Goal: Task Accomplishment & Management: Manage account settings

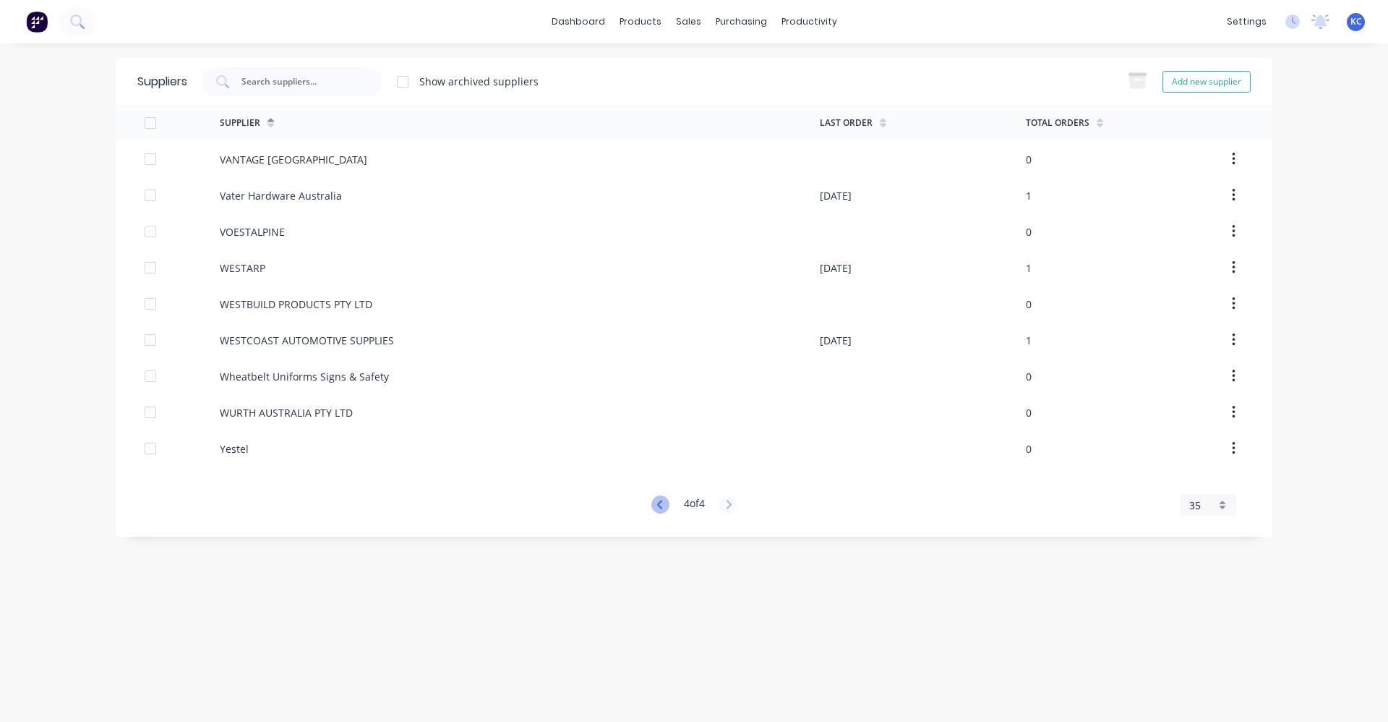
click at [654, 503] on icon at bounding box center [661, 504] width 18 height 18
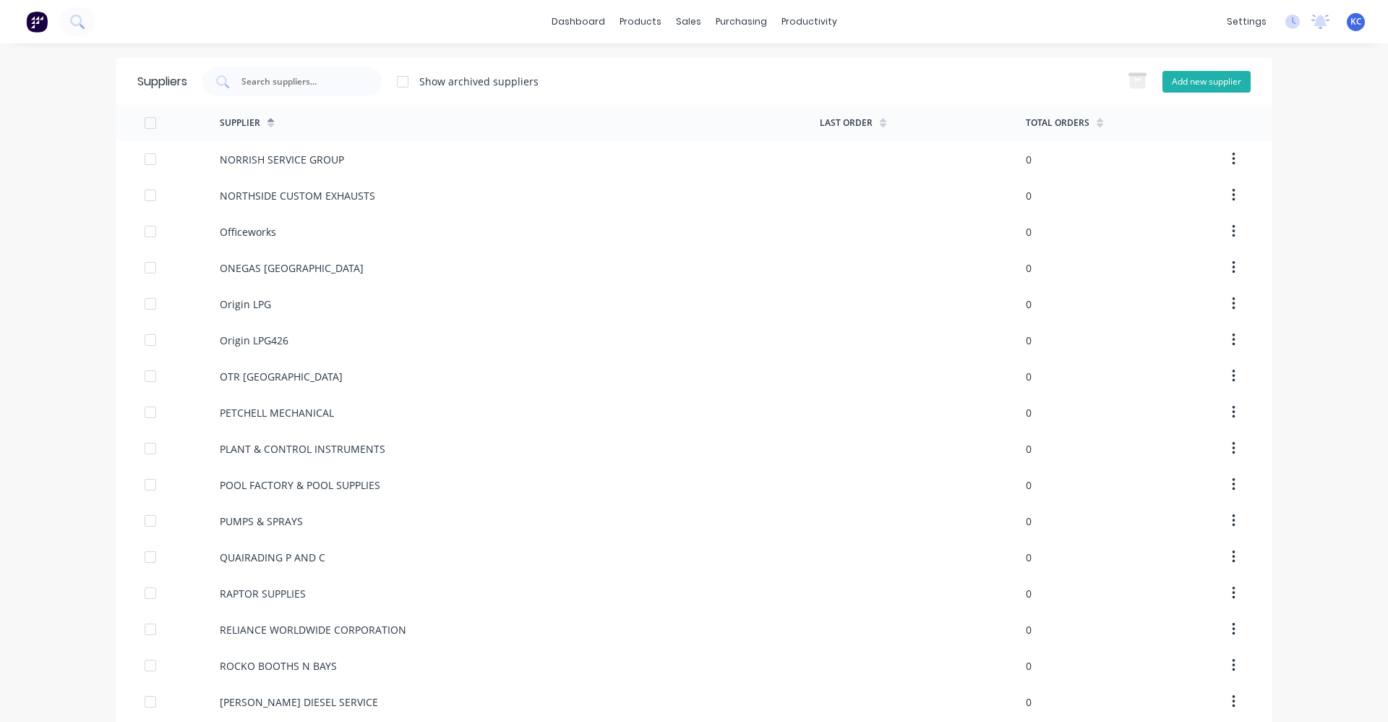
click at [1229, 81] on button "Add new supplier" at bounding box center [1207, 82] width 88 height 22
select select "AU"
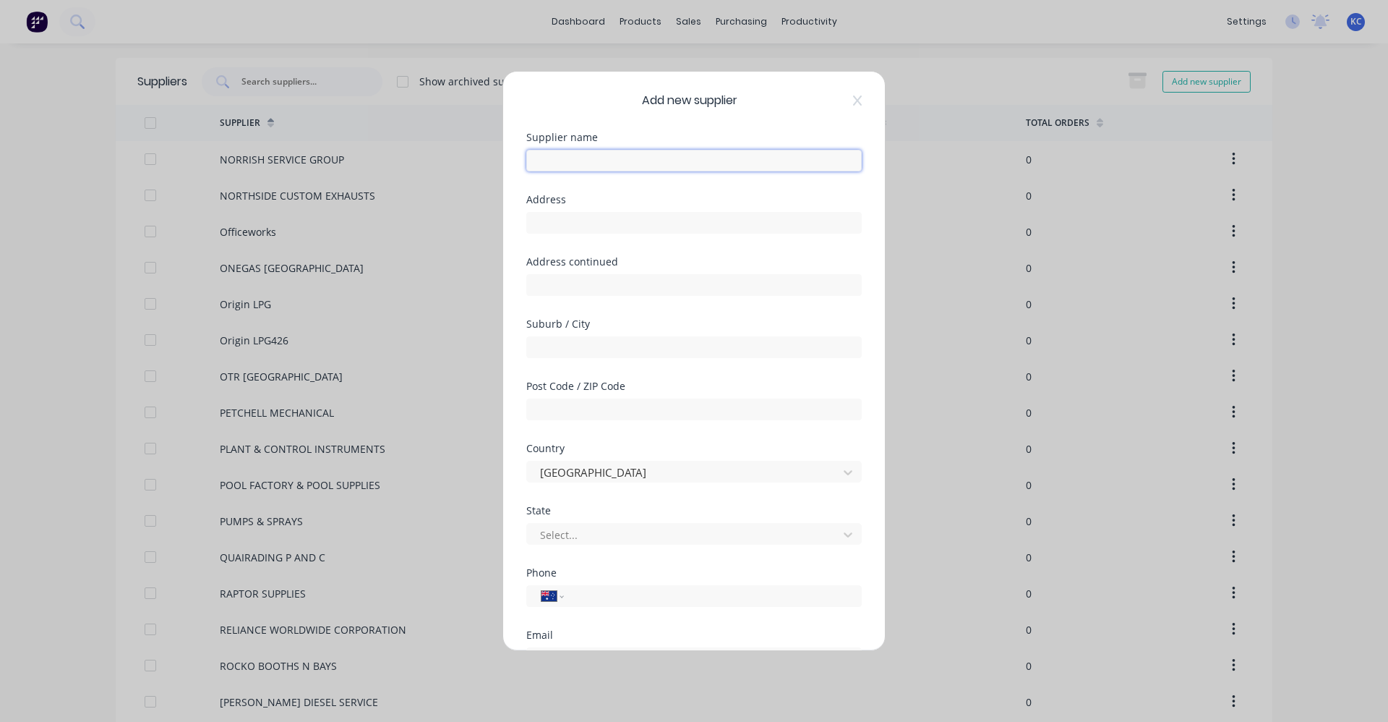
click at [581, 163] on input "text" at bounding box center [694, 161] width 336 height 22
type input "REDCAT"
click at [591, 221] on input "text" at bounding box center [694, 223] width 336 height 22
type input "148 WELSHPOOL ROAD"
click at [548, 342] on input "text" at bounding box center [694, 347] width 336 height 22
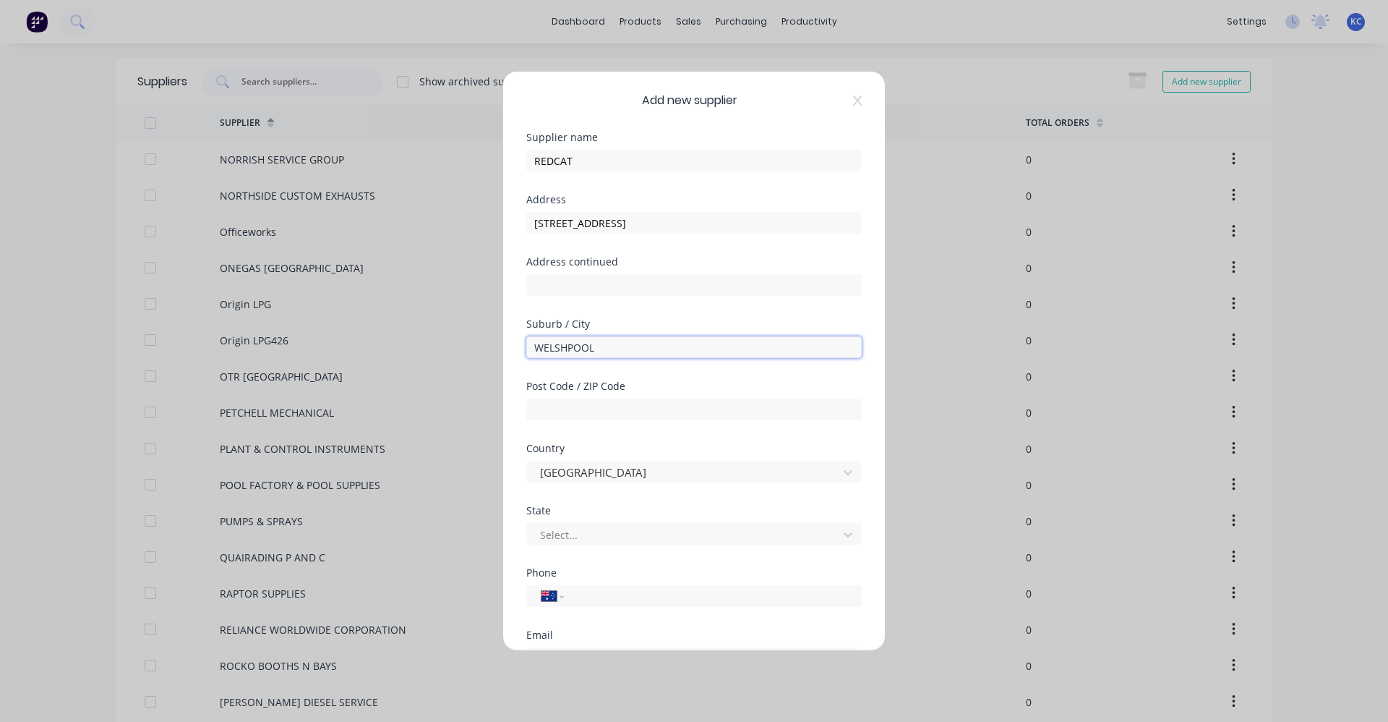
type input "WELSHPOOL"
type input "6106"
click at [752, 523] on div "Select..." at bounding box center [694, 534] width 336 height 22
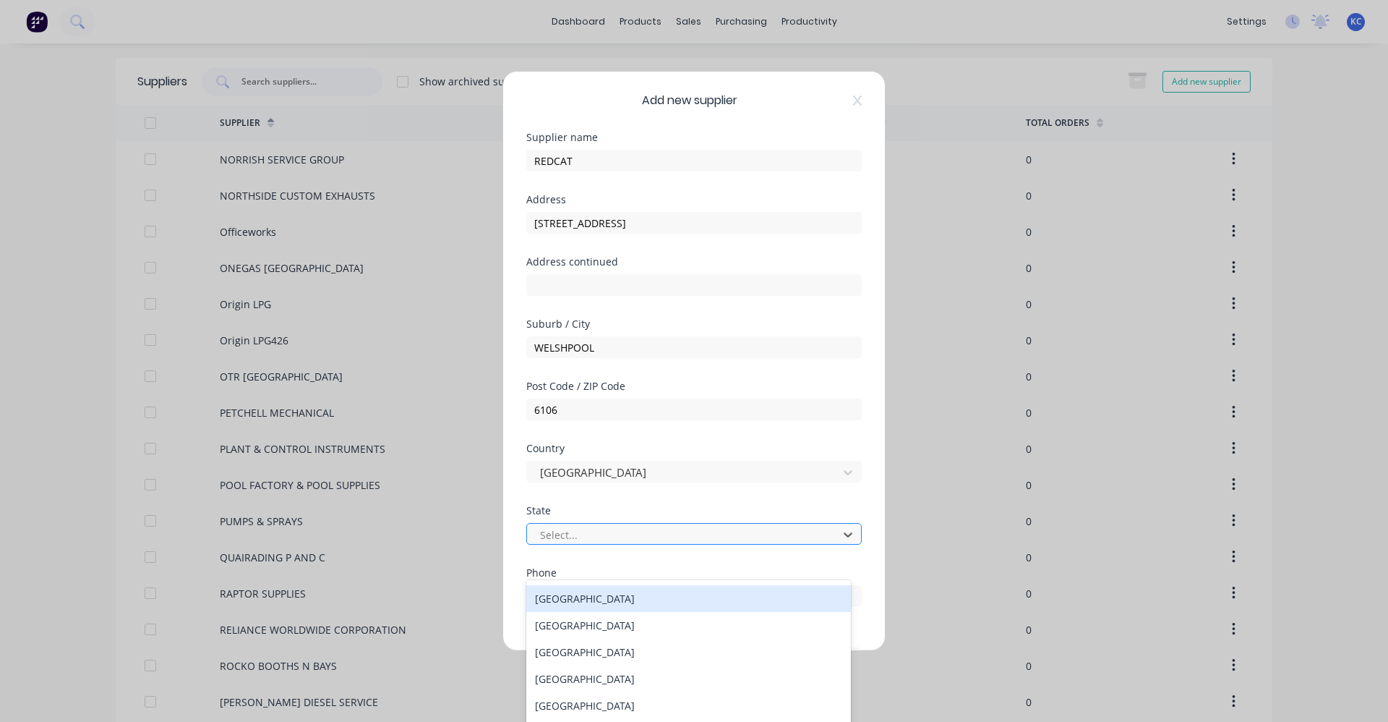
click at [734, 540] on div at bounding box center [685, 535] width 292 height 18
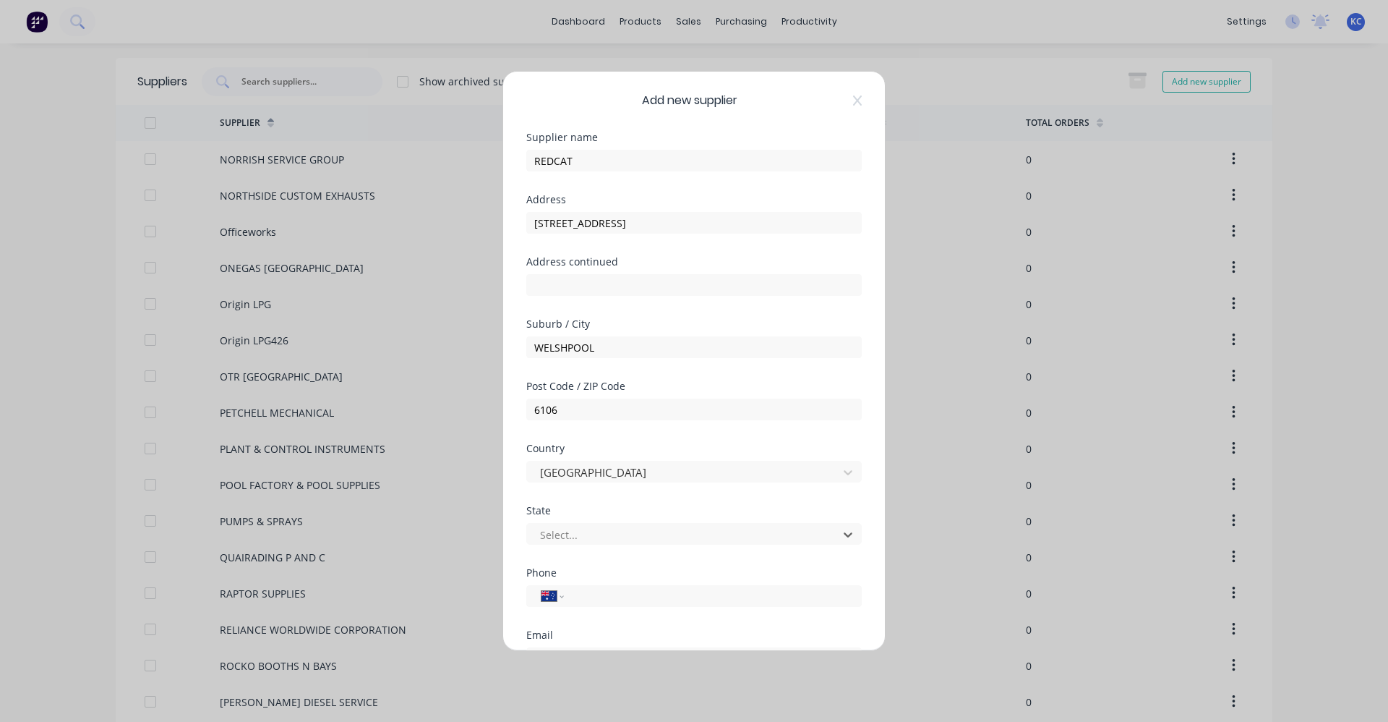
scroll to position [189, 0]
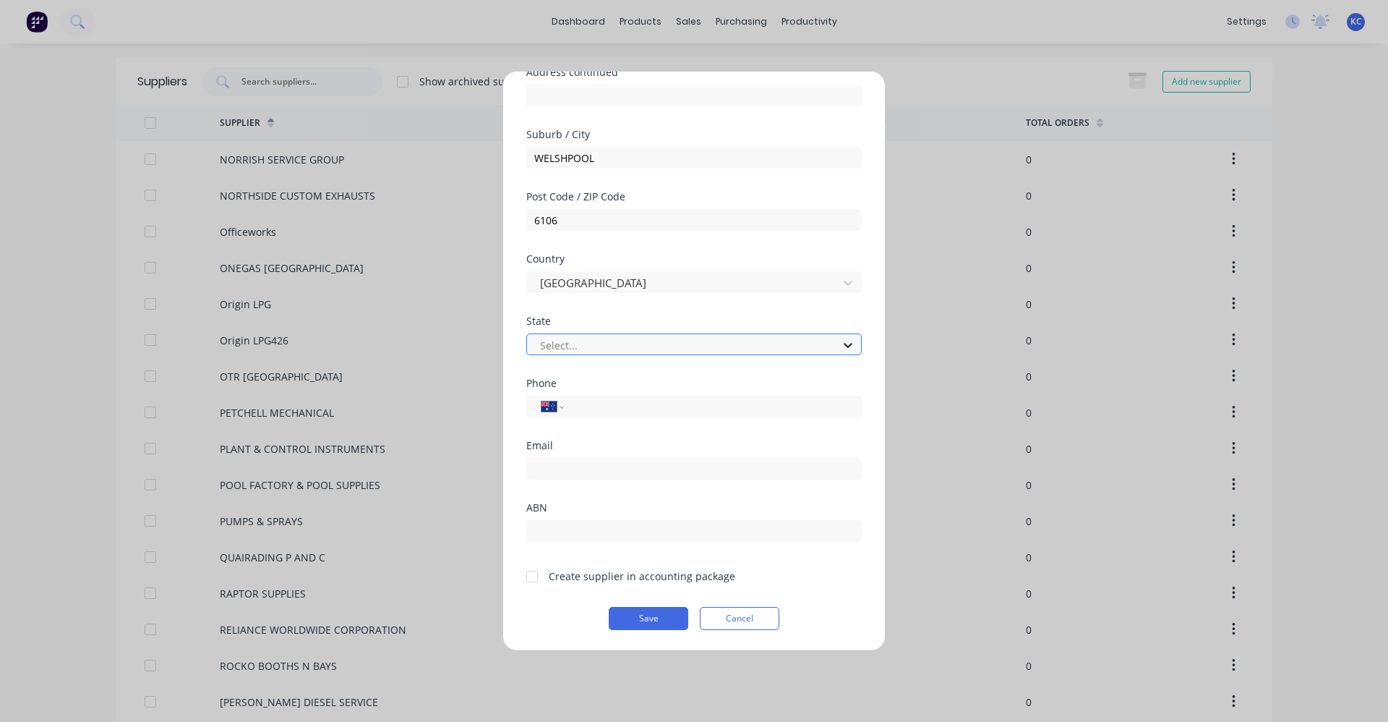
click at [841, 346] on icon at bounding box center [848, 345] width 14 height 14
click at [651, 392] on div "International Afghanistan Åland Islands Albania Algeria American Samoa Andorra …" at bounding box center [694, 404] width 336 height 25
click at [652, 405] on input "tel" at bounding box center [710, 406] width 273 height 17
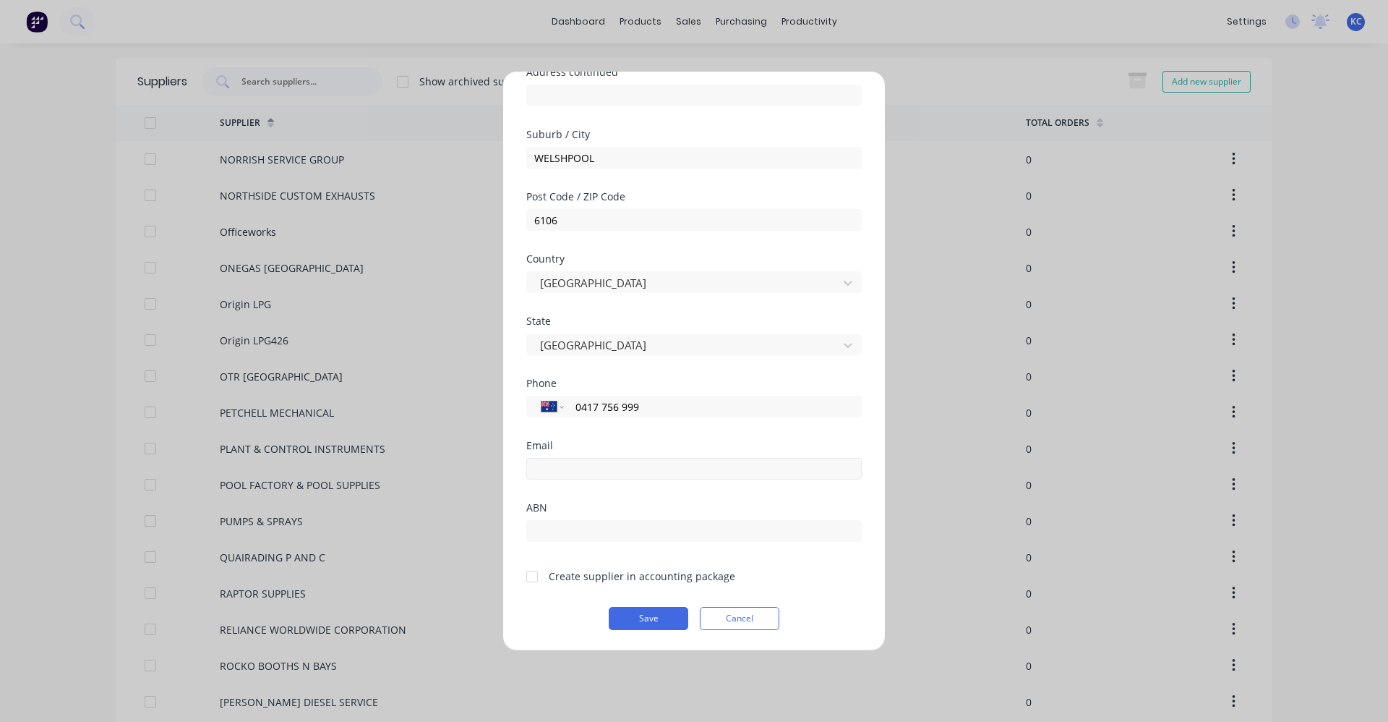
type input "0417 756 999"
click at [602, 469] on input "email" at bounding box center [694, 469] width 336 height 22
type input "T"
click at [682, 430] on div "Phone International Afghanistan Åland Islands Albania Algeria American Samoa An…" at bounding box center [694, 409] width 336 height 62
click at [576, 467] on input "tharding" at bounding box center [694, 469] width 336 height 22
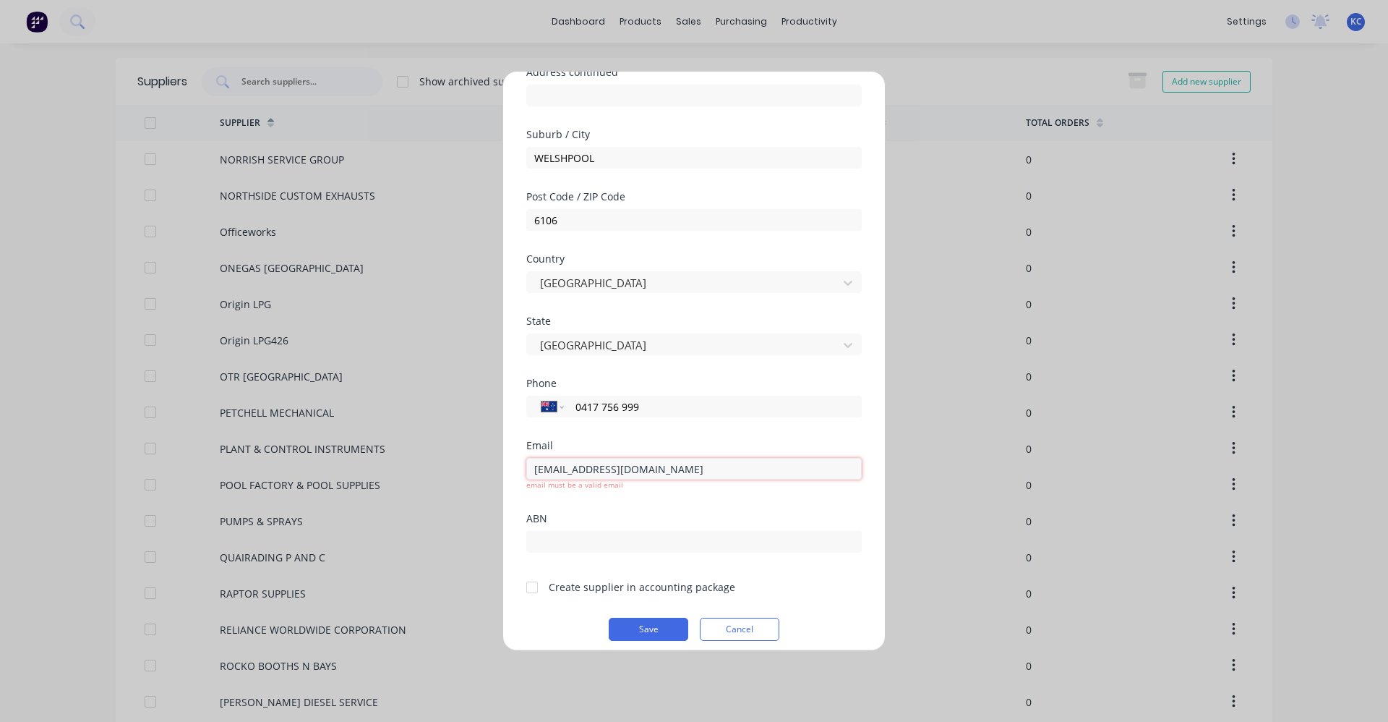
type input "tharding@indrub.com.au"
click at [667, 510] on form "Supplier name REDCAT Address 148 WELSHPOOL ROAD Address continued Suburb / City…" at bounding box center [694, 286] width 336 height 687
click at [625, 528] on input "text" at bounding box center [694, 531] width 336 height 22
type input "65617921598"
click at [656, 620] on button "Save" at bounding box center [649, 618] width 80 height 23
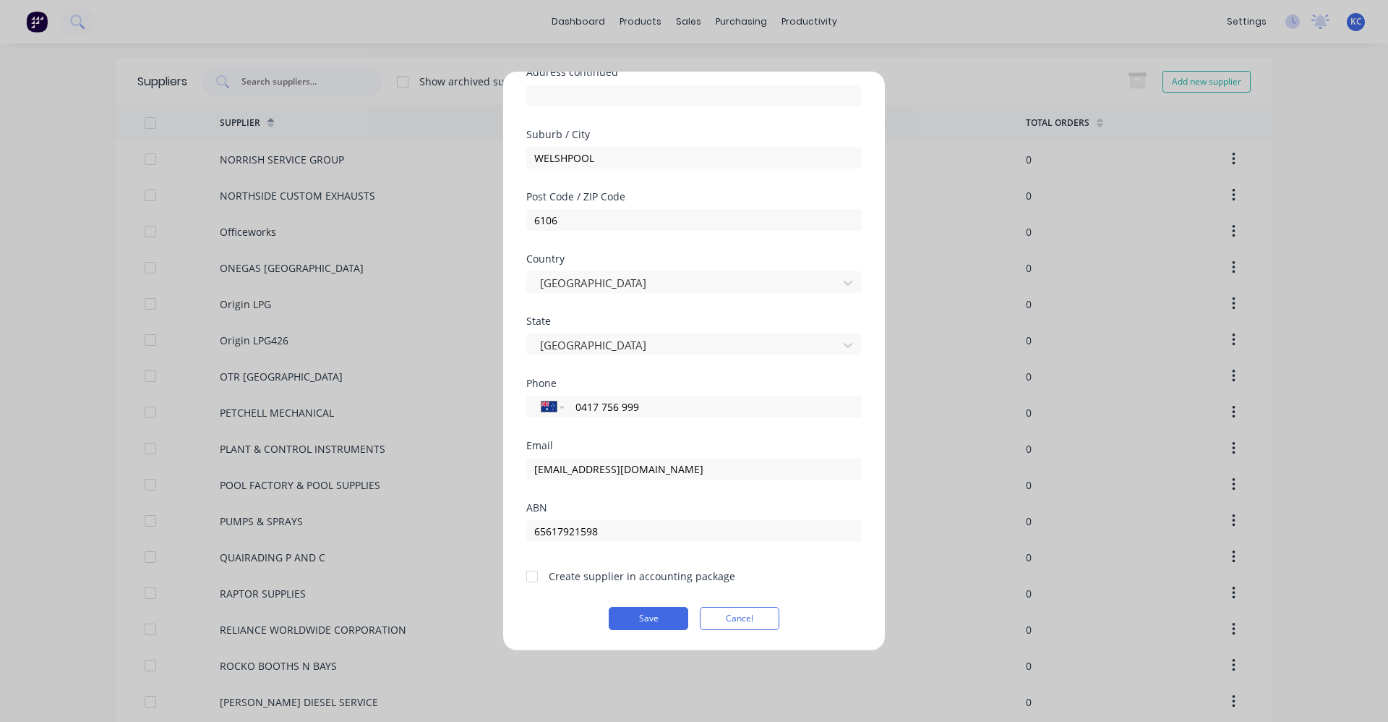
scroll to position [28, 0]
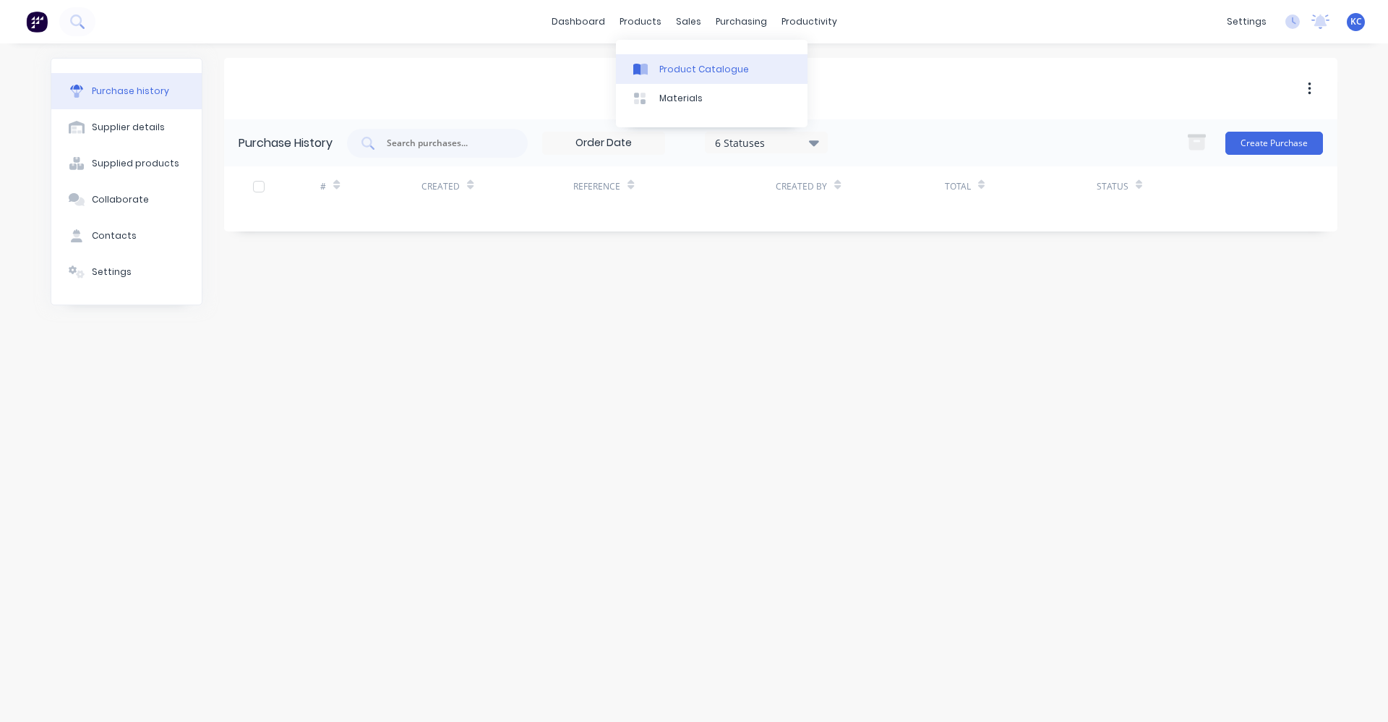
click at [649, 73] on div at bounding box center [644, 69] width 22 height 13
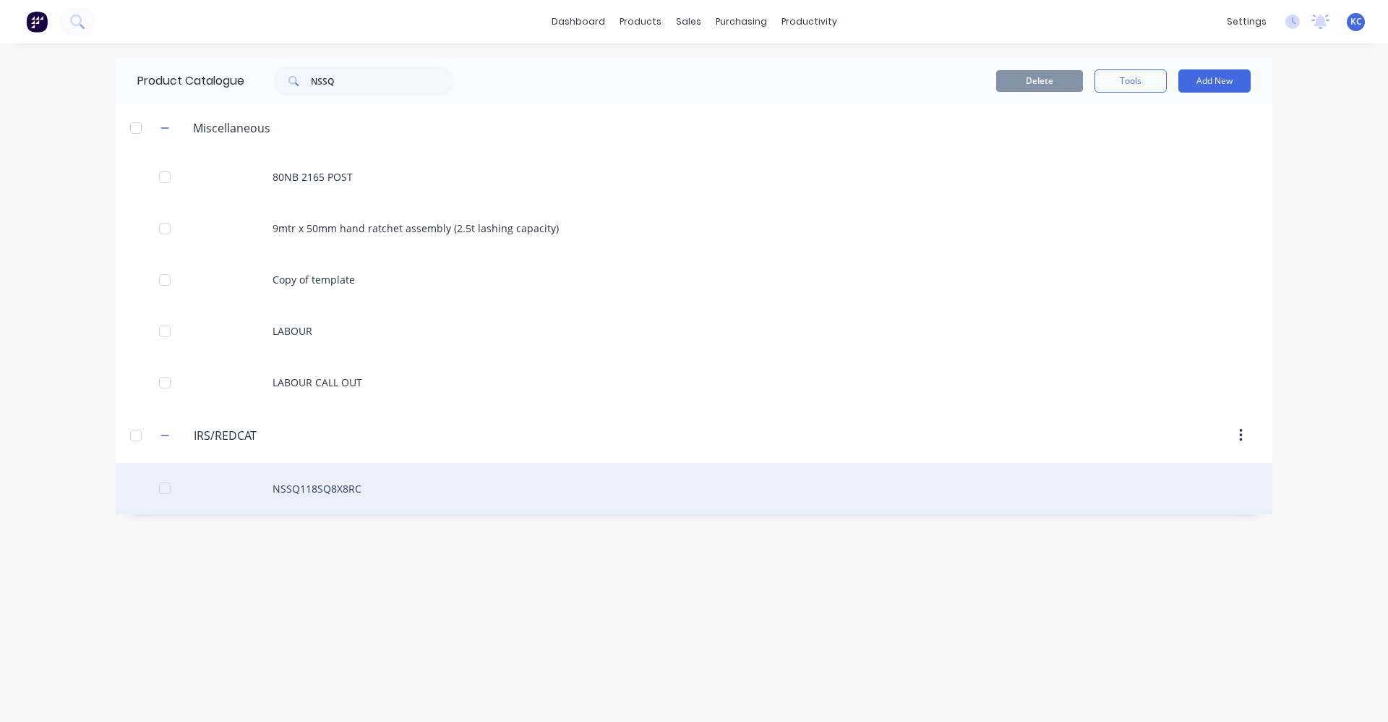
click at [359, 499] on div "NSSQ118SQ8X8RC" at bounding box center [694, 488] width 1157 height 51
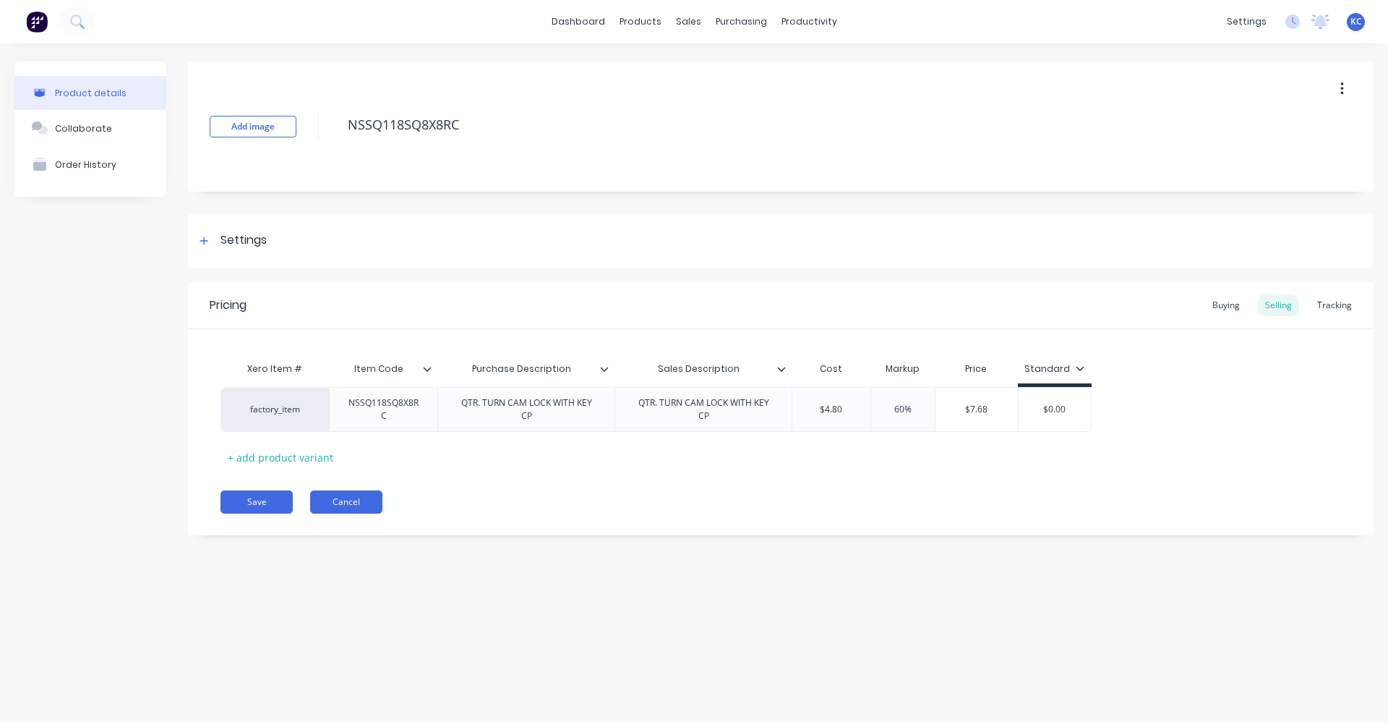
type textarea "x"
click at [1242, 302] on div "Buying" at bounding box center [1226, 305] width 42 height 22
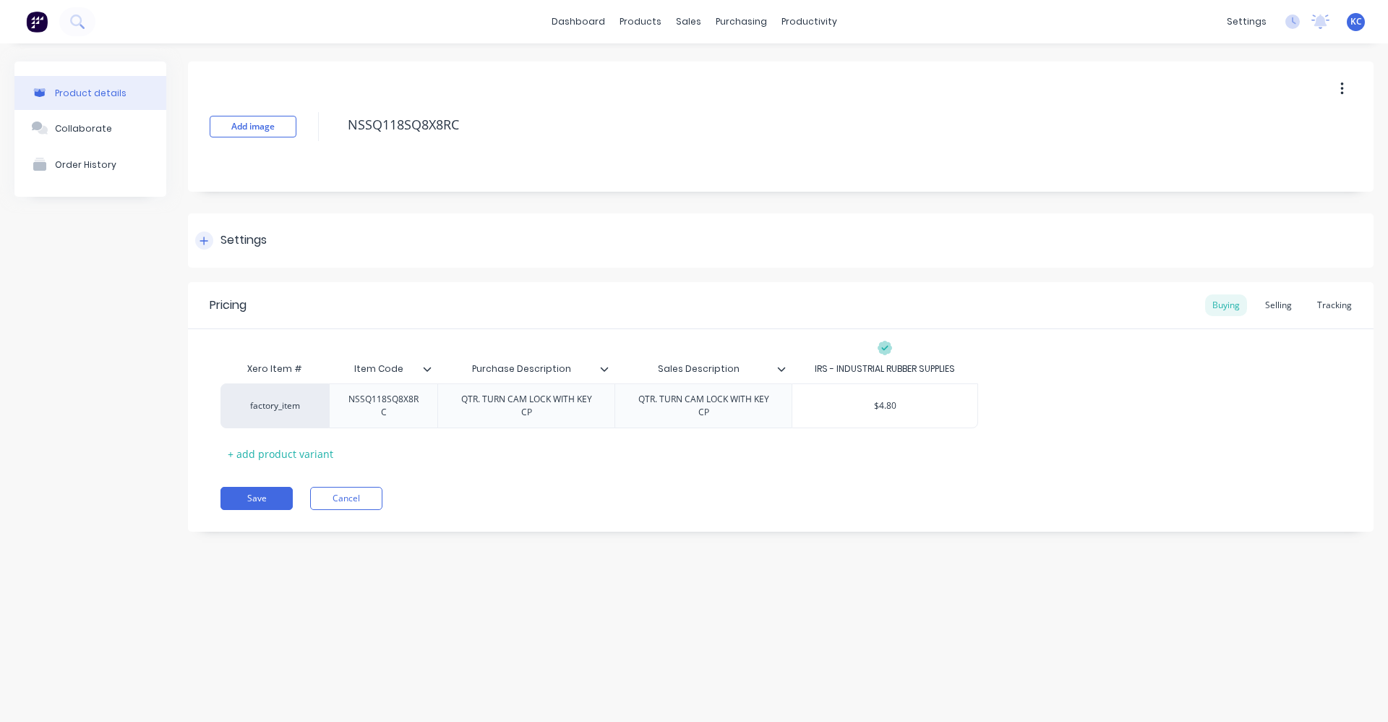
click at [256, 245] on div "Settings" at bounding box center [244, 240] width 46 height 18
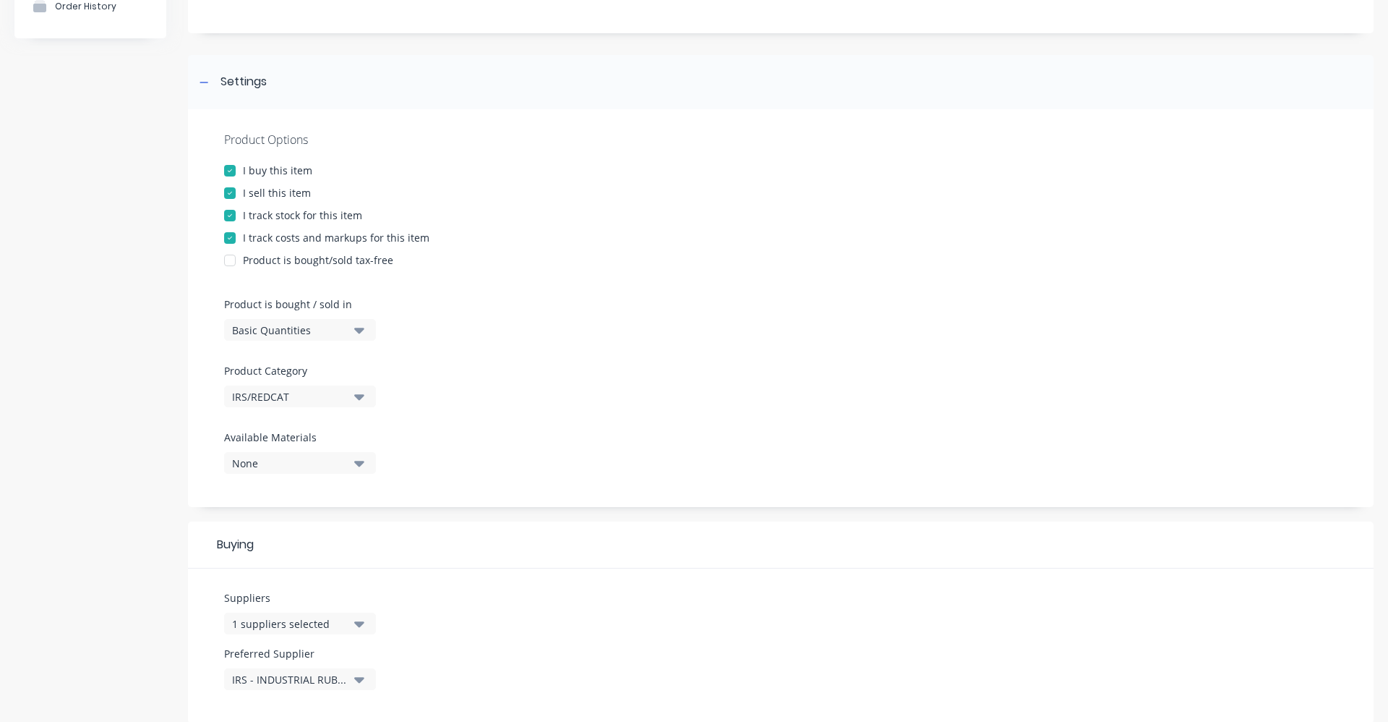
scroll to position [217, 0]
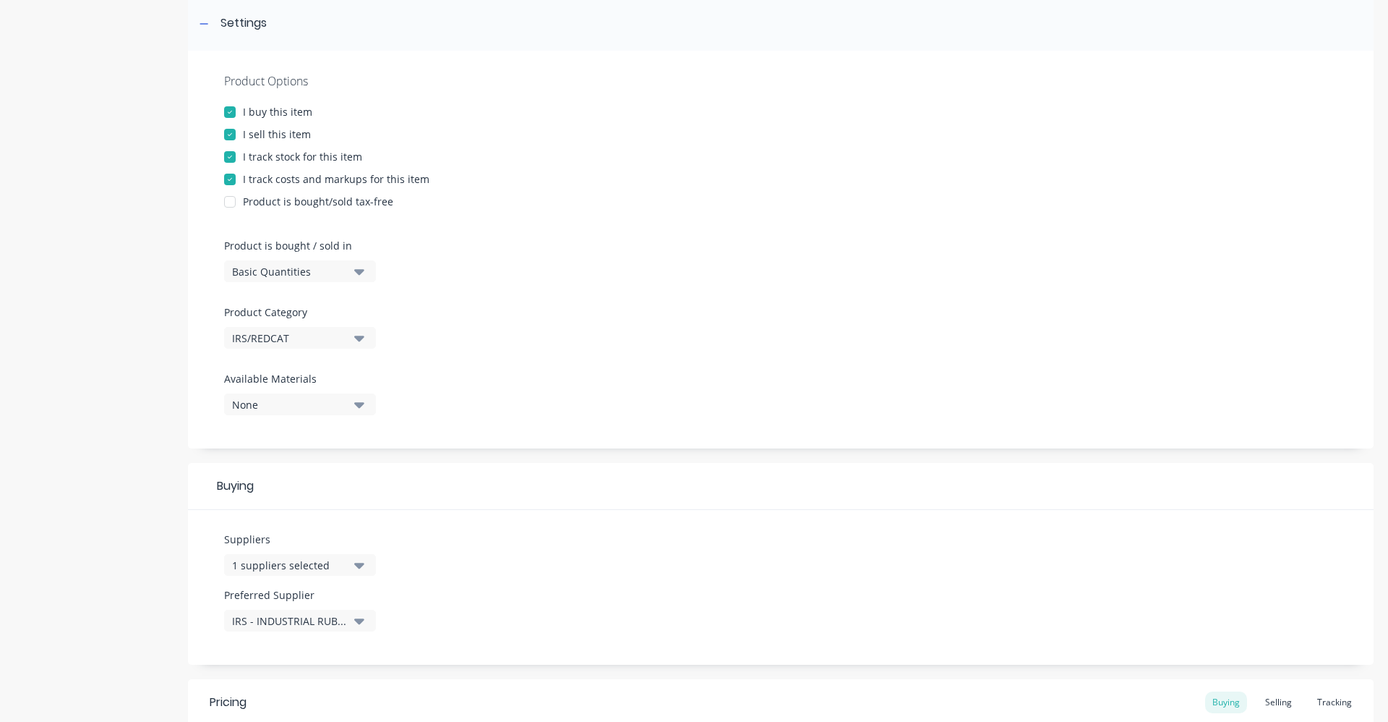
click at [362, 566] on icon "button" at bounding box center [359, 566] width 10 height 6
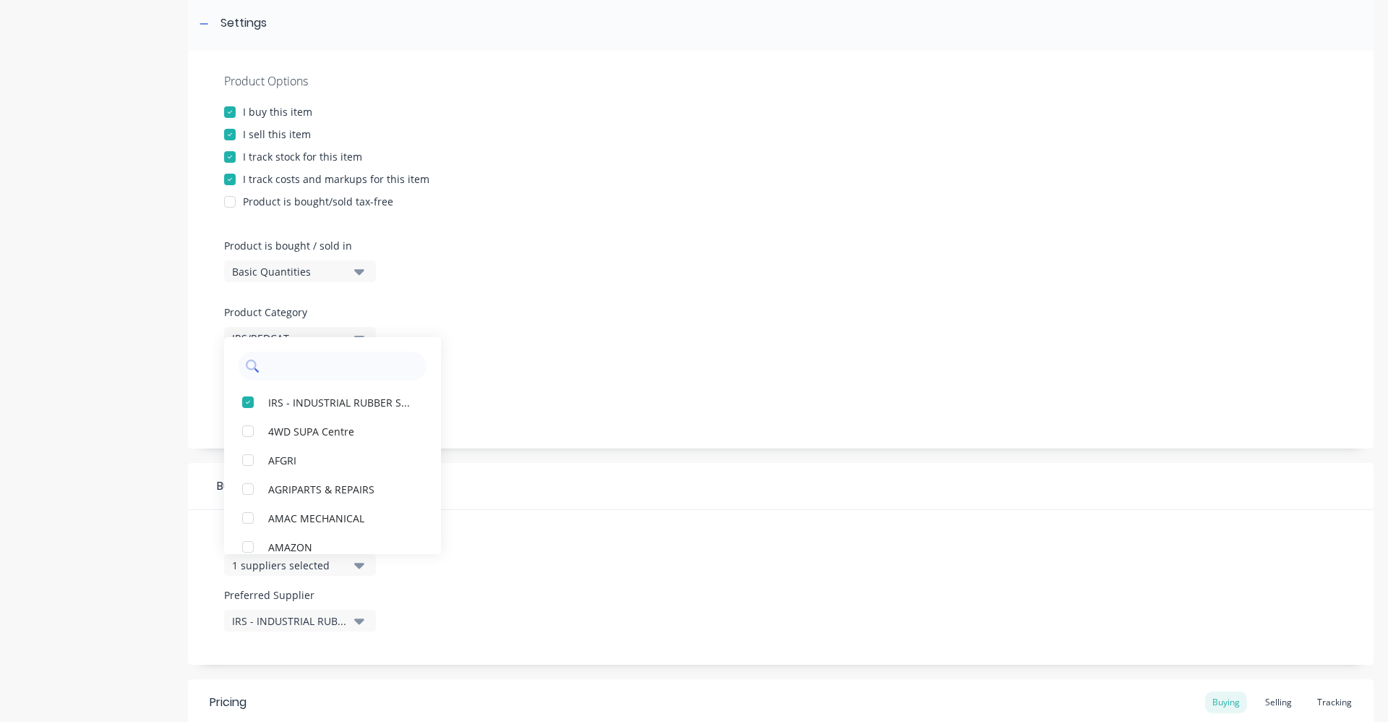
click at [317, 367] on input "text" at bounding box center [342, 365] width 153 height 29
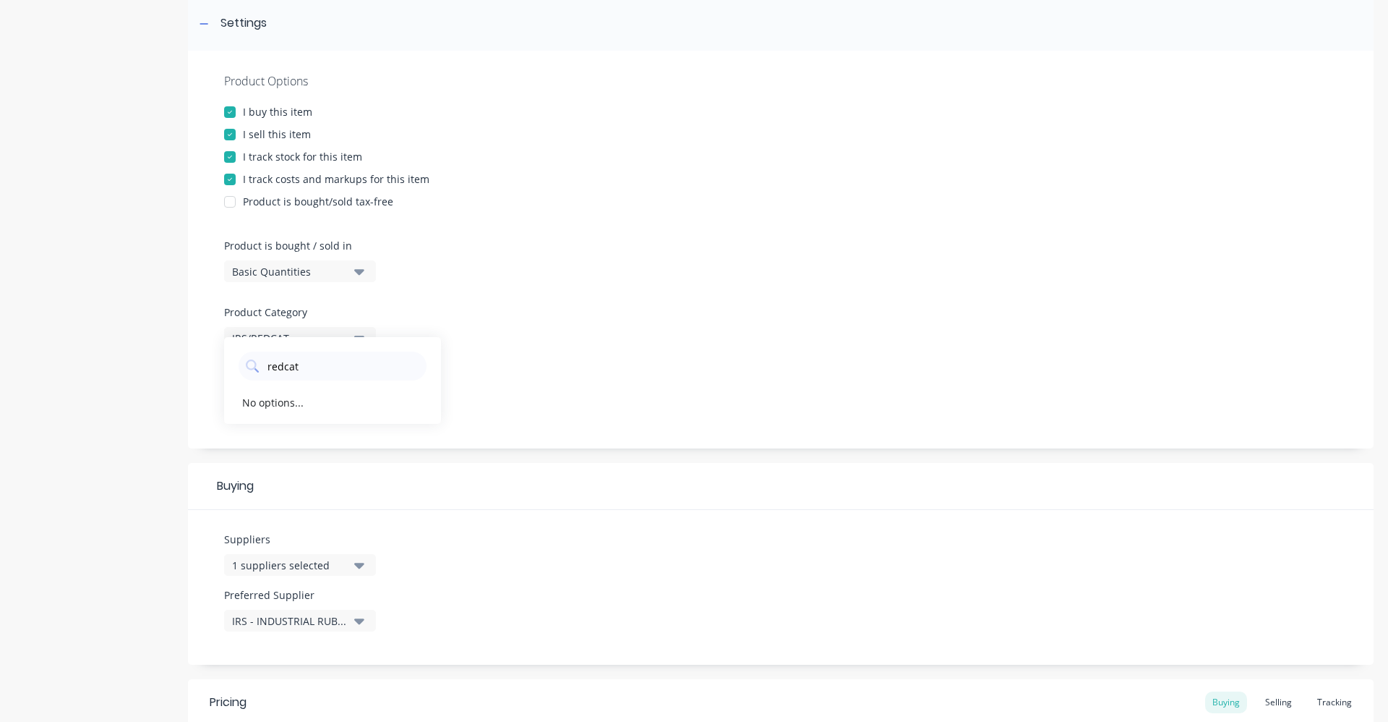
type input "redcat"
drag, startPoint x: 445, startPoint y: 362, endPoint x: 466, endPoint y: 352, distance: 23.6
click at [446, 361] on div at bounding box center [781, 365] width 1114 height 11
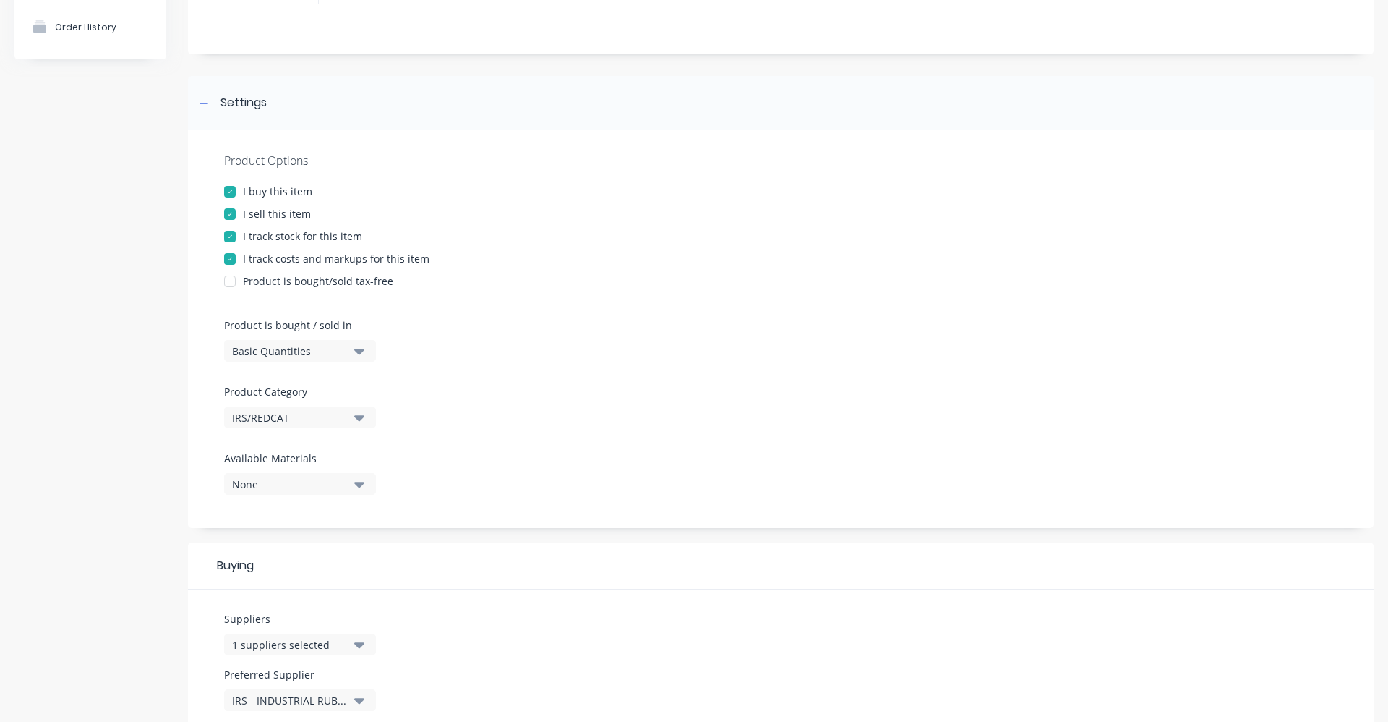
scroll to position [0, 0]
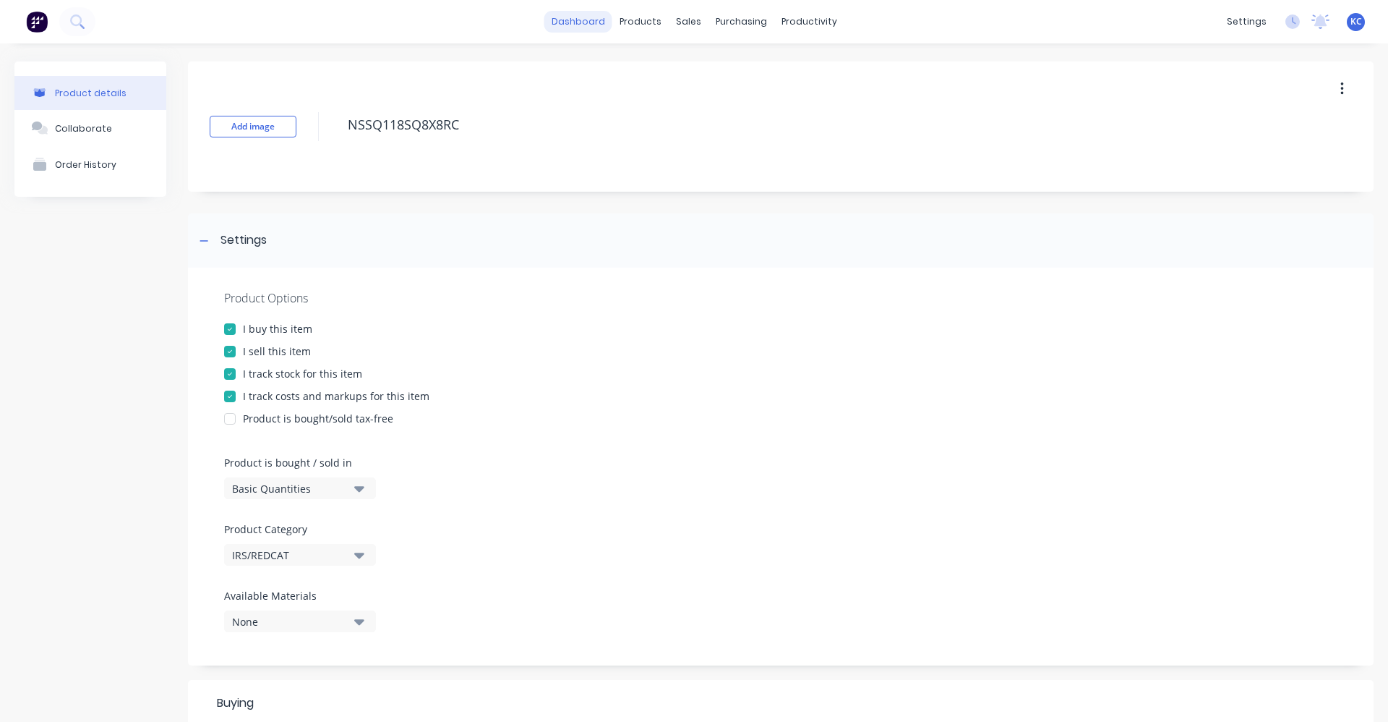
click at [599, 23] on link "dashboard" at bounding box center [578, 22] width 68 height 22
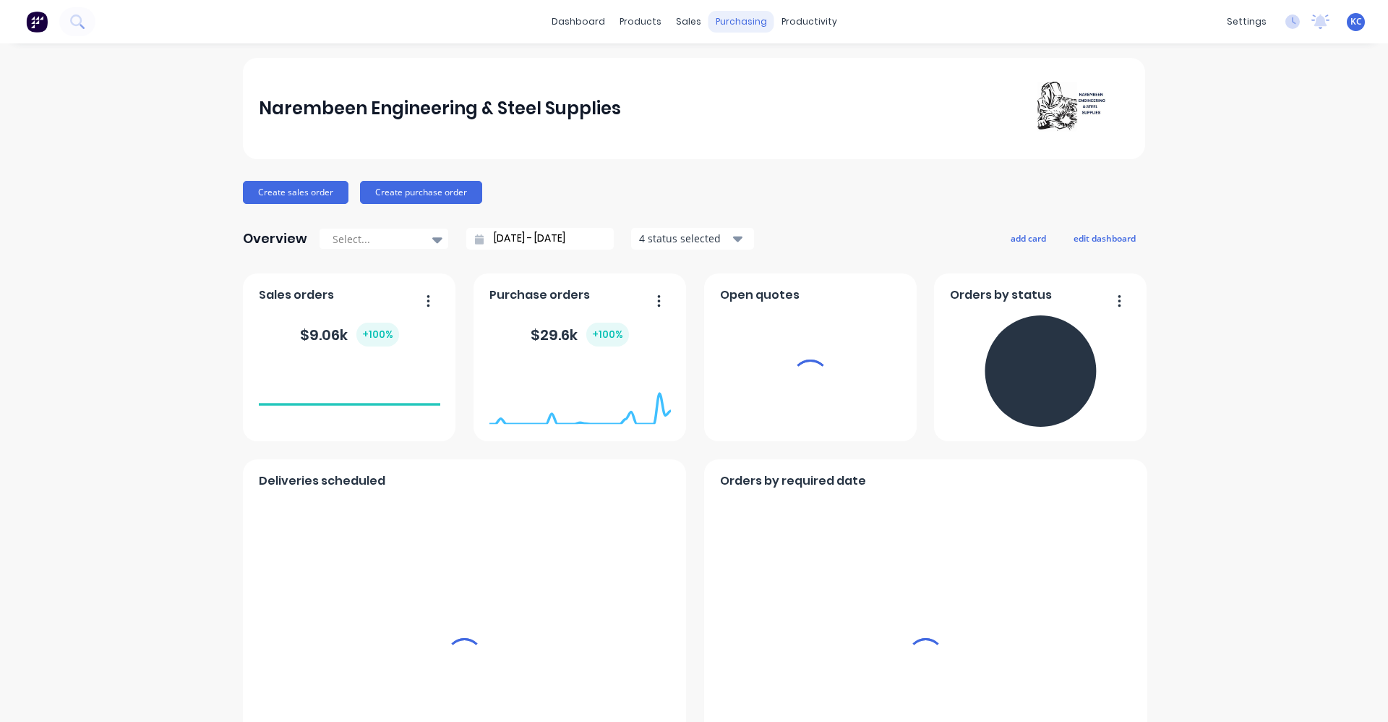
click at [718, 17] on div "purchasing" at bounding box center [742, 22] width 66 height 22
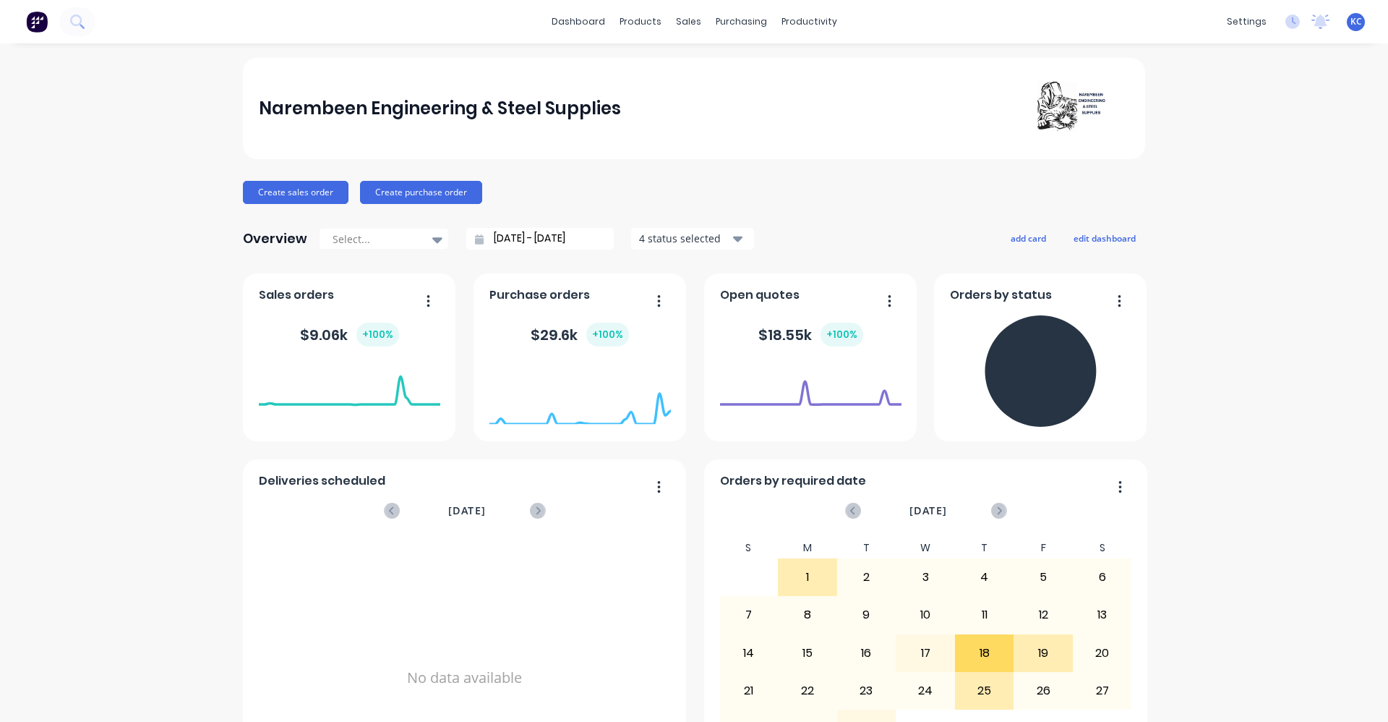
drag, startPoint x: 718, startPoint y: 17, endPoint x: 686, endPoint y: 53, distance: 48.6
click at [686, 53] on div "dashboard products sales purchasing productivity dashboard products Product Cat…" at bounding box center [694, 361] width 1388 height 722
click at [756, 95] on div "Suppliers" at bounding box center [765, 98] width 43 height 13
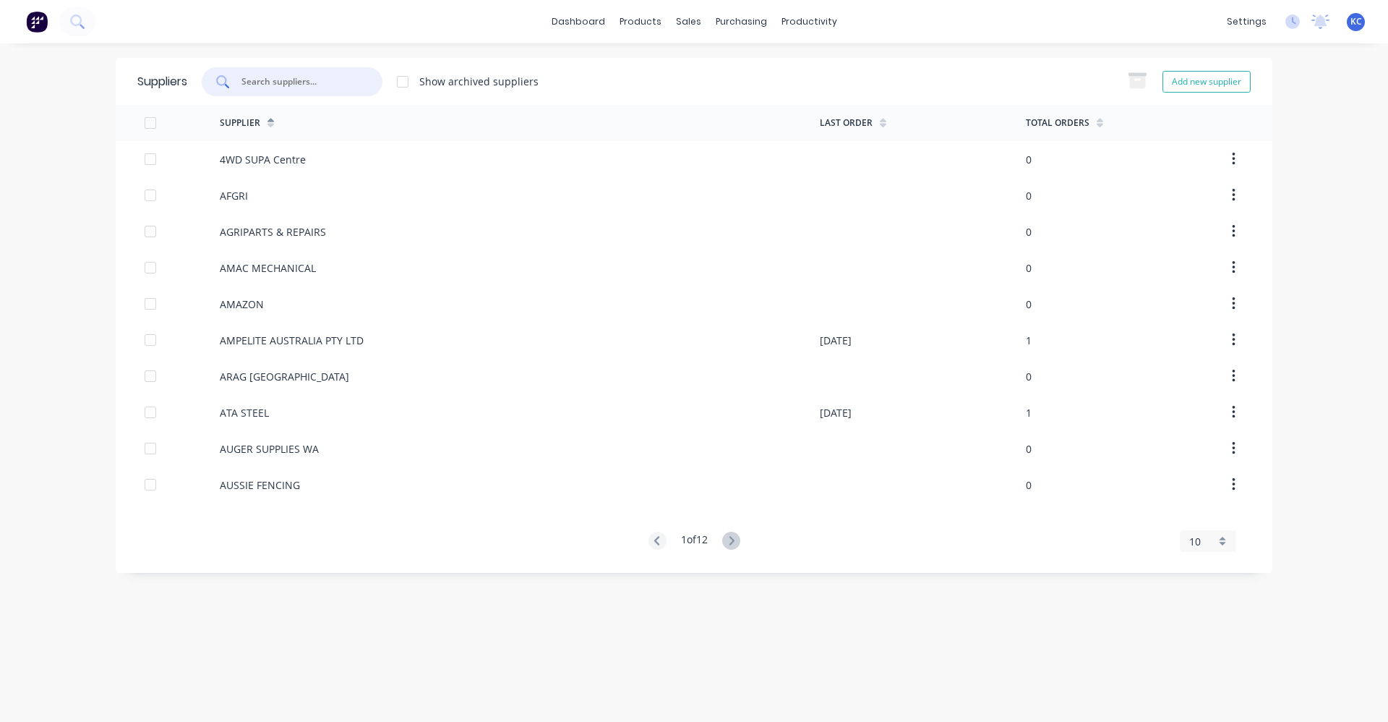
click at [305, 86] on input "text" at bounding box center [300, 81] width 120 height 14
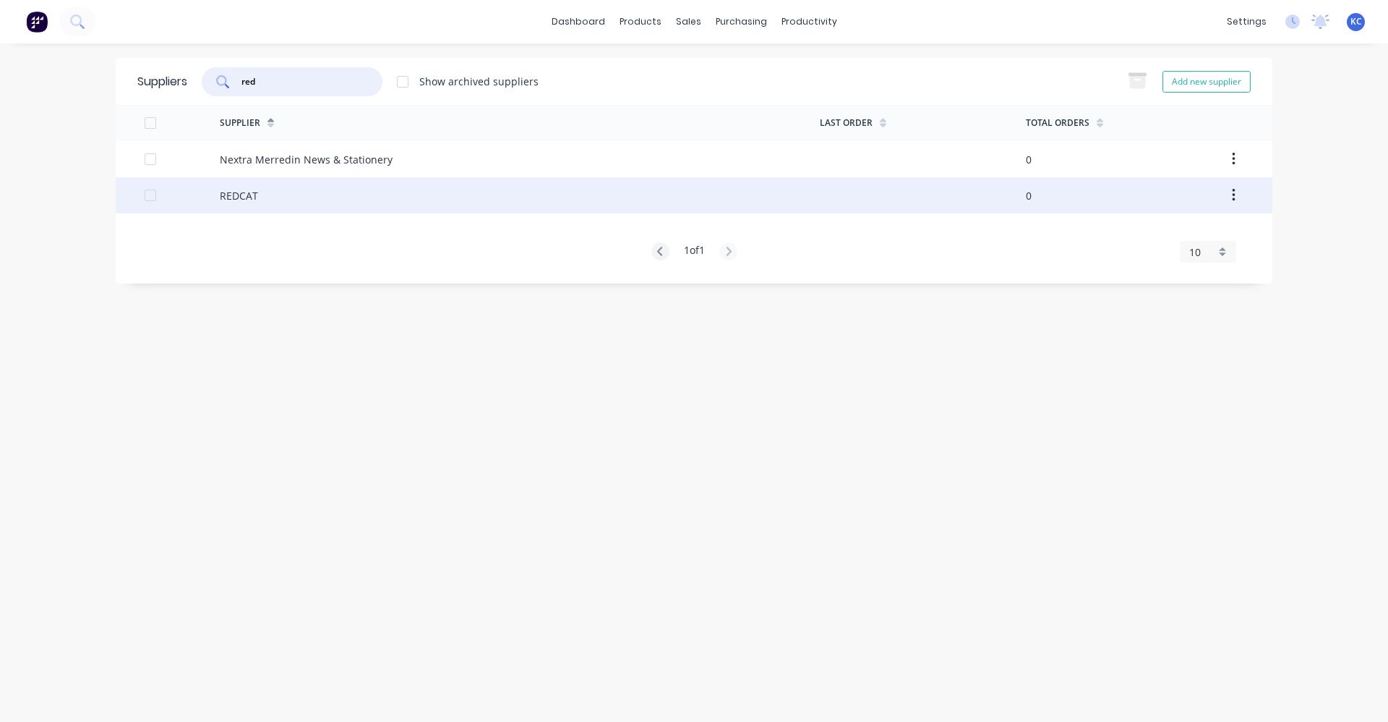
type input "red"
click at [323, 199] on div "REDCAT" at bounding box center [520, 195] width 600 height 36
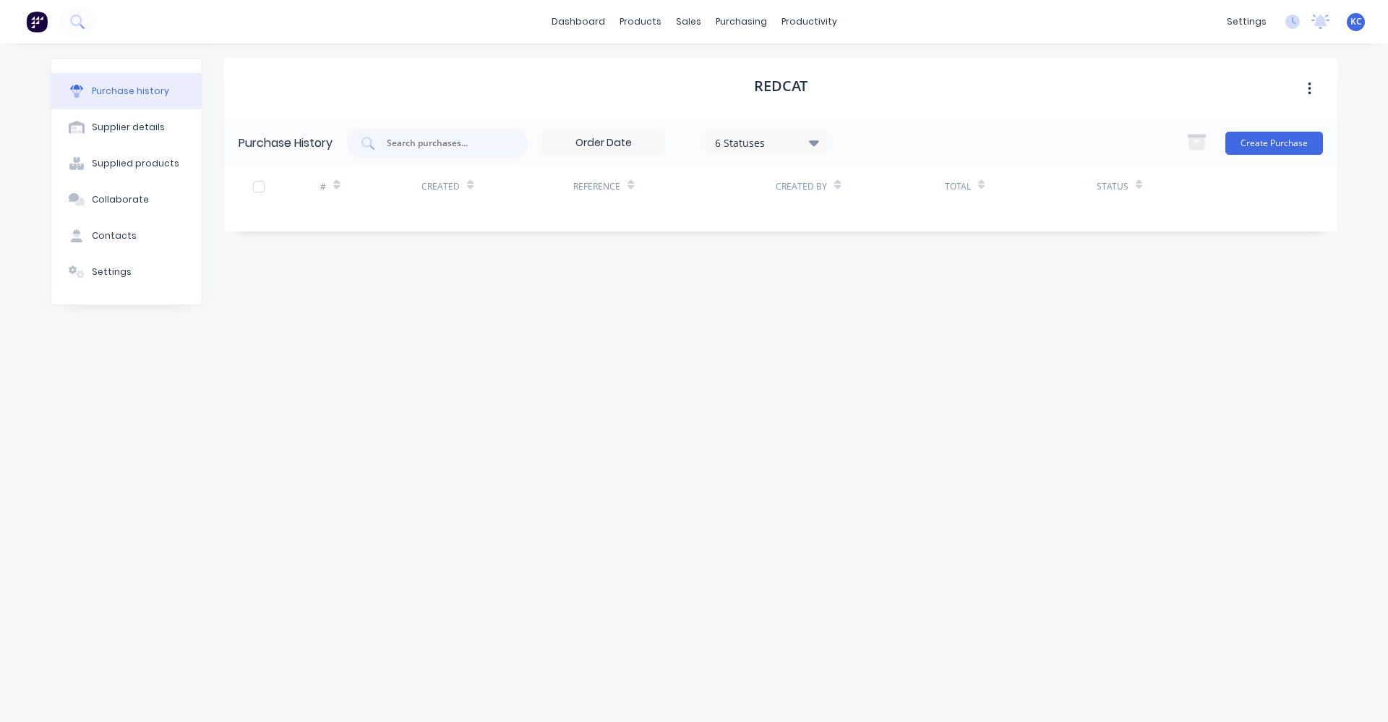
click at [1320, 88] on button "button" at bounding box center [1310, 89] width 34 height 26
click at [1306, 90] on button "button" at bounding box center [1310, 89] width 34 height 26
click at [1178, 86] on div "REDCAT" at bounding box center [781, 88] width 1114 height 61
click at [111, 125] on div "Supplier details" at bounding box center [128, 127] width 73 height 13
select select "AU"
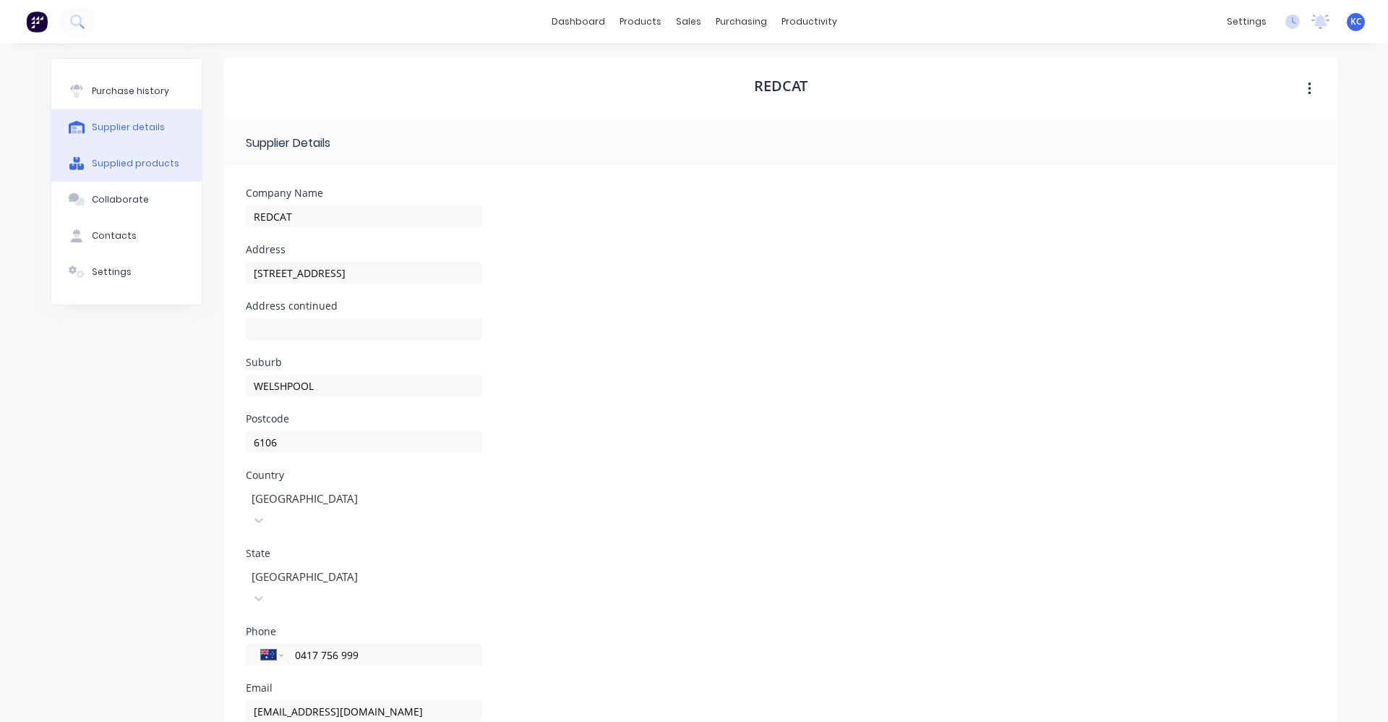
click at [129, 168] on div "Supplied products" at bounding box center [135, 163] width 87 height 13
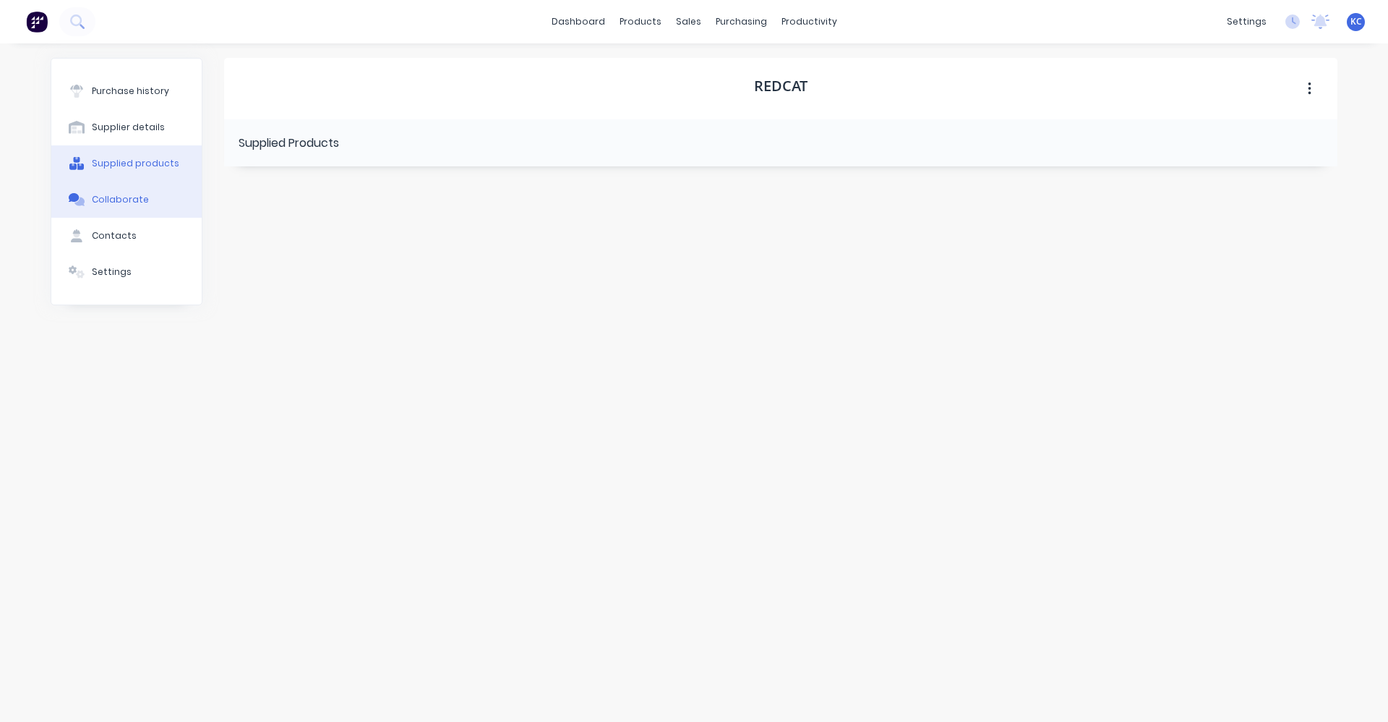
click at [133, 206] on button "Collaborate" at bounding box center [126, 199] width 150 height 36
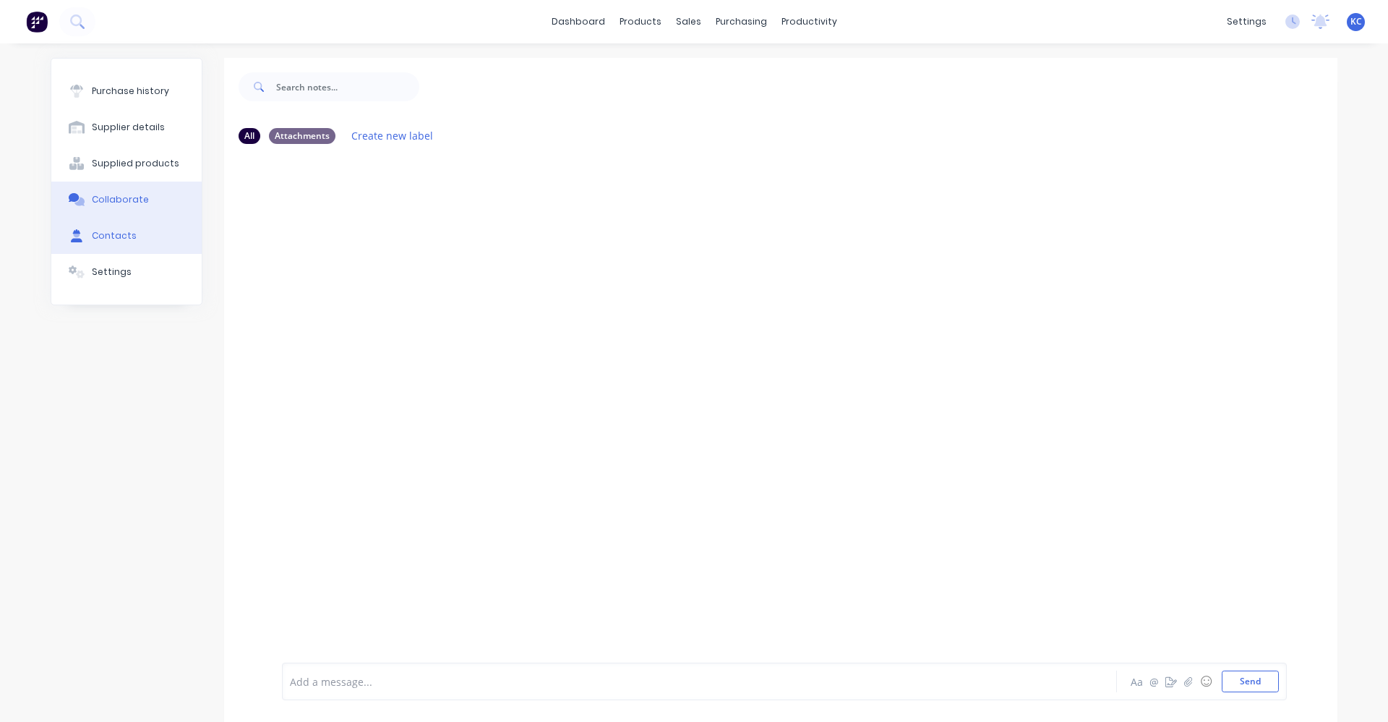
click at [127, 236] on button "Contacts" at bounding box center [126, 236] width 150 height 36
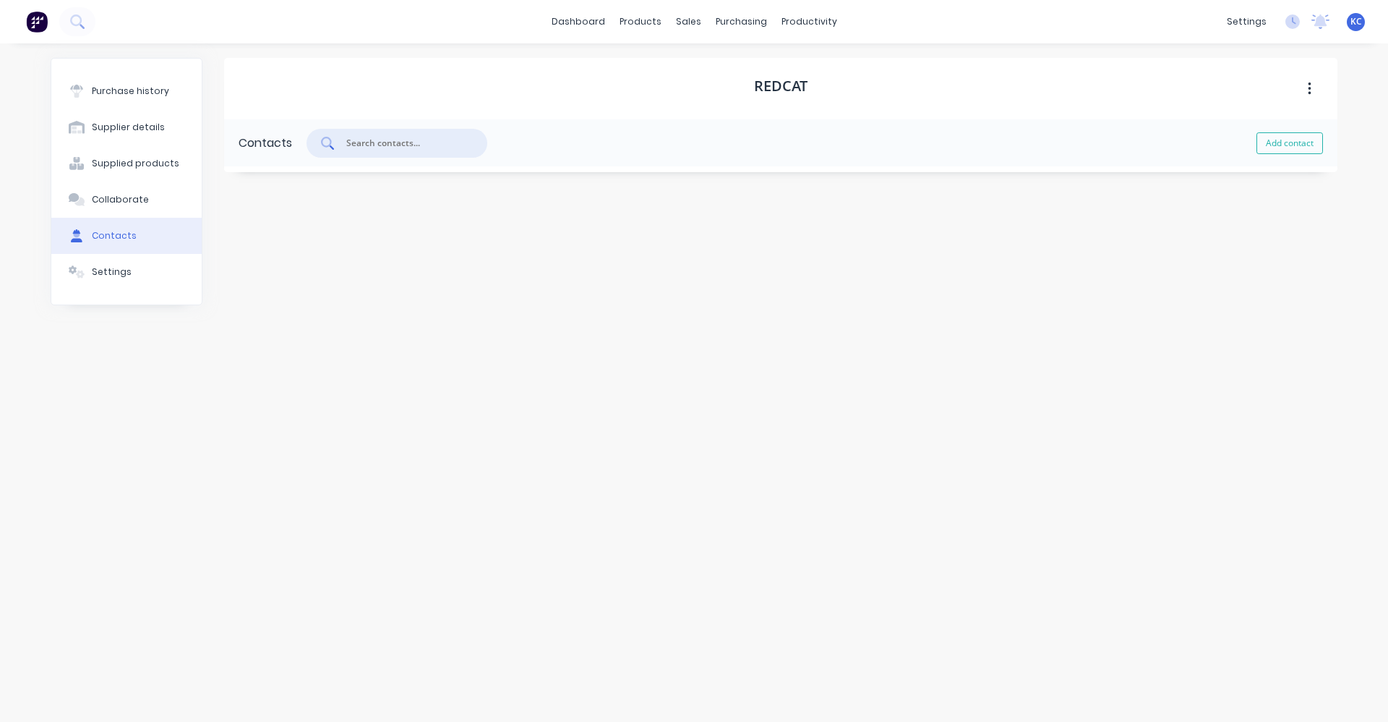
click at [366, 144] on input "text" at bounding box center [405, 143] width 120 height 14
click at [1297, 138] on button "Add contact" at bounding box center [1290, 143] width 67 height 22
select select "AU"
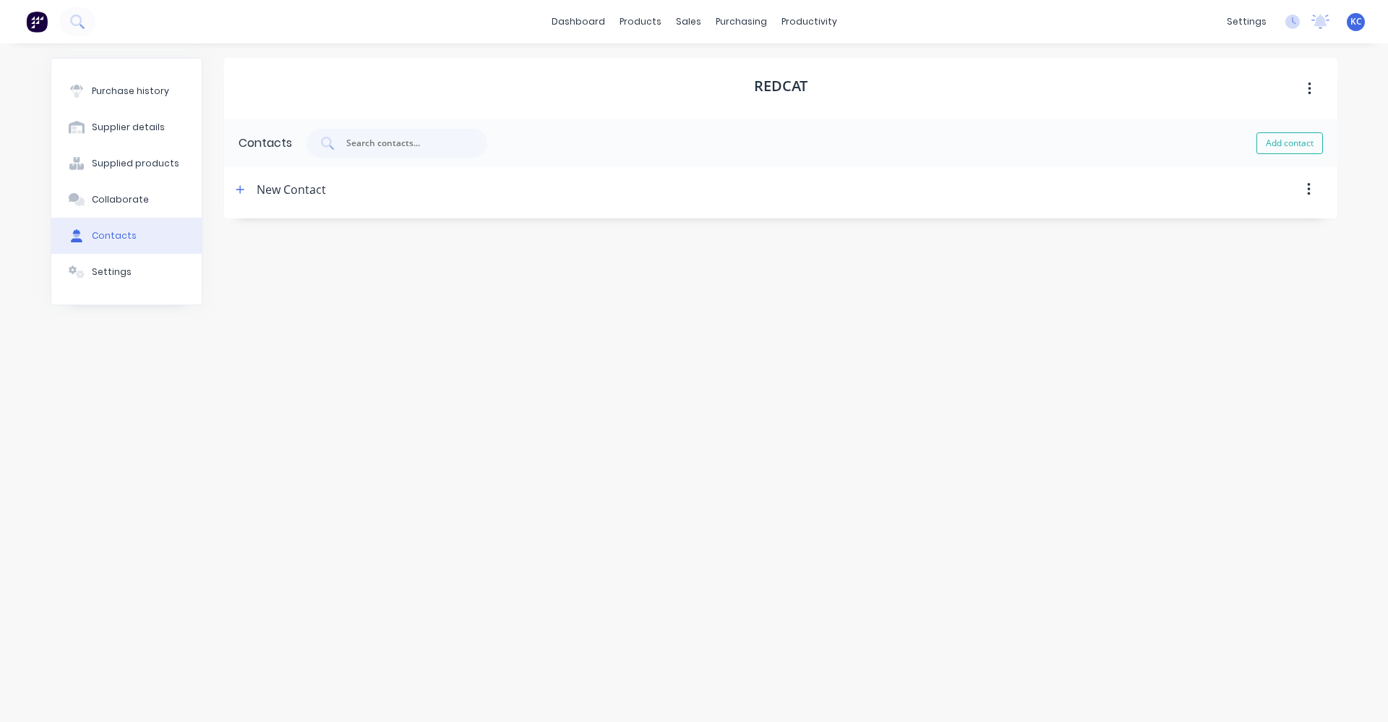
click at [307, 189] on div "New Contact" at bounding box center [291, 189] width 69 height 46
click at [236, 196] on button "button" at bounding box center [240, 190] width 18 height 18
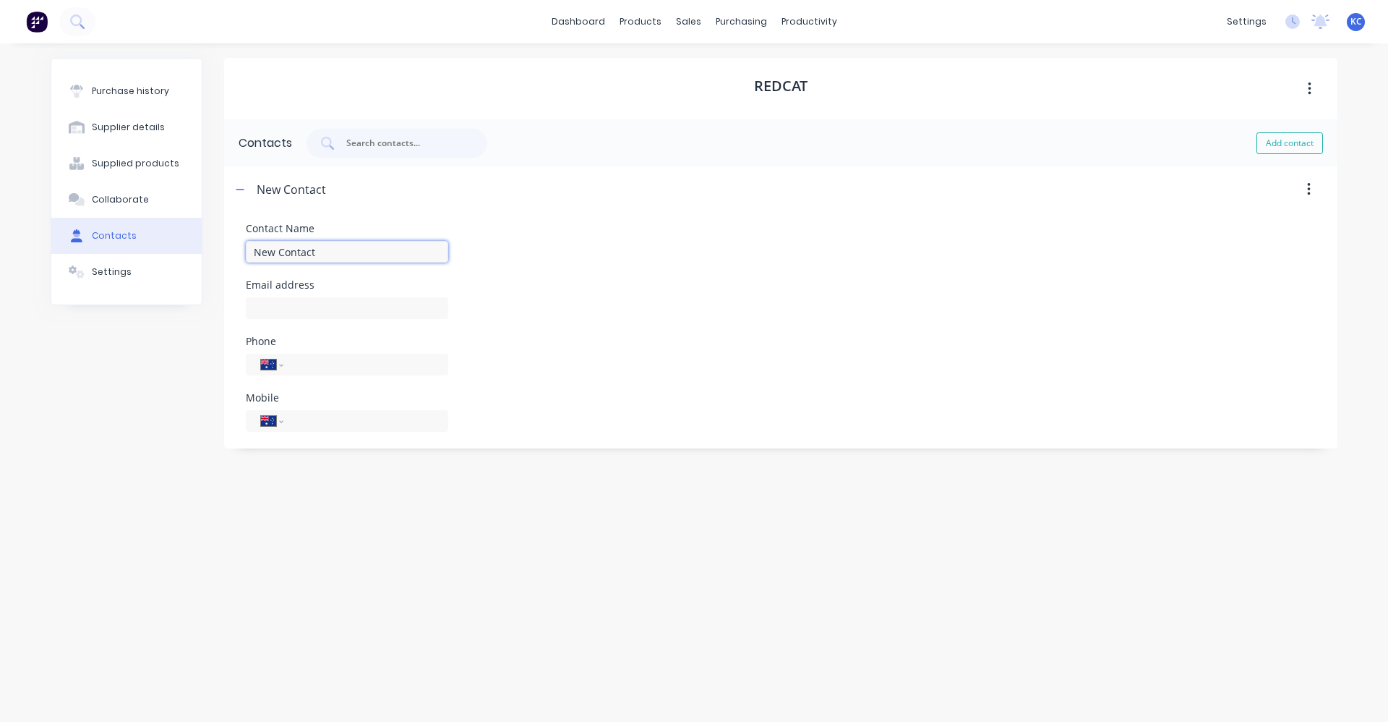
drag, startPoint x: 326, startPoint y: 250, endPoint x: 209, endPoint y: 247, distance: 117.2
click at [209, 247] on div "Purchase history Supplier details Supplied products Collaborate Contacts Settin…" at bounding box center [694, 375] width 1287 height 635
click at [584, 234] on div "Contact Name New Contact" at bounding box center [781, 242] width 1070 height 39
click at [127, 422] on div "Purchase history Supplier details Supplied products Collaborate Contacts Settin…" at bounding box center [127, 375] width 152 height 635
click at [90, 92] on button "Purchase history" at bounding box center [126, 91] width 150 height 36
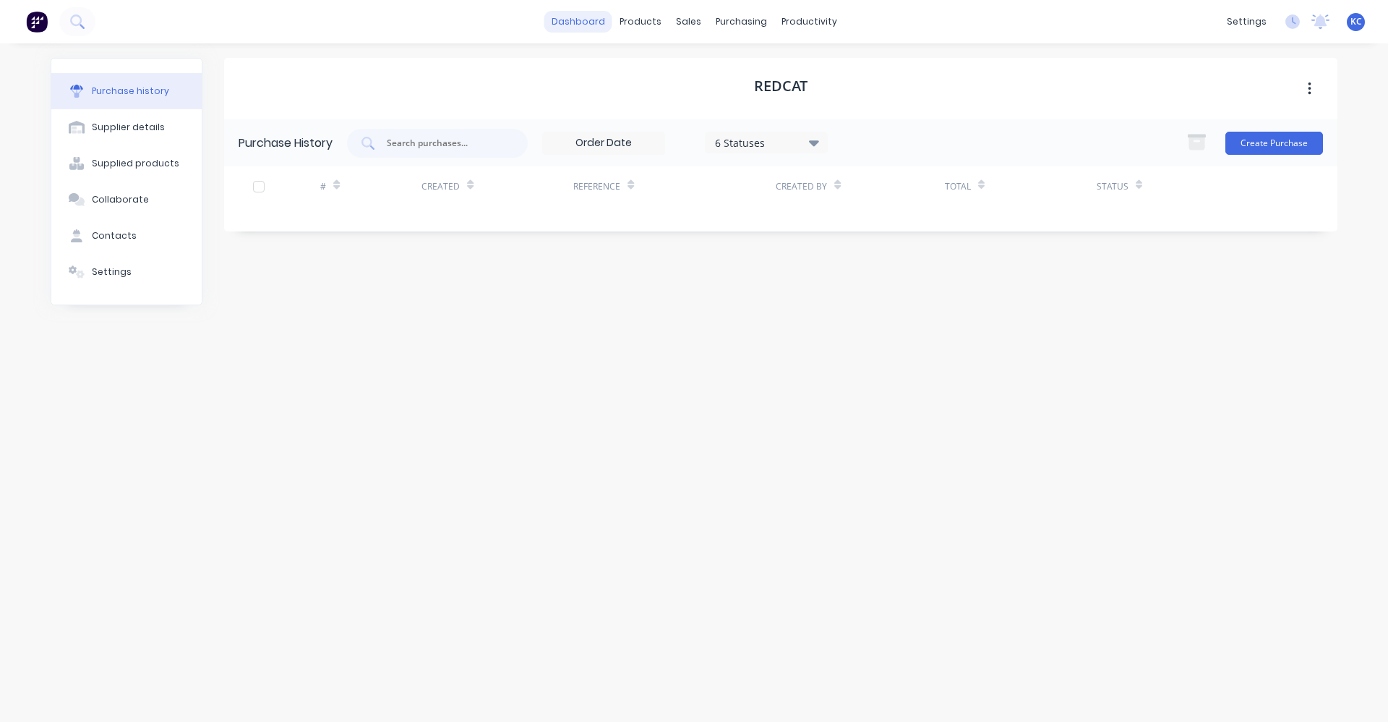
click at [568, 20] on link "dashboard" at bounding box center [578, 22] width 68 height 22
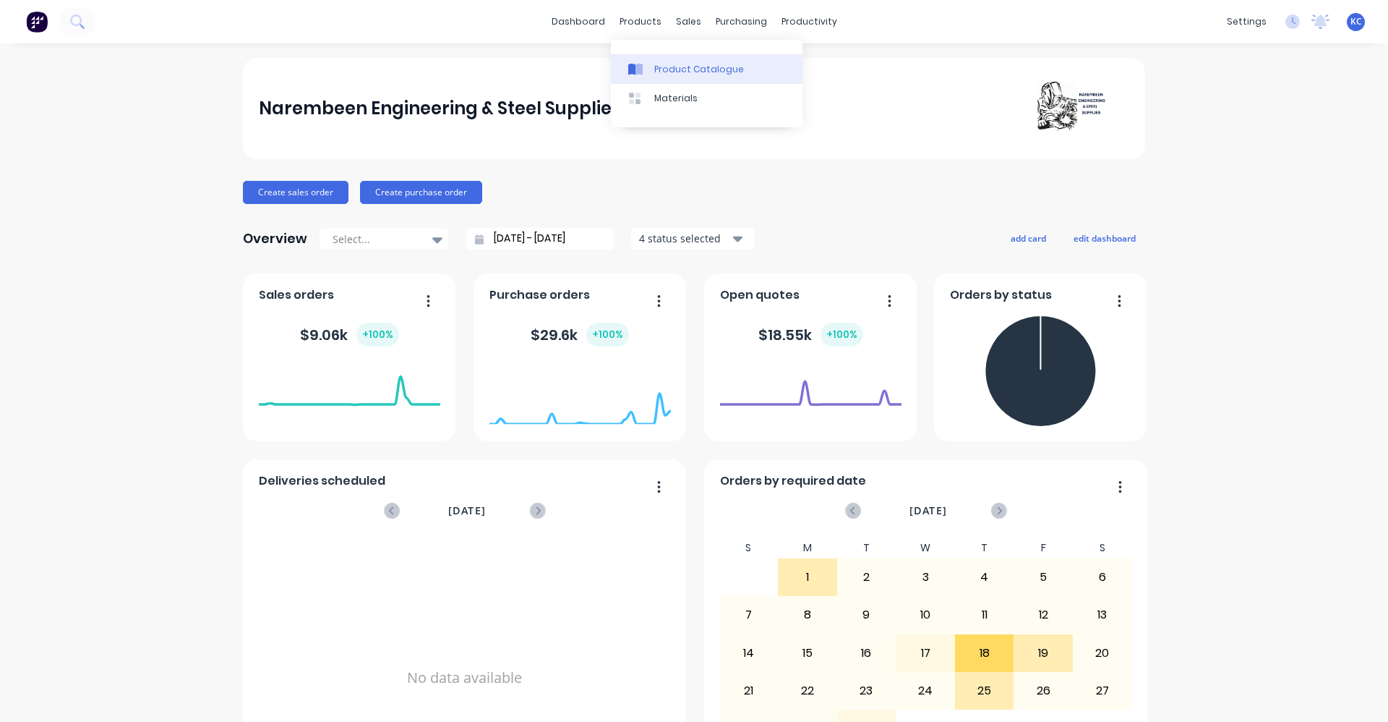
click at [641, 71] on icon at bounding box center [639, 70] width 7 height 12
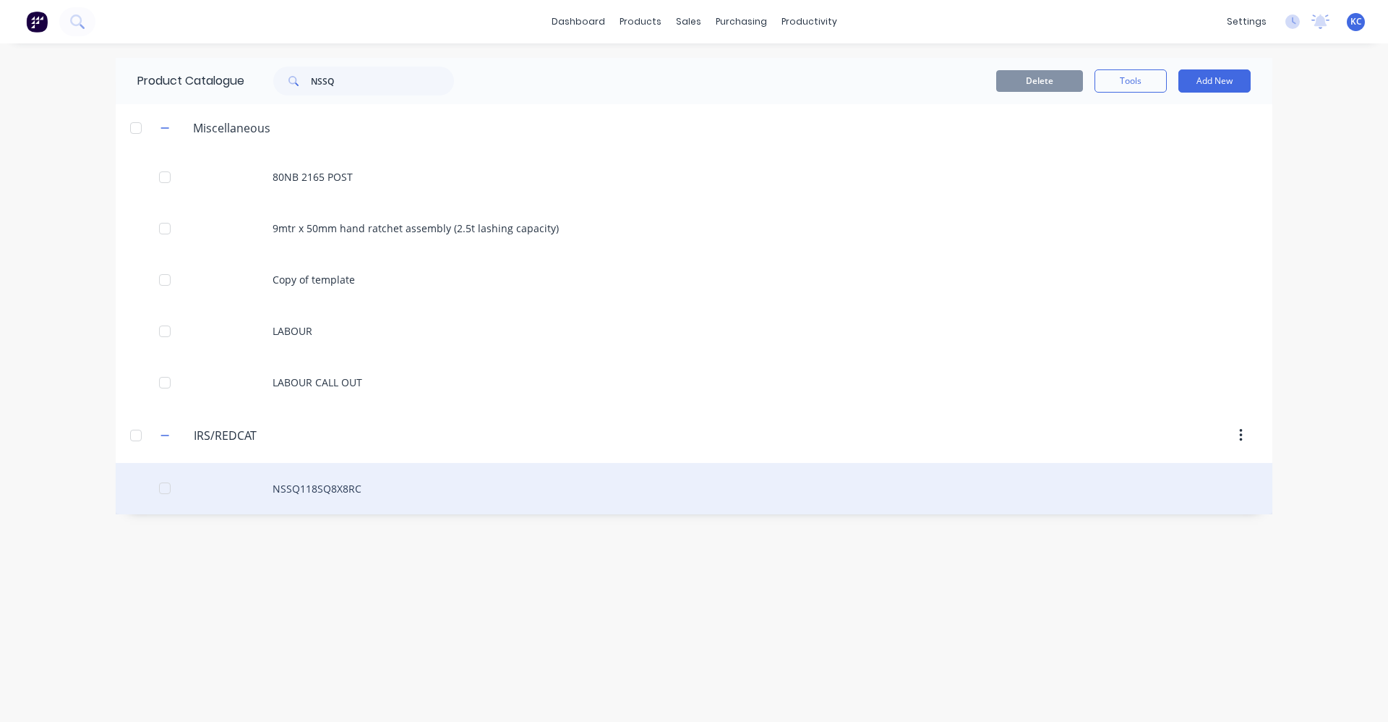
click at [312, 491] on div "NSSQ118SQ8X8RC" at bounding box center [694, 488] width 1157 height 51
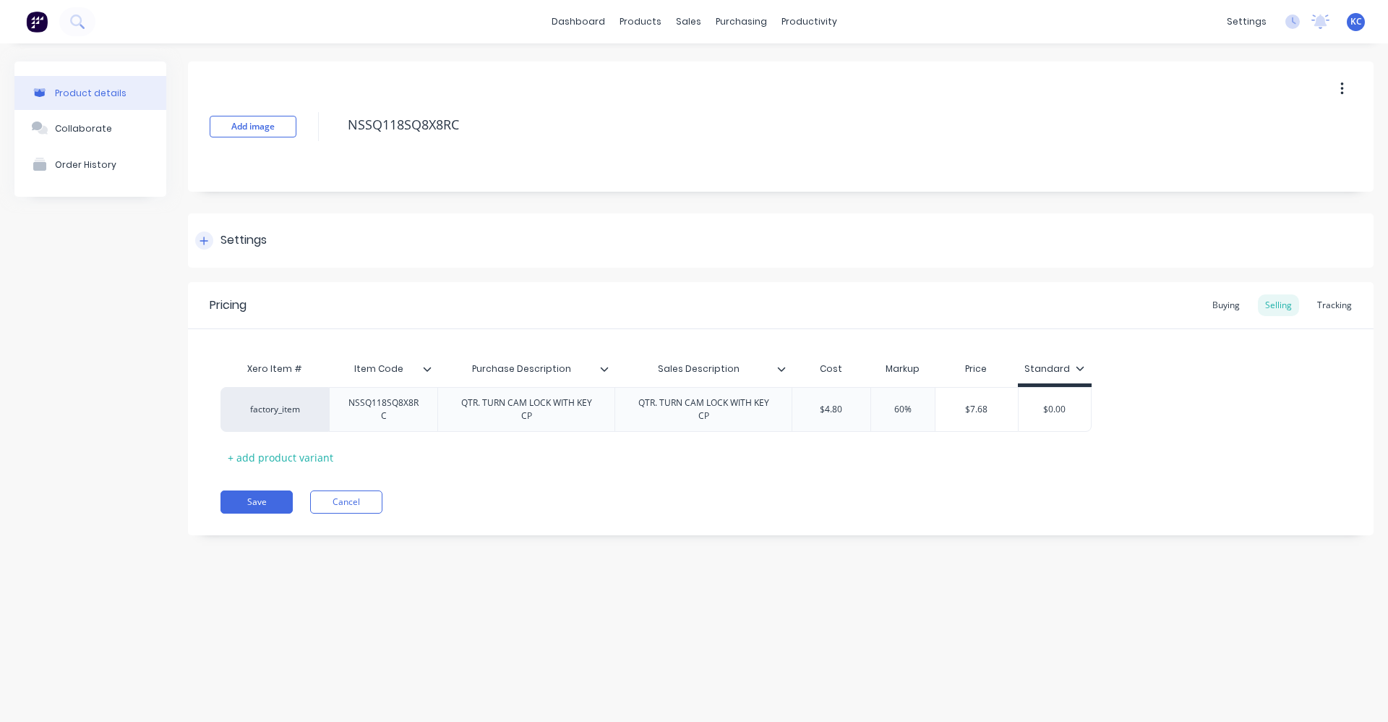
click at [247, 244] on div "Settings" at bounding box center [244, 240] width 46 height 18
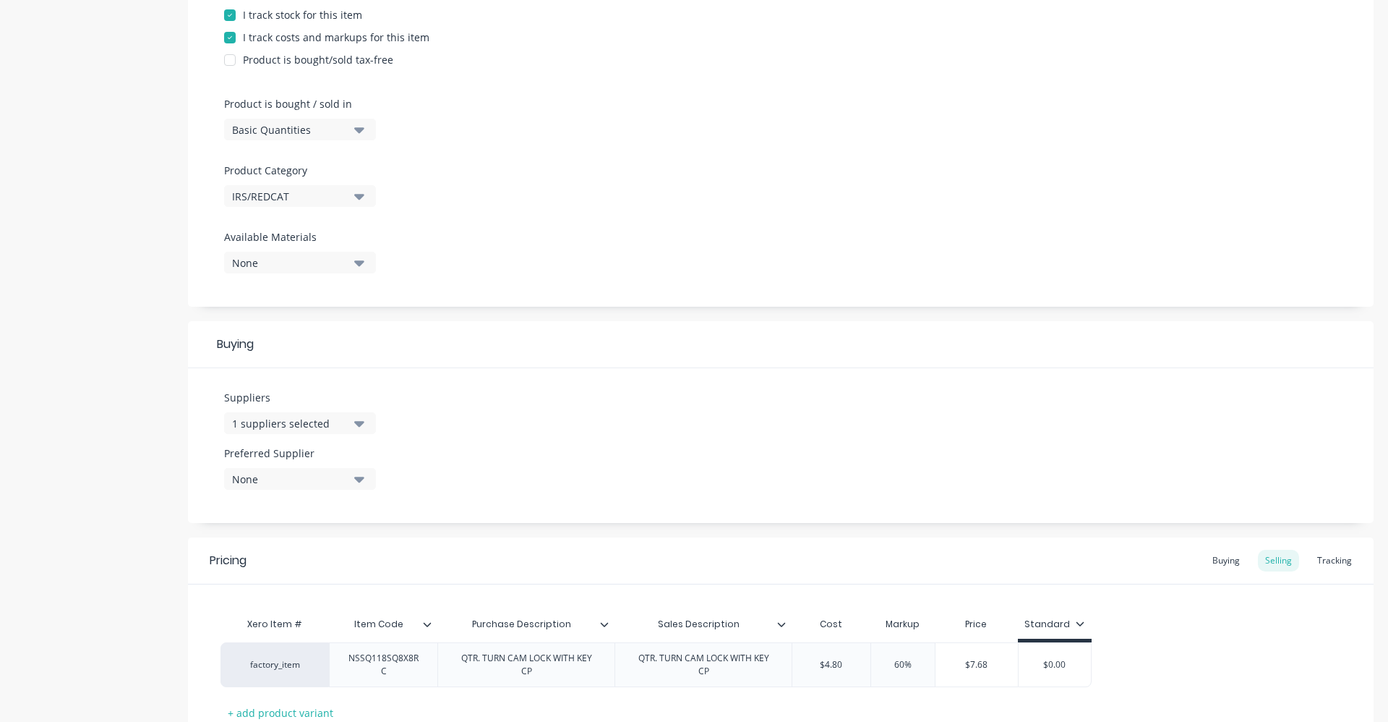
scroll to position [362, 0]
click at [367, 422] on button "1 suppliers selected" at bounding box center [300, 420] width 152 height 22
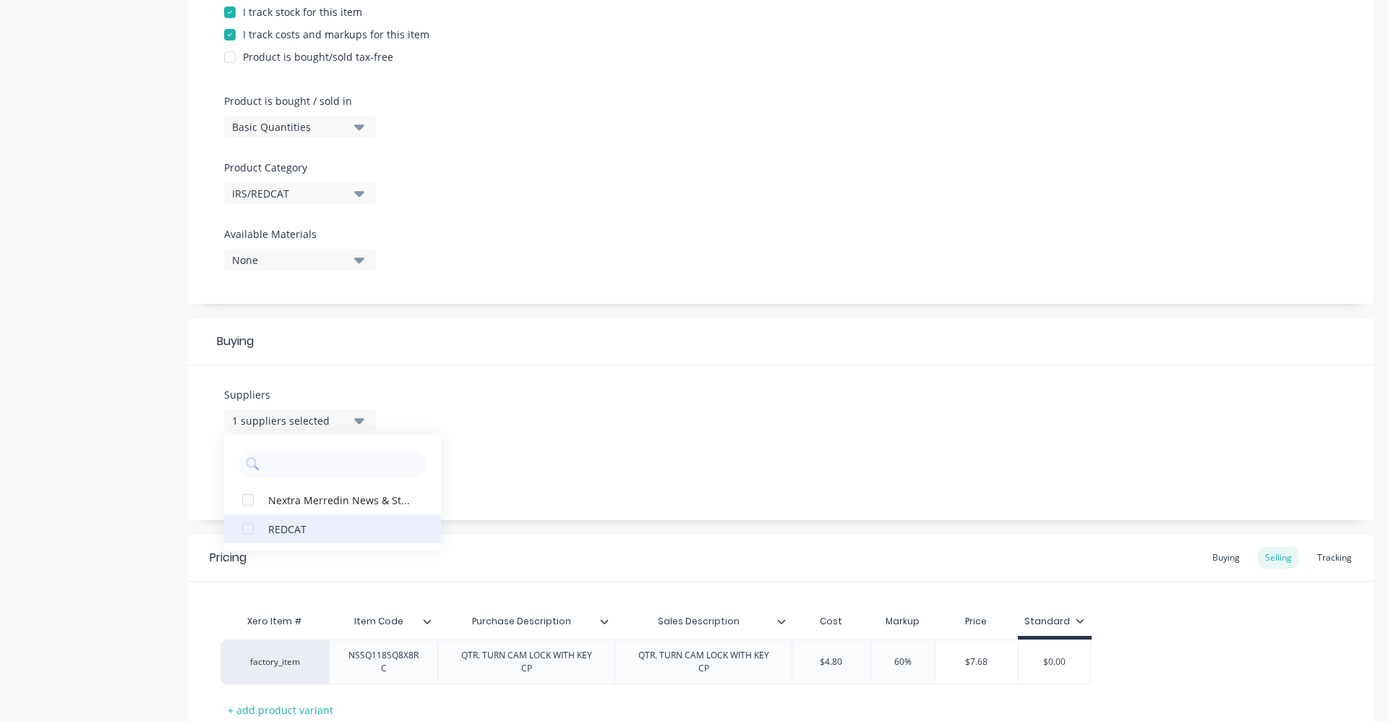
click at [294, 533] on div "REDCAT" at bounding box center [340, 528] width 145 height 15
click at [539, 411] on div "Suppliers 2 suppliers selected REDCAT Nextra Merredin News & Stationery Preferr…" at bounding box center [781, 442] width 1186 height 155
click at [365, 474] on button "None" at bounding box center [300, 476] width 152 height 22
click at [349, 554] on div "REDCAT" at bounding box center [340, 554] width 145 height 15
type textarea "x"
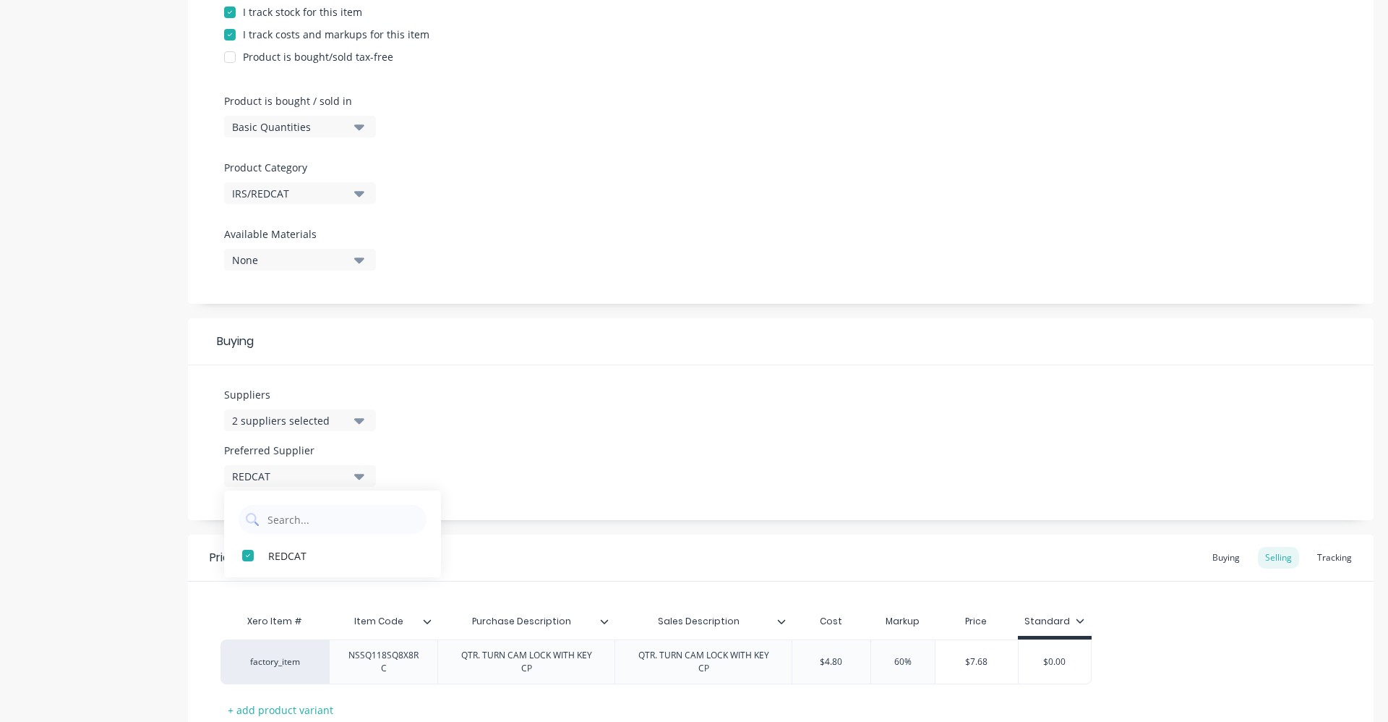
click at [465, 443] on div "Suppliers 2 suppliers selected Preferred Supplier REDCAT REDCAT" at bounding box center [781, 442] width 1186 height 155
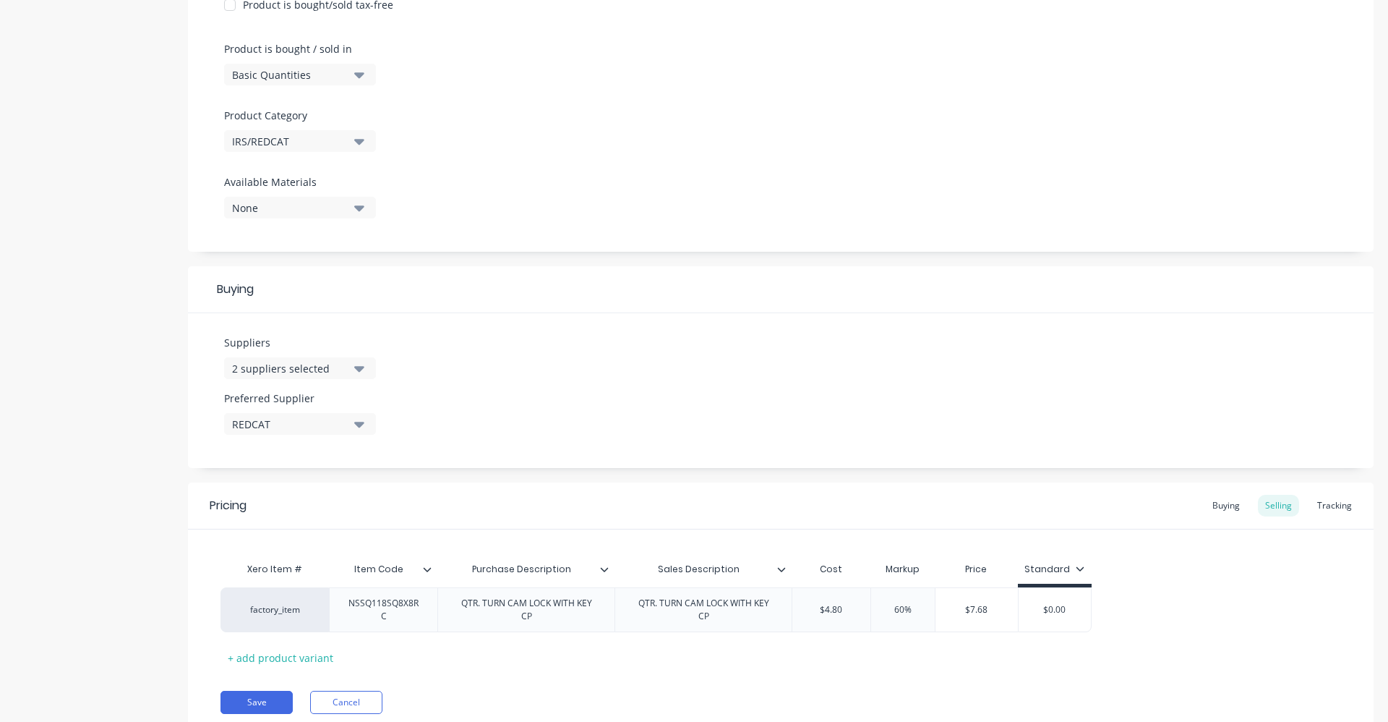
scroll to position [467, 0]
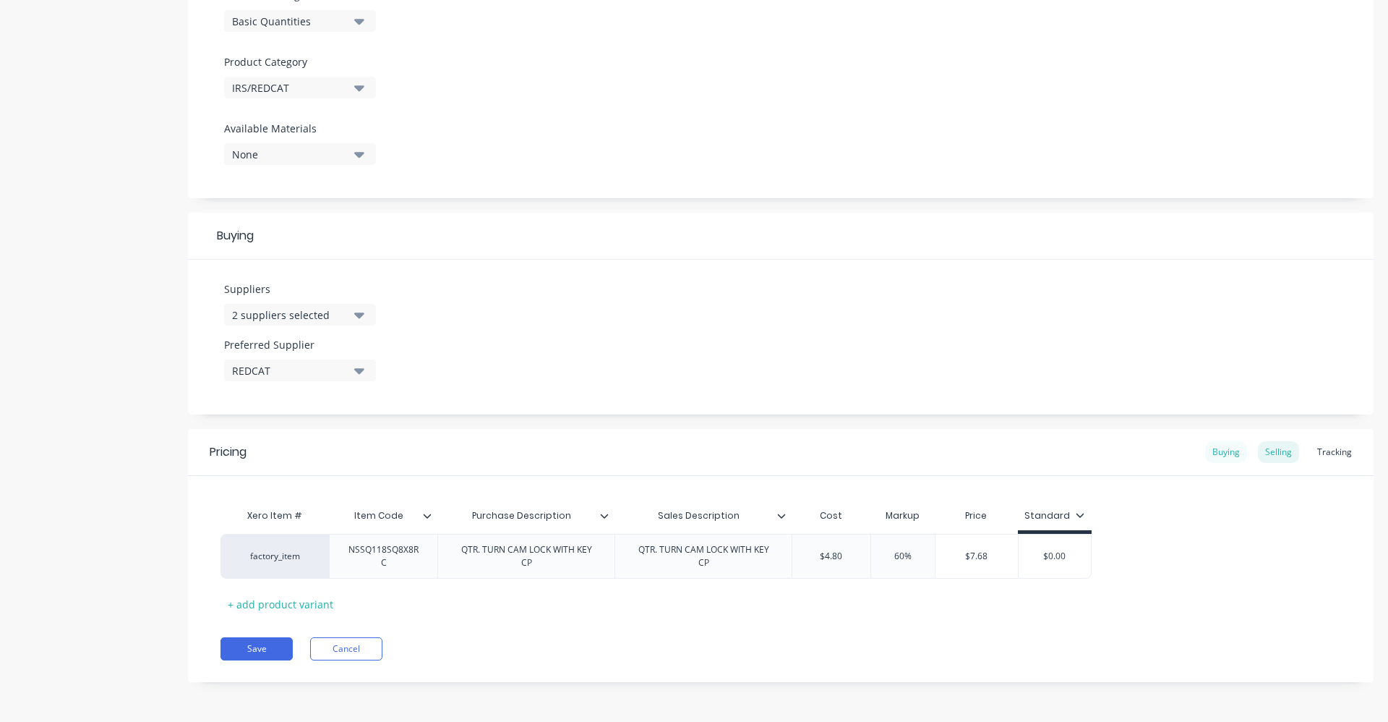
click at [1216, 453] on div "Buying" at bounding box center [1226, 452] width 42 height 22
click at [366, 323] on button "2 suppliers selected" at bounding box center [300, 318] width 152 height 22
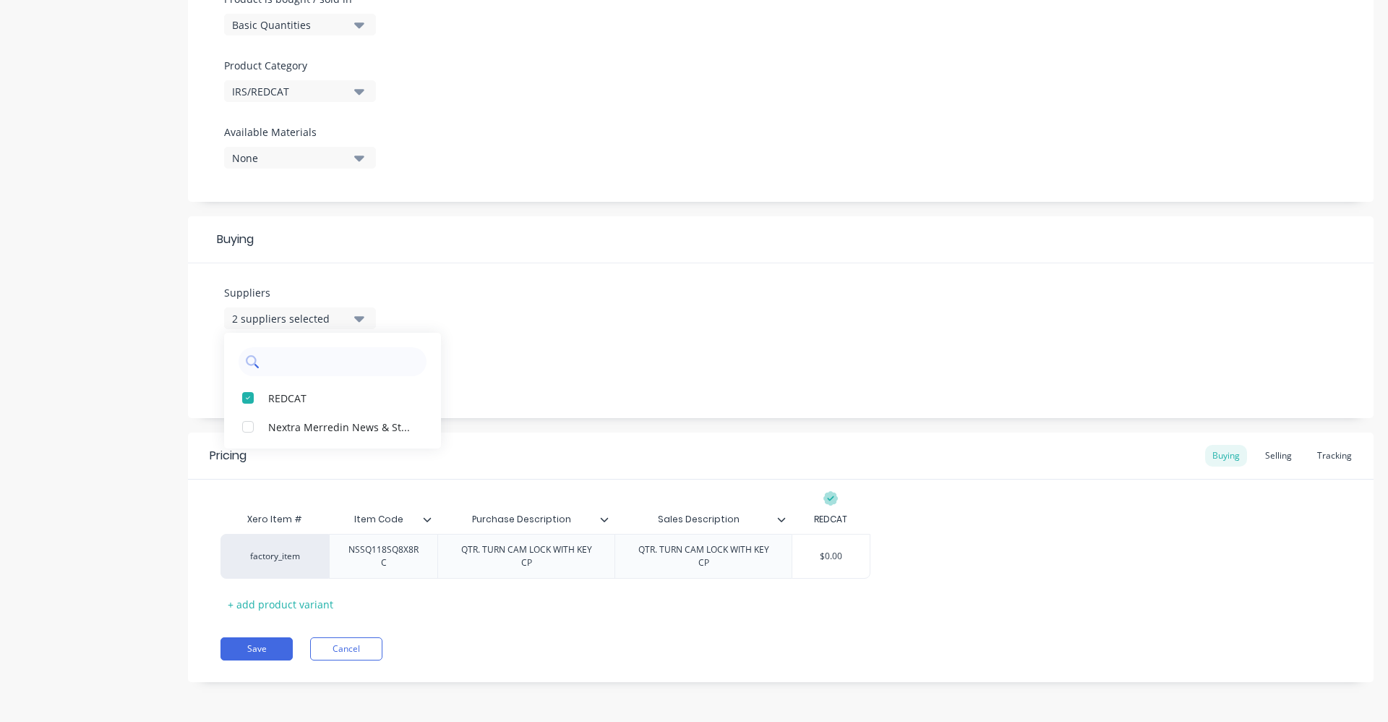
click at [315, 351] on input "text" at bounding box center [342, 361] width 153 height 29
type input "irs"
click at [573, 361] on div "Suppliers 2 suppliers selected irs No options... Preferred Supplier REDCAT" at bounding box center [781, 340] width 1186 height 155
click at [356, 653] on button "Cancel" at bounding box center [346, 648] width 72 height 23
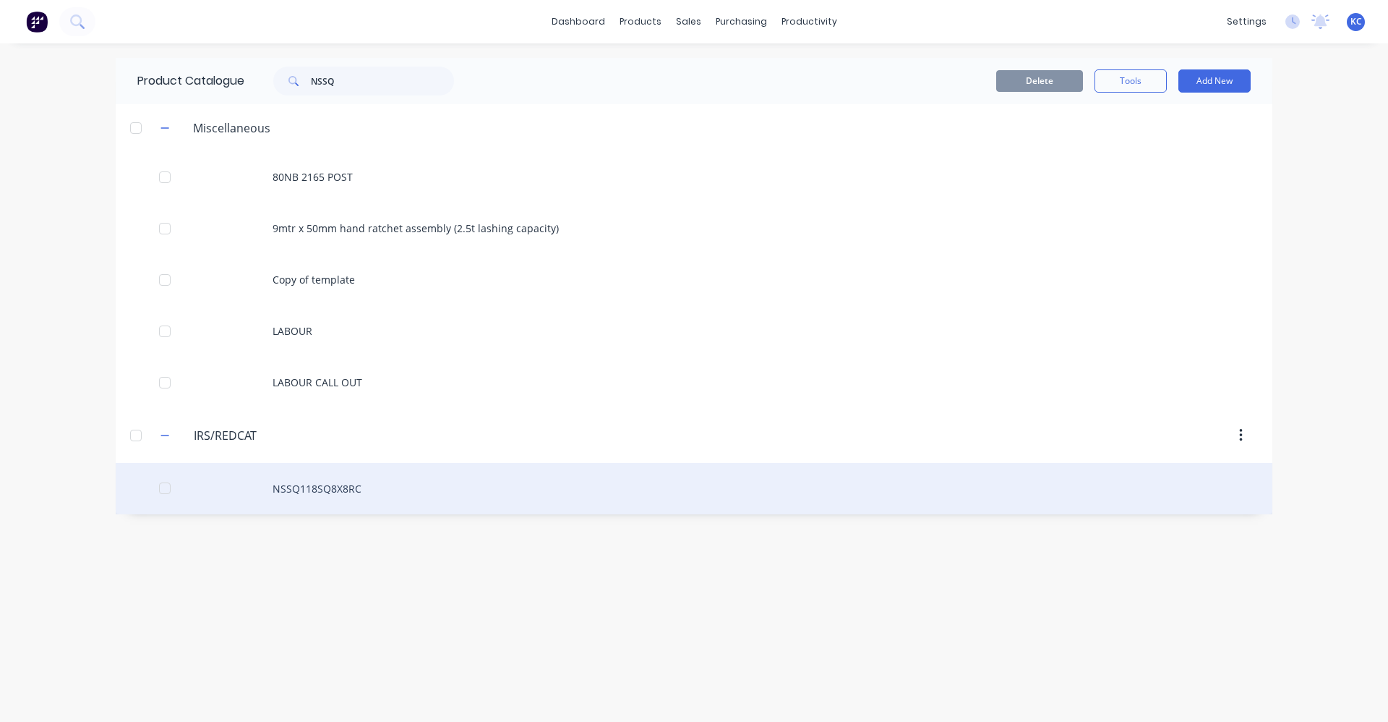
click at [353, 494] on div "NSSQ118SQ8X8RC" at bounding box center [694, 488] width 1157 height 51
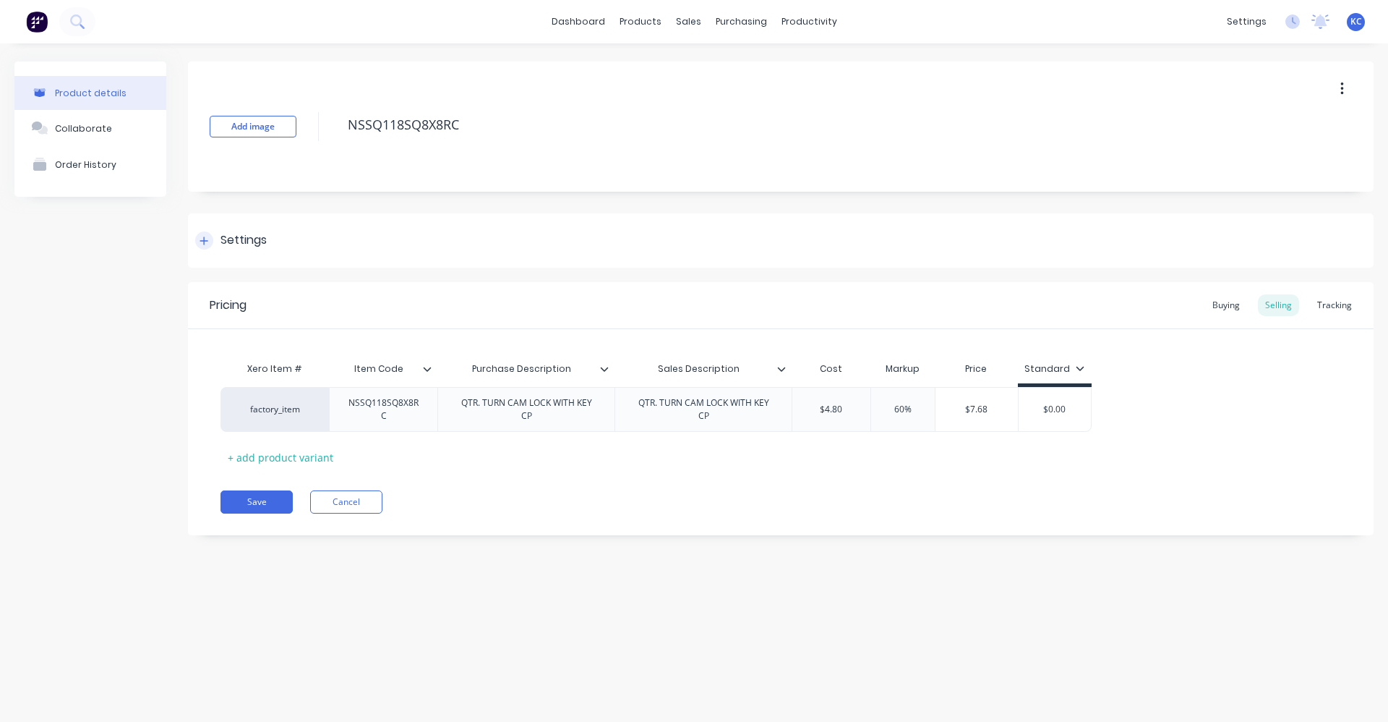
click at [260, 237] on div "Settings" at bounding box center [244, 240] width 46 height 18
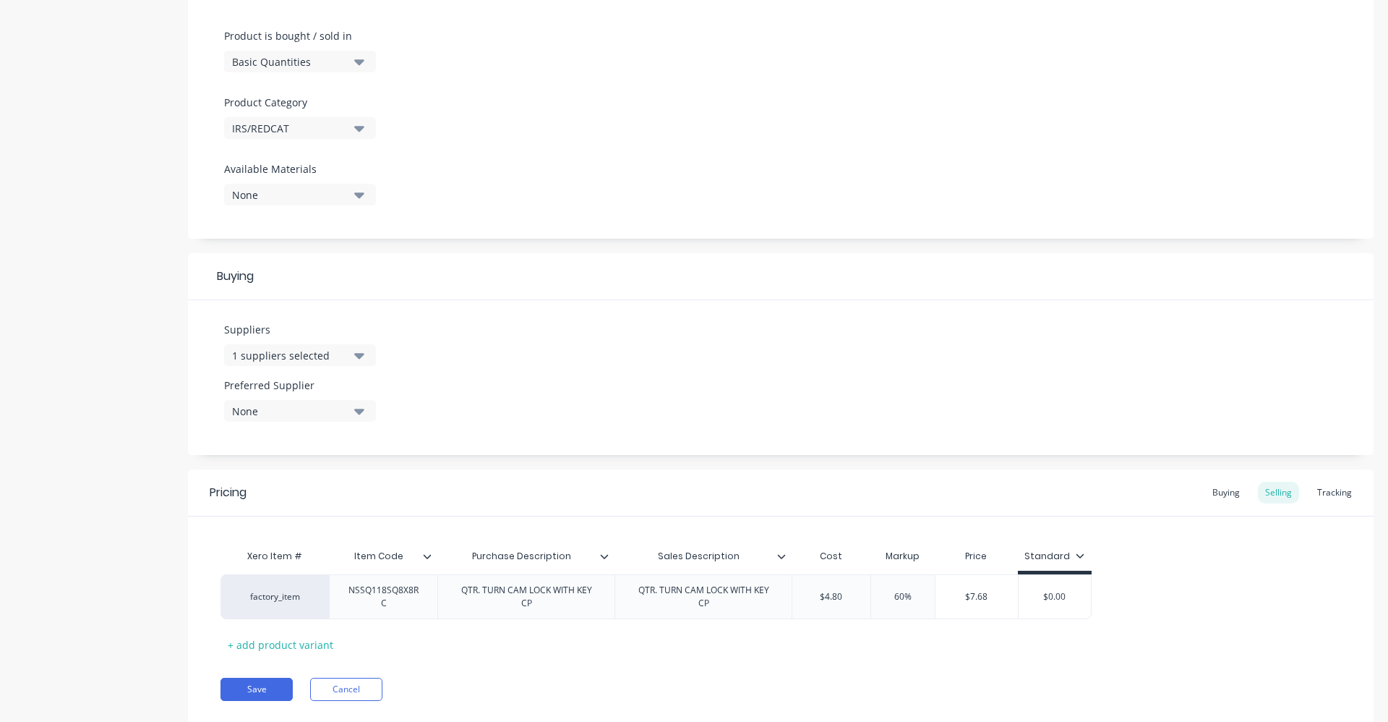
scroll to position [467, 0]
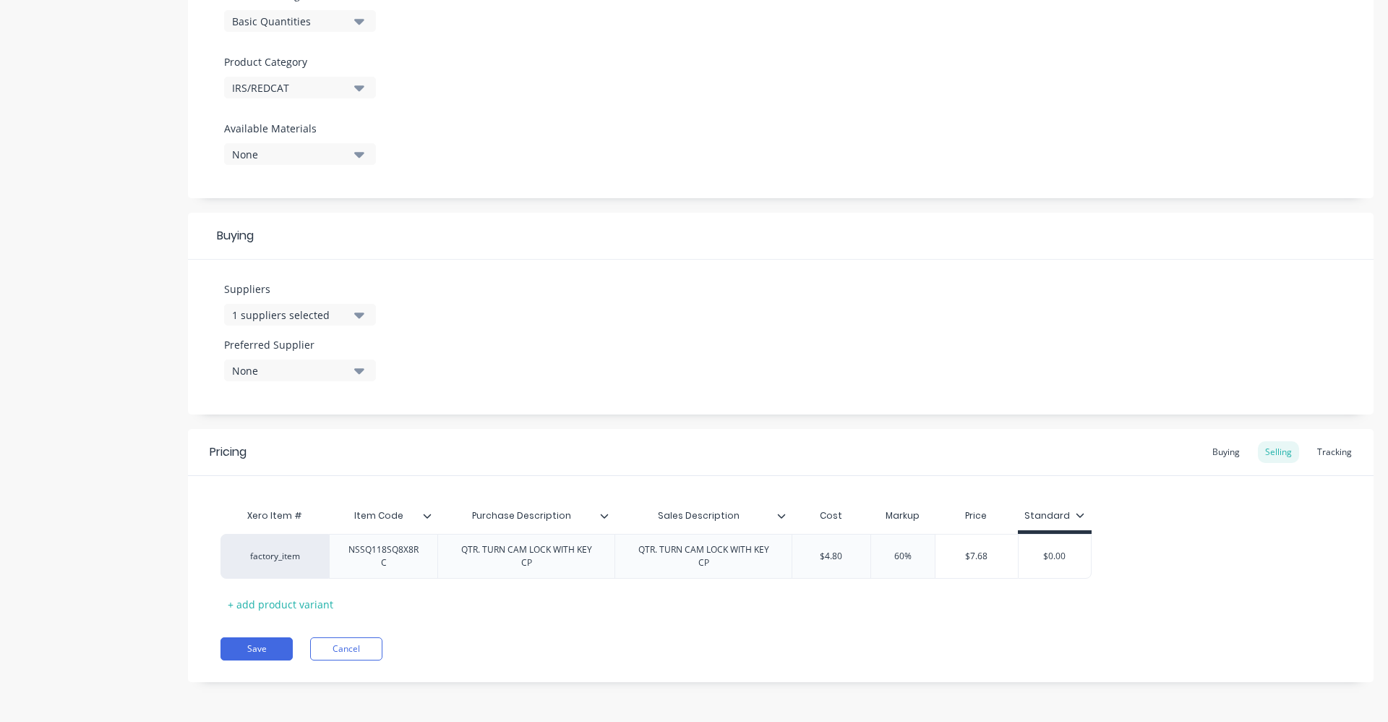
click at [359, 309] on icon "button" at bounding box center [359, 315] width 10 height 16
click at [602, 307] on div "Suppliers 1 suppliers selected Nextra Merredin News & Stationery REDCAT Preferr…" at bounding box center [781, 337] width 1186 height 155
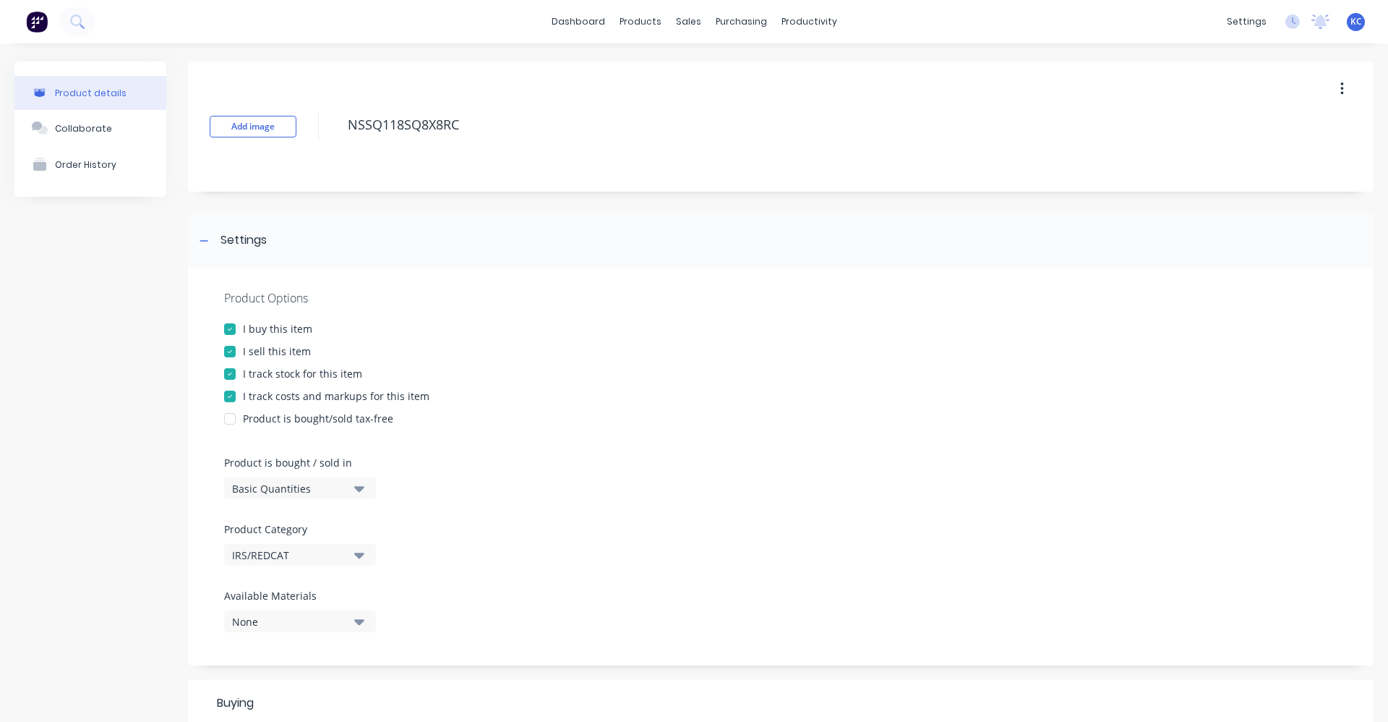
click at [1329, 83] on button "button" at bounding box center [1342, 89] width 34 height 26
click at [827, 377] on div "I track stock for this item" at bounding box center [781, 373] width 1114 height 15
type textarea "x"
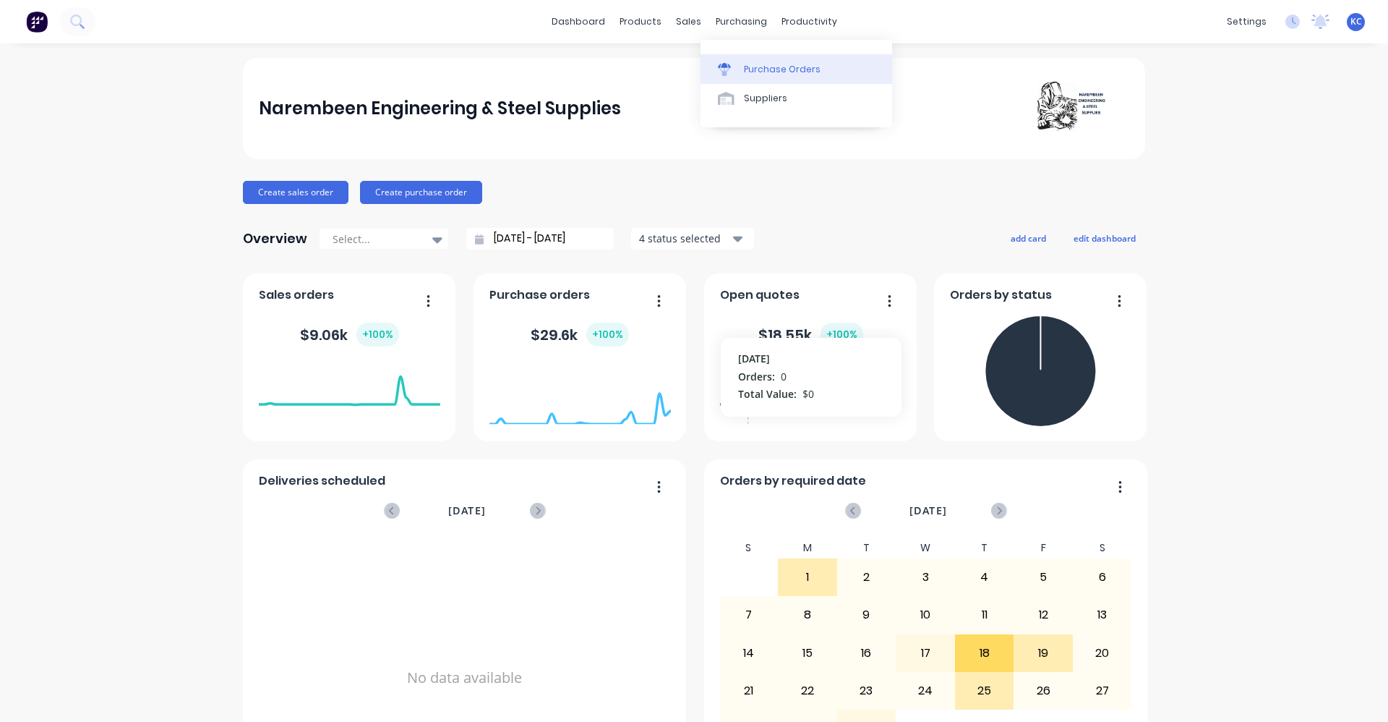
click at [749, 74] on div "Purchase Orders" at bounding box center [782, 69] width 77 height 13
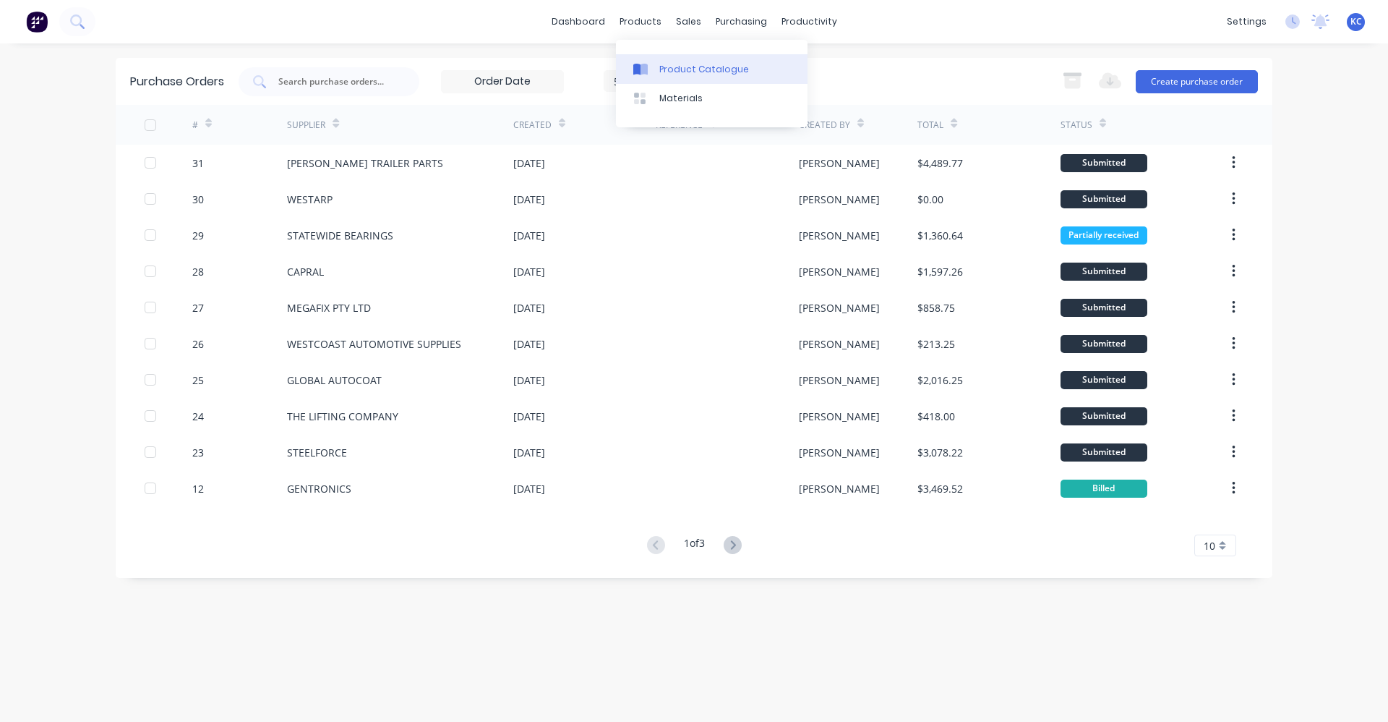
click at [659, 67] on div "Product Catalogue" at bounding box center [704, 69] width 90 height 13
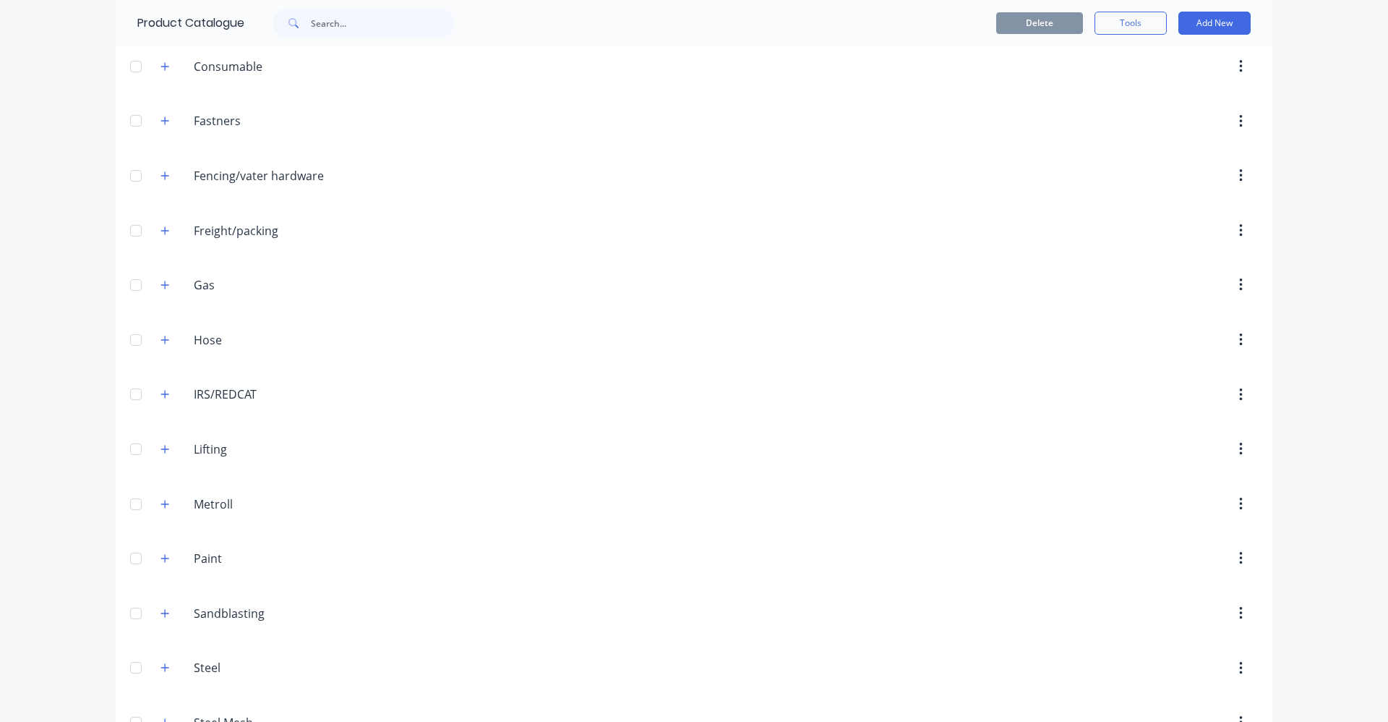
scroll to position [506, 0]
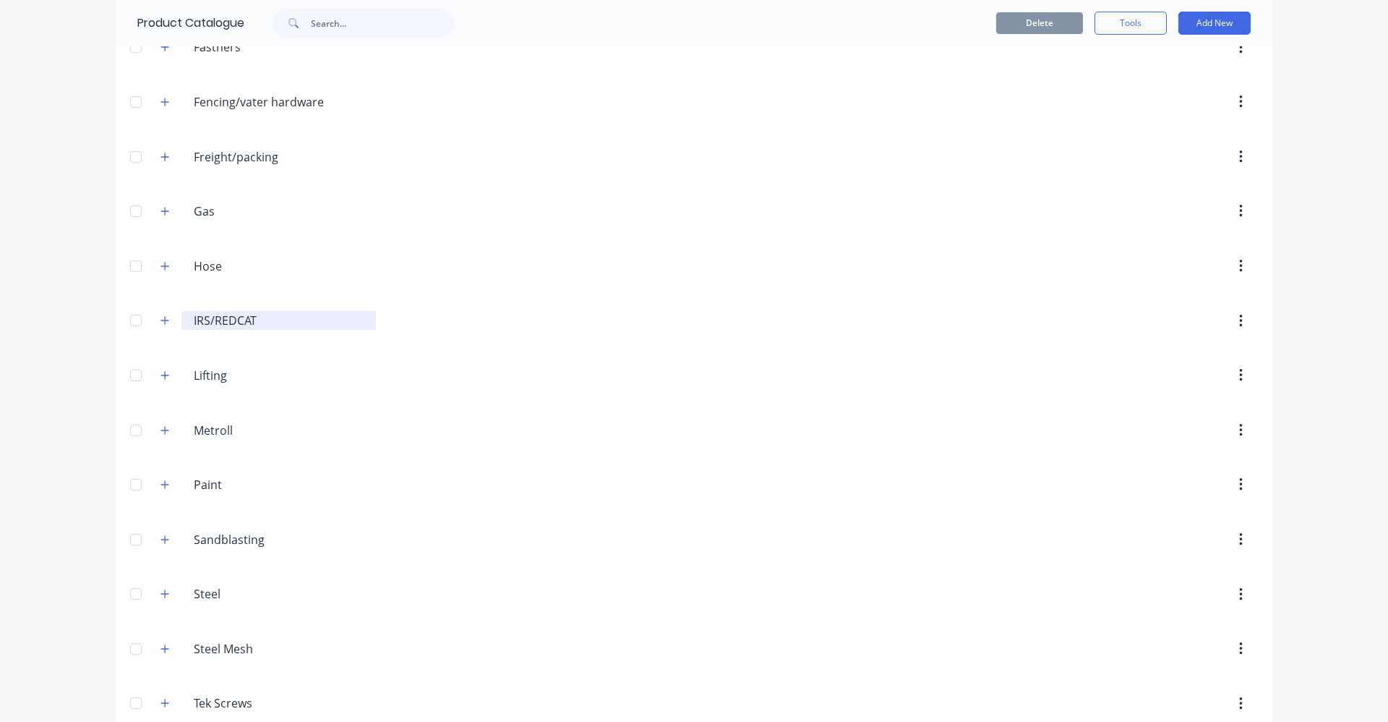
click at [215, 325] on input "IRS/REDCAT" at bounding box center [279, 320] width 171 height 17
click at [161, 326] on button "button" at bounding box center [165, 321] width 18 height 18
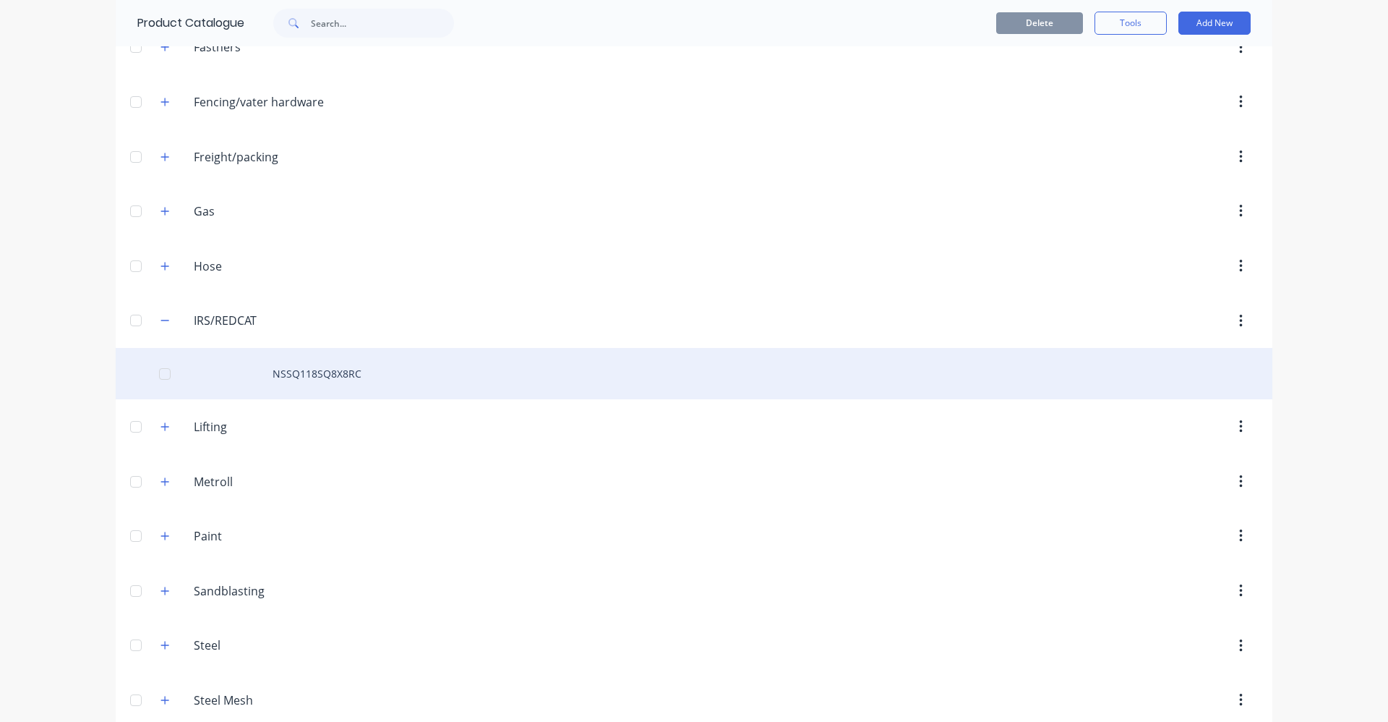
click at [308, 375] on div "NSSQ118SQ8X8RC" at bounding box center [694, 373] width 1157 height 51
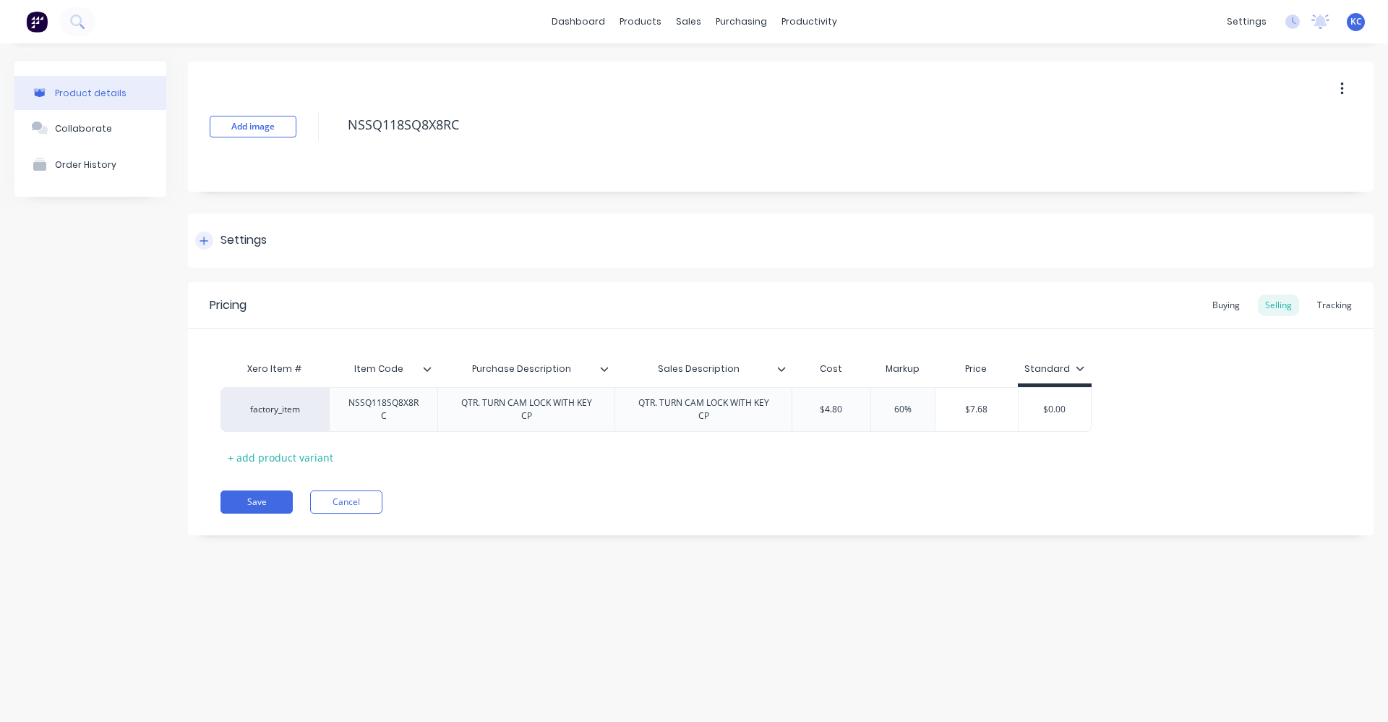
click at [232, 229] on div "Settings" at bounding box center [781, 240] width 1186 height 54
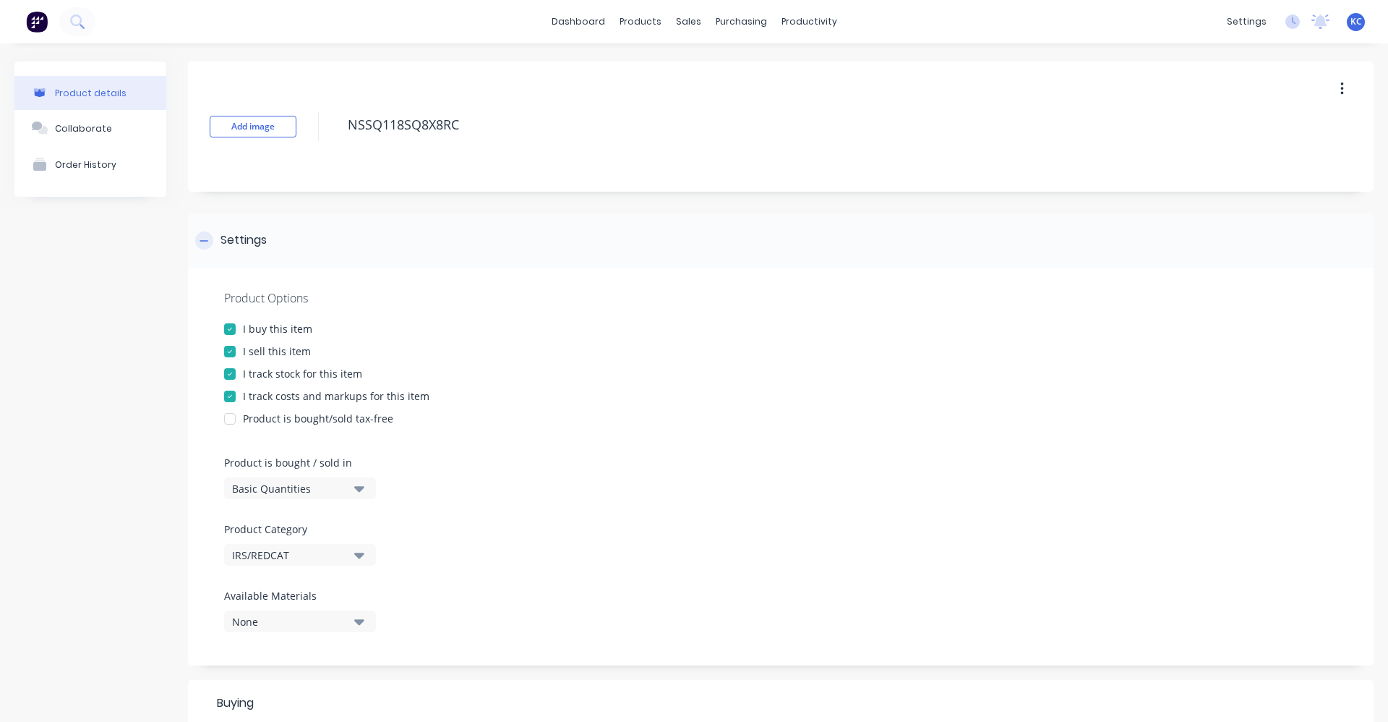
type textarea "x"
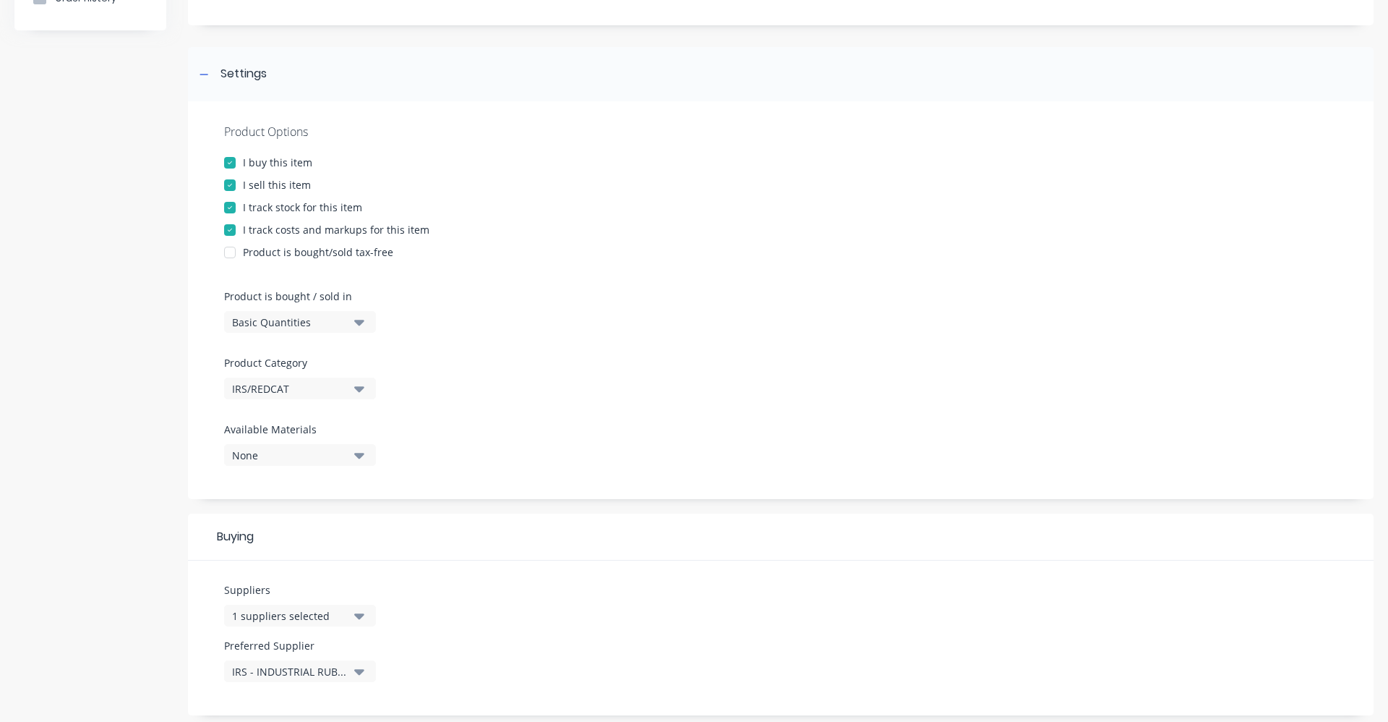
scroll to position [217, 0]
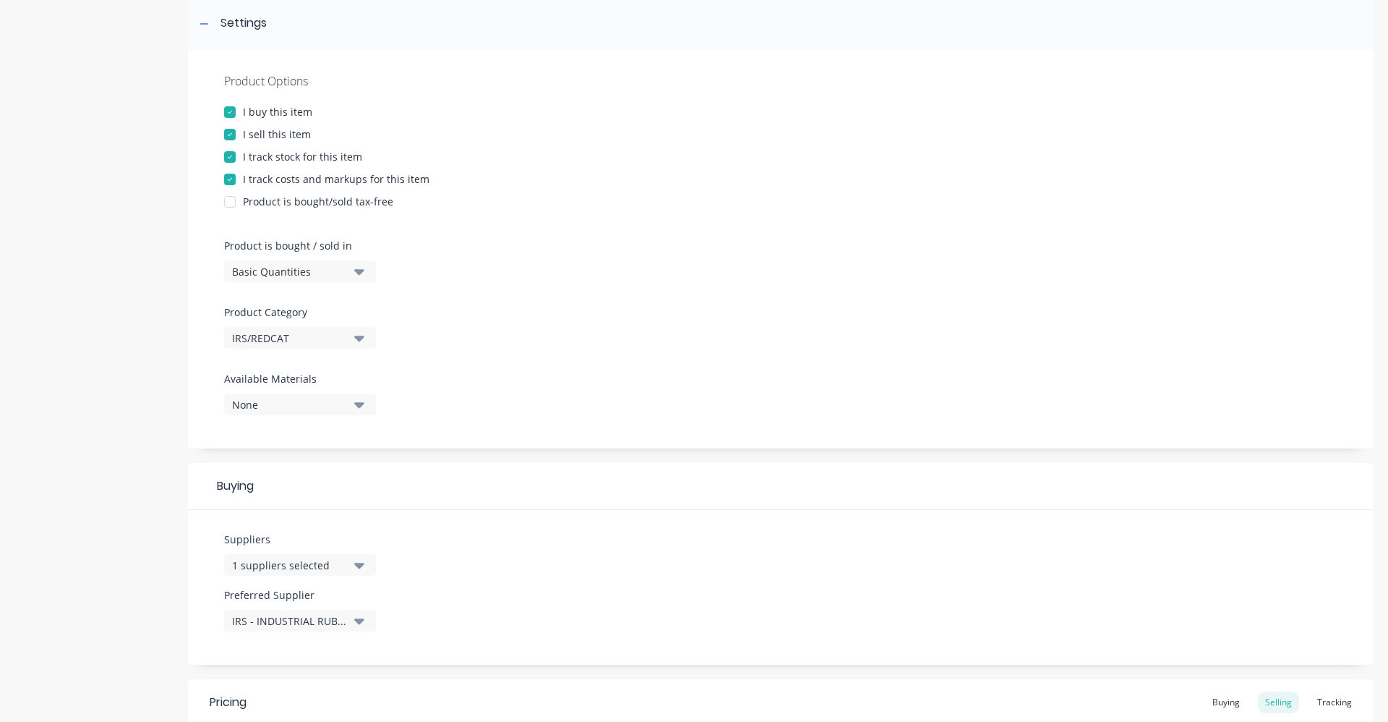
click at [367, 563] on button "1 suppliers selected" at bounding box center [300, 565] width 152 height 22
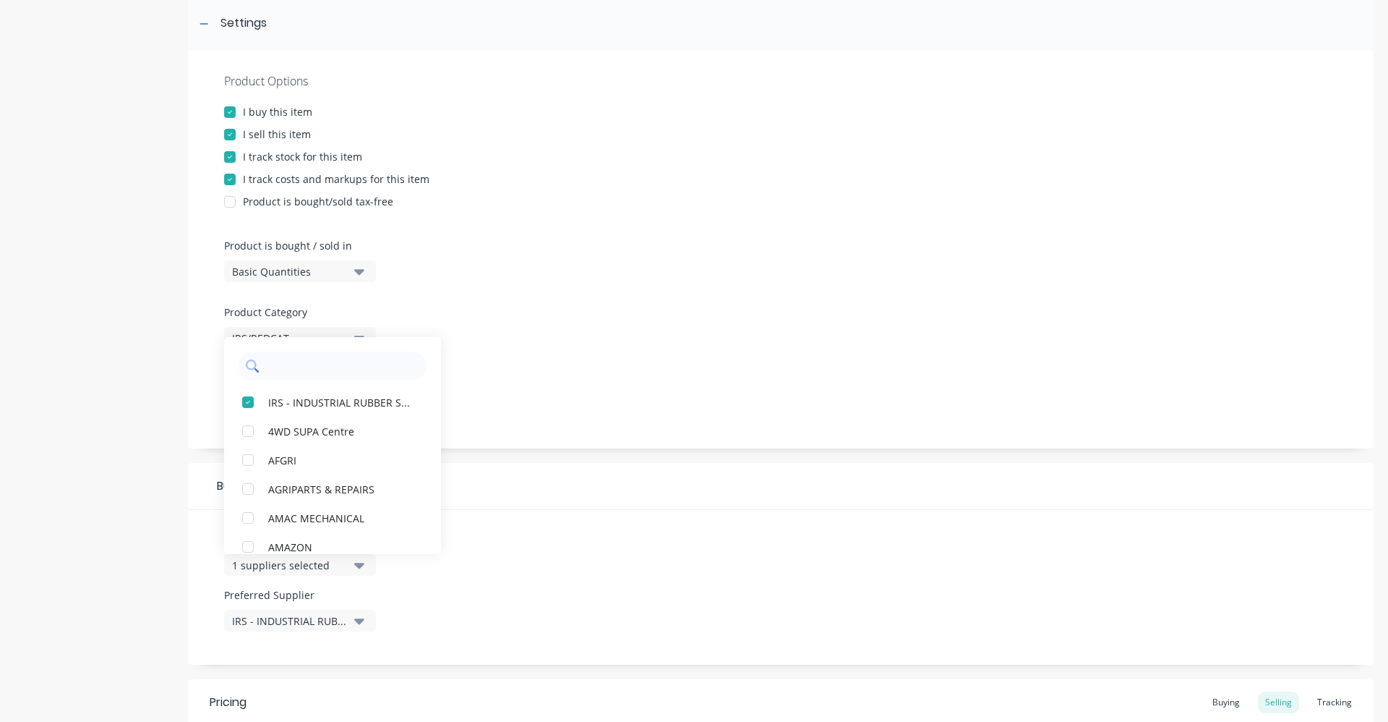
drag, startPoint x: 316, startPoint y: 372, endPoint x: 324, endPoint y: 373, distance: 8.1
click at [316, 372] on input "text" at bounding box center [342, 365] width 153 height 29
type input "red"
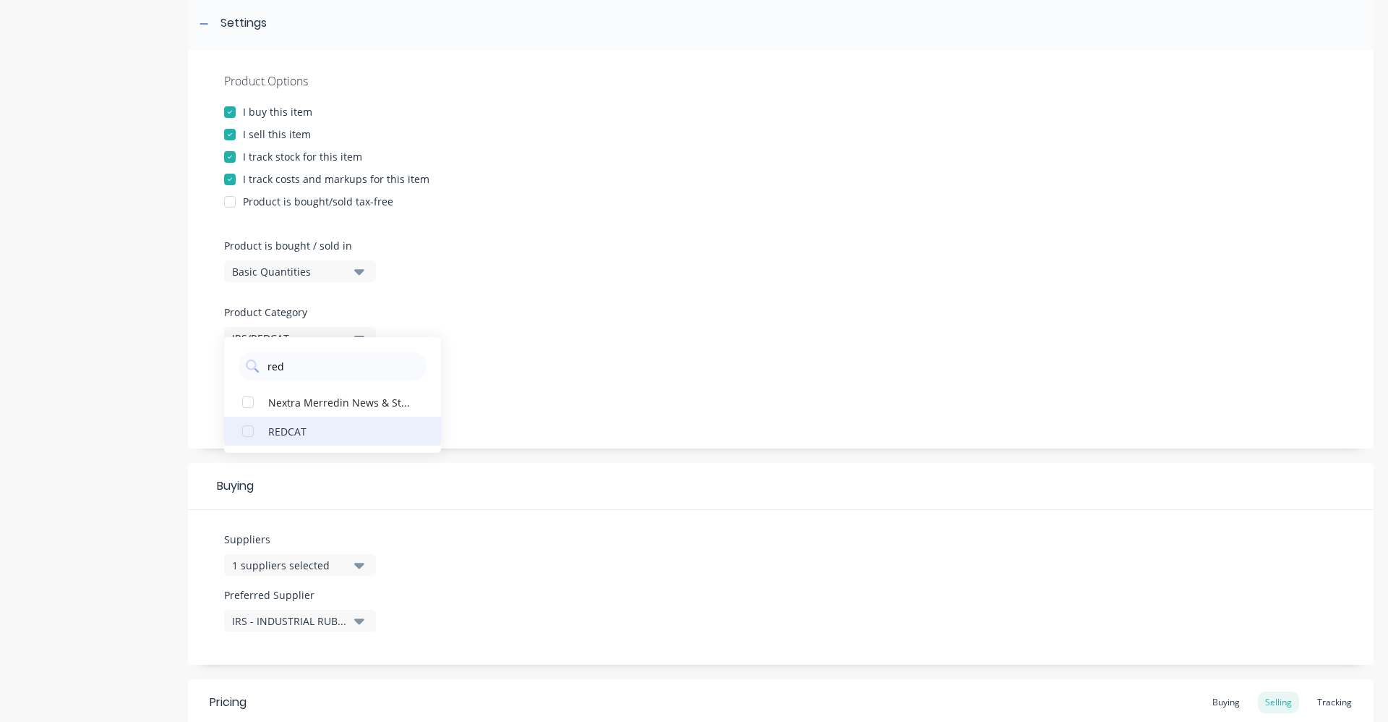
click at [249, 429] on div "button" at bounding box center [248, 431] width 29 height 29
type textarea "x"
type input "red"
click at [640, 248] on div "Product Options I buy this item I sell this item I track stock for this item I …" at bounding box center [781, 250] width 1186 height 398
click at [357, 403] on icon "button" at bounding box center [359, 405] width 10 height 6
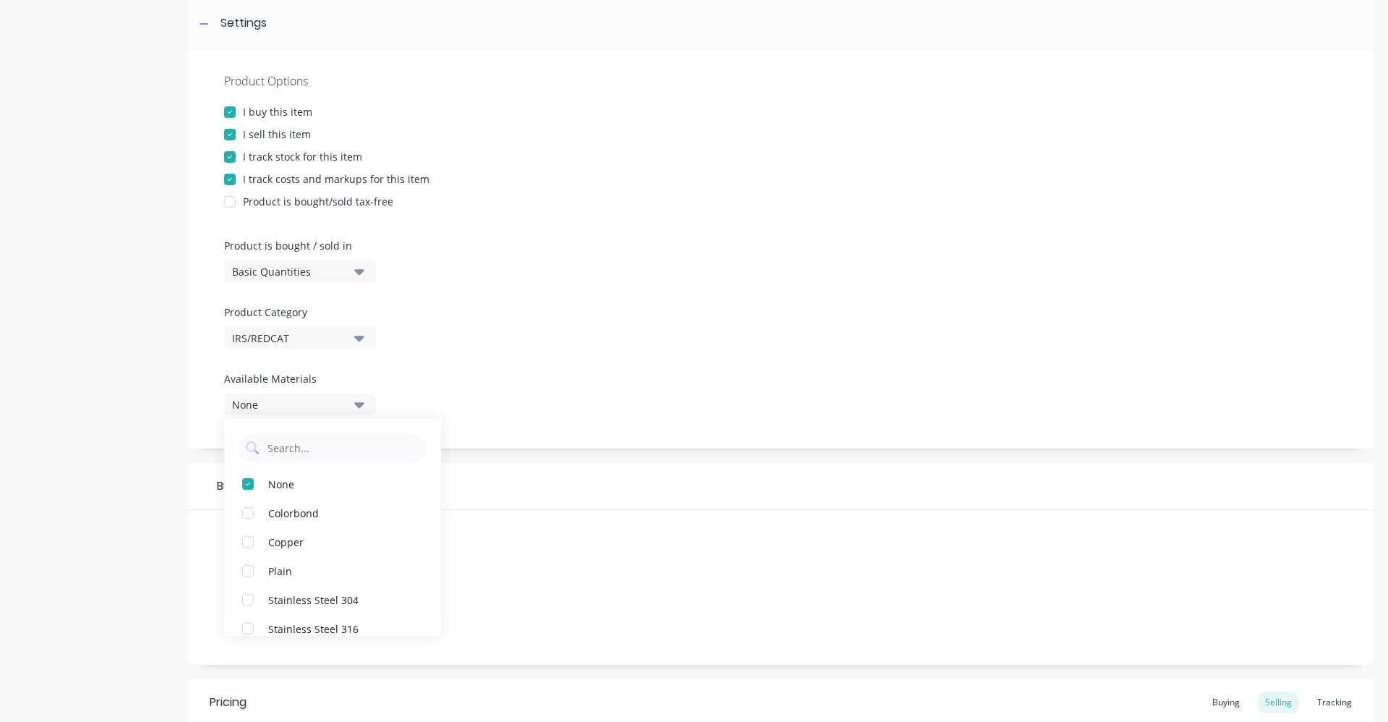
click at [521, 355] on div "Product Options I buy this item I sell this item I track stock for this item I …" at bounding box center [781, 250] width 1186 height 398
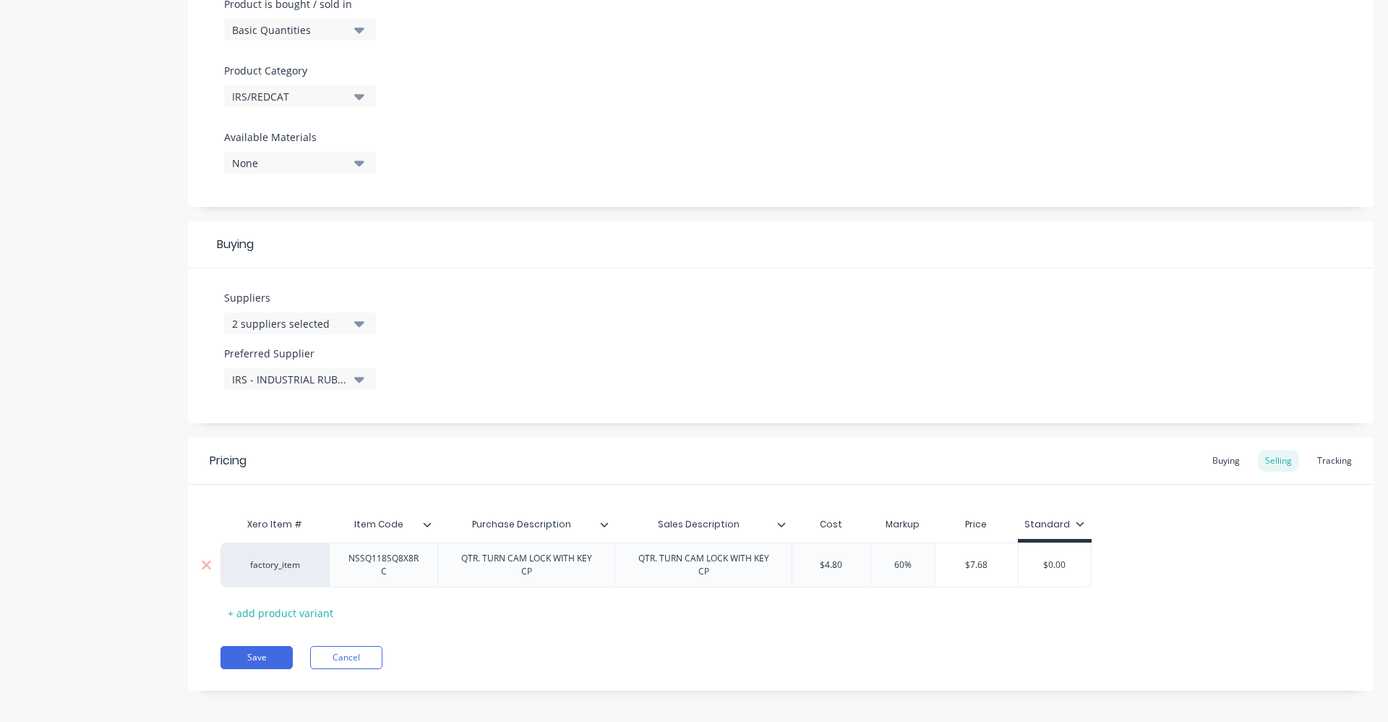
scroll to position [467, 0]
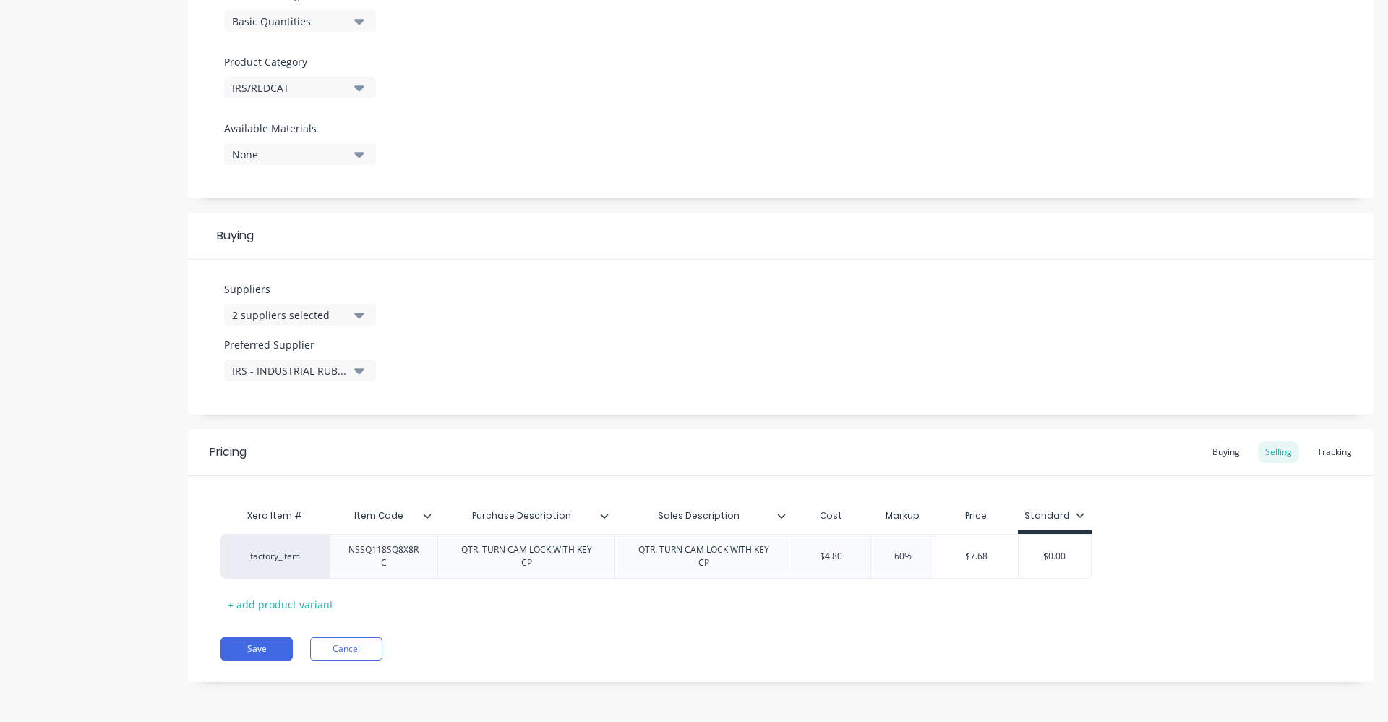
click at [357, 373] on icon "button" at bounding box center [359, 370] width 10 height 16
click at [347, 477] on div "REDCAT" at bounding box center [340, 478] width 145 height 15
type textarea "x"
click at [465, 323] on div "Suppliers 2 suppliers selected red Preferred Supplier REDCAT REDCAT IRS - INDUS…" at bounding box center [781, 337] width 1186 height 155
click at [1226, 451] on div "Buying" at bounding box center [1226, 452] width 42 height 22
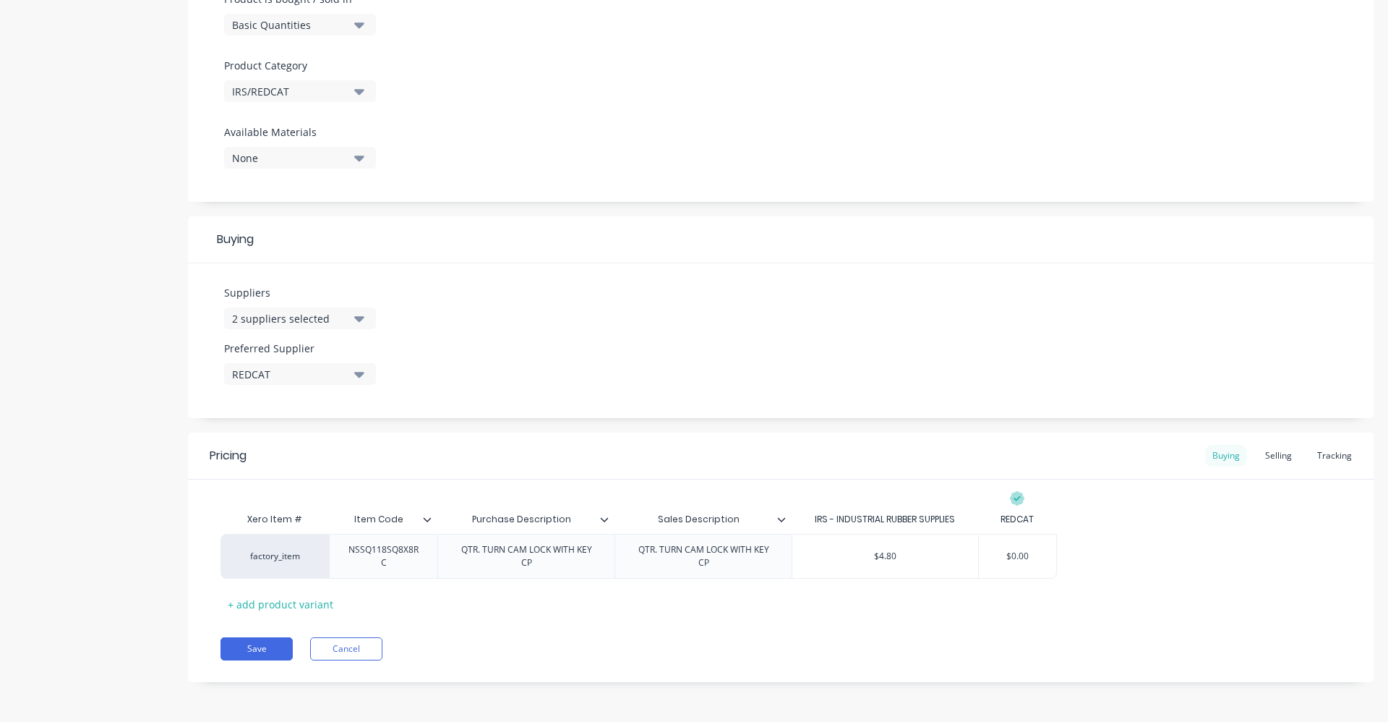
scroll to position [464, 0]
type input "$4.80"
drag, startPoint x: 931, startPoint y: 562, endPoint x: 837, endPoint y: 557, distance: 93.4
click at [838, 558] on input "$4.80" at bounding box center [886, 556] width 186 height 13
type textarea "x"
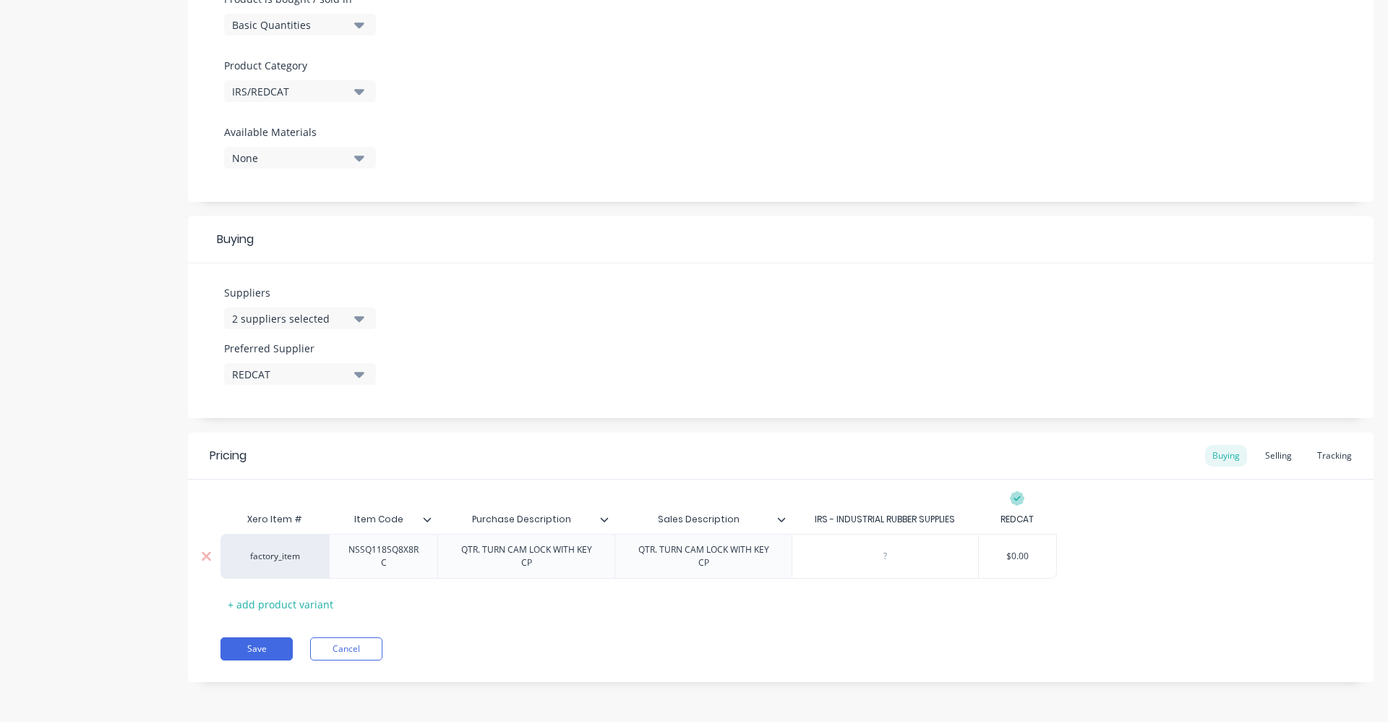
click at [1014, 555] on input "$0.00" at bounding box center [1017, 556] width 77 height 13
type input "$.00"
type textarea "x"
type input "$0"
type textarea "x"
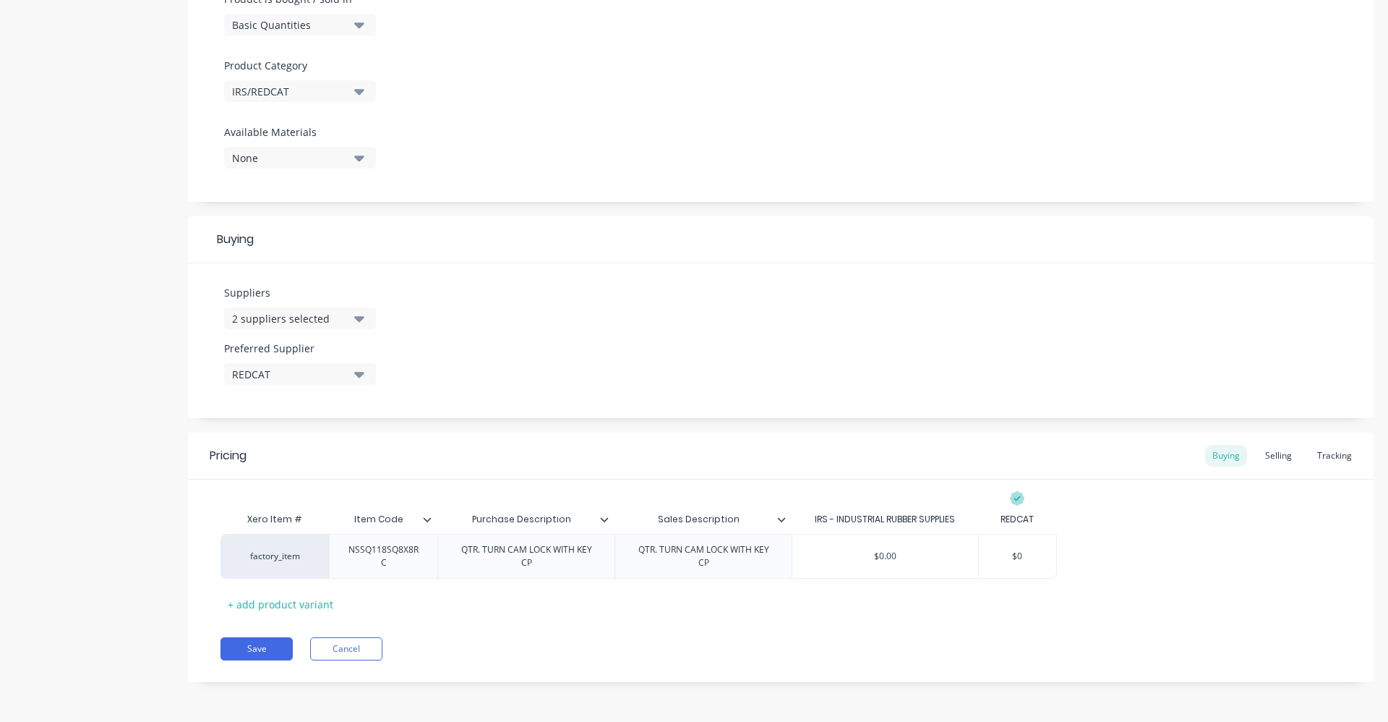
type input "$"
type textarea "x"
type input "$4."
type textarea "x"
type input "$4.8"
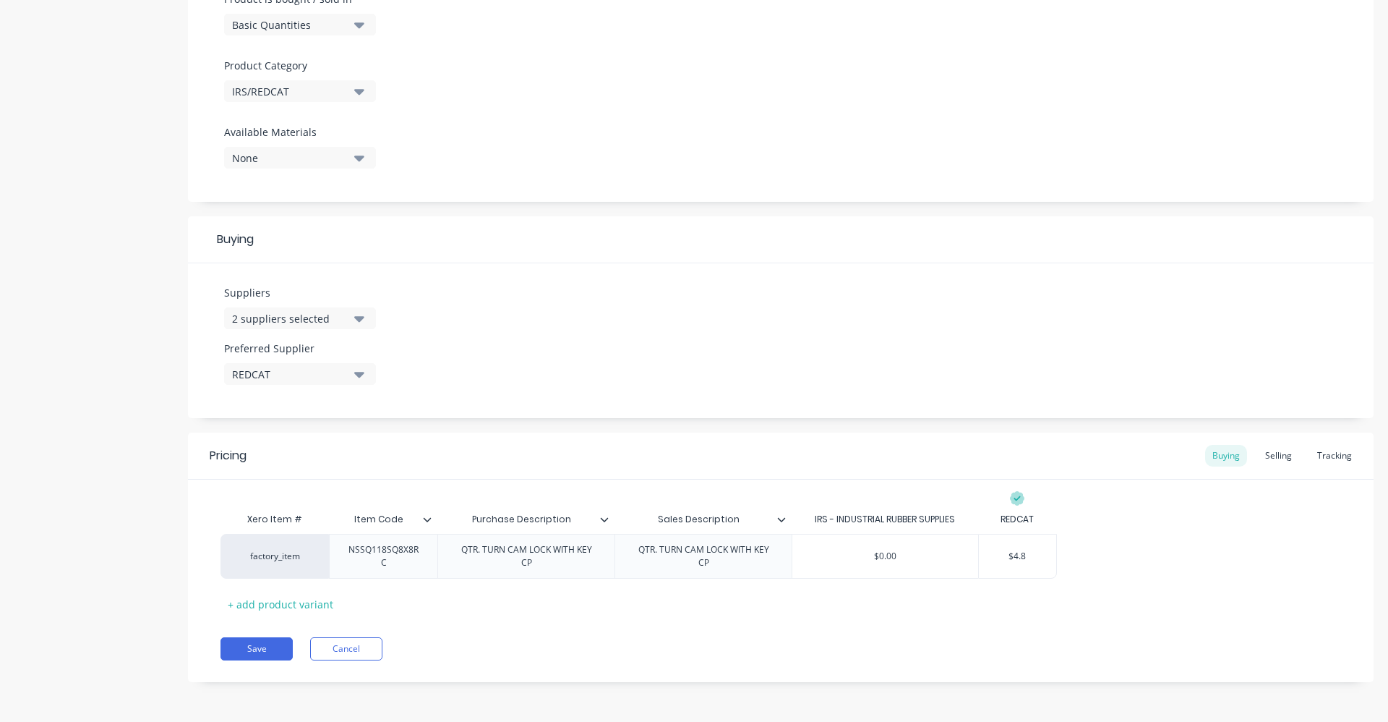
type textarea "x"
type input "$4.80"
type textarea "x"
type input "$4.80"
click at [1072, 581] on div "Xero Item # Item Code Purchase Description Sales Description IRS - INDUSTRIAL R…" at bounding box center [781, 560] width 1121 height 111
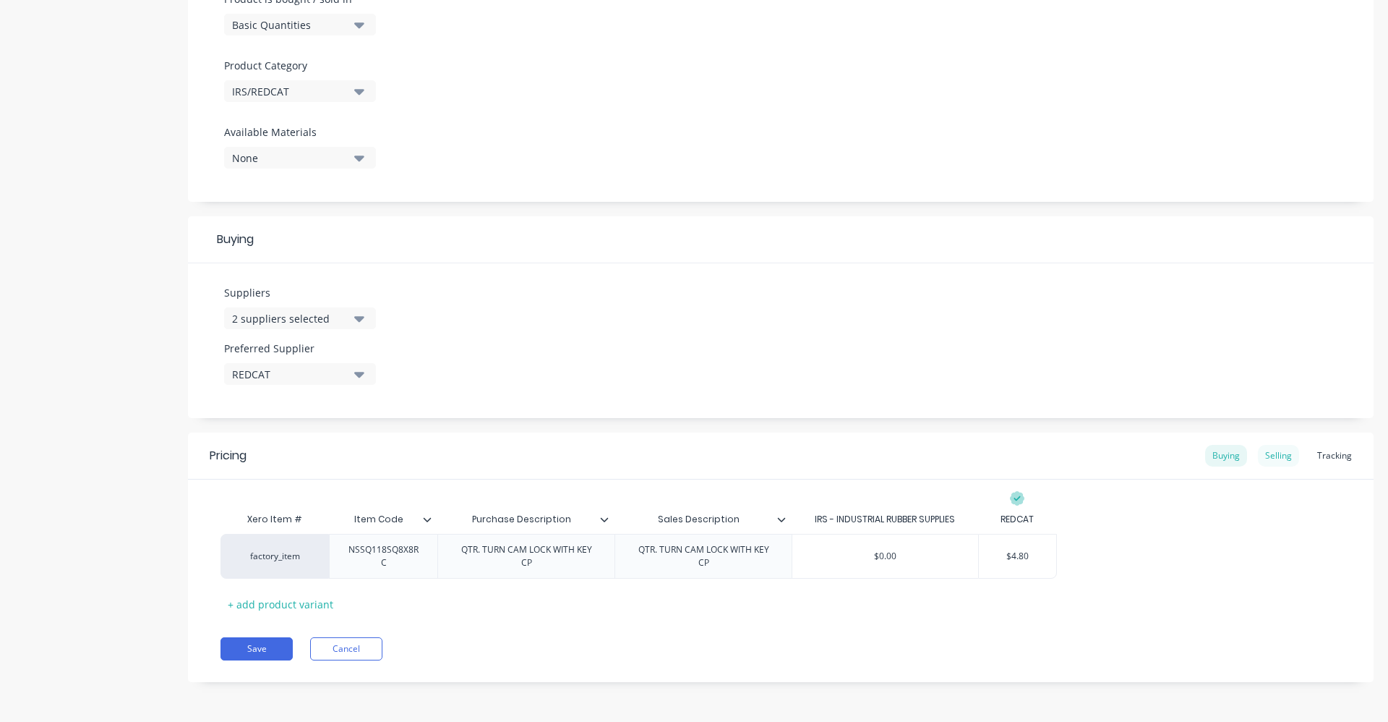
click at [1276, 453] on div "Selling" at bounding box center [1278, 456] width 41 height 22
click at [1079, 521] on icon at bounding box center [1080, 518] width 9 height 9
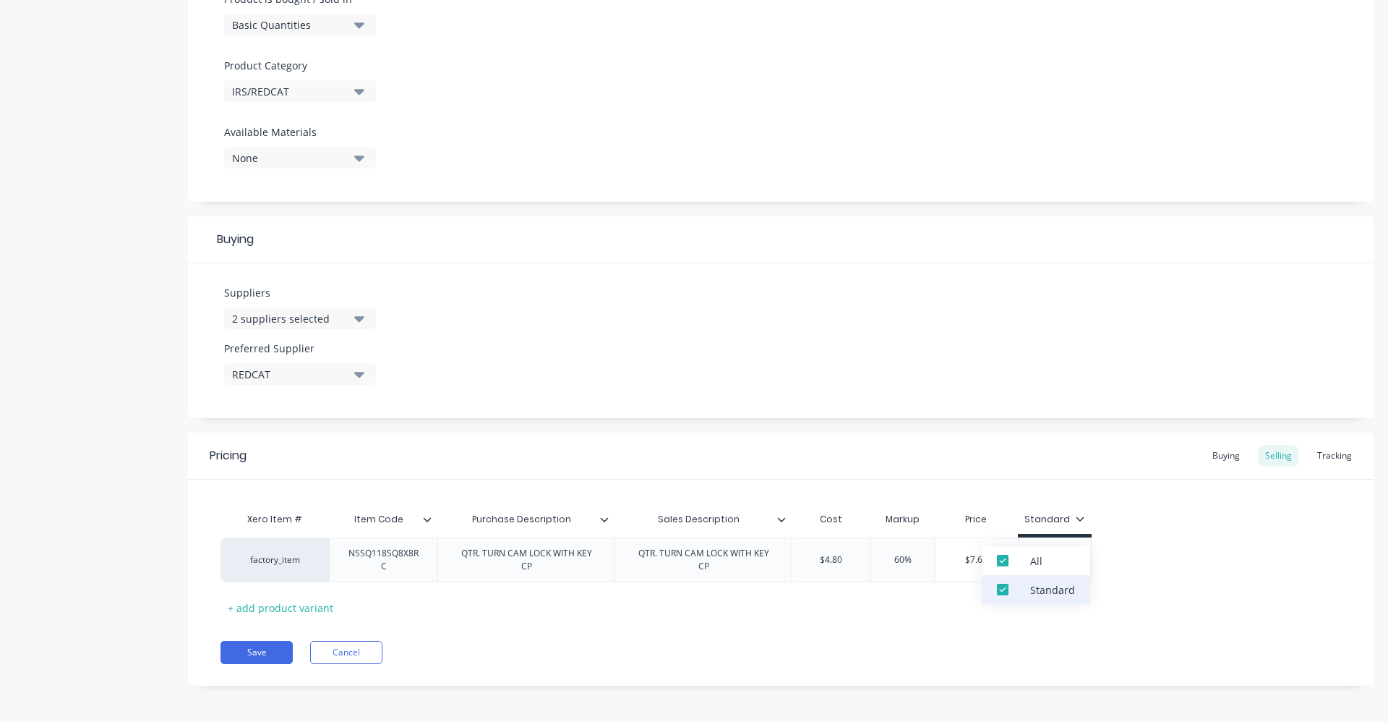
click at [1007, 589] on div at bounding box center [1002, 589] width 29 height 29
click at [1001, 587] on div at bounding box center [1002, 589] width 29 height 29
click at [1161, 524] on div "Xero Item # Item Code Purchase Description Sales Description Cost Markup Price …" at bounding box center [781, 562] width 1121 height 114
drag, startPoint x: 1161, startPoint y: 524, endPoint x: 1073, endPoint y: 519, distance: 87.6
click at [1076, 519] on icon at bounding box center [1080, 518] width 9 height 9
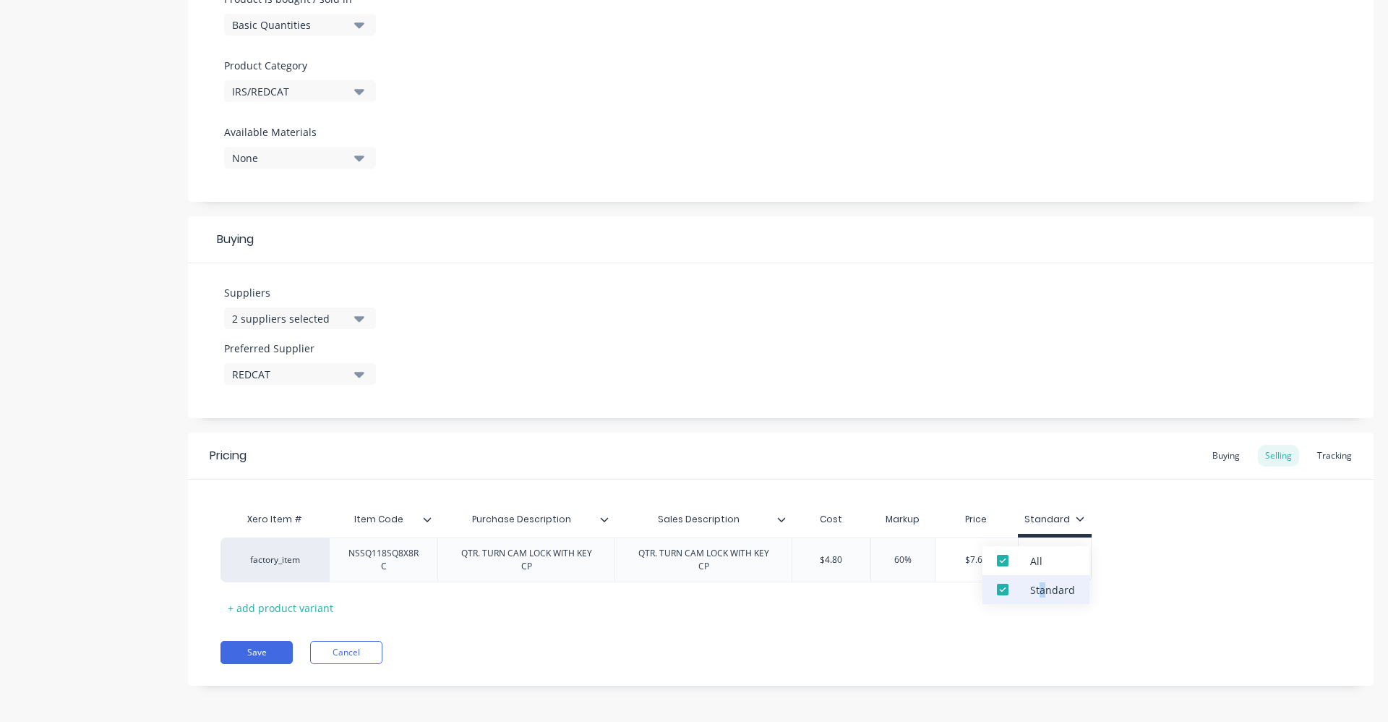
click at [1043, 591] on div "Standard" at bounding box center [1052, 589] width 45 height 15
drag, startPoint x: 1043, startPoint y: 591, endPoint x: 998, endPoint y: 592, distance: 44.8
click at [998, 596] on div at bounding box center [1002, 589] width 29 height 29
click at [1001, 590] on div at bounding box center [1002, 589] width 29 height 29
click at [1004, 595] on div at bounding box center [1002, 589] width 29 height 29
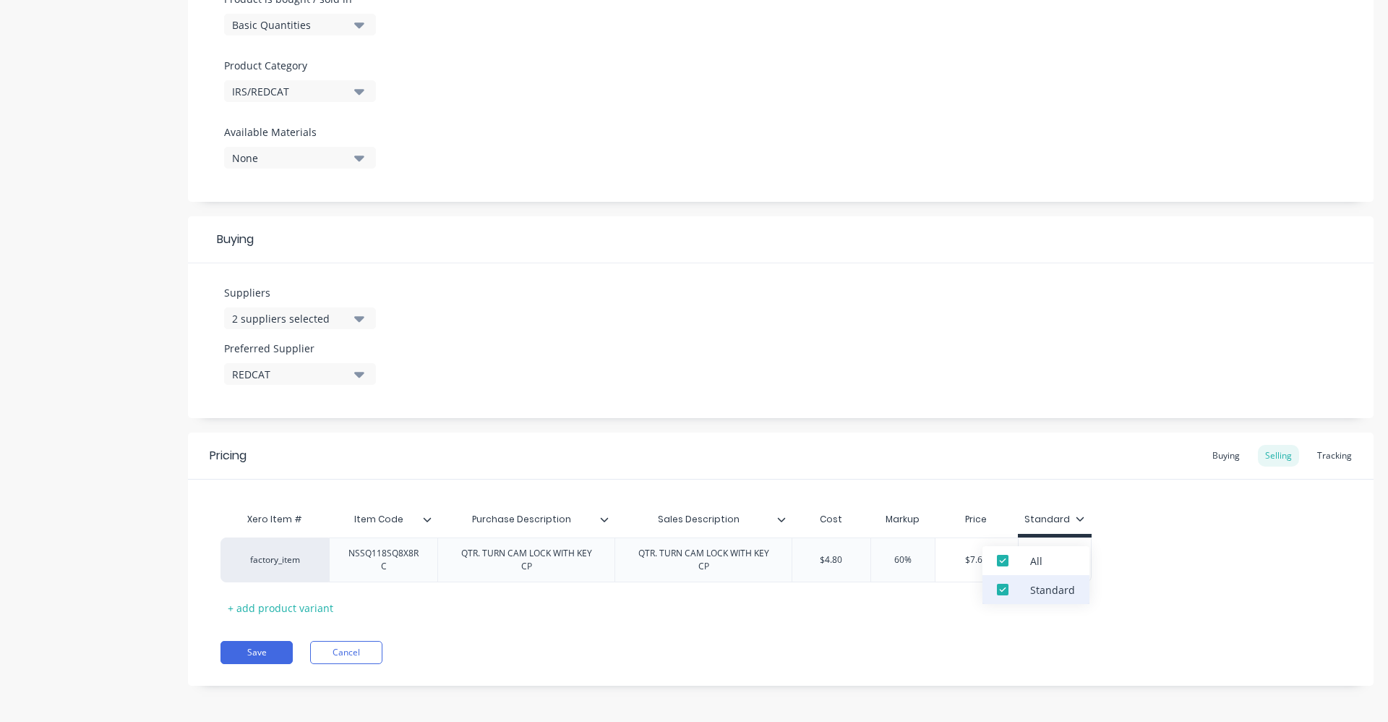
click at [998, 589] on div at bounding box center [1002, 589] width 29 height 29
click at [1265, 552] on div "factory_item NSSQ118SQ8X8RC QTR. TURN CAM LOCK WITH KEY CP QTR. TURN CAM LOCK W…" at bounding box center [781, 559] width 1121 height 45
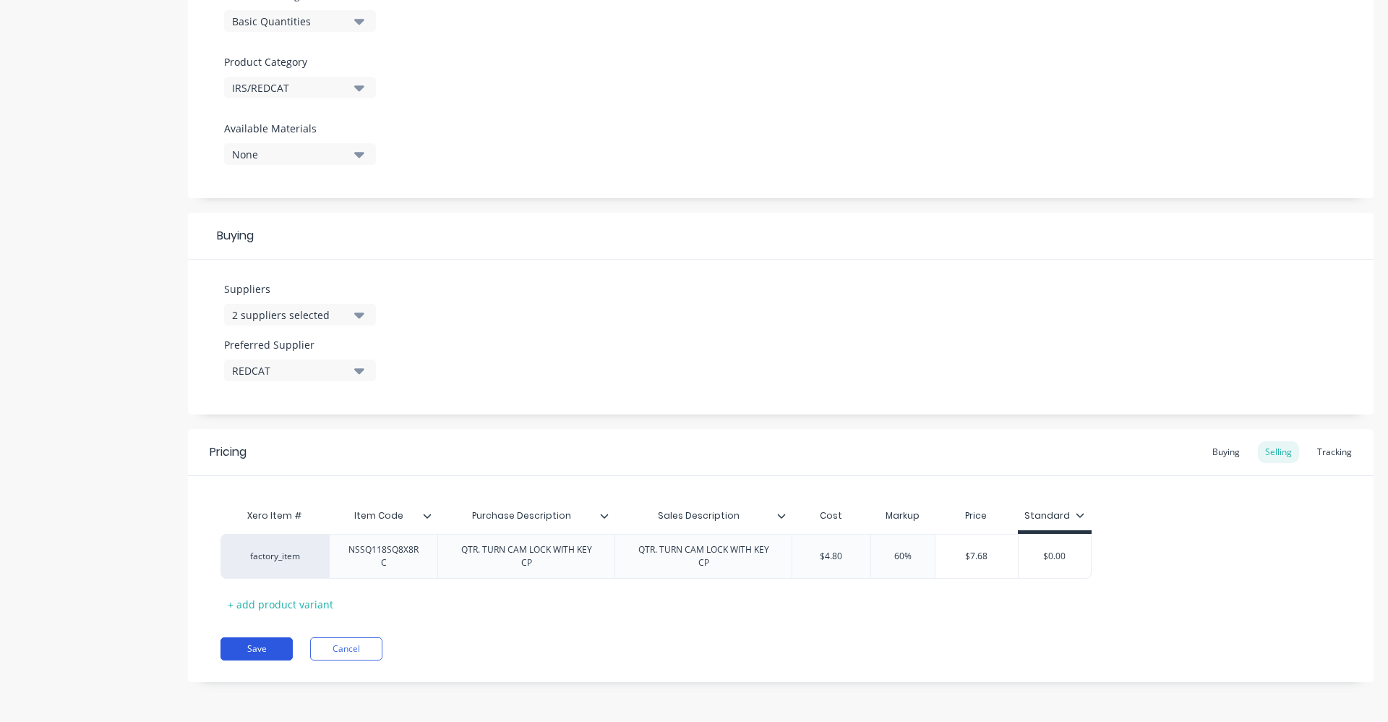
click at [270, 652] on button "Save" at bounding box center [257, 648] width 72 height 23
type textarea "x"
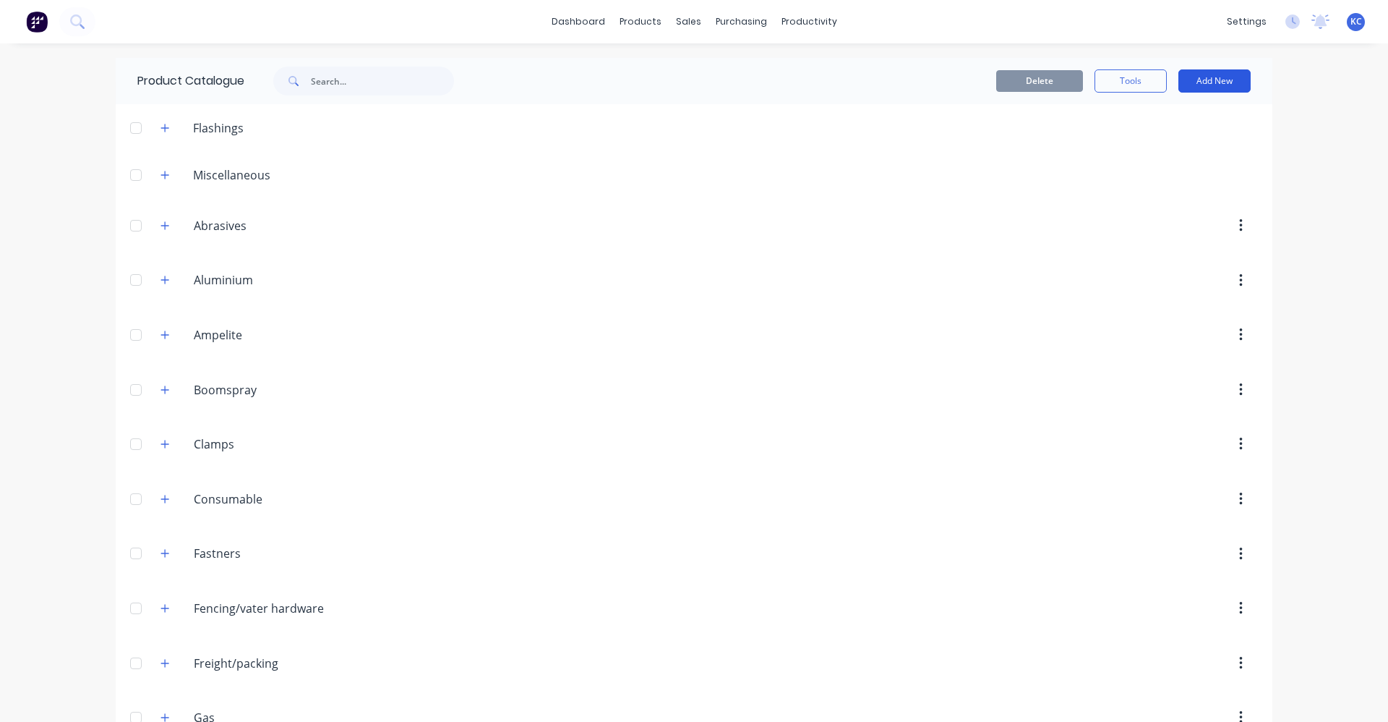
click at [1203, 82] on button "Add New" at bounding box center [1215, 80] width 72 height 23
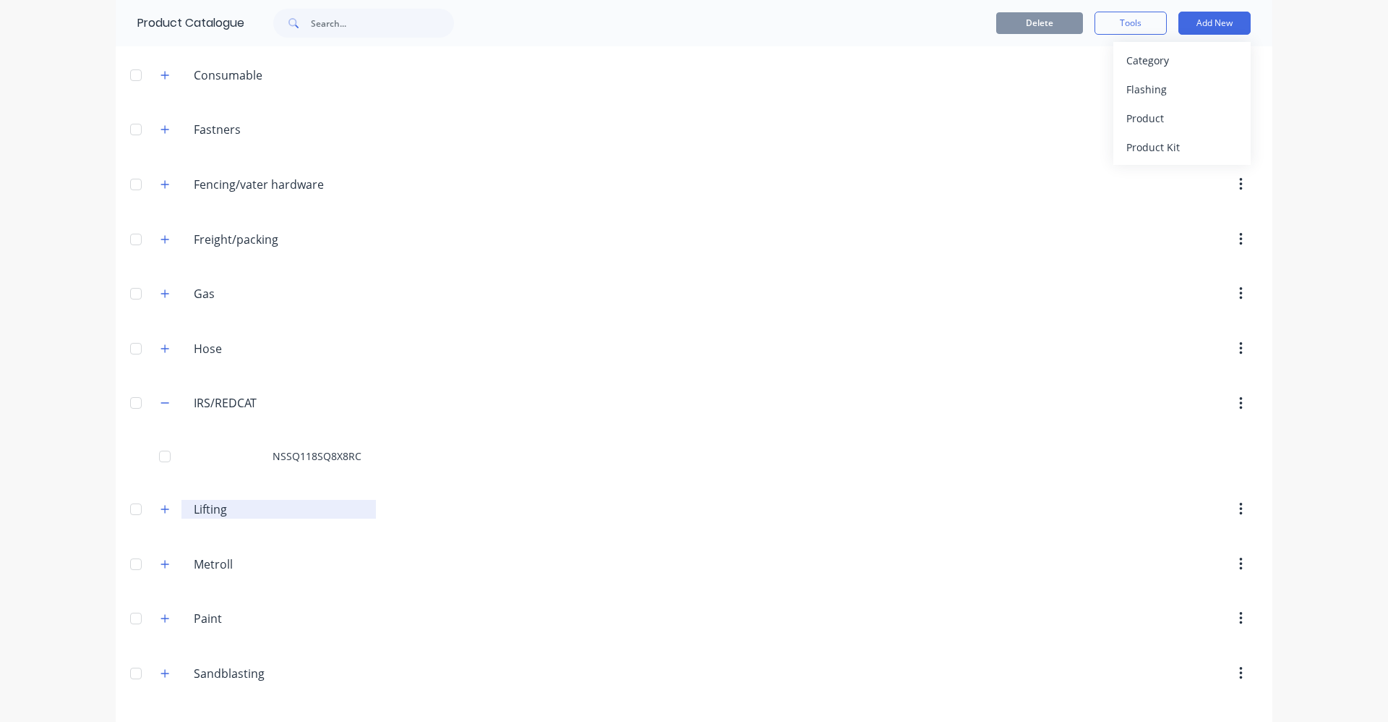
scroll to position [506, 0]
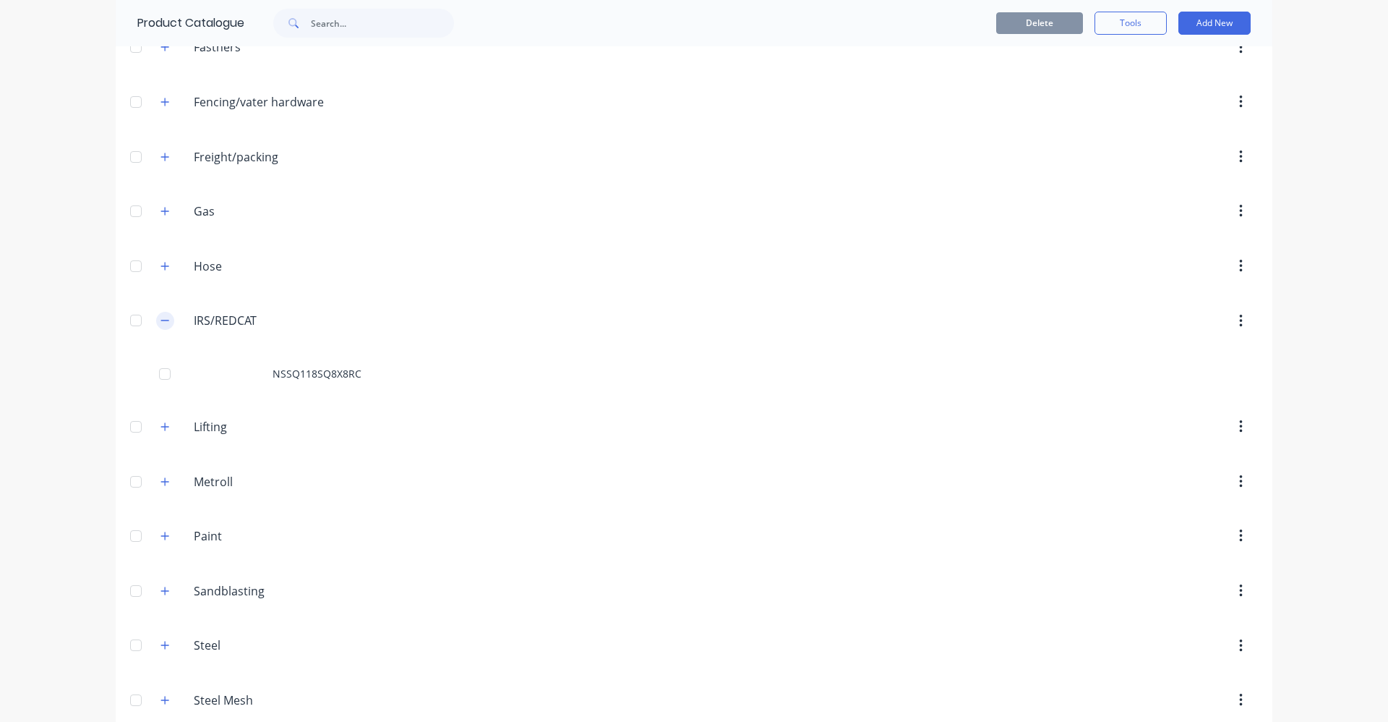
click at [162, 321] on icon "button" at bounding box center [165, 320] width 9 height 10
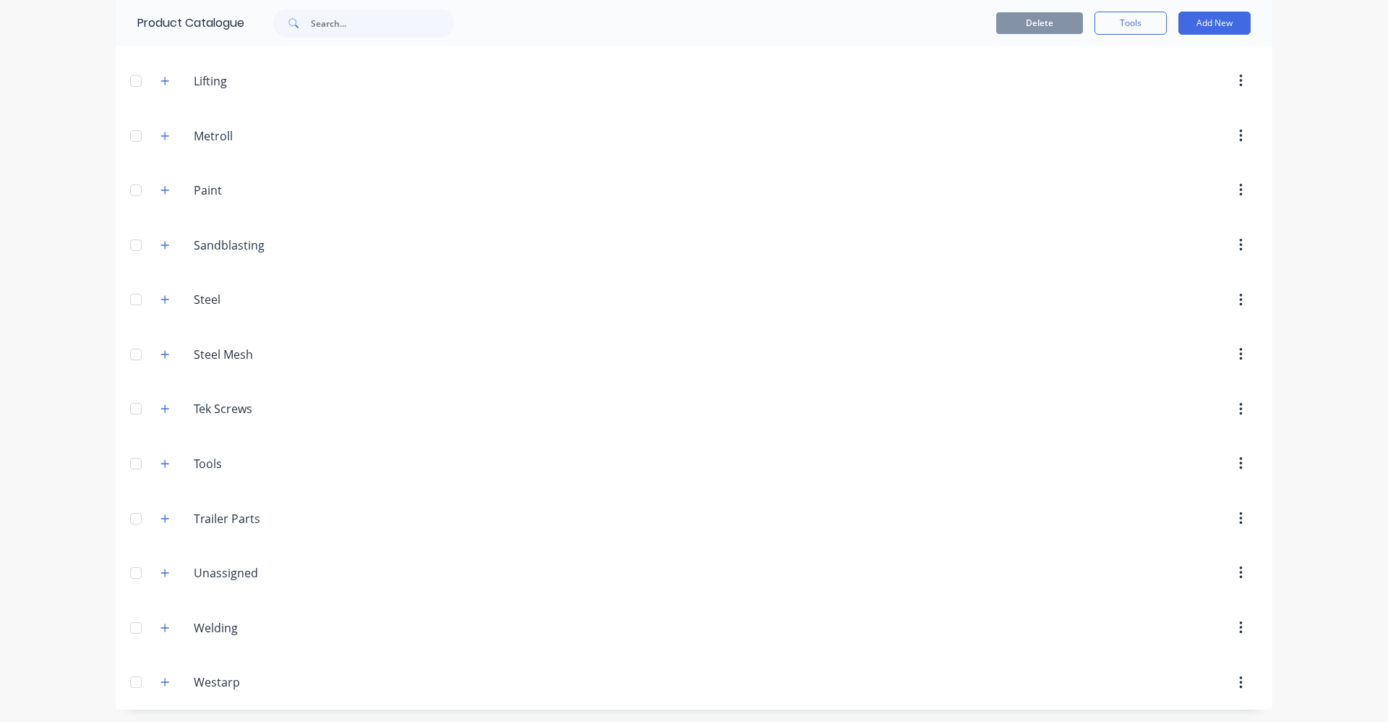
scroll to position [803, 0]
click at [165, 571] on button "button" at bounding box center [165, 571] width 18 height 18
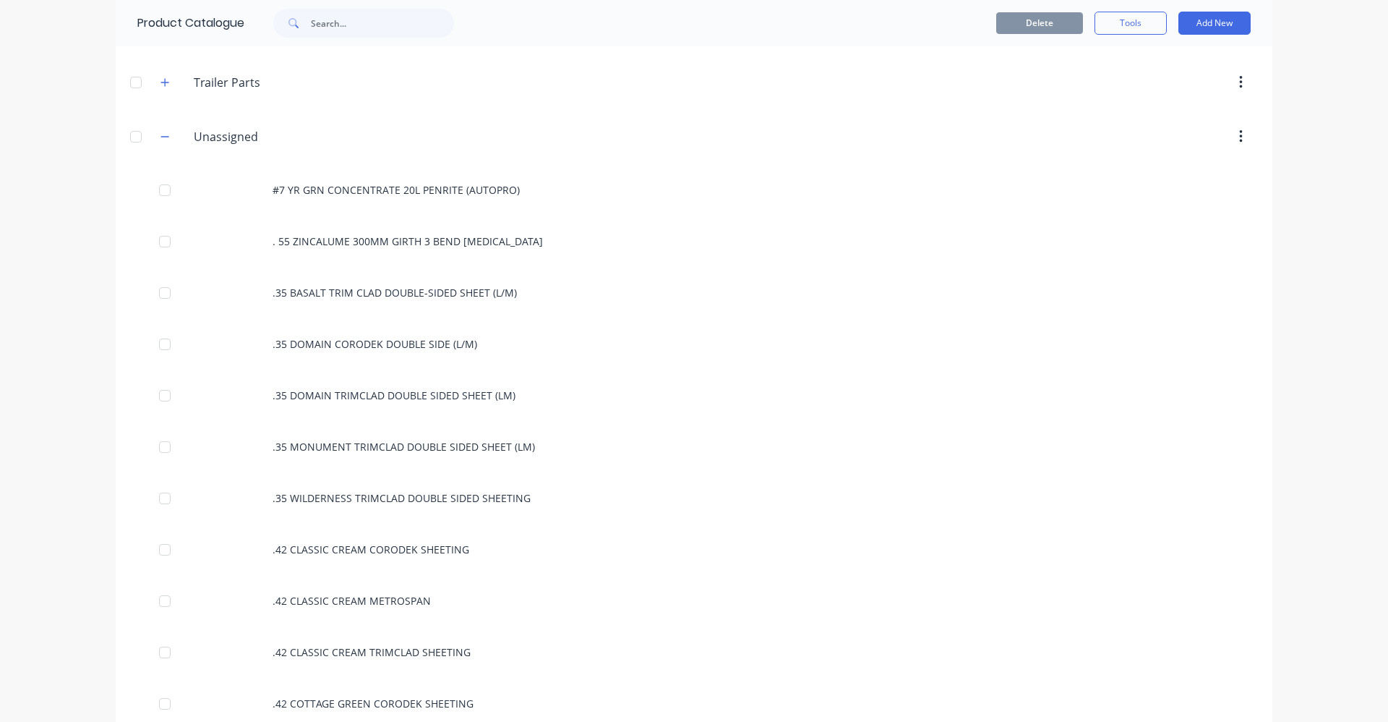
scroll to position [0, 0]
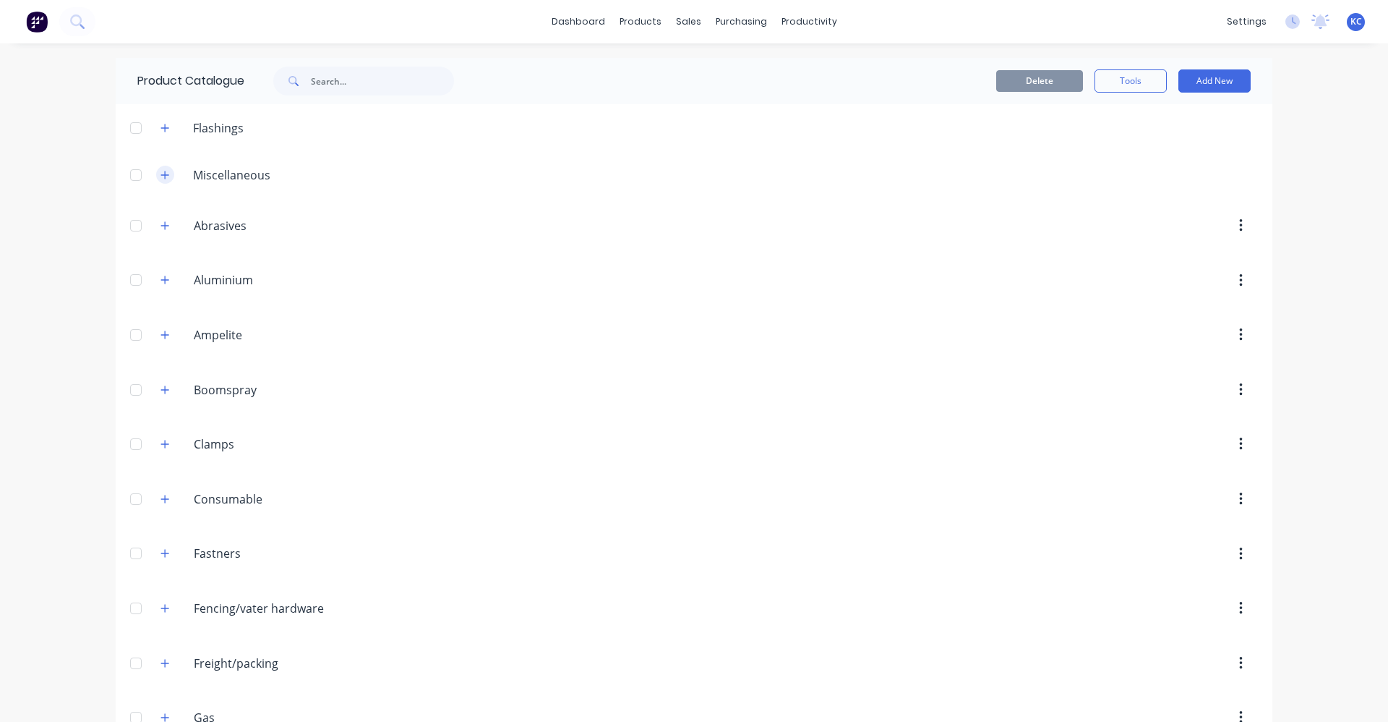
click at [161, 175] on icon "button" at bounding box center [165, 175] width 8 height 8
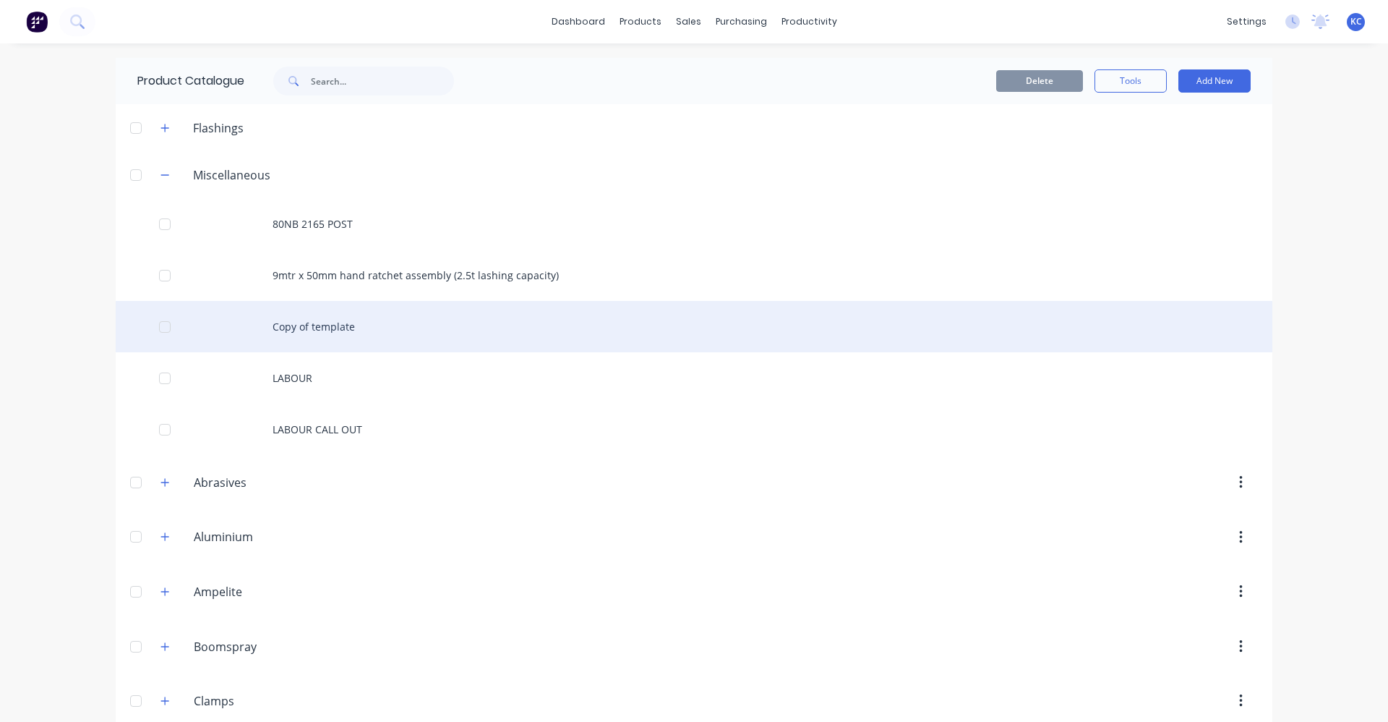
click at [336, 323] on div "Copy of template" at bounding box center [694, 326] width 1157 height 51
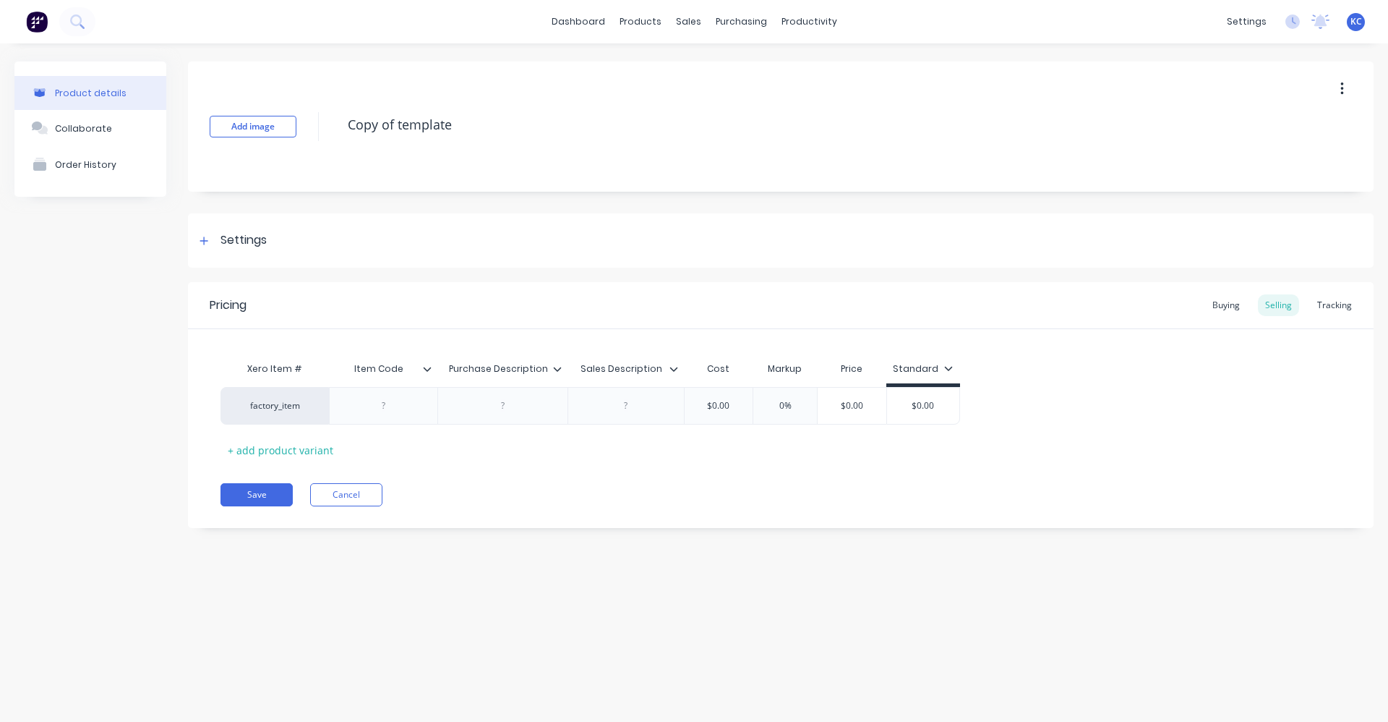
click at [1344, 90] on button "button" at bounding box center [1342, 89] width 34 height 26
click at [1276, 129] on span "Duplicate" at bounding box center [1289, 126] width 108 height 15
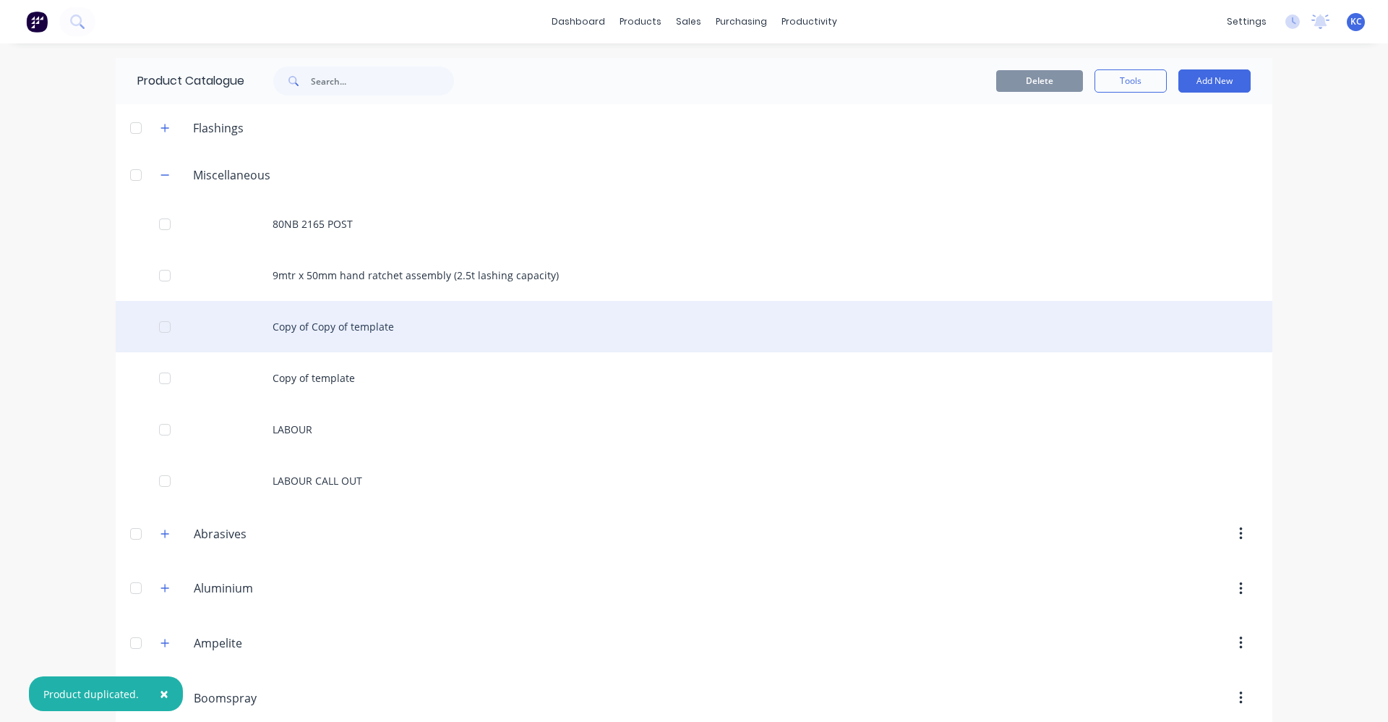
click at [352, 321] on div "Copy of Copy of template" at bounding box center [694, 326] width 1157 height 51
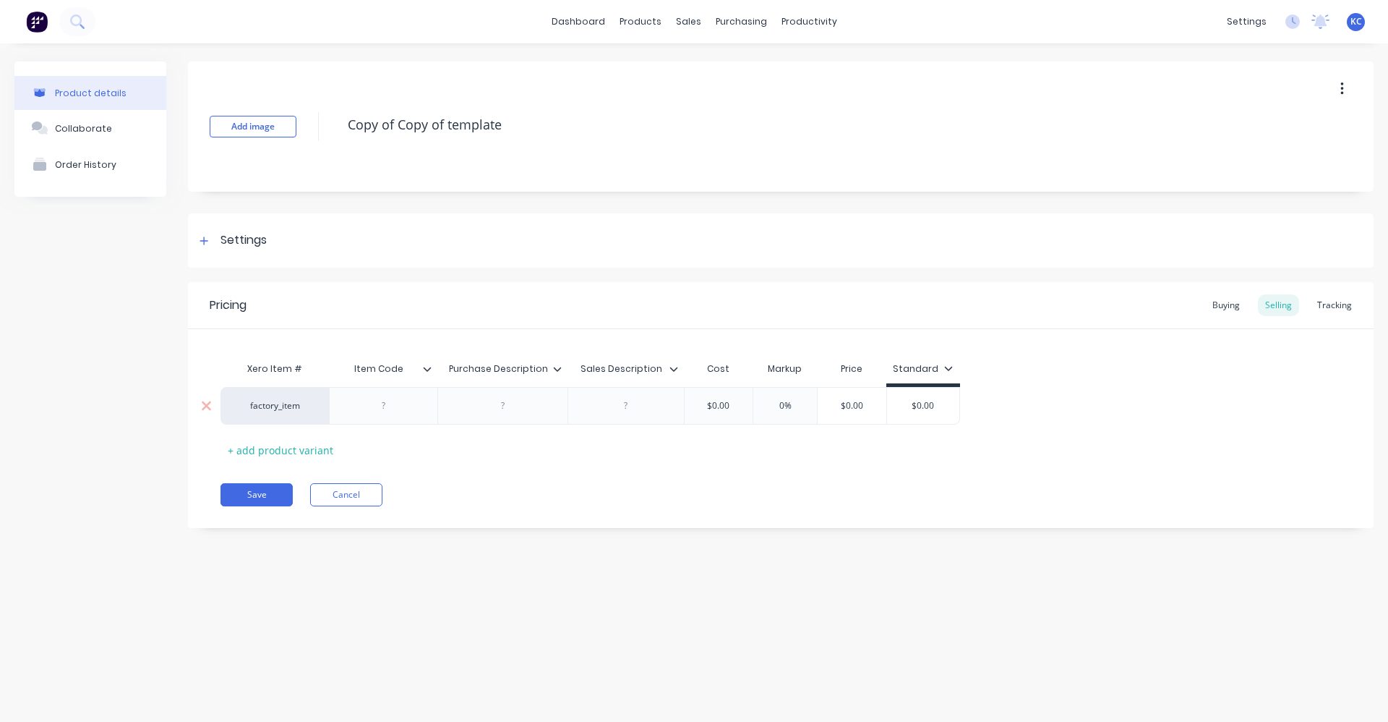
click at [377, 409] on div at bounding box center [384, 405] width 72 height 19
drag, startPoint x: 513, startPoint y: 124, endPoint x: 290, endPoint y: 148, distance: 224.8
click at [284, 147] on div "Add image Copy of Copy of template" at bounding box center [781, 126] width 1186 height 130
type textarea "x"
type textarea "a"
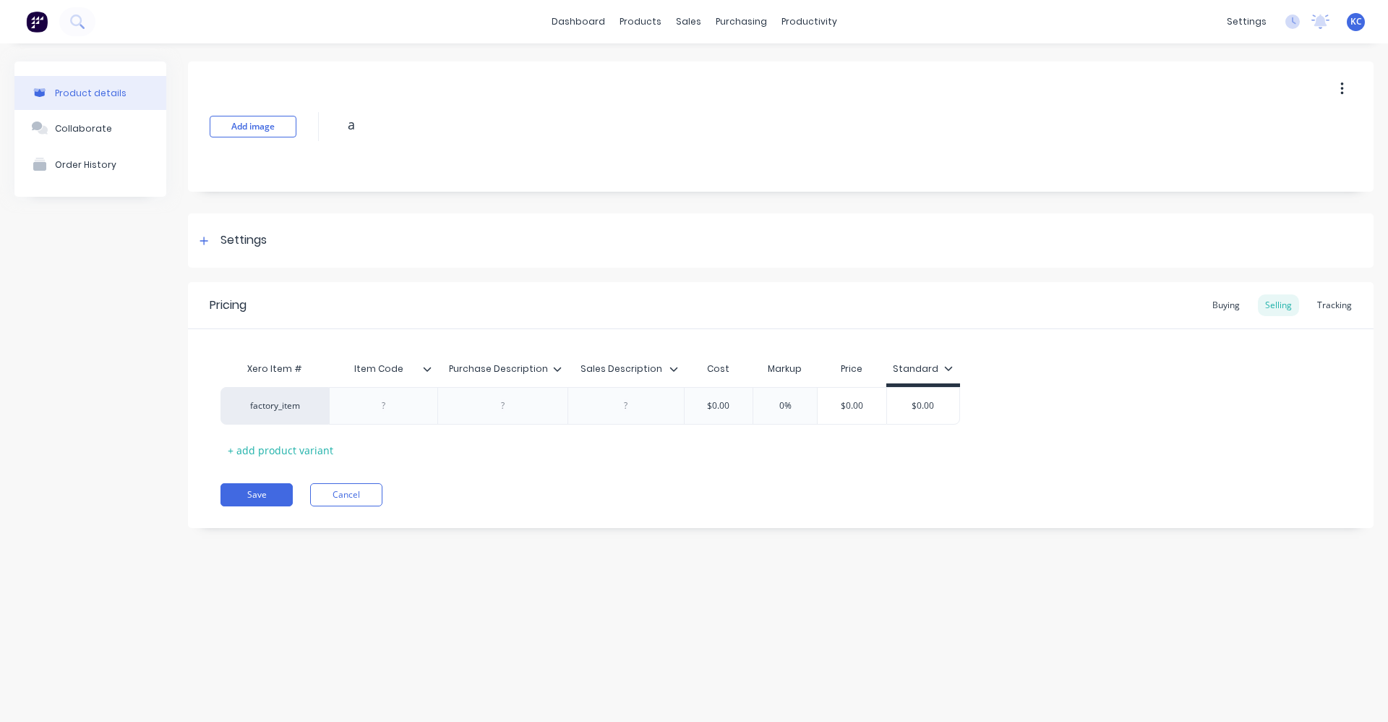
type textarea "x"
type textarea "as"
type textarea "x"
type textarea "as-"
type textarea "x"
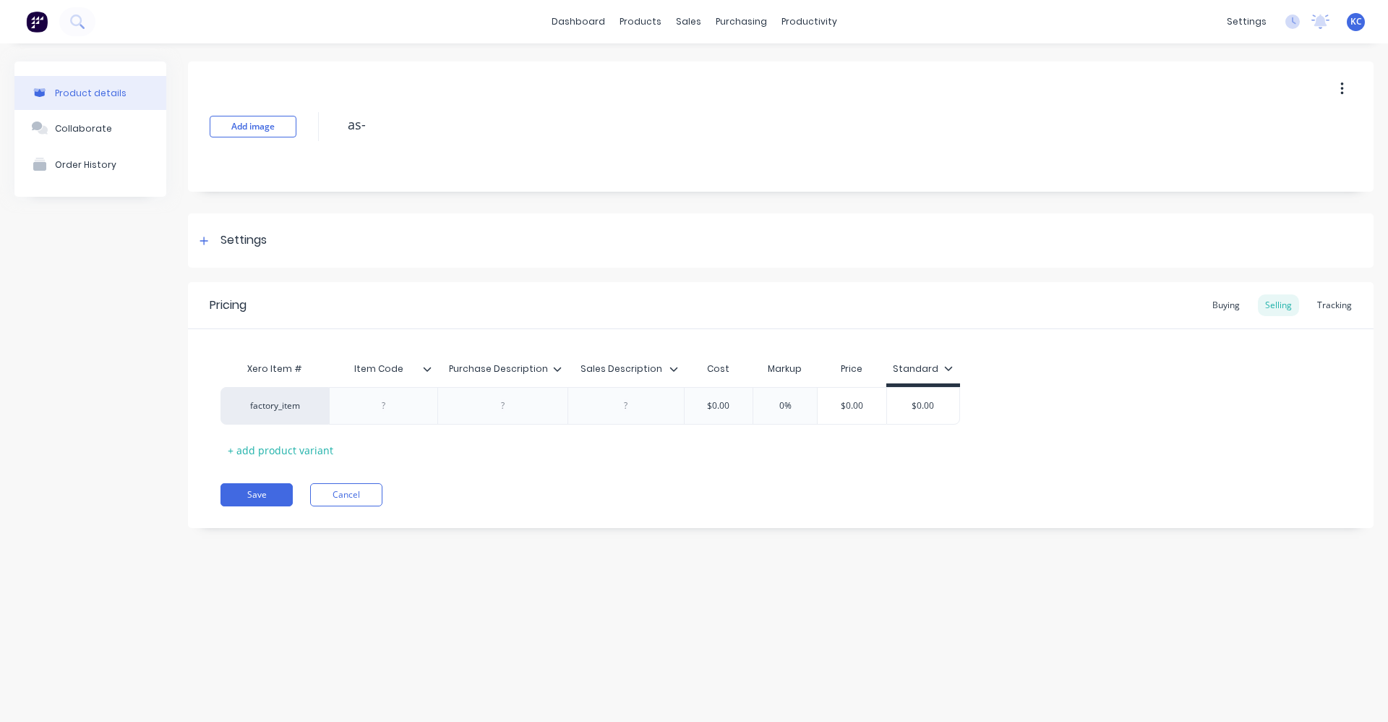
type textarea "as-e"
type textarea "x"
type textarea "as-et"
type textarea "x"
type textarea "as-e"
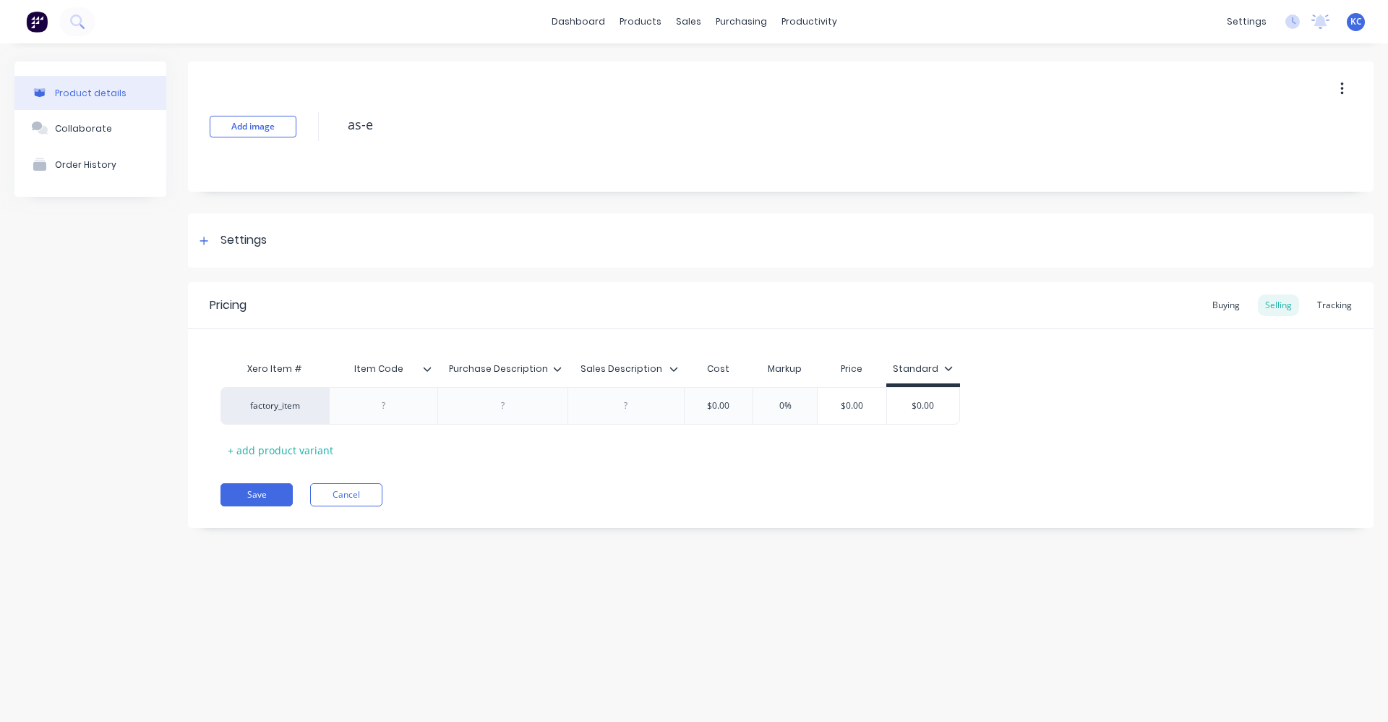
type textarea "x"
type textarea "as-"
type textarea "x"
type textarea "as"
type textarea "x"
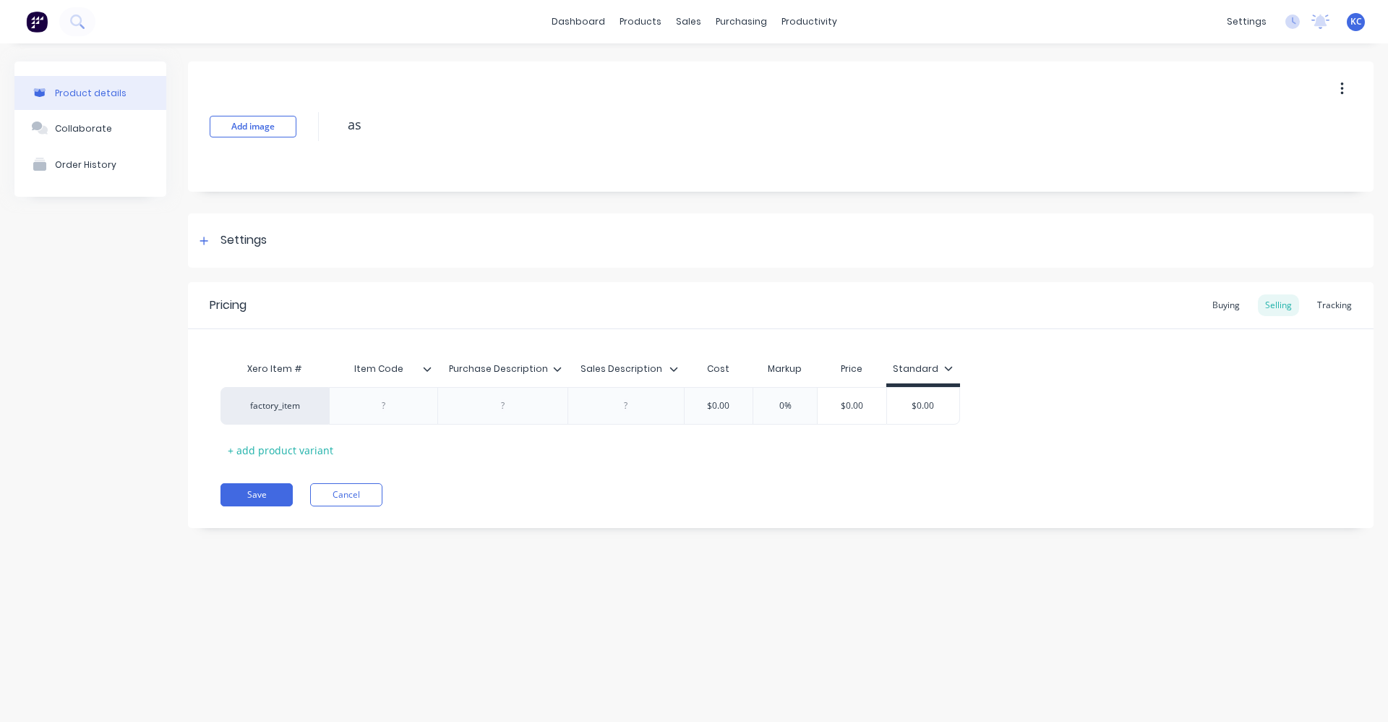
type textarea "a"
type textarea "x"
type textarea "A"
type textarea "x"
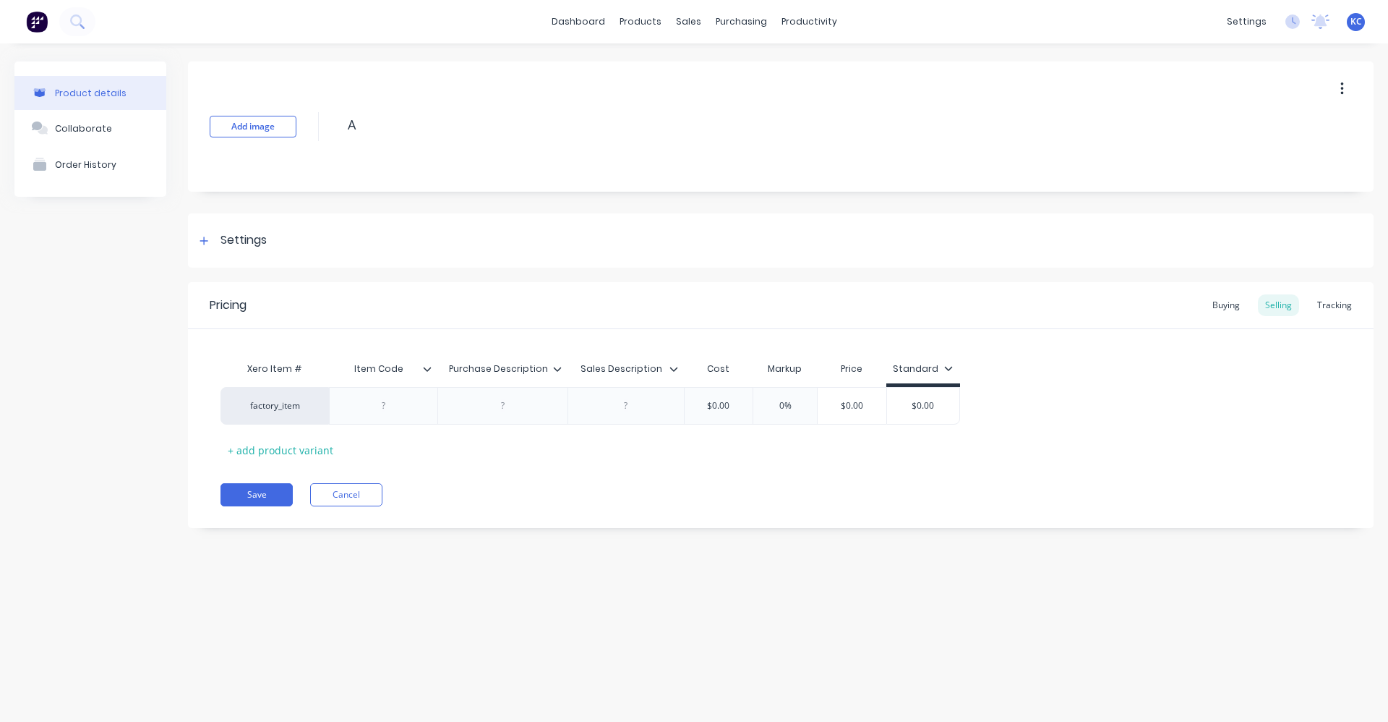
type textarea "AS"
type textarea "x"
type textarea "AS-"
type textarea "x"
type textarea "AS-E"
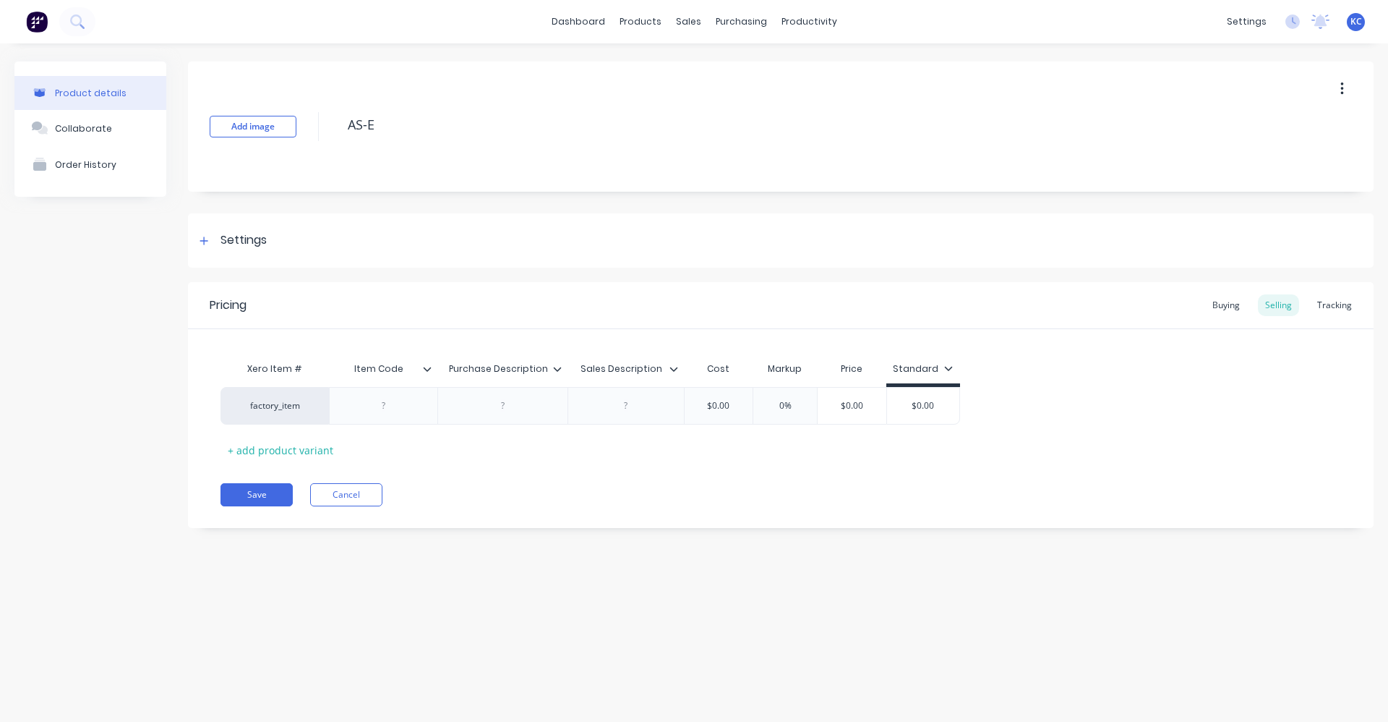
type textarea "x"
type textarea "AS-ET"
type textarea "x"
type textarea "AS-ET-"
type textarea "x"
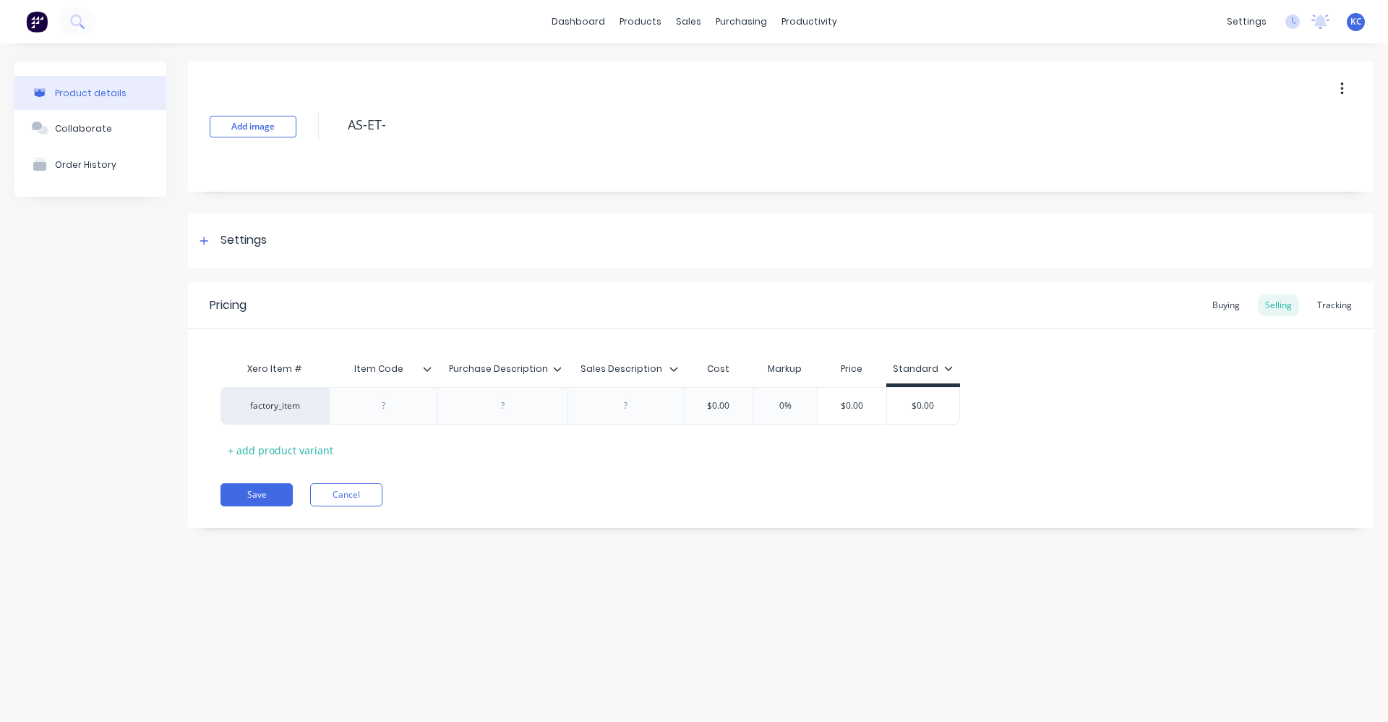
type textarea "AS-ET-D"
type textarea "x"
type textarea "AS-ET-D1"
type textarea "x"
type textarea "AS-ET-D10"
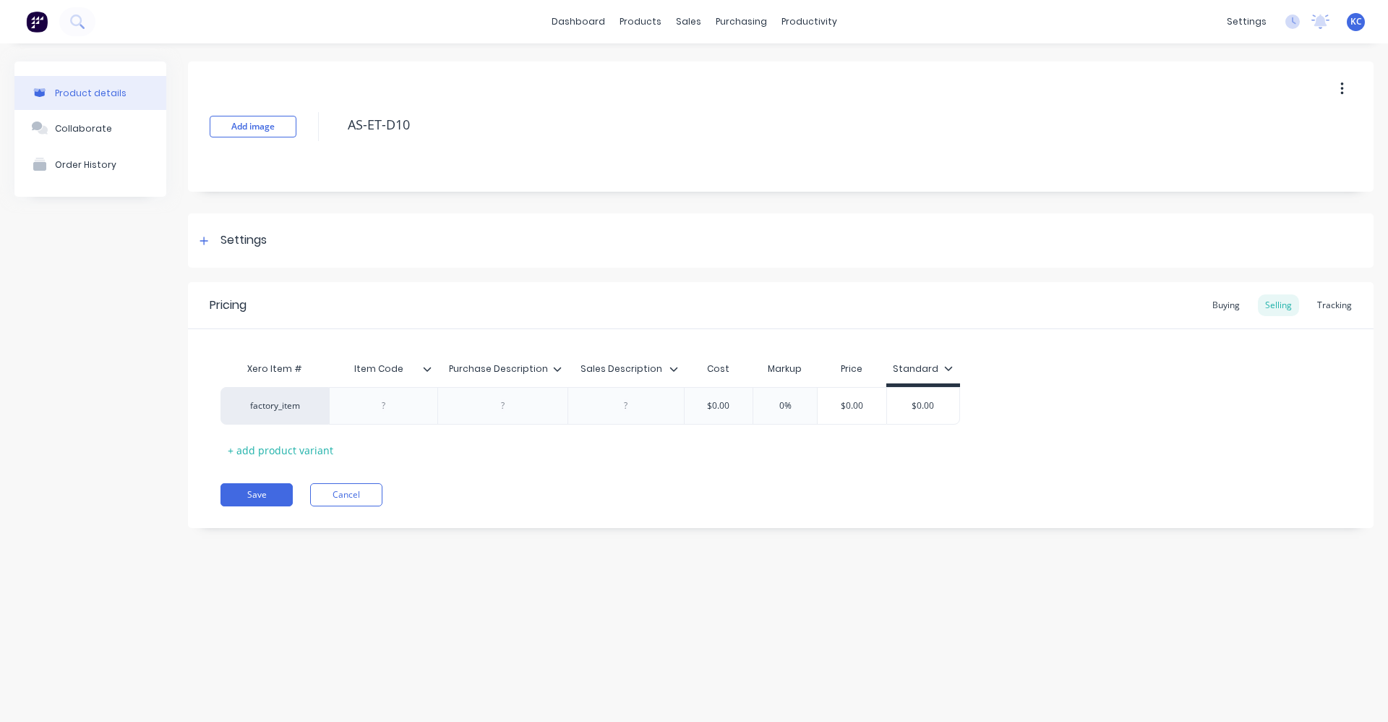
type textarea "x"
type textarea "AS-ET-D101"
type textarea "x"
type textarea "AS-ET-D1010"
type textarea "x"
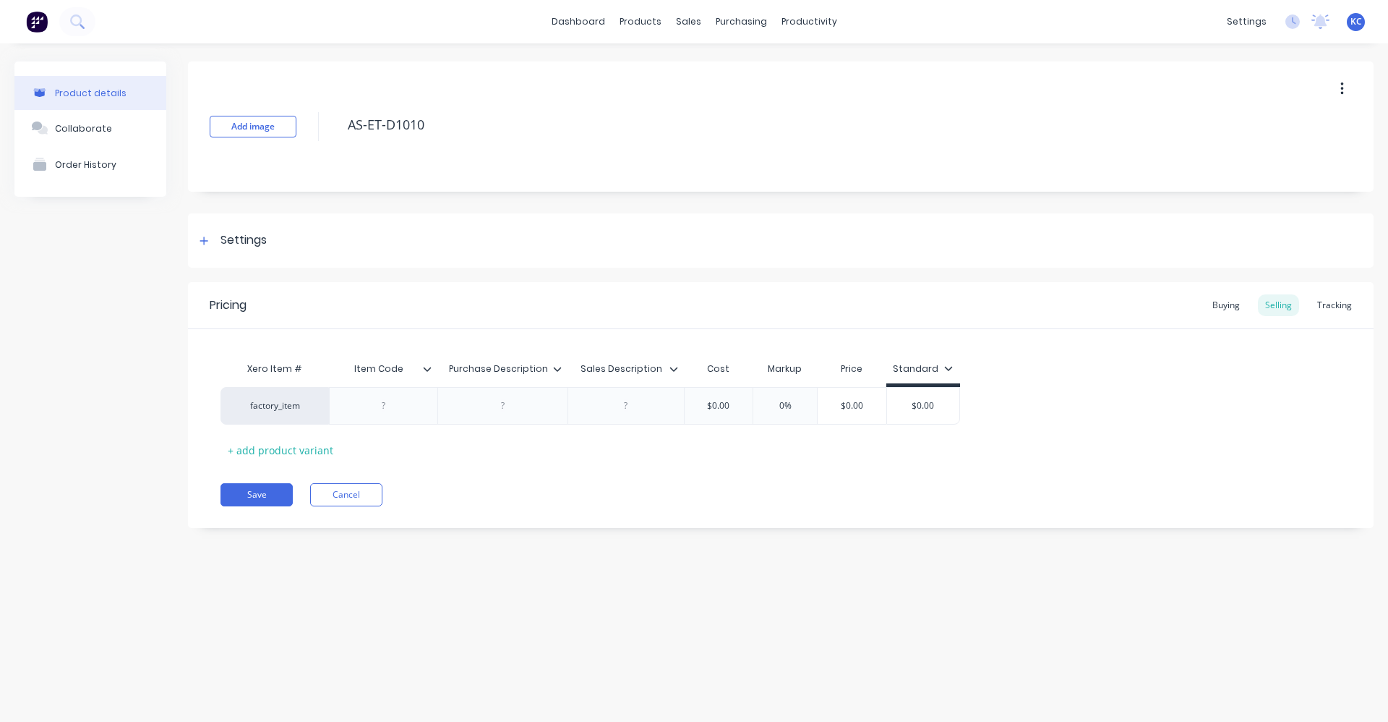
type textarea "AS-ET-D10101"
type textarea "x"
type textarea "AS-ET-D10101R"
type textarea "x"
drag, startPoint x: 503, startPoint y: 119, endPoint x: 325, endPoint y: 119, distance: 177.9
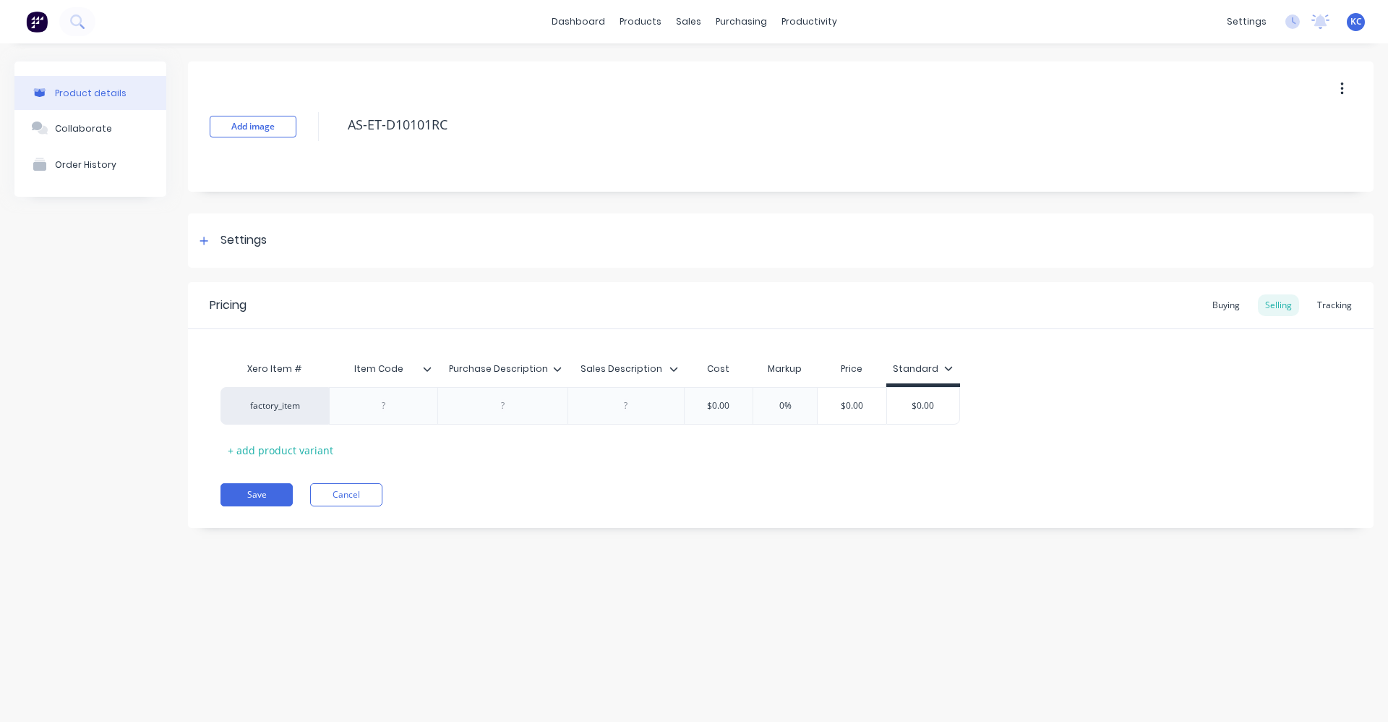
click at [325, 119] on div "Add image AS-ET-D10101RC" at bounding box center [781, 126] width 1186 height 130
type textarea "AS-ET-D10101RC"
type textarea "x"
type textarea "AS-ET-D10101RC"
click at [398, 412] on div at bounding box center [384, 405] width 72 height 19
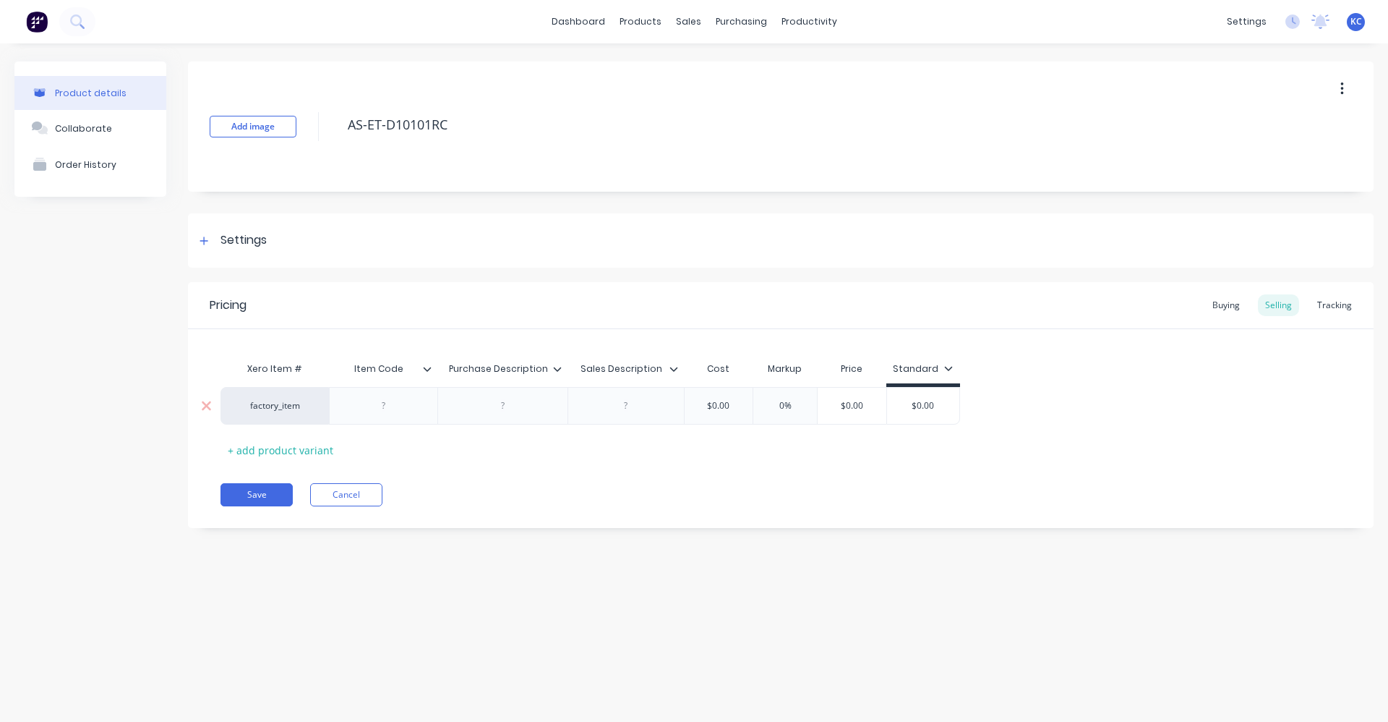
paste div
click at [482, 409] on div at bounding box center [503, 405] width 72 height 19
type textarea "x"
click at [646, 417] on div at bounding box center [645, 409] width 72 height 19
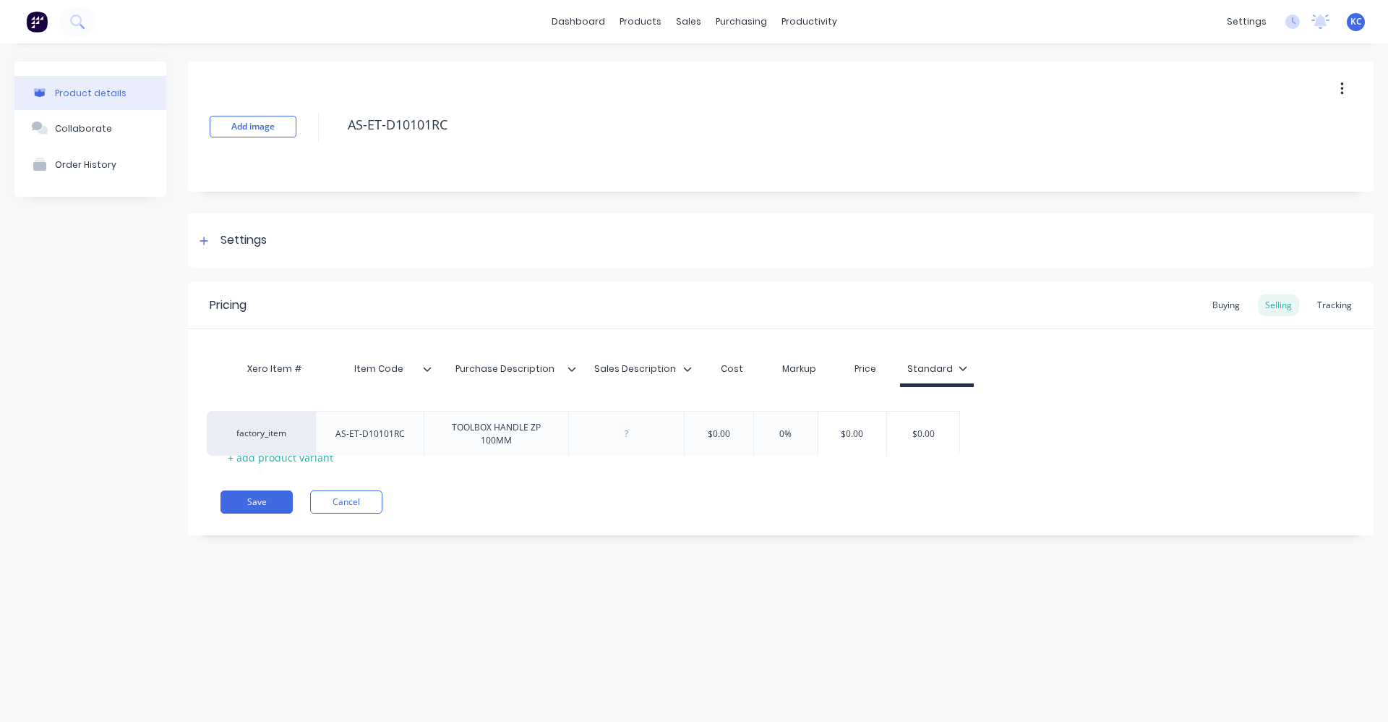
click at [485, 443] on div "Xero Item # Item Code Purchase Description Sales Description Cost Markup Price …" at bounding box center [781, 411] width 1121 height 114
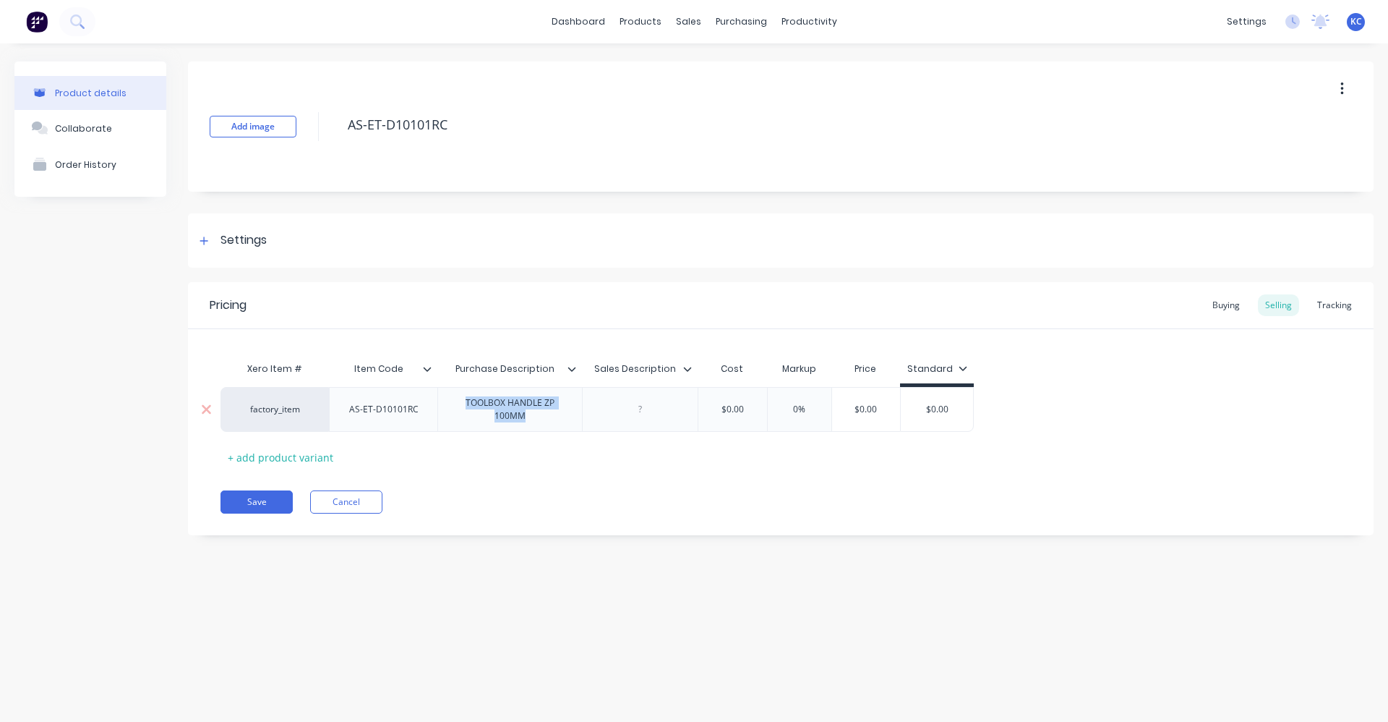
drag, startPoint x: 525, startPoint y: 415, endPoint x: 453, endPoint y: 395, distance: 74.4
click at [453, 395] on div "TOOLBOX HANDLE ZP 100MM" at bounding box center [510, 409] width 132 height 32
copy div "TOOLBOX HANDLE ZP 100MM"
type textarea "x"
click at [641, 408] on div at bounding box center [640, 409] width 72 height 19
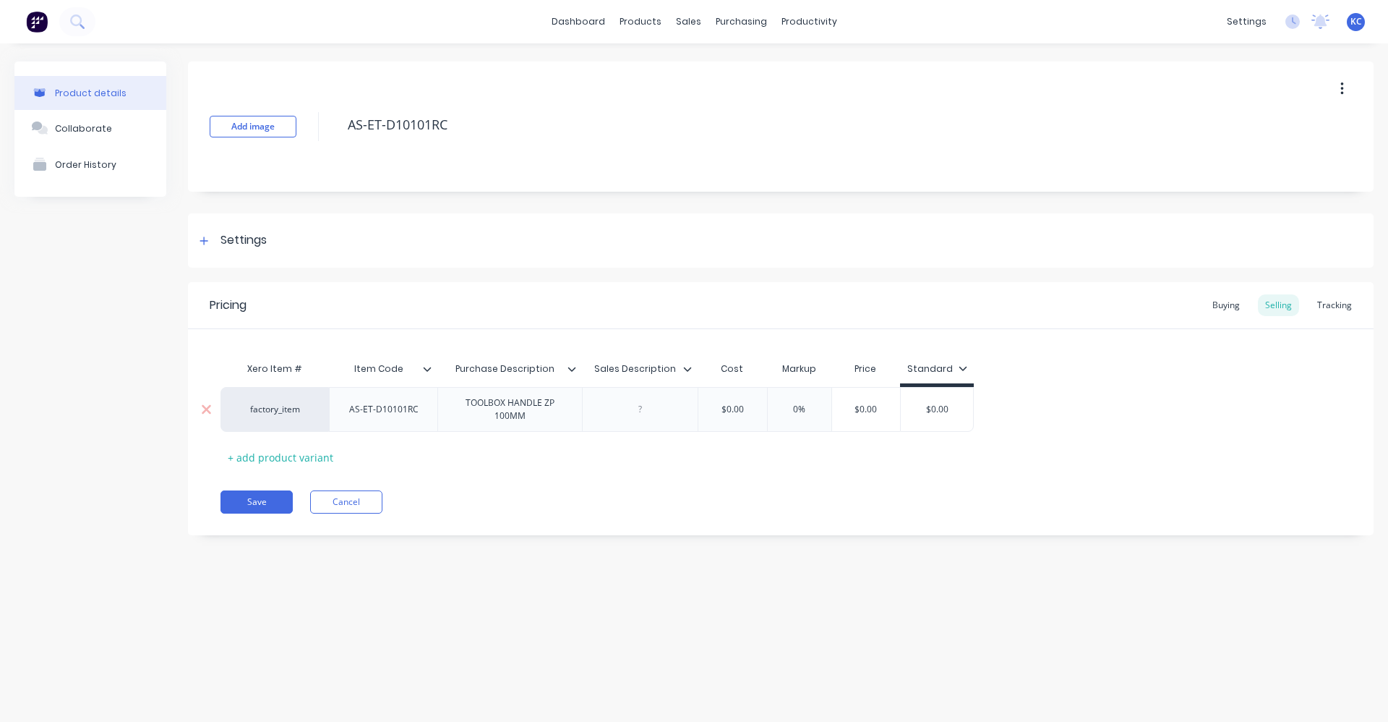
paste div
click at [746, 407] on input "text" at bounding box center [732, 409] width 72 height 13
type textarea "x"
type input "$0.00"
click at [1229, 307] on div "Buying" at bounding box center [1226, 305] width 42 height 22
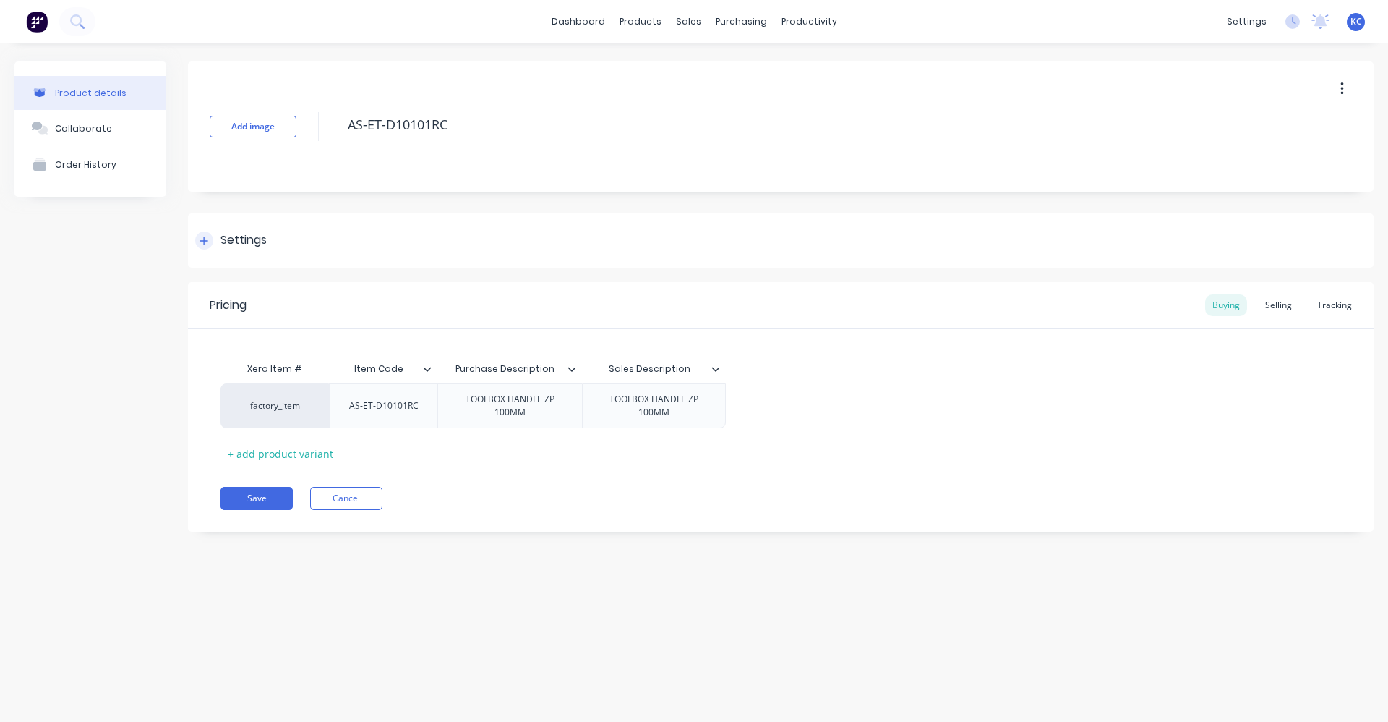
click at [280, 234] on div "Settings" at bounding box center [781, 240] width 1186 height 54
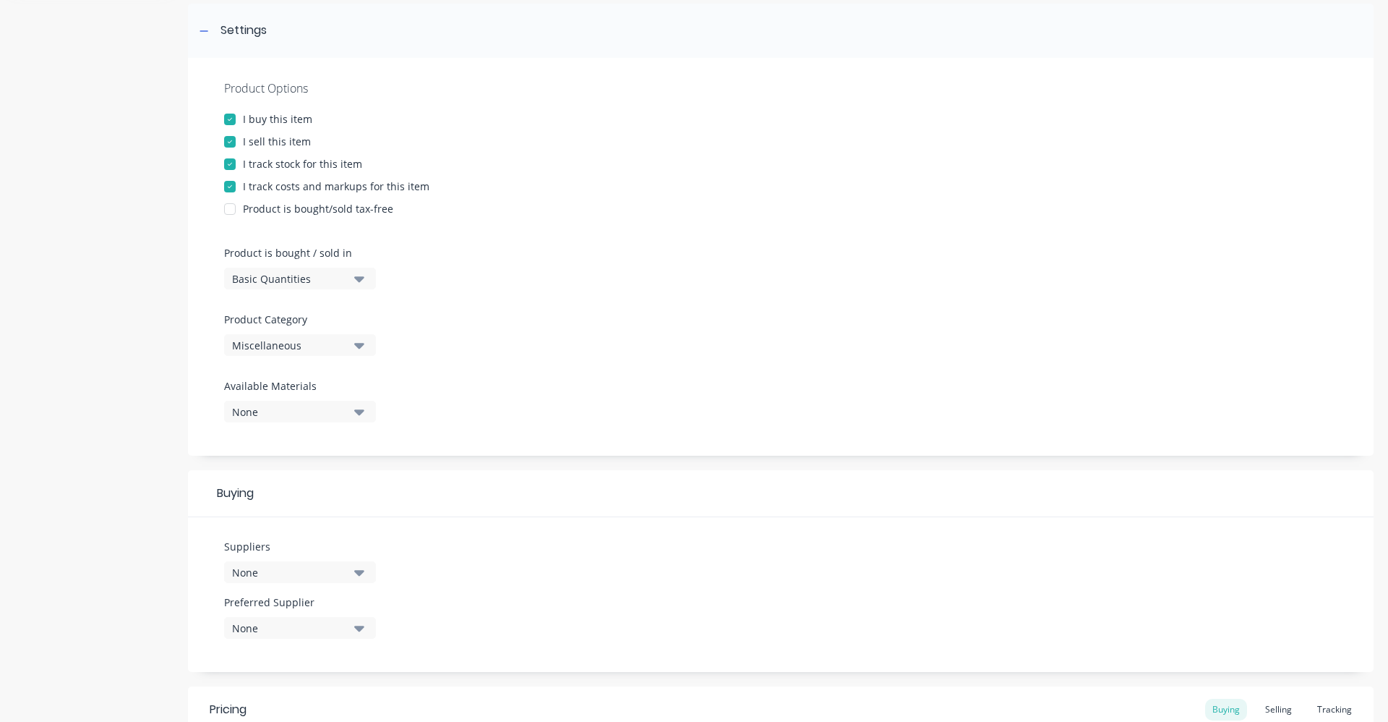
scroll to position [217, 0]
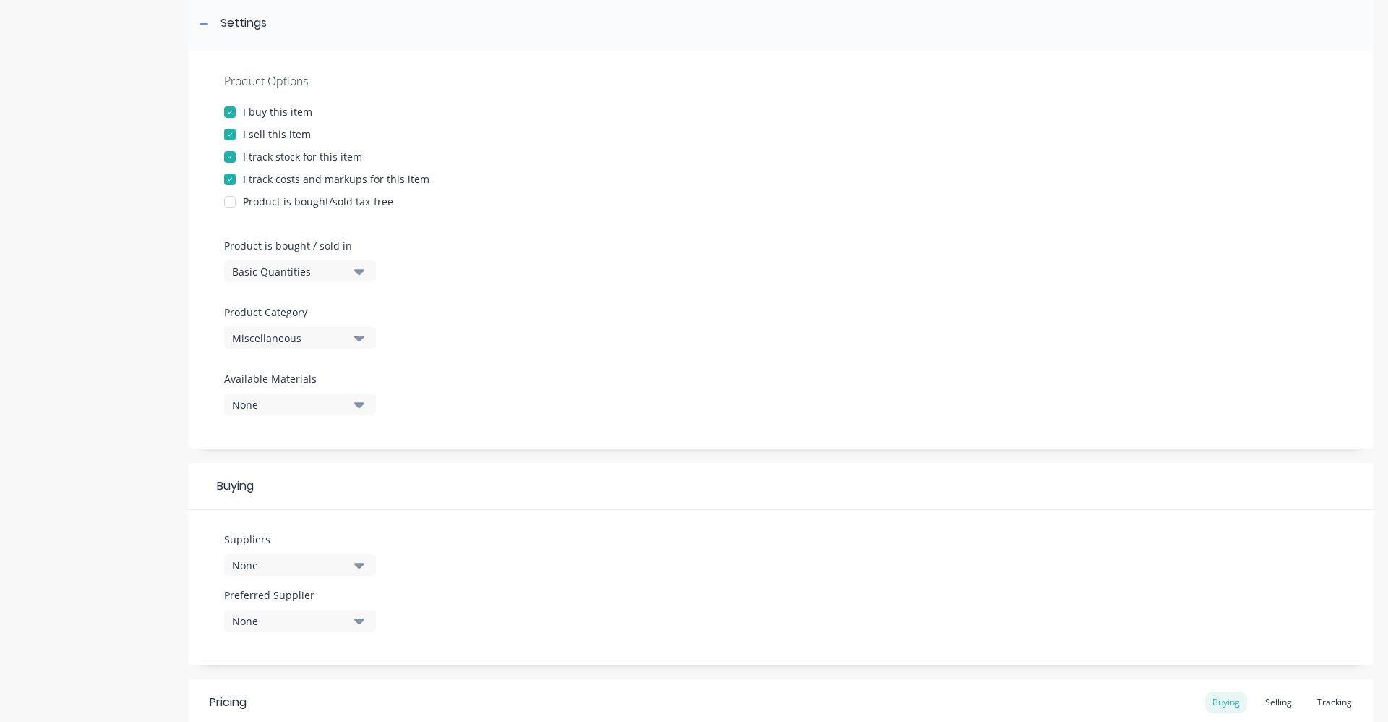
click at [364, 336] on button "Miscellaneous" at bounding box center [300, 338] width 152 height 22
click at [308, 372] on div "IRS/REDCAT" at bounding box center [332, 373] width 217 height 29
type textarea "x"
click at [367, 563] on button "None" at bounding box center [300, 565] width 152 height 22
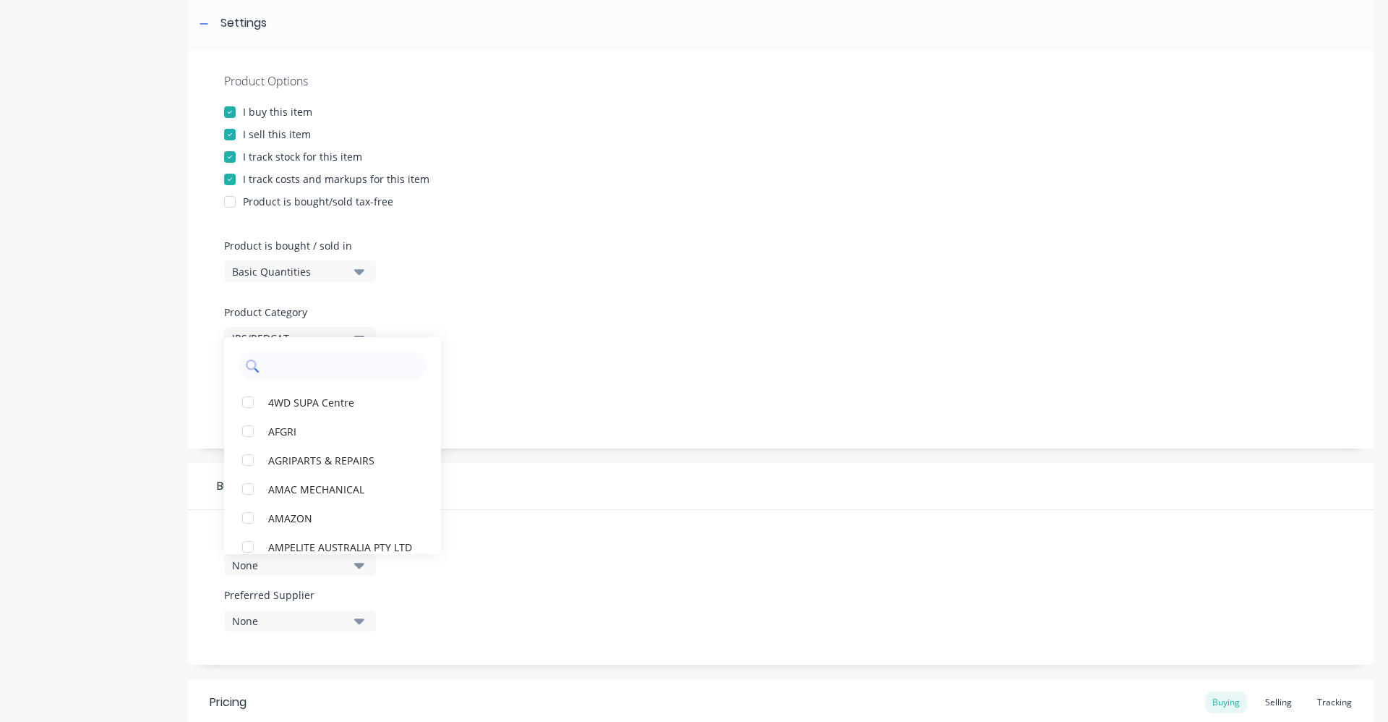
click at [350, 356] on input "text" at bounding box center [342, 365] width 153 height 29
type input "RED"
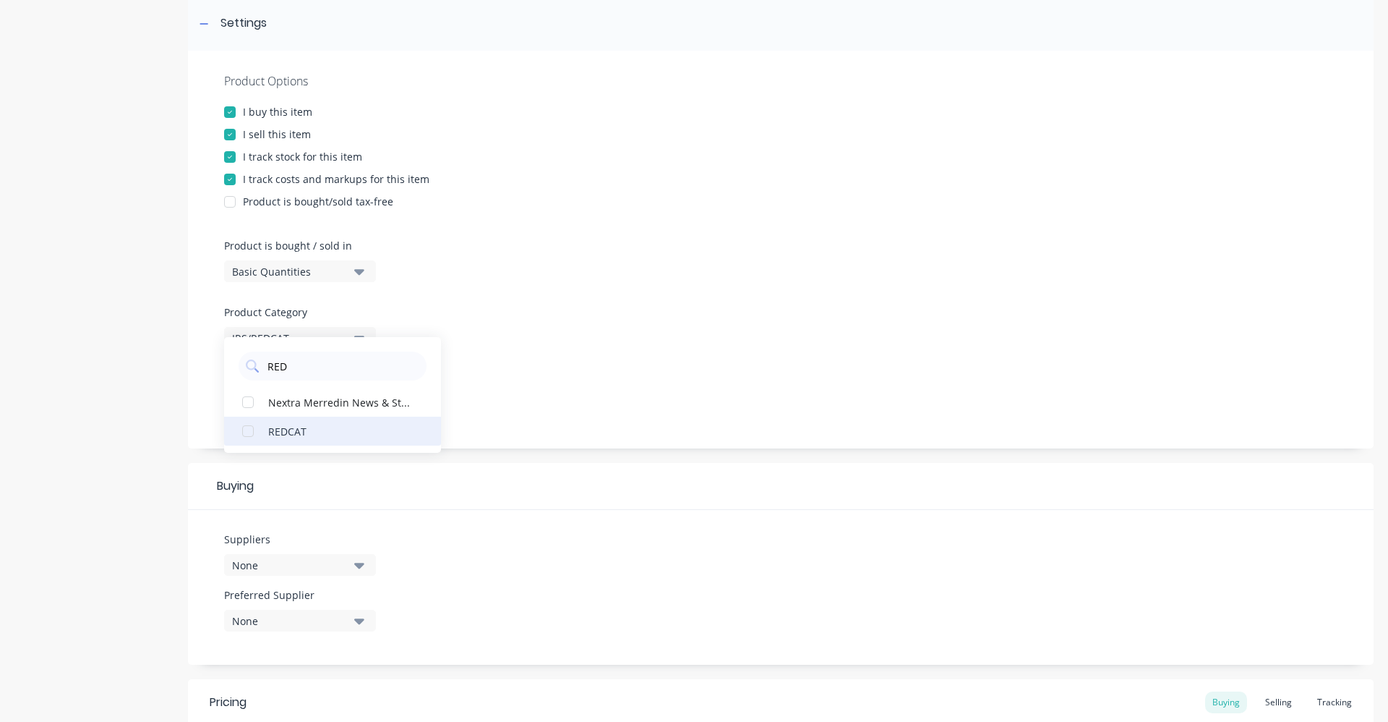
click at [257, 428] on div "button" at bounding box center [248, 431] width 29 height 29
type textarea "x"
drag, startPoint x: 296, startPoint y: 364, endPoint x: 248, endPoint y: 370, distance: 48.0
click at [248, 370] on div "RED" at bounding box center [333, 365] width 188 height 29
type input "IRS"
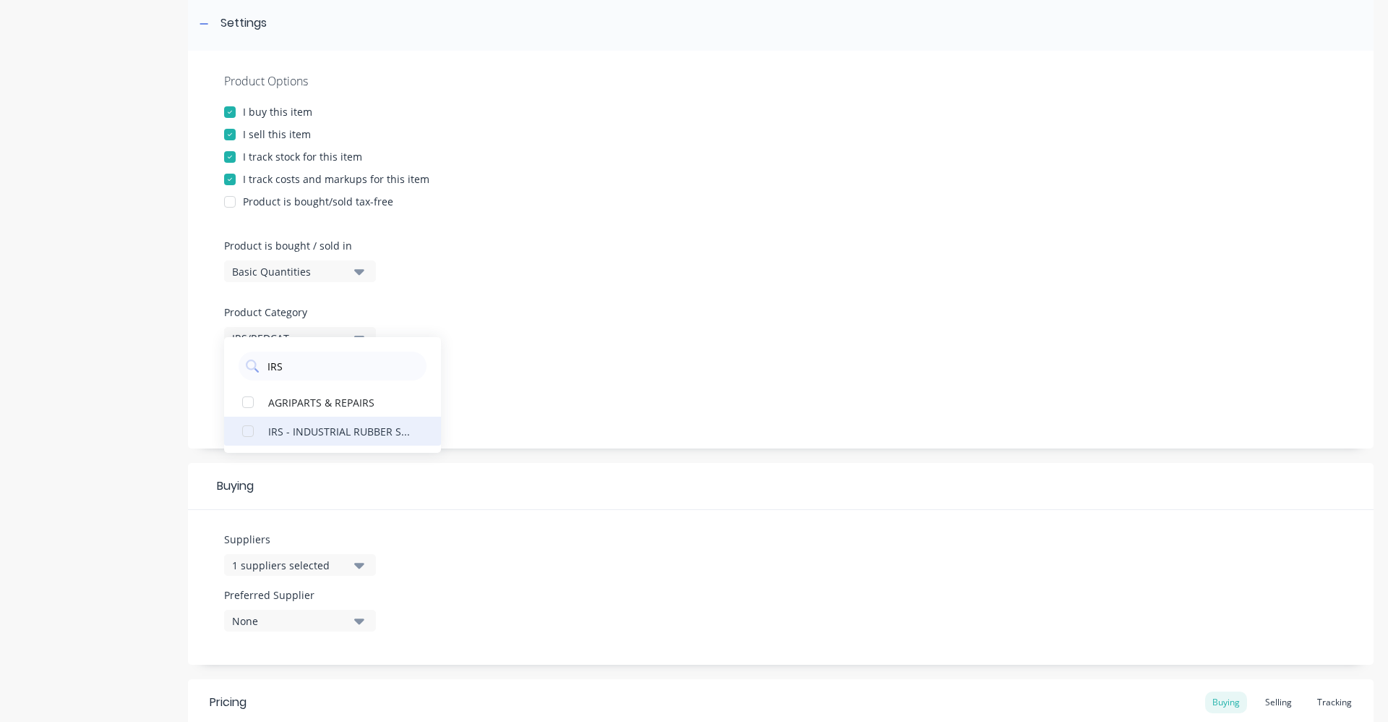
click at [247, 430] on div "button" at bounding box center [248, 431] width 29 height 29
type textarea "x"
type input "IRS"
drag, startPoint x: 649, startPoint y: 294, endPoint x: 645, endPoint y: 309, distance: 15.8
click at [649, 294] on div at bounding box center [781, 299] width 1114 height 11
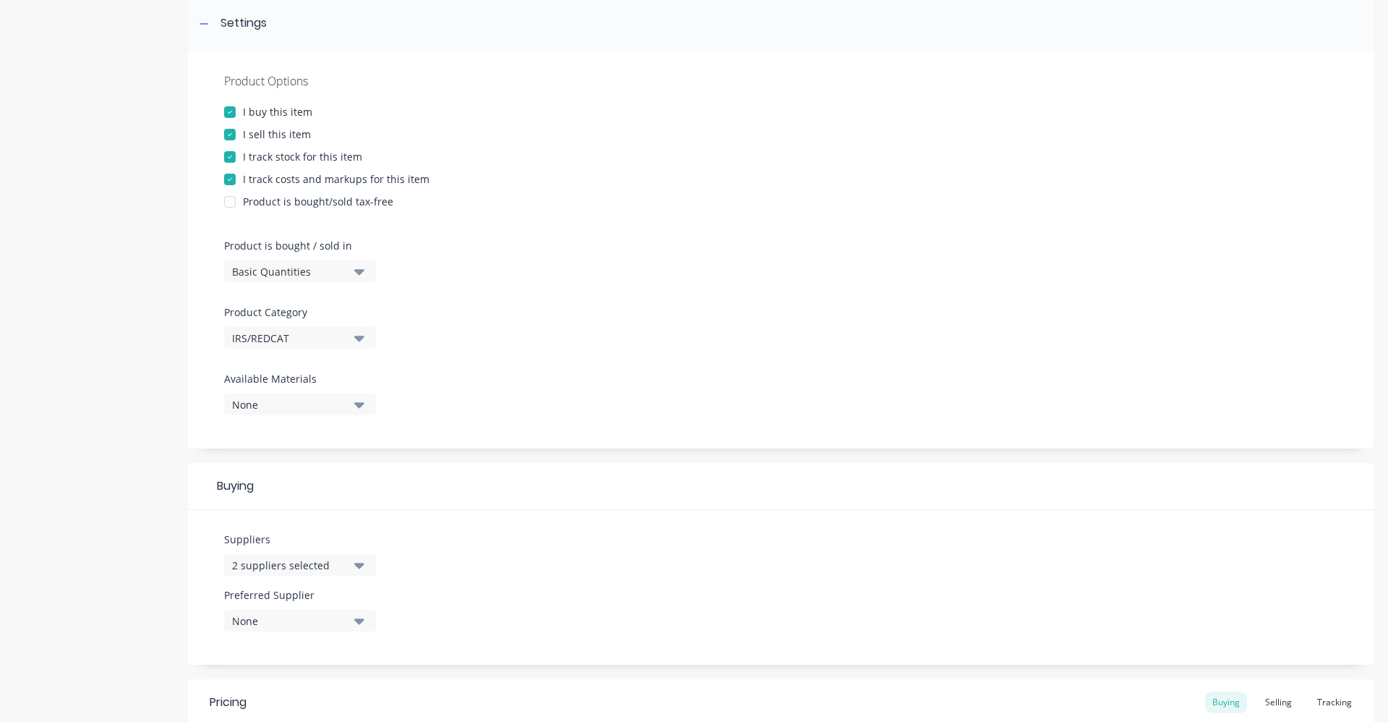
click at [361, 616] on icon "button" at bounding box center [359, 620] width 10 height 16
click at [314, 591] on div "REDCAT" at bounding box center [340, 587] width 145 height 15
type textarea "x"
click at [555, 560] on div "Suppliers 2 suppliers selected IRS Preferred Supplier REDCAT REDCAT IRS - INDUS…" at bounding box center [781, 587] width 1186 height 155
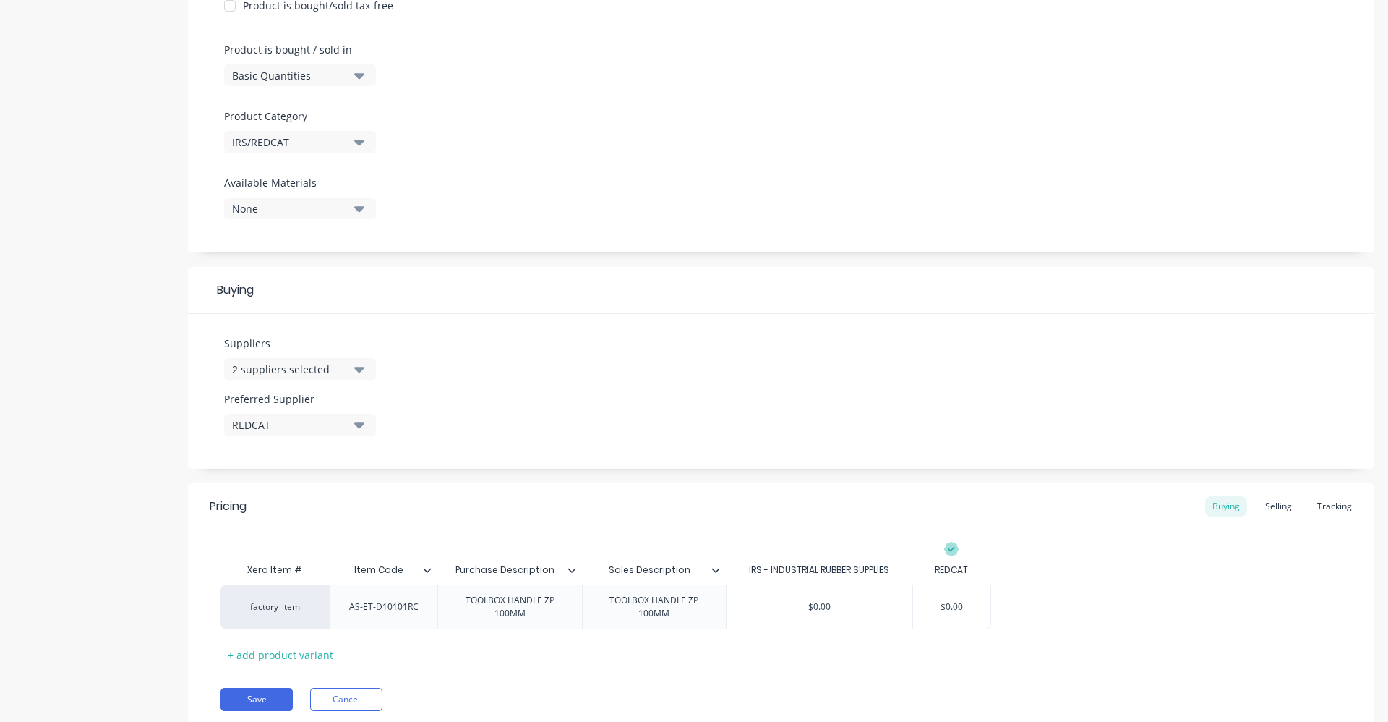
scroll to position [464, 0]
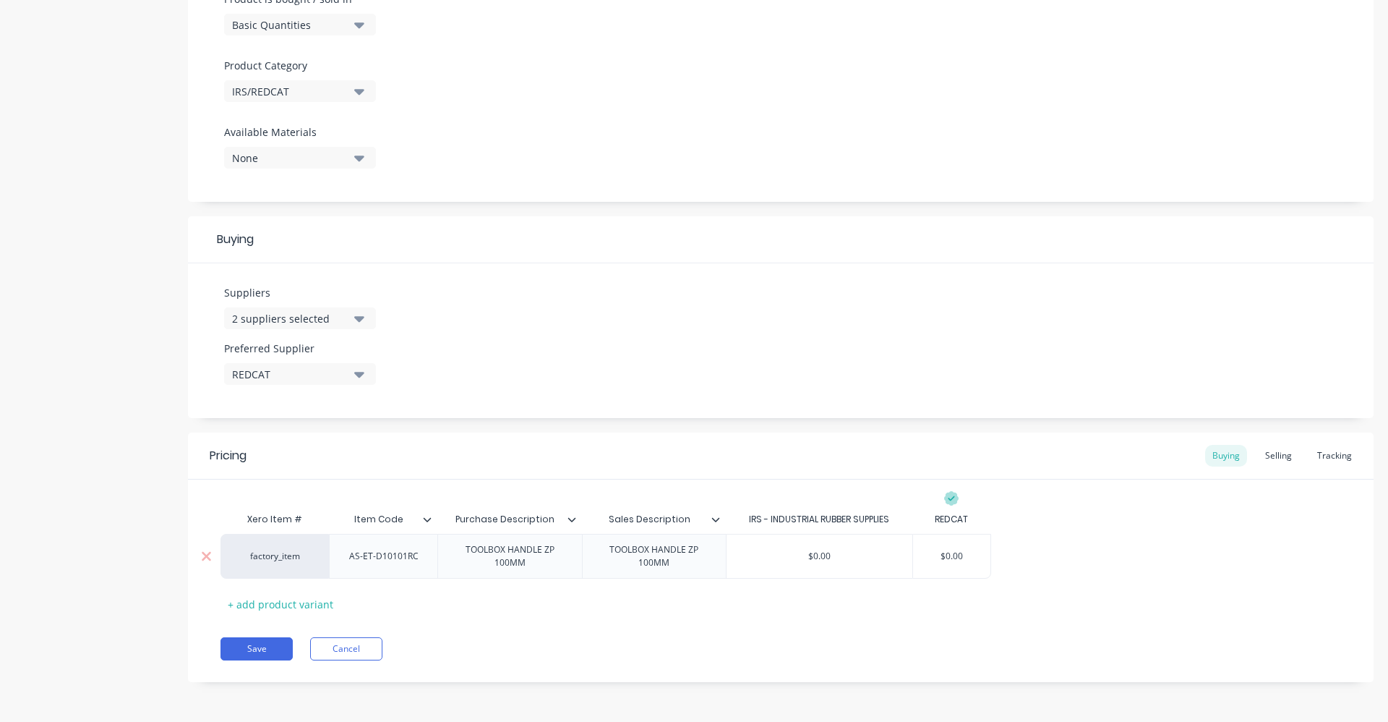
type input "$0.00"
drag, startPoint x: 971, startPoint y: 553, endPoint x: 899, endPoint y: 554, distance: 72.3
click at [899, 554] on div "factory_item AS-ET-D10101RC TOOLBOX HANDLE ZP 100MM TOOLBOX HANDLE ZP 100MM $0.…" at bounding box center [606, 556] width 771 height 45
type textarea "x"
type input "$0"
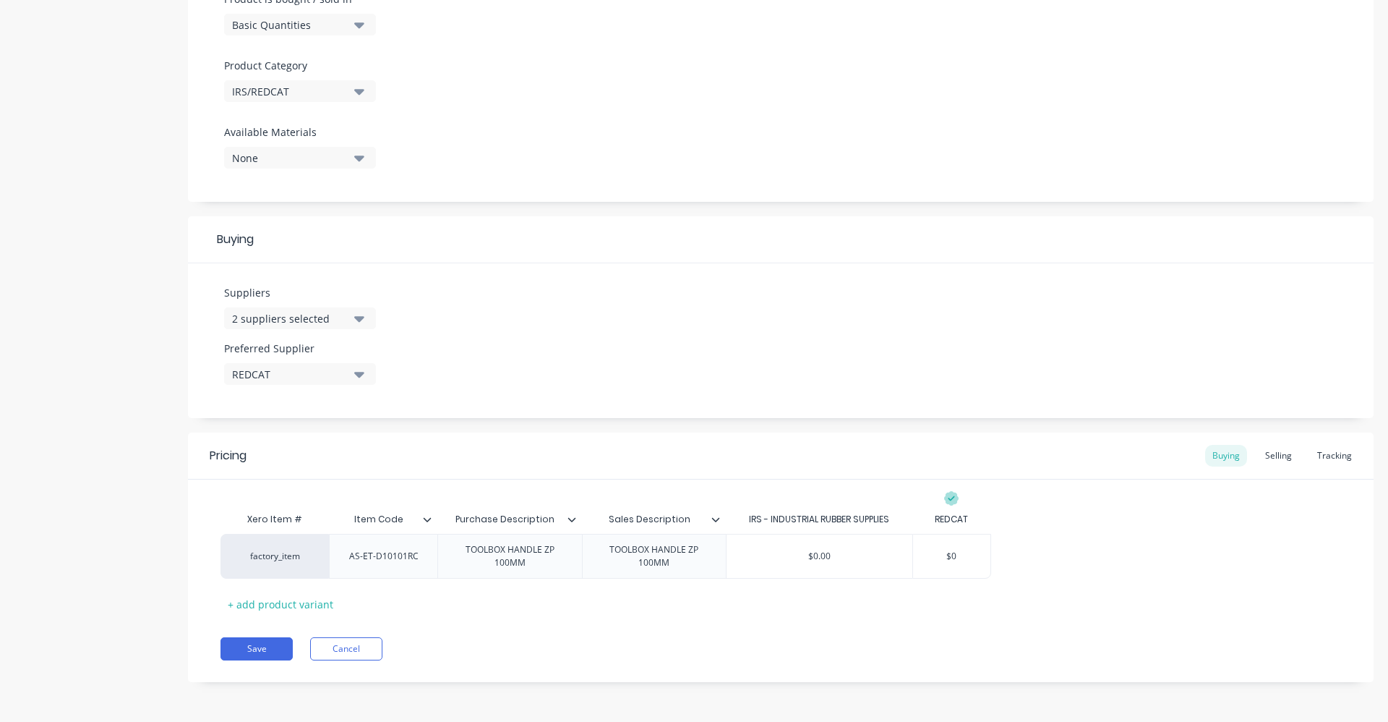
type textarea "x"
type input "$"
type textarea "x"
type input "3"
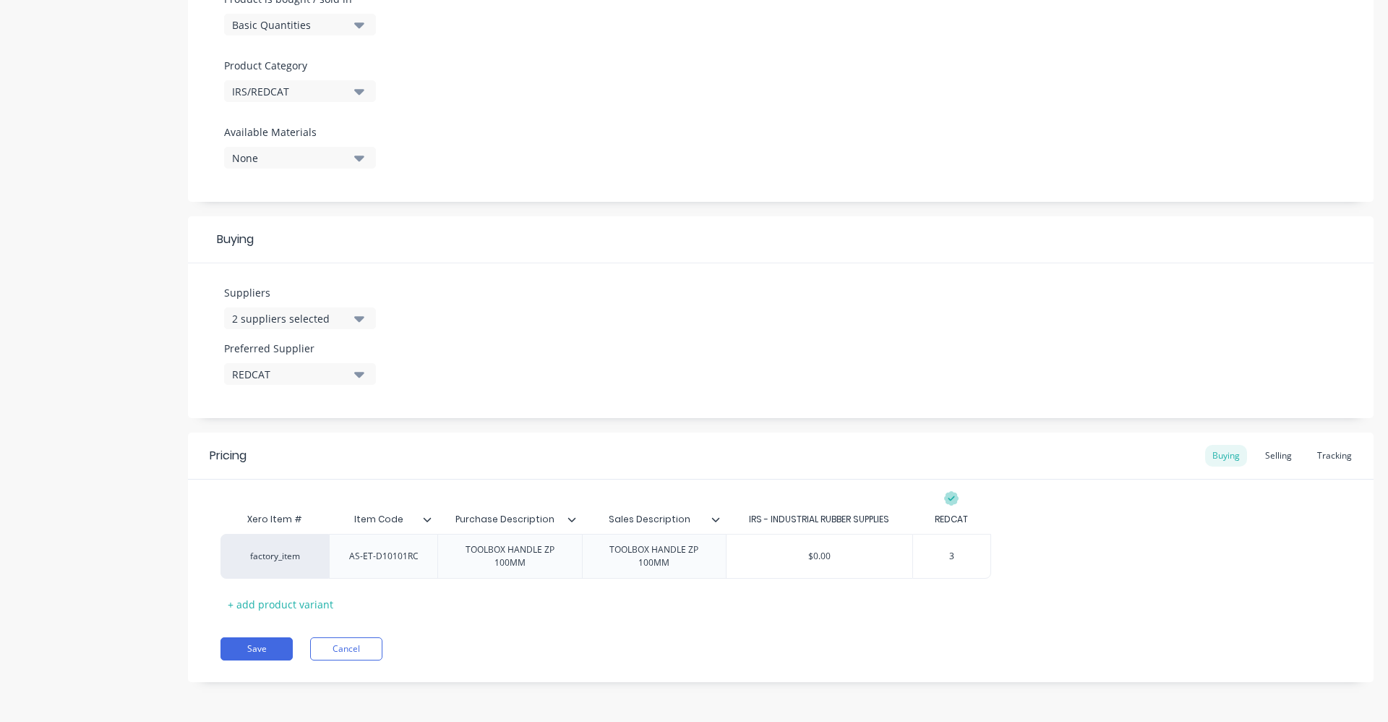
type textarea "x"
type input "3.55"
type textarea "x"
type input "3.55"
click at [1278, 458] on div "Selling" at bounding box center [1278, 456] width 41 height 22
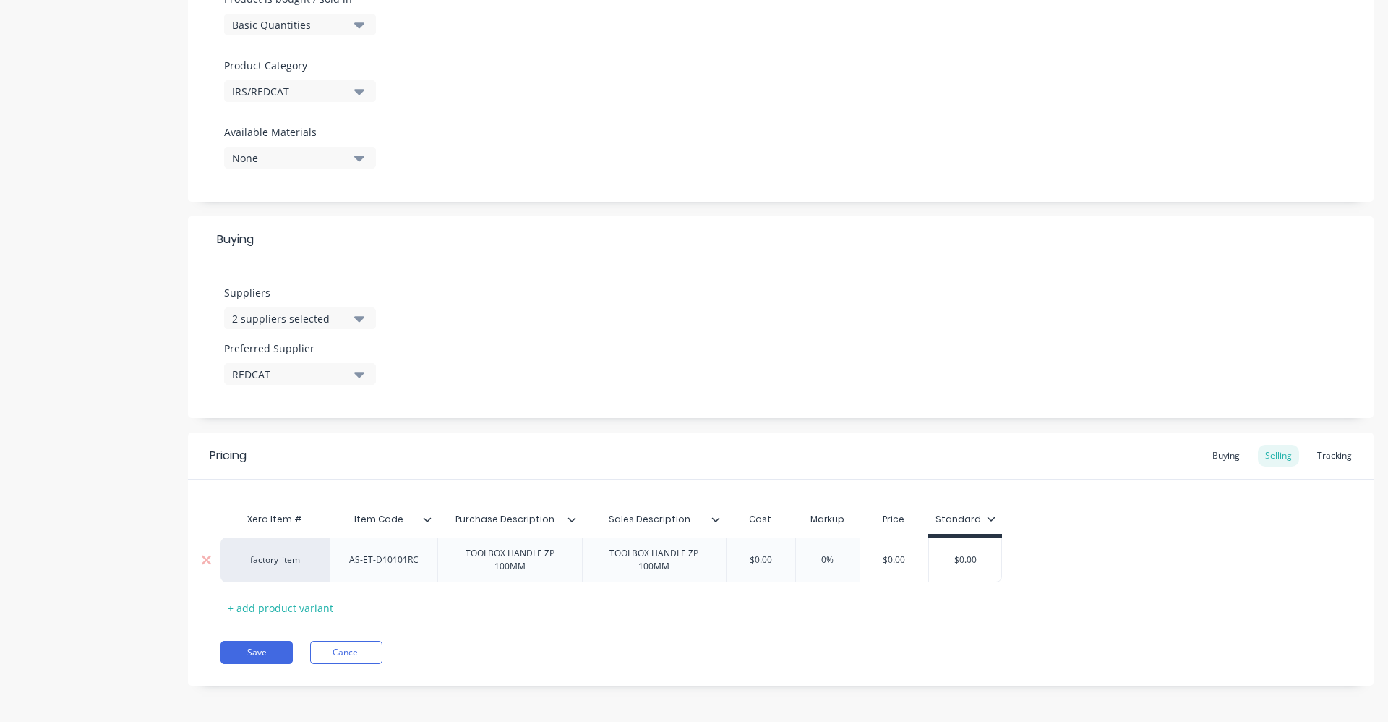
drag, startPoint x: 788, startPoint y: 563, endPoint x: 691, endPoint y: 566, distance: 97.0
click at [692, 566] on div "factory_item AS-ET-D10101RC TOOLBOX HANDLE ZP 100MM TOOLBOX HANDLE ZP 100MM $0.…" at bounding box center [612, 559] width 782 height 45
type input "3"
type textarea "x"
type input "3.55"
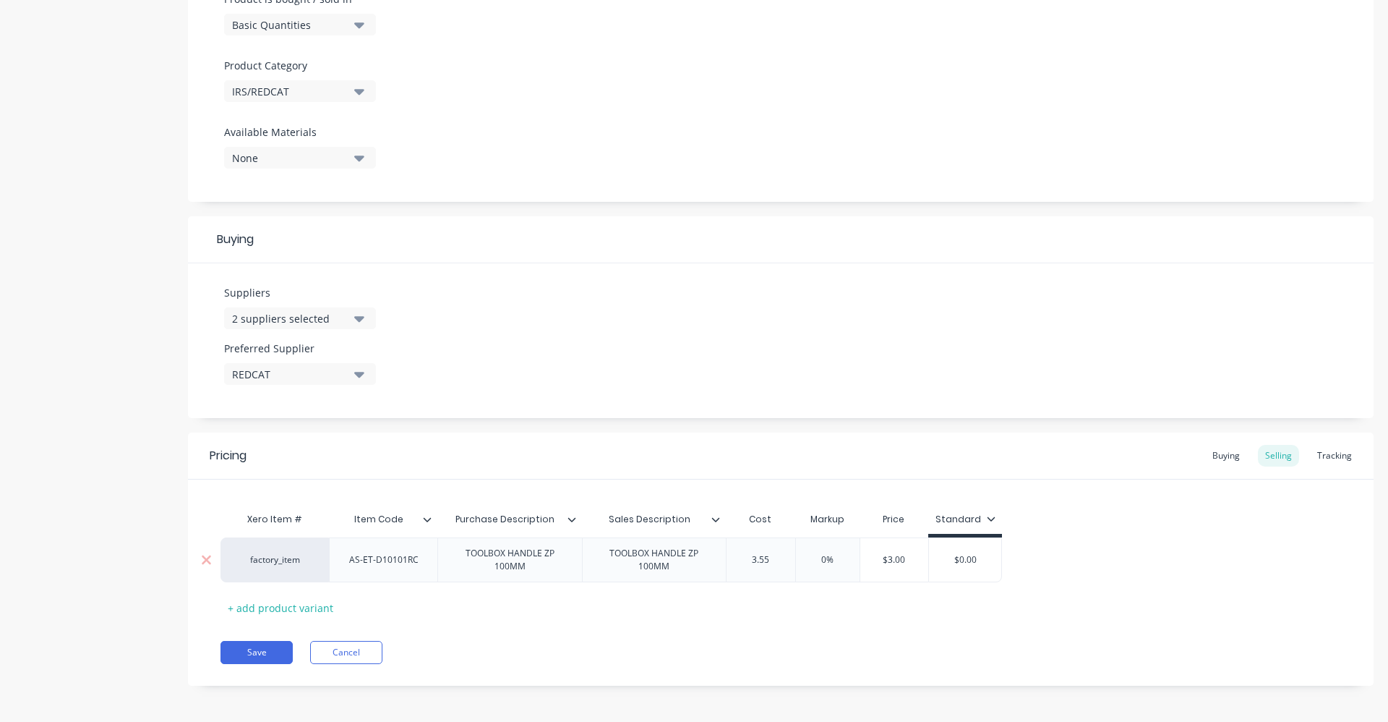
type textarea "x"
type input "3.55"
type input "0"
type textarea "x"
type input "6"
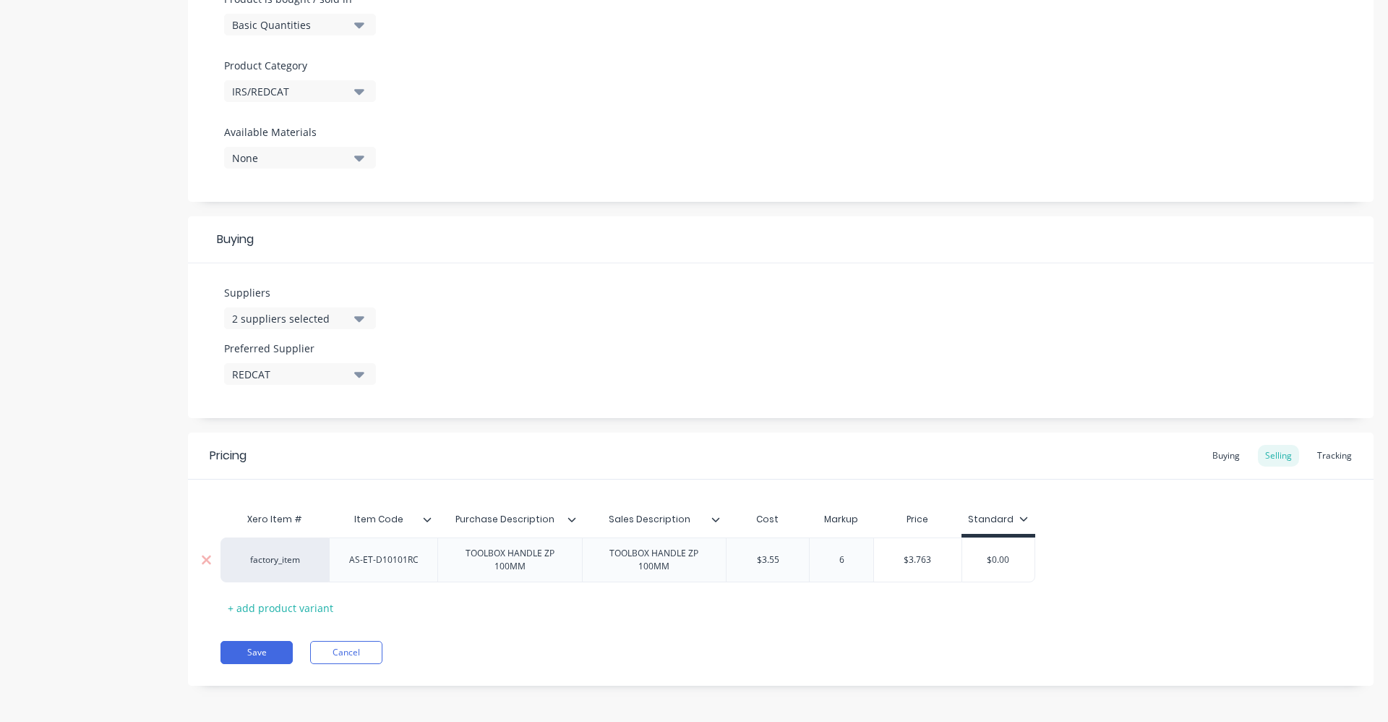
type textarea "x"
type input "60"
click at [1054, 596] on div "Xero Item # Item Code Purchase Description Sales Description Cost Markup Price …" at bounding box center [781, 562] width 1121 height 114
click at [1216, 448] on div "Buying" at bounding box center [1226, 452] width 42 height 22
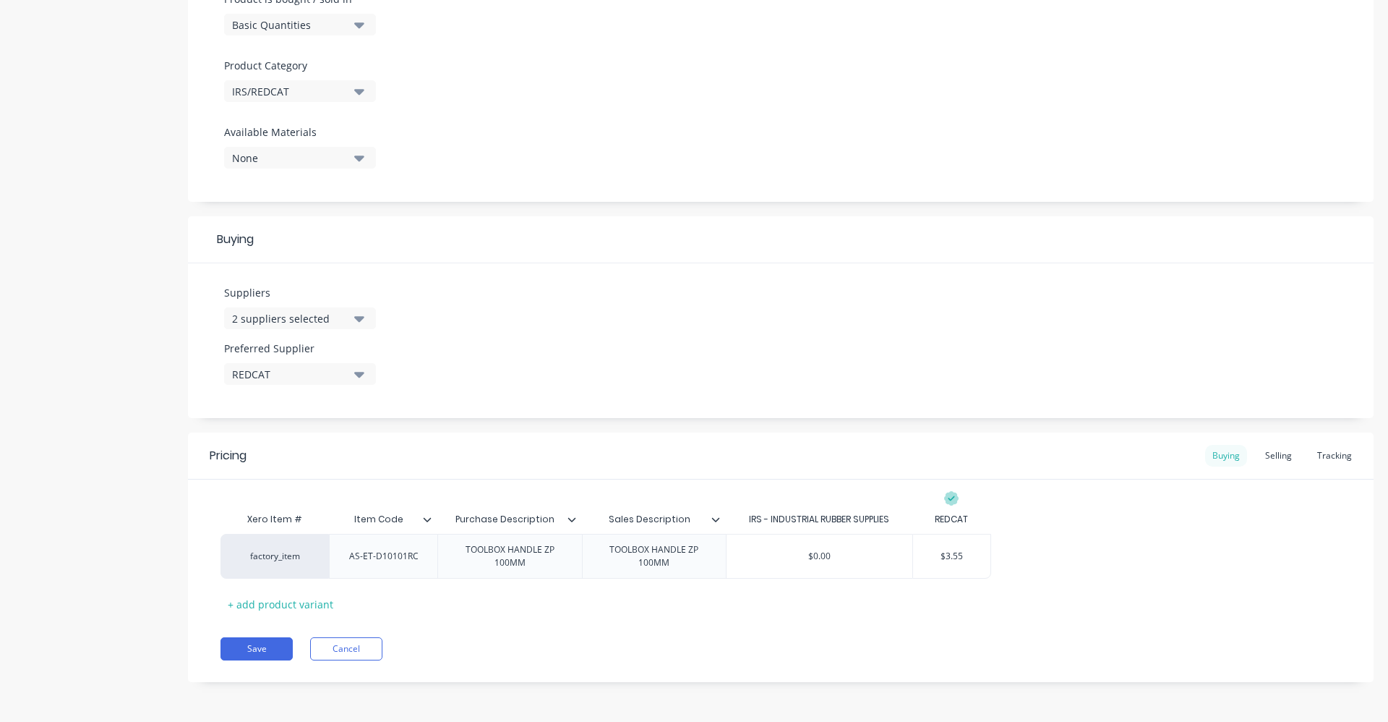
scroll to position [464, 0]
click at [1285, 461] on div "Selling" at bounding box center [1278, 456] width 41 height 22
click at [249, 647] on button "Save" at bounding box center [257, 652] width 72 height 23
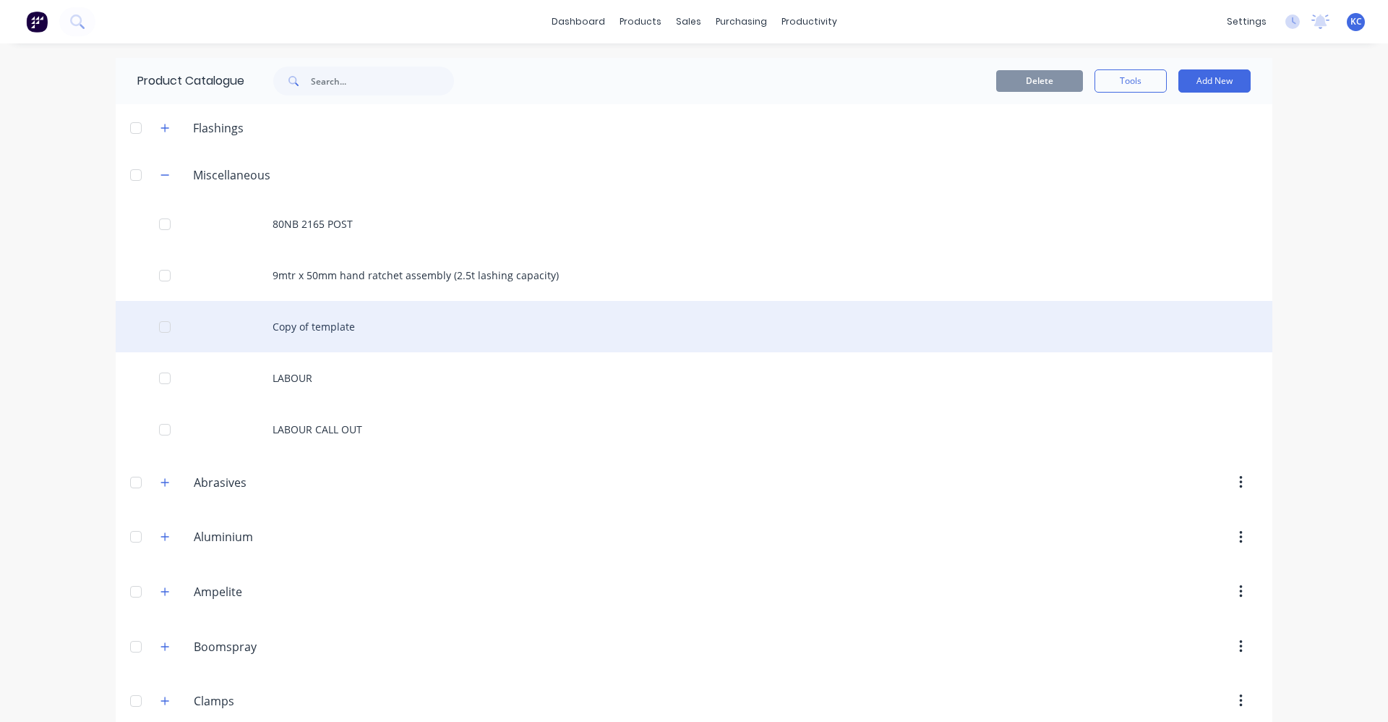
click at [306, 330] on div "Copy of template" at bounding box center [694, 326] width 1157 height 51
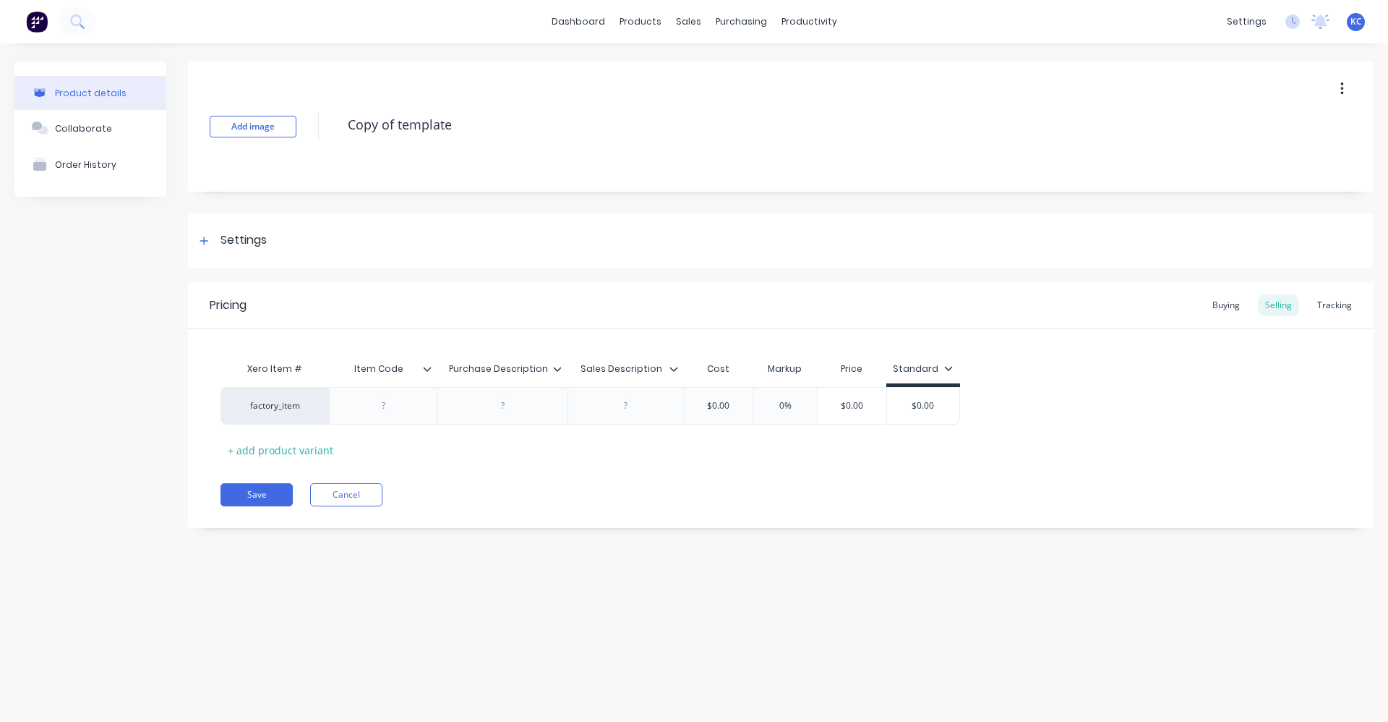
click at [1343, 89] on icon "button" at bounding box center [1342, 88] width 3 height 13
click at [1325, 122] on span "Duplicate" at bounding box center [1289, 126] width 108 height 15
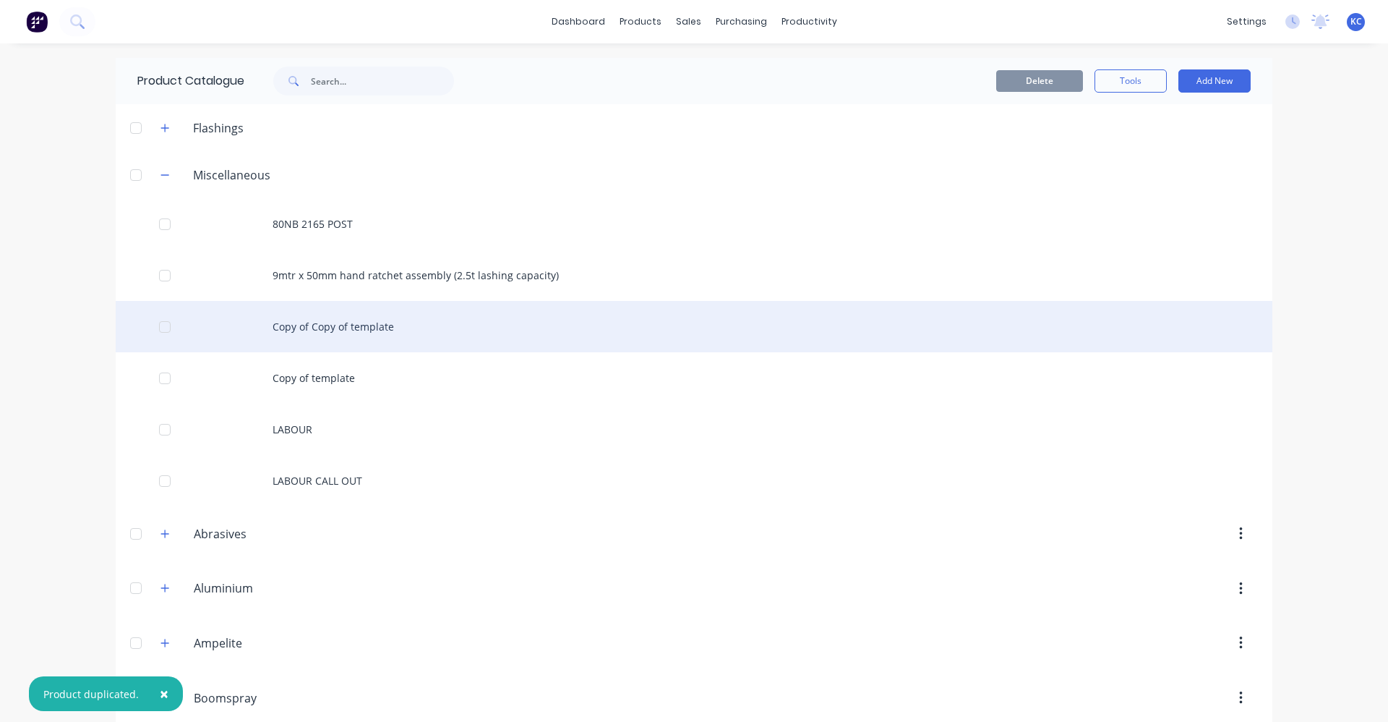
click at [354, 320] on div "Copy of Copy of template" at bounding box center [694, 326] width 1157 height 51
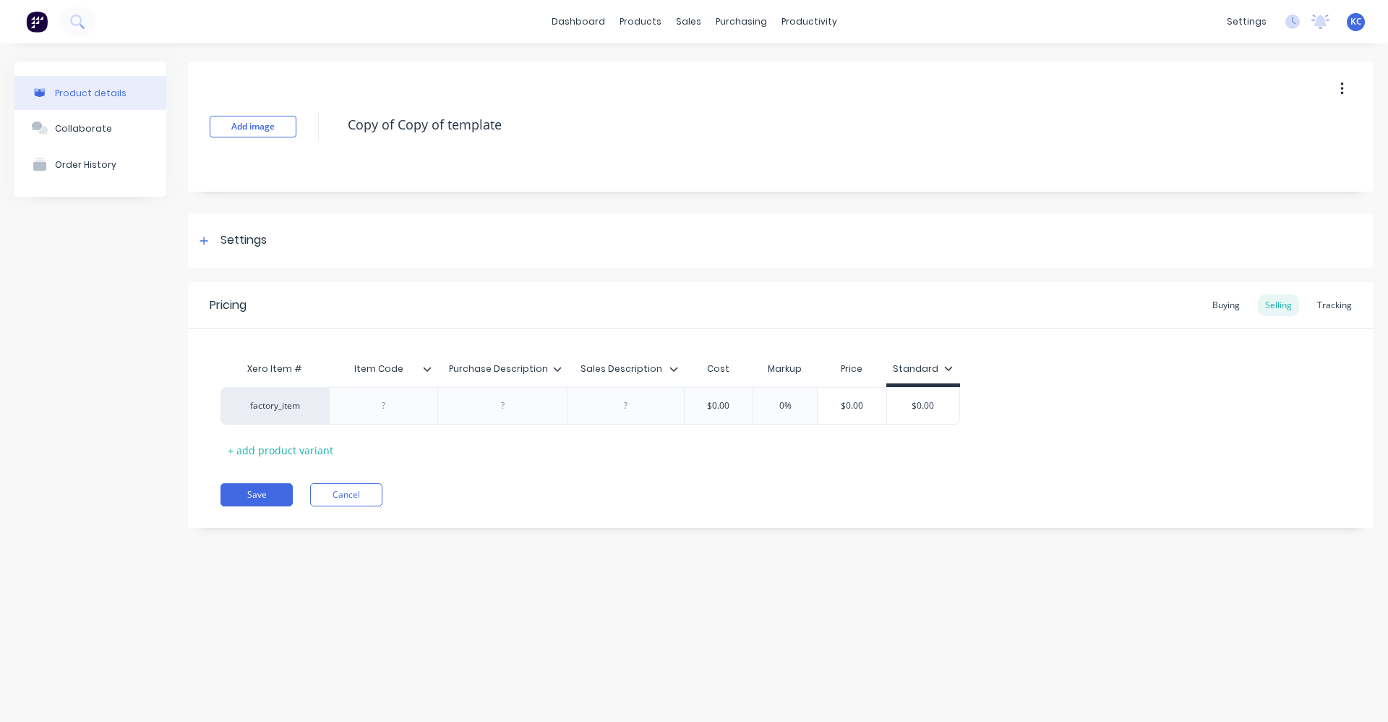
drag, startPoint x: 457, startPoint y: 137, endPoint x: 192, endPoint y: 132, distance: 264.7
click at [192, 132] on div "Add image Copy of Copy of template" at bounding box center [781, 126] width 1186 height 130
type textarea "x"
type textarea "TA"
type textarea "x"
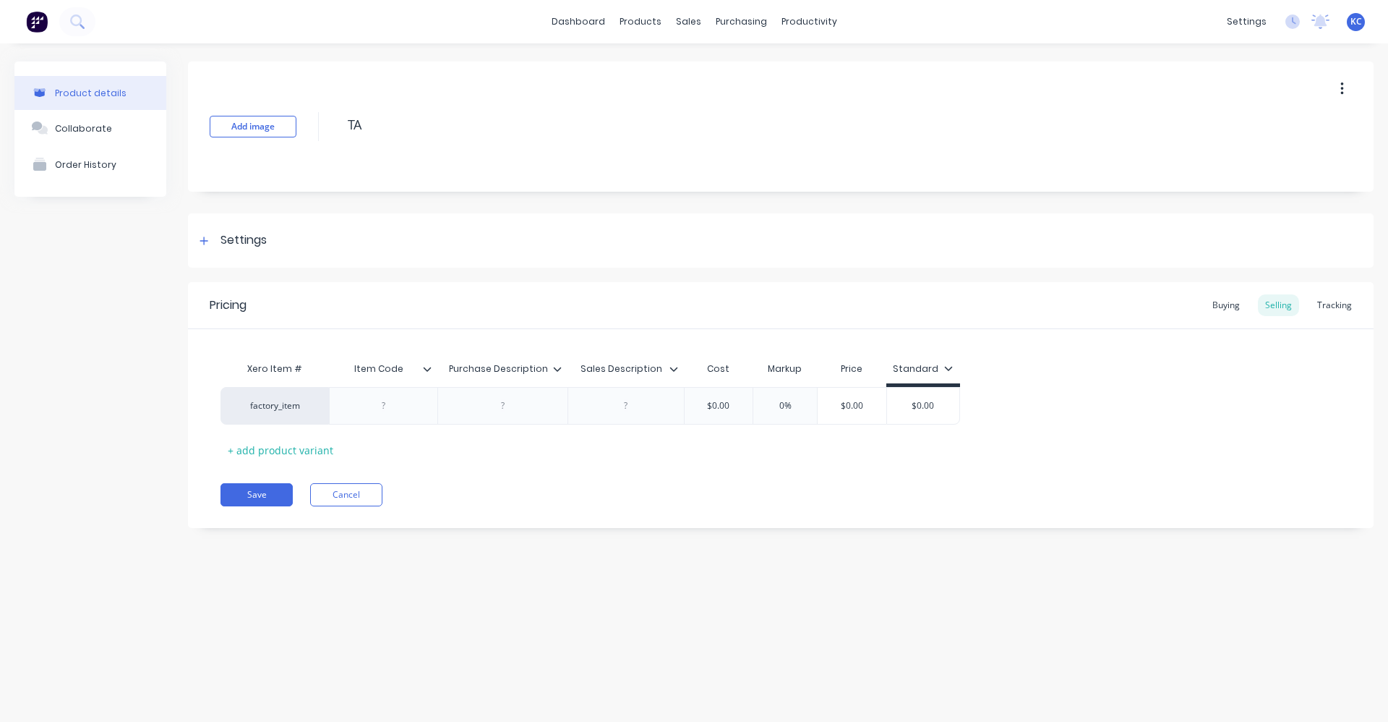
type textarea "TAS"
type textarea "x"
type textarea "TAS-"
type textarea "x"
type textarea "TAS"
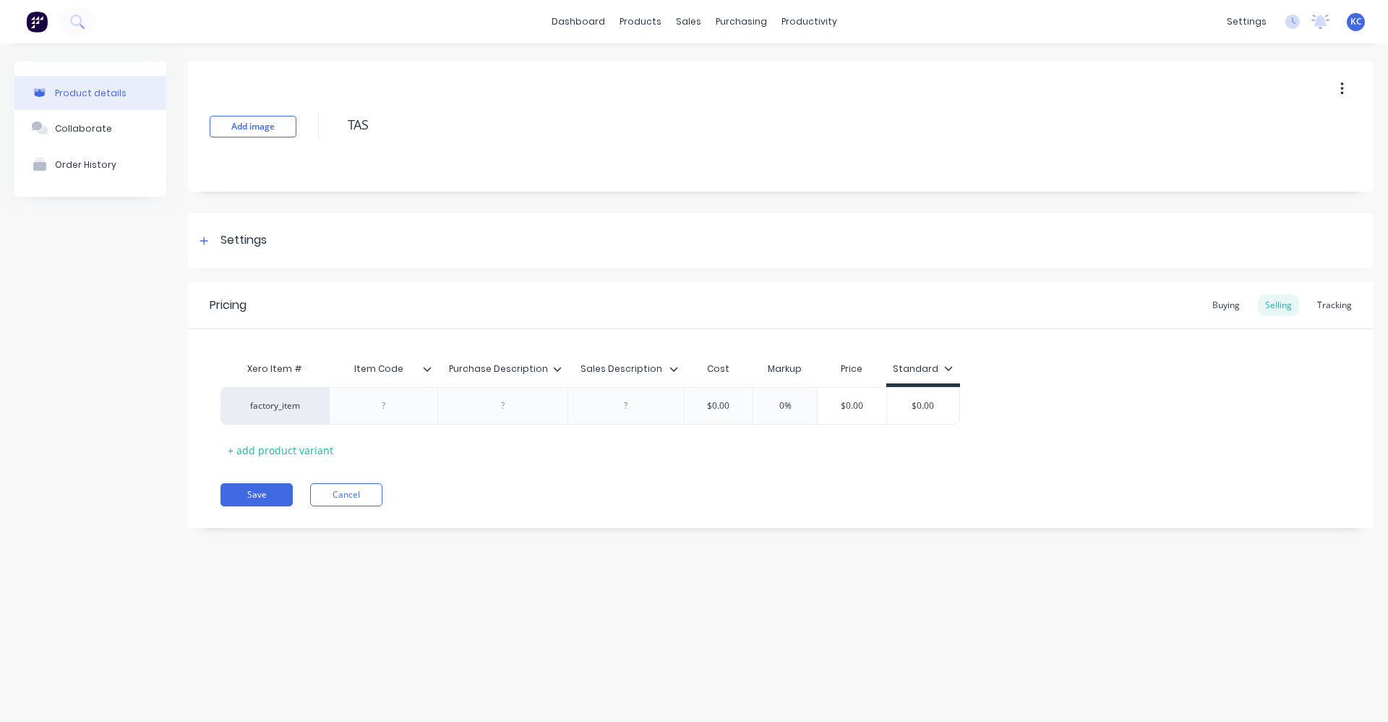
type textarea "x"
type textarea "TA"
type textarea "x"
type textarea "TA-"
type textarea "x"
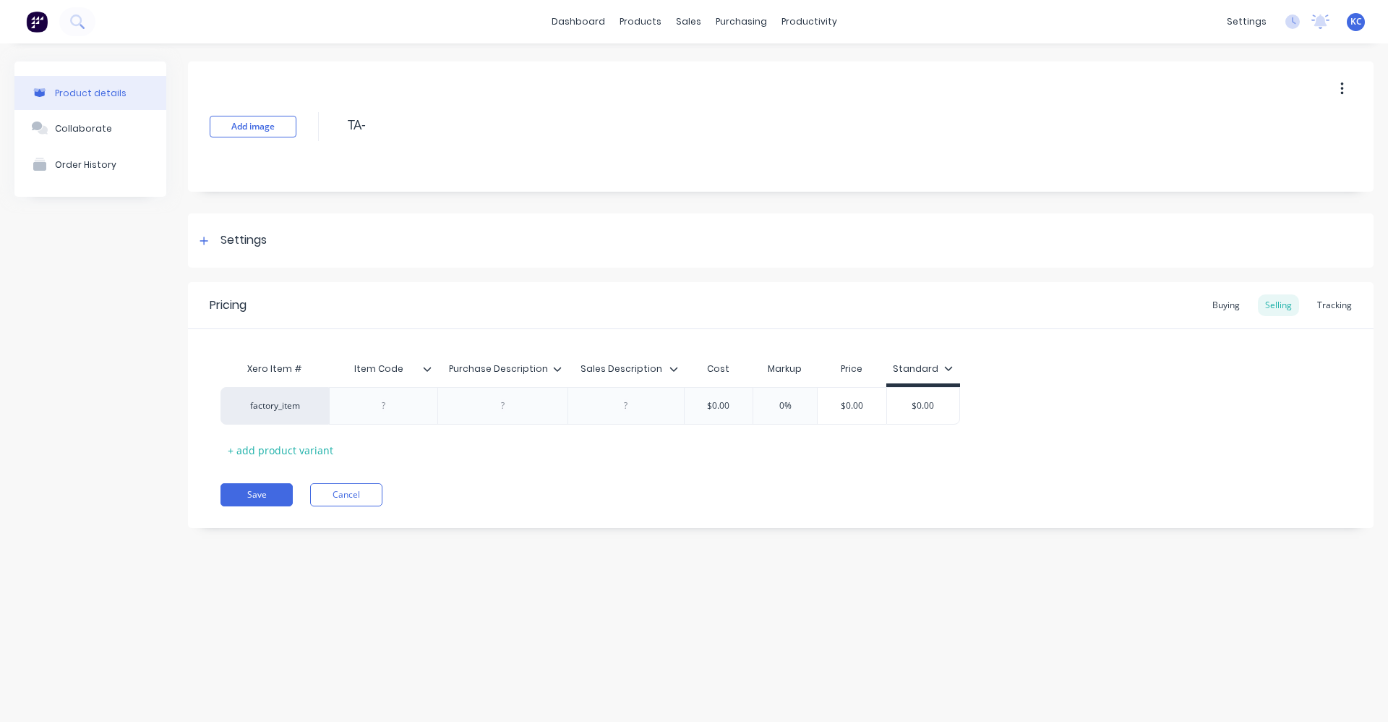
type textarea "TA-7"
type textarea "x"
type textarea "TA-7-"
type textarea "x"
type textarea "TA-7-4"
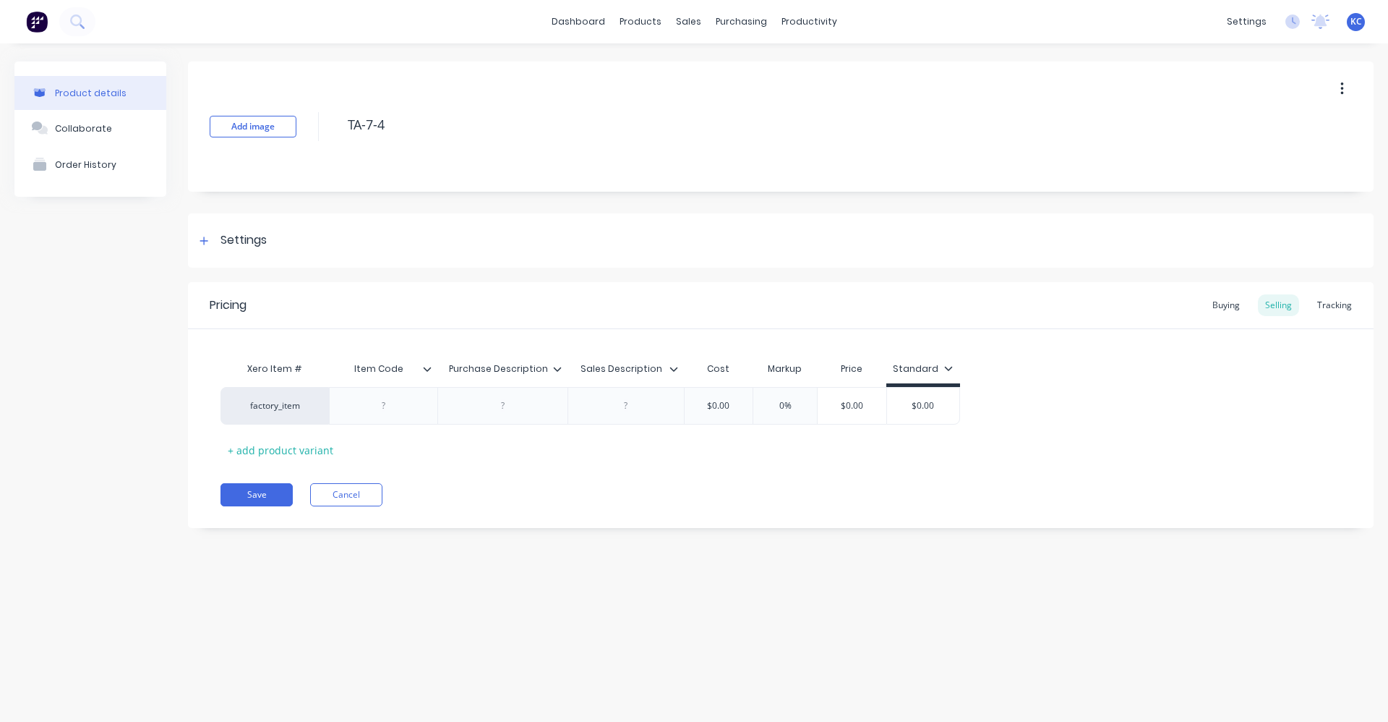
type textarea "x"
type textarea "TA-7-4W"
type textarea "x"
type textarea "TA-7-4WD"
type textarea "x"
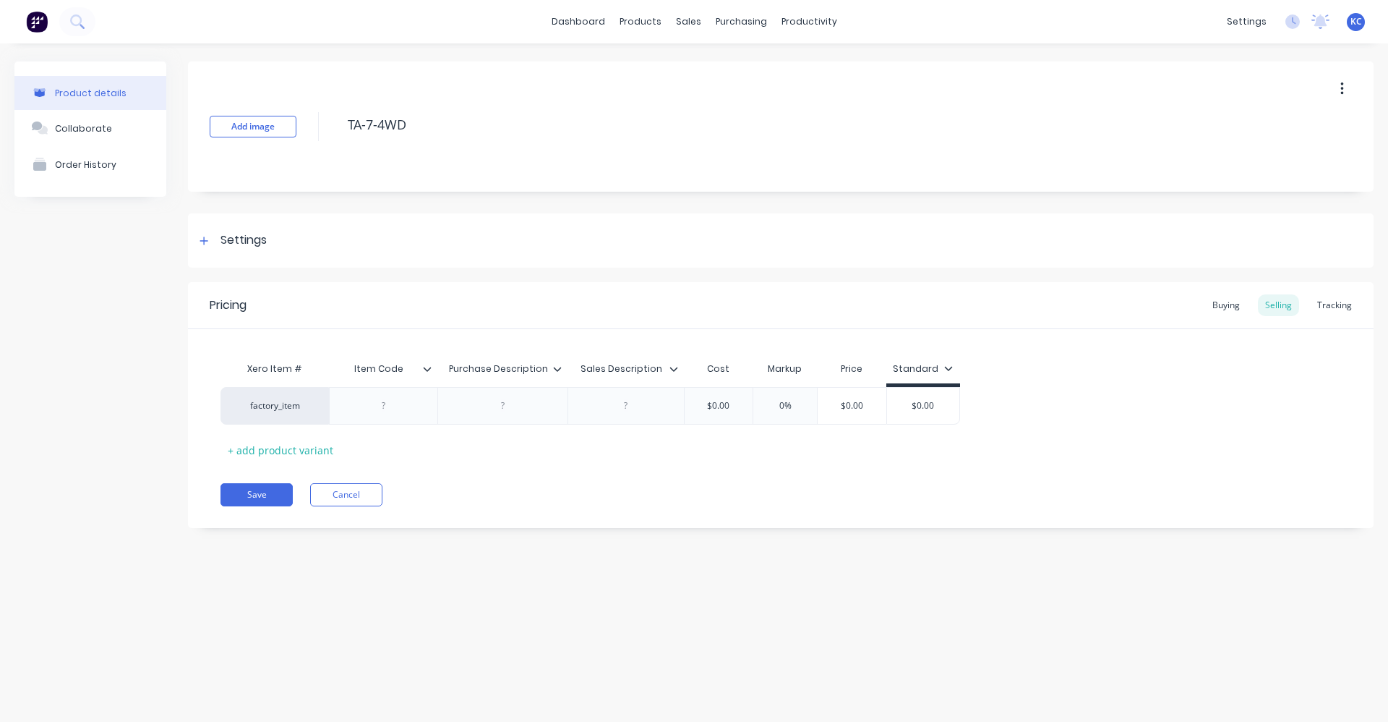
type textarea "TA-7-4WDR"
type textarea "x"
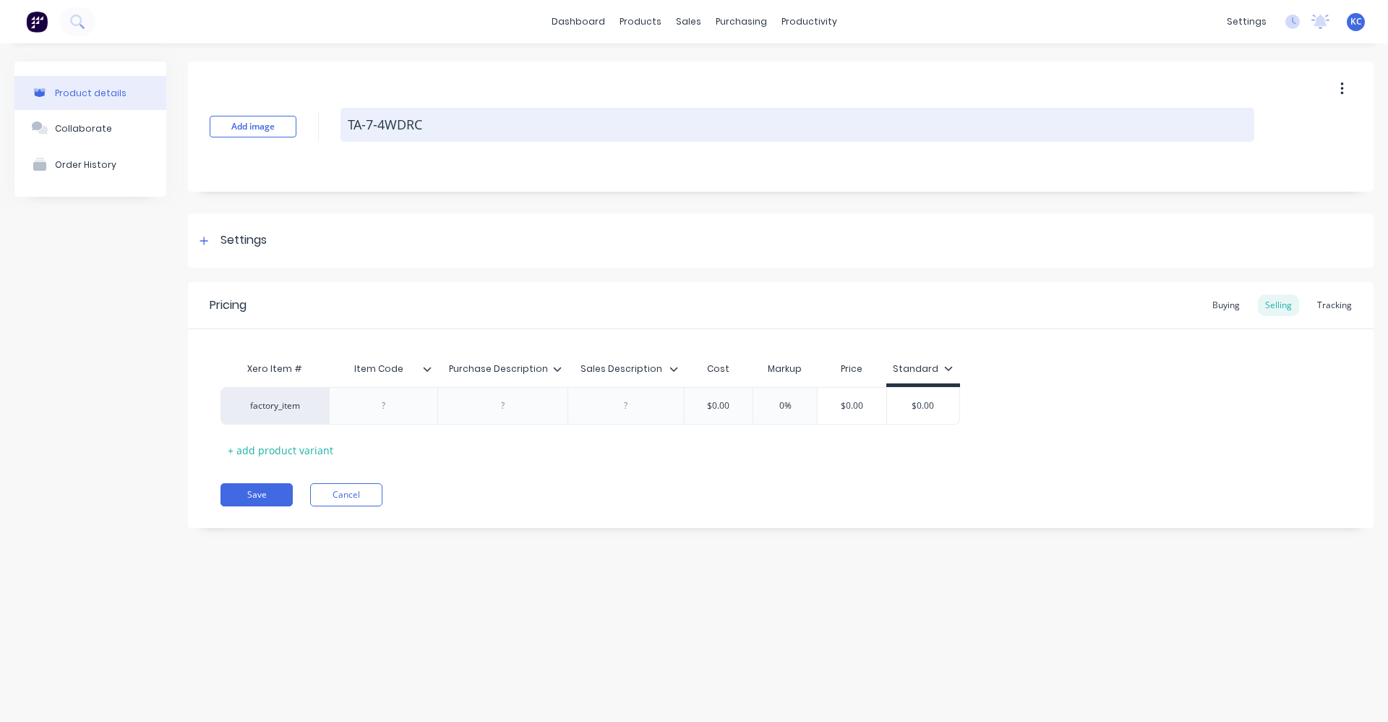
drag, startPoint x: 500, startPoint y: 118, endPoint x: 344, endPoint y: 108, distance: 155.8
click at [344, 108] on textarea "TA-7-4WDRC" at bounding box center [798, 125] width 914 height 34
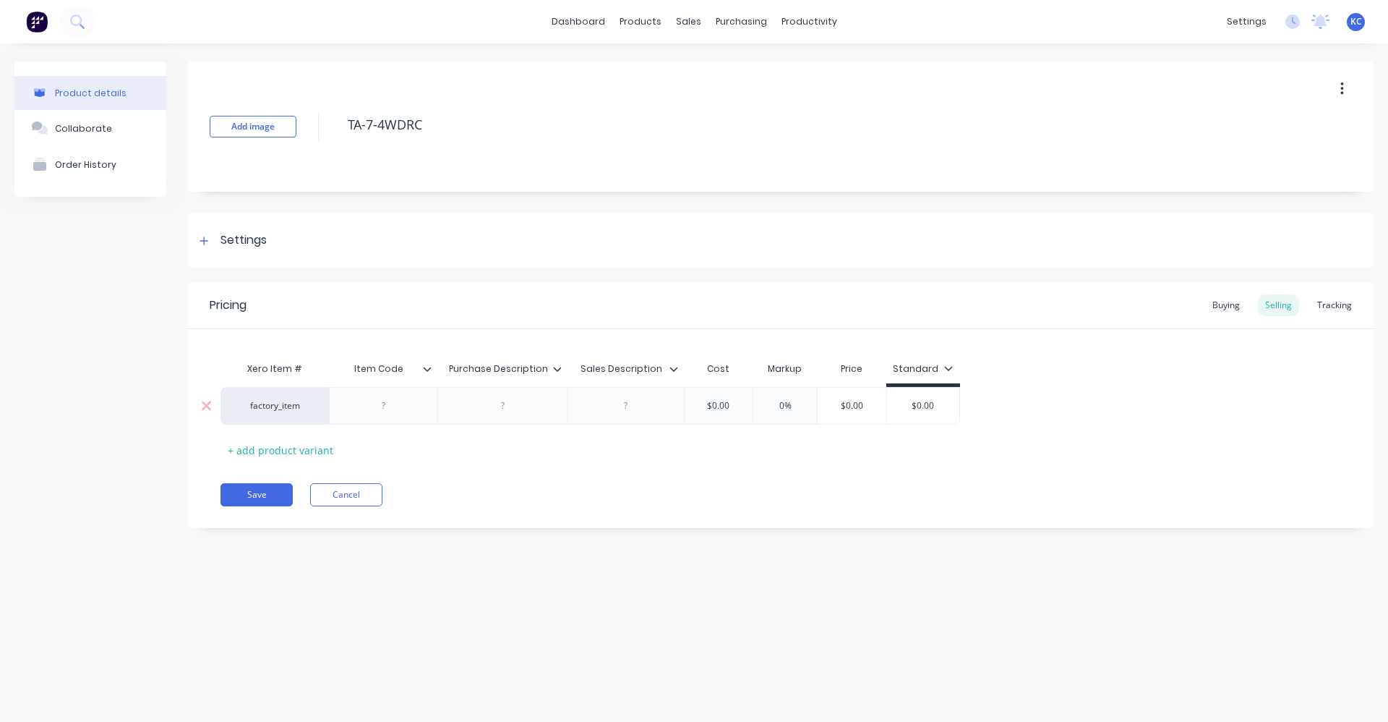
type textarea "TA-7-4WDRC"
type textarea "x"
type textarea "TA-7-4WDRC"
click at [398, 400] on div at bounding box center [384, 405] width 72 height 19
paste div
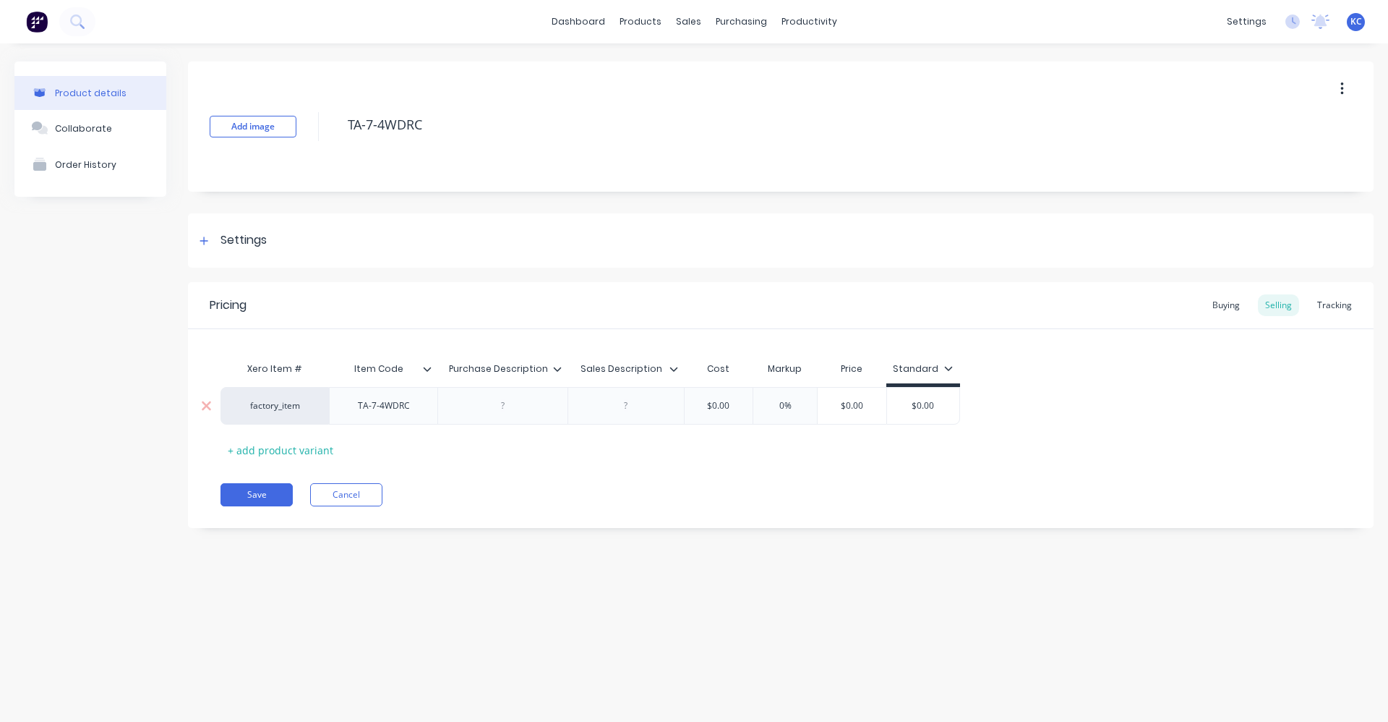
click at [476, 413] on div at bounding box center [503, 405] width 72 height 19
type textarea "x"
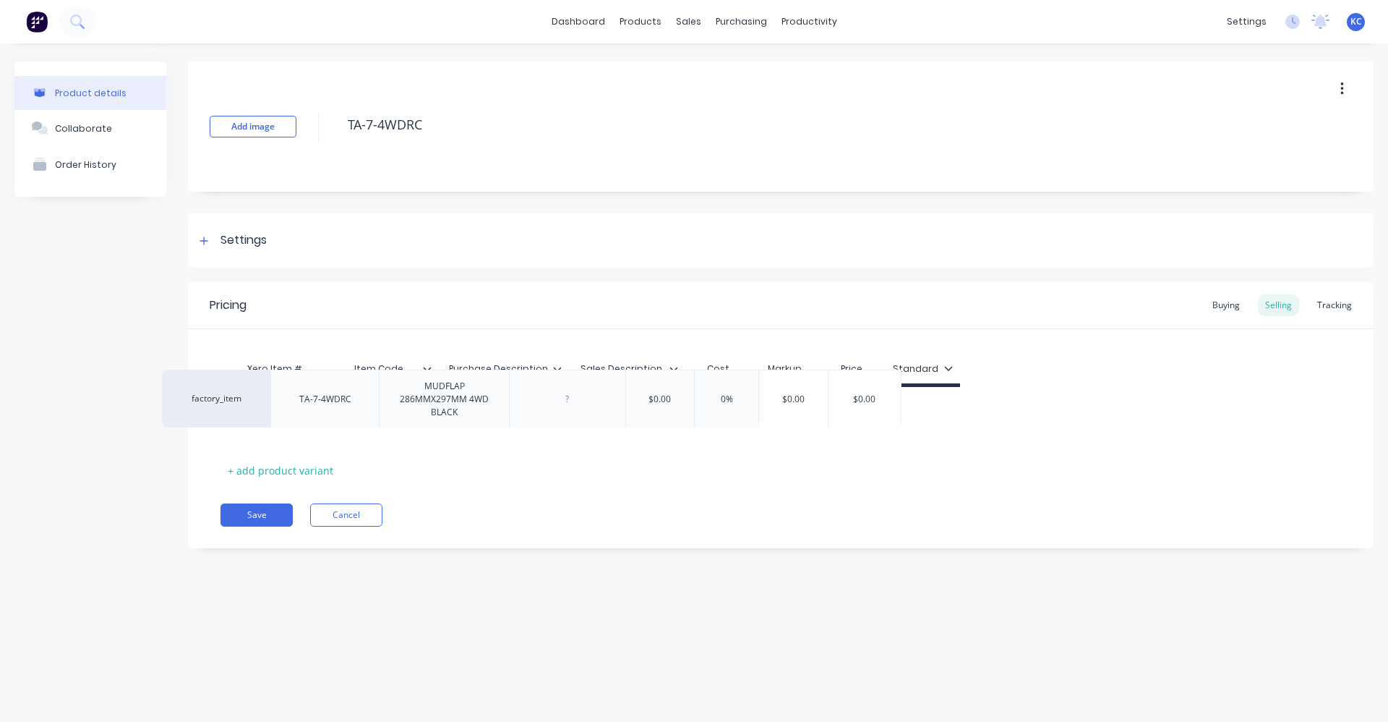
drag, startPoint x: 515, startPoint y: 439, endPoint x: 479, endPoint y: 423, distance: 38.8
click at [477, 424] on div "factory_item TA-7-4WDRC MUDFLAP 286MMX297MM 4WD BLACK $0.00 0% $0.00 $0.00" at bounding box center [781, 416] width 1121 height 58
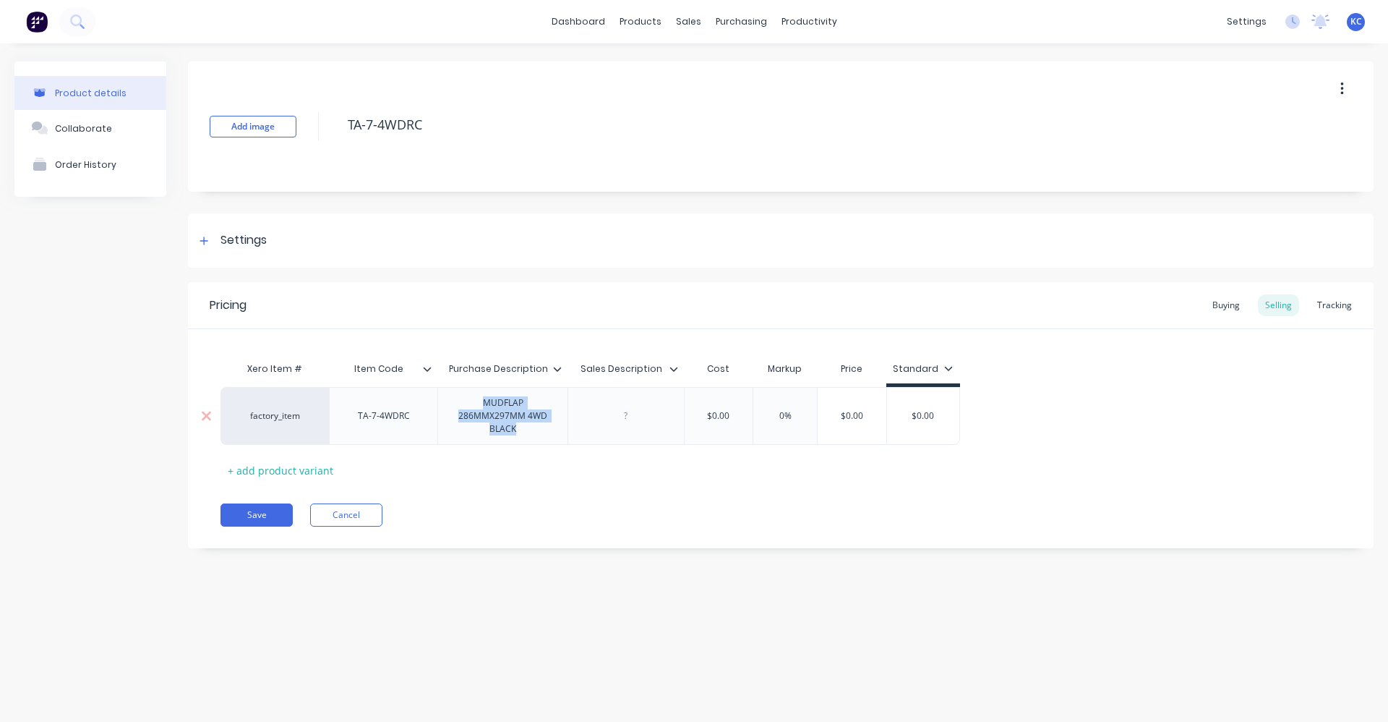
drag, startPoint x: 518, startPoint y: 430, endPoint x: 430, endPoint y: 403, distance: 92.9
click at [430, 403] on div "factory_item TA-7-4WDRC MUDFLAP 286MMX297MM 4WD BLACK $0.00 0% $0.00 $0.00" at bounding box center [591, 416] width 740 height 58
copy div "MUDFLAP 286MMX297MM 4WD BLACK"
click at [632, 430] on div at bounding box center [626, 416] width 116 height 58
type textarea "x"
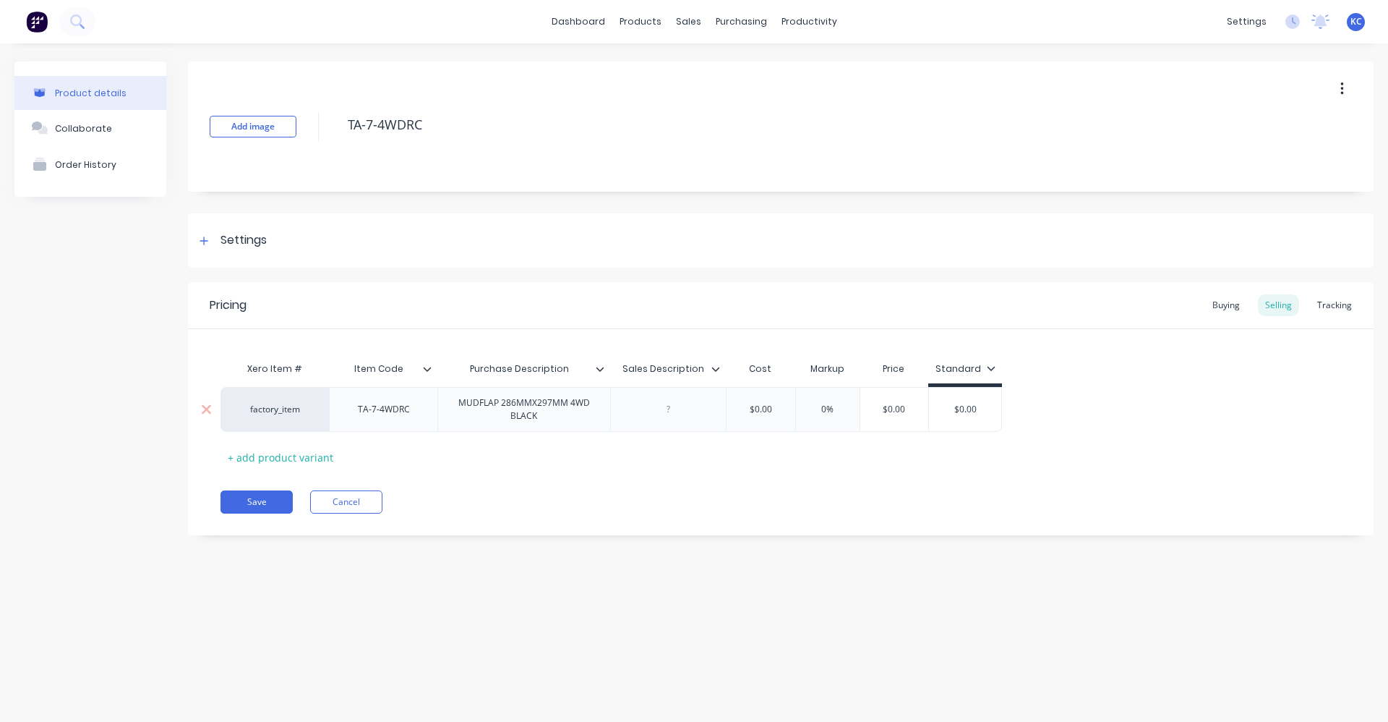
click at [629, 421] on div at bounding box center [668, 409] width 116 height 45
paste div
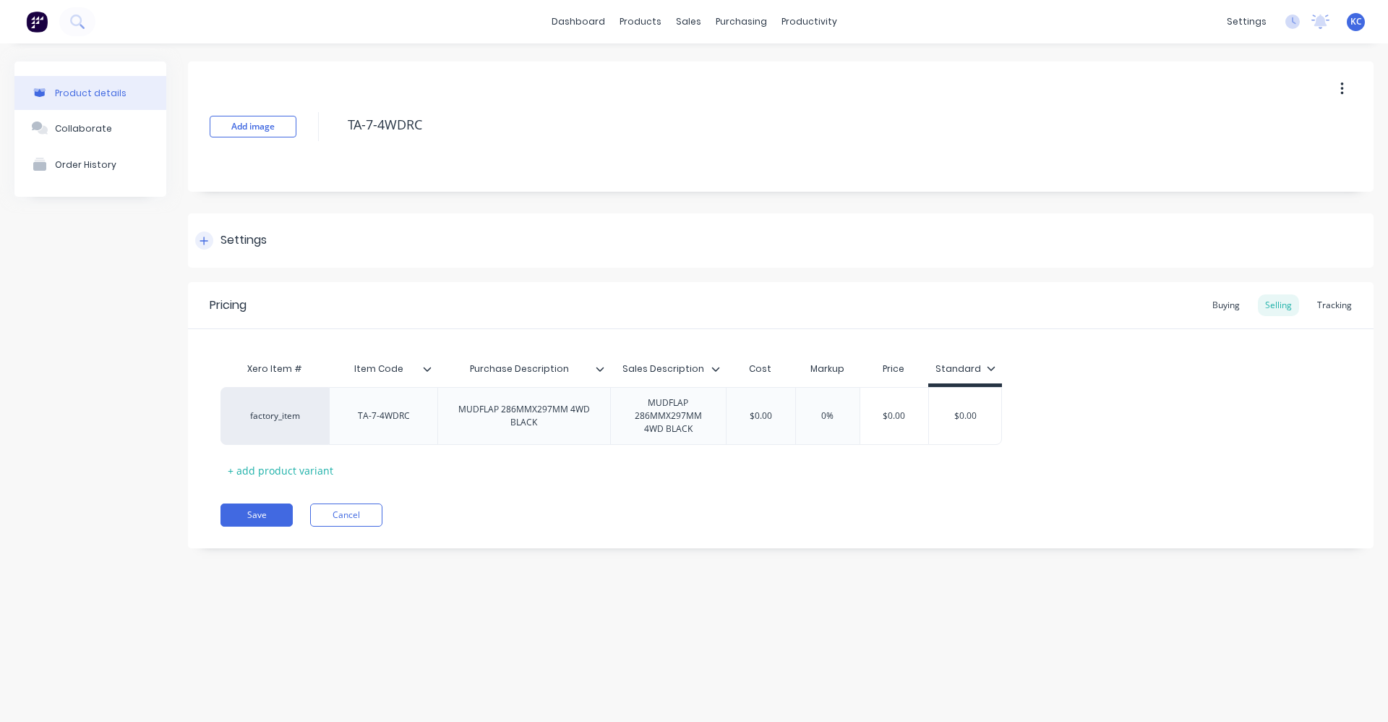
click at [296, 241] on div "Settings" at bounding box center [781, 240] width 1186 height 54
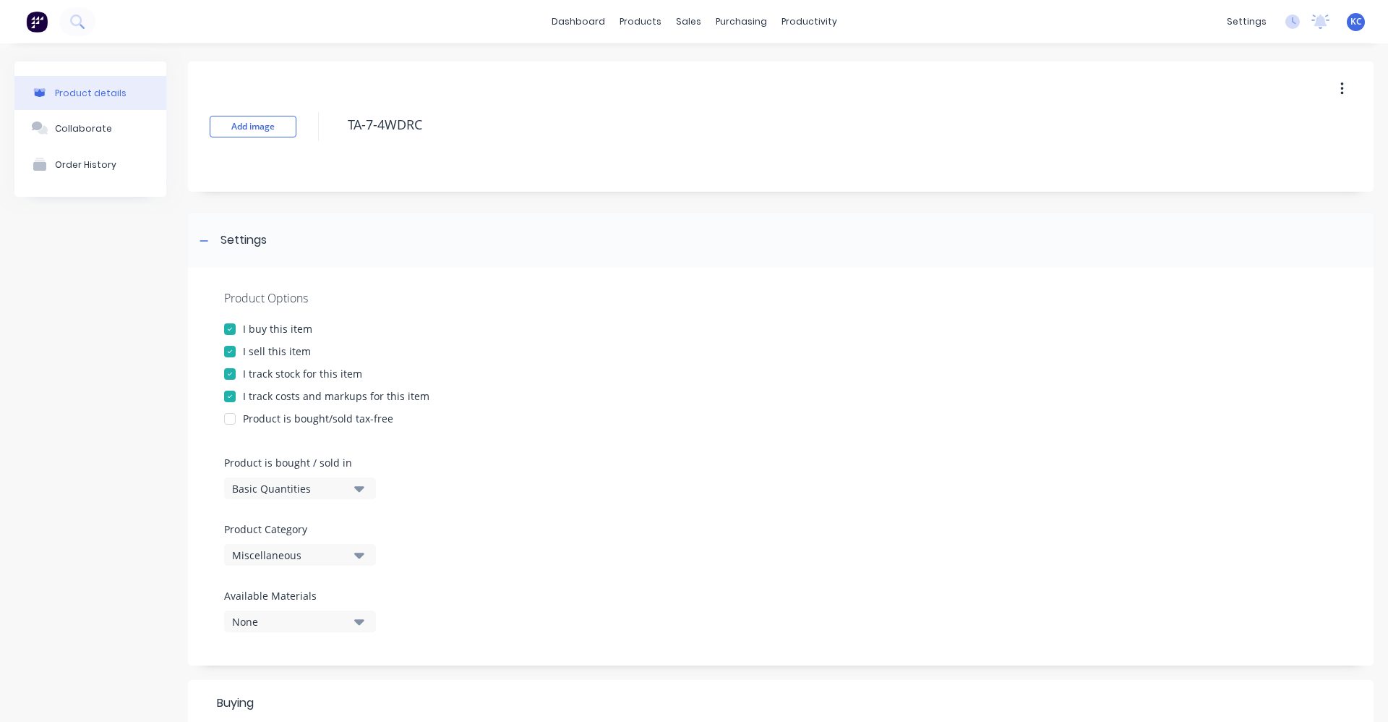
click at [359, 555] on icon "button" at bounding box center [359, 555] width 10 height 6
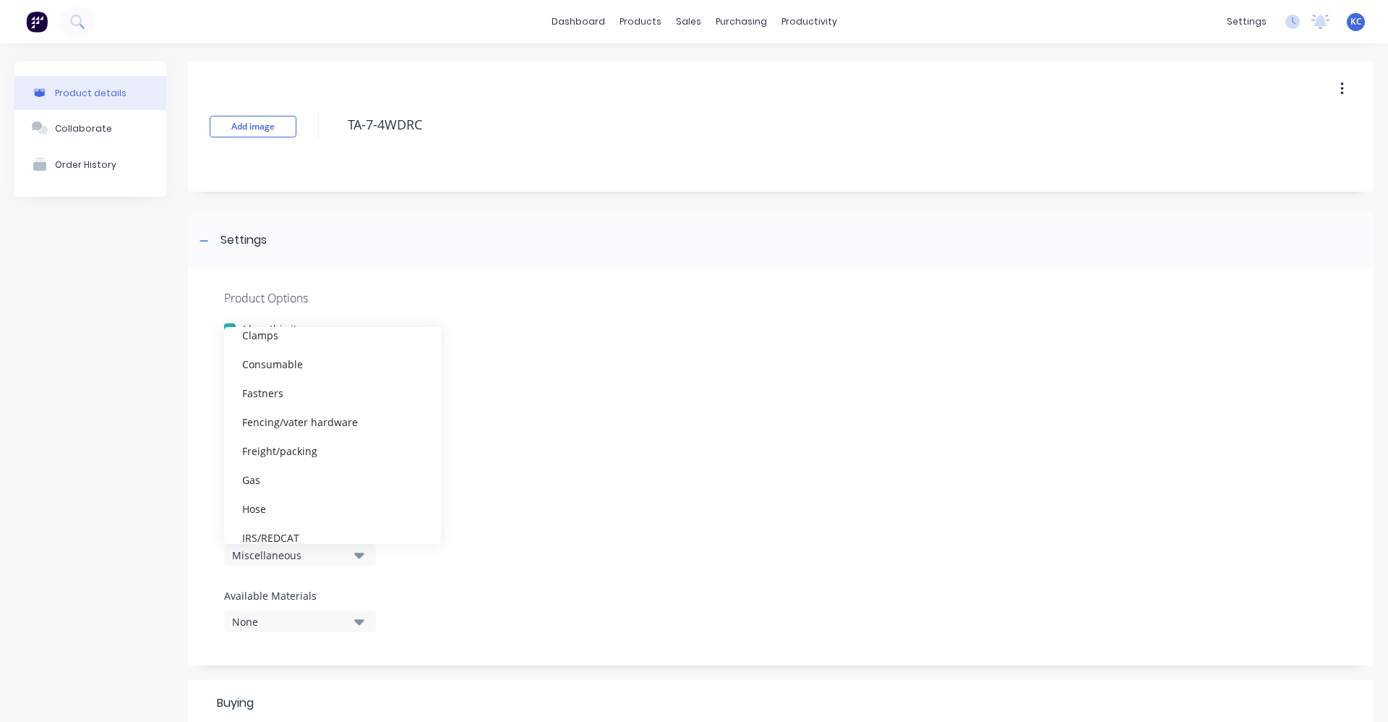
scroll to position [217, 0]
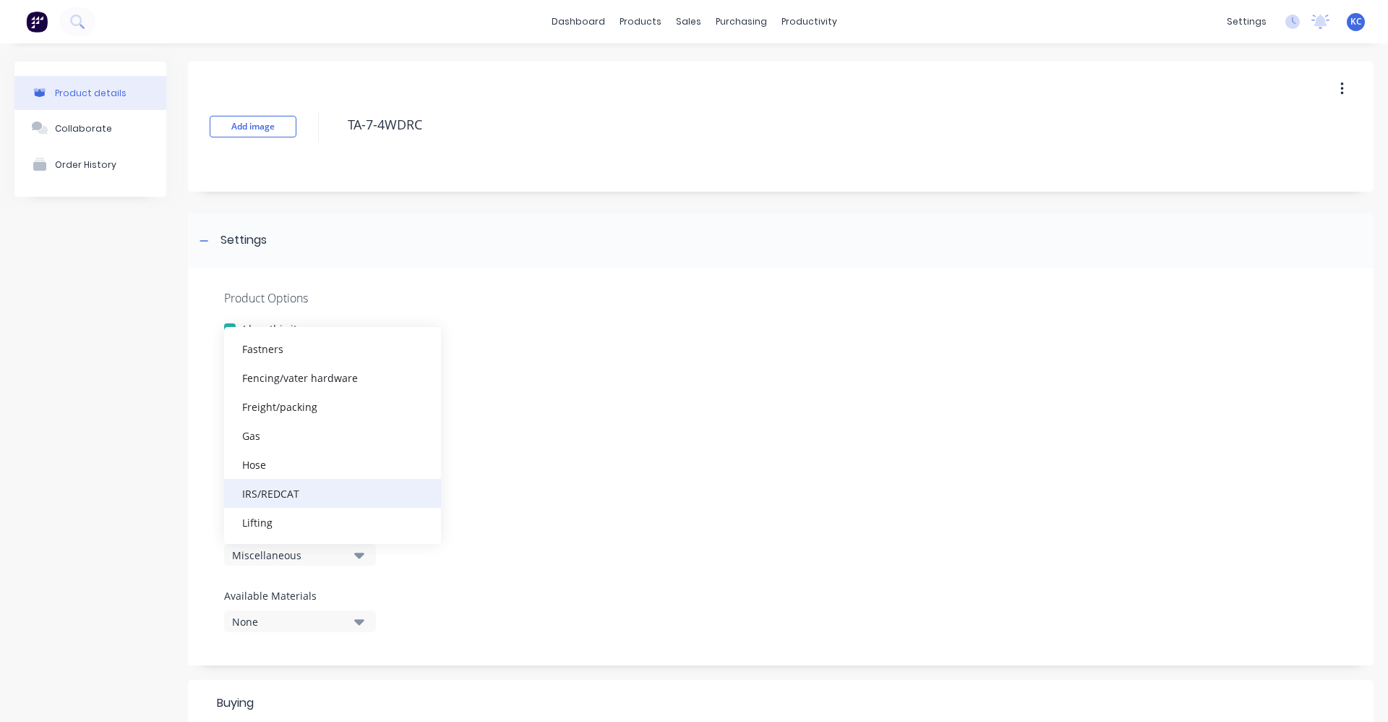
click at [329, 490] on div "IRS/REDCAT" at bounding box center [332, 493] width 217 height 29
type textarea "x"
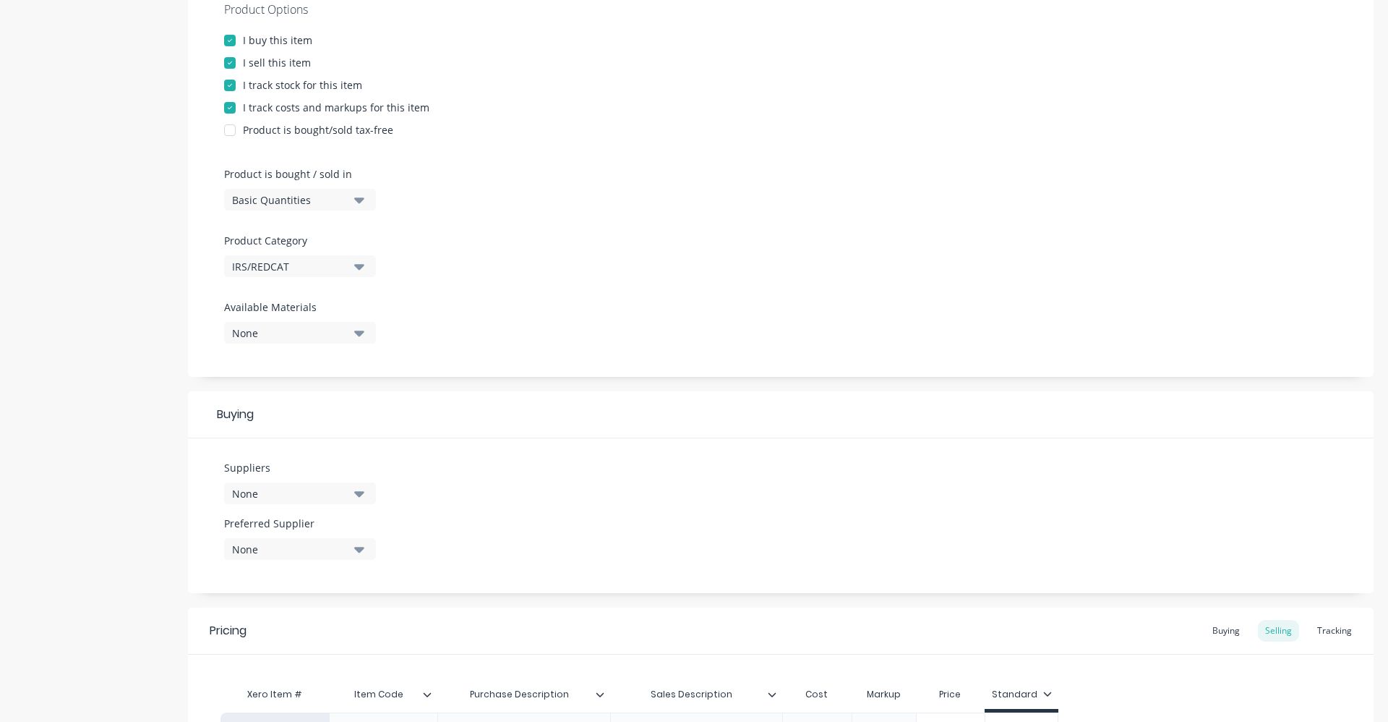
scroll to position [289, 0]
click at [355, 494] on icon "button" at bounding box center [359, 492] width 10 height 16
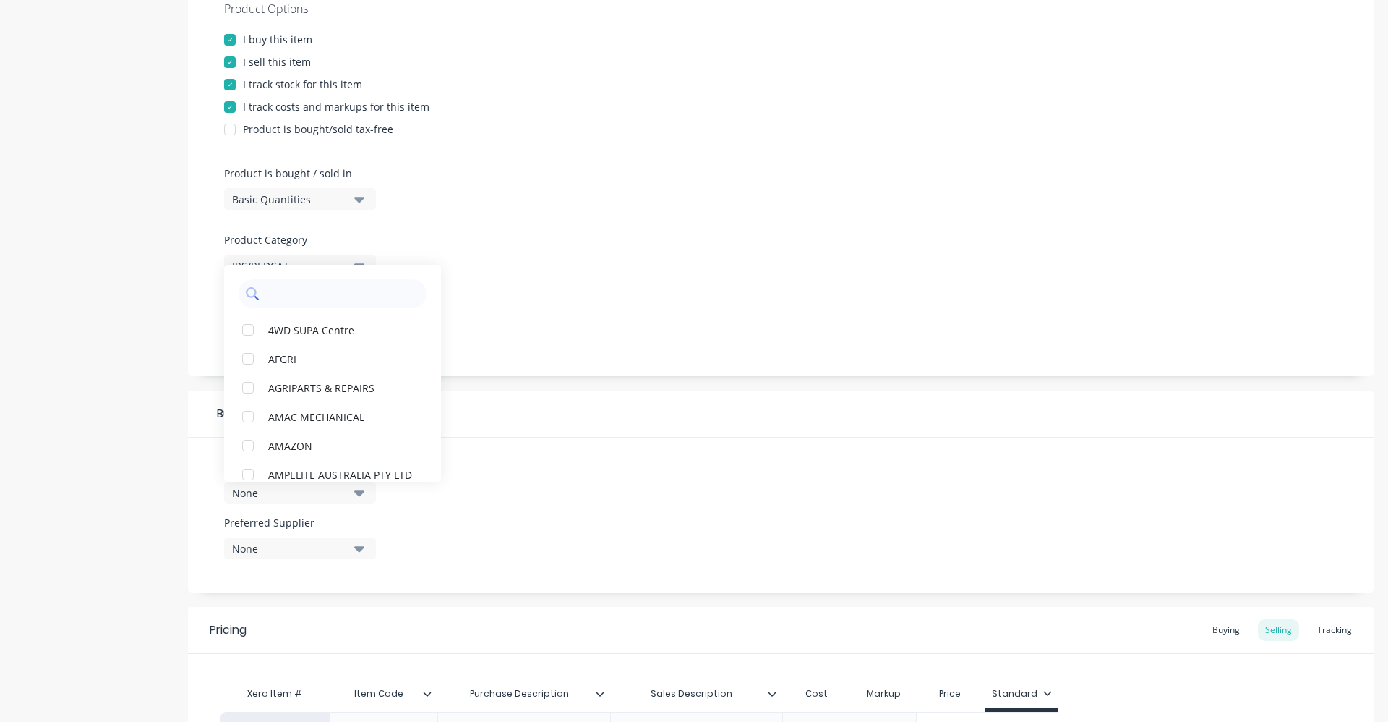
click at [337, 293] on input "text" at bounding box center [342, 293] width 153 height 29
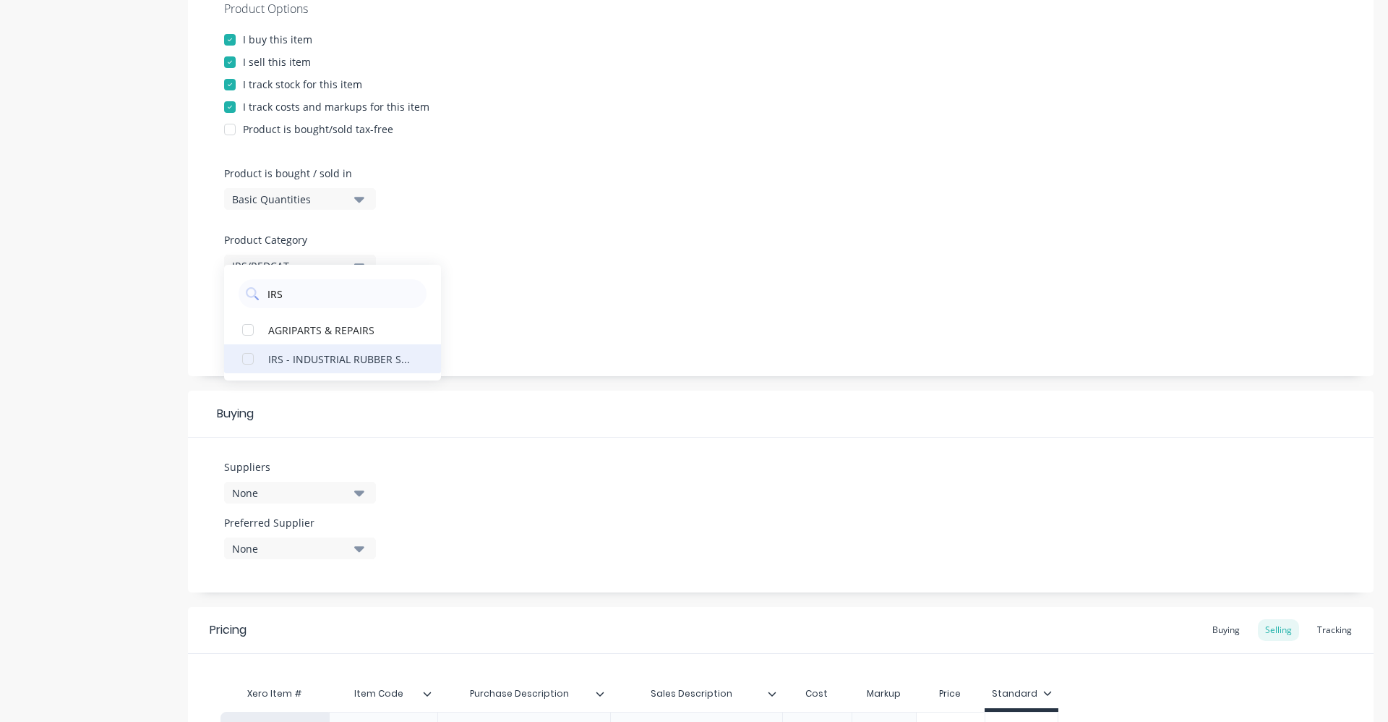
type input "IRS"
click at [281, 357] on div "IRS - INDUSTRIAL RUBBER SUPPLIES" at bounding box center [340, 358] width 145 height 15
type textarea "x"
drag, startPoint x: 296, startPoint y: 287, endPoint x: 229, endPoint y: 288, distance: 68.0
click at [229, 288] on div "IRS" at bounding box center [332, 290] width 217 height 36
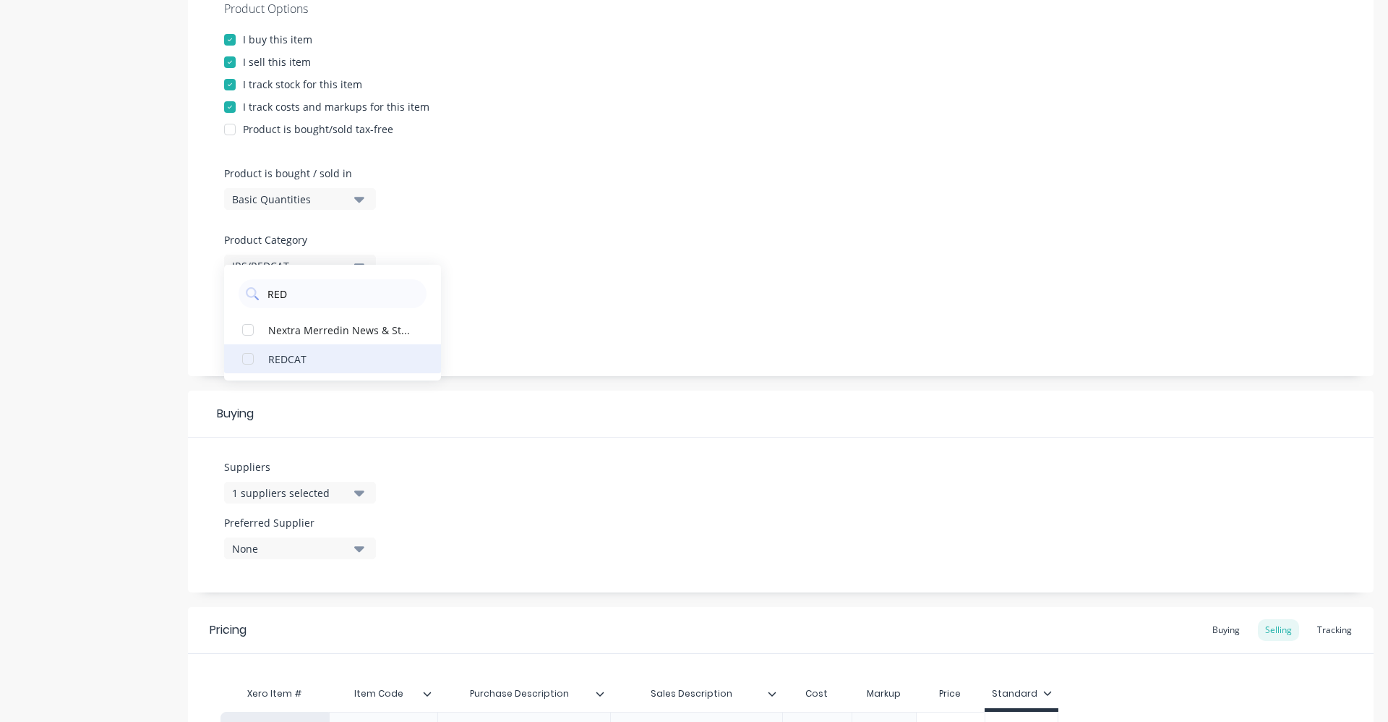
type input "RED"
click at [273, 366] on div "REDCAT" at bounding box center [340, 358] width 145 height 15
click at [645, 298] on div at bounding box center [781, 293] width 1114 height 11
click at [353, 338] on button "None" at bounding box center [300, 332] width 152 height 22
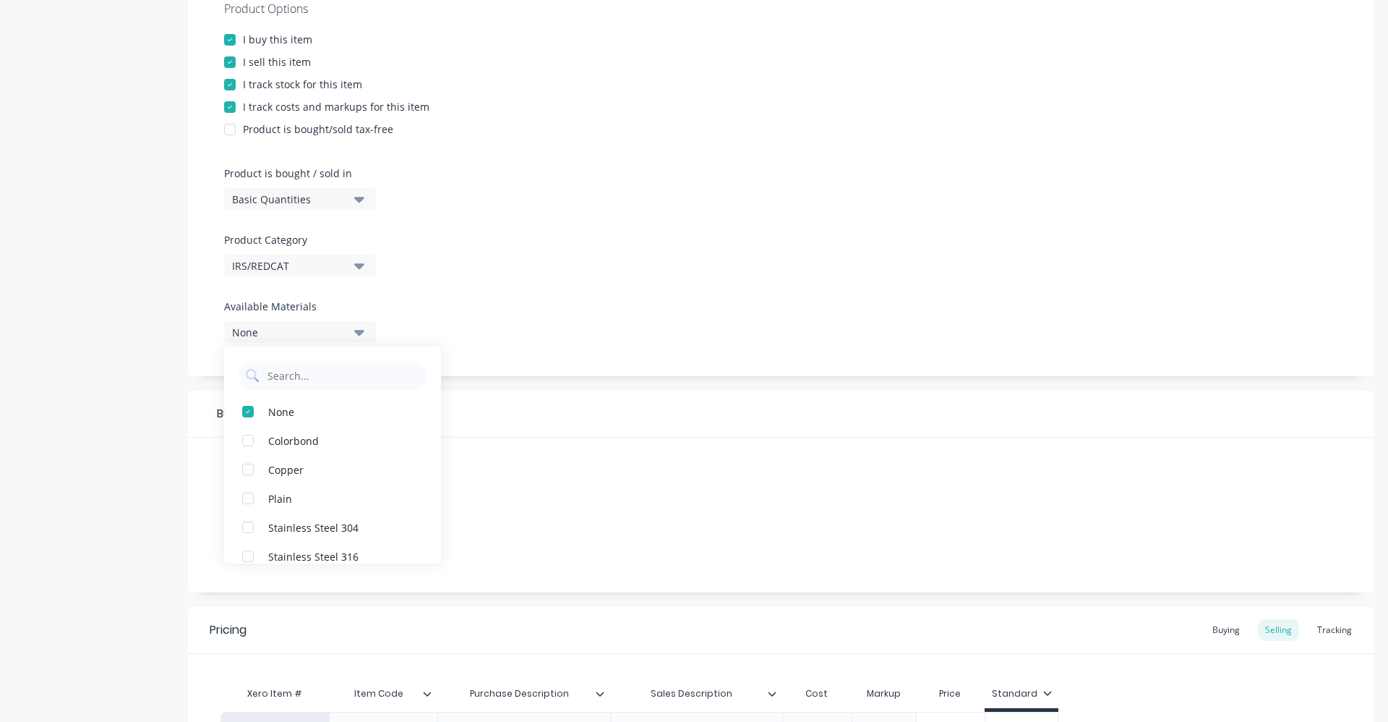
click at [511, 275] on div "Product Options I buy this item I sell this item I track stock for this item I …" at bounding box center [781, 177] width 1186 height 398
click at [360, 547] on icon "button" at bounding box center [359, 549] width 10 height 6
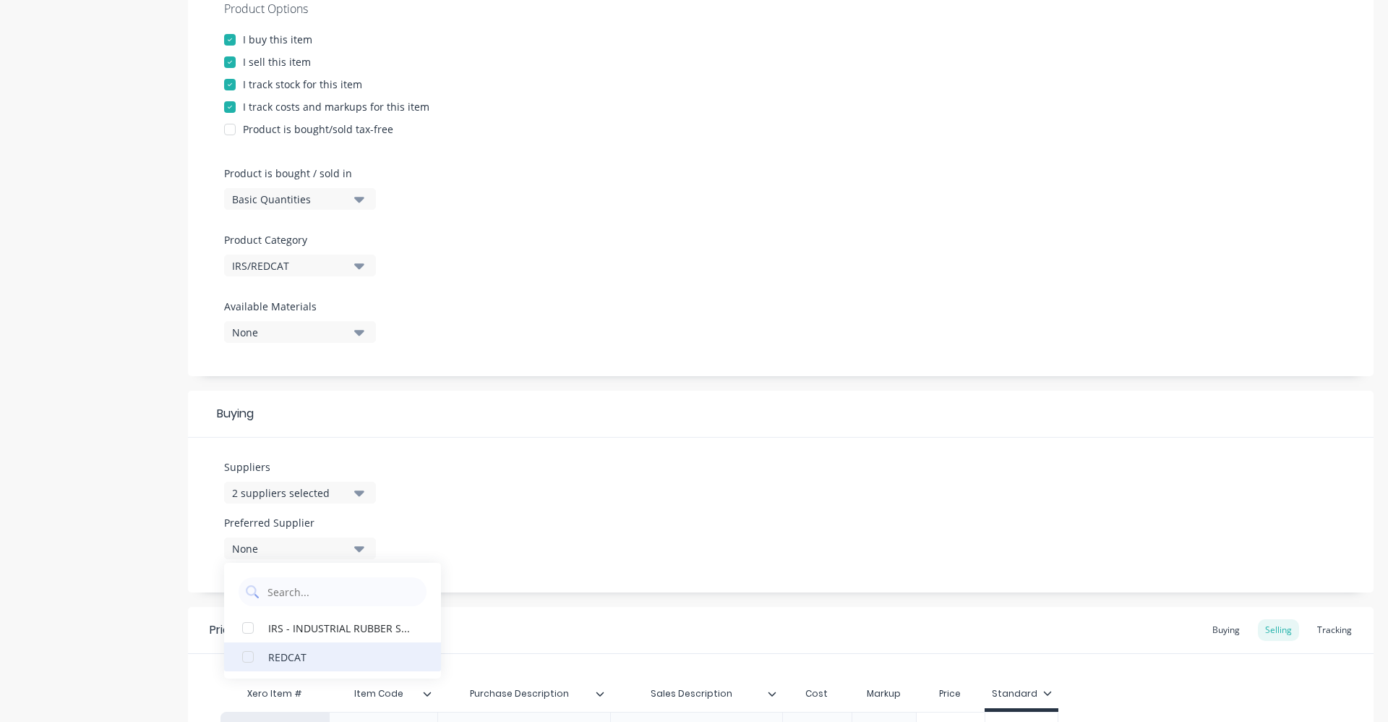
click at [346, 649] on div "REDCAT" at bounding box center [340, 656] width 145 height 15
type textarea "x"
click at [473, 508] on div "Suppliers 2 suppliers selected RED Preferred Supplier REDCAT REDCAT IRS - INDUS…" at bounding box center [781, 514] width 1186 height 155
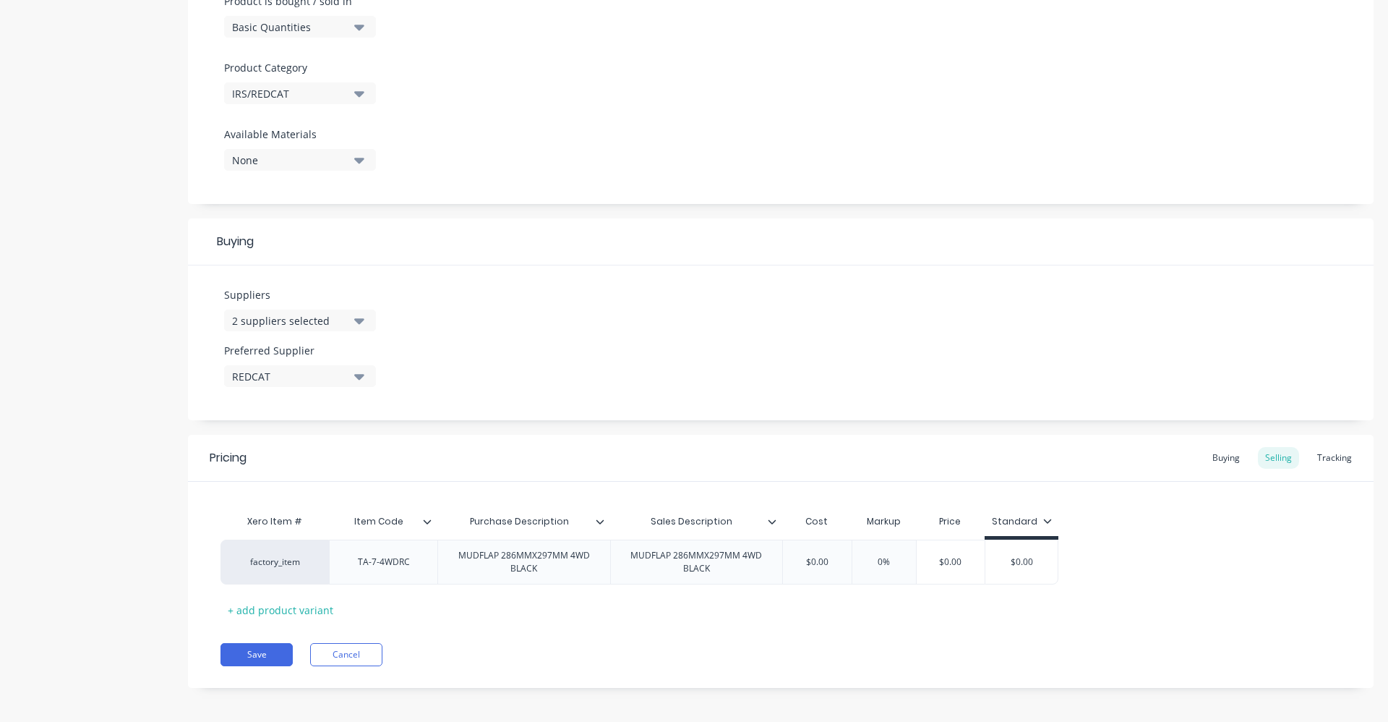
scroll to position [467, 0]
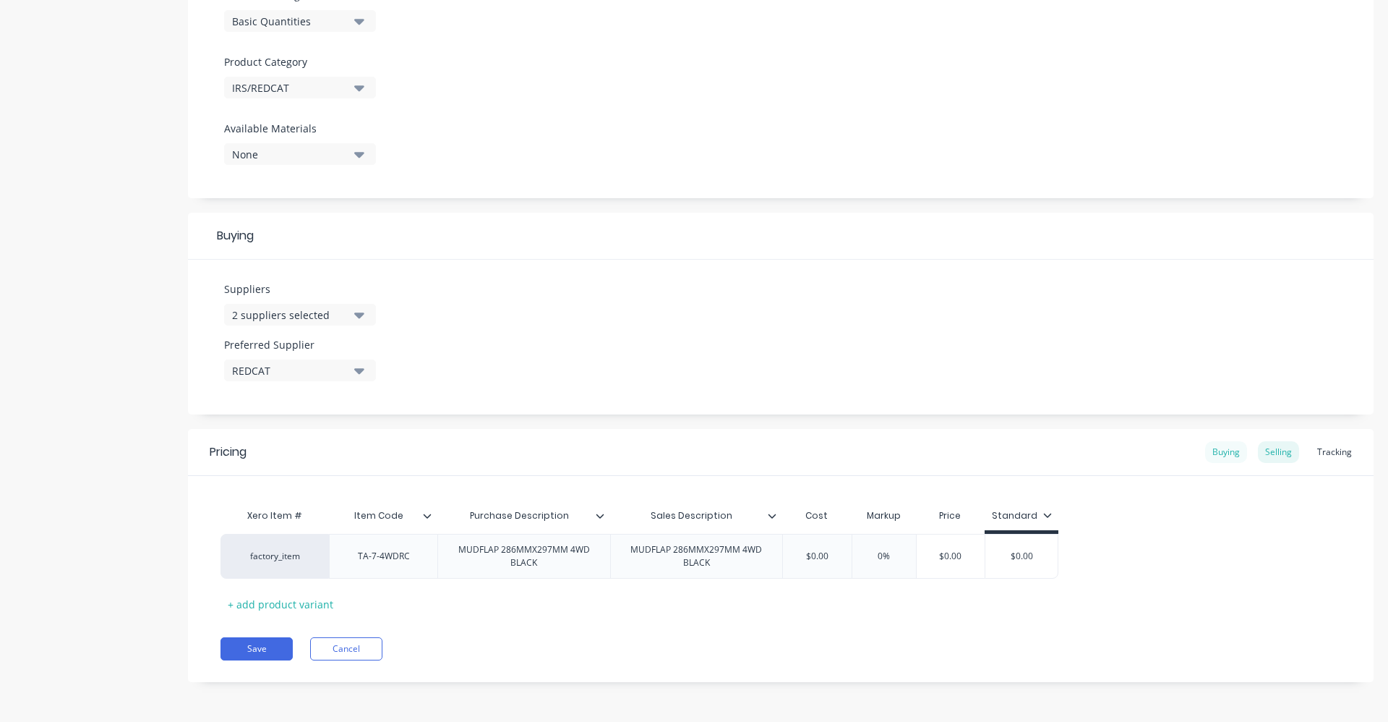
click at [1227, 452] on div "Buying" at bounding box center [1226, 452] width 42 height 22
drag, startPoint x: 992, startPoint y: 561, endPoint x: 1048, endPoint y: 552, distance: 56.4
click at [1048, 552] on div "factory_item TA-7-4WDRC MUDFLAP 286MMX297MM 4WD BLACK MUDFLAP 286MMX297MM 4WD B…" at bounding box center [781, 556] width 1121 height 45
click at [1027, 567] on div "$0.00" at bounding box center [1008, 556] width 77 height 36
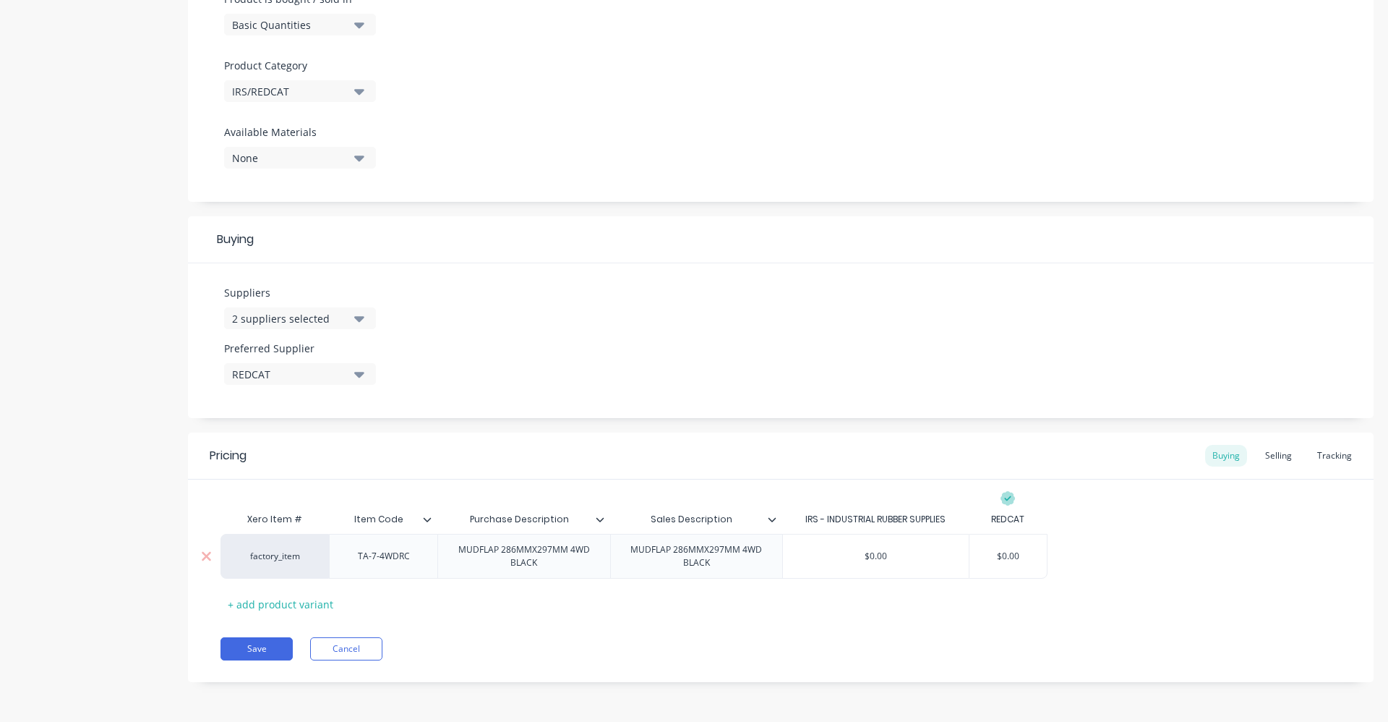
drag, startPoint x: 1025, startPoint y: 555, endPoint x: 893, endPoint y: 565, distance: 132.8
click at [893, 565] on div "factory_item TA-7-4WDRC MUDFLAP 286MMX297MM 4WD BLACK MUDFLAP 286MMX297MM 4WD B…" at bounding box center [634, 556] width 827 height 45
drag, startPoint x: 1030, startPoint y: 560, endPoint x: 952, endPoint y: 567, distance: 78.4
click at [952, 567] on div "factory_item TA-7-4WDRC MUDFLAP 286MMX297MM 4WD BLACK MUDFLAP 286MMX297MM 4WD B…" at bounding box center [634, 556] width 827 height 45
type input "1"
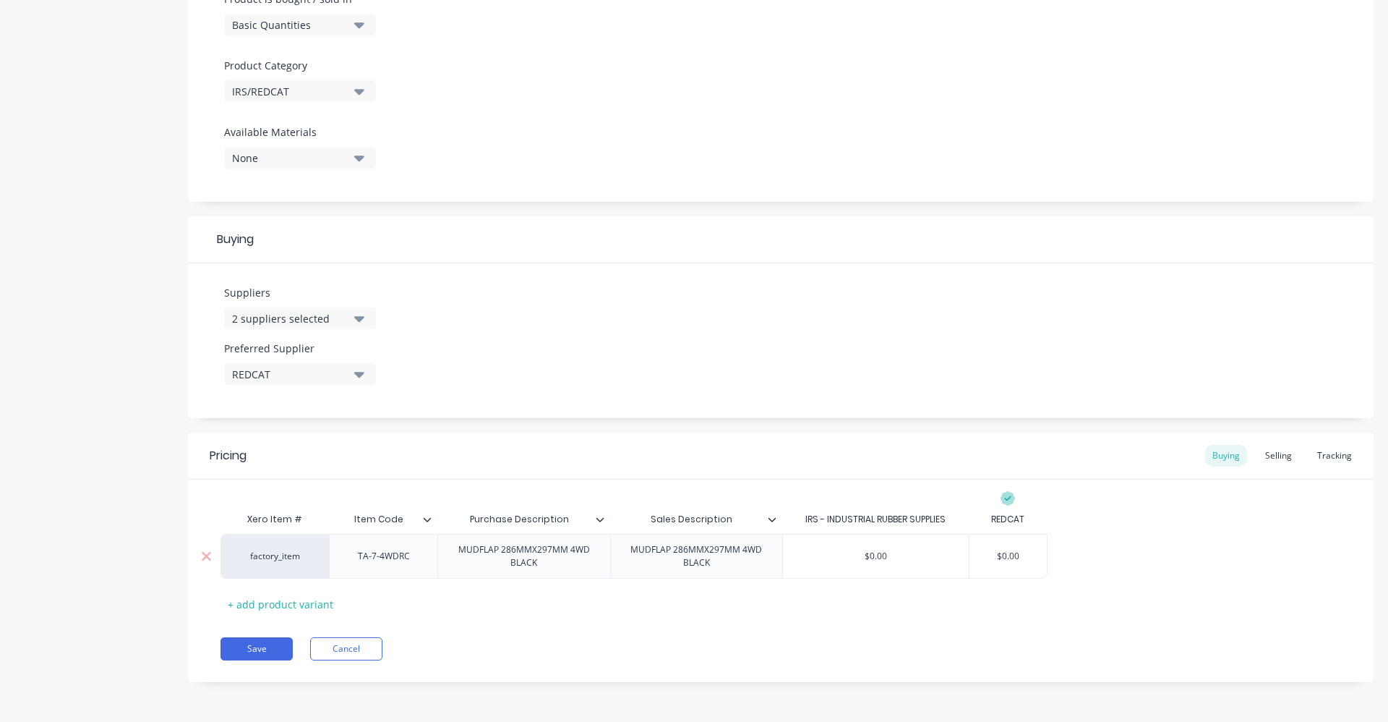
type textarea "x"
type input "12."
type textarea "x"
type input "12.9"
type textarea "x"
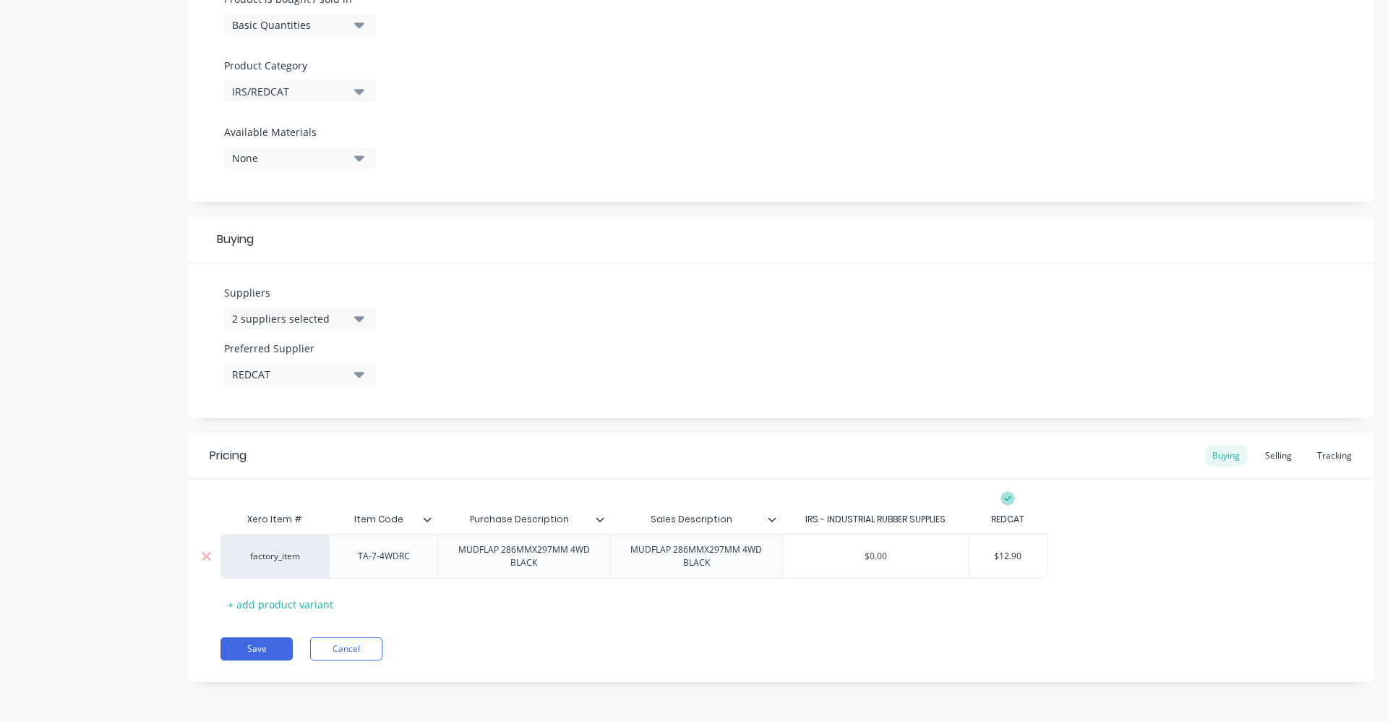
type input "12.95"
type textarea "x"
type input "12.95"
click at [1136, 552] on div "factory_item TA-7-4WDRC MUDFLAP 286MMX297MM 4WD BLACK MUDFLAP 286MMX297MM 4WD B…" at bounding box center [781, 556] width 1121 height 45
click at [1273, 455] on div "Selling" at bounding box center [1278, 456] width 41 height 22
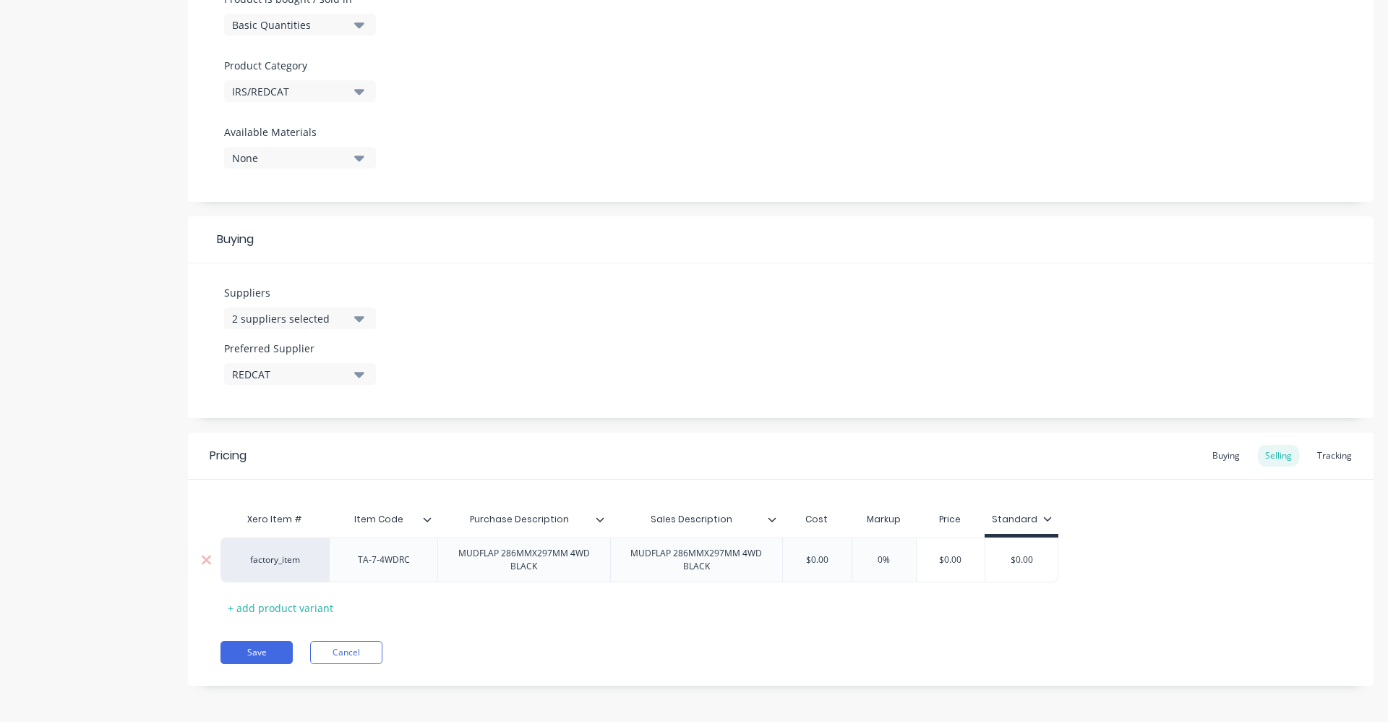
type input "$0.00"
drag, startPoint x: 821, startPoint y: 560, endPoint x: 710, endPoint y: 560, distance: 110.6
click at [710, 560] on div "factory_item TA-7-4WDRC MUDFLAP 286MMX297MM 4WD BLACK MUDFLAP 286MMX297MM 4WD B…" at bounding box center [640, 559] width 838 height 45
type textarea "x"
type input "12"
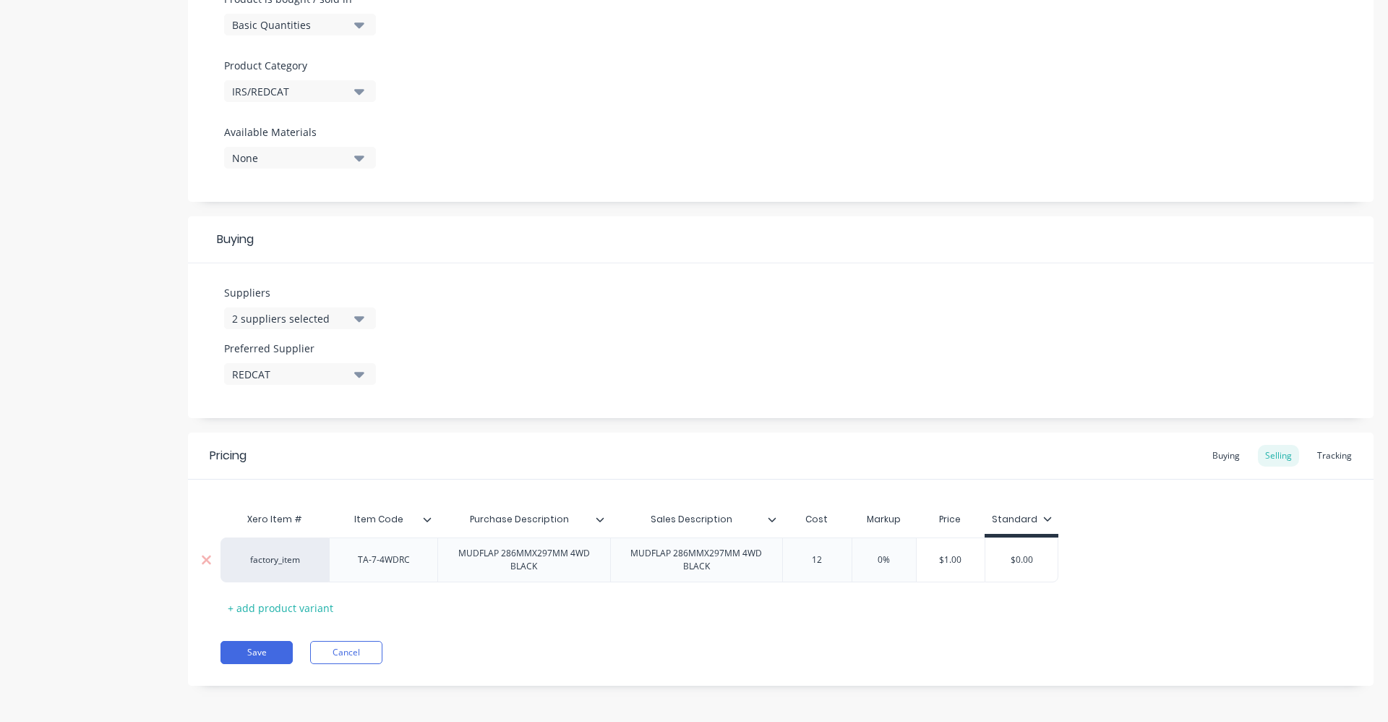
type textarea "x"
type input "12.95"
type textarea "x"
type input "12.95"
click at [911, 563] on input "0%" at bounding box center [903, 559] width 72 height 13
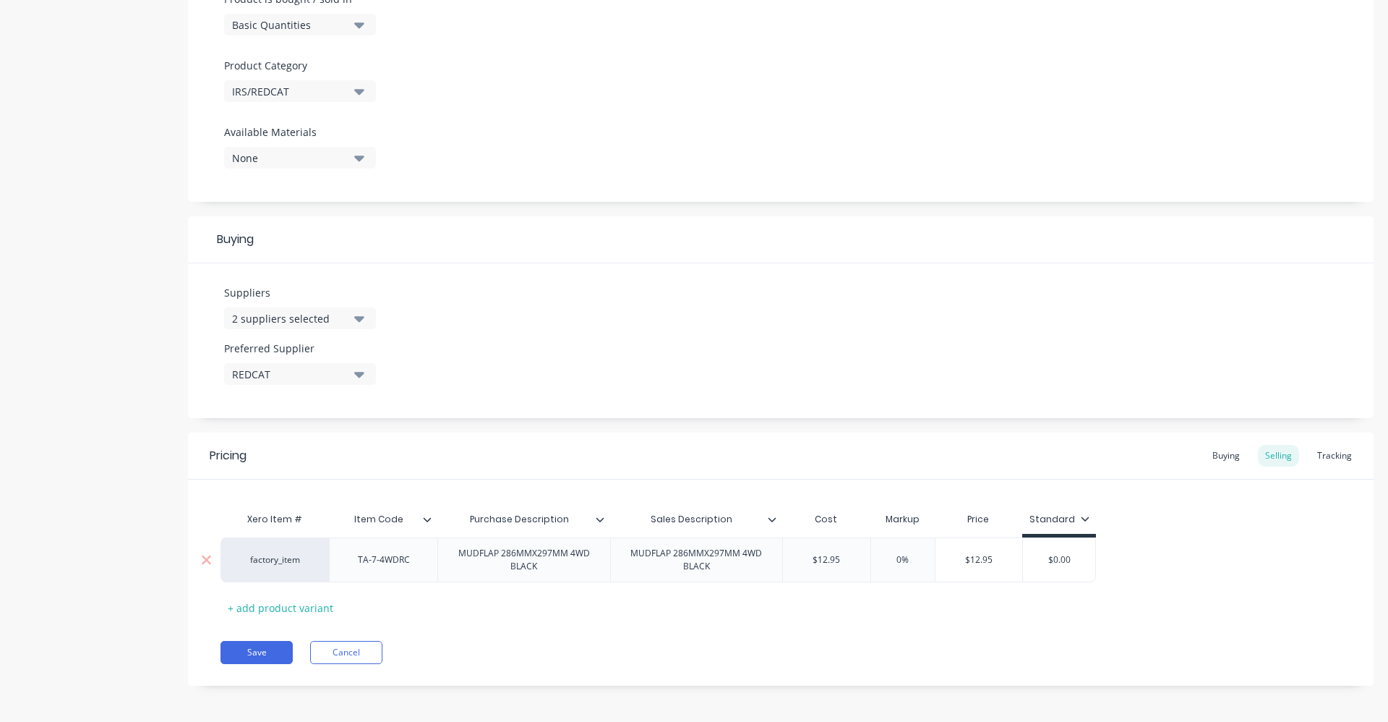
drag, startPoint x: 910, startPoint y: 563, endPoint x: 886, endPoint y: 563, distance: 24.6
click at [886, 563] on input "0%" at bounding box center [903, 559] width 72 height 13
type input "6"
type textarea "x"
type input "60"
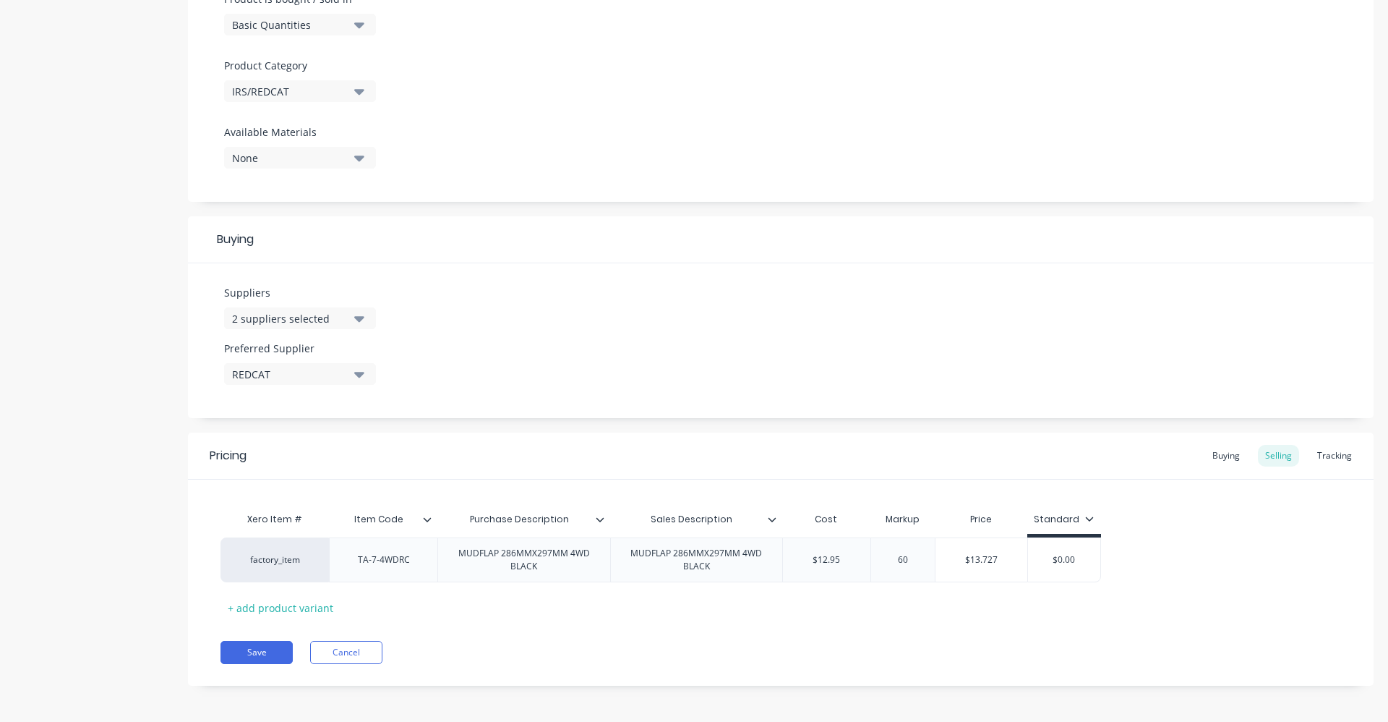
type textarea "x"
type input "60"
click at [1199, 573] on div "factory_item TA-7-4WDRC MUDFLAP 286MMX297MM 4WD BLACK MUDFLAP 286MMX297MM 4WD B…" at bounding box center [781, 559] width 1121 height 45
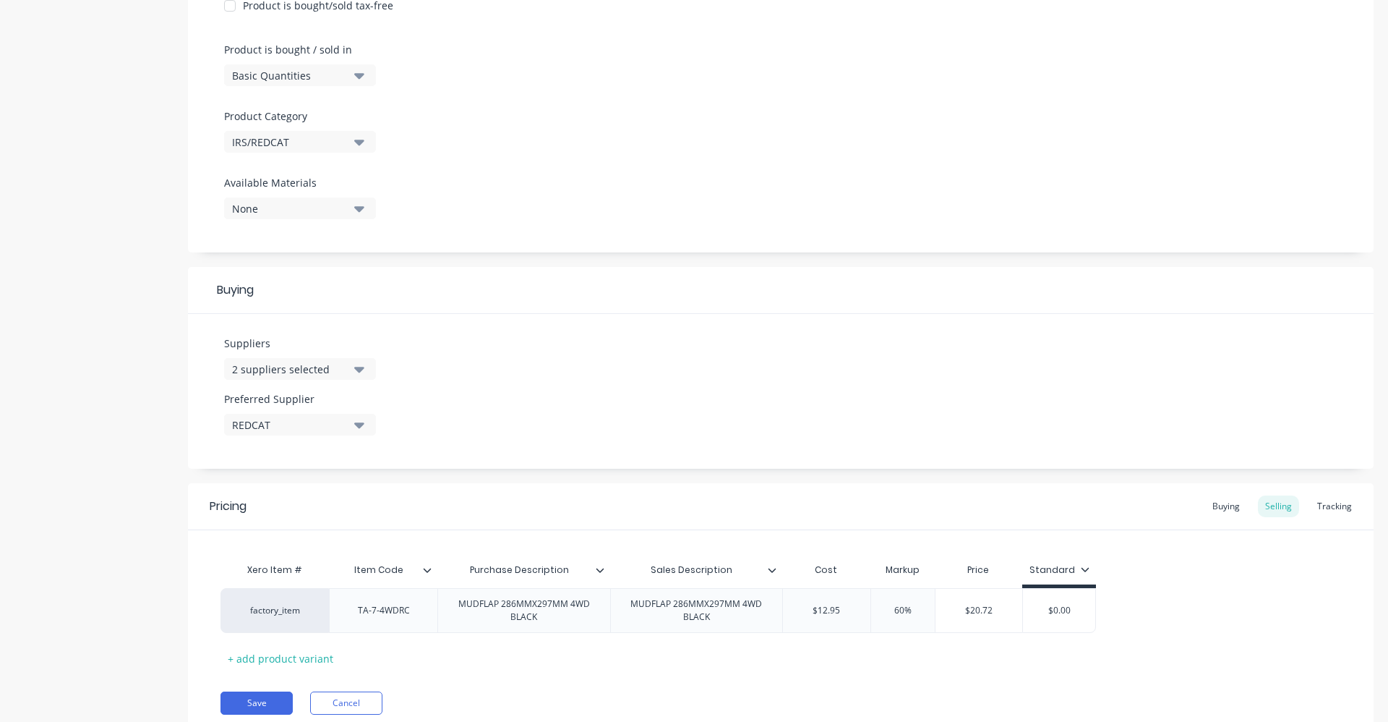
scroll to position [467, 0]
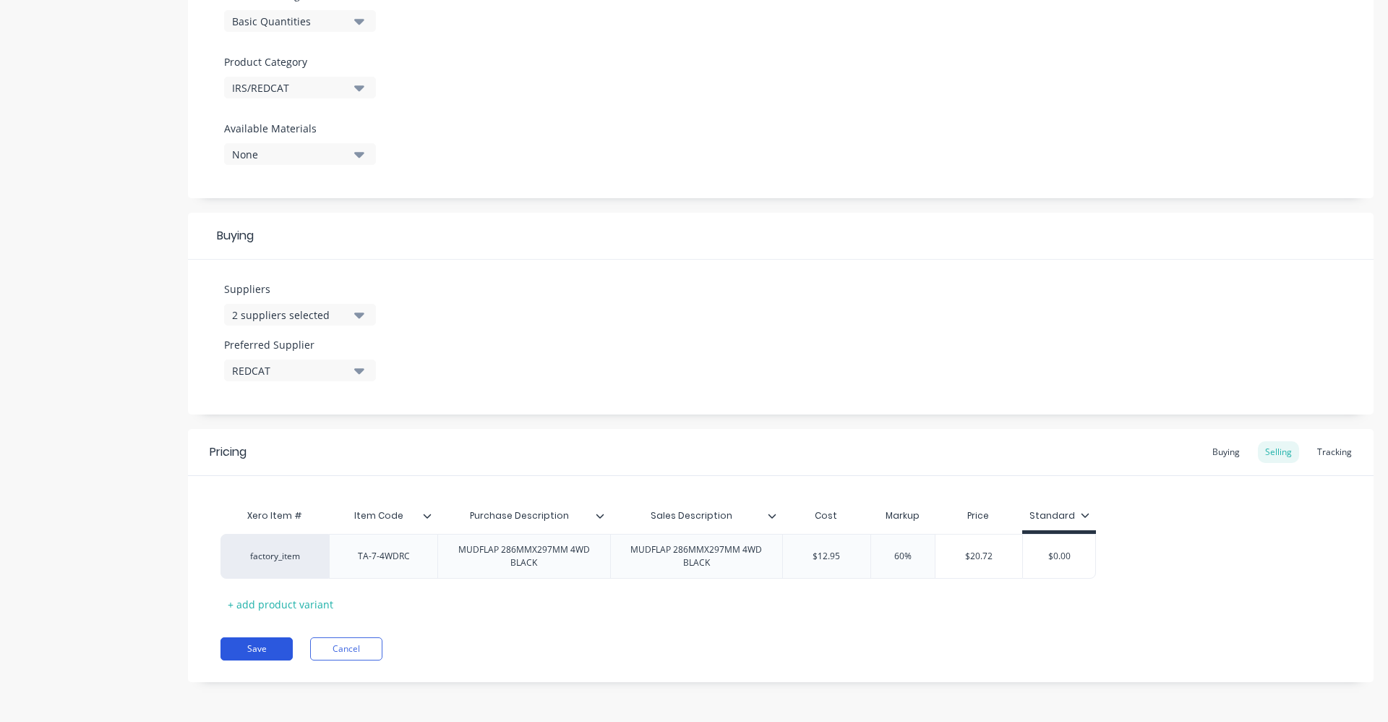
click at [269, 653] on button "Save" at bounding box center [257, 648] width 72 height 23
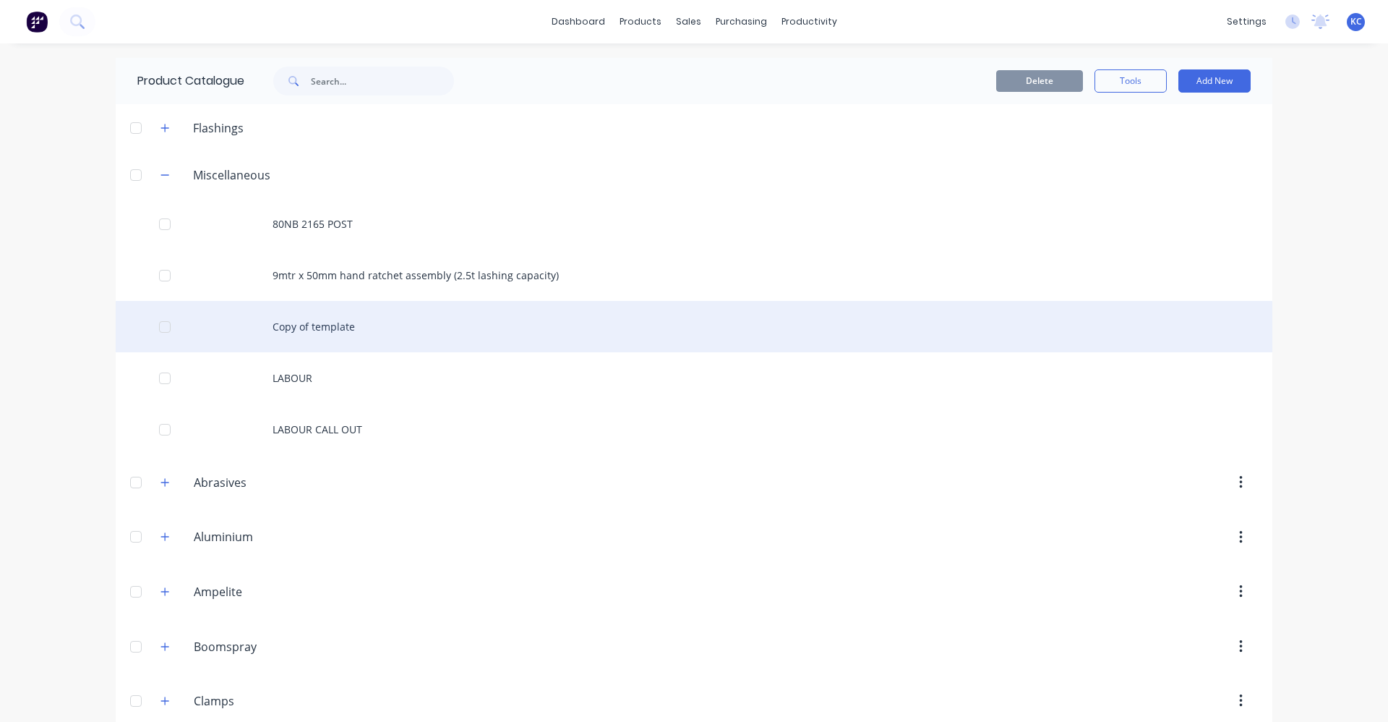
click at [497, 329] on div "Copy of template" at bounding box center [694, 326] width 1157 height 51
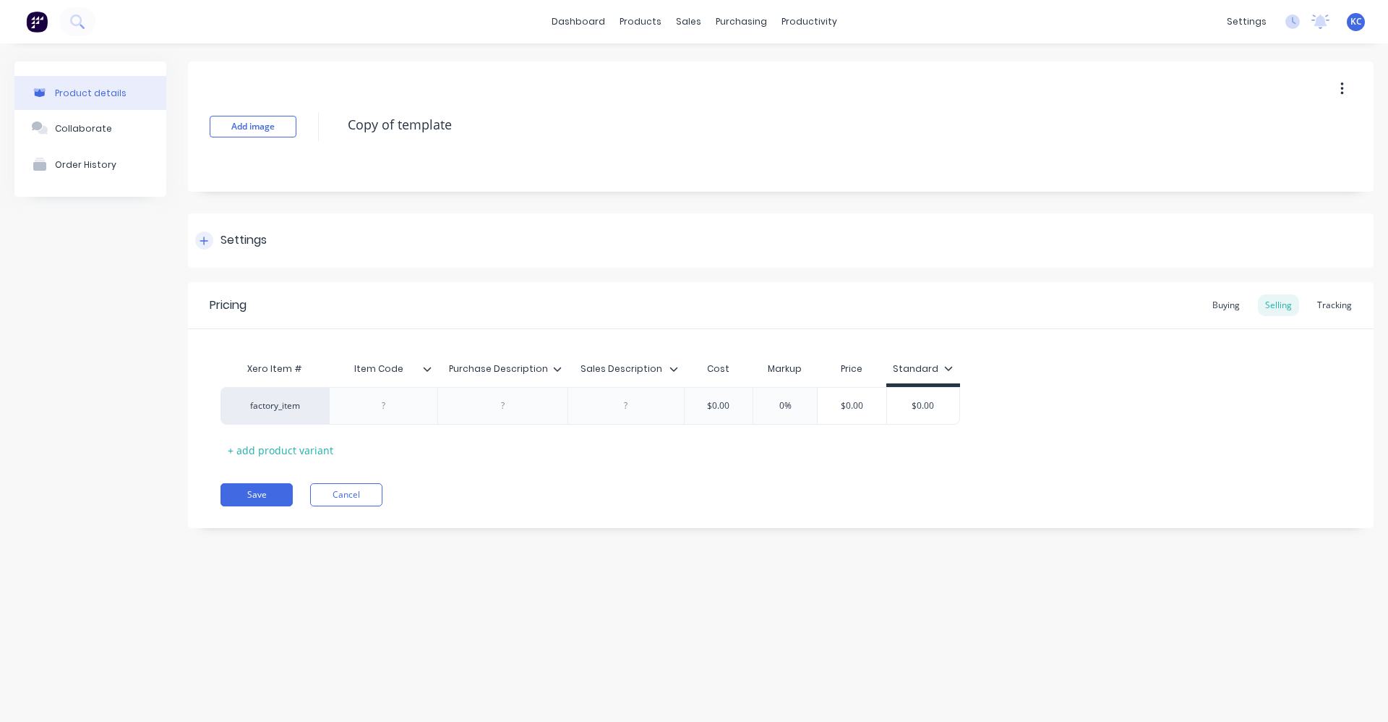
click at [266, 245] on div "Settings" at bounding box center [244, 240] width 46 height 18
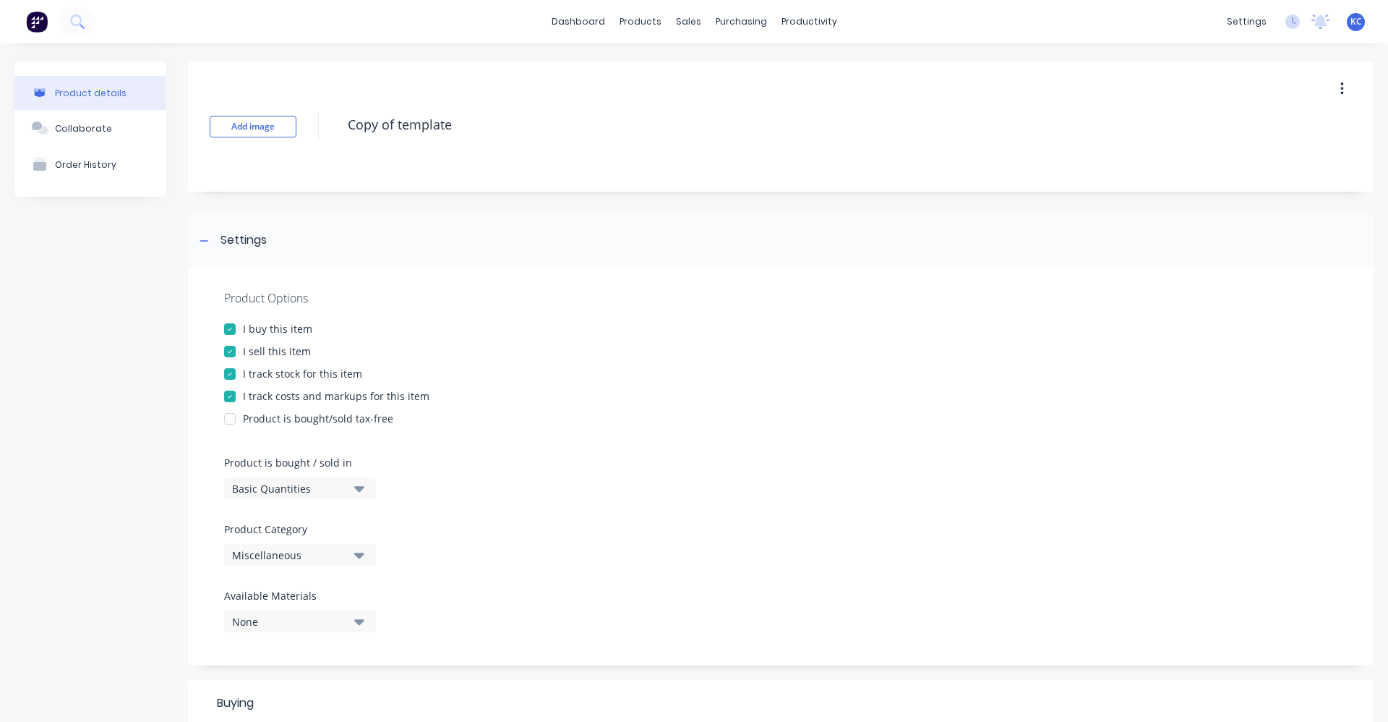
click at [1337, 92] on button "button" at bounding box center [1342, 89] width 34 height 26
click at [1244, 135] on div "Duplicate" at bounding box center [1290, 126] width 111 height 21
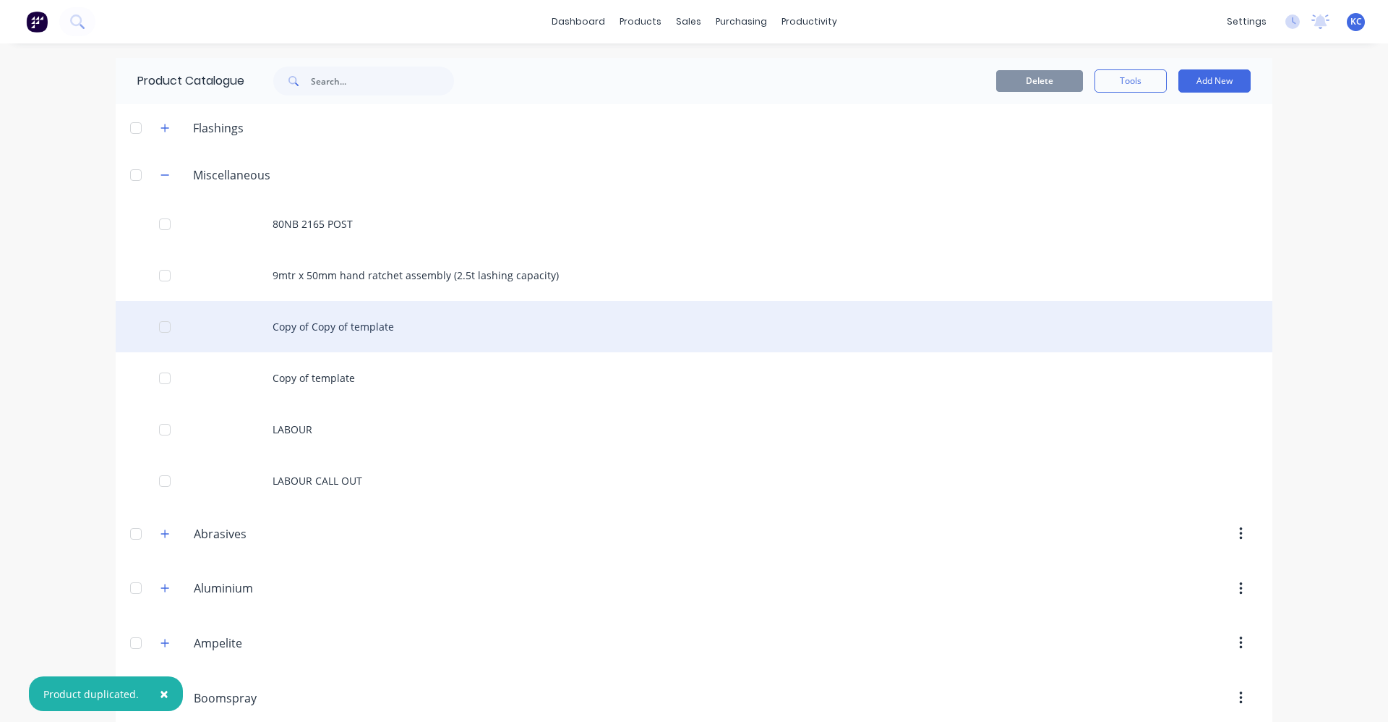
click at [383, 325] on div "Copy of Copy of template" at bounding box center [694, 326] width 1157 height 51
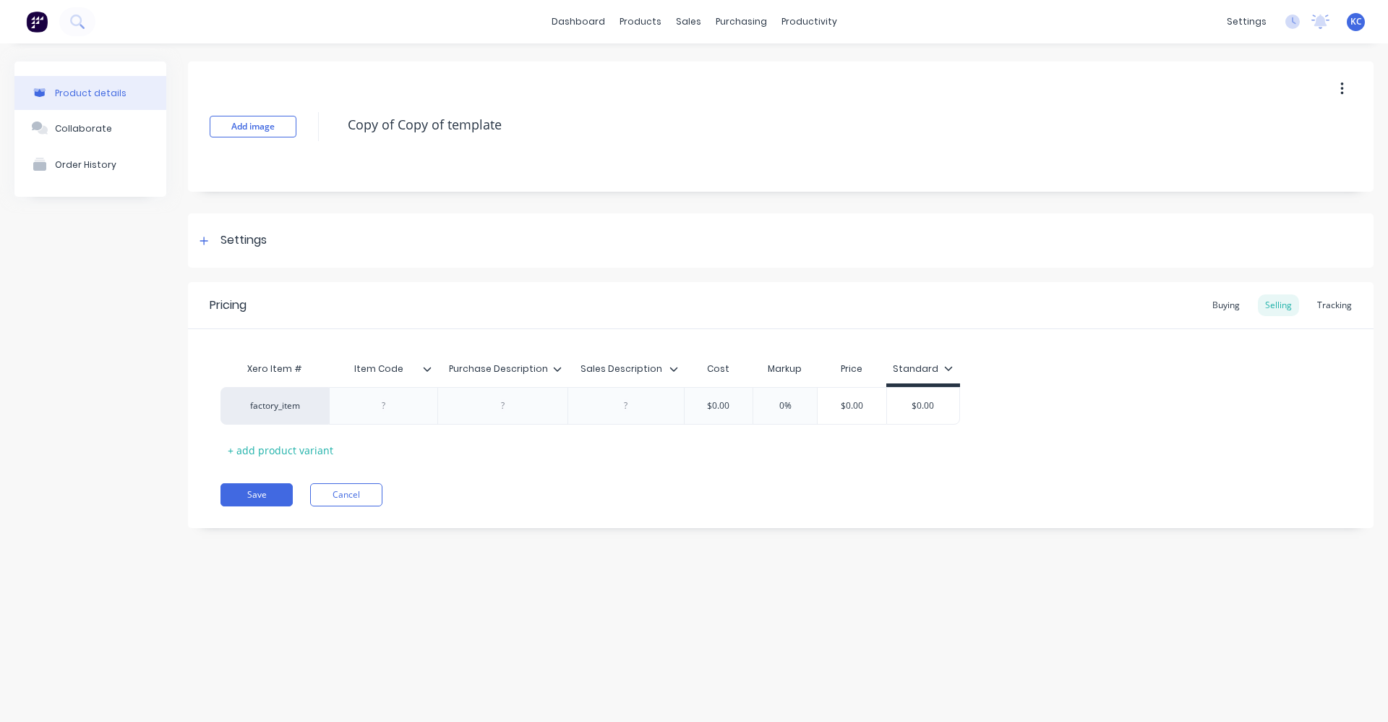
drag, startPoint x: 509, startPoint y: 121, endPoint x: 217, endPoint y: 107, distance: 292.5
click at [217, 107] on div "Add image Copy of Copy of template" at bounding box center [781, 126] width 1186 height 130
type textarea "x"
type textarea "T"
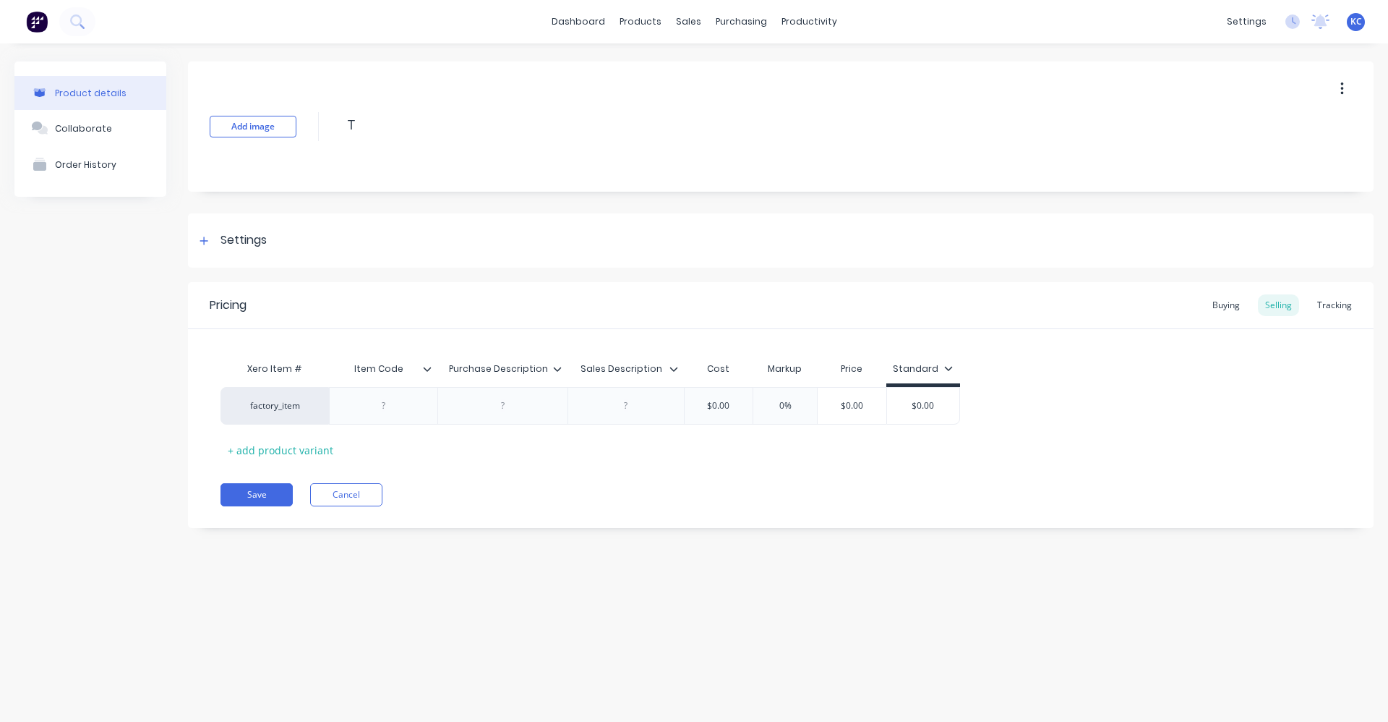
type textarea "x"
type textarea "TA"
type textarea "x"
type textarea "TA-"
type textarea "x"
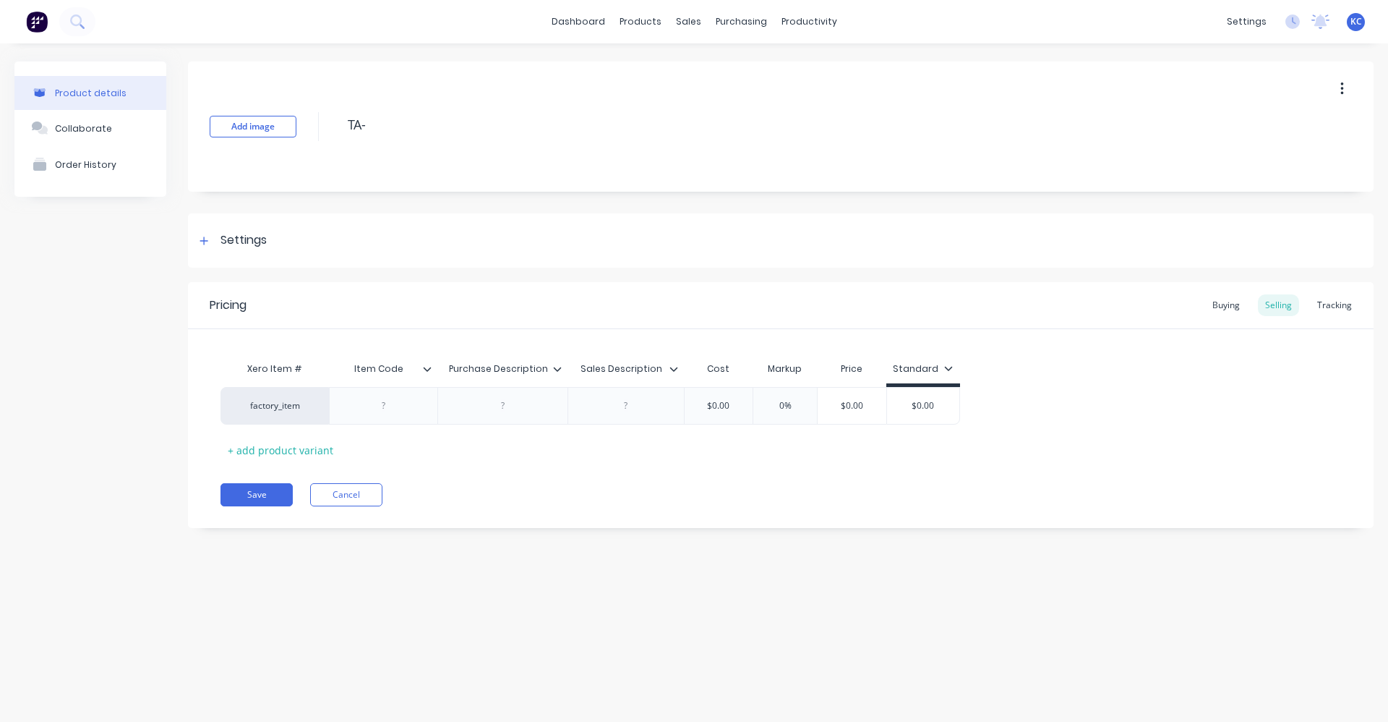
type textarea "TA-1"
type textarea "x"
type textarea "TA-15"
type textarea "x"
type textarea "TA-15B"
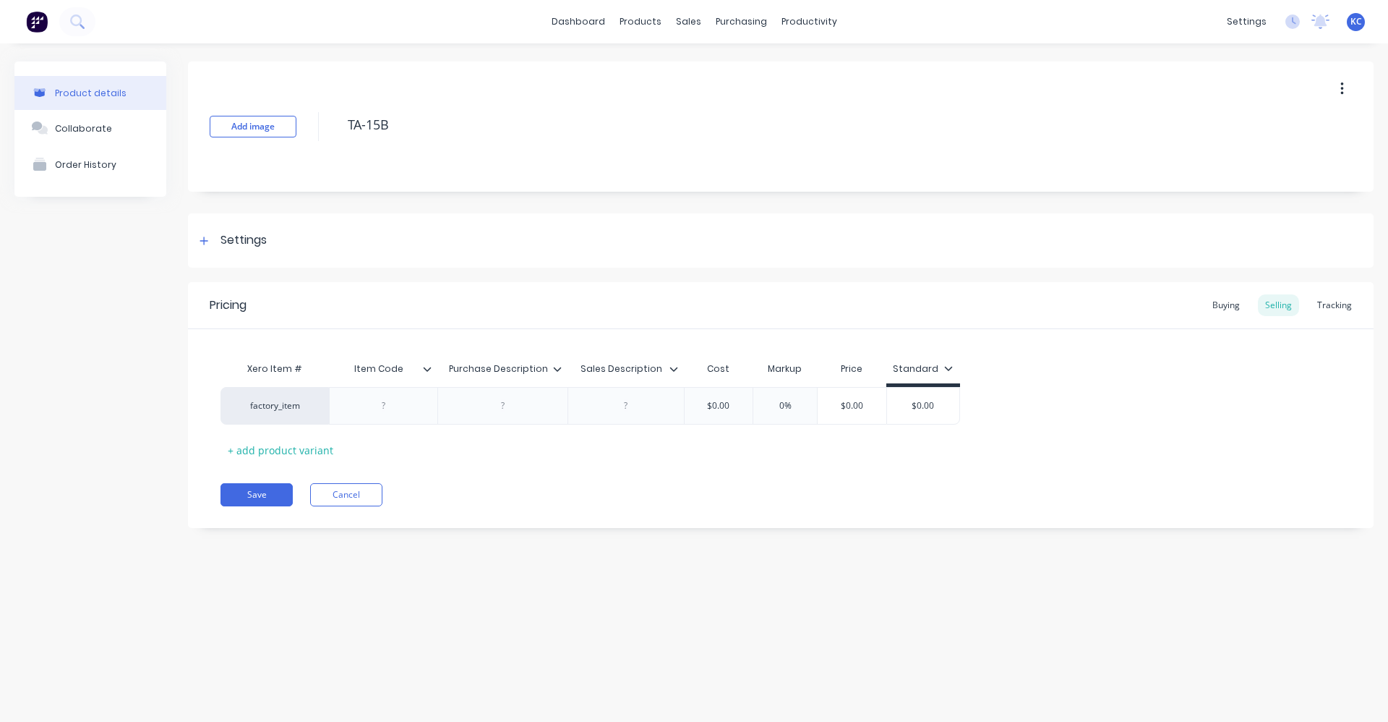
type textarea "x"
type textarea "TA-15BR"
type textarea "x"
type textarea "TA-15BRC"
type textarea "x"
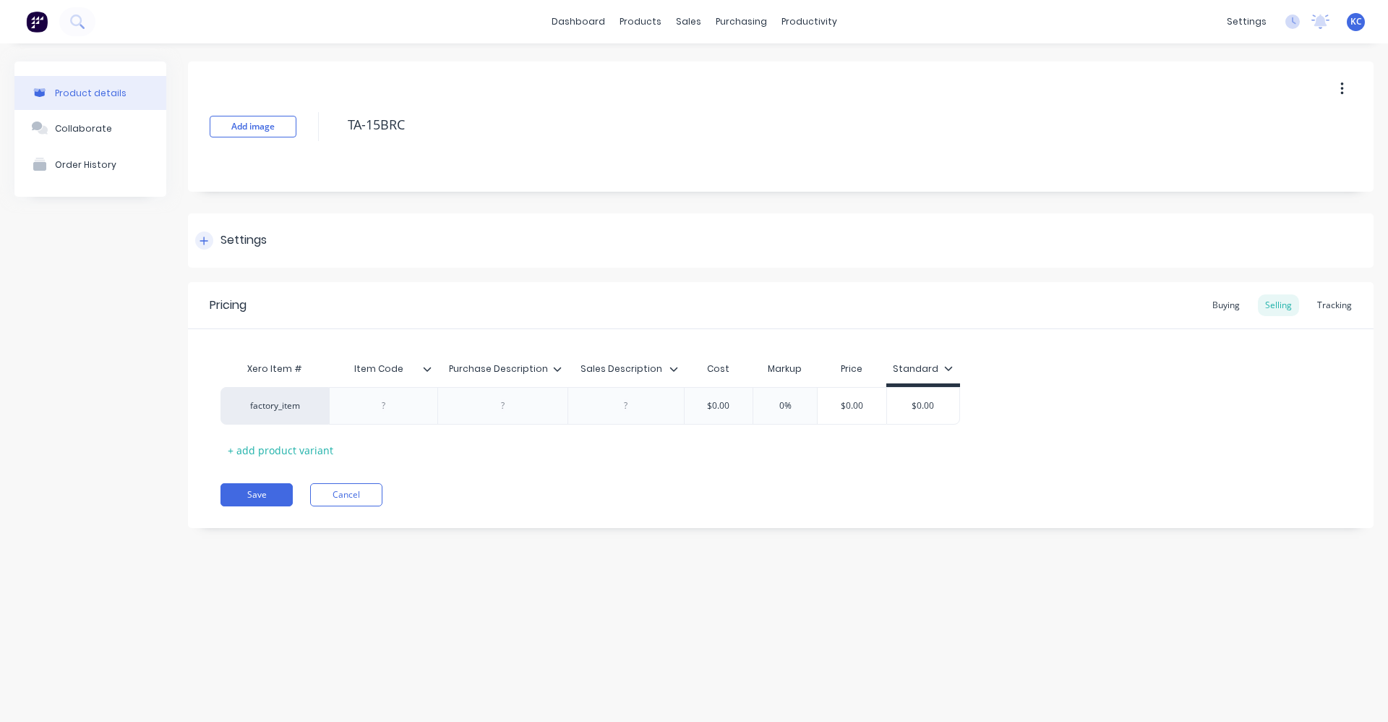
type textarea "TA-15BRC"
click at [304, 236] on div "Settings" at bounding box center [781, 240] width 1186 height 54
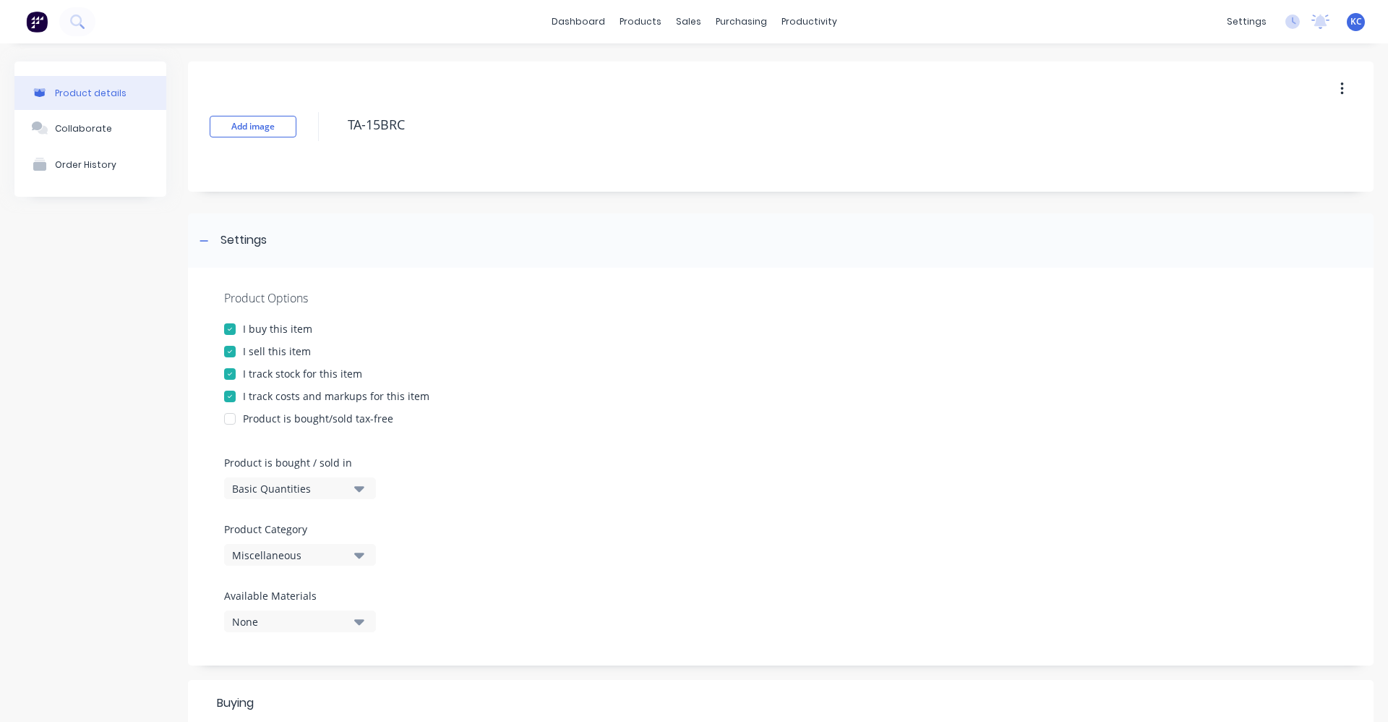
click at [354, 552] on icon "button" at bounding box center [359, 555] width 10 height 16
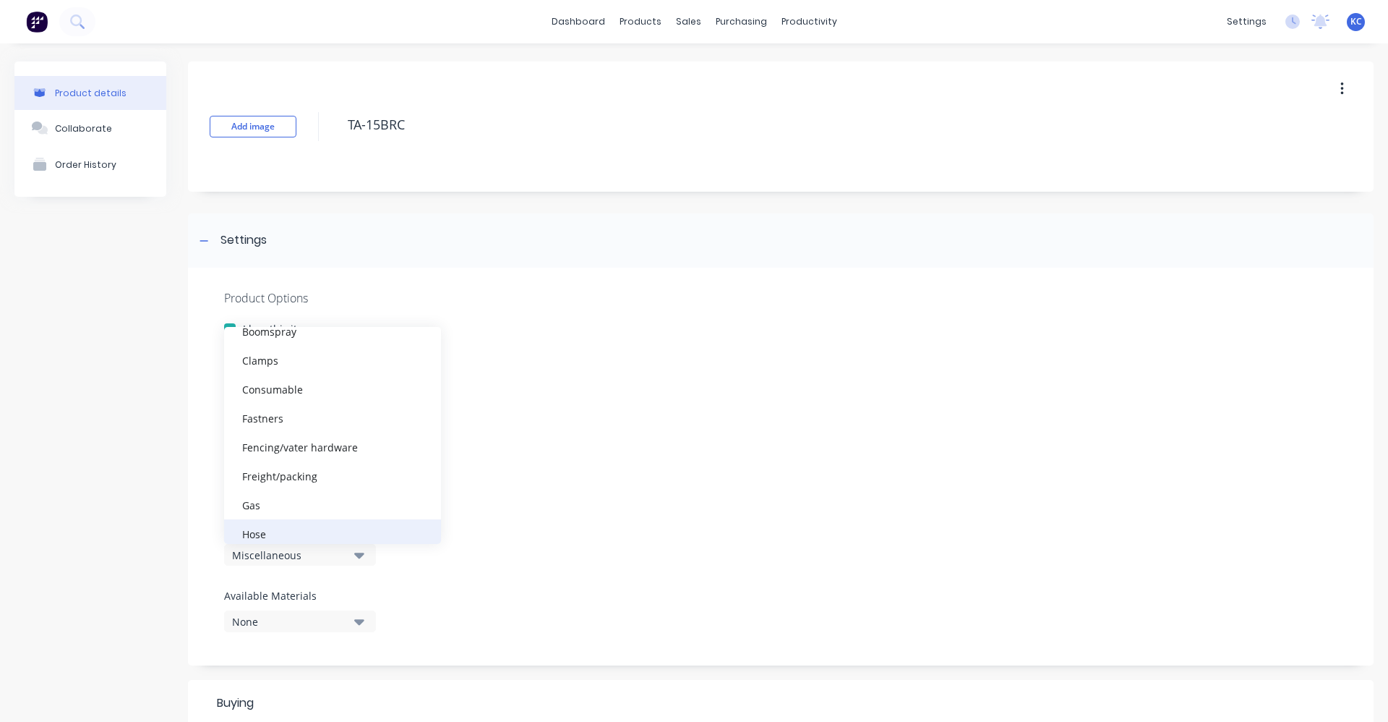
scroll to position [217, 0]
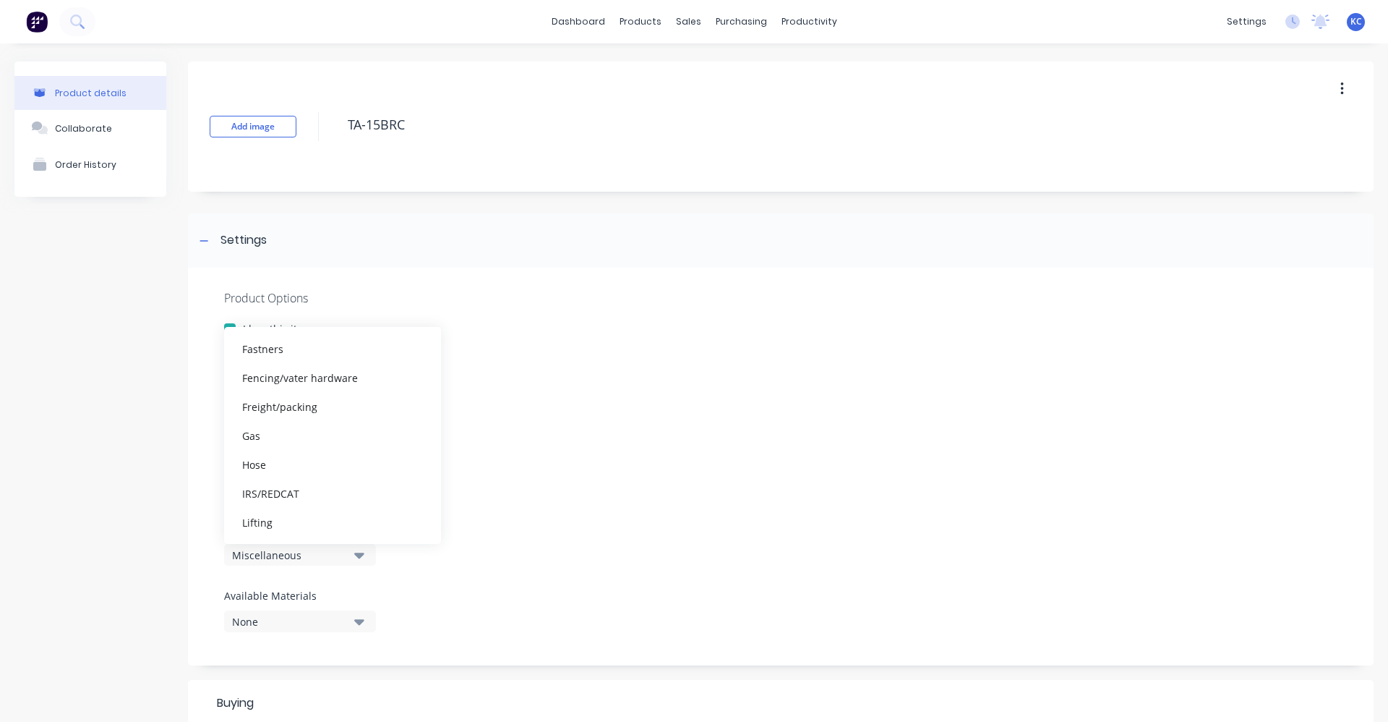
click at [353, 495] on div "IRS/REDCAT" at bounding box center [332, 493] width 217 height 29
type textarea "x"
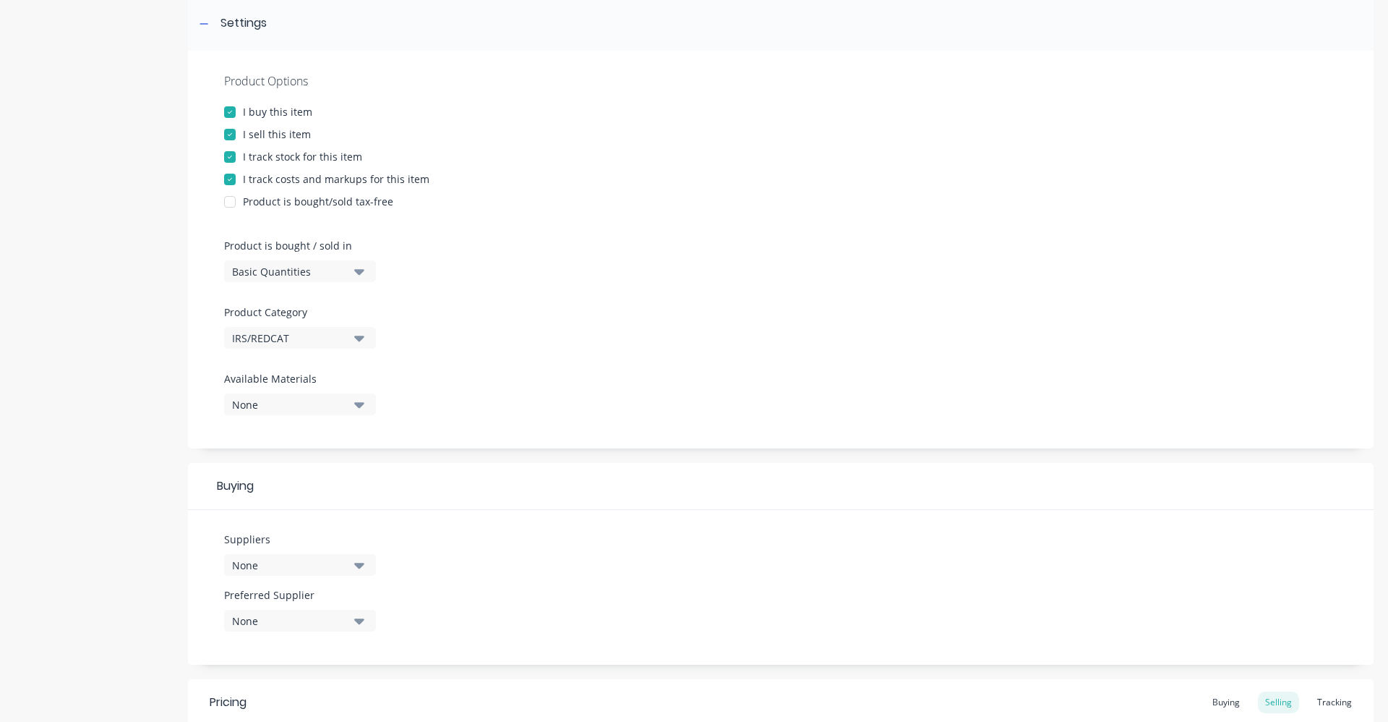
click at [366, 567] on button "None" at bounding box center [300, 565] width 152 height 22
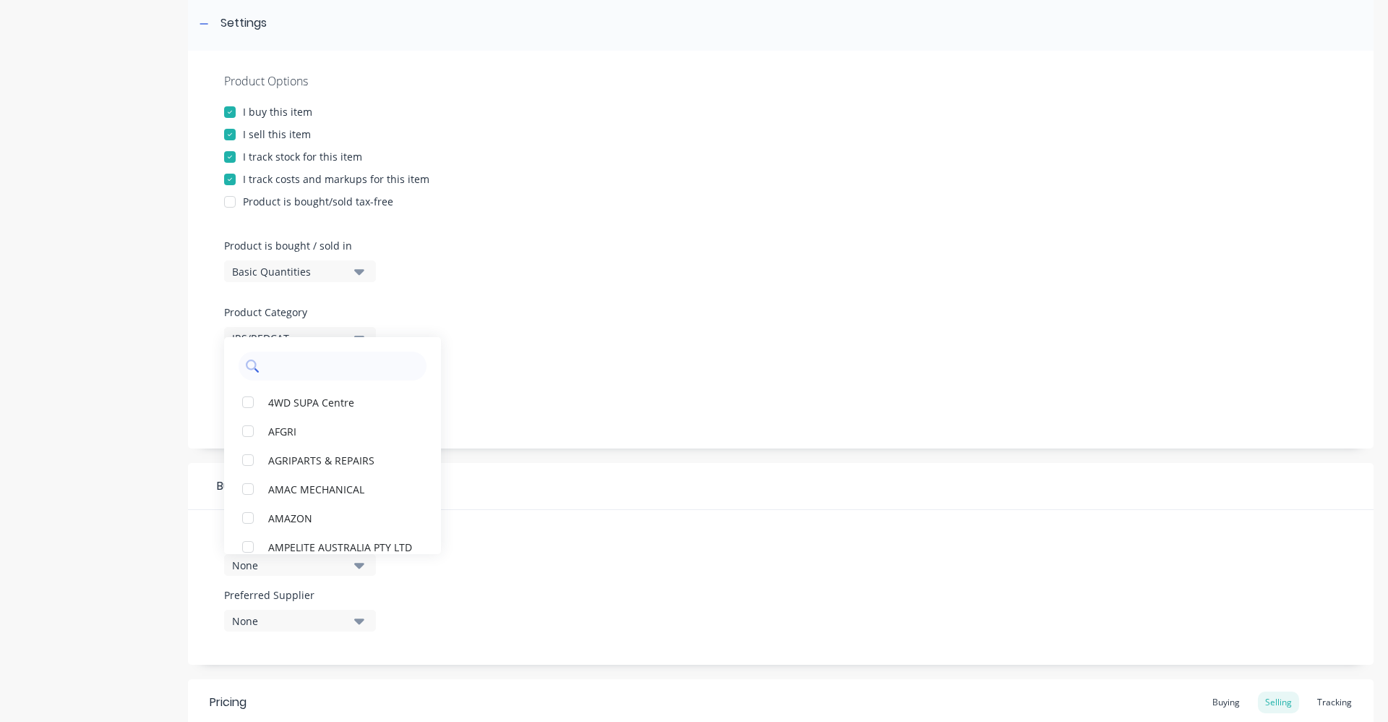
click at [335, 373] on input "text" at bounding box center [342, 365] width 153 height 29
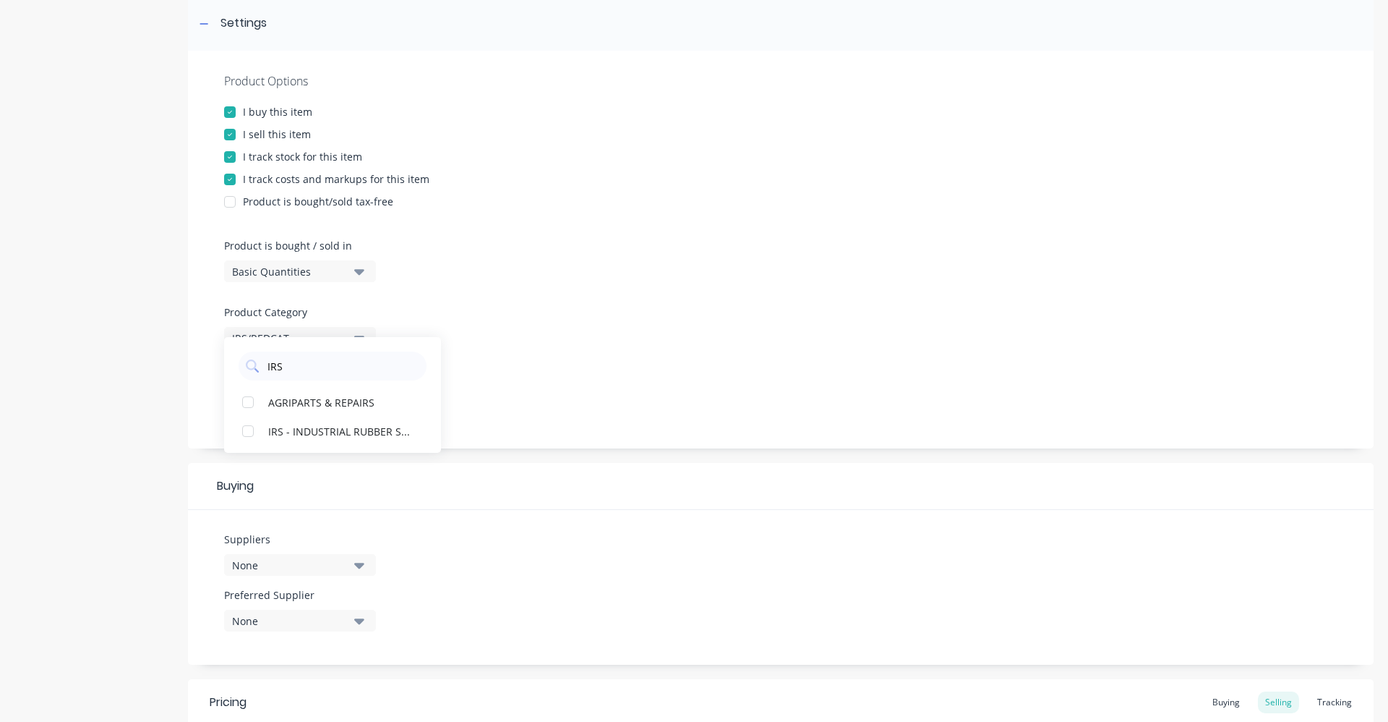
type input "IRS"
click at [398, 432] on div "IRS - INDUSTRIAL RUBBER SUPPLIES" at bounding box center [340, 430] width 145 height 15
type textarea "x"
click at [552, 362] on div at bounding box center [781, 365] width 1114 height 11
click at [357, 565] on icon "button" at bounding box center [359, 566] width 10 height 6
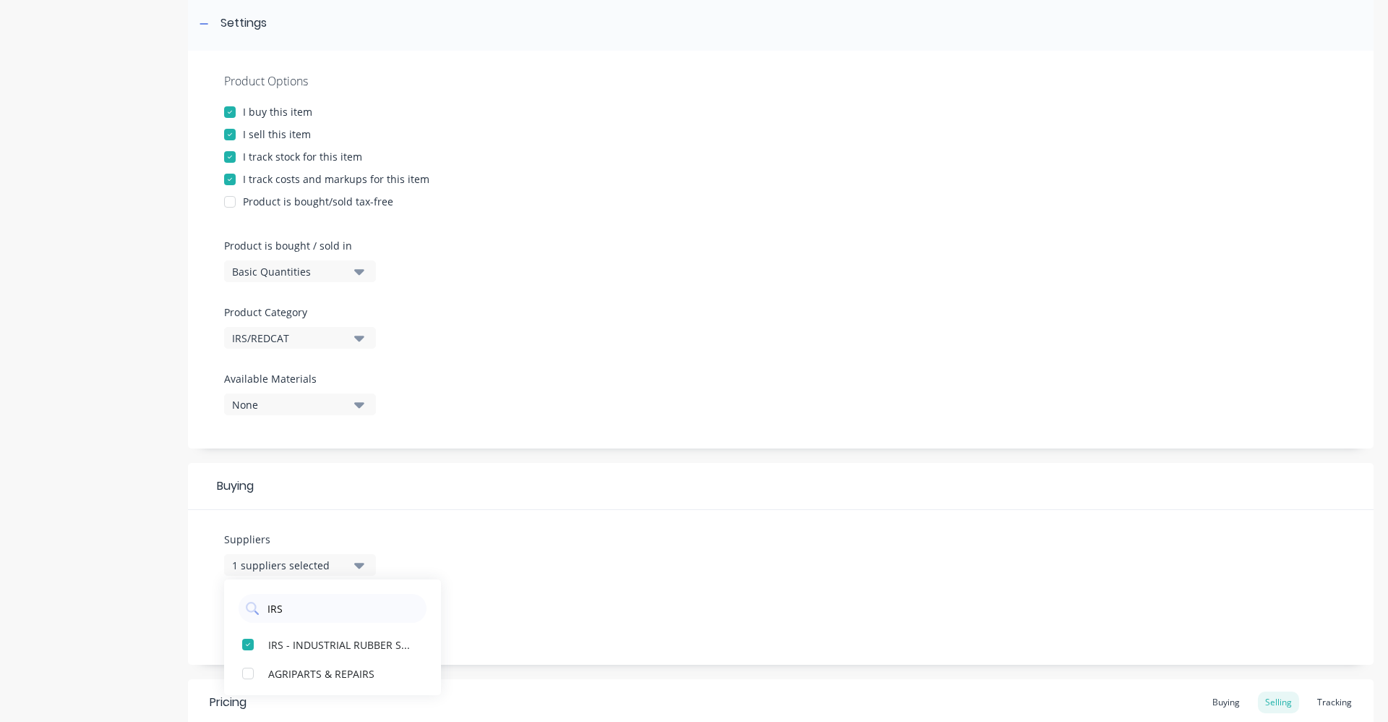
drag, startPoint x: 262, startPoint y: 612, endPoint x: 223, endPoint y: 603, distance: 40.0
click at [229, 606] on div "IRS" at bounding box center [332, 604] width 217 height 36
type input "RED"
click at [317, 675] on div "REDCAT" at bounding box center [340, 672] width 145 height 15
click at [582, 516] on div "Suppliers 2 suppliers selected RED REDCAT Nextra Merredin News & Stationery Pre…" at bounding box center [781, 587] width 1186 height 155
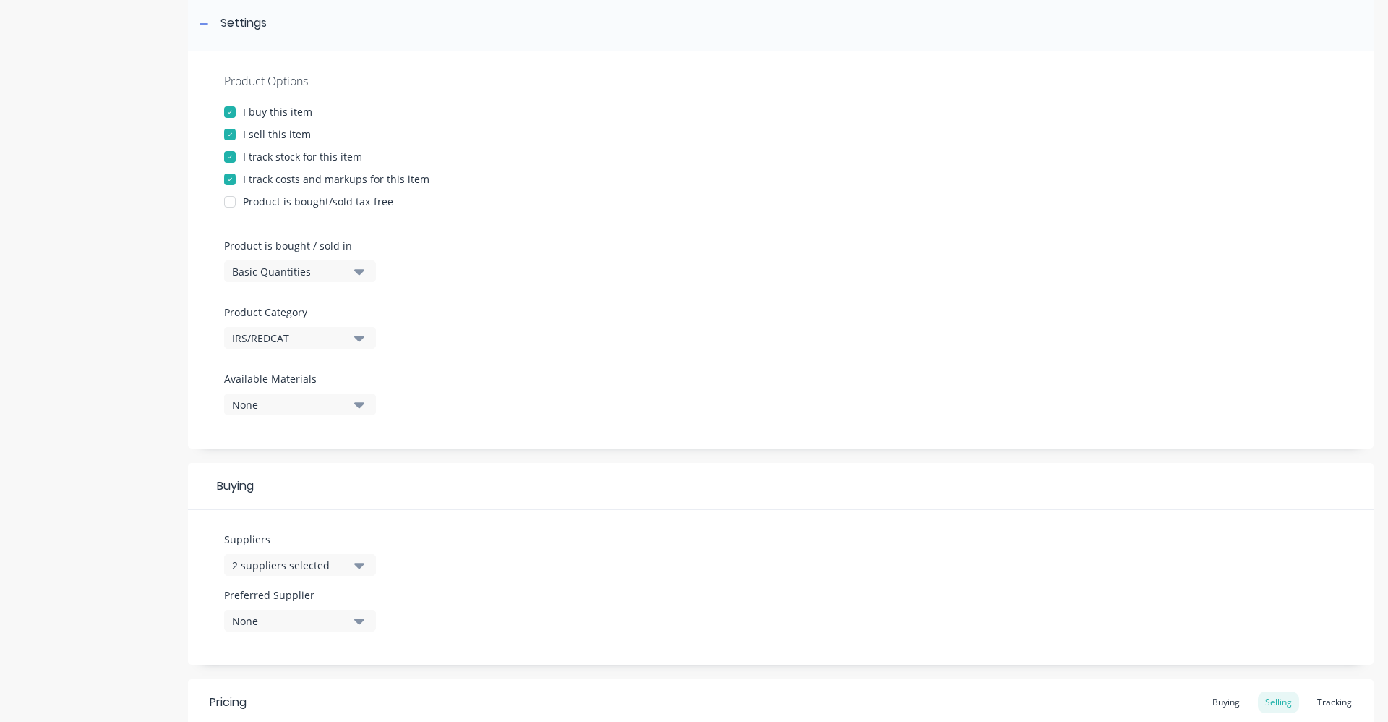
click at [367, 623] on button "None" at bounding box center [300, 621] width 152 height 22
click at [352, 587] on div "REDCAT" at bounding box center [340, 587] width 145 height 15
drag, startPoint x: 653, startPoint y: 544, endPoint x: 664, endPoint y: 550, distance: 12.3
click at [657, 545] on div "Suppliers 2 suppliers selected RED Preferred Supplier REDCAT REDCAT IRS - INDUS…" at bounding box center [781, 587] width 1186 height 155
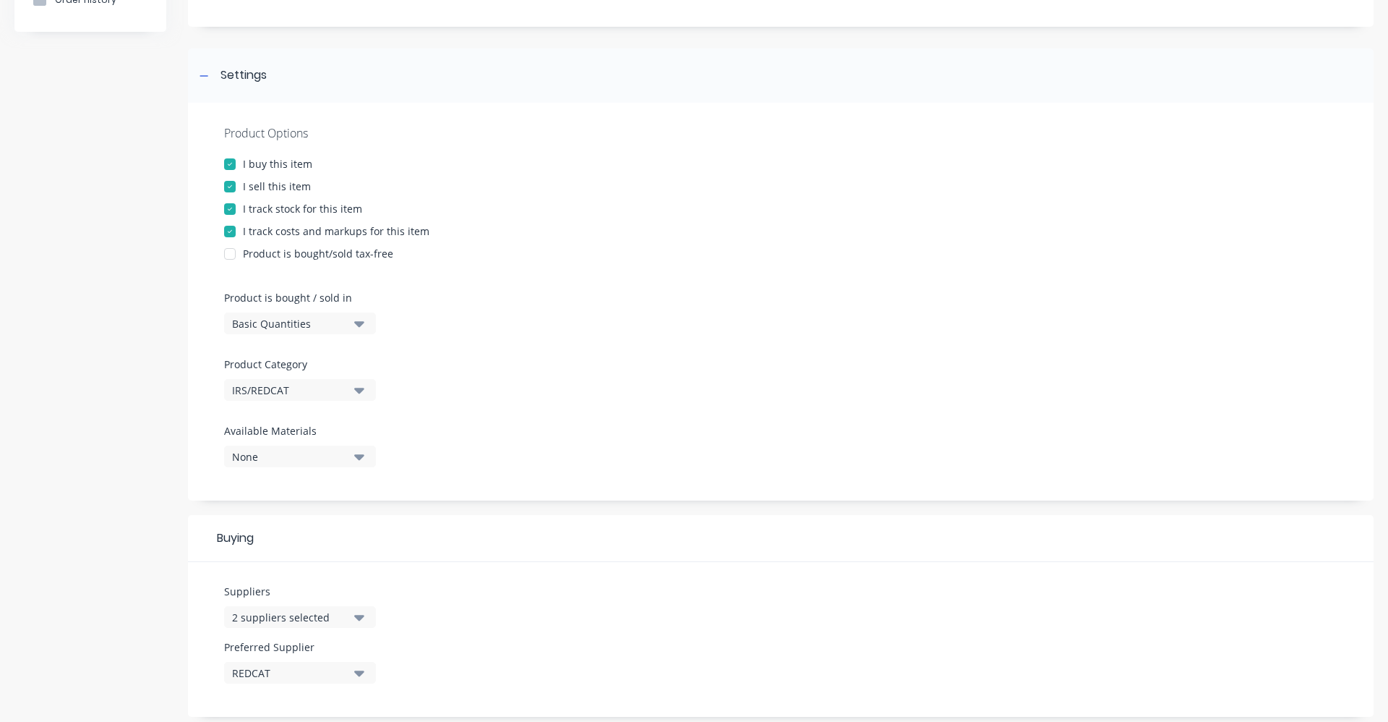
scroll to position [26, 0]
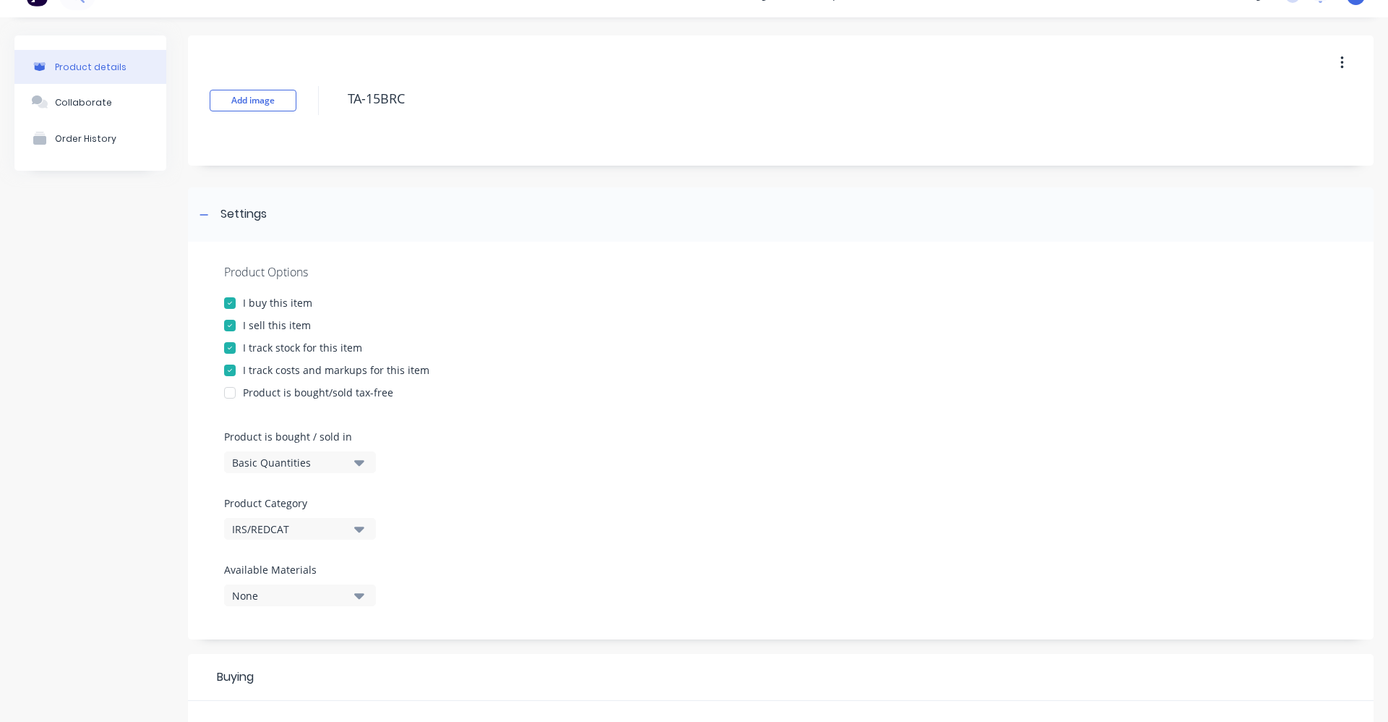
drag, startPoint x: 436, startPoint y: 93, endPoint x: 325, endPoint y: 99, distance: 110.8
click at [325, 99] on div "Add image TA-15BRC" at bounding box center [781, 100] width 1186 height 130
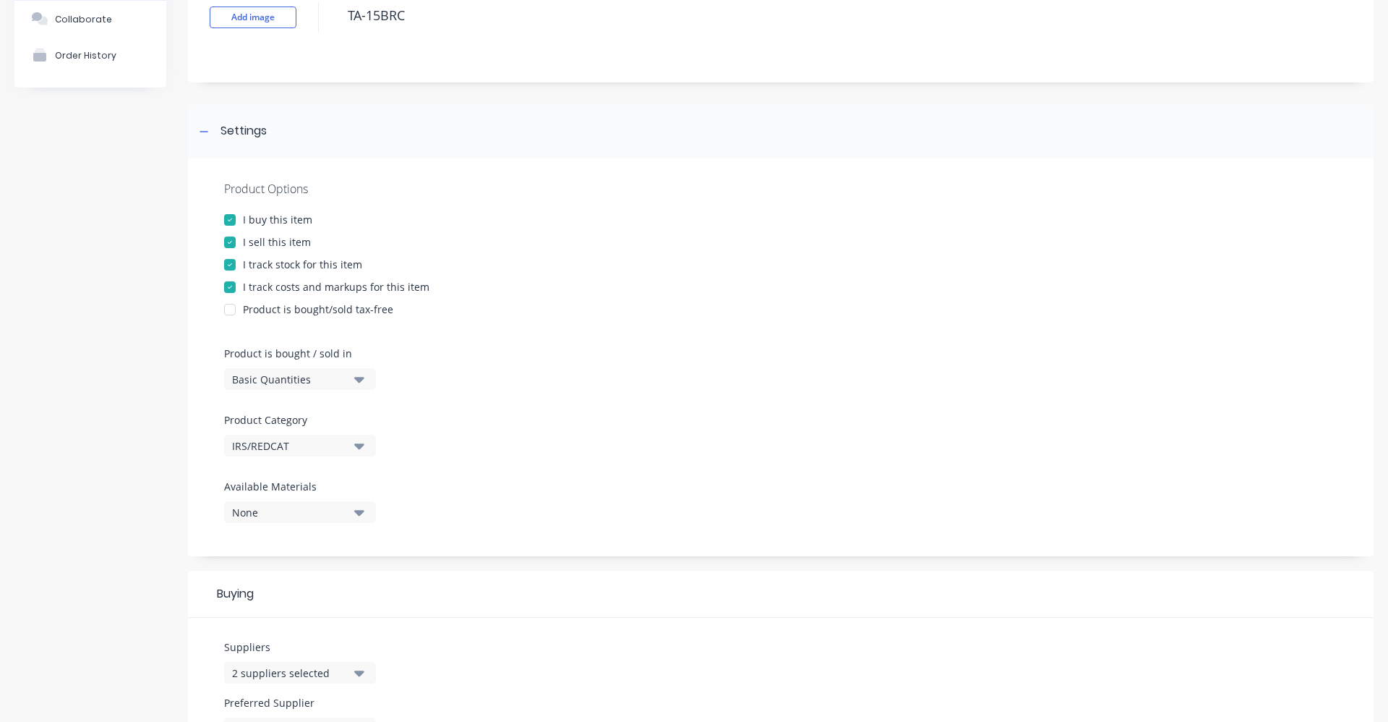
scroll to position [460, 0]
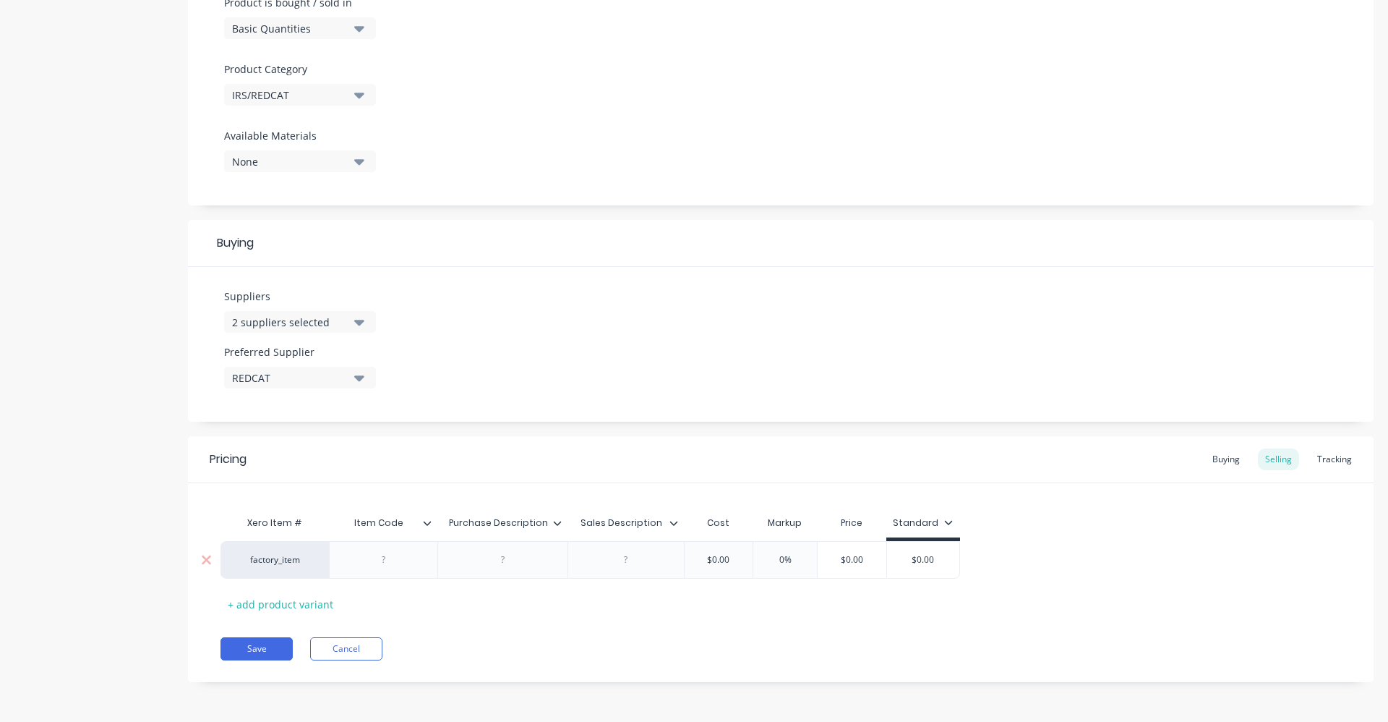
type textarea "x"
click at [390, 558] on div at bounding box center [384, 559] width 72 height 19
paste div
click at [493, 559] on div at bounding box center [503, 559] width 72 height 19
type textarea "x"
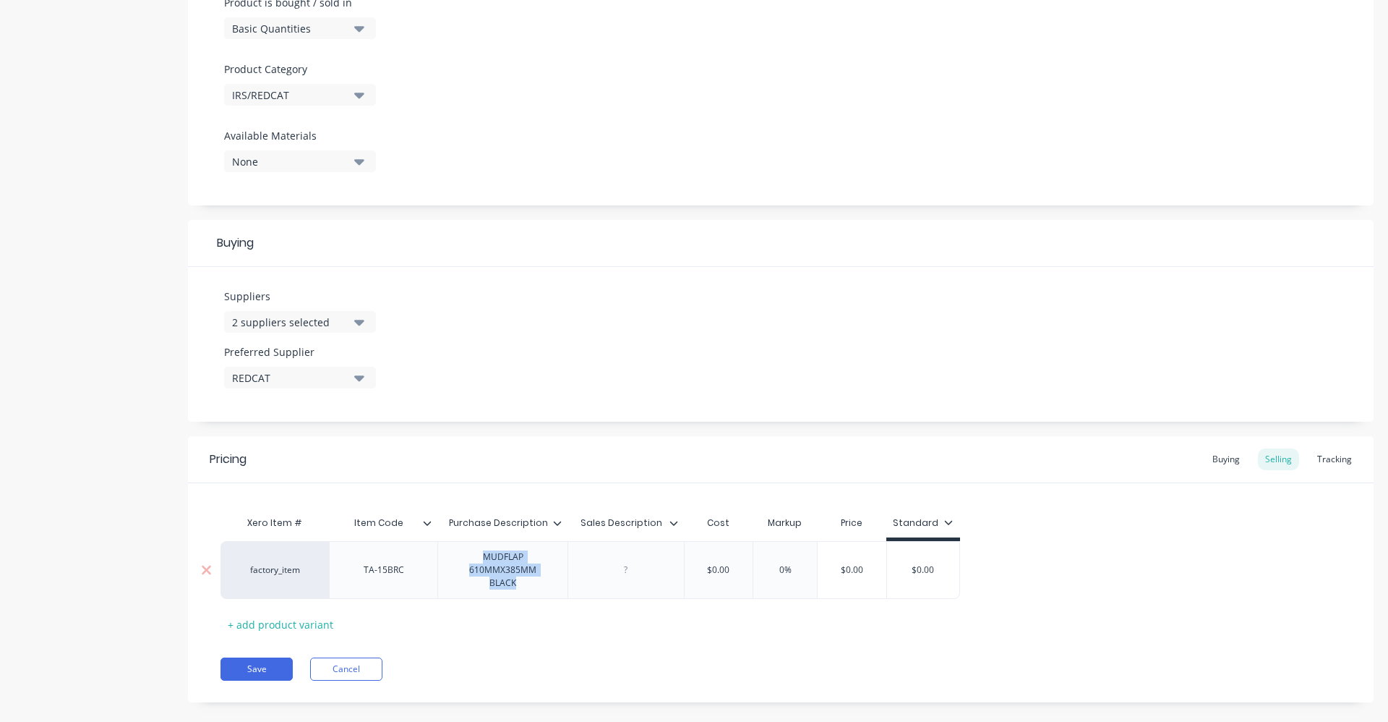
drag, startPoint x: 557, startPoint y: 567, endPoint x: 449, endPoint y: 556, distance: 108.3
click at [449, 556] on div "MUDFLAP 610MMX385MM BLACK" at bounding box center [503, 569] width 118 height 45
copy div "MUDFLAP 610MMX385MM BLACK"
click at [635, 573] on div at bounding box center [626, 570] width 116 height 58
click at [634, 552] on div at bounding box center [626, 570] width 116 height 58
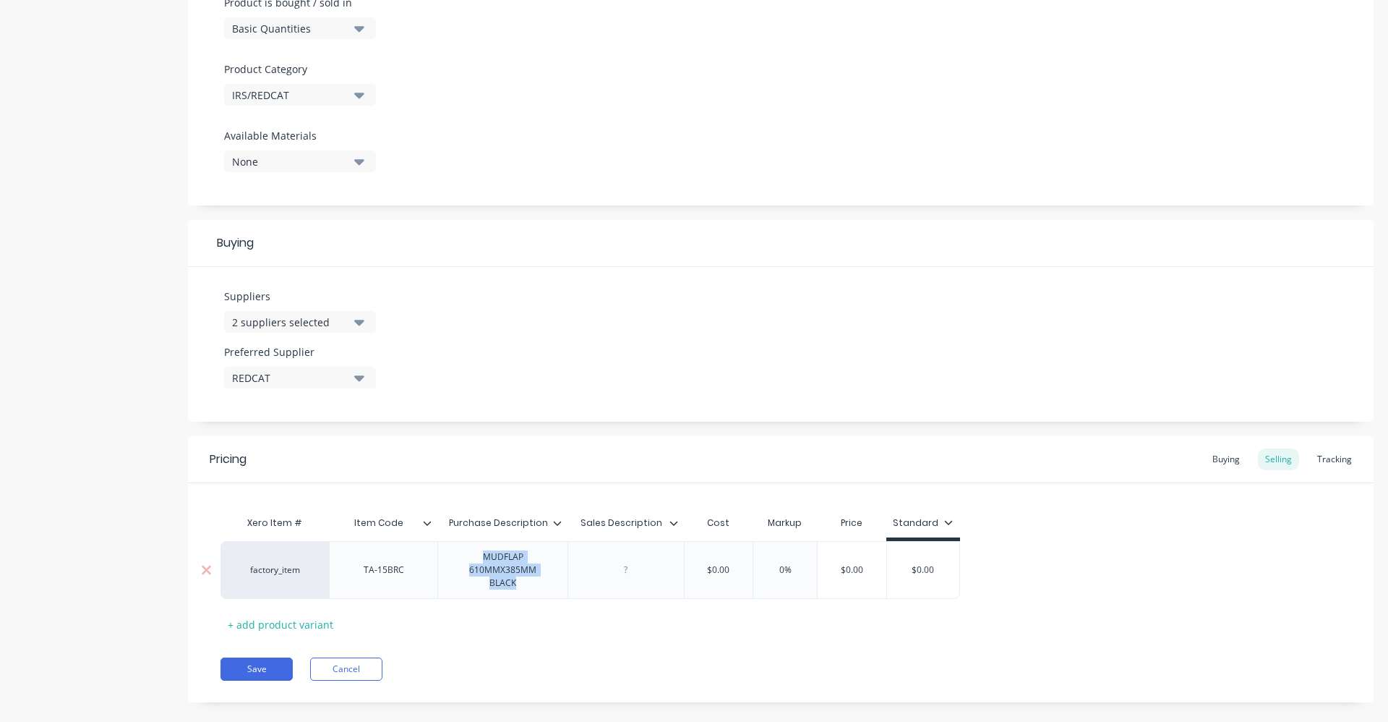
type textarea "x"
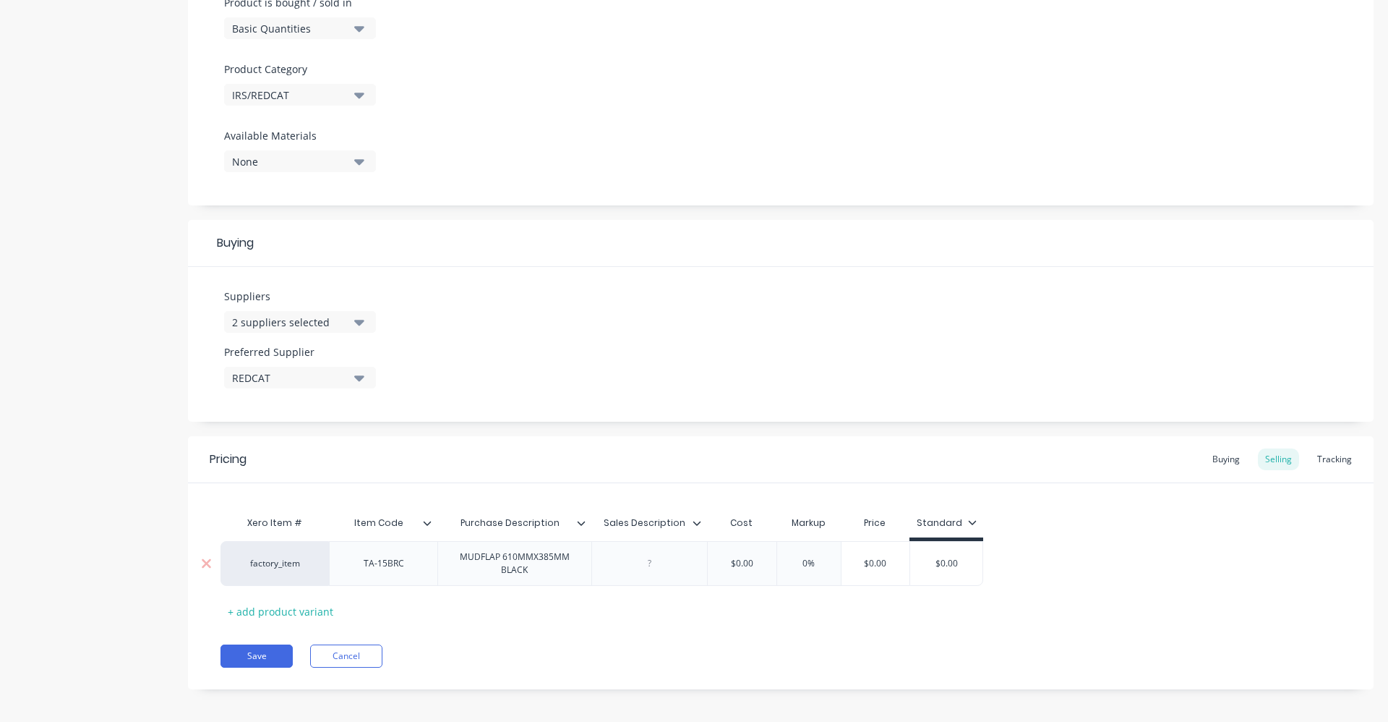
click at [629, 563] on div at bounding box center [649, 563] width 72 height 19
paste div
drag, startPoint x: 730, startPoint y: 576, endPoint x: 773, endPoint y: 570, distance: 43.8
click at [773, 570] on div "$0.00 $0.00" at bounding box center [779, 563] width 72 height 36
drag, startPoint x: 792, startPoint y: 563, endPoint x: 763, endPoint y: 569, distance: 29.6
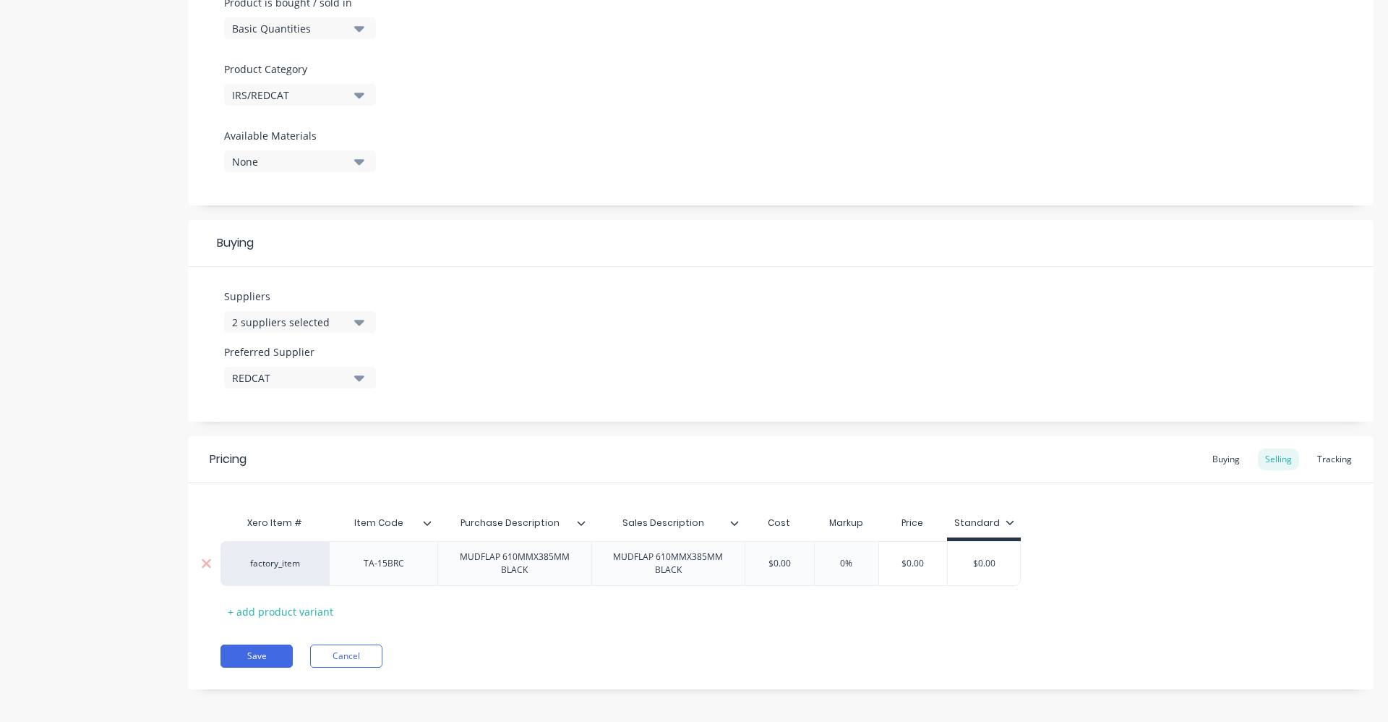
click at [763, 569] on input "$0.00" at bounding box center [779, 563] width 72 height 13
drag, startPoint x: 872, startPoint y: 567, endPoint x: 828, endPoint y: 568, distance: 44.1
click at [828, 568] on div "factory_item TA-15BRC MUDFLAP 610MMX385MM BLACK MUDFLAP 610MMX385MM BLACK $27.7…" at bounding box center [640, 563] width 838 height 45
click at [1197, 599] on div "Xero Item # Item Code Purchase Description Sales Description Cost Markup Price …" at bounding box center [781, 565] width 1121 height 114
click at [1223, 459] on div "Buying" at bounding box center [1226, 459] width 42 height 22
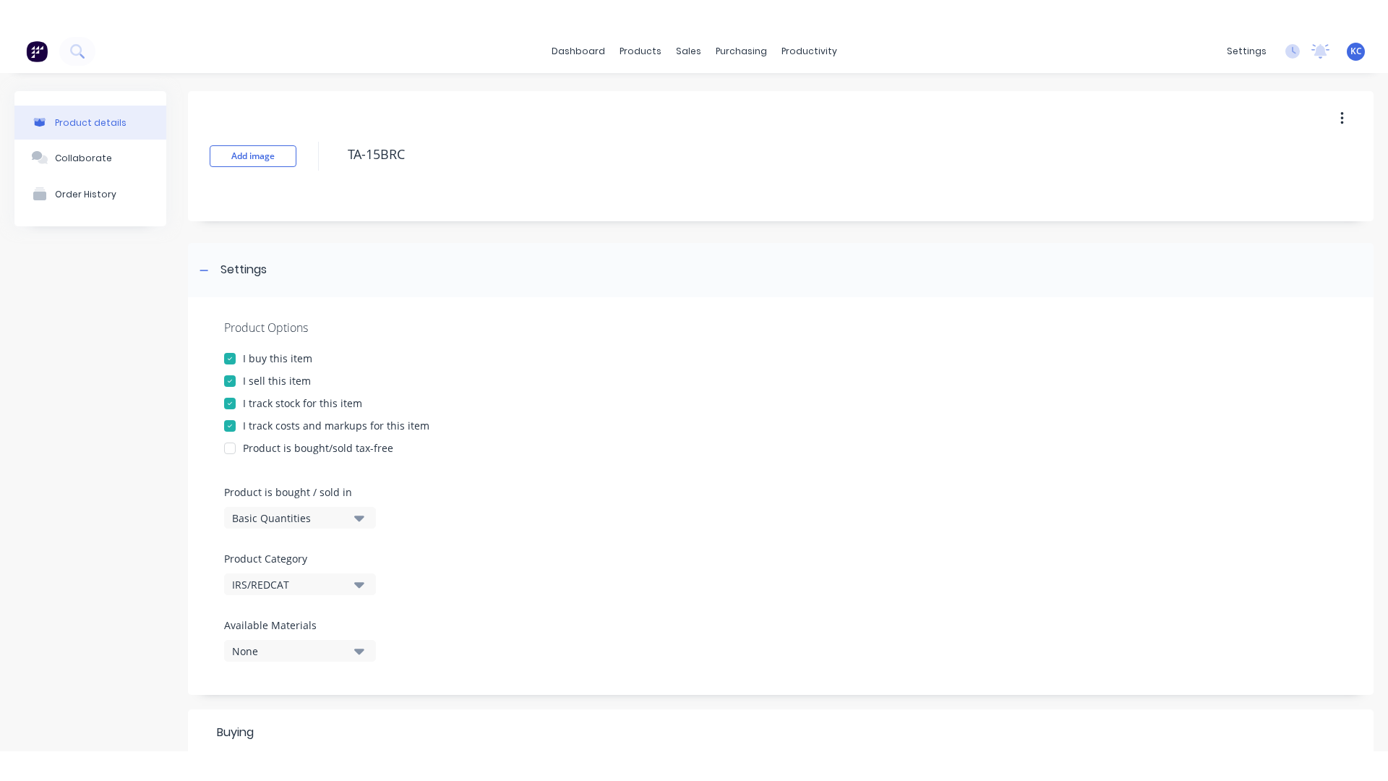
scroll to position [464, 0]
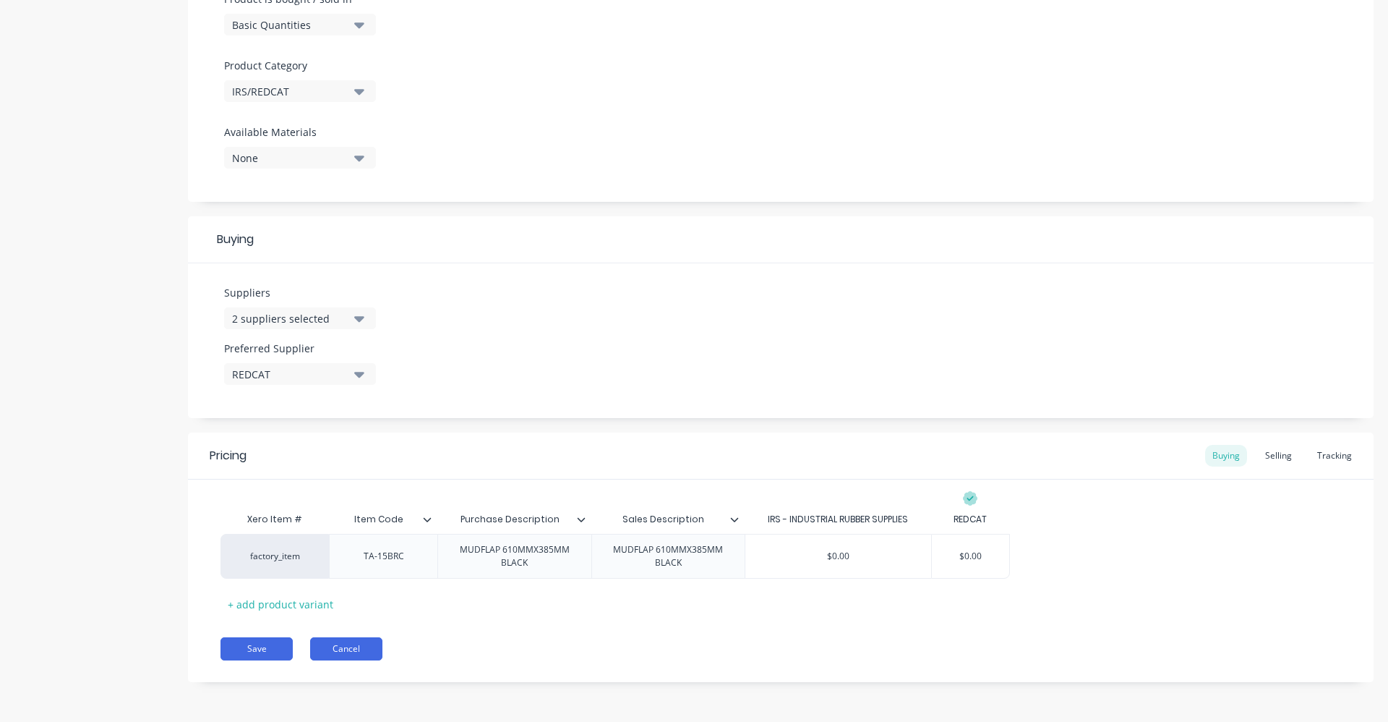
click at [340, 649] on button "Cancel" at bounding box center [346, 648] width 72 height 23
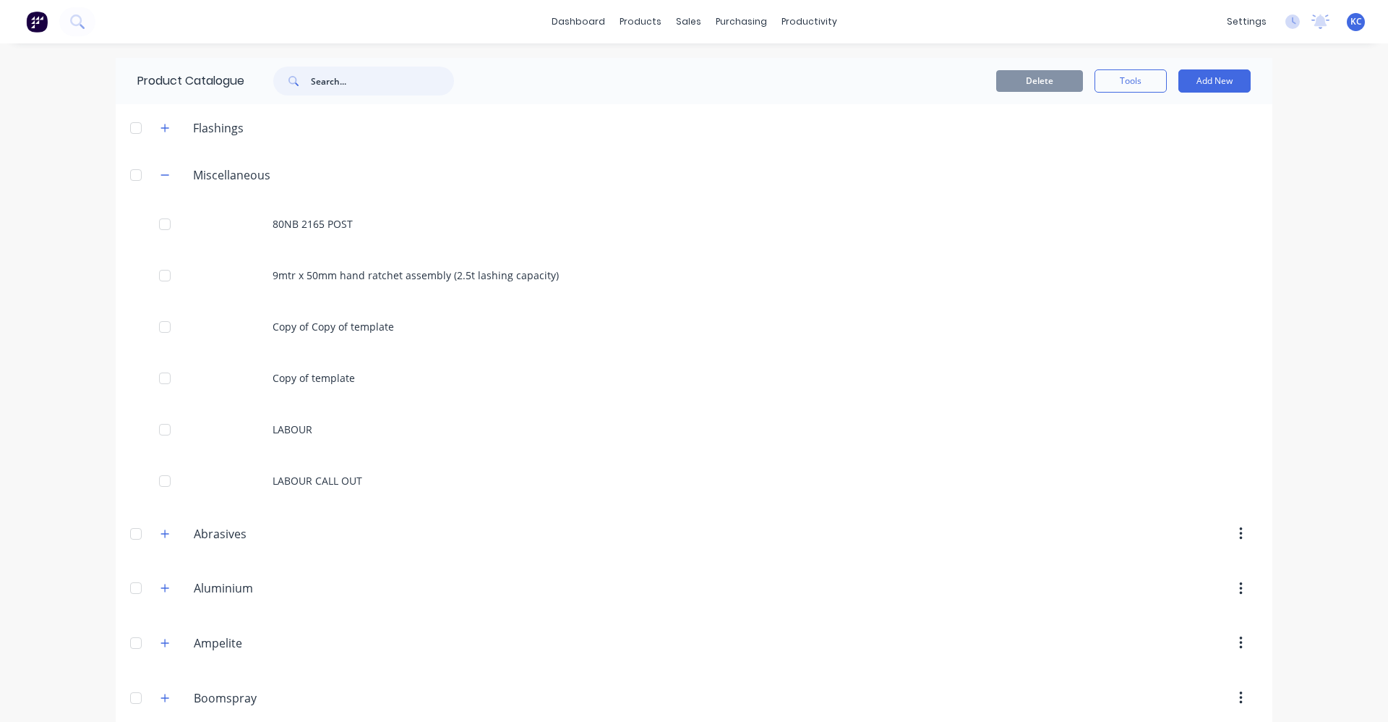
click at [375, 84] on input "text" at bounding box center [382, 81] width 143 height 29
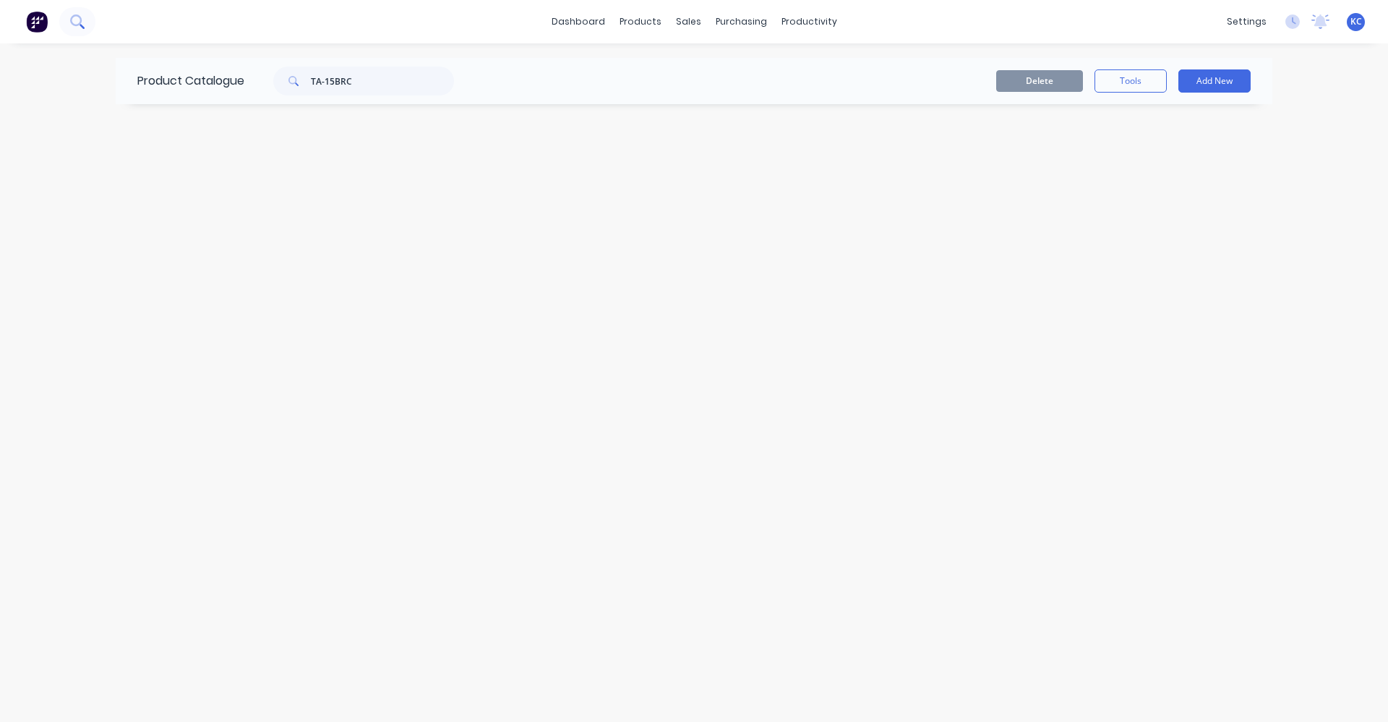
click at [81, 21] on icon at bounding box center [76, 20] width 12 height 12
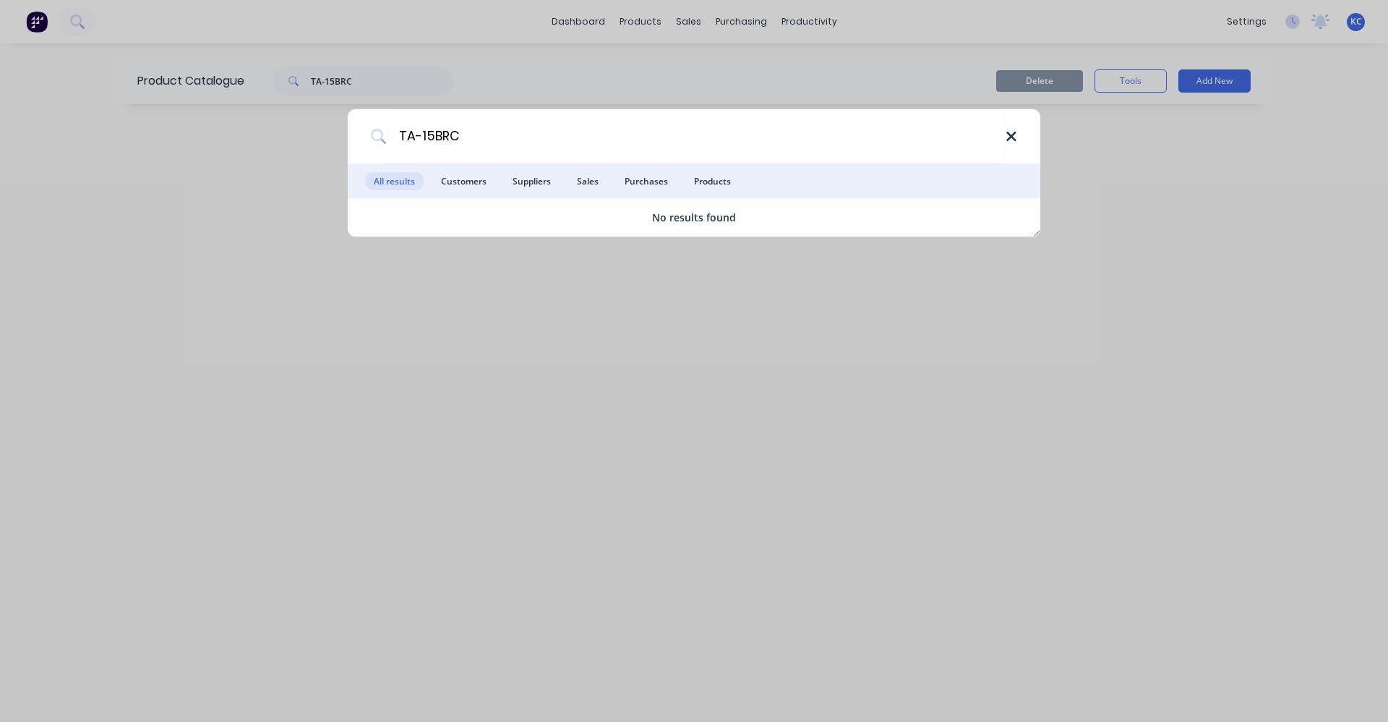
click at [1015, 134] on icon at bounding box center [1011, 136] width 9 height 9
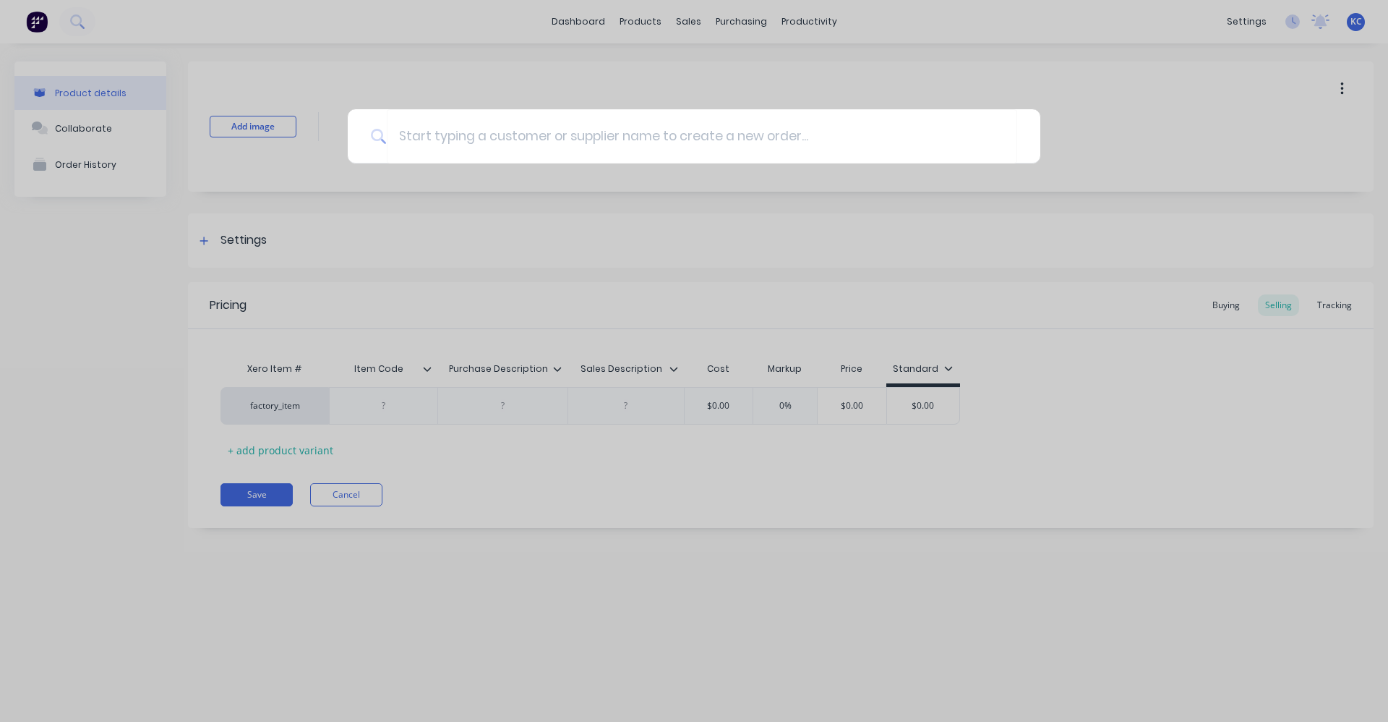
click at [258, 32] on div at bounding box center [694, 361] width 1388 height 722
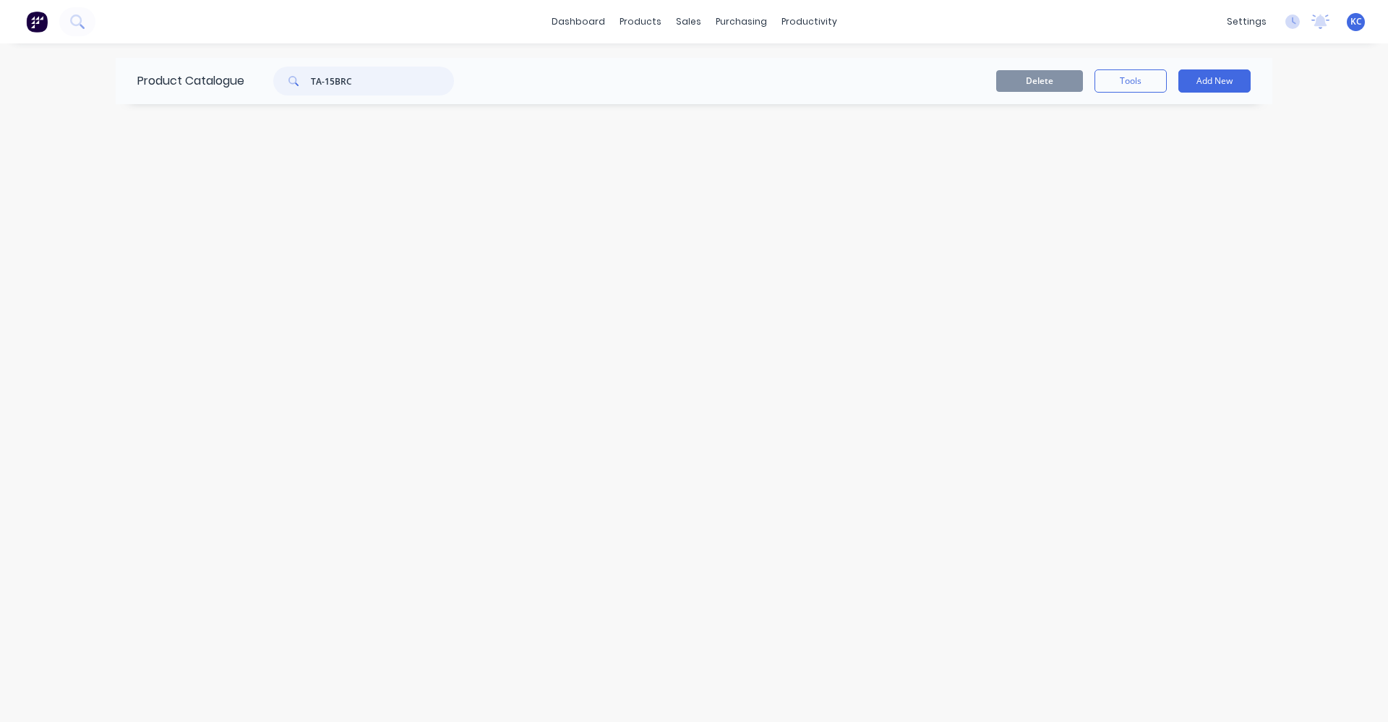
drag, startPoint x: 385, startPoint y: 83, endPoint x: 239, endPoint y: 76, distance: 145.5
click at [242, 75] on div "Product Catalogue TA-15BRC" at bounding box center [303, 81] width 375 height 46
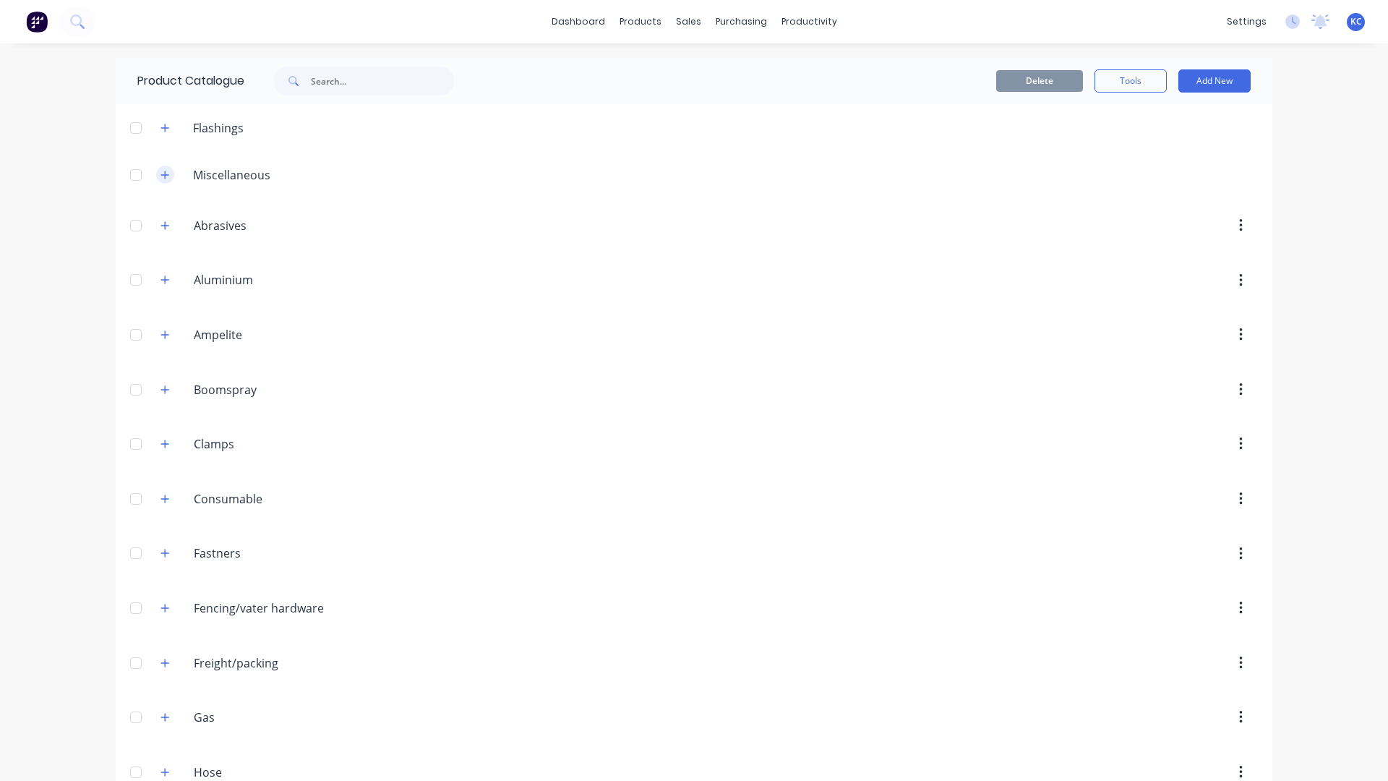
click at [161, 179] on icon "button" at bounding box center [165, 175] width 9 height 10
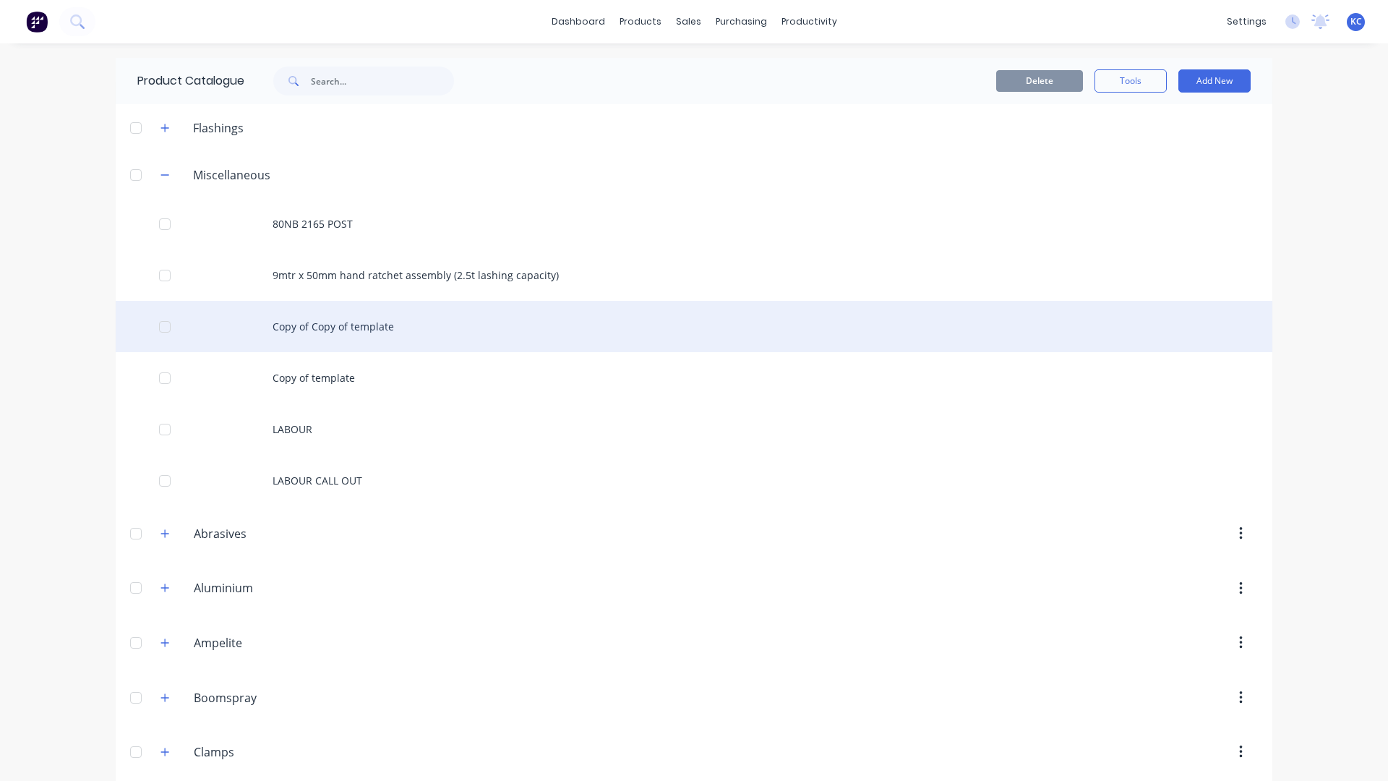
click at [362, 314] on div "Copy of Copy of template" at bounding box center [694, 326] width 1157 height 51
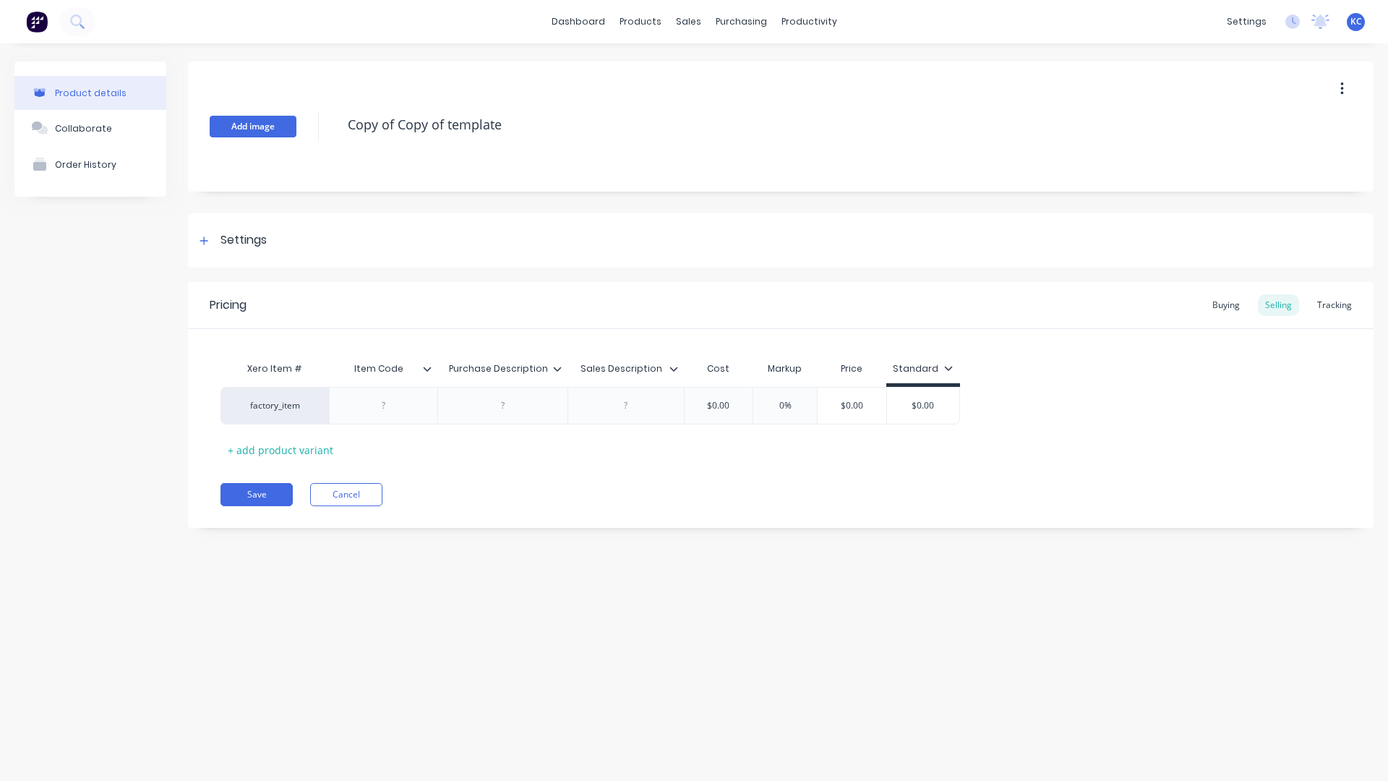
drag, startPoint x: 520, startPoint y: 127, endPoint x: 293, endPoint y: 122, distance: 227.1
click at [293, 122] on div "Add image Copy of Copy of template" at bounding box center [781, 126] width 1186 height 130
click at [515, 401] on div at bounding box center [503, 405] width 72 height 19
paste div
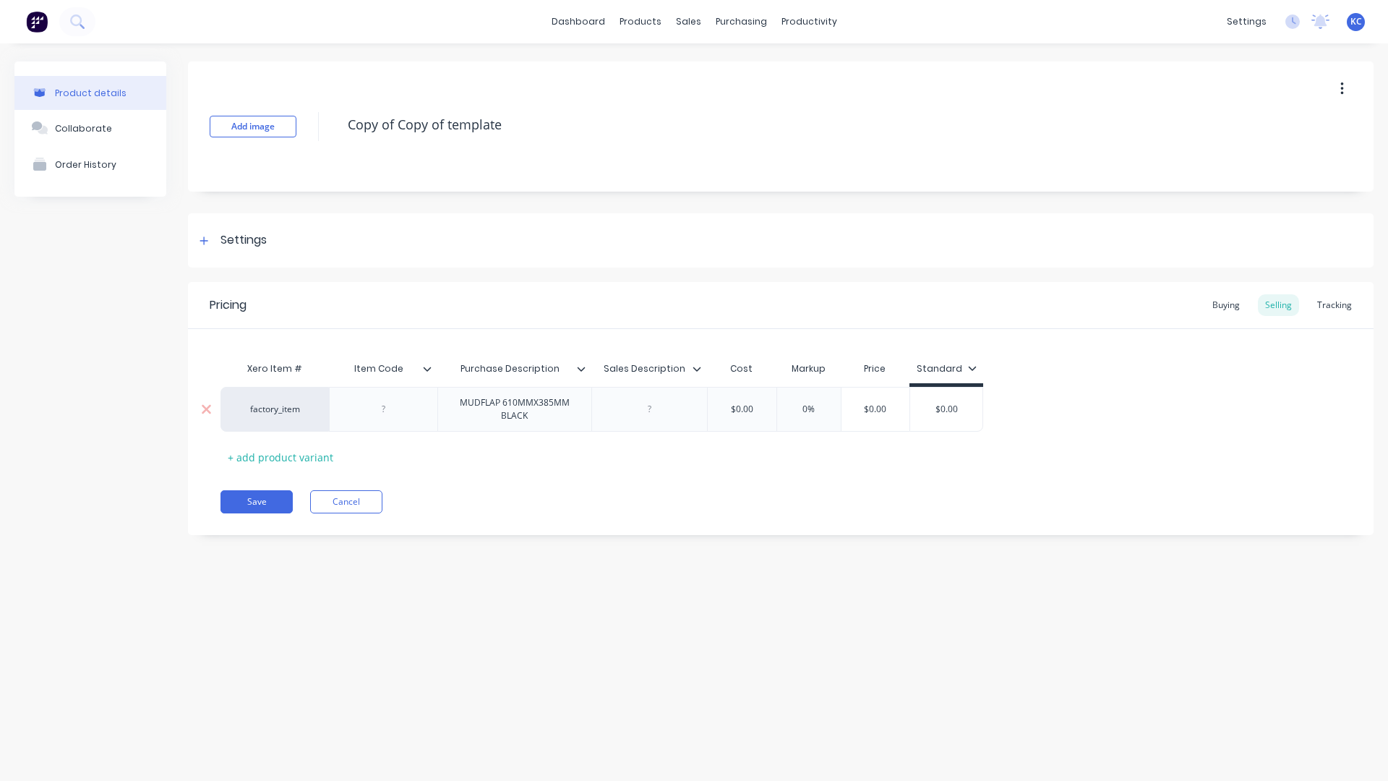
paste div
click at [418, 430] on div at bounding box center [383, 416] width 108 height 58
click at [395, 419] on div at bounding box center [383, 416] width 108 height 58
drag, startPoint x: 408, startPoint y: 411, endPoint x: 359, endPoint y: 407, distance: 48.6
click at [360, 408] on div "TA-15BRC" at bounding box center [384, 409] width 72 height 19
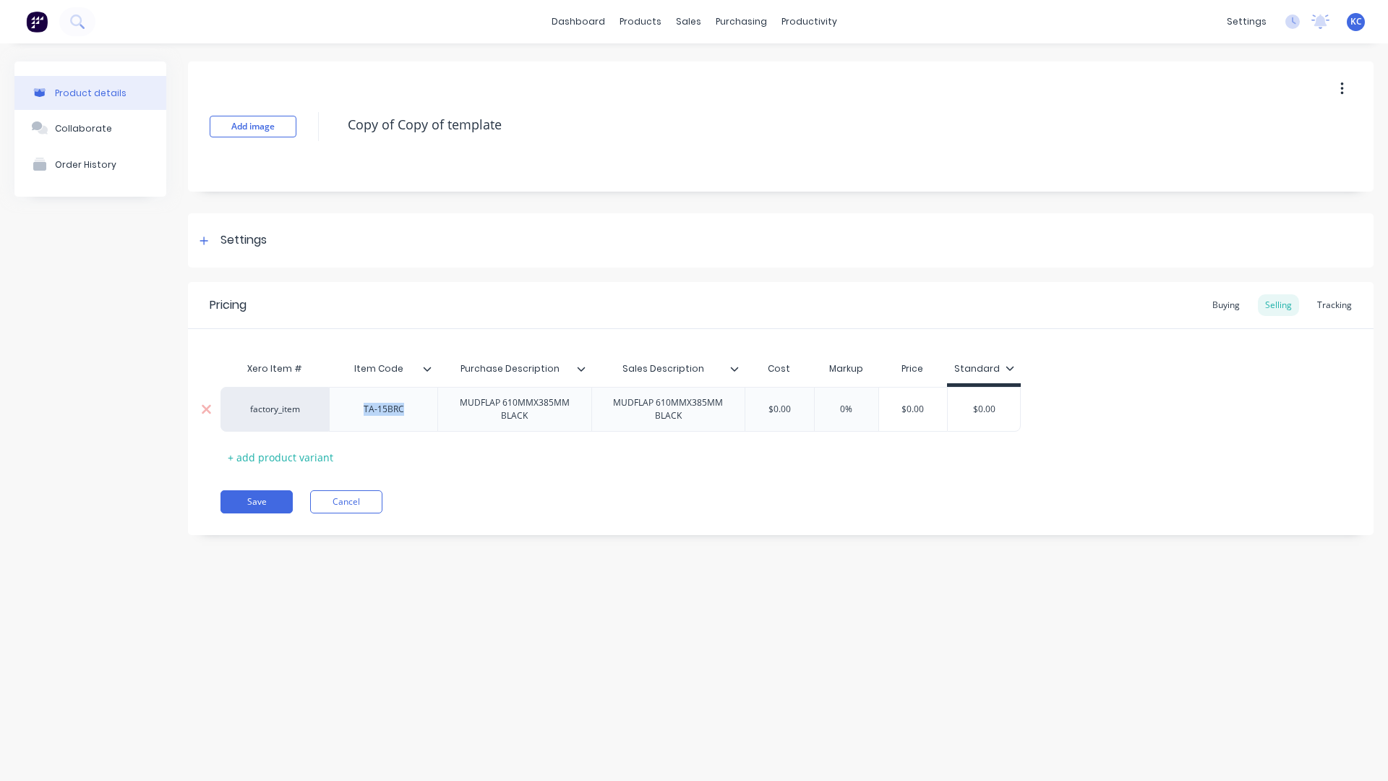
copy div "TA-15BRC"
drag, startPoint x: 466, startPoint y: 128, endPoint x: 166, endPoint y: 103, distance: 301.1
click at [163, 101] on div "Product details Collaborate Order History Add image Copy of Copy of template Se…" at bounding box center [693, 308] width 1359 height 495
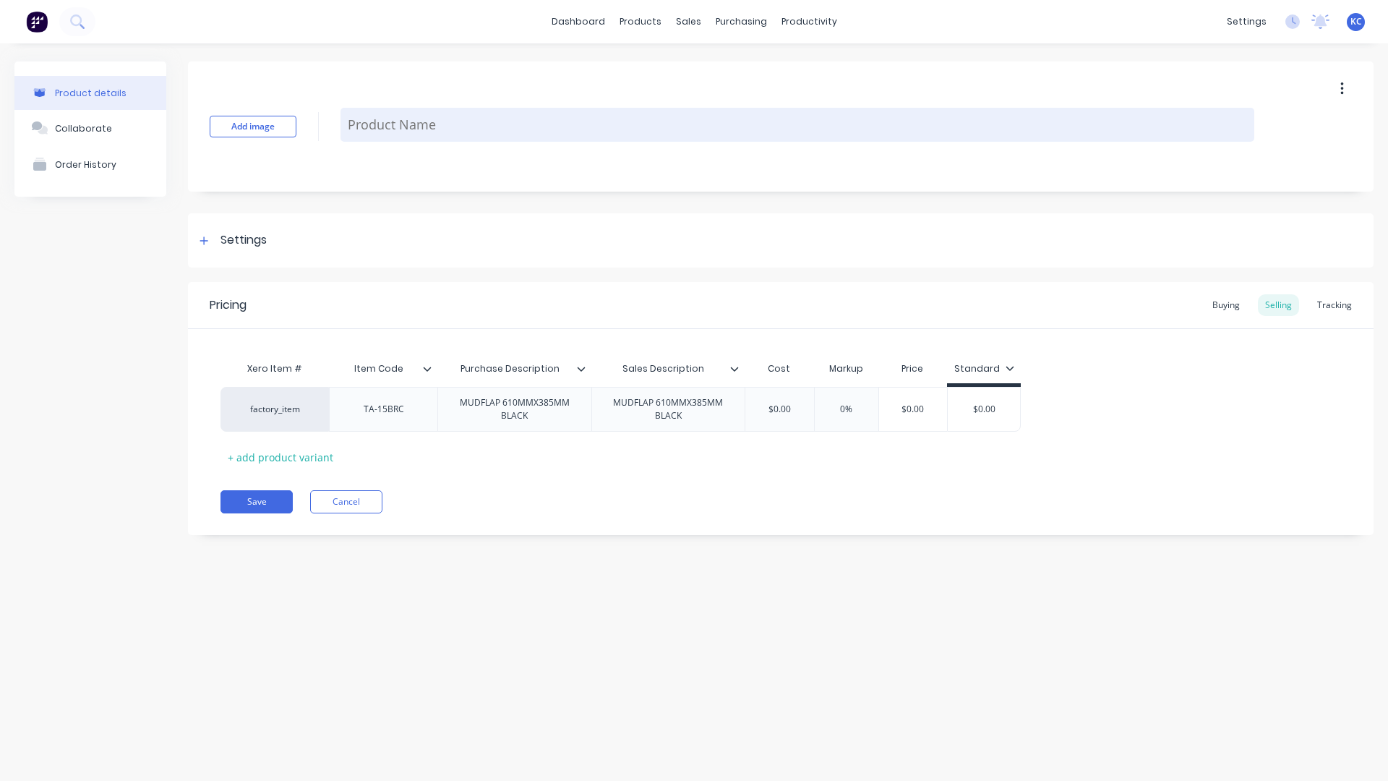
paste textarea "TA-15BRC"
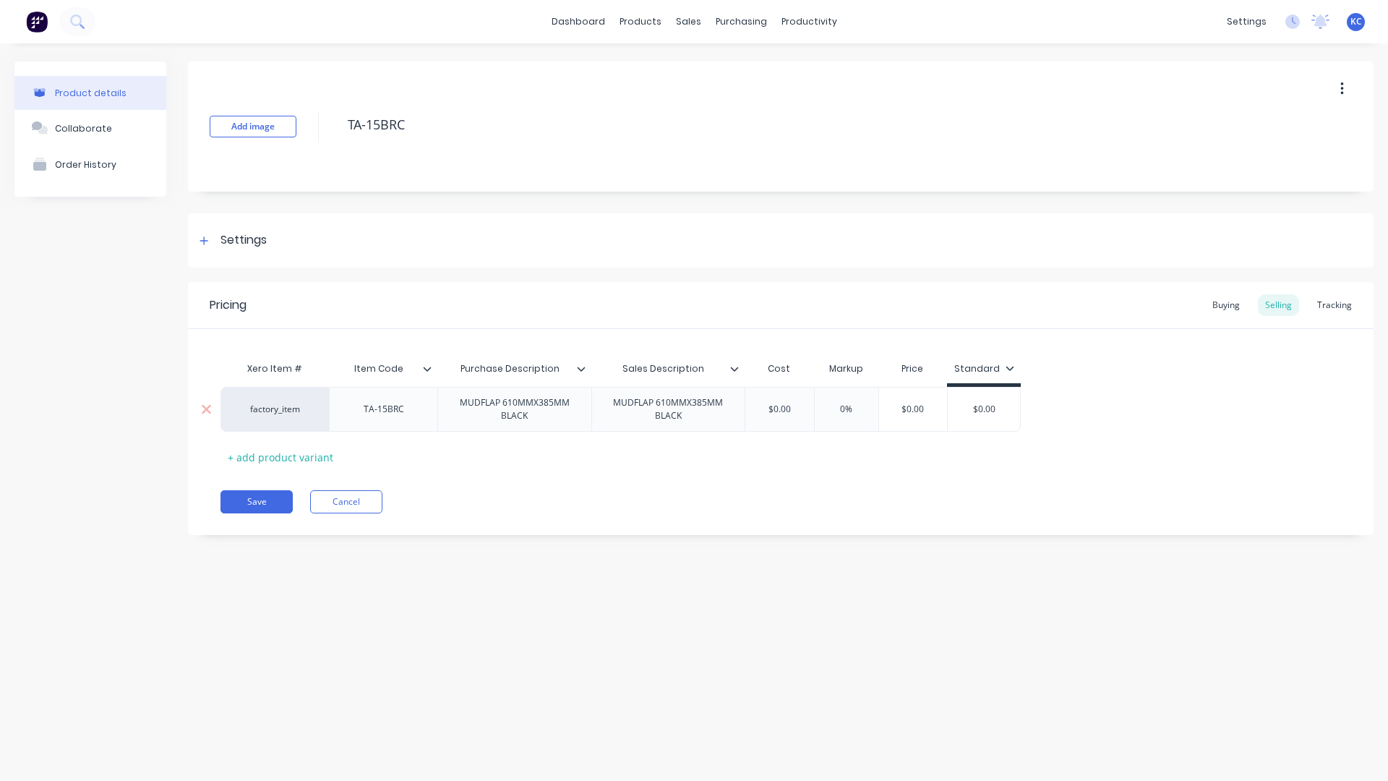
click at [779, 414] on input "text" at bounding box center [779, 409] width 72 height 13
click at [1242, 306] on div "Buying" at bounding box center [1226, 305] width 42 height 22
click at [232, 234] on div "Settings" at bounding box center [244, 240] width 46 height 18
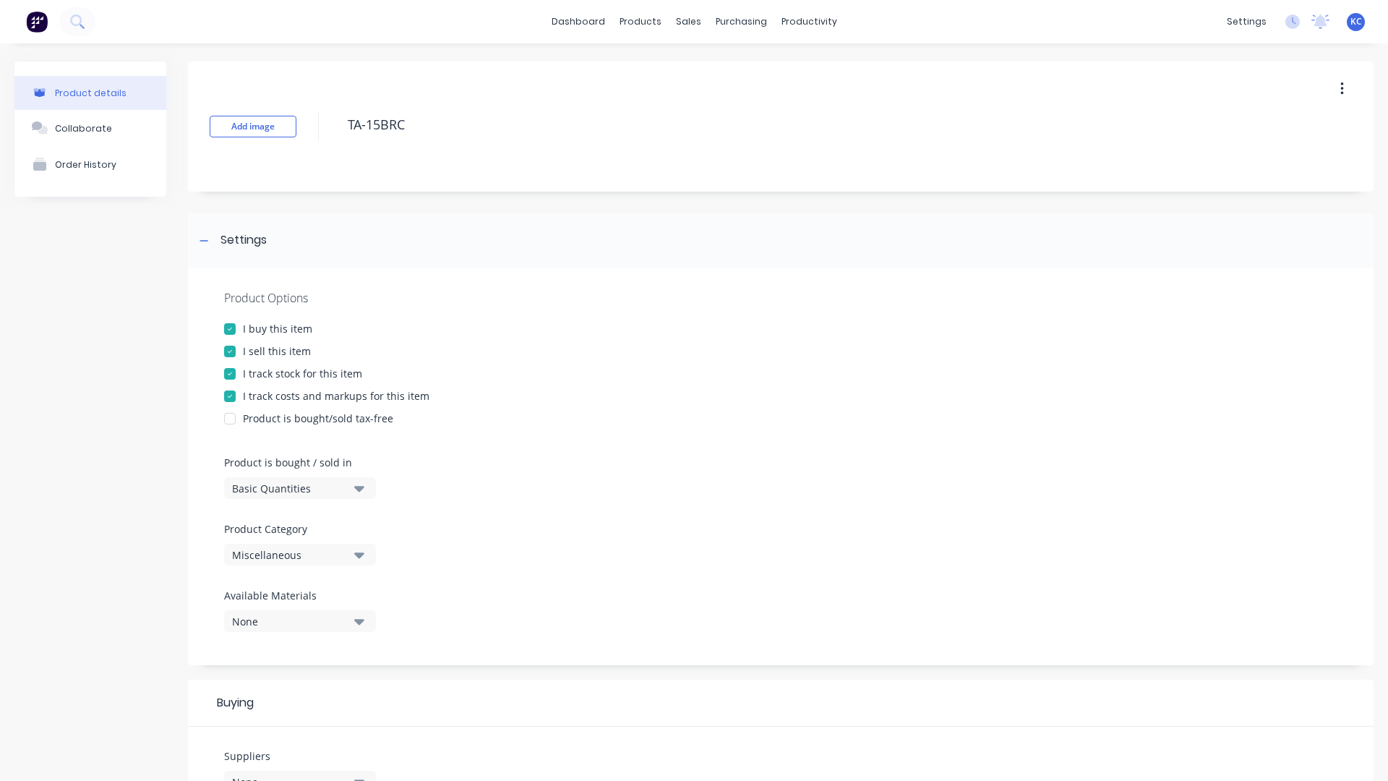
click at [354, 552] on icon "button" at bounding box center [359, 555] width 10 height 16
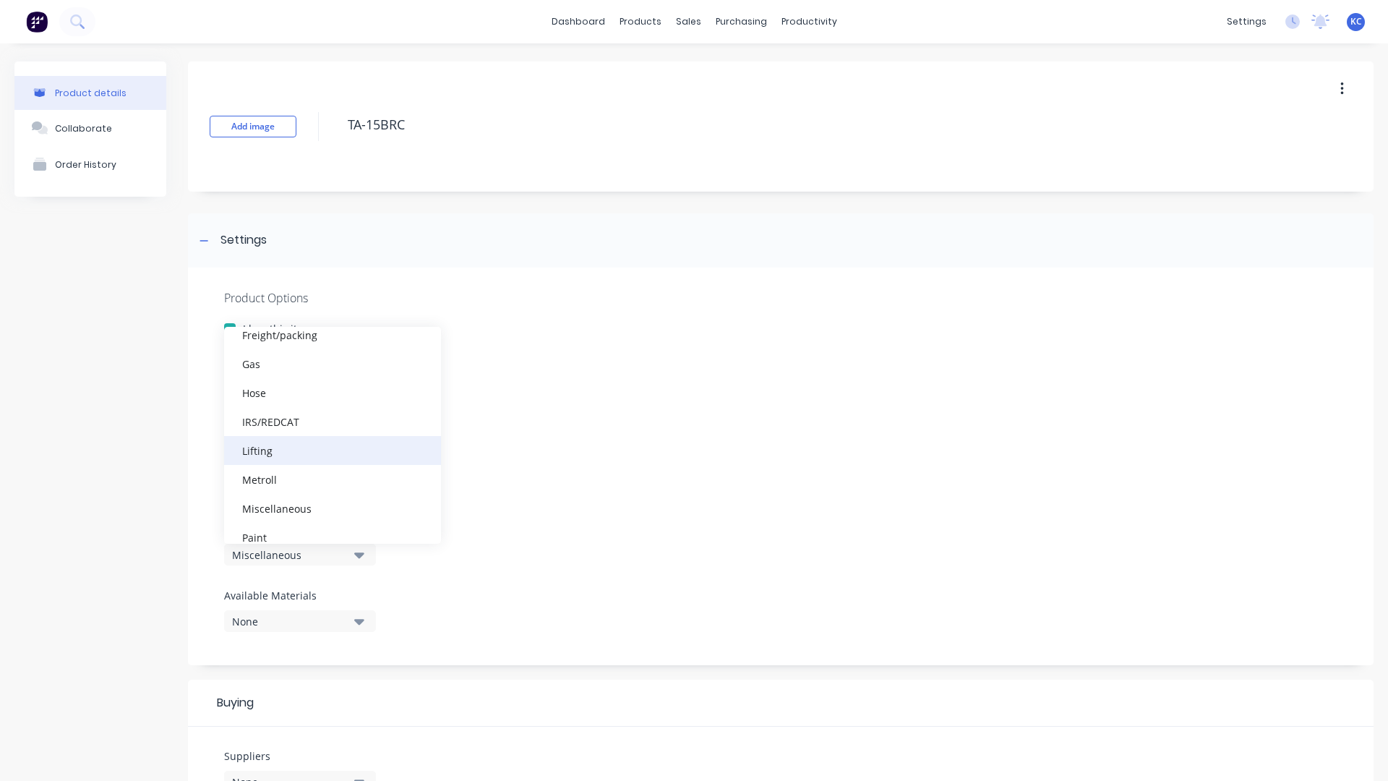
scroll to position [289, 0]
click at [329, 424] on div "IRS/REDCAT" at bounding box center [332, 420] width 217 height 29
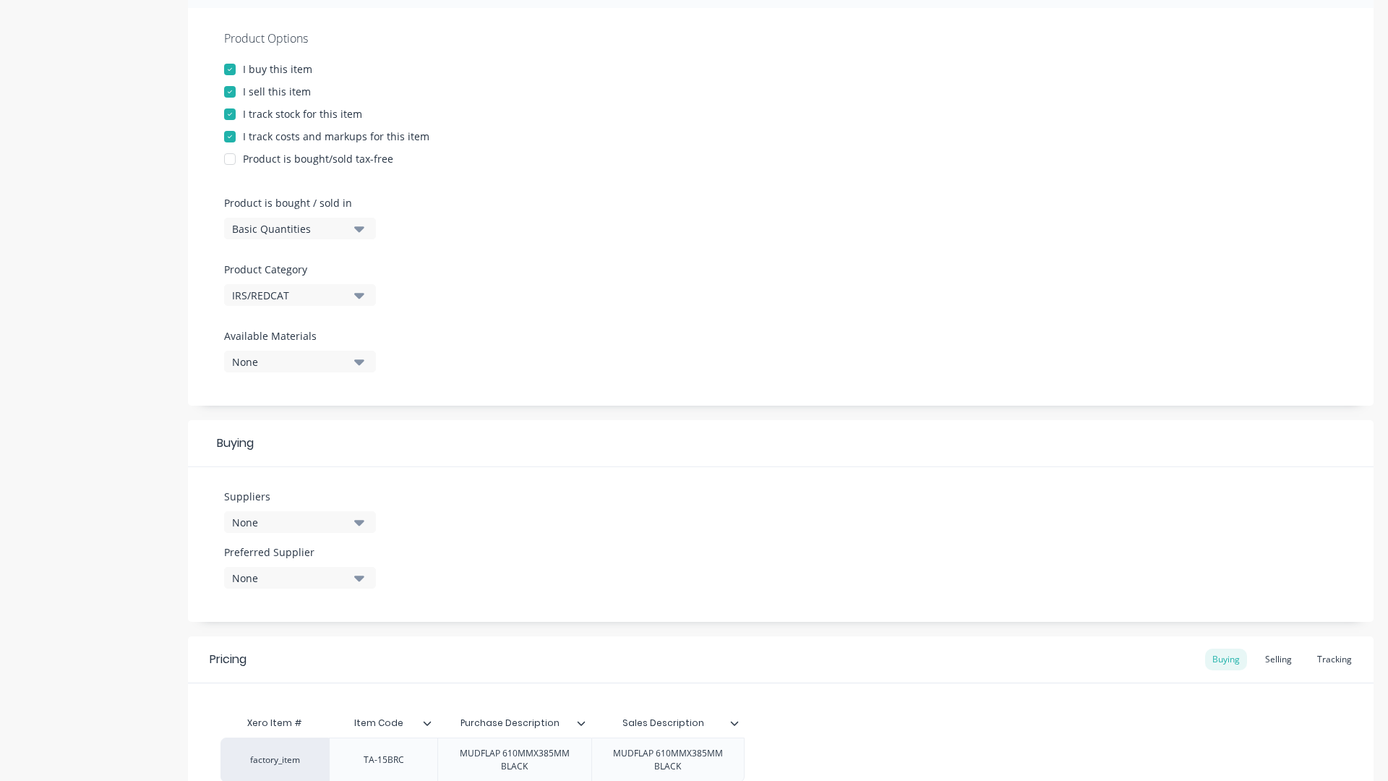
scroll to position [362, 0]
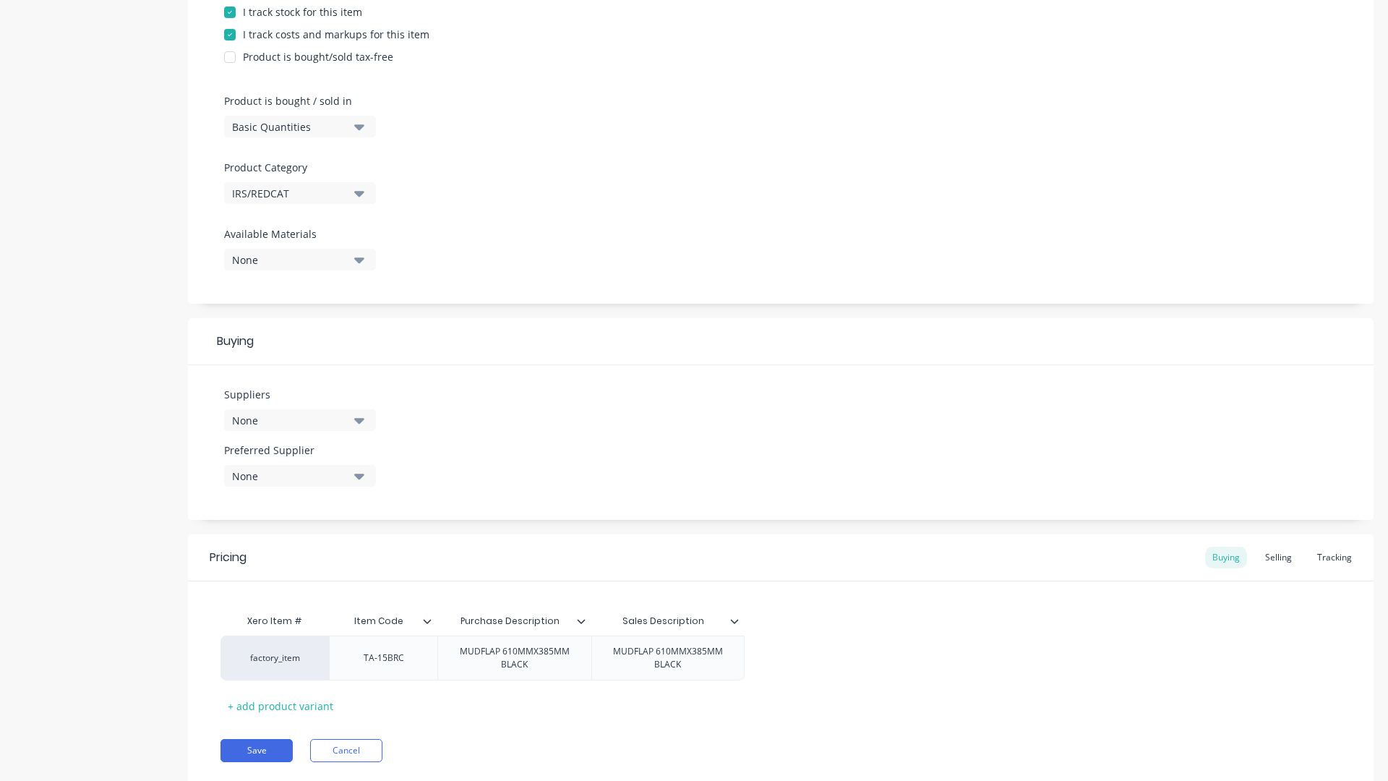
click at [351, 421] on button "None" at bounding box center [300, 420] width 152 height 22
click at [319, 468] on input "text" at bounding box center [342, 463] width 153 height 29
click at [350, 533] on div "IRS - INDUSTRIAL RUBBER SUPPLIES" at bounding box center [340, 528] width 145 height 15
click at [537, 449] on div "Suppliers 1 suppliers selected IRS IRS - INDUSTRIAL RUBBER SUPPLIES AGRIPARTS &…" at bounding box center [781, 442] width 1186 height 155
click at [367, 428] on button "1 suppliers selected" at bounding box center [300, 420] width 152 height 22
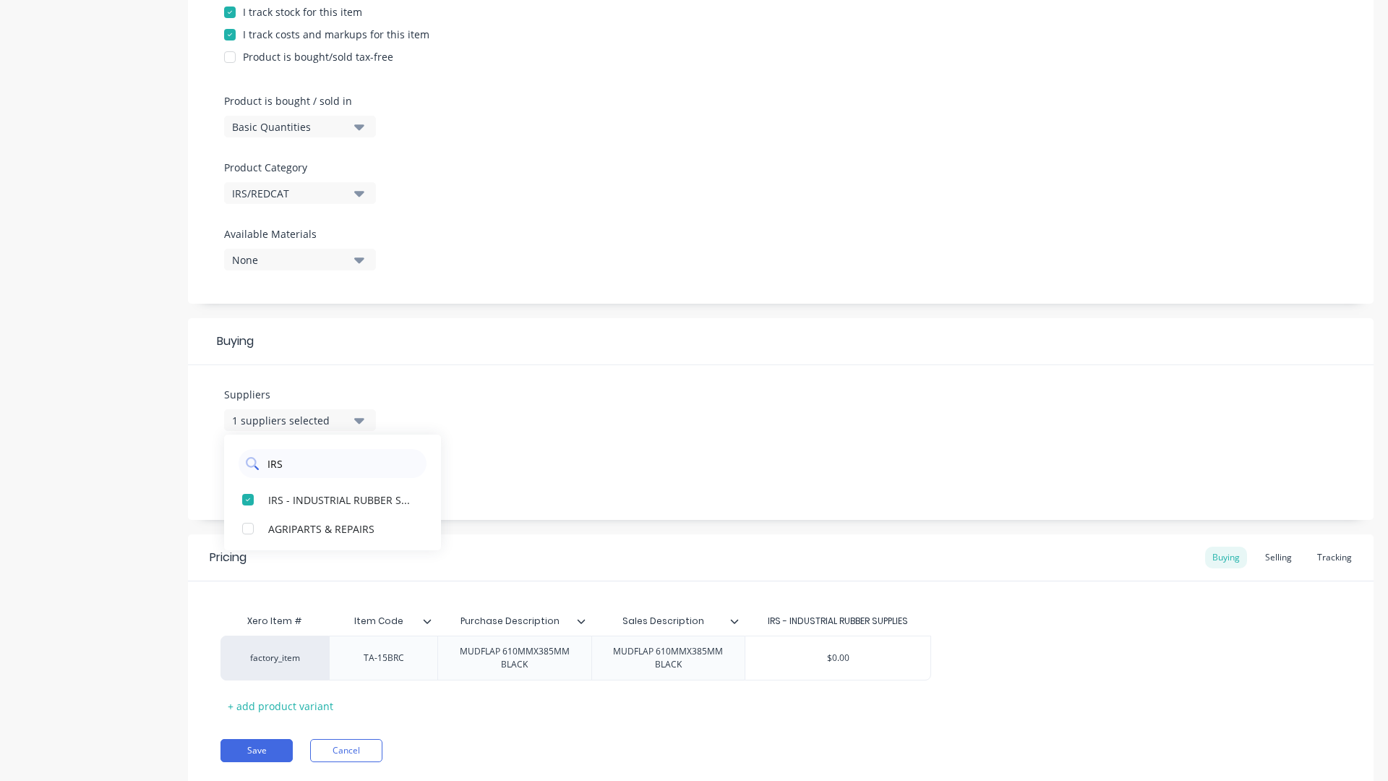
drag, startPoint x: 294, startPoint y: 463, endPoint x: 239, endPoint y: 466, distance: 55.0
click at [241, 466] on div "IRS" at bounding box center [333, 463] width 188 height 29
click at [291, 531] on div "REDCAT" at bounding box center [340, 528] width 145 height 15
click at [528, 422] on div "Suppliers 2 suppliers selected RED REDCAT Nextra Merredin News & Stationery Pre…" at bounding box center [781, 442] width 1186 height 155
click at [362, 474] on icon "button" at bounding box center [359, 477] width 10 height 6
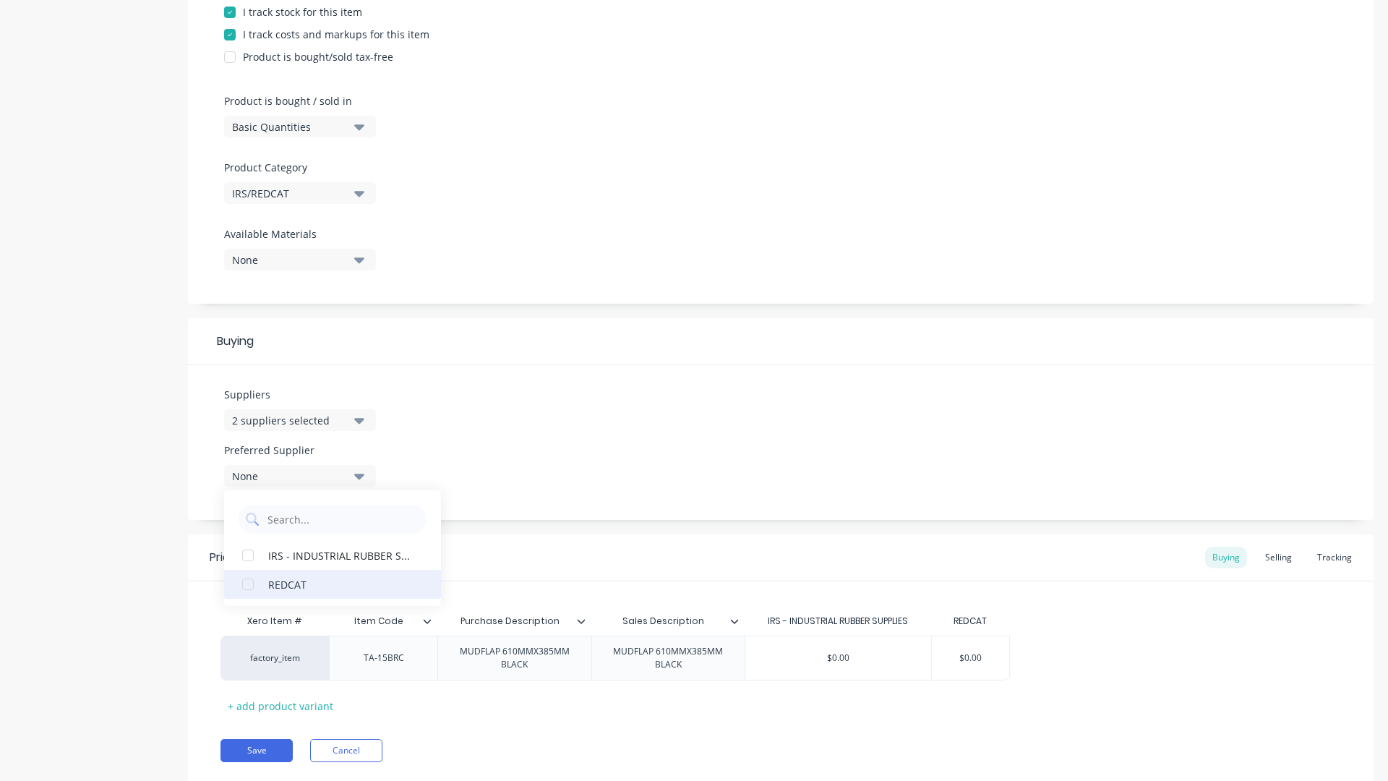
click at [351, 579] on div "REDCAT" at bounding box center [340, 583] width 145 height 15
click at [533, 435] on div "Suppliers 2 suppliers selected RED Preferred Supplier REDCAT REDCAT IRS - INDUS…" at bounding box center [781, 442] width 1186 height 155
drag, startPoint x: 952, startPoint y: 662, endPoint x: 987, endPoint y: 655, distance: 35.5
click at [987, 655] on input "$0.00" at bounding box center [970, 658] width 77 height 13
click at [1265, 558] on div "Selling" at bounding box center [1278, 558] width 41 height 22
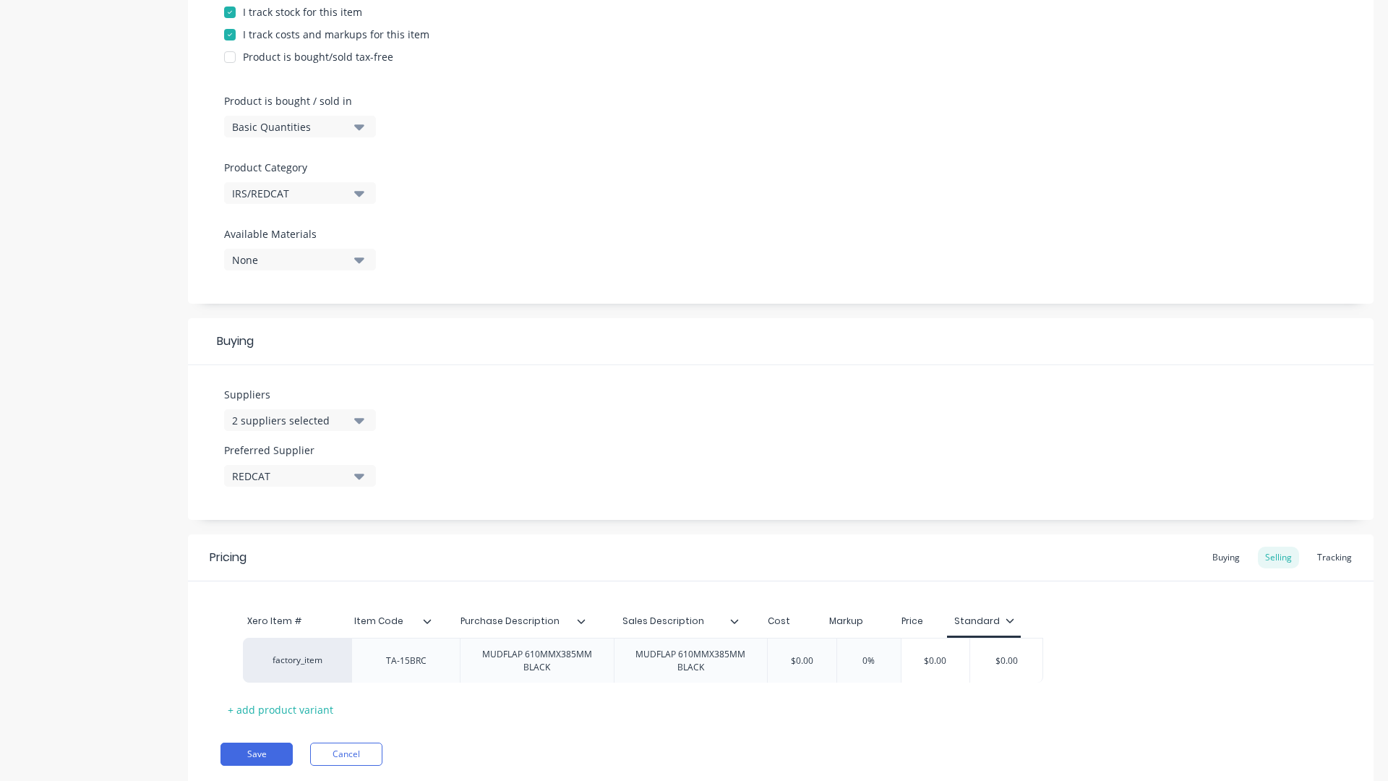
drag, startPoint x: 767, startPoint y: 654, endPoint x: 795, endPoint y: 652, distance: 27.6
click at [795, 652] on div "factory_item TA-15BRC MUDFLAP 610MMX385MM BLACK MUDFLAP 610MMX385MM BLACK $0.00…" at bounding box center [781, 661] width 1121 height 45
click at [788, 659] on input "$0.00" at bounding box center [779, 661] width 72 height 13
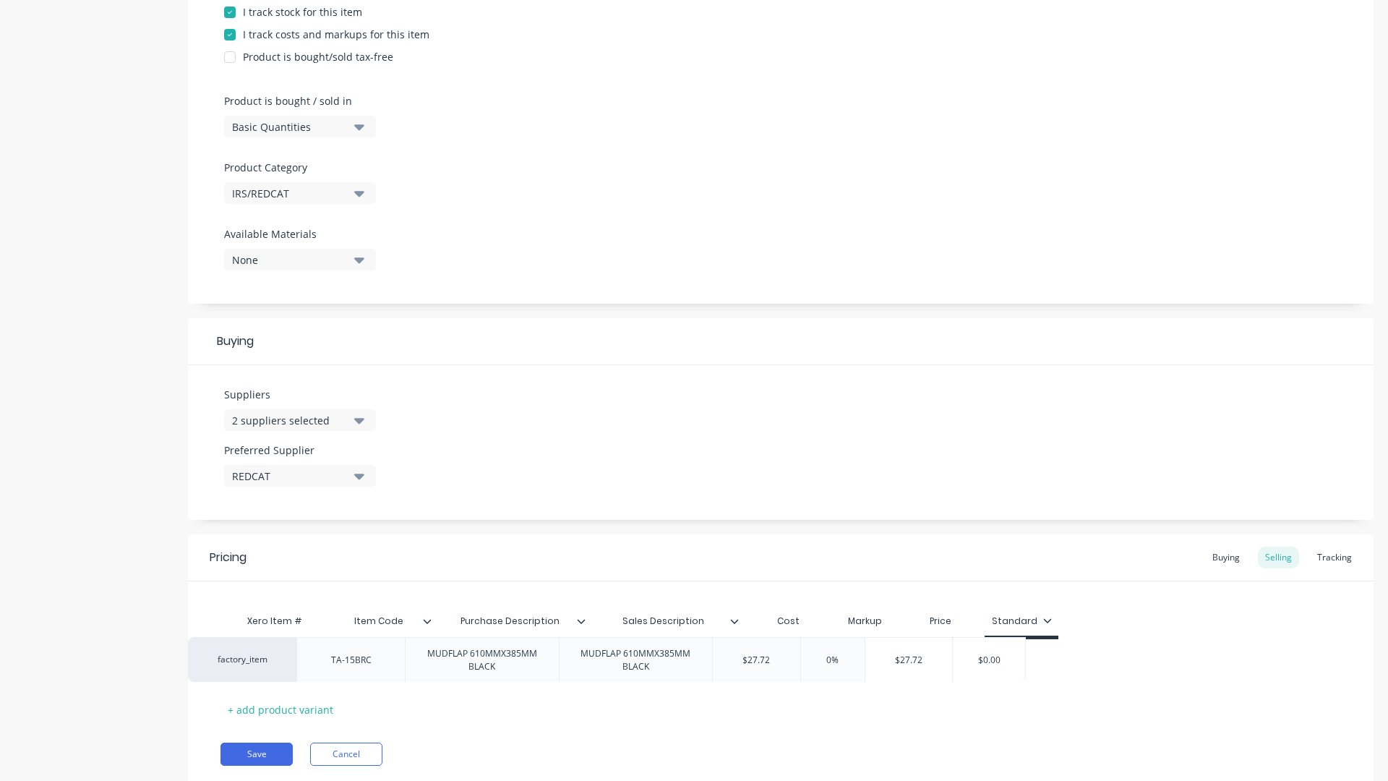
drag, startPoint x: 879, startPoint y: 670, endPoint x: 843, endPoint y: 667, distance: 36.3
click at [843, 667] on div "factory_item TA-15BRC MUDFLAP 610MMX385MM BLACK MUDFLAP 610MMX385MM BLACK $27.7…" at bounding box center [781, 661] width 1121 height 45
click at [850, 661] on input "0%" at bounding box center [865, 661] width 72 height 13
drag, startPoint x: 850, startPoint y: 661, endPoint x: 874, endPoint y: 657, distance: 23.4
click at [874, 657] on input "0%" at bounding box center [865, 661] width 72 height 13
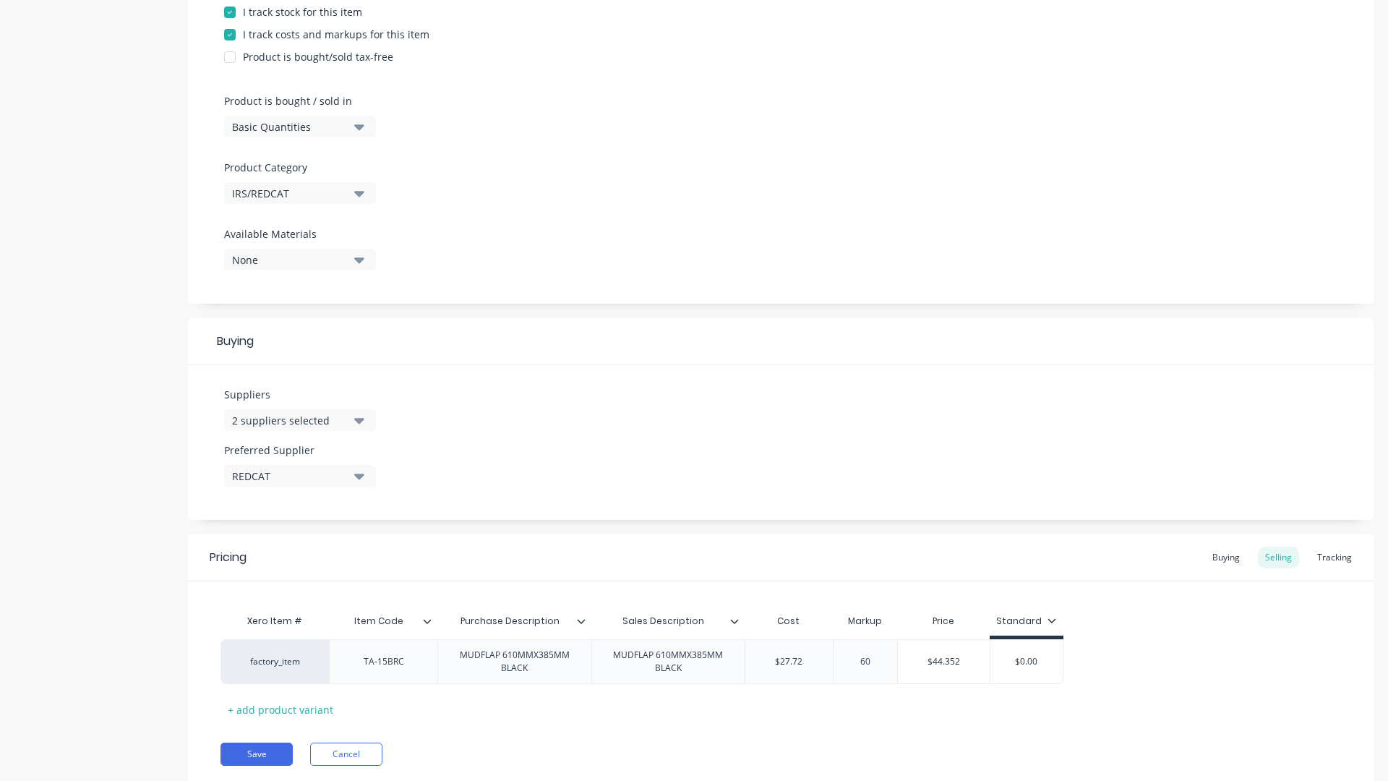
click at [765, 487] on div "Suppliers 2 suppliers selected RED Preferred Supplier REDCAT" at bounding box center [781, 442] width 1186 height 155
click at [1226, 565] on div "Buying" at bounding box center [1226, 558] width 42 height 22
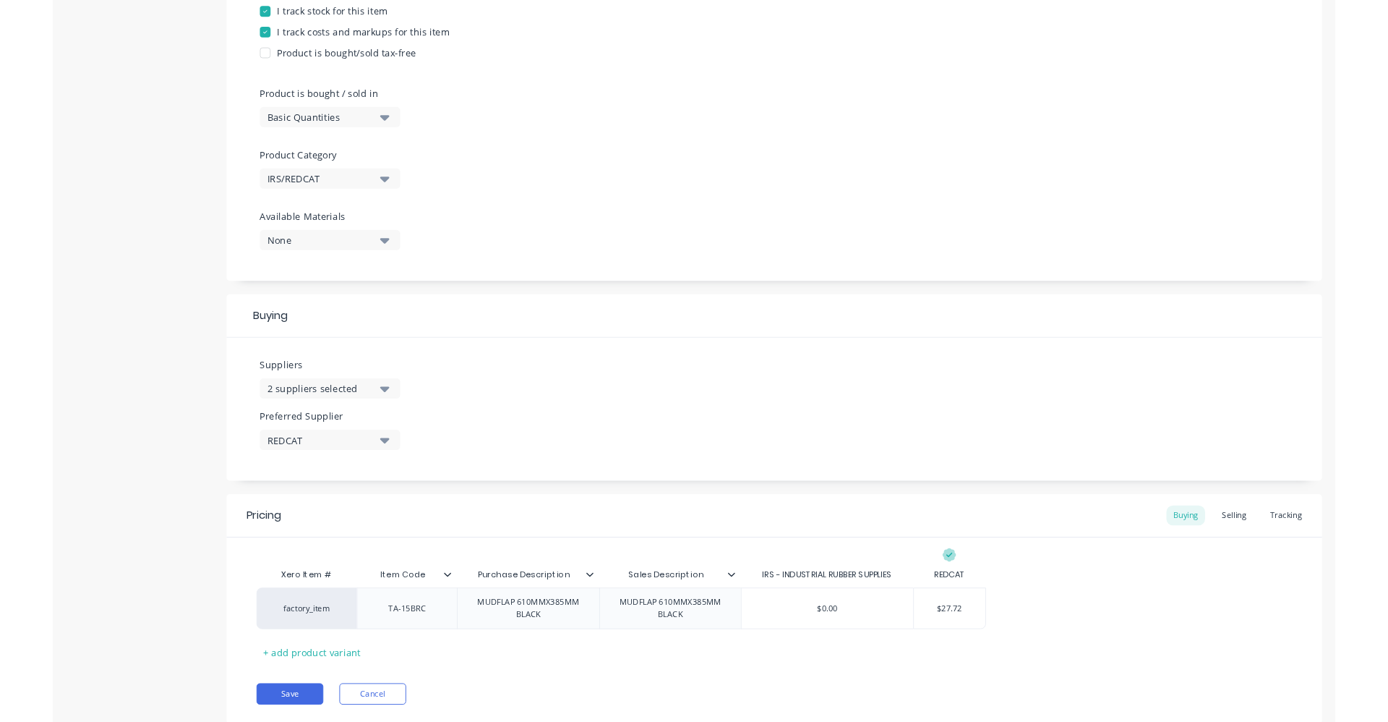
scroll to position [404, 0]
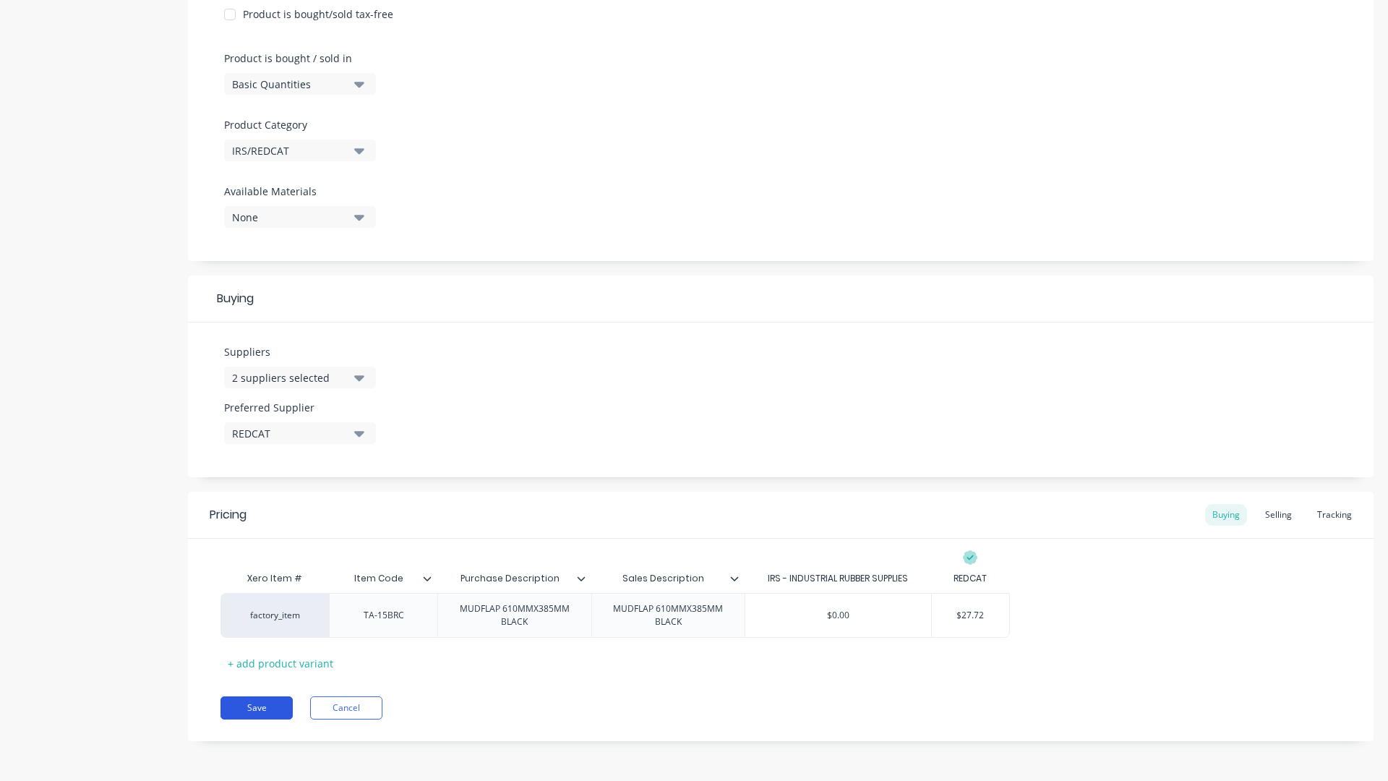
click at [283, 707] on button "Save" at bounding box center [257, 707] width 72 height 23
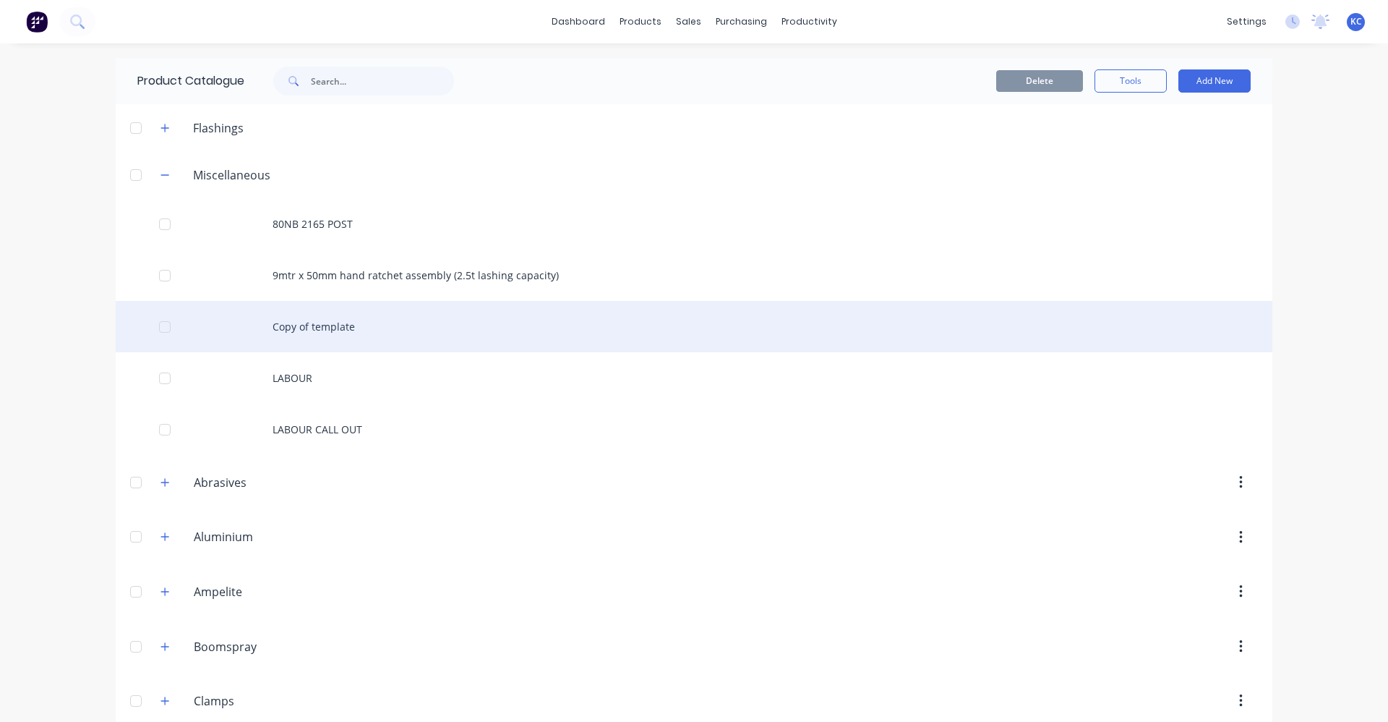
click at [300, 325] on div "Copy of template" at bounding box center [694, 326] width 1157 height 51
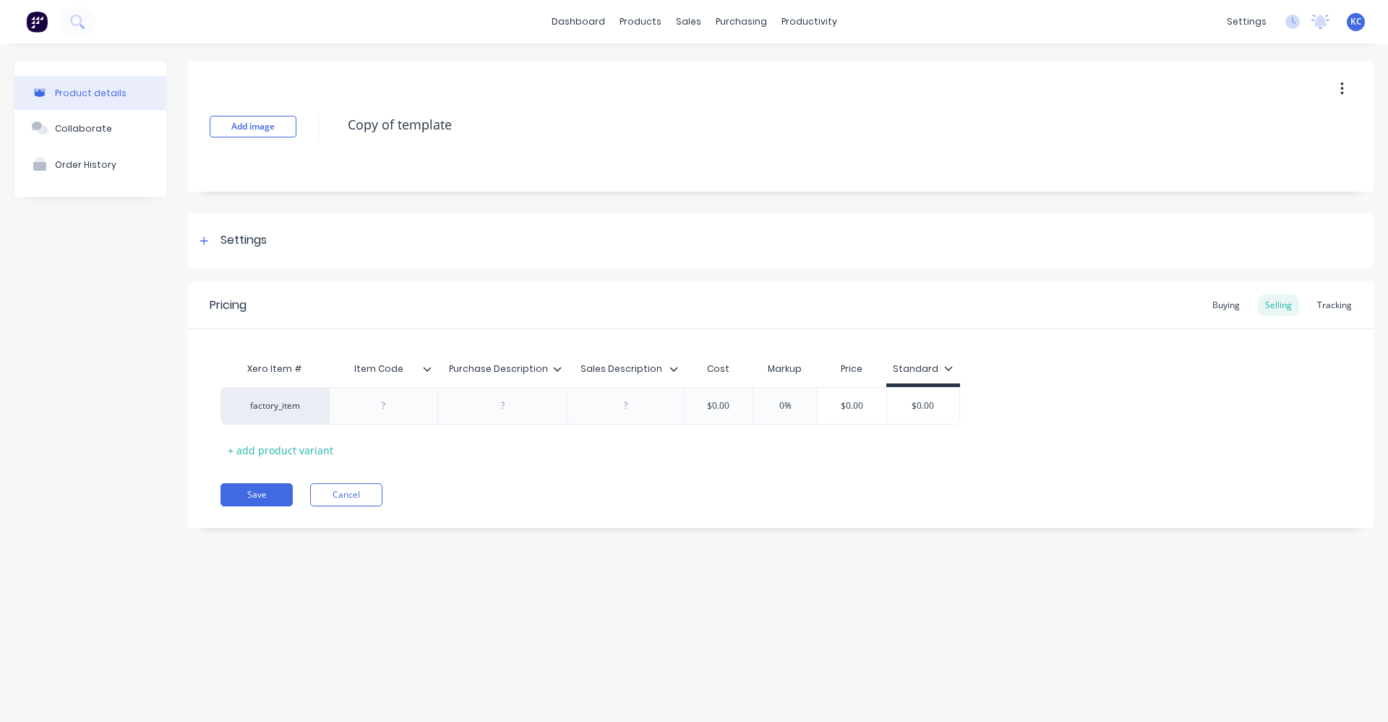
click at [1344, 95] on button "button" at bounding box center [1342, 89] width 34 height 26
click at [1313, 130] on span "Duplicate" at bounding box center [1289, 126] width 108 height 15
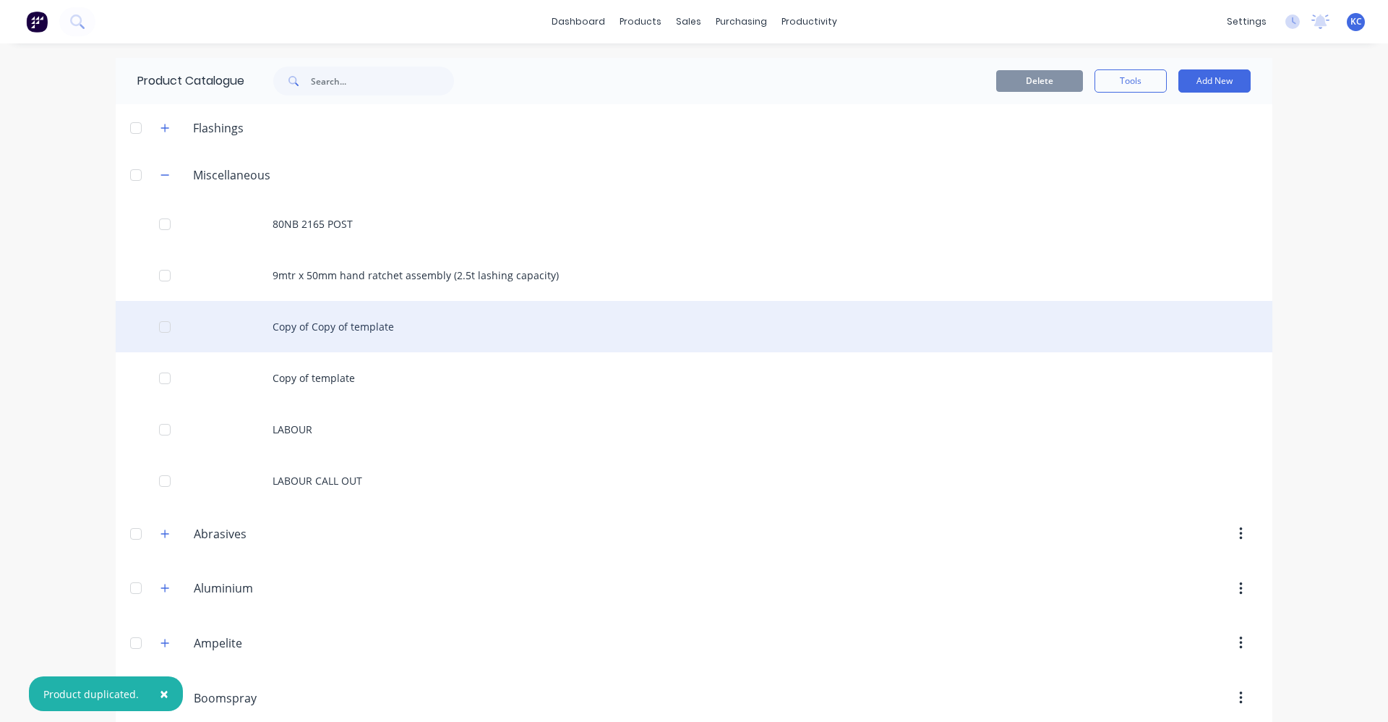
click at [349, 327] on div "Copy of Copy of template" at bounding box center [694, 326] width 1157 height 51
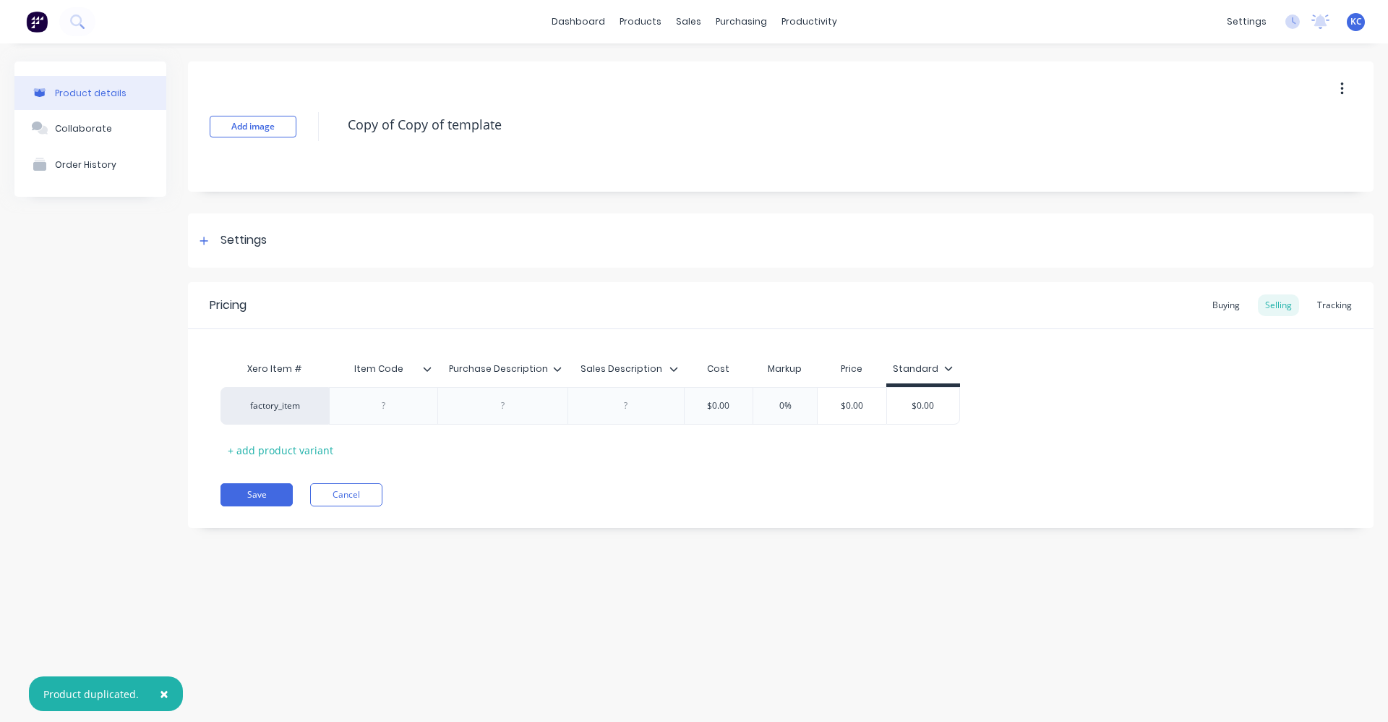
click at [325, 133] on div "Add image Copy of Copy of template" at bounding box center [781, 126] width 1186 height 130
click at [487, 114] on textarea "Copy of Copy of template" at bounding box center [798, 125] width 914 height 34
drag, startPoint x: 528, startPoint y: 124, endPoint x: 289, endPoint y: 111, distance: 239.7
click at [289, 111] on div "Add image Copy of Copy of template" at bounding box center [781, 126] width 1186 height 130
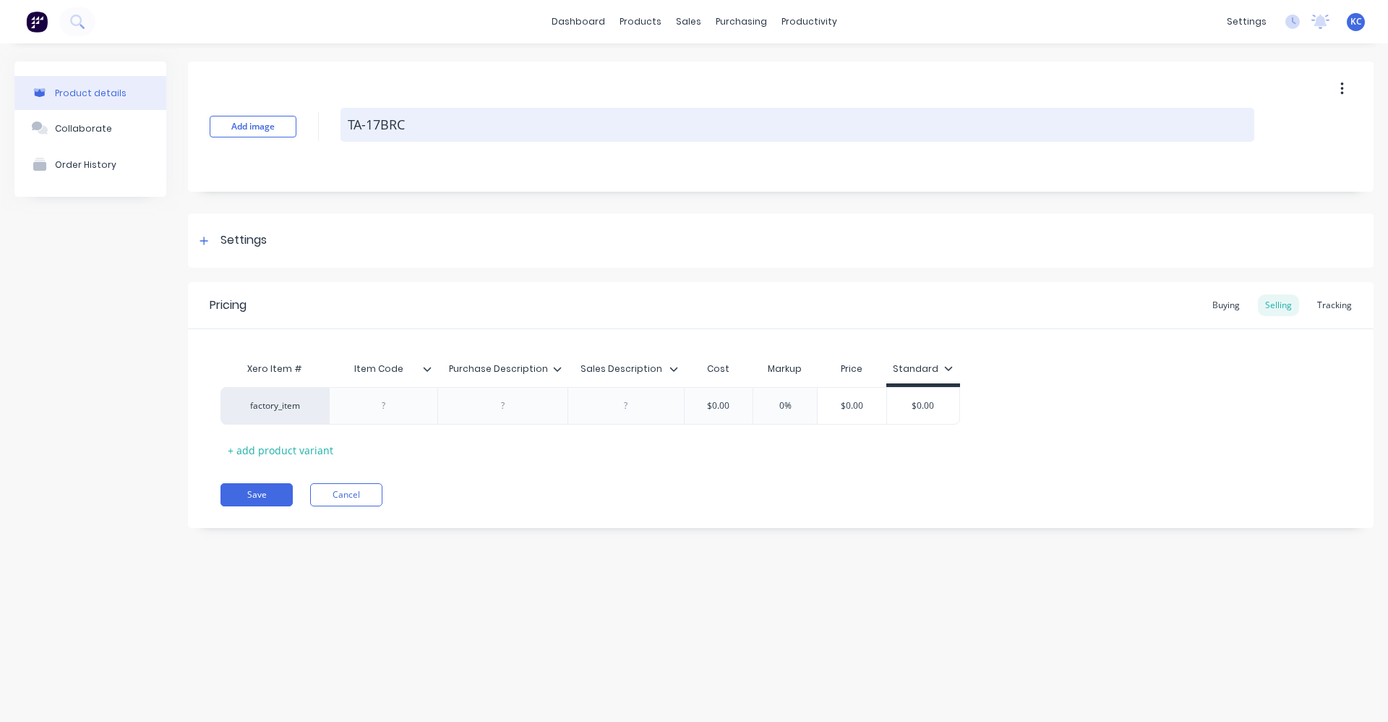
drag, startPoint x: 413, startPoint y: 127, endPoint x: 346, endPoint y: 129, distance: 66.6
click at [346, 129] on textarea "TA-17BRC" at bounding box center [798, 125] width 914 height 34
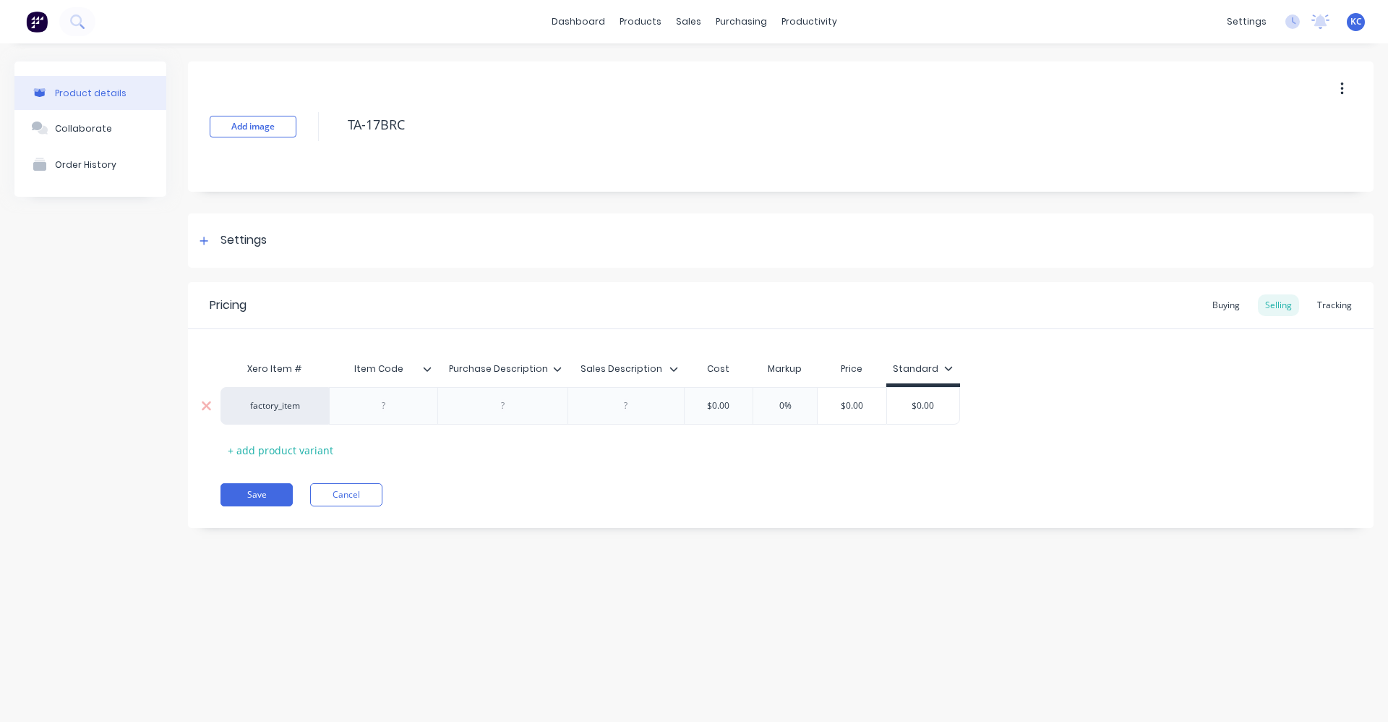
click at [366, 409] on div at bounding box center [384, 405] width 72 height 19
paste div
click at [492, 417] on div at bounding box center [502, 406] width 130 height 38
click at [503, 409] on div at bounding box center [503, 405] width 72 height 19
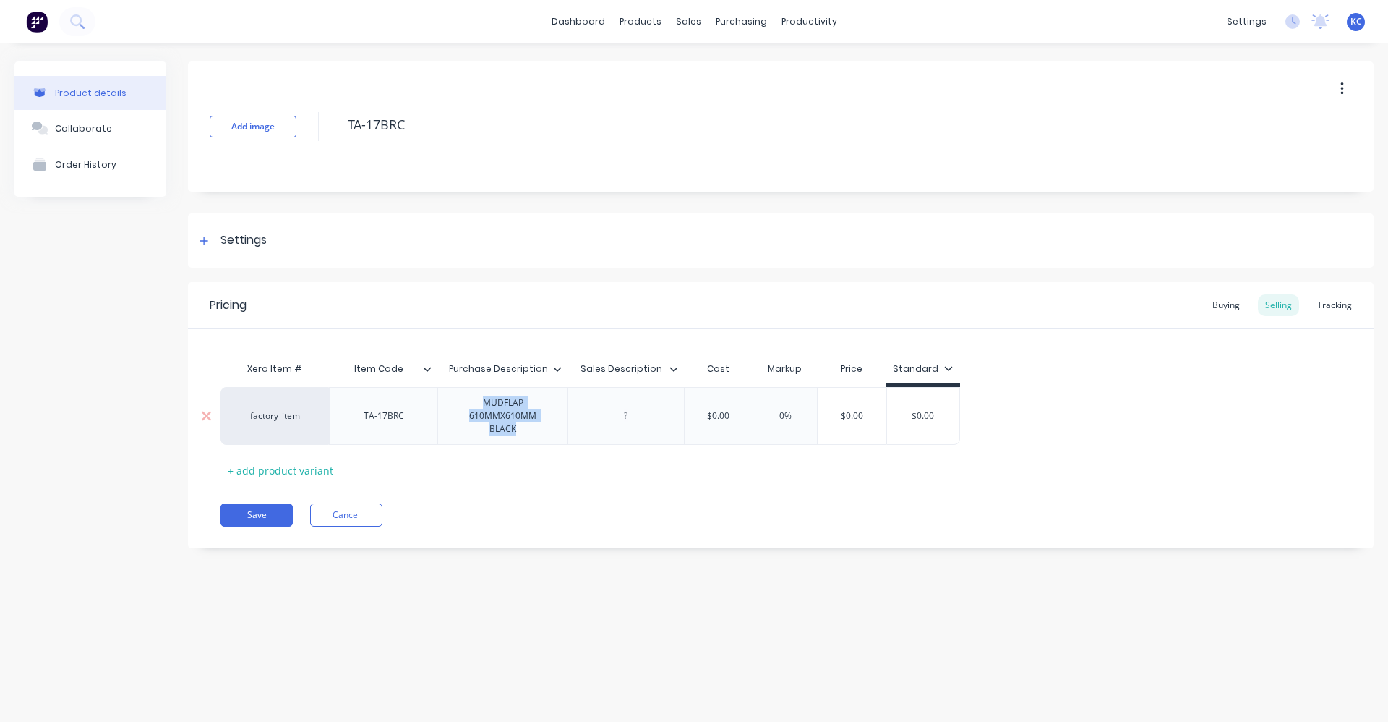
drag, startPoint x: 555, startPoint y: 418, endPoint x: 464, endPoint y: 409, distance: 92.3
click at [464, 409] on div "MUDFLAP 610MMX610MM BLACK" at bounding box center [503, 415] width 118 height 45
copy div "MUDFLAP 610MMX610MM BLACK"
click at [614, 418] on div at bounding box center [626, 415] width 72 height 19
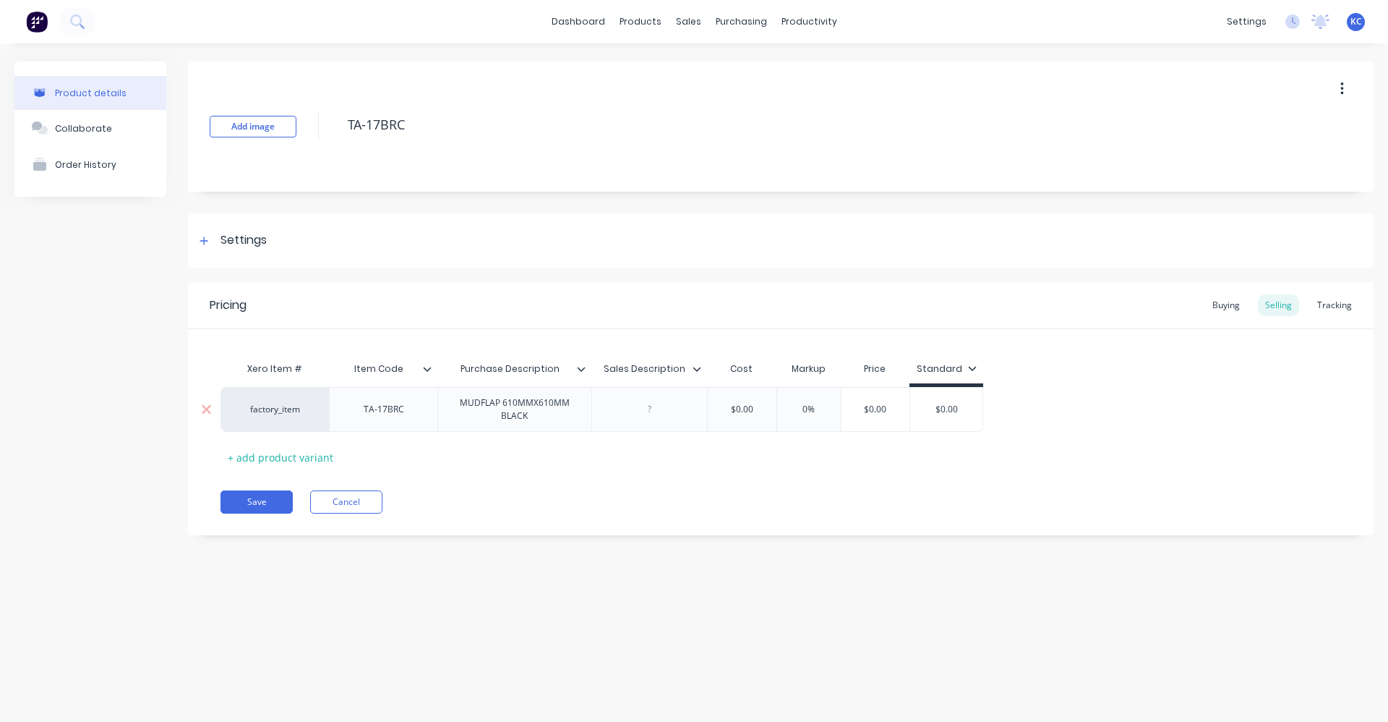
paste div
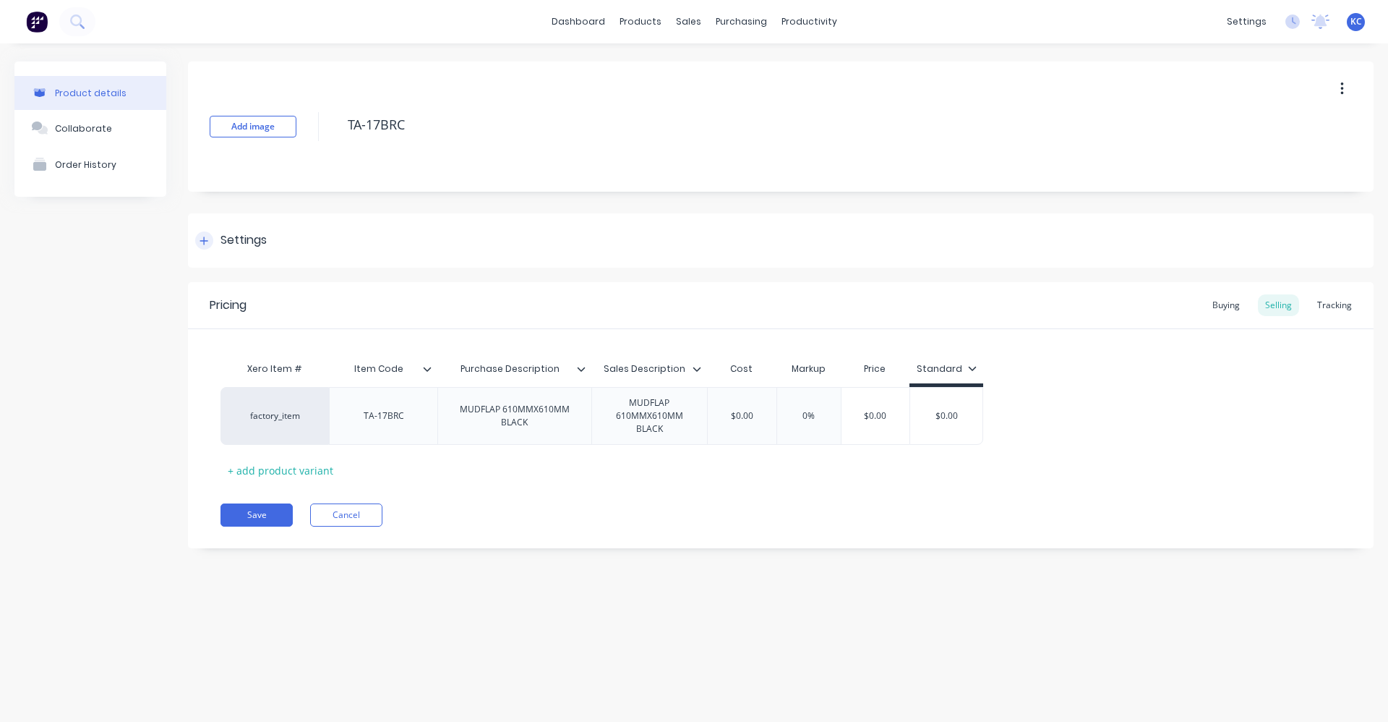
click at [302, 244] on div "Settings" at bounding box center [781, 240] width 1186 height 54
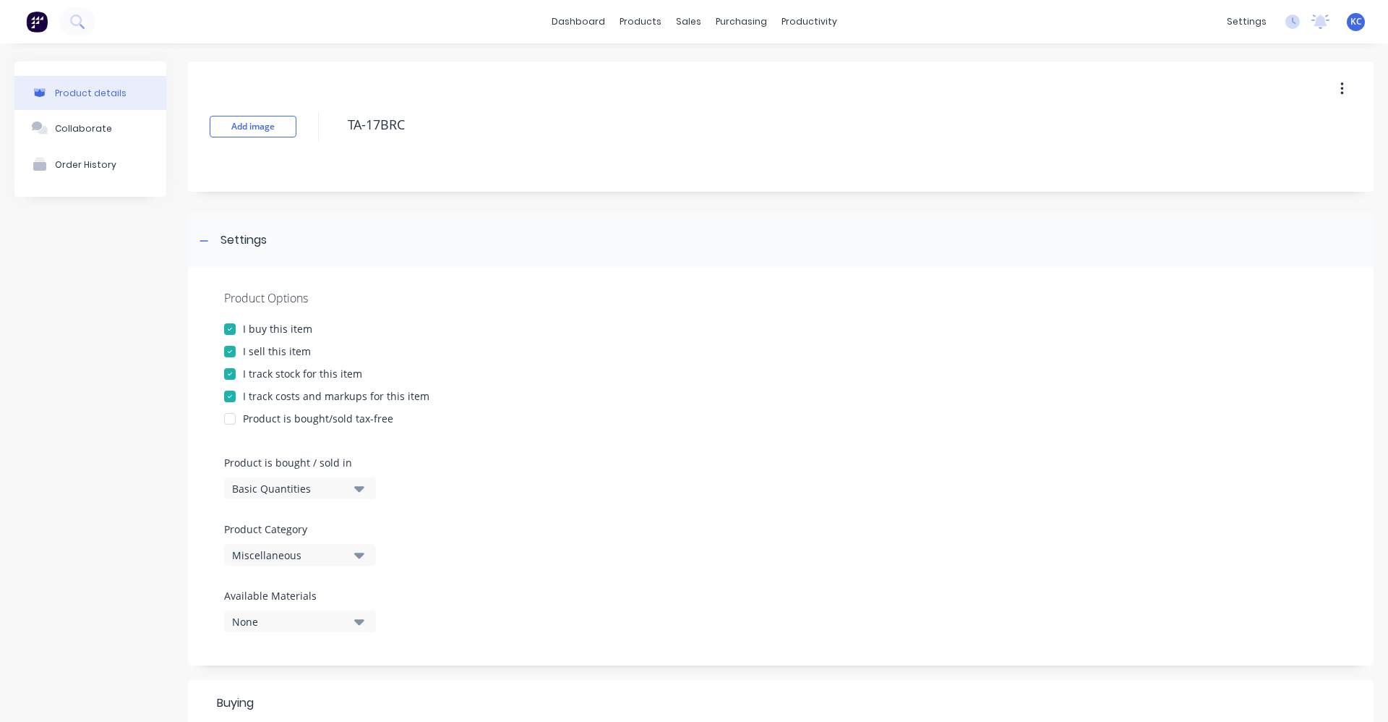
click at [358, 558] on icon "button" at bounding box center [359, 555] width 10 height 16
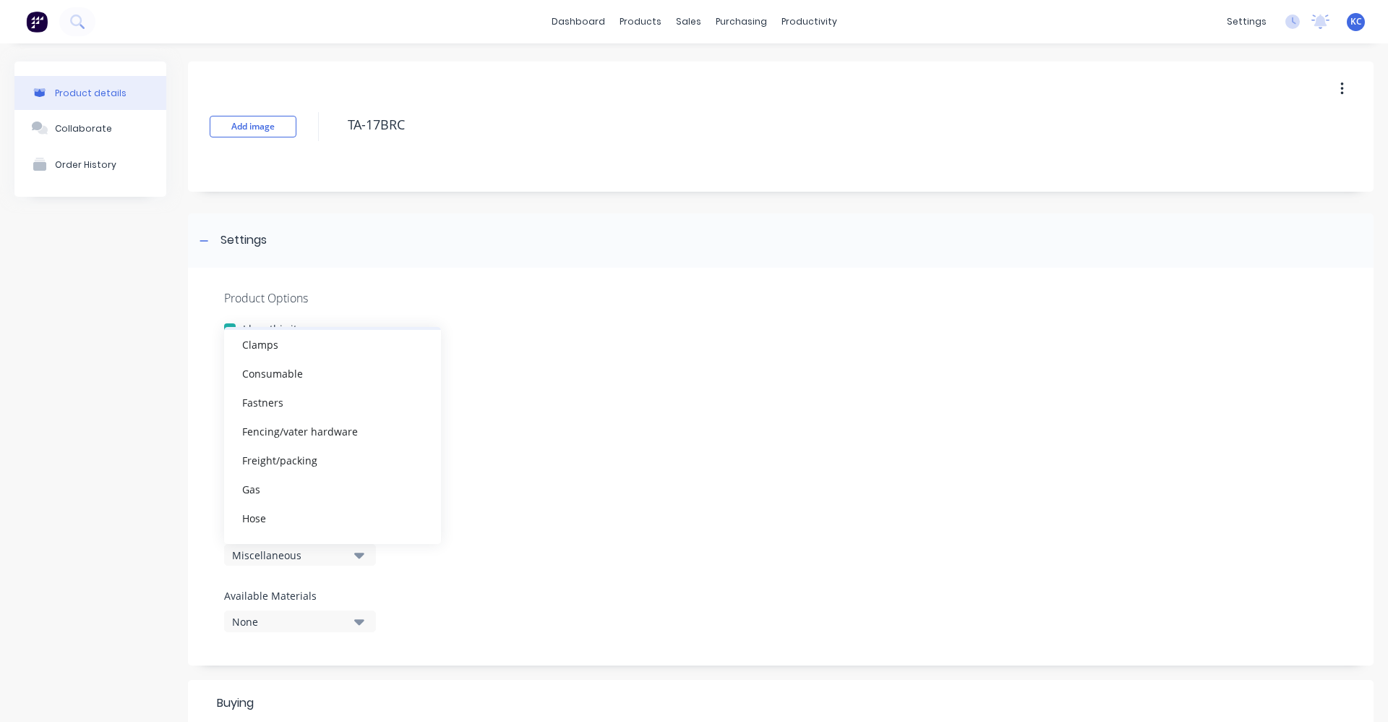
scroll to position [217, 0]
click at [325, 490] on div "IRS/REDCAT" at bounding box center [332, 493] width 217 height 29
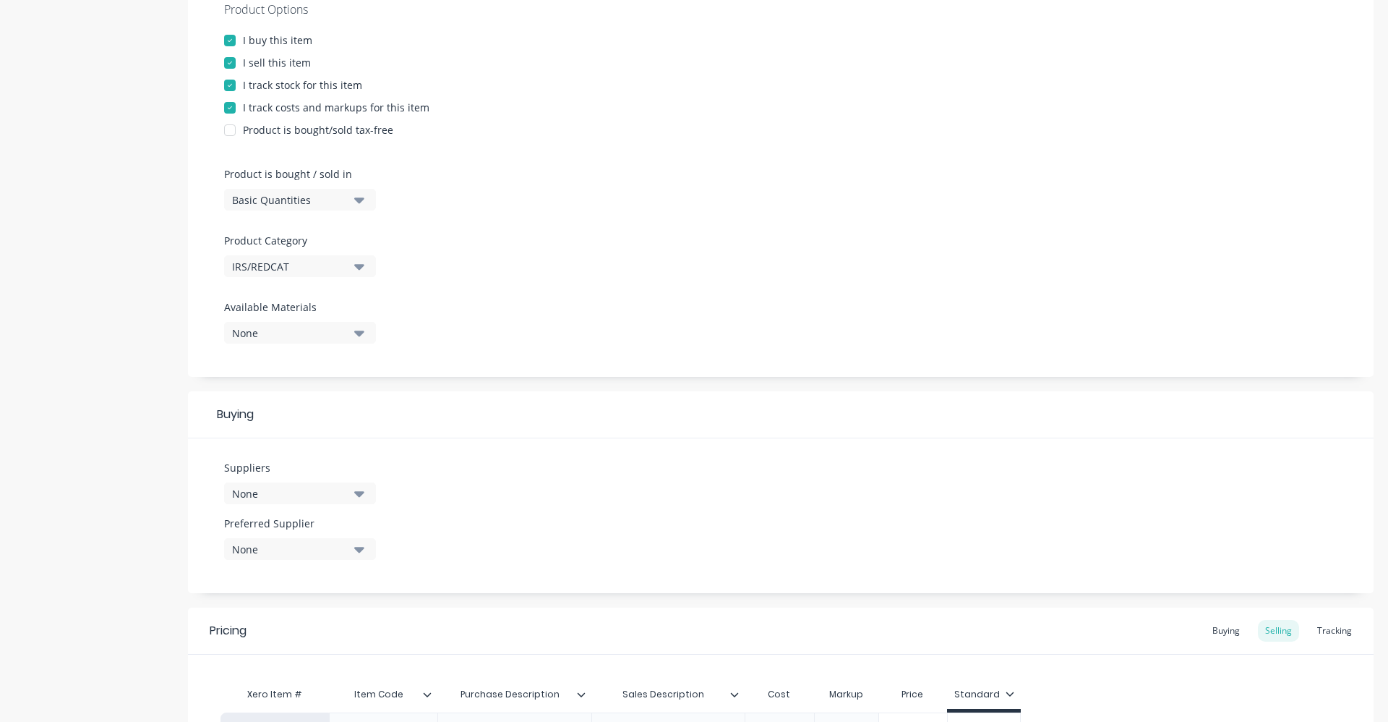
scroll to position [289, 0]
click at [358, 487] on icon "button" at bounding box center [359, 492] width 10 height 16
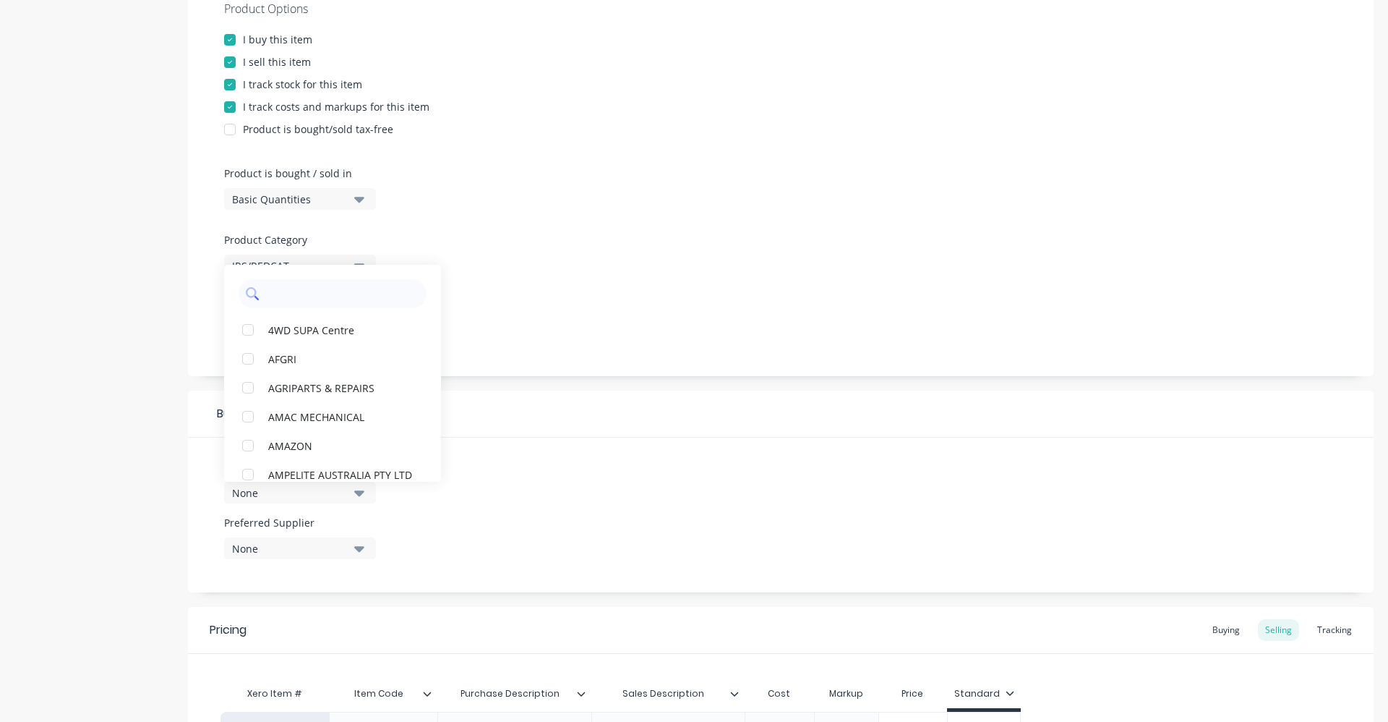
click at [309, 294] on input "text" at bounding box center [342, 293] width 153 height 29
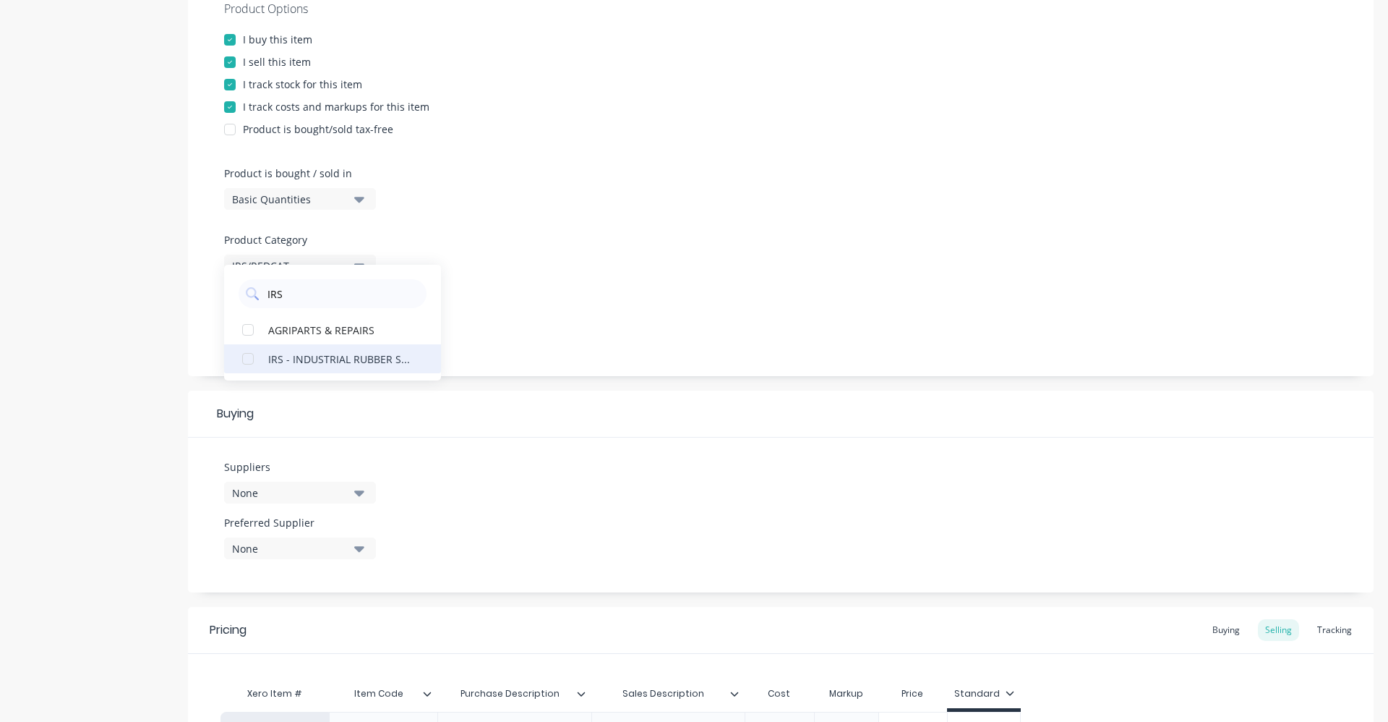
click at [274, 359] on div "IRS - INDUSTRIAL RUBBER SUPPLIES" at bounding box center [340, 358] width 145 height 15
click at [483, 319] on div "Product Options I buy this item I sell this item I track stock for this item I …" at bounding box center [781, 177] width 1186 height 398
click at [356, 491] on icon "button" at bounding box center [359, 493] width 10 height 6
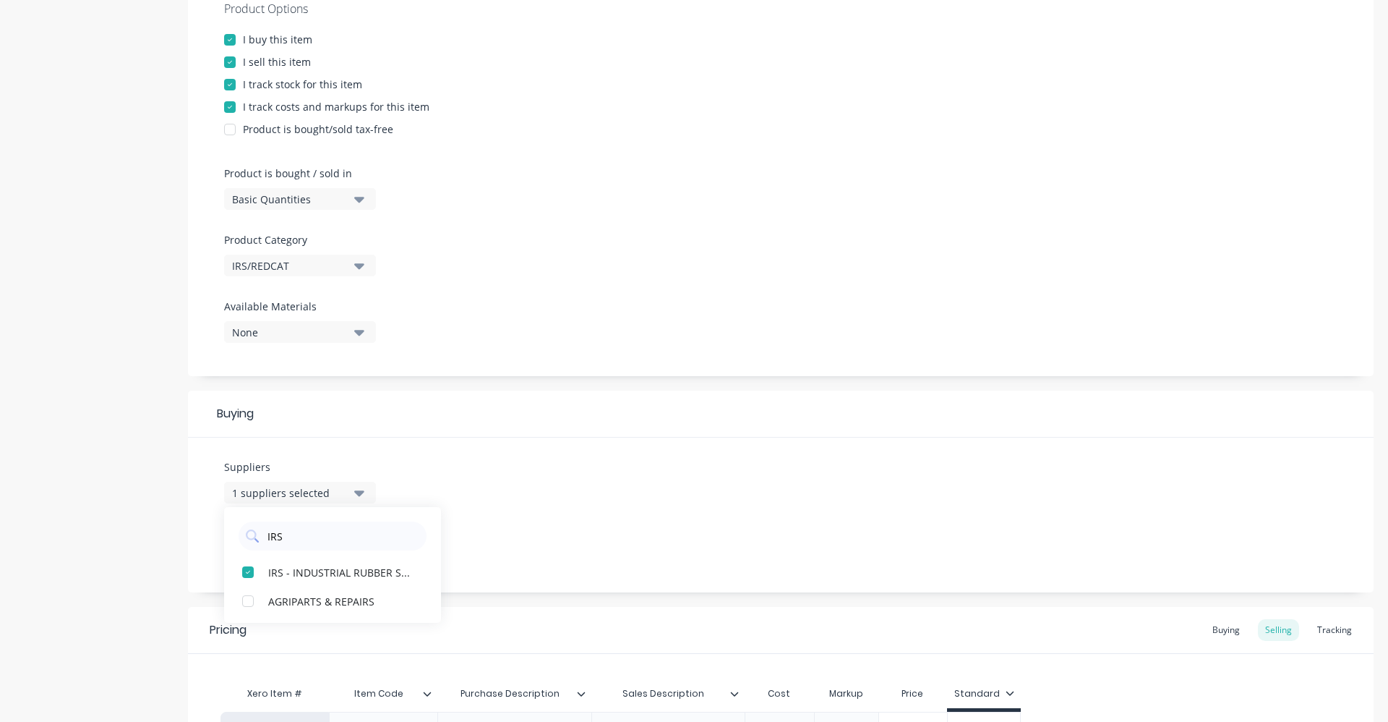
drag, startPoint x: 299, startPoint y: 539, endPoint x: 223, endPoint y: 536, distance: 75.3
click at [223, 536] on div "Suppliers 1 suppliers selected IRS IRS - INDUSTRIAL RUBBER SUPPLIES AGRIPARTS &…" at bounding box center [781, 514] width 1186 height 155
click at [356, 495] on icon "button" at bounding box center [359, 492] width 10 height 16
drag, startPoint x: 314, startPoint y: 532, endPoint x: 247, endPoint y: 543, distance: 67.4
click at [247, 543] on div "IRS" at bounding box center [333, 535] width 188 height 29
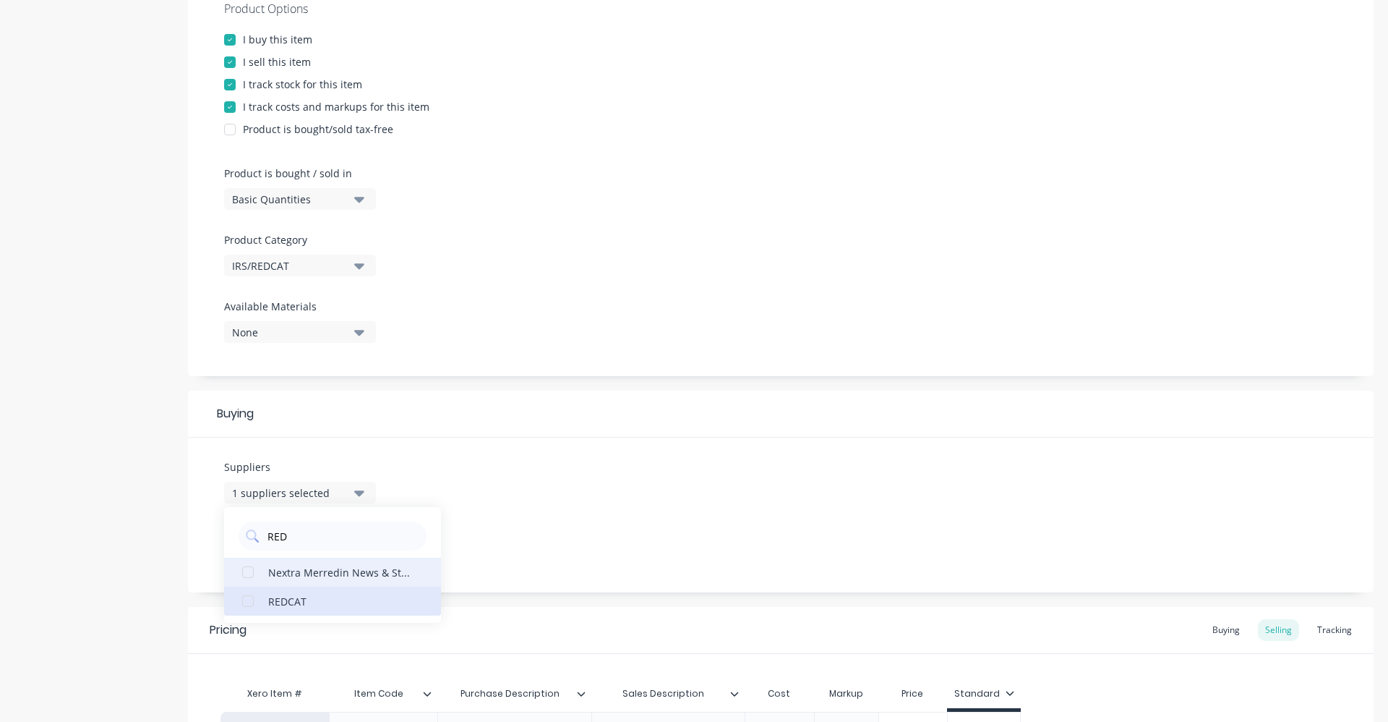
click at [283, 602] on div "REDCAT" at bounding box center [340, 600] width 145 height 15
click at [547, 484] on div "Suppliers 2 suppliers selected RED REDCAT Nextra Merredin News & Stationery Pre…" at bounding box center [781, 514] width 1186 height 155
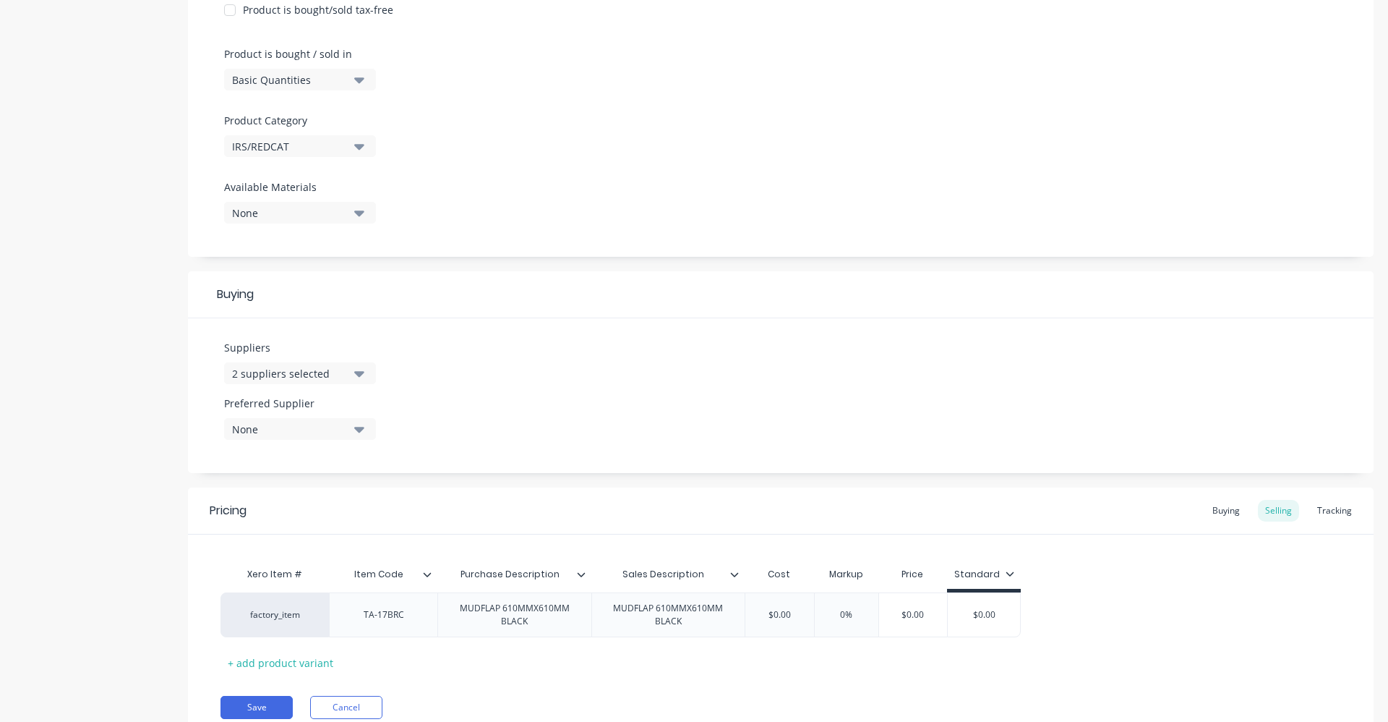
scroll to position [434, 0]
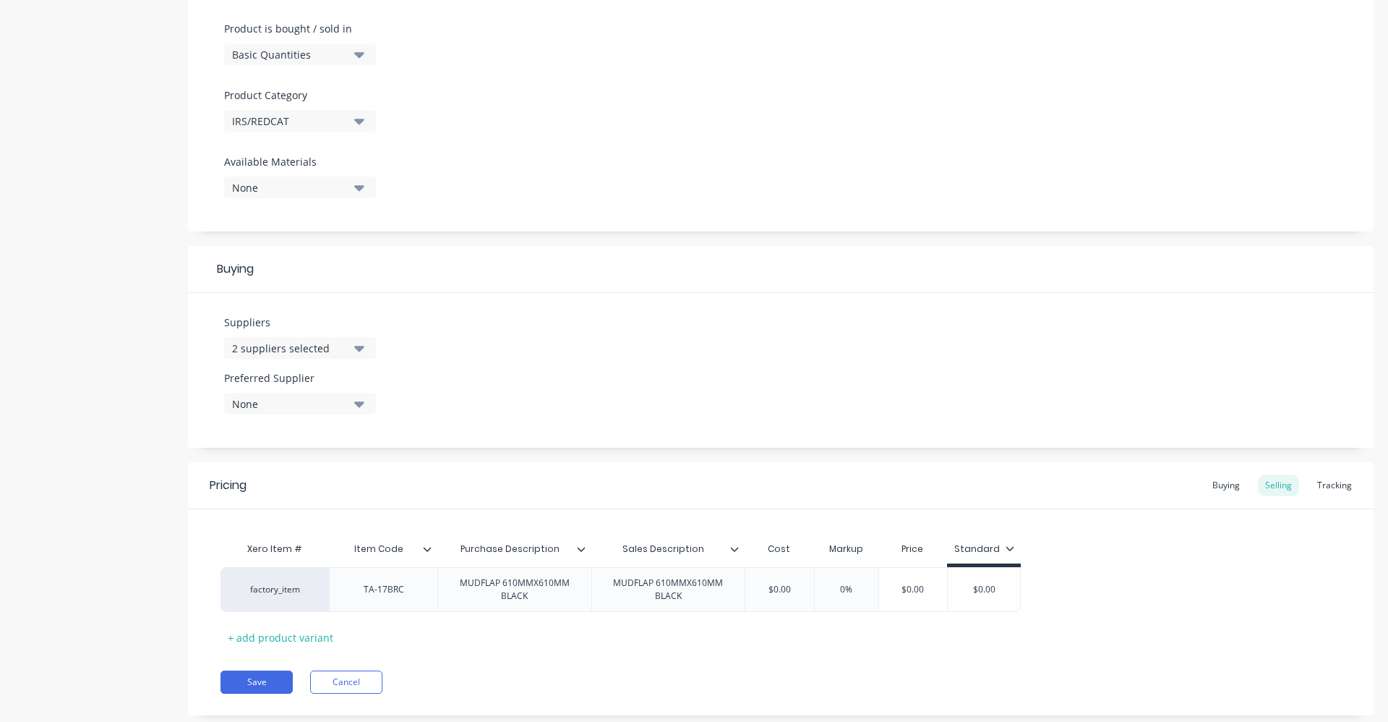
click at [365, 406] on button "None" at bounding box center [300, 404] width 152 height 22
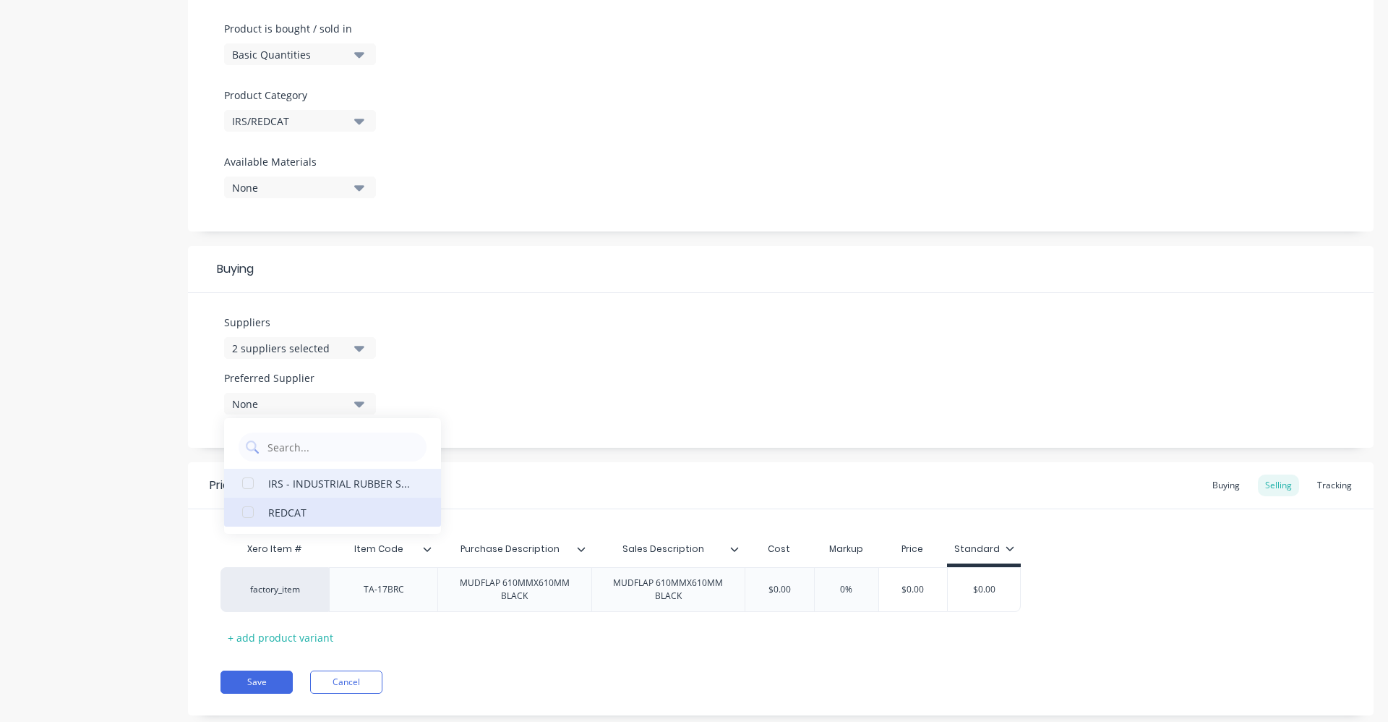
click at [337, 509] on div "REDCAT" at bounding box center [340, 511] width 145 height 15
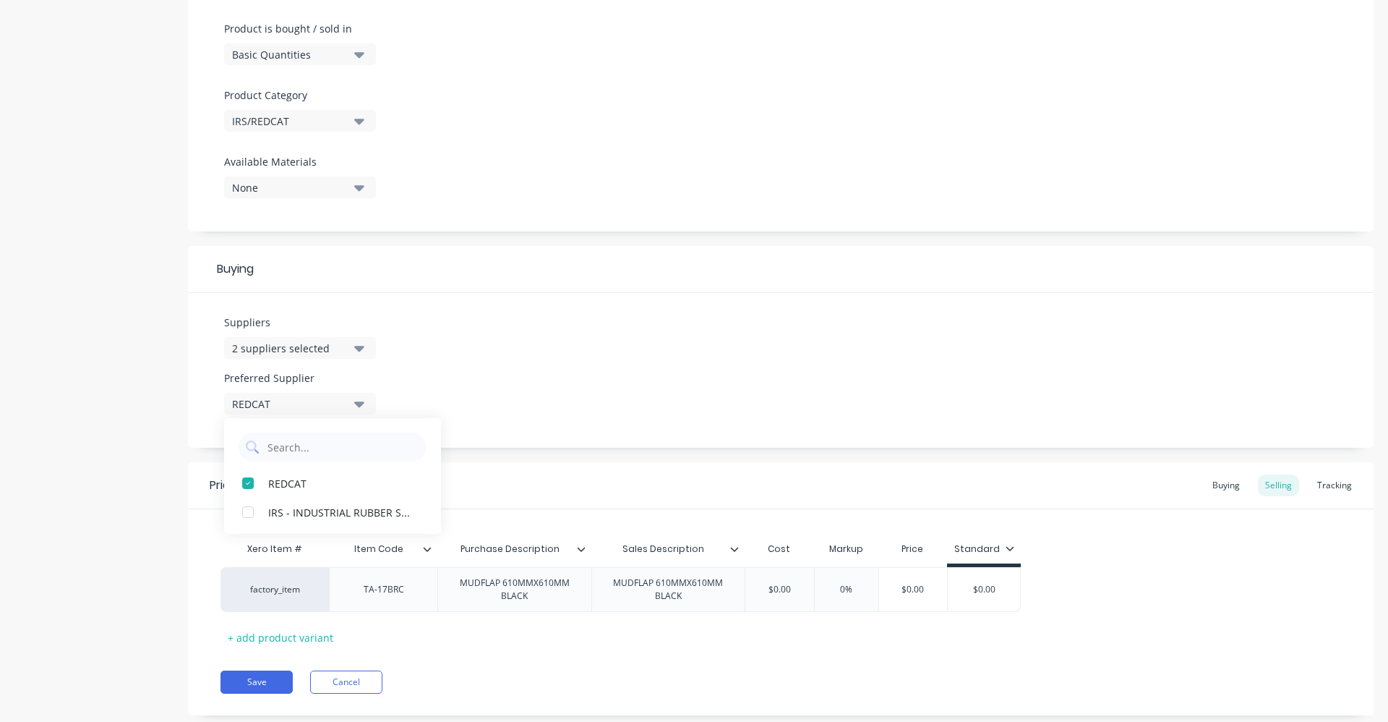
click at [593, 348] on div "Suppliers 2 suppliers selected RED Preferred Supplier REDCAT REDCAT IRS - INDUS…" at bounding box center [781, 370] width 1186 height 155
click at [781, 601] on div "$0.00" at bounding box center [779, 589] width 72 height 36
click at [1218, 485] on div "Buying" at bounding box center [1226, 485] width 42 height 22
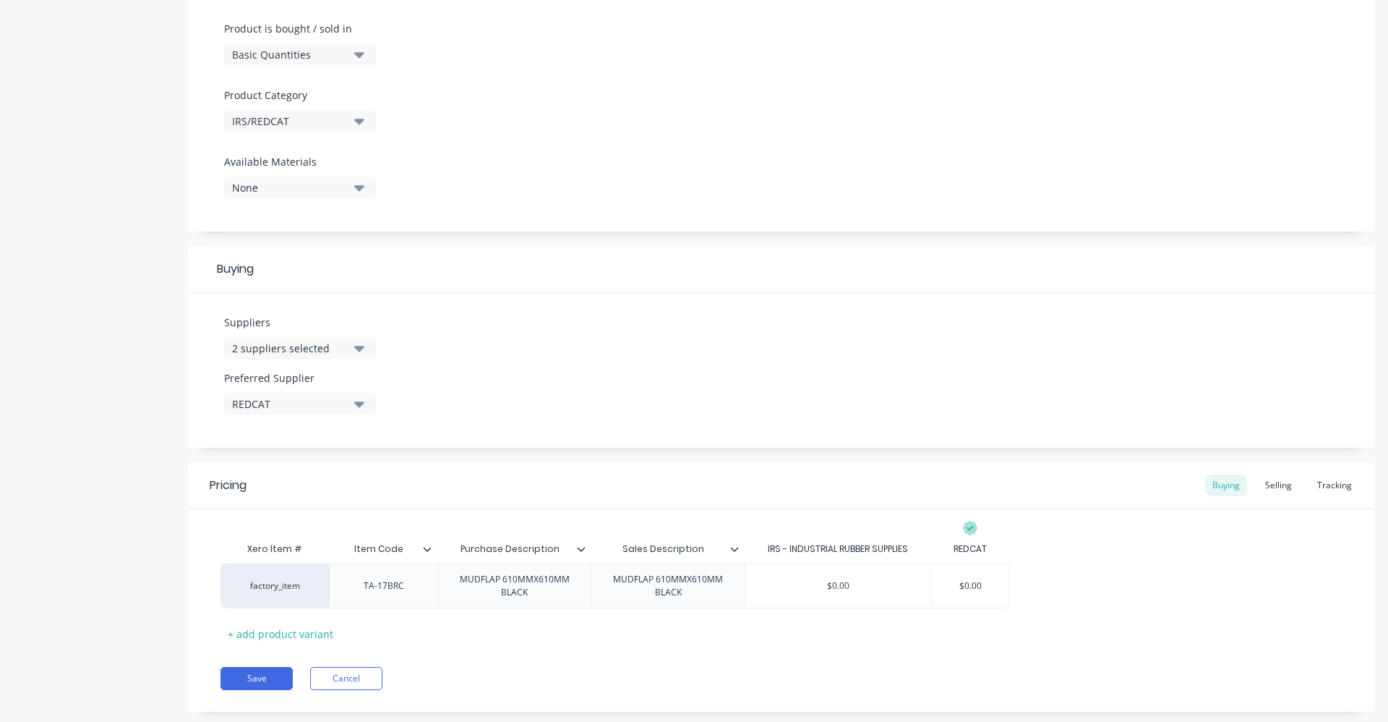
drag, startPoint x: 951, startPoint y: 586, endPoint x: 1039, endPoint y: 582, distance: 88.3
click at [1039, 582] on div "factory_item TA-17BRC MUDFLAP 610MMX610MM BLACK MUDFLAP 610MMX610MM BLACK $0.00…" at bounding box center [781, 585] width 1121 height 45
click at [1263, 483] on div "Selling" at bounding box center [1278, 485] width 41 height 22
drag, startPoint x: 766, startPoint y: 590, endPoint x: 823, endPoint y: 590, distance: 57.1
click at [823, 590] on div "factory_item TA-17BRC MUDFLAP 610MMX610MM BLACK MUDFLAP 610MMX610MM BLACK $0.00…" at bounding box center [621, 589] width 800 height 45
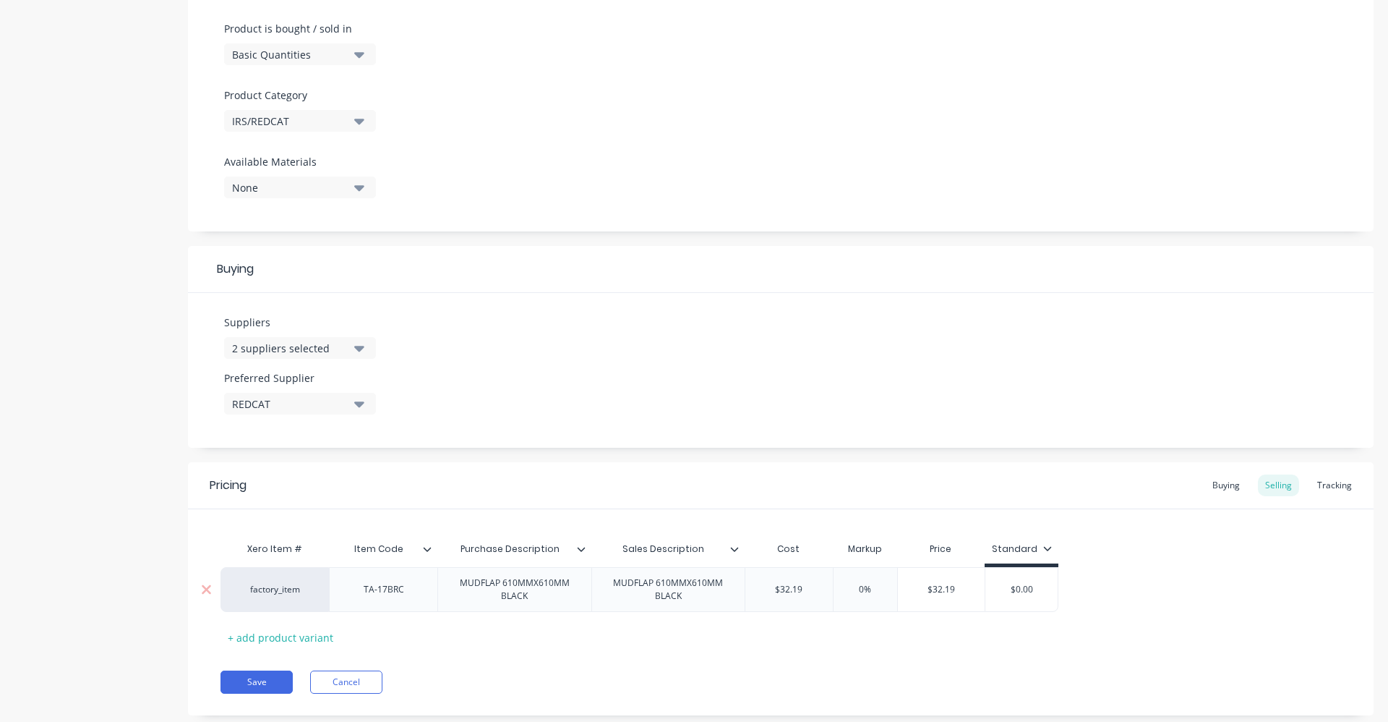
drag, startPoint x: 868, startPoint y: 584, endPoint x: 855, endPoint y: 589, distance: 14.6
click at [855, 589] on input "0%" at bounding box center [865, 589] width 72 height 13
click at [1106, 616] on div "Xero Item # Item Code Purchase Description Sales Description Cost Markup Price …" at bounding box center [781, 591] width 1121 height 114
click at [860, 589] on input "60%" at bounding box center [865, 589] width 72 height 13
click at [889, 667] on div "Pricing Buying Selling Tracking Xero Item # Item Code Purchase Description Sale…" at bounding box center [781, 588] width 1186 height 253
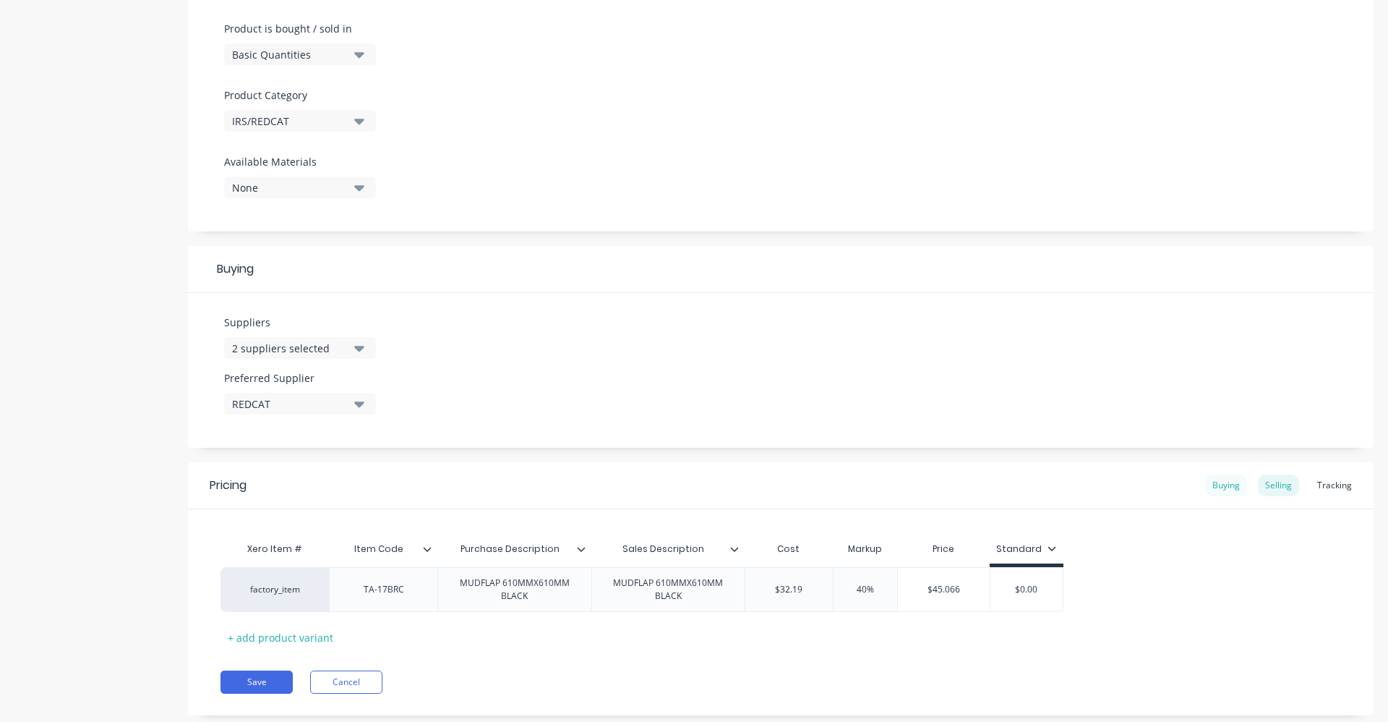
click at [1221, 482] on div "Buying" at bounding box center [1226, 485] width 42 height 22
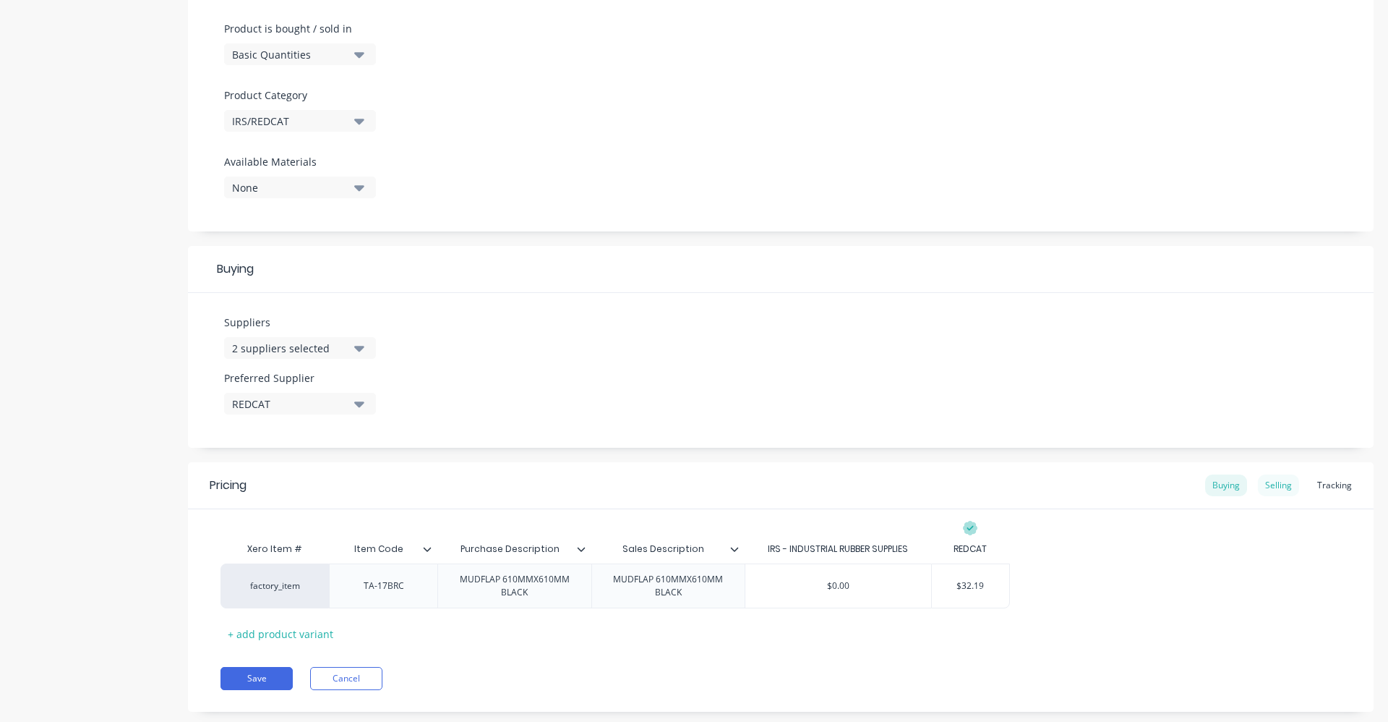
click at [1269, 484] on div "Selling" at bounding box center [1278, 485] width 41 height 22
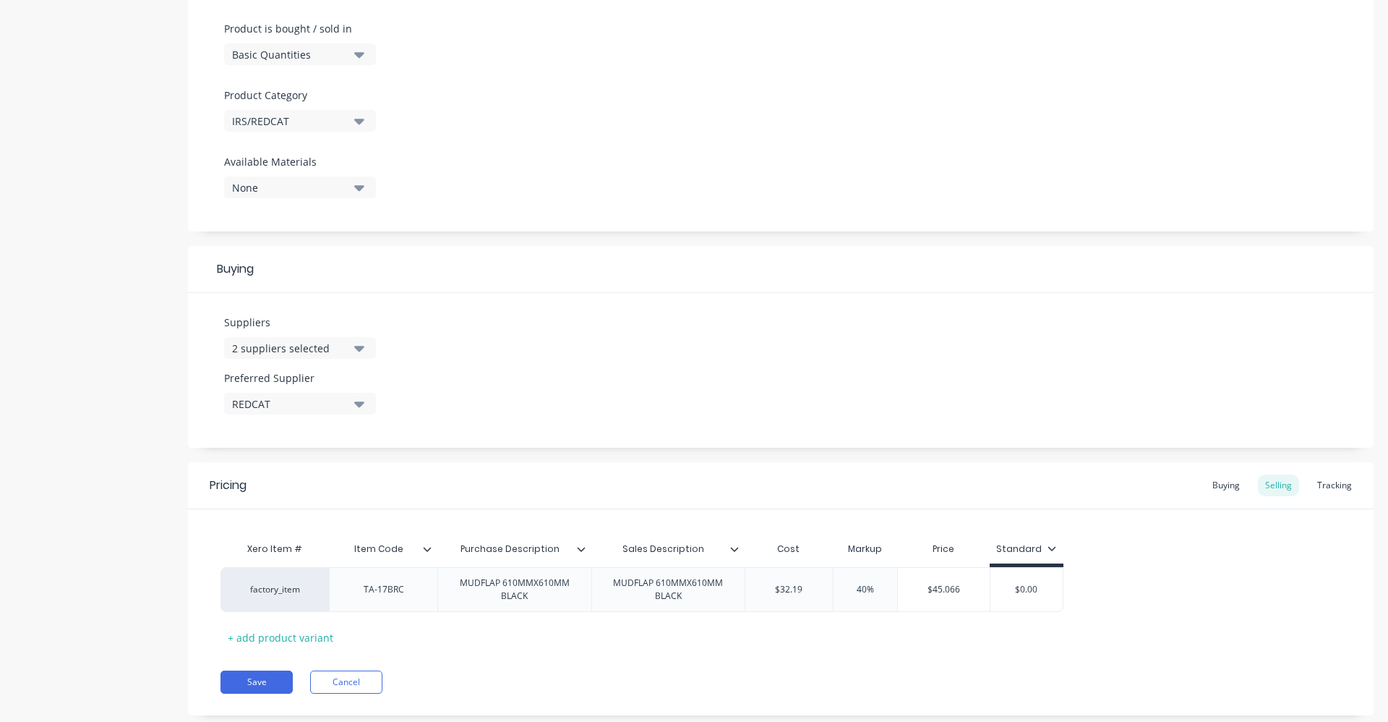
click at [244, 670] on div "Pricing Buying Selling Tracking Xero Item # Item Code Purchase Description Sale…" at bounding box center [781, 588] width 1186 height 253
click at [253, 673] on button "Save" at bounding box center [257, 681] width 72 height 23
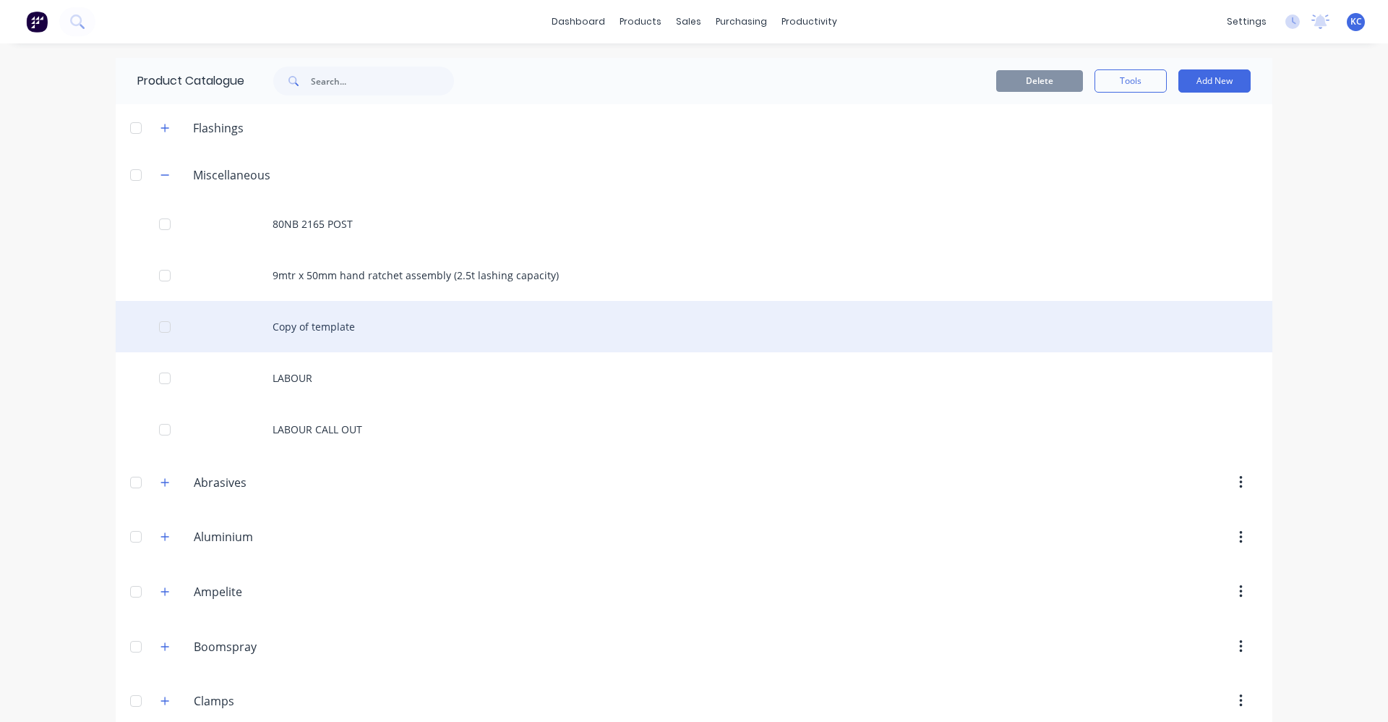
click at [366, 331] on div "Copy of template" at bounding box center [694, 326] width 1157 height 51
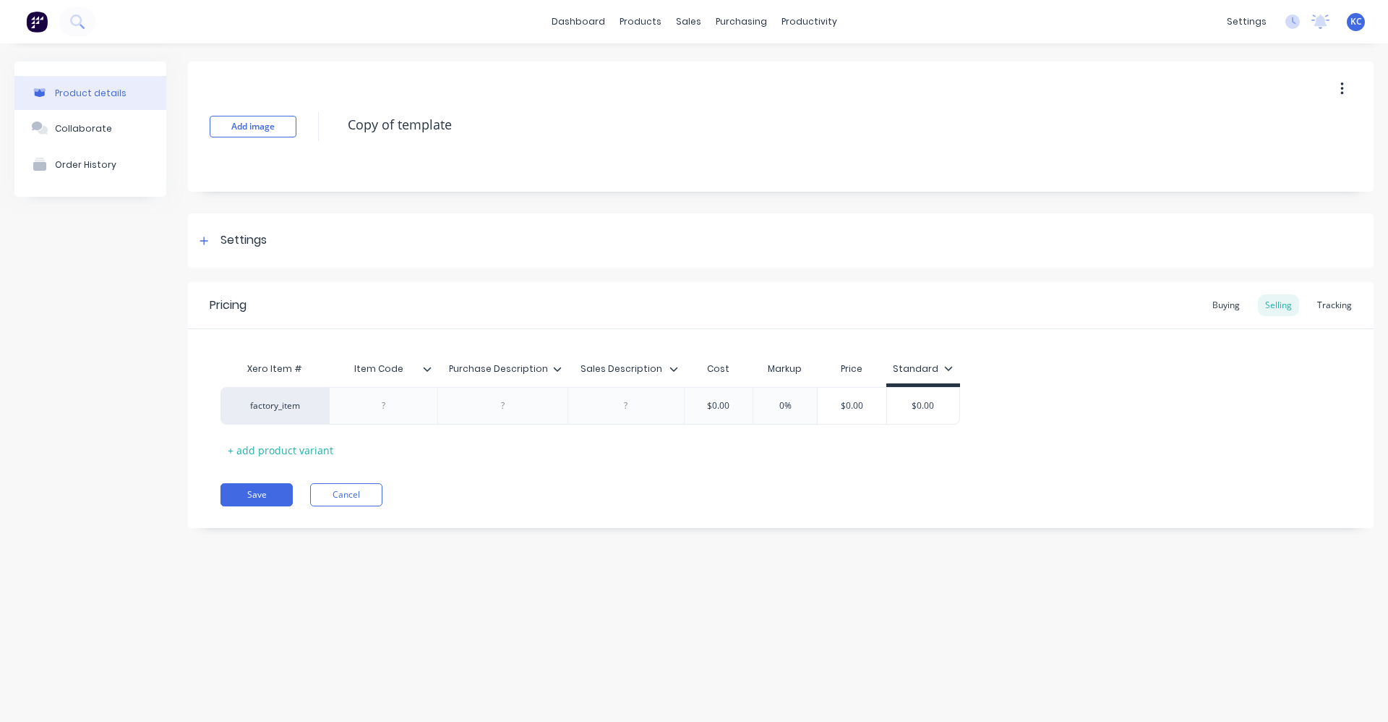
click at [1343, 89] on icon "button" at bounding box center [1342, 88] width 3 height 13
click at [1267, 130] on span "Duplicate" at bounding box center [1289, 126] width 108 height 15
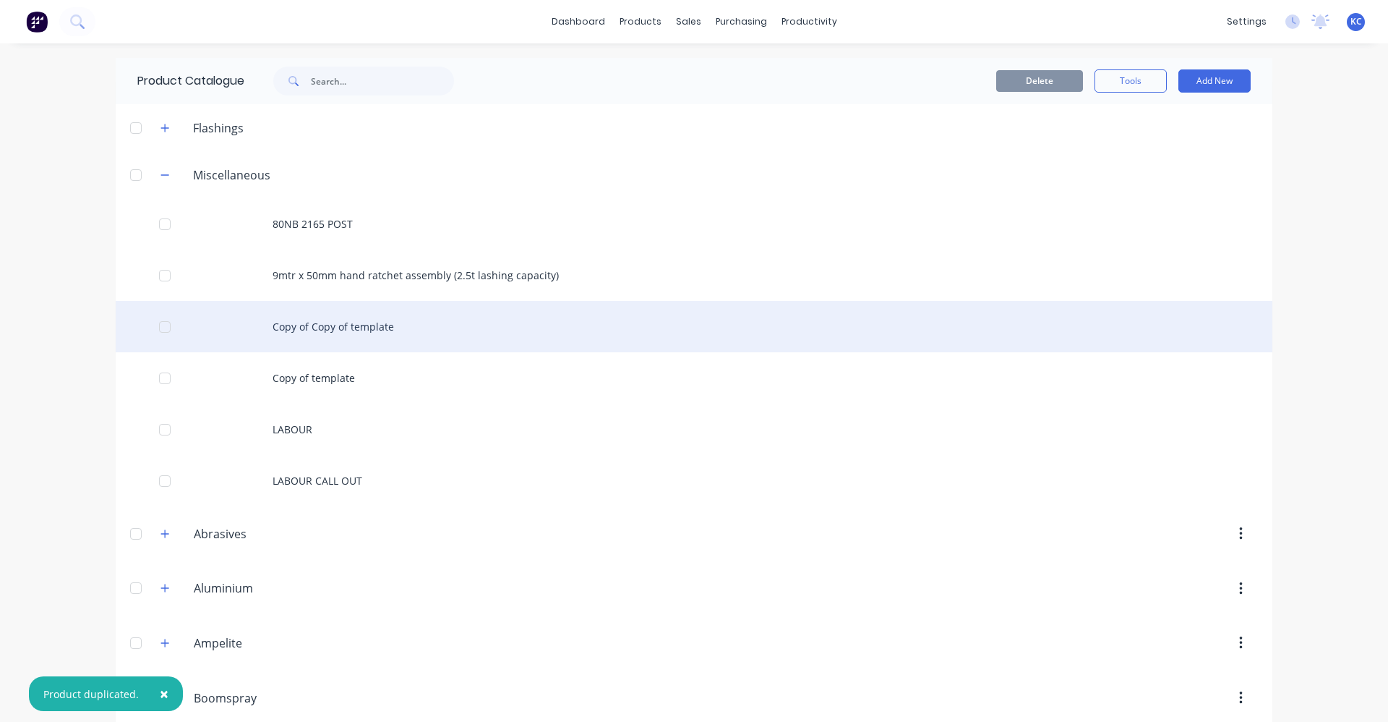
click at [341, 327] on div "Copy of Copy of template" at bounding box center [694, 326] width 1157 height 51
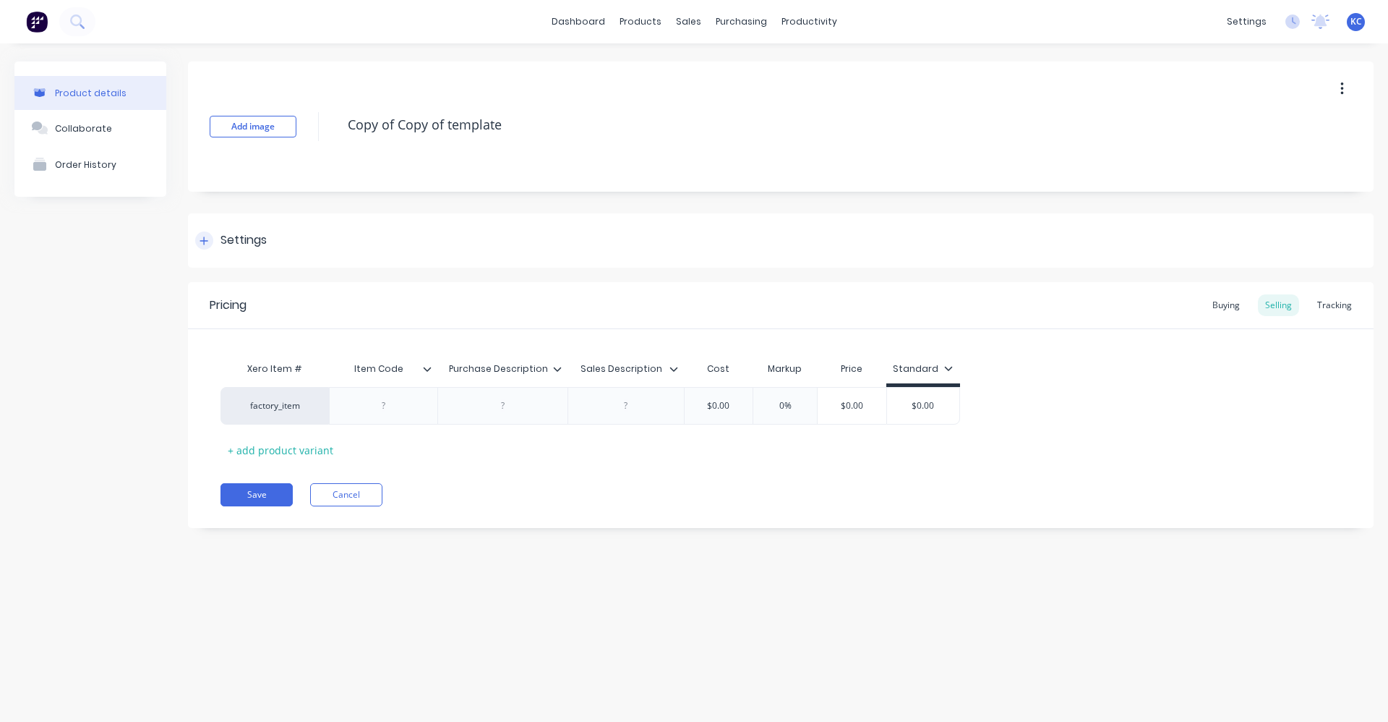
click at [265, 242] on div "Settings" at bounding box center [244, 240] width 46 height 18
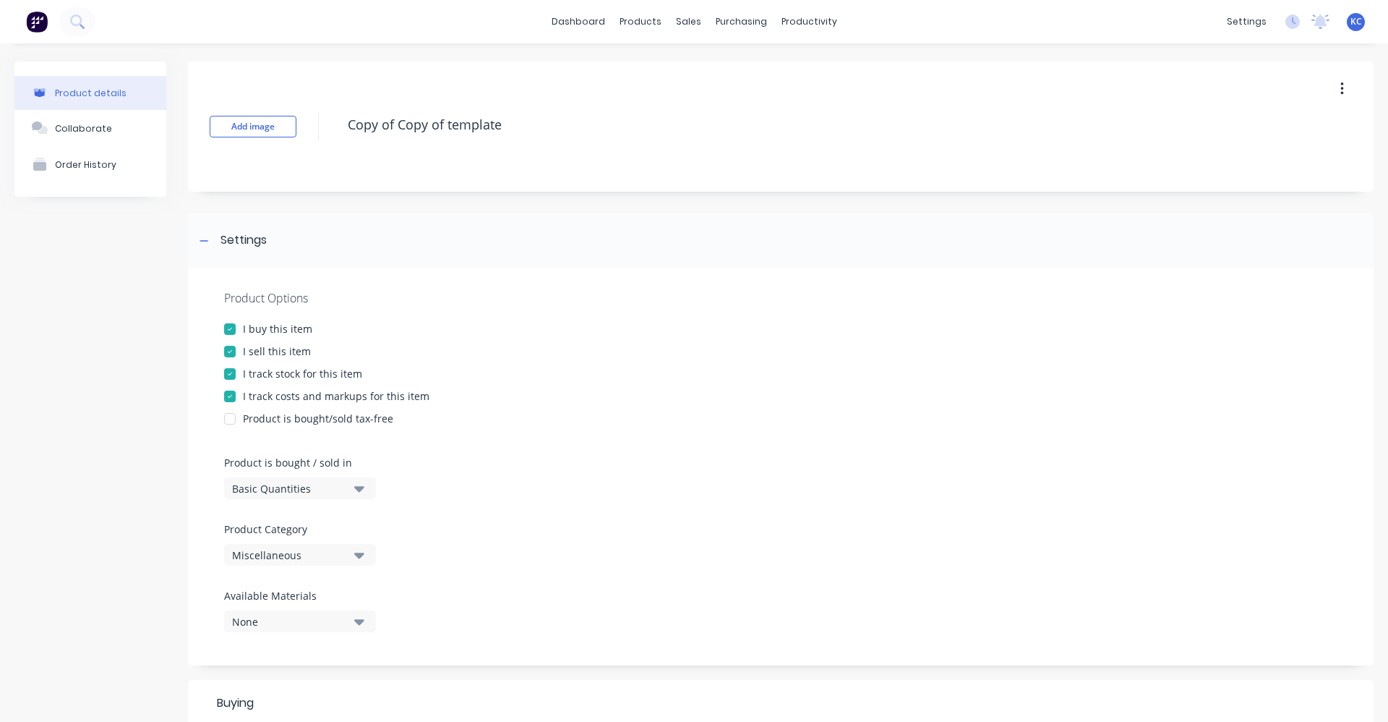
click at [361, 556] on icon "button" at bounding box center [359, 555] width 10 height 6
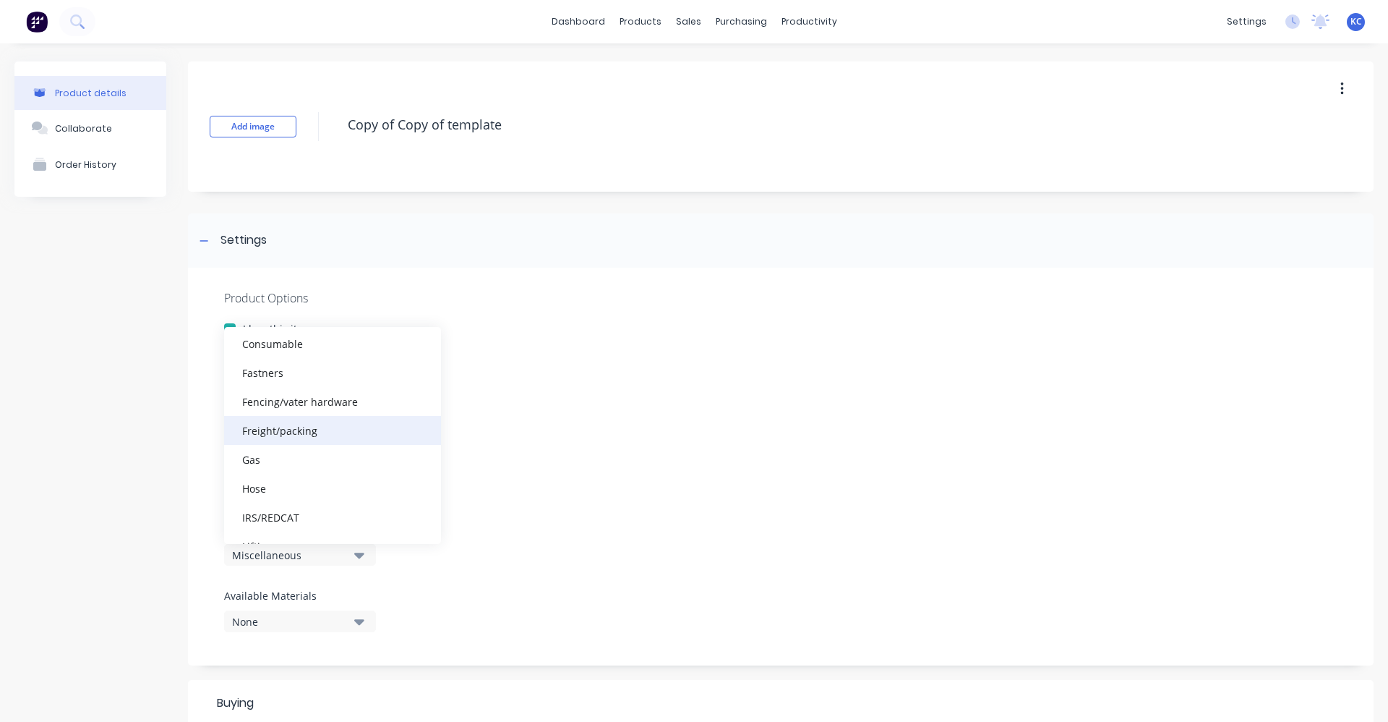
scroll to position [217, 0]
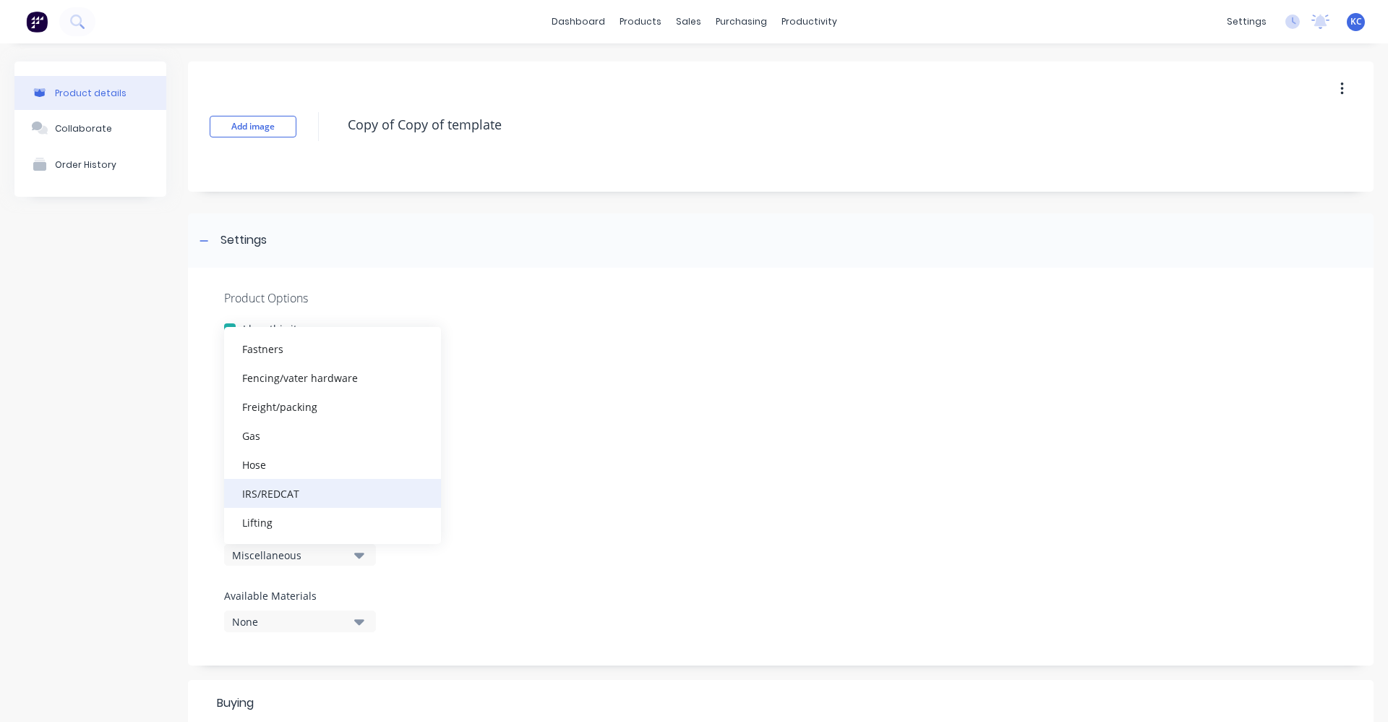
click at [346, 482] on div "IRS/REDCAT" at bounding box center [332, 493] width 217 height 29
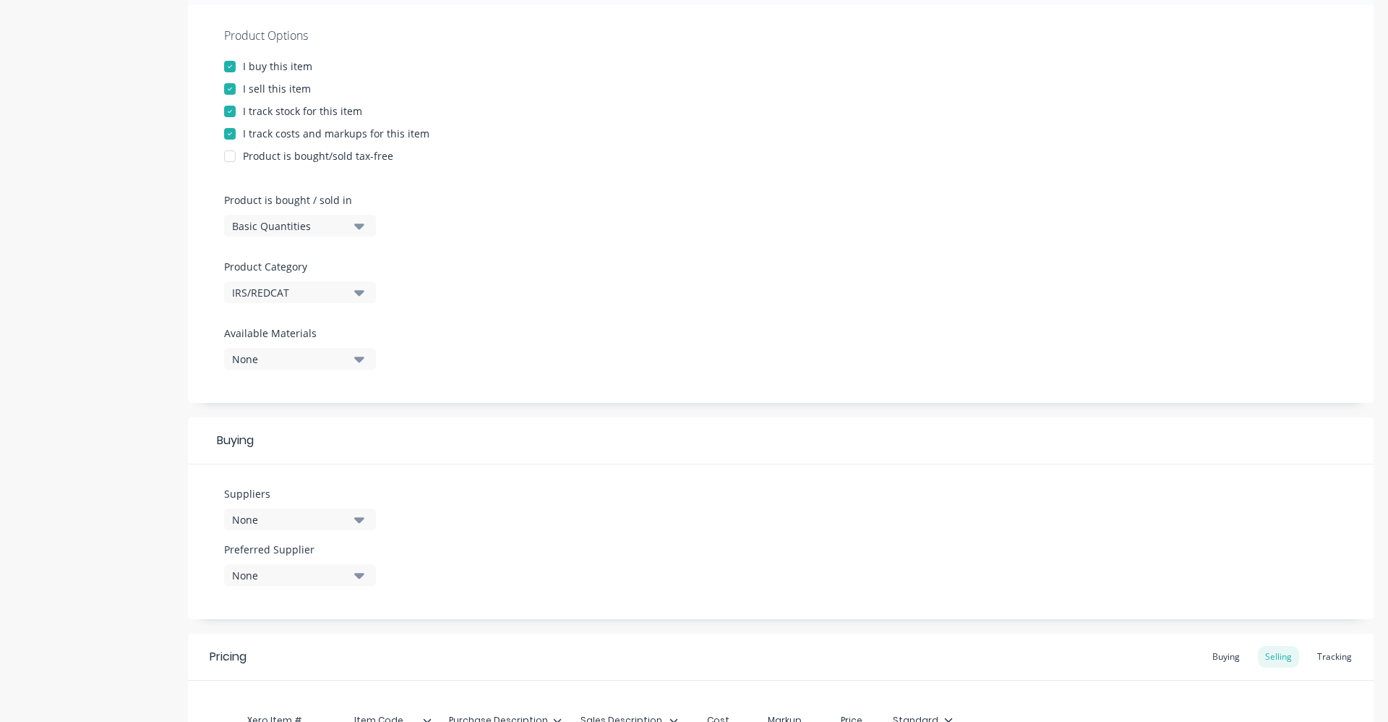
scroll to position [289, 0]
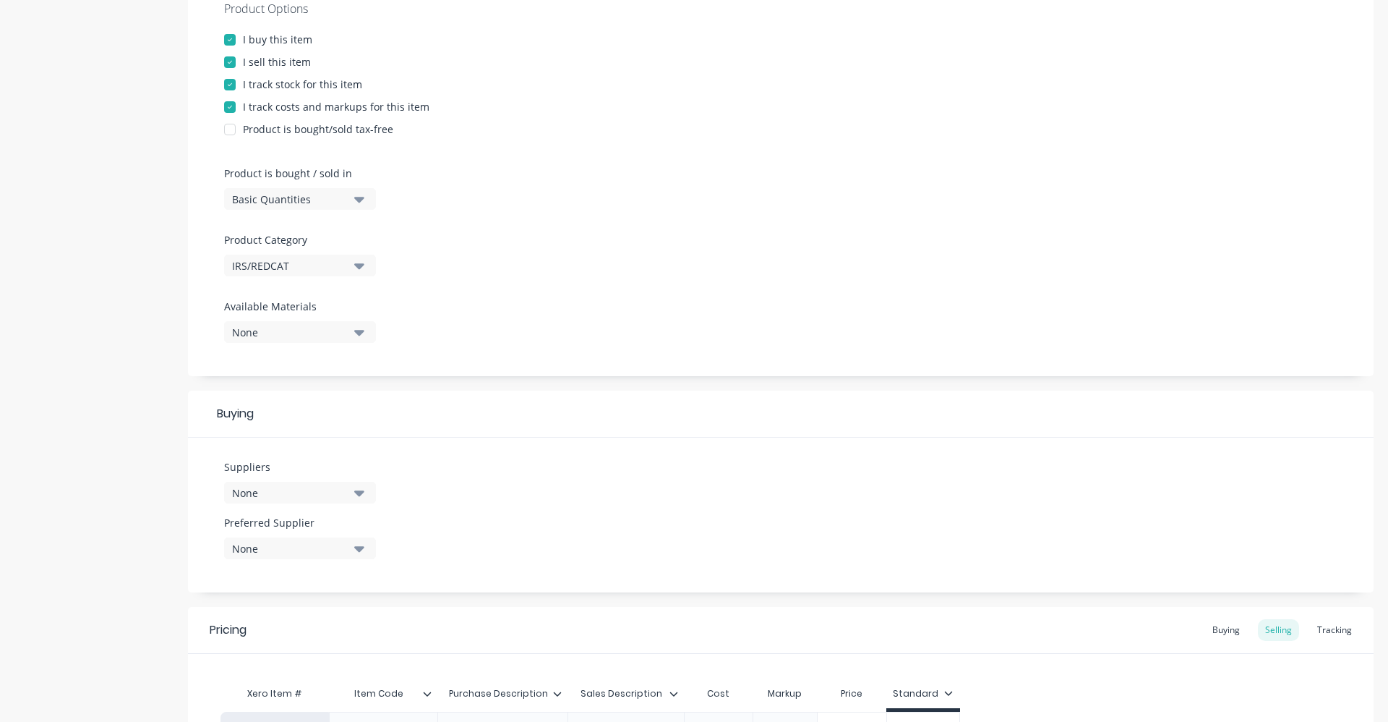
click at [353, 492] on button "None" at bounding box center [300, 493] width 152 height 22
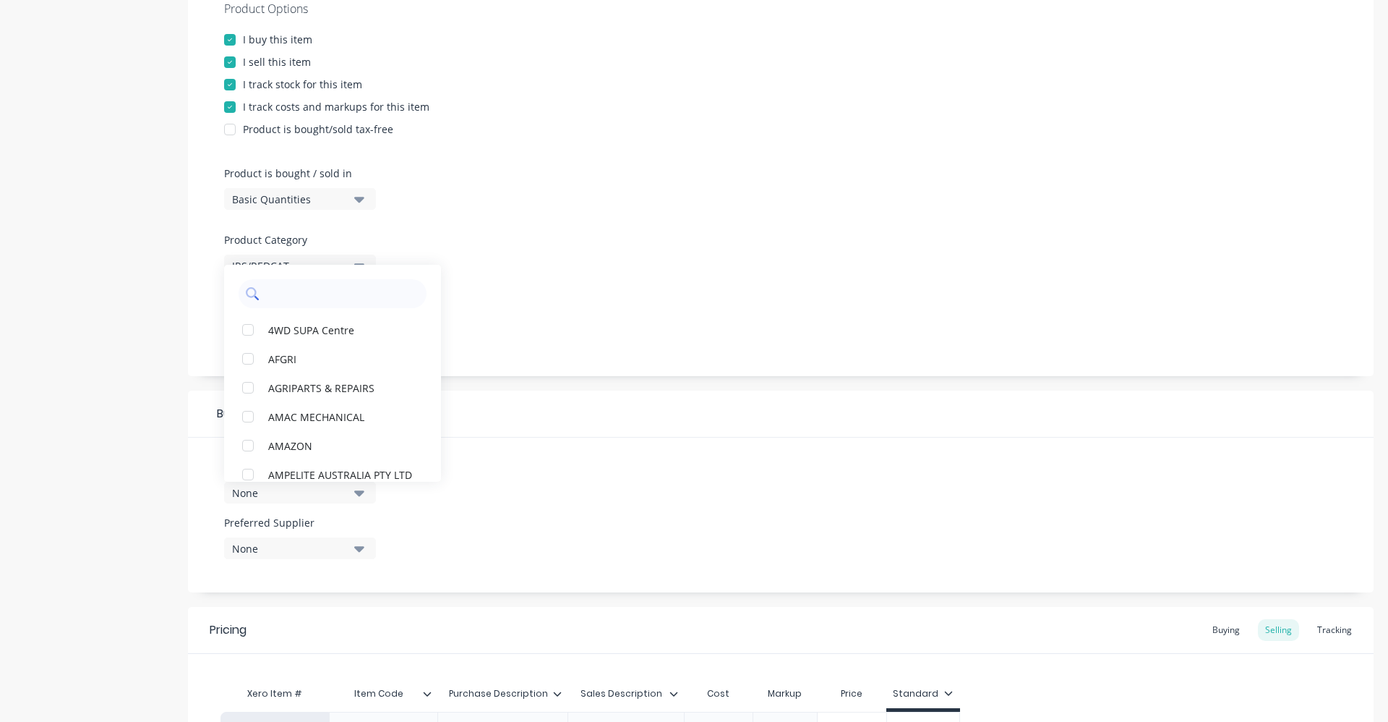
click at [302, 281] on input "text" at bounding box center [342, 293] width 153 height 29
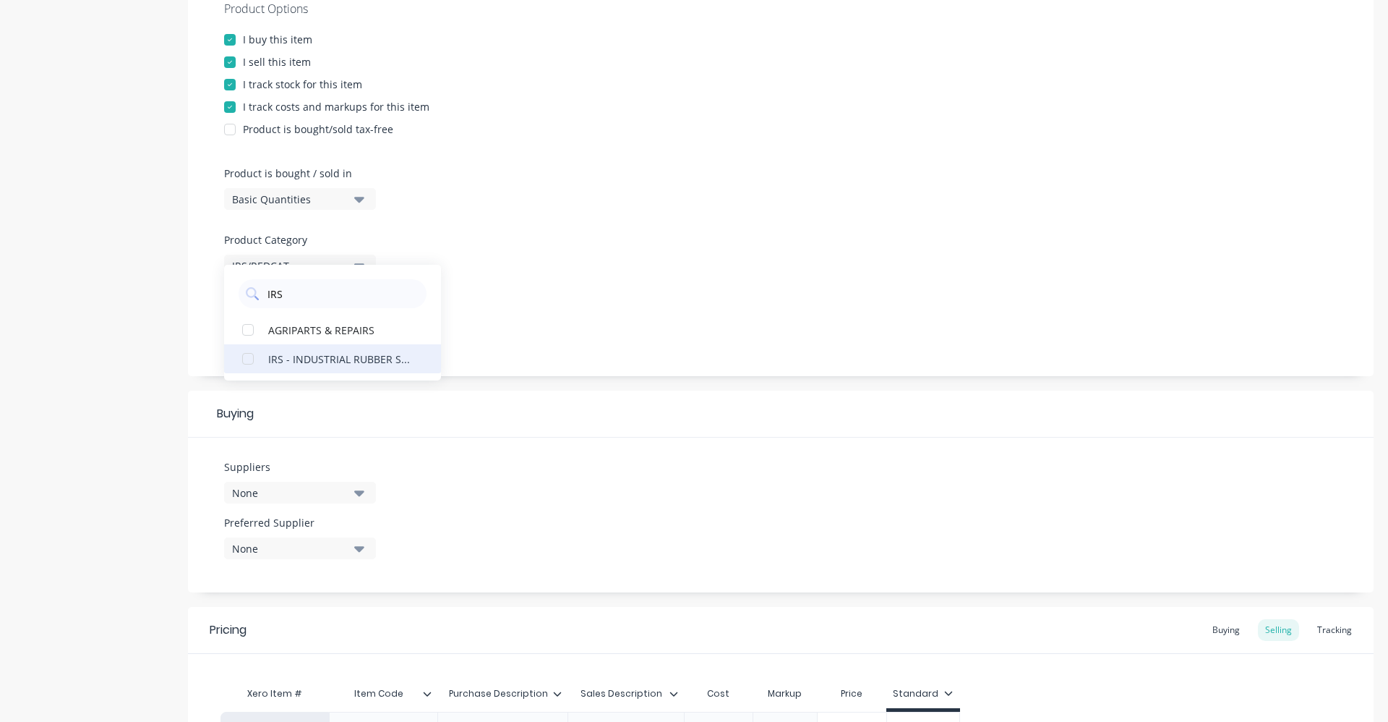
click at [344, 351] on div "IRS - INDUSTRIAL RUBBER SUPPLIES" at bounding box center [340, 358] width 145 height 15
click at [506, 283] on div "Product Options I buy this item I sell this item I track stock for this item I …" at bounding box center [781, 177] width 1186 height 398
click at [318, 494] on div "1 suppliers selected" at bounding box center [290, 492] width 116 height 15
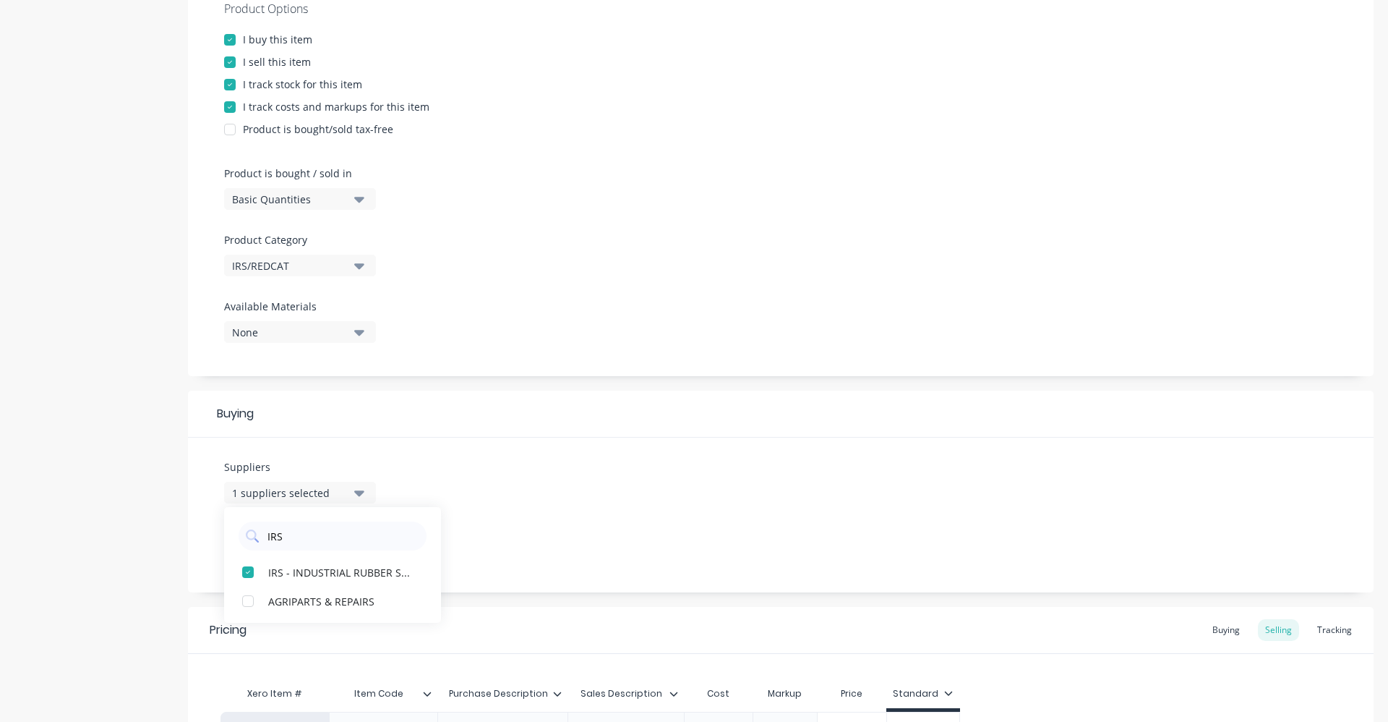
drag, startPoint x: 297, startPoint y: 534, endPoint x: 233, endPoint y: 524, distance: 65.1
click at [233, 524] on div "IRS" at bounding box center [332, 532] width 217 height 36
click at [322, 605] on div "REDCAT" at bounding box center [340, 600] width 145 height 15
click at [628, 499] on div "Suppliers 2 suppliers selected RED REDCAT Nextra Merredin News & Stationery Pre…" at bounding box center [781, 514] width 1186 height 155
click at [357, 549] on icon "button" at bounding box center [359, 549] width 10 height 6
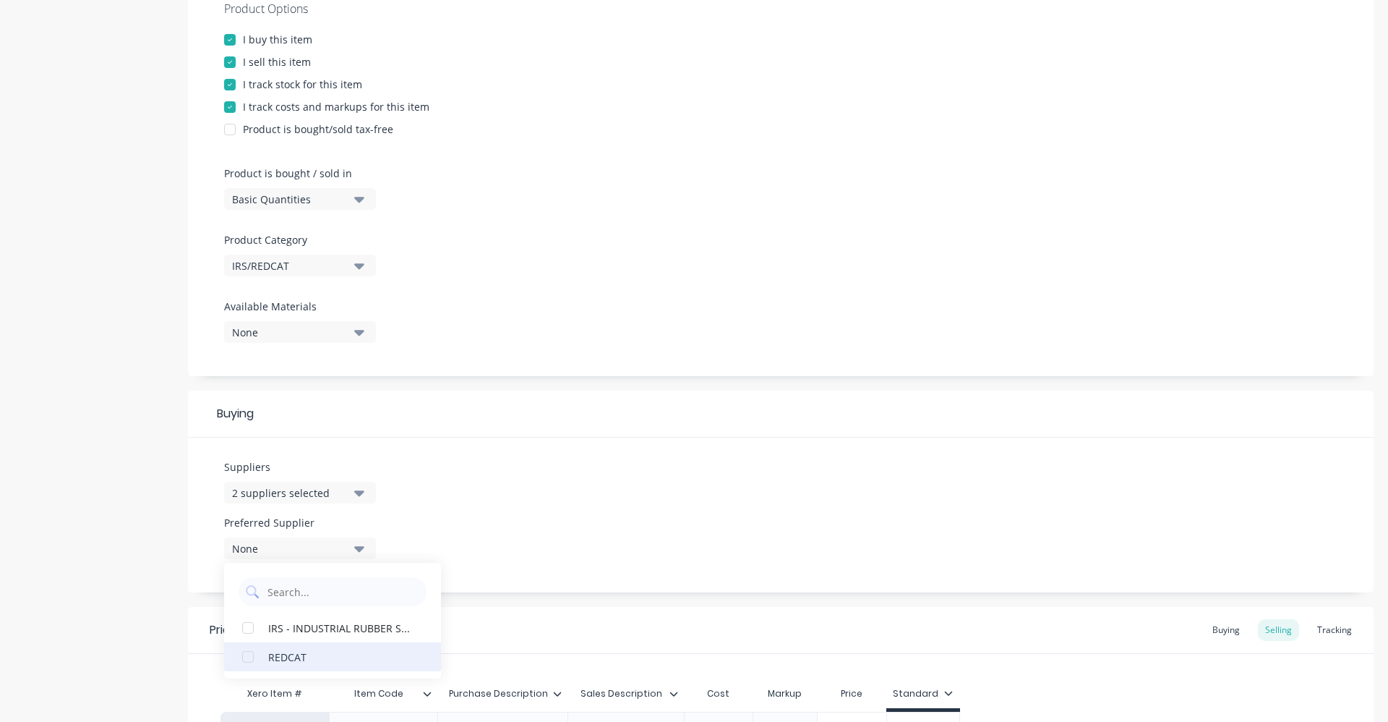
click at [312, 662] on div "REDCAT" at bounding box center [340, 656] width 145 height 15
click at [522, 533] on div "Suppliers 2 suppliers selected RED Preferred Supplier REDCAT REDCAT IRS - INDUS…" at bounding box center [781, 514] width 1186 height 155
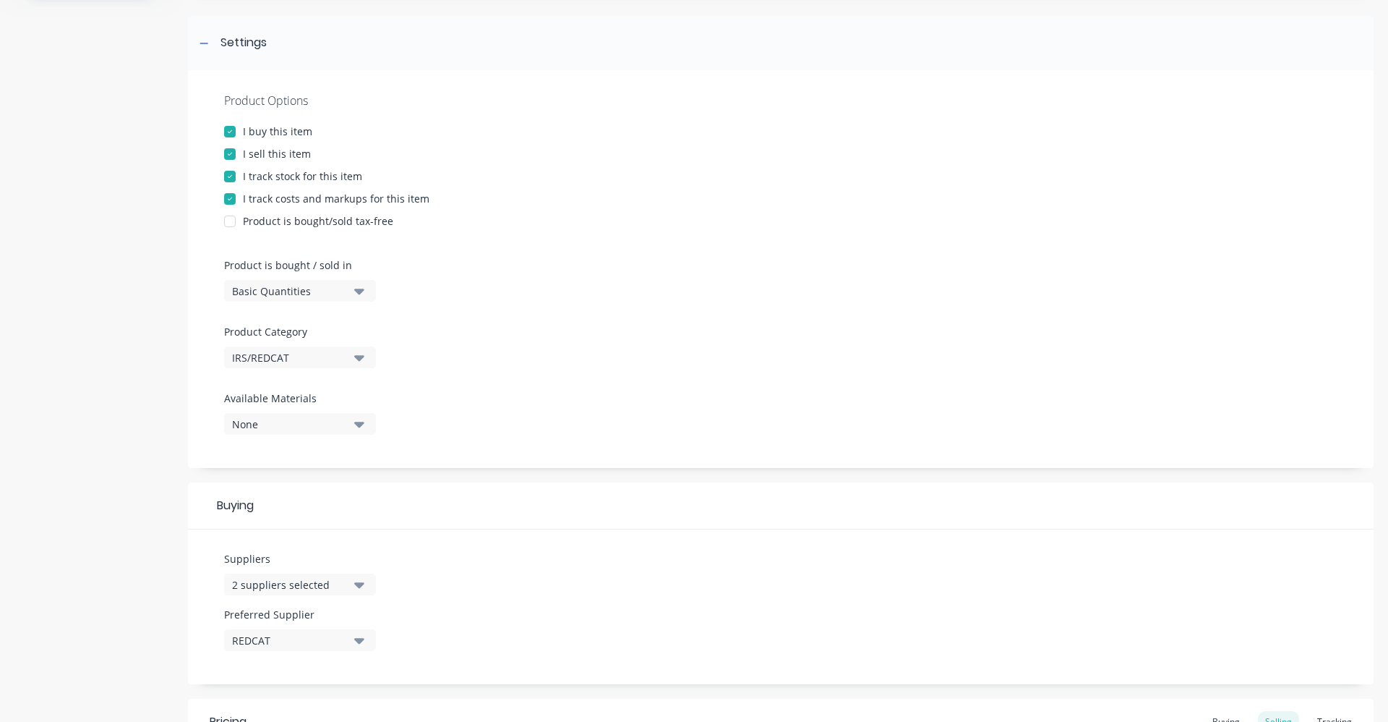
scroll to position [0, 0]
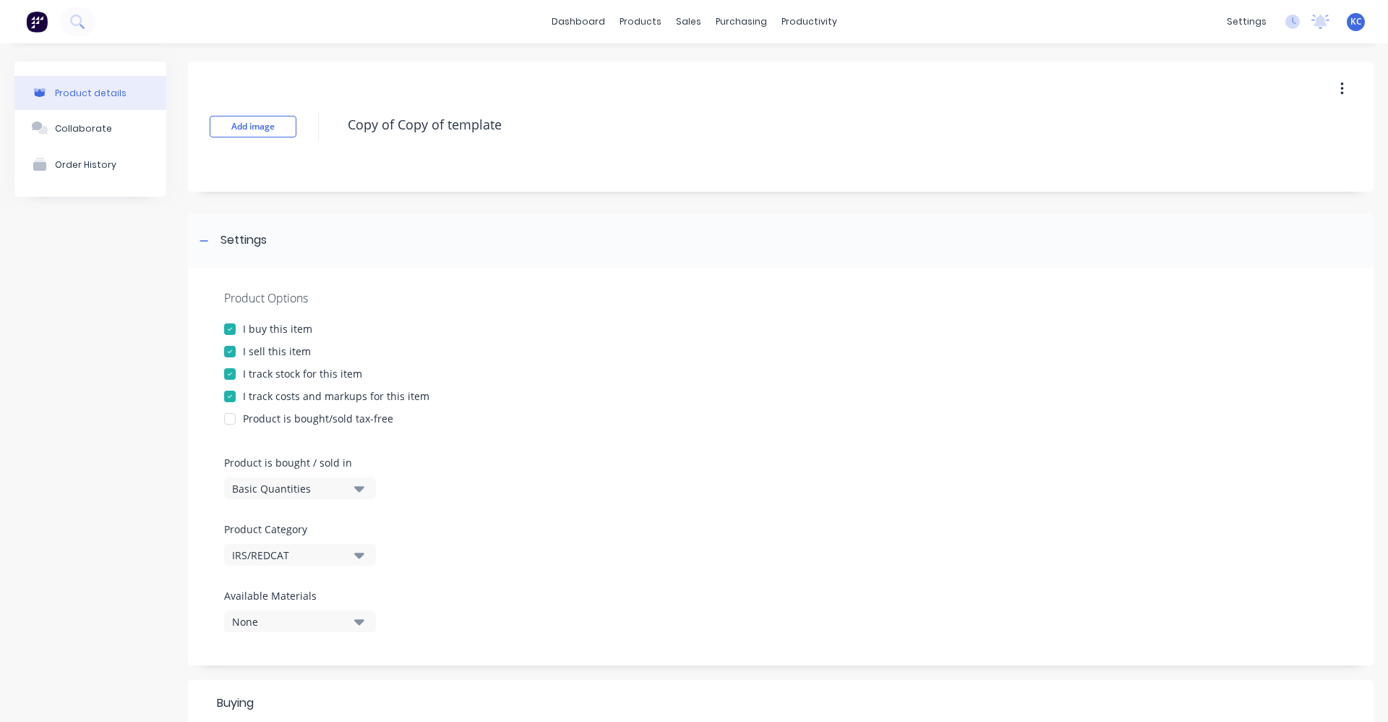
drag, startPoint x: 576, startPoint y: 129, endPoint x: 338, endPoint y: 93, distance: 239.9
click at [333, 122] on div "Add image Copy of Copy of template" at bounding box center [781, 126] width 1186 height 130
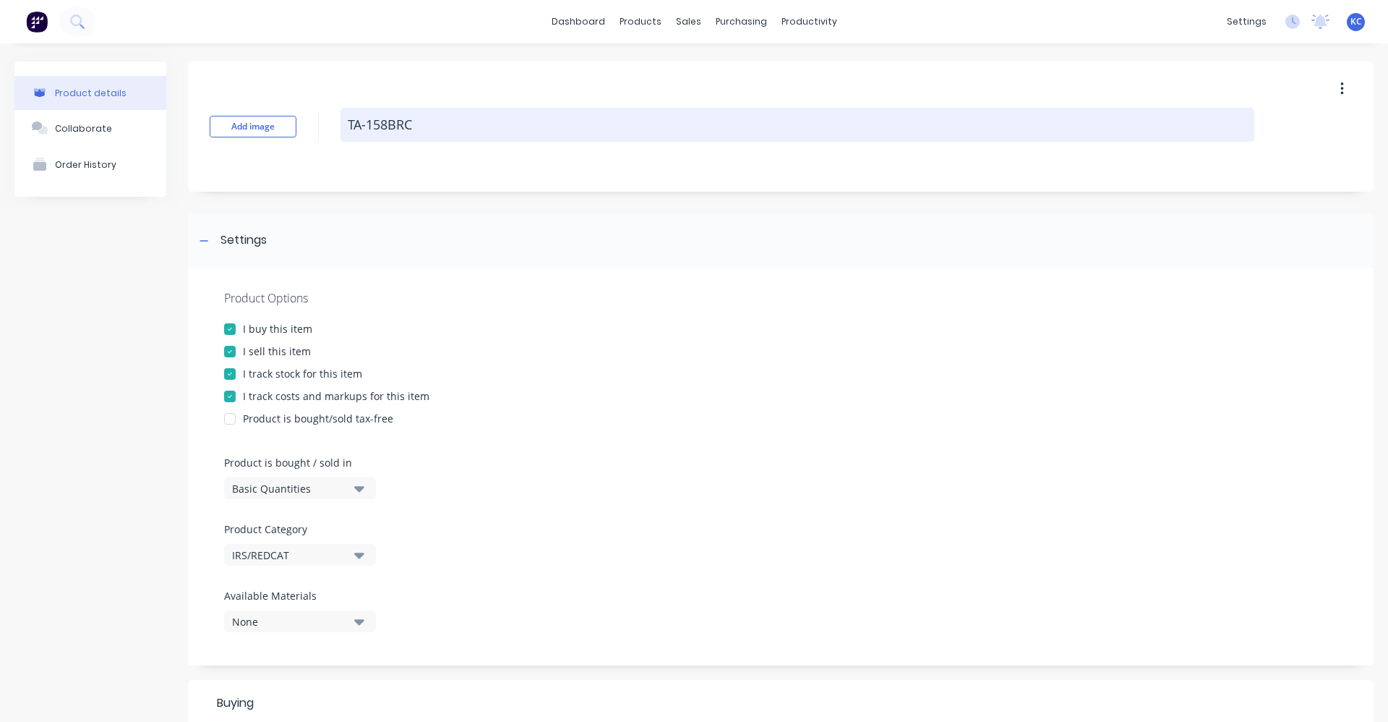
drag, startPoint x: 452, startPoint y: 123, endPoint x: 343, endPoint y: 114, distance: 109.6
click at [343, 114] on textarea "TA-158BRC" at bounding box center [798, 125] width 914 height 34
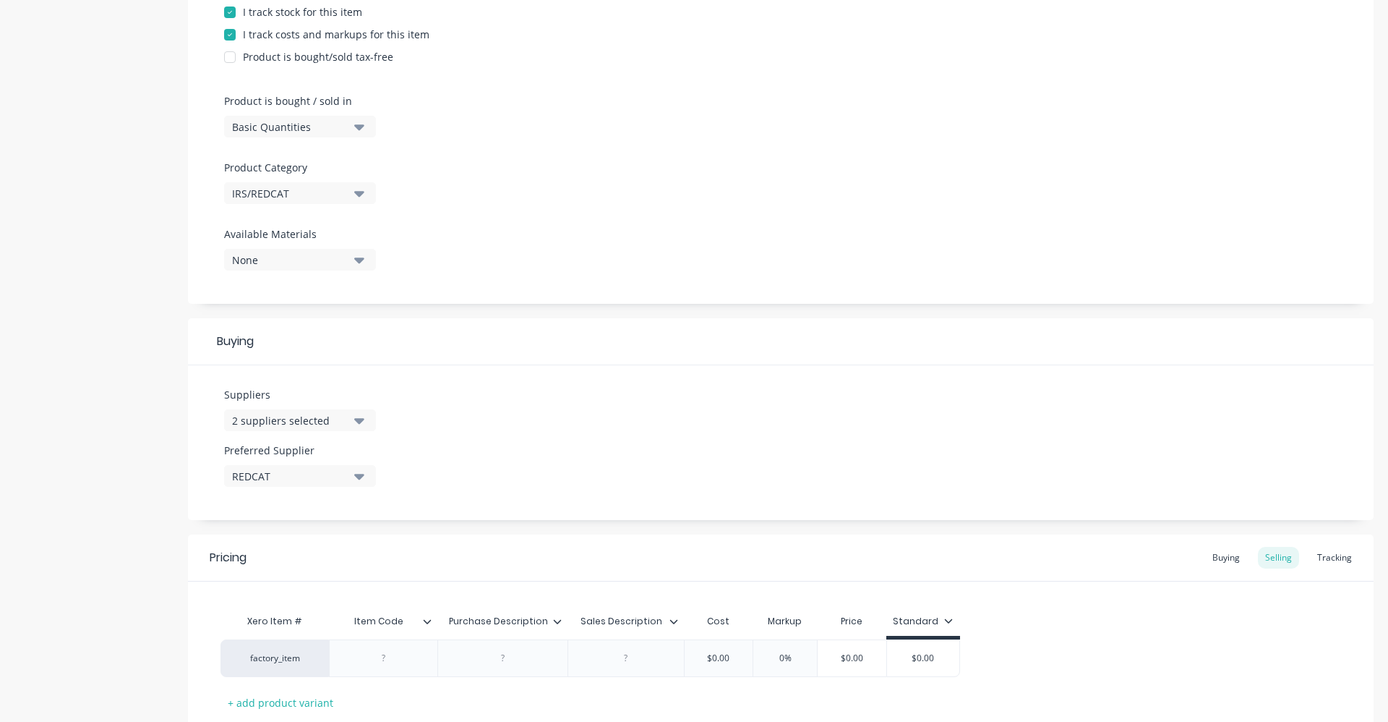
scroll to position [460, 0]
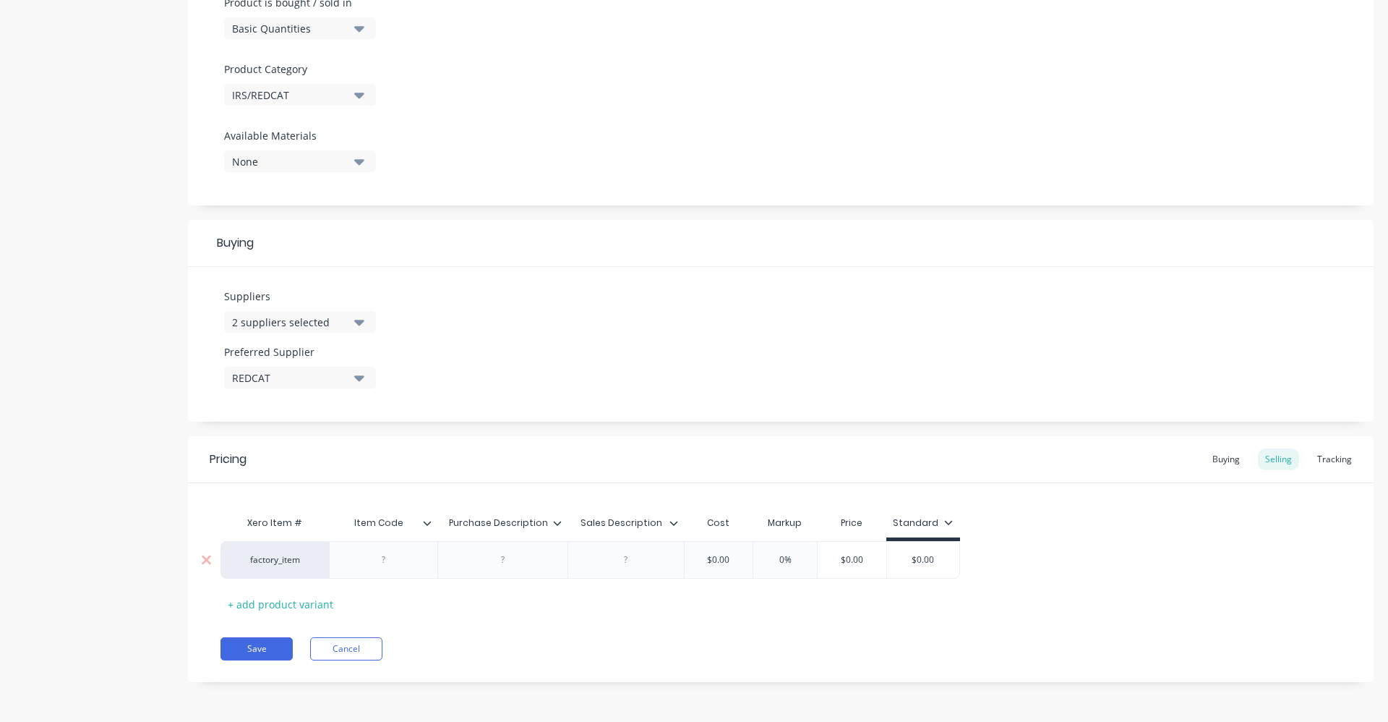
click at [402, 558] on div at bounding box center [384, 559] width 72 height 19
paste div
click at [511, 565] on div at bounding box center [503, 559] width 72 height 19
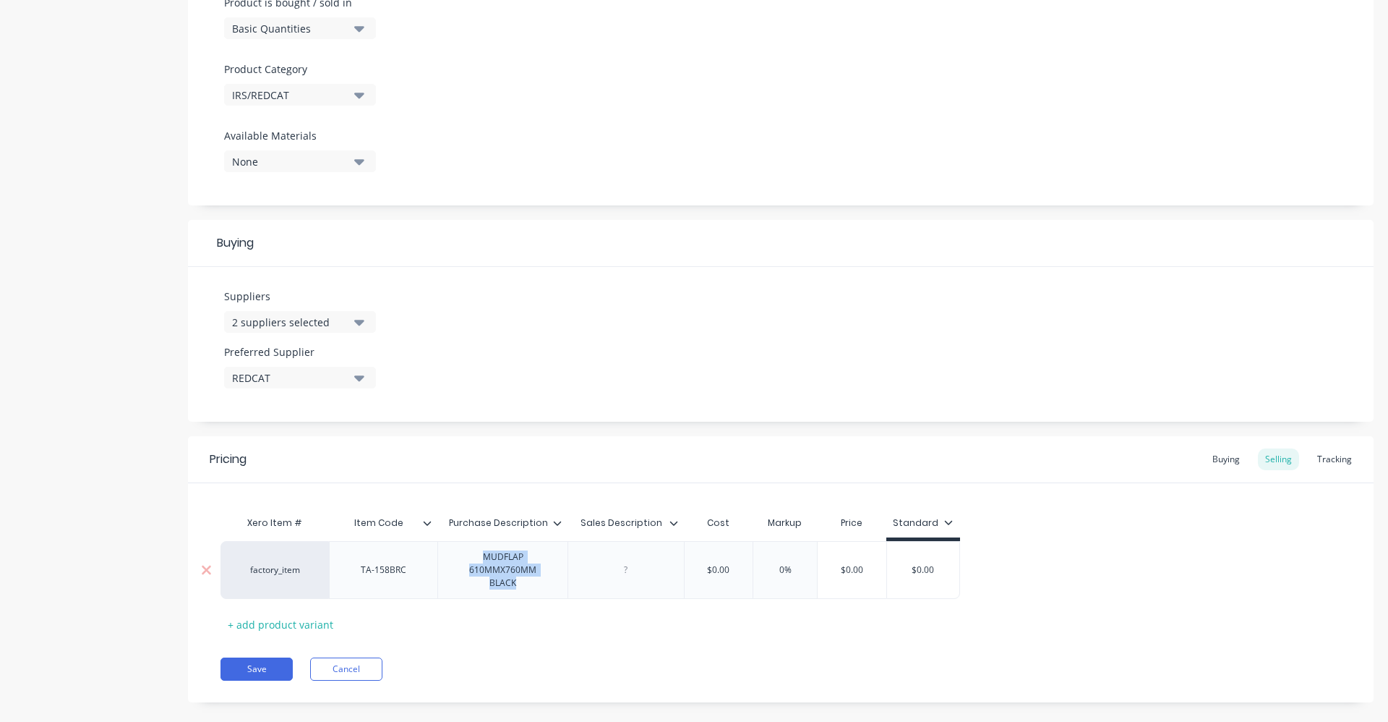
drag, startPoint x: 557, startPoint y: 574, endPoint x: 450, endPoint y: 556, distance: 107.8
click at [450, 556] on div "MUDFLAP 610MMX760MM BLACK" at bounding box center [503, 569] width 118 height 45
copy div "MUDFLAP 610MMX760MM BLACK"
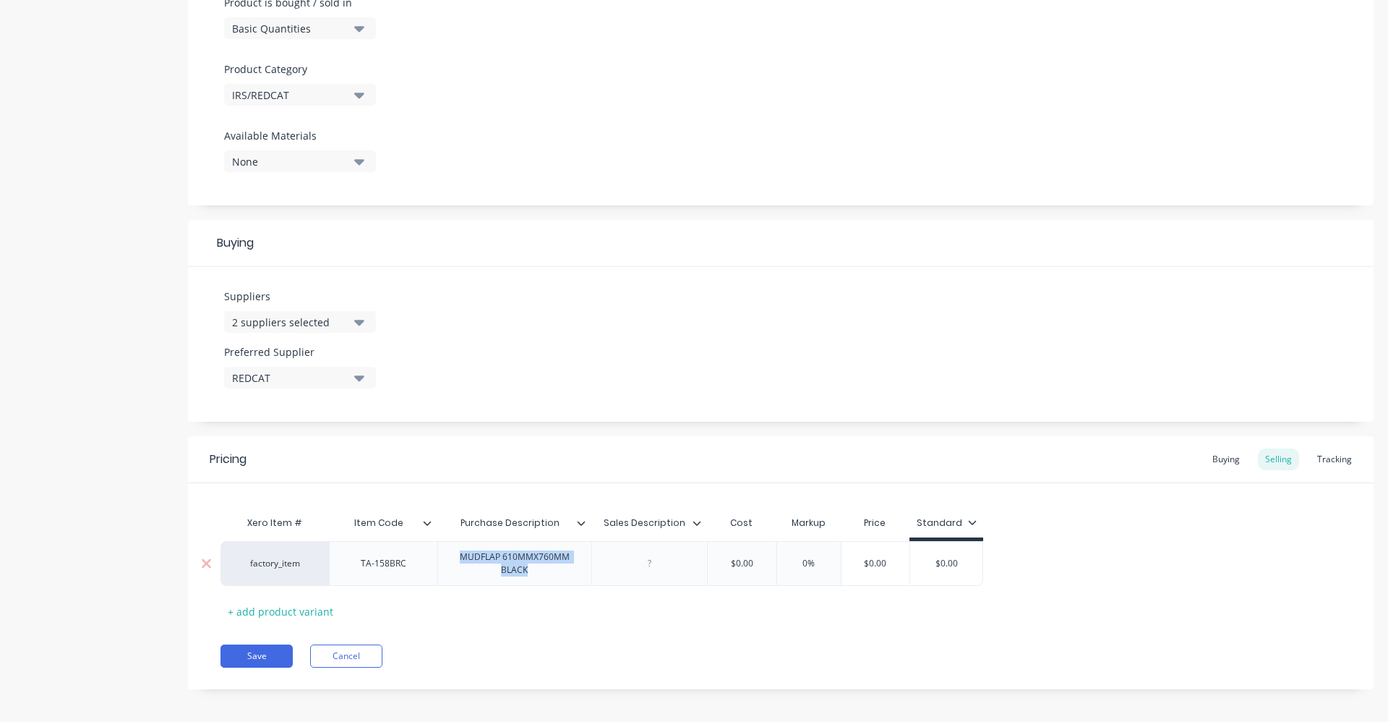
click at [638, 571] on div at bounding box center [649, 563] width 72 height 19
paste div
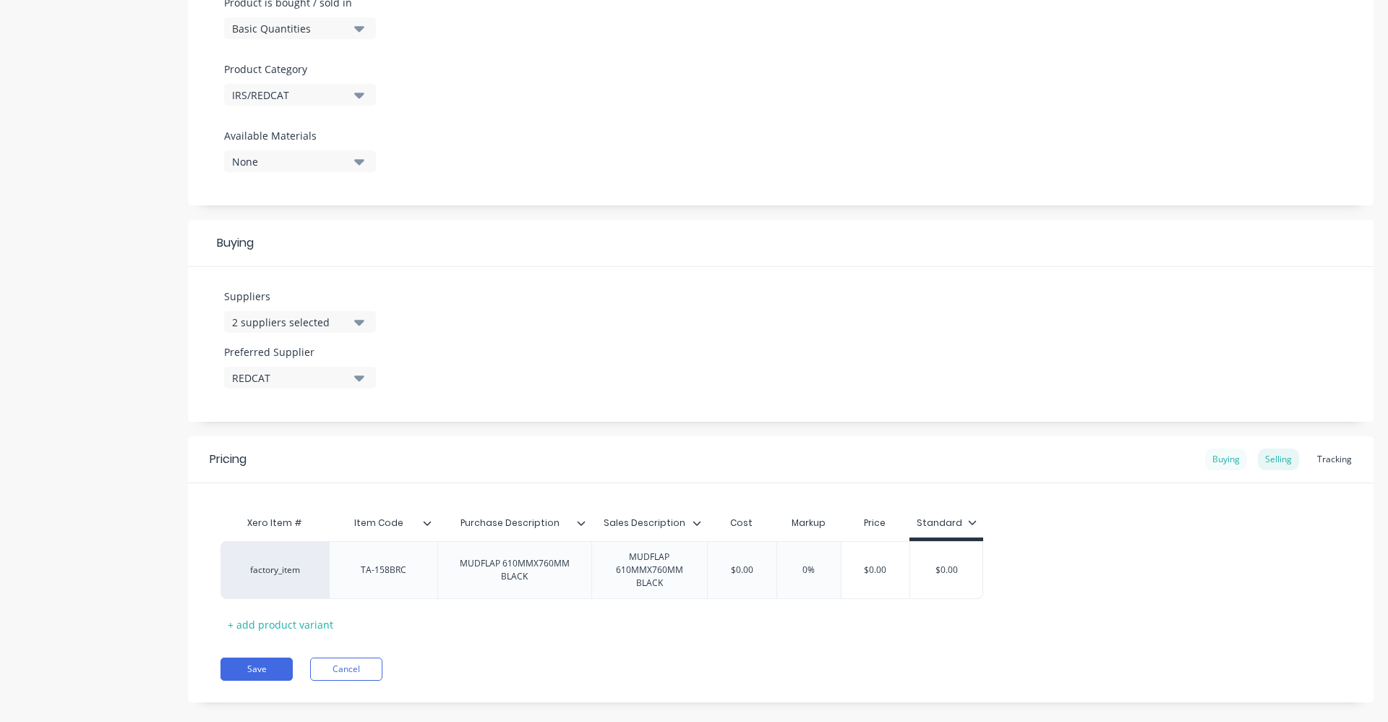
click at [1217, 456] on div "Buying" at bounding box center [1226, 459] width 42 height 22
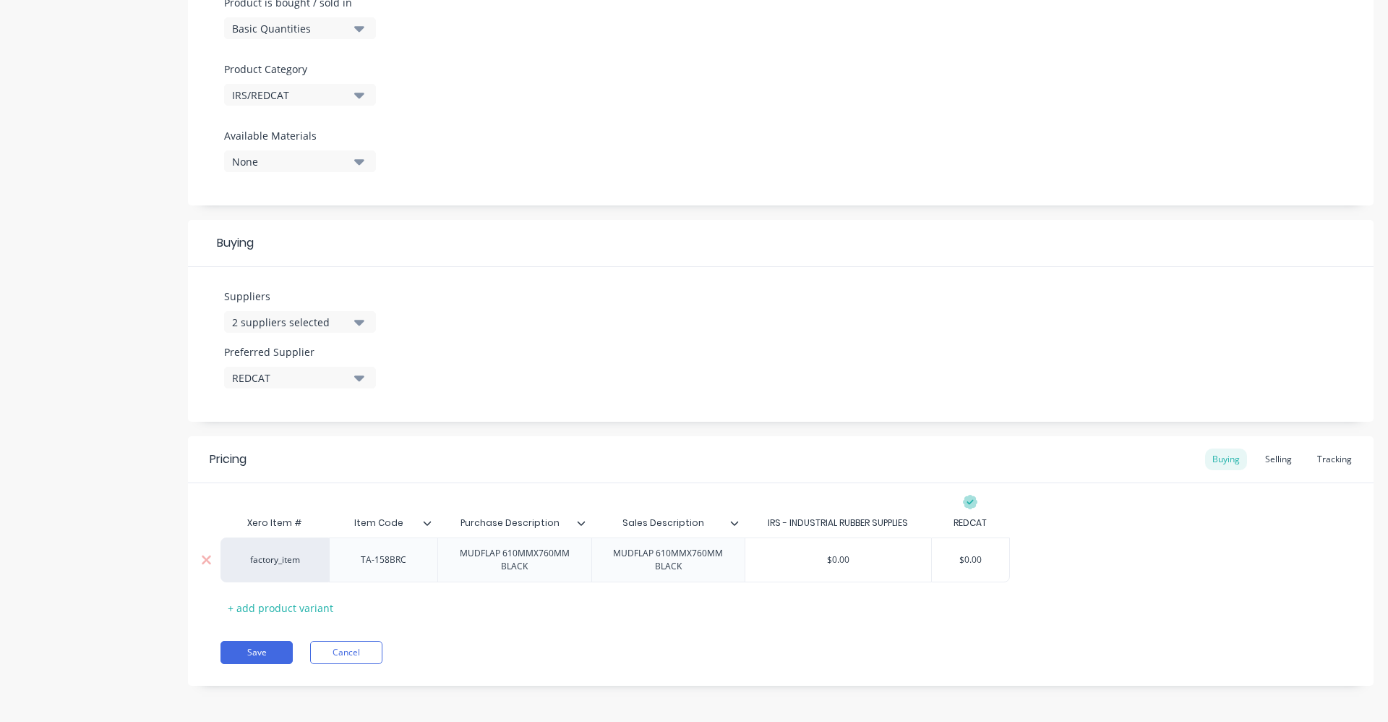
click at [970, 571] on div "$0.00" at bounding box center [970, 560] width 77 height 36
drag, startPoint x: 985, startPoint y: 562, endPoint x: 958, endPoint y: 566, distance: 27.1
click at [958, 566] on div "$0.00 $0.00" at bounding box center [970, 560] width 77 height 36
click at [1279, 452] on div "Selling" at bounding box center [1278, 459] width 41 height 22
click at [779, 560] on input "text" at bounding box center [779, 563] width 72 height 13
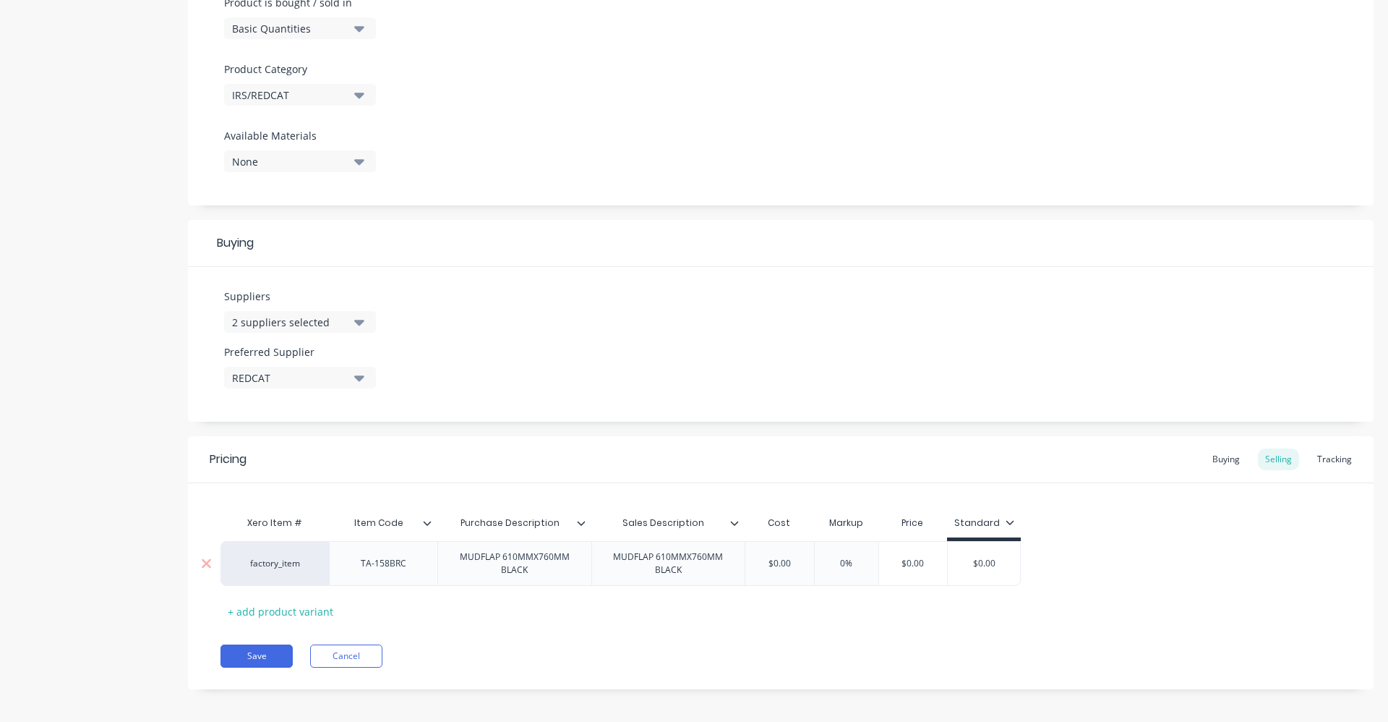
drag, startPoint x: 813, startPoint y: 563, endPoint x: 756, endPoint y: 565, distance: 56.4
click at [756, 565] on div "factory_item TA-158BRC MUDFLAP 610MMX760MM BLACK MUDFLAP 610MMX760MM BLACK $0.0…" at bounding box center [621, 563] width 800 height 45
drag, startPoint x: 756, startPoint y: 565, endPoint x: 794, endPoint y: 561, distance: 37.9
click at [794, 561] on input "$0.00" at bounding box center [779, 563] width 72 height 13
drag, startPoint x: 845, startPoint y: 560, endPoint x: 917, endPoint y: 546, distance: 73.6
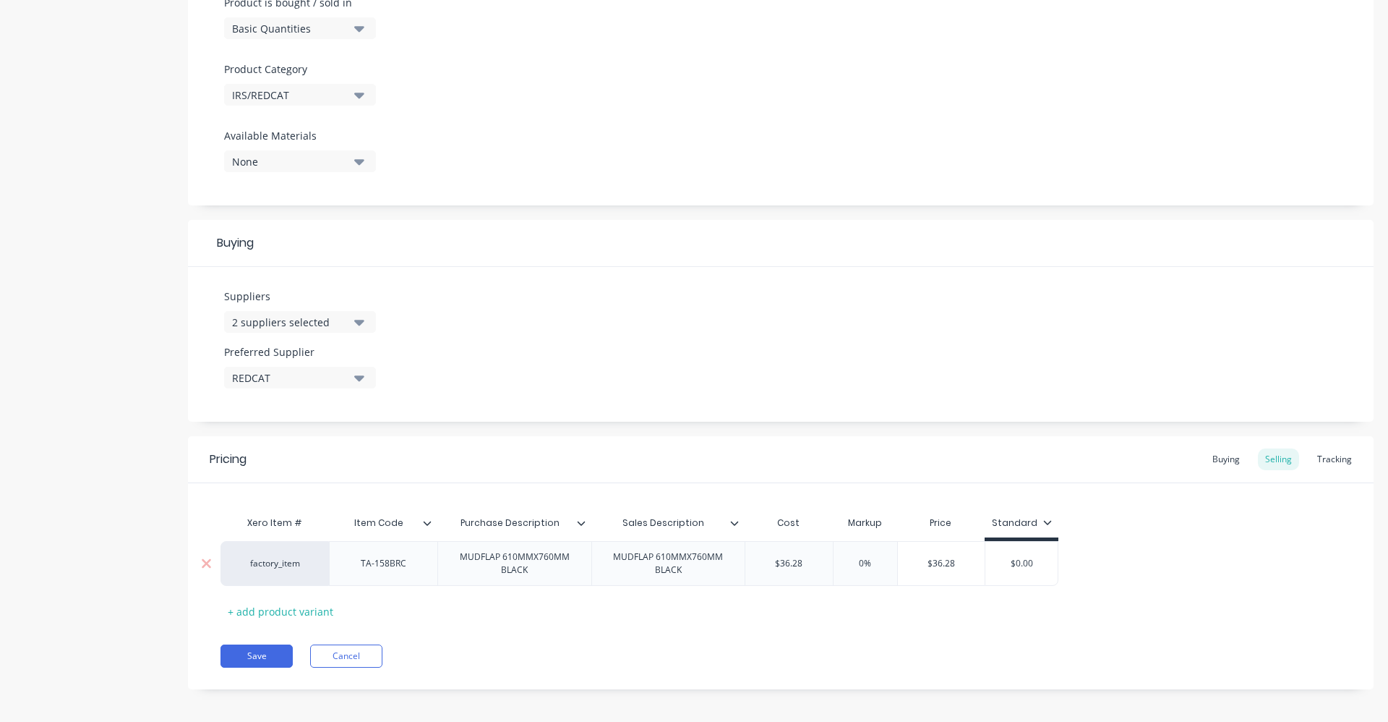
click at [917, 546] on div "factory_item TA-158BRC MUDFLAP 610MMX760MM BLACK MUDFLAP 610MMX760MM BLACK $36.…" at bounding box center [640, 563] width 838 height 45
click at [1096, 566] on div "factory_item TA-158BRC MUDFLAP 610MMX760MM BLACK MUDFLAP 610MMX760MM BLACK $36.…" at bounding box center [781, 563] width 1121 height 45
drag, startPoint x: 887, startPoint y: 565, endPoint x: 816, endPoint y: 563, distance: 70.9
click at [817, 563] on div "factory_item TA-158BRC MUDFLAP 610MMX760MM BLACK MUDFLAP 610MMX760MM BLACK $36.…" at bounding box center [642, 563] width 843 height 45
click at [1085, 597] on div "Xero Item # Item Code Purchase Description Sales Description Cost Markup Price …" at bounding box center [781, 565] width 1121 height 114
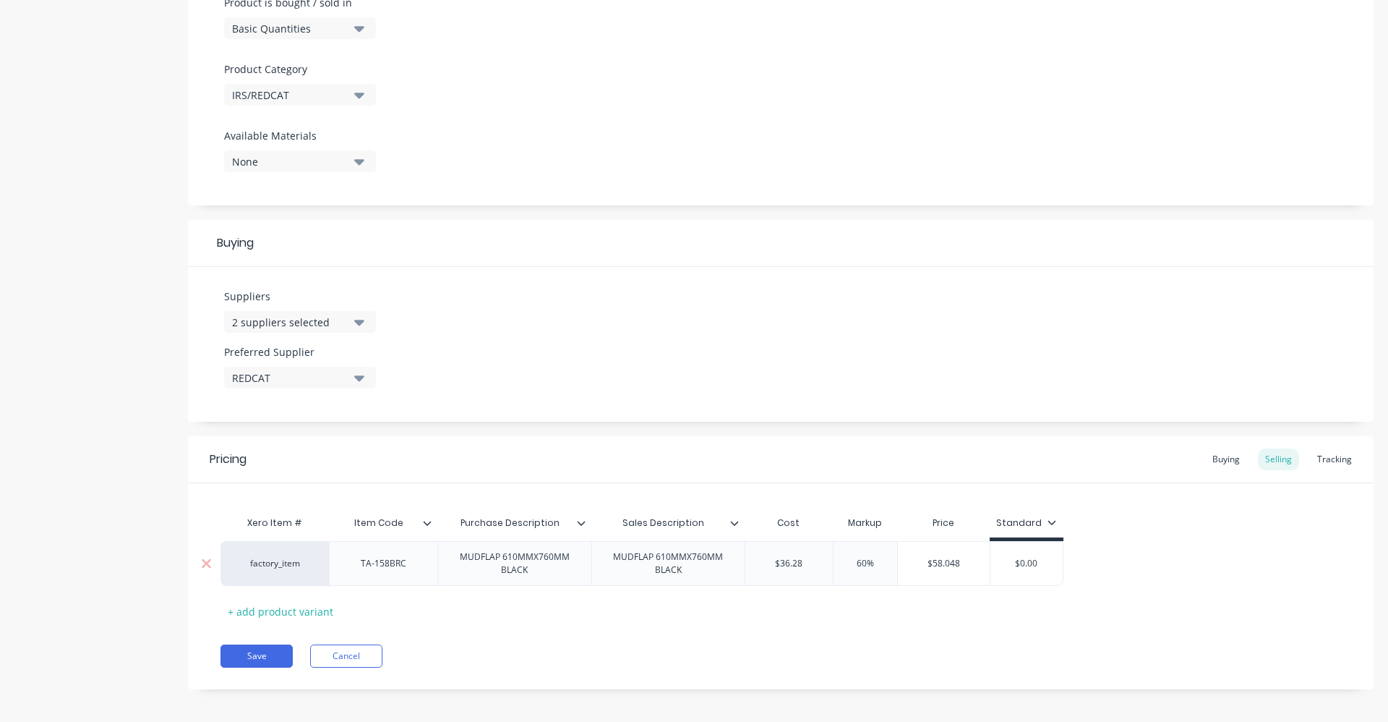
drag, startPoint x: 889, startPoint y: 569, endPoint x: 824, endPoint y: 568, distance: 65.1
click at [824, 568] on div "factory_item TA-158BRC MUDFLAP 610MMX760MM BLACK MUDFLAP 610MMX760MM BLACK $36.…" at bounding box center [642, 563] width 843 height 45
click at [1143, 560] on div "factory_item TA-158BRC MUDFLAP 610MMX760MM BLACK MUDFLAP 610MMX760MM BLACK $36.…" at bounding box center [781, 563] width 1121 height 45
click at [1219, 460] on div "Buying" at bounding box center [1226, 459] width 42 height 22
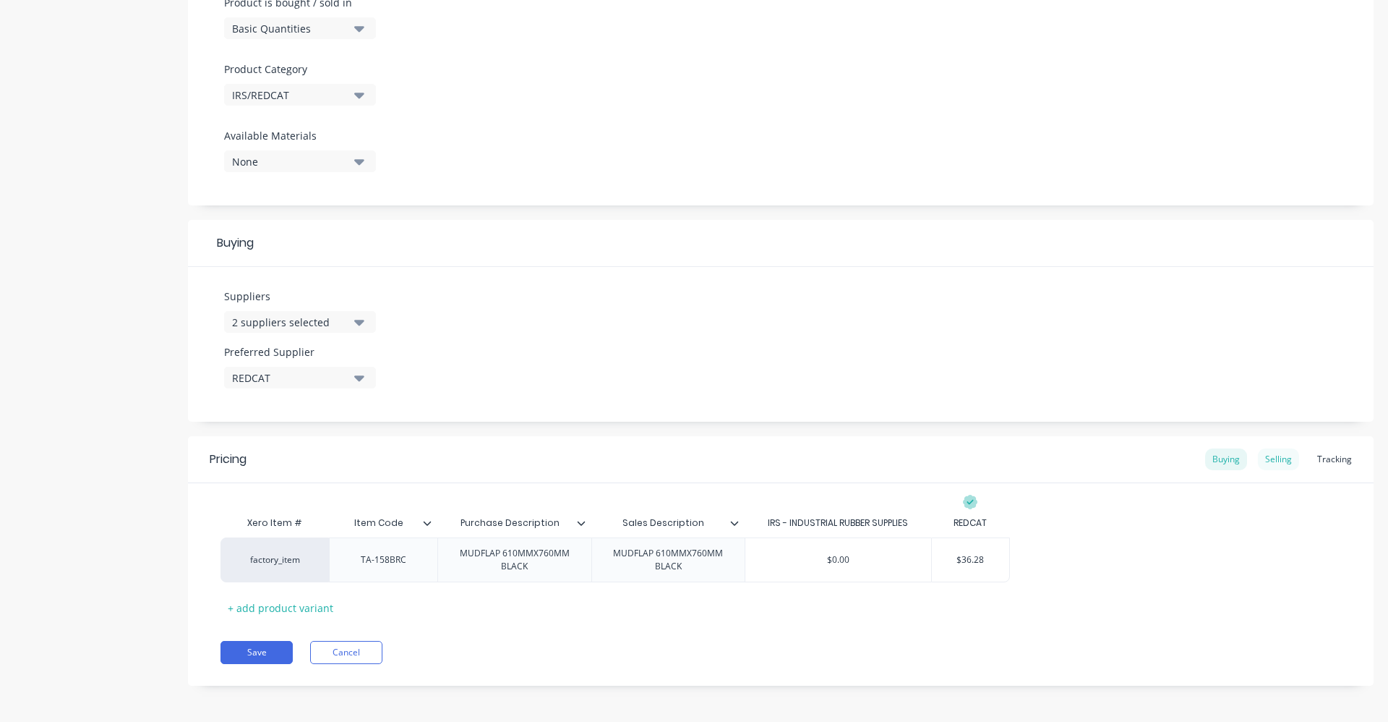
click at [1275, 463] on div "Selling" at bounding box center [1278, 459] width 41 height 22
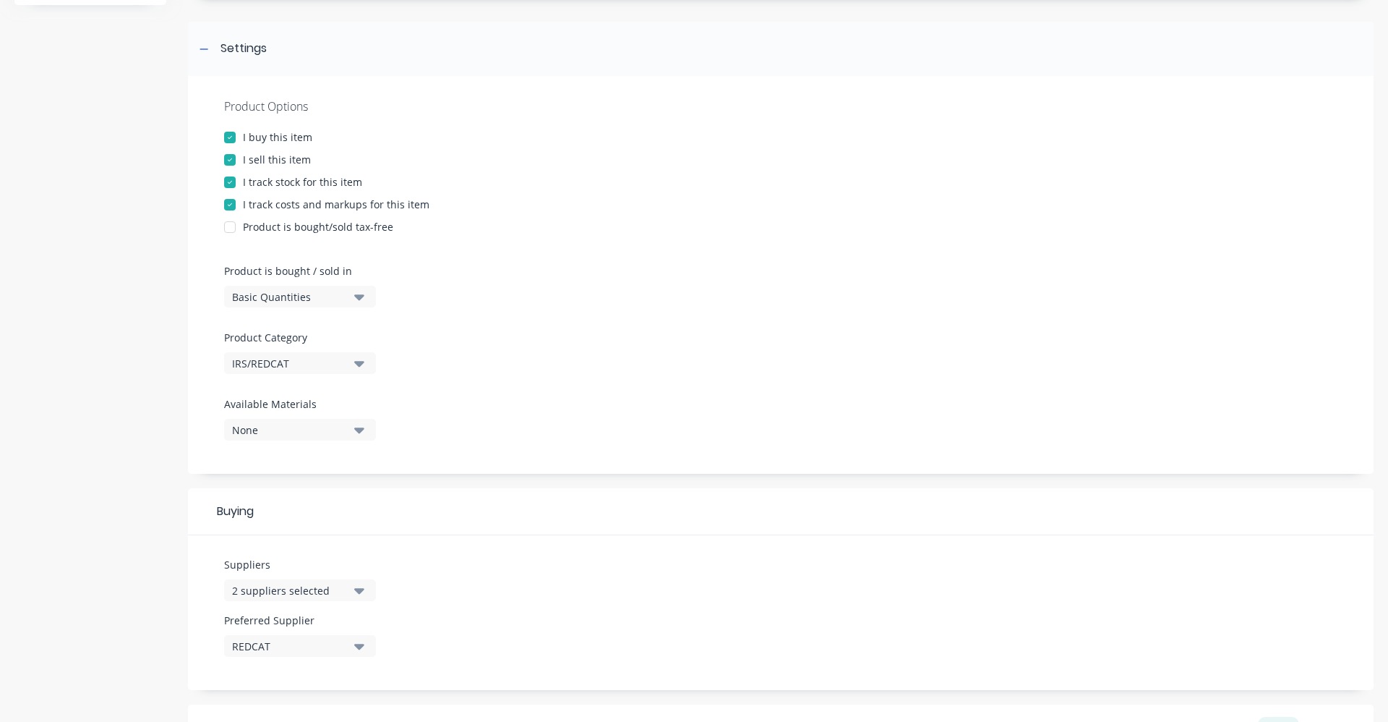
scroll to position [467, 0]
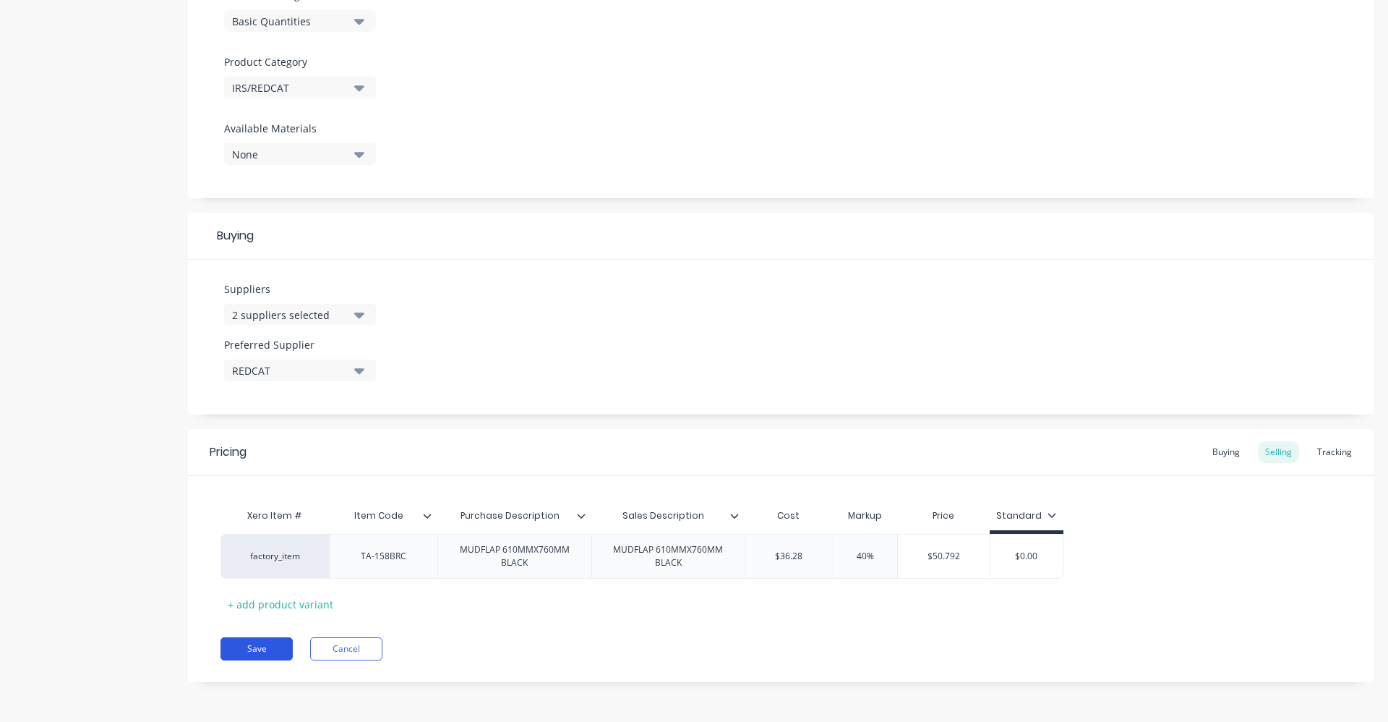
click at [268, 654] on button "Save" at bounding box center [257, 648] width 72 height 23
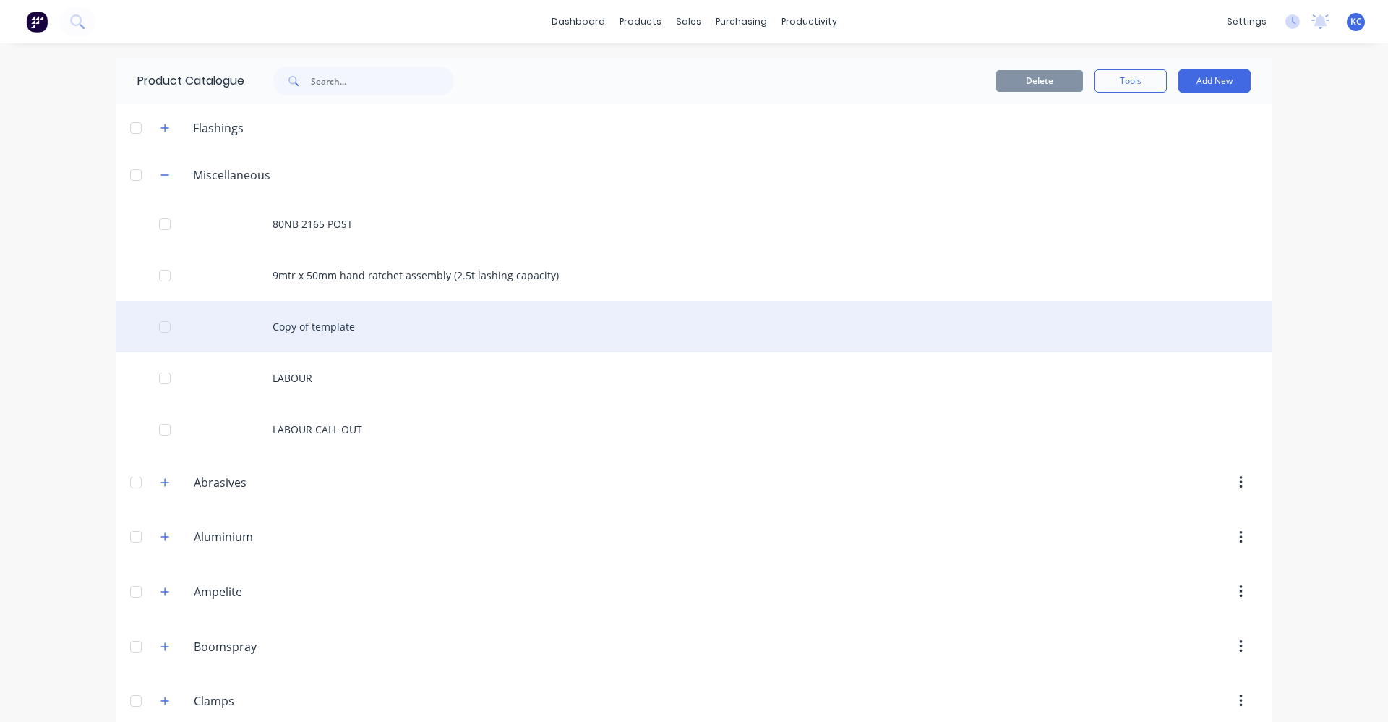
click at [362, 336] on div "Copy of template" at bounding box center [694, 326] width 1157 height 51
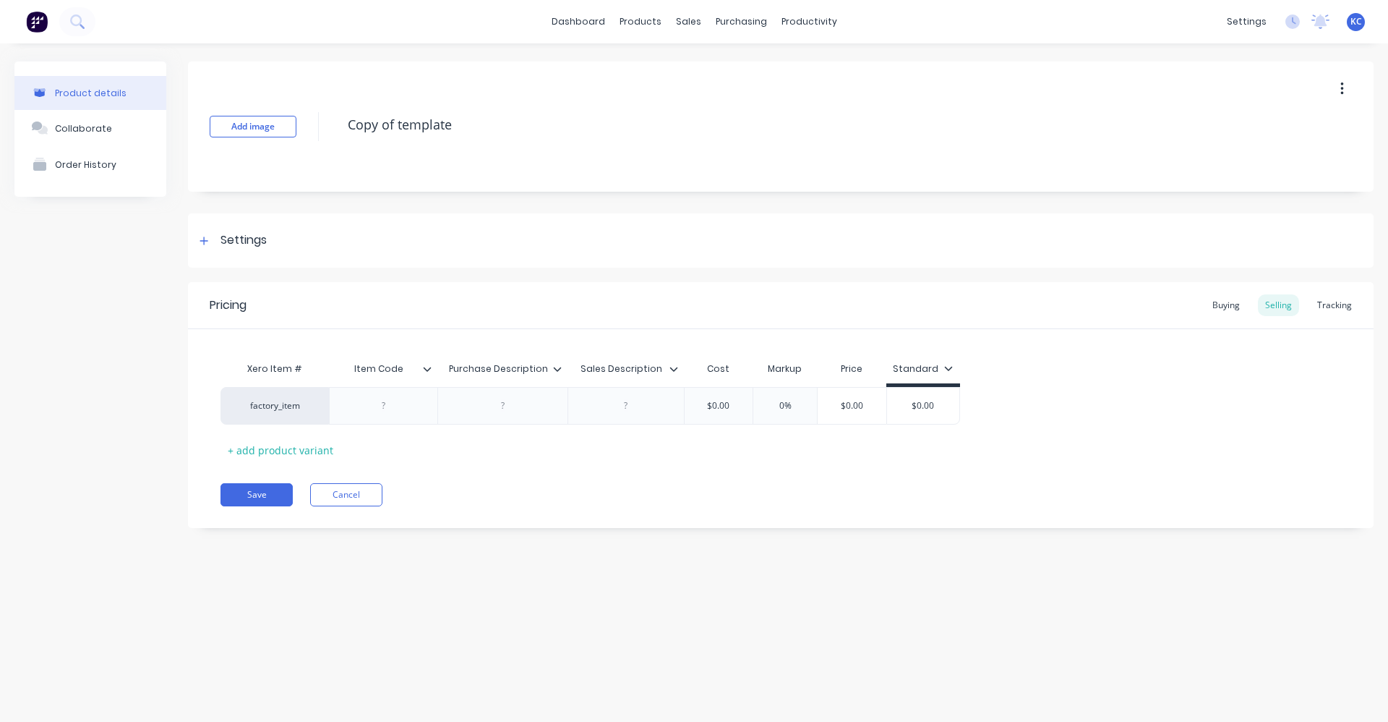
click at [1349, 87] on button "button" at bounding box center [1342, 89] width 34 height 26
click at [1286, 131] on span "Duplicate" at bounding box center [1289, 126] width 108 height 15
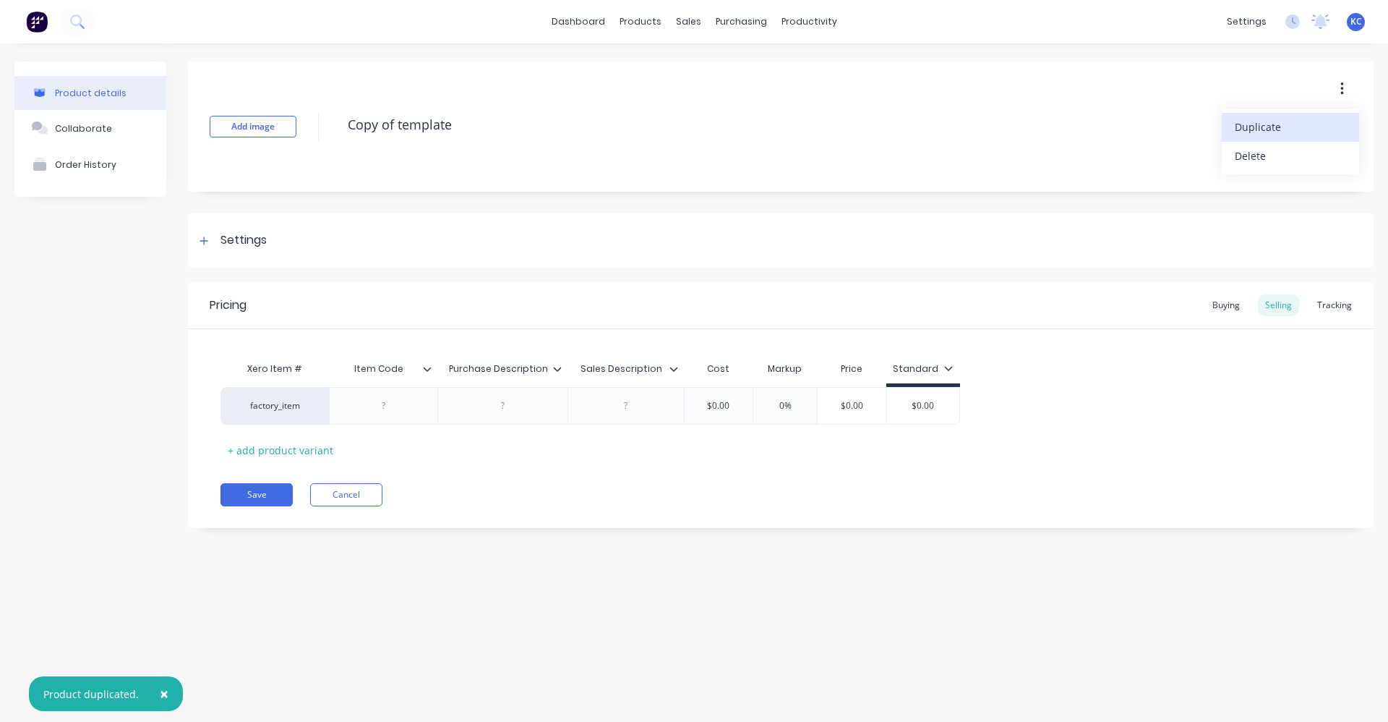
click at [1323, 128] on span "Duplicate" at bounding box center [1289, 126] width 108 height 15
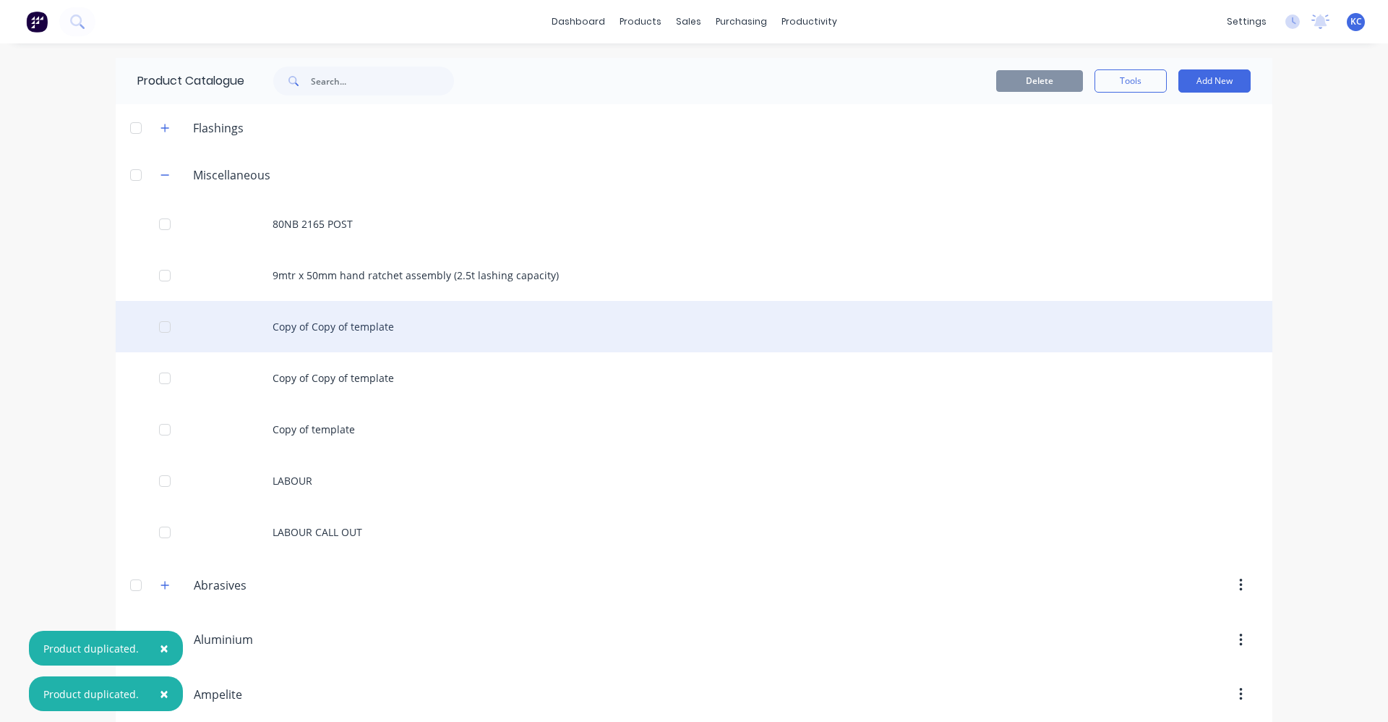
click at [366, 317] on div "Copy of Copy of template" at bounding box center [694, 326] width 1157 height 51
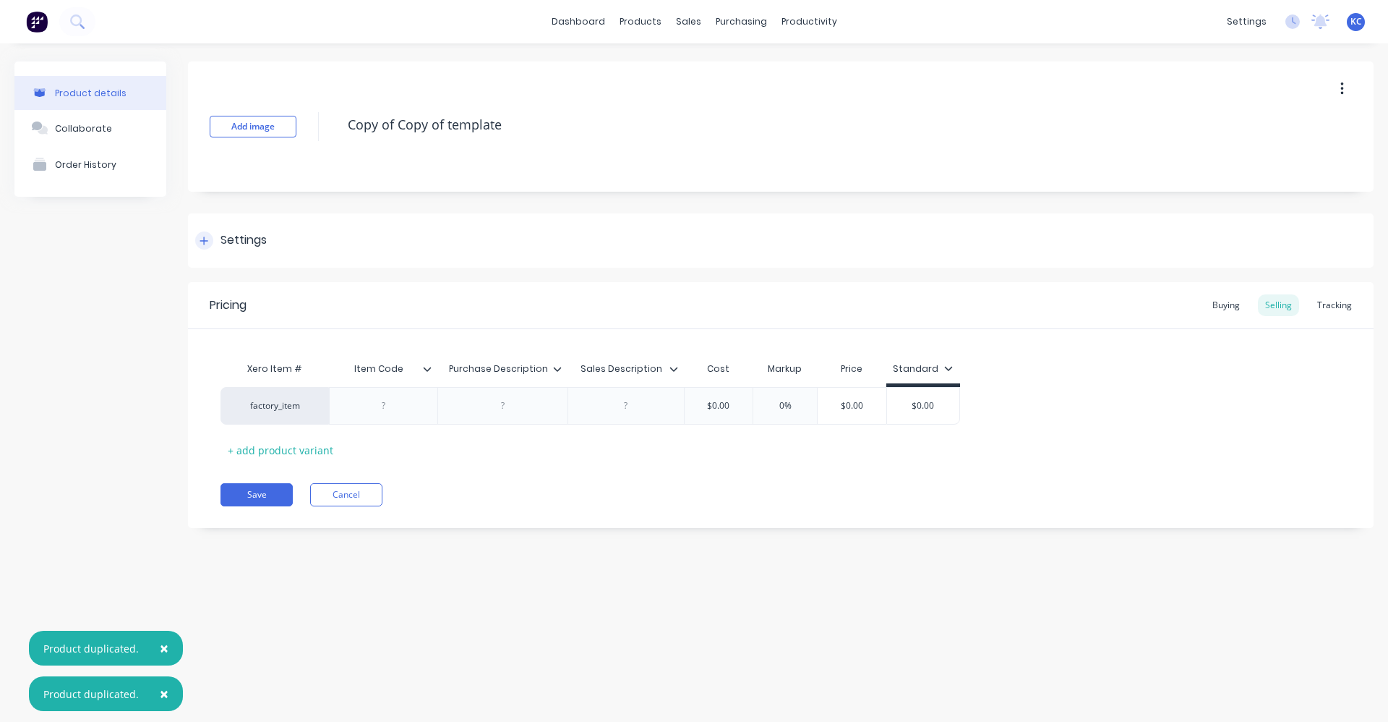
click at [270, 245] on div "Settings" at bounding box center [781, 240] width 1186 height 54
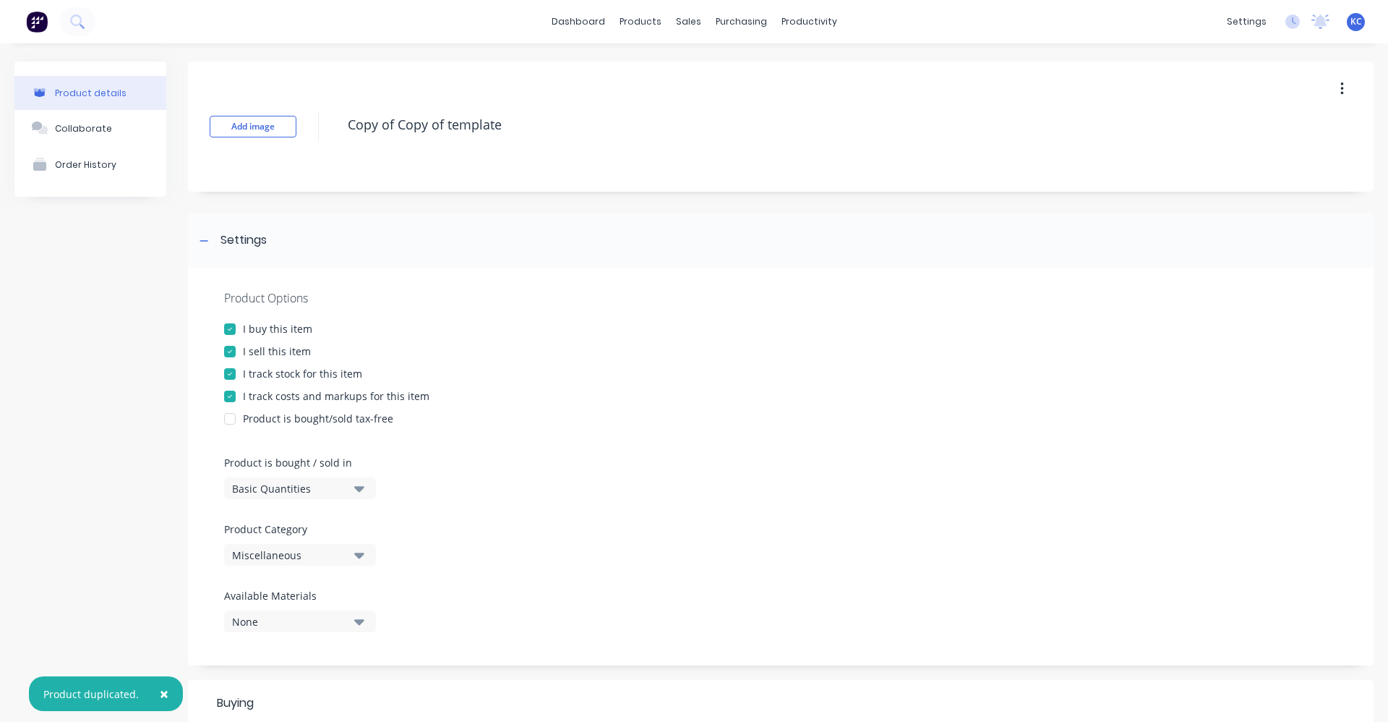
click at [353, 552] on button "Miscellaneous" at bounding box center [300, 555] width 152 height 22
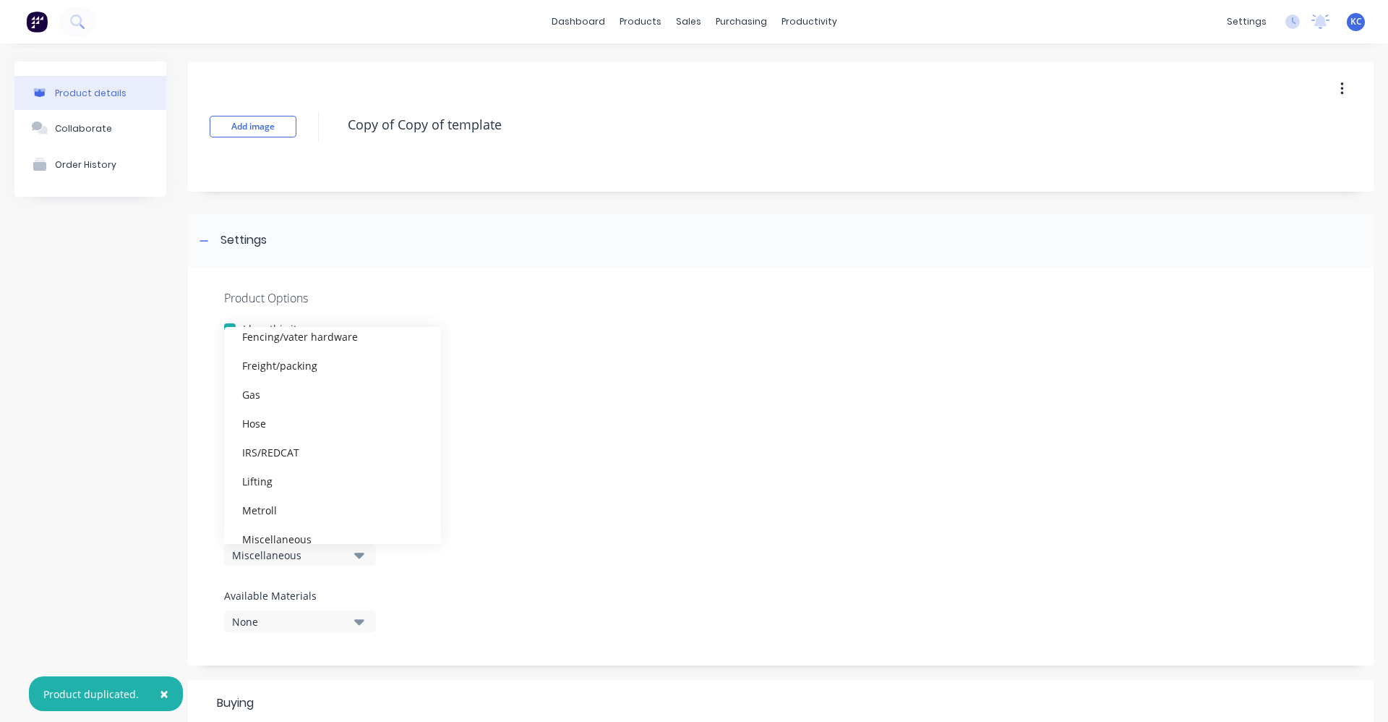
scroll to position [289, 0]
click at [323, 417] on div "IRS/REDCAT" at bounding box center [332, 420] width 217 height 29
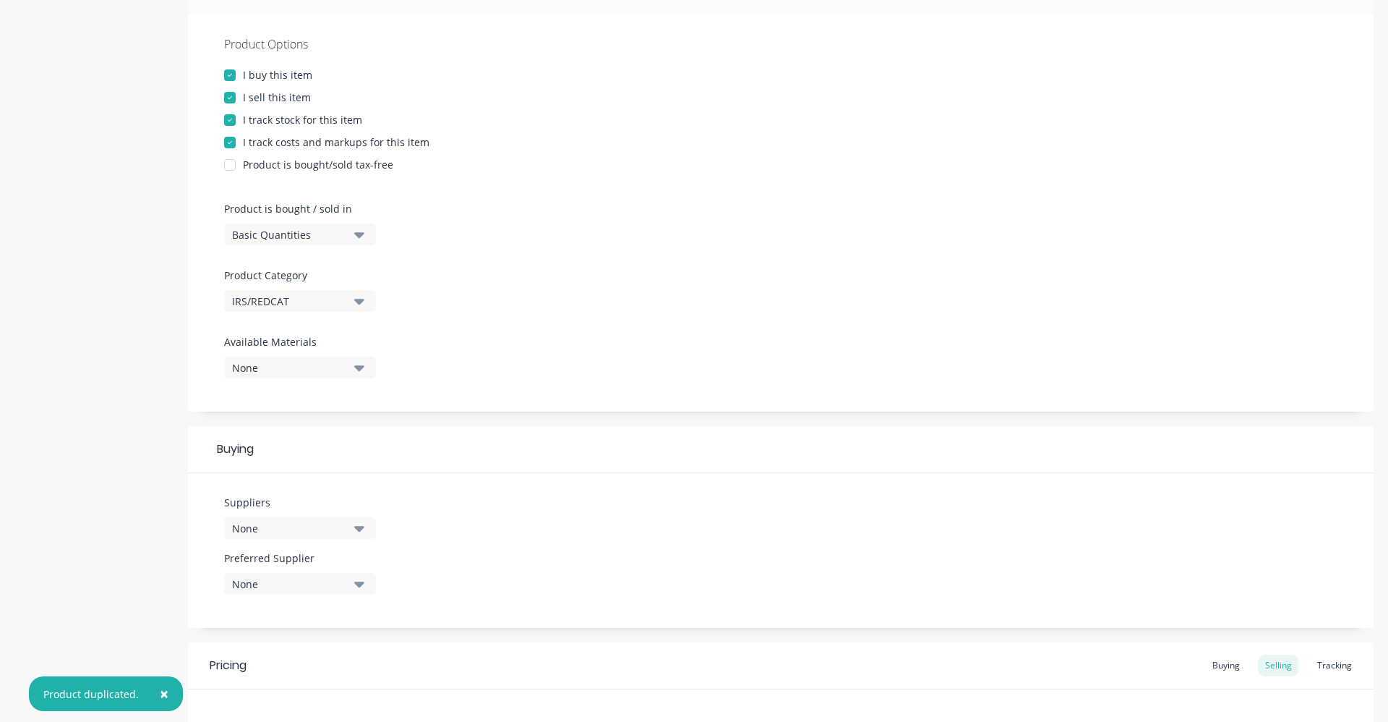
scroll to position [362, 0]
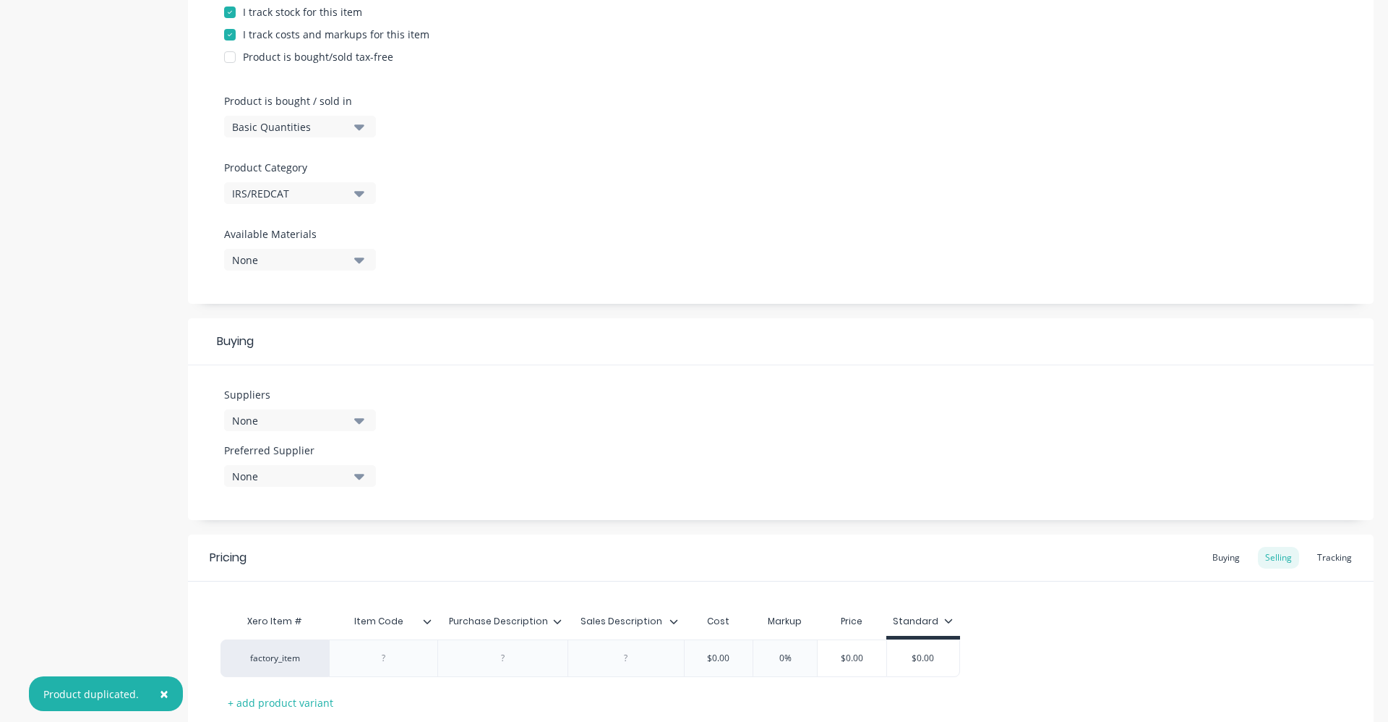
click at [359, 422] on icon "button" at bounding box center [359, 421] width 10 height 6
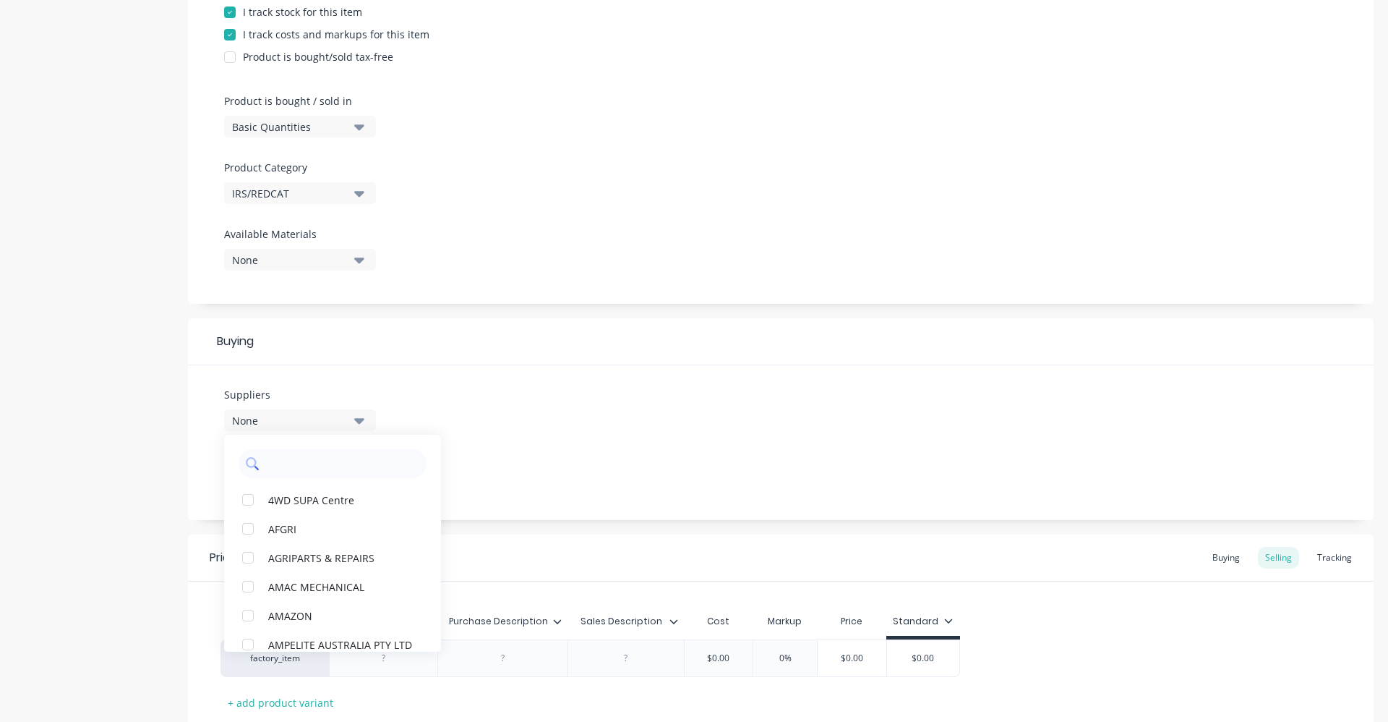
click at [334, 466] on input "text" at bounding box center [342, 463] width 153 height 29
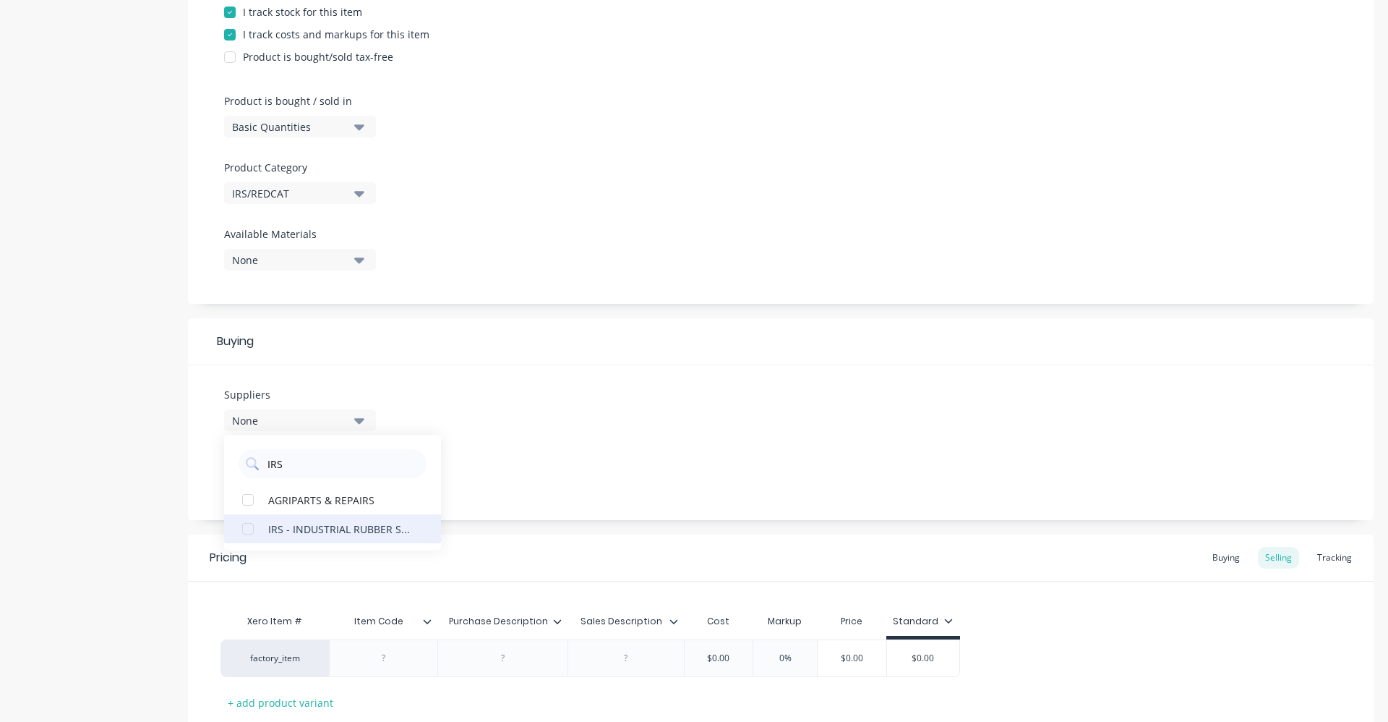
click at [320, 525] on div "IRS - INDUSTRIAL RUBBER SUPPLIES" at bounding box center [340, 528] width 145 height 15
drag, startPoint x: 318, startPoint y: 464, endPoint x: 264, endPoint y: 466, distance: 54.3
click at [264, 466] on div "IRS" at bounding box center [333, 463] width 188 height 29
click at [279, 528] on div "REDCAT" at bounding box center [340, 528] width 145 height 15
click at [640, 451] on div "Suppliers 2 suppliers selected RED REDCAT Nextra Merredin News & Stationery Pre…" at bounding box center [781, 442] width 1186 height 155
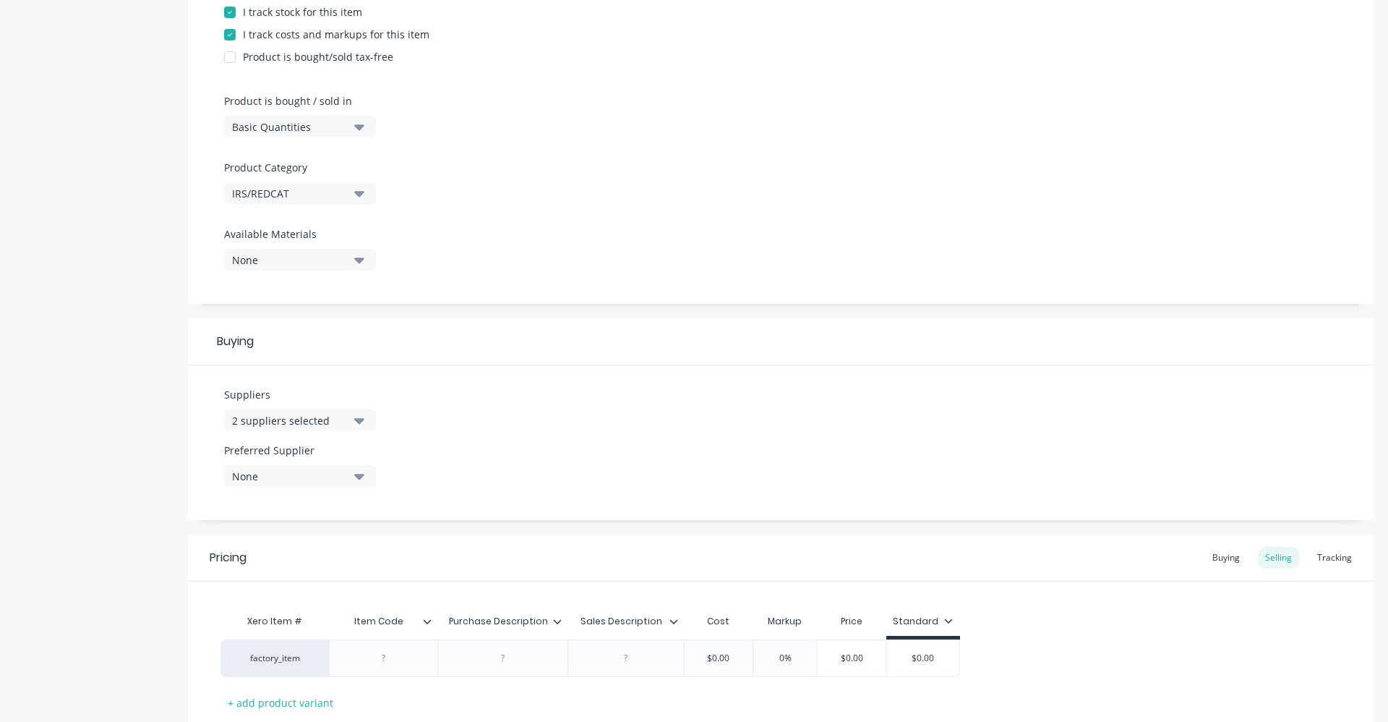
click at [364, 480] on icon "button" at bounding box center [359, 476] width 10 height 16
click at [351, 584] on div "REDCAT" at bounding box center [340, 583] width 145 height 15
click at [550, 453] on div "Suppliers 2 suppliers selected RED Preferred Supplier REDCAT REDCAT IRS - INDUS…" at bounding box center [781, 442] width 1186 height 155
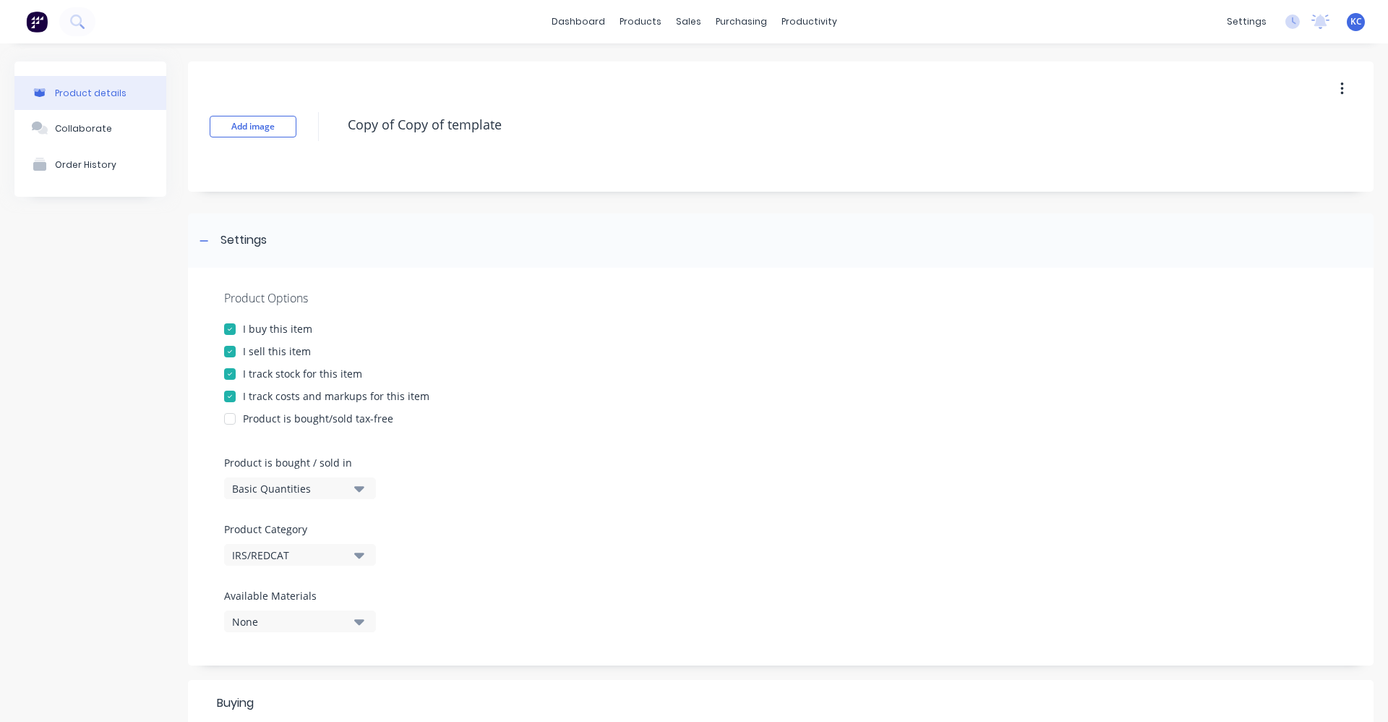
drag, startPoint x: 515, startPoint y: 125, endPoint x: 245, endPoint y: 142, distance: 270.2
click at [245, 142] on div "Add image Copy of Copy of template" at bounding box center [781, 126] width 1186 height 130
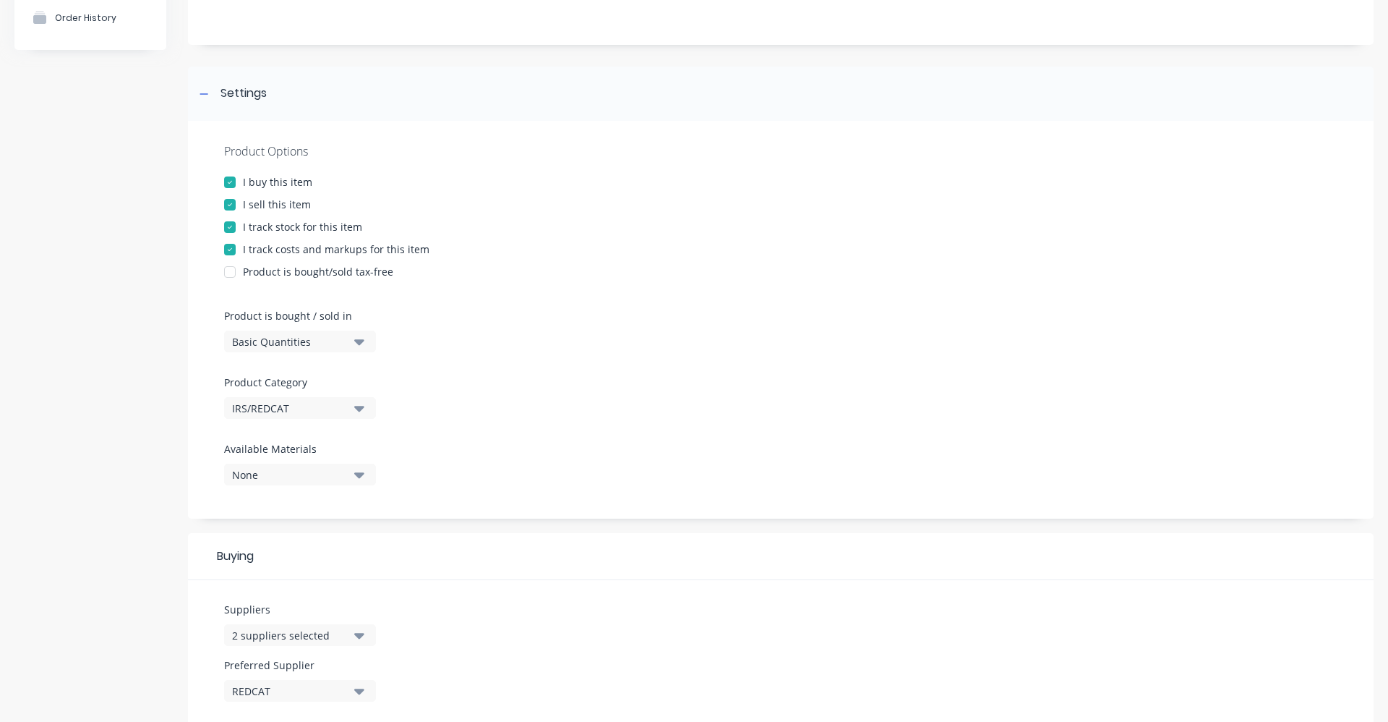
scroll to position [98, 0]
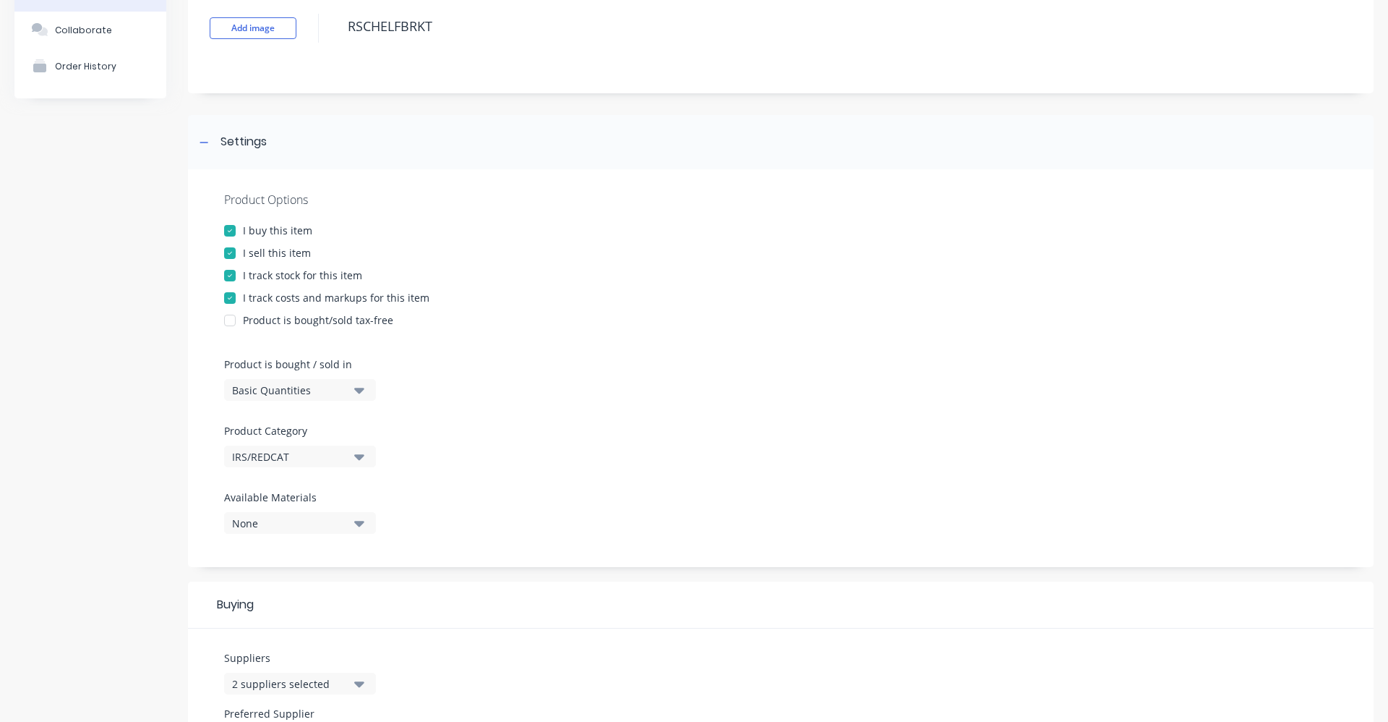
drag, startPoint x: 448, startPoint y: 30, endPoint x: 337, endPoint y: 32, distance: 110.7
click at [337, 32] on div "Add image RSCHELFBRKT" at bounding box center [781, 28] width 1186 height 130
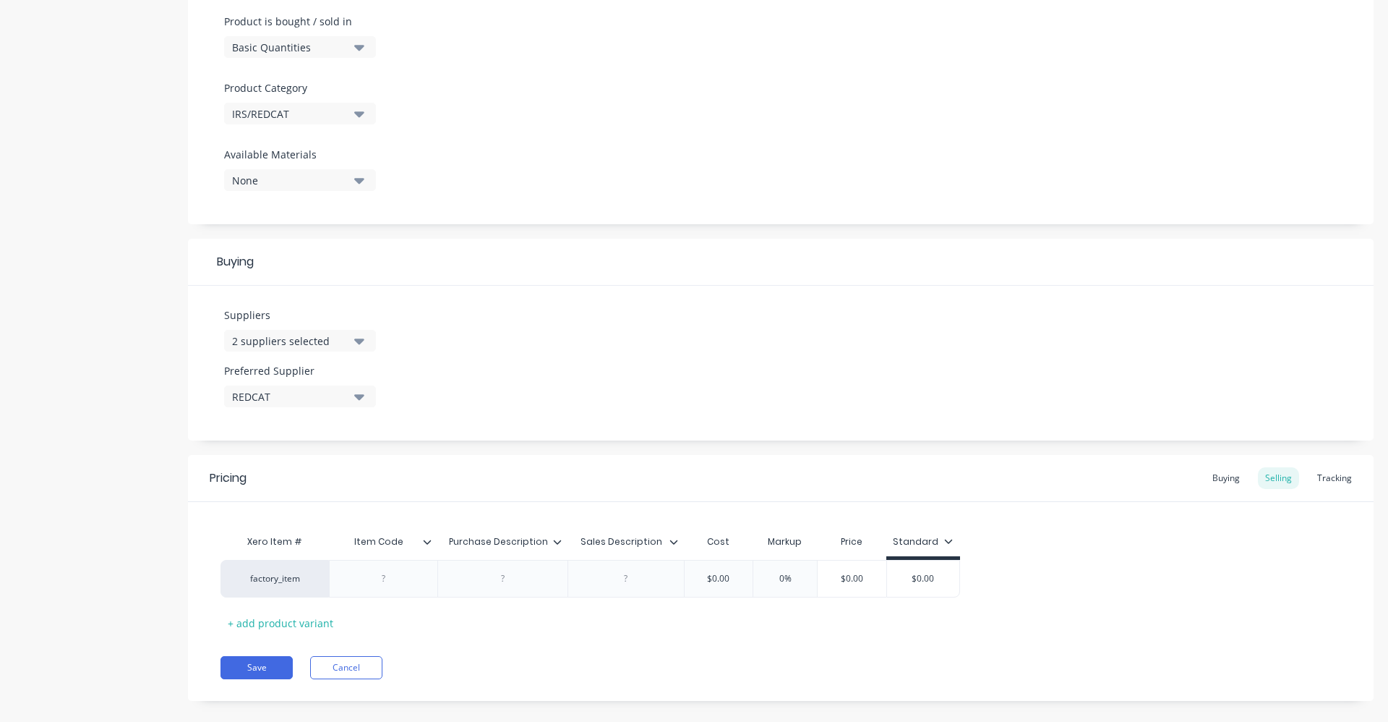
scroll to position [460, 0]
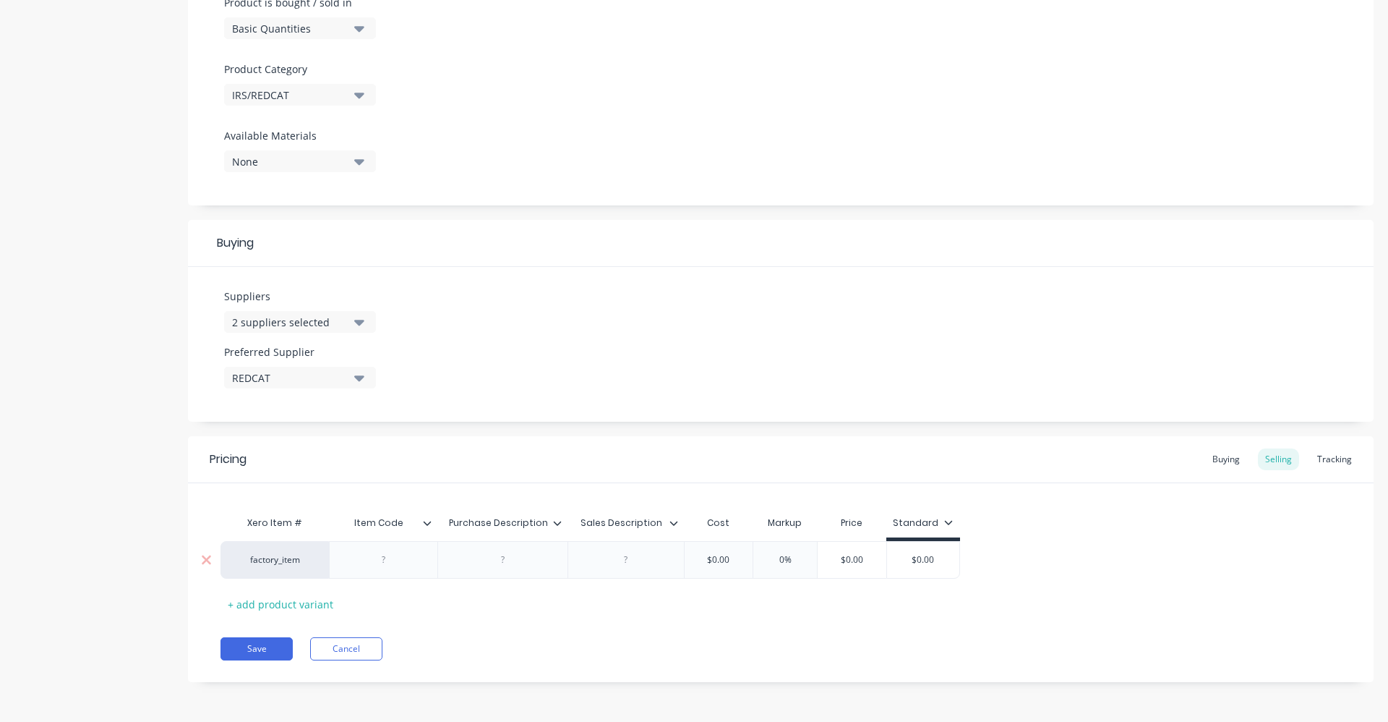
click at [366, 553] on div at bounding box center [384, 559] width 72 height 19
paste div
click at [482, 559] on div at bounding box center [503, 559] width 72 height 19
drag, startPoint x: 554, startPoint y: 576, endPoint x: 452, endPoint y: 559, distance: 103.3
click at [452, 559] on div "REDCAT VERSA-SHELF-BRACKET -400-BLACK" at bounding box center [503, 563] width 118 height 32
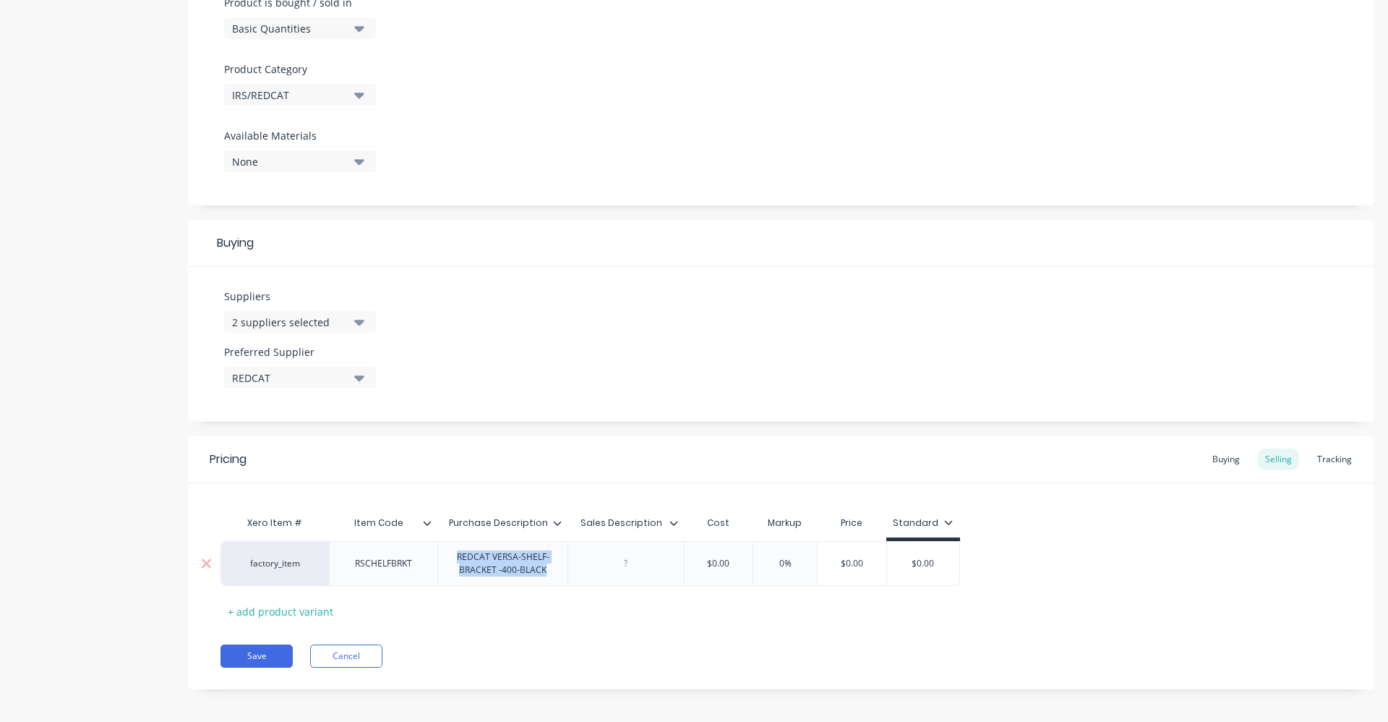
copy div "REDCAT VERSA-SHELF-BRACKET -400-BLACK"
click at [652, 576] on div at bounding box center [626, 563] width 116 height 45
click at [638, 564] on div "factory_item RSCHELFBRKT REDCAT VERSA-SHELF-BRACKET -400-BLACK $0.00 0% $0.00 $…" at bounding box center [630, 563] width 819 height 45
drag, startPoint x: 638, startPoint y: 564, endPoint x: 699, endPoint y: 581, distance: 63.0
click at [699, 581] on div at bounding box center [706, 563] width 116 height 45
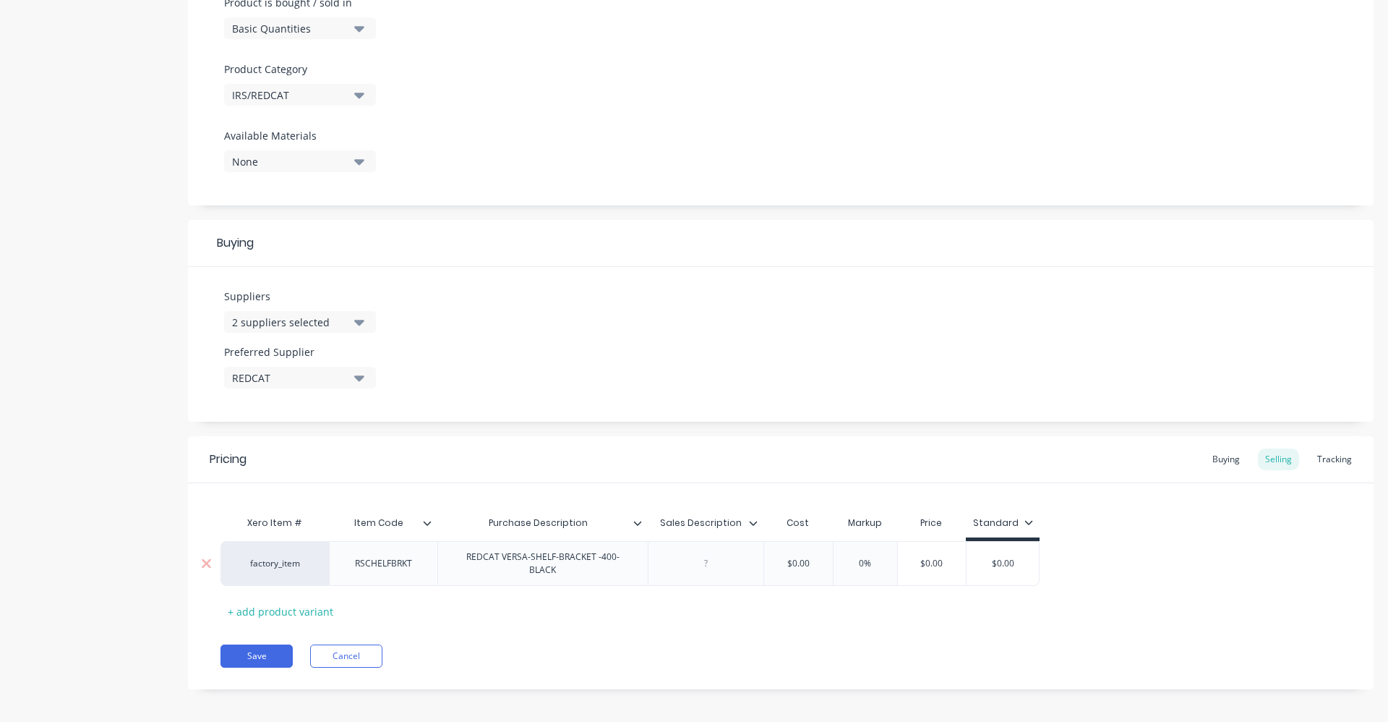
click at [707, 571] on div at bounding box center [706, 563] width 72 height 19
paste div
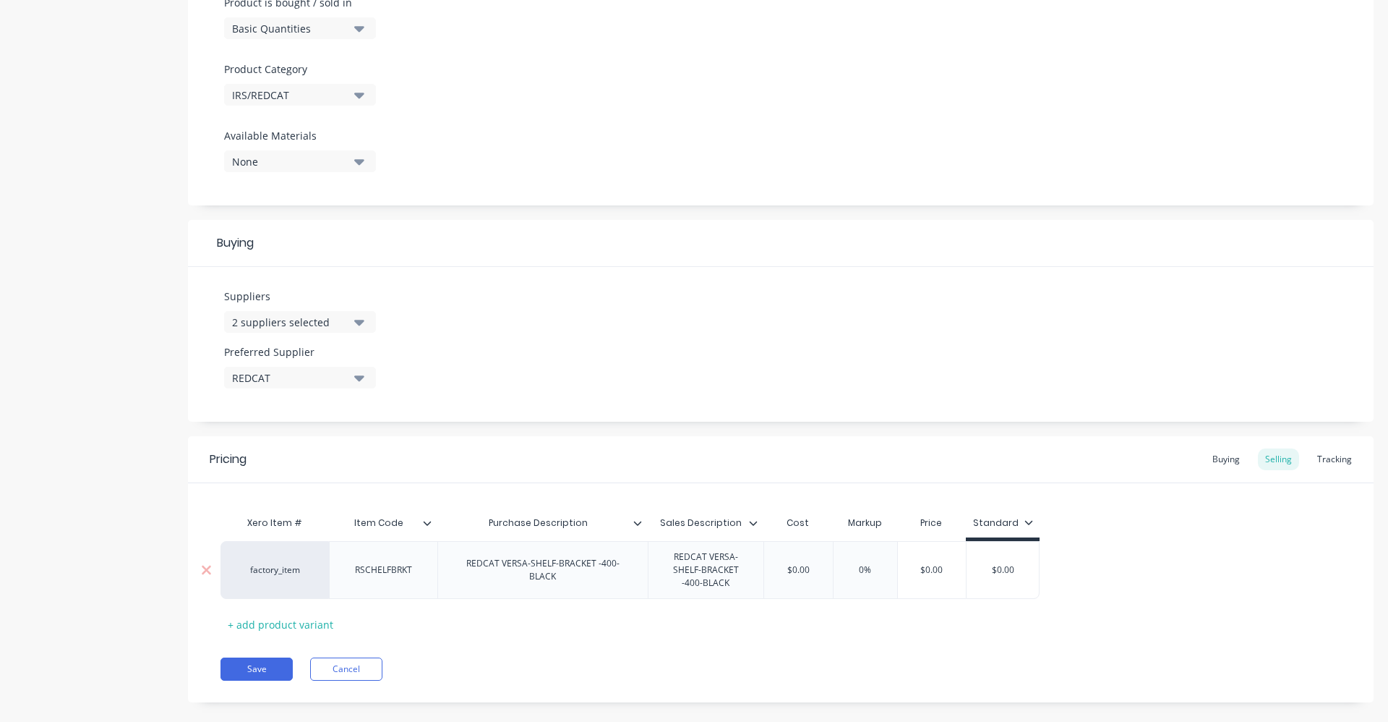
click at [811, 580] on div "$0.00" at bounding box center [798, 570] width 72 height 36
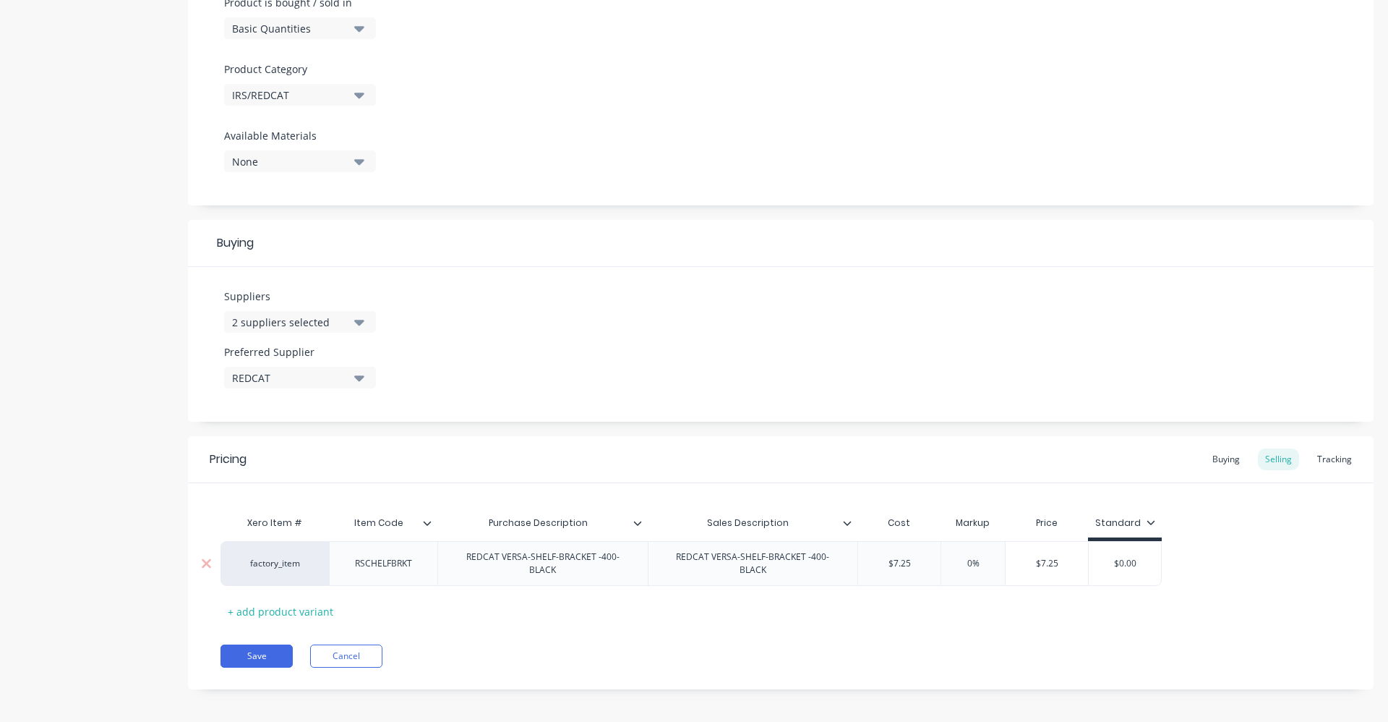
drag, startPoint x: 960, startPoint y: 563, endPoint x: 998, endPoint y: 563, distance: 38.3
click at [998, 563] on input "0%" at bounding box center [973, 563] width 72 height 13
click at [902, 633] on div "Pricing Buying Selling Tracking Xero Item # Item Code Purchase Description Sale…" at bounding box center [781, 562] width 1186 height 253
click at [1224, 464] on div "Buying" at bounding box center [1226, 459] width 42 height 22
drag, startPoint x: 1116, startPoint y: 565, endPoint x: 1046, endPoint y: 556, distance: 70.8
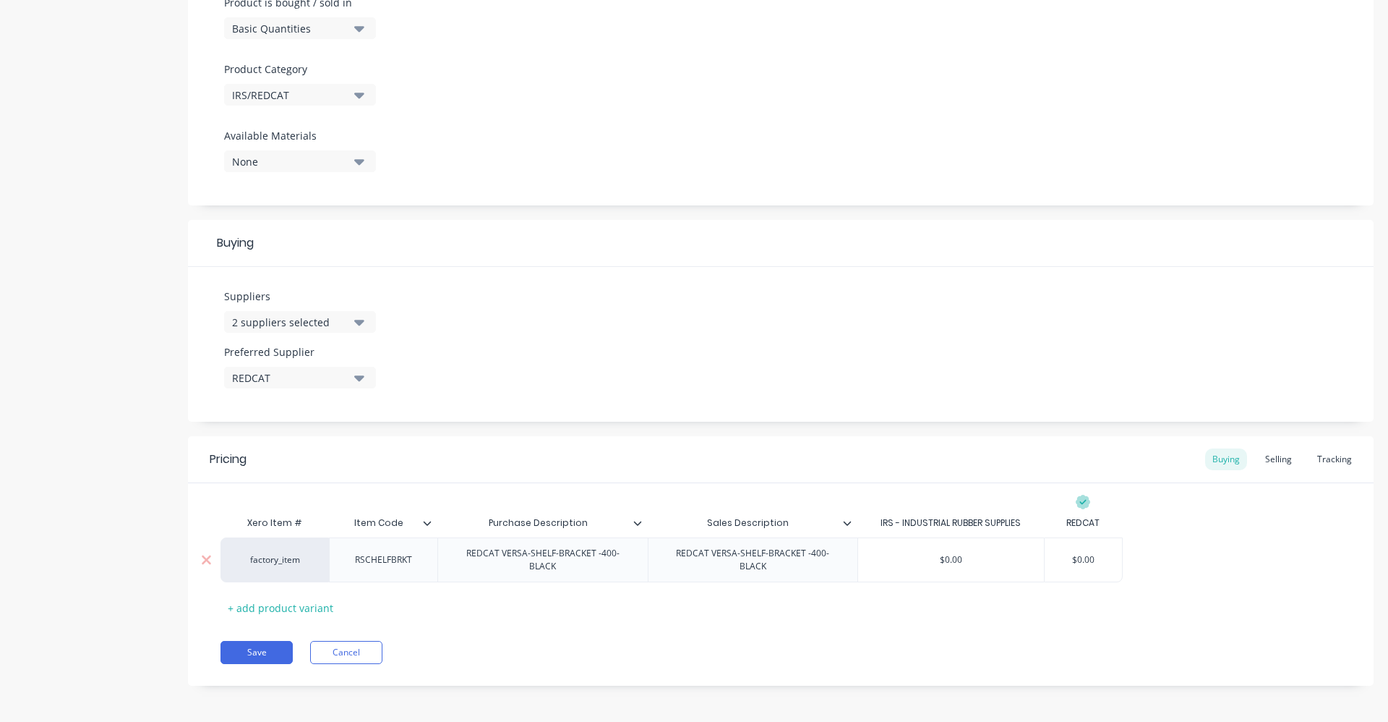
click at [1054, 561] on input "$0.00" at bounding box center [1083, 559] width 77 height 13
click at [793, 630] on div "Pricing Buying Selling Tracking Xero Item # Item Code Purchase Description Sale…" at bounding box center [781, 560] width 1186 height 249
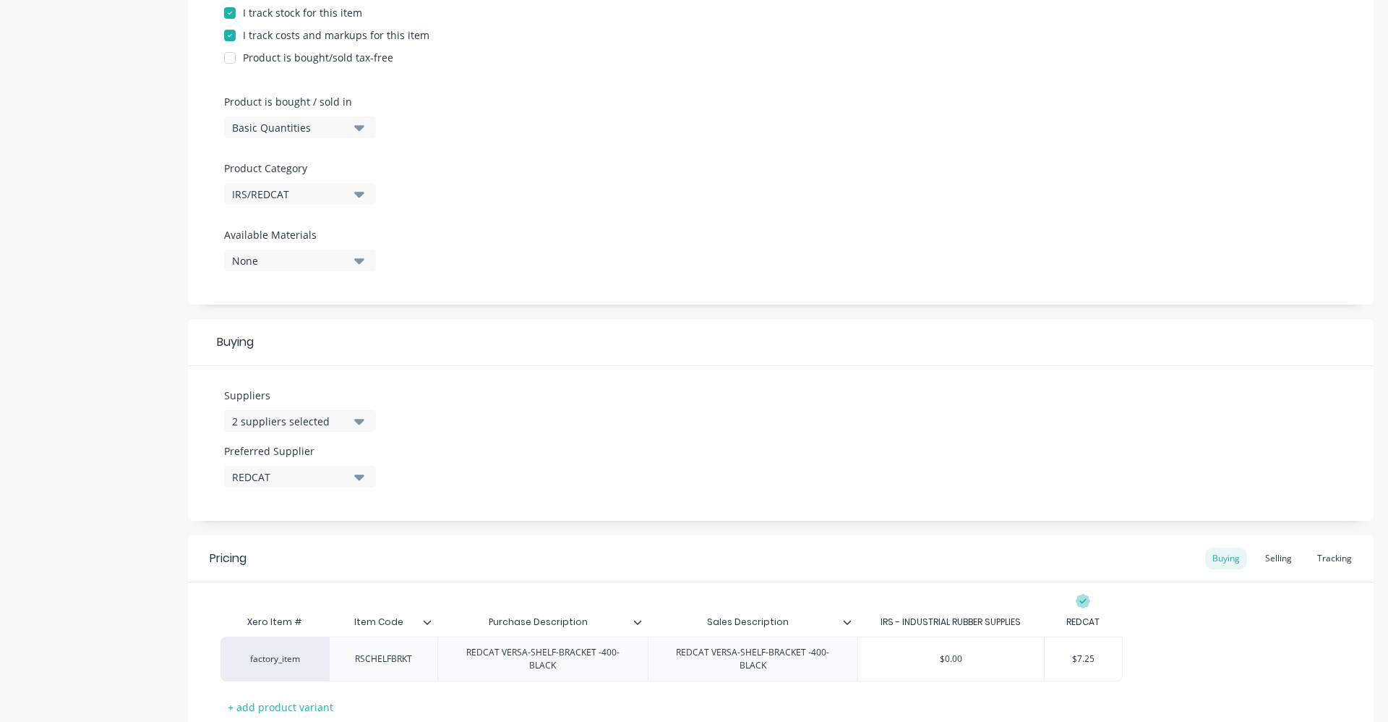
scroll to position [388, 0]
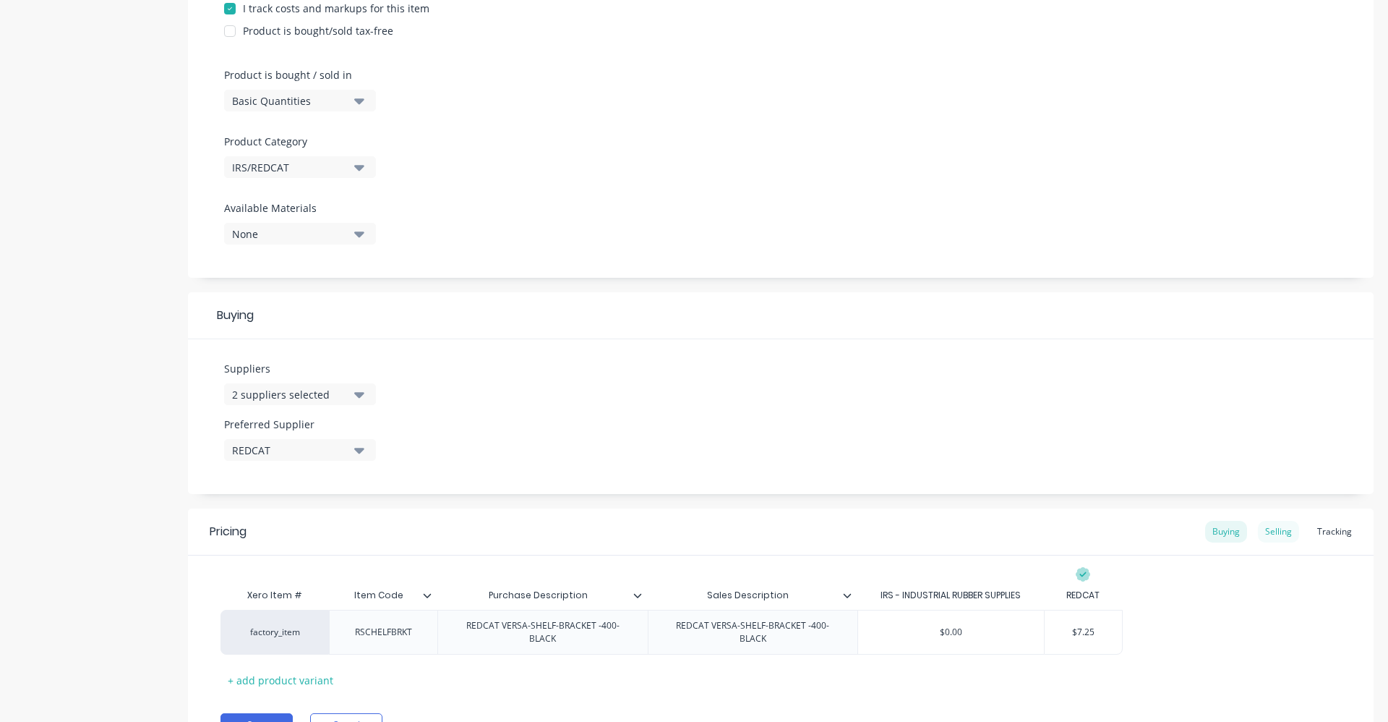
click at [1270, 537] on div "Selling" at bounding box center [1278, 532] width 41 height 22
click at [1221, 529] on div "Buying" at bounding box center [1226, 532] width 42 height 22
click at [1265, 529] on div "Selling" at bounding box center [1278, 532] width 41 height 22
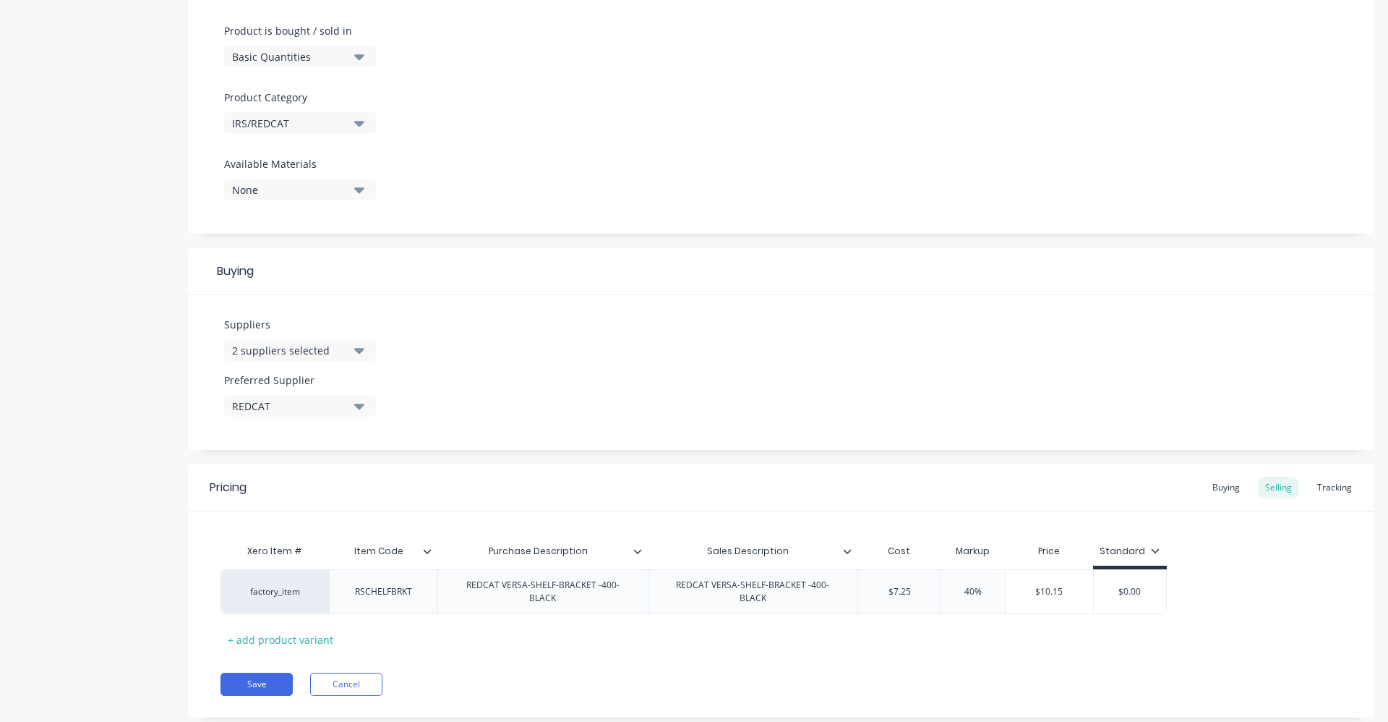
scroll to position [467, 0]
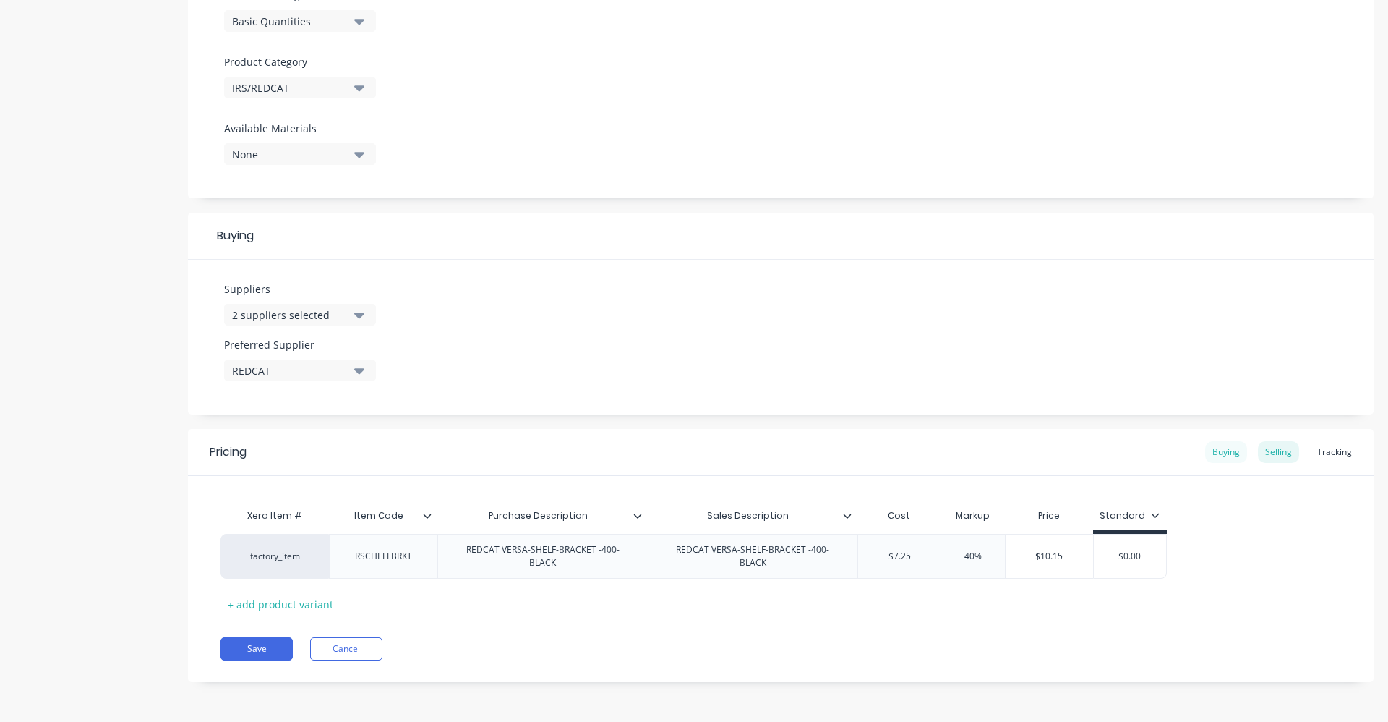
click at [1205, 453] on div "Buying" at bounding box center [1226, 452] width 42 height 22
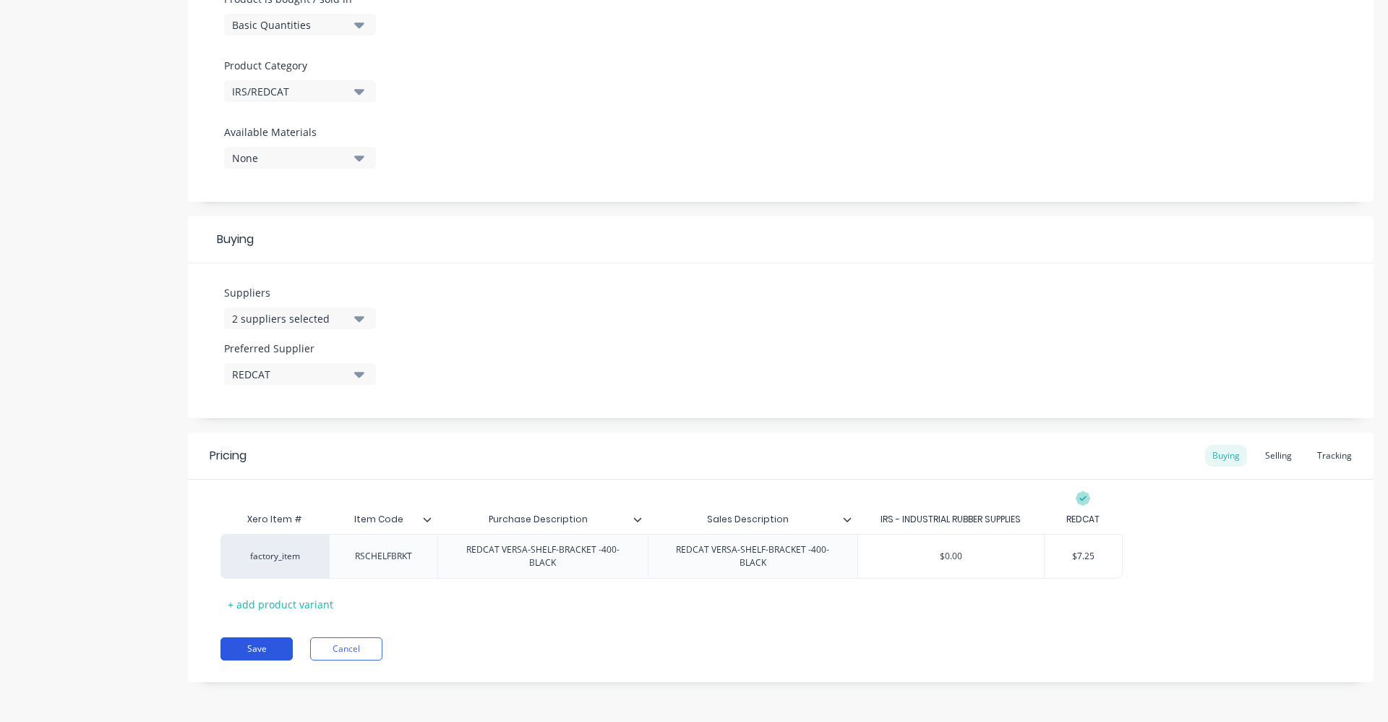
click at [239, 648] on button "Save" at bounding box center [257, 648] width 72 height 23
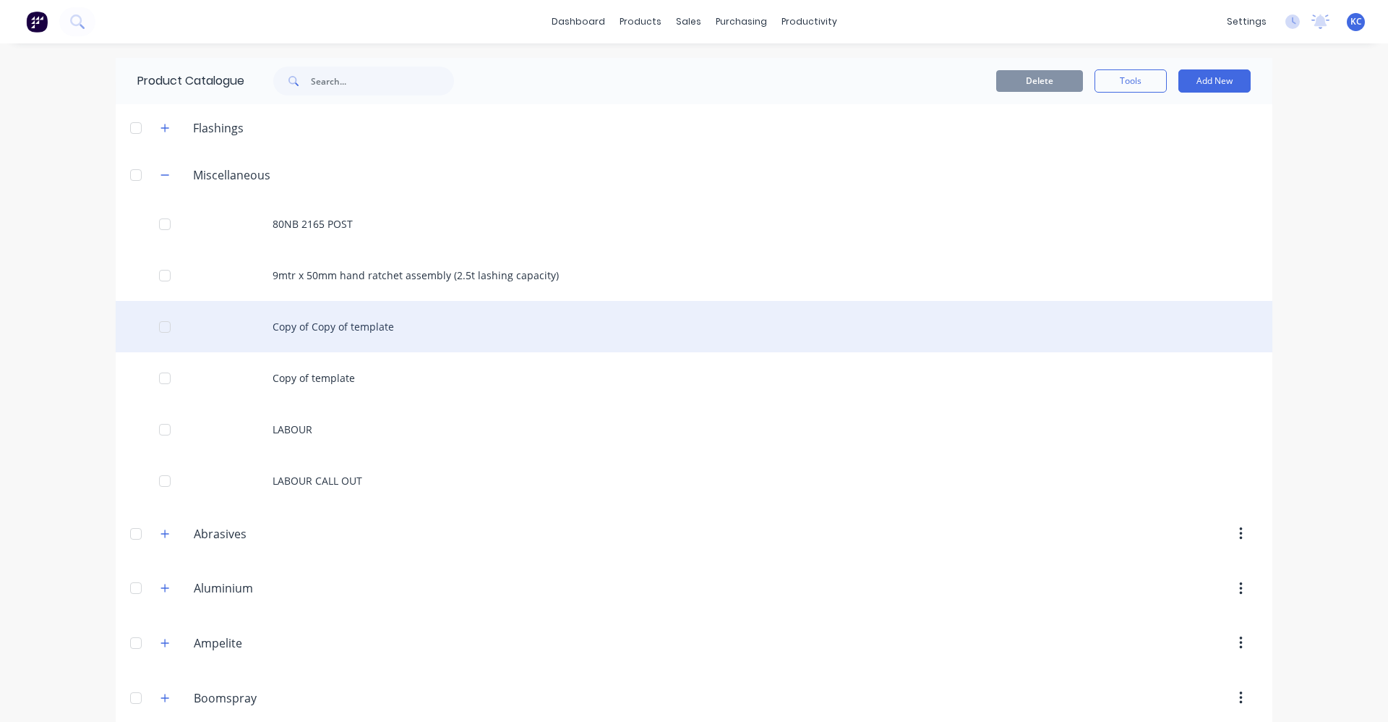
click at [376, 315] on div "Copy of Copy of template" at bounding box center [694, 326] width 1157 height 51
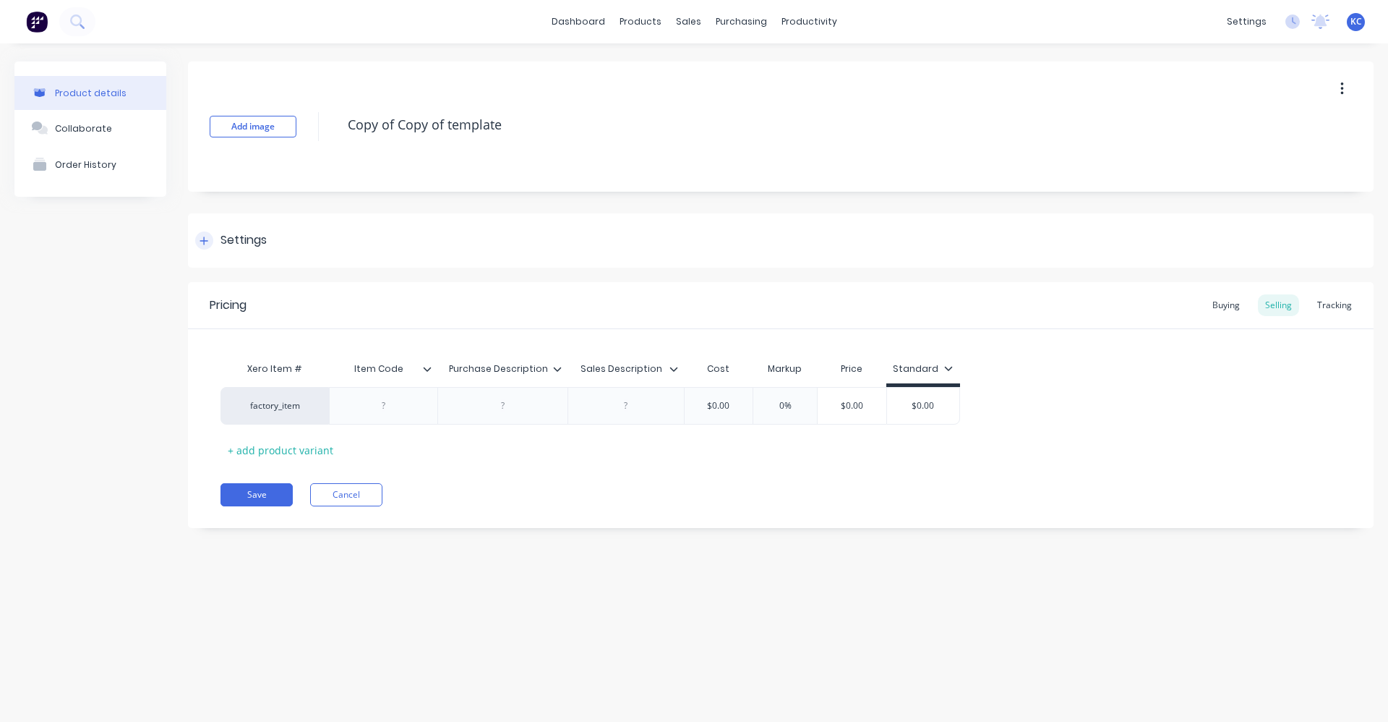
click at [283, 240] on div "Settings" at bounding box center [781, 240] width 1186 height 54
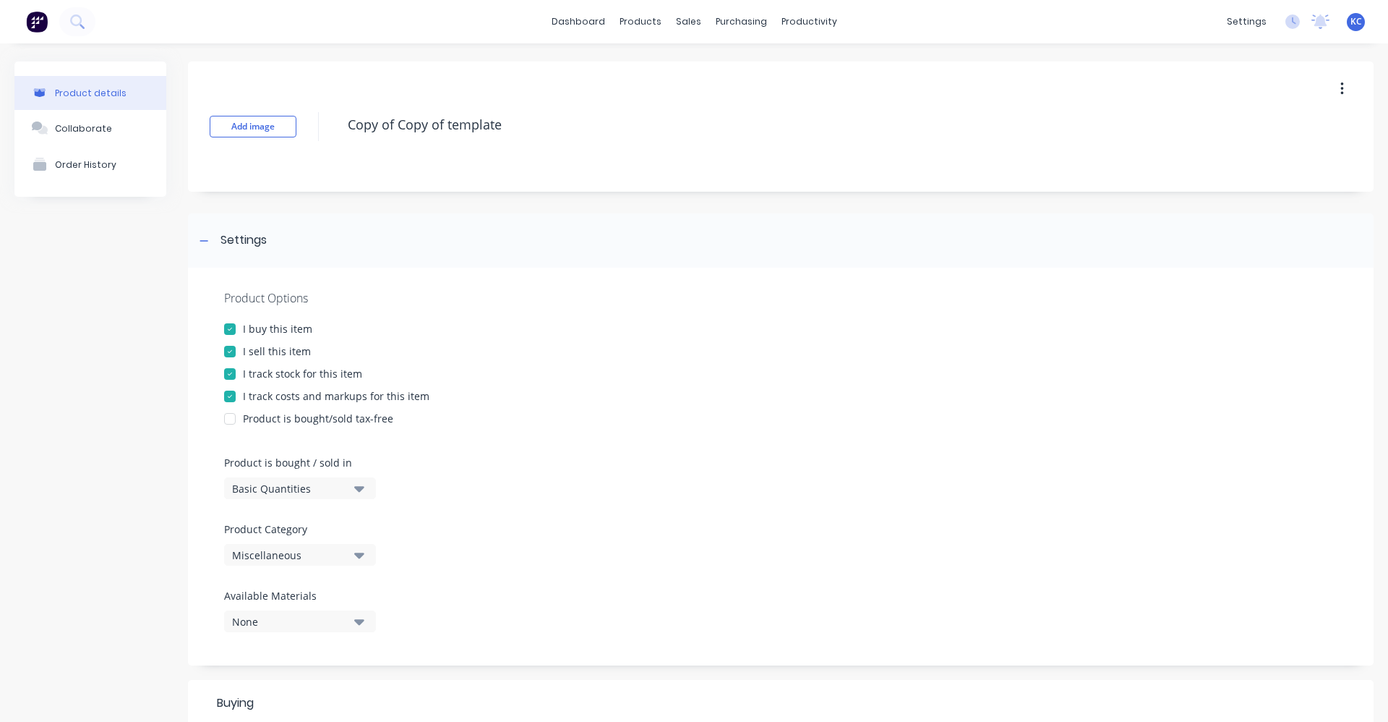
click at [362, 559] on icon "button" at bounding box center [359, 555] width 10 height 16
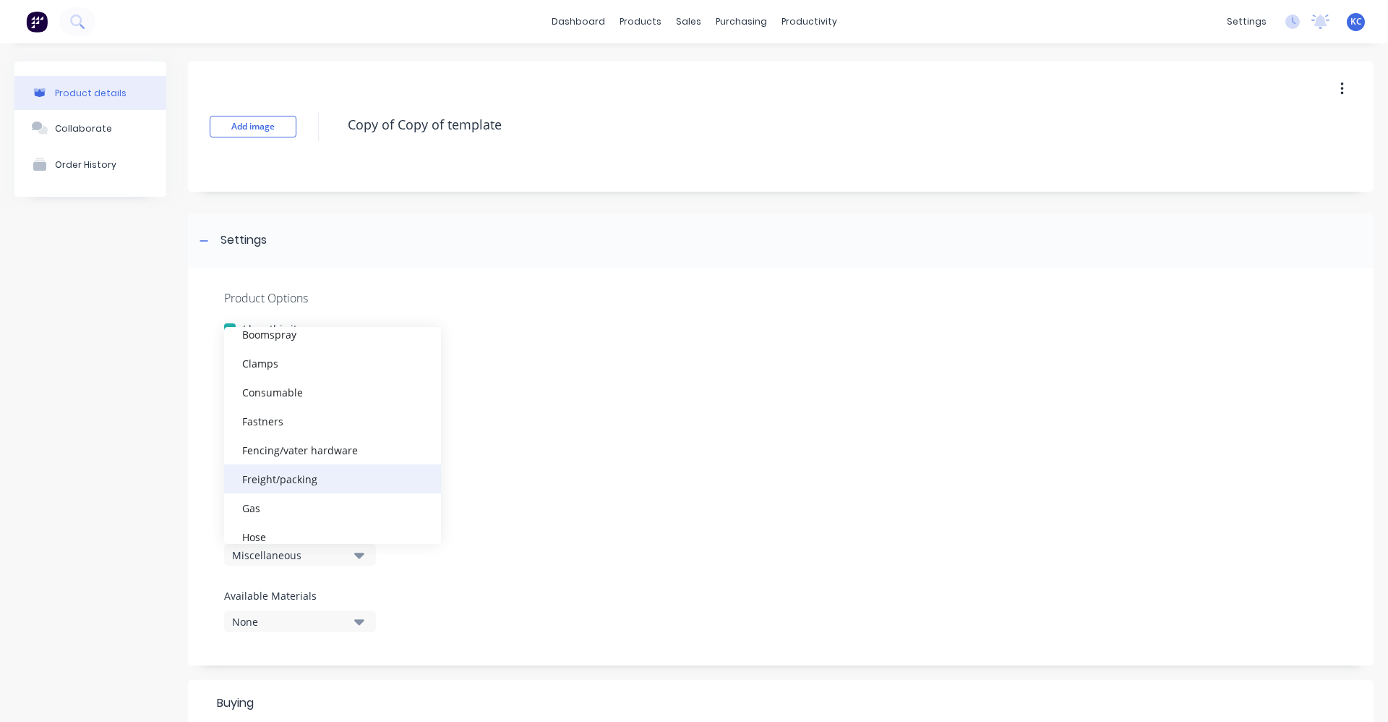
scroll to position [217, 0]
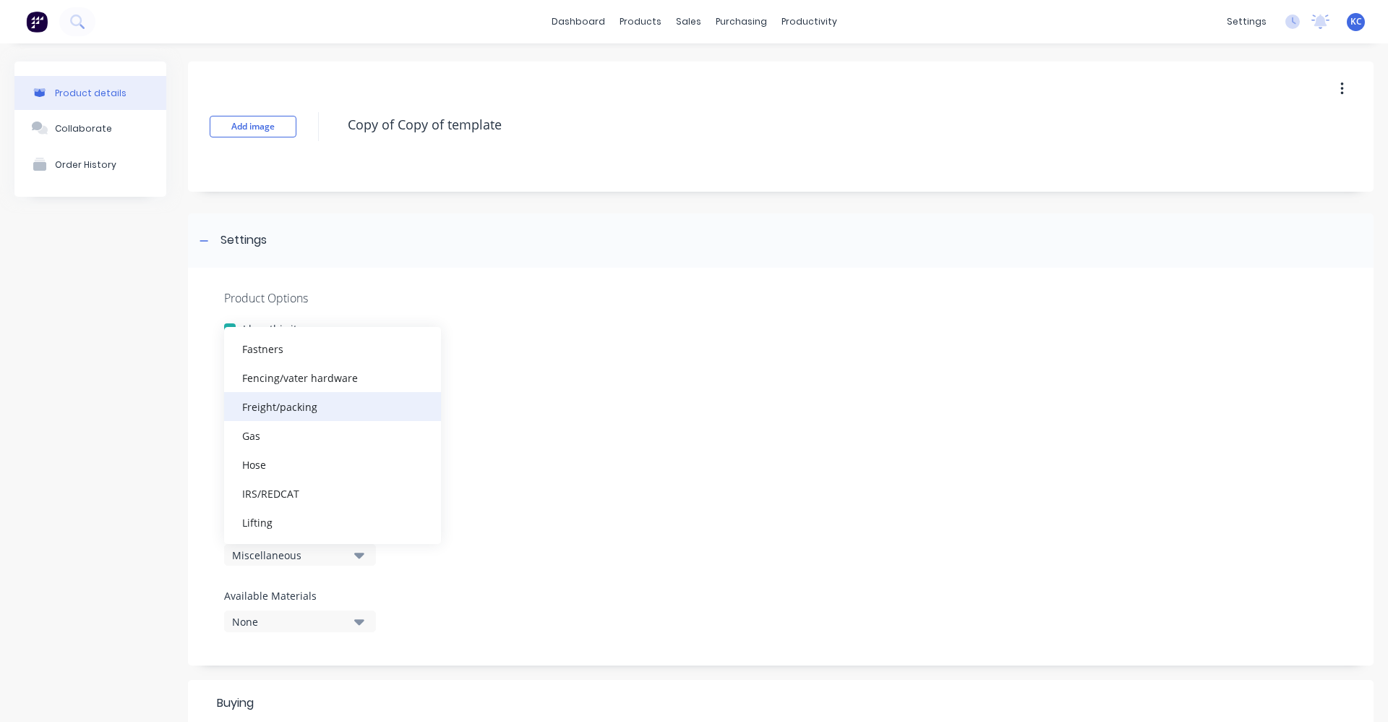
click at [346, 485] on div "IRS/REDCAT" at bounding box center [332, 493] width 217 height 29
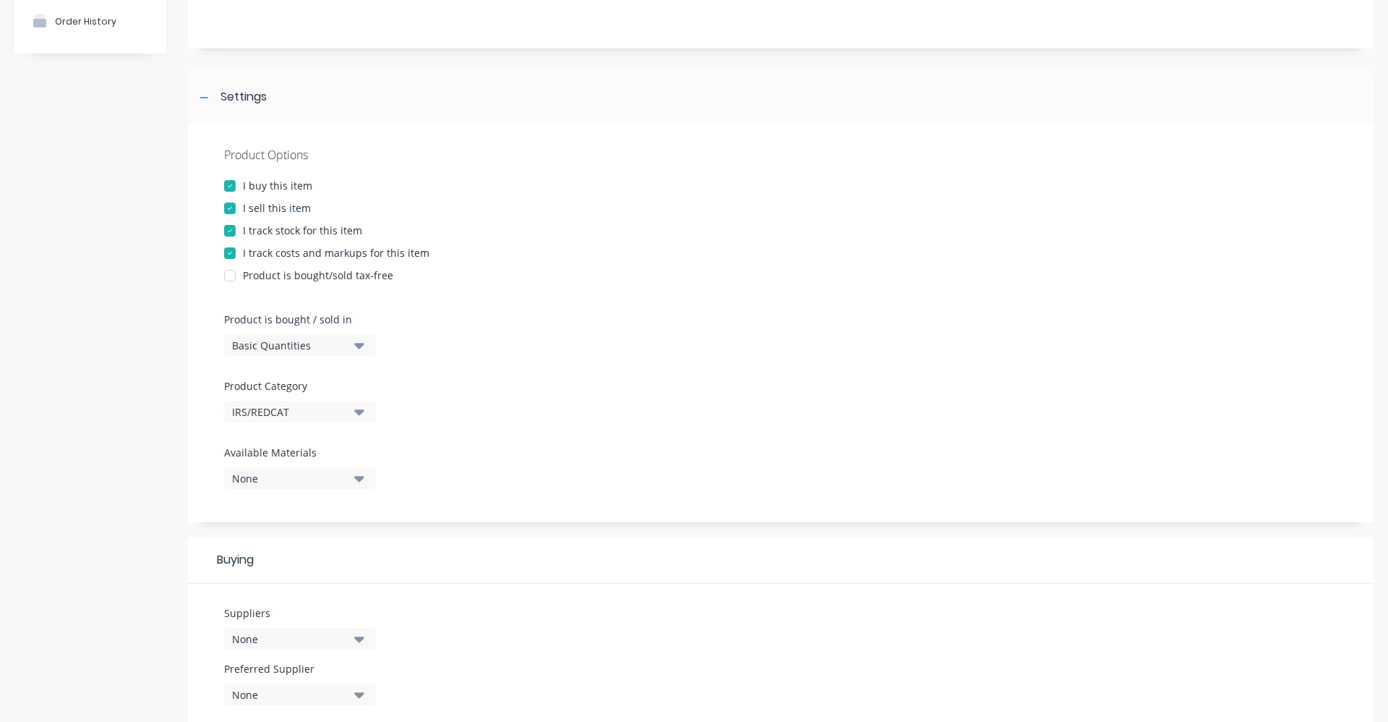
scroll to position [145, 0]
click at [364, 640] on icon "button" at bounding box center [359, 637] width 10 height 16
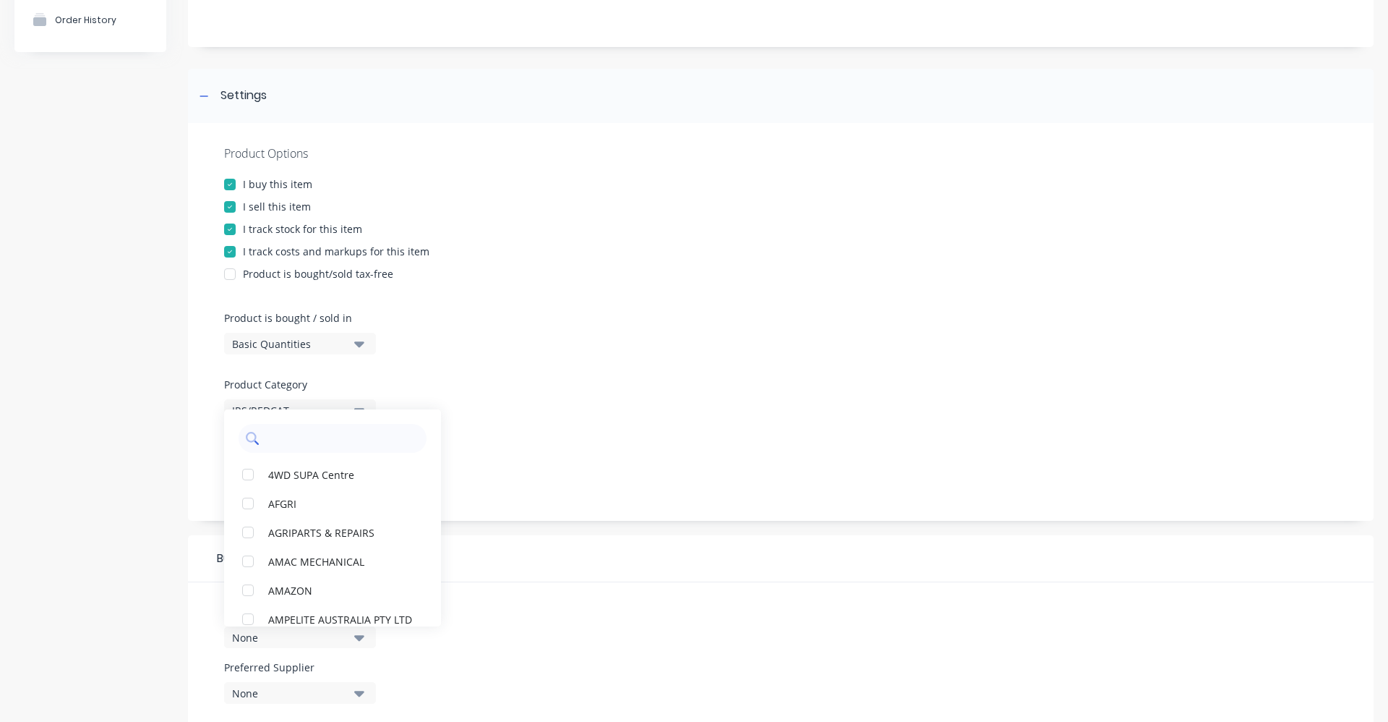
click at [320, 435] on input "text" at bounding box center [342, 438] width 153 height 29
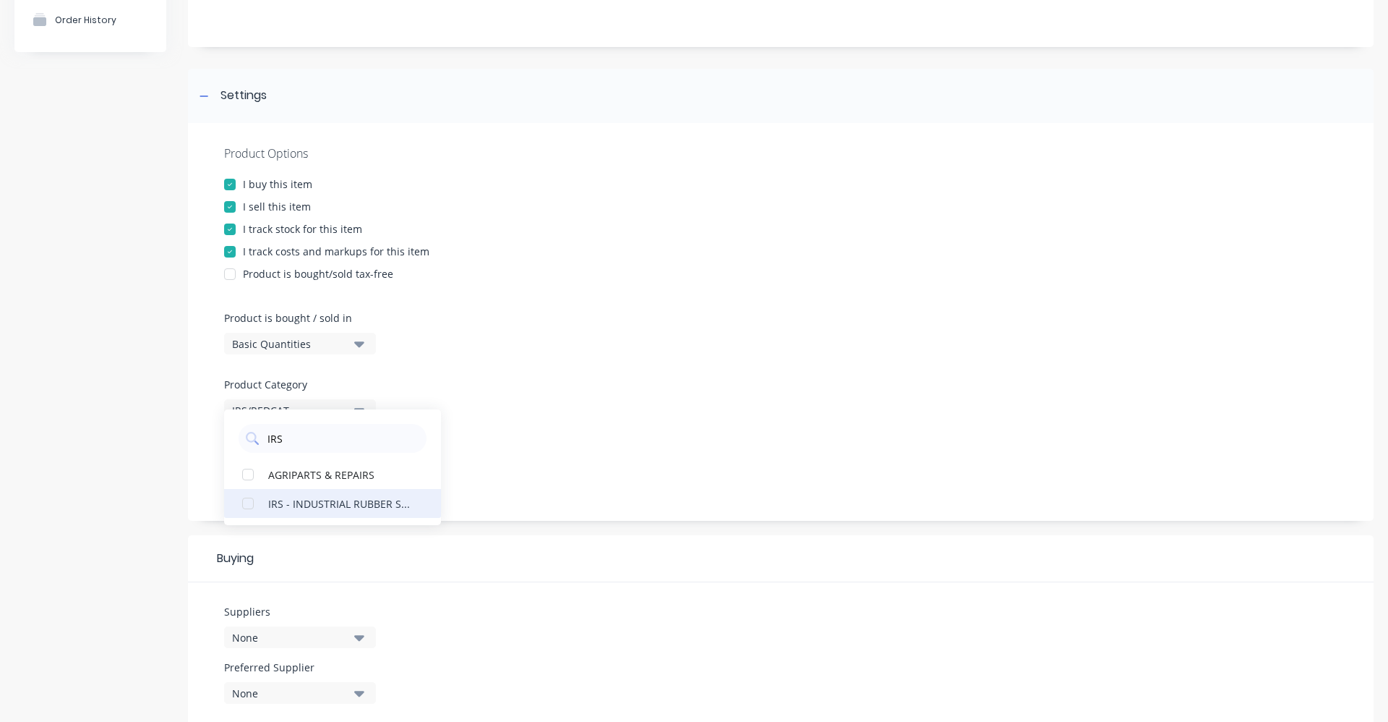
click at [306, 506] on div "IRS - INDUSTRIAL RUBBER SUPPLIES" at bounding box center [340, 502] width 145 height 15
click at [524, 423] on div "Product Options I buy this item I sell this item I track stock for this item I …" at bounding box center [781, 322] width 1186 height 398
click at [356, 643] on icon "button" at bounding box center [359, 637] width 10 height 16
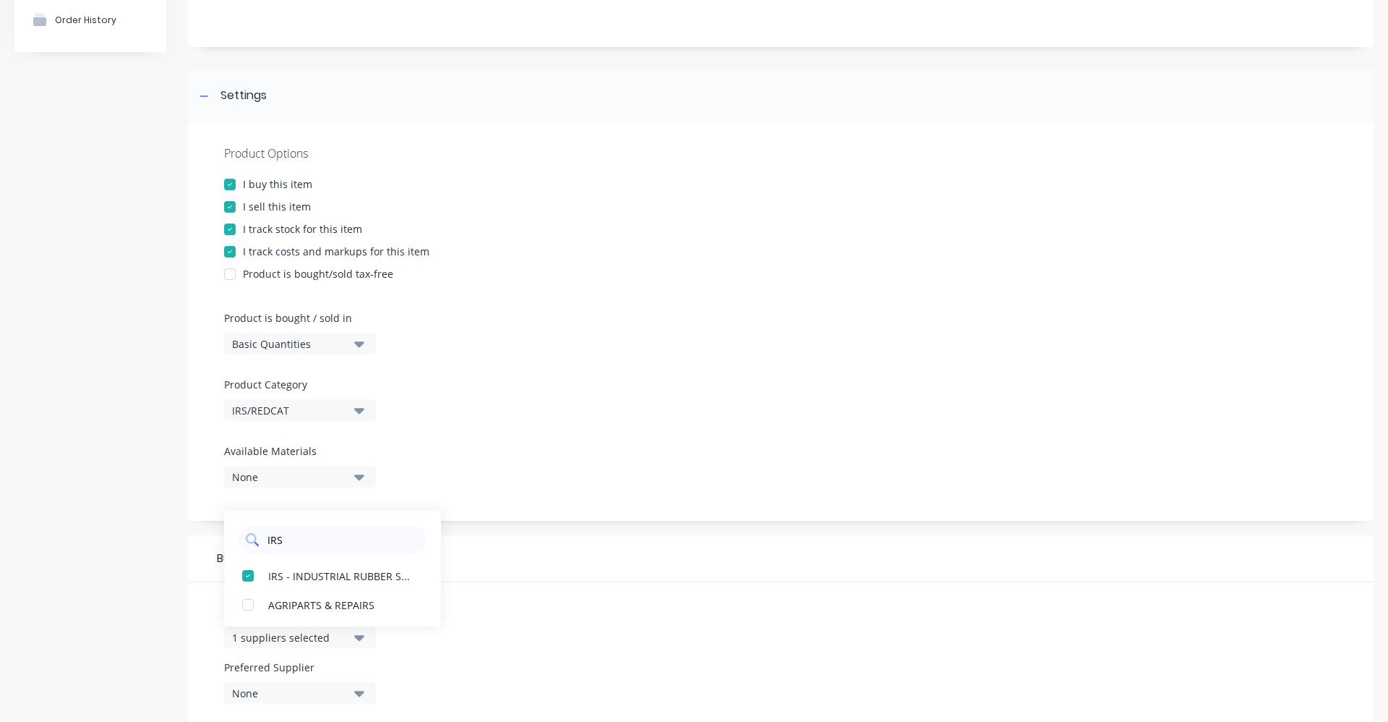
drag, startPoint x: 291, startPoint y: 539, endPoint x: 260, endPoint y: 542, distance: 31.2
click at [260, 542] on div "IRS" at bounding box center [333, 539] width 188 height 29
click at [359, 605] on div "REDCAT" at bounding box center [340, 604] width 145 height 15
click at [364, 696] on icon "button" at bounding box center [359, 693] width 10 height 16
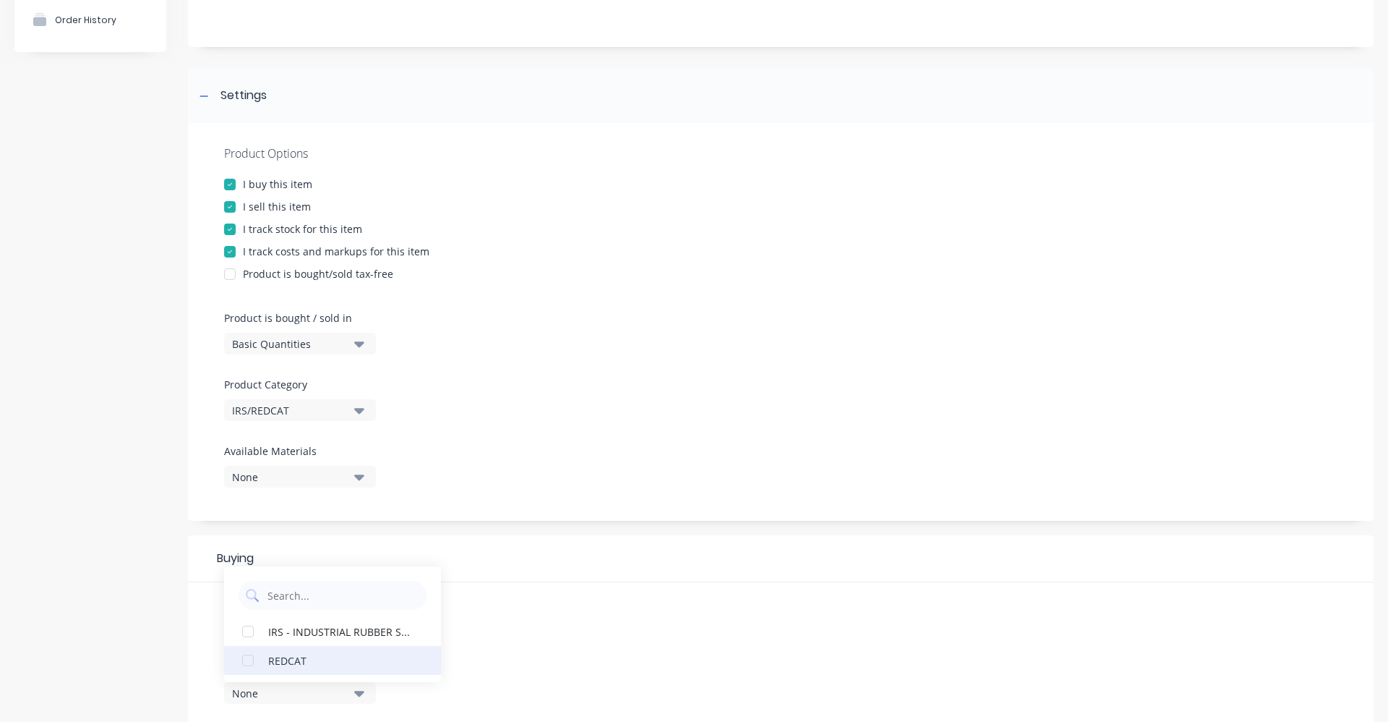
click at [358, 664] on div "REDCAT" at bounding box center [340, 659] width 145 height 15
click at [539, 589] on div "Suppliers 2 suppliers selected RED Preferred Supplier REDCAT REDCAT IRS - INDUS…" at bounding box center [781, 659] width 1186 height 155
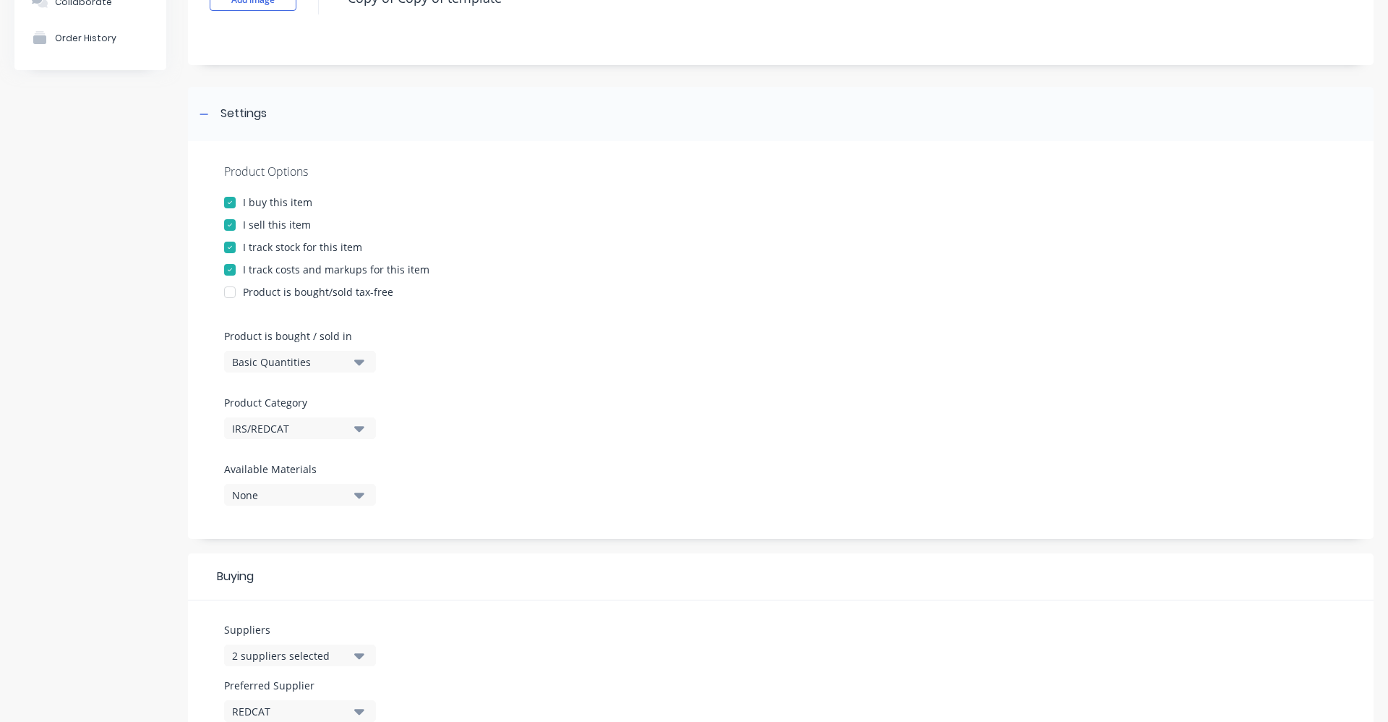
scroll to position [0, 0]
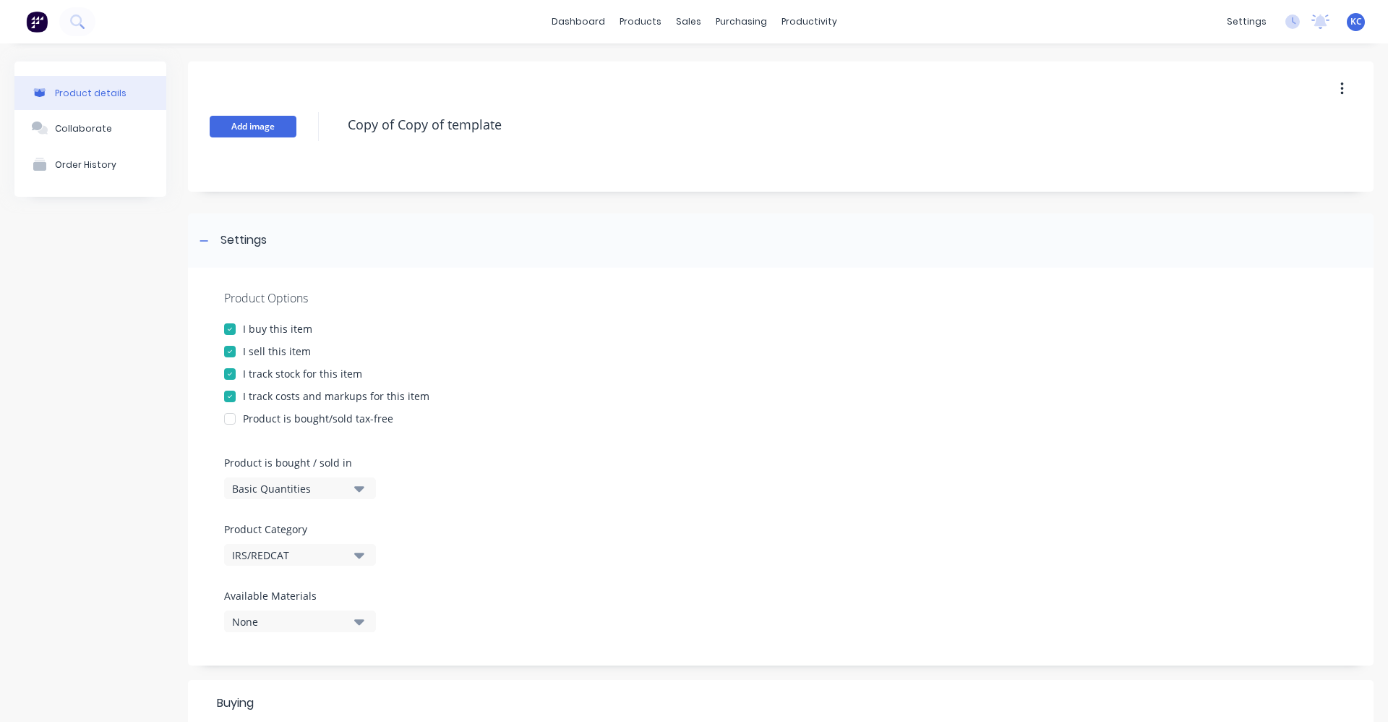
drag, startPoint x: 530, startPoint y: 120, endPoint x: 293, endPoint y: 121, distance: 237.2
click at [293, 121] on div "Add image Copy of Copy of template" at bounding box center [781, 126] width 1186 height 130
drag, startPoint x: 463, startPoint y: 128, endPoint x: 319, endPoint y: 137, distance: 144.2
click at [319, 137] on div "Add image RCSHELFBRKT450" at bounding box center [781, 126] width 1186 height 130
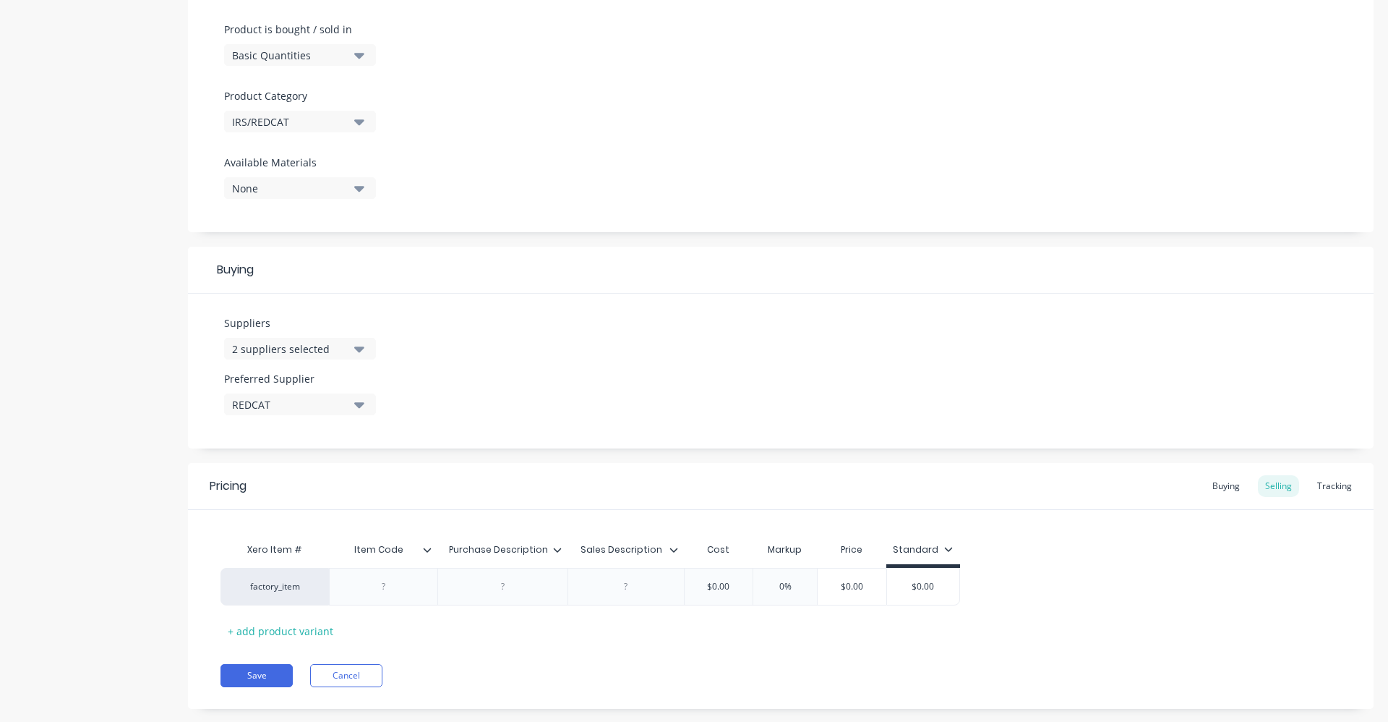
scroll to position [434, 0]
click at [377, 586] on div at bounding box center [384, 585] width 72 height 19
paste div
click at [481, 590] on div at bounding box center [503, 585] width 72 height 19
drag, startPoint x: 557, startPoint y: 602, endPoint x: 461, endPoint y: 585, distance: 97.6
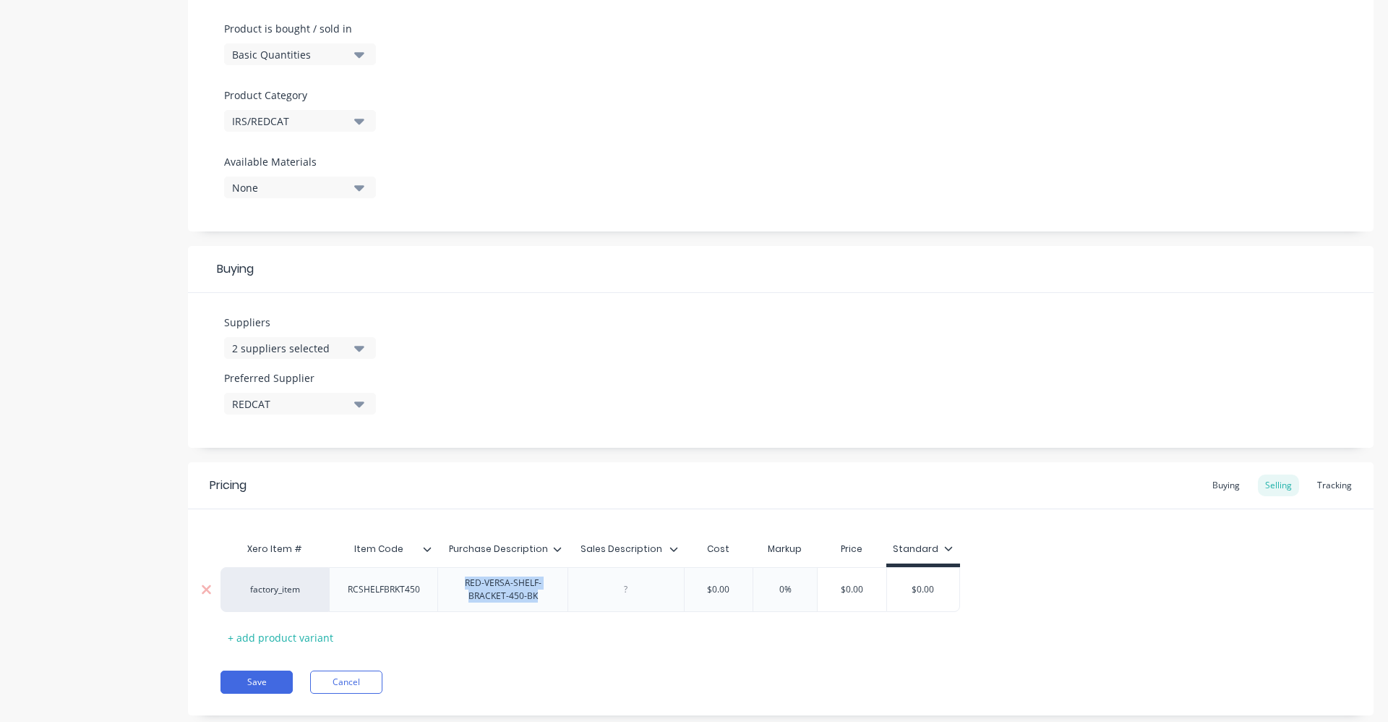
click at [461, 585] on div "RED-VERSA-SHELF-BRACKET-450-BK" at bounding box center [503, 589] width 118 height 32
copy div "RED-VERSA-SHELF-BRACKET-450-BK"
click at [624, 601] on div at bounding box center [626, 589] width 116 height 45
drag, startPoint x: 626, startPoint y: 599, endPoint x: 577, endPoint y: 416, distance: 190.1
click at [571, 398] on div "Suppliers 2 suppliers selected RED Preferred Supplier REDCAT" at bounding box center [781, 370] width 1186 height 155
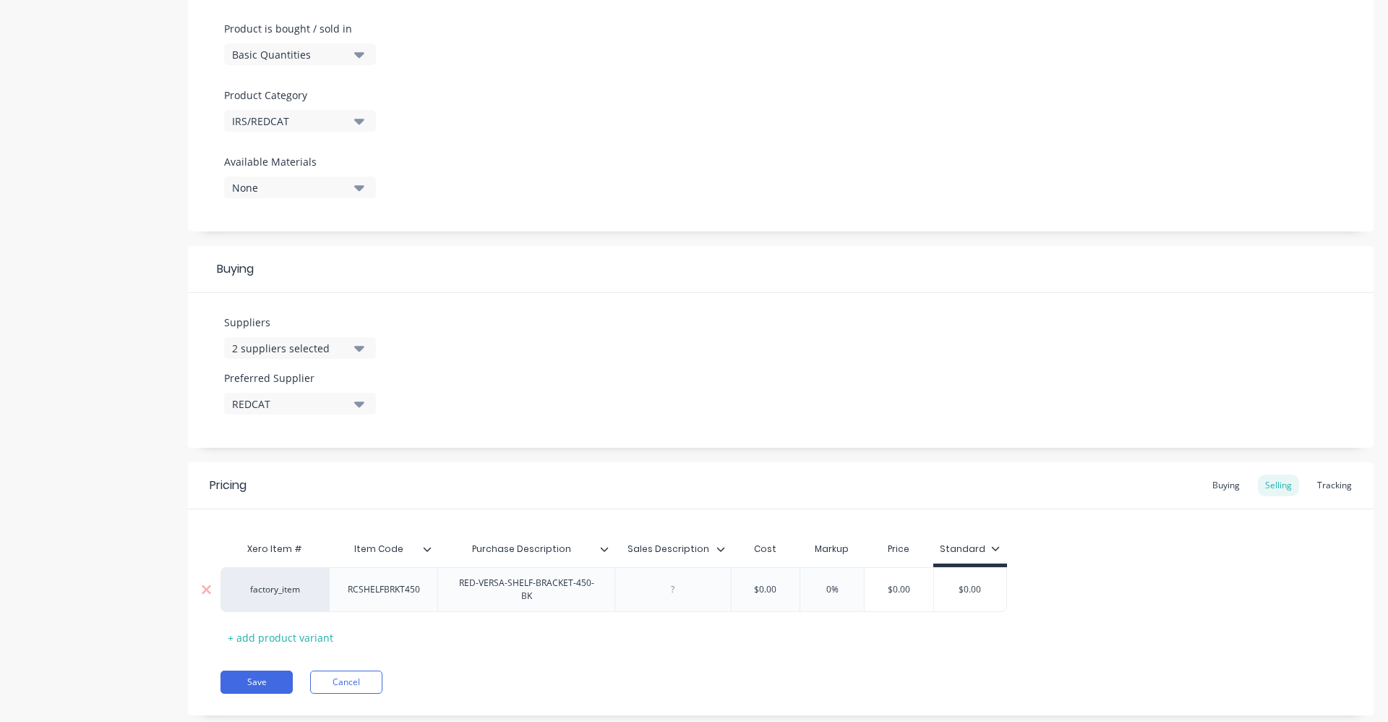
paste div
click at [1222, 482] on div "Buying" at bounding box center [1226, 485] width 42 height 22
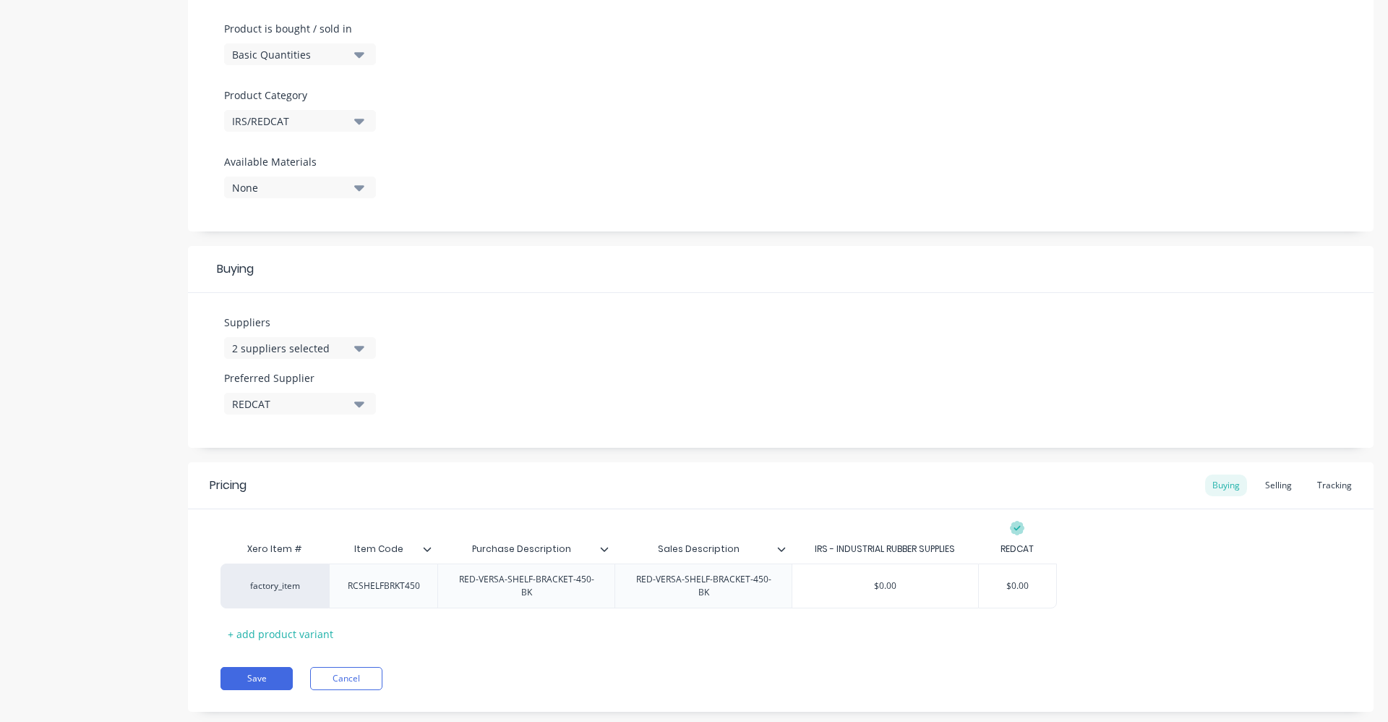
drag, startPoint x: 994, startPoint y: 584, endPoint x: 1057, endPoint y: 581, distance: 63.7
click at [1057, 581] on div "factory_item RCSHELFBRKT450 RED-VERSA-SHELF-BRACKET-450-BK RED-VERSA-SHELF-BRAC…" at bounding box center [781, 585] width 1121 height 45
click at [1028, 583] on input "$0.00" at bounding box center [1017, 585] width 77 height 13
drag, startPoint x: 1036, startPoint y: 584, endPoint x: 999, endPoint y: 573, distance: 38.2
click at [990, 586] on input "$0.00" at bounding box center [1017, 585] width 77 height 13
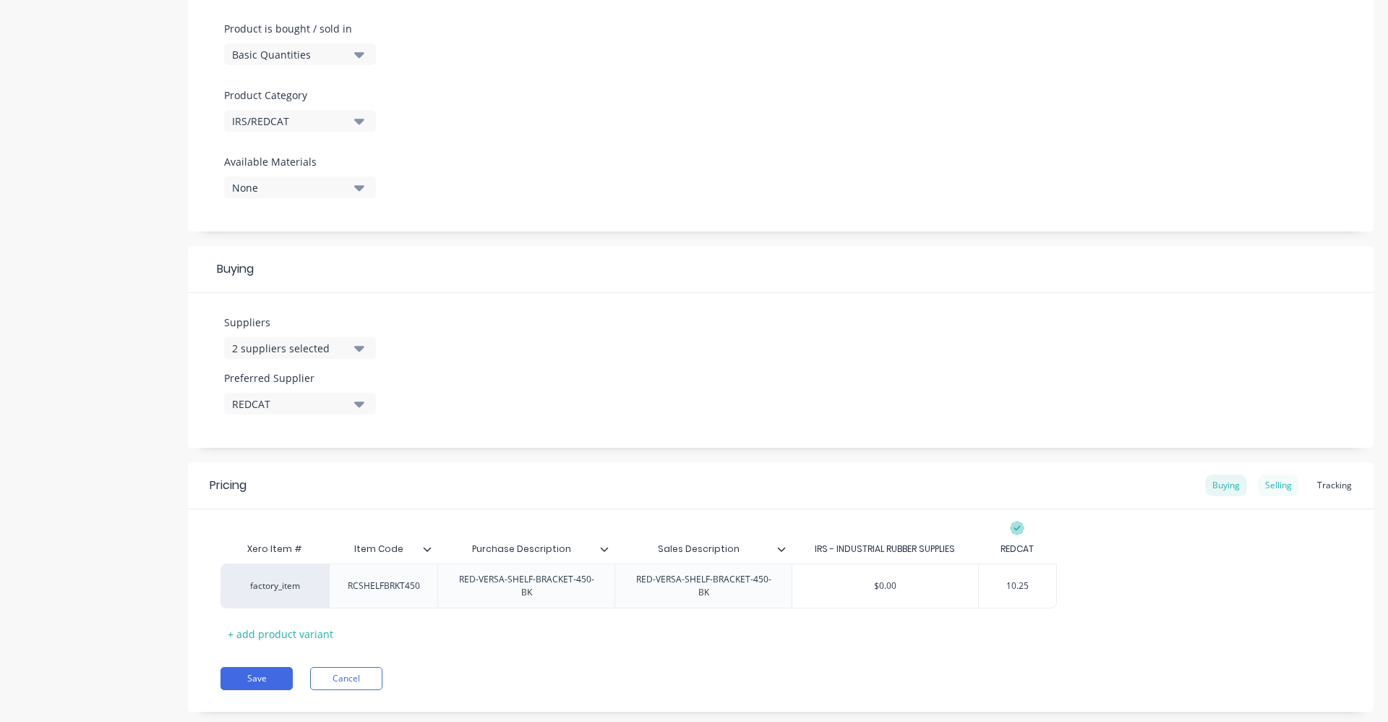
click at [1275, 487] on div "Selling" at bounding box center [1278, 485] width 41 height 22
drag, startPoint x: 842, startPoint y: 591, endPoint x: 757, endPoint y: 596, distance: 84.8
click at [757, 596] on div "factory_item RCSHELFBRKT450 RED-VERSA-SHELF-BRACKET-450-BK RED-VERSA-SHELF-BRAC…" at bounding box center [644, 589] width 847 height 45
click at [470, 589] on div "RED-VERSA-SHELF-BRACKET-450-BK" at bounding box center [526, 589] width 165 height 32
click at [656, 587] on div "RED-VERSA-SHELF-BRACKET-450-BK" at bounding box center [703, 589] width 165 height 32
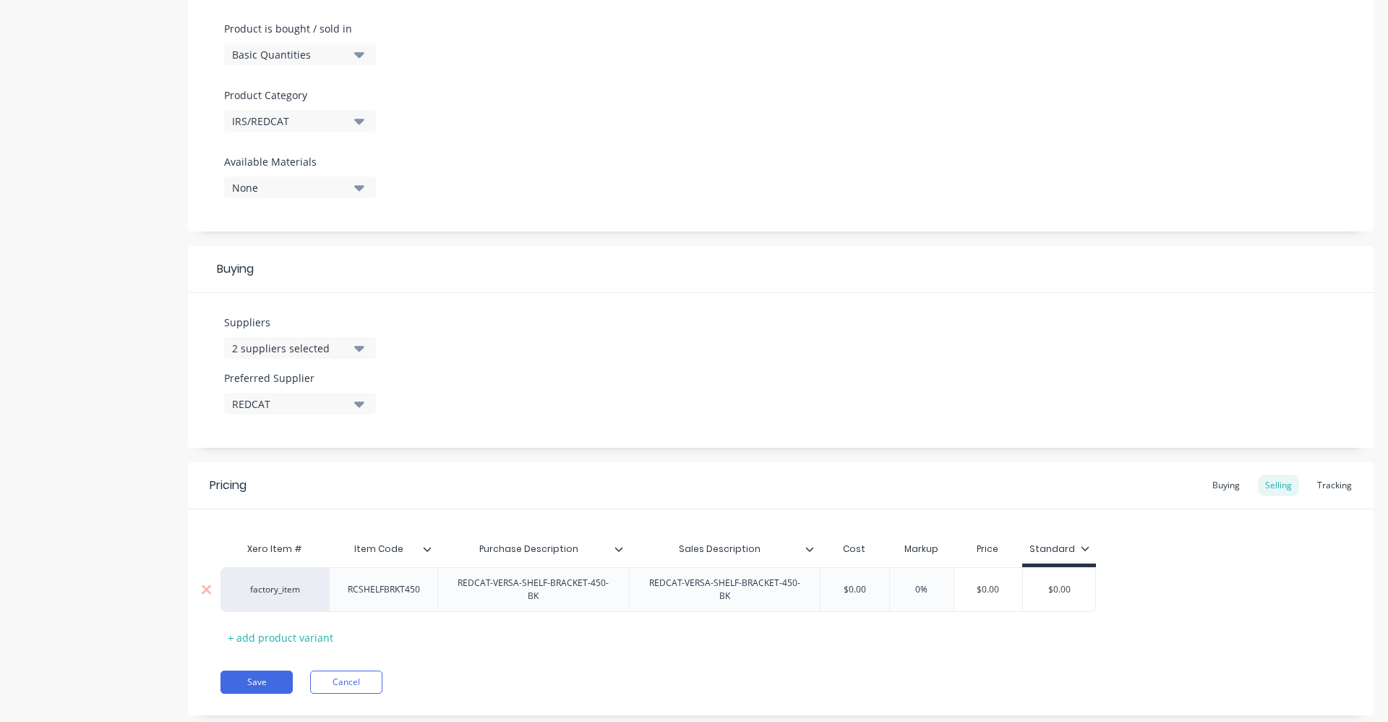
click at [849, 593] on input "$0.00" at bounding box center [855, 589] width 72 height 13
drag, startPoint x: 877, startPoint y: 586, endPoint x: 842, endPoint y: 587, distance: 35.5
click at [842, 588] on input "$0.00" at bounding box center [855, 589] width 72 height 13
click at [1244, 619] on div "Xero Item # Item Code Purchase Description Sales Description Cost Markup Price …" at bounding box center [781, 591] width 1121 height 114
click at [1234, 484] on div "Buying" at bounding box center [1226, 485] width 42 height 22
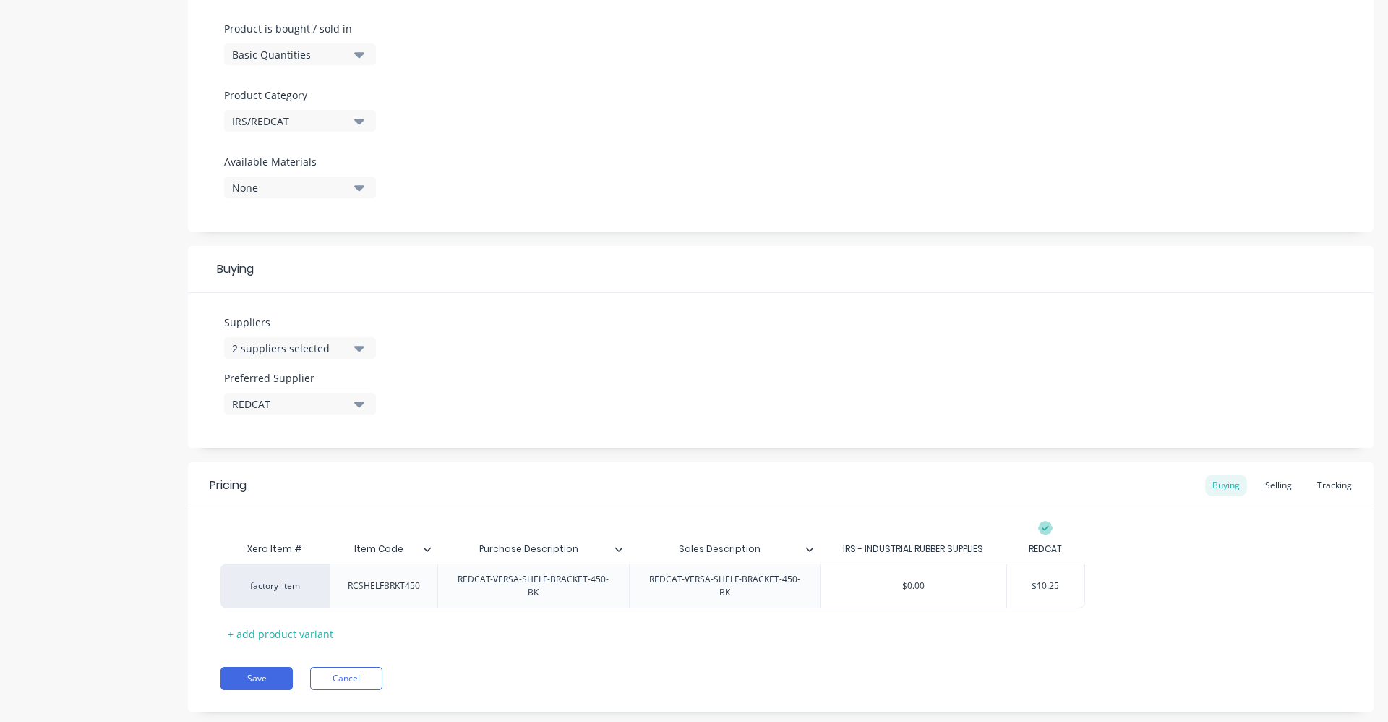
click at [1221, 629] on div "Xero Item # Item Code Purchase Description Sales Description IRS - INDUSTRIAL R…" at bounding box center [781, 589] width 1121 height 111
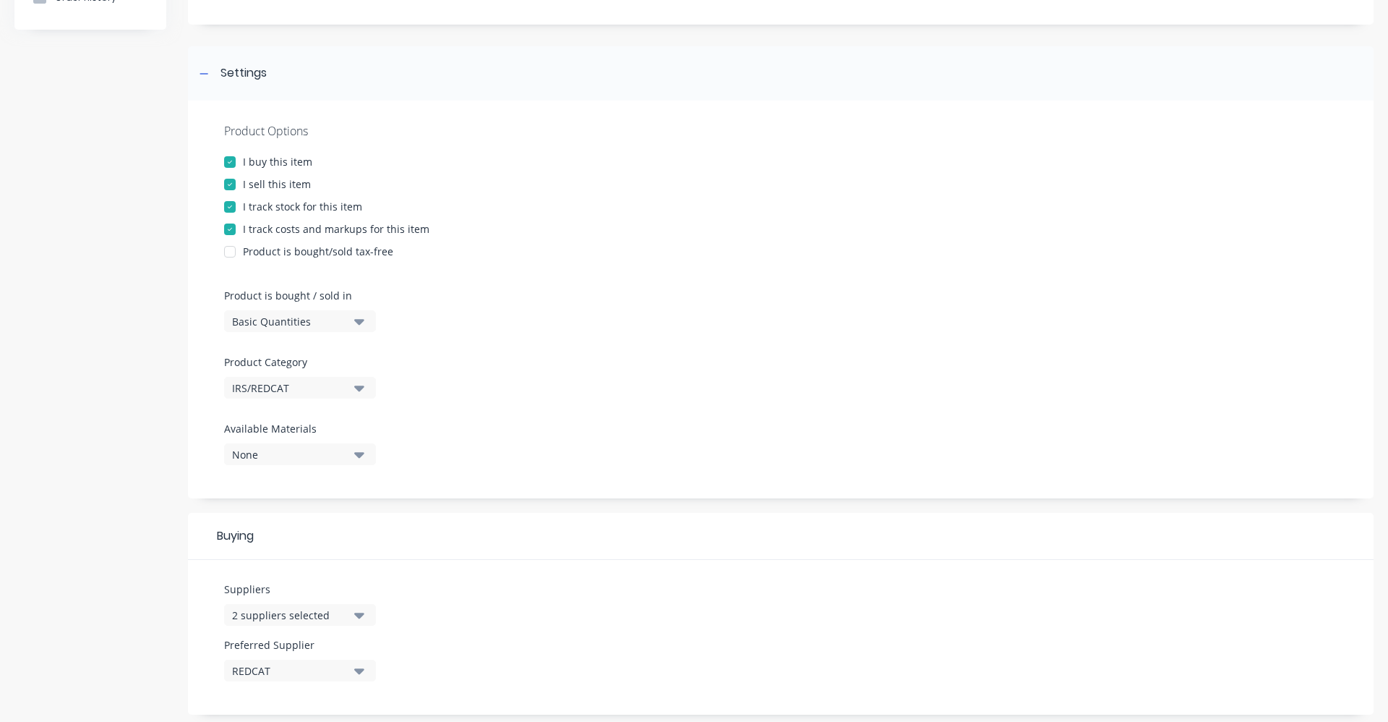
scroll to position [0, 0]
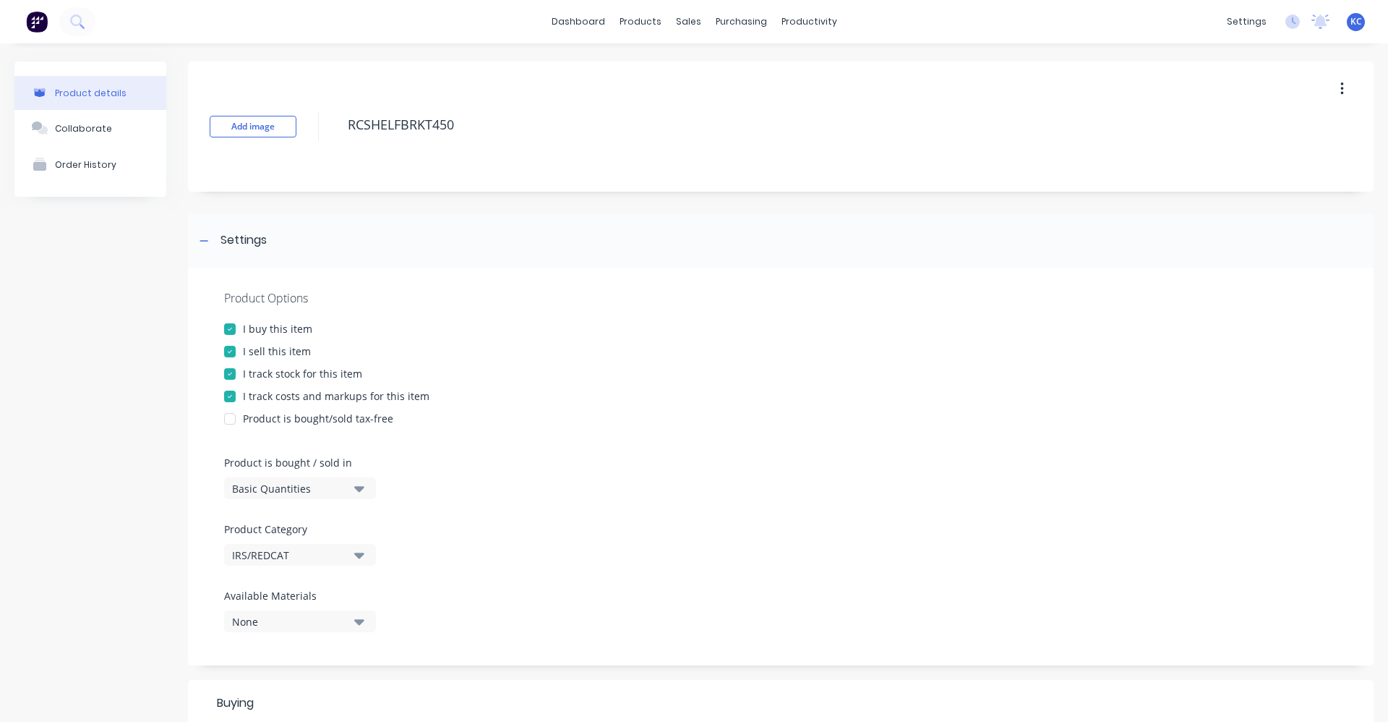
click at [228, 347] on div at bounding box center [229, 351] width 29 height 29
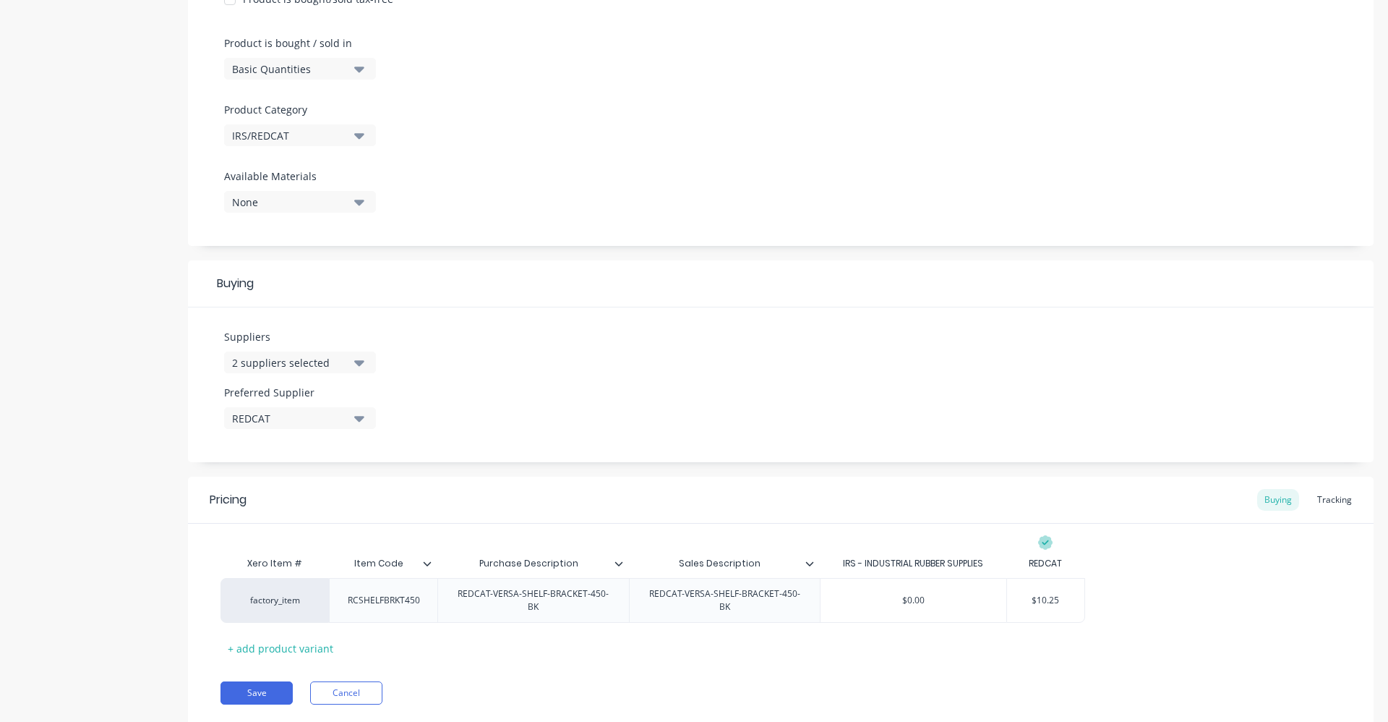
scroll to position [464, 0]
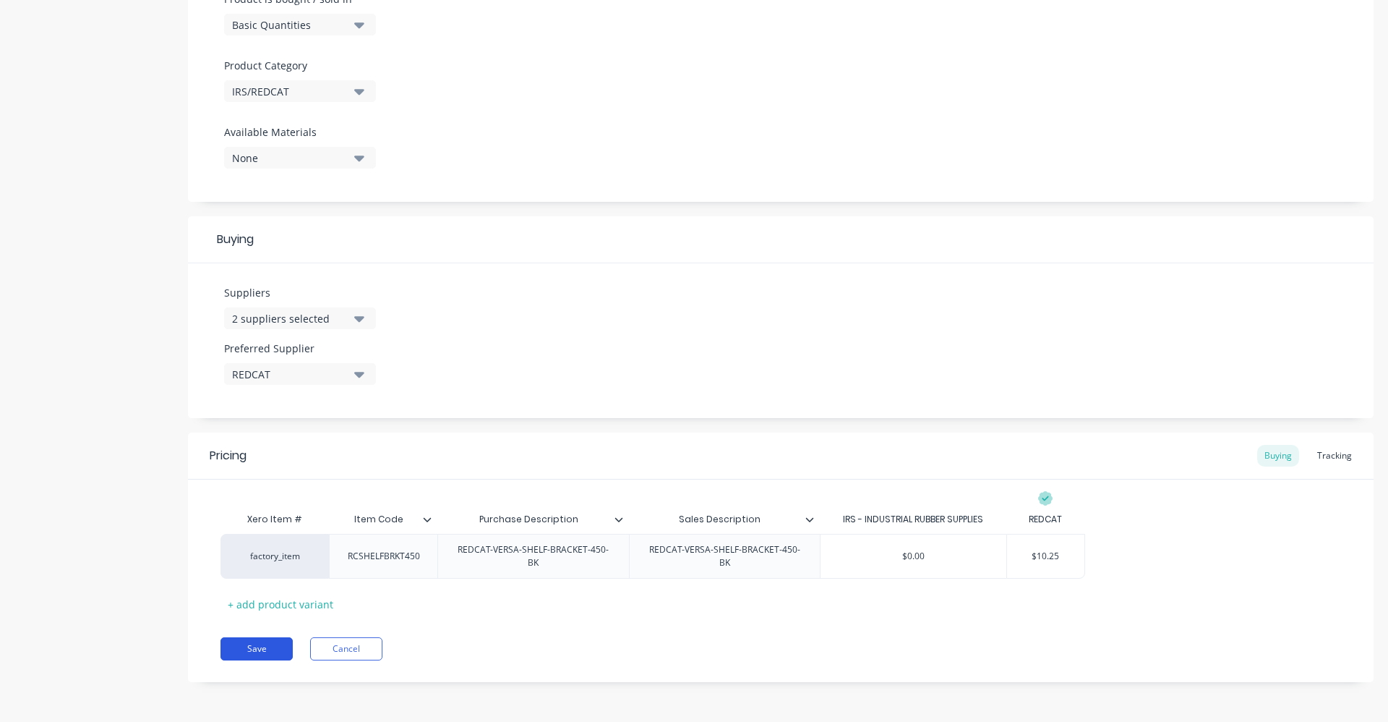
click at [243, 652] on button "Save" at bounding box center [257, 648] width 72 height 23
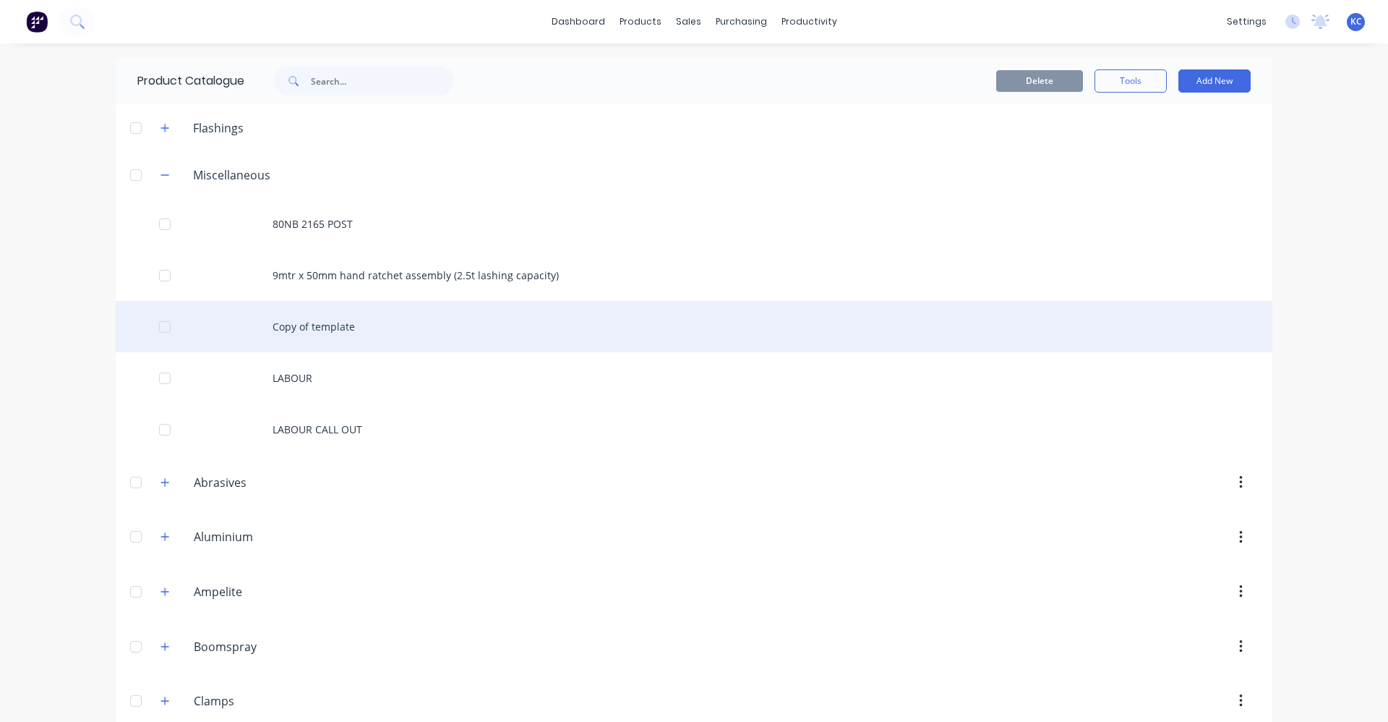
click at [328, 335] on div "Copy of template" at bounding box center [694, 326] width 1157 height 51
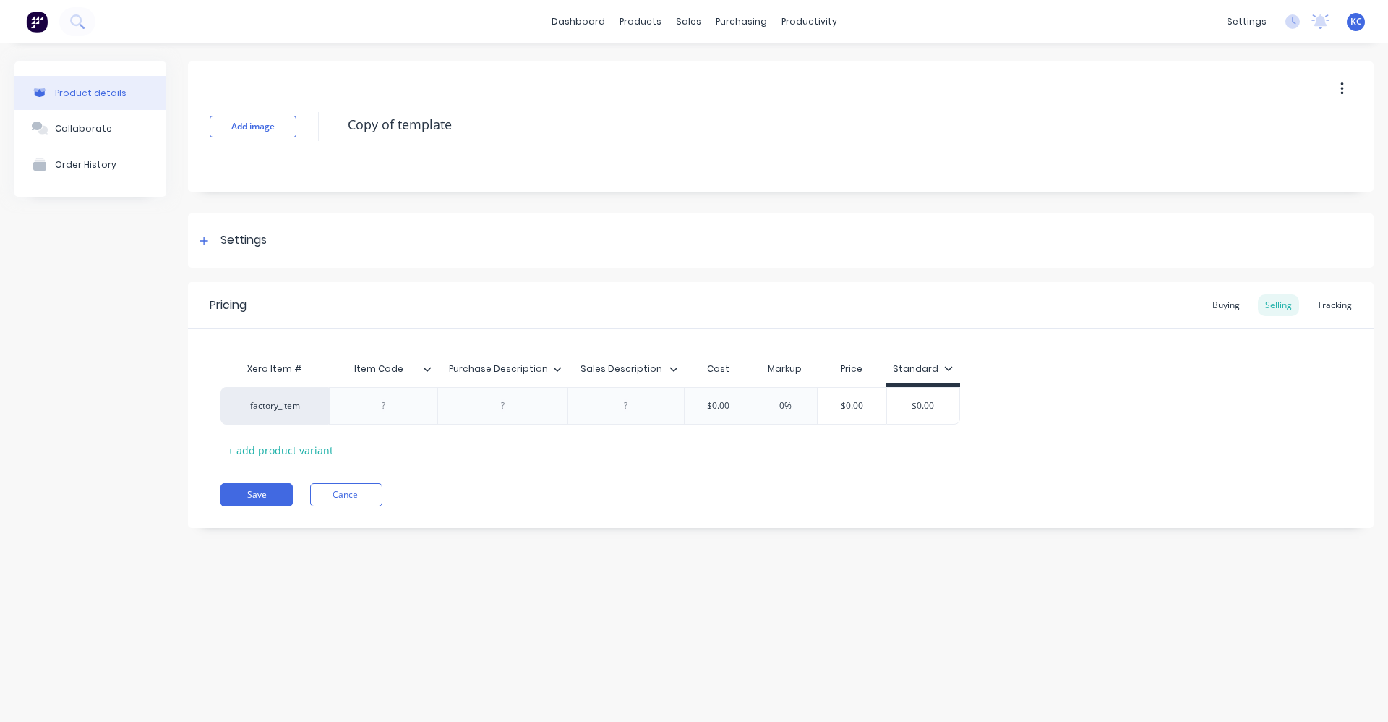
click at [1344, 89] on icon "button" at bounding box center [1343, 89] width 4 height 16
click at [1287, 127] on span "Duplicate" at bounding box center [1289, 126] width 108 height 15
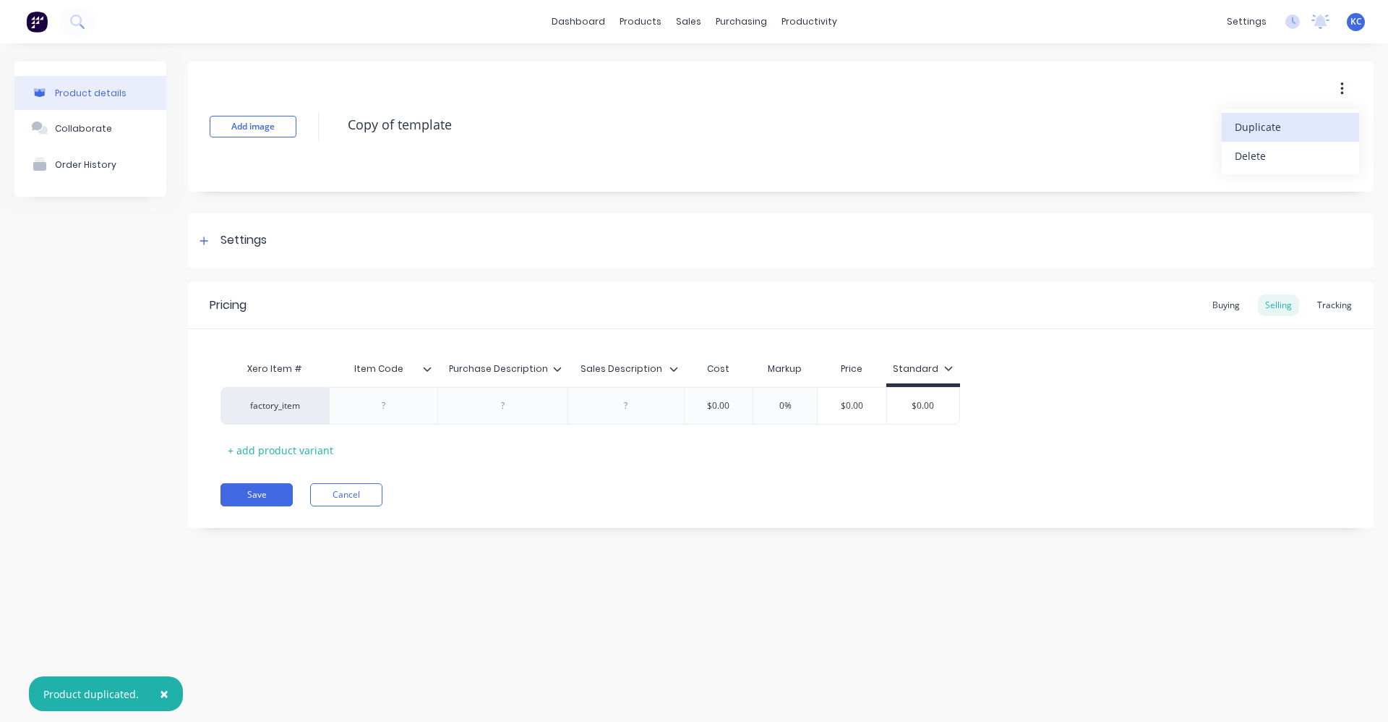
click at [1258, 125] on span "Duplicate" at bounding box center [1289, 126] width 108 height 15
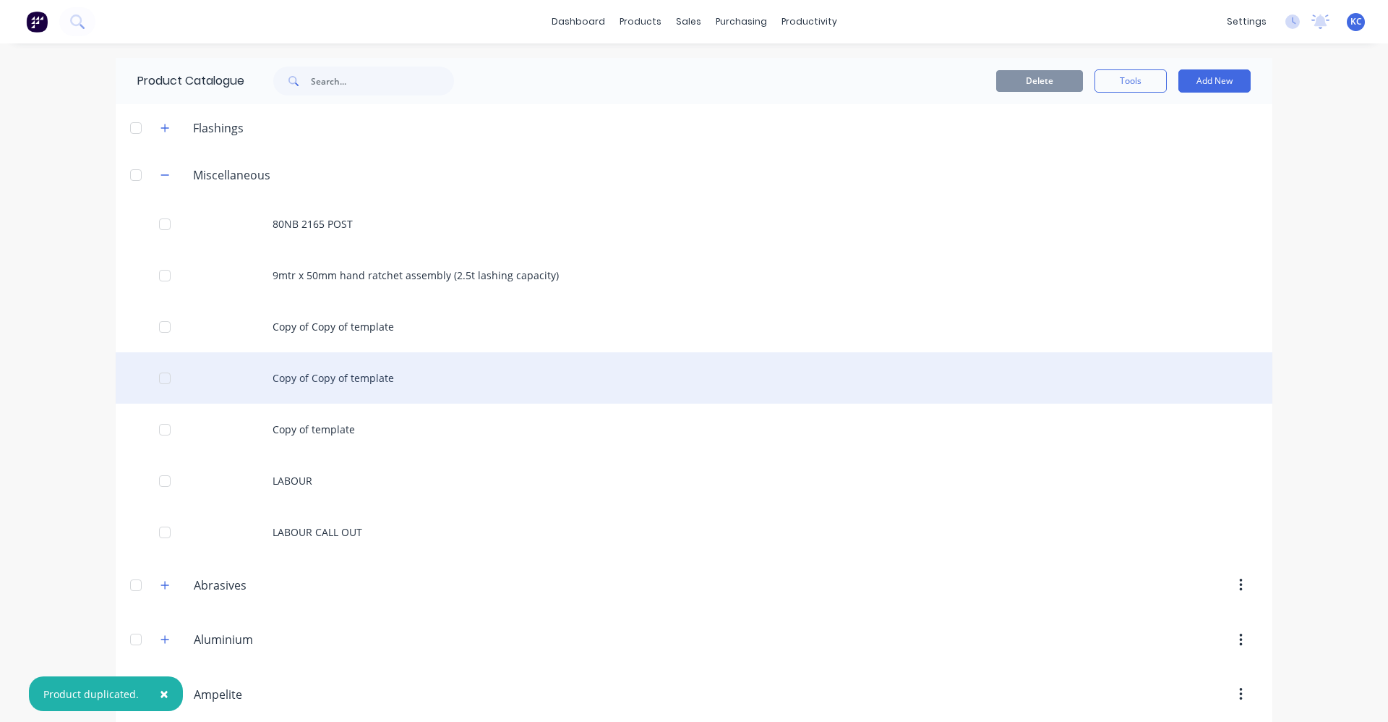
click at [380, 380] on div "Copy of Copy of template" at bounding box center [694, 377] width 1157 height 51
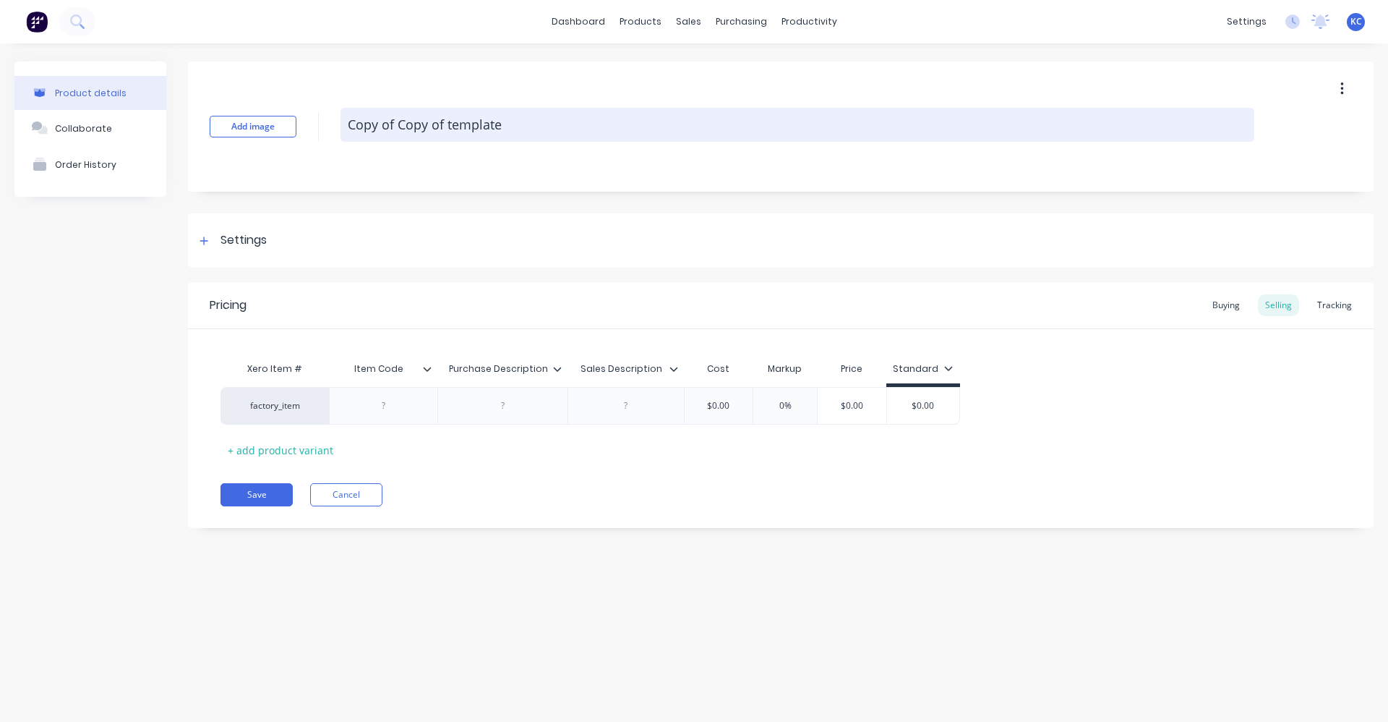
drag, startPoint x: 512, startPoint y: 131, endPoint x: 348, endPoint y: 119, distance: 164.6
click at [348, 119] on textarea "Copy of Copy of template" at bounding box center [798, 125] width 914 height 34
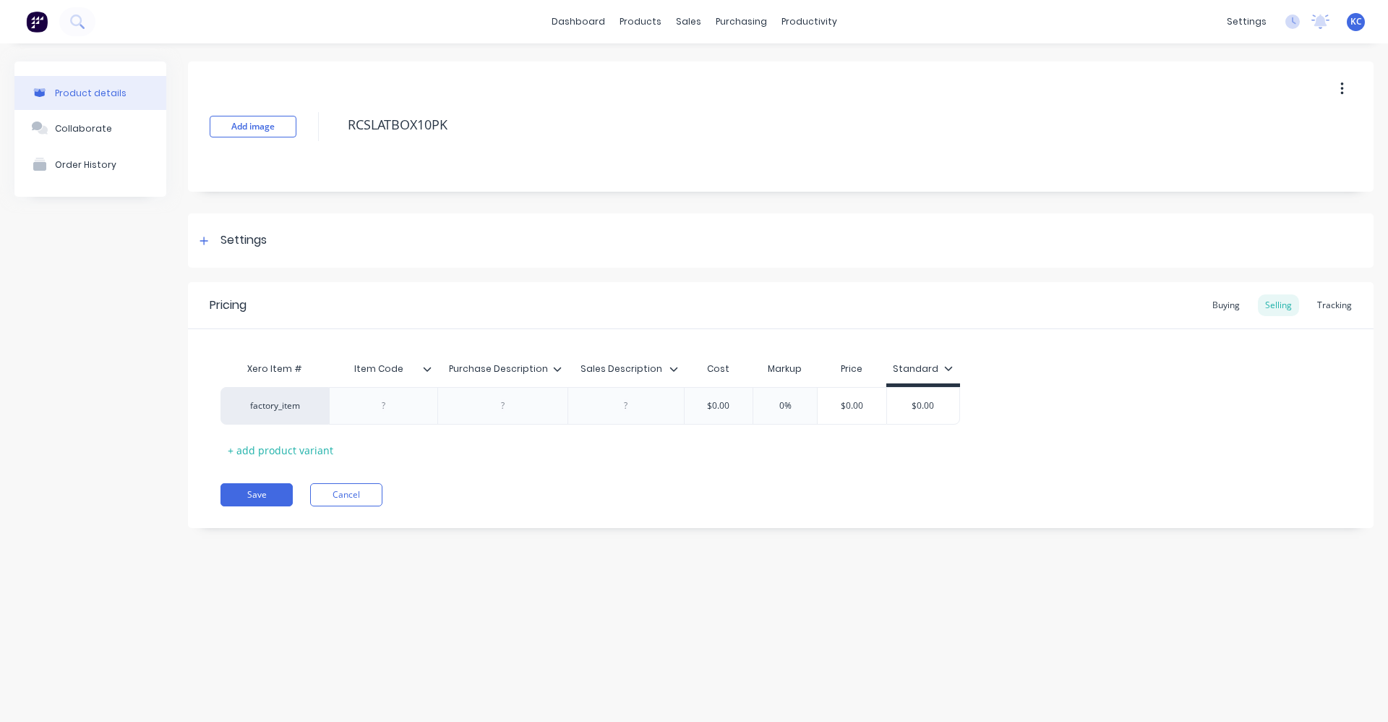
drag, startPoint x: 513, startPoint y: 124, endPoint x: 326, endPoint y: 127, distance: 186.6
click at [326, 127] on div "Add image RCSLATBOX10PK" at bounding box center [781, 126] width 1186 height 130
click at [395, 400] on div at bounding box center [384, 405] width 72 height 19
paste div
click at [482, 410] on div at bounding box center [503, 405] width 72 height 19
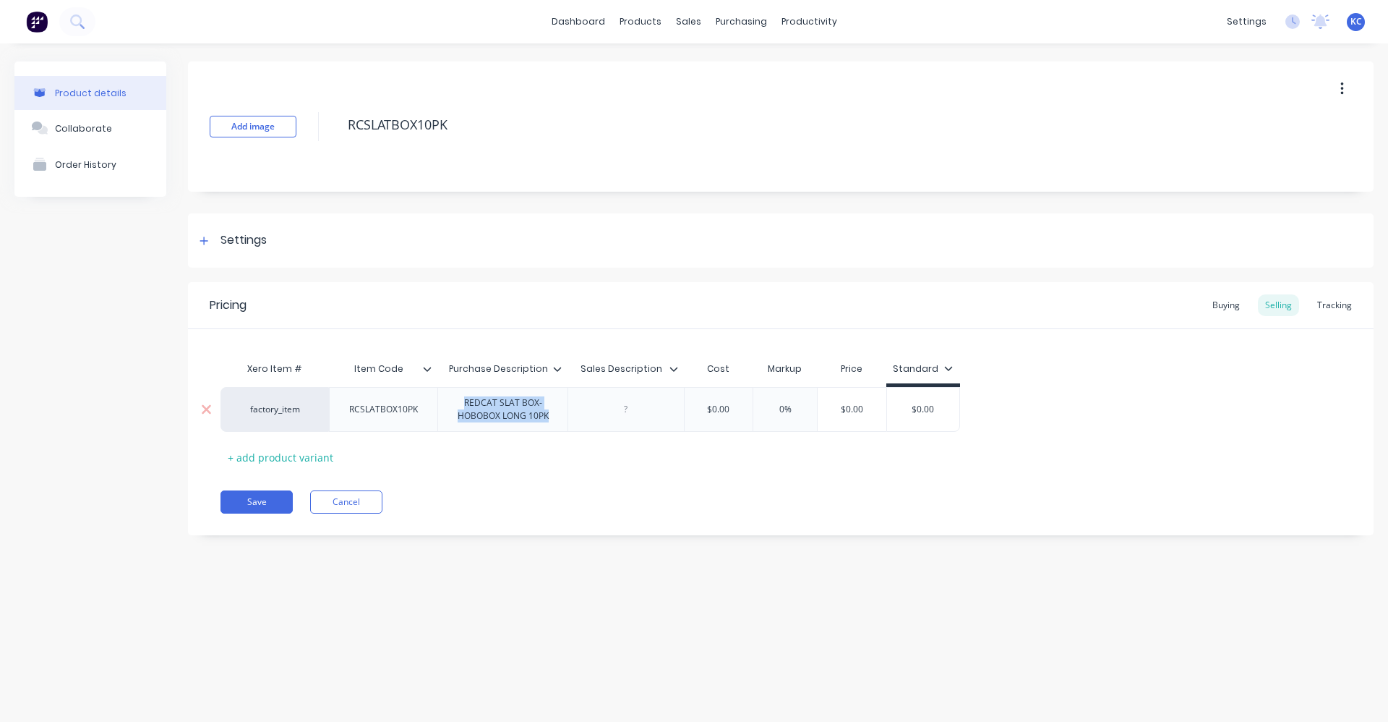
drag, startPoint x: 556, startPoint y: 419, endPoint x: 453, endPoint y: 407, distance: 103.3
click at [453, 407] on div "REDCAT SLAT BOX-HOBOBOX LONG 10PK" at bounding box center [503, 409] width 118 height 32
copy div "REDCAT SLAT BOX-HOBOBOX LONG 10PK"
click at [622, 401] on div "factory_item RCSLATBOX10PK REDCAT SLAT BOX-HOBOBOX LONG 10PK $0.00 0% $0.00 $0.…" at bounding box center [621, 409] width 800 height 45
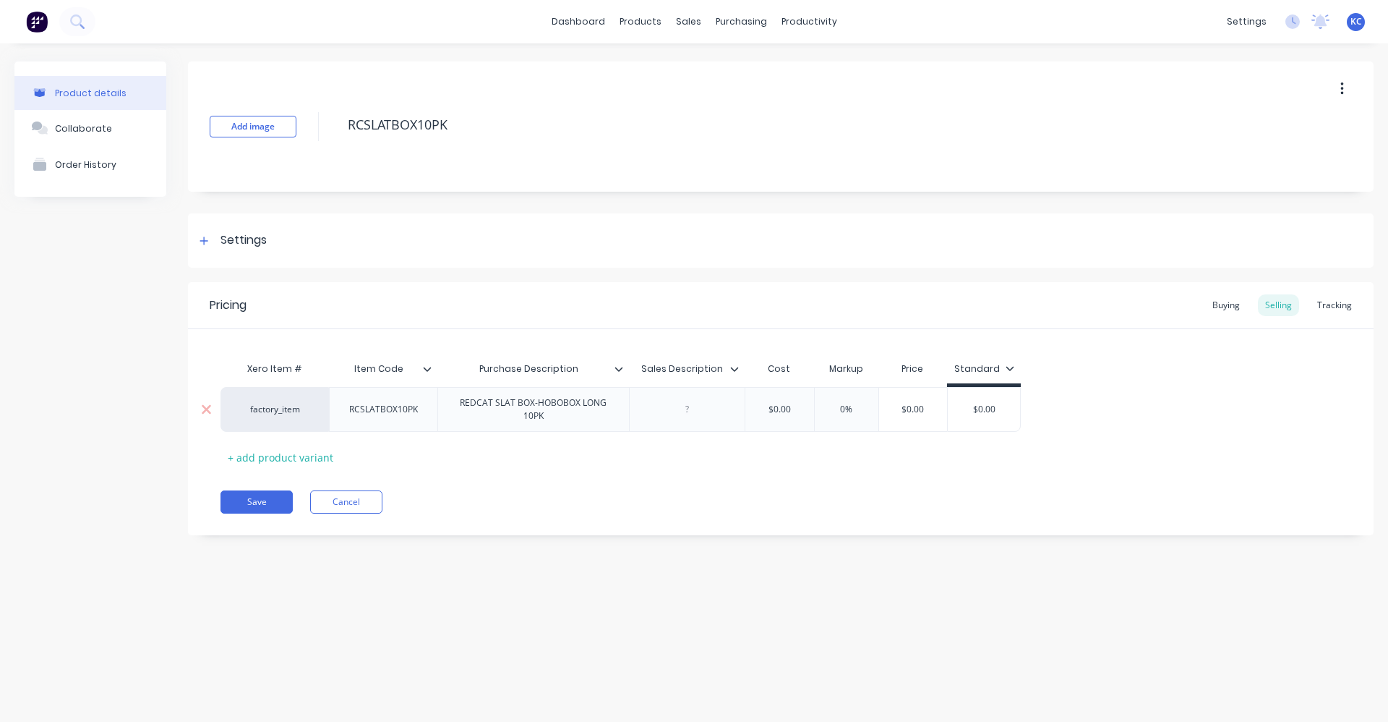
click at [684, 409] on div at bounding box center [687, 409] width 72 height 19
click at [692, 412] on div at bounding box center [687, 409] width 72 height 19
paste div
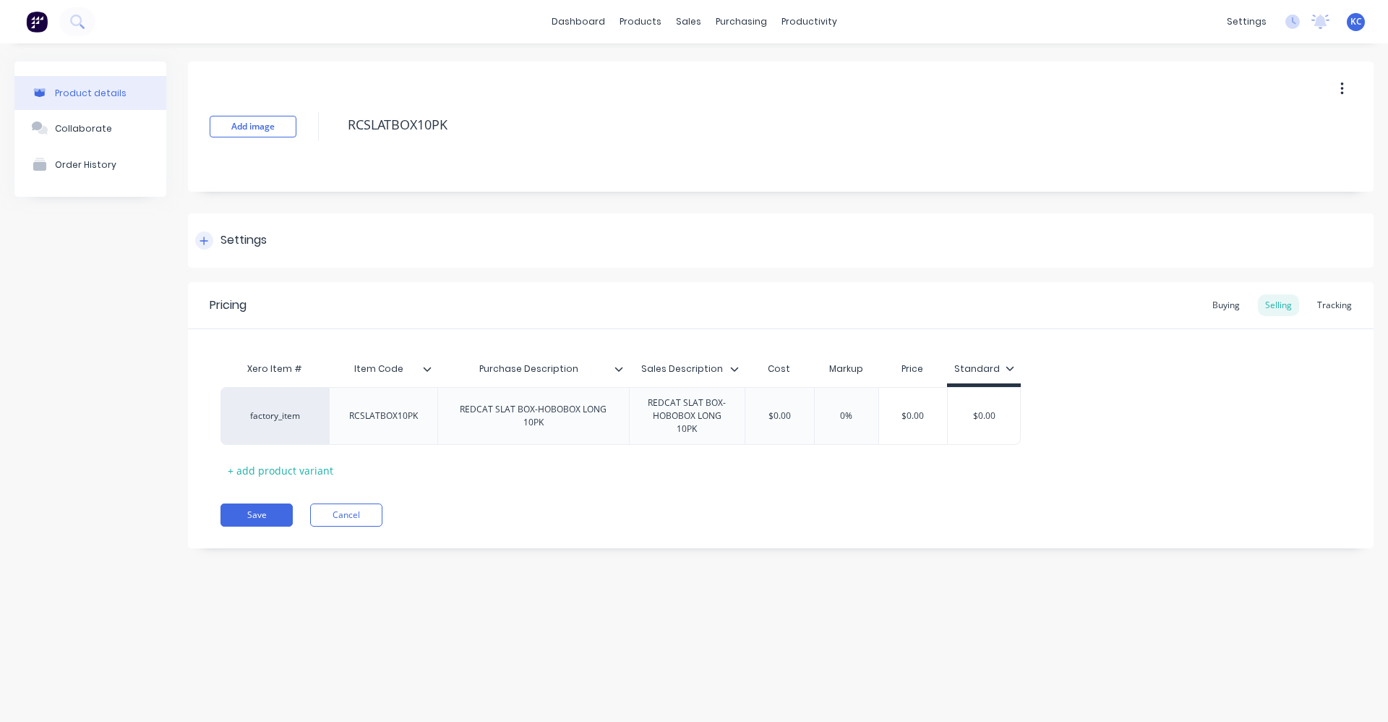
click at [260, 242] on div "Settings" at bounding box center [244, 240] width 46 height 18
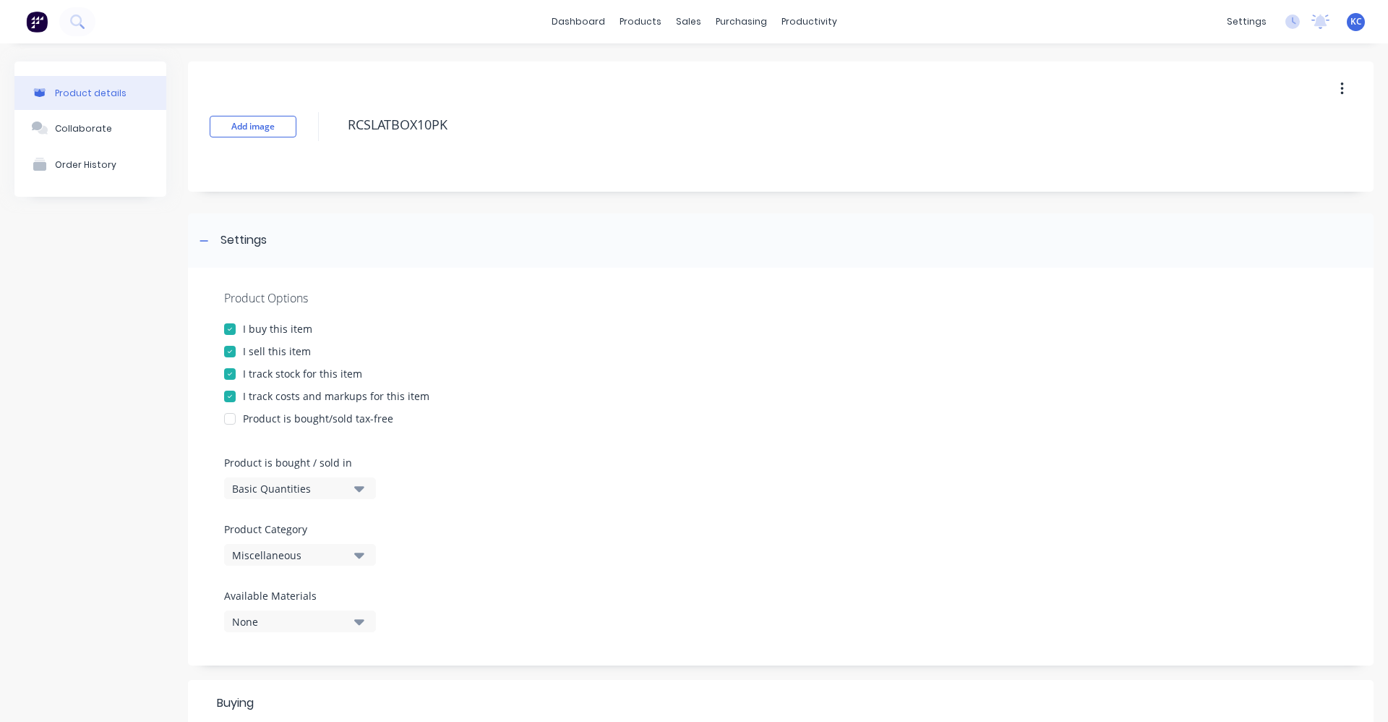
click at [265, 350] on div "I sell this item" at bounding box center [277, 350] width 68 height 15
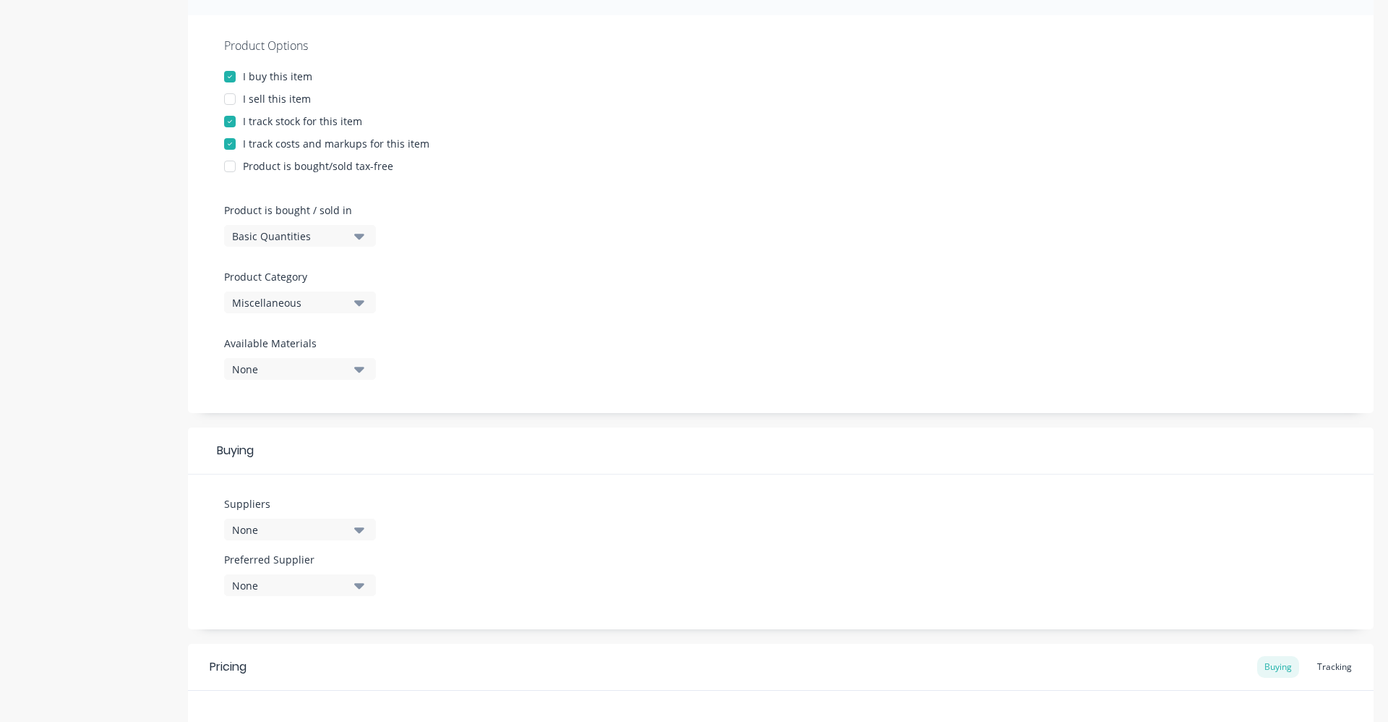
scroll to position [289, 0]
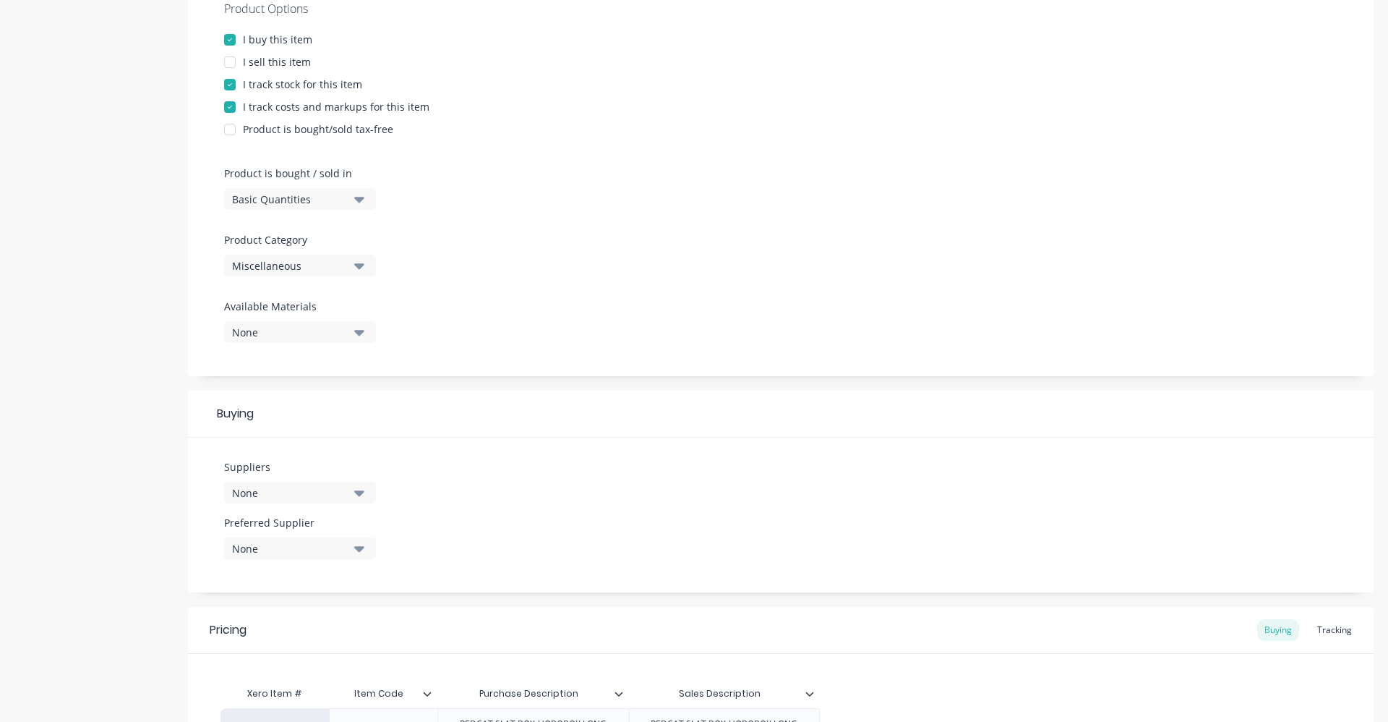
click at [359, 261] on icon "button" at bounding box center [359, 265] width 10 height 16
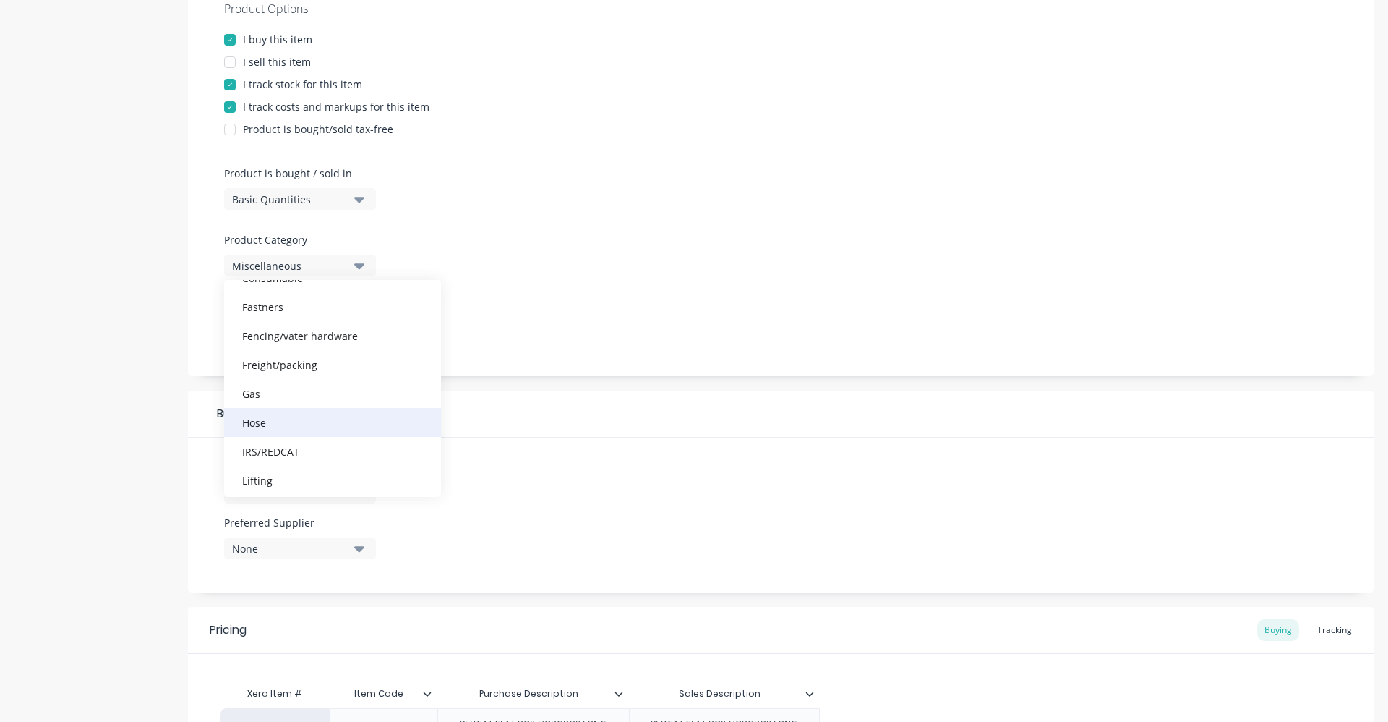
scroll to position [217, 0]
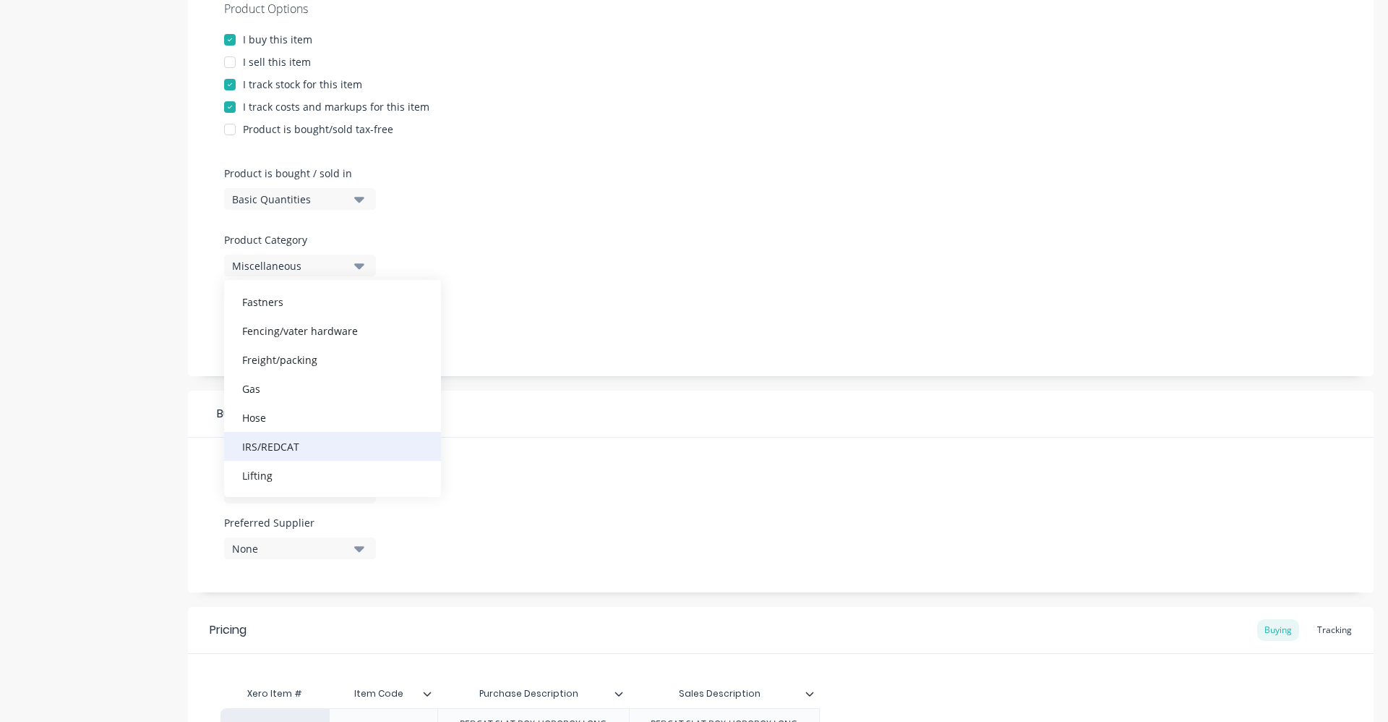
click at [318, 445] on div "IRS/REDCAT" at bounding box center [332, 446] width 217 height 29
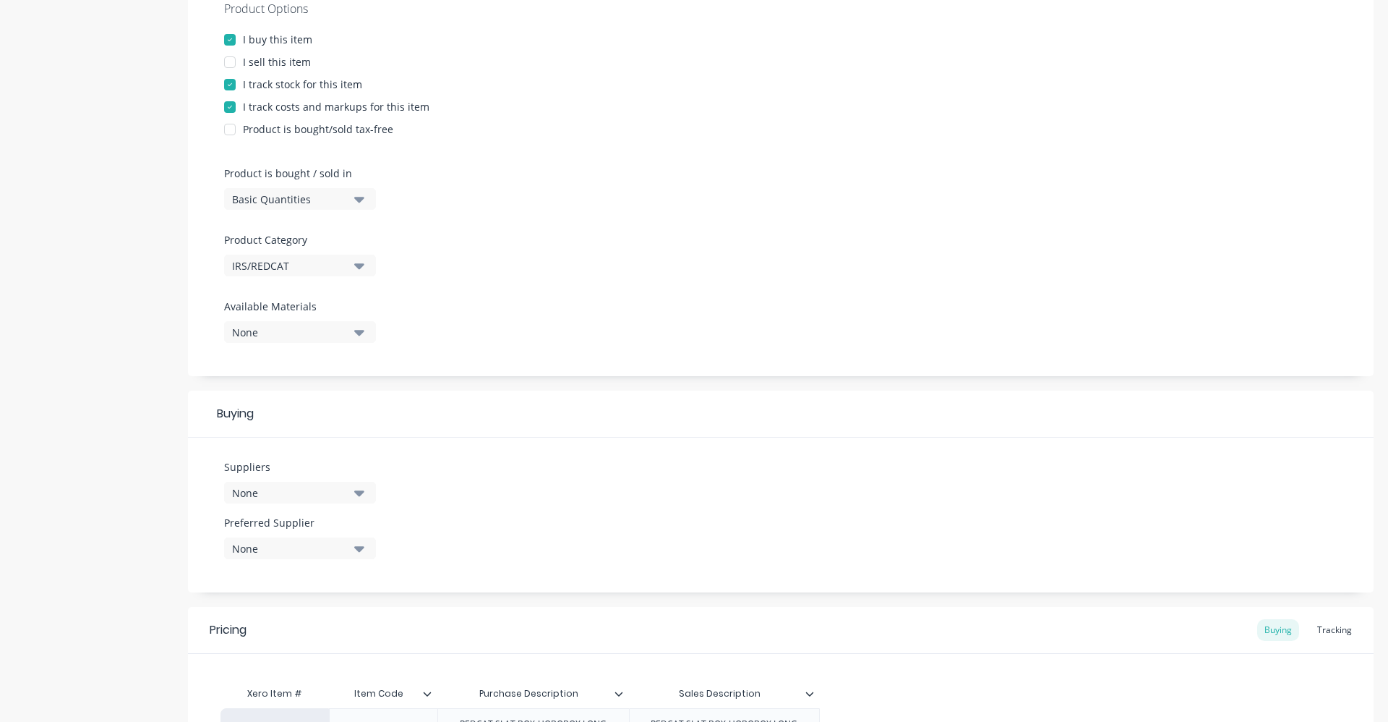
click at [359, 498] on icon "button" at bounding box center [359, 492] width 10 height 16
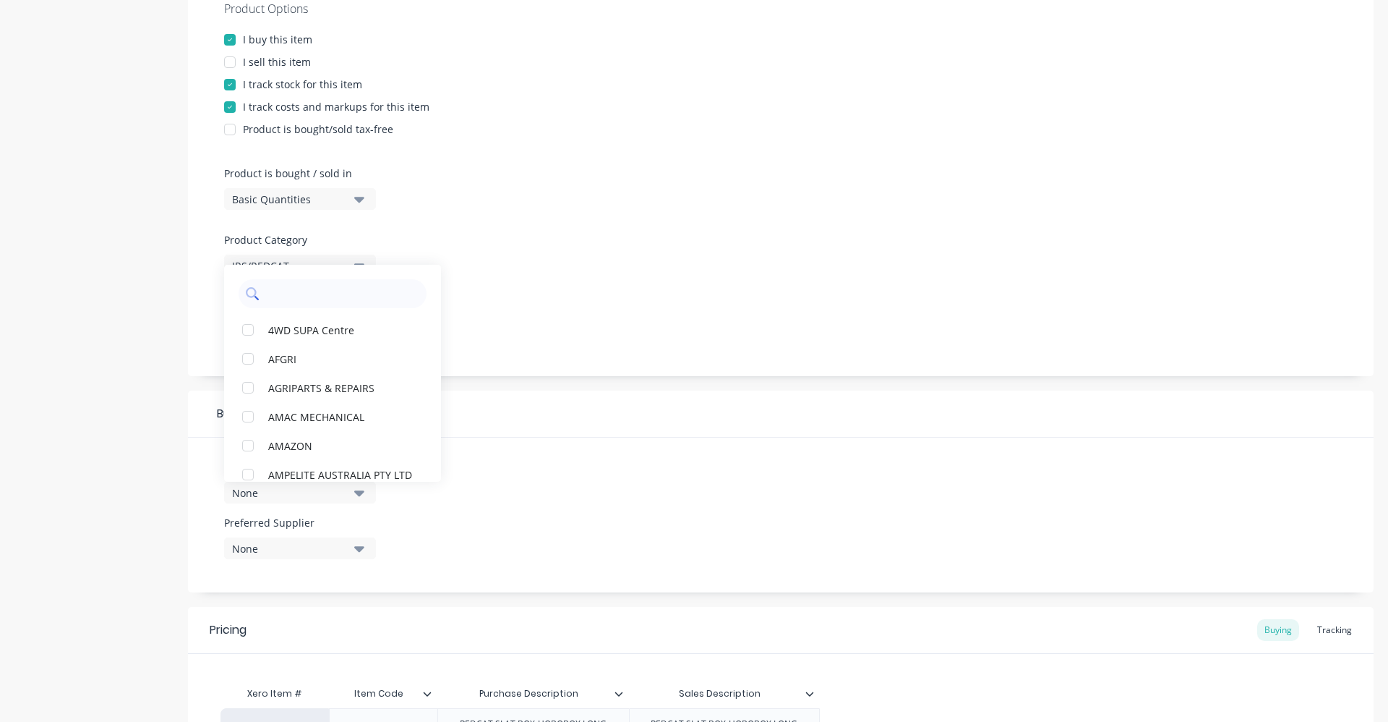
click at [330, 291] on input "text" at bounding box center [342, 293] width 153 height 29
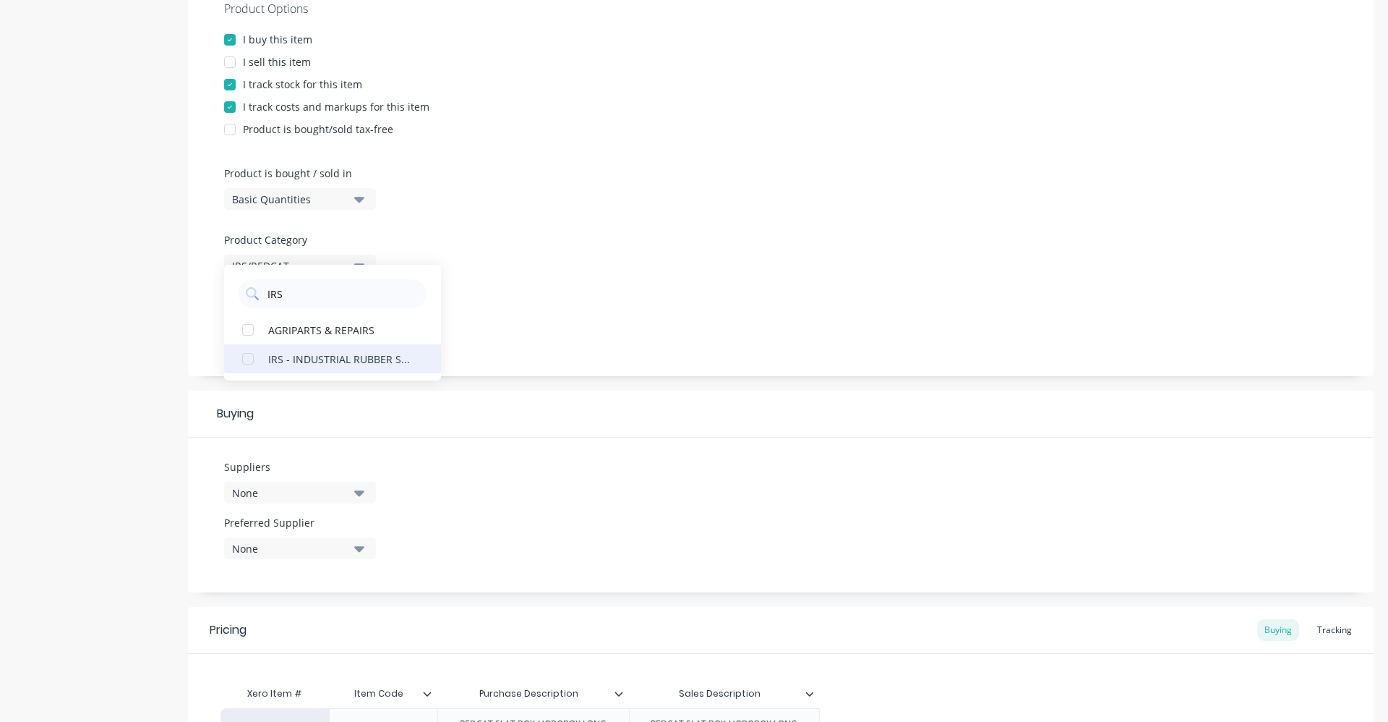
click at [346, 362] on div "IRS - INDUSTRIAL RUBBER SUPPLIES" at bounding box center [340, 358] width 145 height 15
drag, startPoint x: 299, startPoint y: 291, endPoint x: 243, endPoint y: 297, distance: 56.0
click at [243, 297] on div "IRS" at bounding box center [333, 293] width 188 height 29
click at [299, 359] on div "REDCAT" at bounding box center [340, 358] width 145 height 15
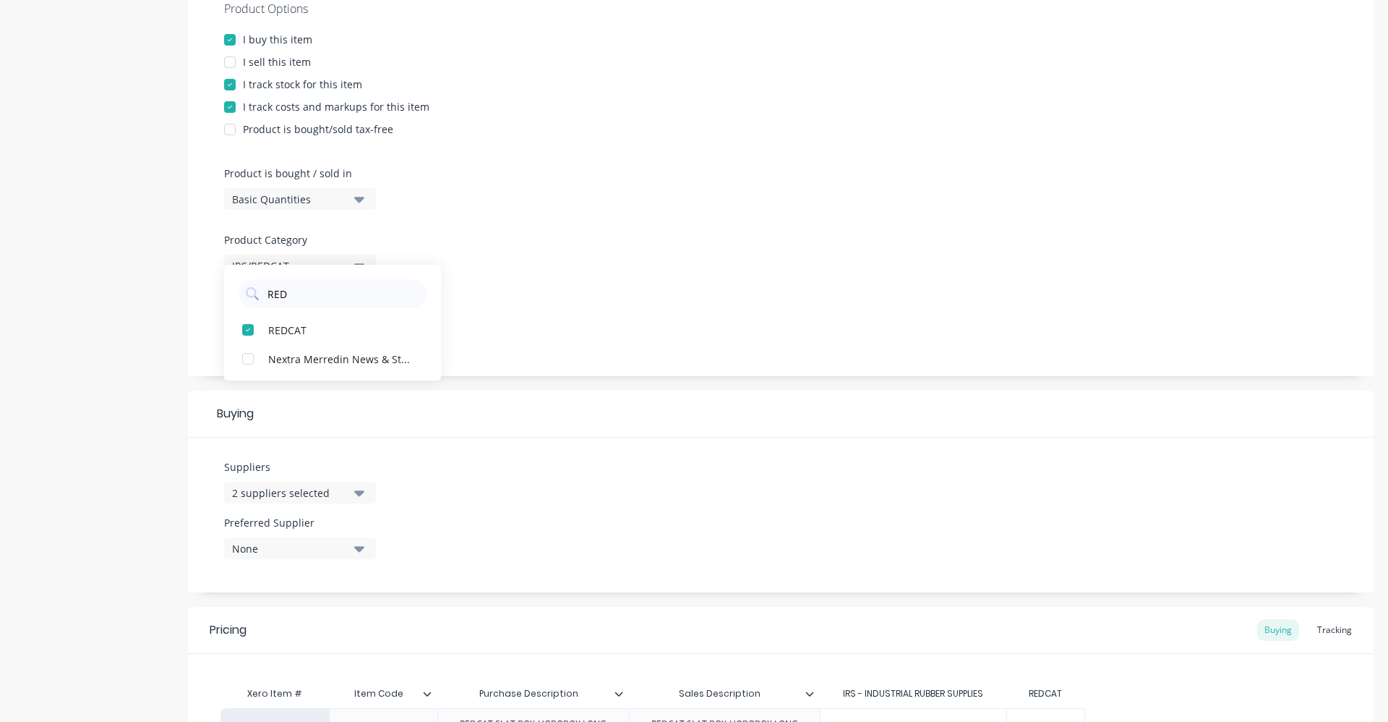
click at [429, 499] on div "Suppliers 2 suppliers selected RED REDCAT Nextra Merredin News & Stationery Pre…" at bounding box center [781, 514] width 1186 height 155
click at [357, 549] on icon "button" at bounding box center [359, 549] width 10 height 6
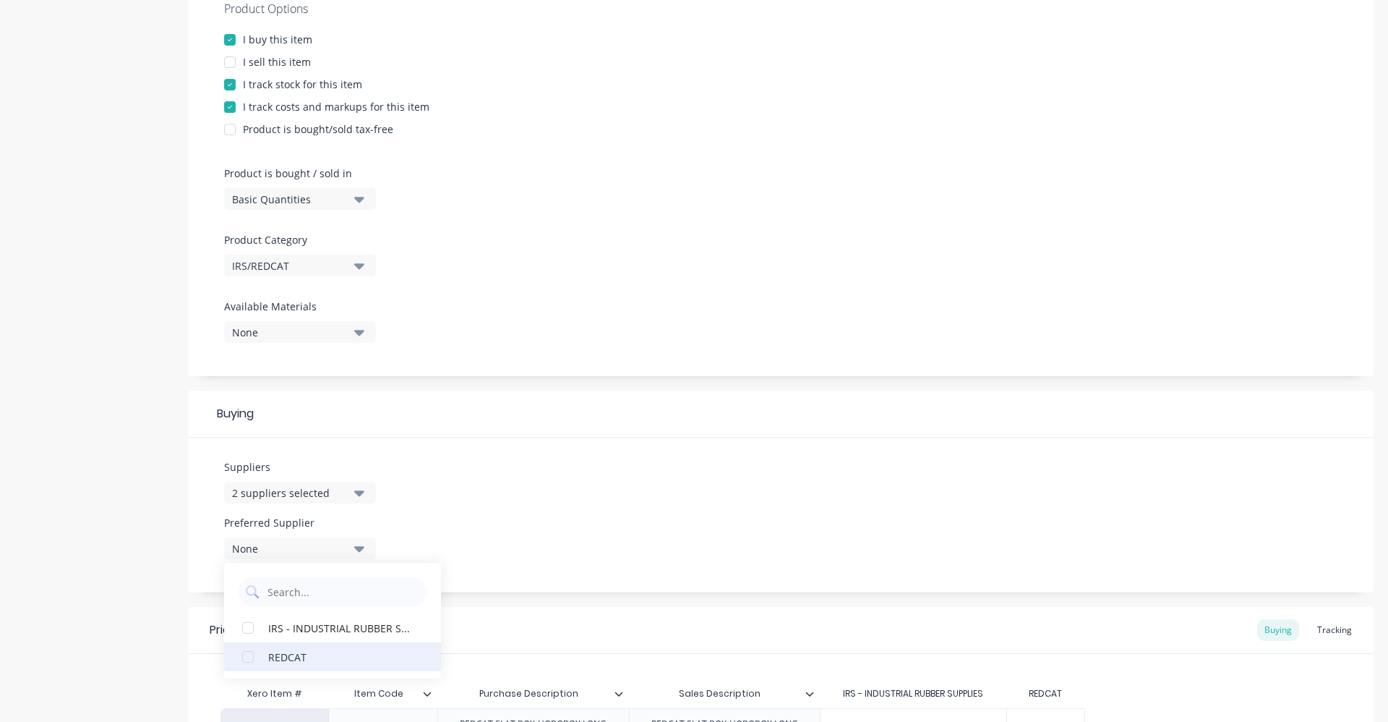
click at [325, 655] on div "REDCAT" at bounding box center [340, 656] width 145 height 15
click at [573, 516] on div "Suppliers 2 suppliers selected RED Preferred Supplier REDCAT REDCAT IRS - INDUS…" at bounding box center [781, 514] width 1186 height 155
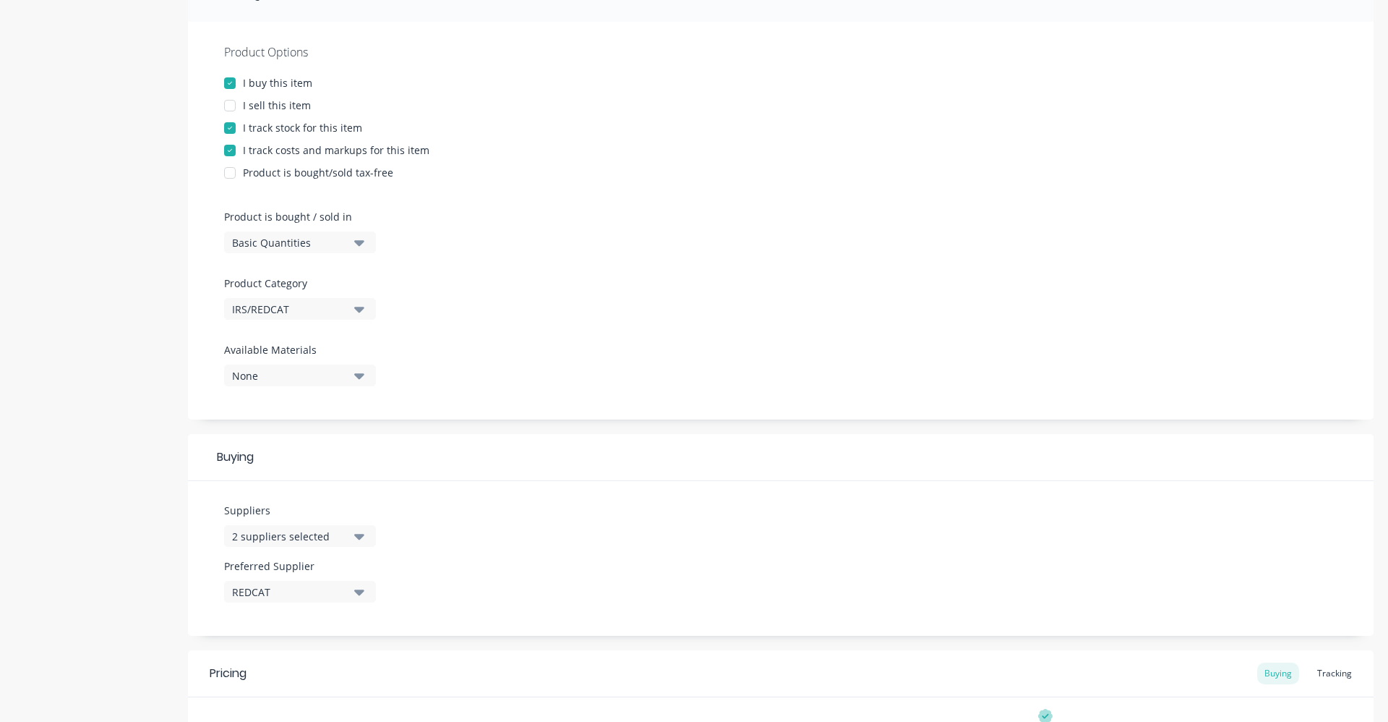
scroll to position [464, 0]
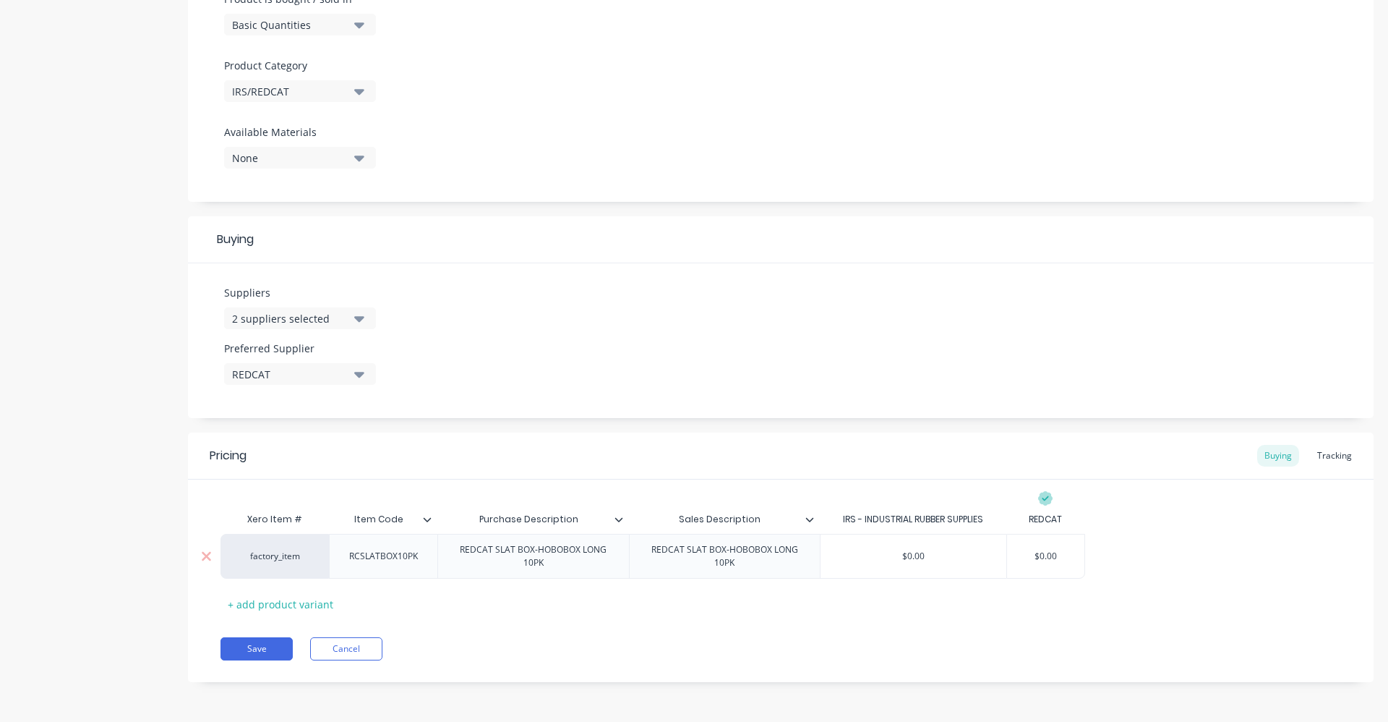
drag, startPoint x: 1014, startPoint y: 555, endPoint x: 1069, endPoint y: 553, distance: 55.7
click at [1069, 554] on input "$0.00" at bounding box center [1045, 556] width 77 height 13
click at [1128, 548] on div "factory_item RCSLATBOX10PK REDCAT SLAT BOX-HOBOBOX LONG 10PK REDCAT SLAT BOX-HO…" at bounding box center [781, 556] width 1121 height 45
click at [268, 646] on button "Save" at bounding box center [257, 648] width 72 height 23
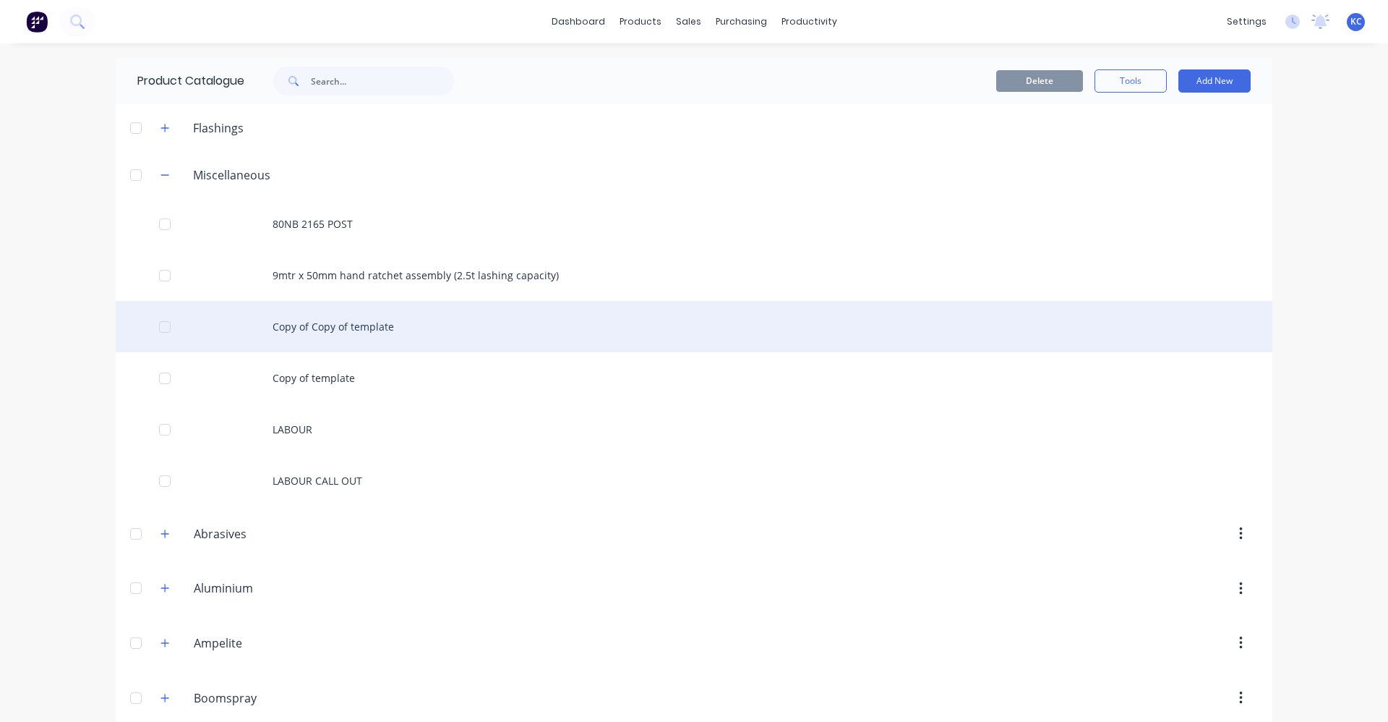
click at [430, 333] on div "Copy of Copy of template" at bounding box center [694, 326] width 1157 height 51
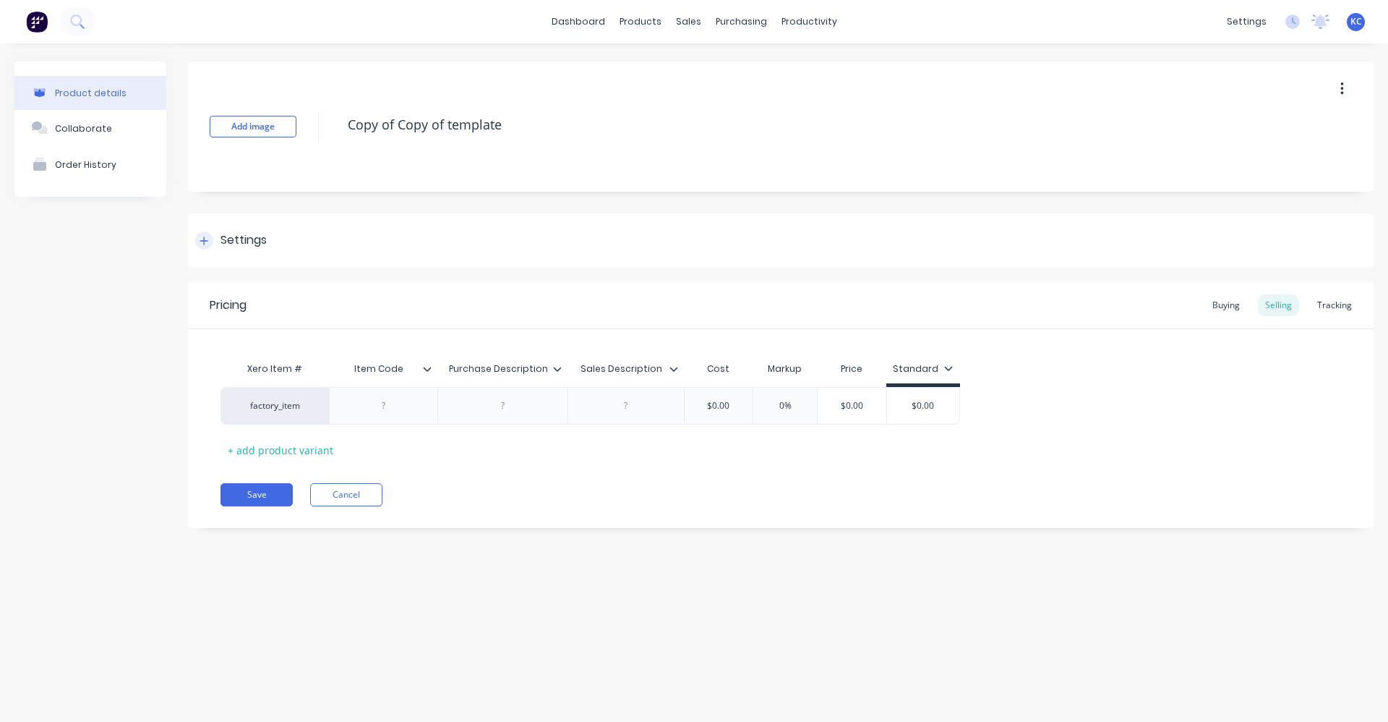
click at [229, 237] on div "Settings" at bounding box center [244, 240] width 46 height 18
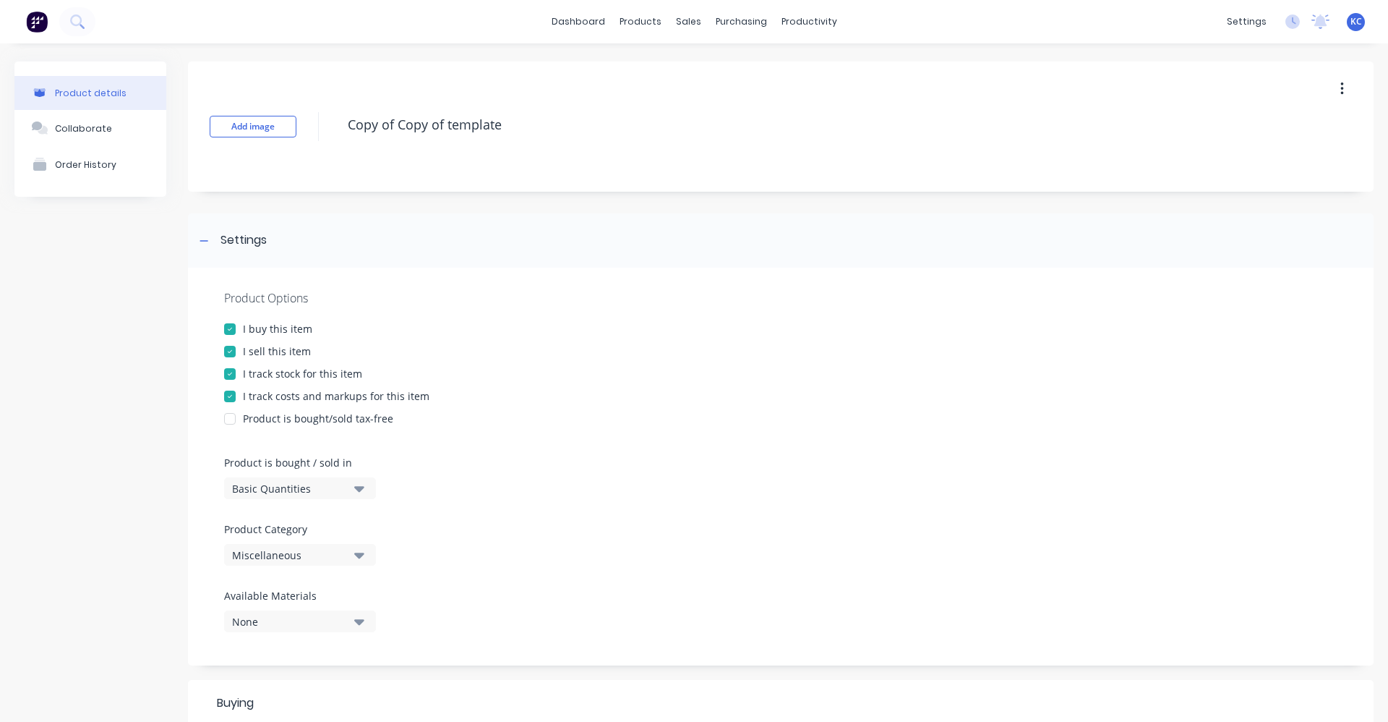
click at [247, 349] on div "I sell this item" at bounding box center [277, 350] width 68 height 15
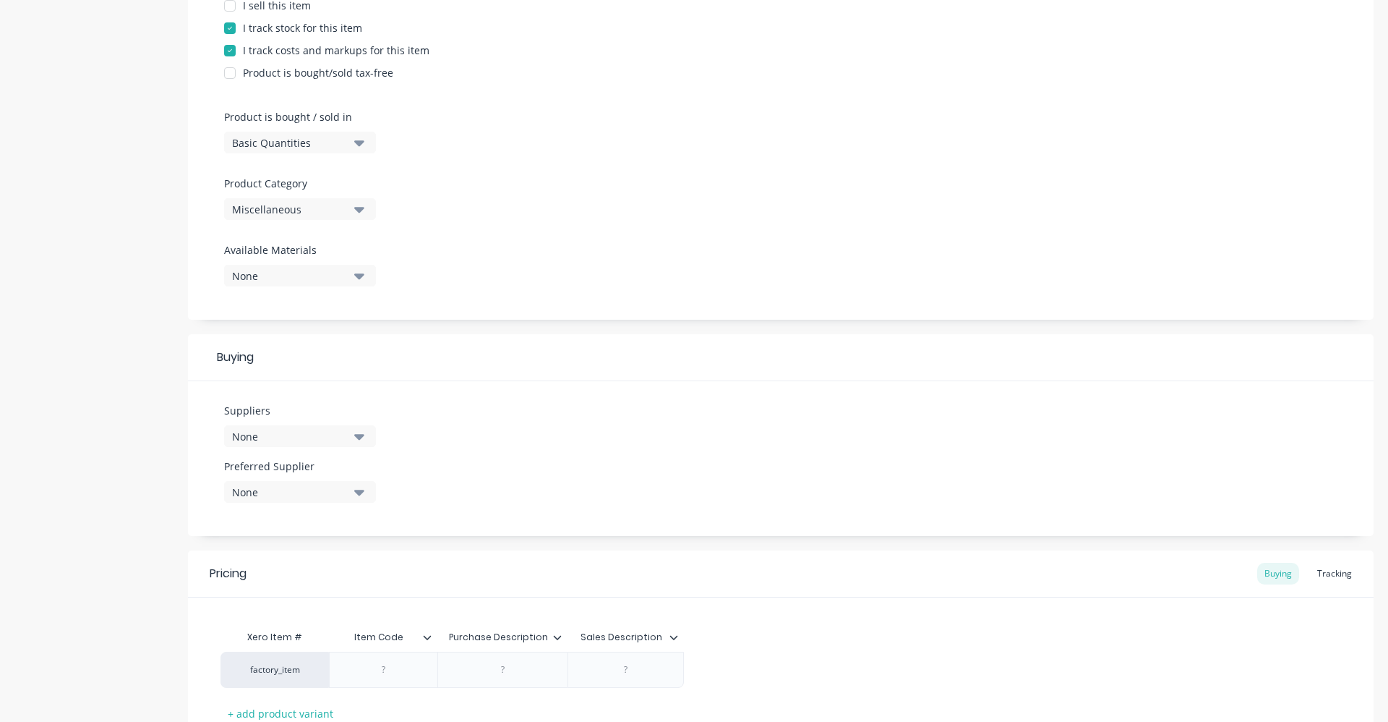
scroll to position [362, 0]
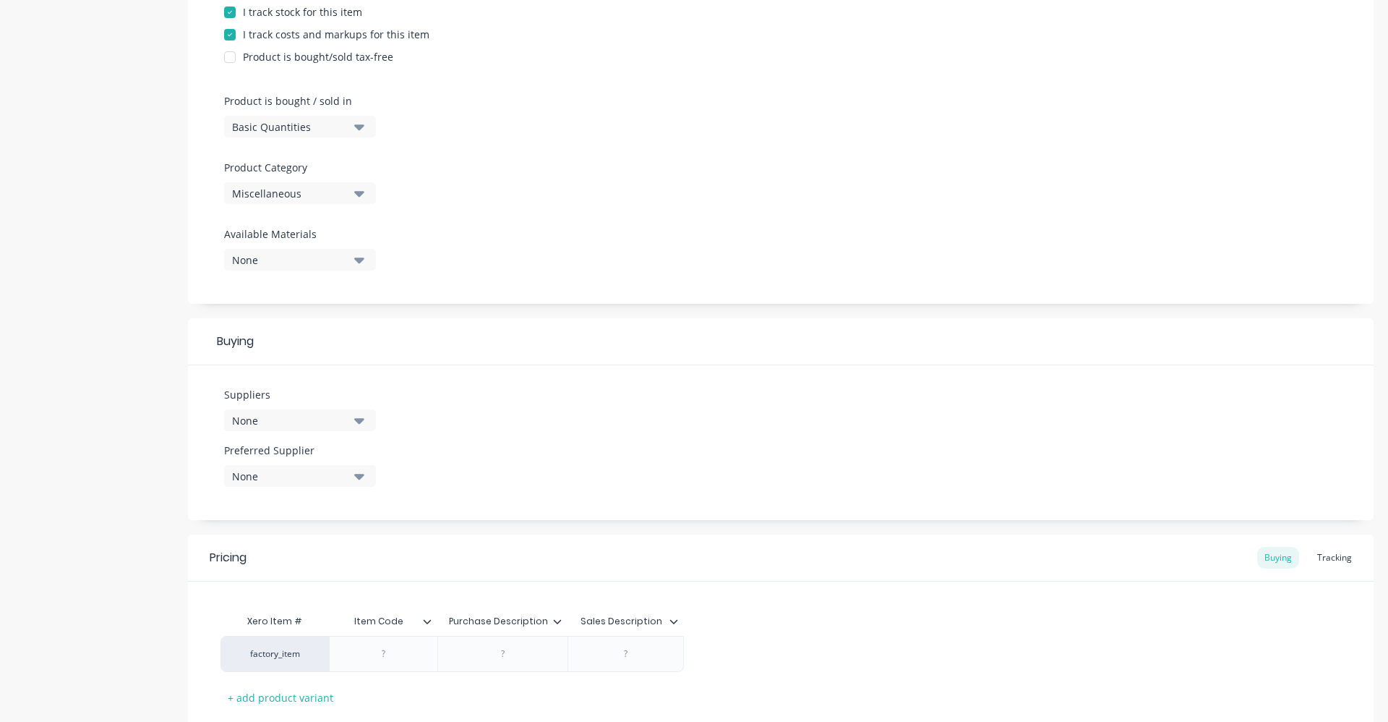
click at [358, 189] on icon "button" at bounding box center [359, 193] width 10 height 16
click at [325, 229] on div "IRS/REDCAT" at bounding box center [332, 229] width 217 height 29
click at [364, 422] on button "None" at bounding box center [300, 420] width 152 height 22
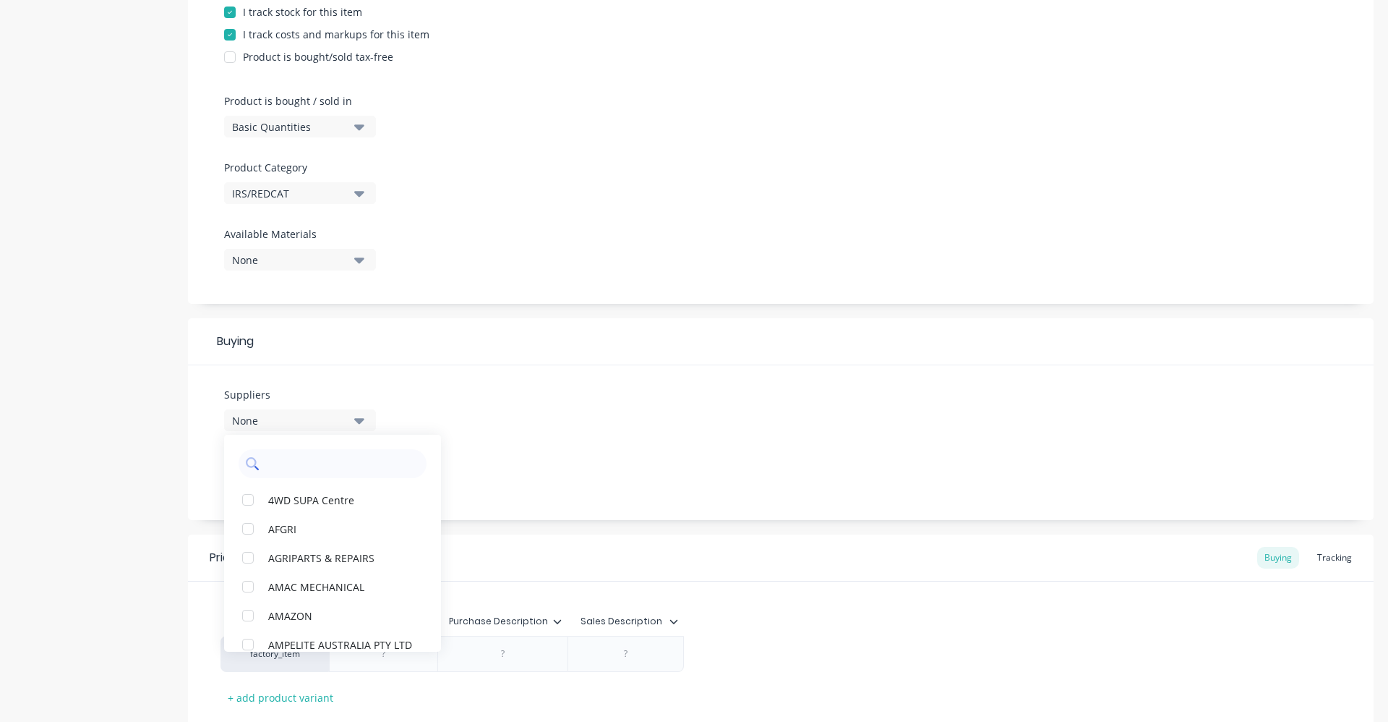
click at [302, 474] on input "text" at bounding box center [342, 463] width 153 height 29
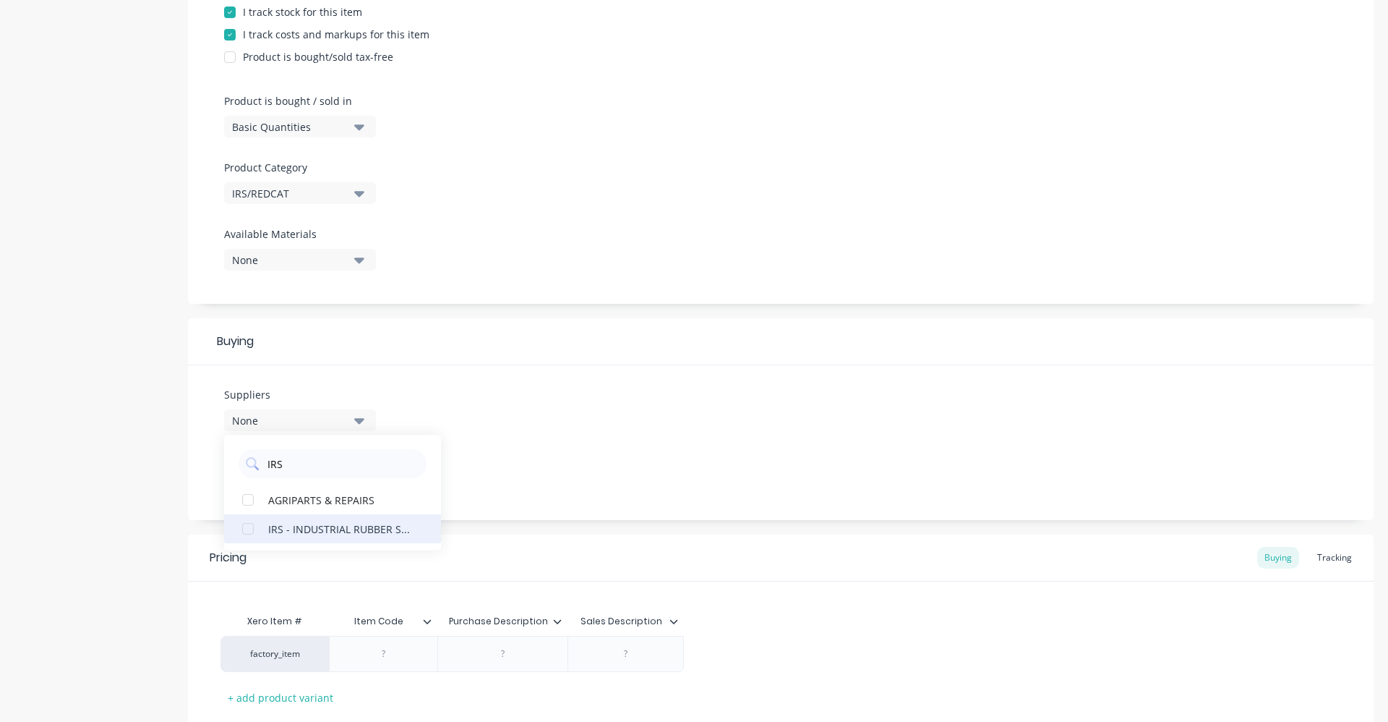
click at [321, 532] on div "IRS - INDUSTRIAL RUBBER SUPPLIES" at bounding box center [340, 528] width 145 height 15
drag, startPoint x: 273, startPoint y: 465, endPoint x: 262, endPoint y: 465, distance: 11.6
click at [262, 465] on div "IRS" at bounding box center [333, 463] width 188 height 29
click at [287, 531] on div "REDCAT" at bounding box center [340, 528] width 145 height 15
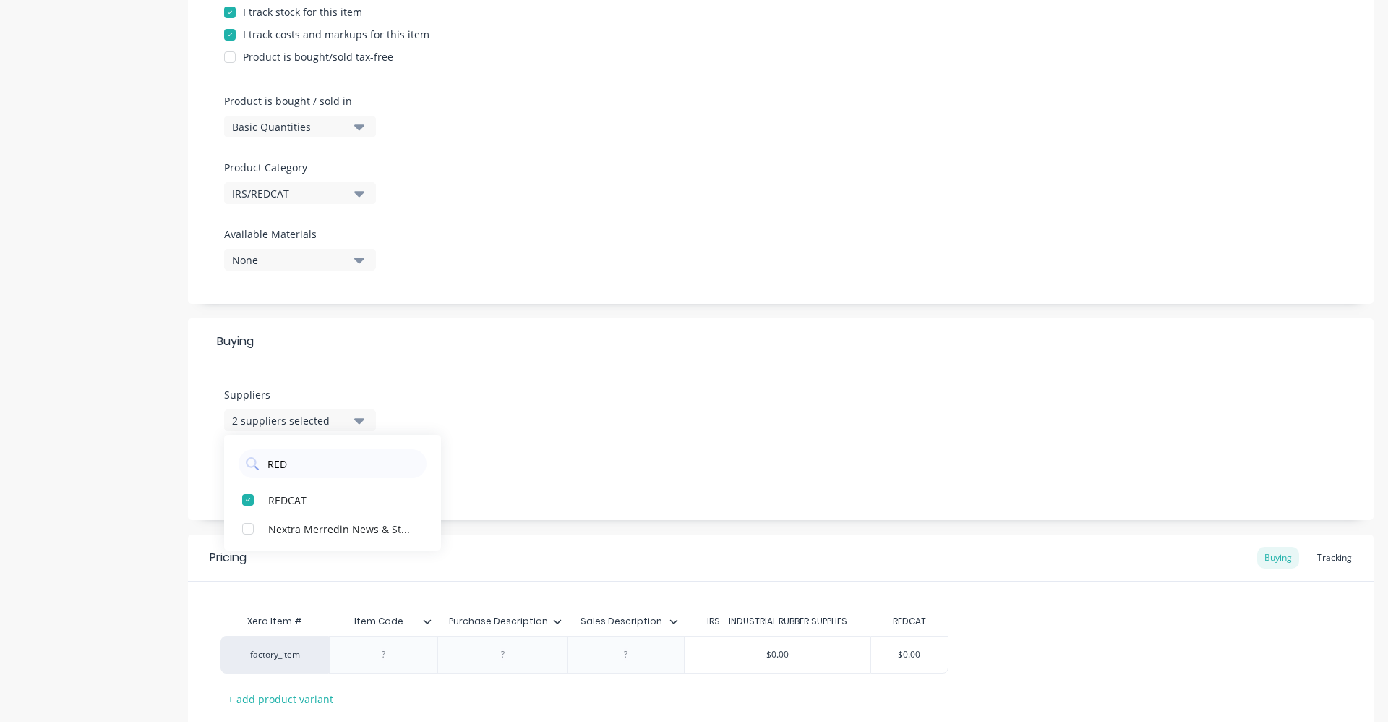
click at [617, 455] on div "Suppliers 2 suppliers selected RED REDCAT Nextra Merredin News & Stationery Pre…" at bounding box center [781, 442] width 1186 height 155
click at [368, 473] on button "None" at bounding box center [300, 476] width 152 height 22
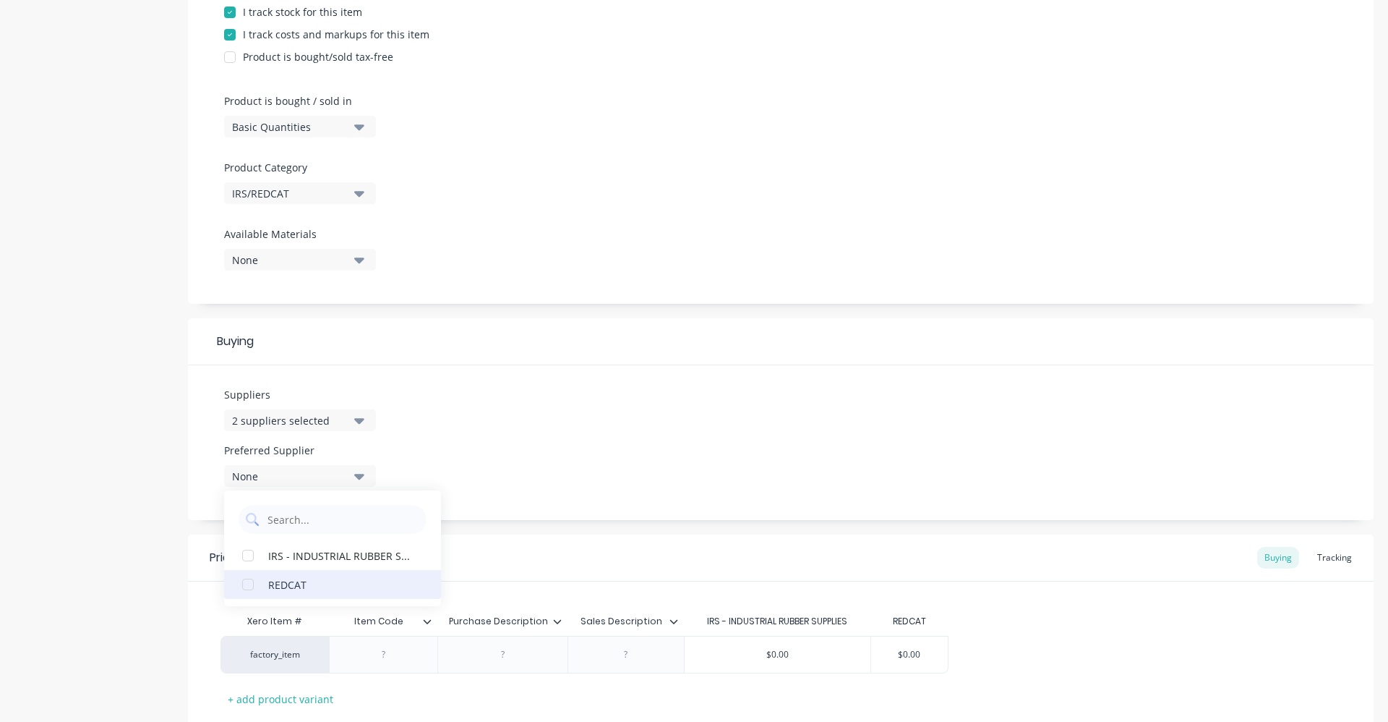
click at [351, 587] on div "REDCAT" at bounding box center [340, 583] width 145 height 15
click at [552, 476] on div "Suppliers 2 suppliers selected RED Preferred Supplier REDCAT REDCAT IRS - INDUS…" at bounding box center [781, 442] width 1186 height 155
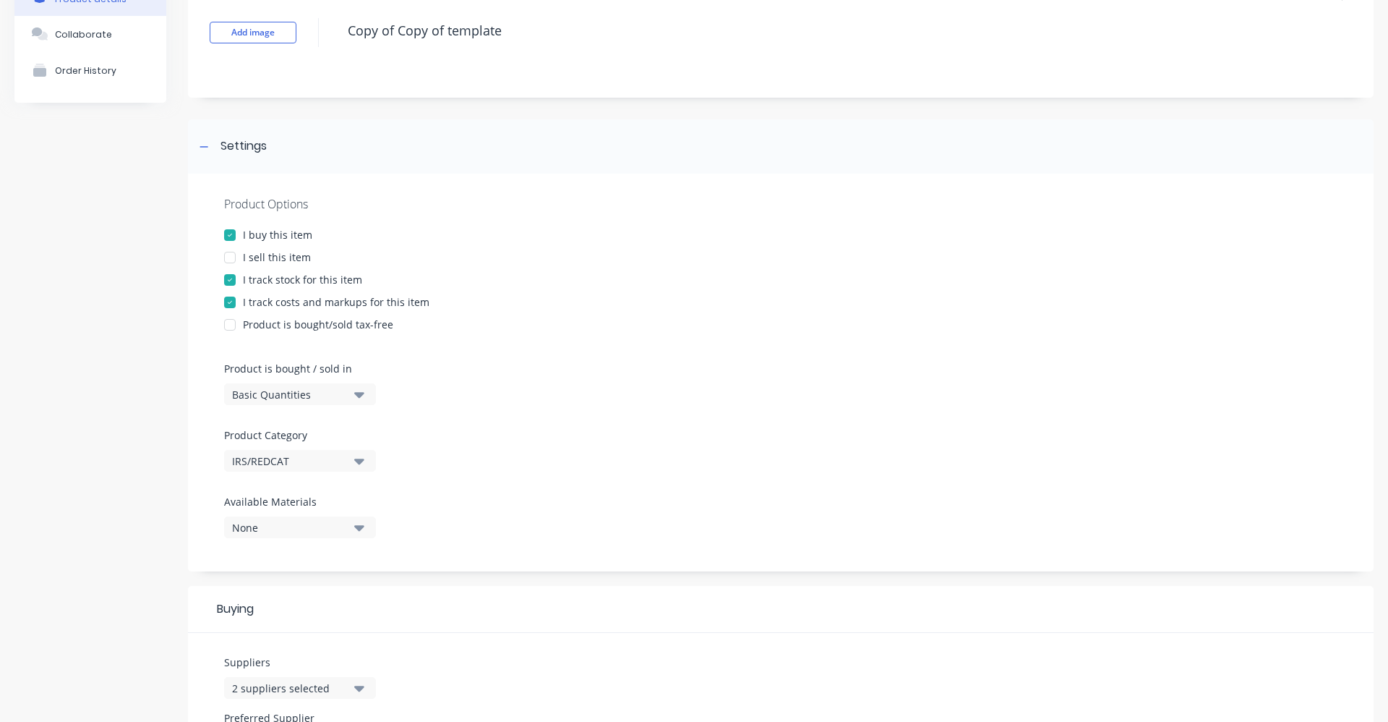
scroll to position [0, 0]
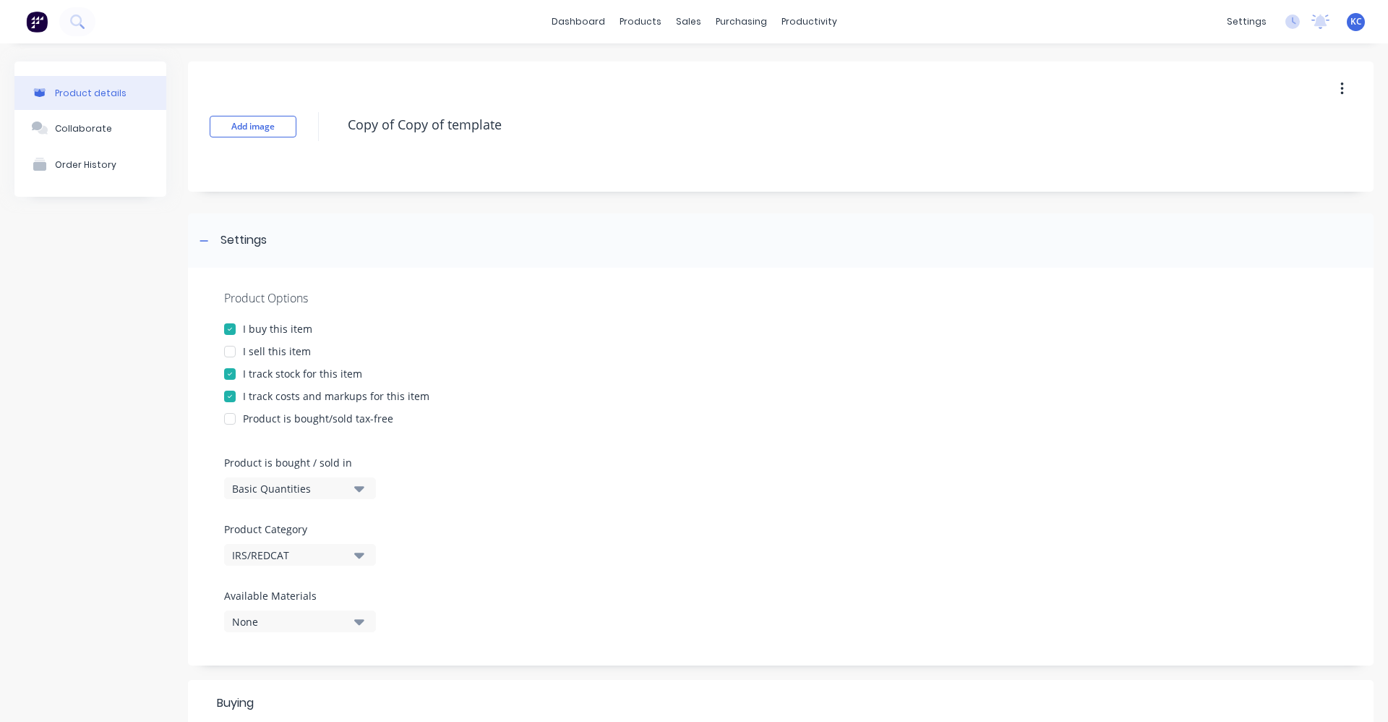
drag, startPoint x: 456, startPoint y: 120, endPoint x: 325, endPoint y: 127, distance: 130.4
click at [325, 127] on div "Add image Copy of Copy of template" at bounding box center [781, 126] width 1186 height 130
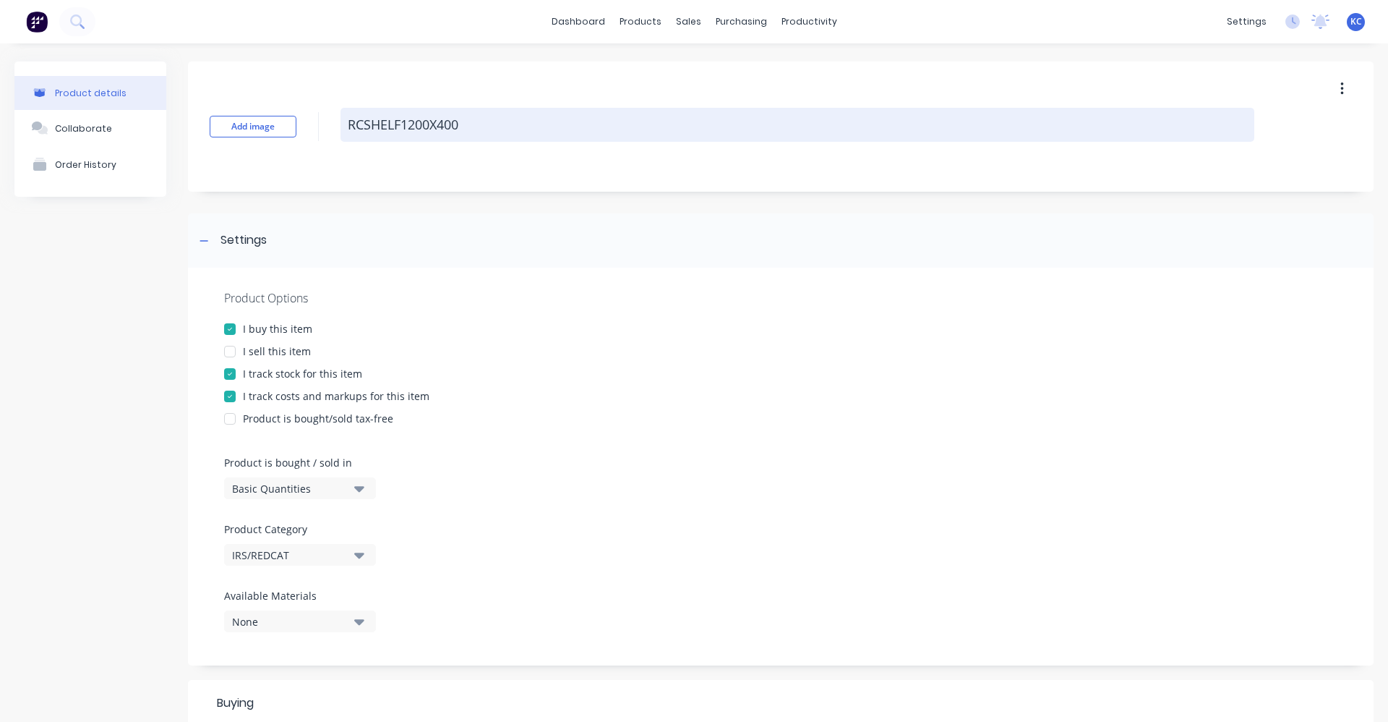
click at [474, 127] on textarea "RCSHELF1200X400" at bounding box center [798, 125] width 914 height 34
drag, startPoint x: 508, startPoint y: 127, endPoint x: 348, endPoint y: 129, distance: 159.8
click at [348, 129] on textarea "RCSHELF1200X400BK" at bounding box center [798, 125] width 914 height 34
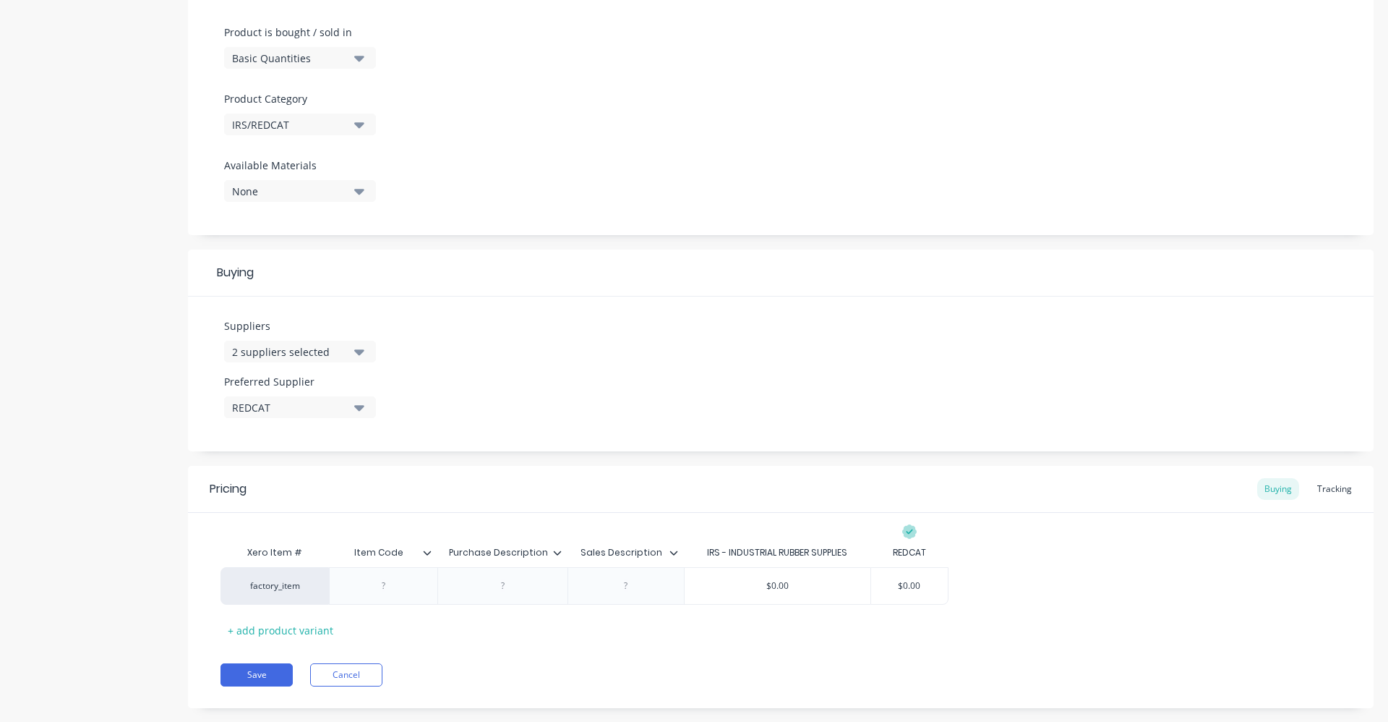
scroll to position [434, 0]
click at [405, 583] on div at bounding box center [384, 582] width 72 height 19
paste div
click at [494, 593] on div at bounding box center [503, 585] width 72 height 19
drag, startPoint x: 554, startPoint y: 592, endPoint x: 461, endPoint y: 578, distance: 94.3
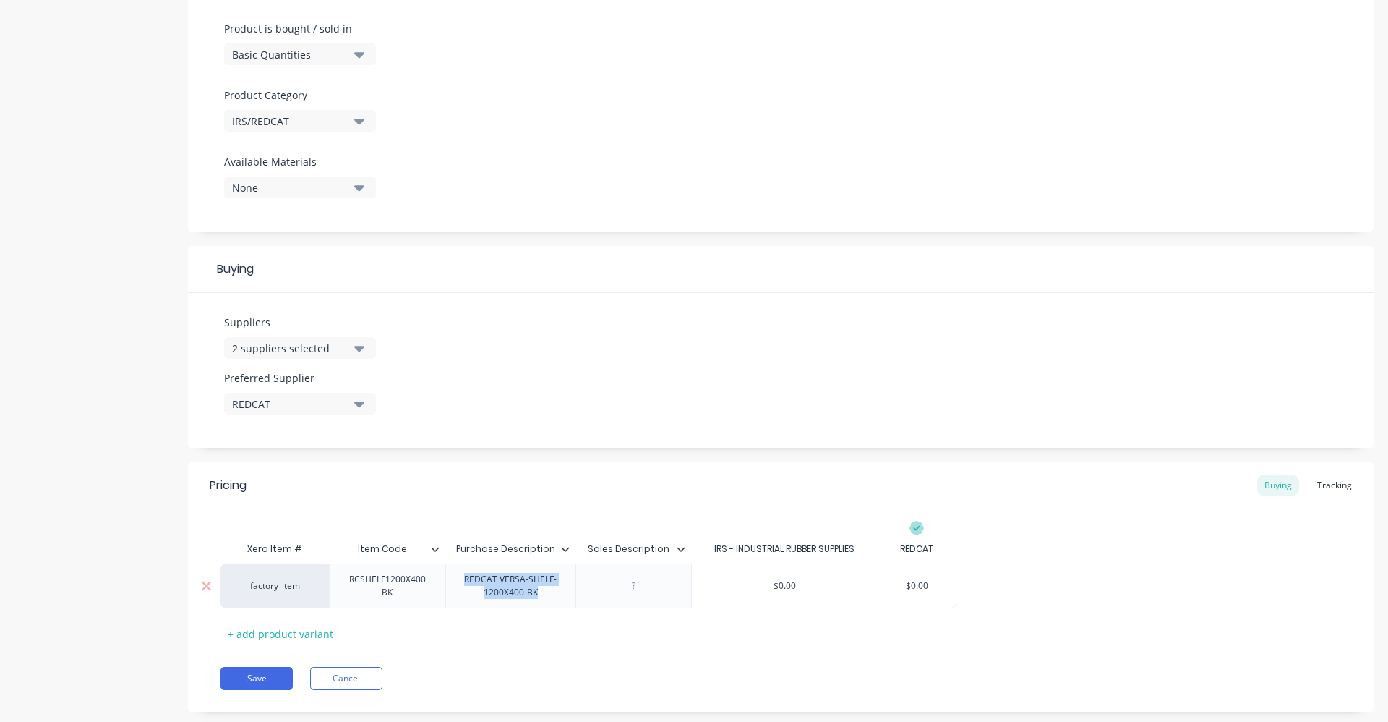
click at [461, 578] on div "REDCAT VERSA-SHELF-1200X400-BK" at bounding box center [511, 586] width 118 height 32
copy div "REDCAT VERSA-SHELF-1200X400-BK"
click at [661, 596] on div at bounding box center [634, 585] width 116 height 45
click at [636, 589] on div at bounding box center [681, 585] width 116 height 45
drag, startPoint x: 636, startPoint y: 589, endPoint x: 955, endPoint y: 375, distance: 383.7
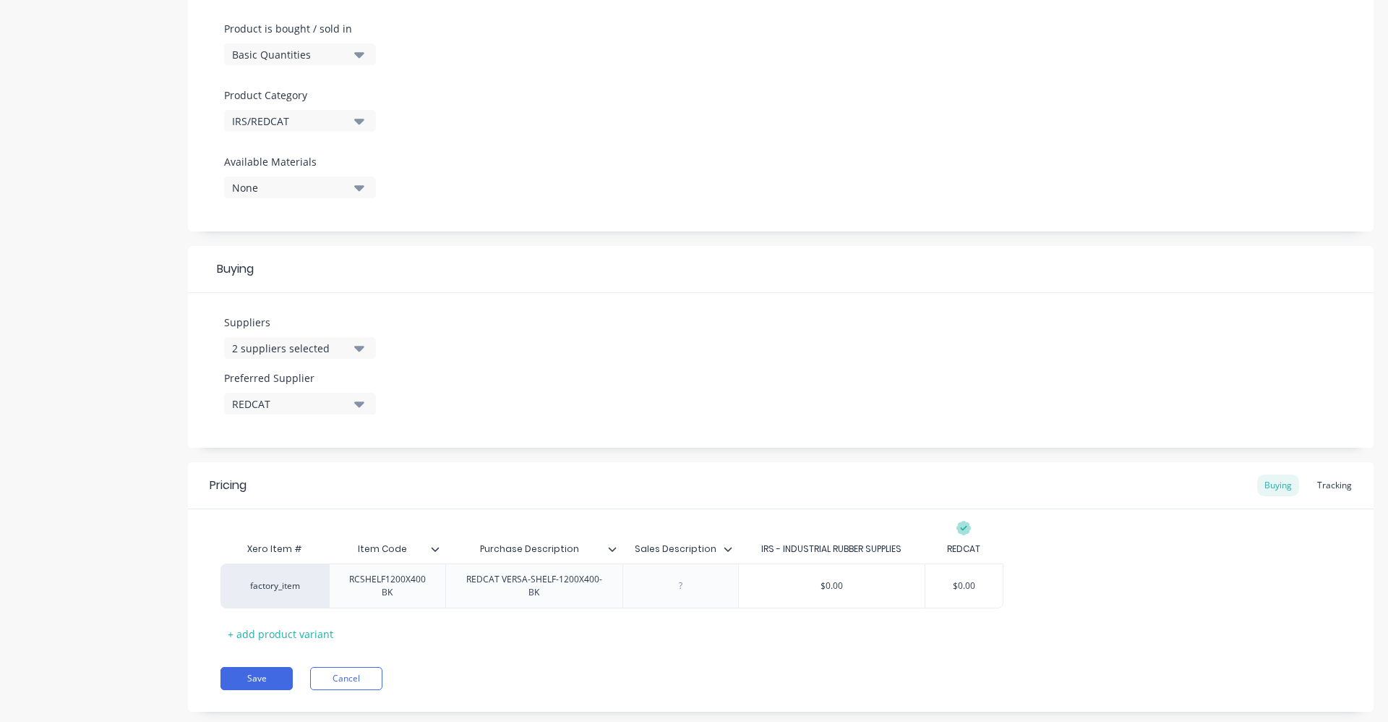
click at [976, 363] on div "Suppliers 2 suppliers selected RED Preferred Supplier REDCAT" at bounding box center [781, 370] width 1186 height 155
paste div
drag, startPoint x: 986, startPoint y: 596, endPoint x: 1060, endPoint y: 579, distance: 76.3
click at [1052, 586] on input "$0.00" at bounding box center [1025, 585] width 77 height 13
click at [1096, 579] on div "factory_item RCSHELF1200X400BK REDCAT VERSA-SHELF-1200X400-BK REDCAT VERSA-SHEL…" at bounding box center [781, 585] width 1121 height 45
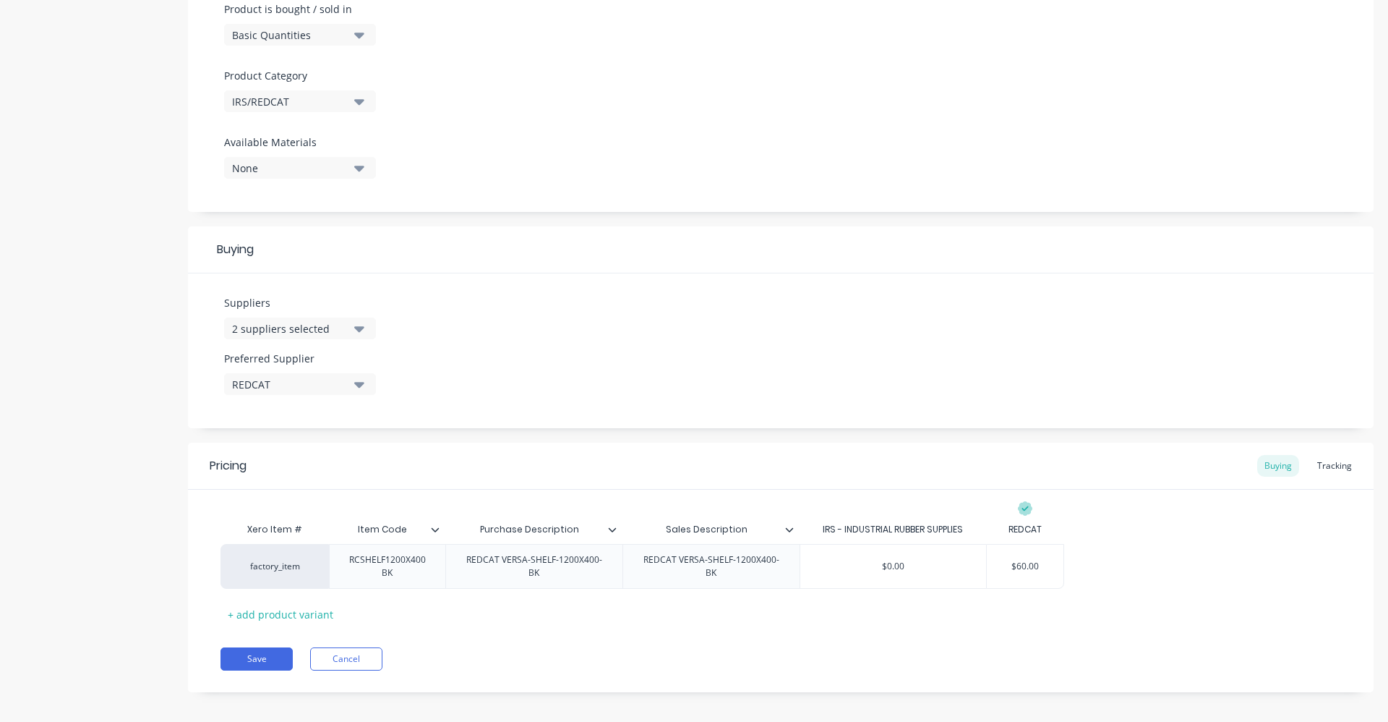
scroll to position [464, 0]
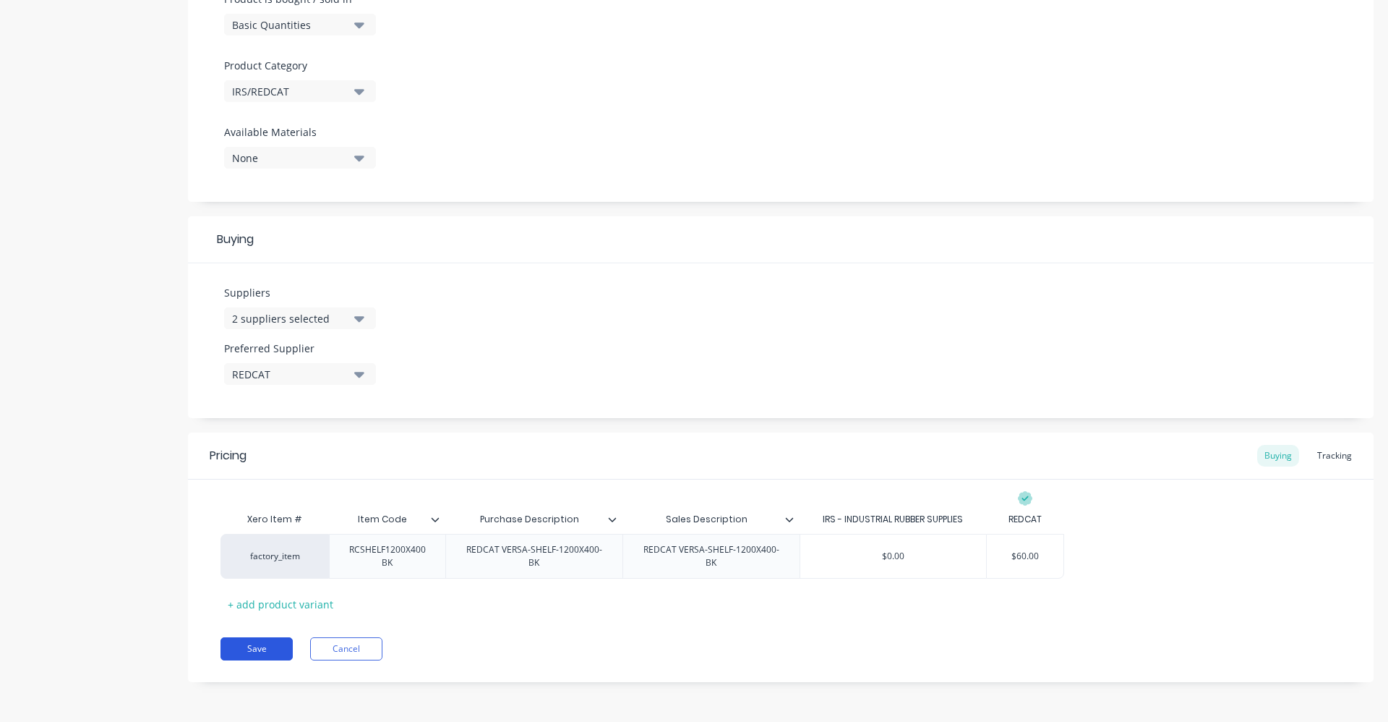
click at [265, 648] on button "Save" at bounding box center [257, 648] width 72 height 23
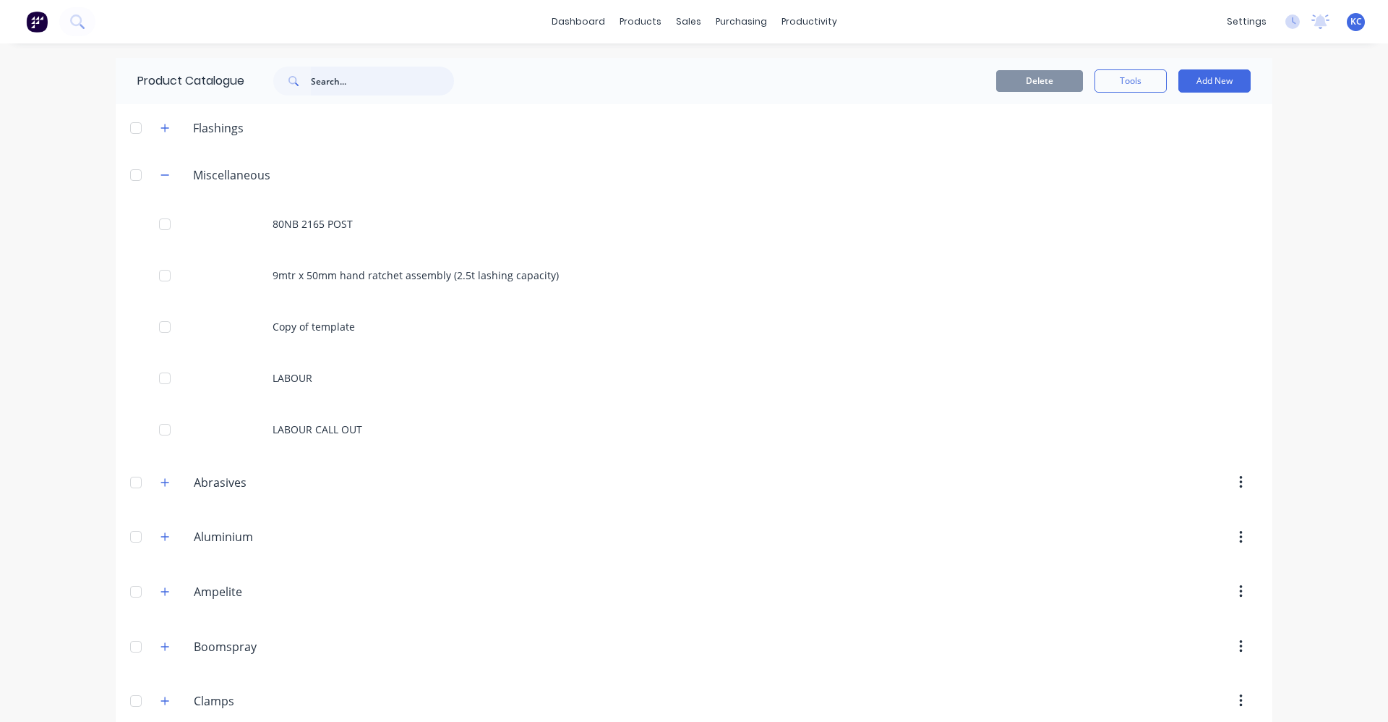
click at [340, 81] on input "text" at bounding box center [382, 81] width 143 height 29
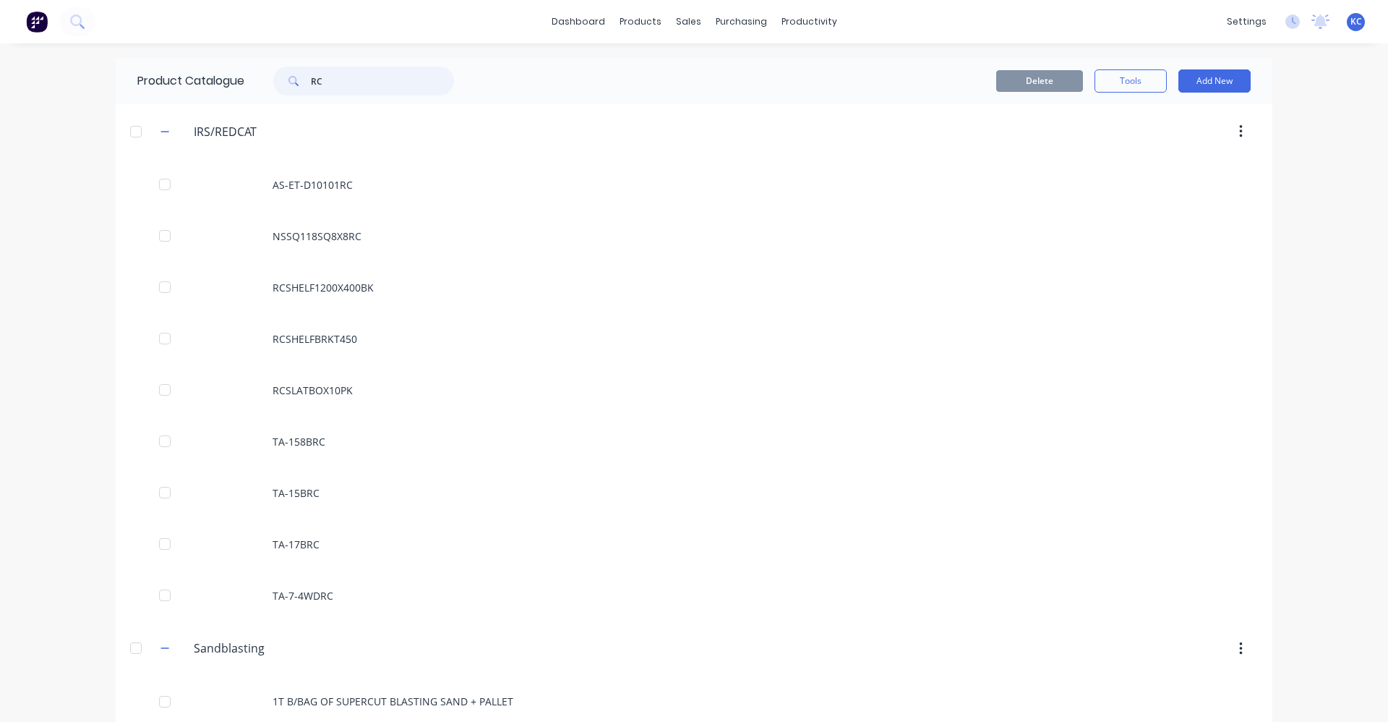
drag, startPoint x: 354, startPoint y: 80, endPoint x: 222, endPoint y: 75, distance: 132.4
click at [222, 75] on div "Product Catalogue RC" at bounding box center [303, 81] width 375 height 46
click at [78, 17] on icon at bounding box center [77, 21] width 14 height 14
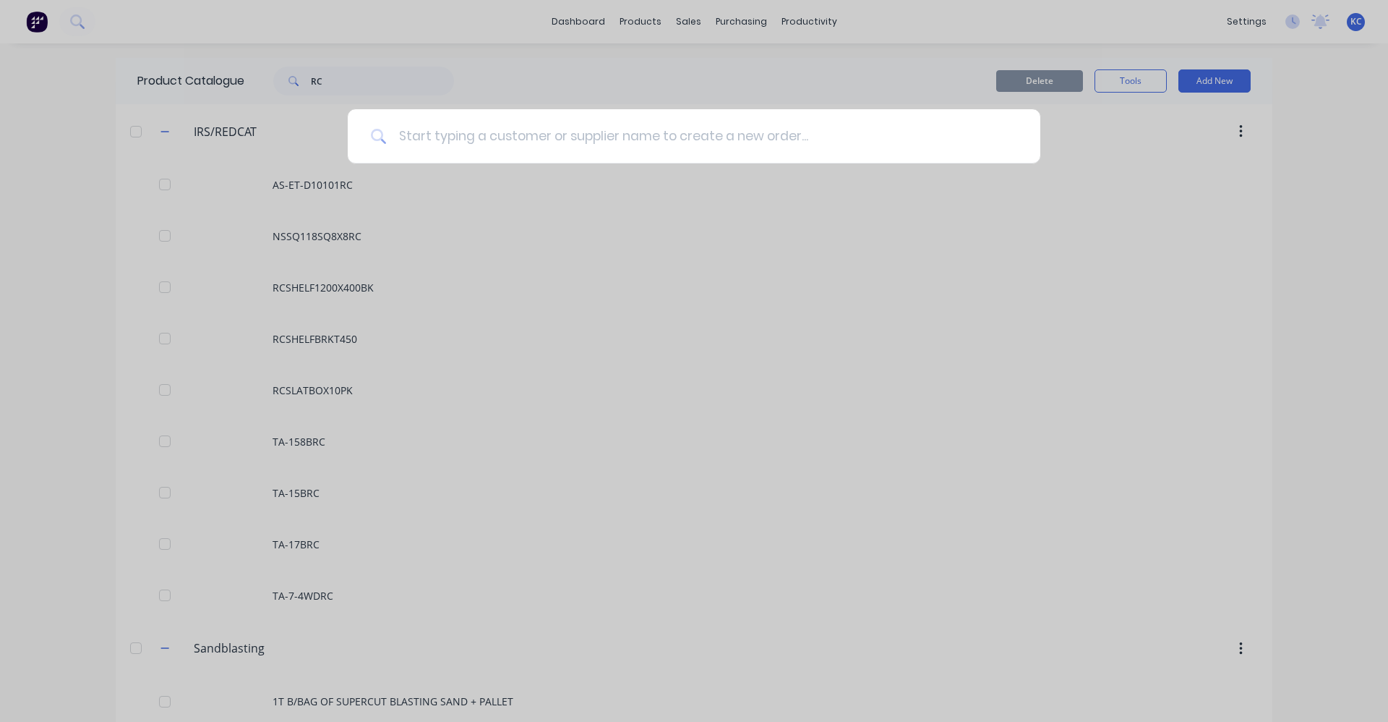
click at [406, 135] on input at bounding box center [702, 136] width 631 height 54
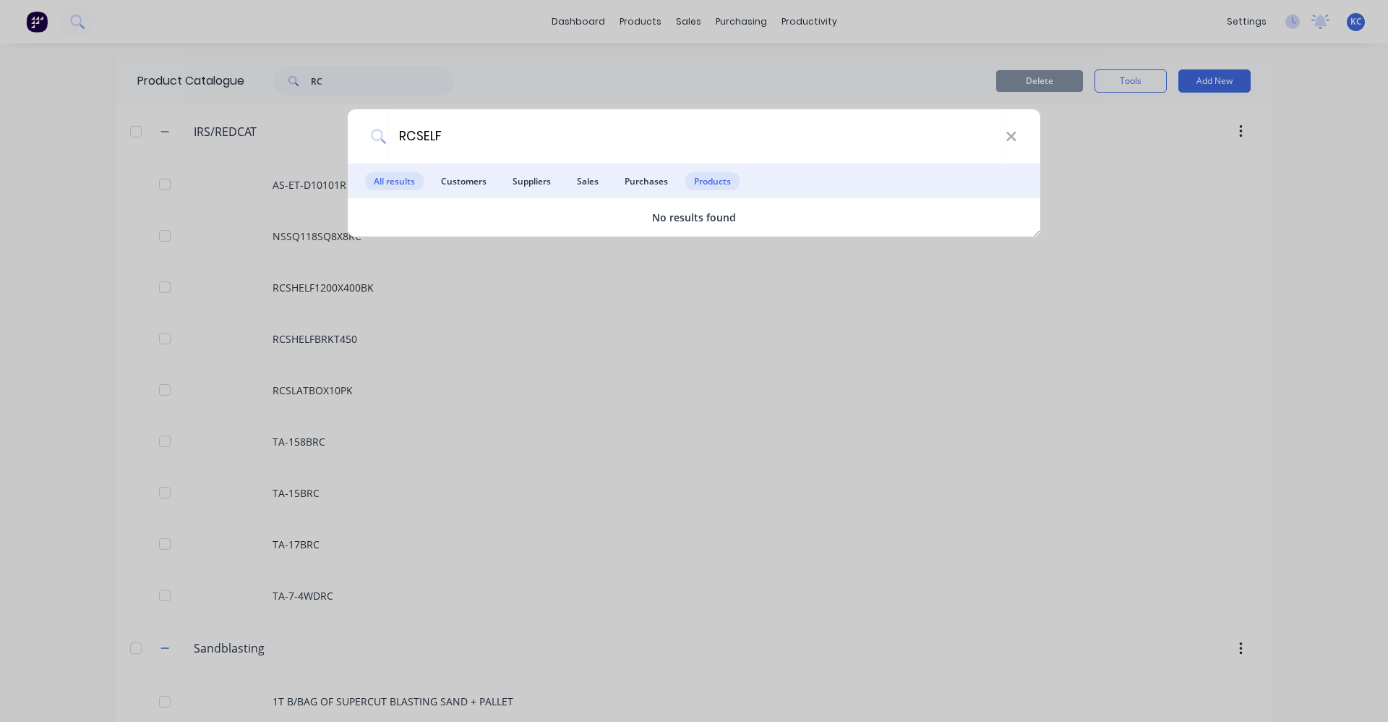
click at [722, 180] on span "Products" at bounding box center [713, 181] width 54 height 18
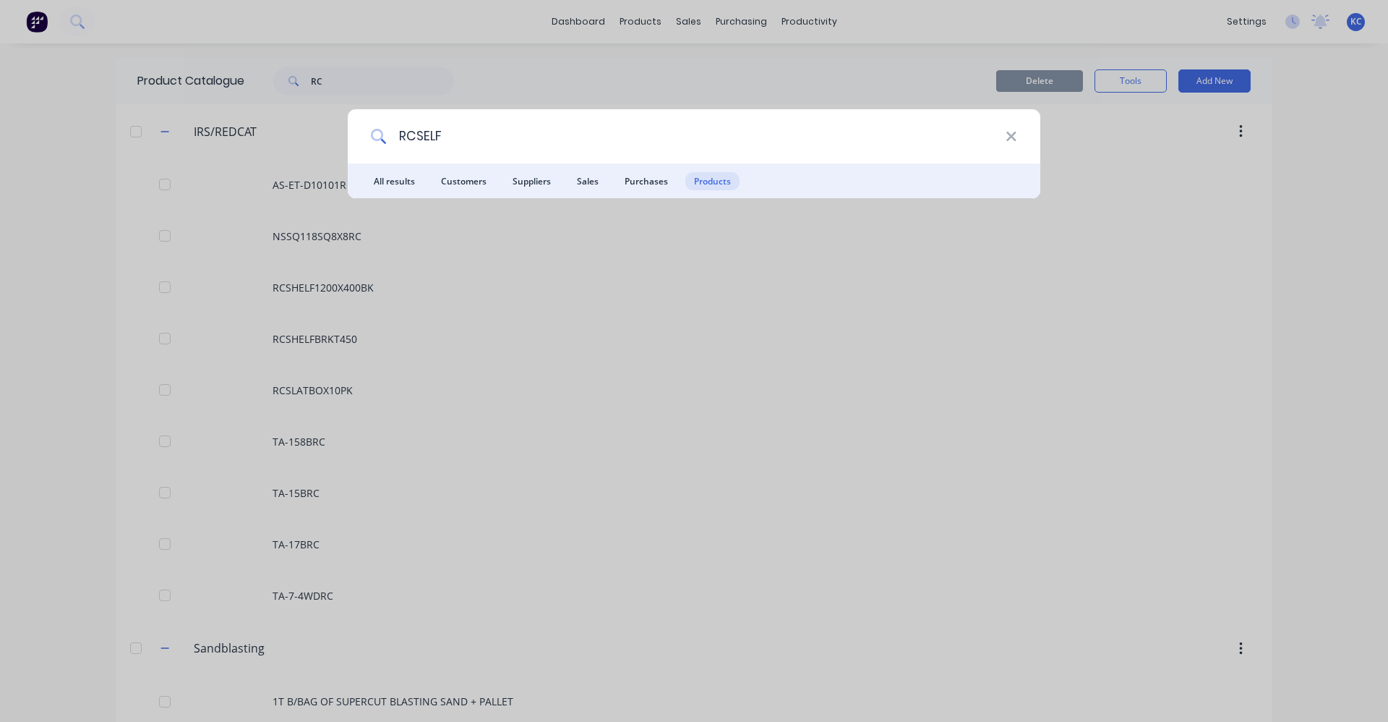
drag, startPoint x: 460, startPoint y: 121, endPoint x: 360, endPoint y: 139, distance: 101.3
click at [360, 139] on div "RCSELF" at bounding box center [694, 136] width 693 height 54
click at [1016, 140] on icon at bounding box center [1012, 137] width 12 height 16
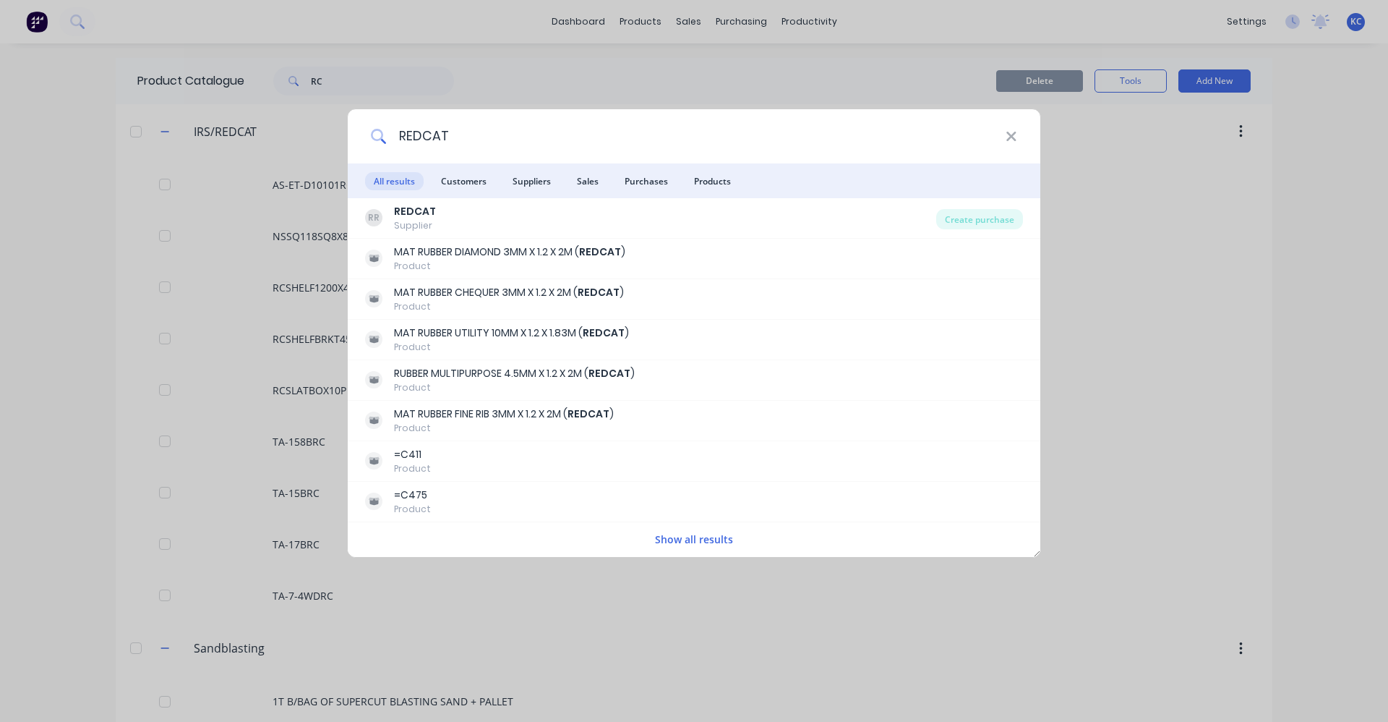
drag, startPoint x: 455, startPoint y: 140, endPoint x: 338, endPoint y: 160, distance: 118.9
click at [338, 160] on div "REDCAT All results Customers Suppliers Sales Purchases Products RR REDCAT Suppl…" at bounding box center [694, 361] width 1388 height 722
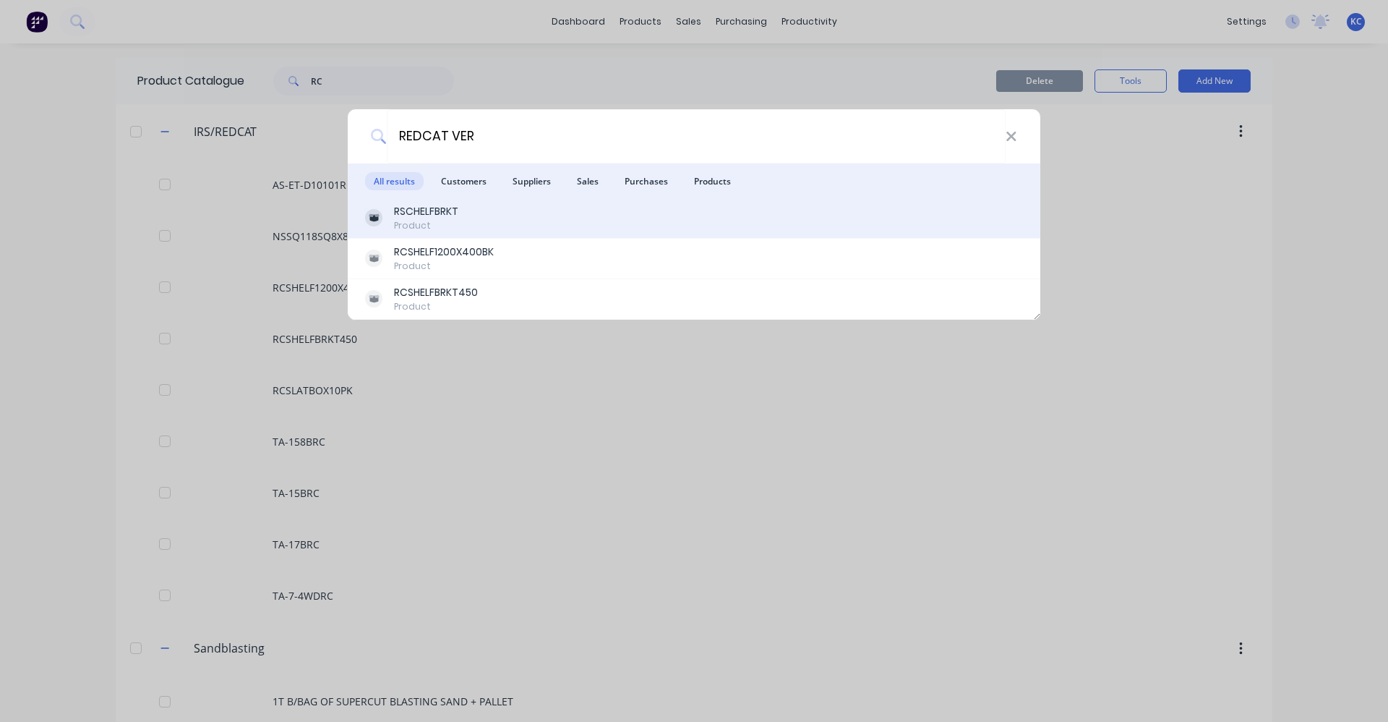
click at [529, 211] on div "RSCHELFBRKT Product" at bounding box center [694, 218] width 658 height 28
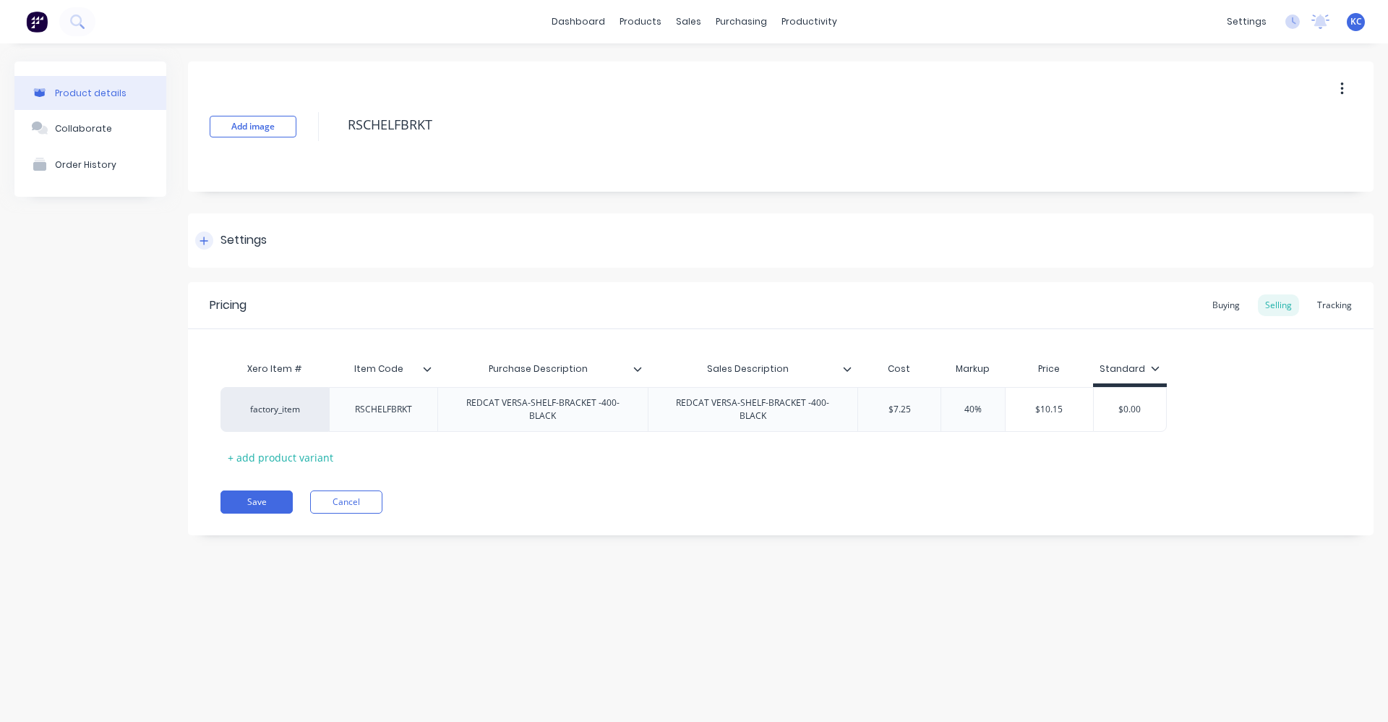
click at [245, 224] on div "Settings" at bounding box center [781, 240] width 1186 height 54
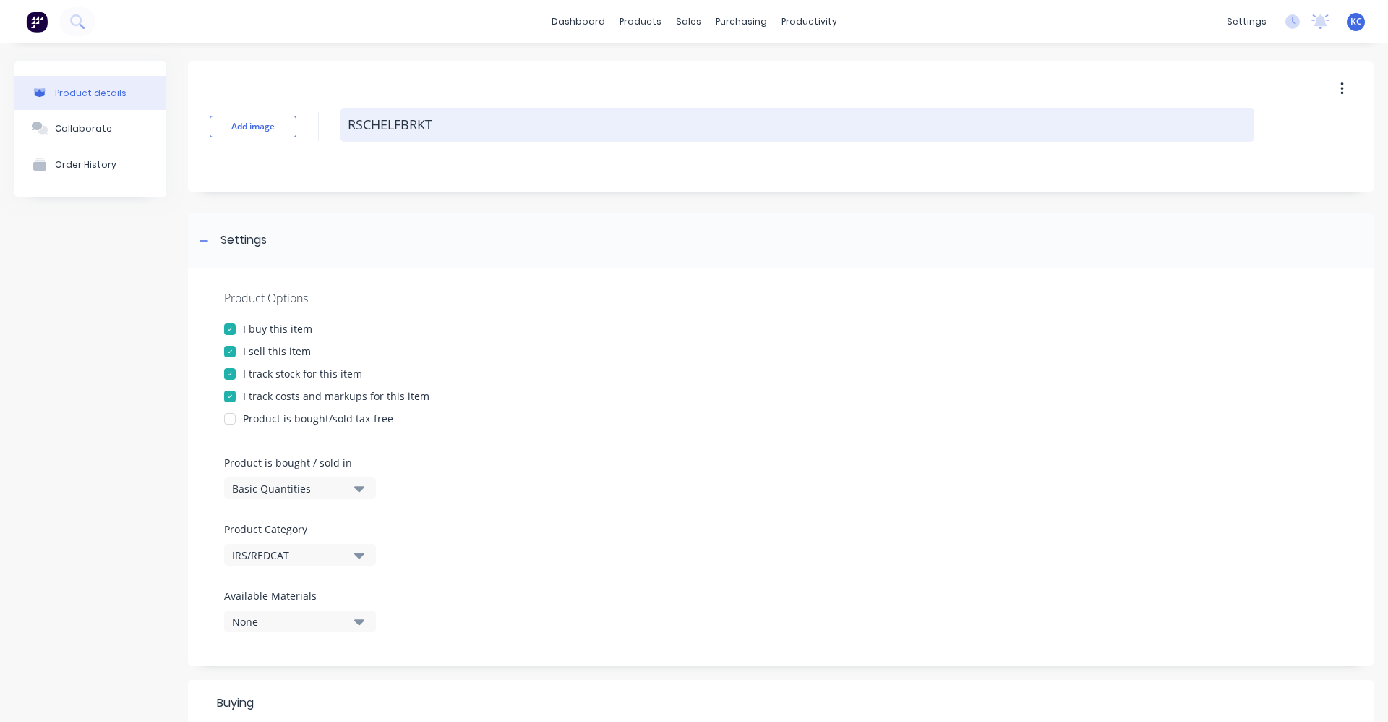
click at [370, 122] on textarea "RSCHELFBRKT" at bounding box center [798, 125] width 914 height 34
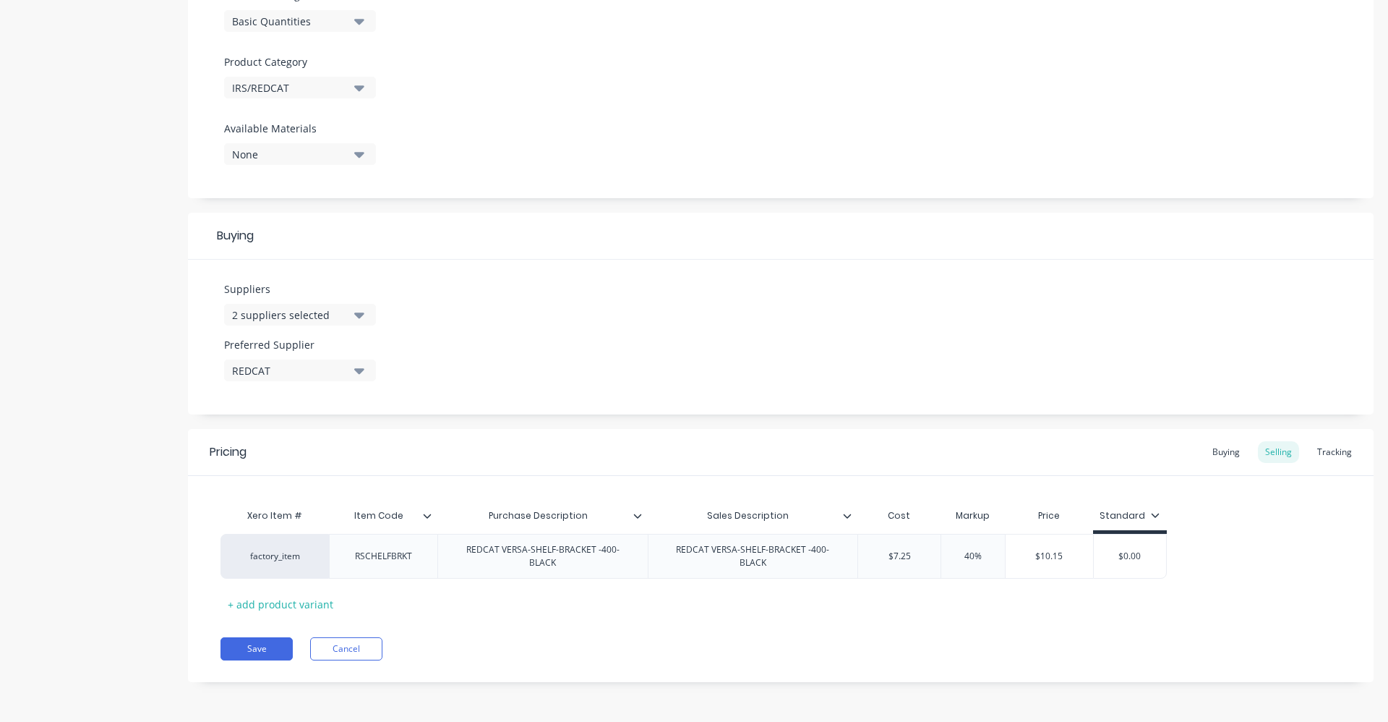
scroll to position [33, 0]
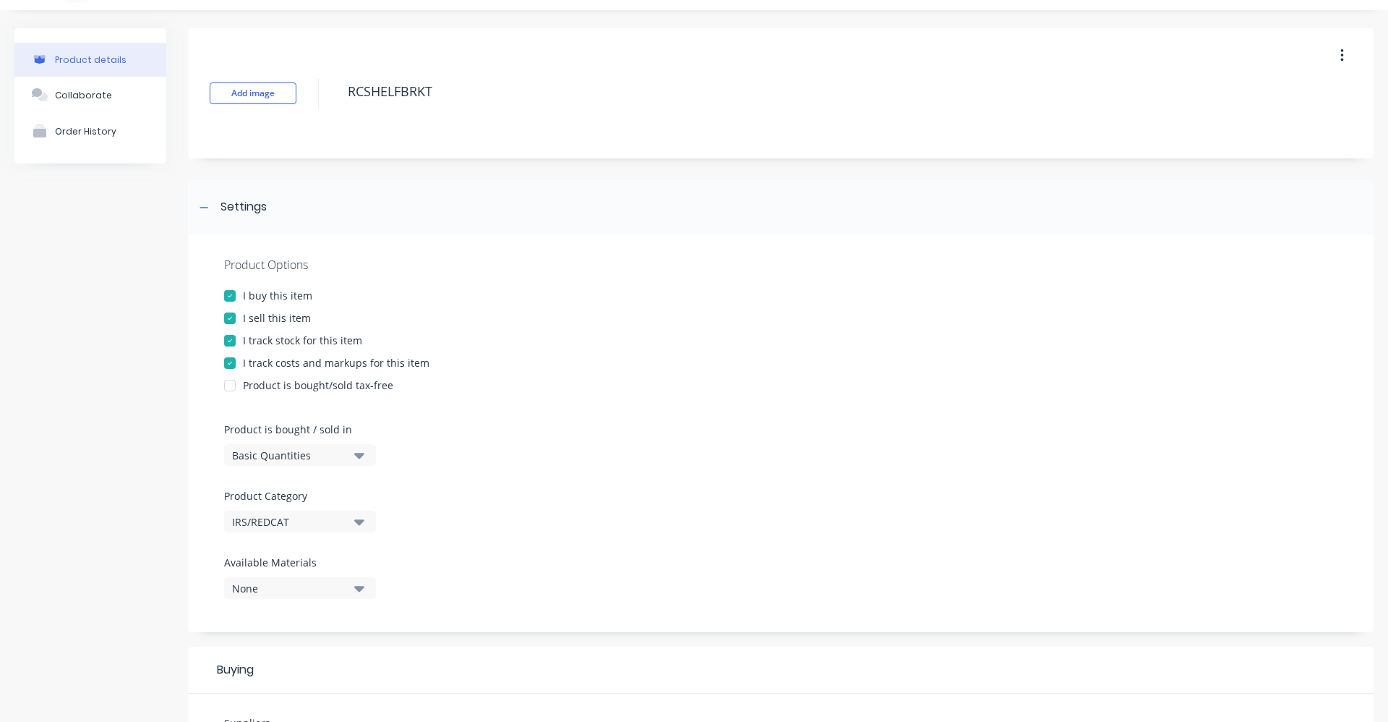
drag, startPoint x: 231, startPoint y: 318, endPoint x: 672, endPoint y: 364, distance: 442.7
click at [231, 318] on div at bounding box center [229, 318] width 29 height 29
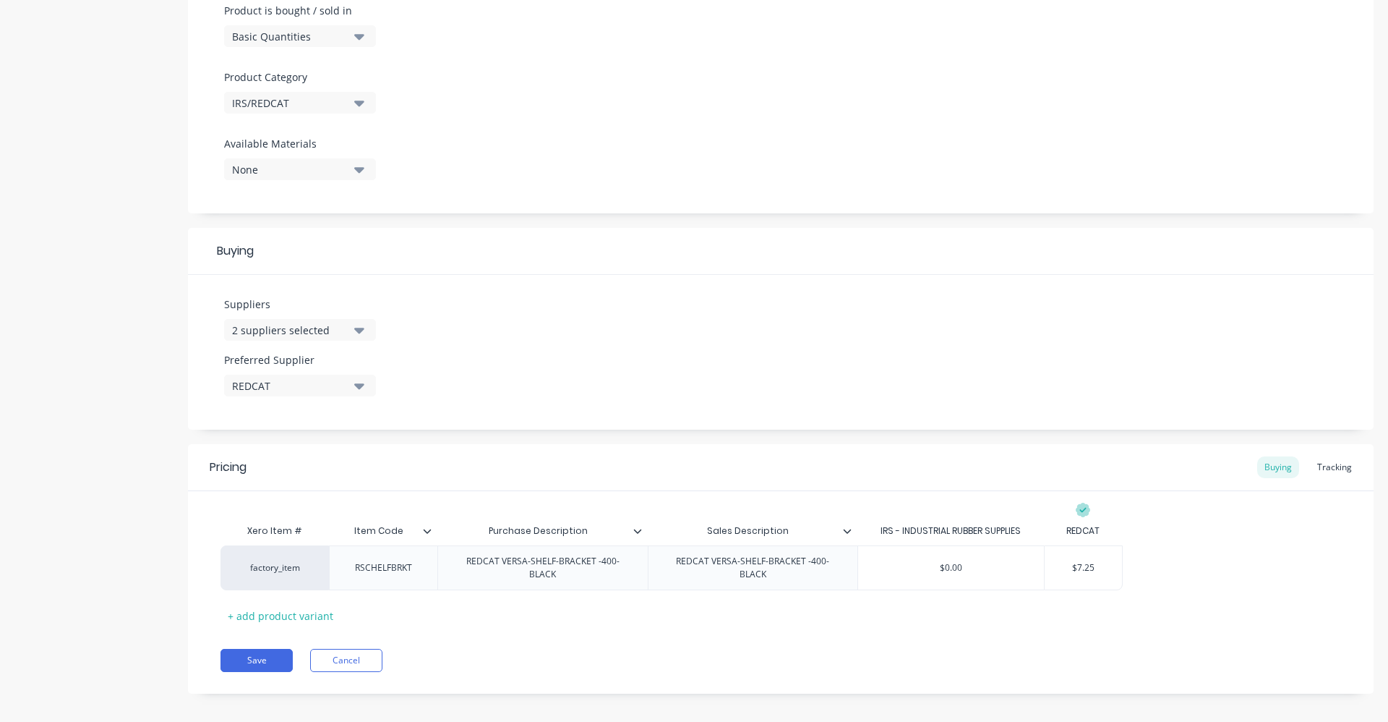
scroll to position [464, 0]
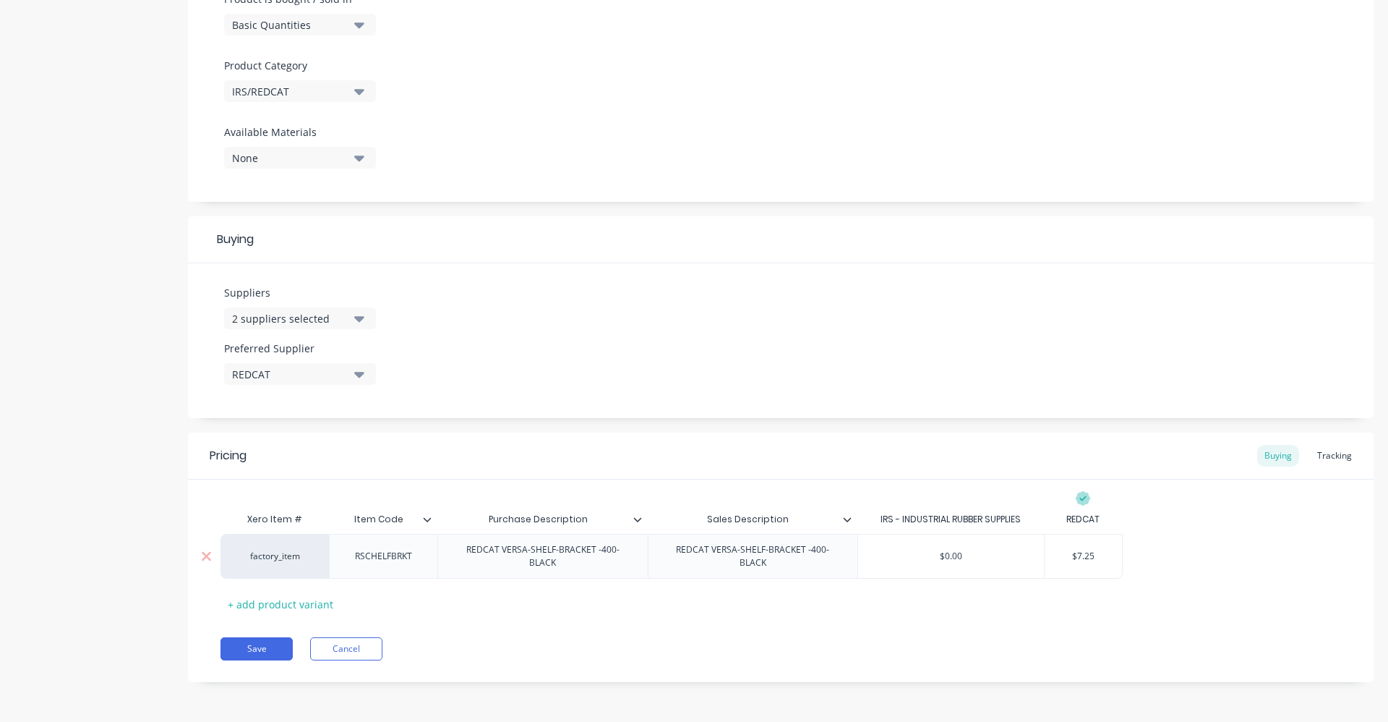
click at [576, 571] on div "REDCAT VERSA-SHELF-BRACKET -400-BLACK" at bounding box center [543, 556] width 198 height 32
drag, startPoint x: 774, startPoint y: 568, endPoint x: 722, endPoint y: 569, distance: 52.1
click at [722, 569] on div "REDCAT VERSA-SHELF-BRACKET -400-BLACK" at bounding box center [739, 556] width 198 height 32
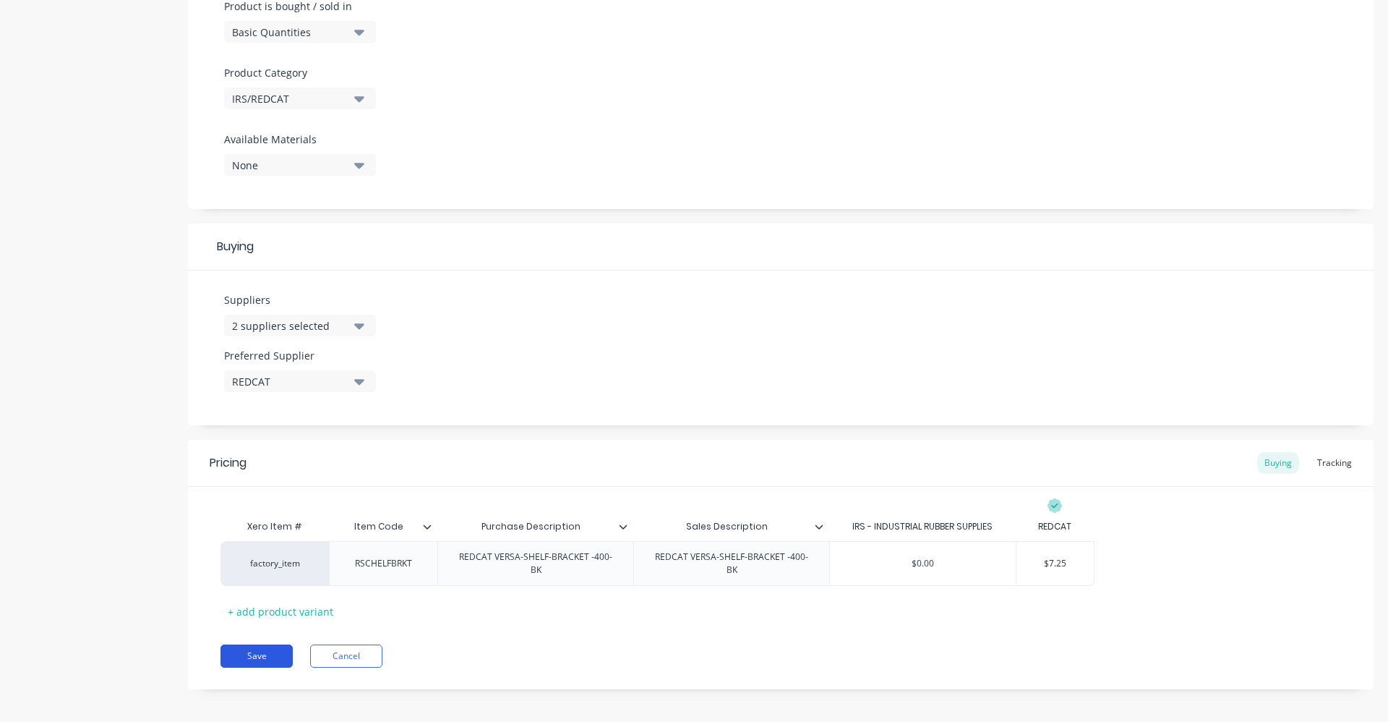
click at [271, 649] on button "Save" at bounding box center [257, 655] width 72 height 23
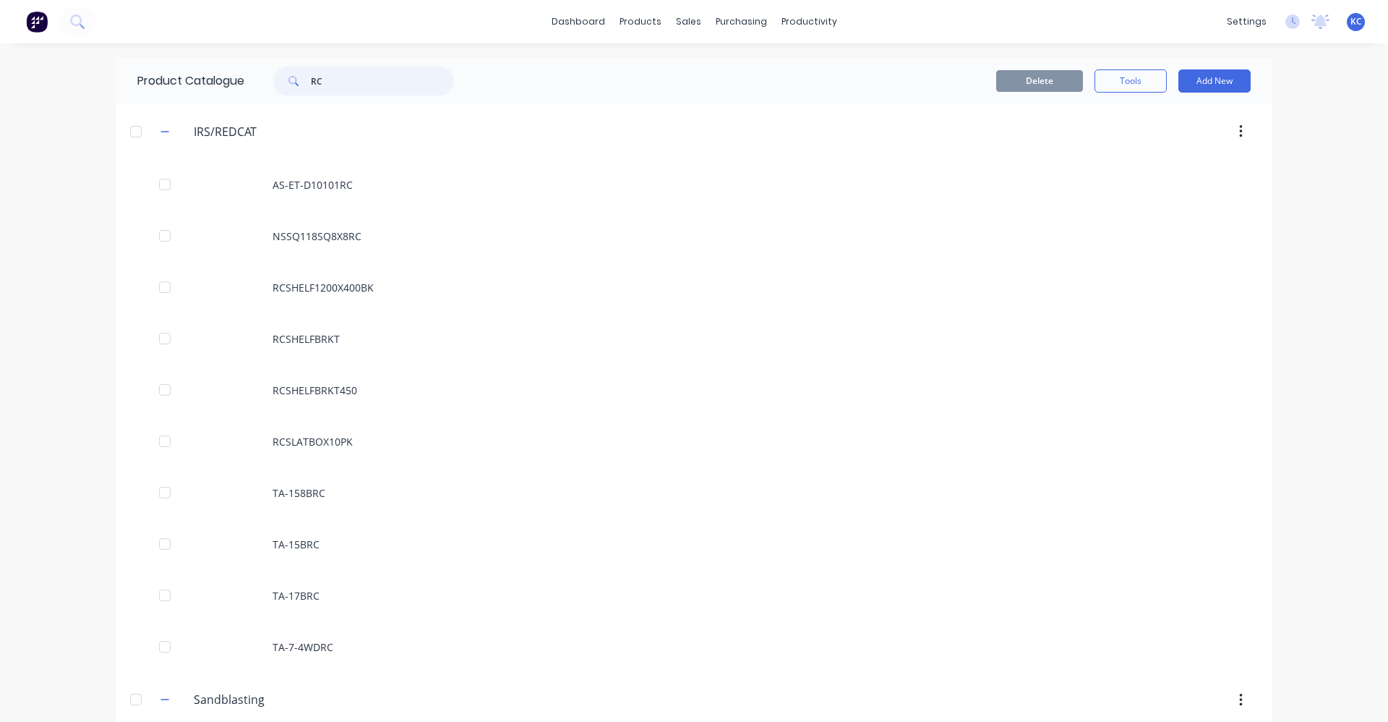
drag, startPoint x: 340, startPoint y: 91, endPoint x: 304, endPoint y: 91, distance: 36.2
click at [304, 91] on div "RC" at bounding box center [363, 81] width 181 height 29
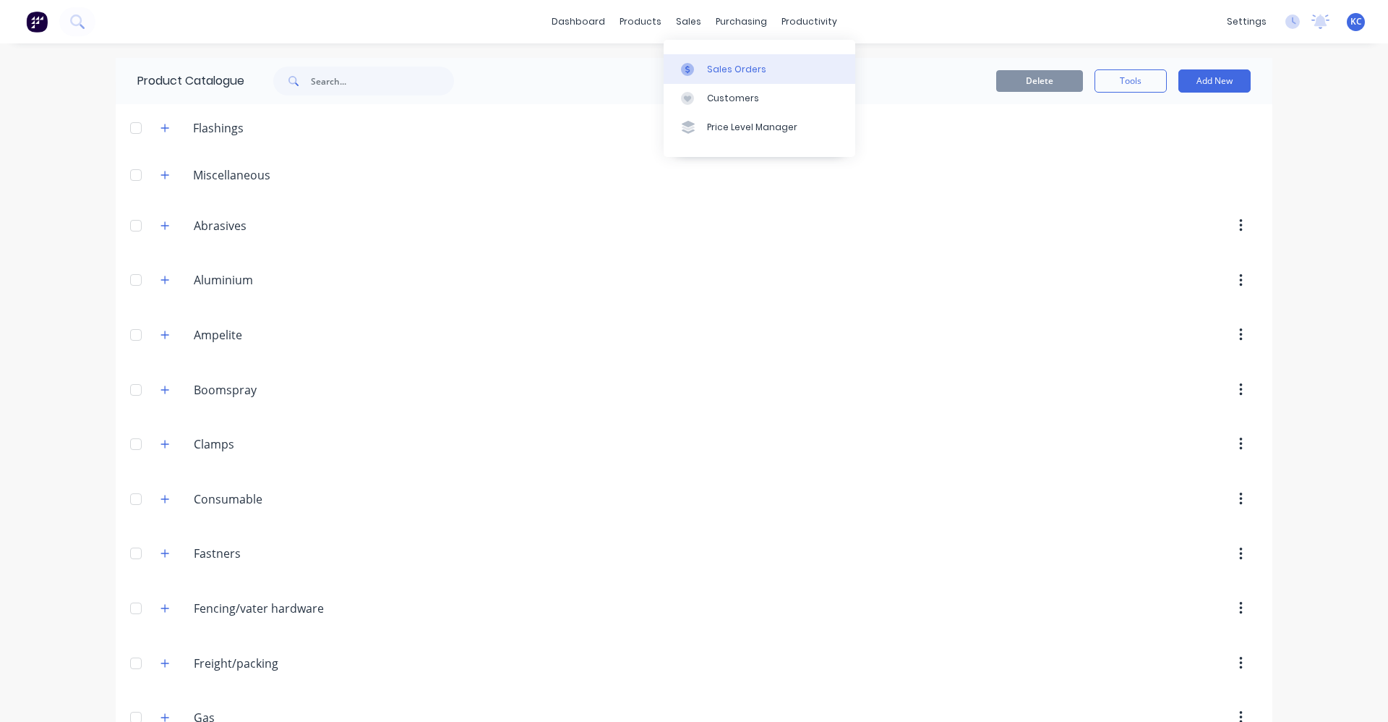
click at [704, 72] on link "Sales Orders" at bounding box center [760, 68] width 192 height 29
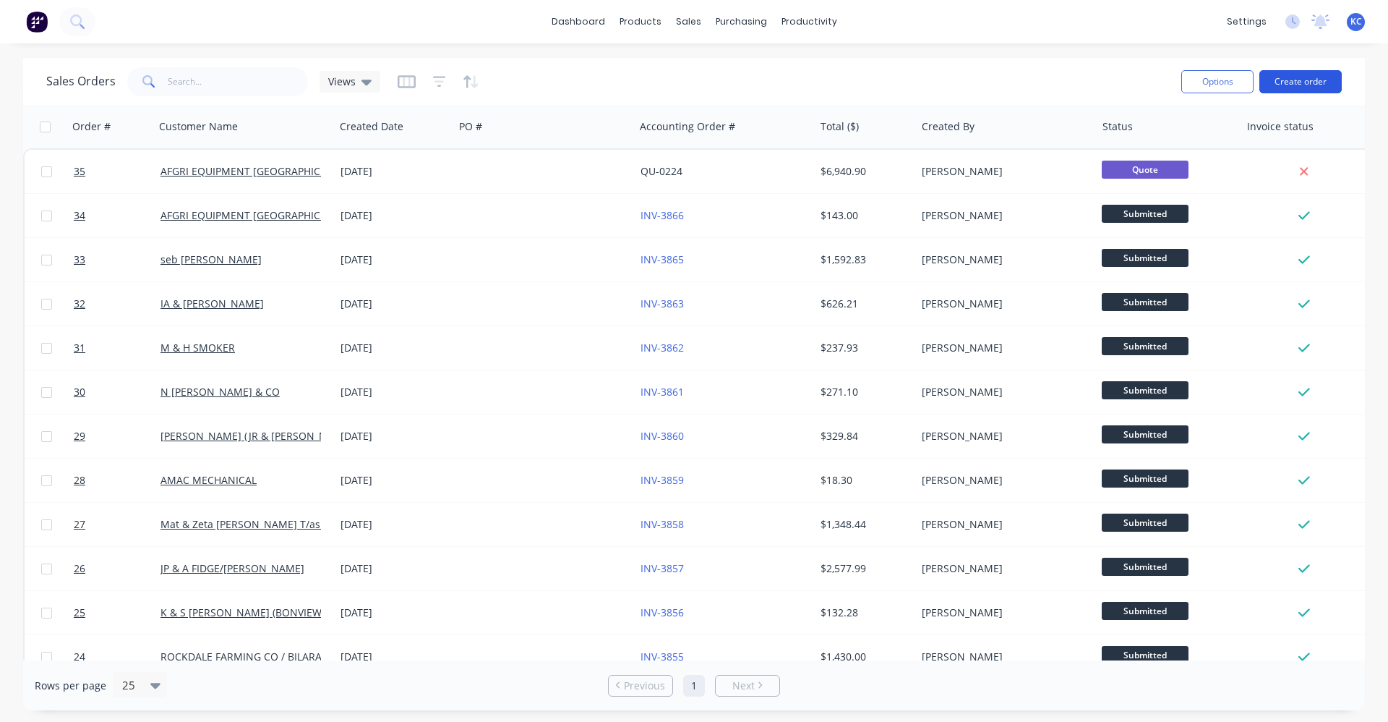
click at [1299, 85] on button "Create order" at bounding box center [1301, 81] width 82 height 23
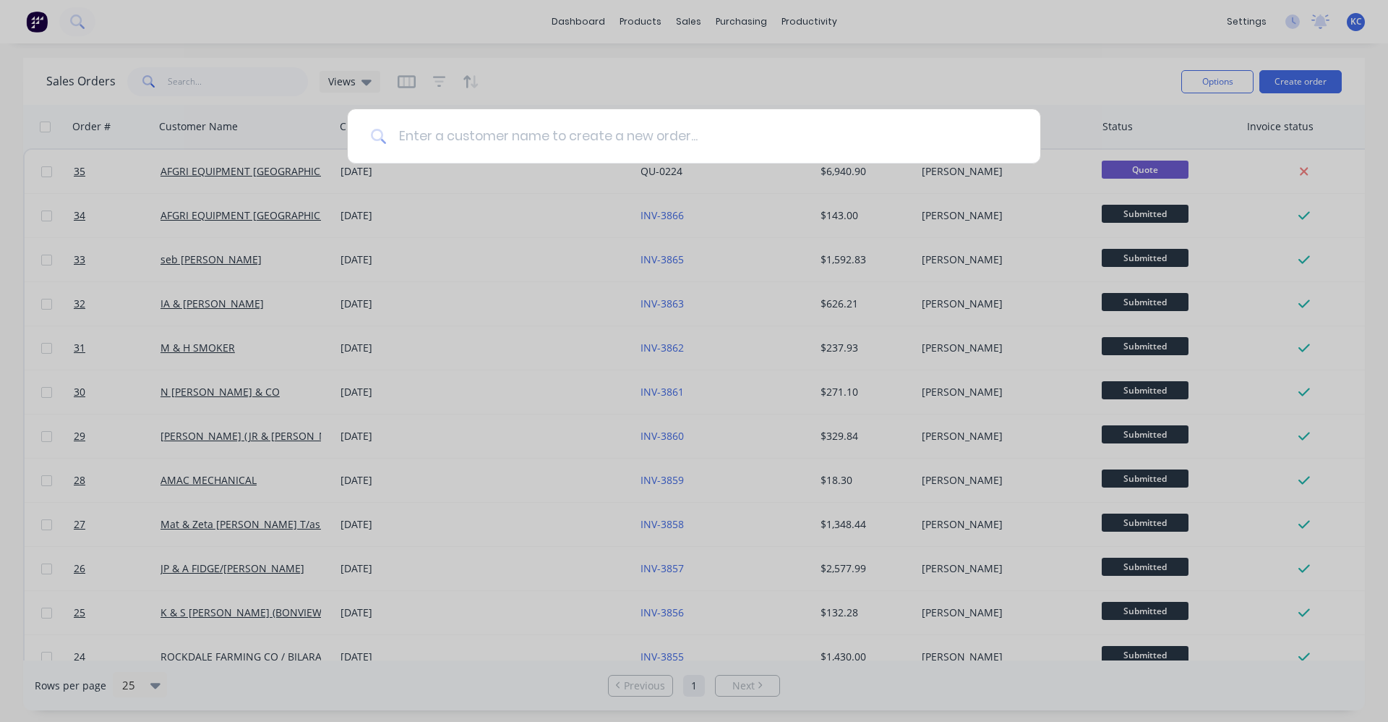
click at [672, 136] on input at bounding box center [702, 136] width 631 height 54
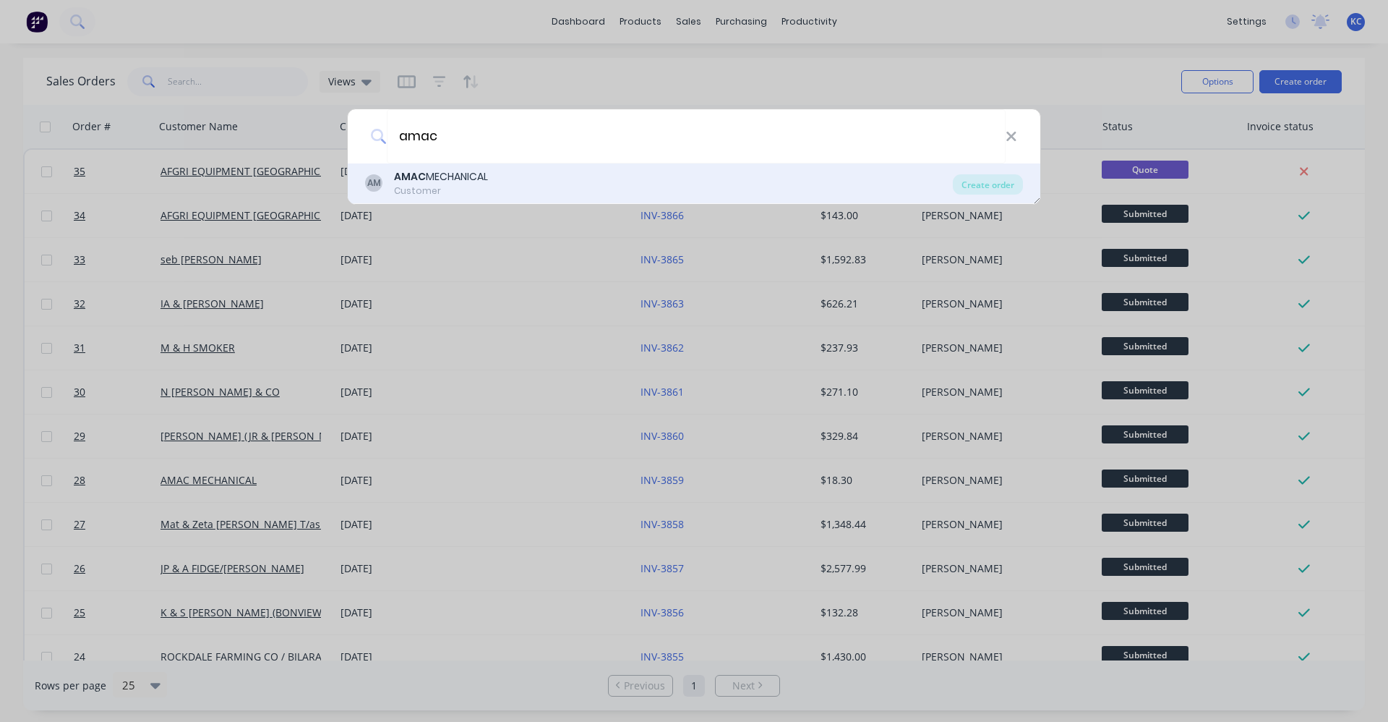
click at [630, 187] on div "AM AMAC MECHANICAL Customer" at bounding box center [659, 183] width 588 height 28
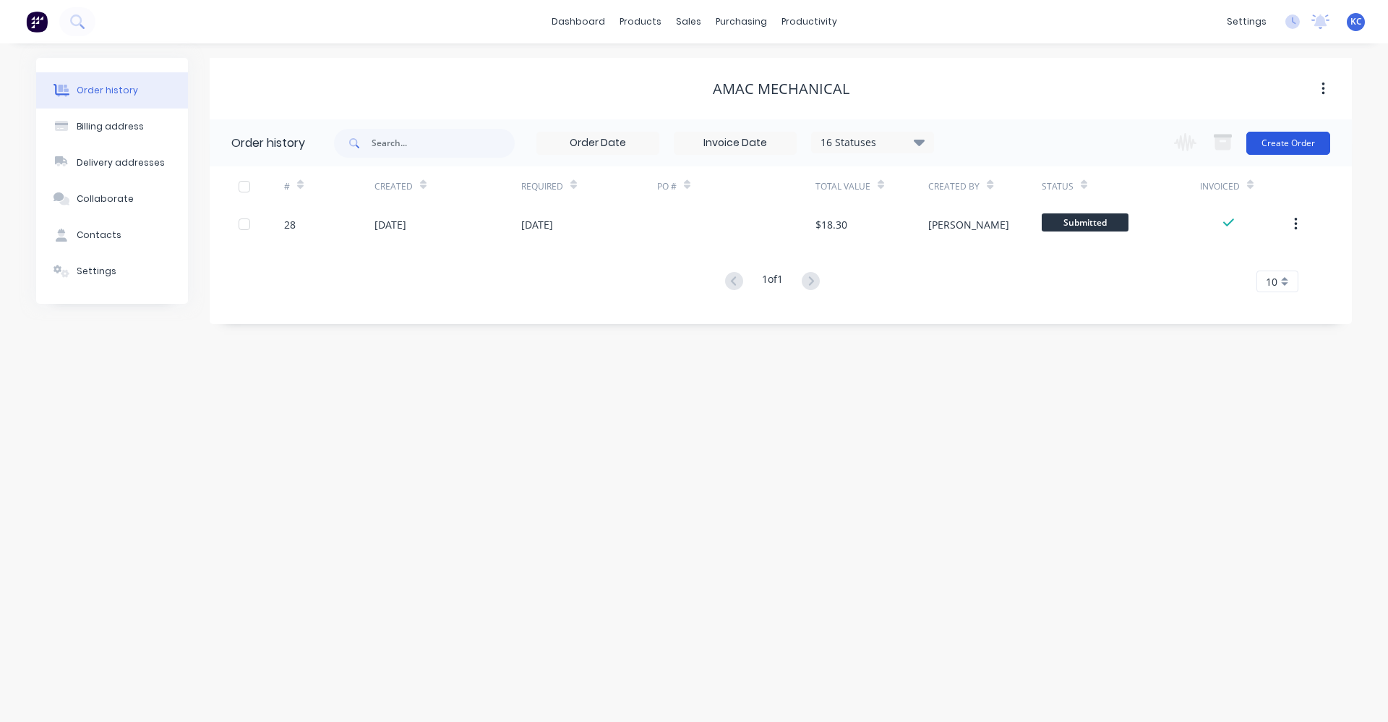
click at [1269, 144] on button "Create Order" at bounding box center [1289, 143] width 84 height 23
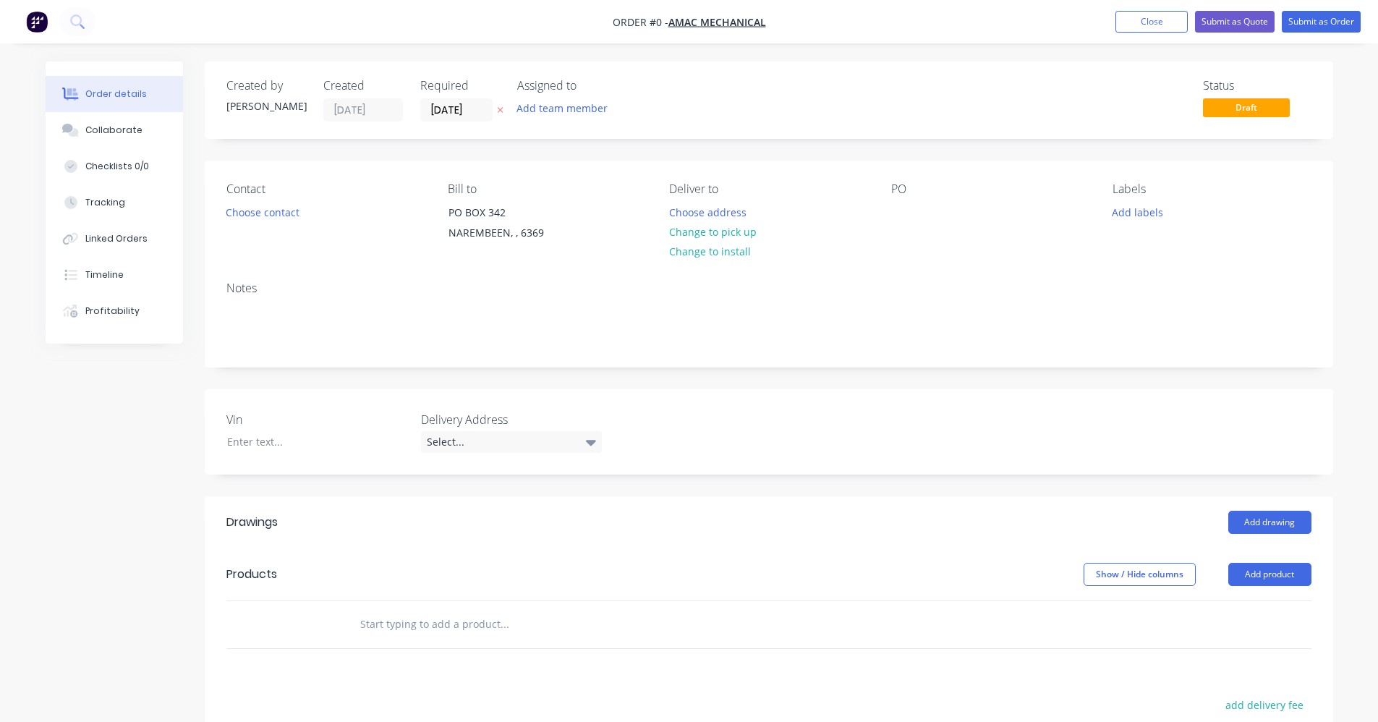
click at [421, 617] on input "text" at bounding box center [503, 624] width 289 height 29
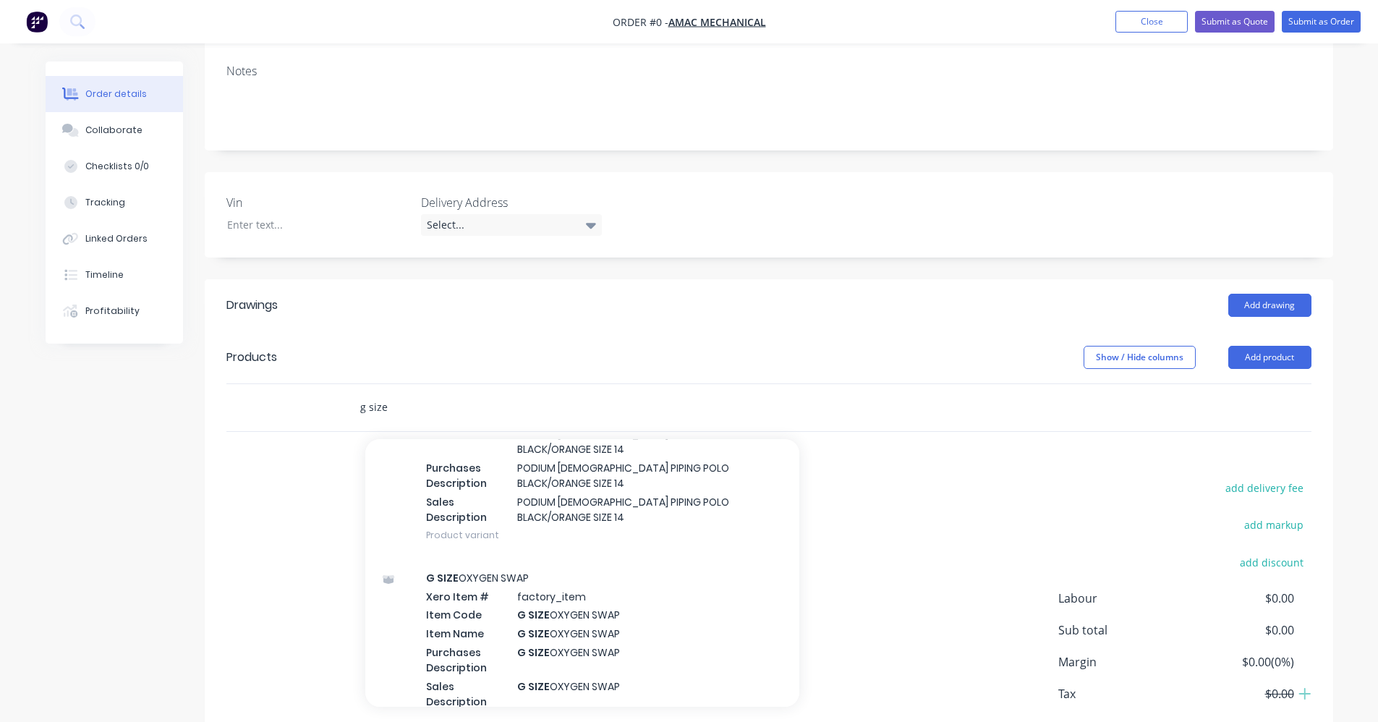
scroll to position [1519, 0]
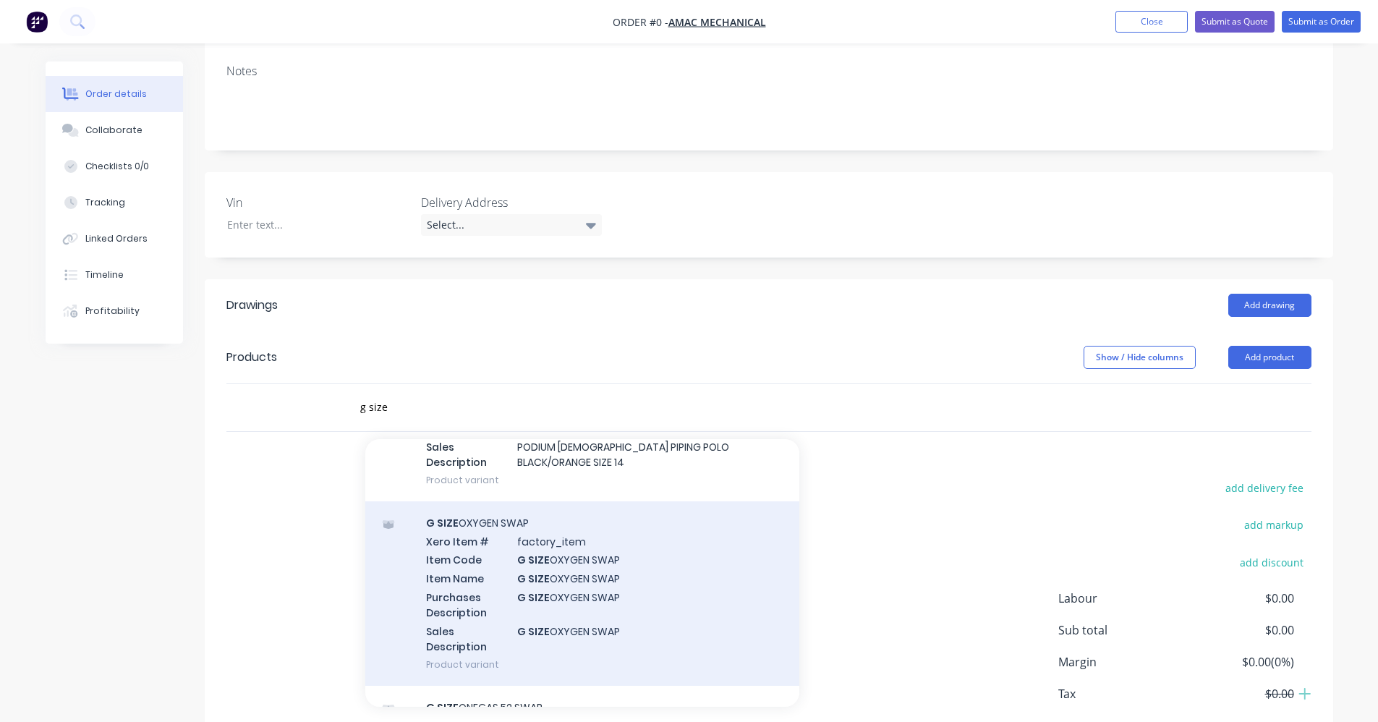
click at [611, 568] on div "G SIZE OXYGEN SWAP Xero Item # factory_item Item Code G SIZE OXYGEN SWAP Item N…" at bounding box center [582, 593] width 434 height 184
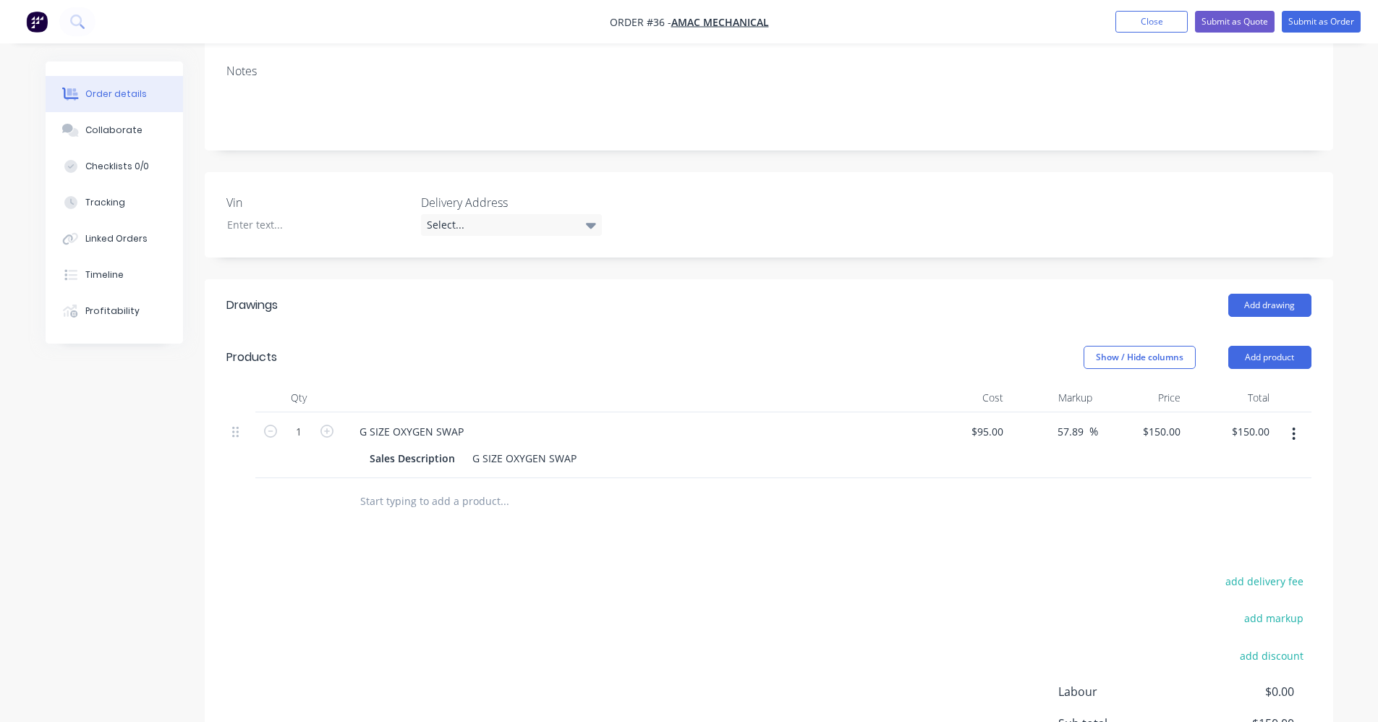
click at [463, 504] on input "text" at bounding box center [503, 501] width 289 height 29
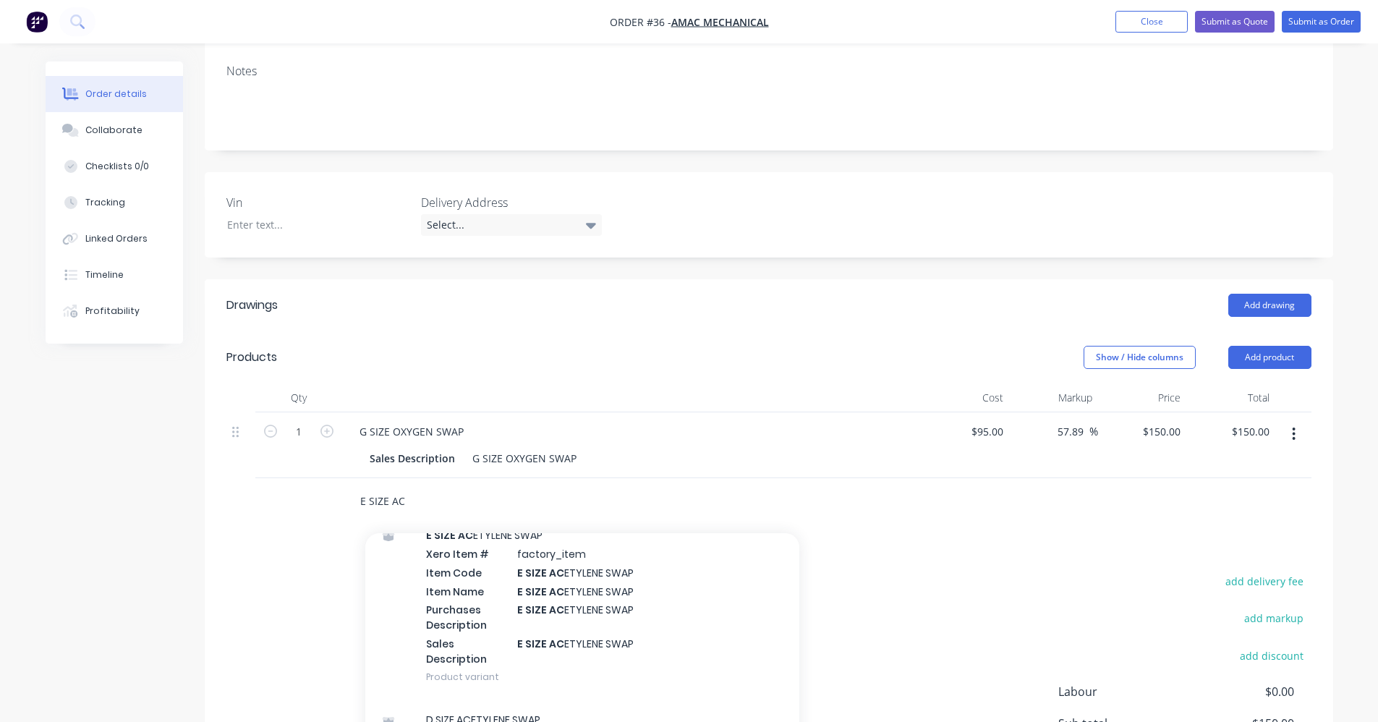
scroll to position [362, 0]
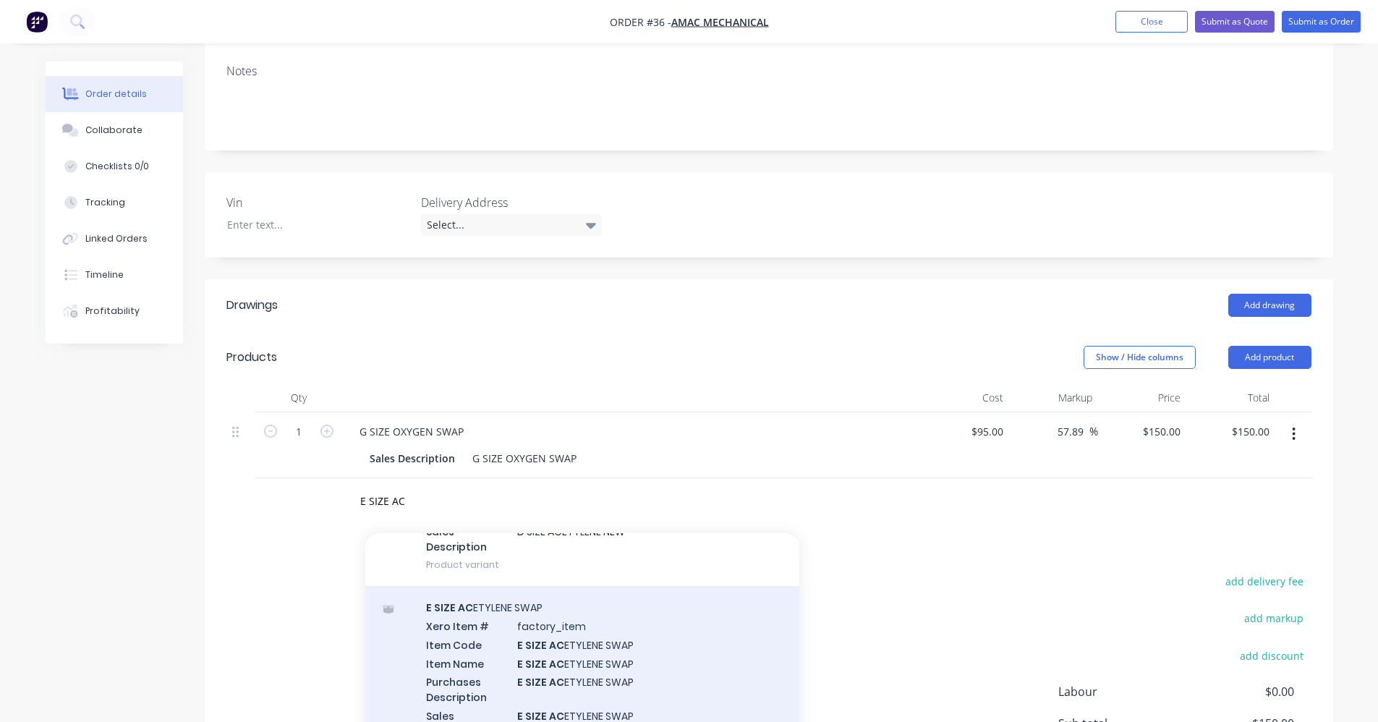
click at [600, 638] on div "E SIZE AC ETYLENE SWAP Xero Item # factory_item Item Code E SIZE AC ETYLENE SWA…" at bounding box center [582, 678] width 434 height 184
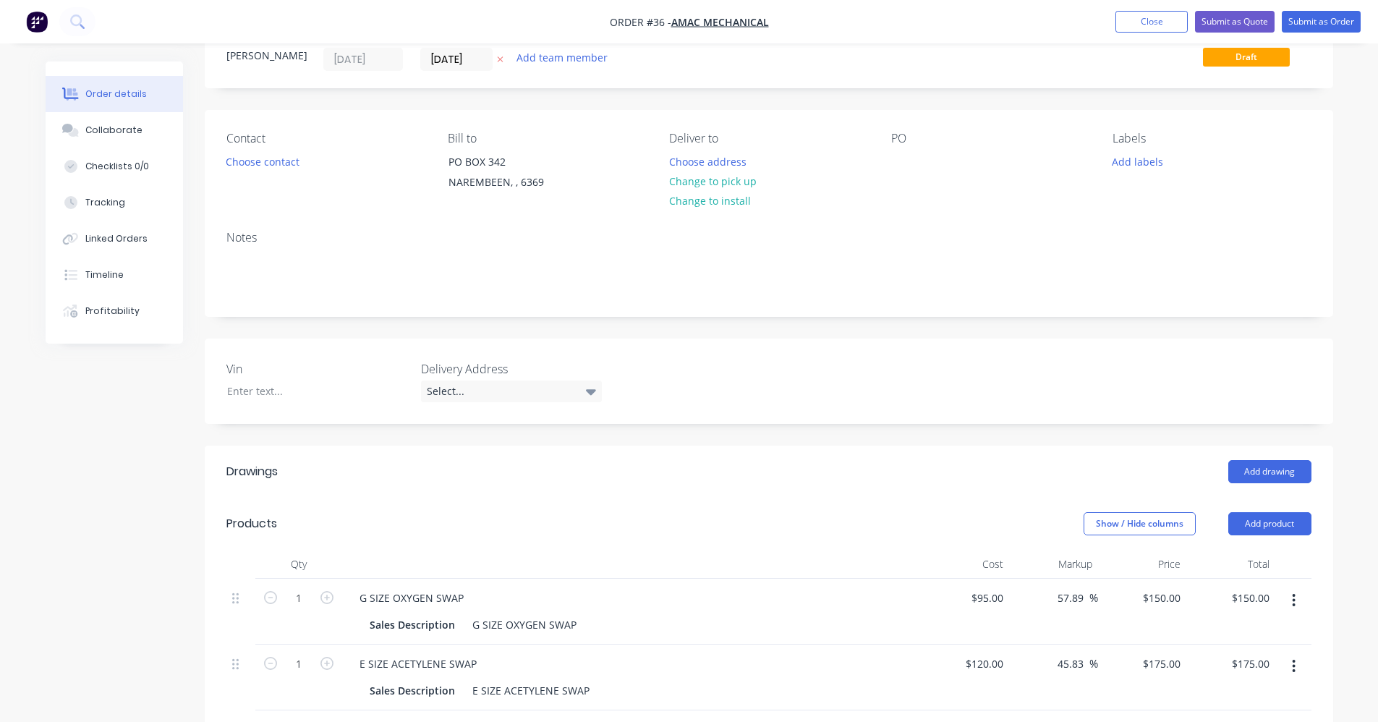
scroll to position [21, 0]
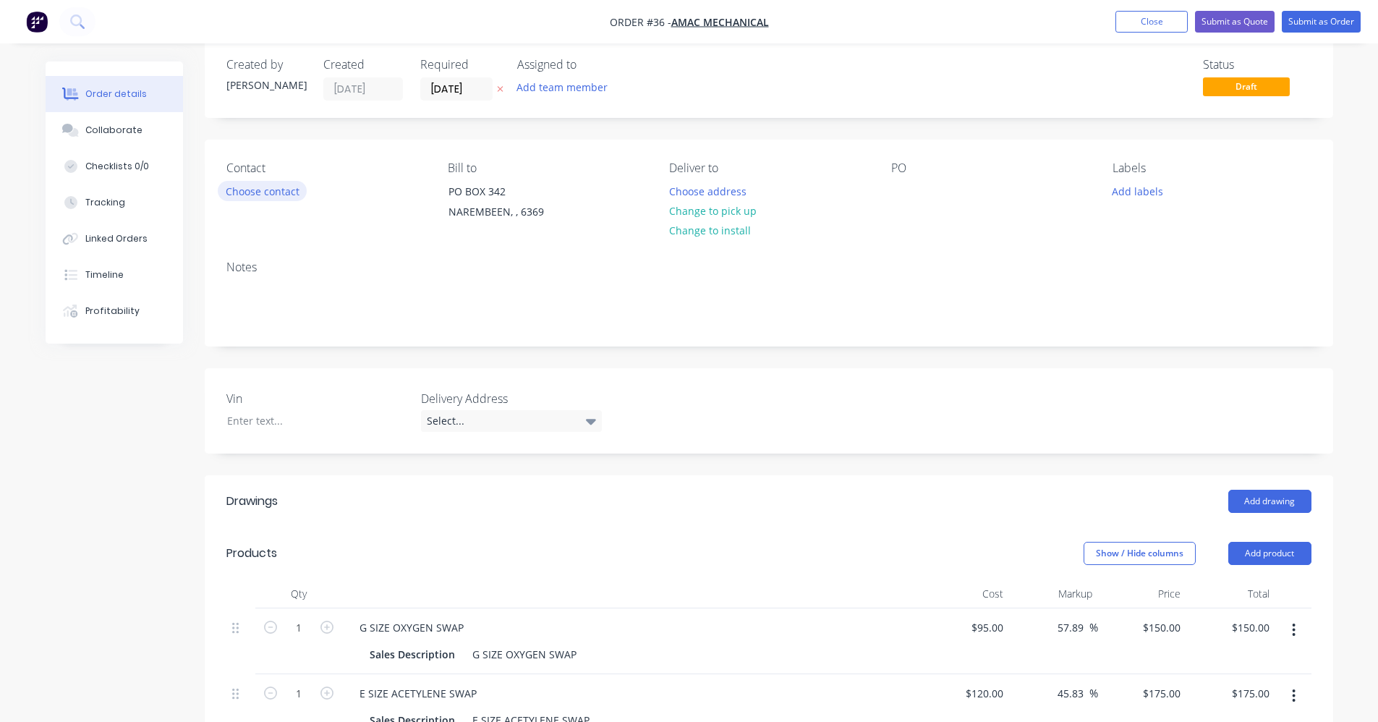
click at [275, 192] on button "Choose contact" at bounding box center [262, 191] width 89 height 20
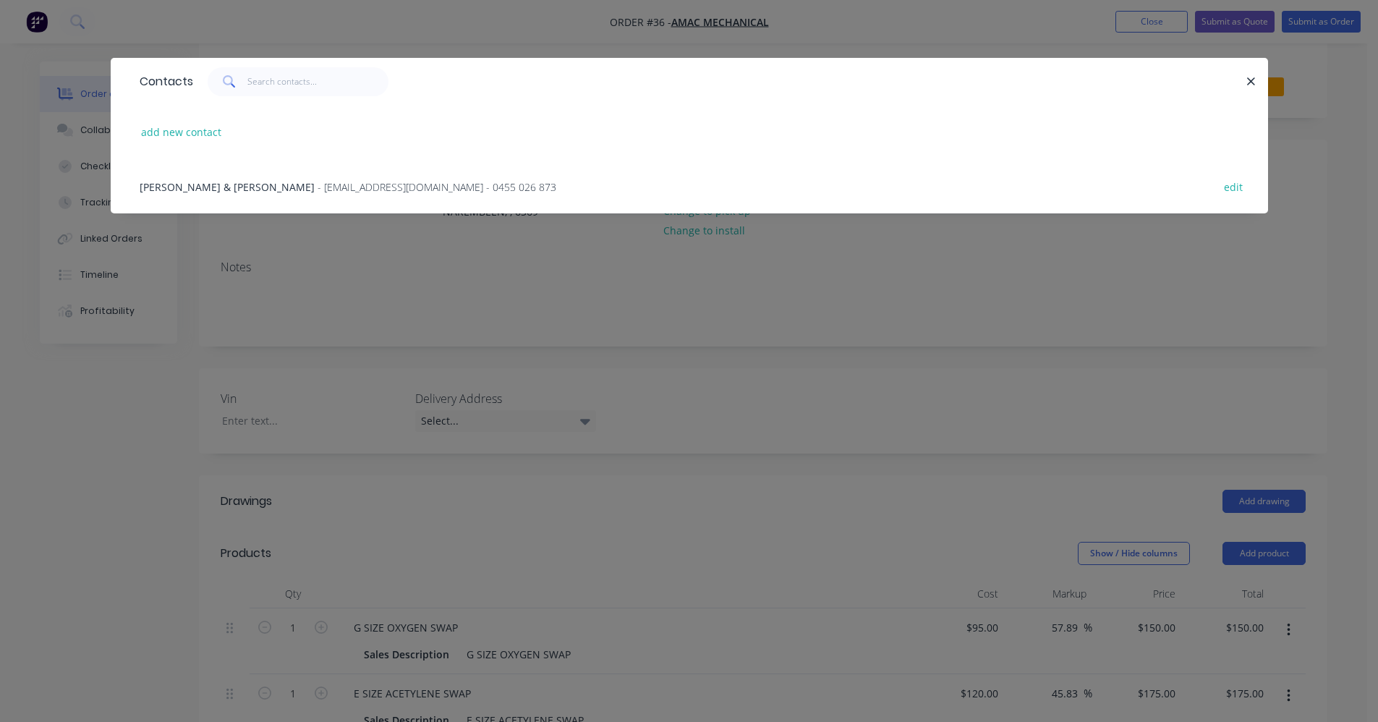
click at [317, 189] on span "- admin@amacmechanical.com.au - 0455 026 873" at bounding box center [436, 187] width 239 height 14
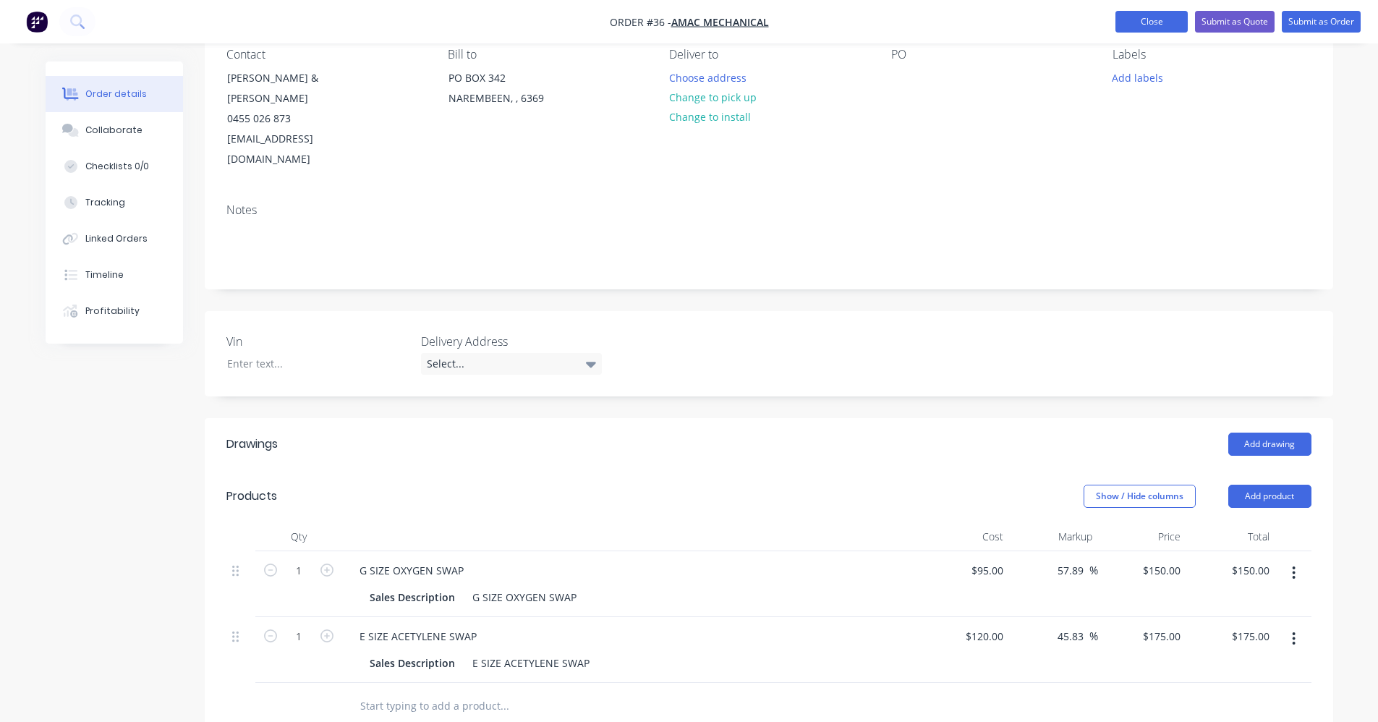
scroll to position [145, 0]
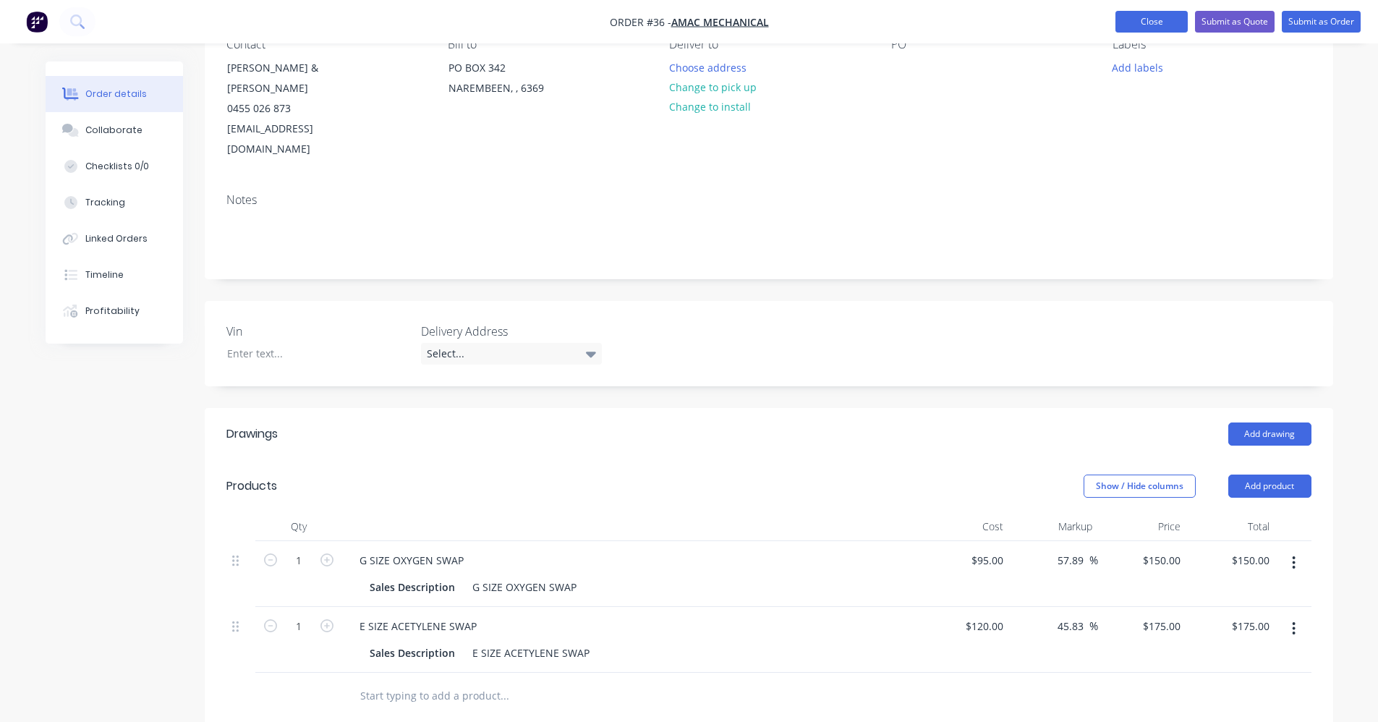
click at [1129, 14] on button "Close" at bounding box center [1151, 22] width 72 height 22
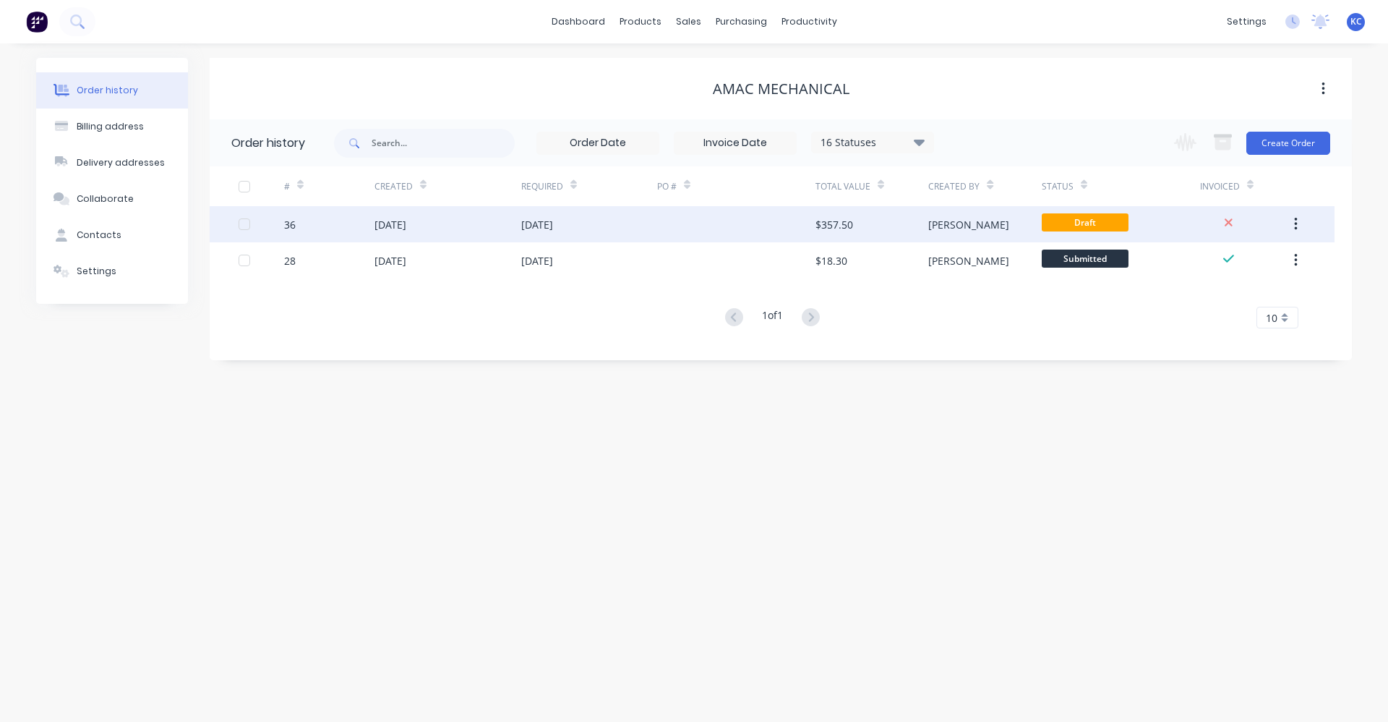
click at [1297, 221] on icon "button" at bounding box center [1296, 224] width 4 height 16
click at [250, 226] on div at bounding box center [262, 224] width 46 height 36
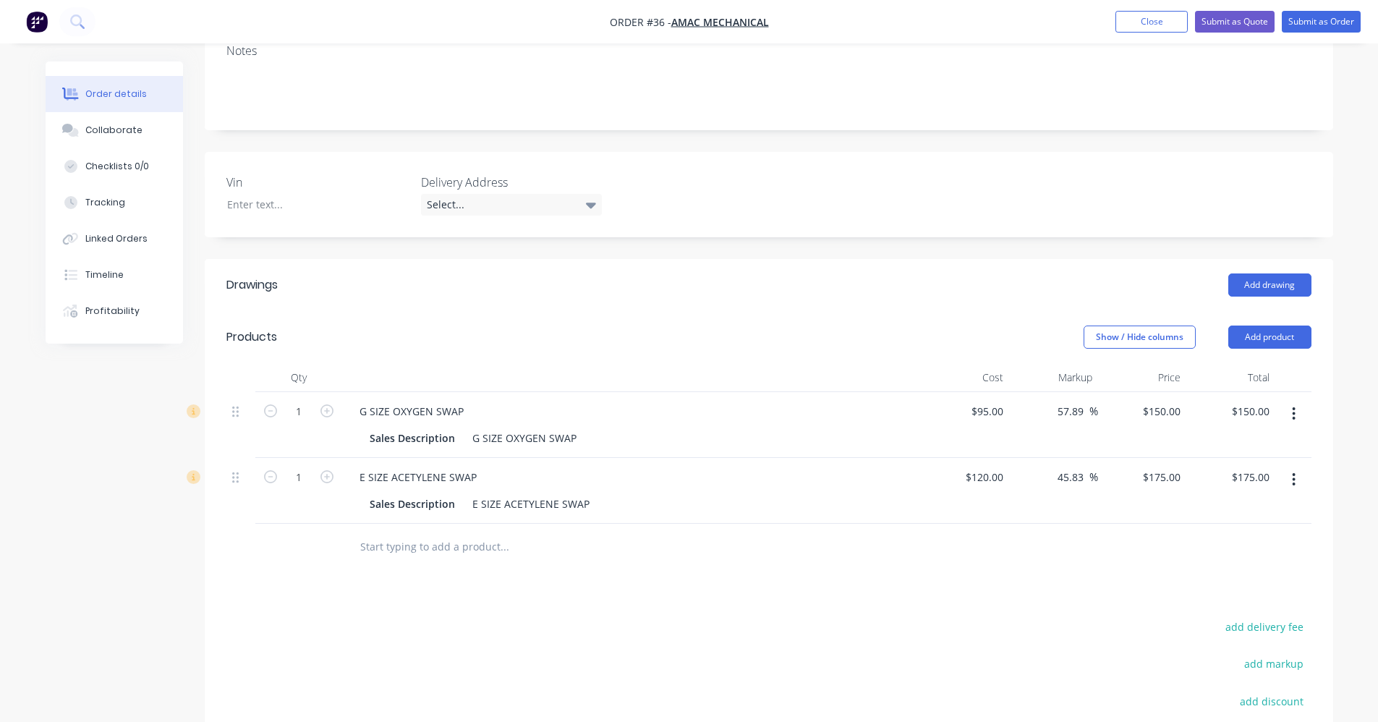
scroll to position [434, 0]
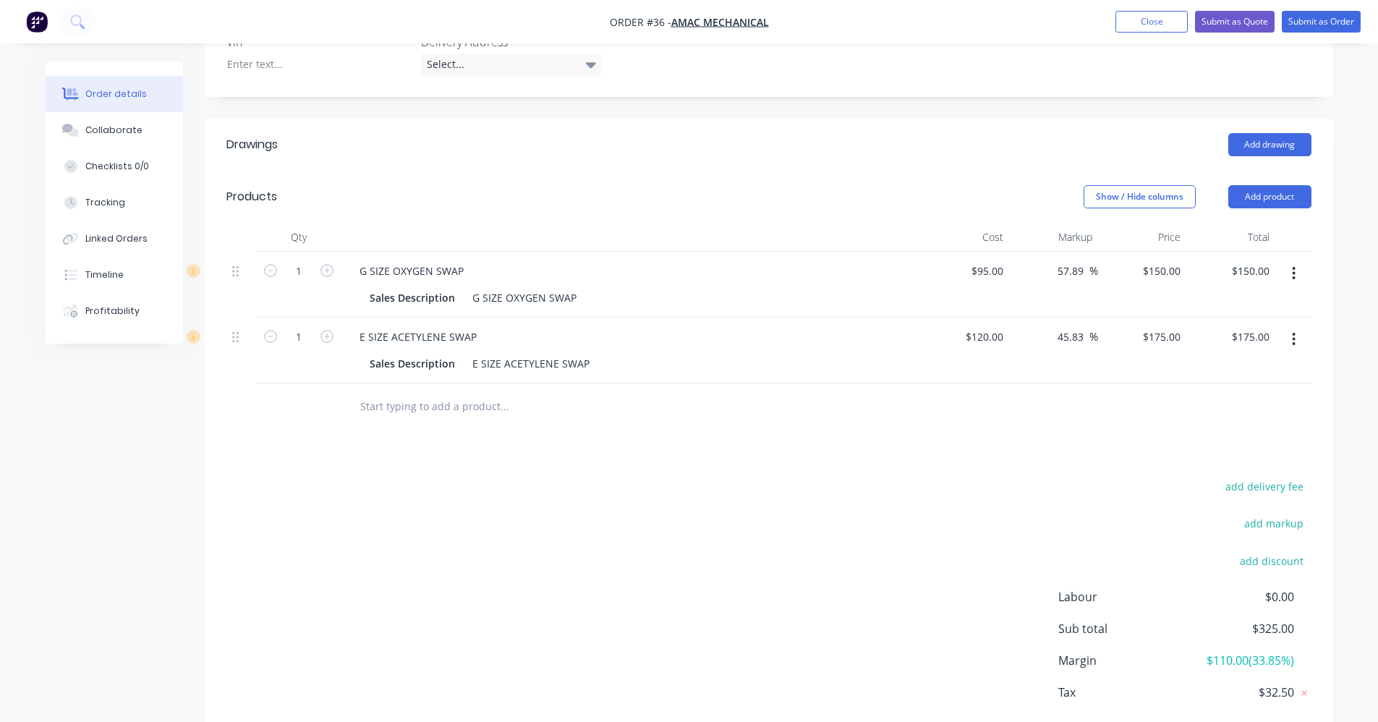
click at [1295, 265] on icon "button" at bounding box center [1293, 273] width 4 height 16
click at [1252, 388] on div "Delete" at bounding box center [1242, 398] width 111 height 21
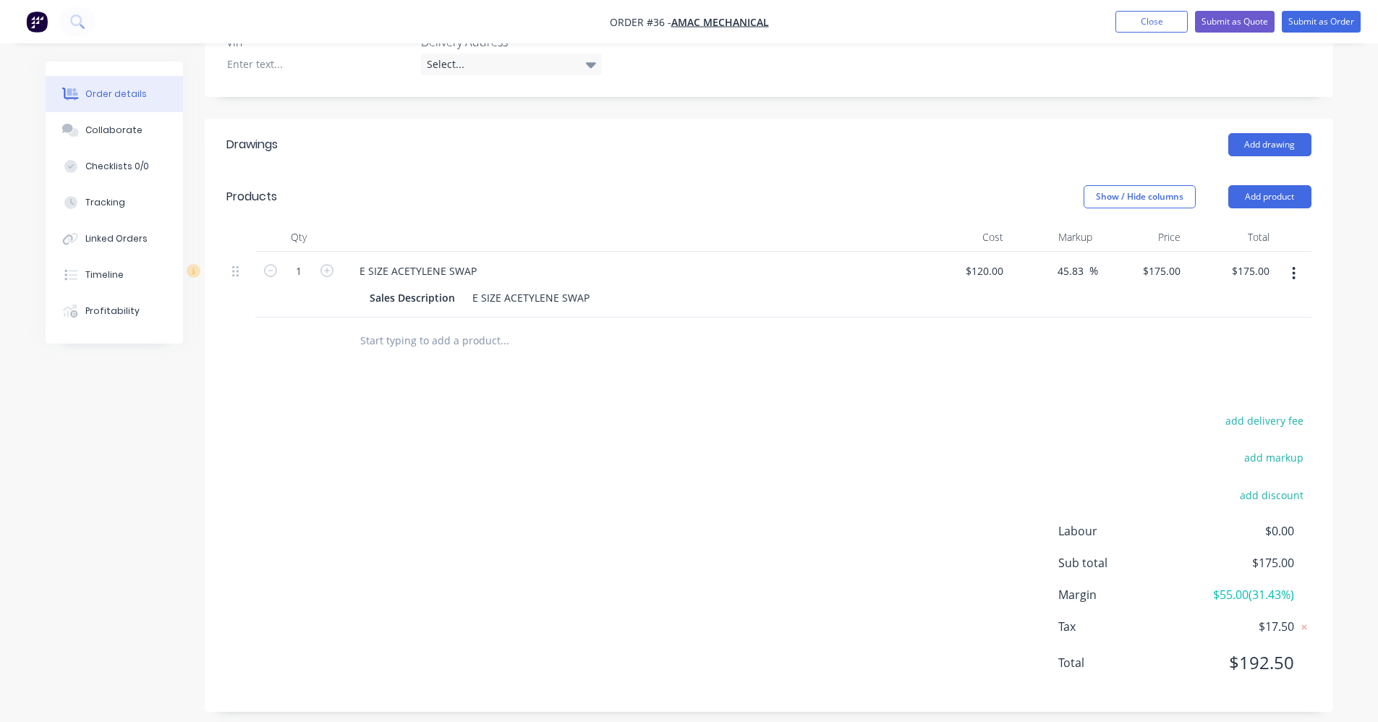
scroll to position [425, 0]
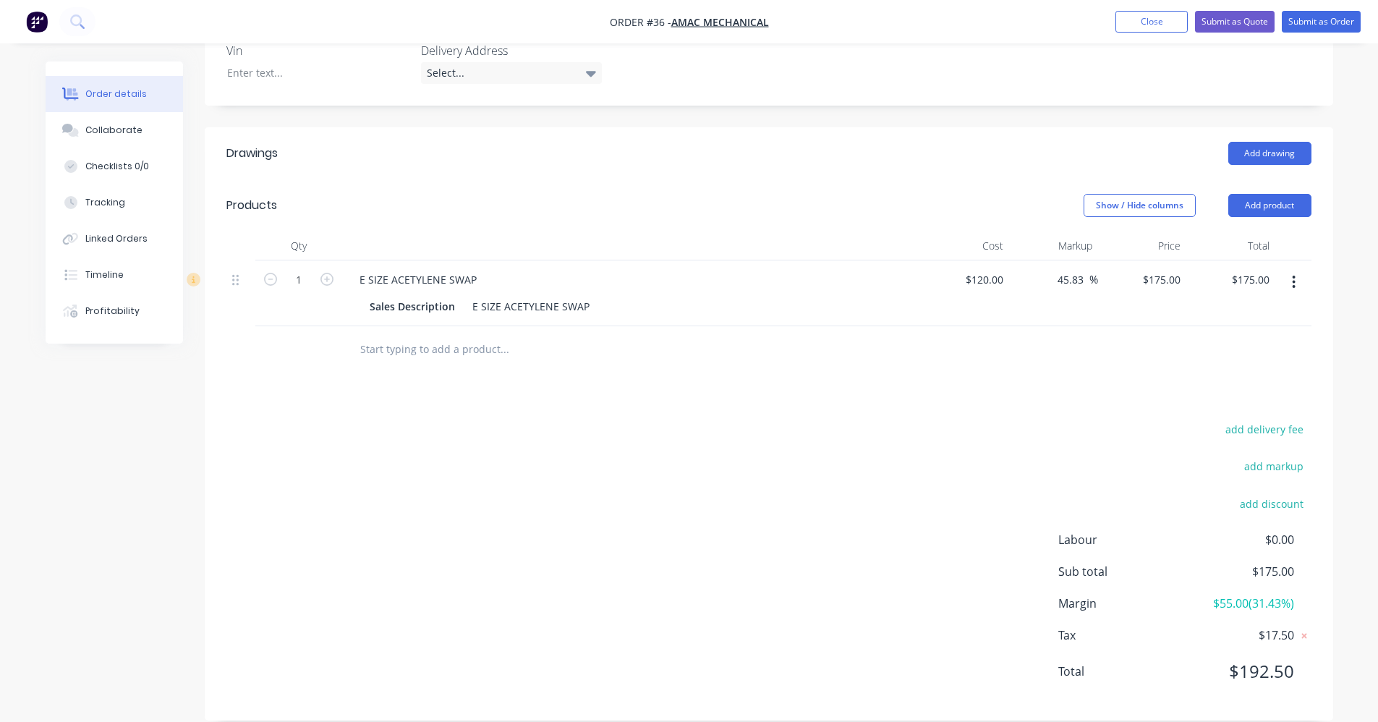
click at [1295, 274] on icon "button" at bounding box center [1293, 282] width 4 height 16
click at [1258, 396] on div "Delete" at bounding box center [1242, 406] width 111 height 21
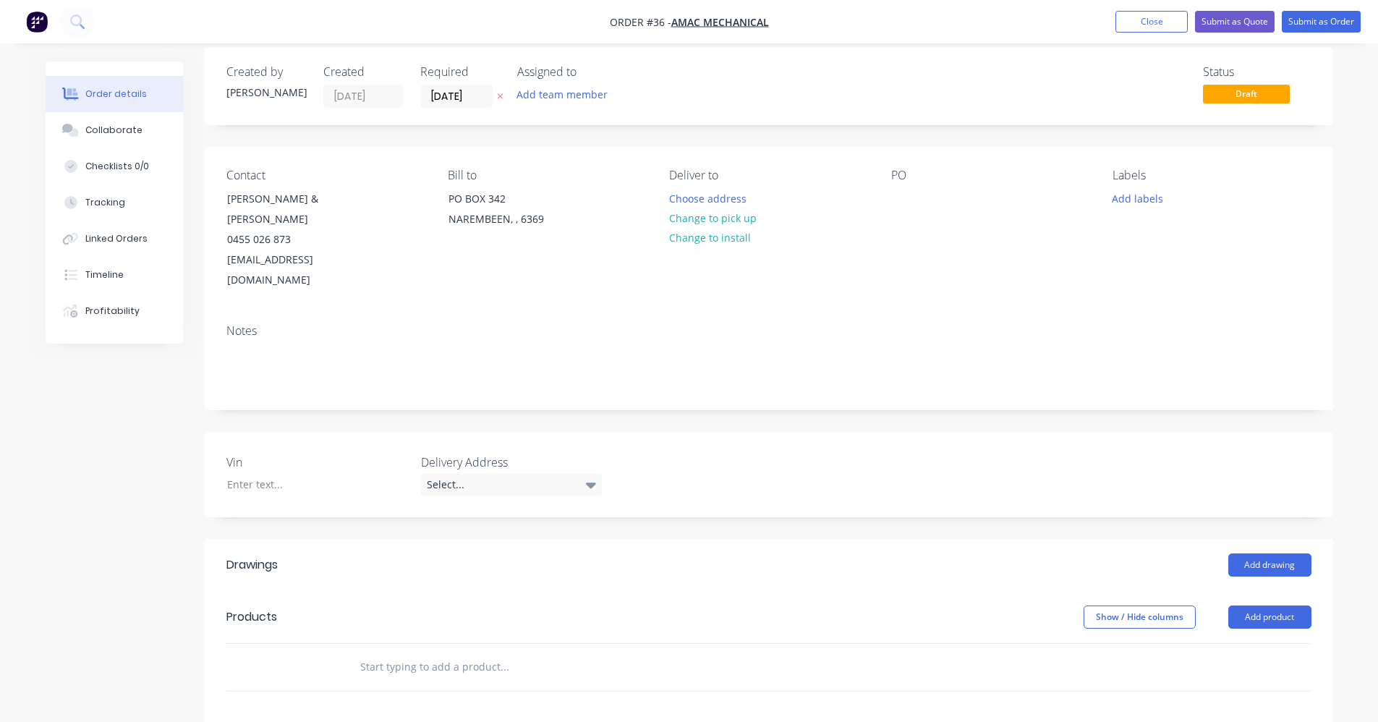
scroll to position [0, 0]
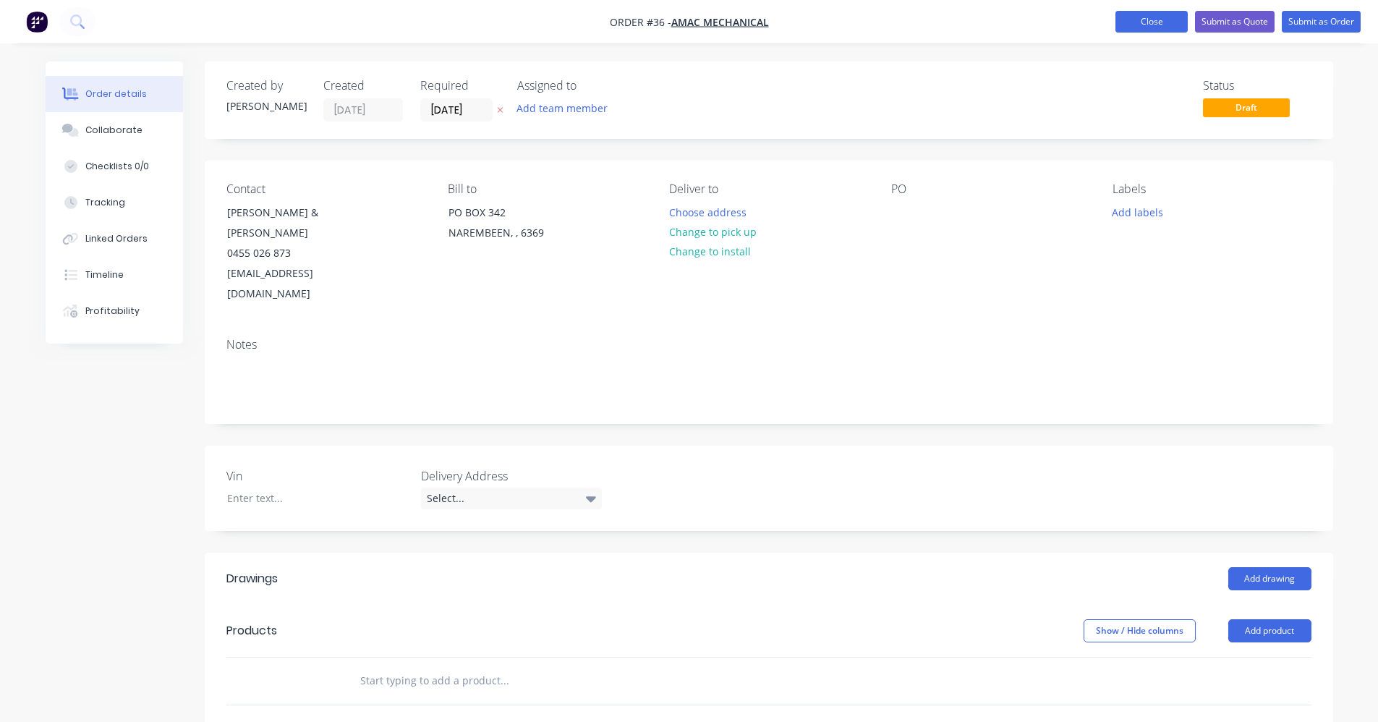
click at [1169, 25] on button "Close" at bounding box center [1151, 22] width 72 height 22
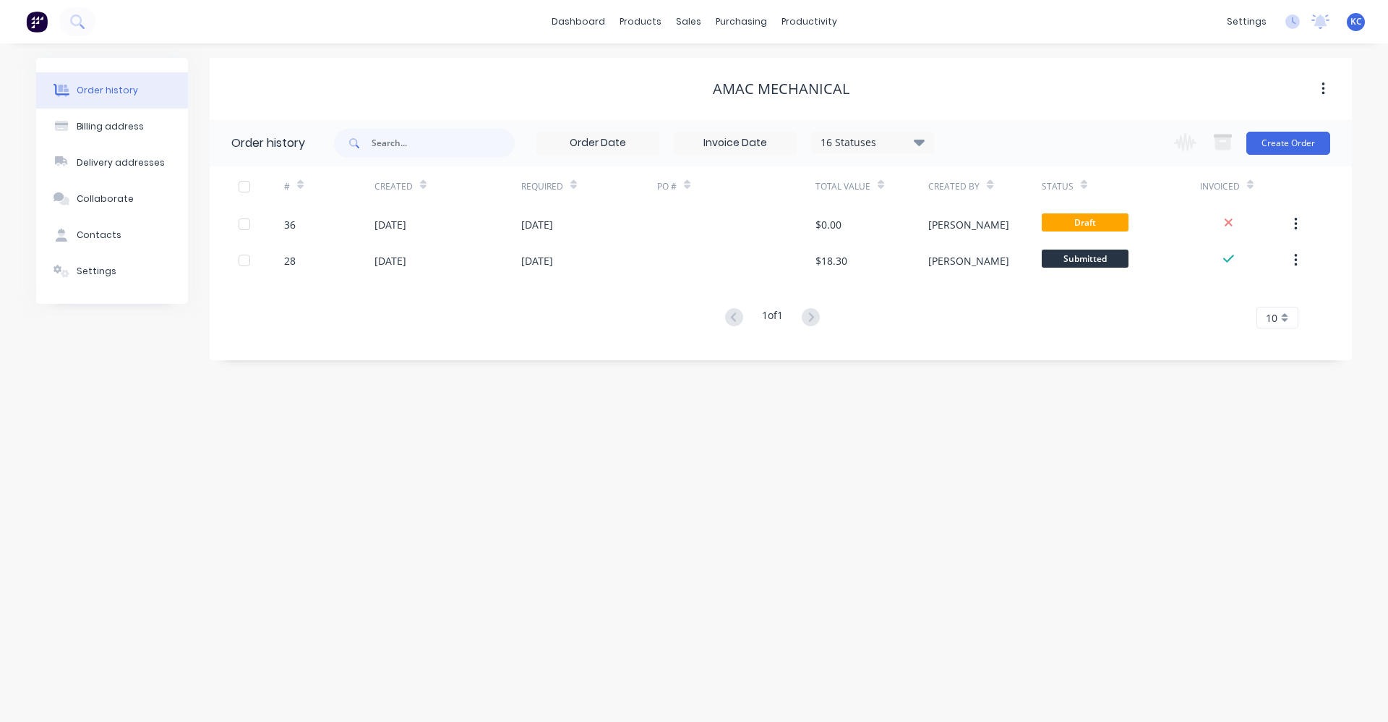
click at [1322, 82] on icon "button" at bounding box center [1324, 89] width 4 height 16
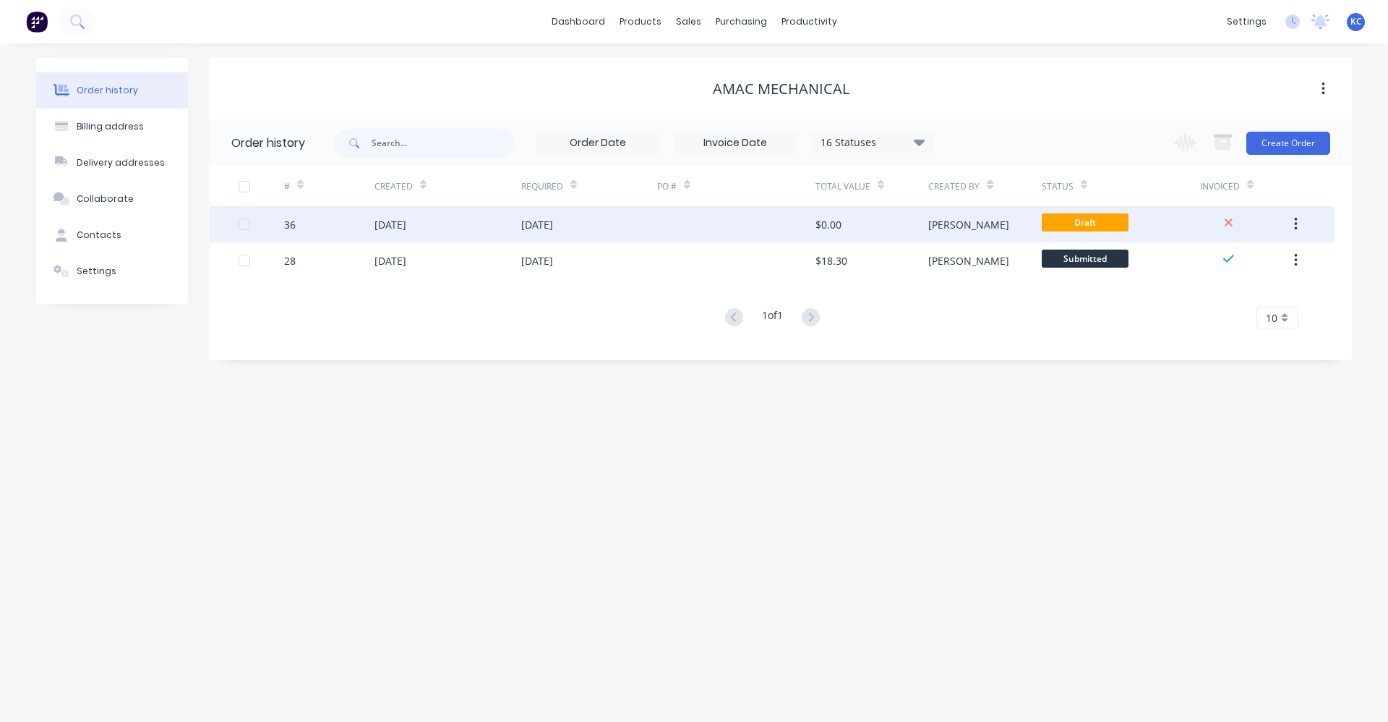
click at [242, 221] on div at bounding box center [244, 224] width 29 height 29
click at [1298, 231] on button "button" at bounding box center [1296, 224] width 34 height 26
click at [1229, 223] on icon at bounding box center [1229, 222] width 8 height 8
click at [699, 69] on icon at bounding box center [692, 69] width 13 height 13
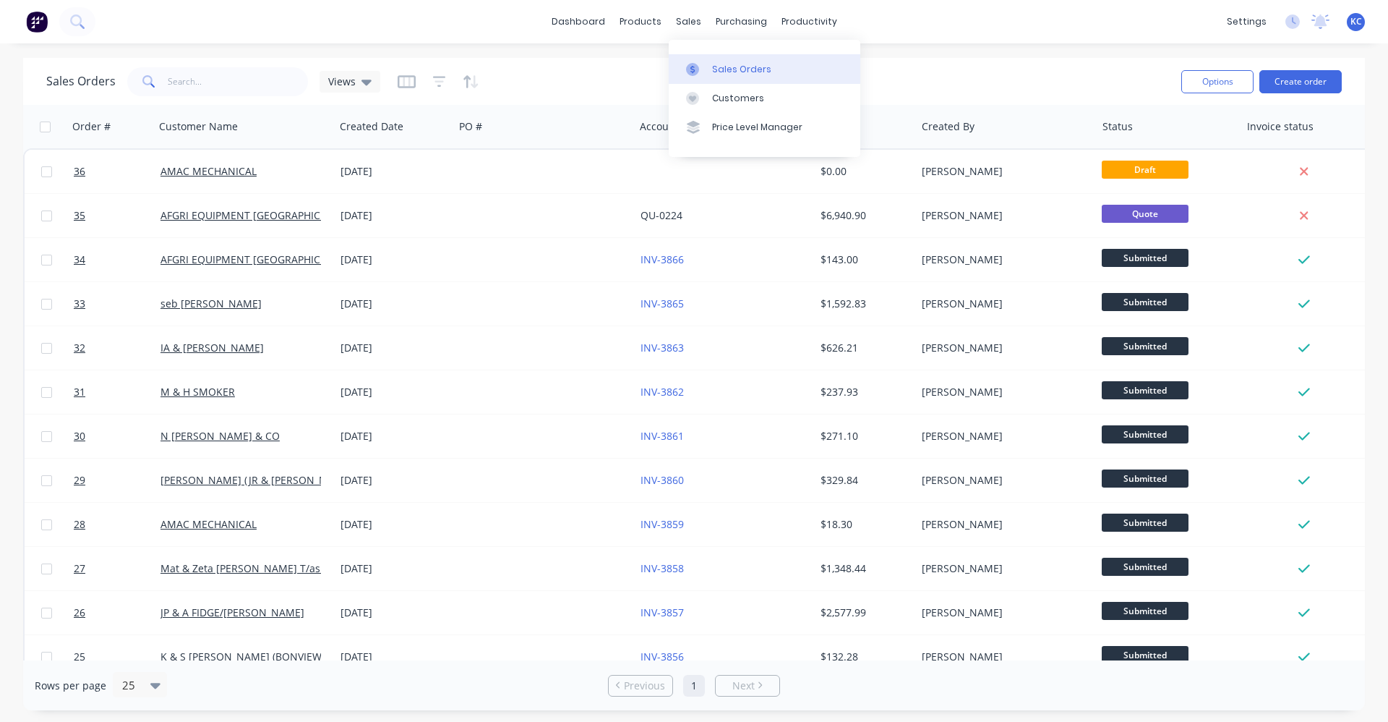
click at [716, 65] on div "Sales Orders" at bounding box center [741, 69] width 59 height 13
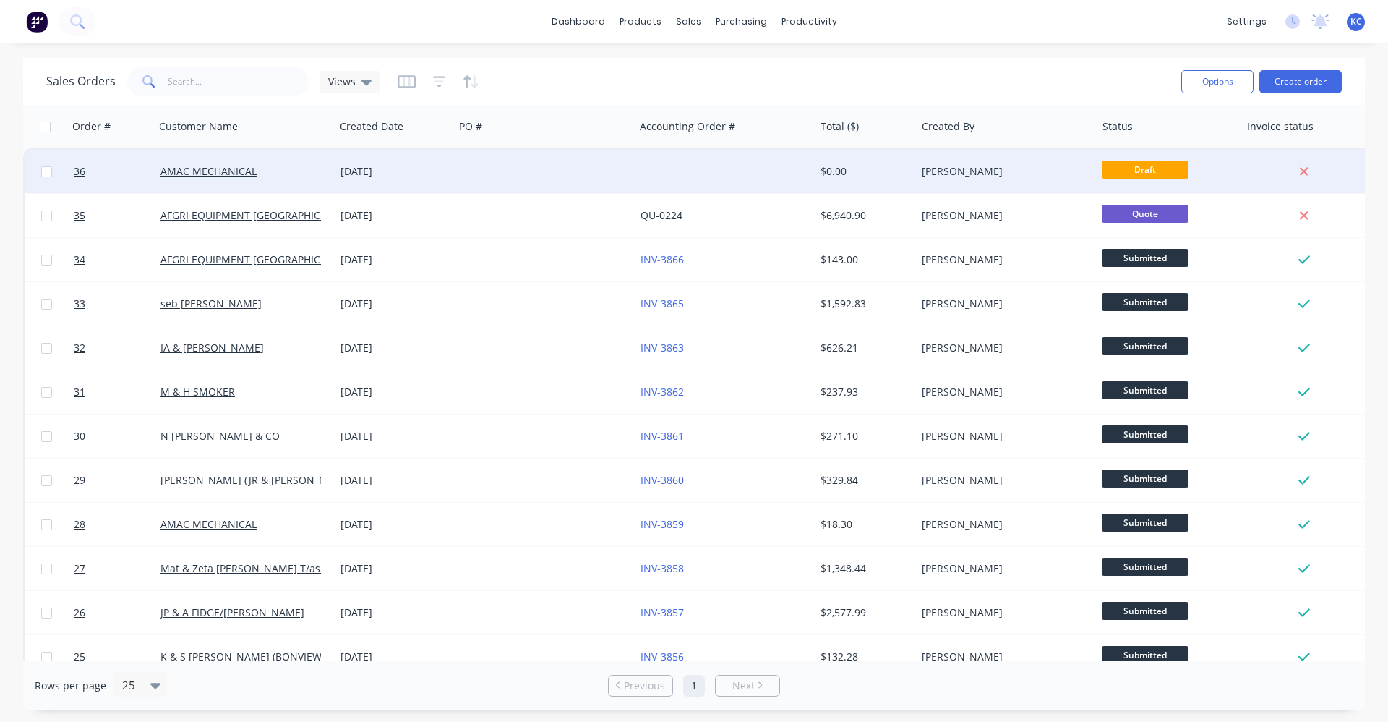
click at [597, 172] on div at bounding box center [544, 171] width 180 height 43
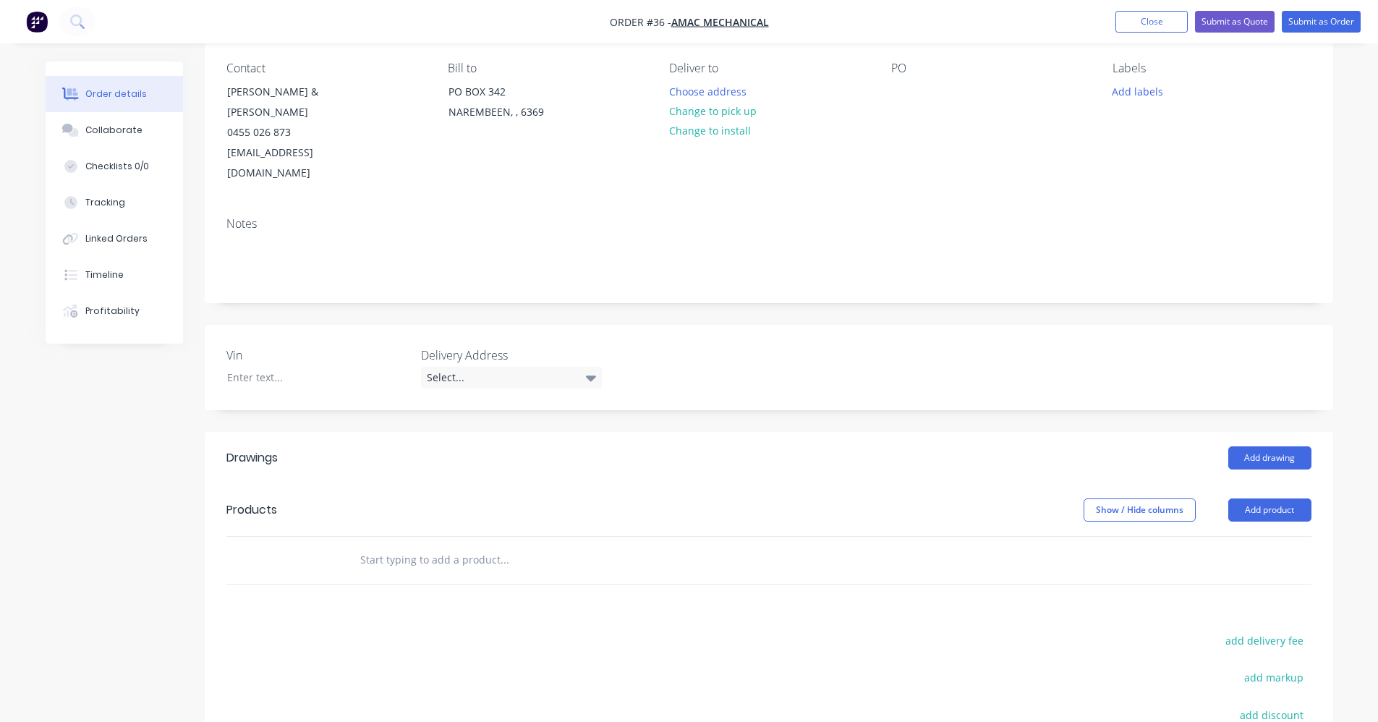
scroll to position [145, 0]
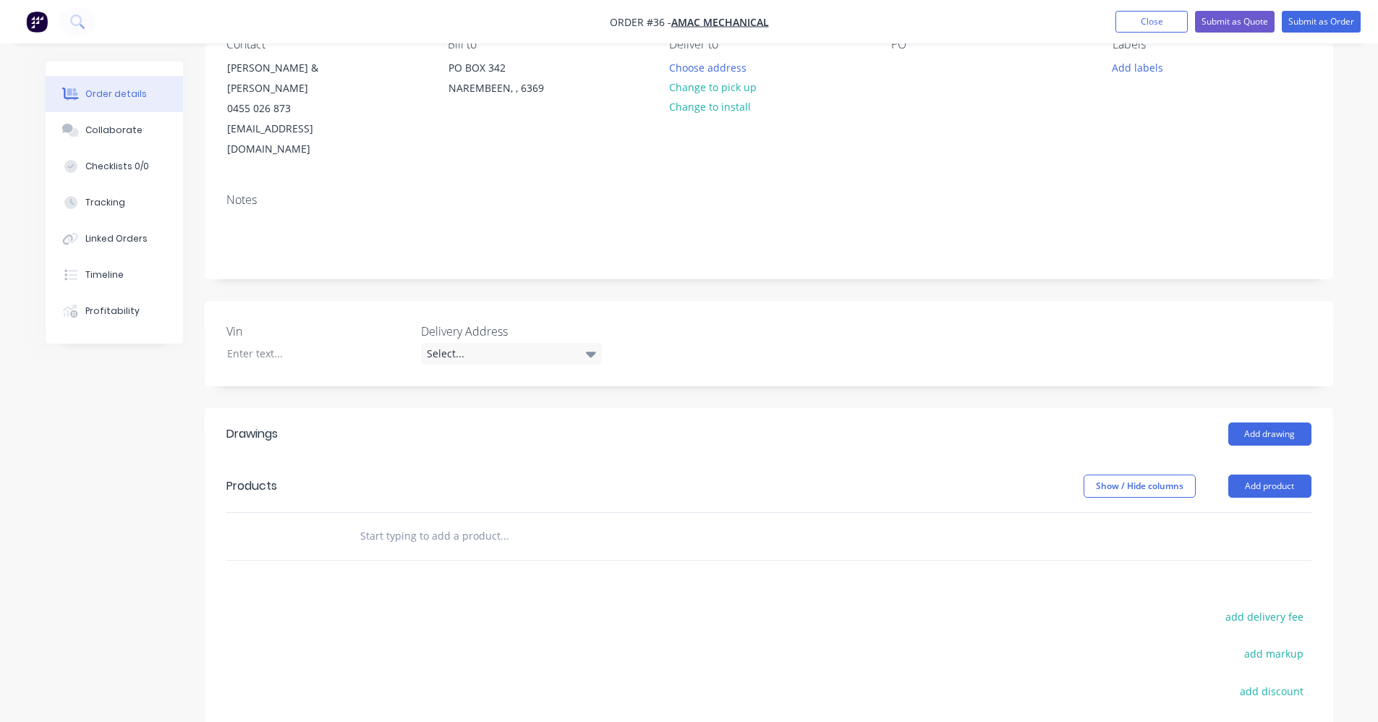
click at [435, 521] on input "text" at bounding box center [503, 535] width 289 height 29
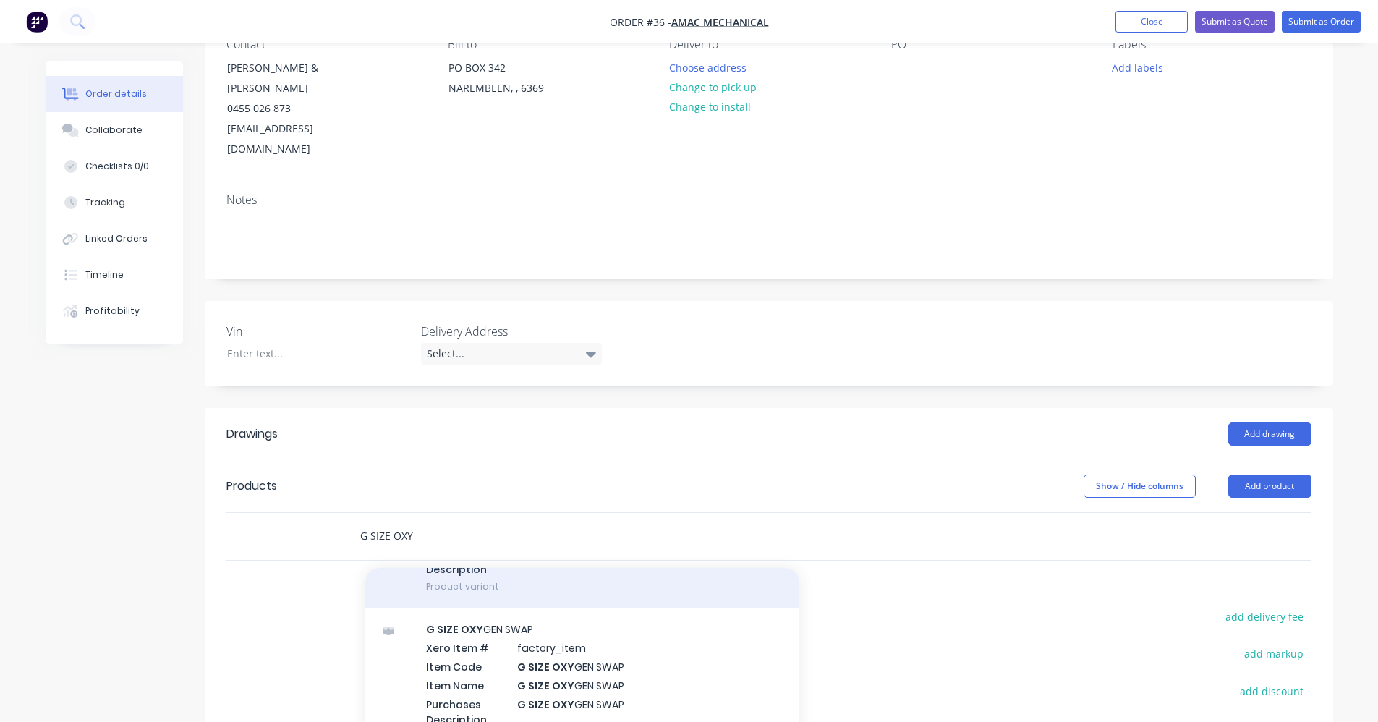
scroll to position [217, 0]
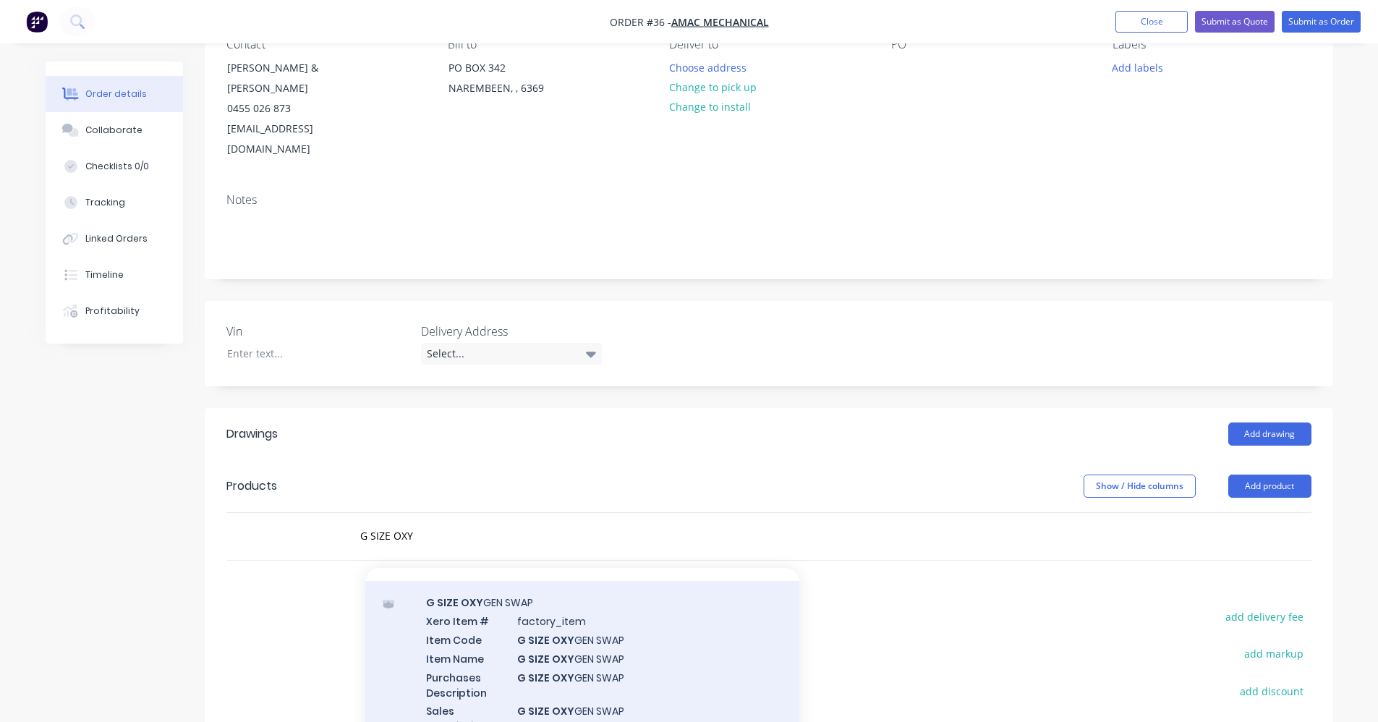
click at [631, 621] on div "G SIZE OXY GEN SWAP Xero Item # factory_item Item Code G SIZE OXY GEN SWAP Item…" at bounding box center [582, 673] width 434 height 184
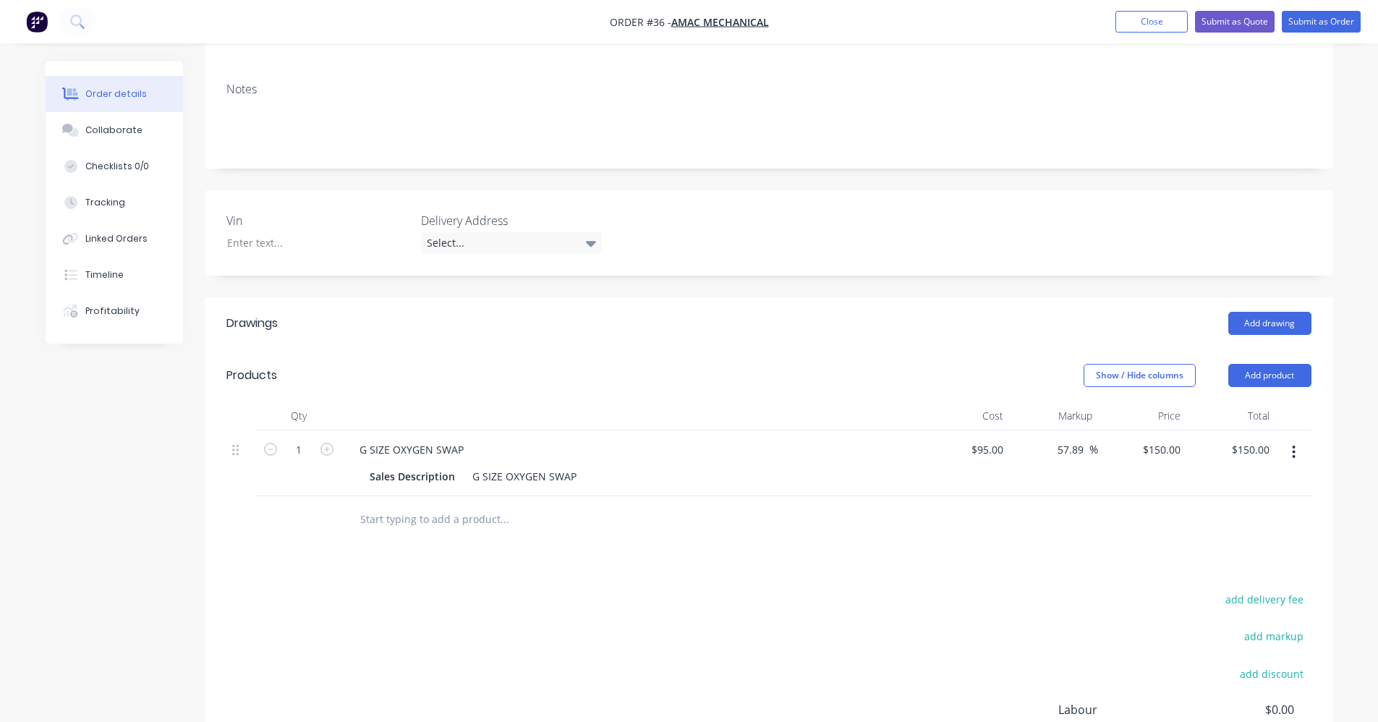
scroll to position [289, 0]
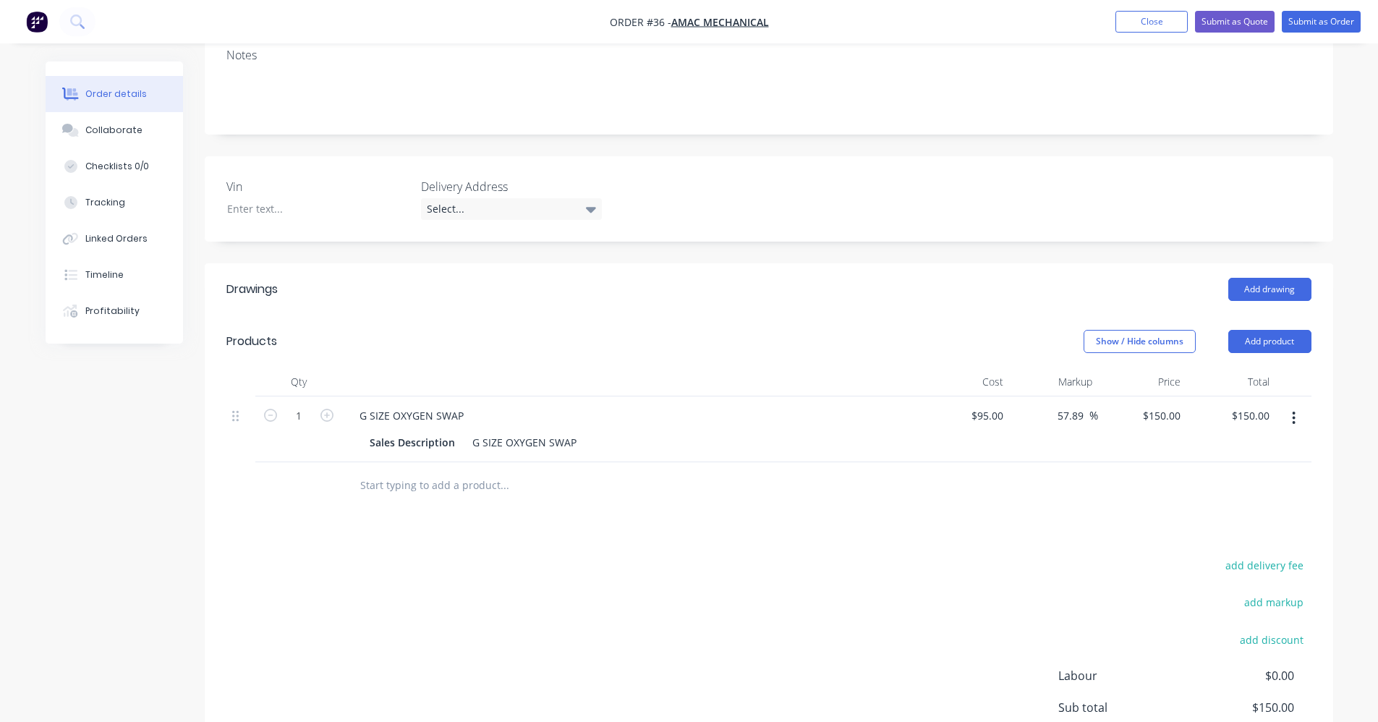
click at [457, 471] on input "text" at bounding box center [503, 485] width 289 height 29
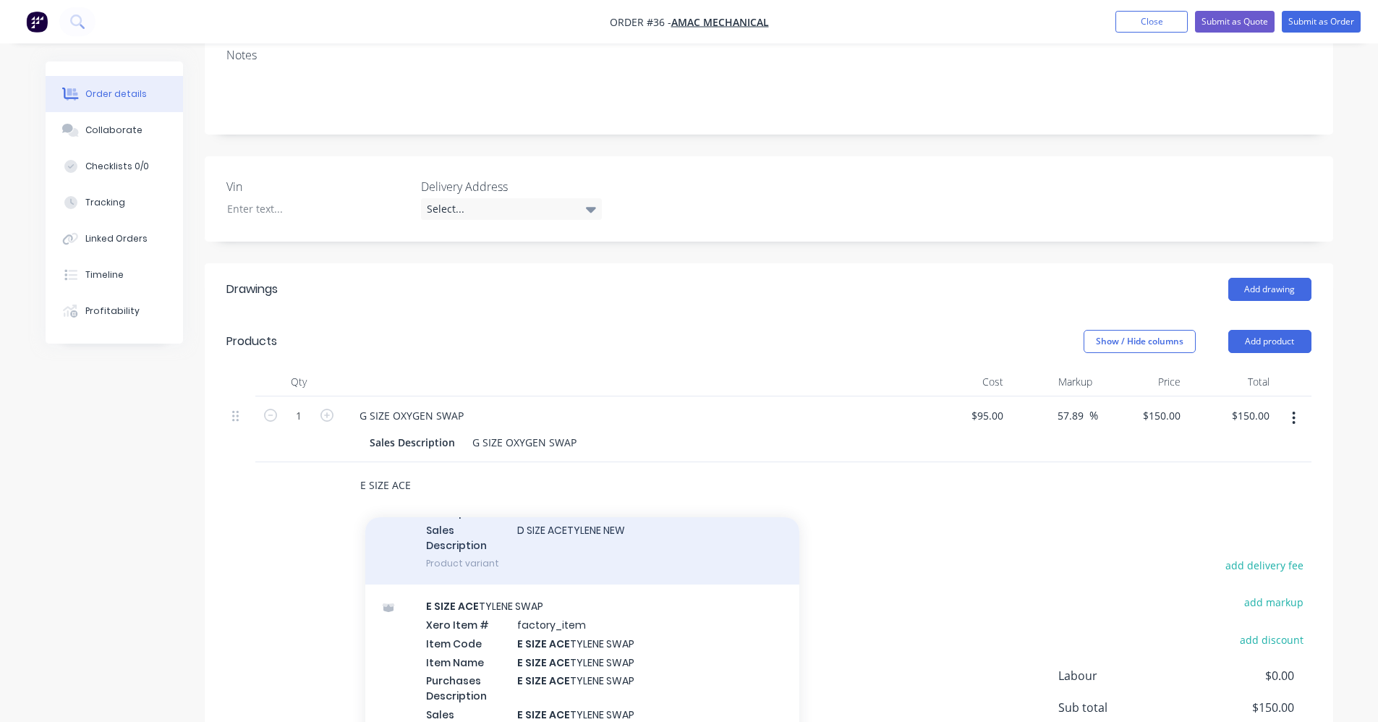
scroll to position [362, 0]
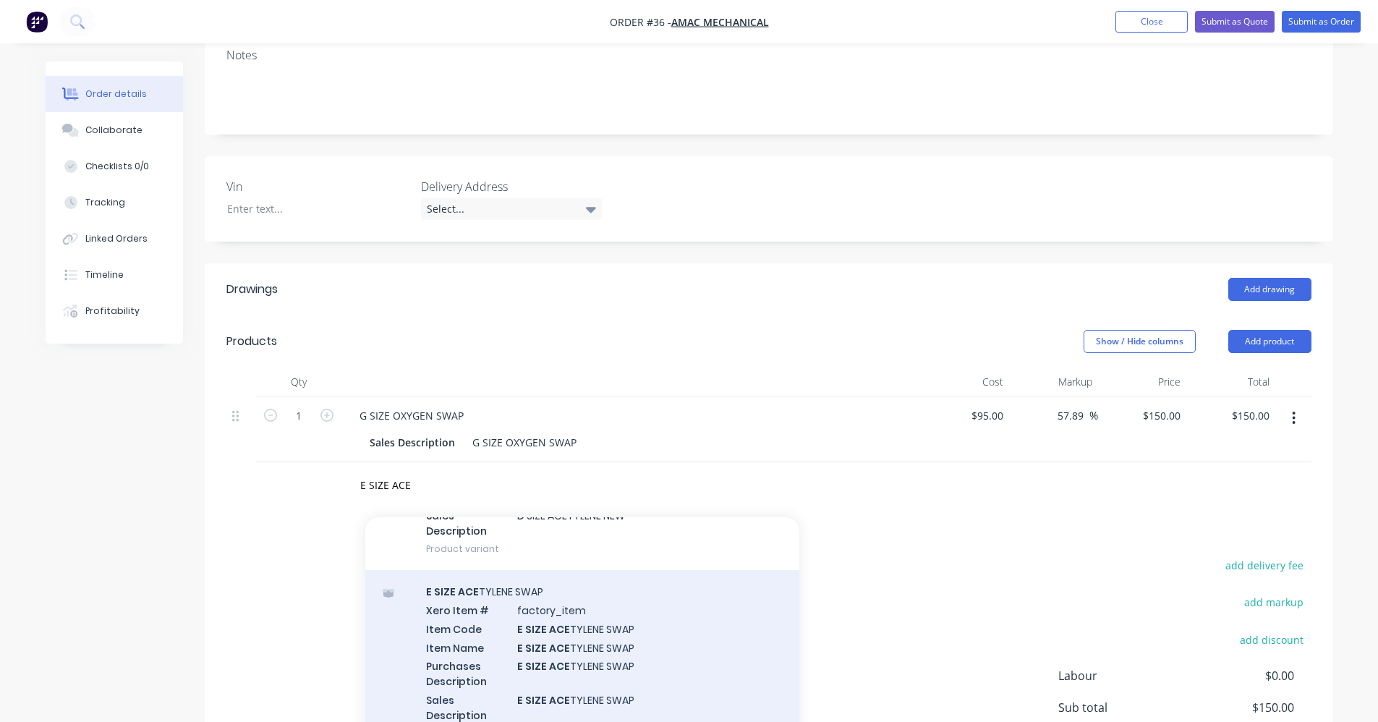
click at [610, 620] on div "E SIZE ACE TYLENE SWAP Xero Item # factory_item Item Code E SIZE ACE TYLENE SWA…" at bounding box center [582, 662] width 434 height 184
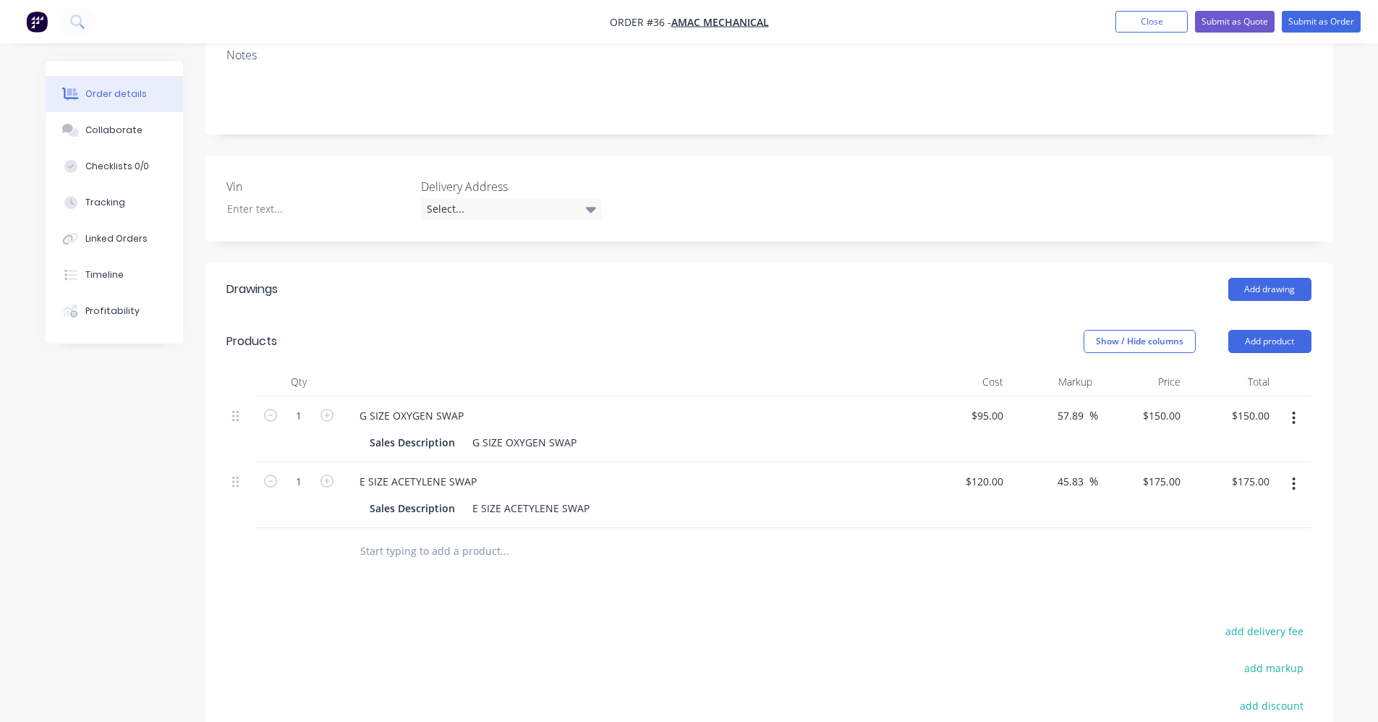
click at [774, 566] on div "Drawings Add drawing Products Show / Hide columns Add product Qty Cost Markup P…" at bounding box center [769, 592] width 1128 height 659
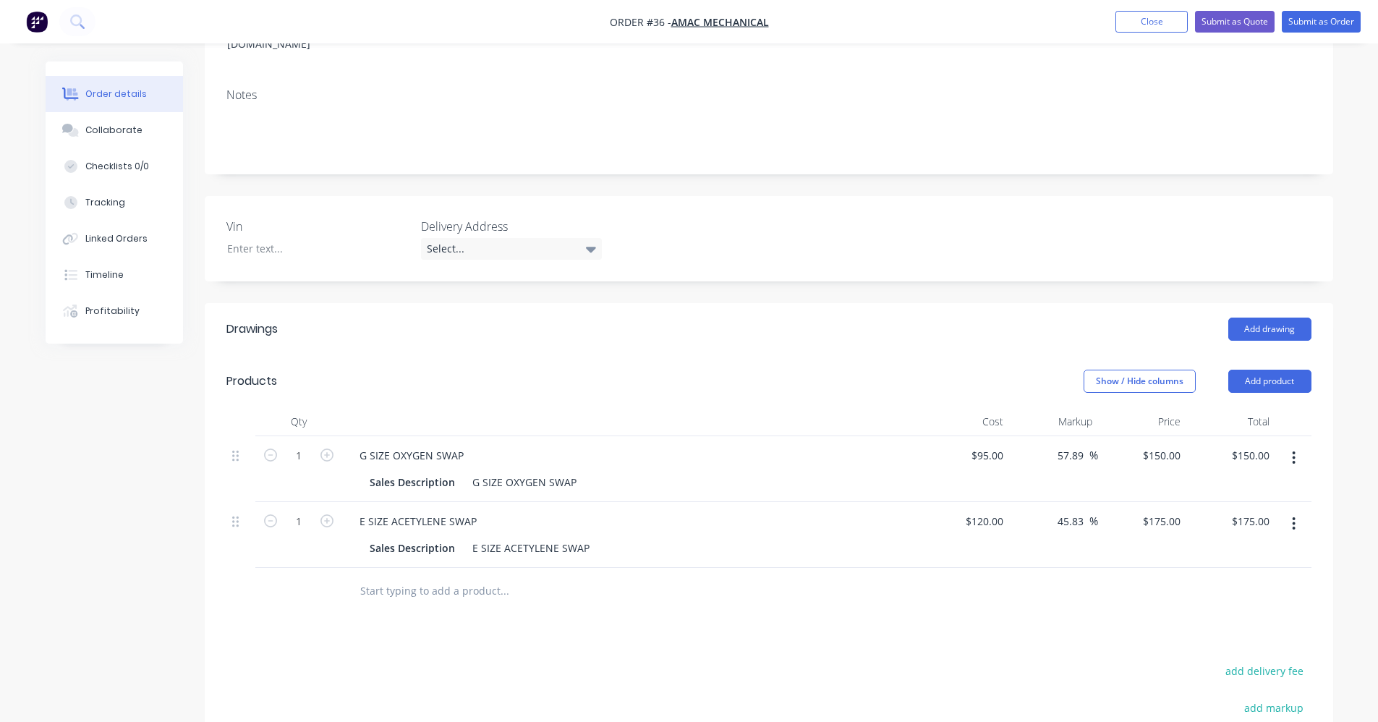
scroll to position [0, 0]
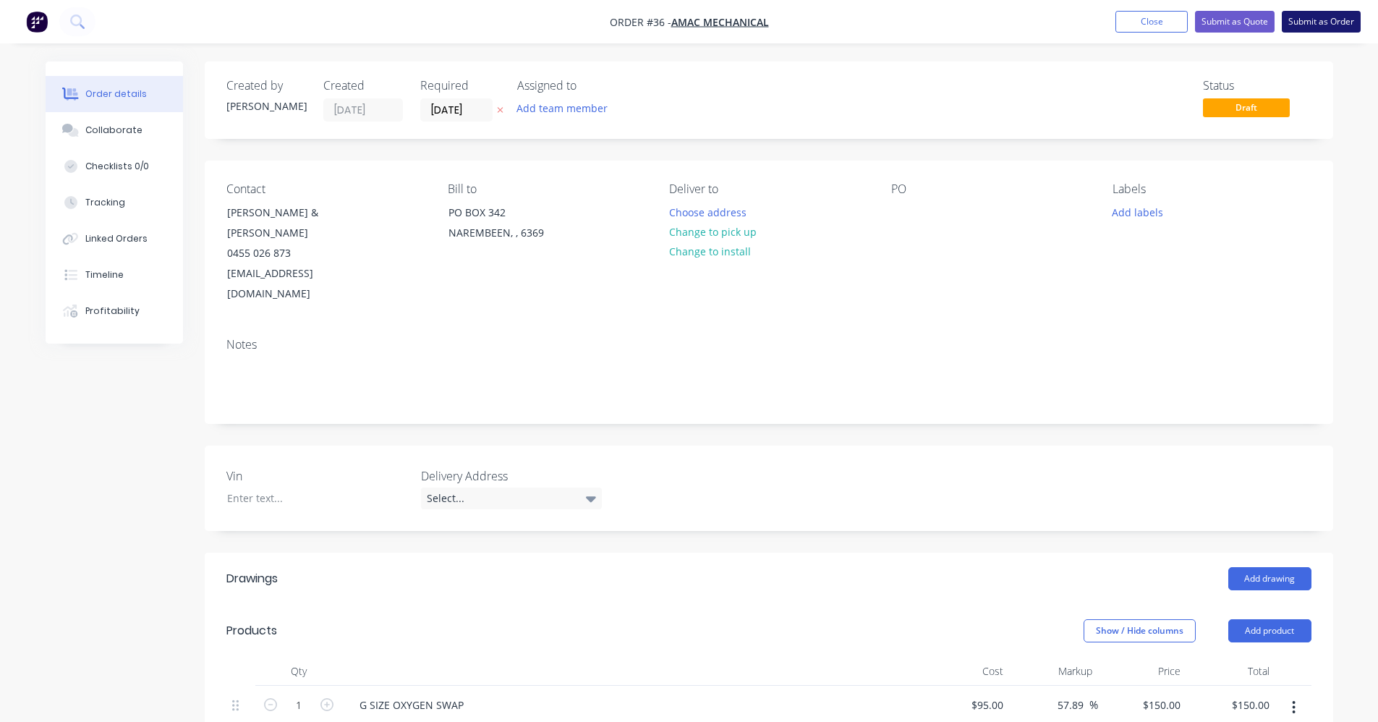
click at [1330, 20] on button "Submit as Order" at bounding box center [1320, 22] width 79 height 22
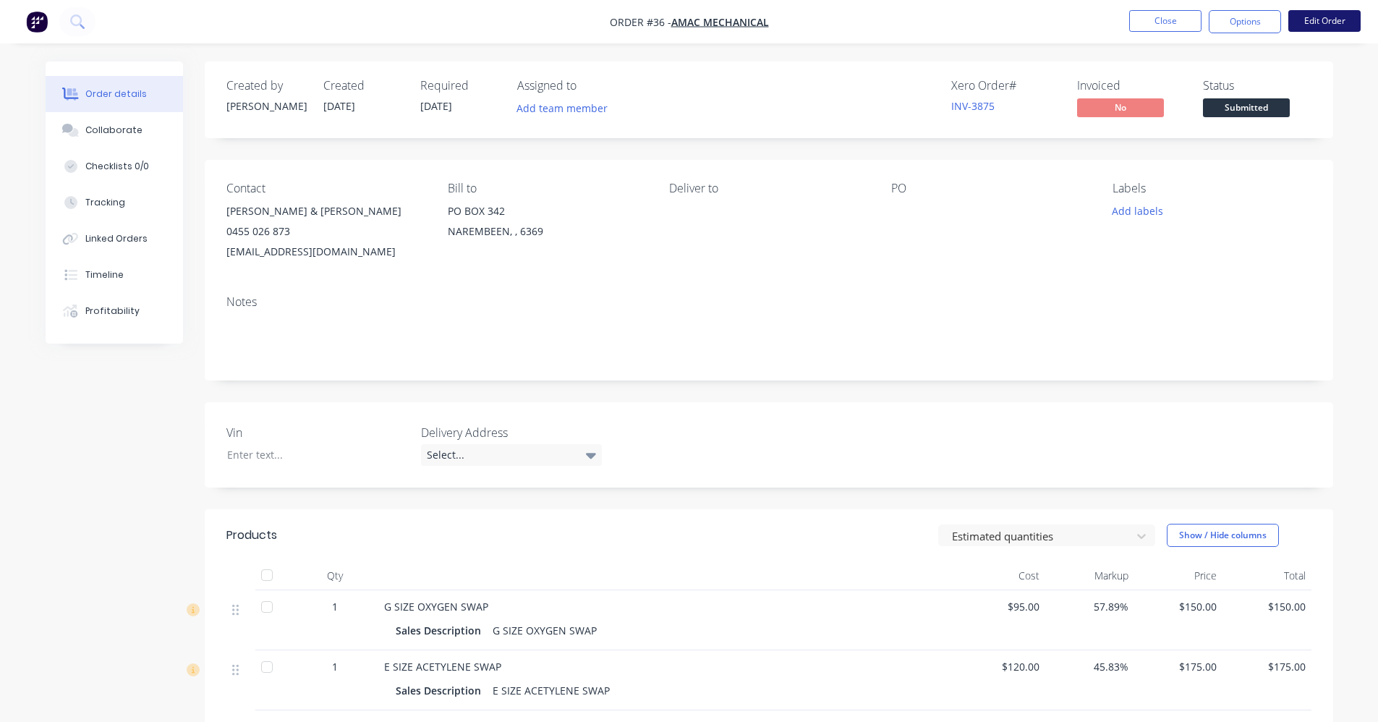
click at [1322, 22] on button "Edit Order" at bounding box center [1324, 21] width 72 height 22
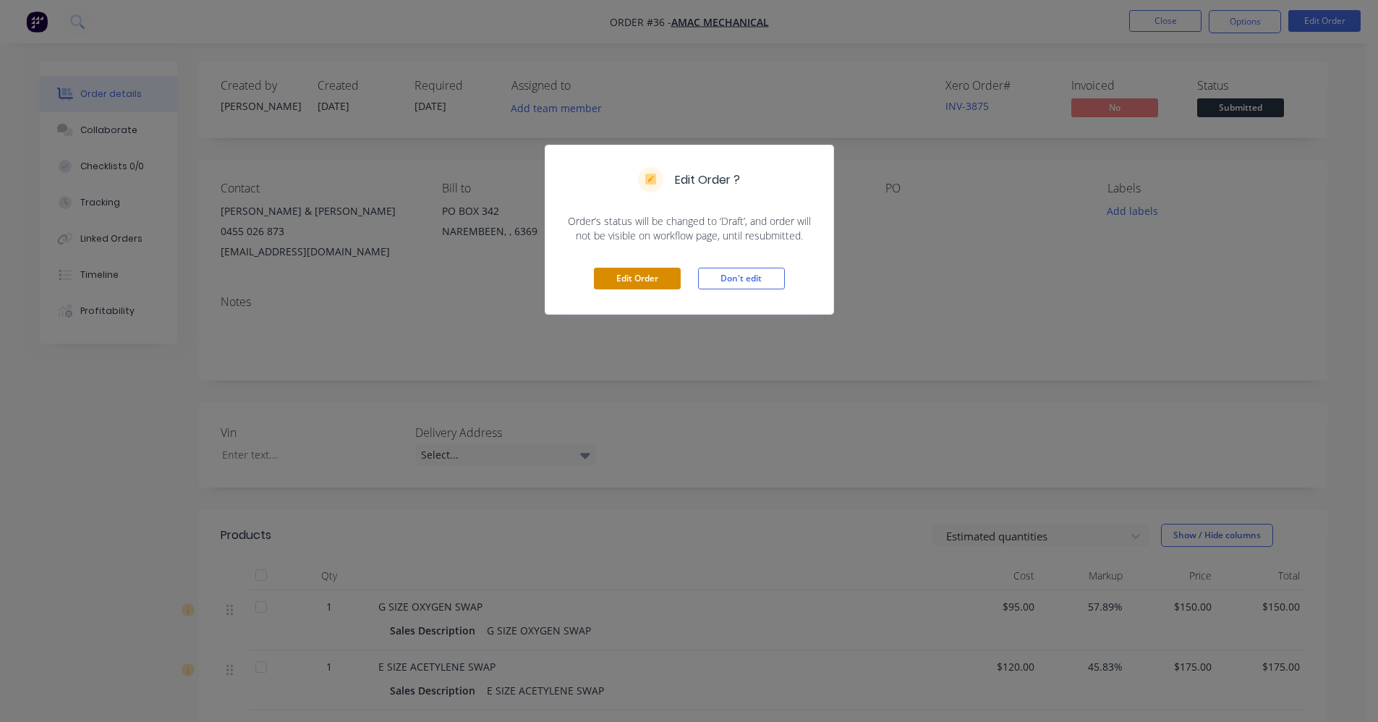
click at [629, 278] on button "Edit Order" at bounding box center [637, 279] width 87 height 22
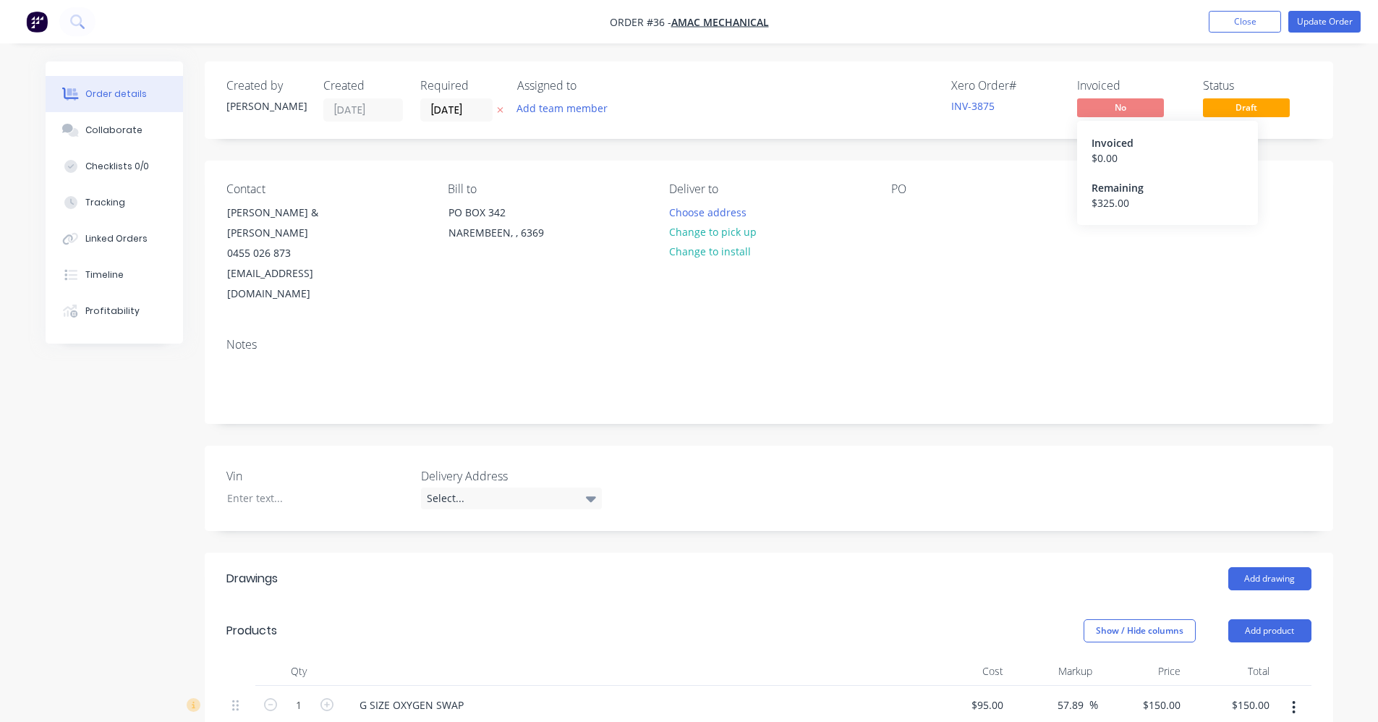
click at [1111, 112] on span "No" at bounding box center [1120, 107] width 87 height 18
click at [1315, 24] on button "Update Order" at bounding box center [1324, 22] width 72 height 22
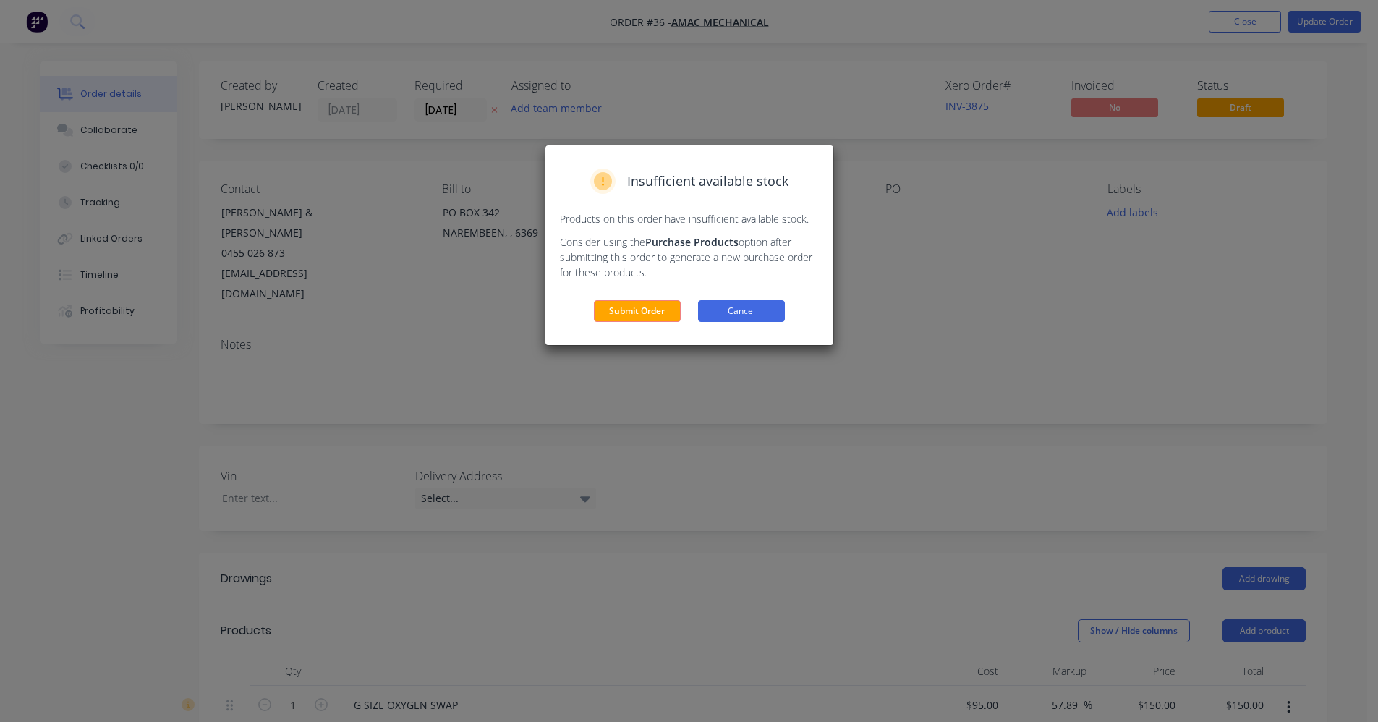
click at [711, 304] on button "Cancel" at bounding box center [741, 311] width 87 height 22
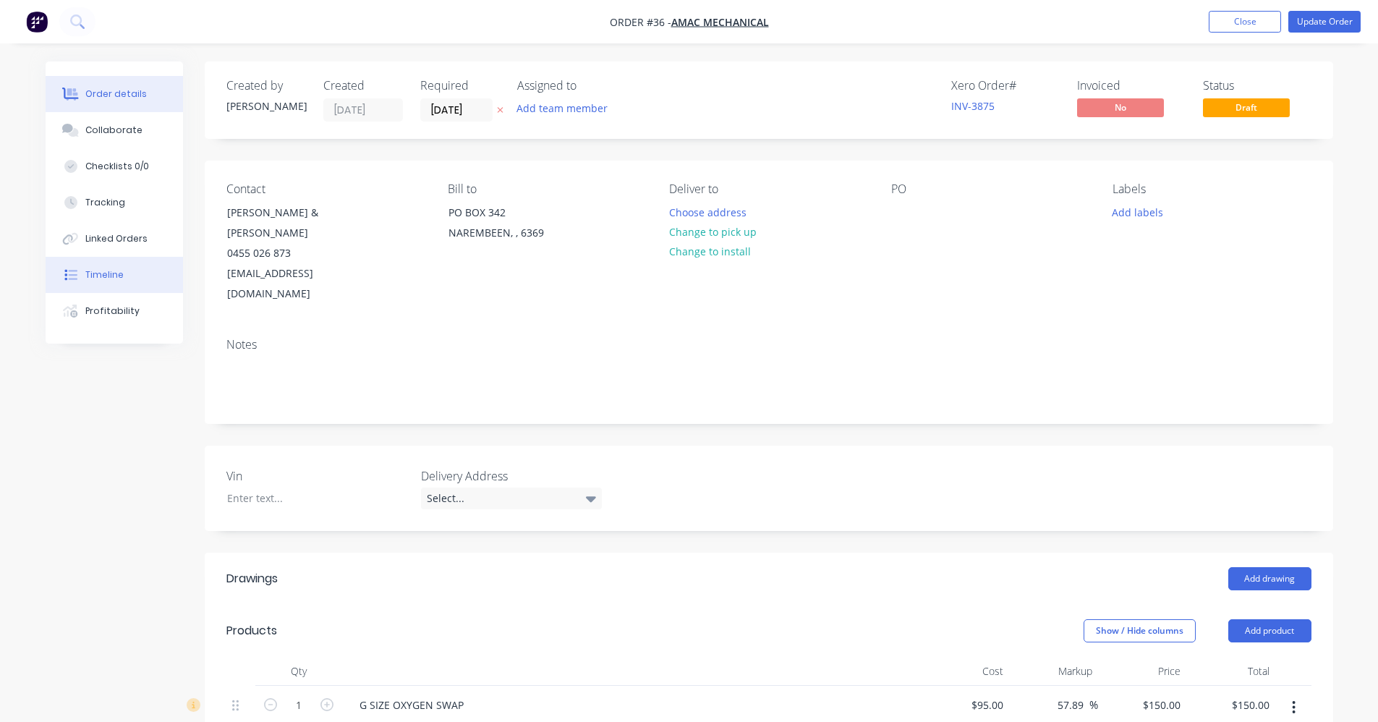
click at [140, 270] on button "Timeline" at bounding box center [114, 275] width 137 height 36
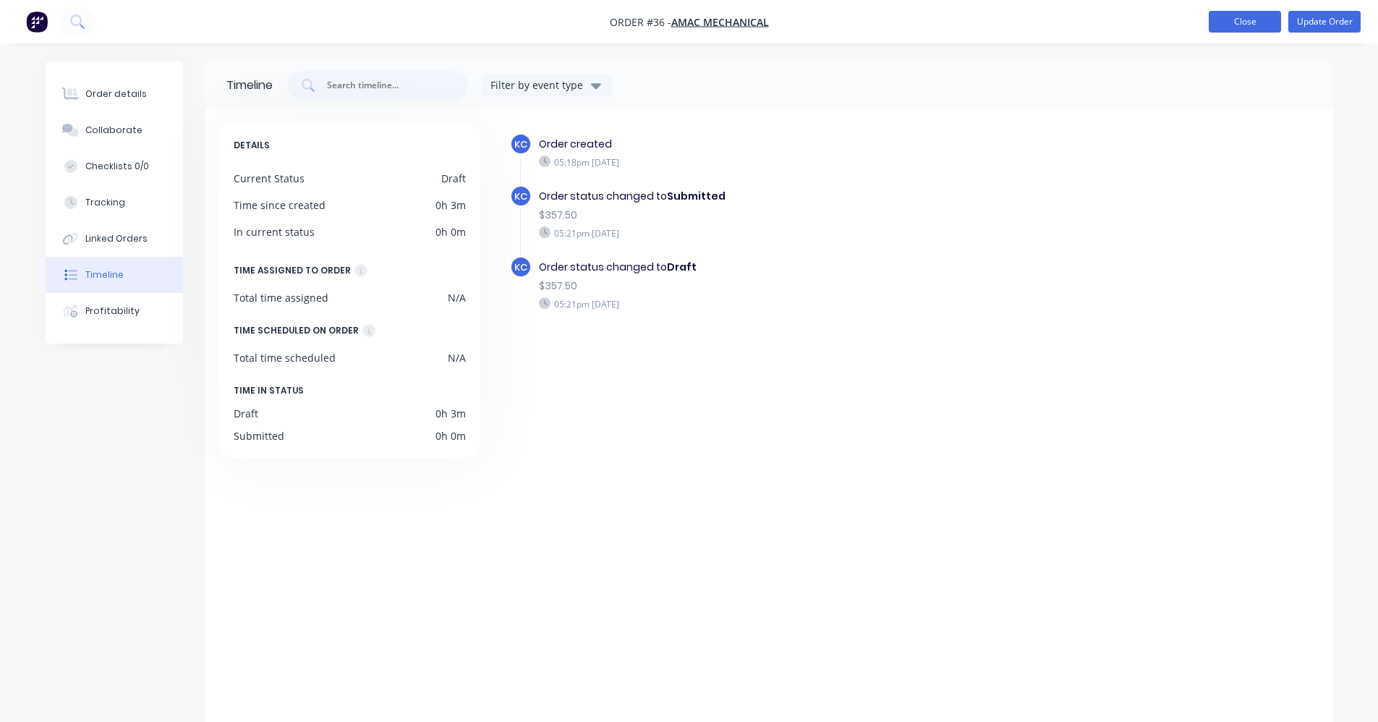
click at [1236, 19] on button "Close" at bounding box center [1244, 22] width 72 height 22
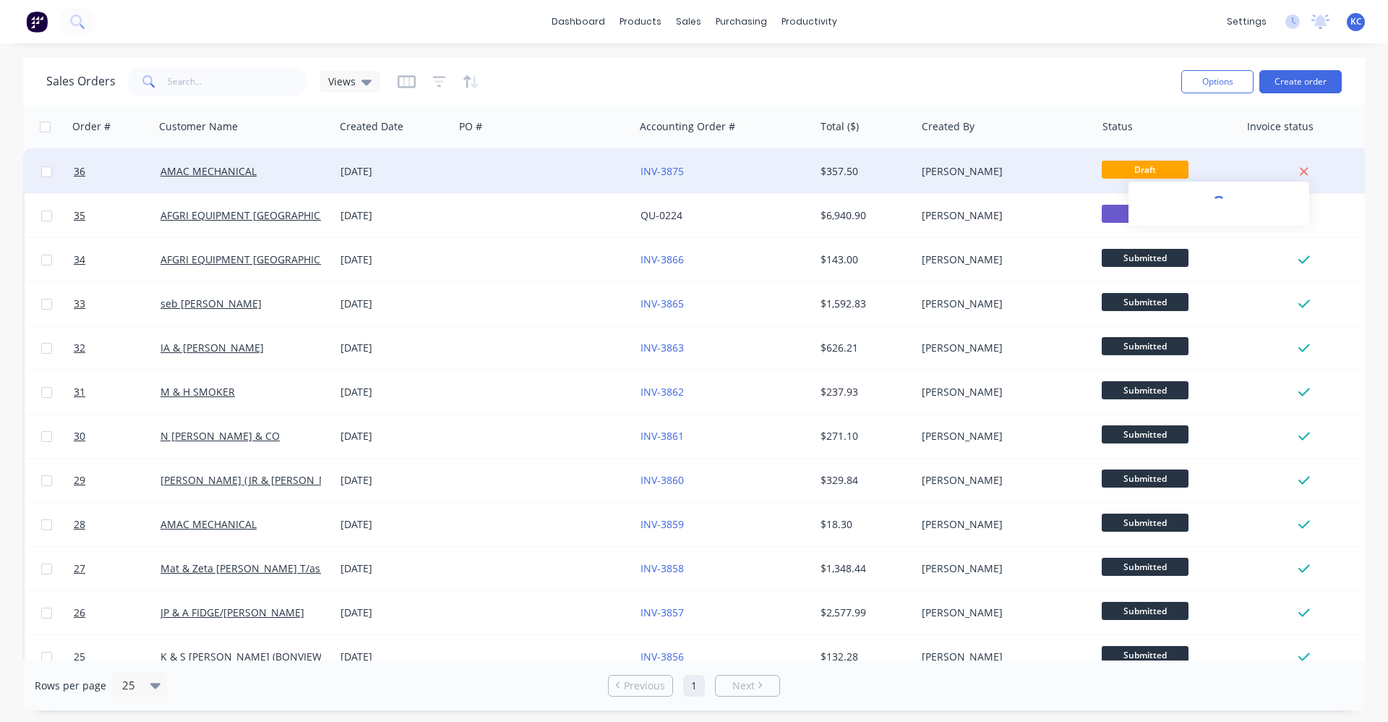
click at [1309, 170] on icon at bounding box center [1303, 171] width 9 height 13
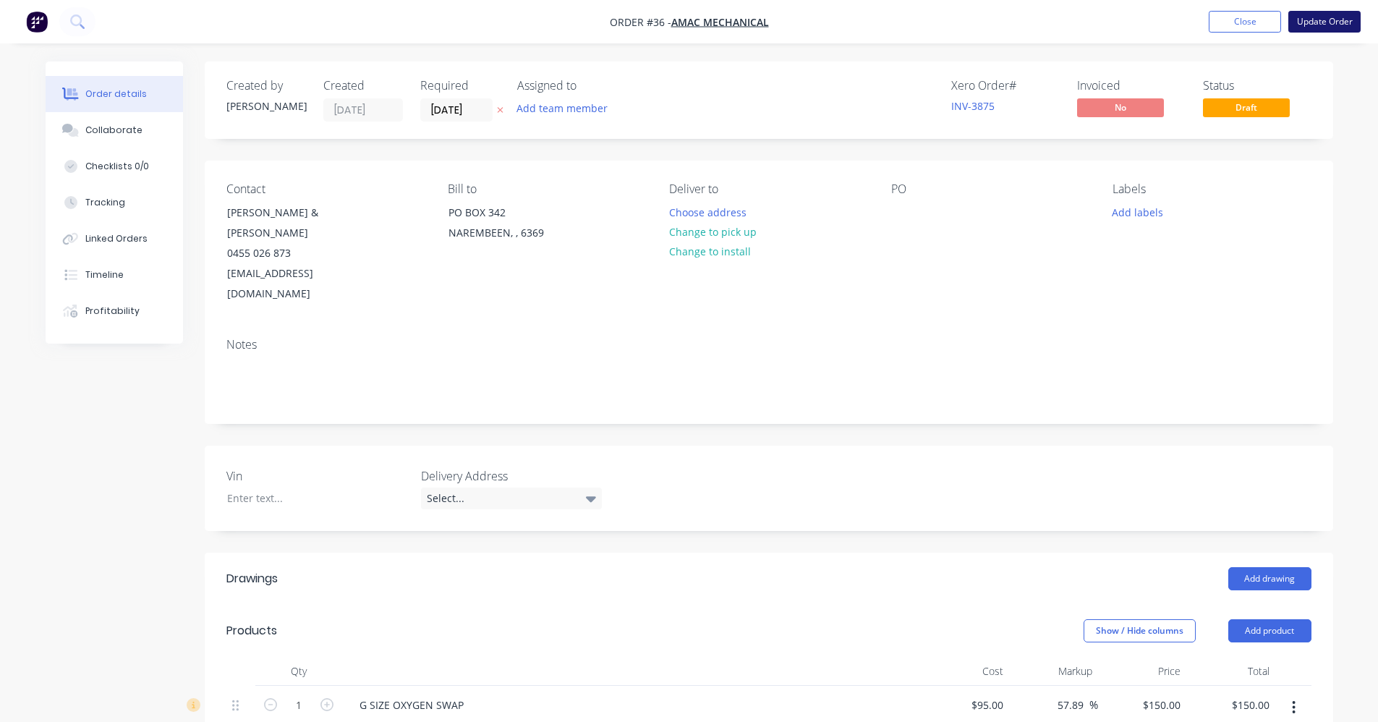
click at [1344, 26] on button "Update Order" at bounding box center [1324, 22] width 72 height 22
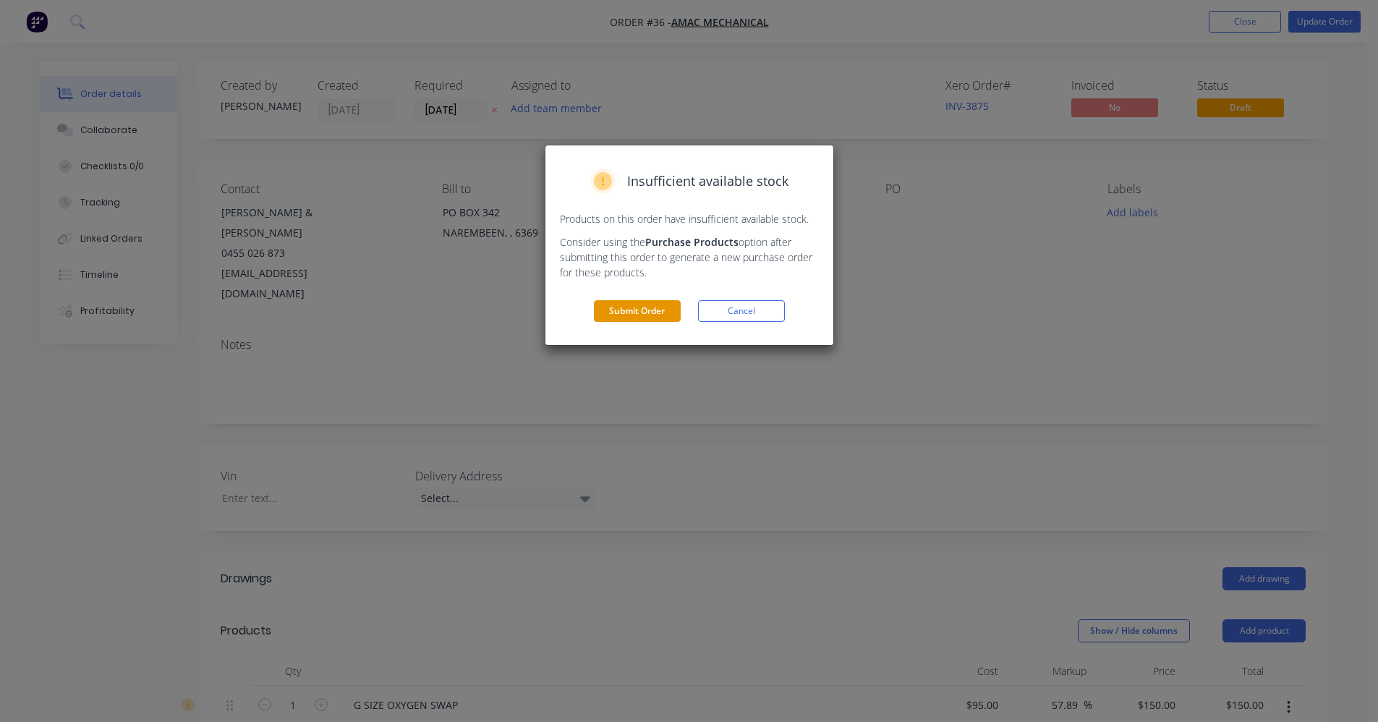
click at [667, 312] on button "Submit Order" at bounding box center [637, 311] width 87 height 22
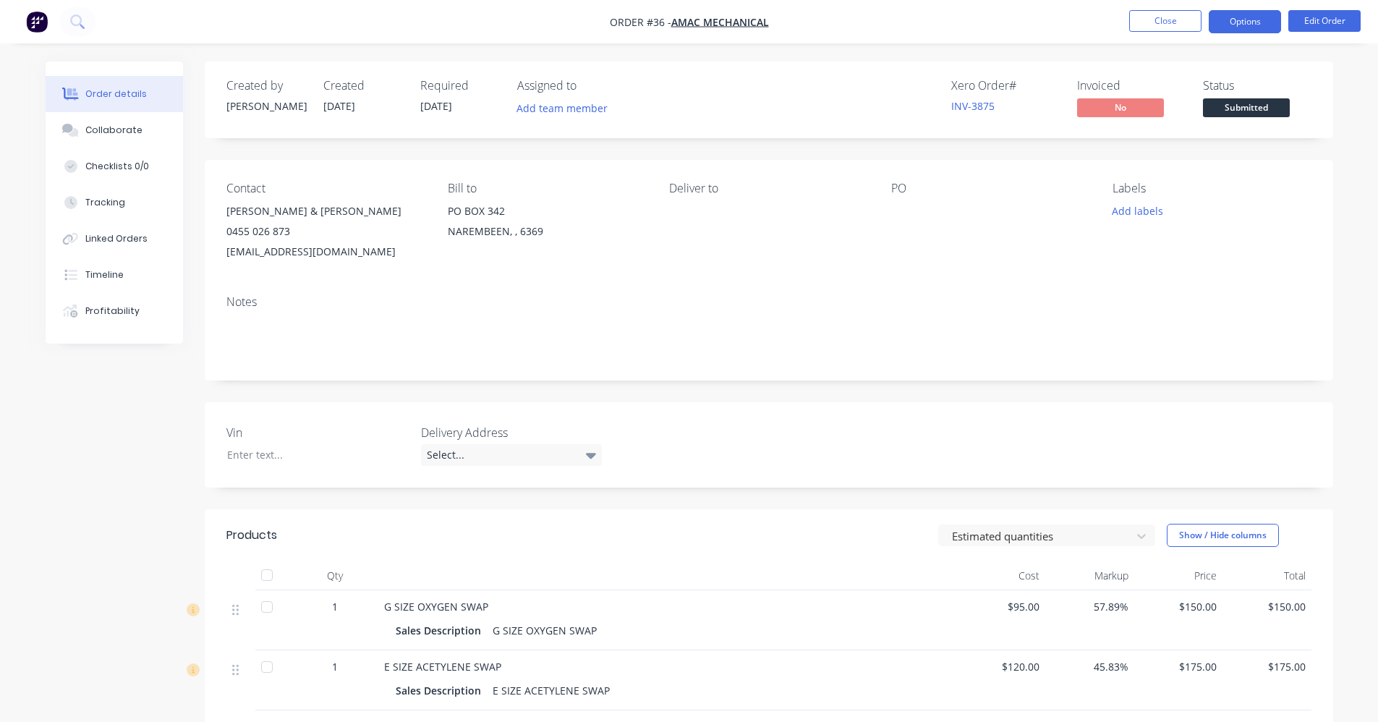
click at [1239, 21] on button "Options" at bounding box center [1244, 21] width 72 height 23
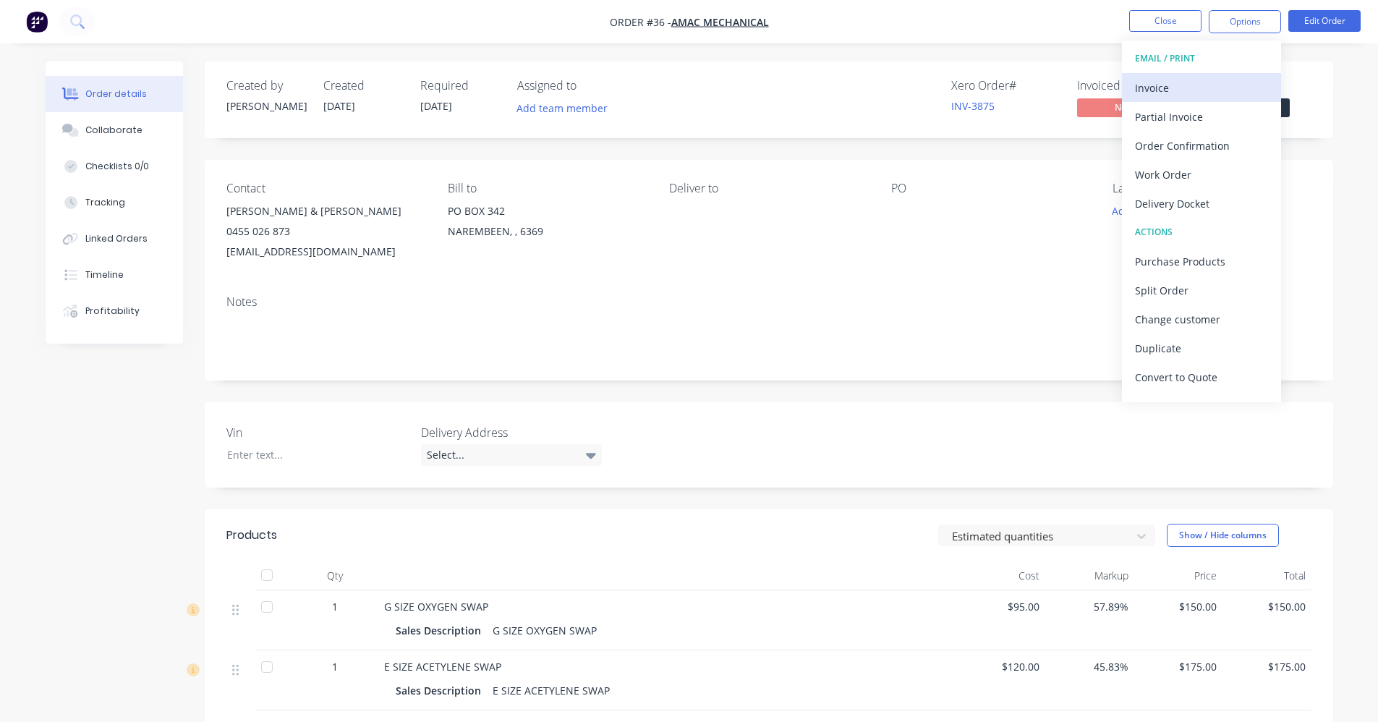
click at [1218, 88] on div "Invoice" at bounding box center [1201, 87] width 133 height 21
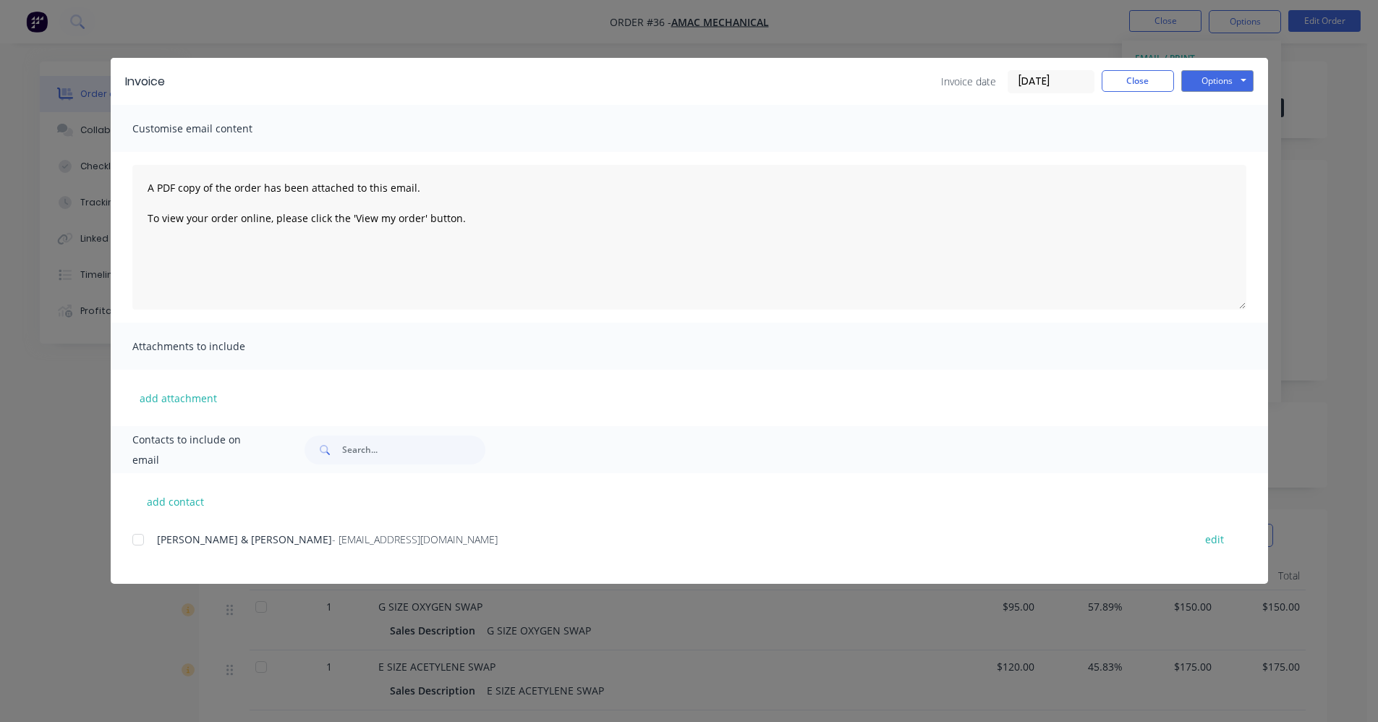
click at [141, 537] on div at bounding box center [138, 539] width 29 height 29
click at [1242, 82] on button "Options" at bounding box center [1217, 81] width 72 height 22
click at [1244, 102] on button "Preview" at bounding box center [1227, 107] width 93 height 24
drag, startPoint x: 1226, startPoint y: 81, endPoint x: 1232, endPoint y: 85, distance: 7.4
click at [1232, 85] on button "Options" at bounding box center [1217, 81] width 72 height 22
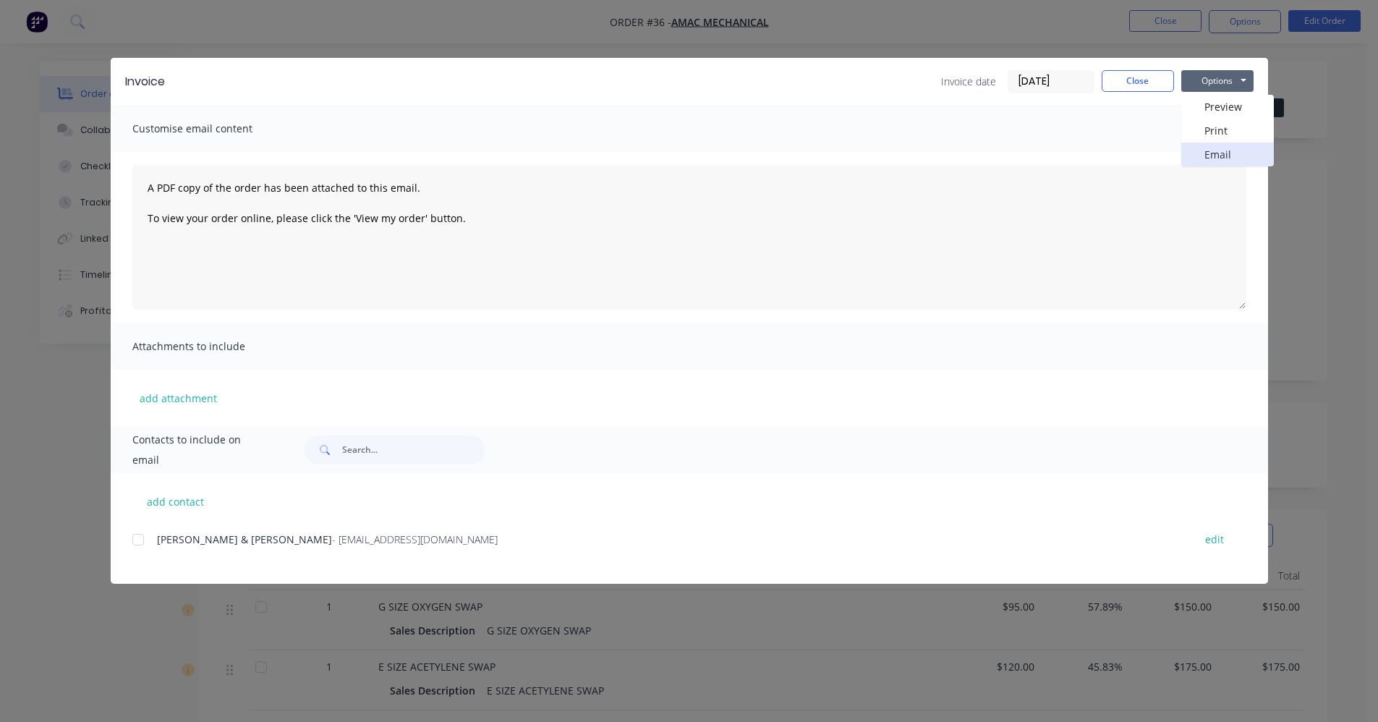
click at [1231, 151] on button "Email" at bounding box center [1227, 154] width 93 height 24
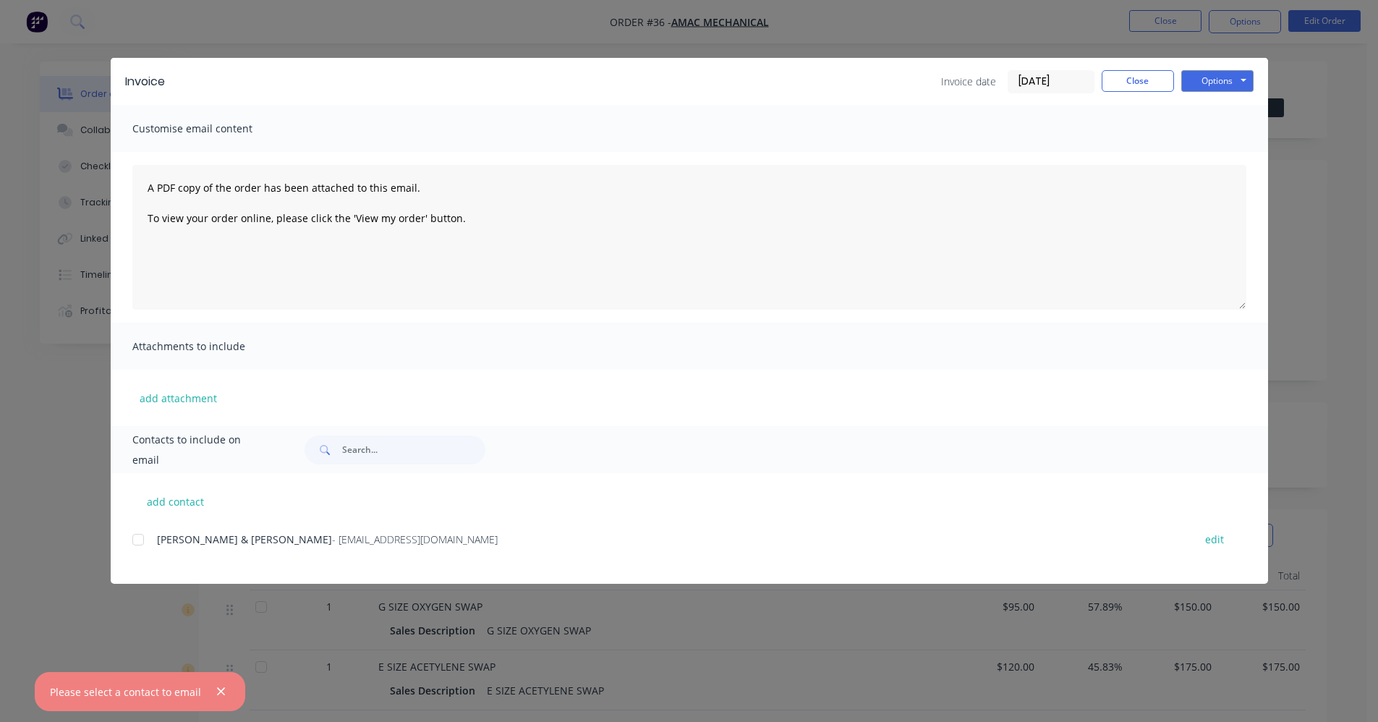
click at [138, 541] on div at bounding box center [138, 539] width 29 height 29
click at [1250, 81] on button "Options" at bounding box center [1217, 81] width 72 height 22
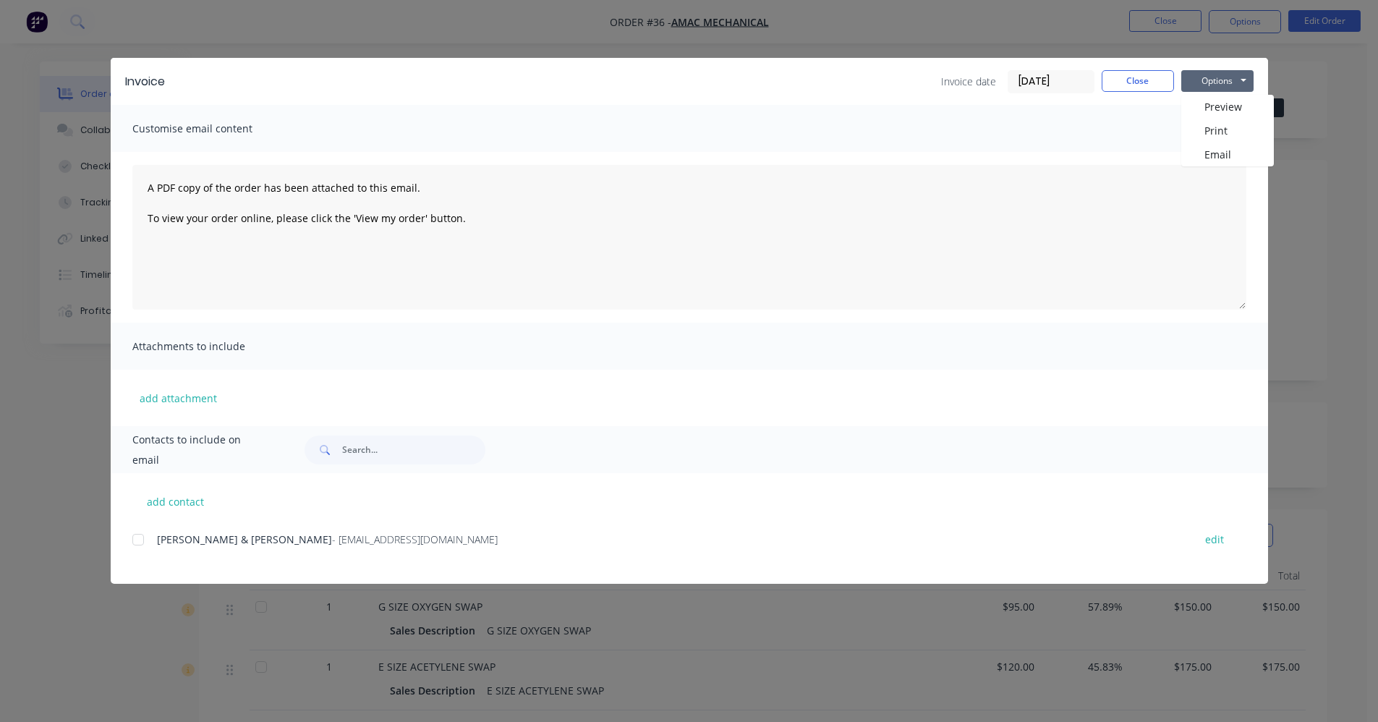
click at [138, 541] on div at bounding box center [138, 539] width 29 height 29
click at [1241, 88] on button "Options" at bounding box center [1217, 81] width 72 height 22
click at [1234, 158] on button "Email" at bounding box center [1227, 154] width 93 height 24
click at [1001, 27] on div "Invoice Invoice date 25/09/25 Close Options Preview Print Email Customise email…" at bounding box center [689, 361] width 1378 height 722
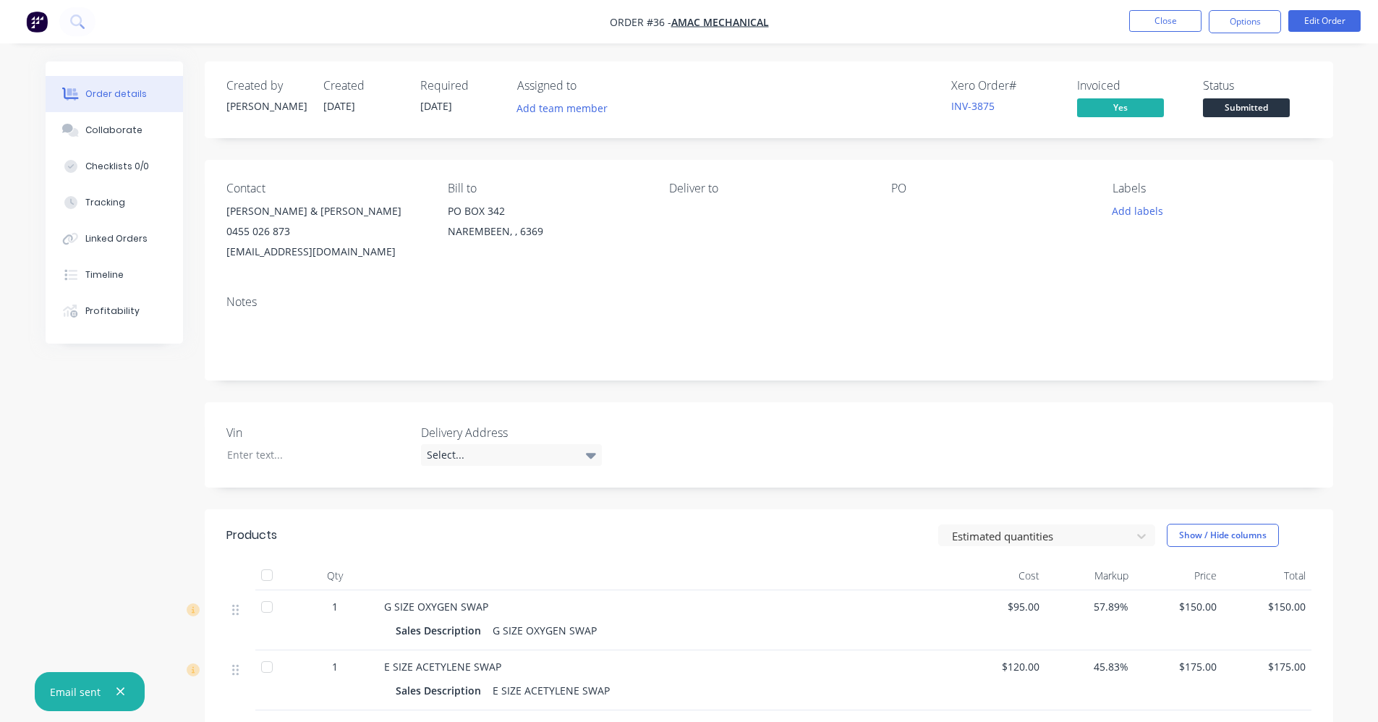
click at [1203, 20] on ul "Close Options Edit Order" at bounding box center [1244, 21] width 266 height 23
click at [1192, 21] on button "Close" at bounding box center [1165, 21] width 72 height 22
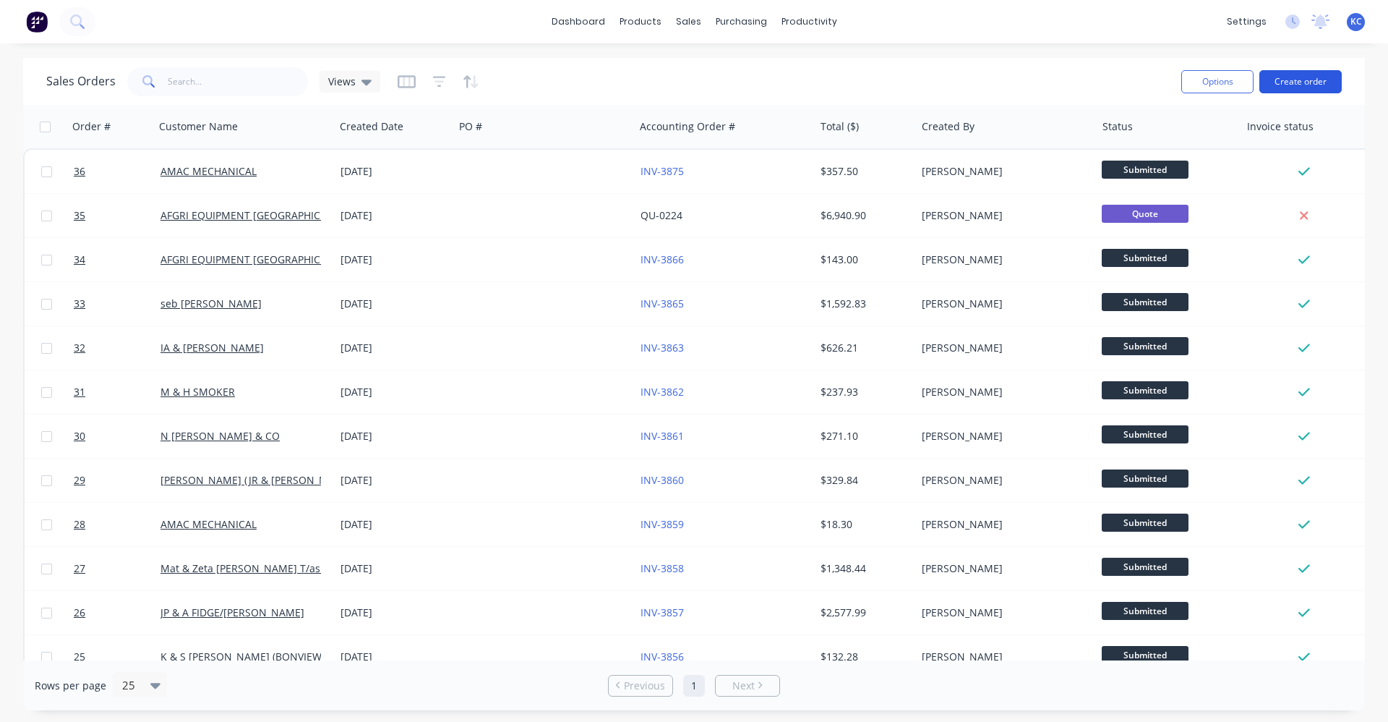
click at [1294, 80] on button "Create order" at bounding box center [1301, 81] width 82 height 23
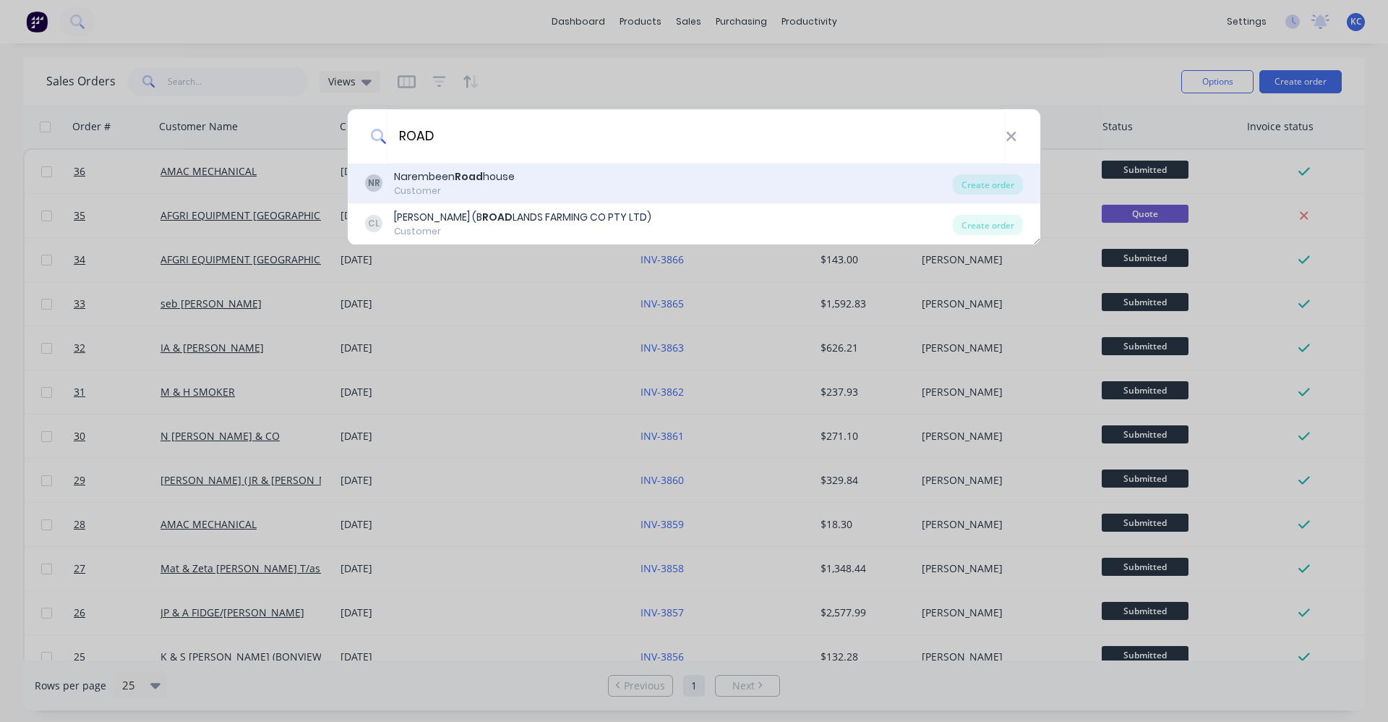
click at [538, 181] on div "NR Narembeen Road house Customer" at bounding box center [659, 183] width 588 height 28
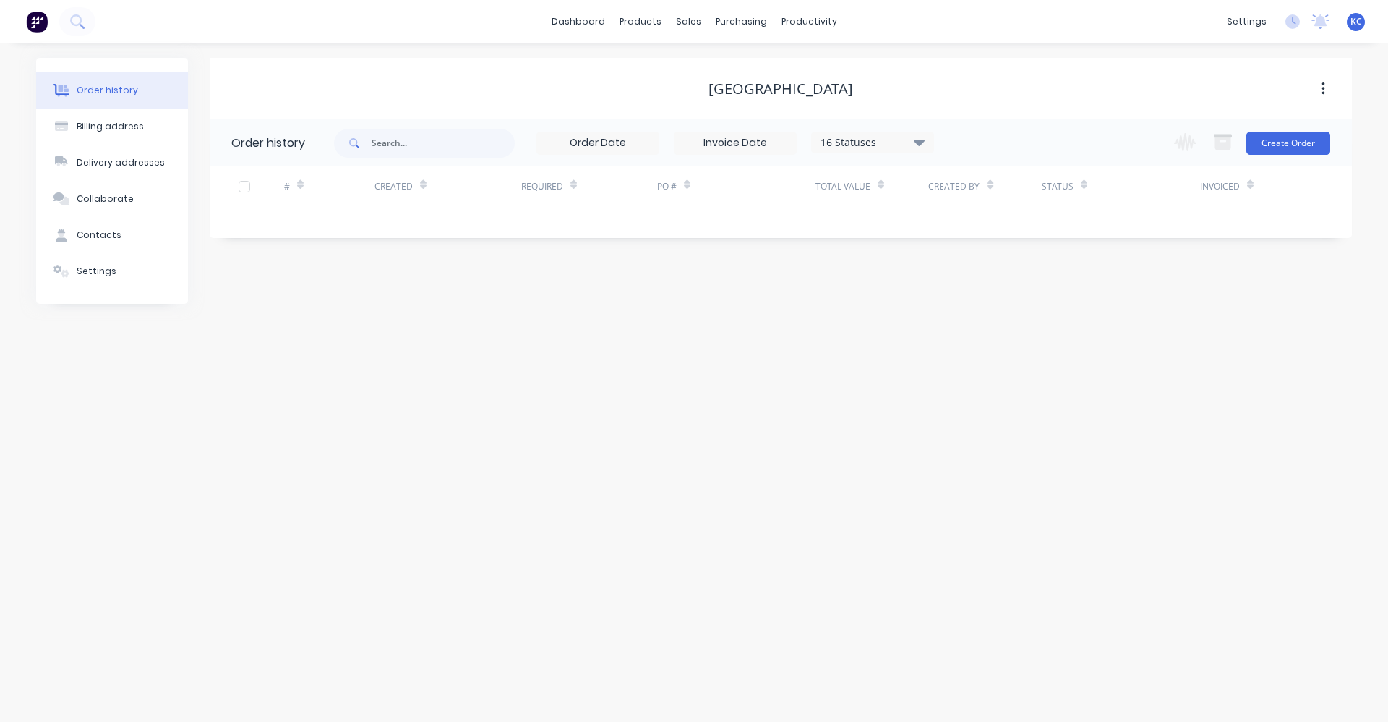
click at [1327, 91] on button "button" at bounding box center [1324, 89] width 34 height 26
click at [1310, 306] on div "Order history Billing address Delivery addresses Collaborate Contacts Settings …" at bounding box center [694, 382] width 1388 height 678
click at [1286, 146] on button "Create Order" at bounding box center [1289, 143] width 84 height 23
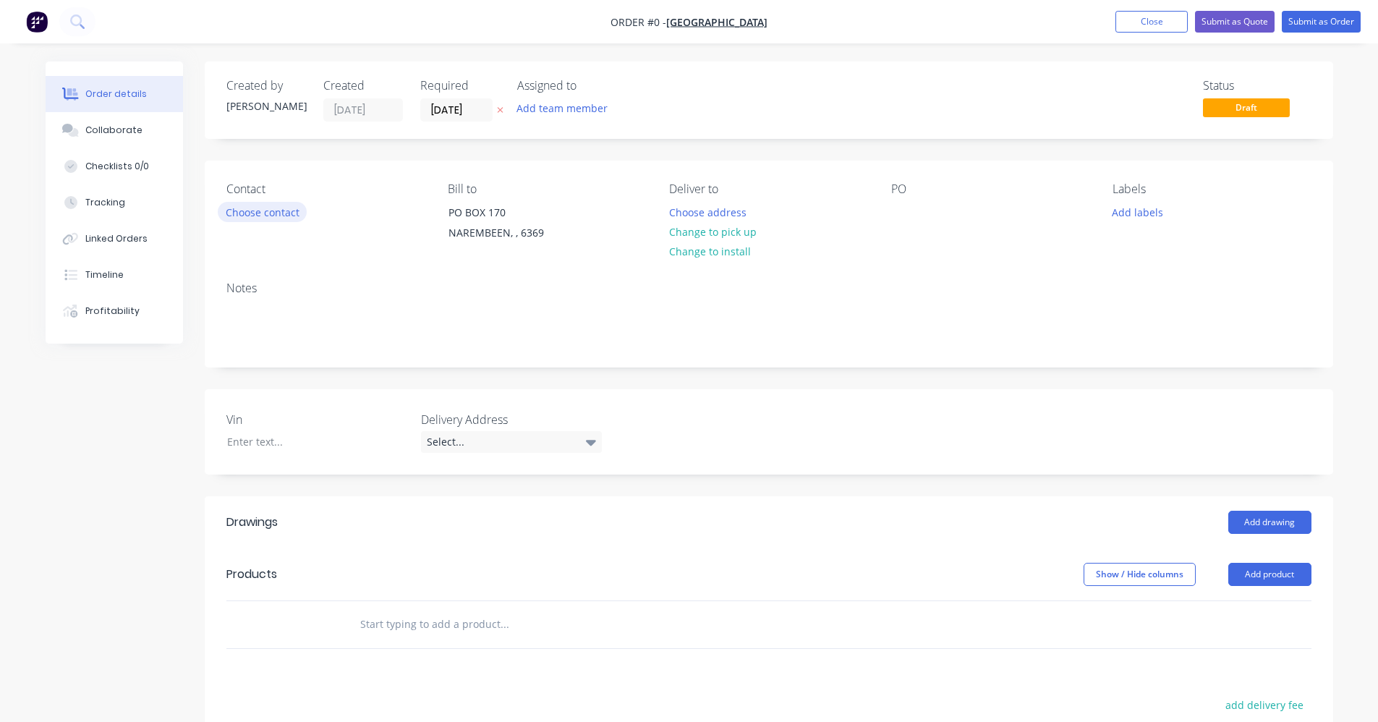
click at [262, 211] on button "Choose contact" at bounding box center [262, 212] width 89 height 20
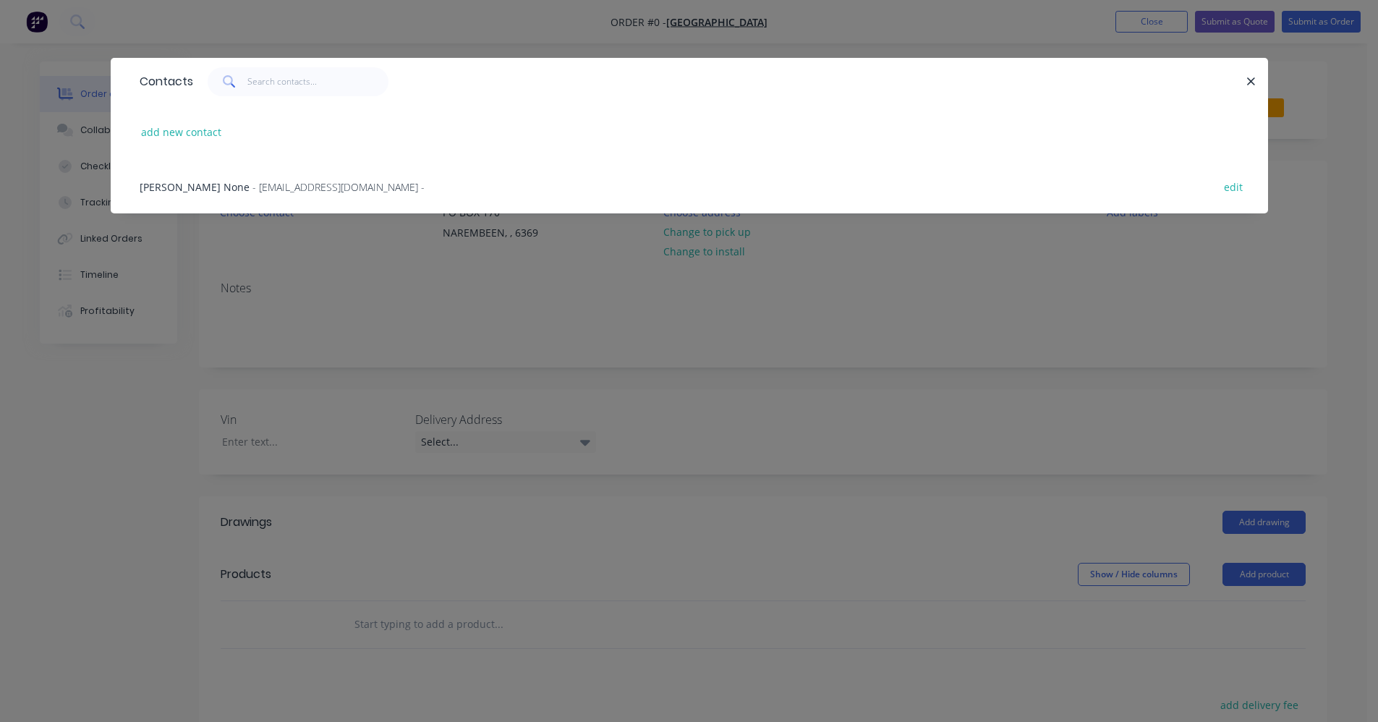
click at [252, 189] on span "- narembeenroadhouse@gmail.com -" at bounding box center [338, 187] width 172 height 14
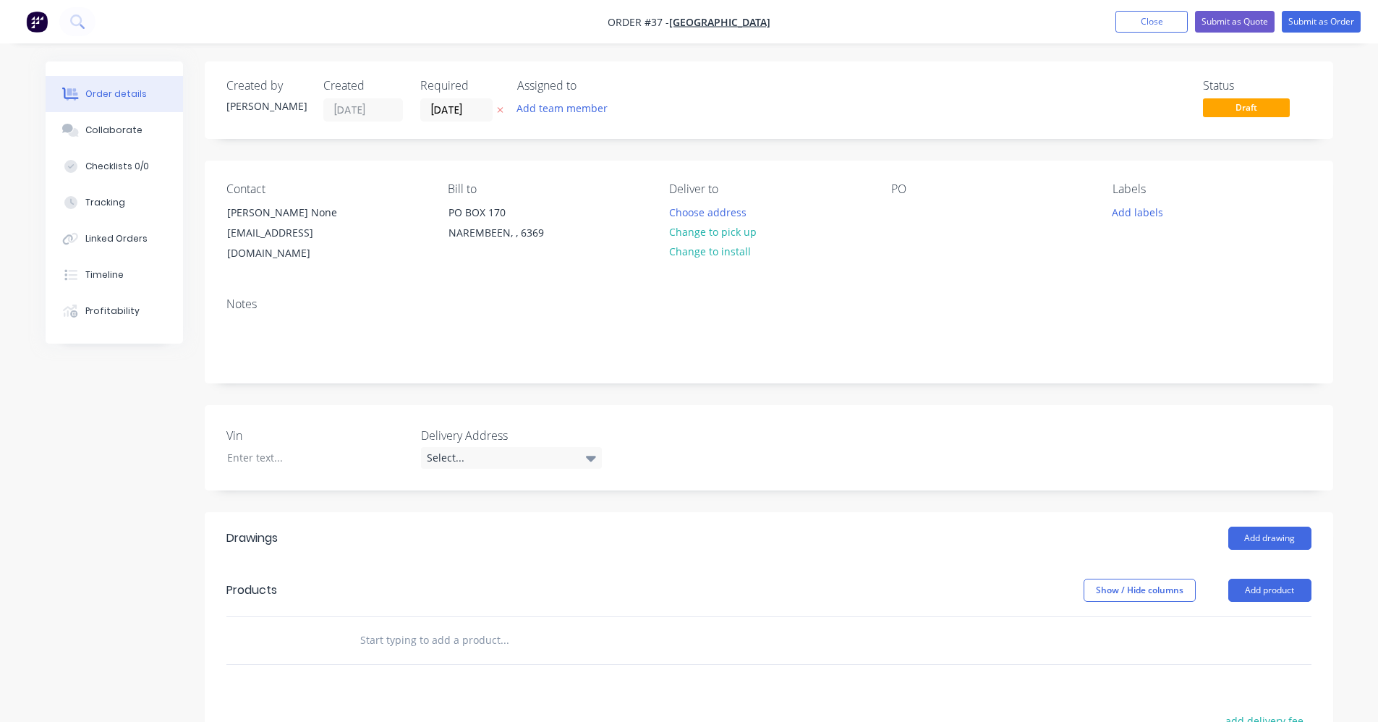
click at [346, 617] on div at bounding box center [602, 640] width 521 height 47
click at [369, 625] on input "text" at bounding box center [503, 639] width 289 height 29
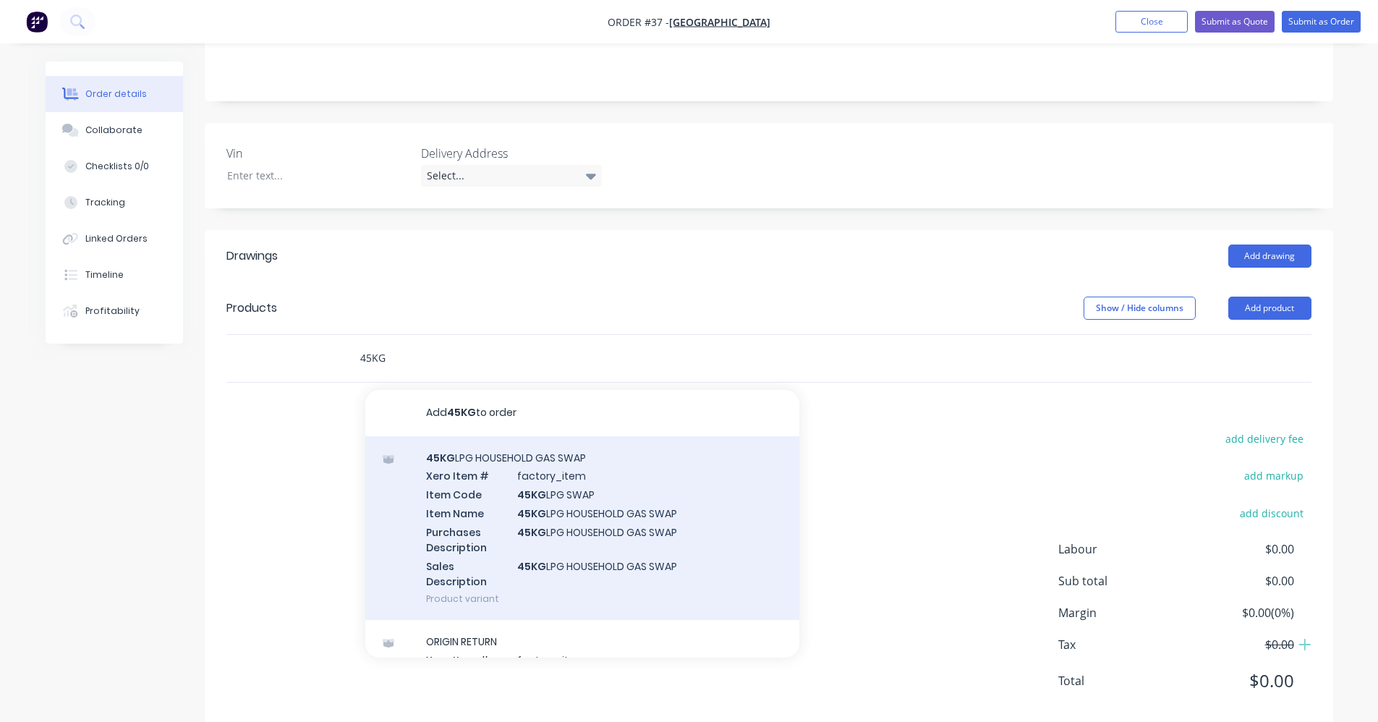
scroll to position [289, 0]
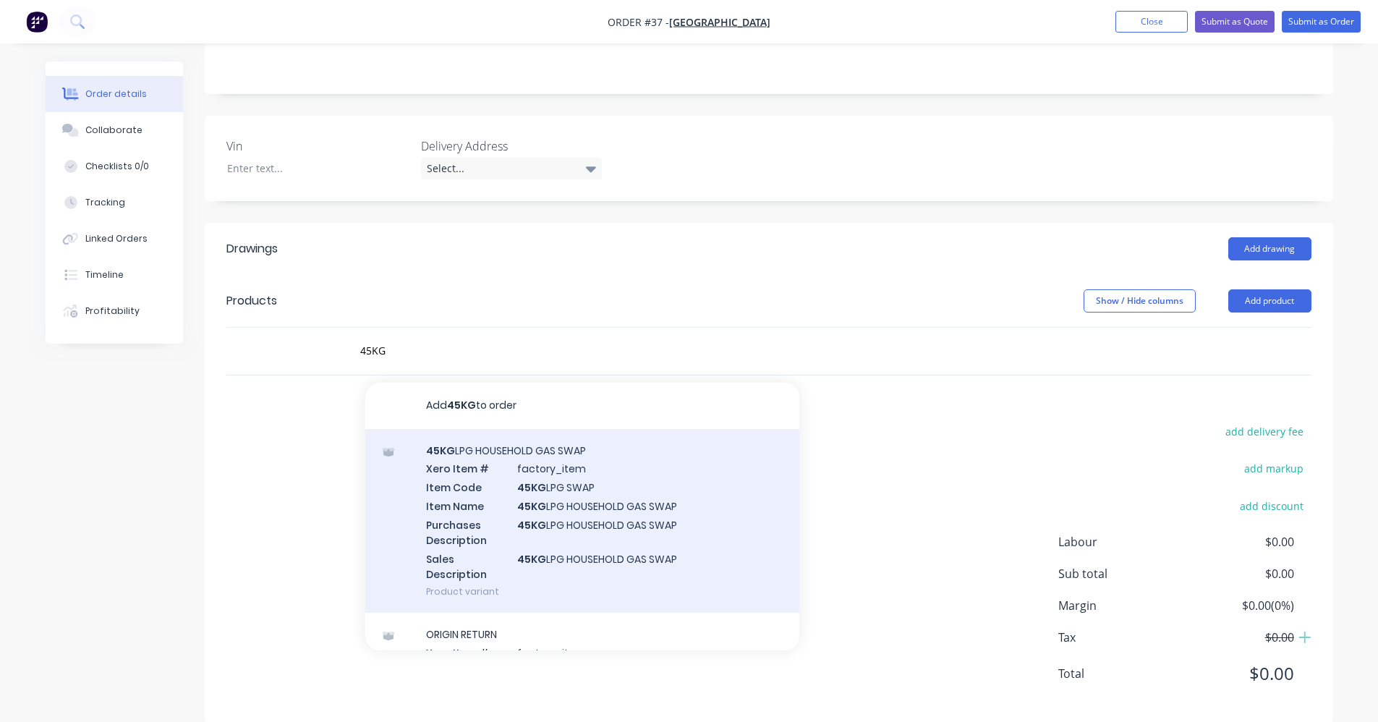
click at [563, 522] on div "45KG LPG HOUSEHOLD GAS SWAP Xero Item # factory_item Item Code 45KG LPG SWAP It…" at bounding box center [582, 521] width 434 height 184
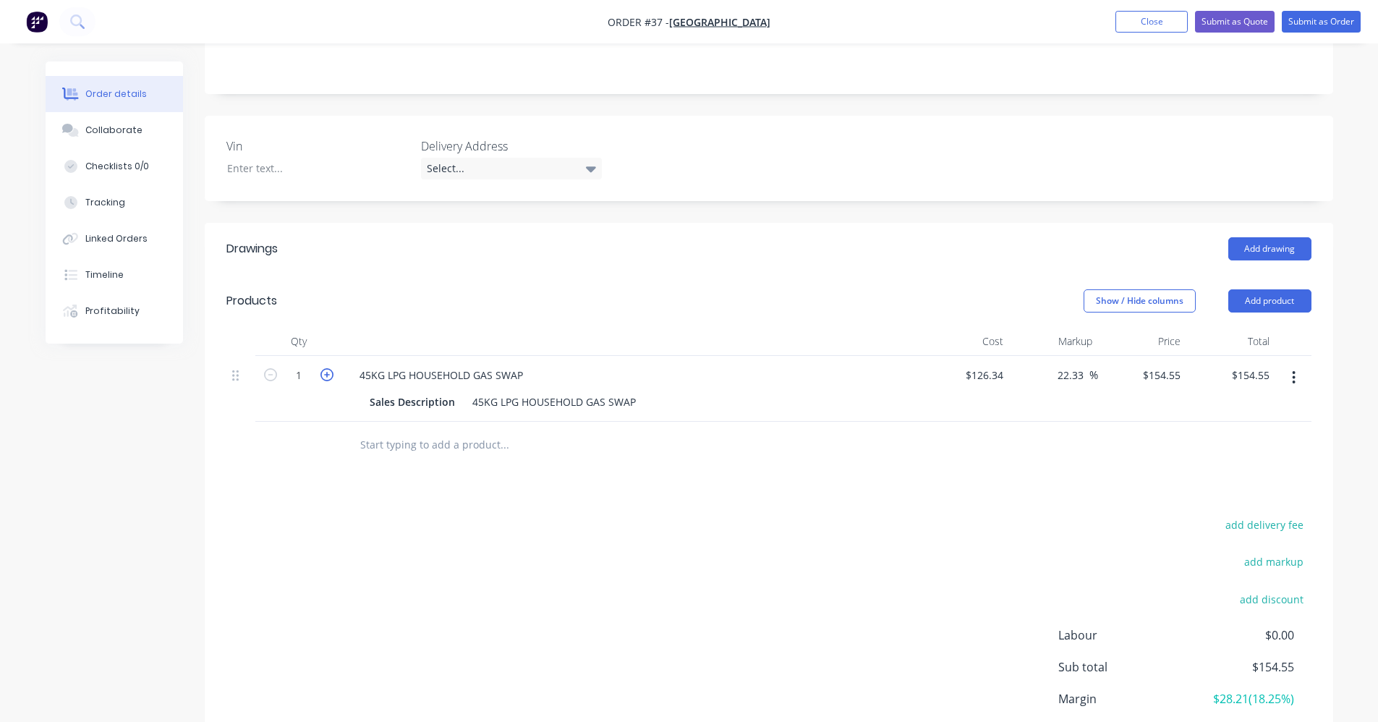
click at [330, 368] on icon "button" at bounding box center [326, 374] width 13 height 13
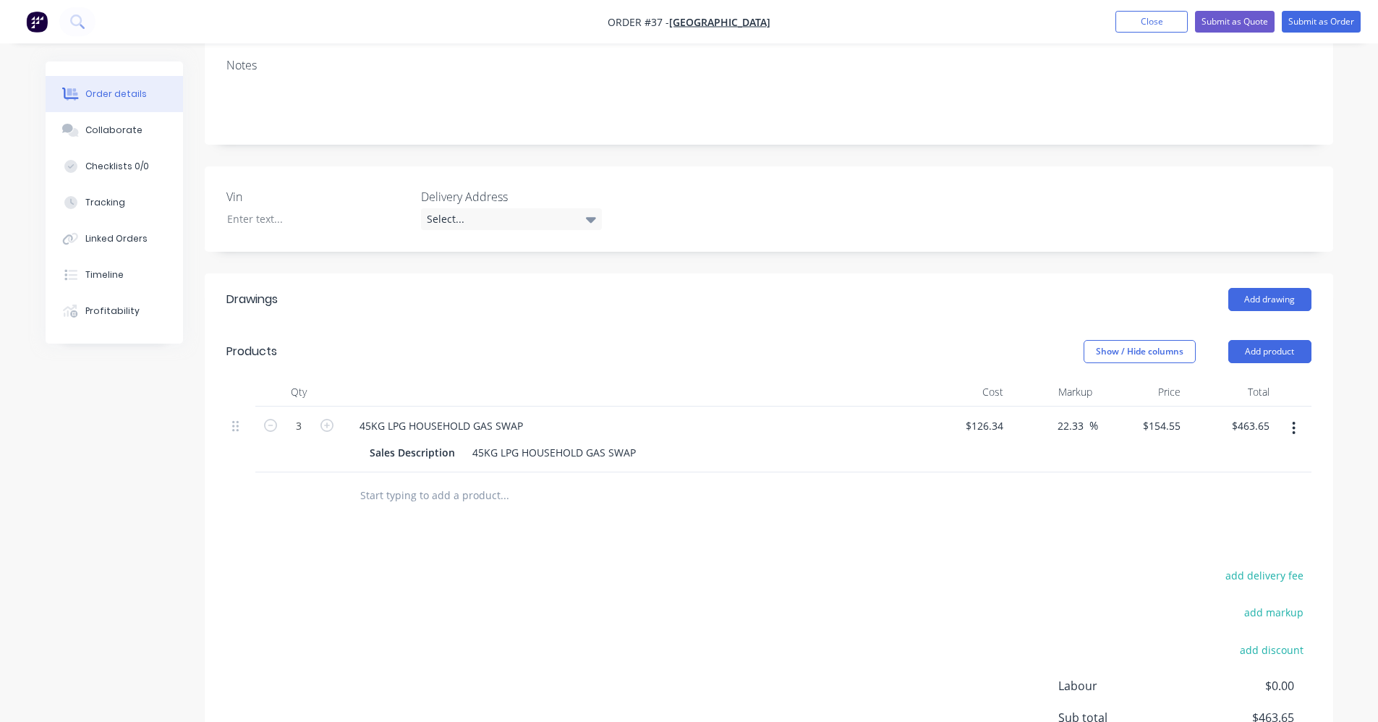
scroll to position [0, 0]
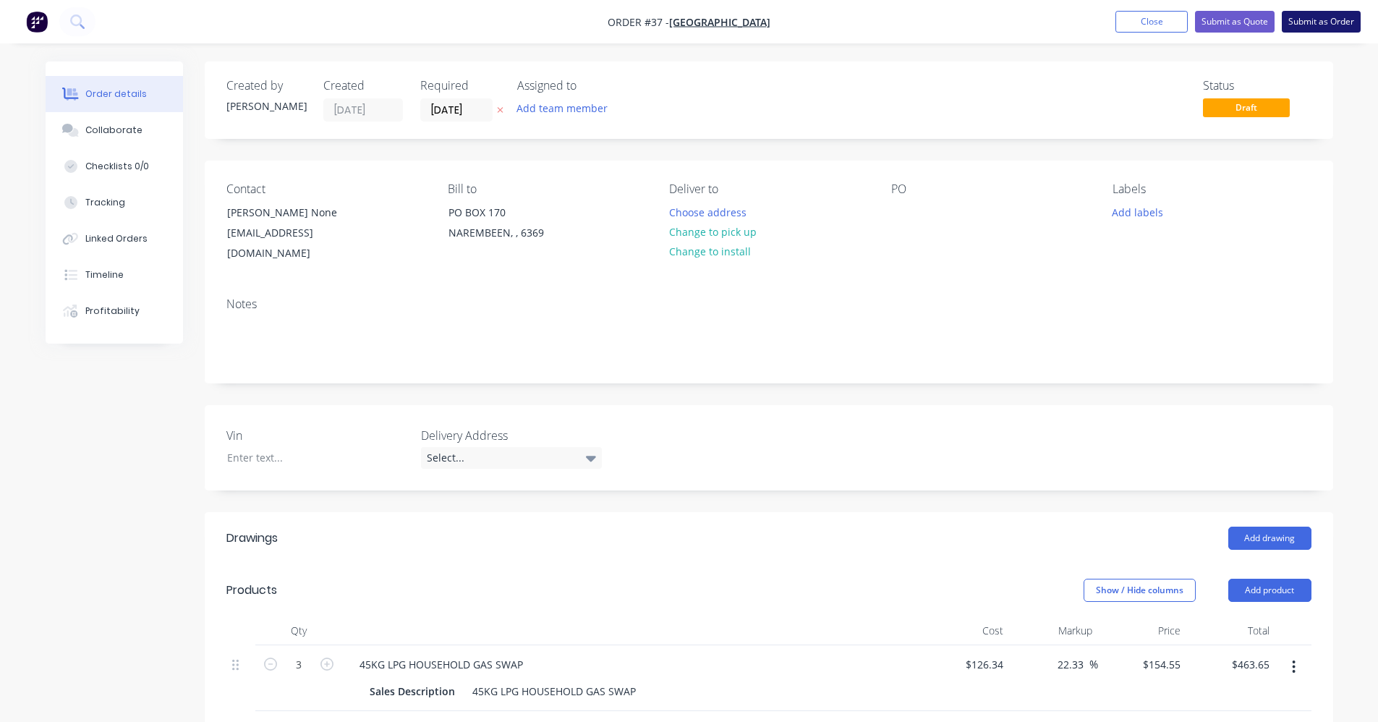
click at [1337, 22] on button "Submit as Order" at bounding box center [1320, 22] width 79 height 22
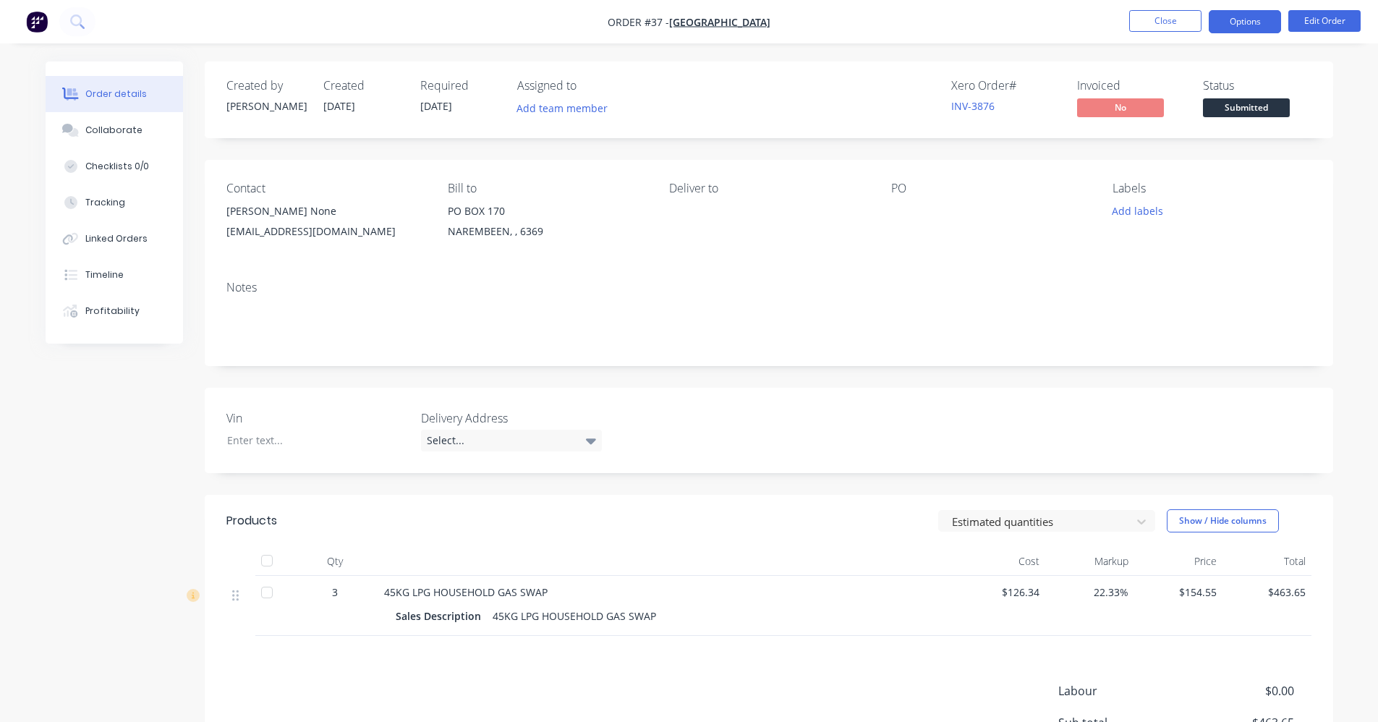
click at [1261, 21] on button "Options" at bounding box center [1244, 21] width 72 height 23
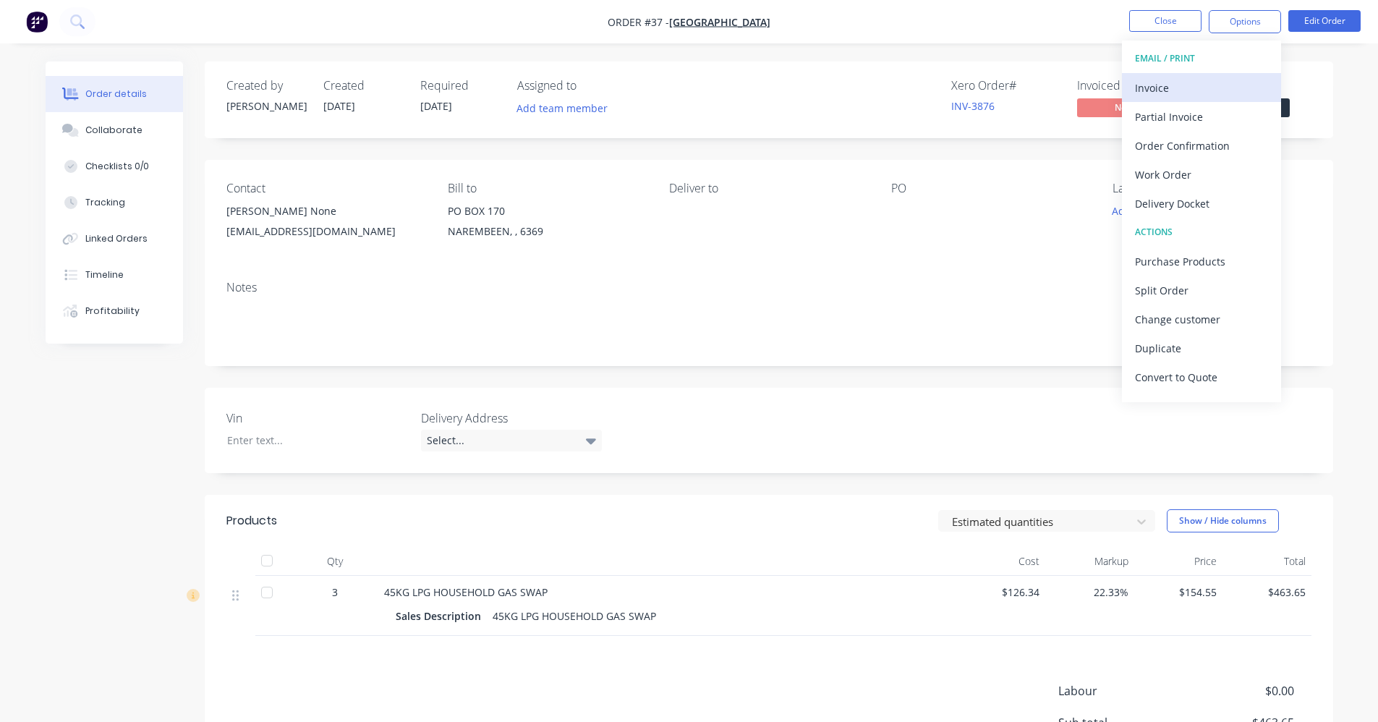
click at [1216, 85] on div "Invoice" at bounding box center [1201, 87] width 133 height 21
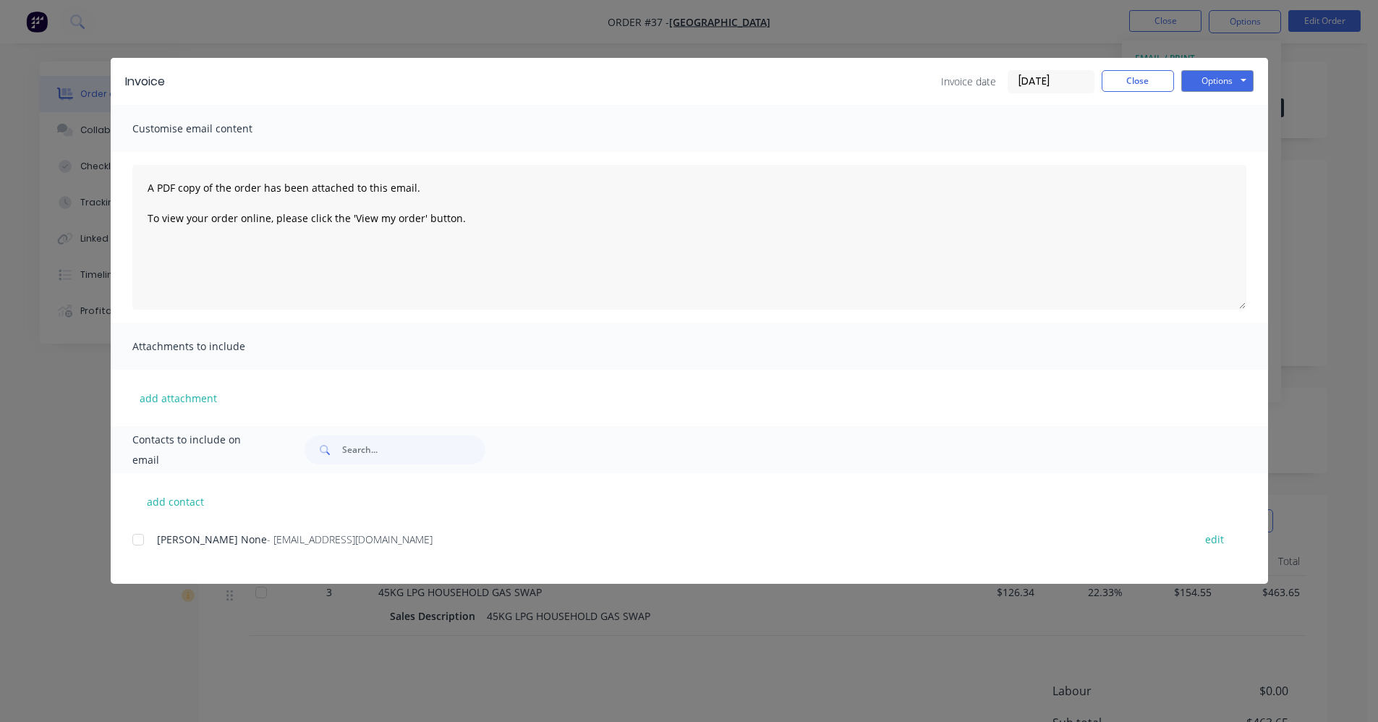
click at [134, 539] on div at bounding box center [138, 539] width 29 height 29
click at [1224, 81] on button "Options" at bounding box center [1217, 81] width 72 height 22
click at [1238, 149] on button "Email" at bounding box center [1227, 154] width 93 height 24
click at [1143, 85] on button "Close" at bounding box center [1137, 81] width 72 height 22
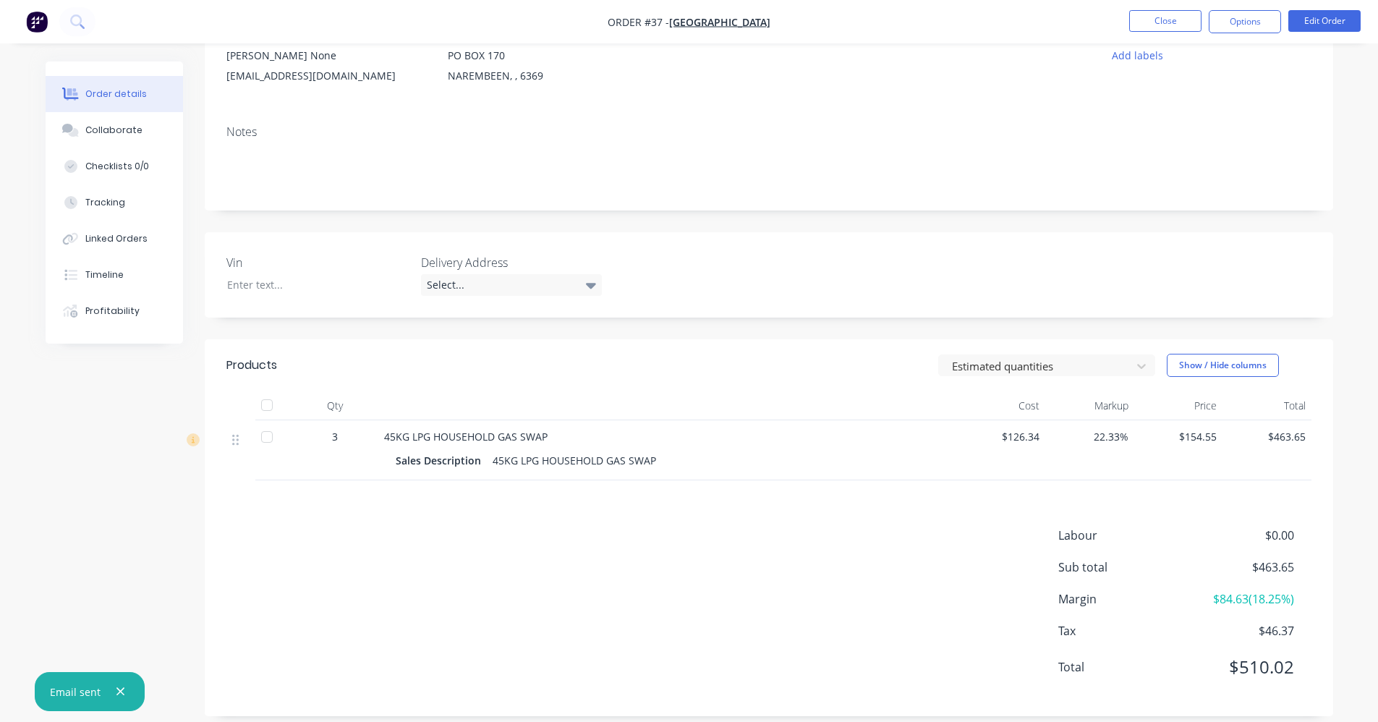
scroll to position [171, 0]
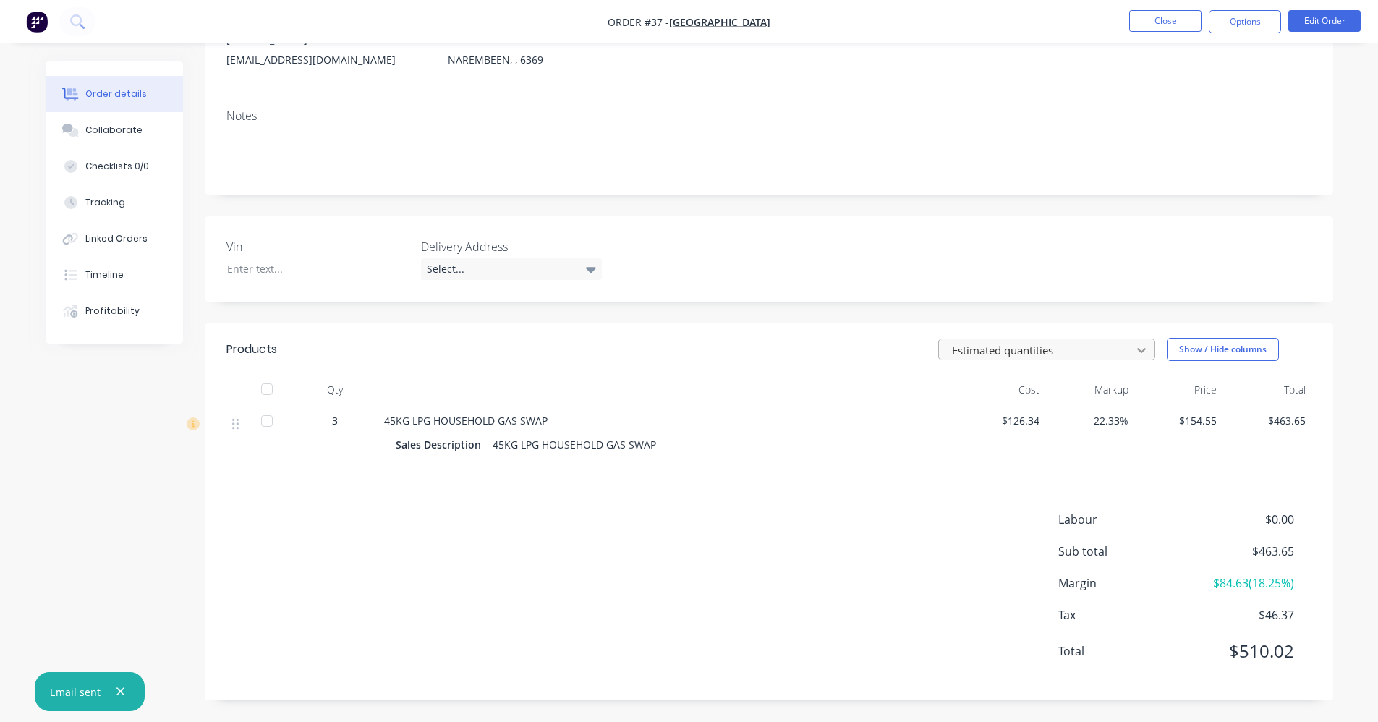
click at [1144, 348] on icon at bounding box center [1141, 350] width 14 height 14
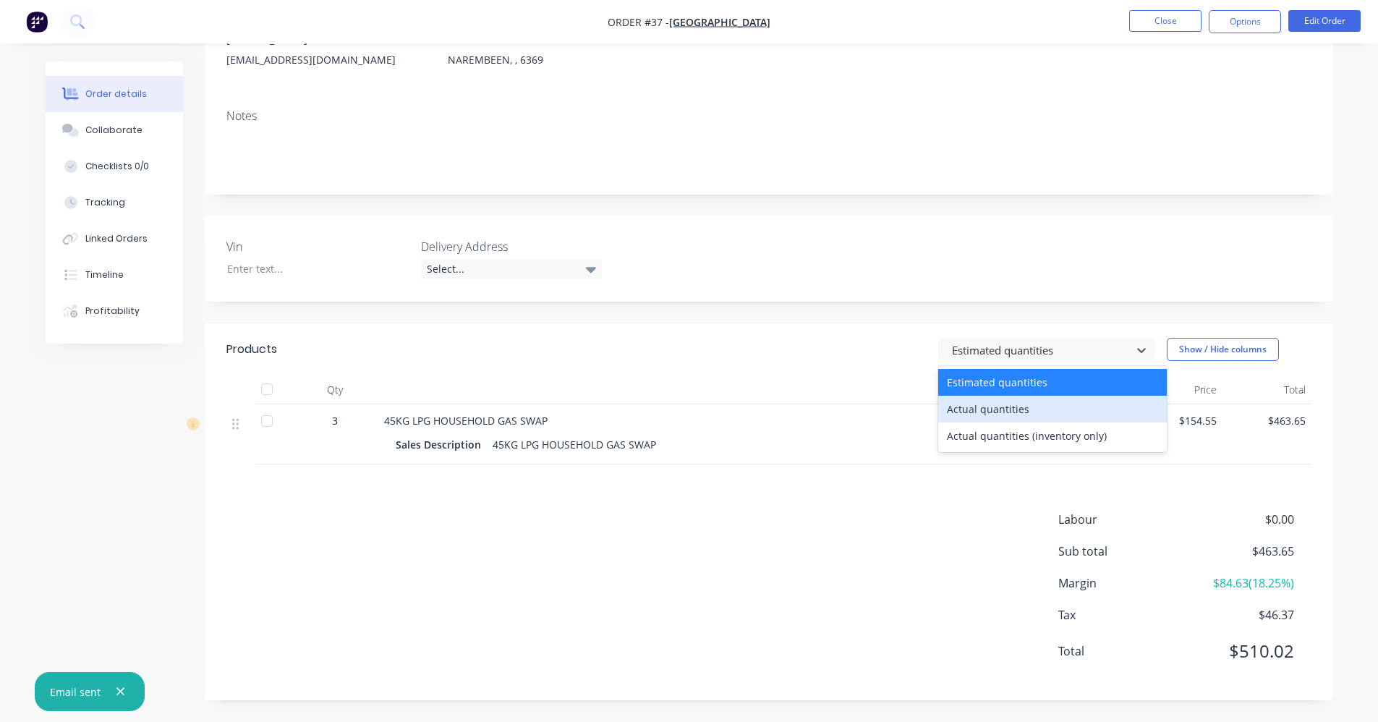
click at [1098, 412] on div "Actual quantities" at bounding box center [1052, 409] width 229 height 27
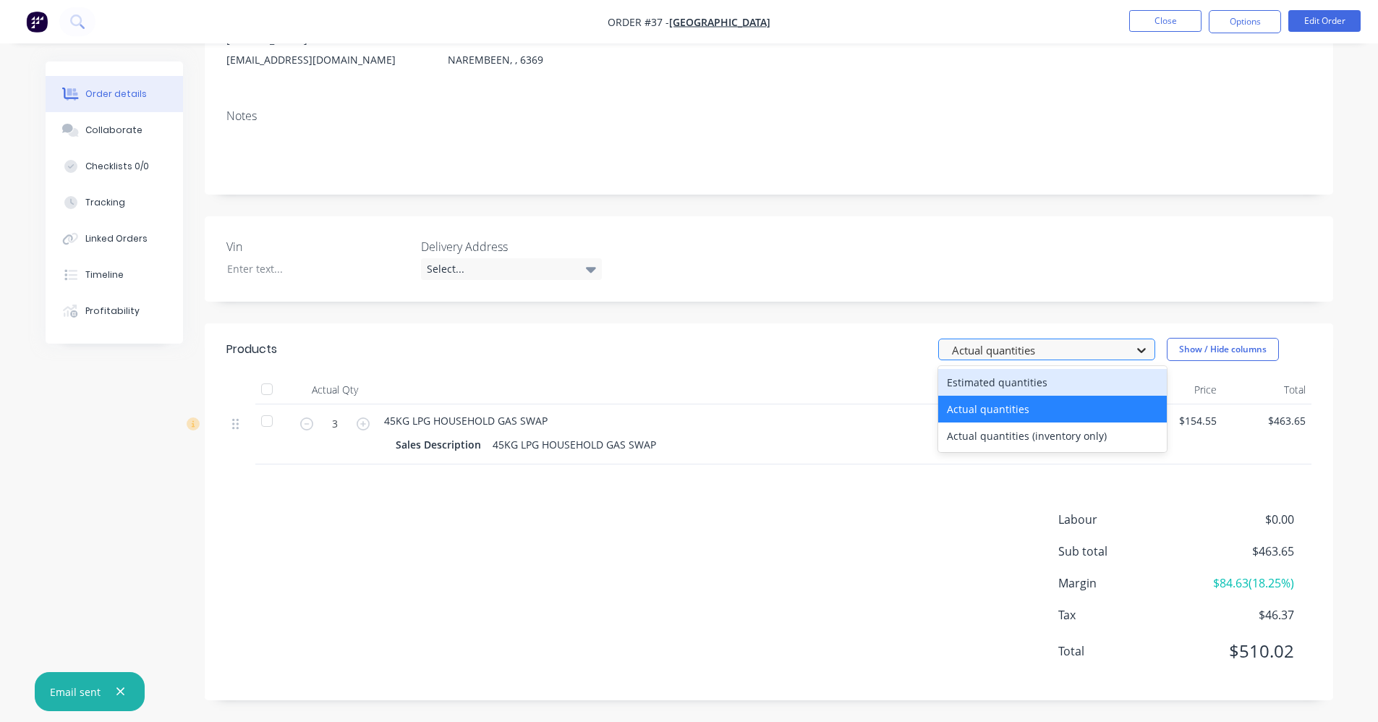
click at [1143, 343] on icon at bounding box center [1141, 350] width 14 height 14
click at [1090, 392] on div "Estimated quantities" at bounding box center [1052, 382] width 229 height 27
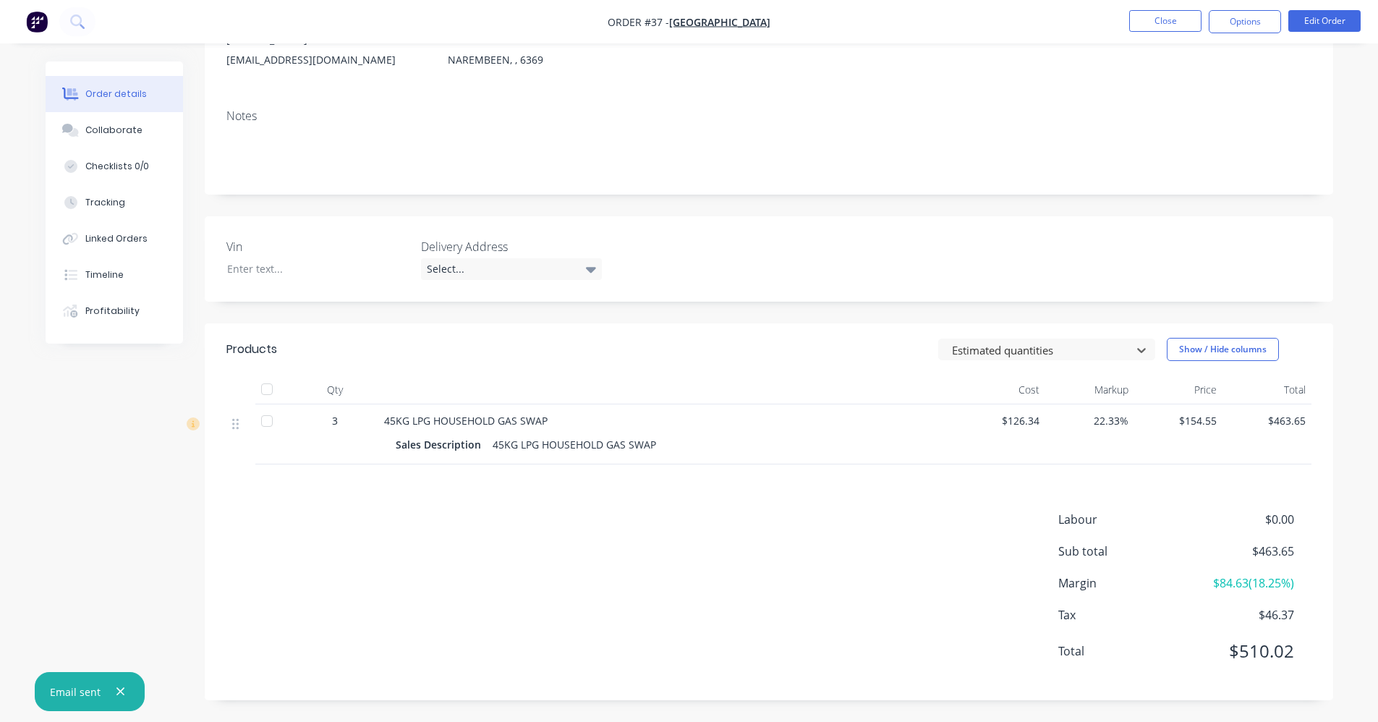
click at [816, 365] on header "Products option Estimated quantities, selected. Estimated quantities Show / Hid…" at bounding box center [769, 349] width 1128 height 52
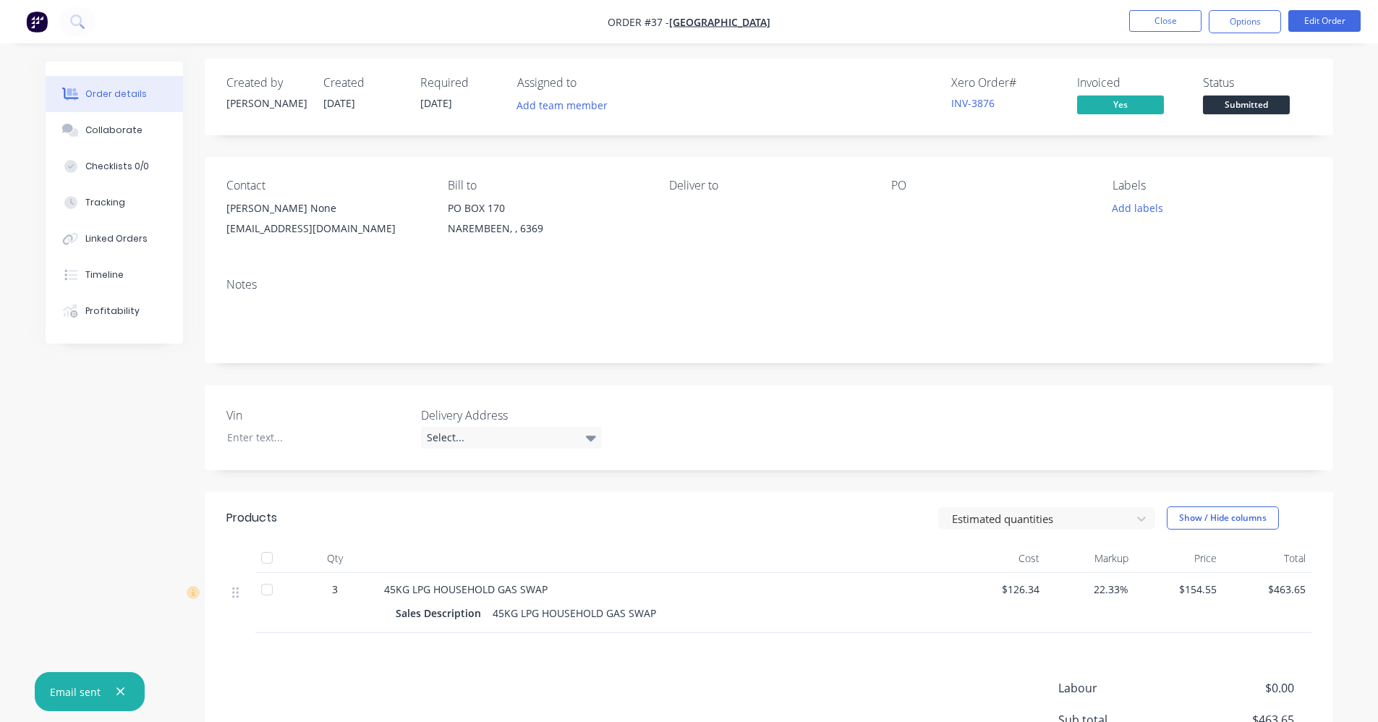
scroll to position [0, 0]
click at [1159, 22] on button "Close" at bounding box center [1165, 21] width 72 height 22
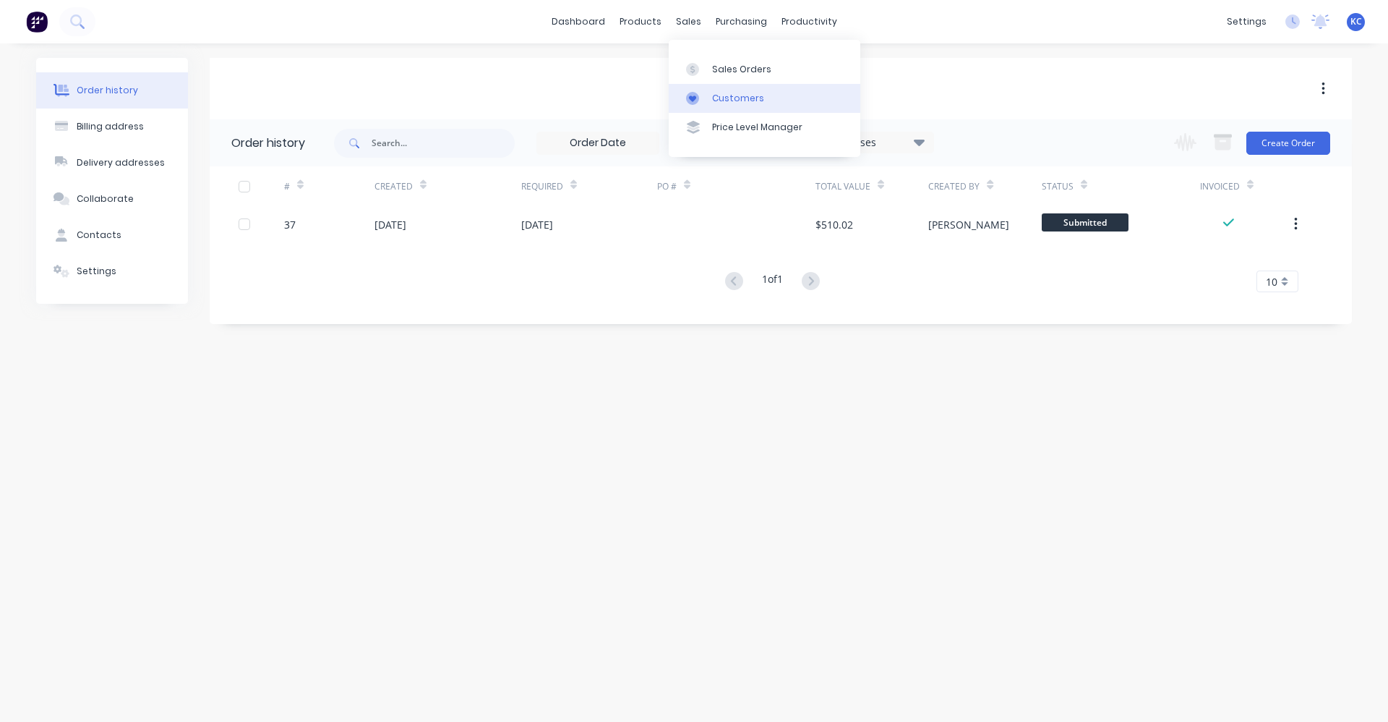
click at [751, 101] on div "Customers" at bounding box center [738, 98] width 52 height 13
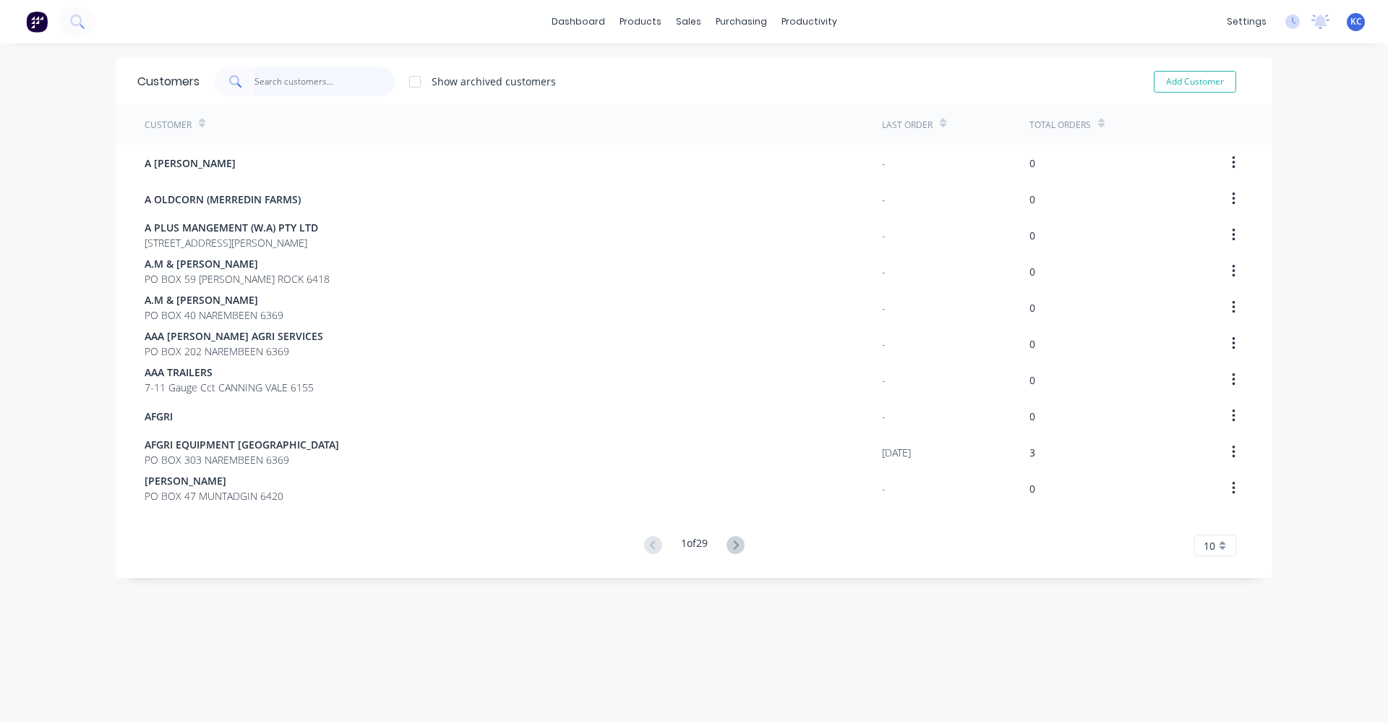
click at [283, 69] on input "text" at bounding box center [325, 81] width 141 height 29
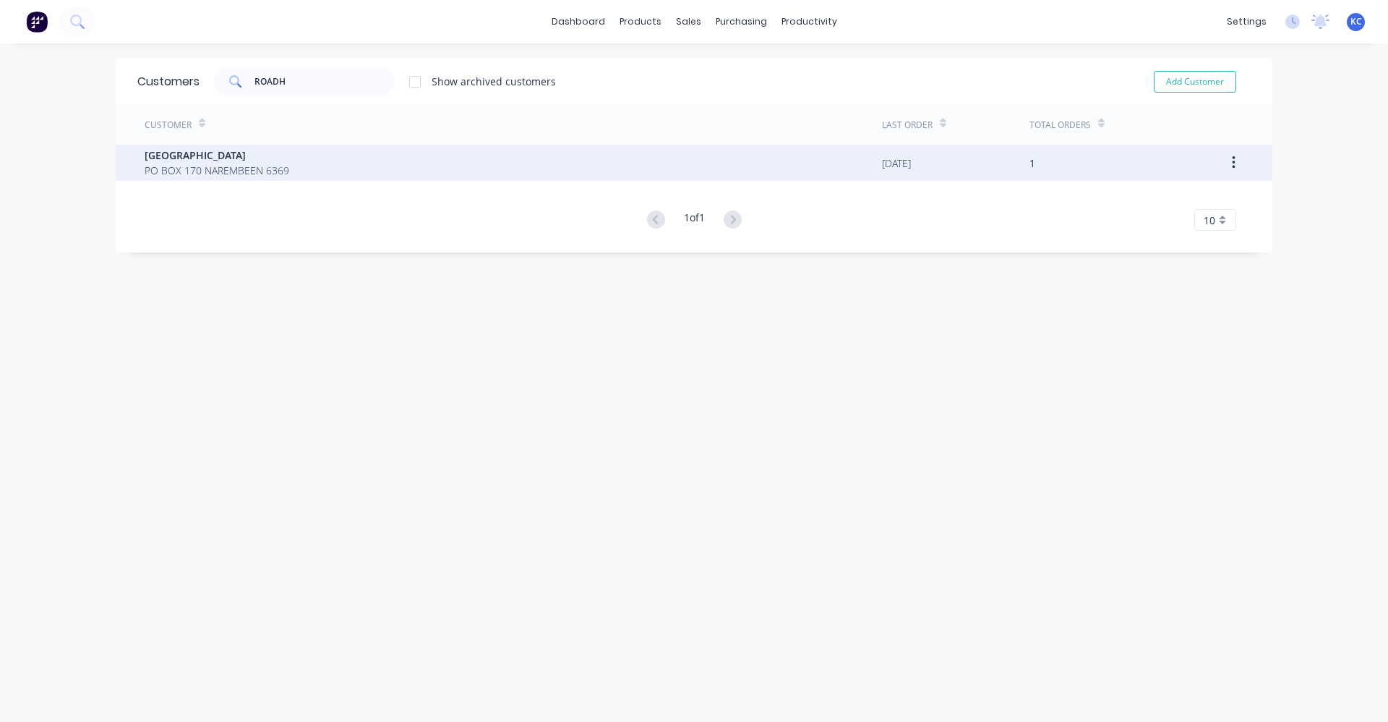
click at [281, 162] on span "[GEOGRAPHIC_DATA]" at bounding box center [217, 155] width 145 height 15
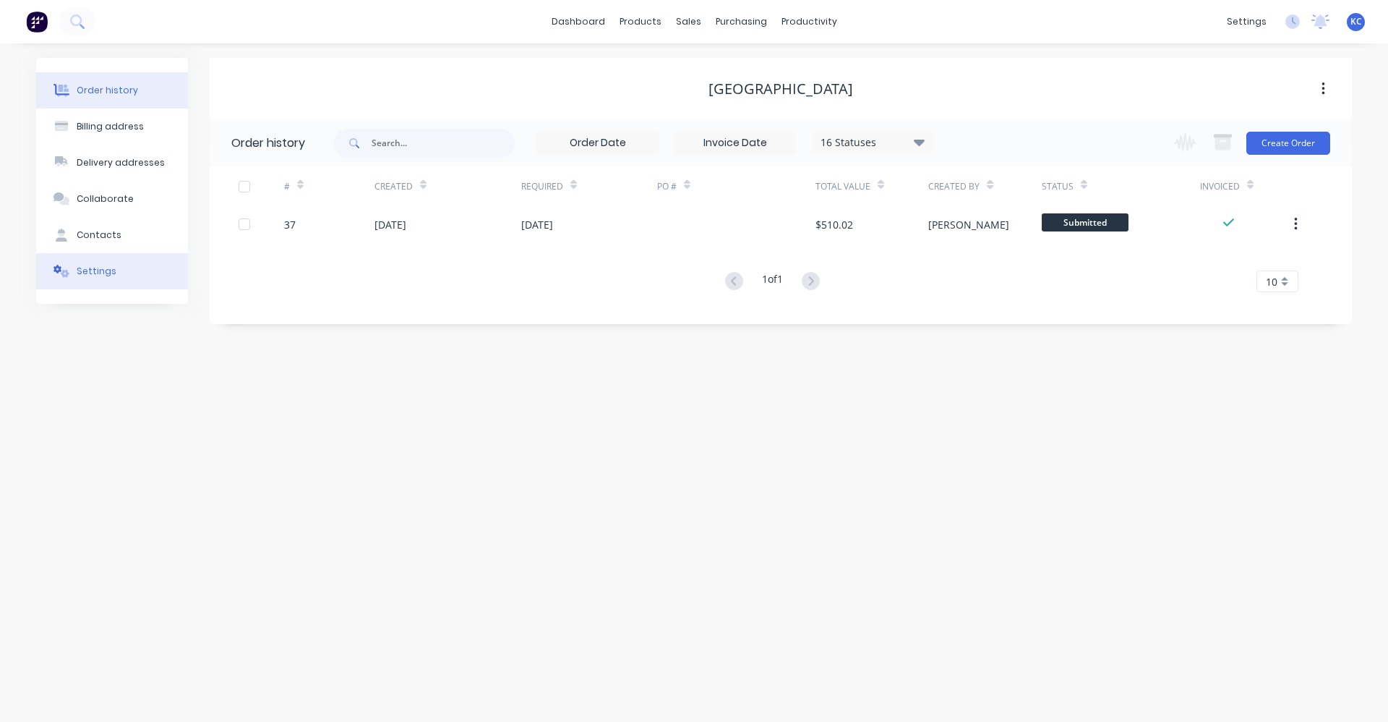
click at [98, 280] on button "Settings" at bounding box center [112, 271] width 152 height 36
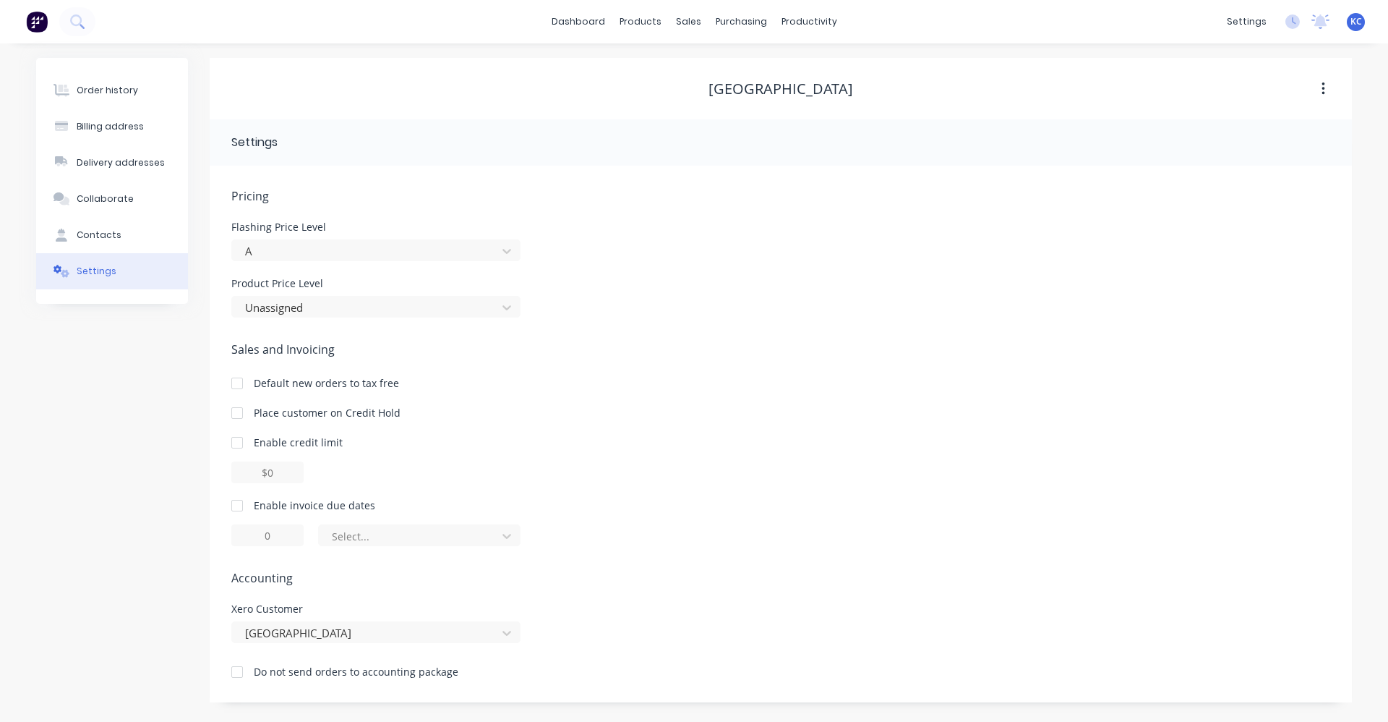
click at [233, 507] on div at bounding box center [237, 505] width 29 height 29
drag, startPoint x: 276, startPoint y: 533, endPoint x: 221, endPoint y: 533, distance: 55.7
click at [221, 533] on div "Pricing Flashing Price Level A Product Price Level Unassigned Sales and Invoici…" at bounding box center [781, 434] width 1143 height 537
click at [496, 531] on div at bounding box center [507, 535] width 26 height 23
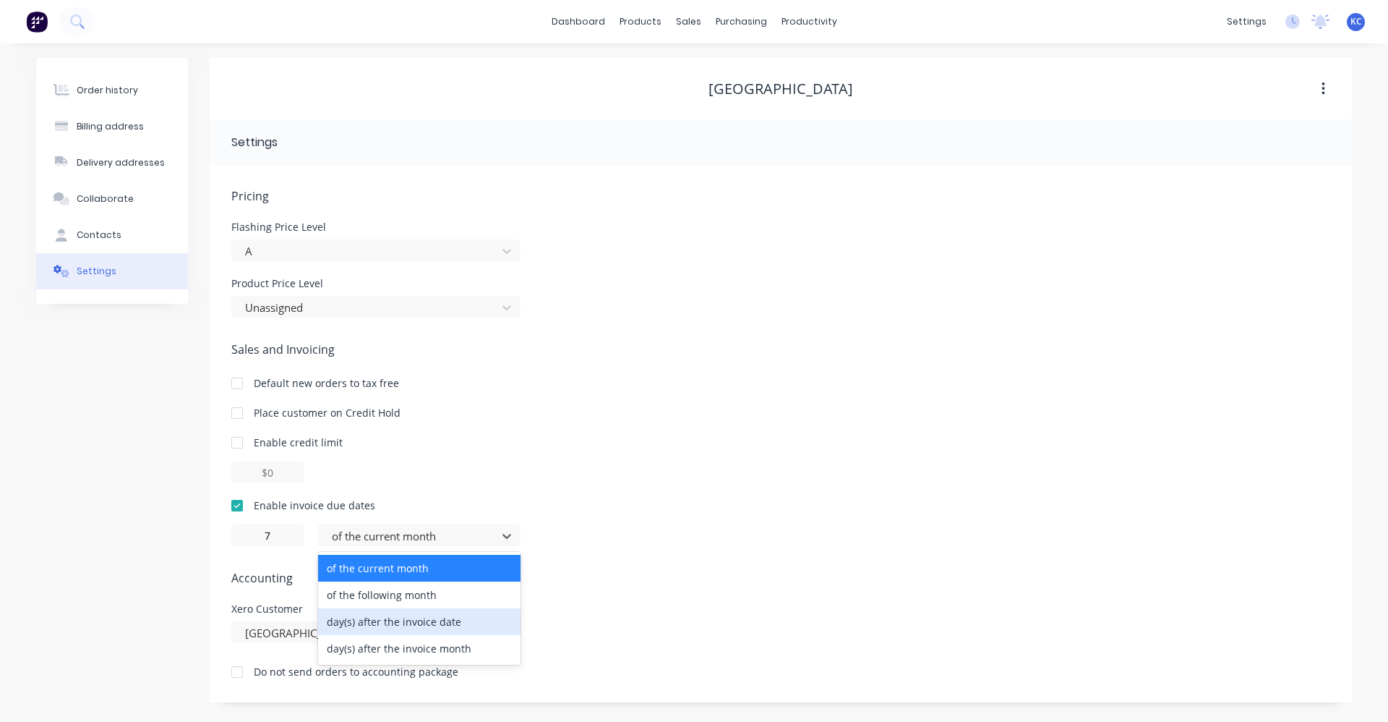
click at [448, 623] on div "day(s) after the invoice date" at bounding box center [419, 621] width 202 height 27
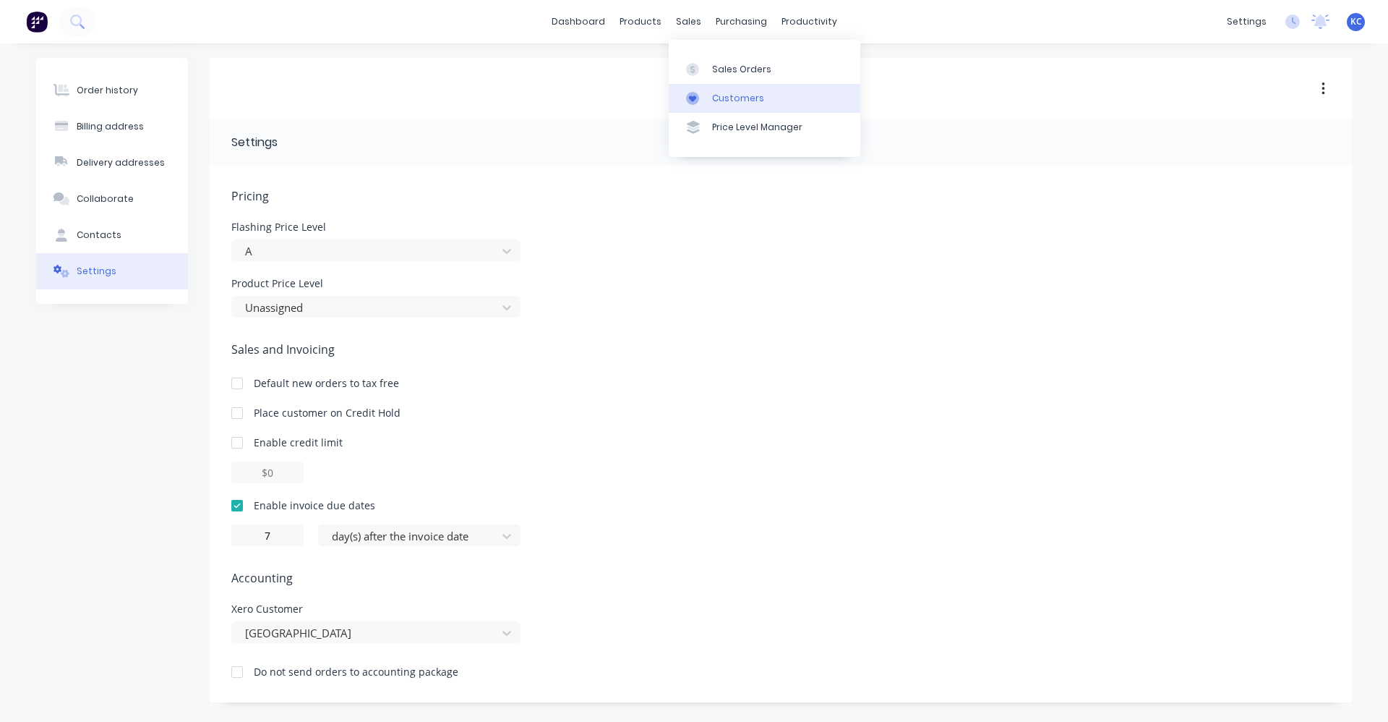
click at [709, 106] on link "Customers" at bounding box center [765, 98] width 192 height 29
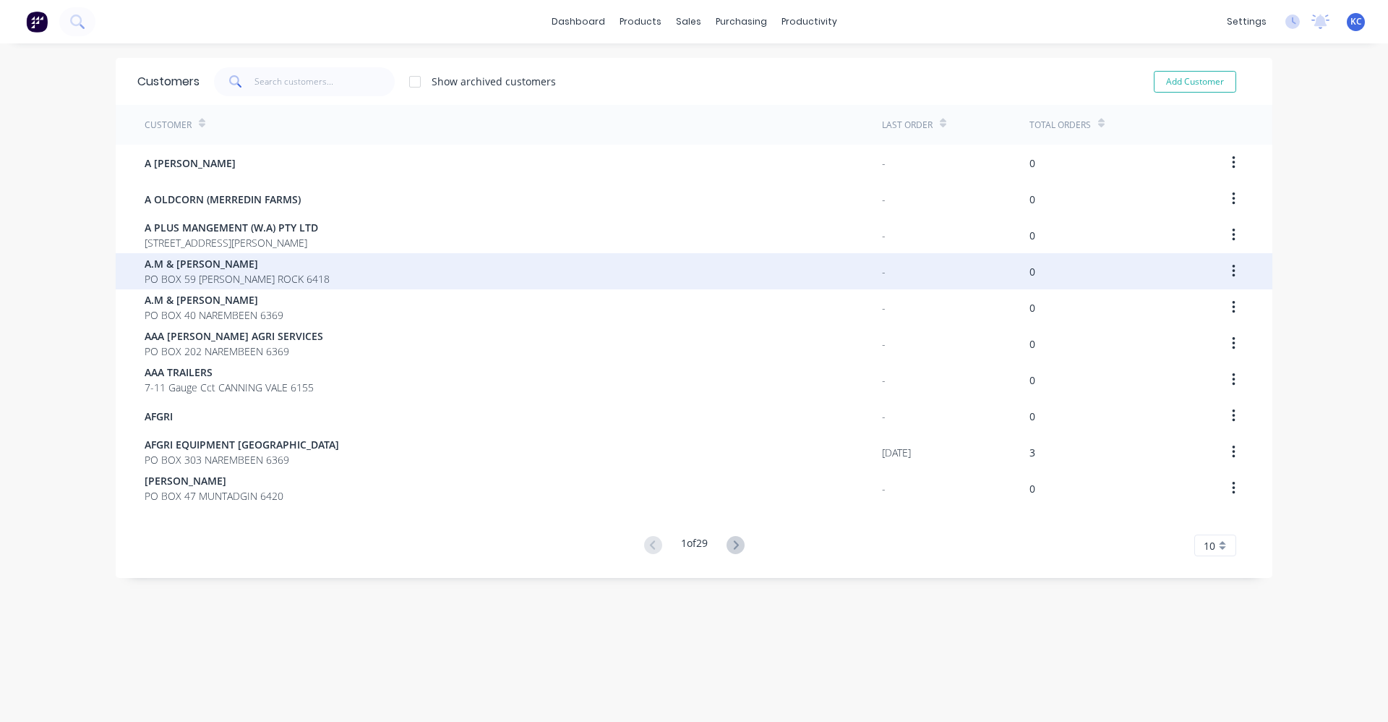
click at [260, 276] on span "PO BOX 59 [PERSON_NAME] ROCK 6418" at bounding box center [237, 278] width 185 height 15
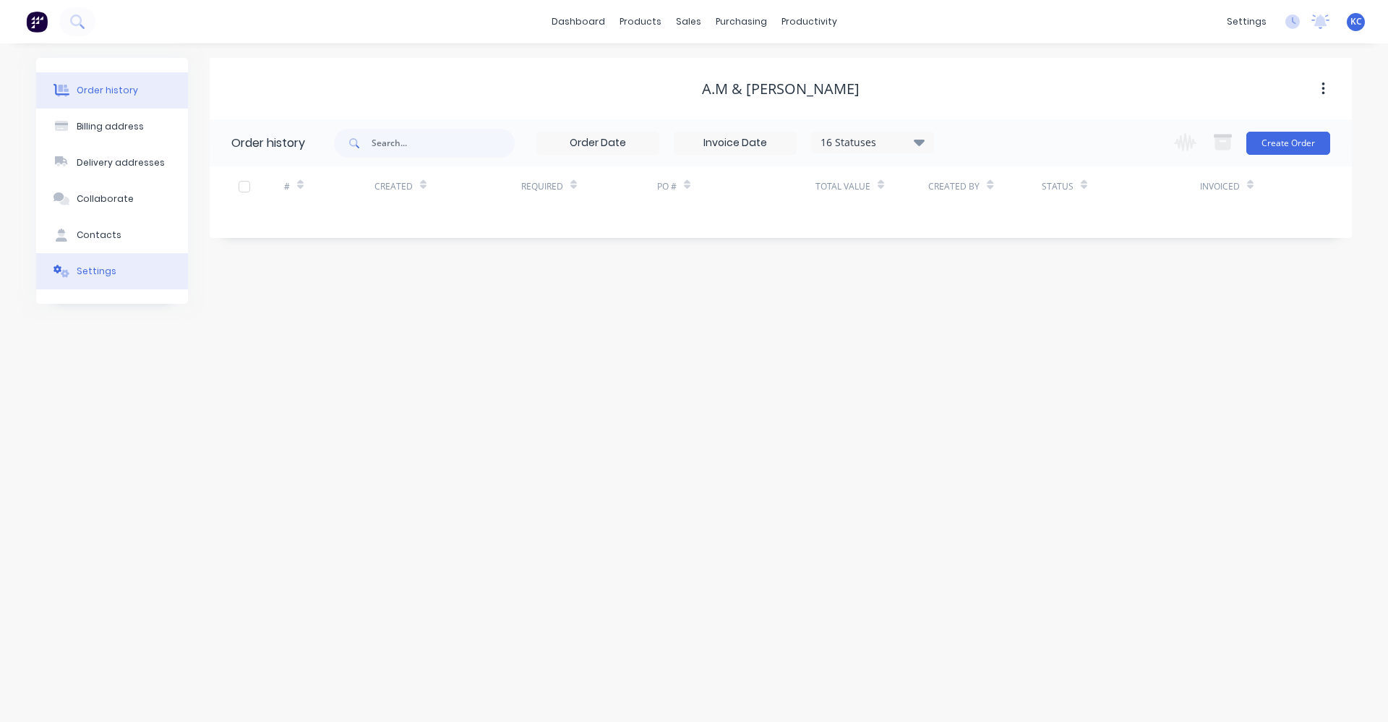
click at [89, 276] on div "Settings" at bounding box center [97, 271] width 40 height 13
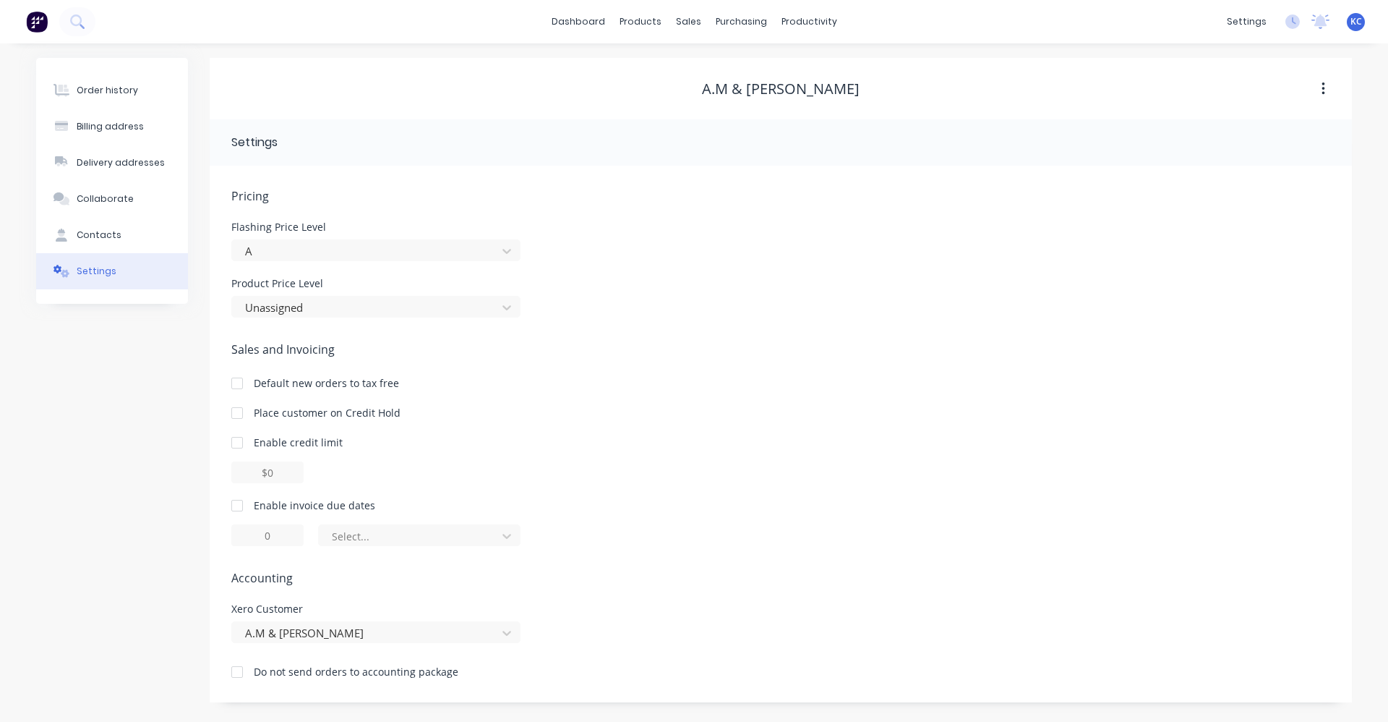
click at [236, 509] on div at bounding box center [237, 505] width 29 height 29
click at [255, 539] on input "1" at bounding box center [267, 535] width 72 height 22
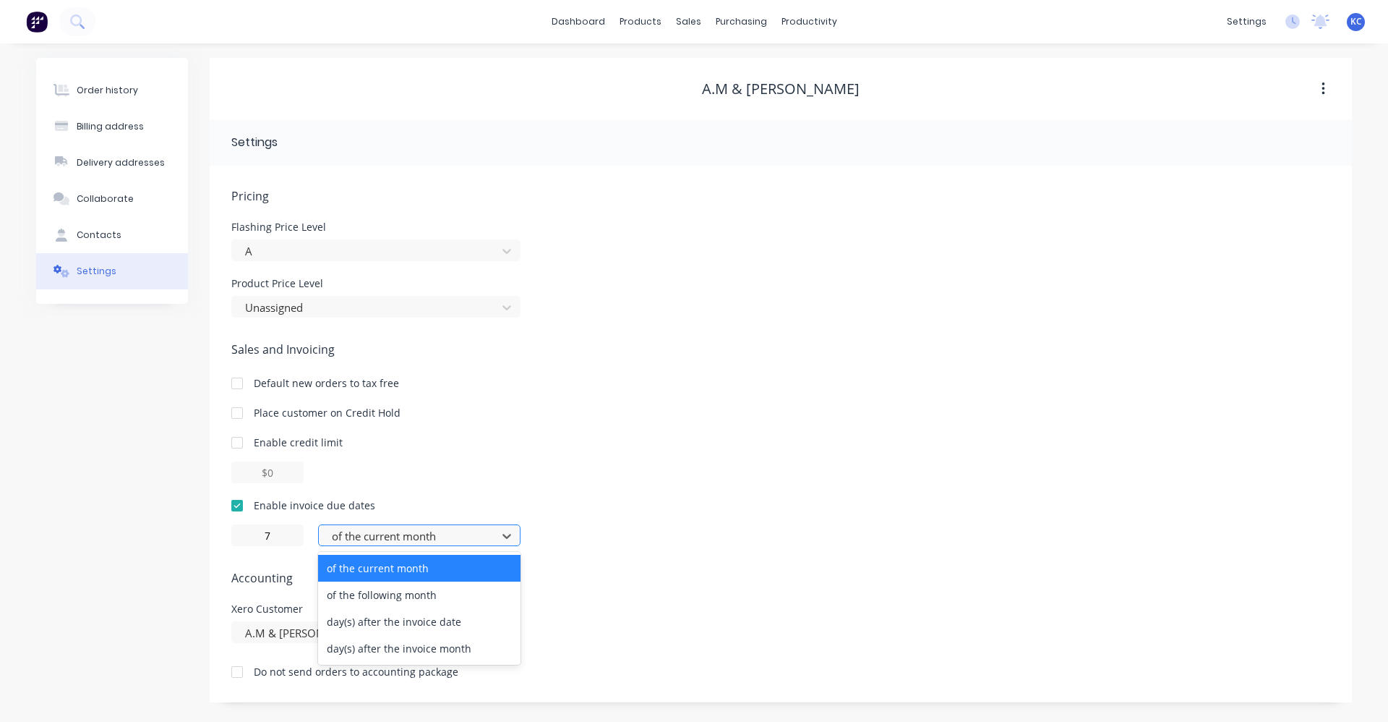
click at [440, 529] on div at bounding box center [409, 536] width 159 height 18
click at [445, 619] on div "day(s) after the invoice date" at bounding box center [419, 621] width 202 height 27
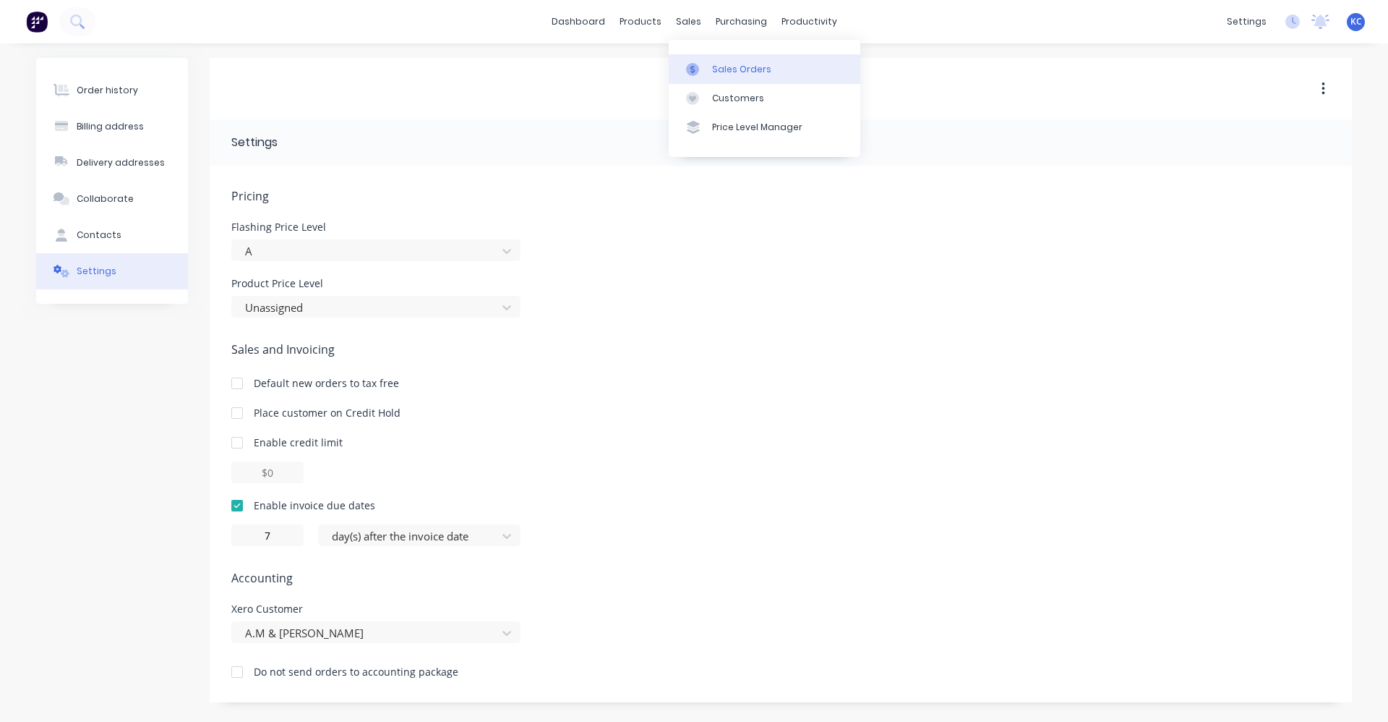
click at [712, 72] on div "Sales Orders" at bounding box center [741, 69] width 59 height 13
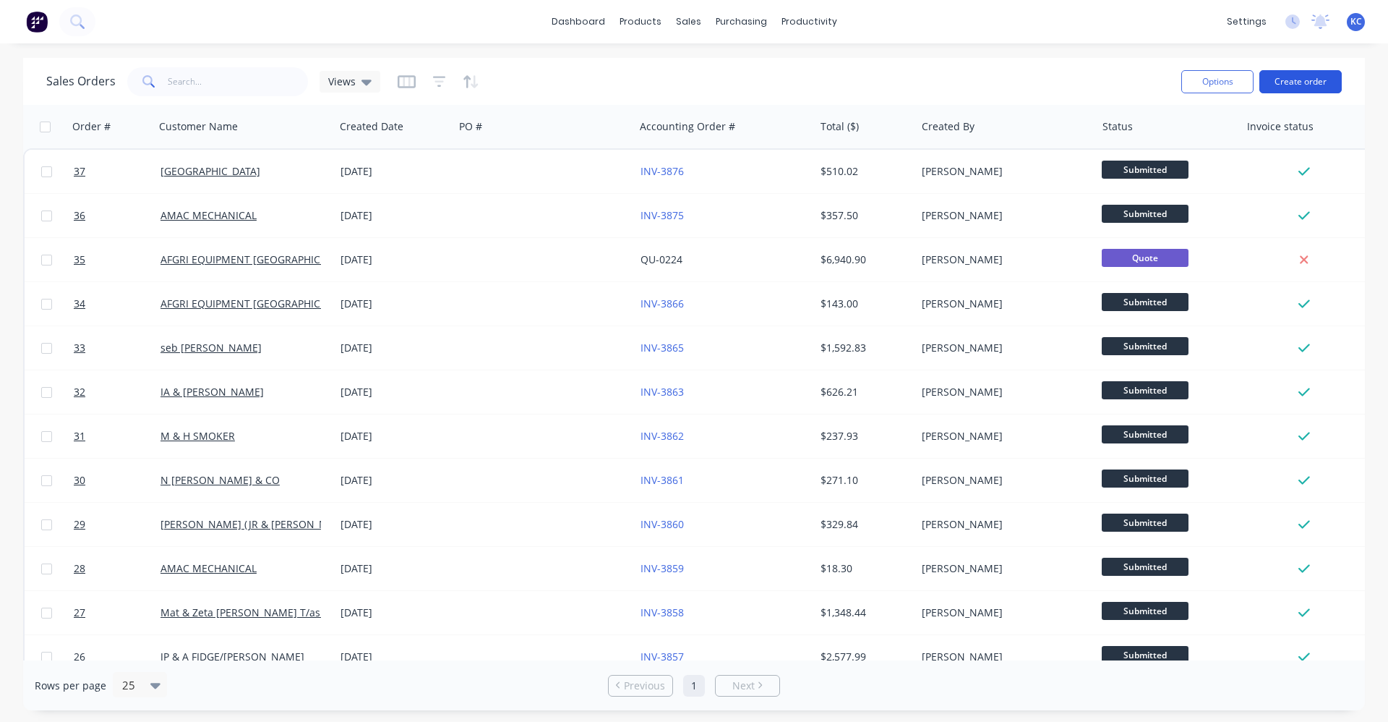
click at [1303, 82] on button "Create order" at bounding box center [1301, 81] width 82 height 23
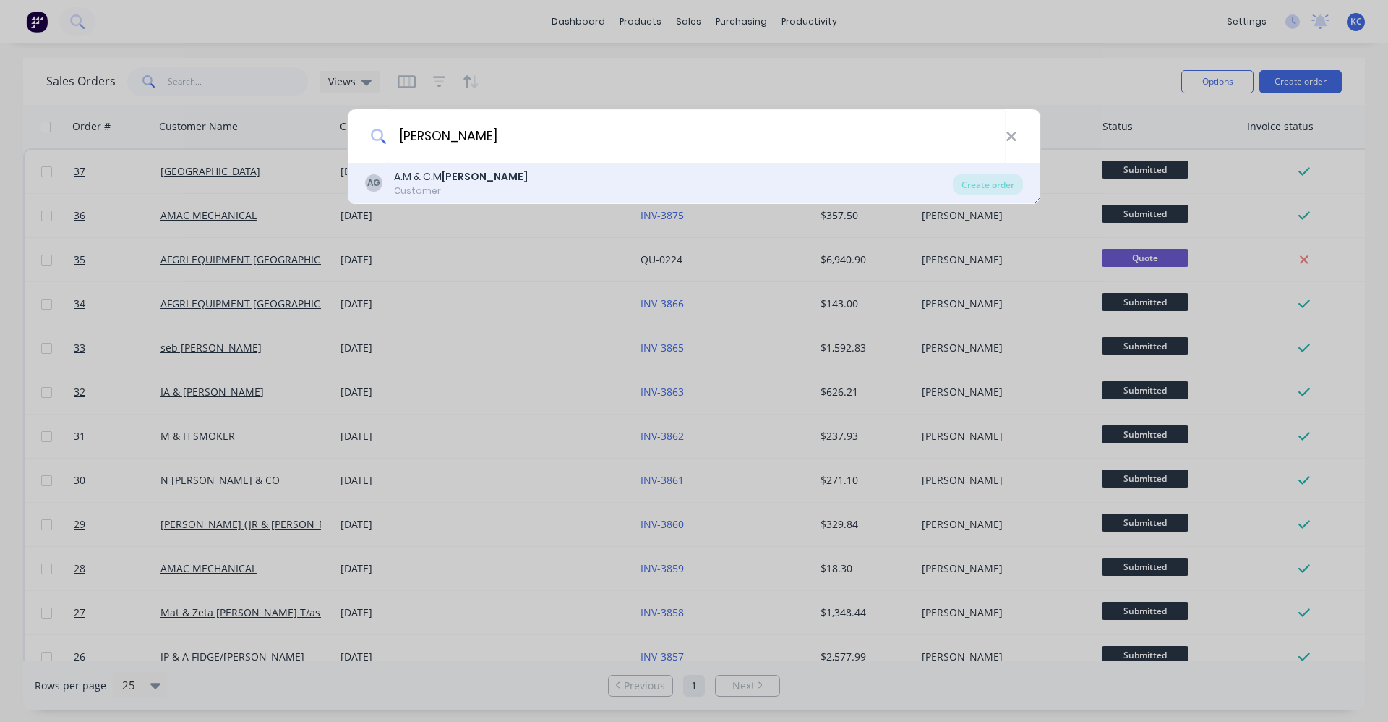
click at [487, 188] on div "AG A.M & C.M GARBIN Customer" at bounding box center [659, 183] width 588 height 28
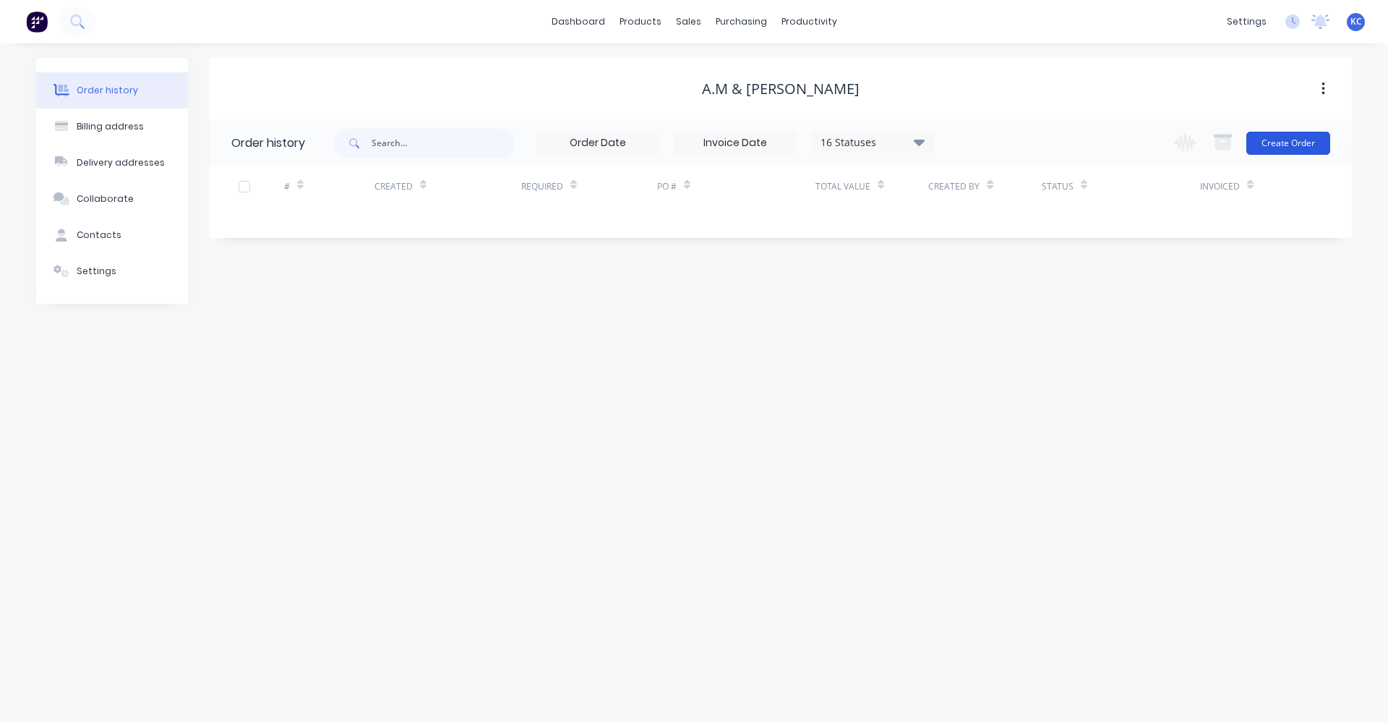
click at [1286, 142] on button "Create Order" at bounding box center [1289, 143] width 84 height 23
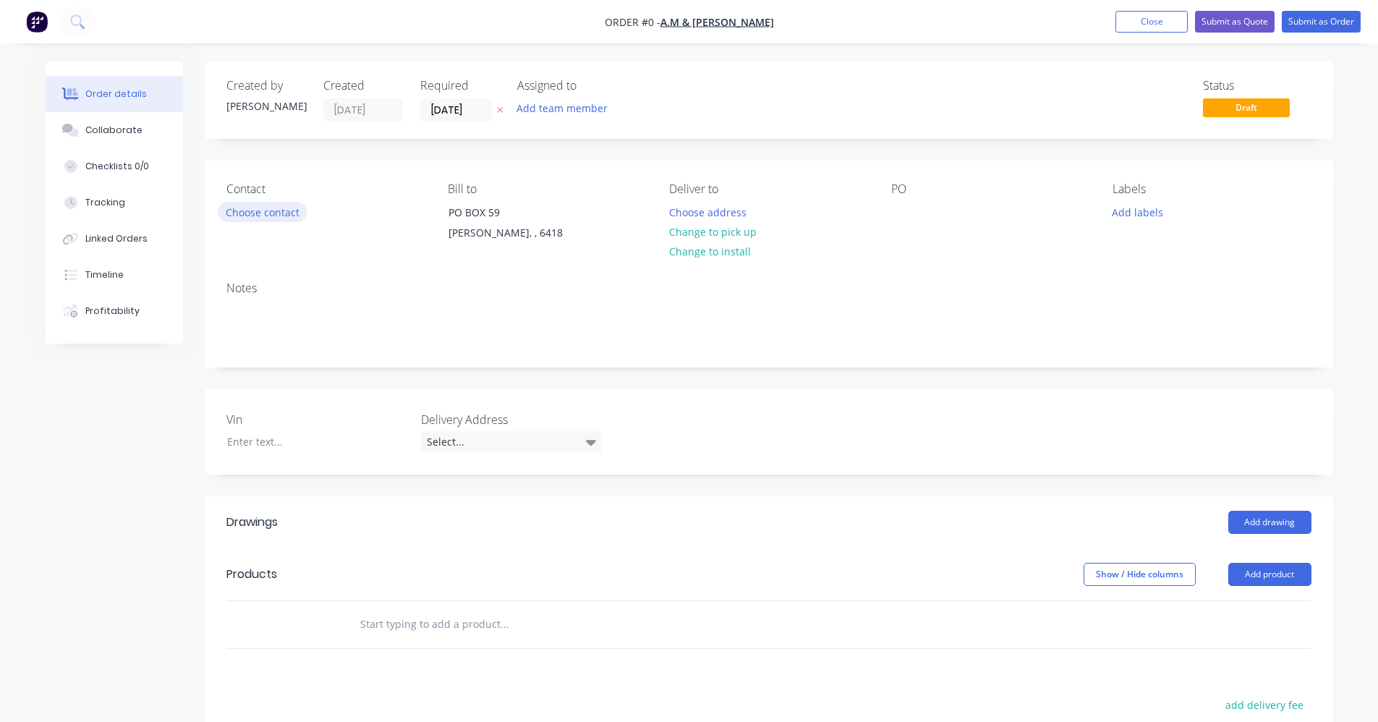
click at [287, 211] on button "Choose contact" at bounding box center [262, 212] width 89 height 20
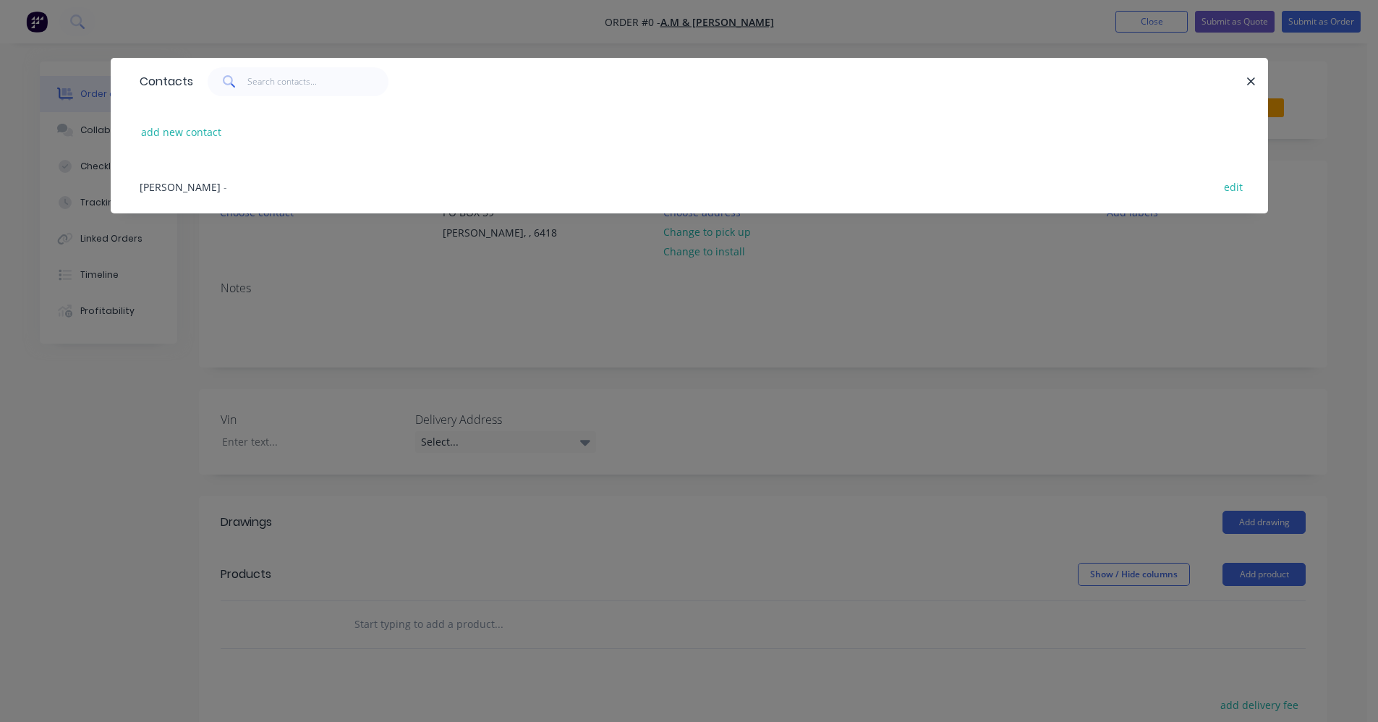
click at [199, 185] on span "BERT GARBIN" at bounding box center [180, 187] width 81 height 14
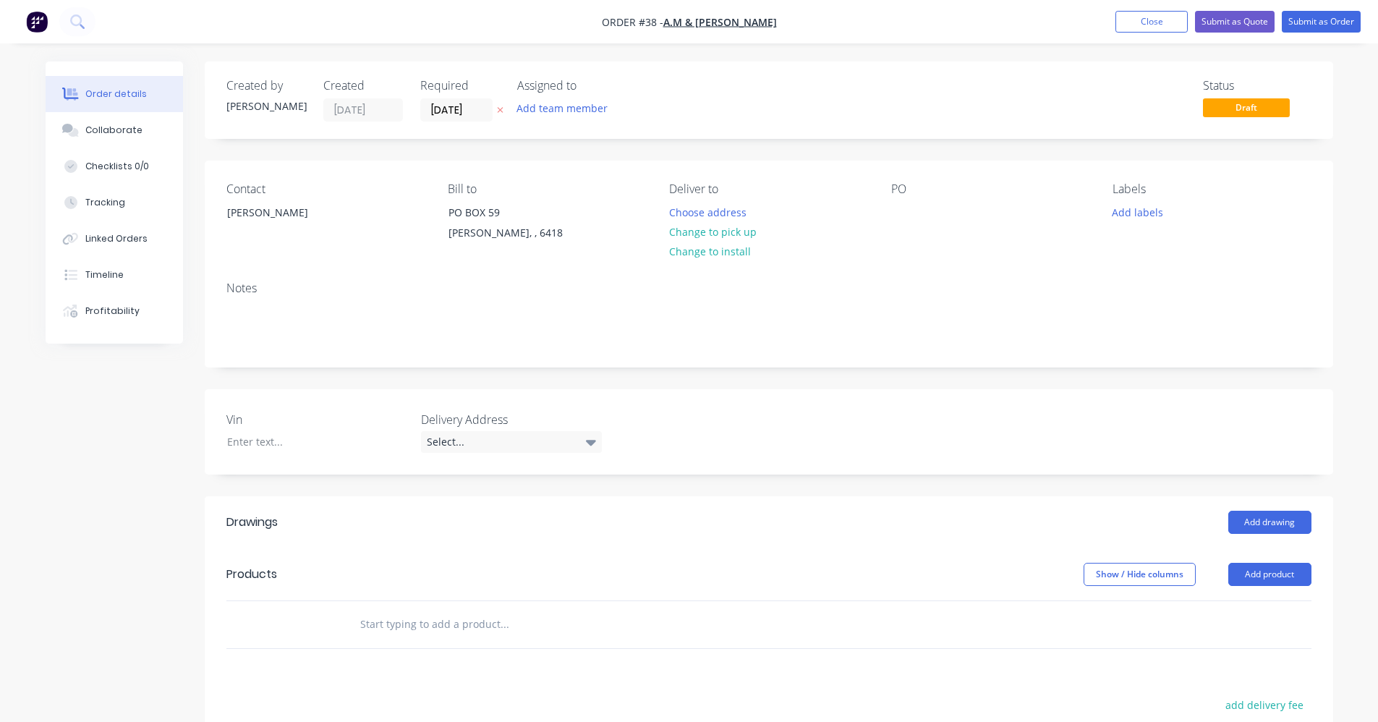
click at [406, 623] on input "text" at bounding box center [503, 624] width 289 height 29
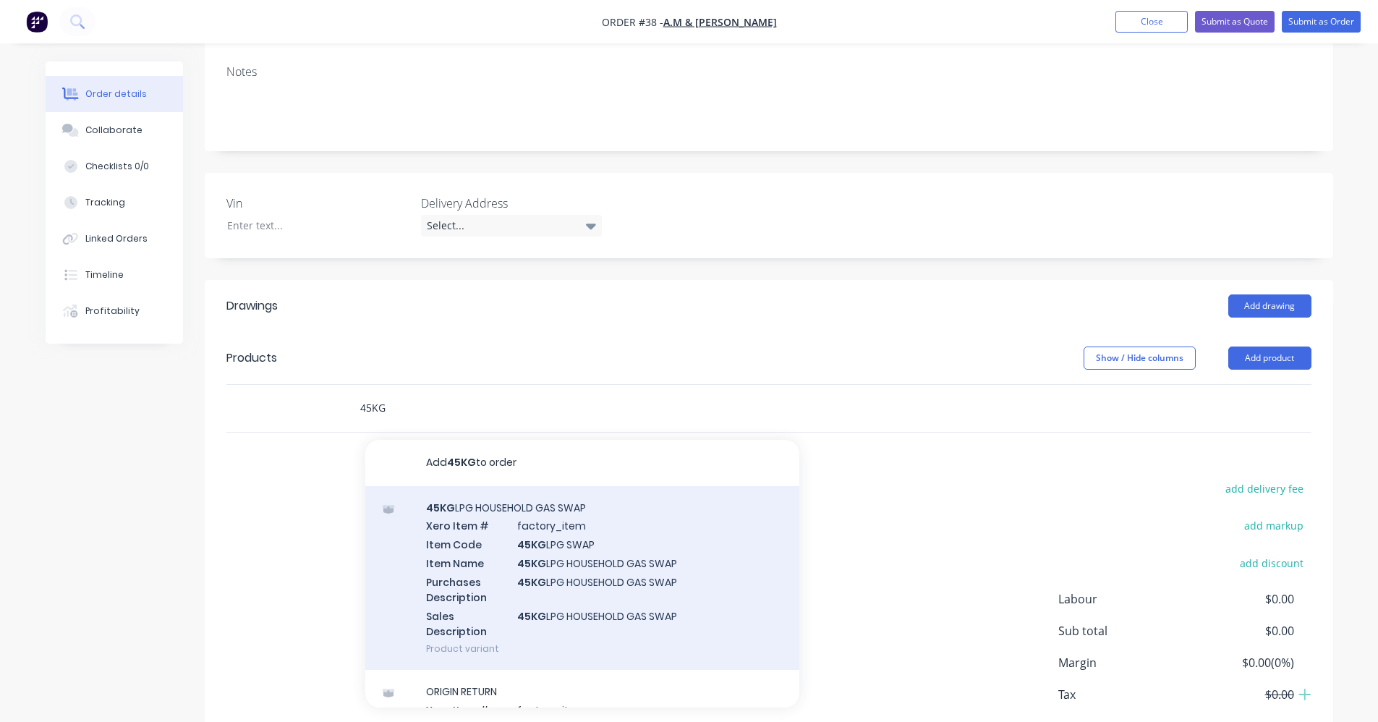
scroll to position [217, 0]
click at [592, 581] on div "45KG LPG HOUSEHOLD GAS SWAP Xero Item # factory_item Item Code 45KG LPG SWAP It…" at bounding box center [582, 577] width 434 height 184
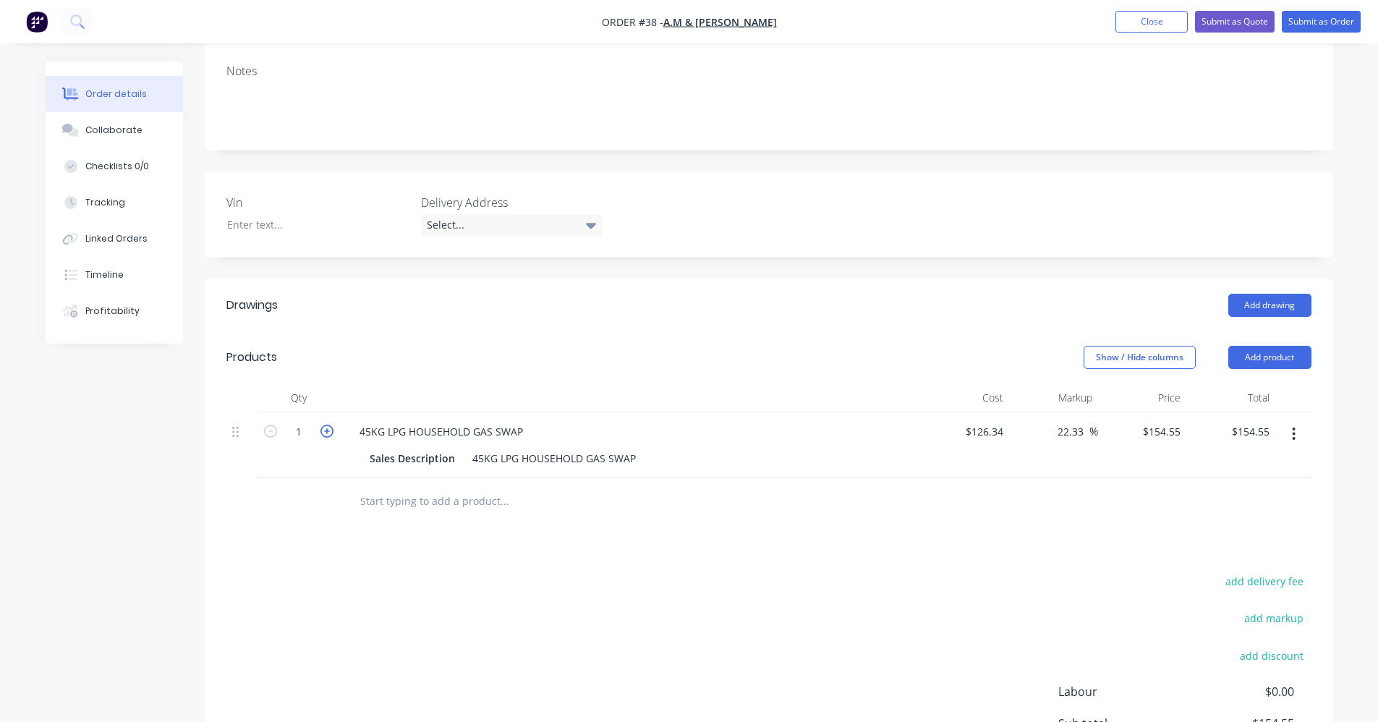
click at [325, 432] on icon "button" at bounding box center [326, 430] width 13 height 13
click at [418, 504] on input "text" at bounding box center [503, 501] width 289 height 29
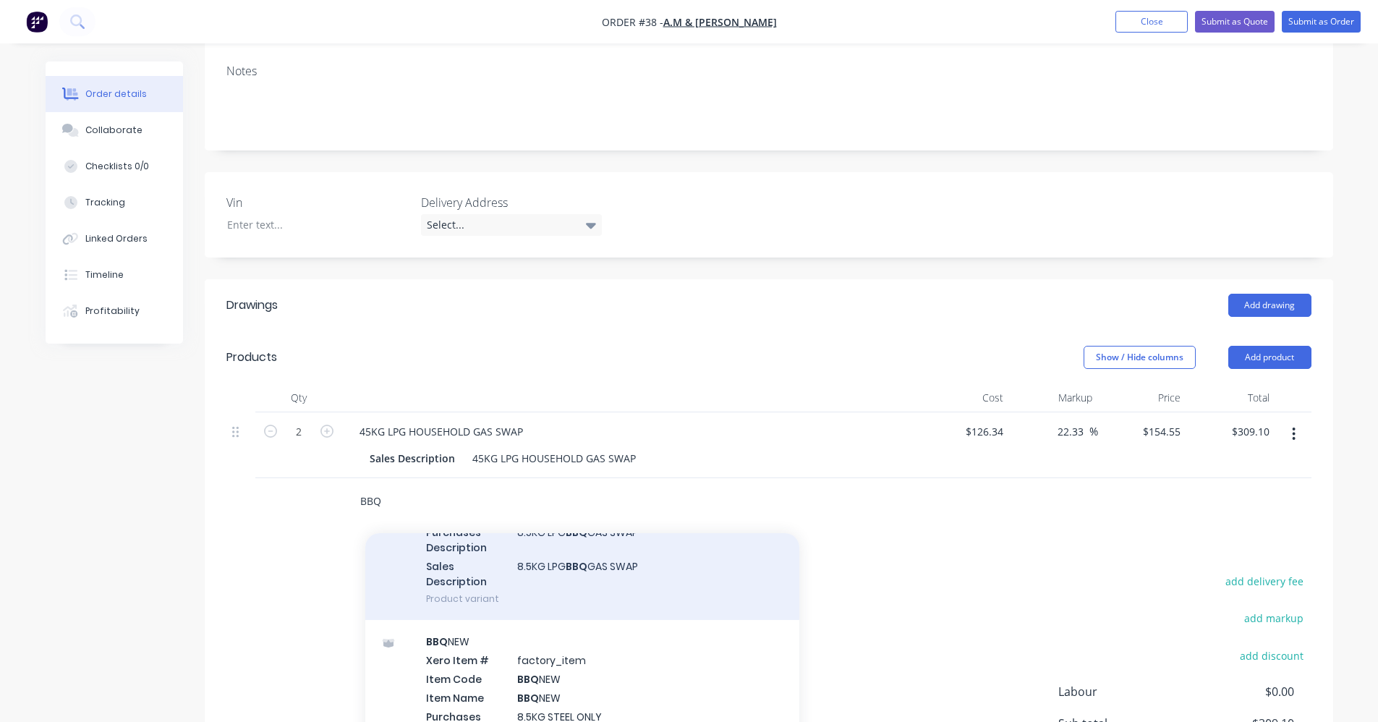
scroll to position [145, 0]
click at [526, 581] on div "8.5KG LPG BBQ GAS SWAP Xero Item # factory_item Item Code 8.5KG LPG SWAP Item N…" at bounding box center [582, 527] width 434 height 184
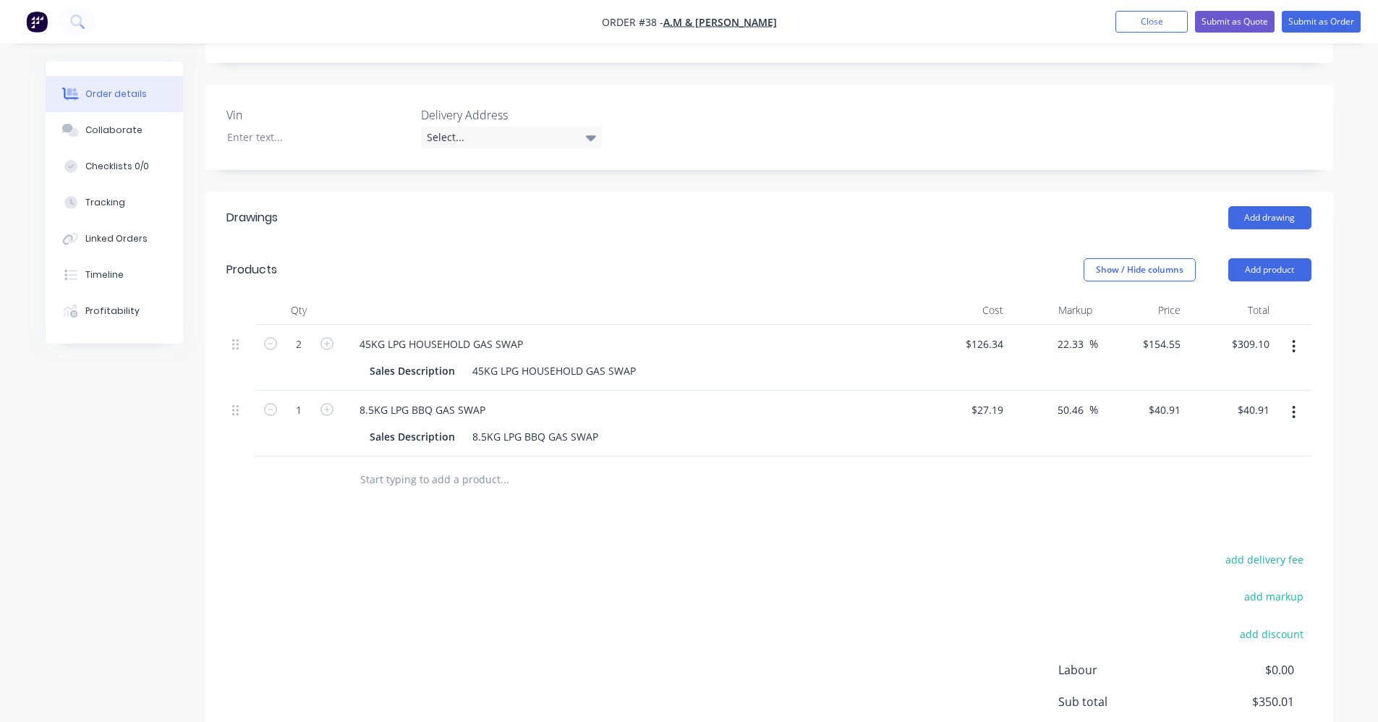
scroll to position [21, 0]
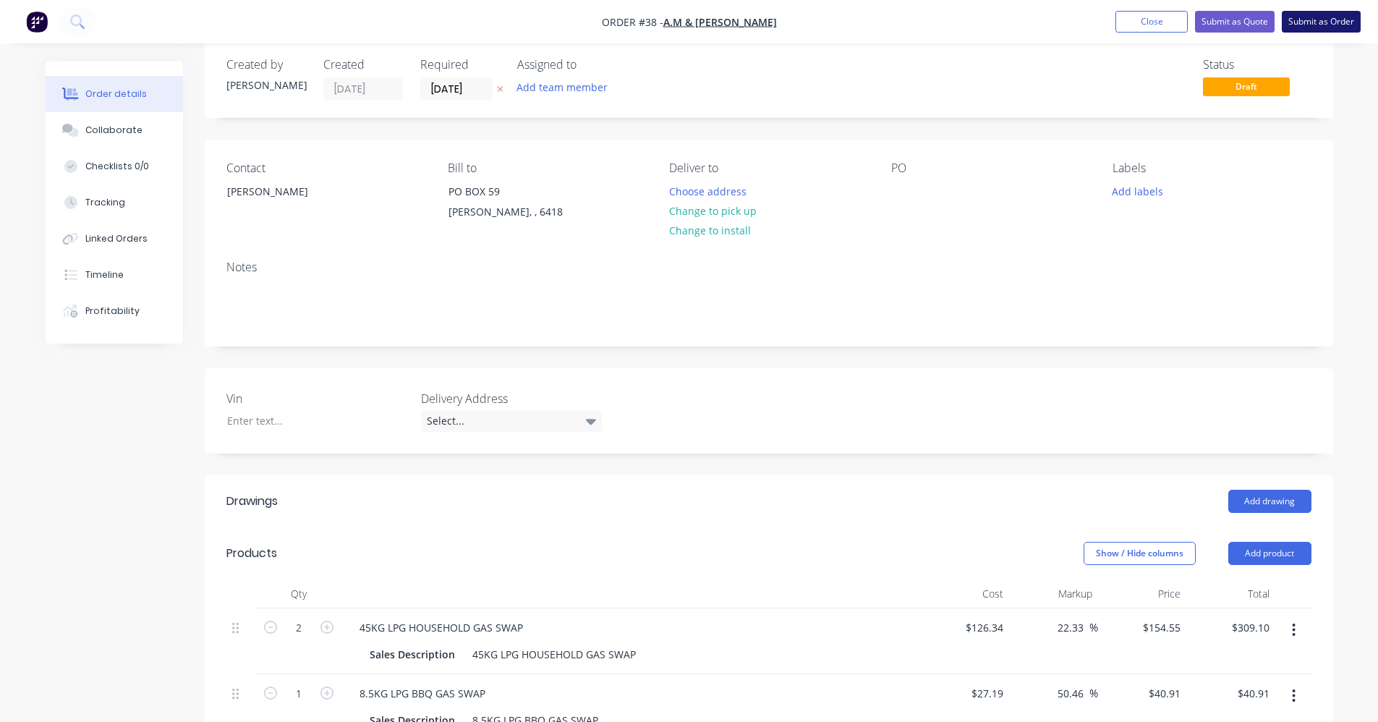
click at [1311, 17] on button "Submit as Order" at bounding box center [1320, 22] width 79 height 22
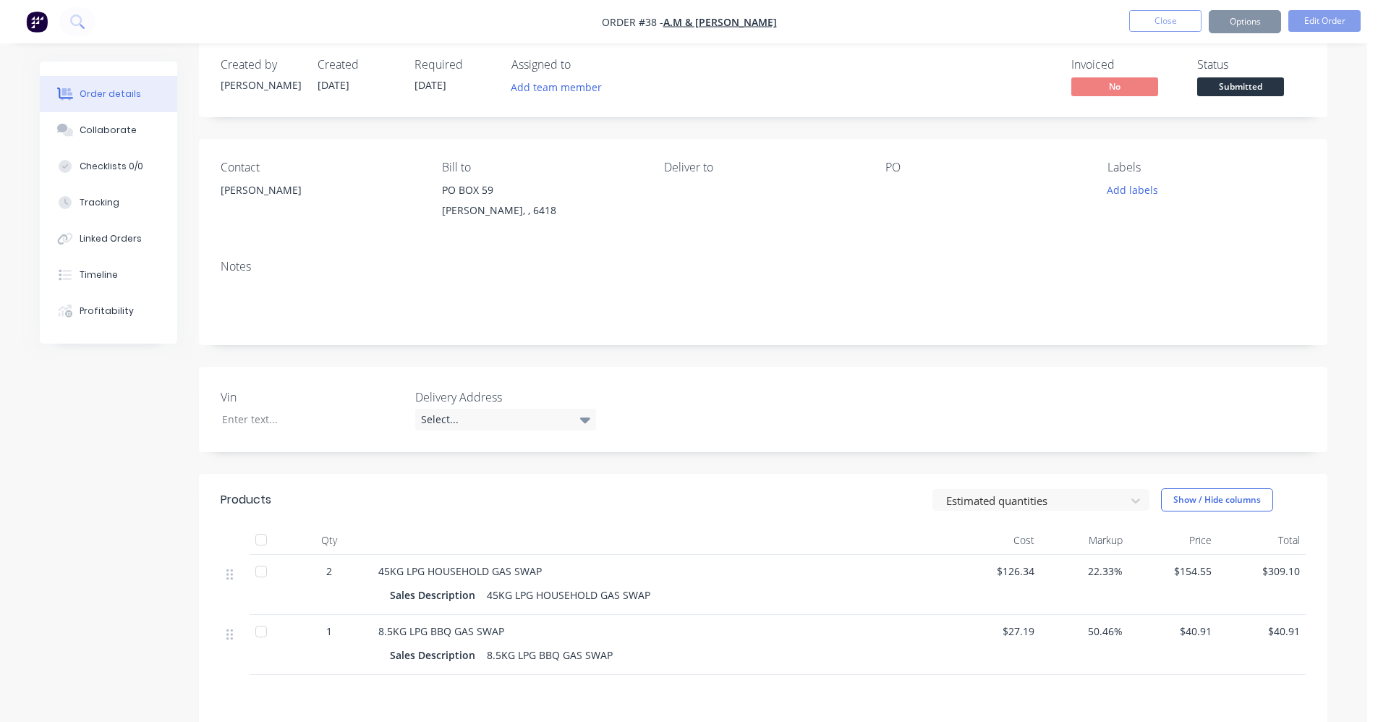
scroll to position [0, 0]
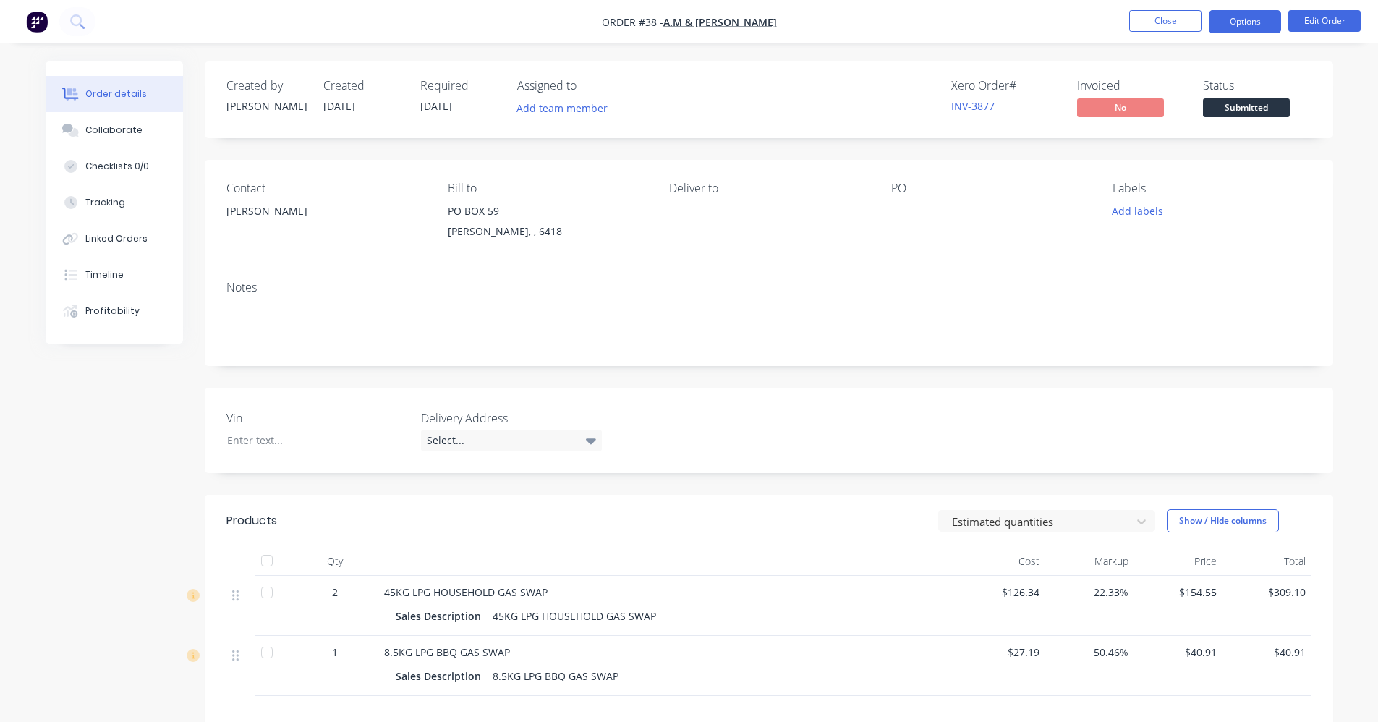
click at [1263, 18] on button "Options" at bounding box center [1244, 21] width 72 height 23
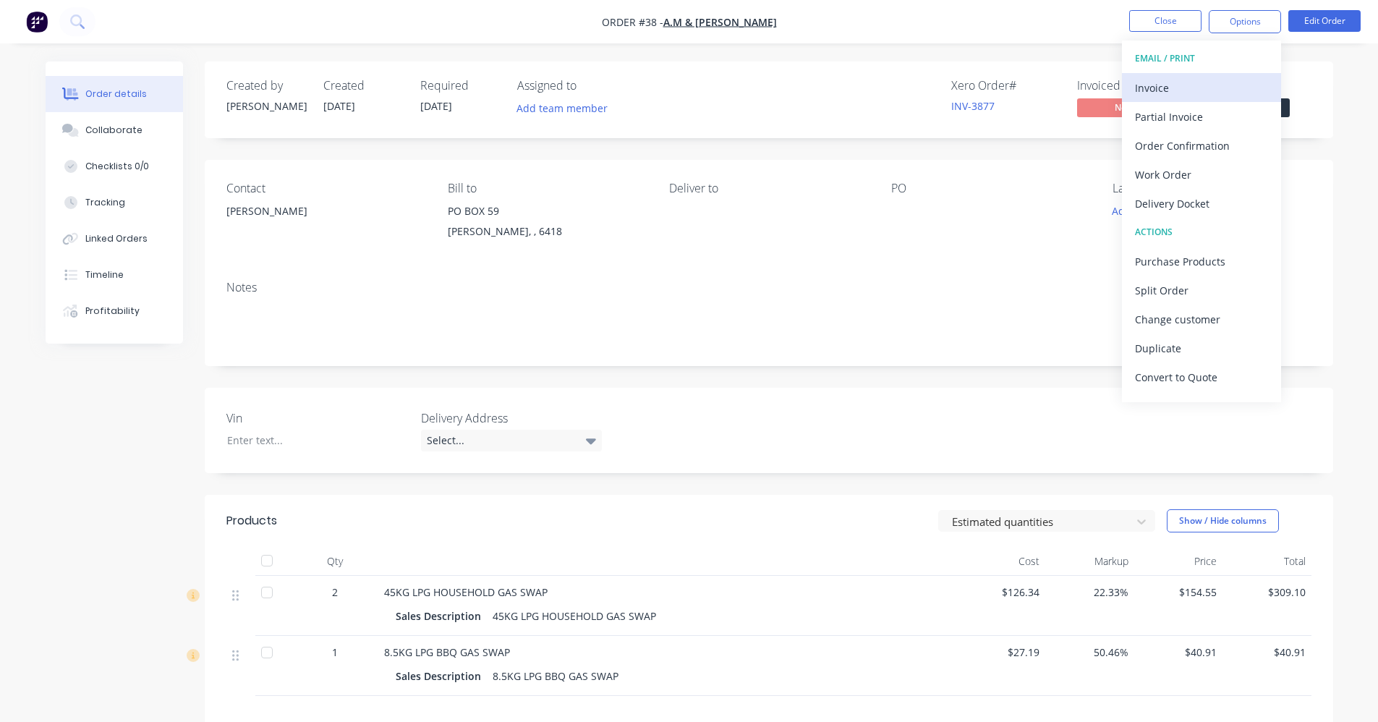
click at [1240, 89] on div "Invoice" at bounding box center [1201, 87] width 133 height 21
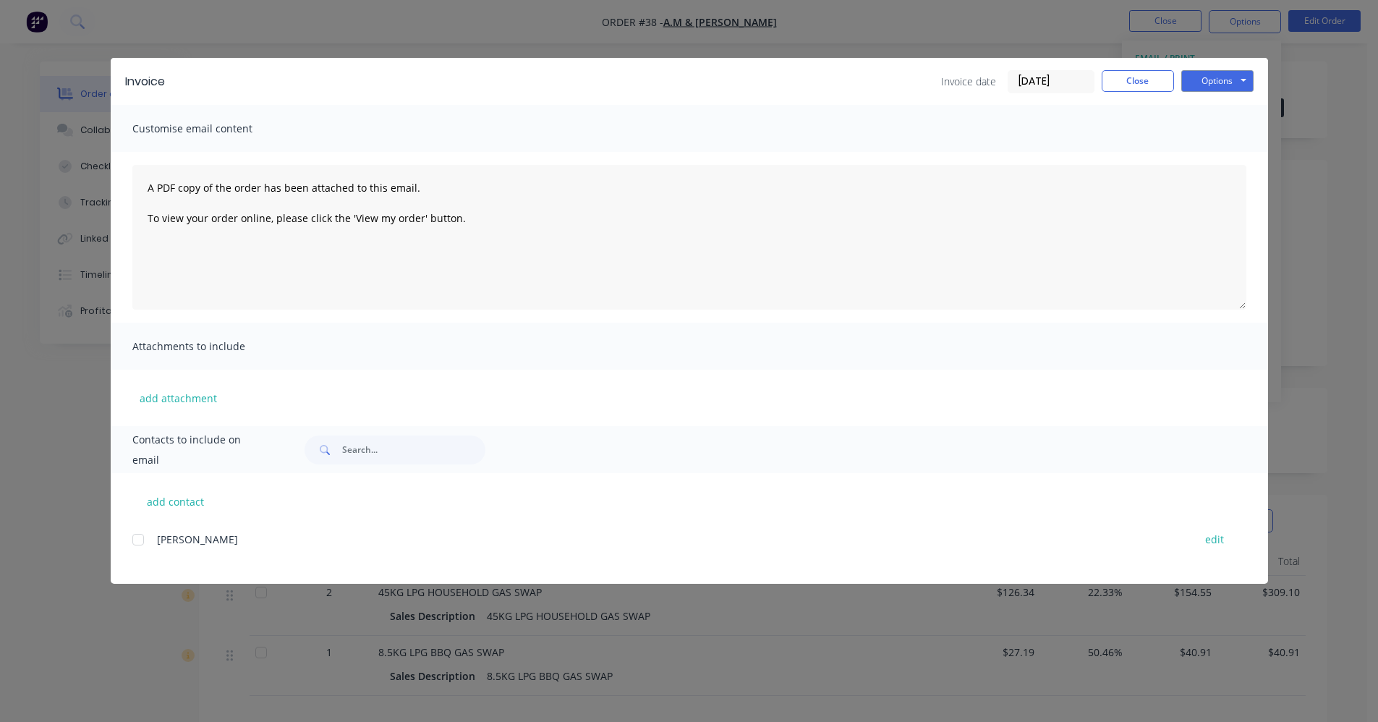
click at [137, 542] on div at bounding box center [138, 539] width 29 height 29
click at [1245, 85] on button "Options" at bounding box center [1217, 81] width 72 height 22
click at [1251, 108] on button "Preview" at bounding box center [1227, 107] width 93 height 24
click at [141, 539] on div at bounding box center [138, 539] width 29 height 29
click at [1194, 81] on button "Options" at bounding box center [1217, 81] width 72 height 22
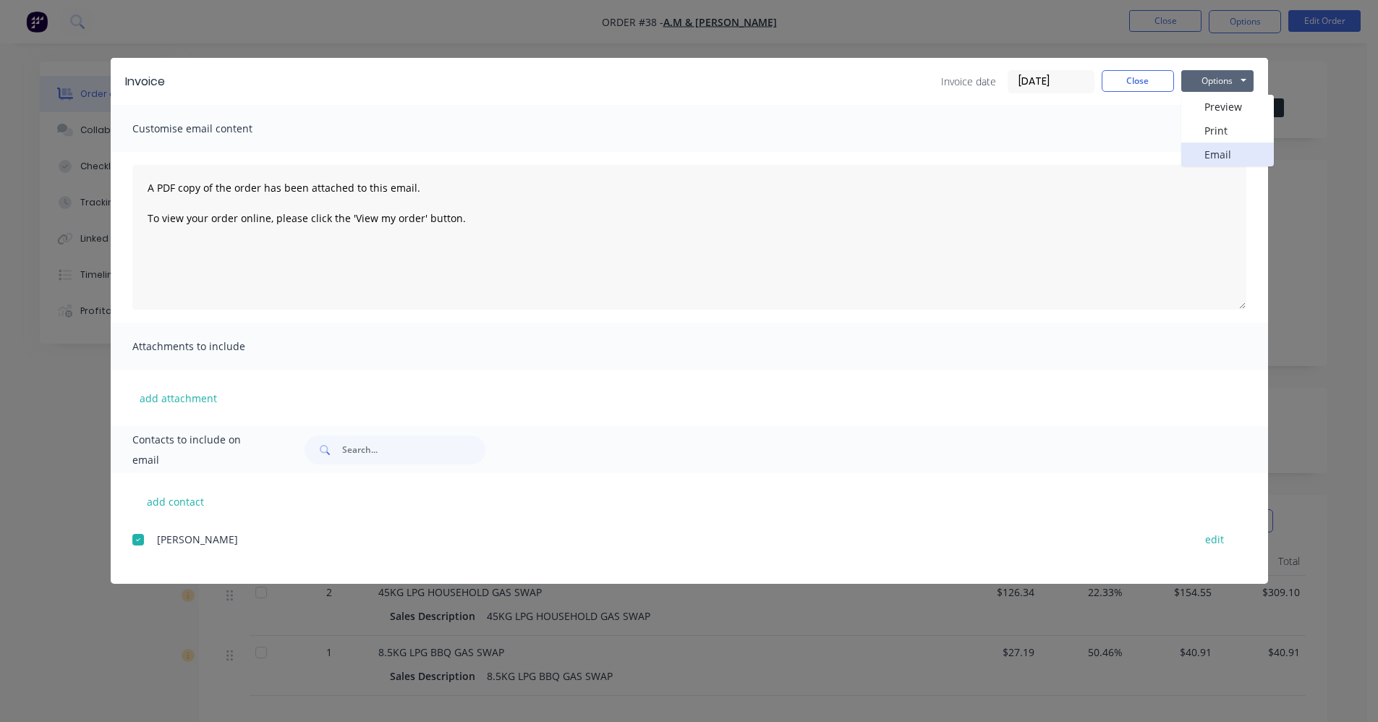
click at [1208, 157] on button "Email" at bounding box center [1227, 154] width 93 height 24
click at [1118, 87] on button "Close" at bounding box center [1137, 81] width 72 height 22
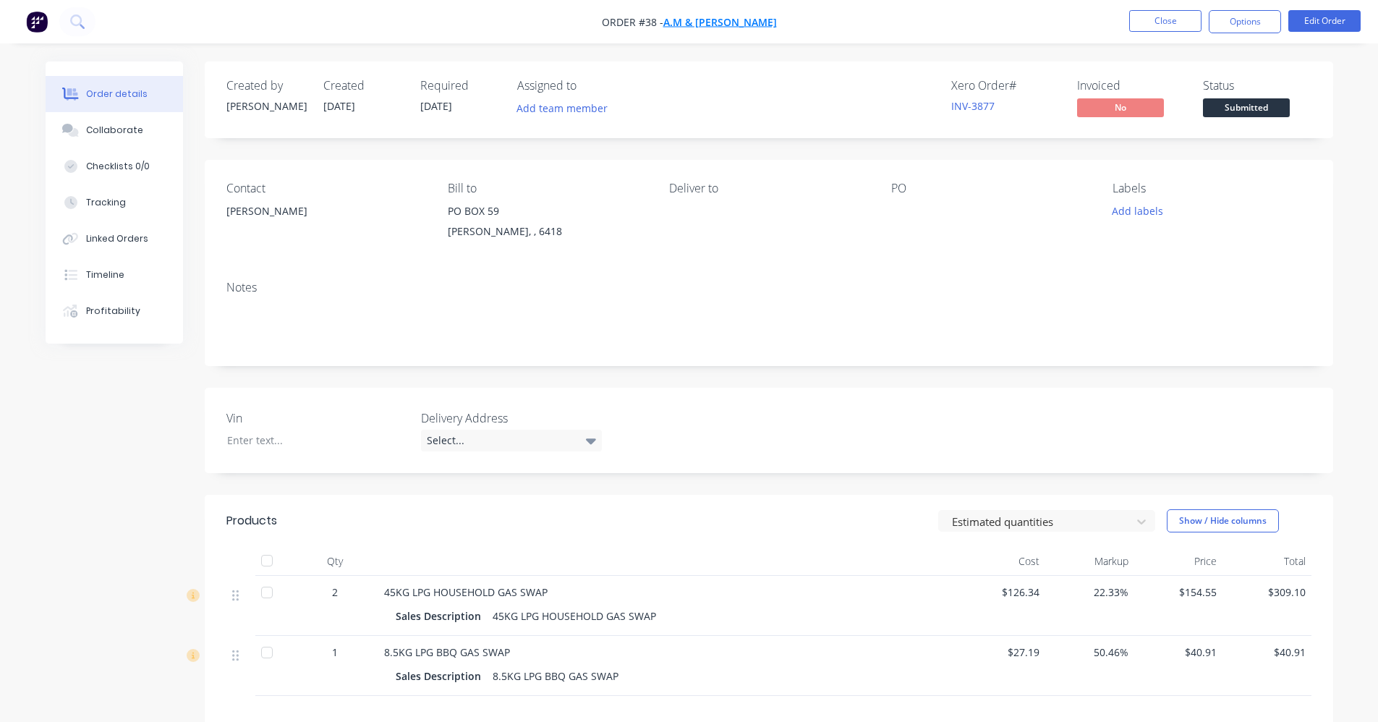
click at [760, 27] on span "A.M & [PERSON_NAME]" at bounding box center [720, 22] width 114 height 14
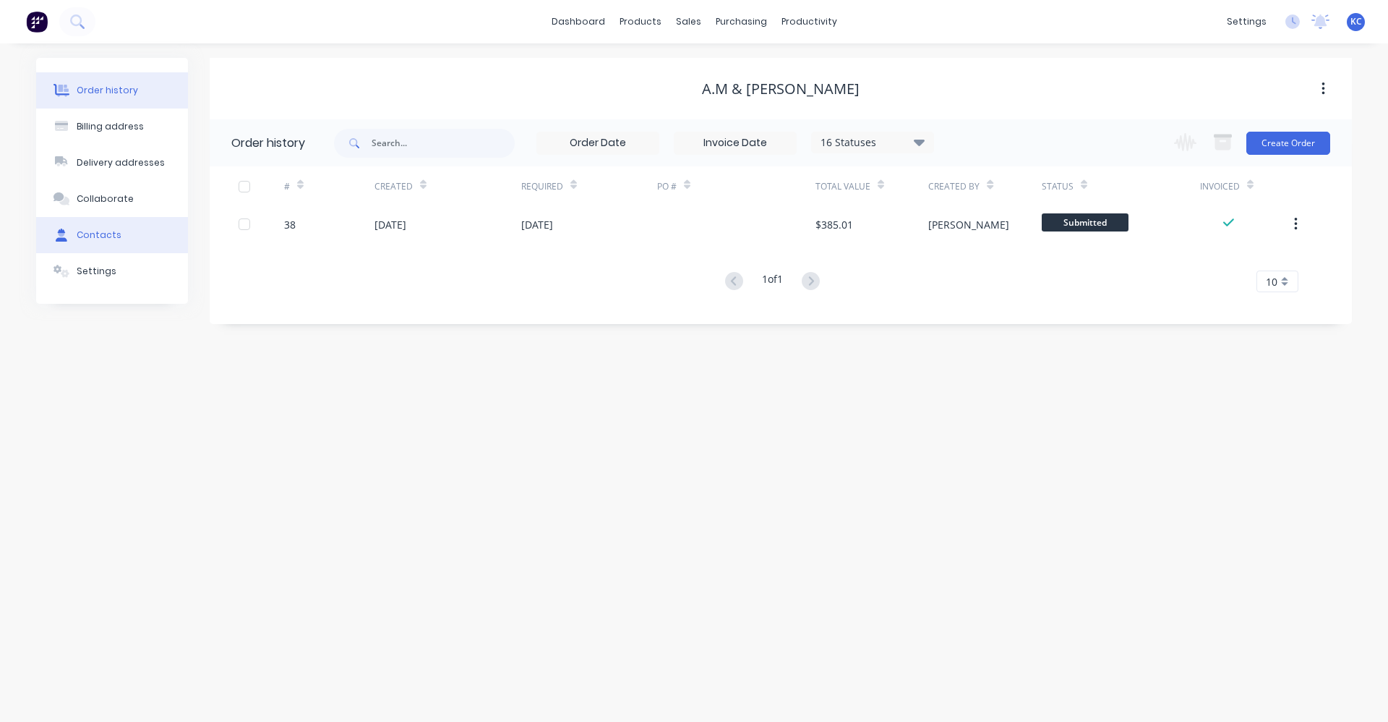
click at [114, 242] on button "Contacts" at bounding box center [112, 235] width 152 height 36
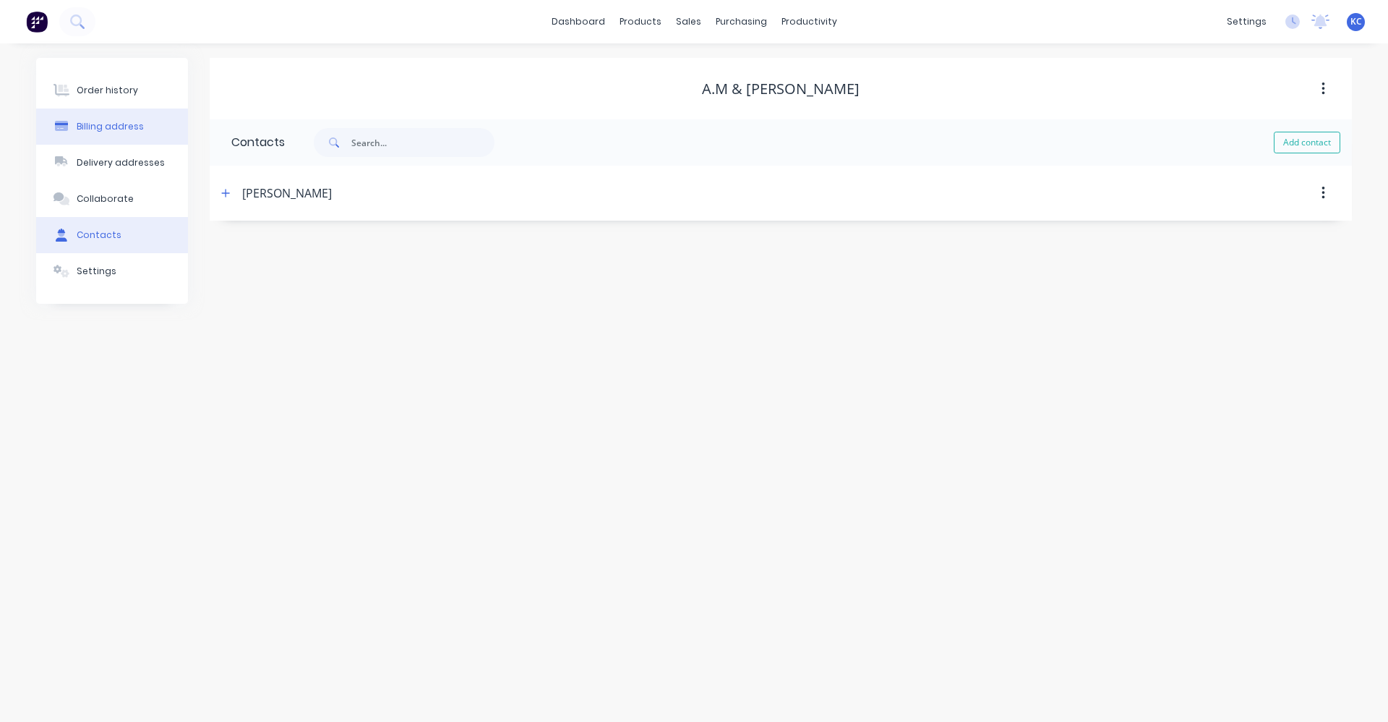
click at [108, 127] on div "Billing address" at bounding box center [110, 126] width 67 height 13
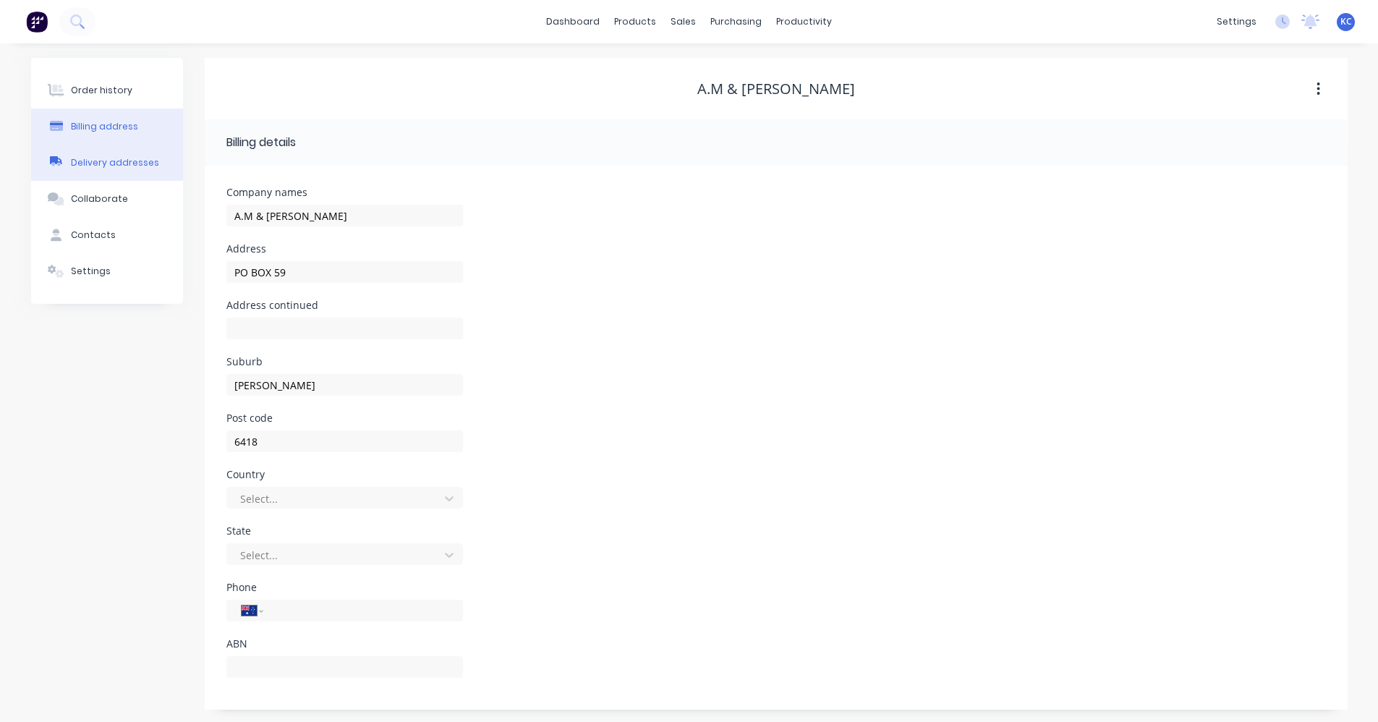
click at [111, 158] on div "Delivery addresses" at bounding box center [115, 162] width 88 height 13
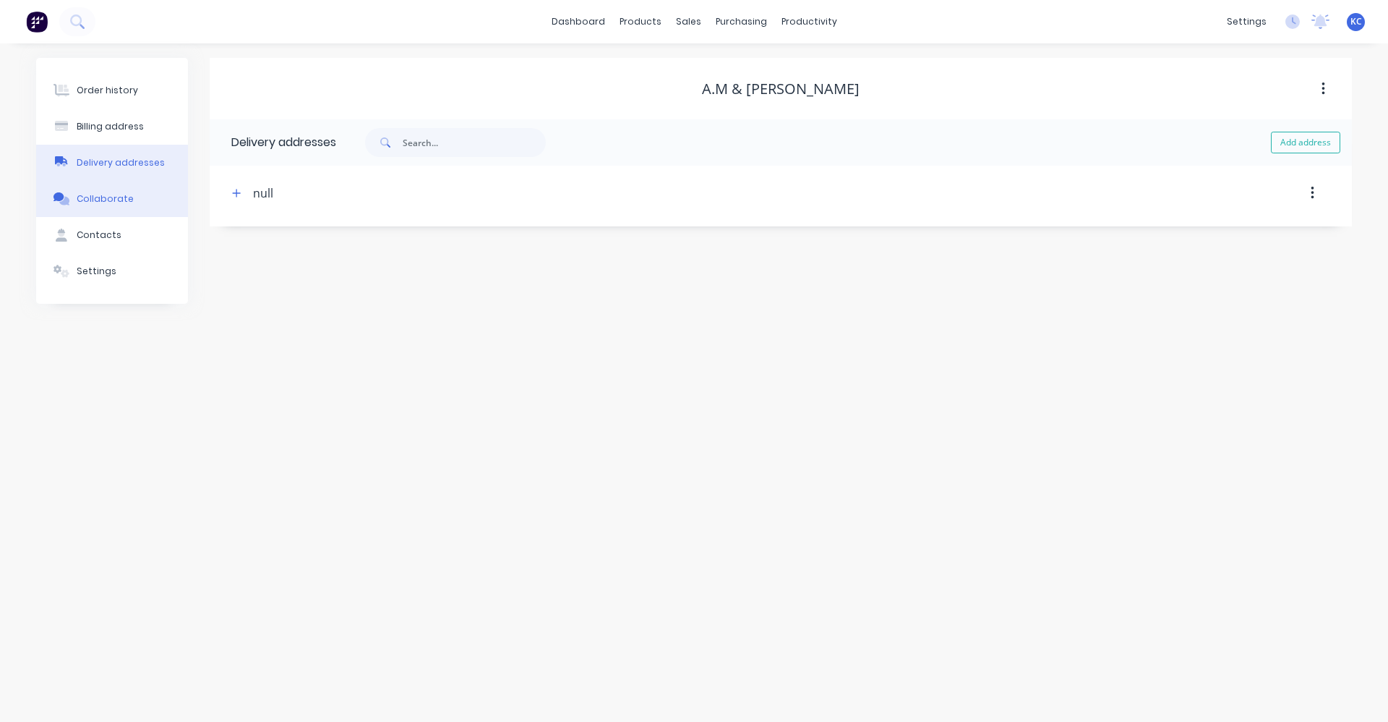
click at [118, 200] on div "Collaborate" at bounding box center [105, 198] width 57 height 13
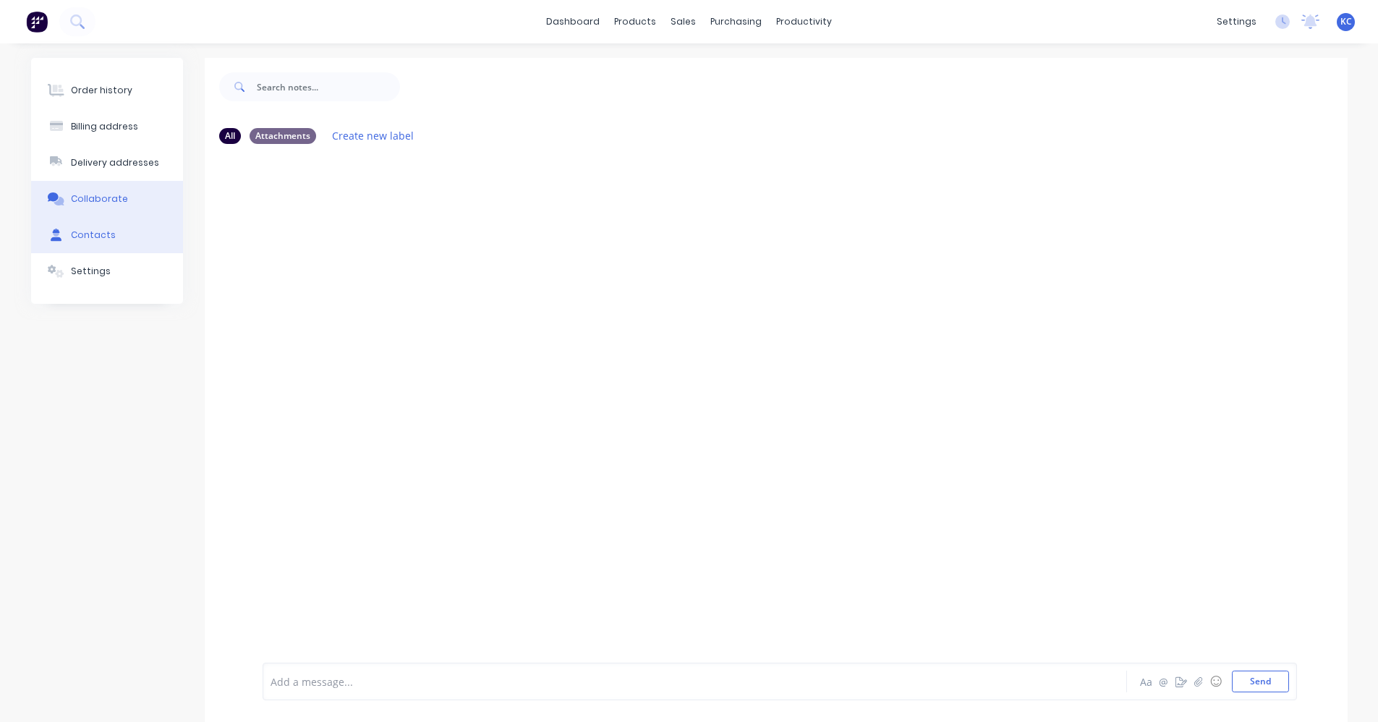
click at [121, 228] on button "Contacts" at bounding box center [107, 235] width 152 height 36
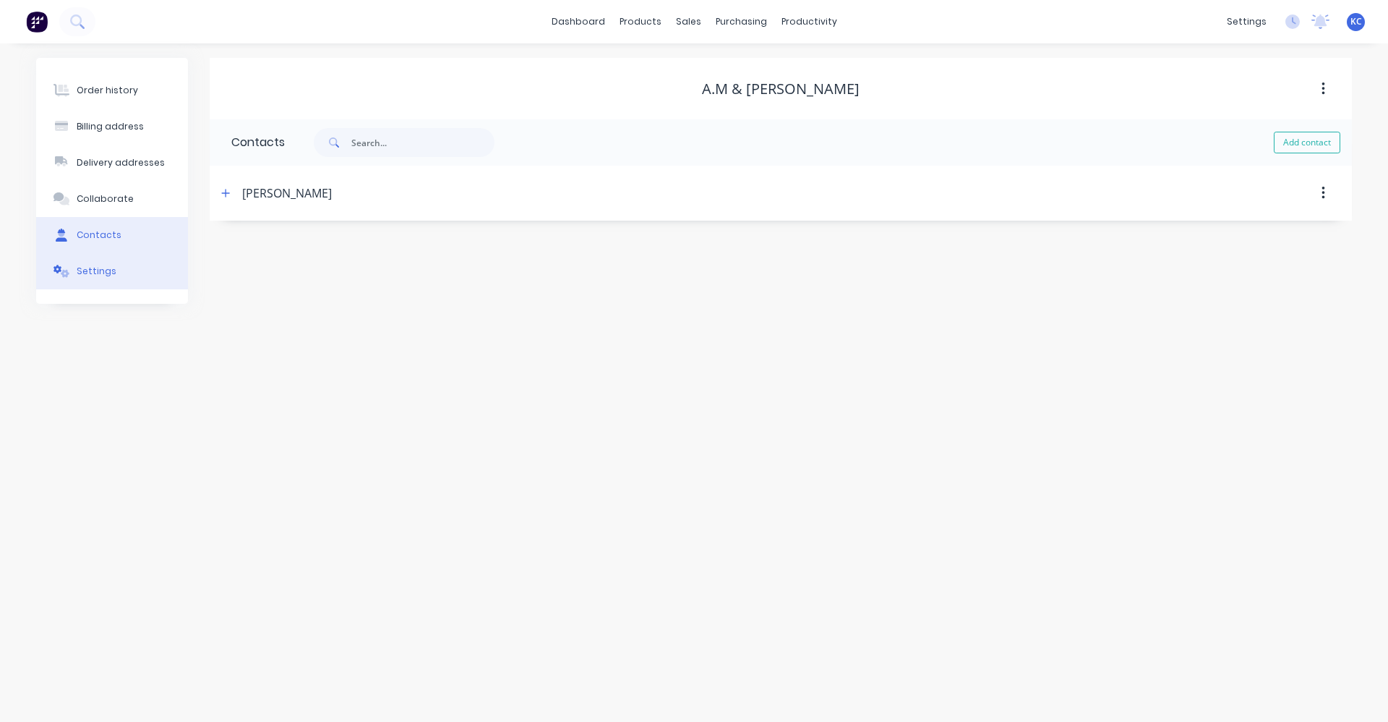
click at [121, 270] on button "Settings" at bounding box center [112, 271] width 152 height 36
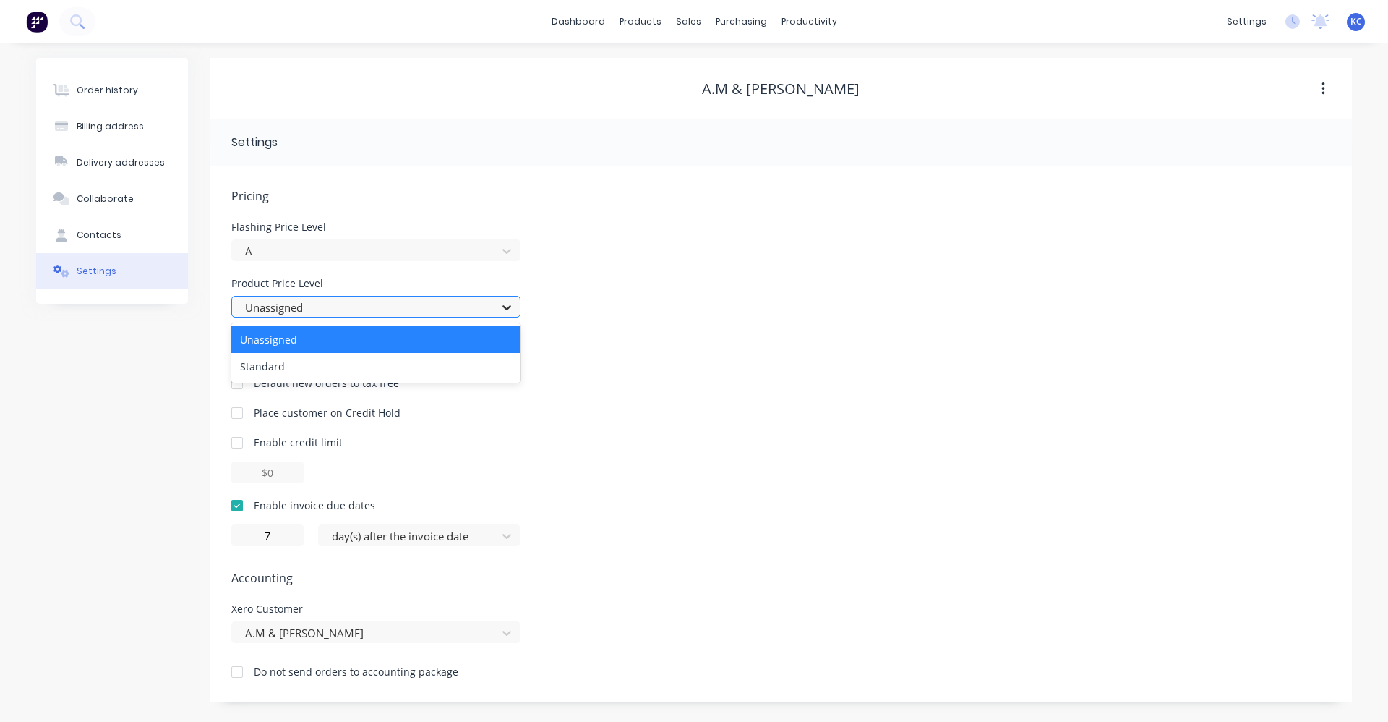
click at [512, 307] on icon at bounding box center [507, 307] width 14 height 14
click at [577, 299] on div "Product Price Level 2 results available. Use Up and Down to choose options, pre…" at bounding box center [780, 297] width 1099 height 39
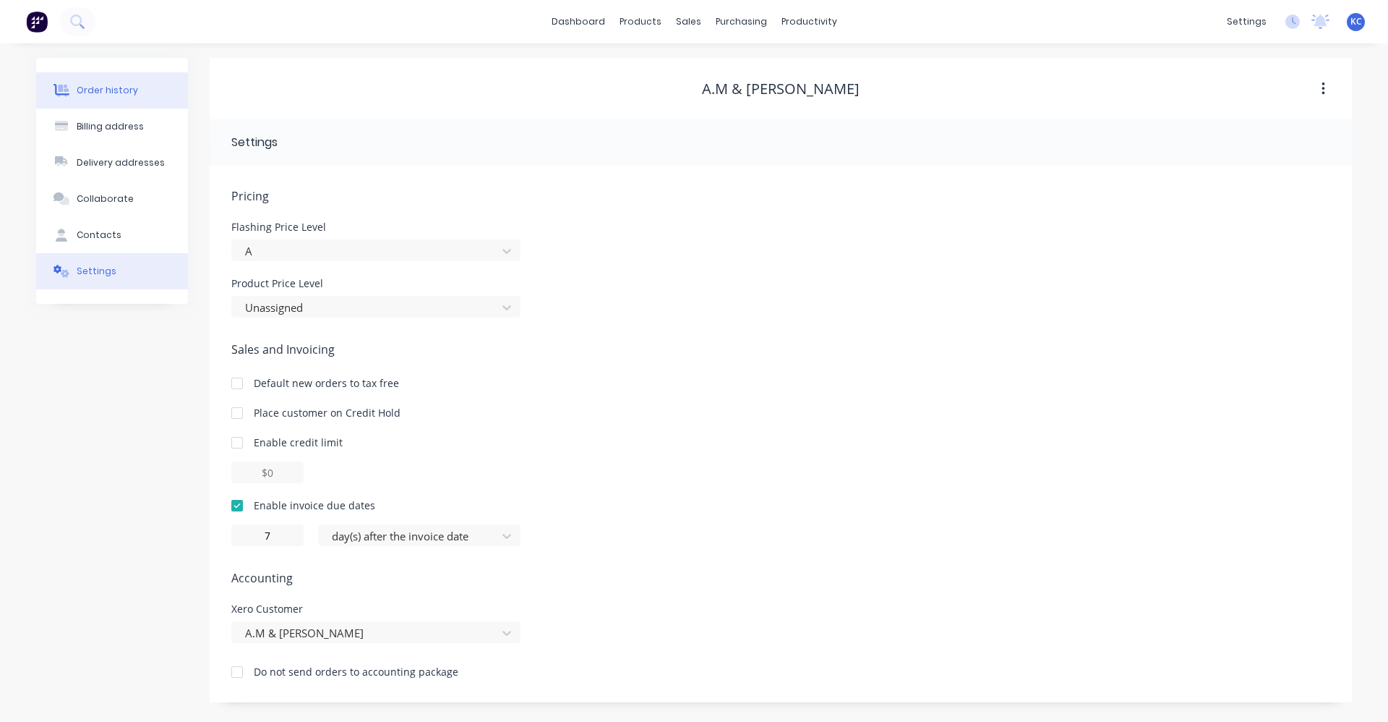
click at [95, 97] on button "Order history" at bounding box center [112, 90] width 152 height 36
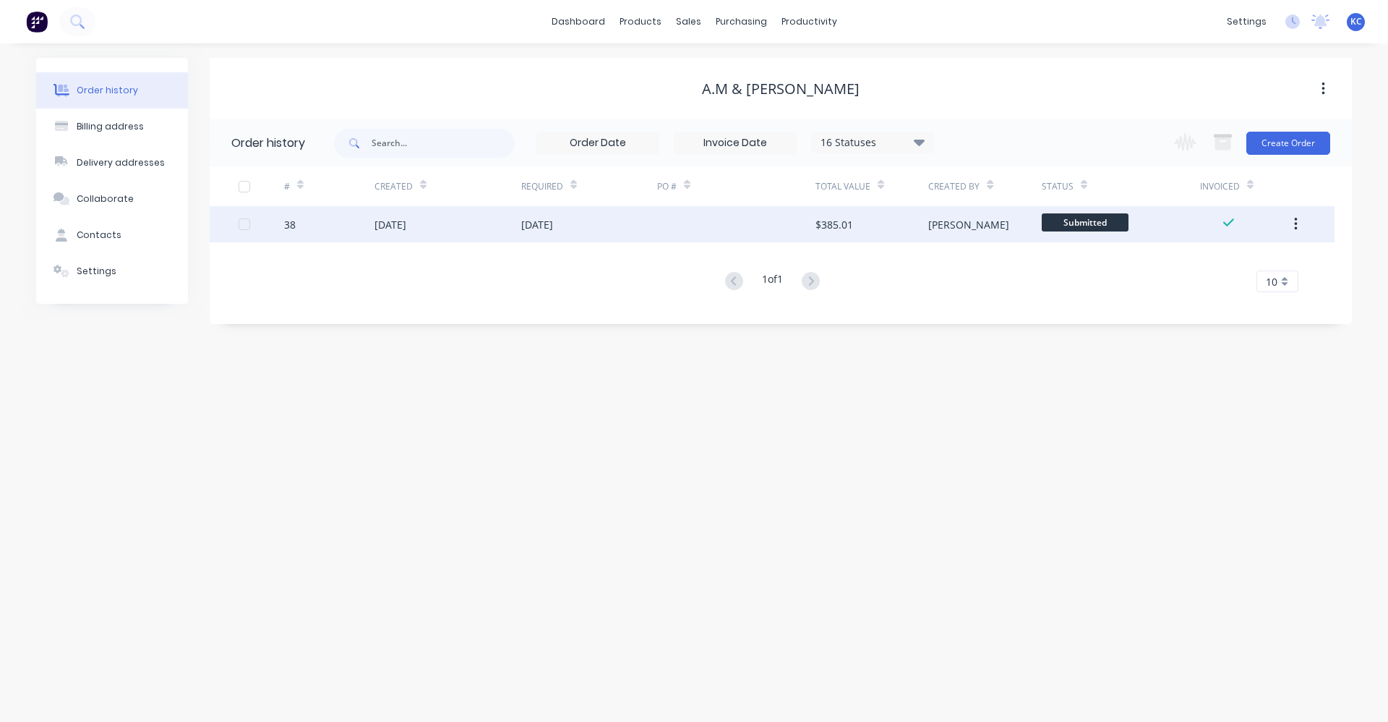
click at [1297, 225] on icon "button" at bounding box center [1295, 224] width 3 height 13
click at [701, 229] on div at bounding box center [736, 224] width 158 height 36
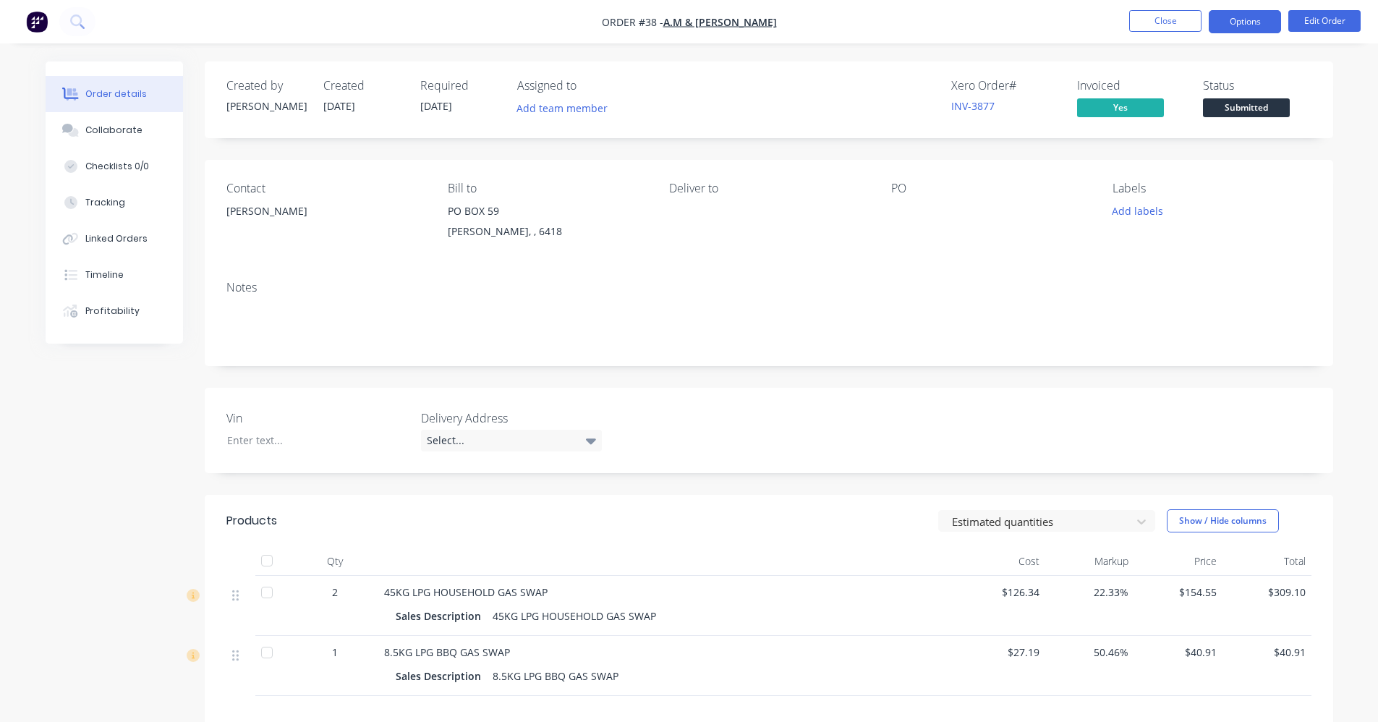
click at [1268, 25] on button "Options" at bounding box center [1244, 21] width 72 height 23
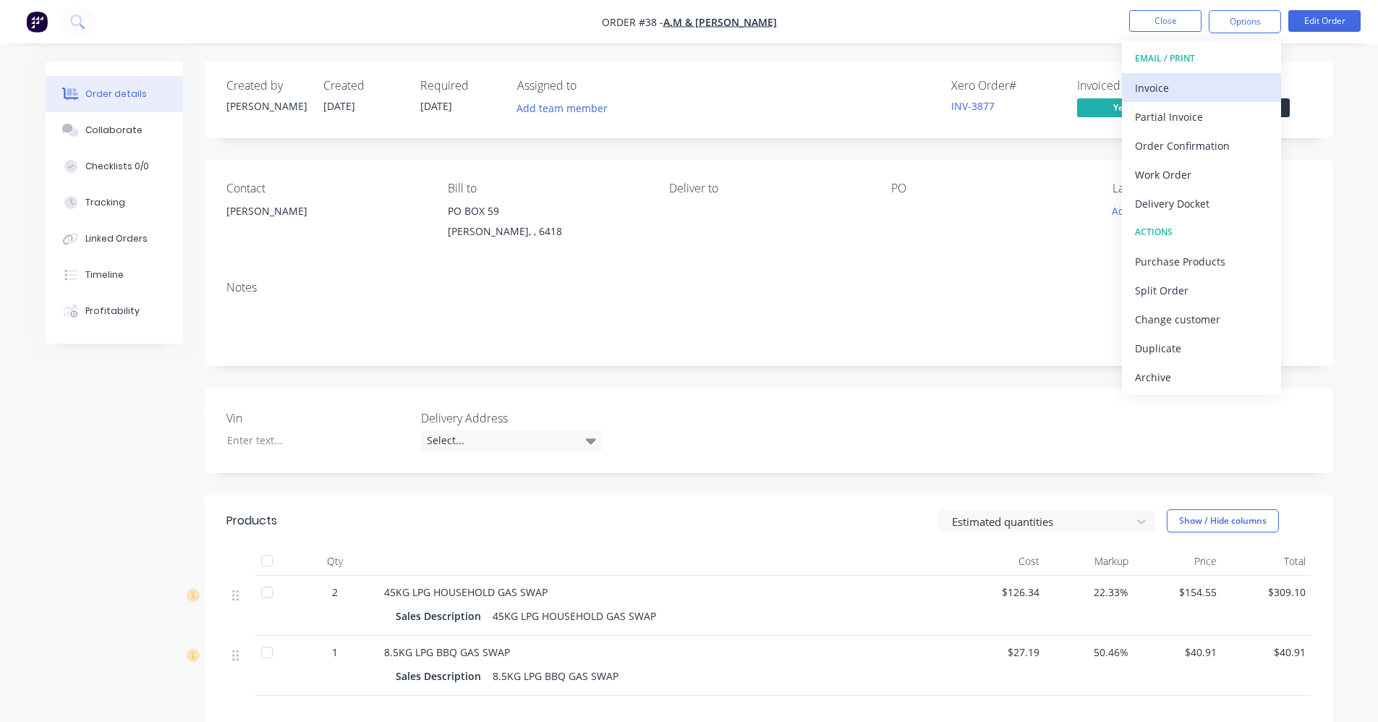
click at [1221, 88] on div "Invoice" at bounding box center [1201, 87] width 133 height 21
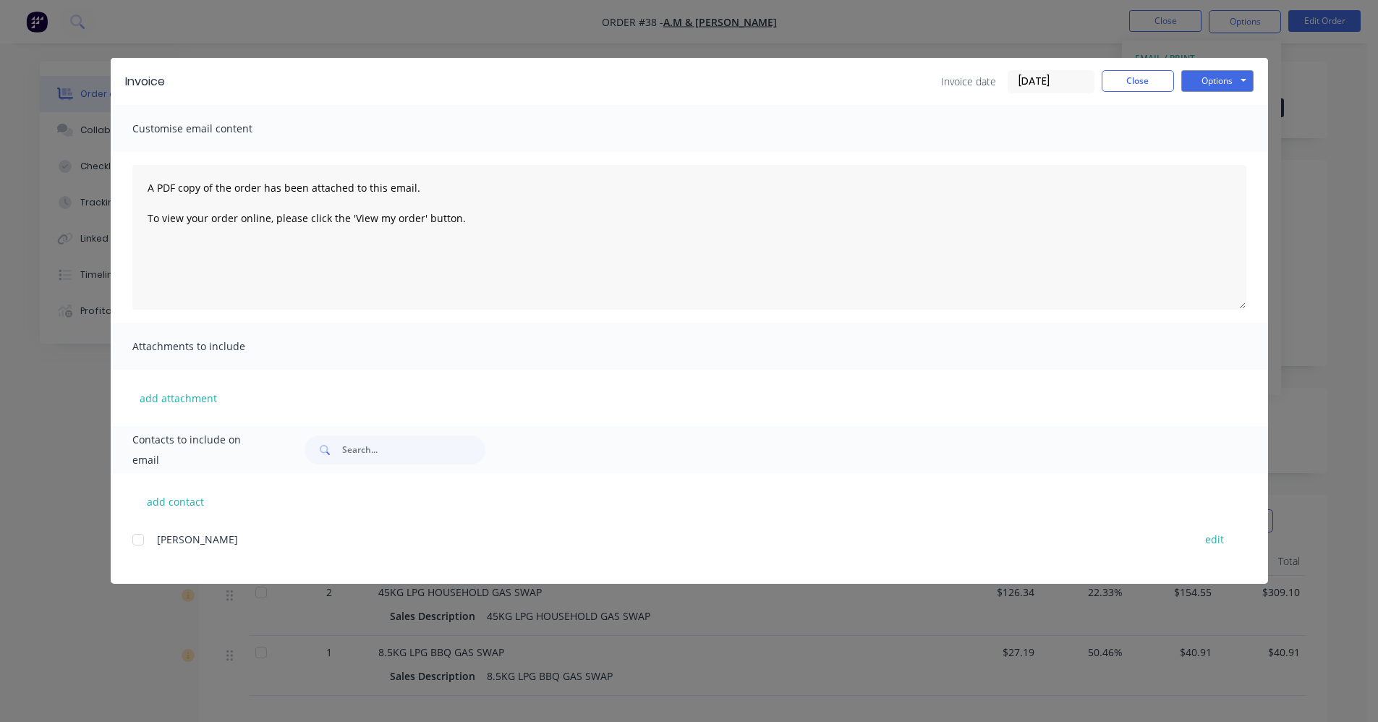
click at [140, 538] on div at bounding box center [138, 539] width 29 height 29
click at [1225, 80] on button "Options" at bounding box center [1217, 81] width 72 height 22
click at [1237, 124] on button "Print" at bounding box center [1227, 131] width 93 height 24
click at [1144, 78] on button "Close" at bounding box center [1137, 81] width 72 height 22
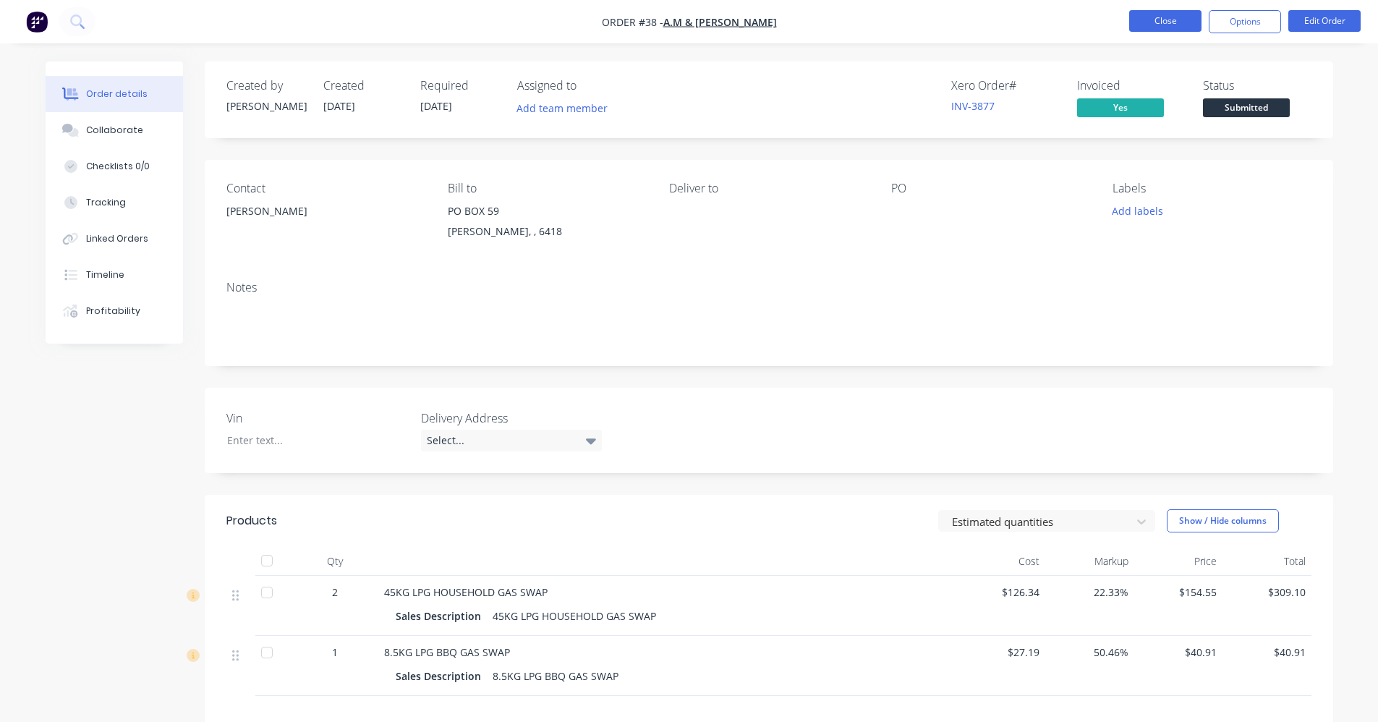
click at [1169, 20] on button "Close" at bounding box center [1165, 21] width 72 height 22
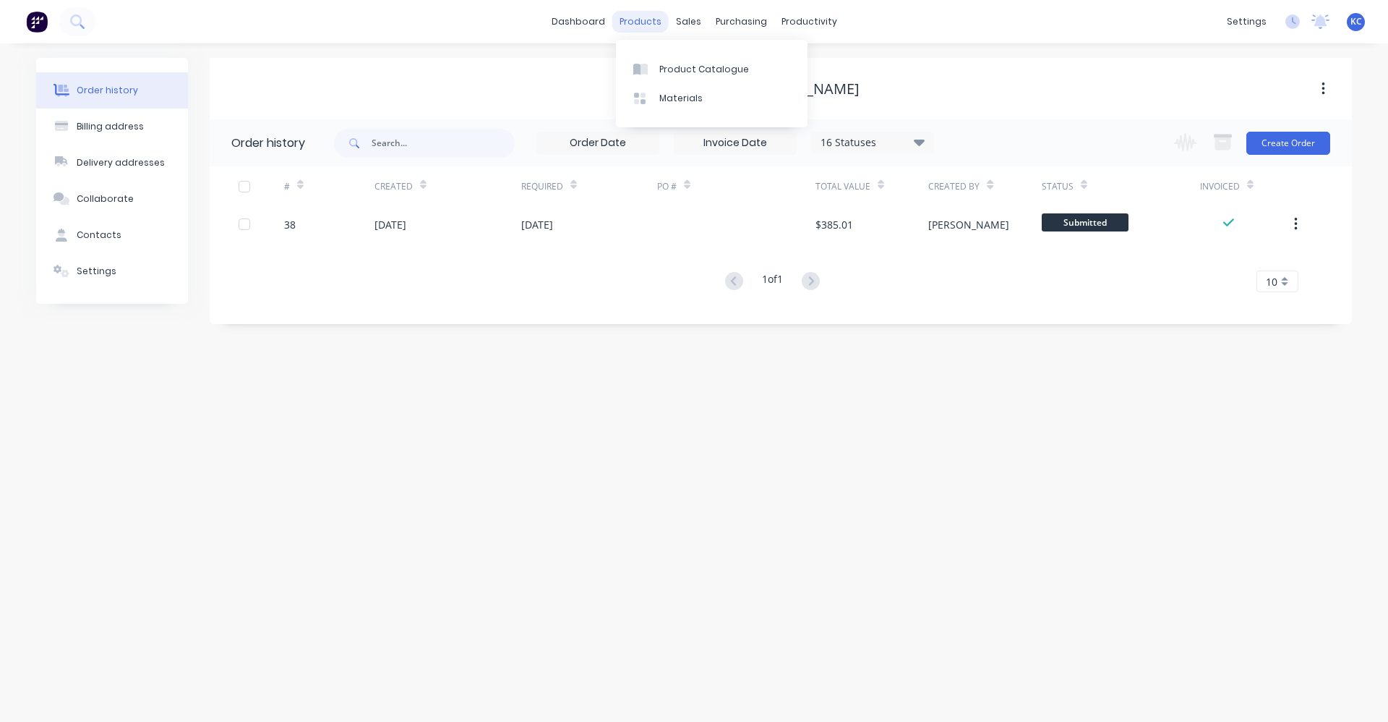
click at [656, 21] on div "products" at bounding box center [640, 22] width 56 height 22
click at [716, 96] on div "Customers" at bounding box center [738, 98] width 52 height 13
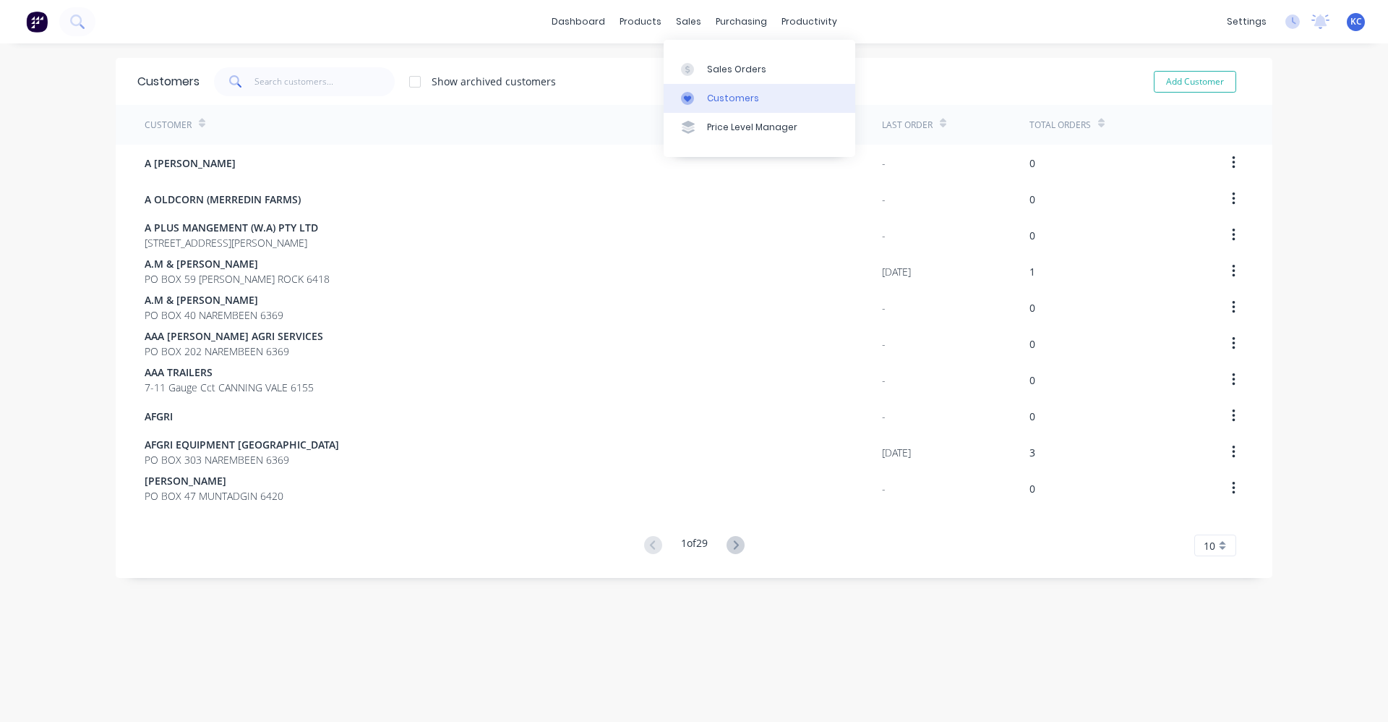
click at [741, 105] on link "Customers" at bounding box center [760, 98] width 192 height 29
click at [272, 77] on input "text" at bounding box center [325, 81] width 141 height 29
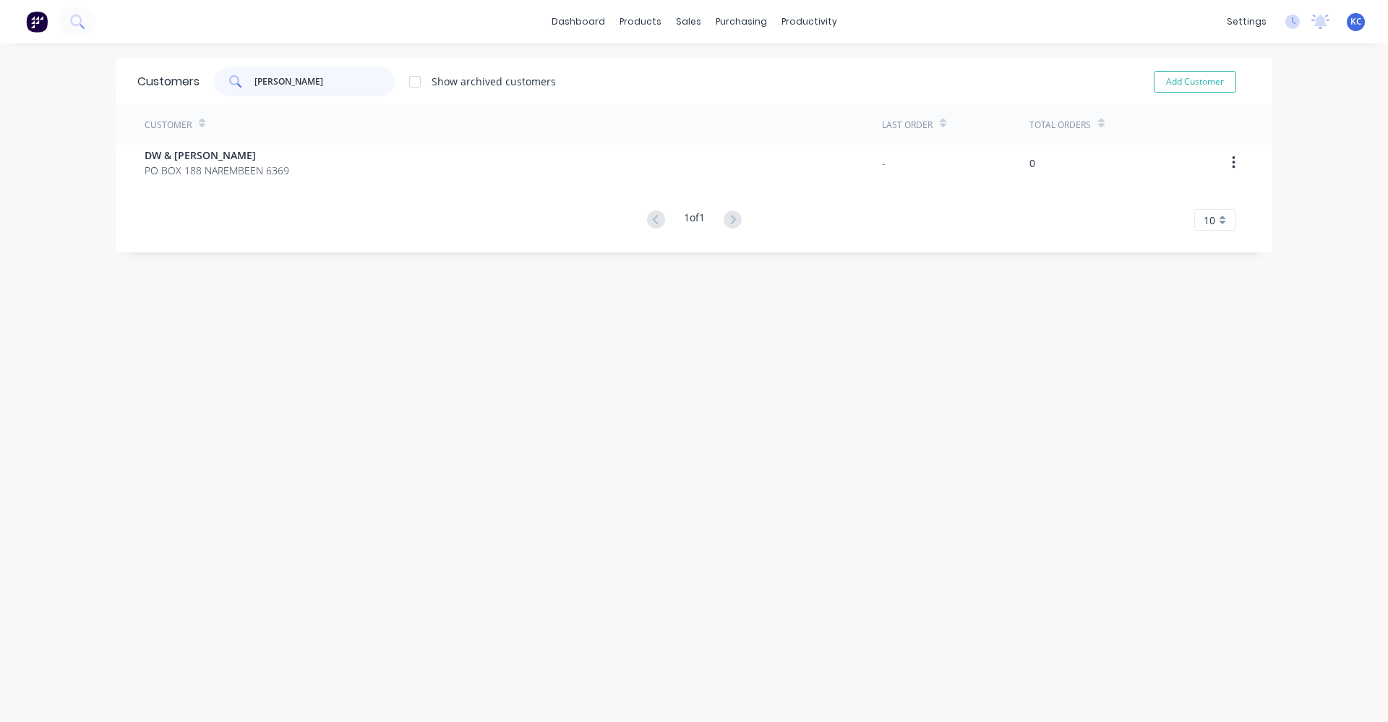
drag, startPoint x: 289, startPoint y: 89, endPoint x: 231, endPoint y: 87, distance: 58.6
click at [231, 87] on div "PHILLIP" at bounding box center [304, 81] width 181 height 29
type input "D"
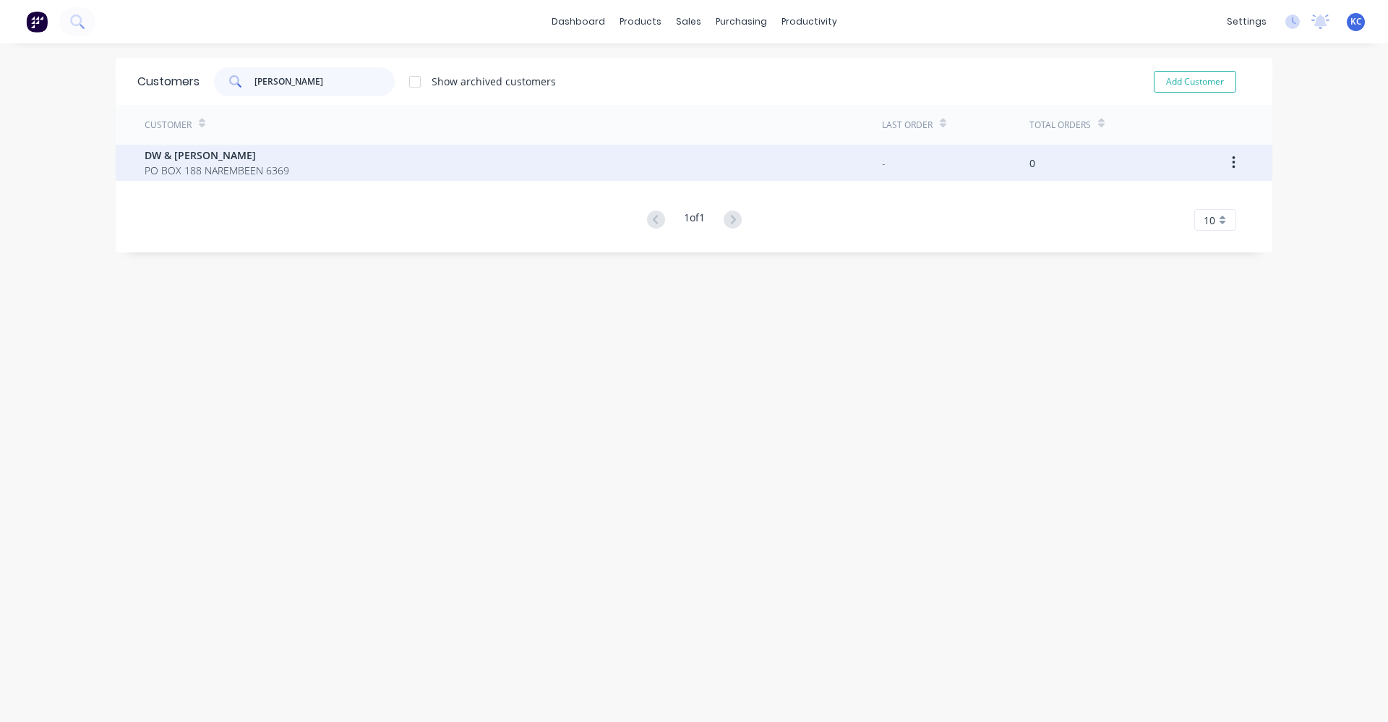
type input "PHILLIPS"
click at [222, 153] on span "DW & MM PHILLIPS" at bounding box center [217, 155] width 145 height 15
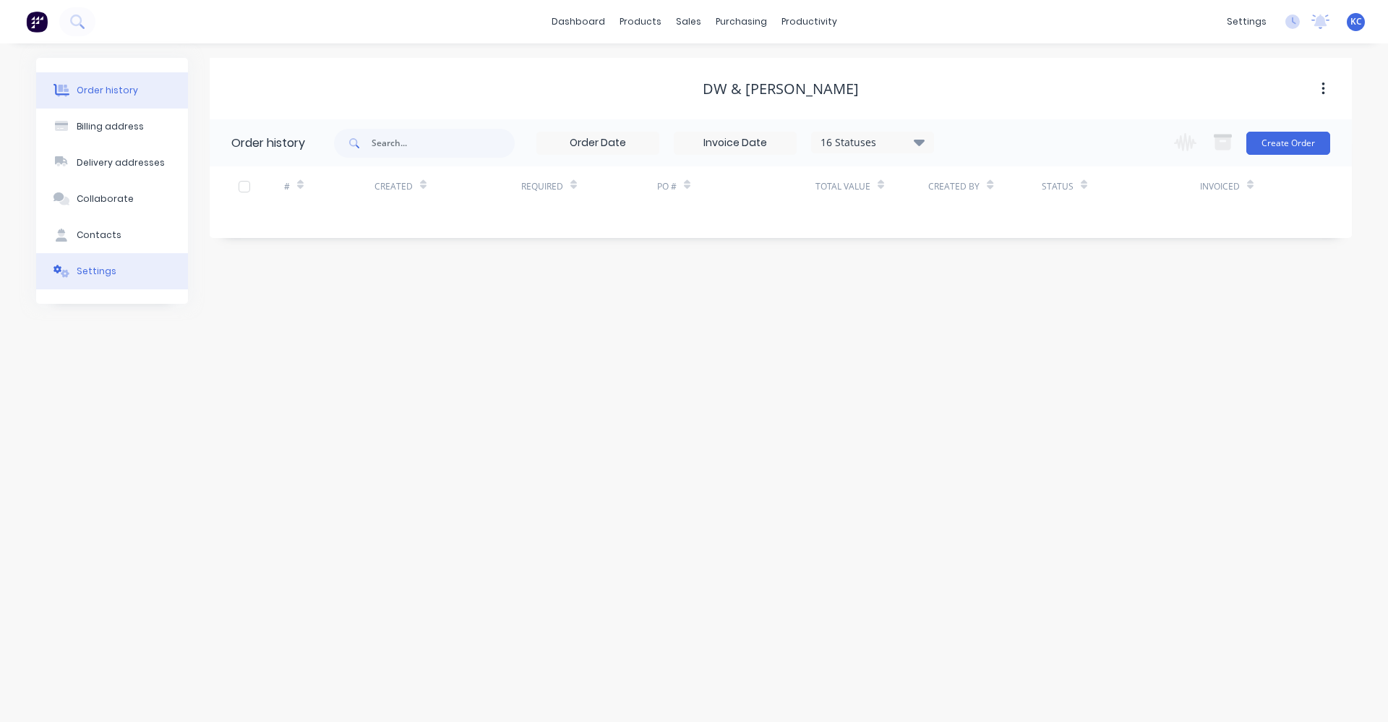
click at [67, 268] on icon at bounding box center [62, 271] width 17 height 13
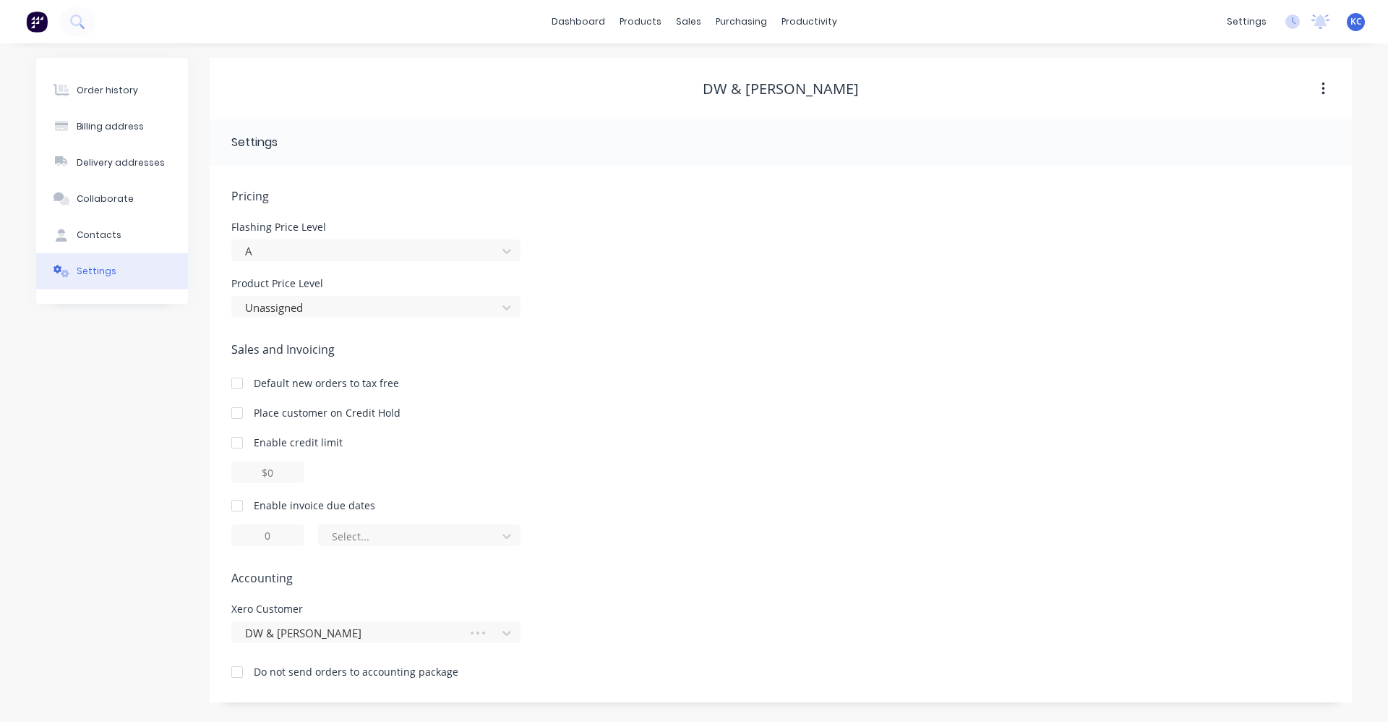
click at [237, 511] on div at bounding box center [237, 505] width 29 height 29
click at [264, 531] on input "1" at bounding box center [267, 535] width 72 height 22
type input "7"
click at [475, 530] on div at bounding box center [409, 536] width 159 height 18
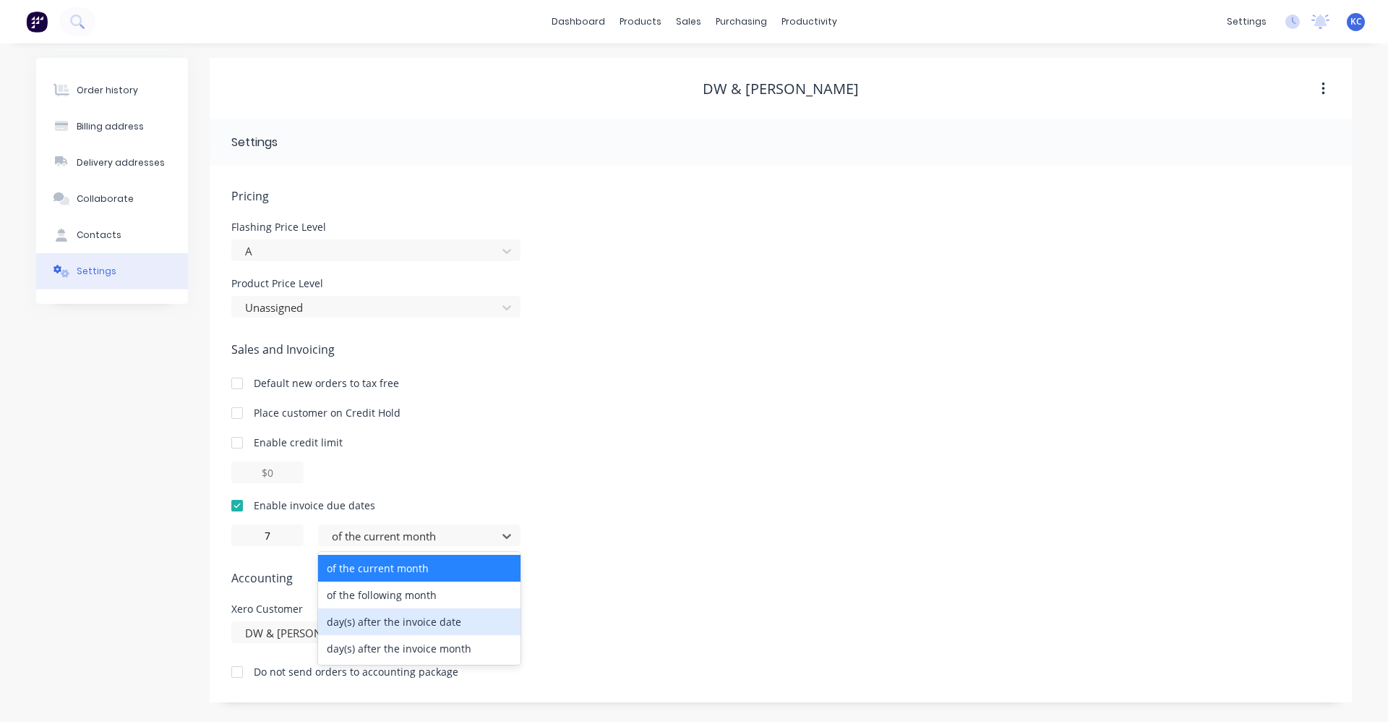
click at [420, 622] on div "day(s) after the invoice date" at bounding box center [419, 621] width 202 height 27
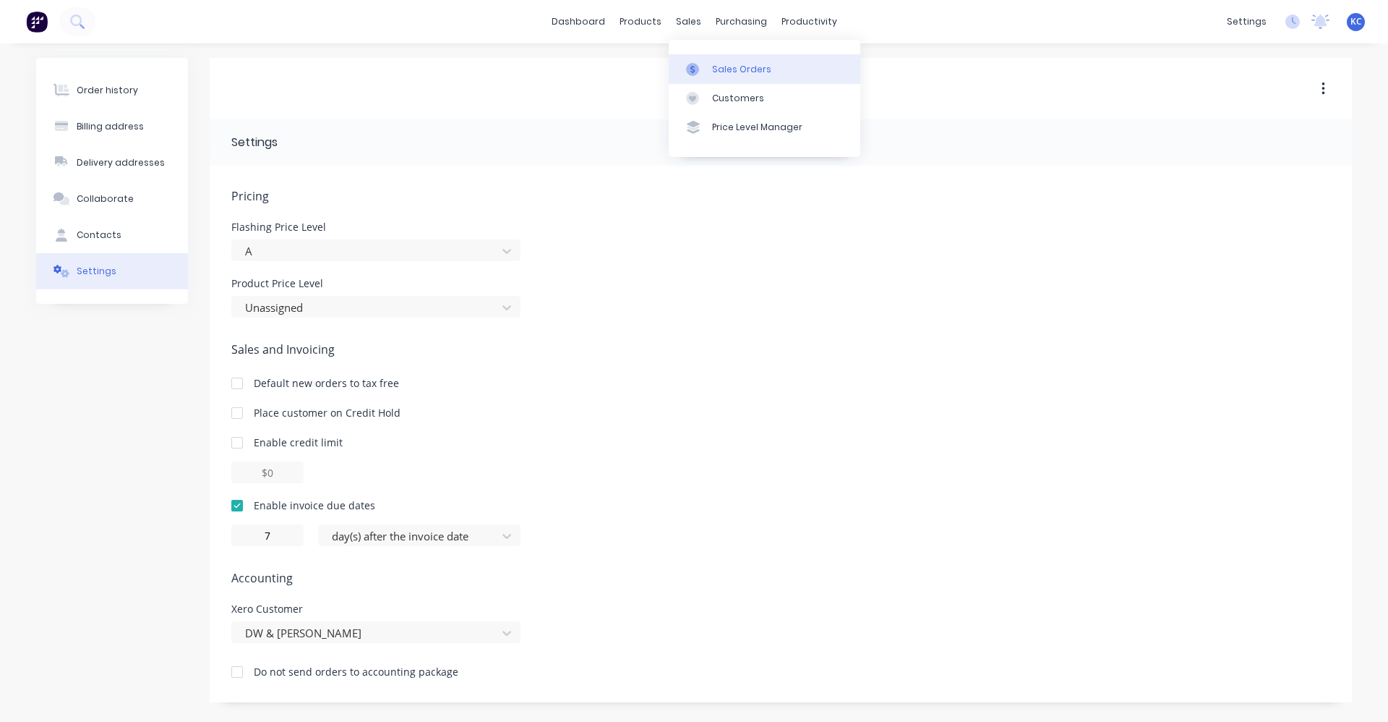
click at [708, 72] on link "Sales Orders" at bounding box center [765, 68] width 192 height 29
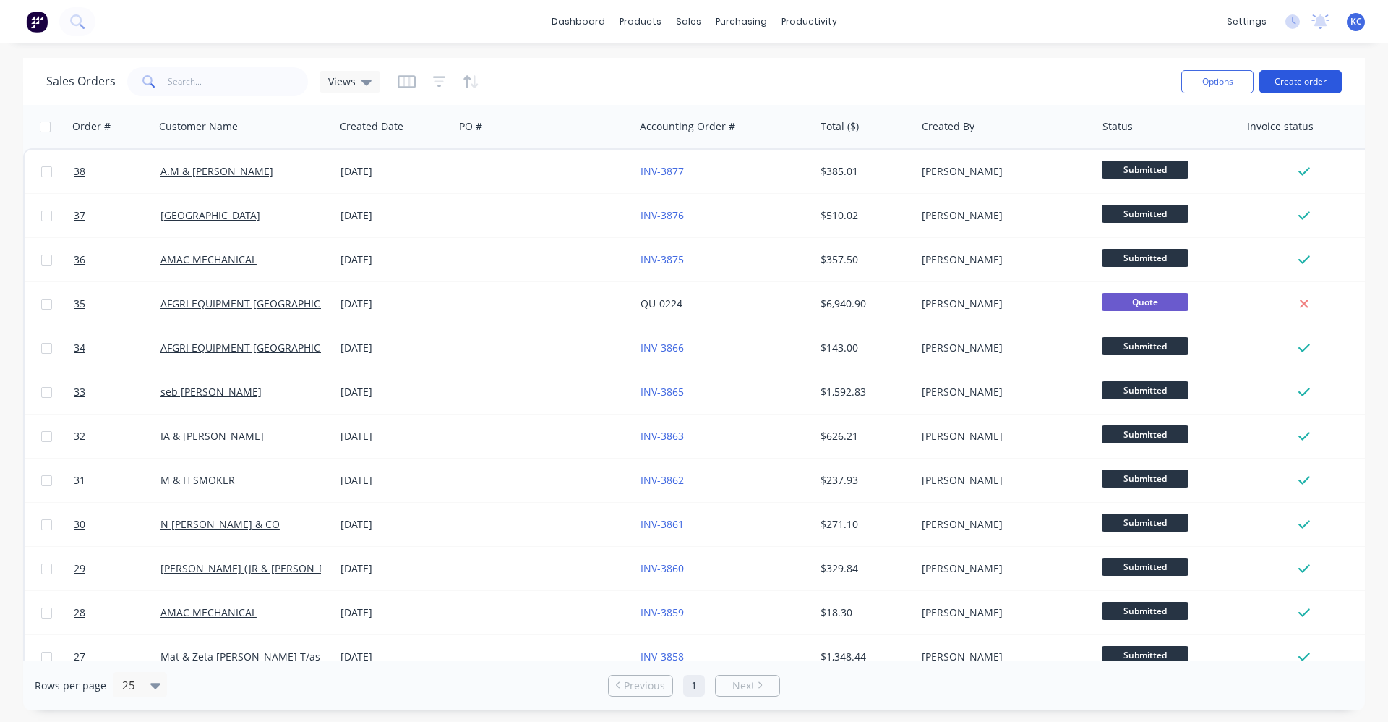
click at [1300, 81] on button "Create order" at bounding box center [1301, 81] width 82 height 23
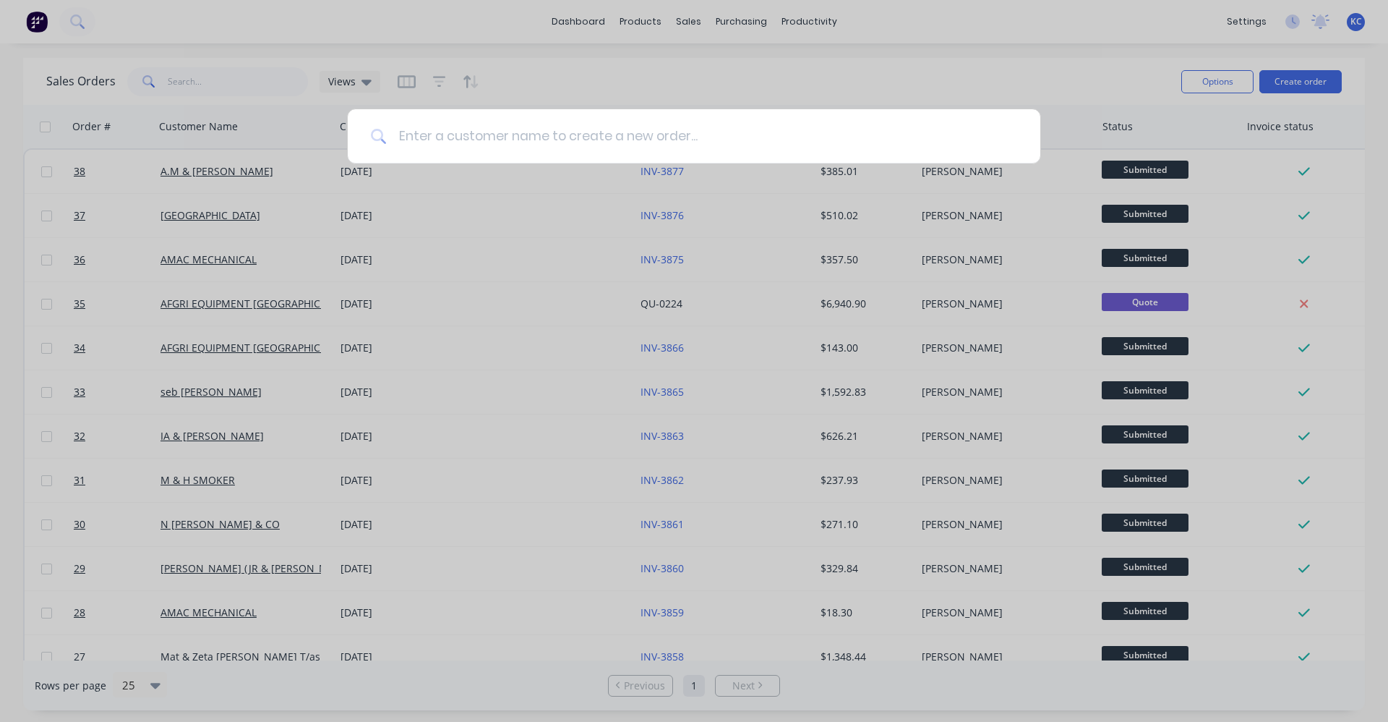
click at [495, 150] on input at bounding box center [702, 136] width 631 height 54
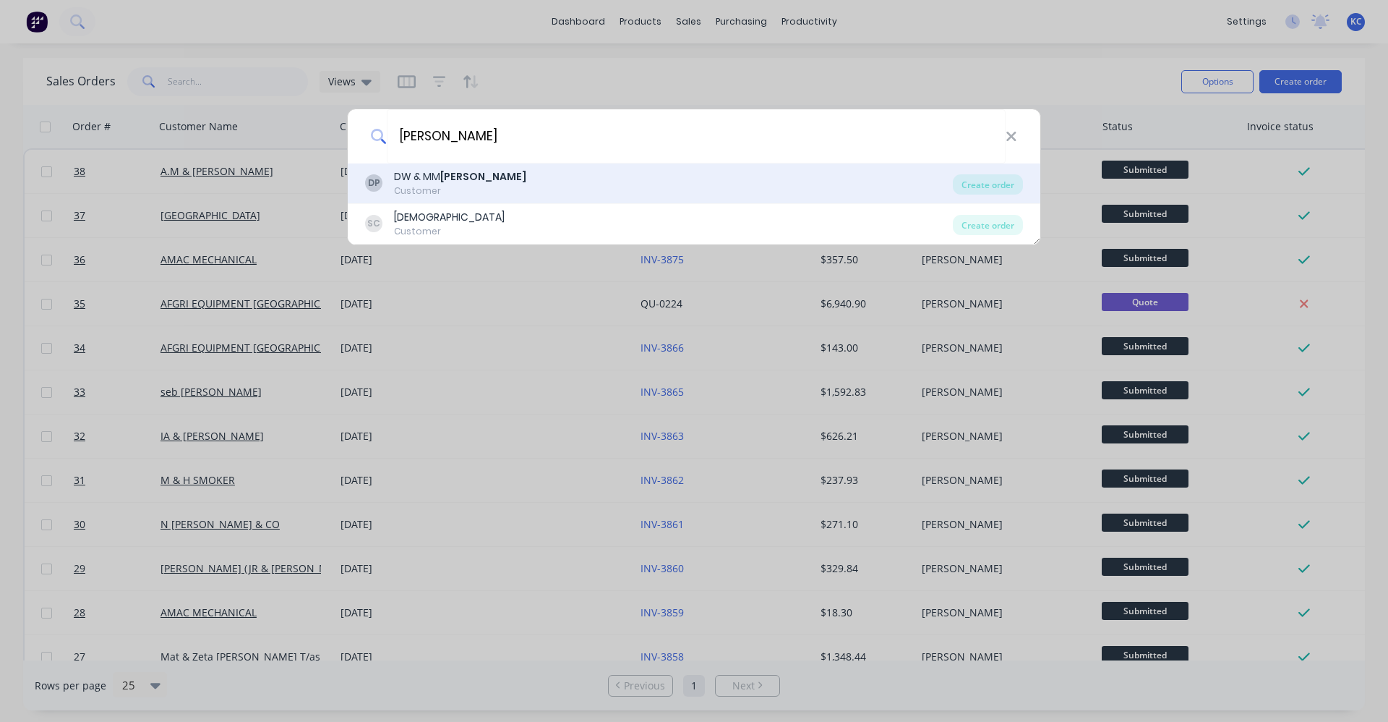
type input "PHILLIPS"
click at [495, 189] on div "DP DW & MM PHILLIPS Customer" at bounding box center [659, 183] width 588 height 28
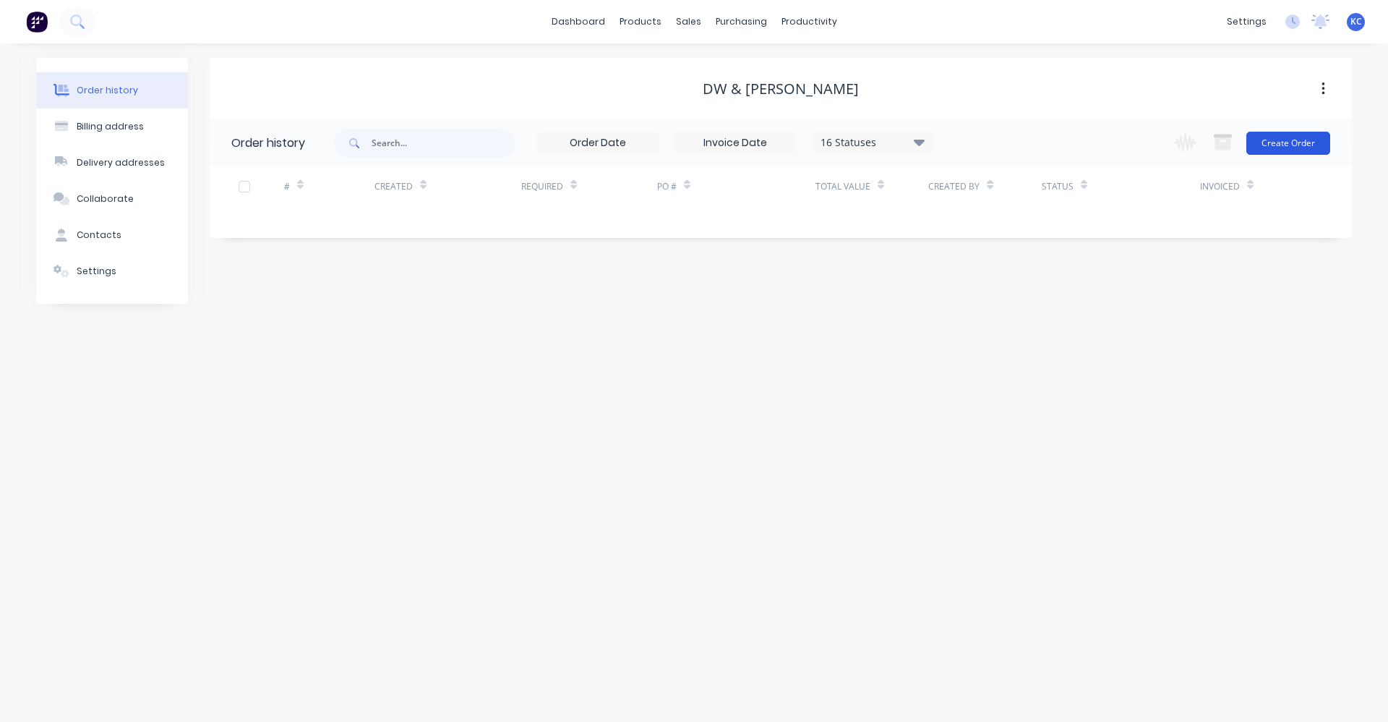
click at [1306, 144] on button "Create Order" at bounding box center [1289, 143] width 84 height 23
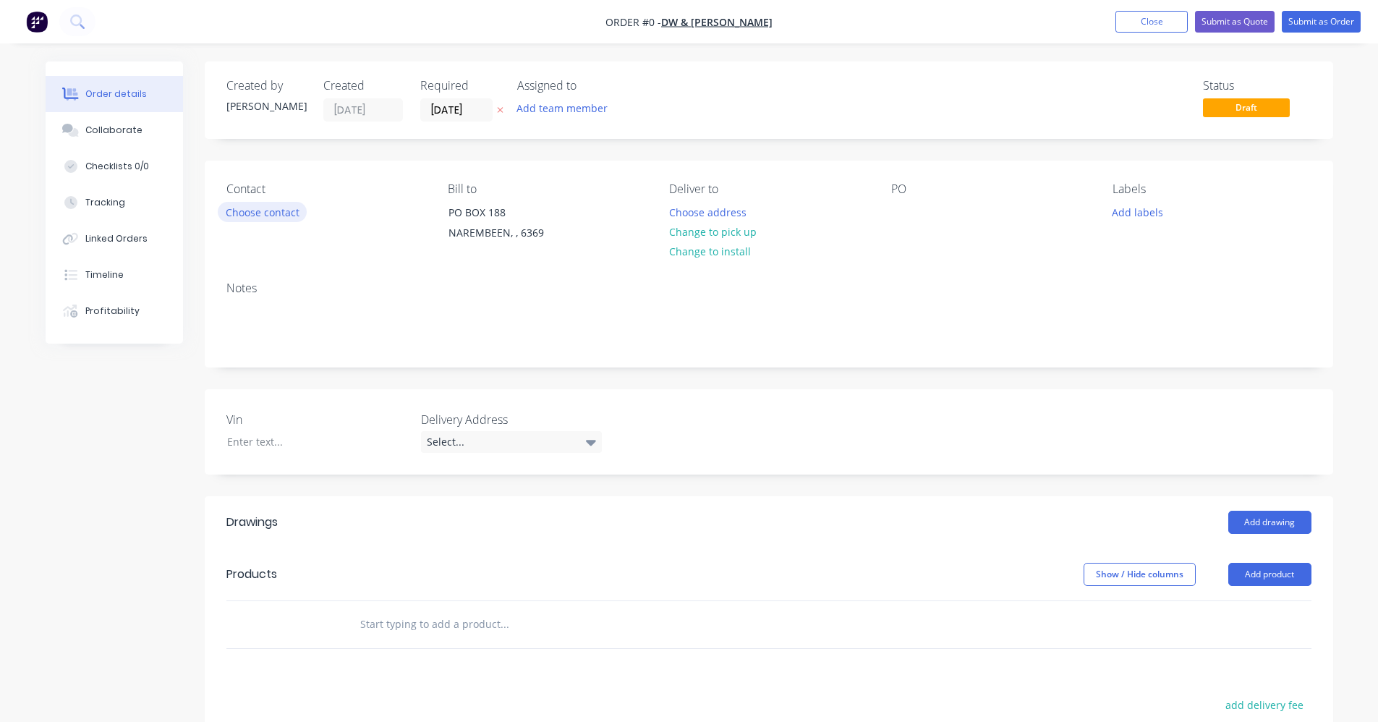
click at [296, 213] on button "Choose contact" at bounding box center [262, 212] width 89 height 20
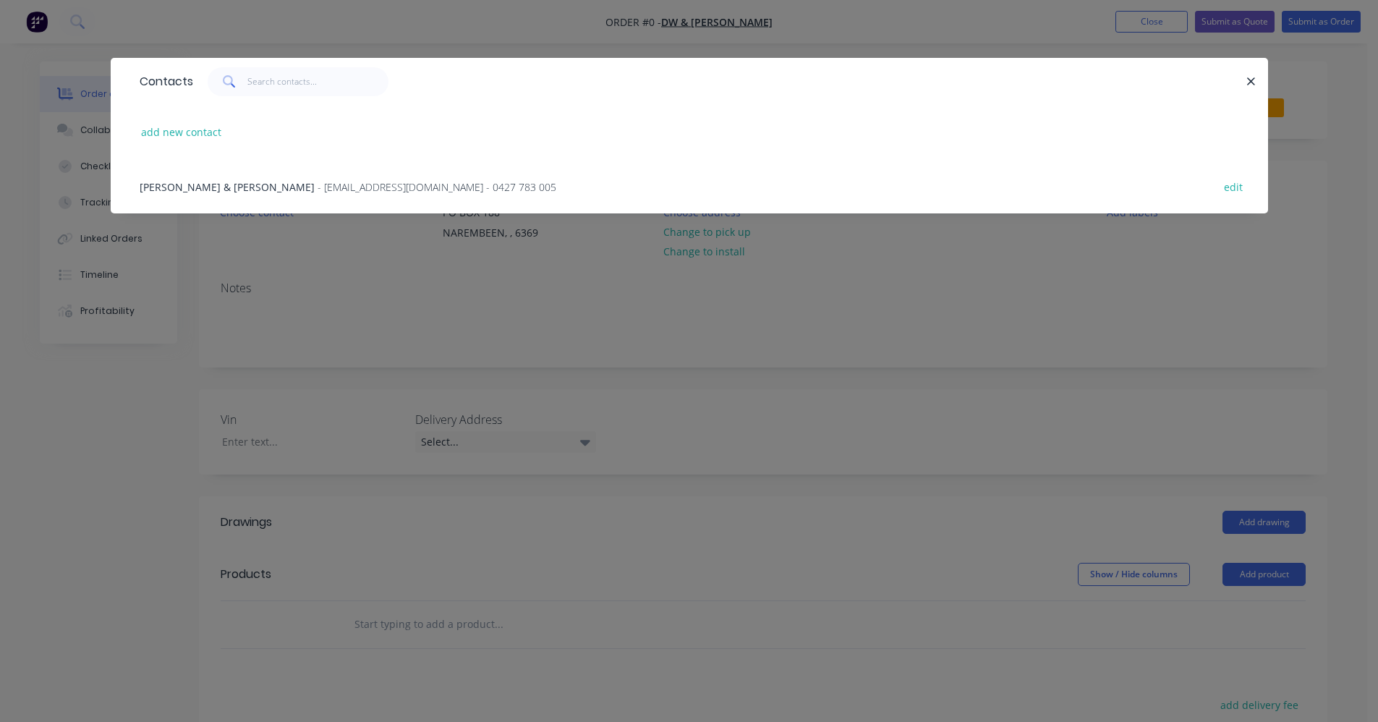
click at [317, 185] on span "- dazznmerle@bigpond.com - 0427 783 005" at bounding box center [436, 187] width 239 height 14
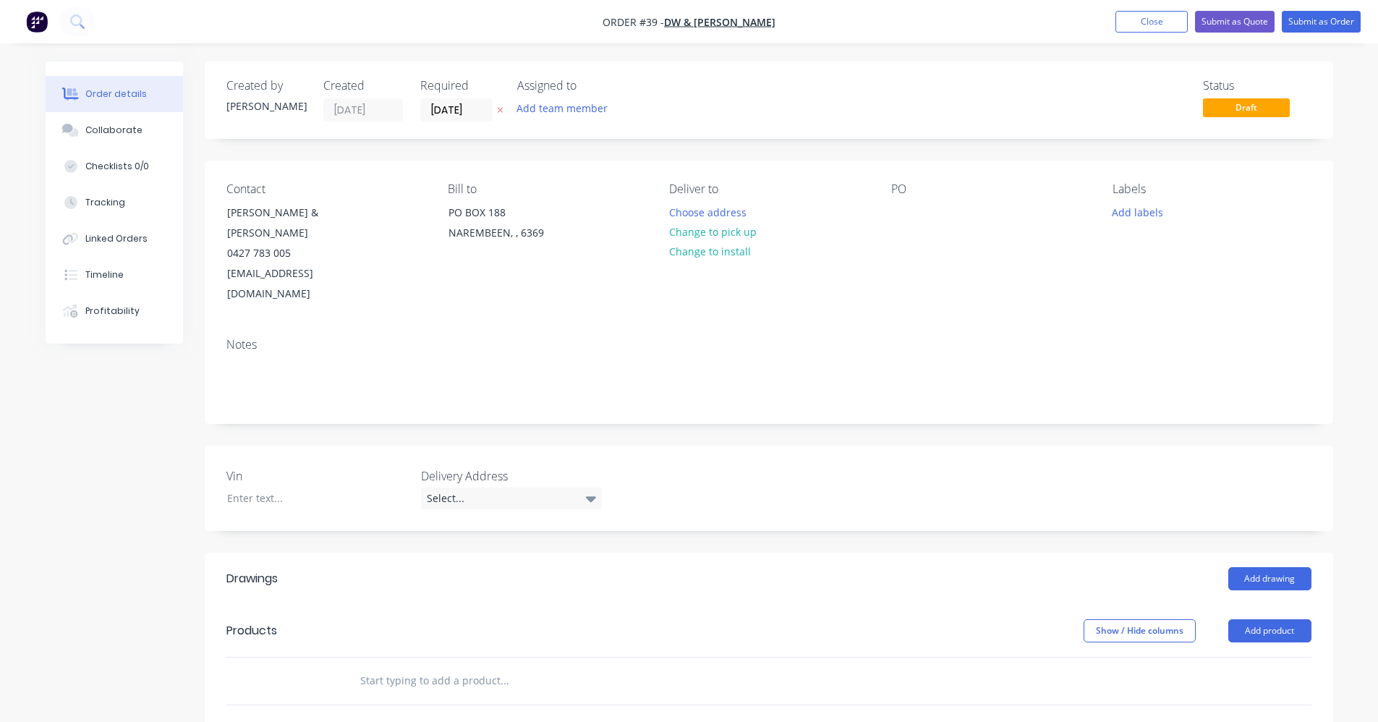
click at [378, 666] on input "text" at bounding box center [503, 680] width 289 height 29
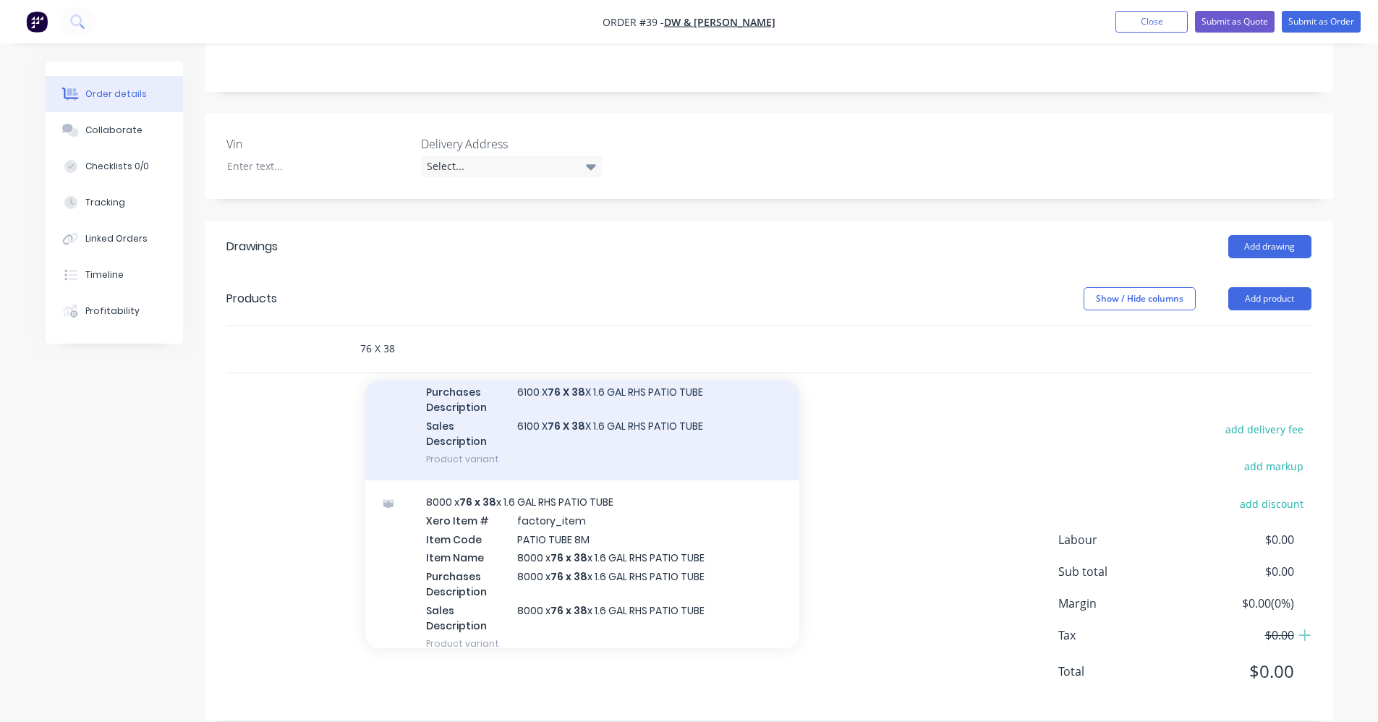
scroll to position [506, 0]
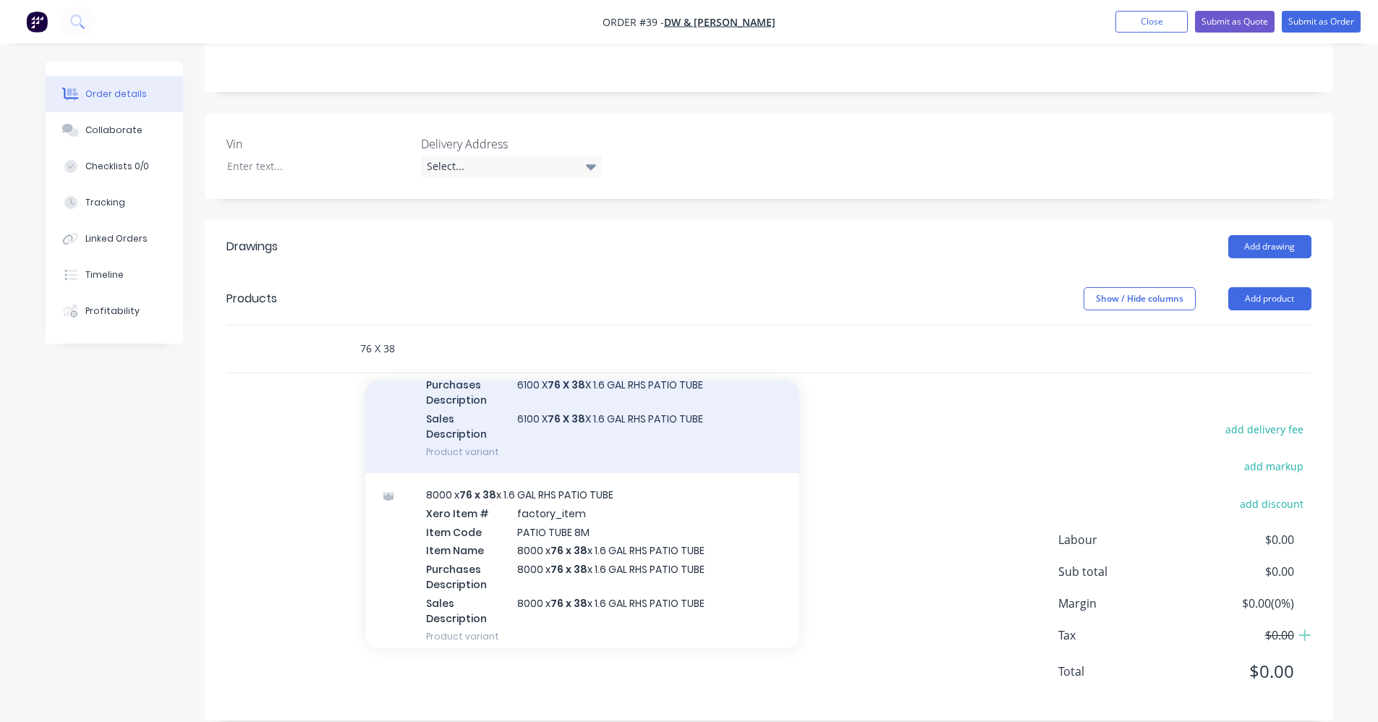
type input "76 X 38"
click at [662, 530] on div "8000 x 76 x 38 x 1.6 GAL RHS PATIO TUBE Xero Item # factory_item Item Code PATI…" at bounding box center [582, 565] width 434 height 184
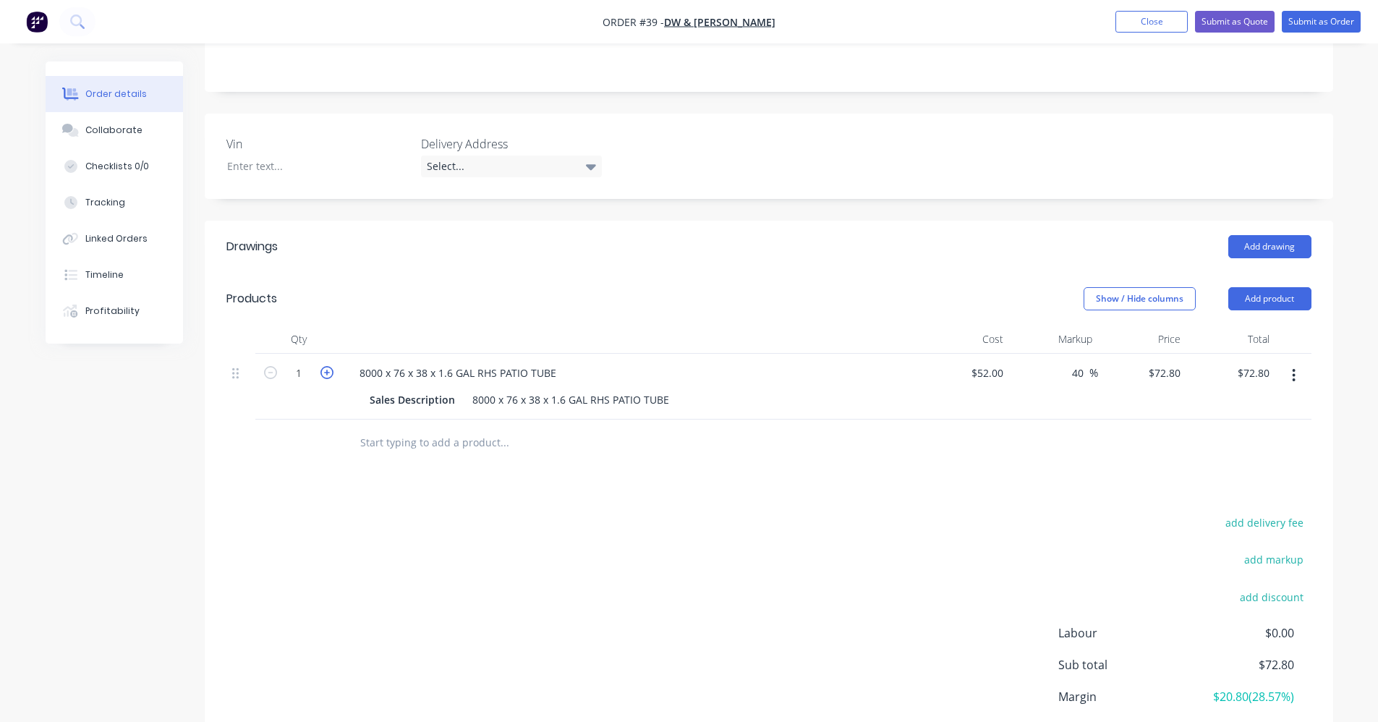
click at [326, 366] on icon "button" at bounding box center [326, 372] width 13 height 13
type input "2"
type input "$145.60"
click at [326, 366] on icon "button" at bounding box center [326, 372] width 13 height 13
type input "3"
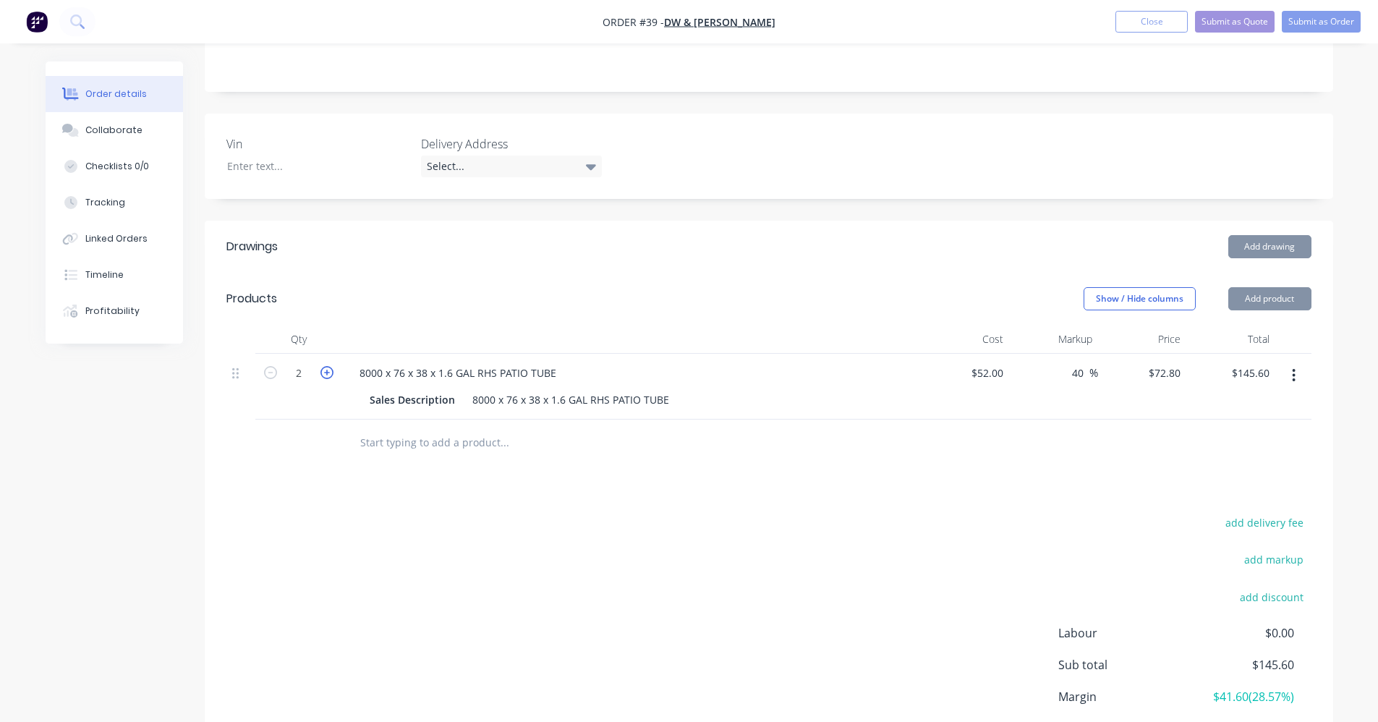
type input "$218.40"
click at [326, 366] on icon "button" at bounding box center [326, 372] width 13 height 13
type input "4"
type input "$291.20"
click at [326, 366] on icon "button" at bounding box center [326, 372] width 13 height 13
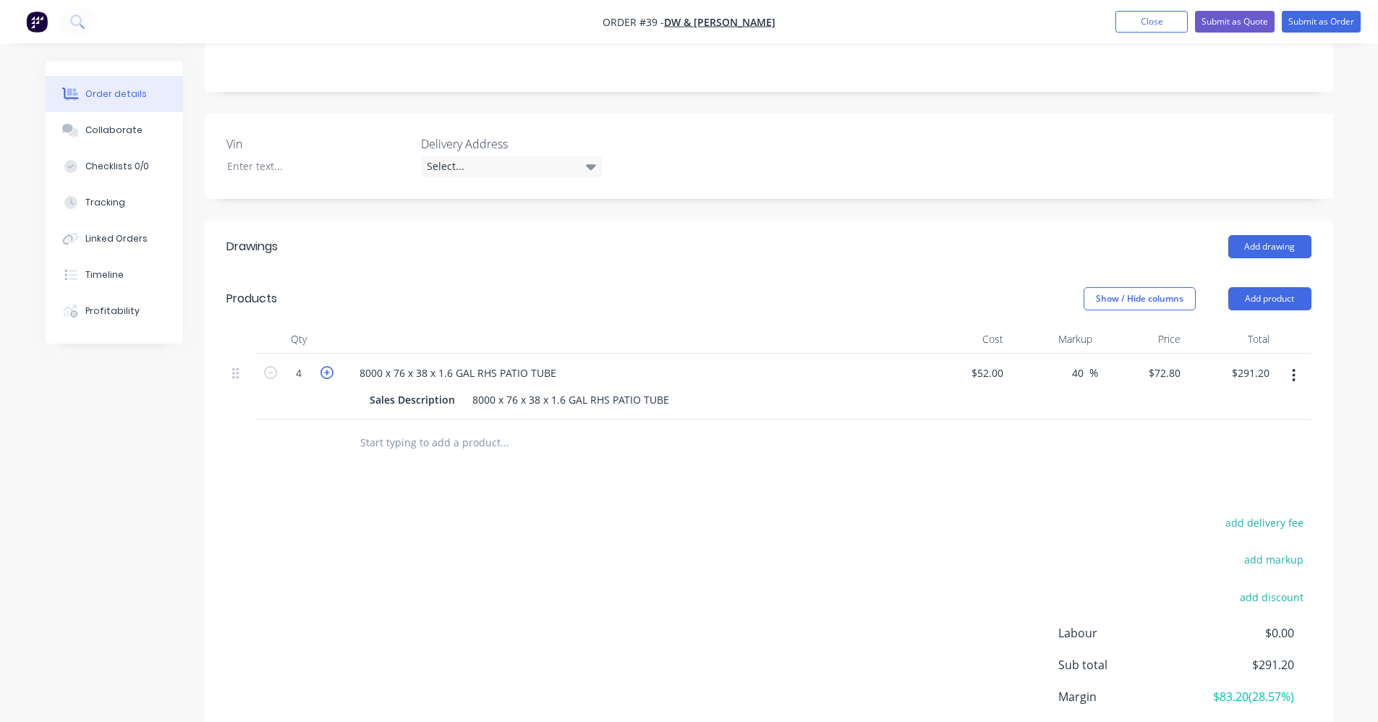
type input "5"
type input "$364.00"
click at [326, 366] on icon "button" at bounding box center [326, 372] width 13 height 13
type input "7"
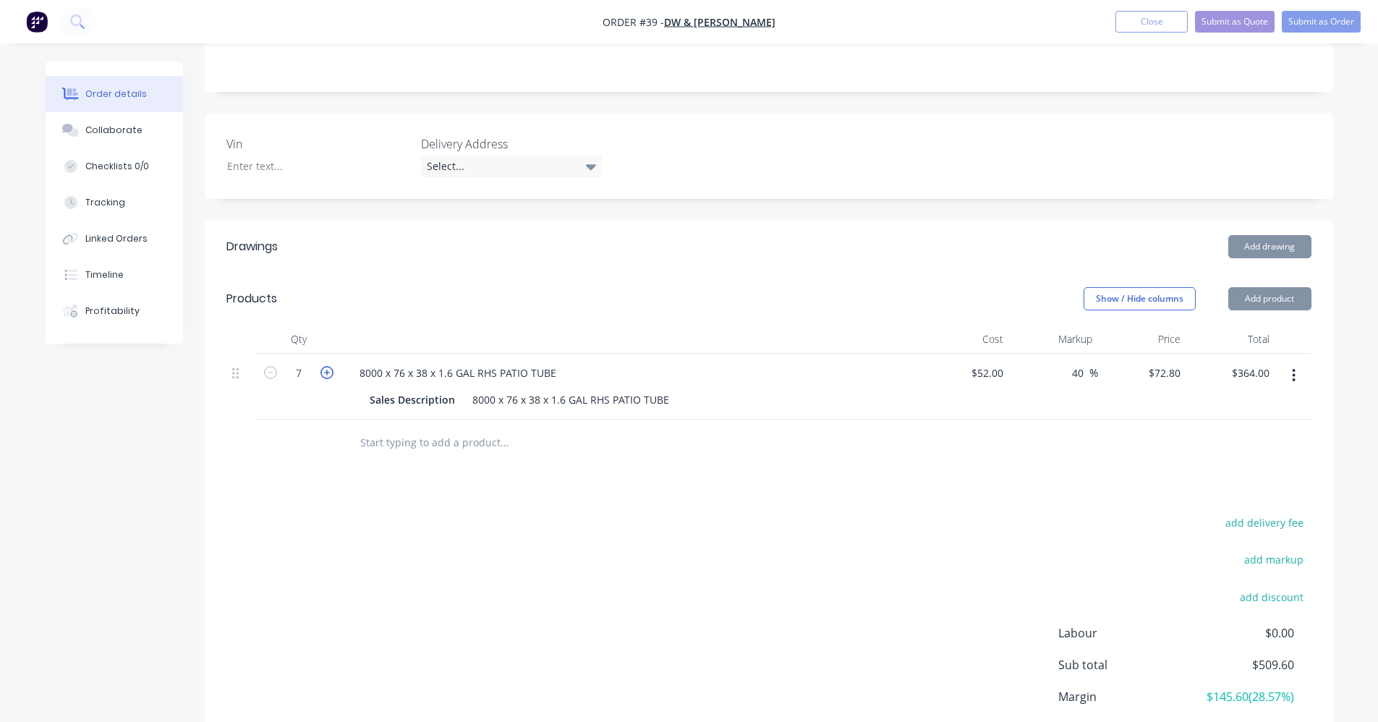
type input "$509.60"
click at [326, 366] on icon "button" at bounding box center [326, 372] width 13 height 13
type input "8"
type input "$582.40"
click at [326, 366] on icon "button" at bounding box center [326, 372] width 13 height 13
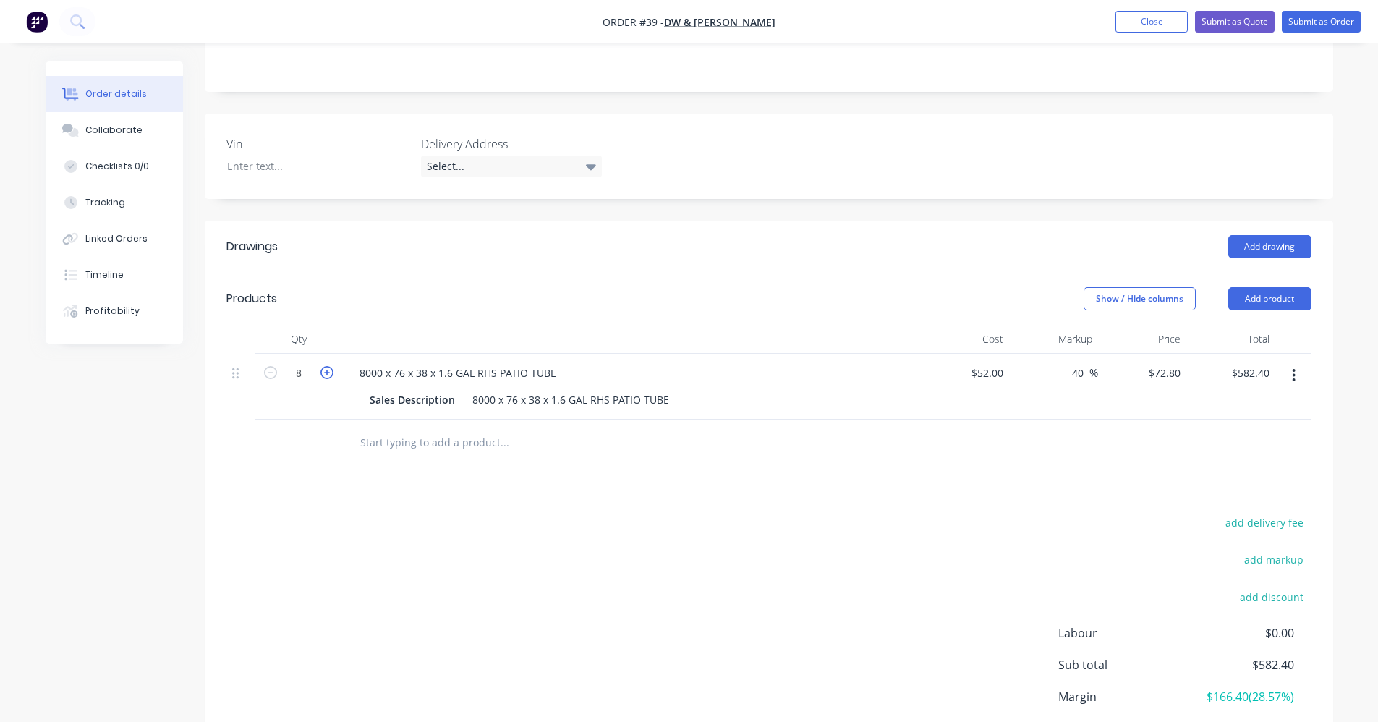
type input "9"
type input "$655.20"
click at [326, 366] on icon "button" at bounding box center [326, 372] width 13 height 13
type input "10"
type input "$728.00"
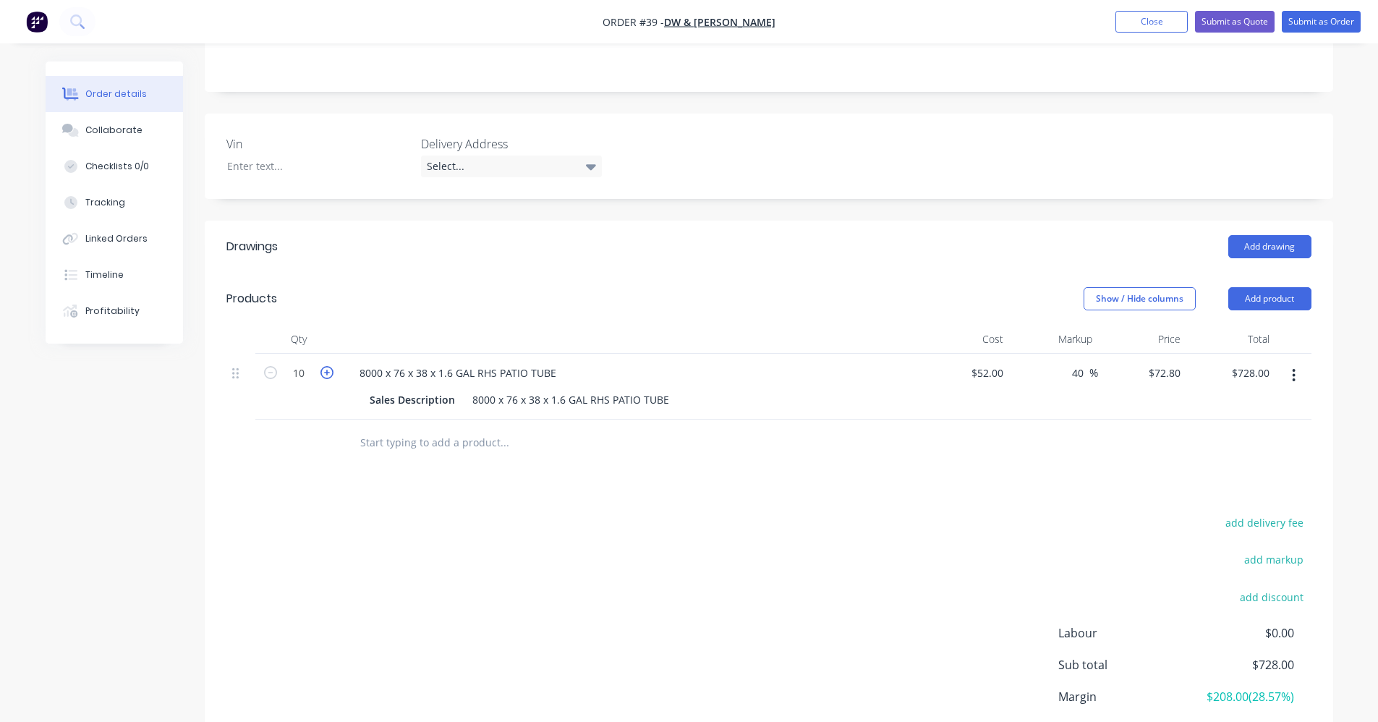
click at [326, 366] on icon "button" at bounding box center [326, 372] width 13 height 13
type input "11"
type input "$800.80"
click at [326, 366] on icon "button" at bounding box center [326, 372] width 13 height 13
type input "12"
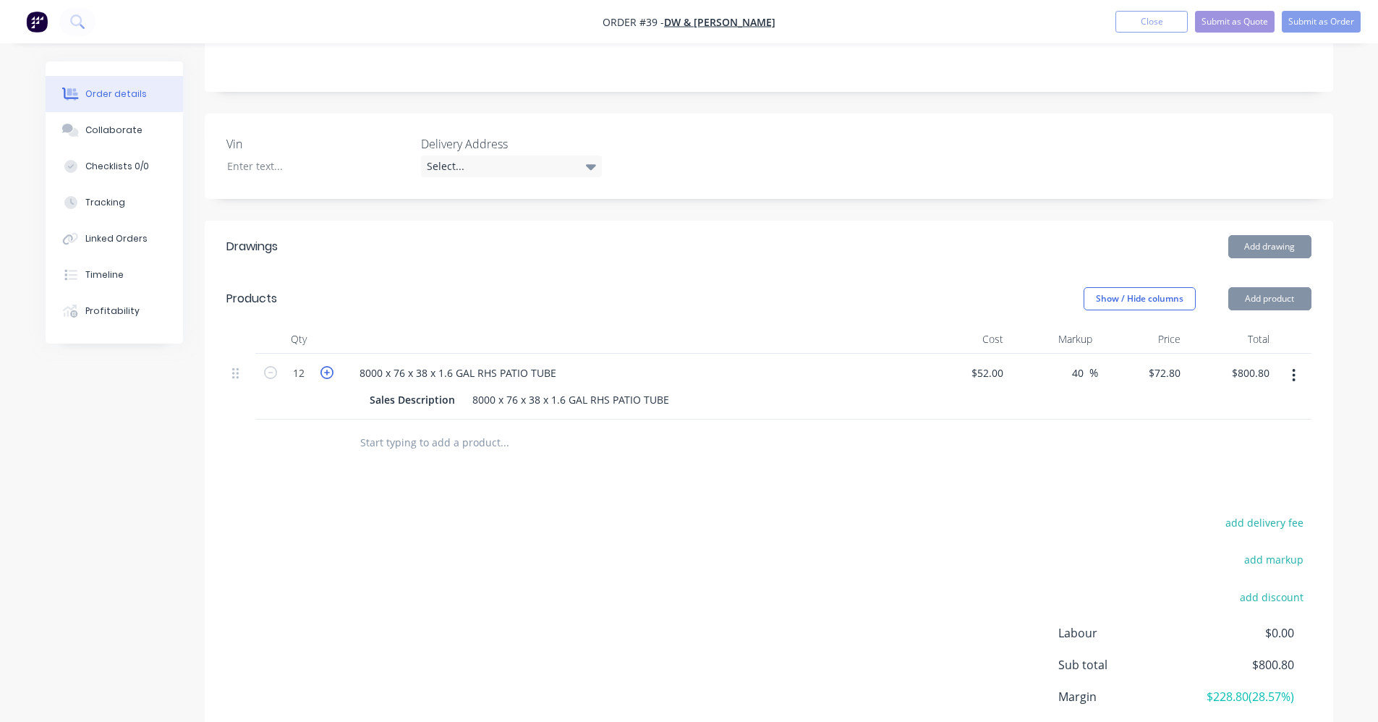
type input "$873.60"
click at [379, 428] on input "text" at bounding box center [503, 442] width 289 height 29
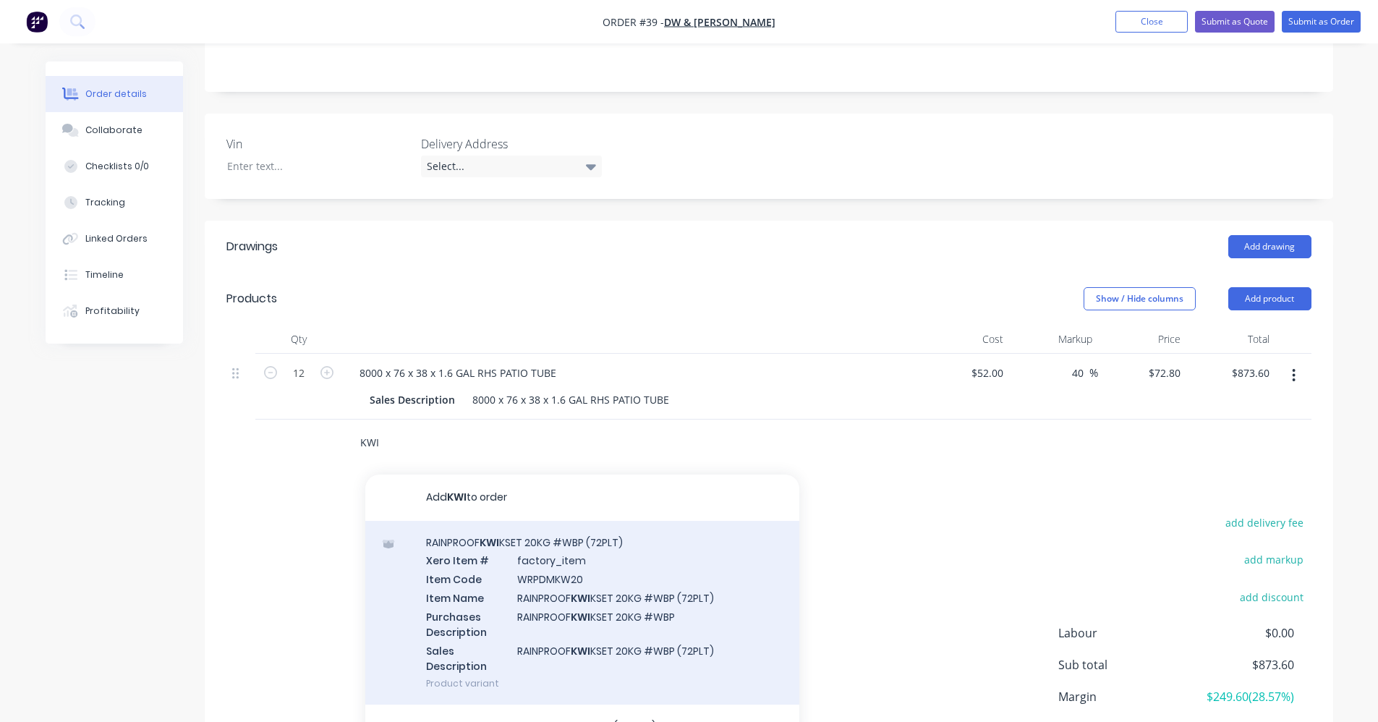
type input "KWI"
click at [542, 582] on div "RAINPROOF KWI KSET 20KG #WBP (72PLT) Xero Item # factory_item Item Code WRPDMKW…" at bounding box center [582, 613] width 434 height 184
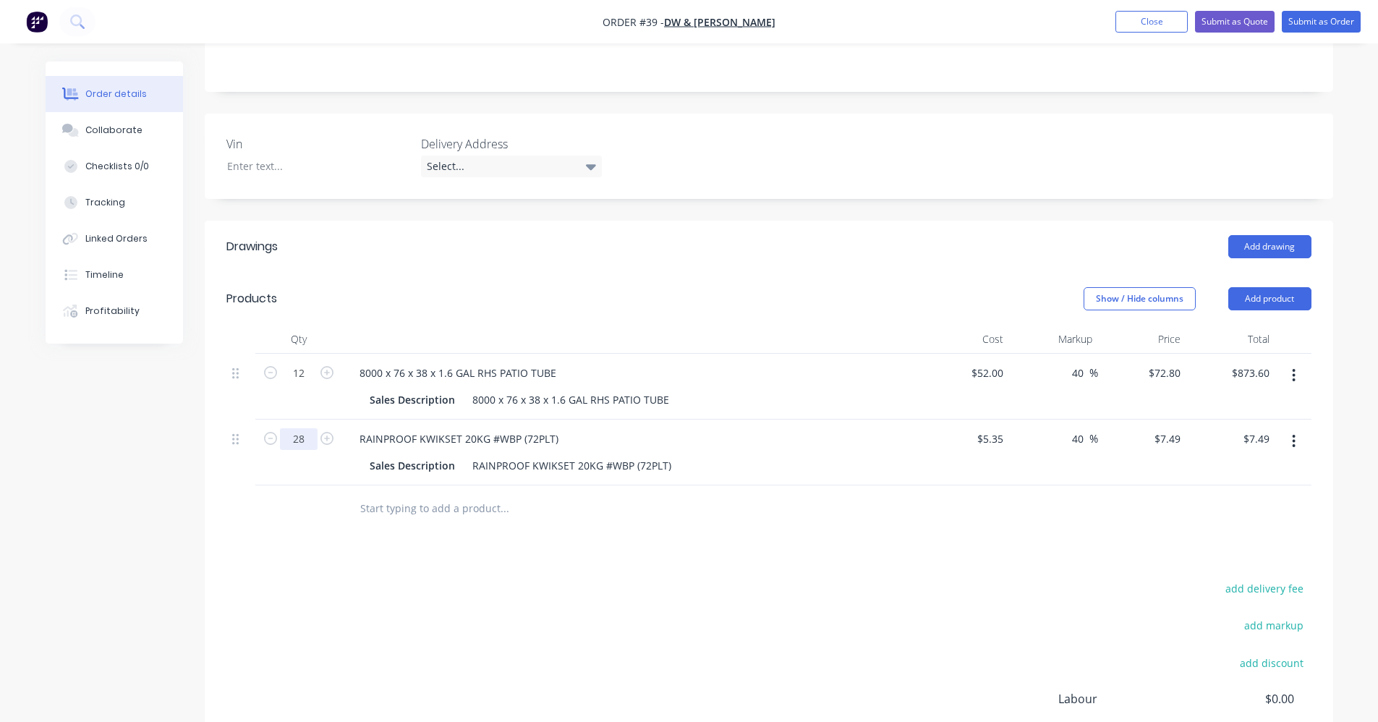
type input "28"
type input "$209.72"
click at [479, 494] on input "text" at bounding box center [503, 508] width 289 height 29
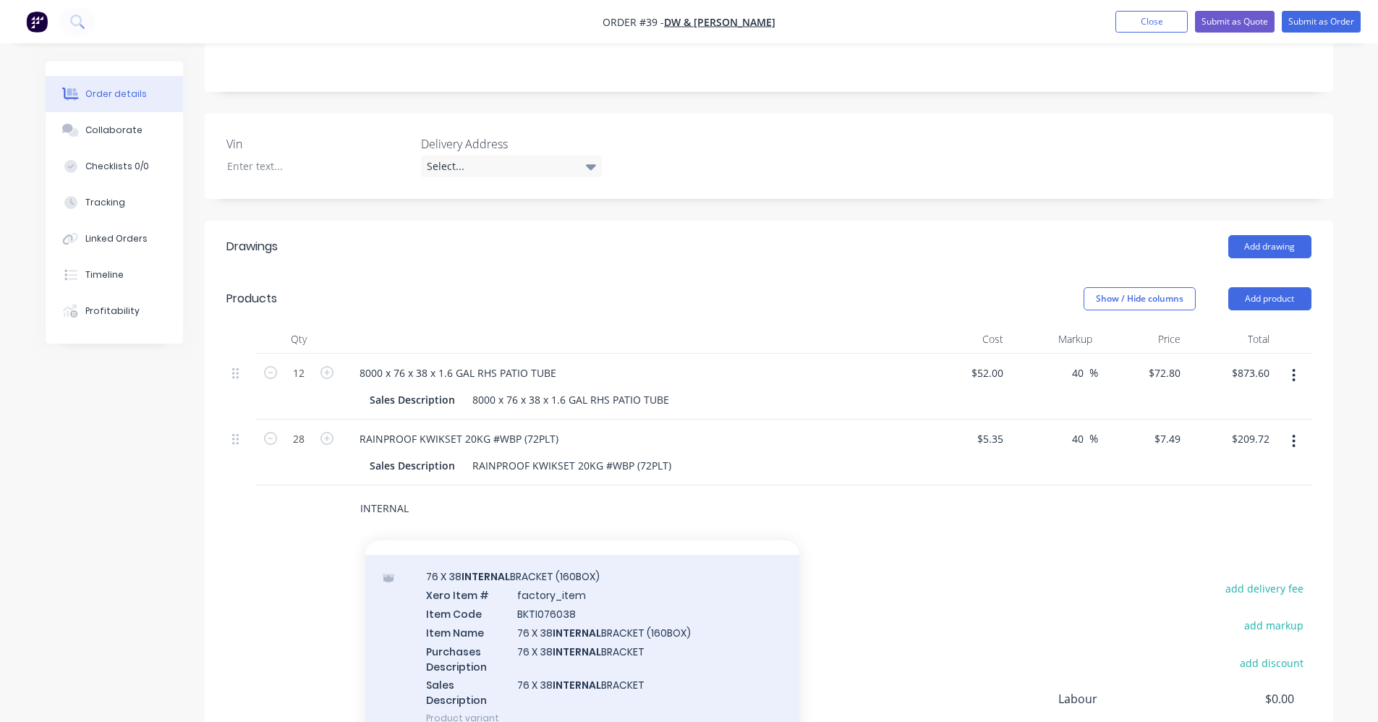
scroll to position [217, 0]
type input "INTERNAL"
click at [589, 591] on div "76 X 38 INTERNAL BRACKET (160BOX) Xero Item # factory_item Item Code BKTI076038…" at bounding box center [582, 645] width 434 height 184
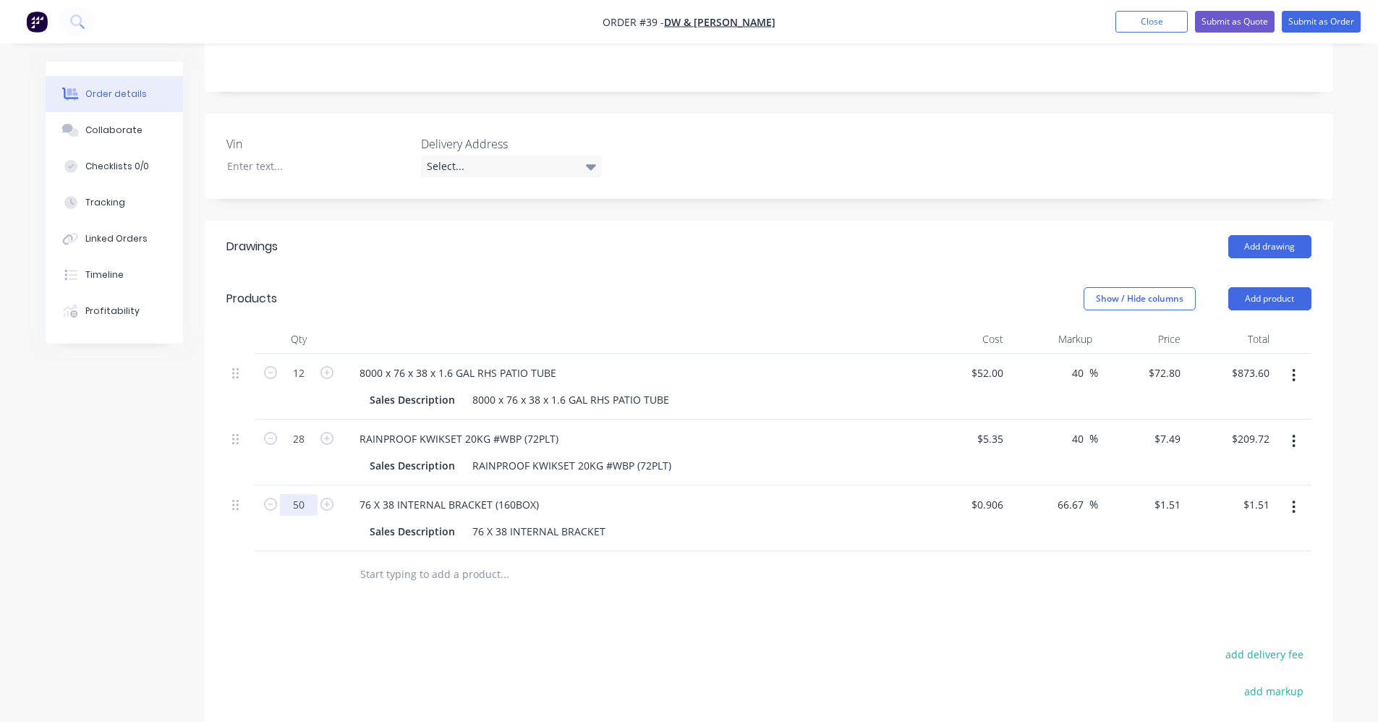
type input "50"
type input "$75.50"
click at [380, 562] on input "text" at bounding box center [503, 574] width 289 height 29
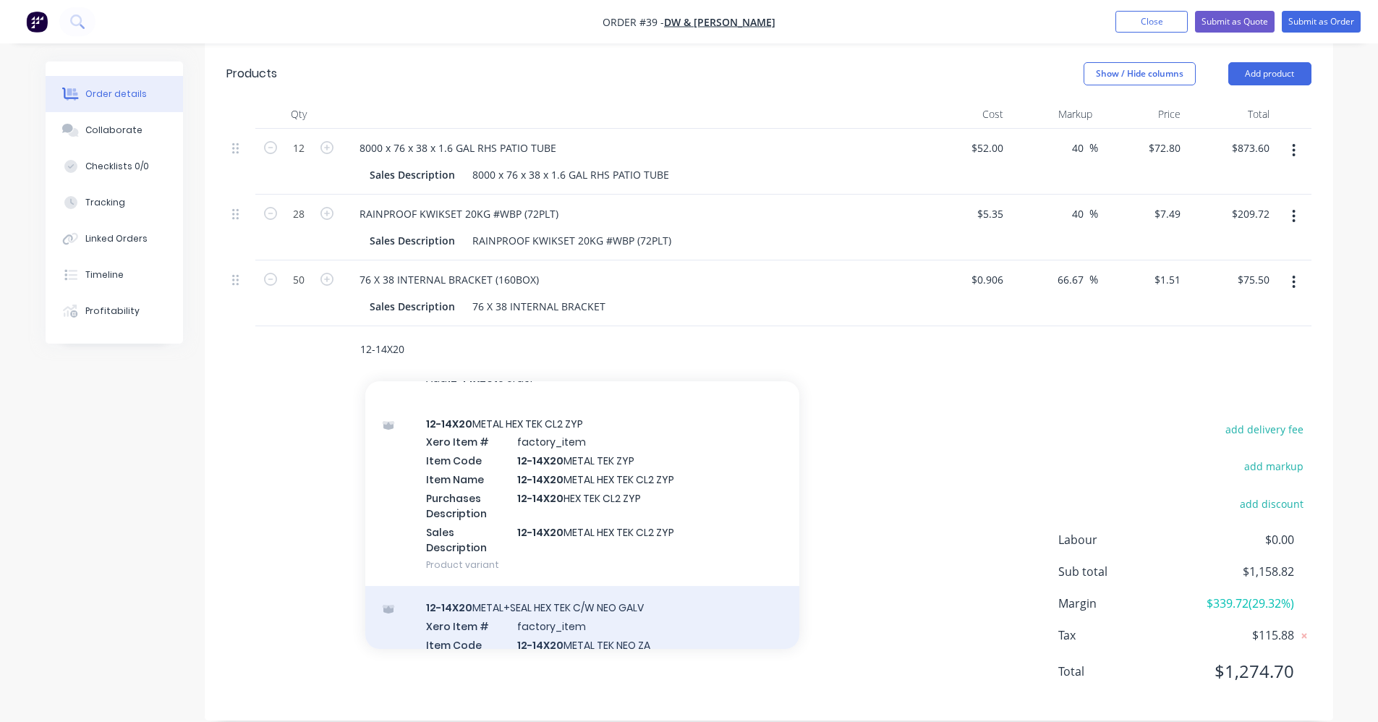
scroll to position [0, 0]
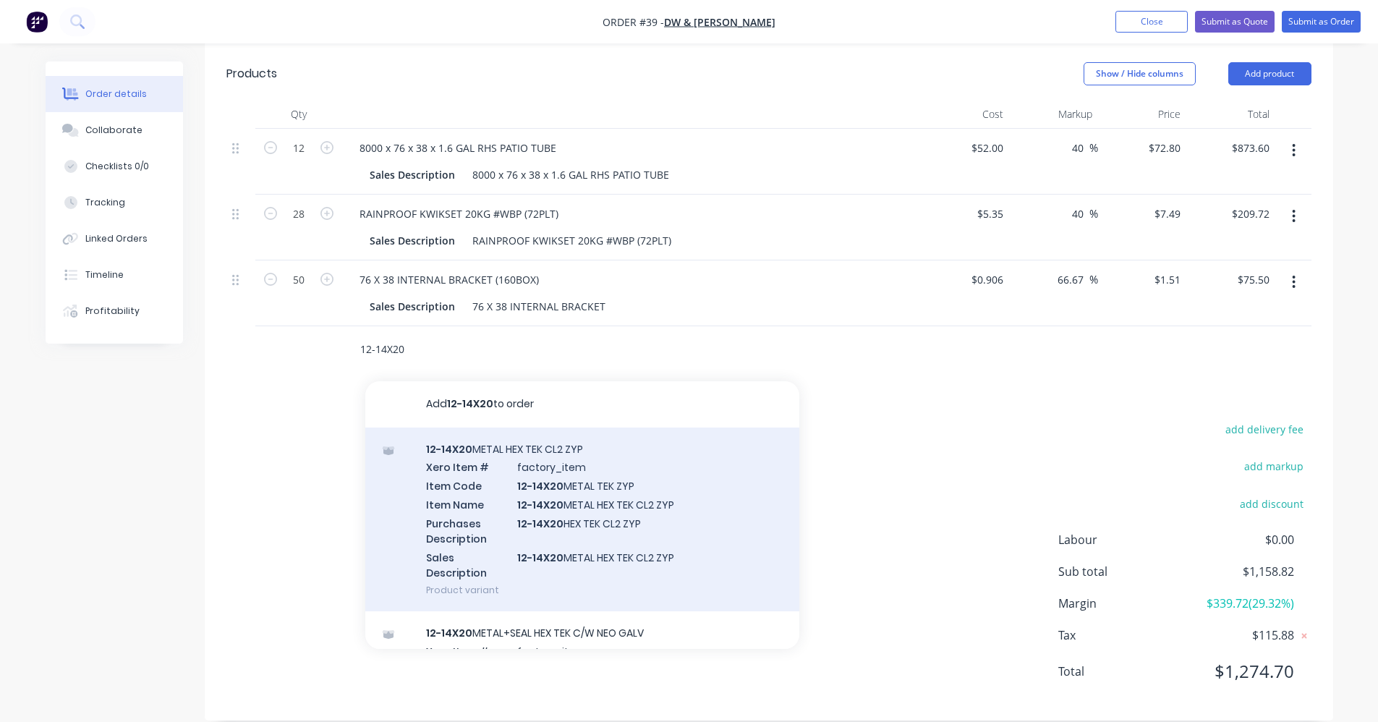
type input "12-14X20"
click at [636, 500] on div "12-14X20 METAL HEX TEK CL2 ZYP Xero Item # factory_item Item Code 12-14X20 META…" at bounding box center [582, 519] width 434 height 184
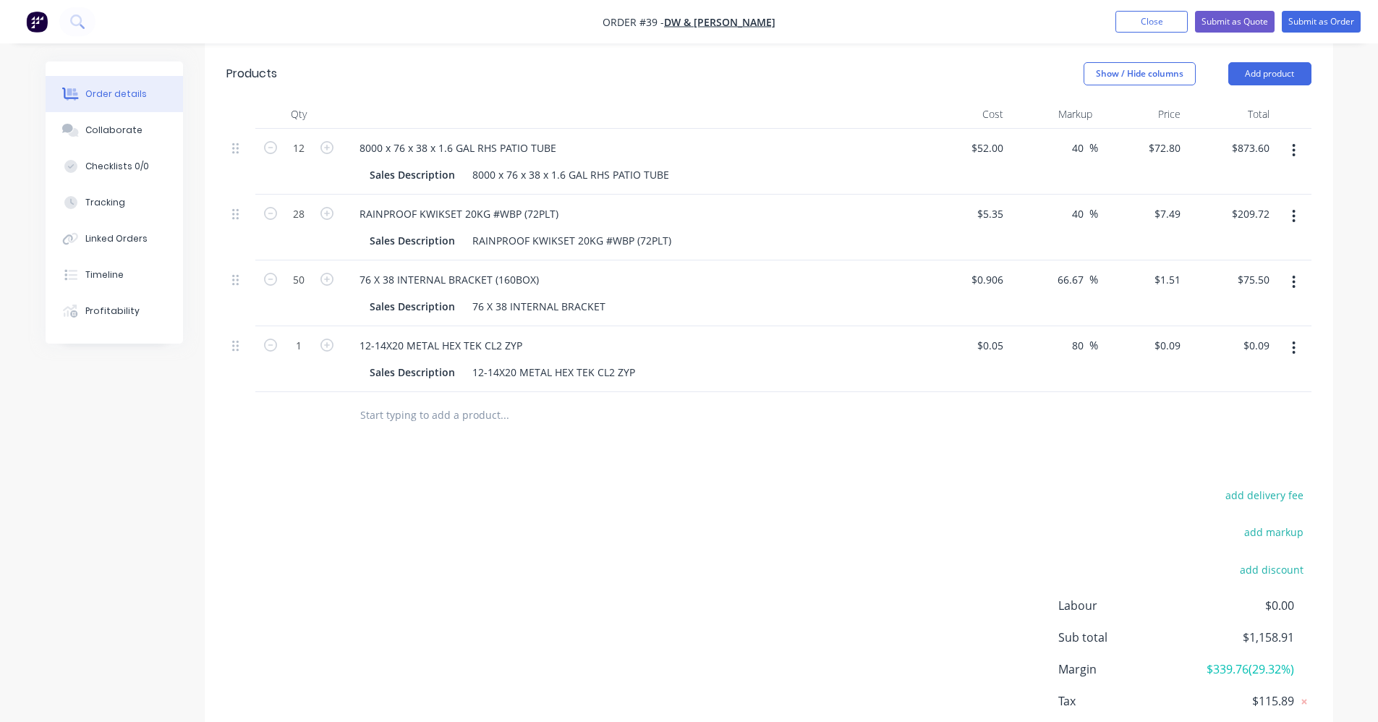
click at [1294, 340] on icon "button" at bounding box center [1293, 348] width 4 height 16
click at [1243, 462] on div "Delete" at bounding box center [1242, 472] width 111 height 21
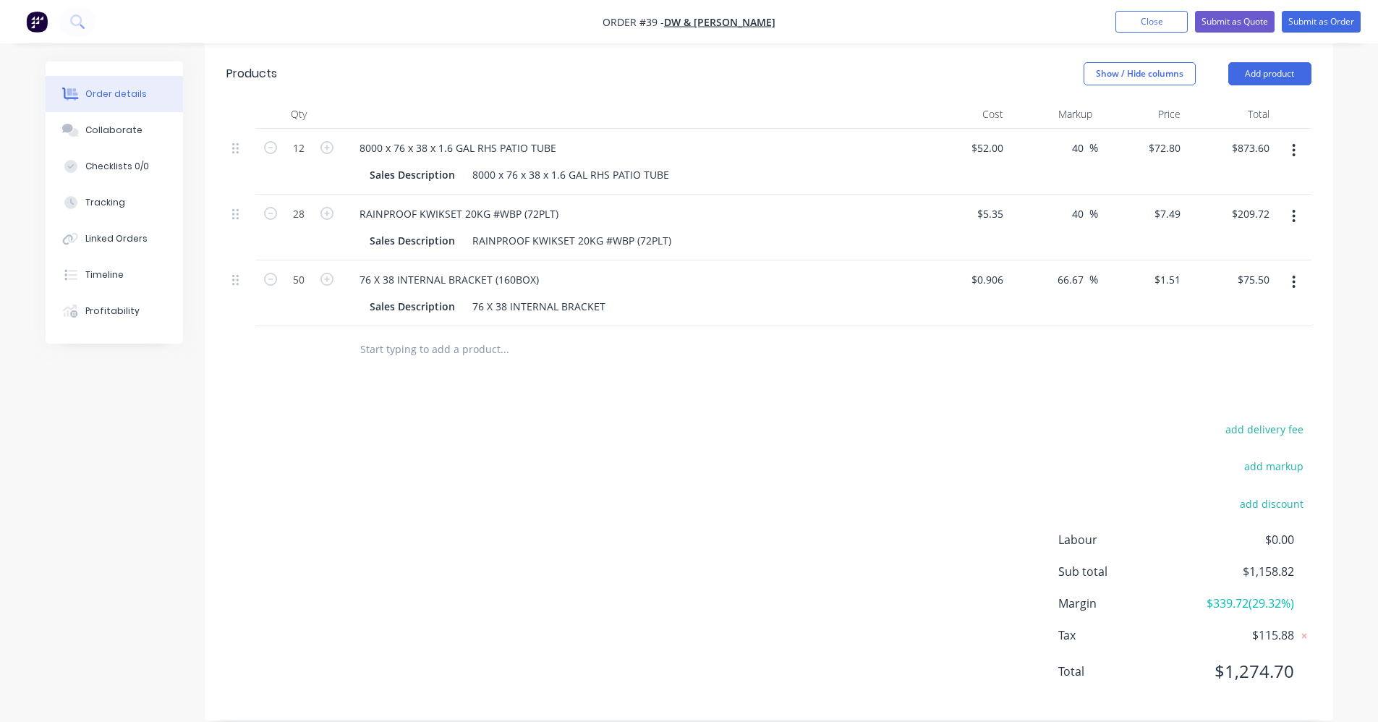
click at [374, 335] on input "text" at bounding box center [503, 349] width 289 height 29
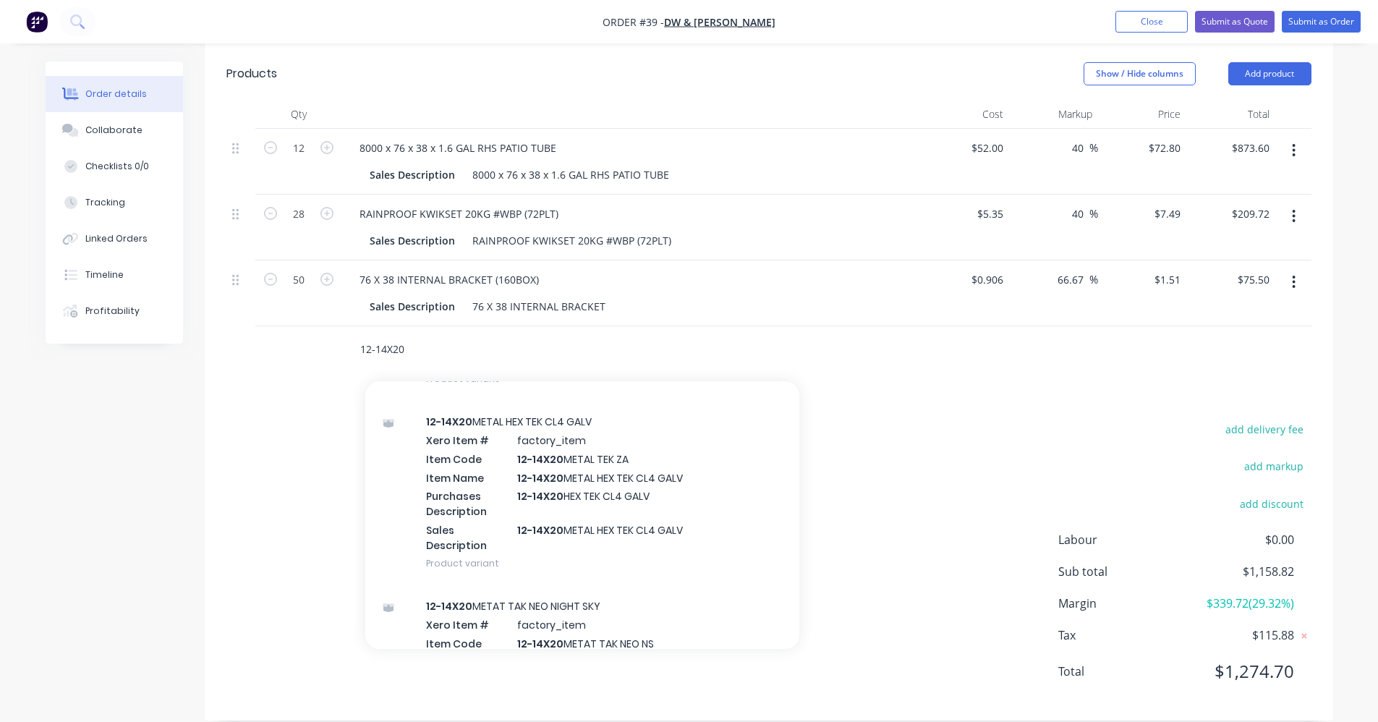
scroll to position [362, 0]
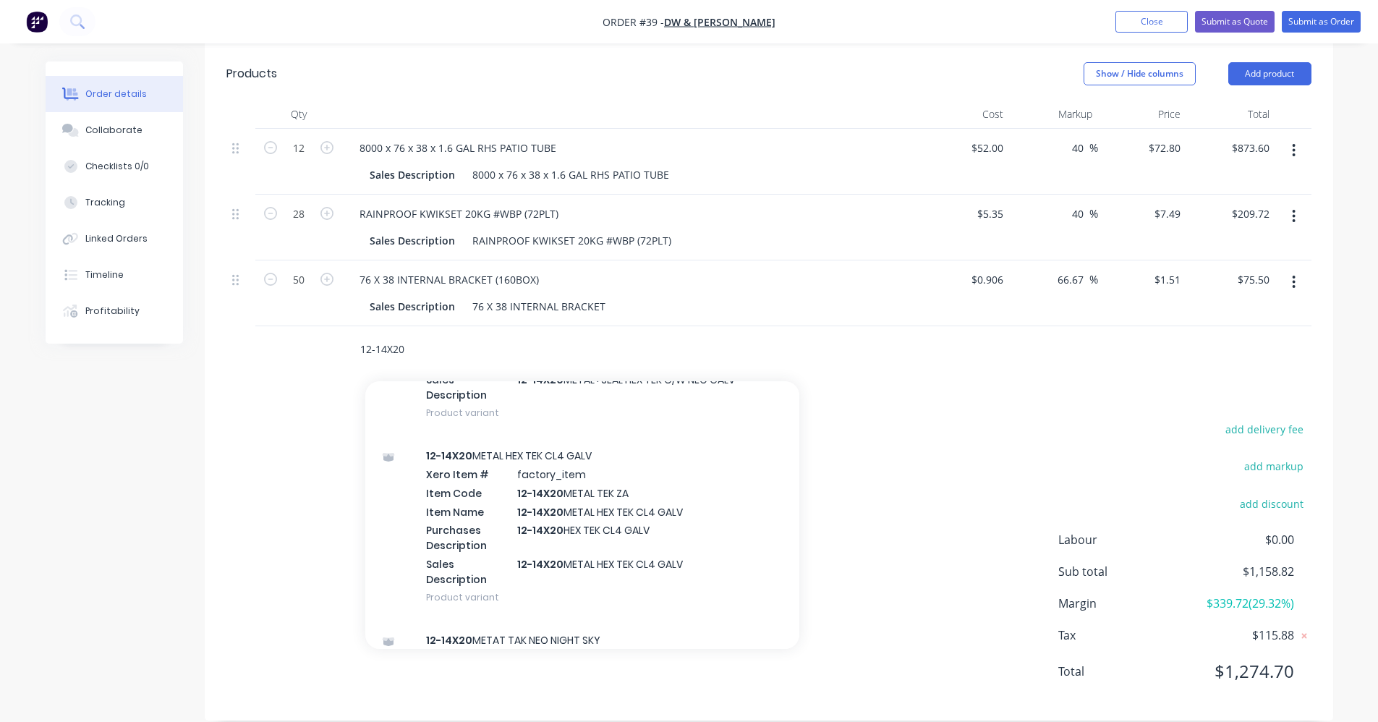
type input "12-14X20"
click at [677, 495] on div "12-14X20 METAL HEX TEK CL4 GALV Xero Item # factory_item Item Code 12-14X20 MET…" at bounding box center [582, 526] width 434 height 184
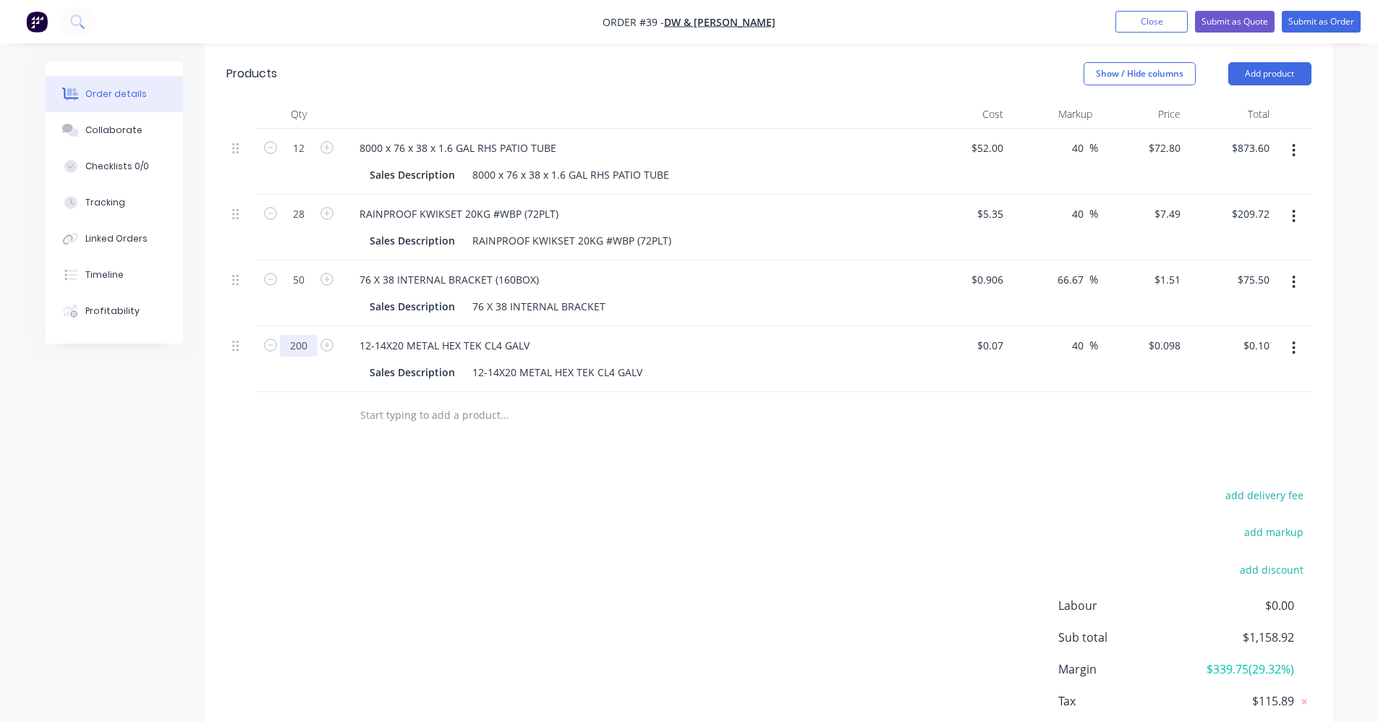
type input "200"
click at [225, 451] on div "Drawings Add drawing Products Show / Hide columns Add product Qty Cost Markup P…" at bounding box center [769, 391] width 1128 height 790
type input "$19.60"
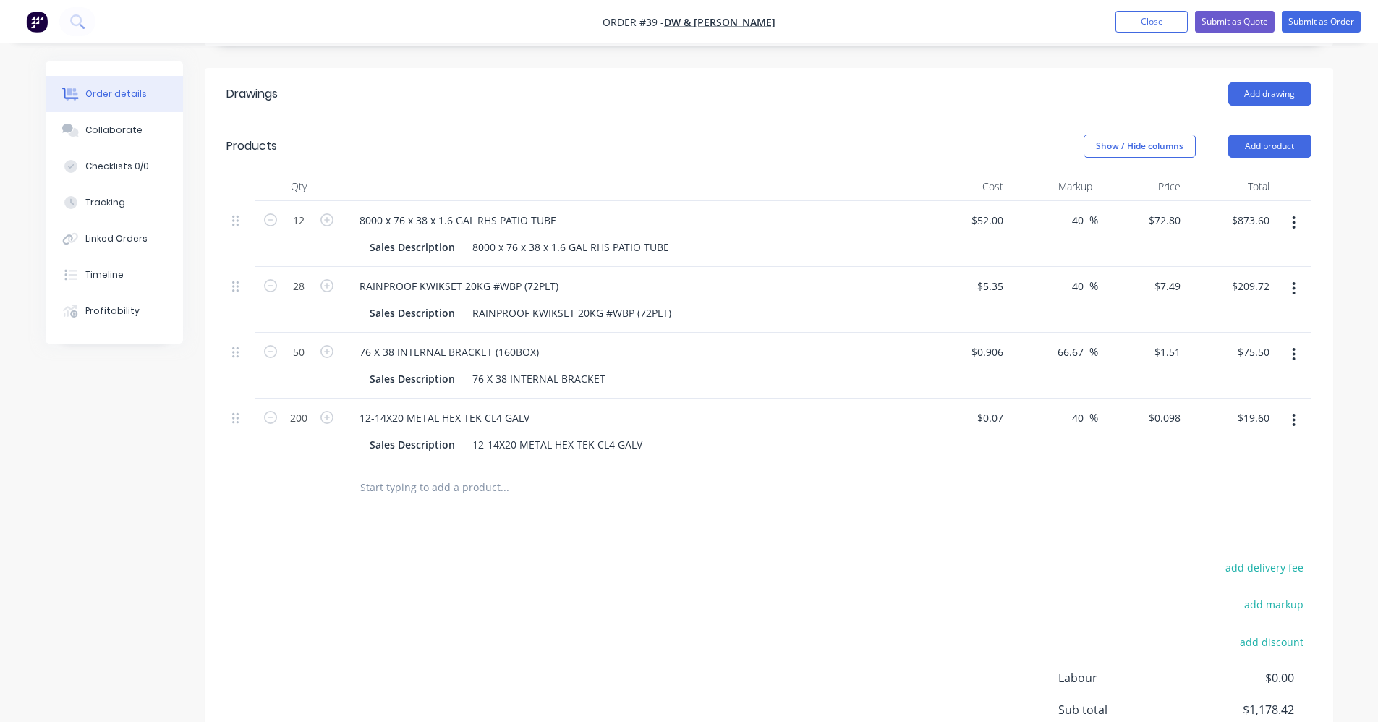
scroll to position [478, 0]
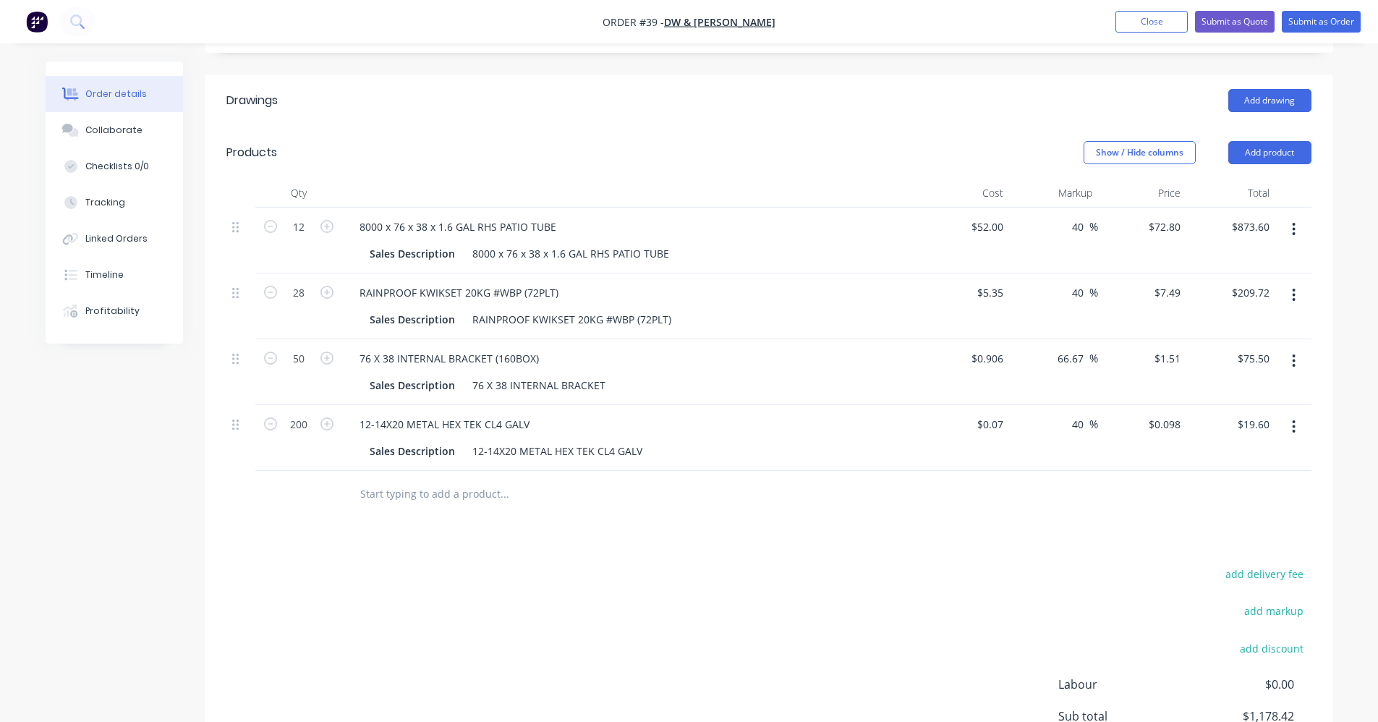
click at [406, 479] on input "text" at bounding box center [503, 493] width 289 height 29
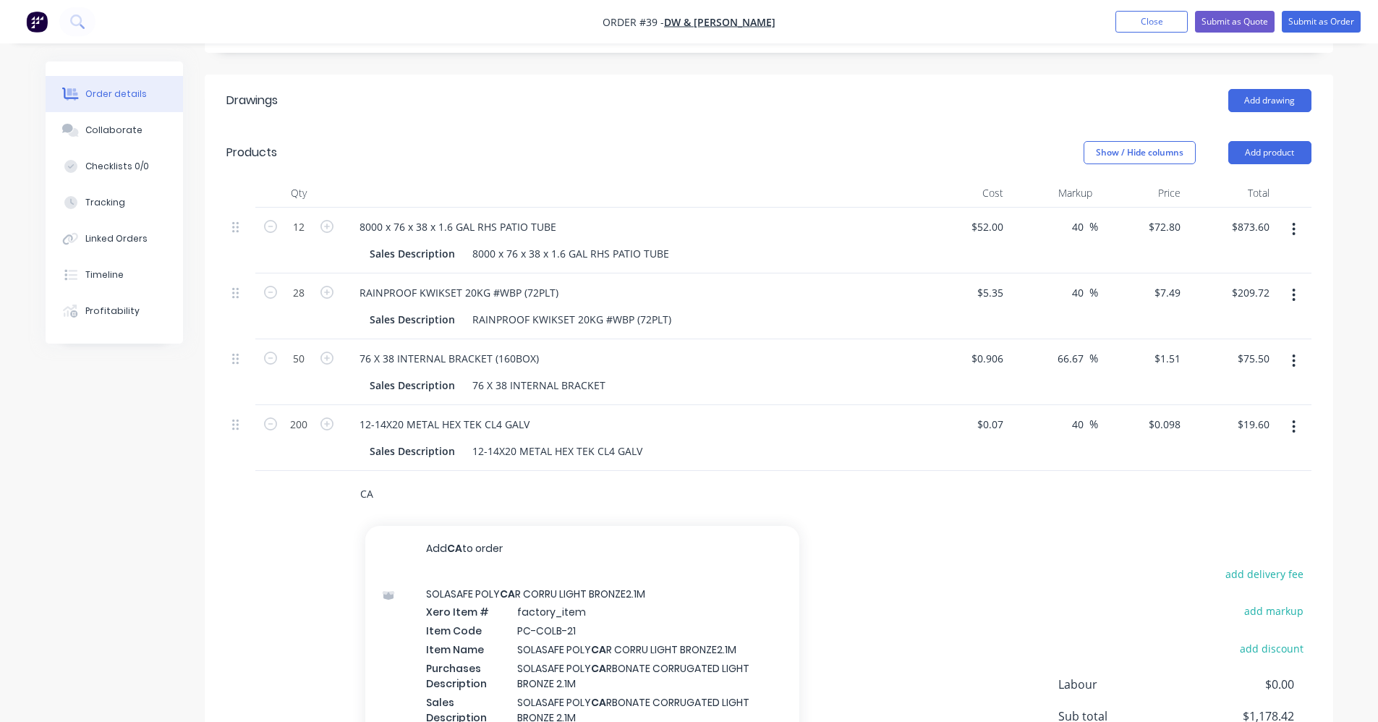
type input "C"
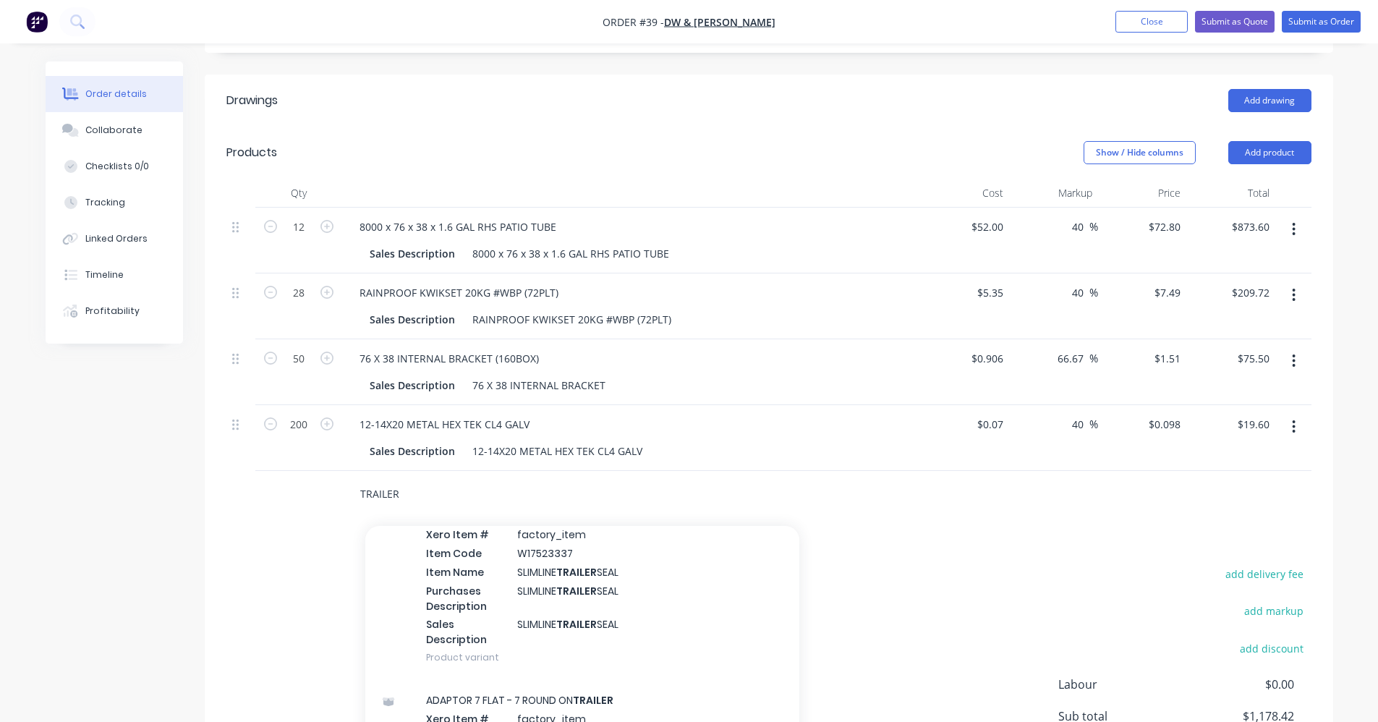
scroll to position [1952, 0]
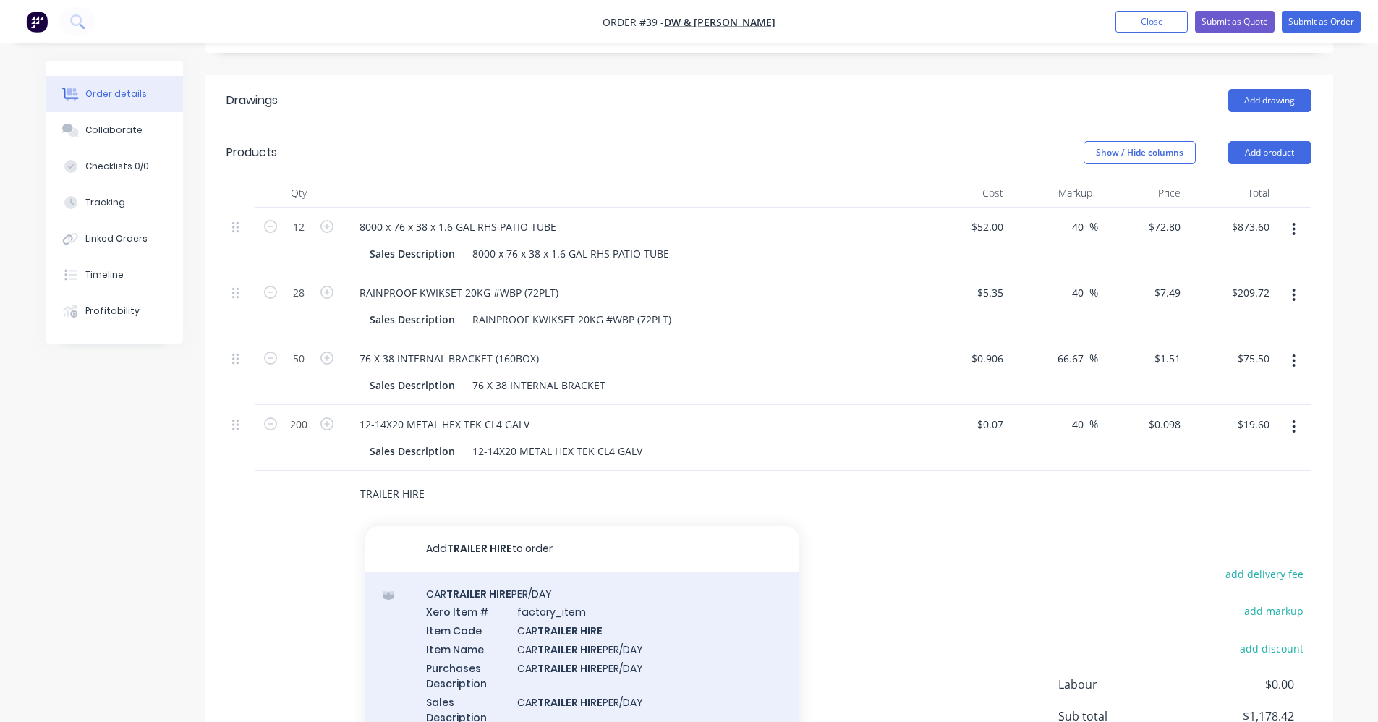
type input "TRAILER HIRE"
click at [516, 610] on div "CAR TRAILER HIRE PER/DAY Xero Item # factory_item Item Code CAR TRAILER HIRE It…" at bounding box center [582, 664] width 434 height 184
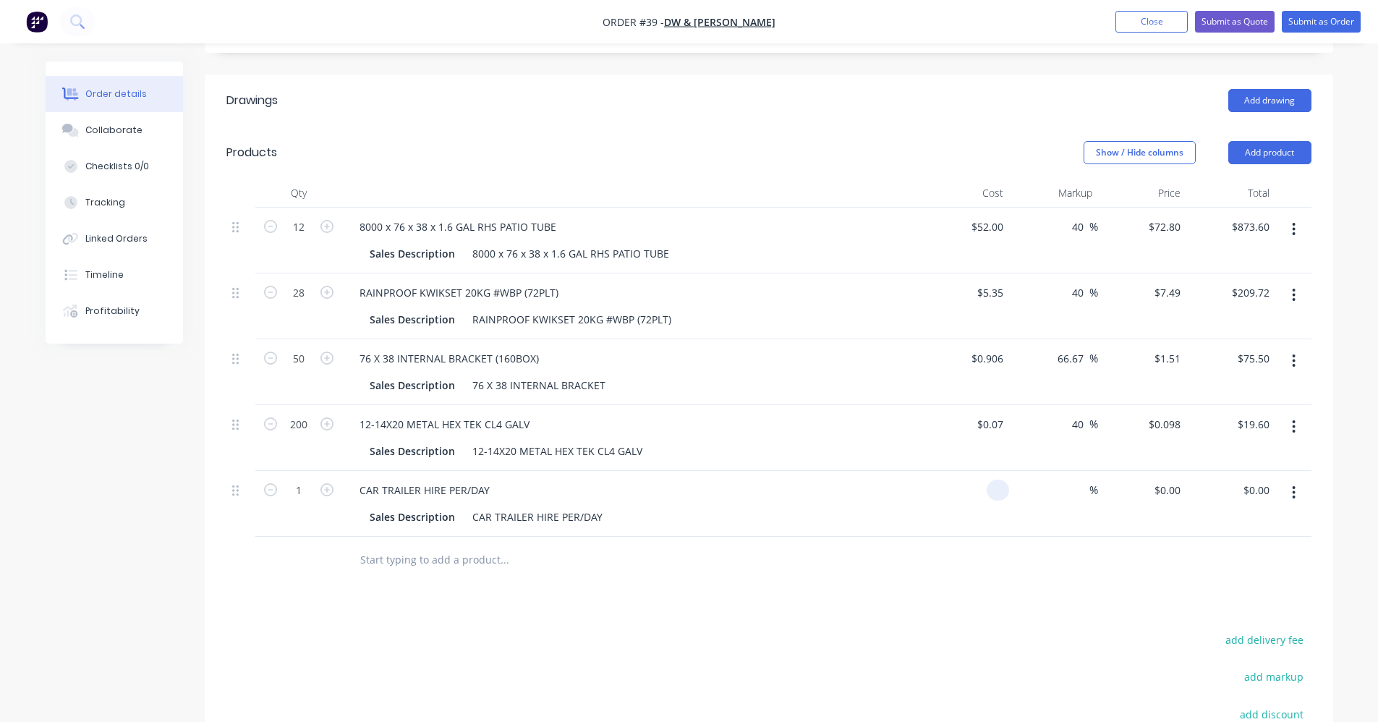
drag, startPoint x: 975, startPoint y: 471, endPoint x: 988, endPoint y: 470, distance: 13.1
click at [988, 479] on div at bounding box center [997, 489] width 22 height 21
type input "$150.00"
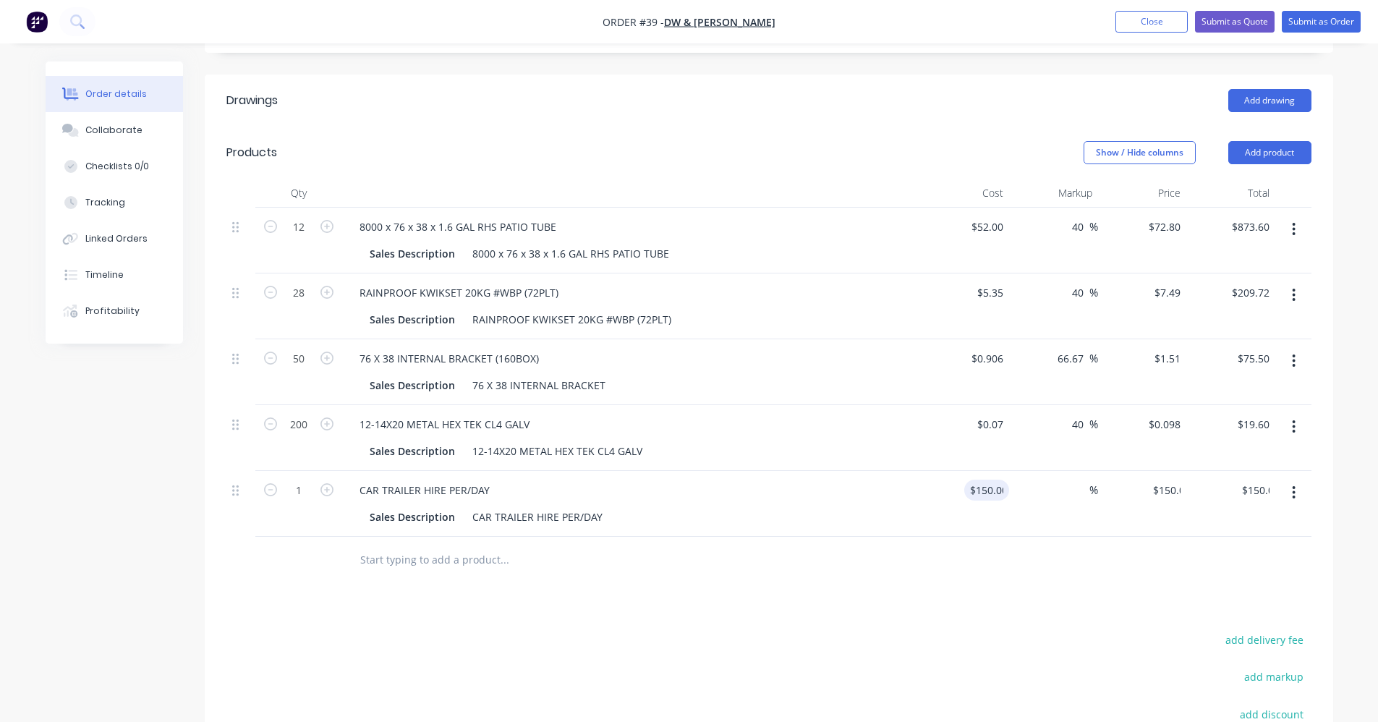
click at [1082, 603] on div "Drawings Add drawing Products Show / Hide columns Add product Qty Cost Markup P…" at bounding box center [769, 502] width 1128 height 856
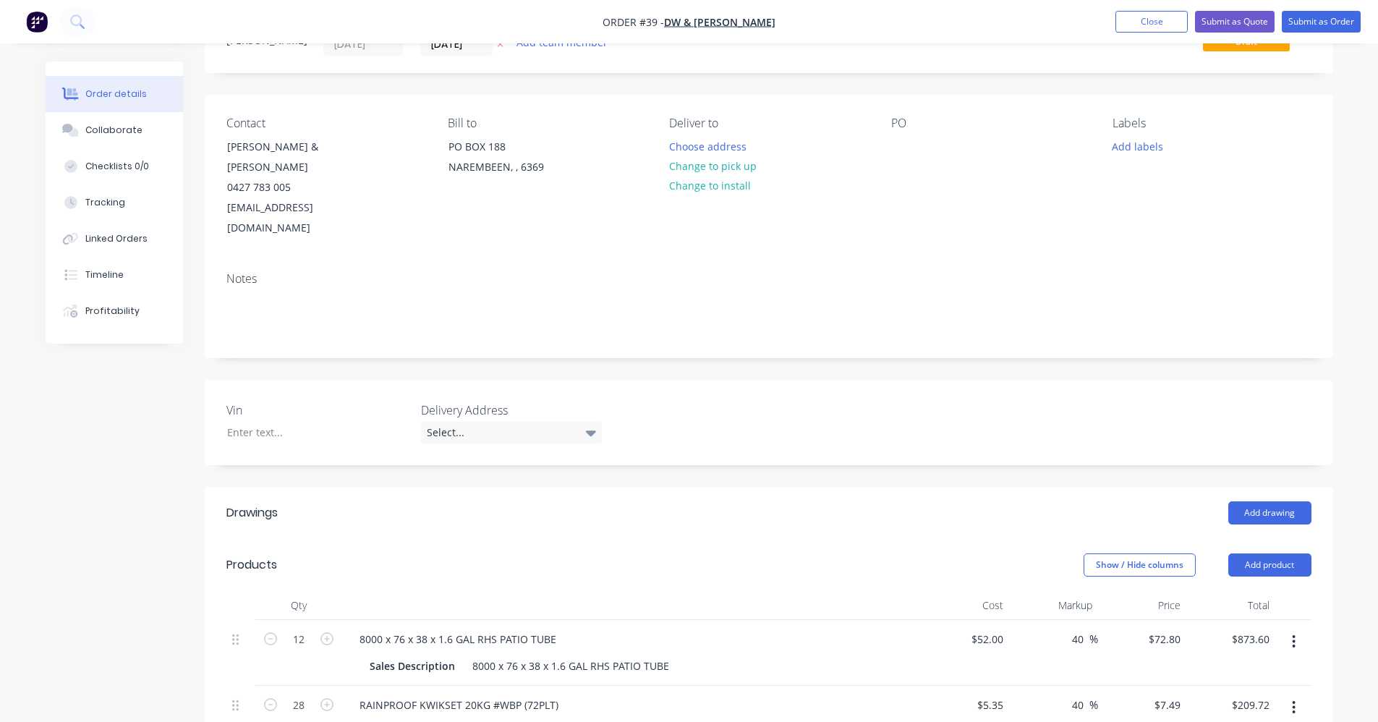
scroll to position [0, 0]
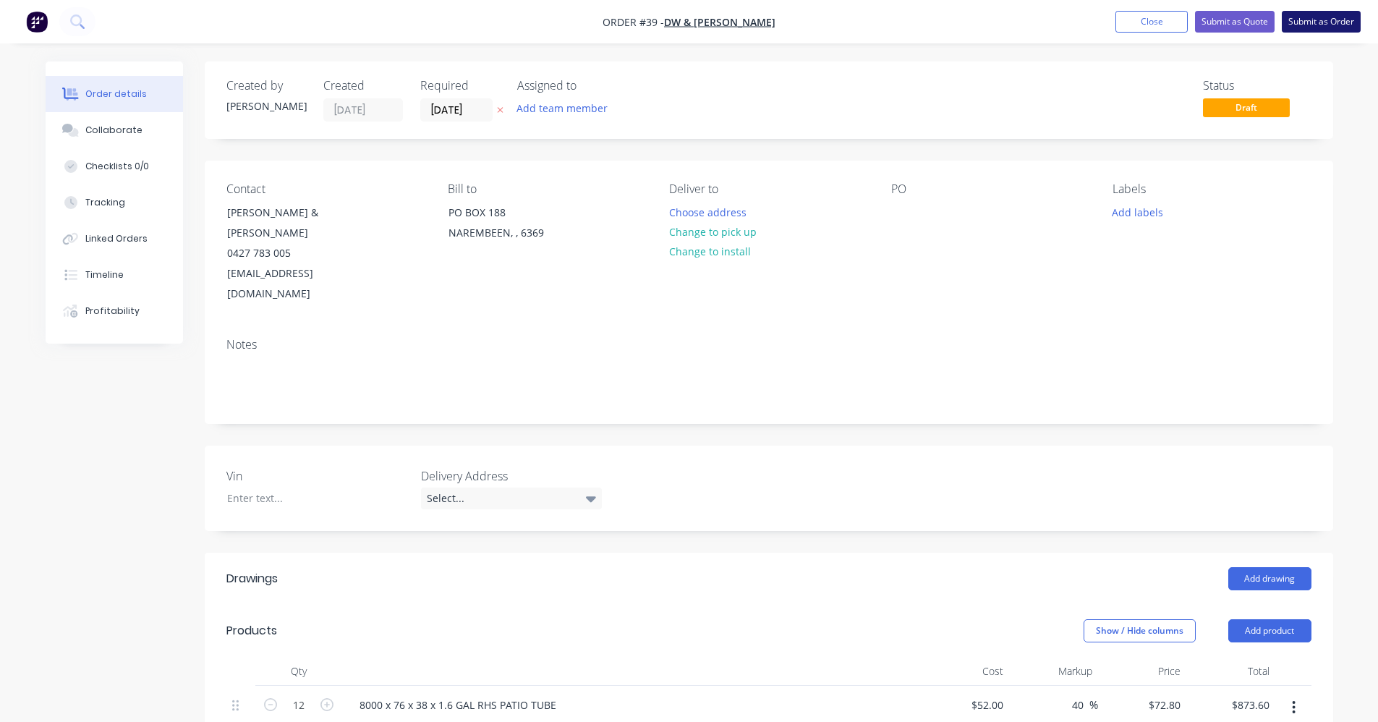
click at [1304, 22] on button "Submit as Order" at bounding box center [1320, 22] width 79 height 22
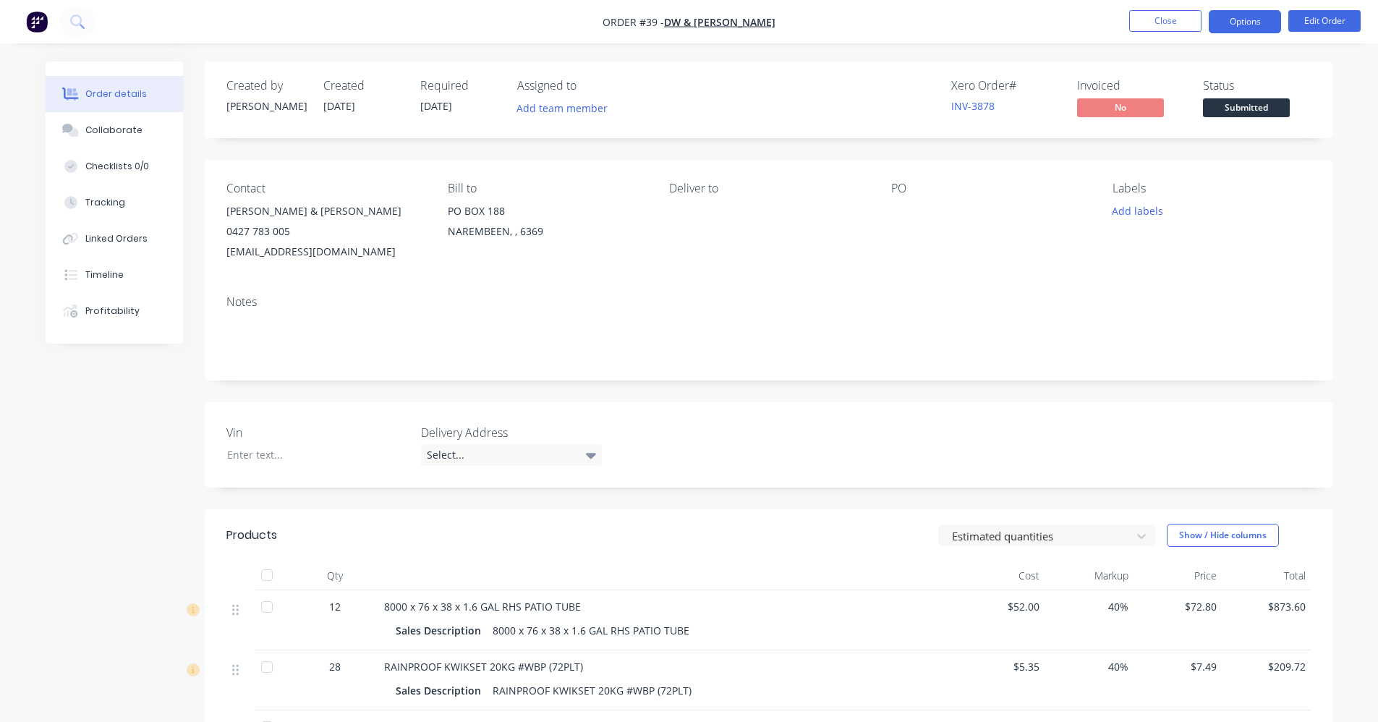
click at [1233, 20] on button "Options" at bounding box center [1244, 21] width 72 height 23
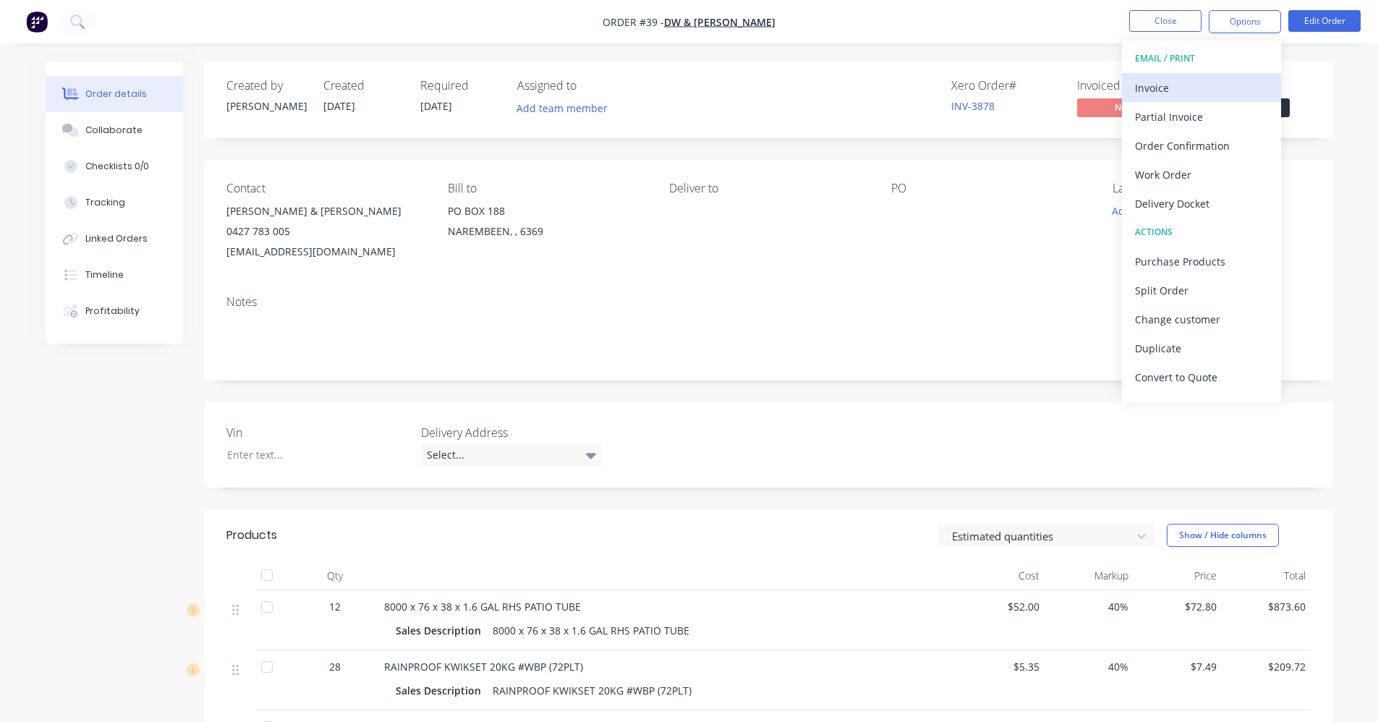
click at [1218, 85] on div "Invoice" at bounding box center [1201, 87] width 133 height 21
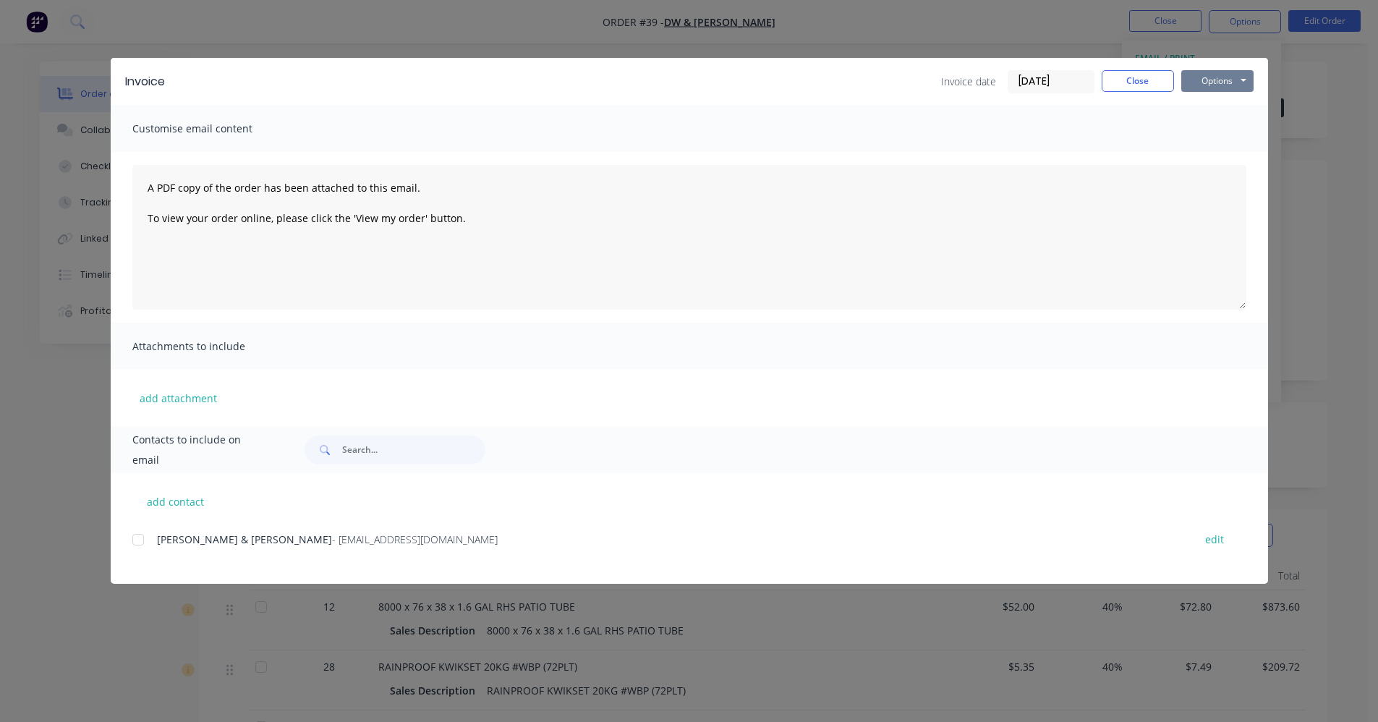
click at [1229, 78] on button "Options" at bounding box center [1217, 81] width 72 height 22
click at [1227, 103] on button "Preview" at bounding box center [1227, 107] width 93 height 24
click at [142, 542] on div at bounding box center [138, 539] width 29 height 29
click at [1217, 74] on button "Options" at bounding box center [1217, 81] width 72 height 22
click at [1221, 155] on button "Email" at bounding box center [1227, 154] width 93 height 24
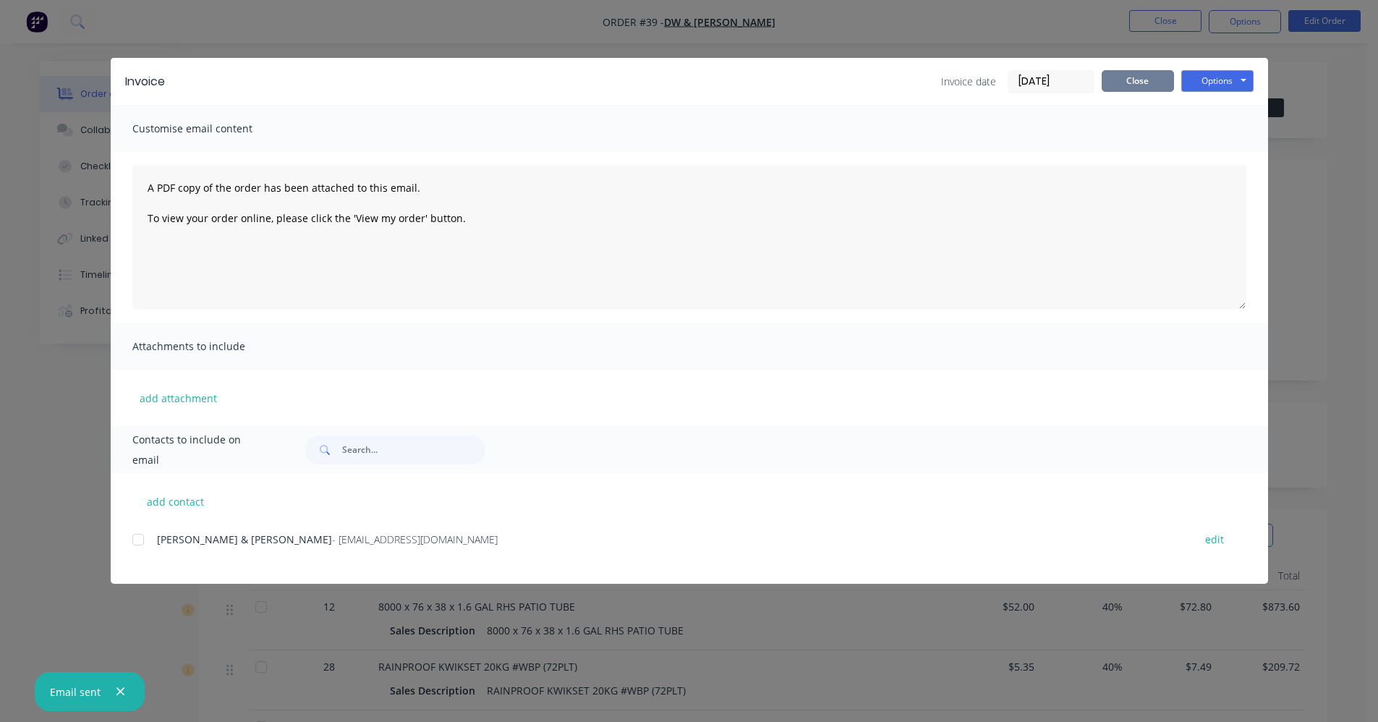
click at [1150, 84] on button "Close" at bounding box center [1137, 81] width 72 height 22
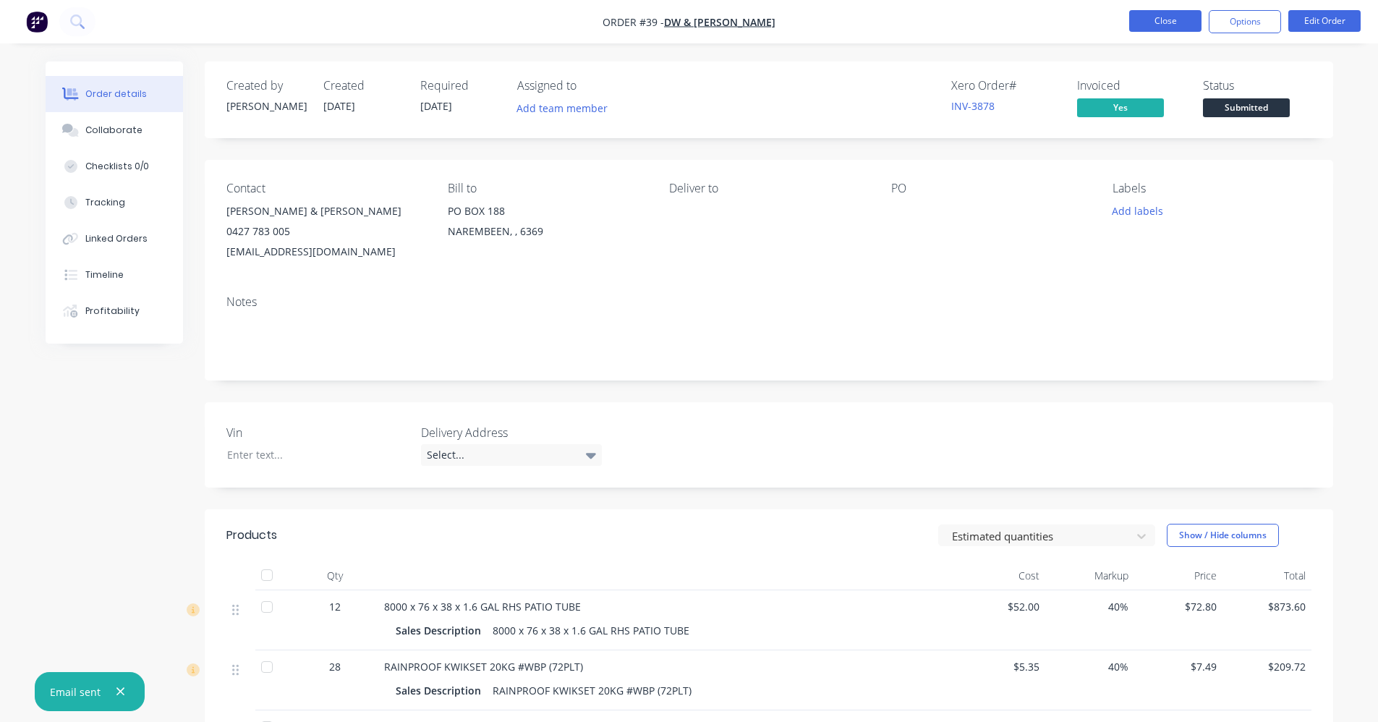
click at [1173, 17] on button "Close" at bounding box center [1165, 21] width 72 height 22
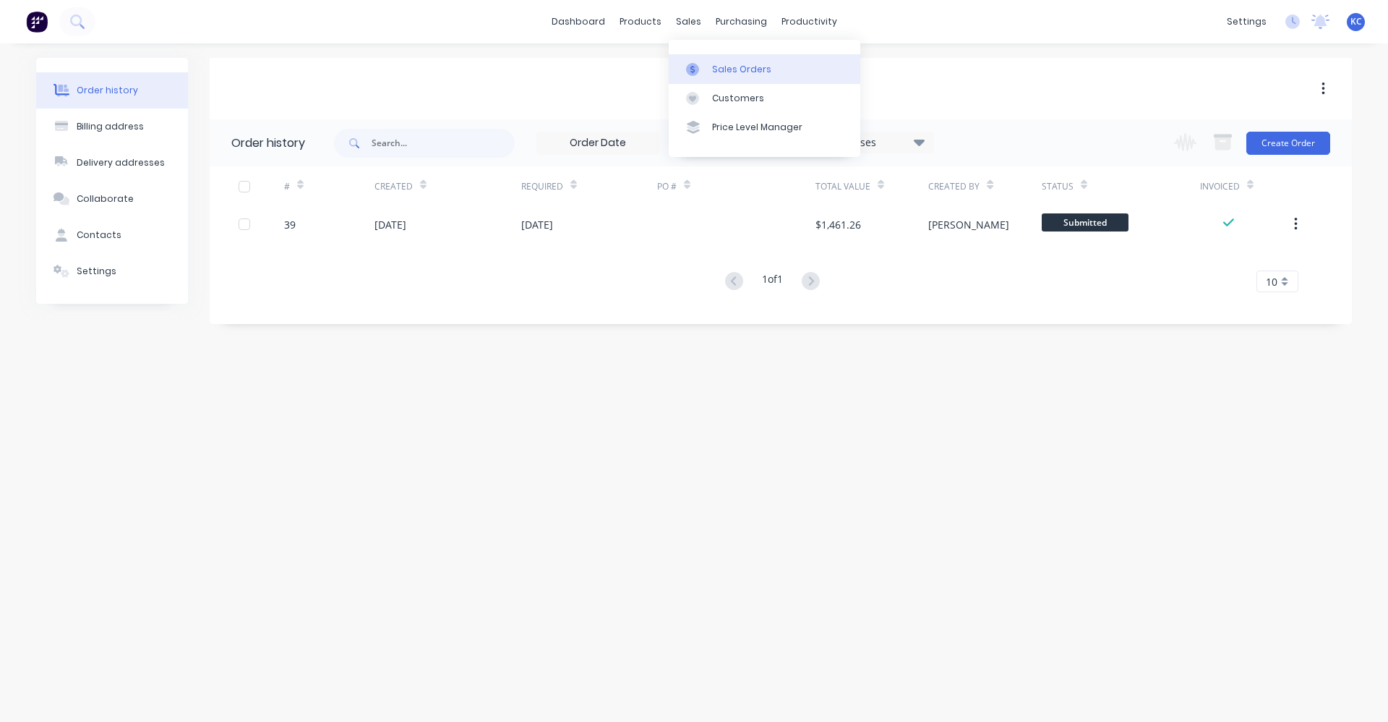
click at [713, 69] on div "Sales Orders" at bounding box center [741, 69] width 59 height 13
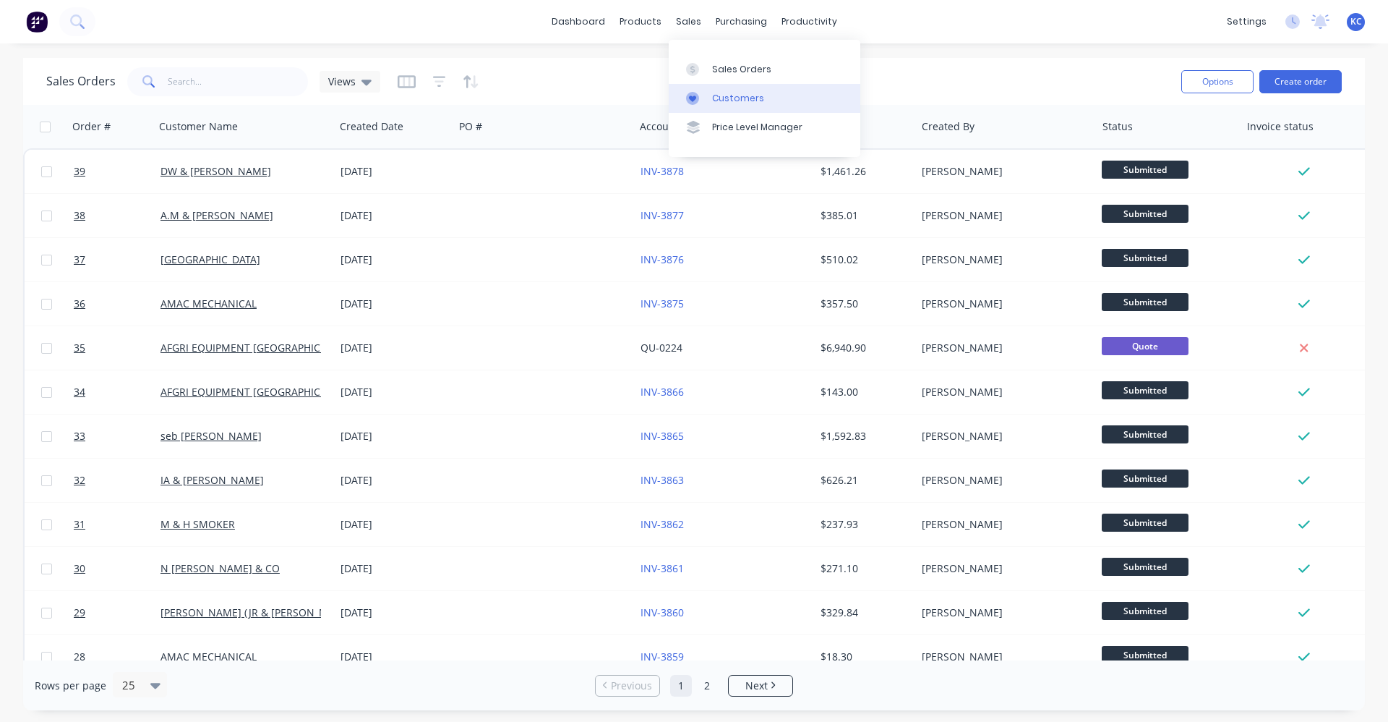
click at [740, 99] on div "Customers" at bounding box center [738, 98] width 52 height 13
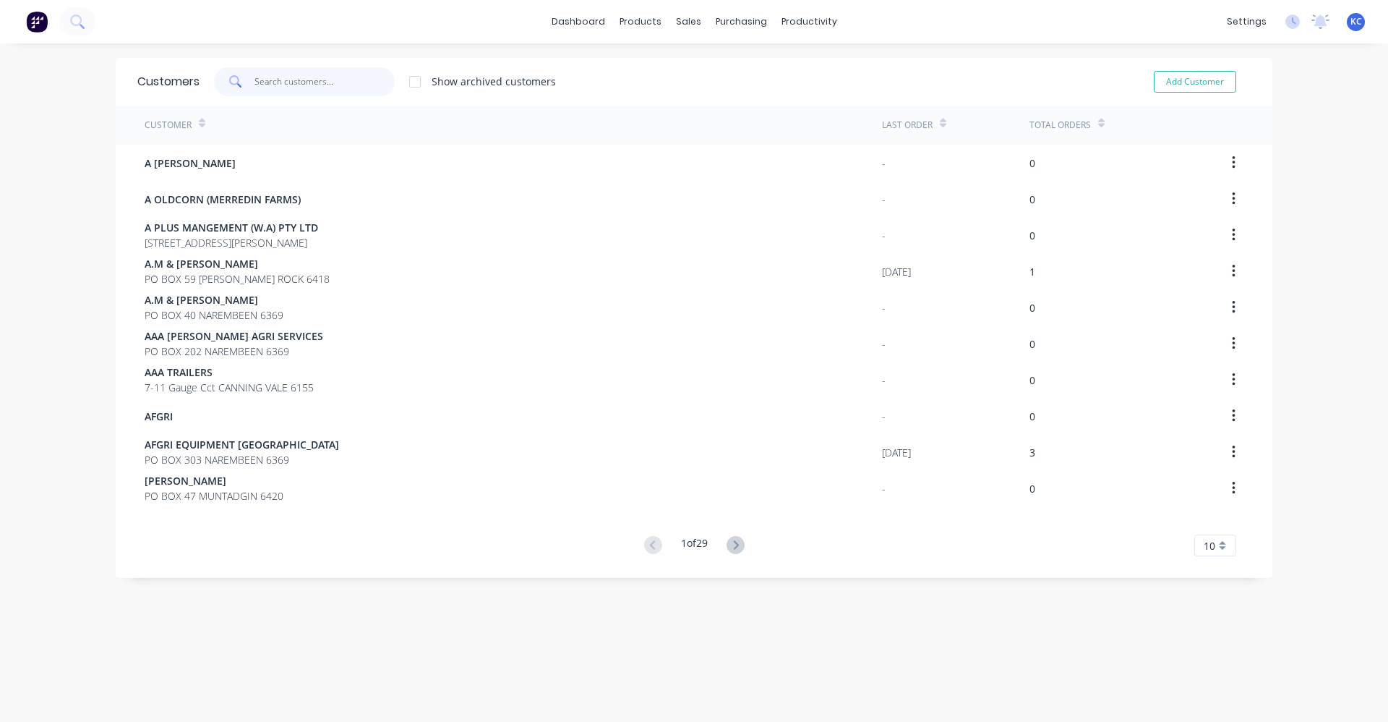
click at [305, 79] on input "text" at bounding box center [325, 81] width 141 height 29
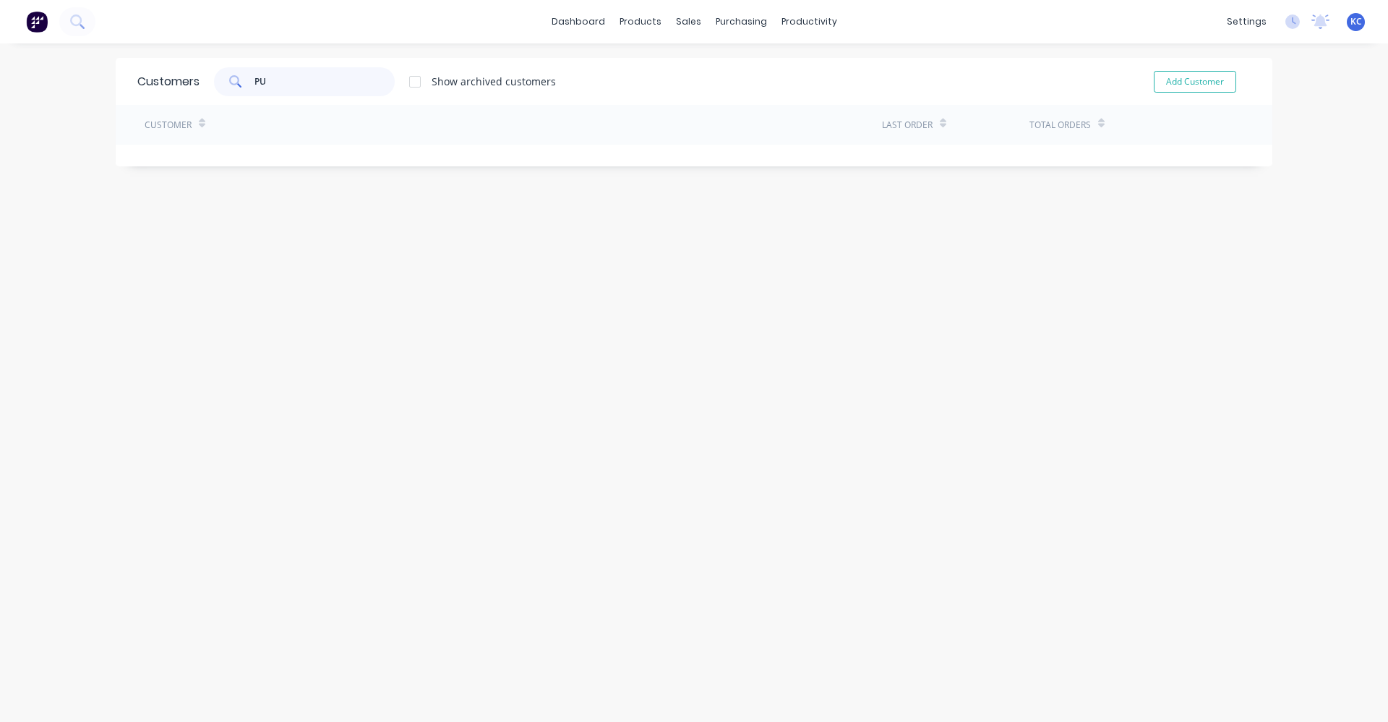
type input "P"
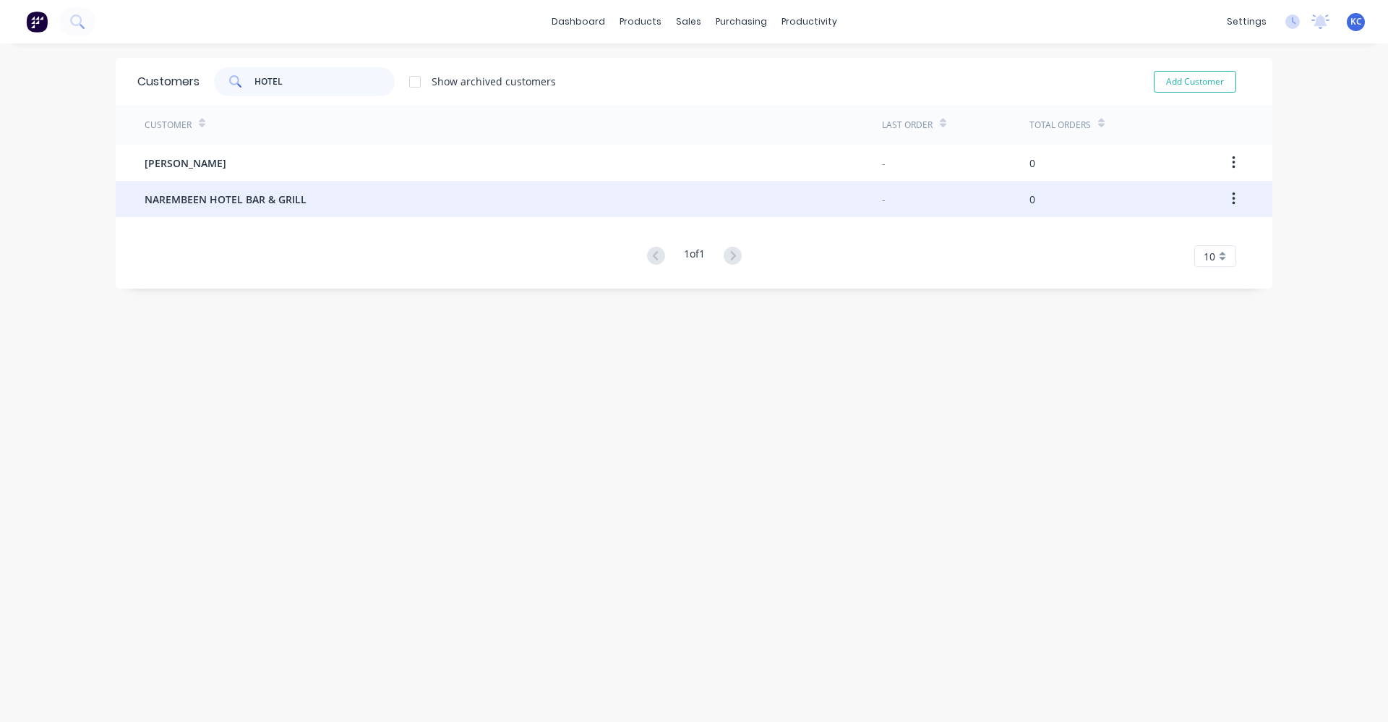
type input "HOTEL"
click at [178, 199] on span "NAREMBEEN HOTEL BAR & GRILL" at bounding box center [226, 199] width 162 height 15
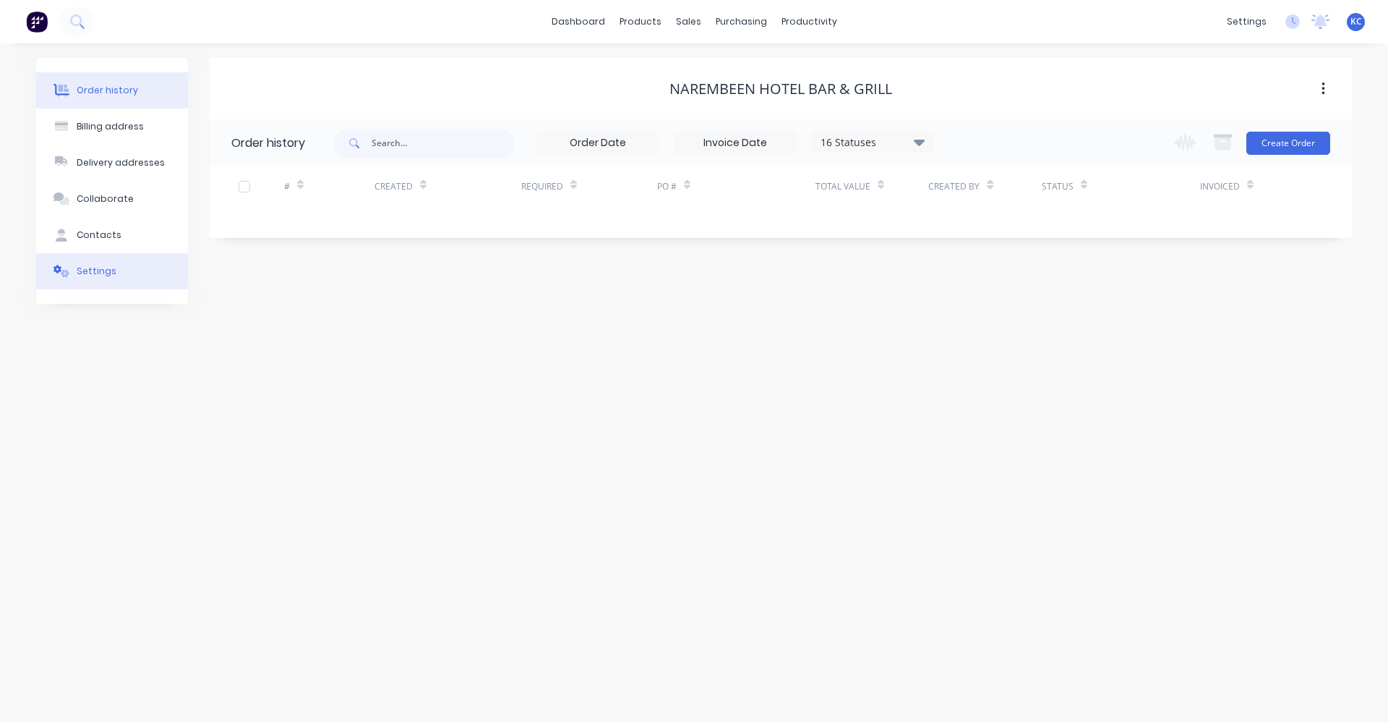
click at [82, 265] on div "Settings" at bounding box center [97, 271] width 40 height 13
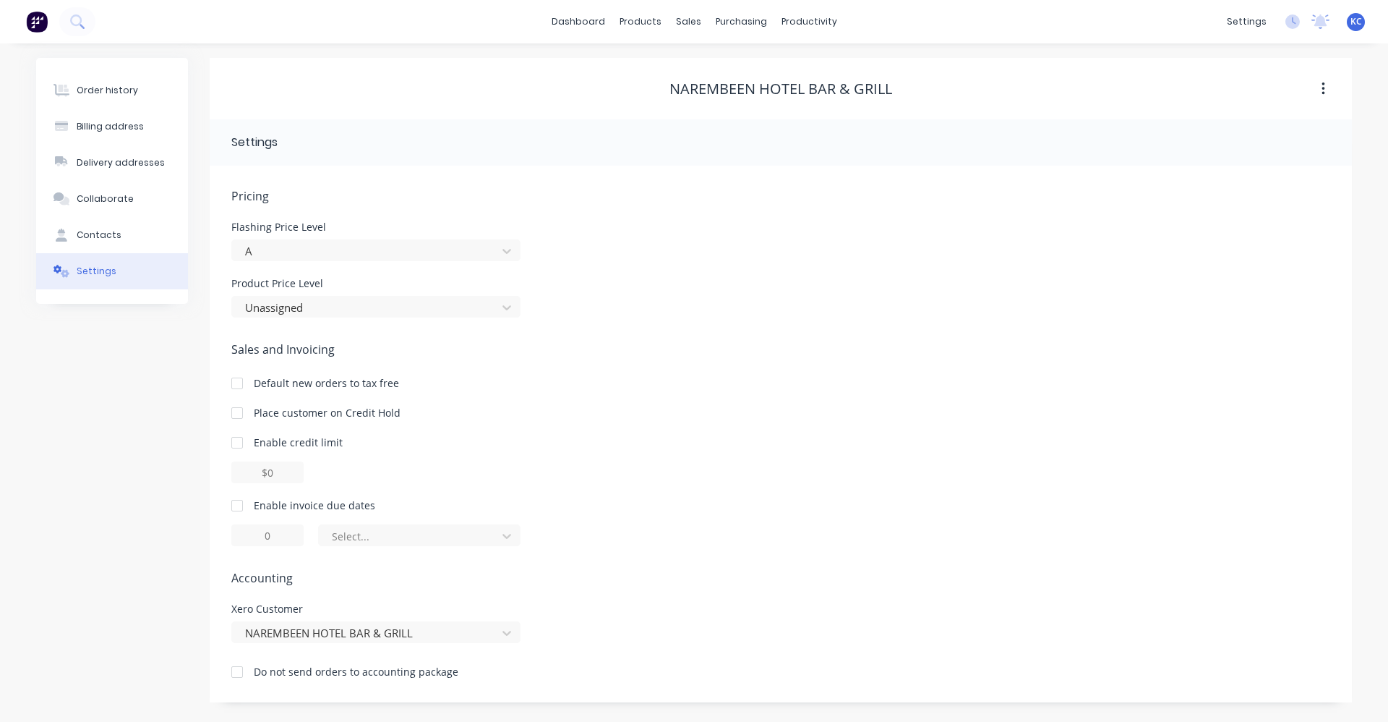
click at [233, 511] on div at bounding box center [237, 505] width 29 height 29
type input "1"
click at [255, 531] on input "1" at bounding box center [267, 535] width 72 height 22
type input "7"
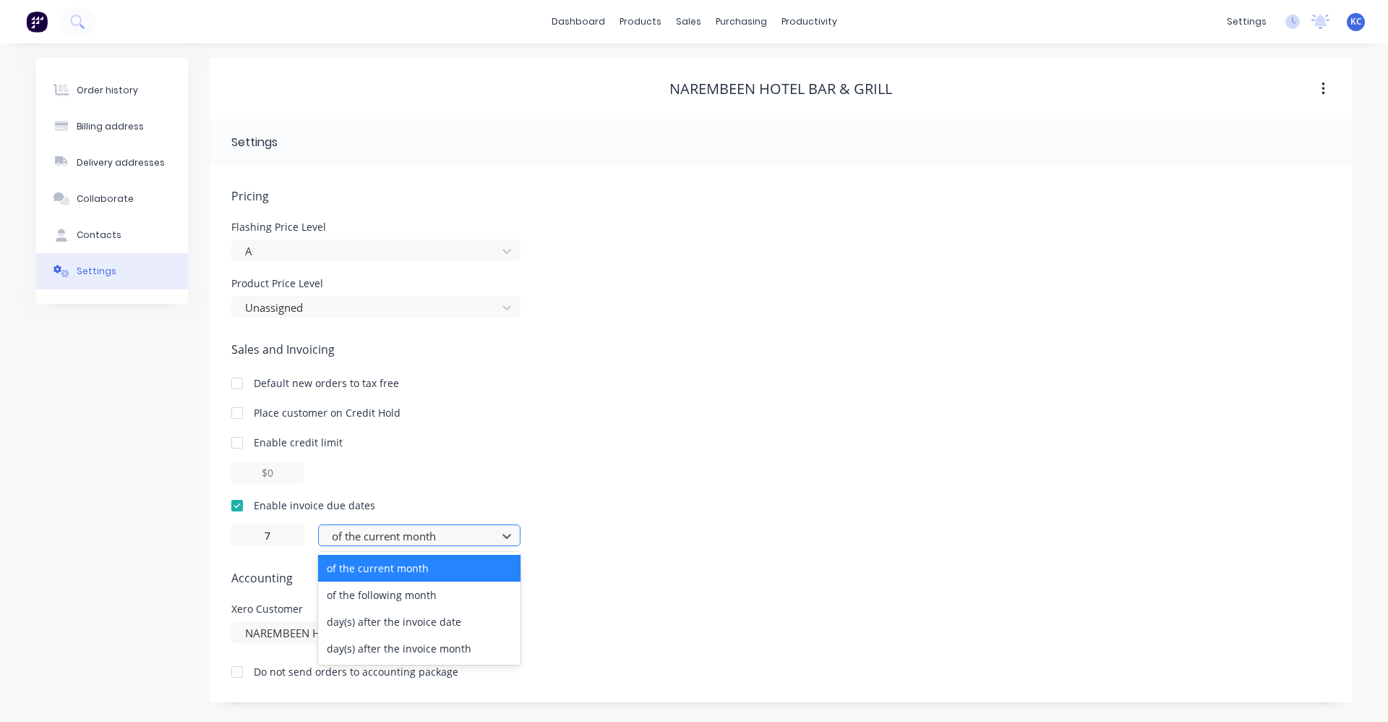
click at [381, 537] on div at bounding box center [409, 536] width 159 height 18
click at [401, 620] on div "day(s) after the invoice date" at bounding box center [419, 621] width 202 height 27
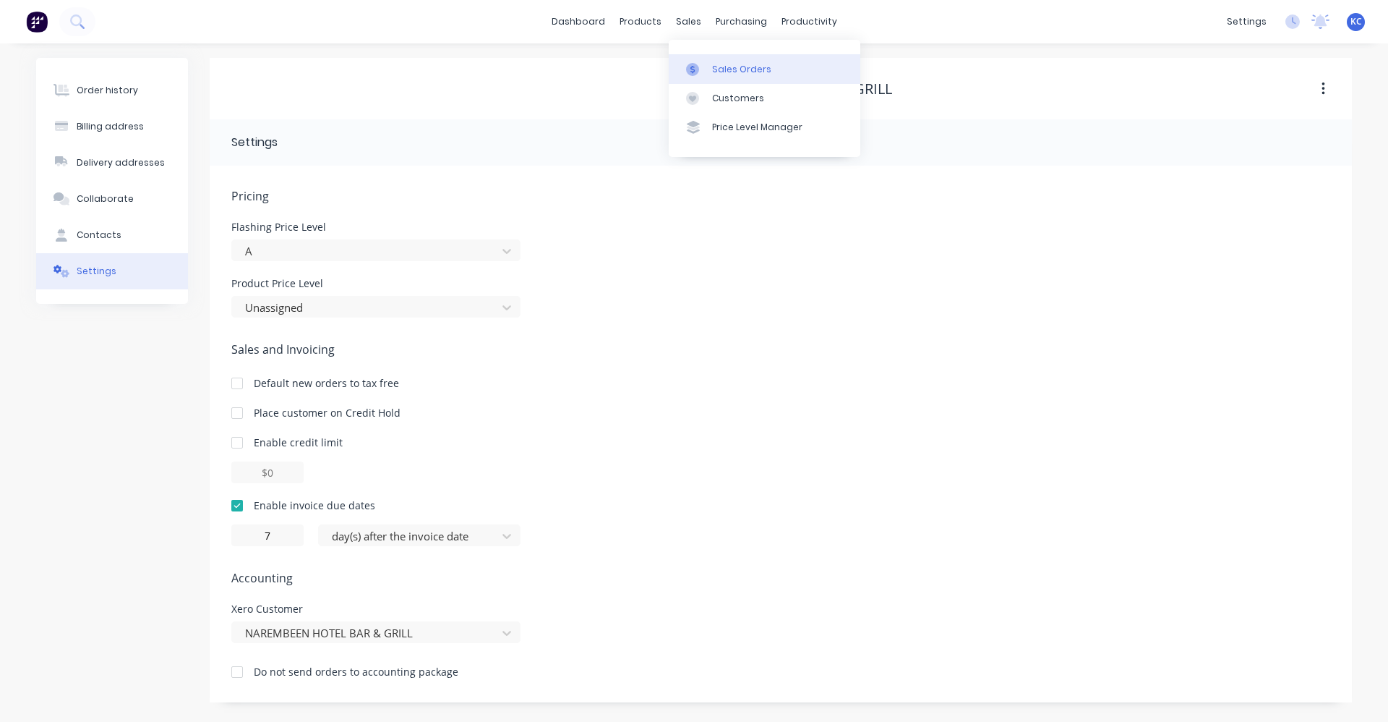
click at [714, 67] on div "Sales Orders" at bounding box center [741, 69] width 59 height 13
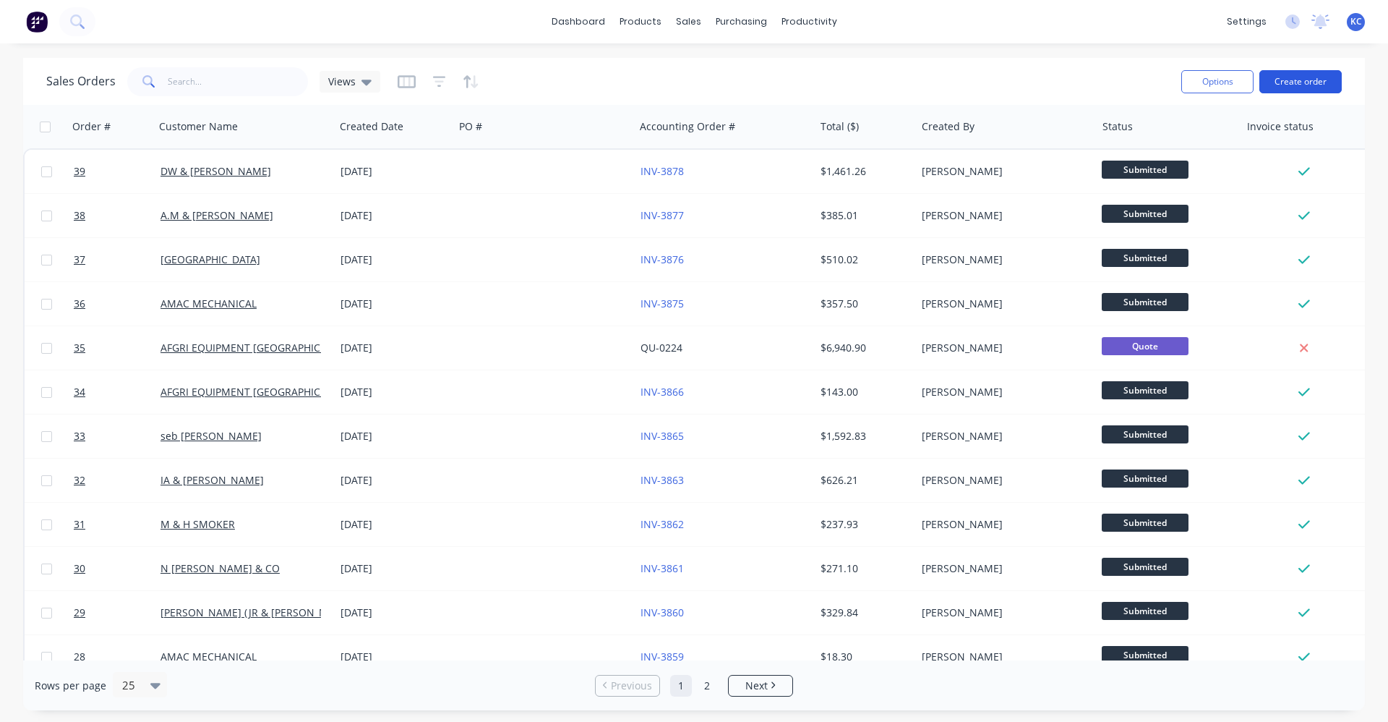
click at [1294, 85] on button "Create order" at bounding box center [1301, 81] width 82 height 23
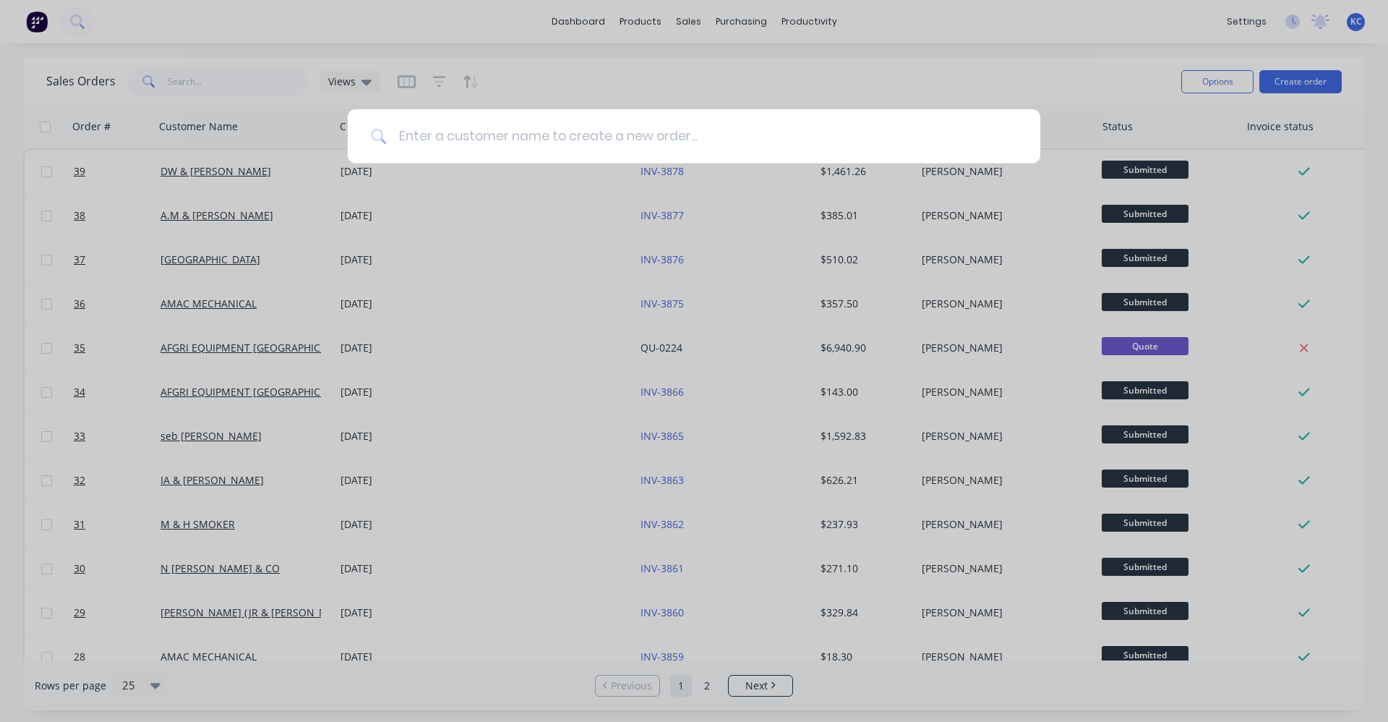
click at [688, 139] on input at bounding box center [702, 136] width 631 height 54
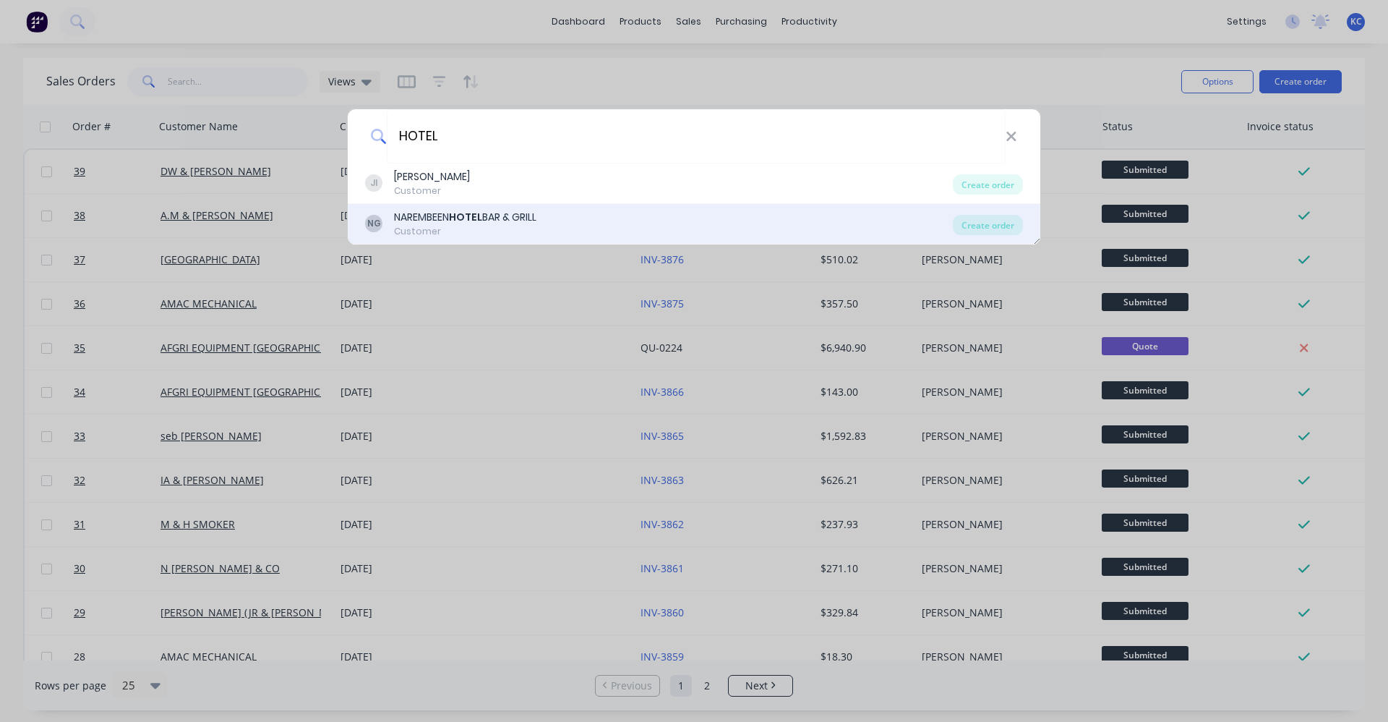
type input "HOTEL"
click at [628, 214] on div "NG NAREMBEEN HOTEL BAR & GRILL Customer" at bounding box center [659, 224] width 588 height 28
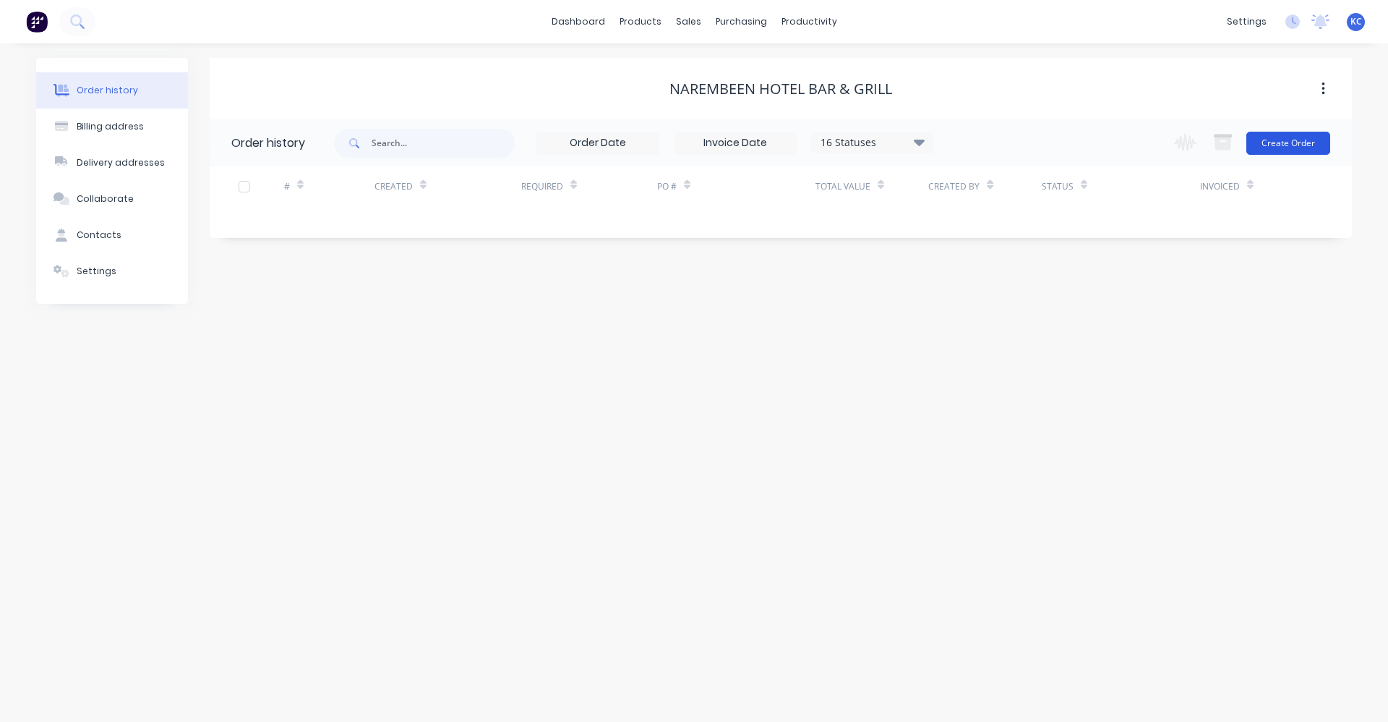
click at [1297, 145] on button "Create Order" at bounding box center [1289, 143] width 84 height 23
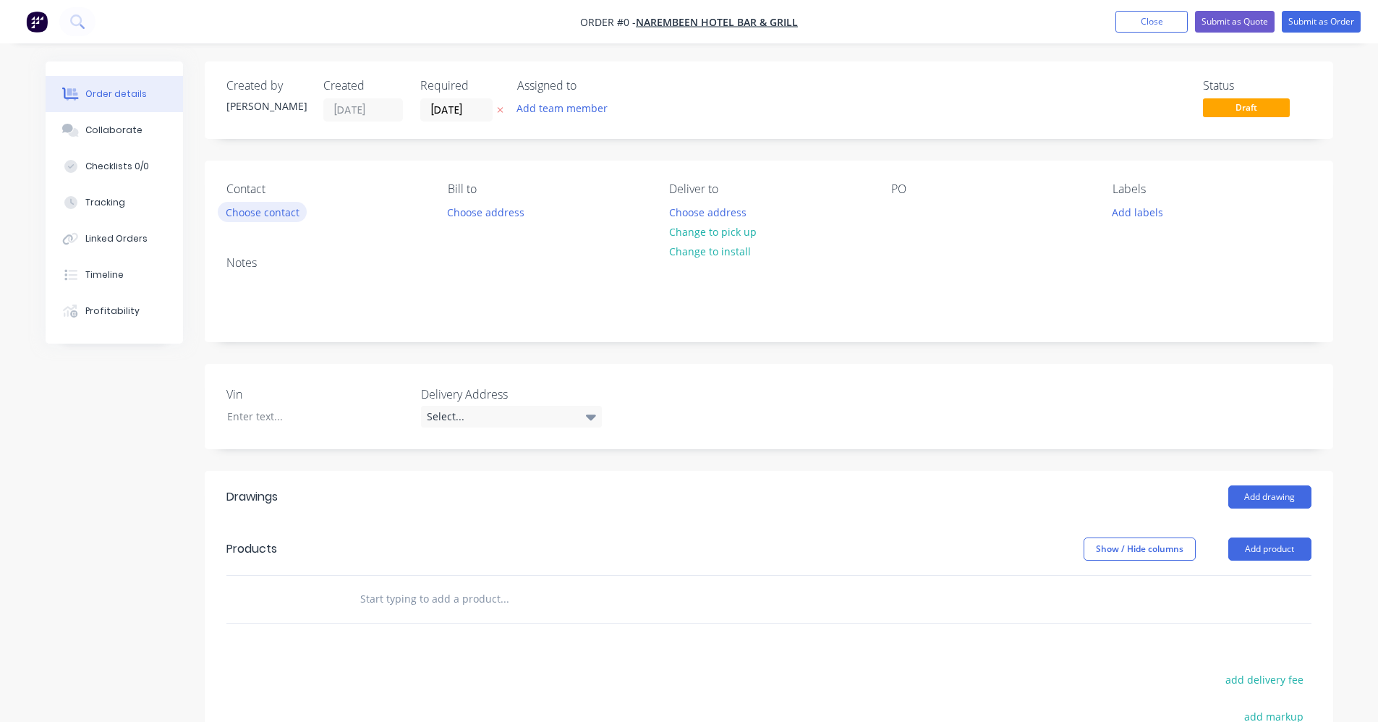
click at [285, 217] on button "Choose contact" at bounding box center [262, 212] width 89 height 20
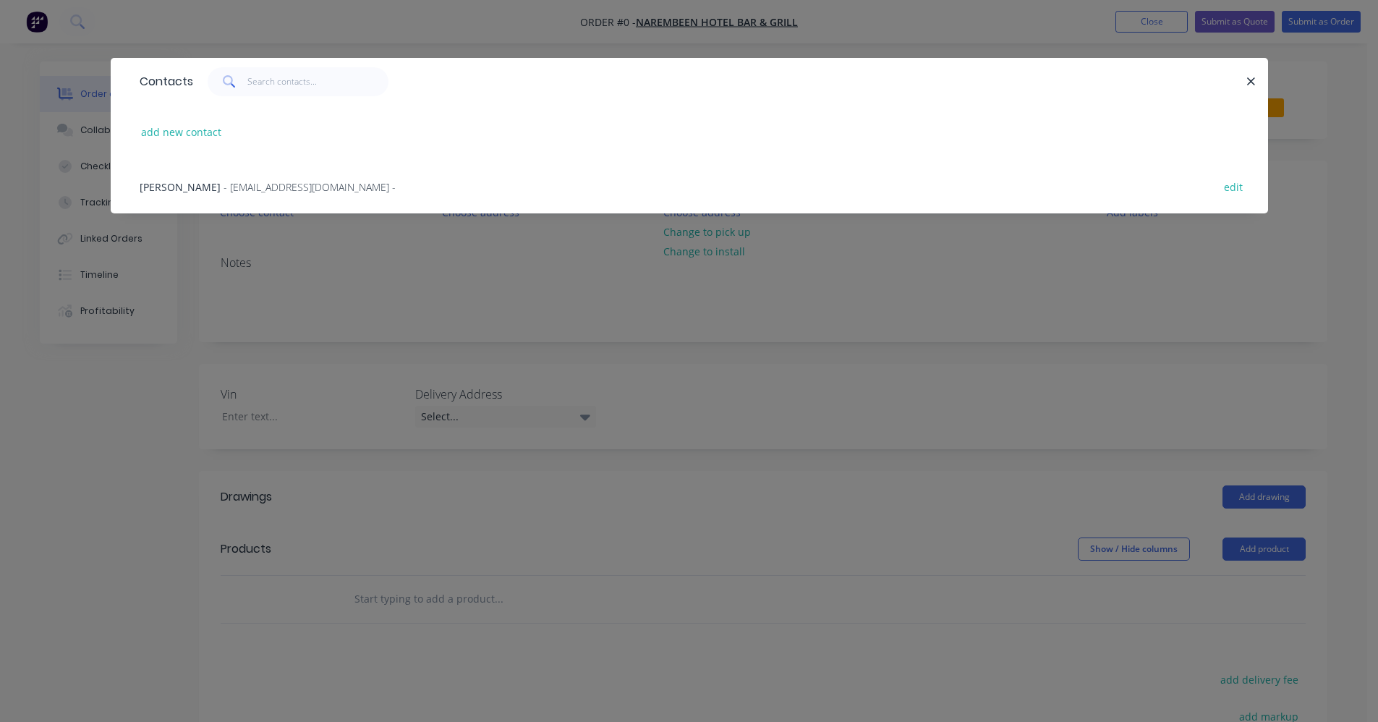
click at [265, 182] on span "- sharmarameshrng@gmail.com -" at bounding box center [309, 187] width 172 height 14
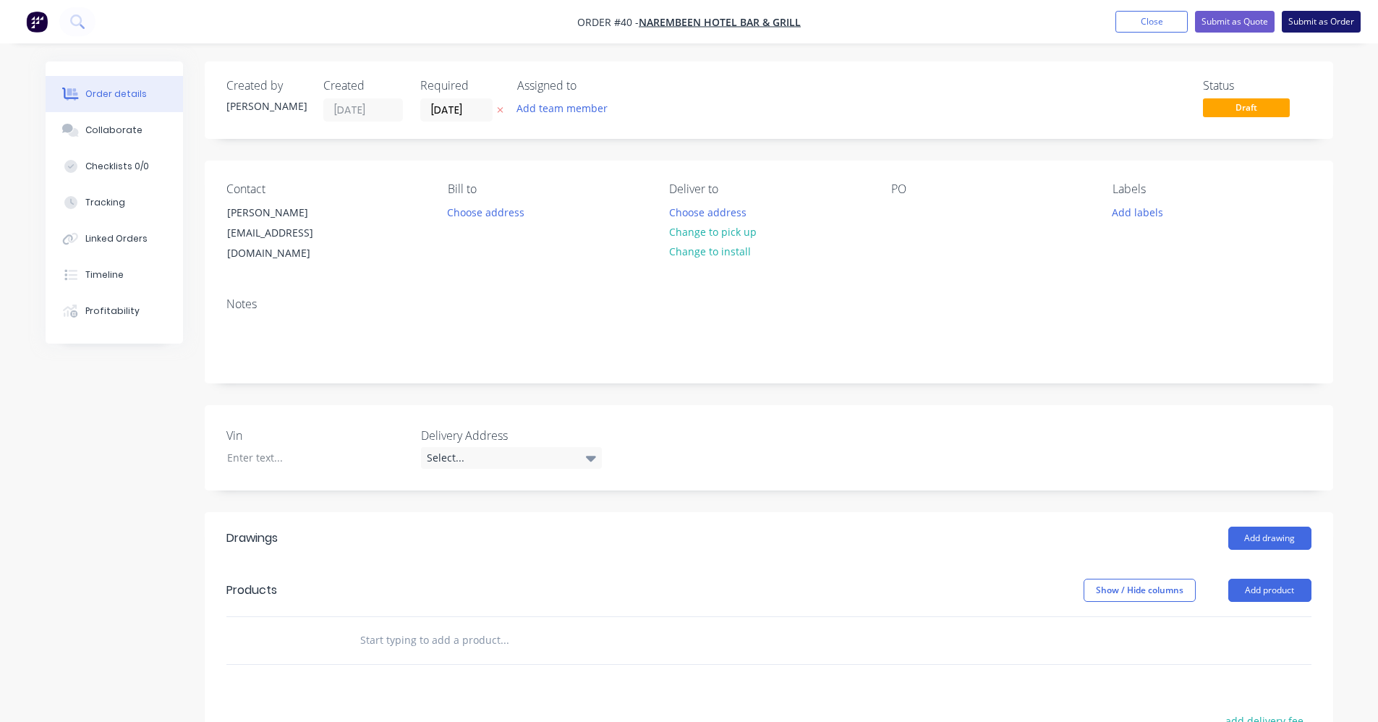
click at [1320, 23] on button "Submit as Order" at bounding box center [1320, 22] width 79 height 22
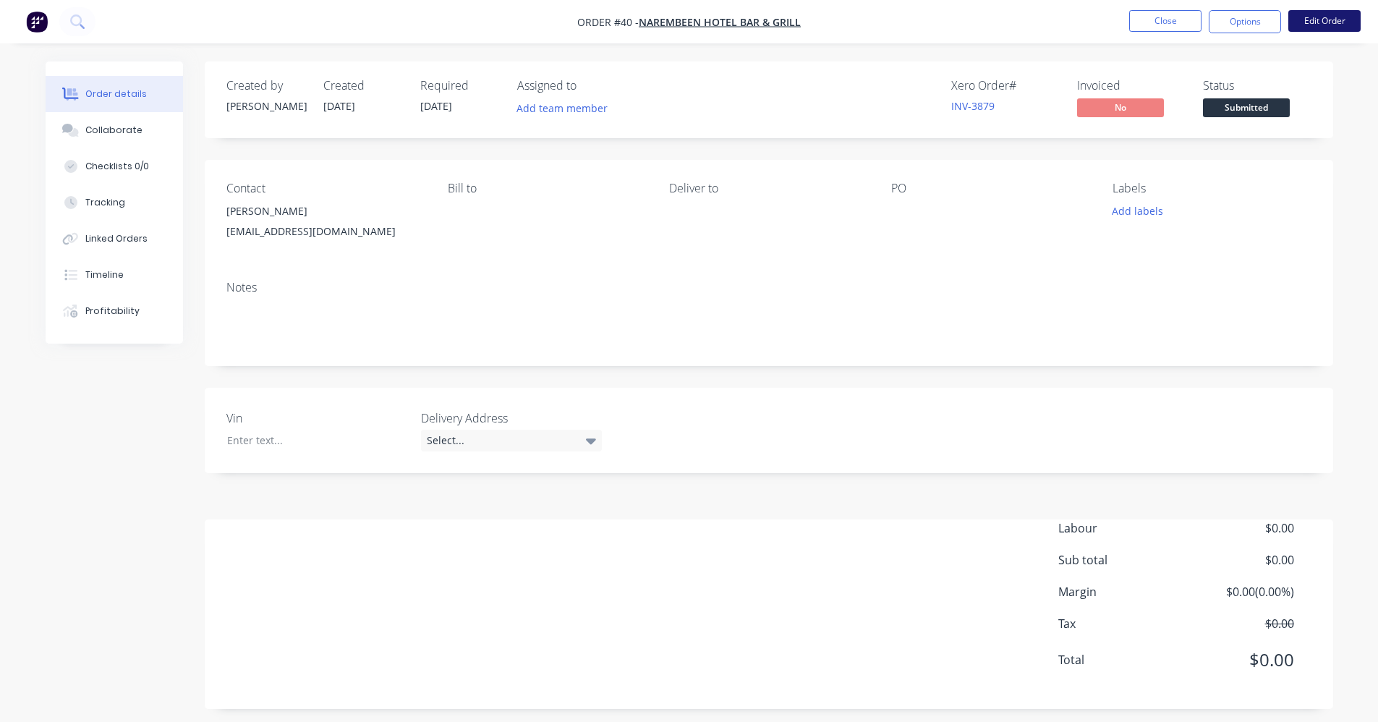
click at [1343, 20] on button "Edit Order" at bounding box center [1324, 21] width 72 height 22
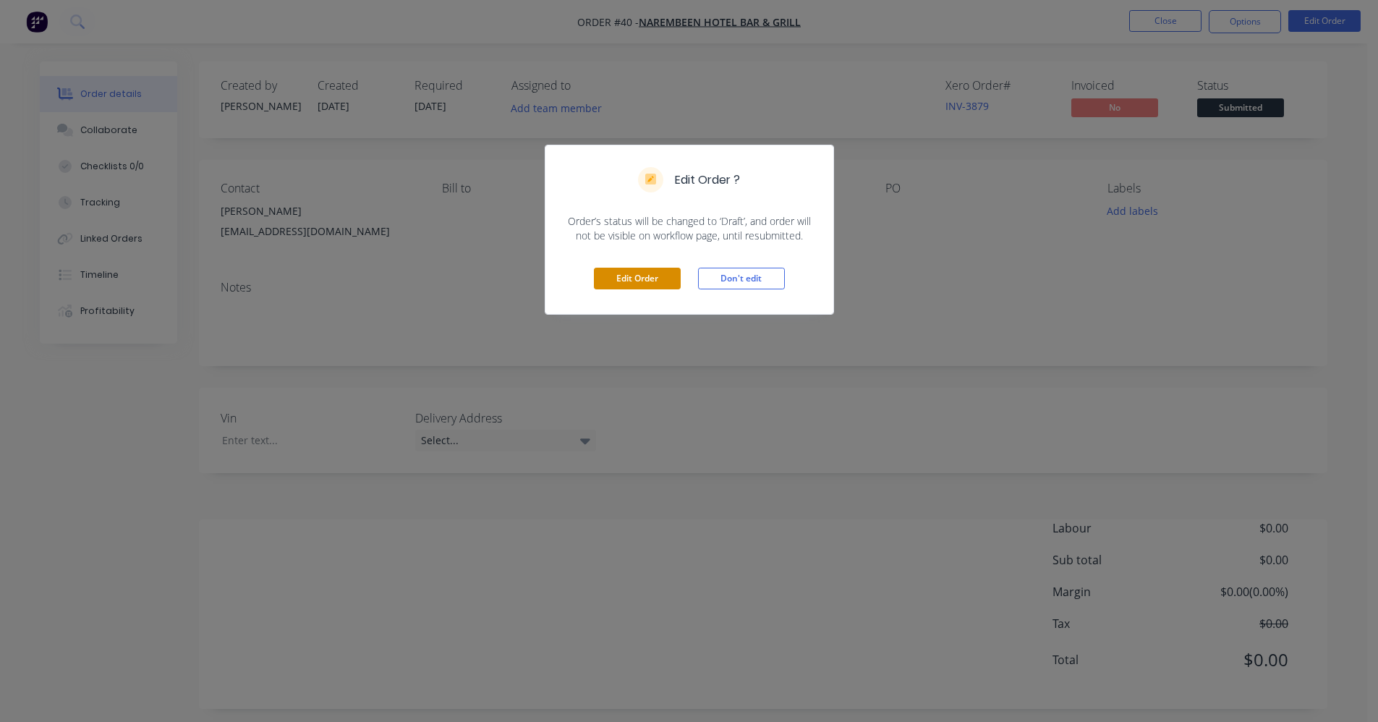
click at [631, 274] on button "Edit Order" at bounding box center [637, 279] width 87 height 22
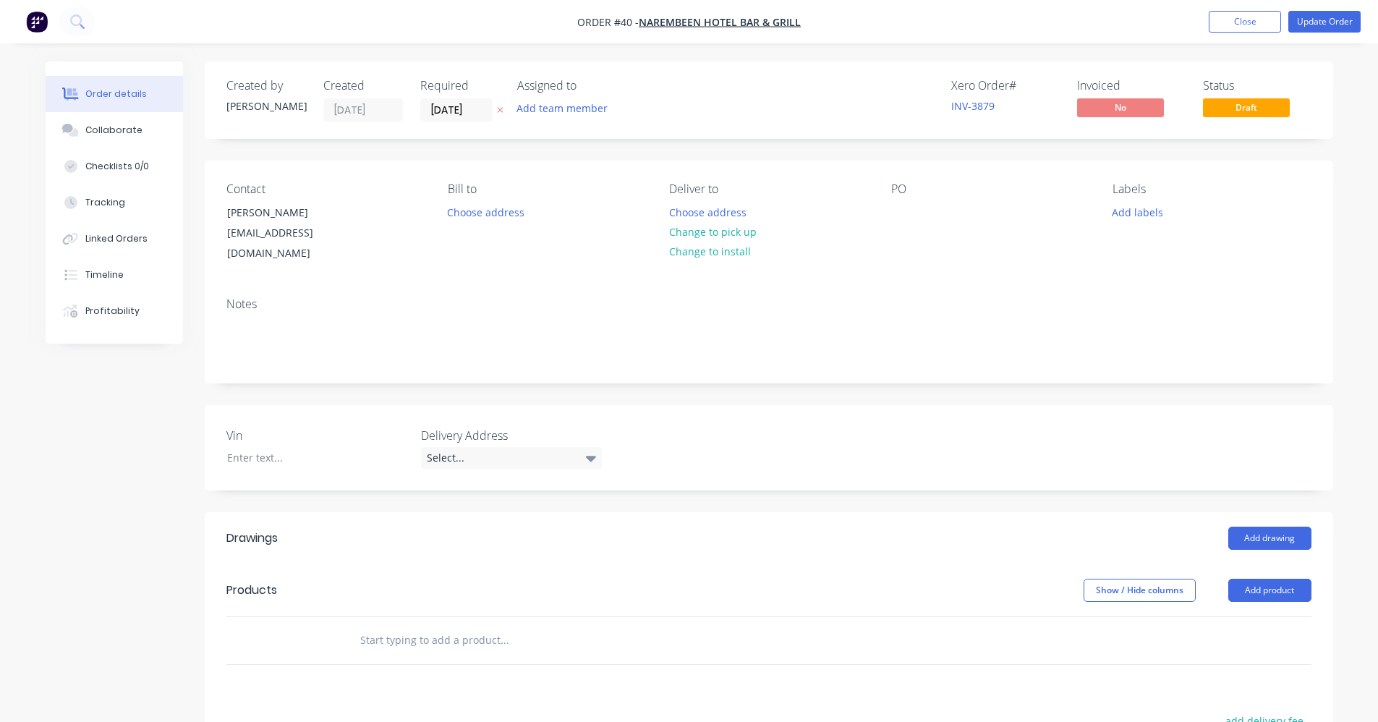
click at [483, 631] on input "text" at bounding box center [503, 639] width 289 height 29
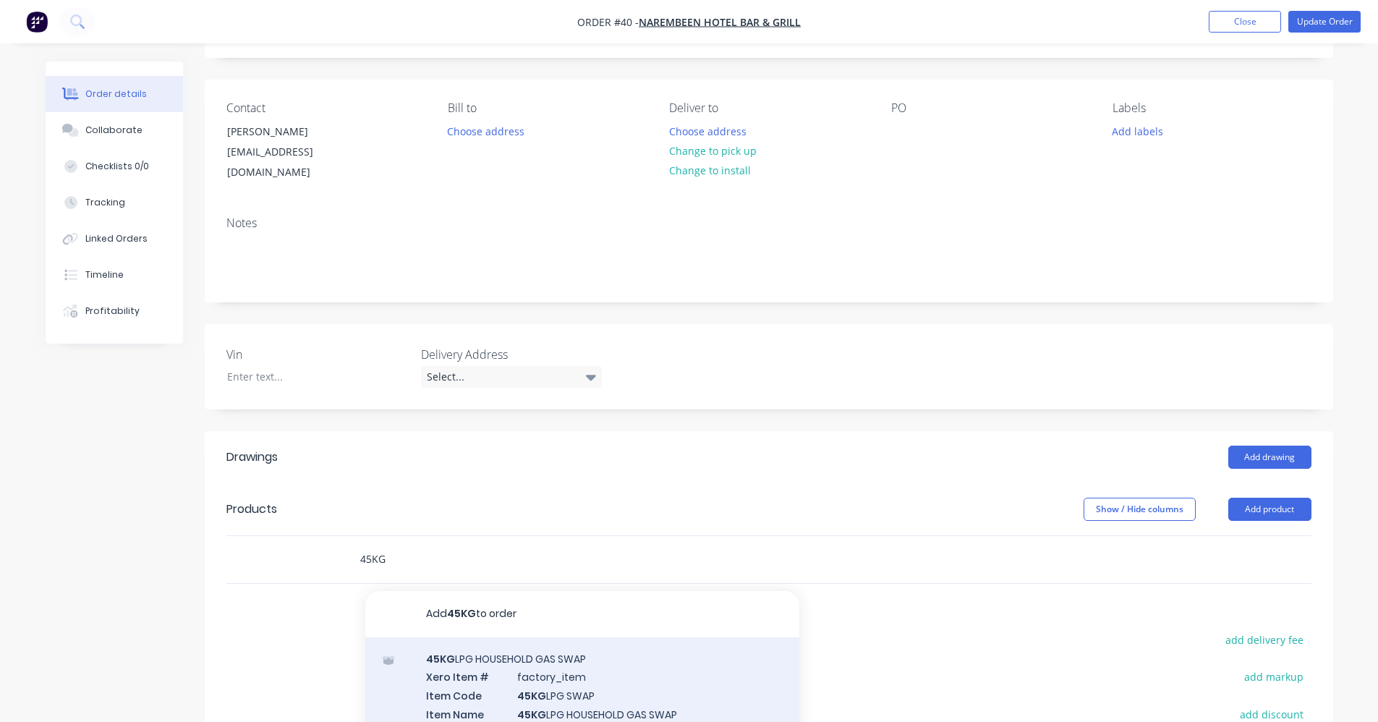
scroll to position [217, 0]
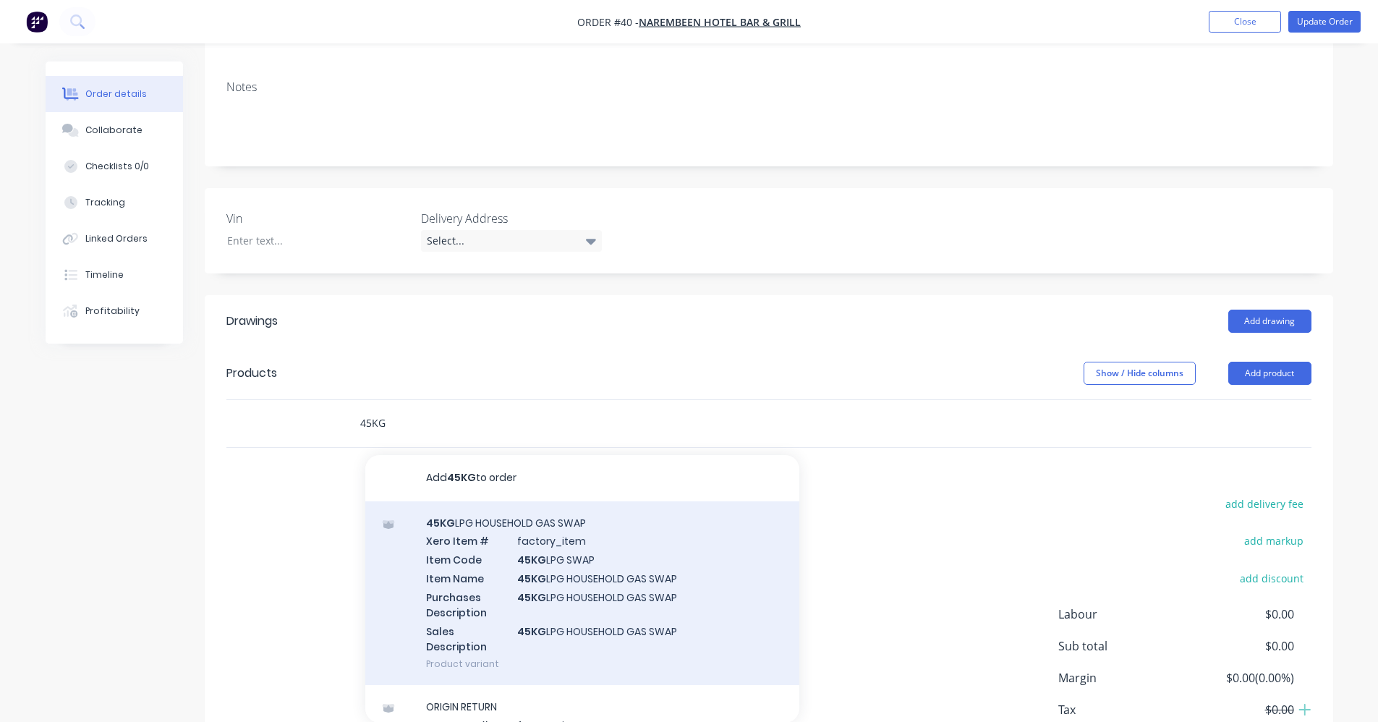
type input "45KG"
click at [511, 559] on div "45KG LPG HOUSEHOLD GAS SWAP Xero Item # factory_item Item Code 45KG LPG SWAP It…" at bounding box center [582, 593] width 434 height 184
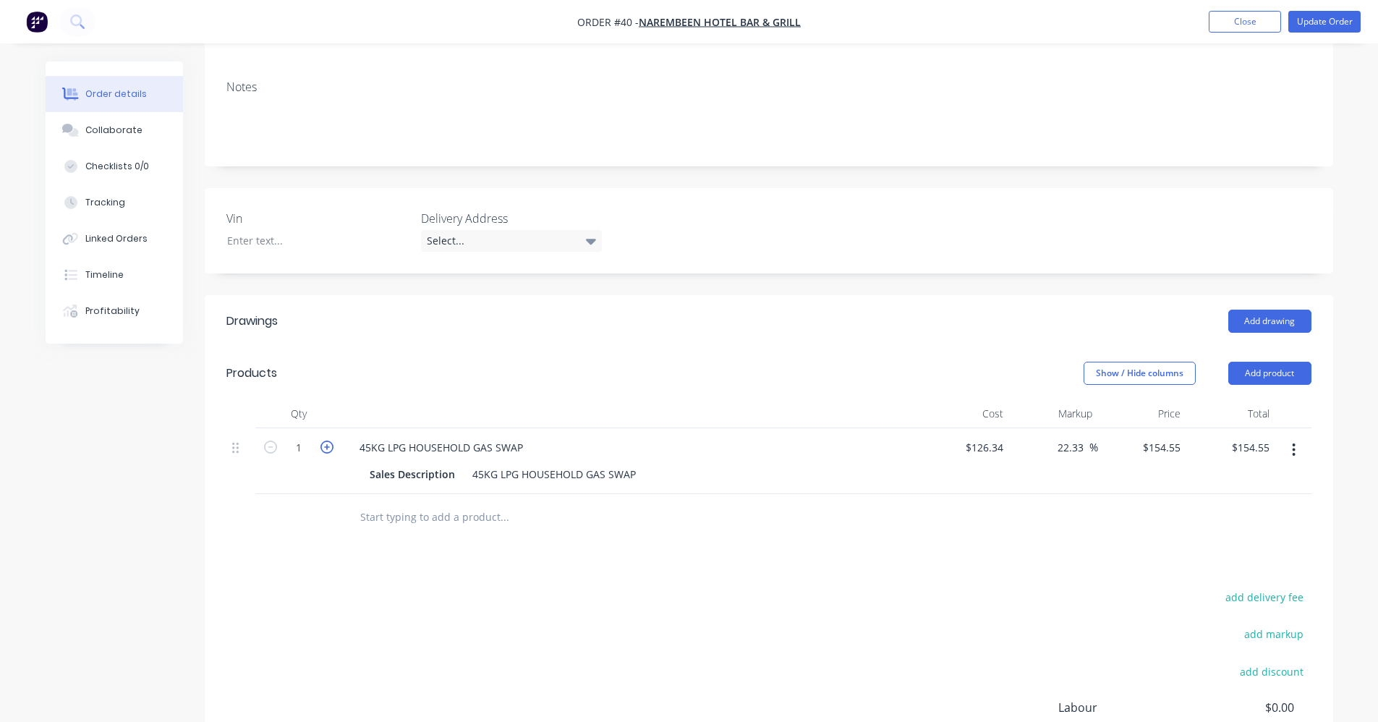
click at [328, 440] on icon "button" at bounding box center [326, 446] width 13 height 13
type input "2"
type input "$309.10"
click at [328, 440] on icon "button" at bounding box center [326, 446] width 13 height 13
type input "3"
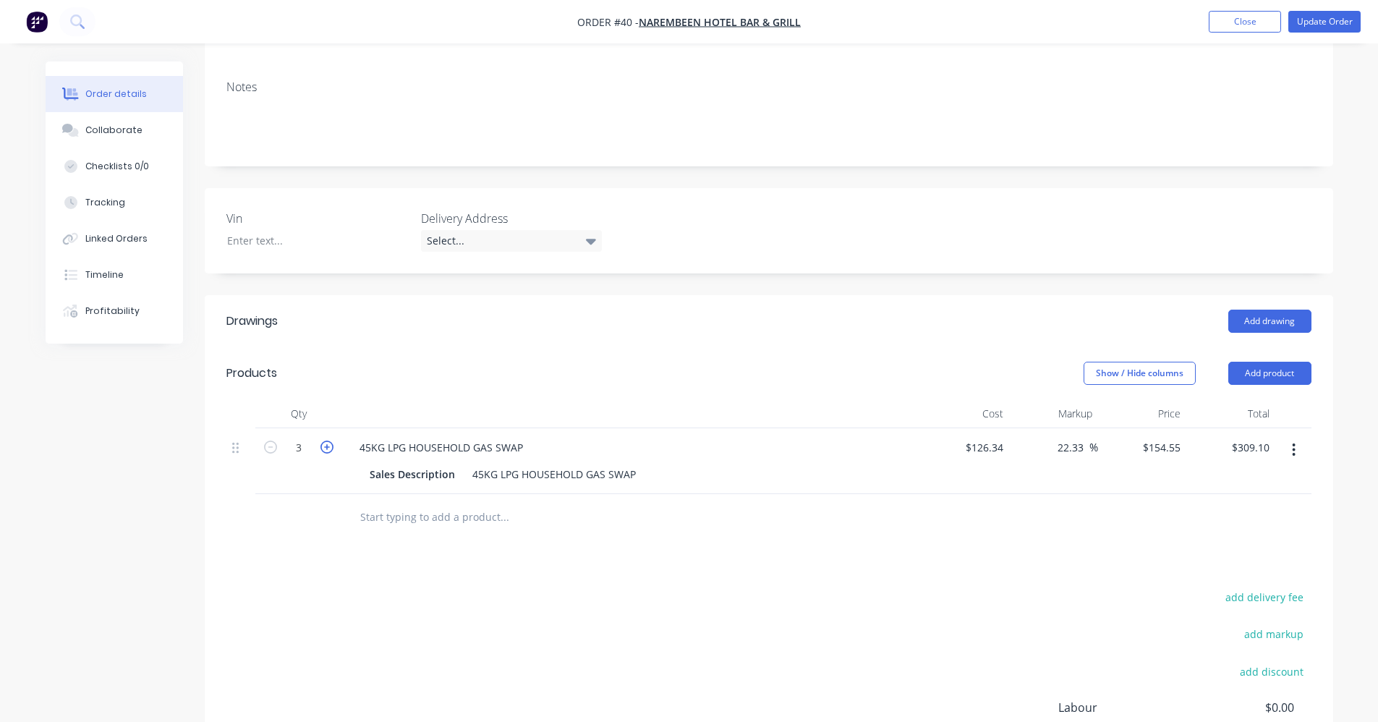
type input "$463.65"
click at [328, 440] on icon "button" at bounding box center [326, 446] width 13 height 13
type input "4"
type input "$618.20"
click at [966, 643] on div "add delivery fee add markup add discount Labour $0.00 Sub total $618.20 Margin …" at bounding box center [768, 726] width 1085 height 279
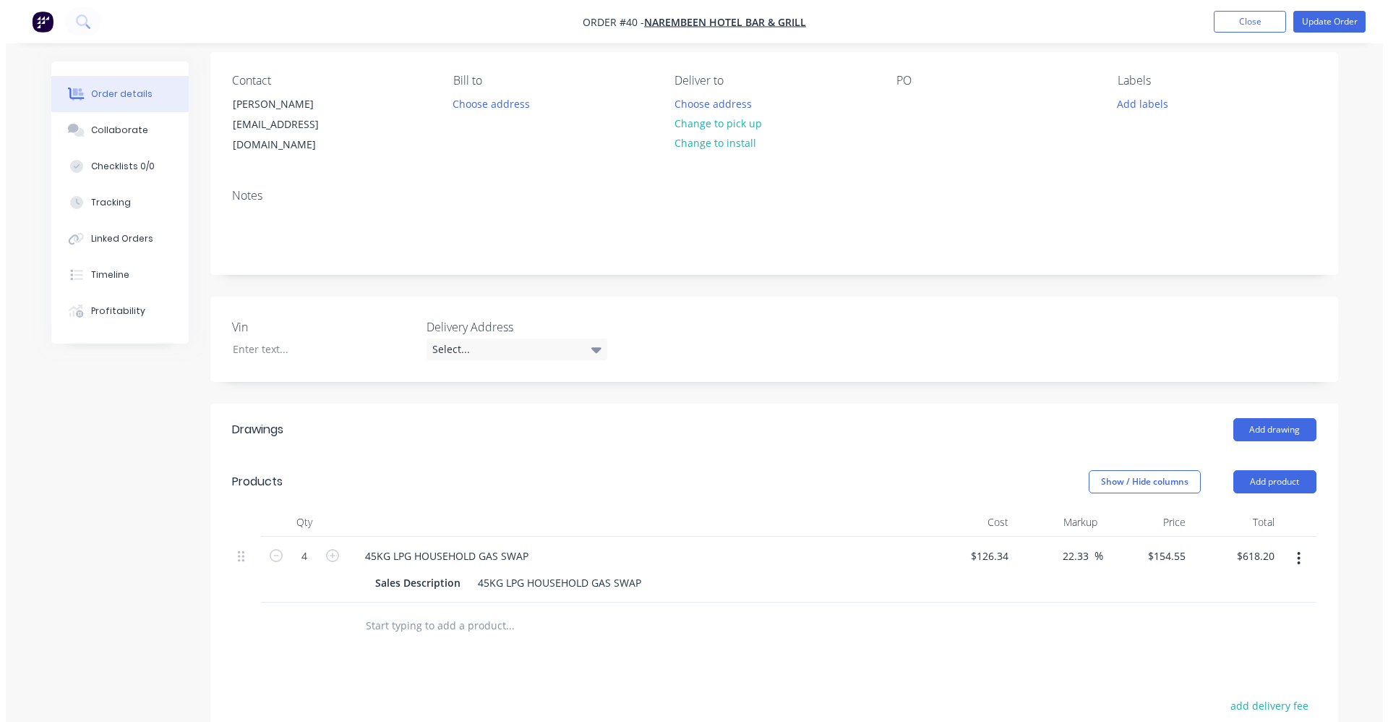
scroll to position [0, 0]
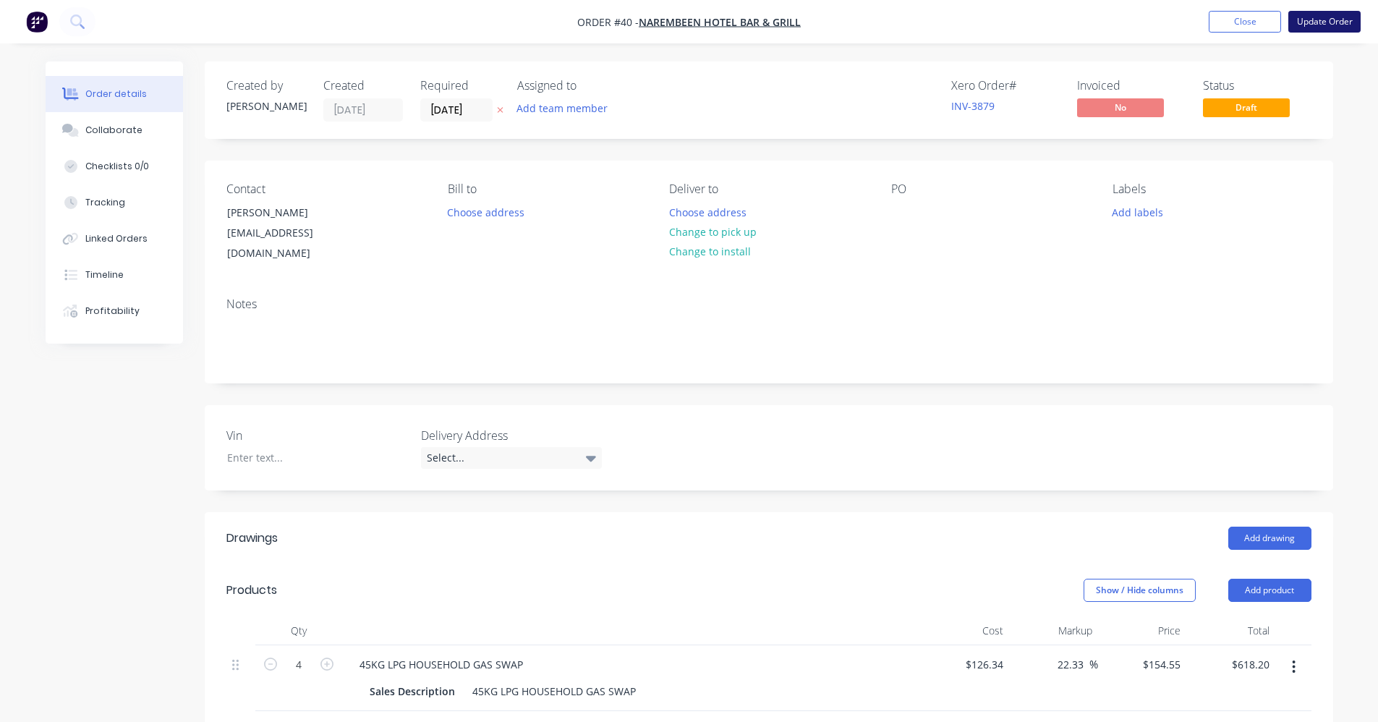
click at [1322, 24] on button "Update Order" at bounding box center [1324, 22] width 72 height 22
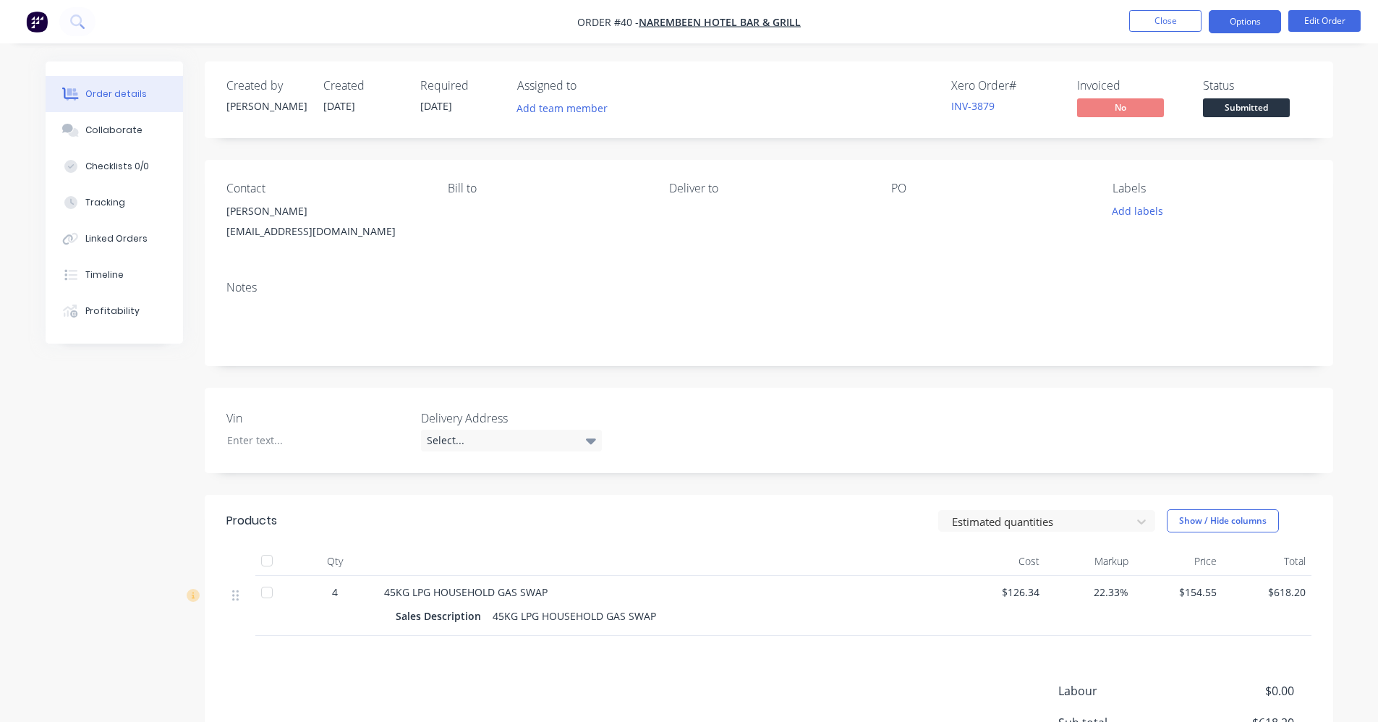
click at [1255, 21] on button "Options" at bounding box center [1244, 21] width 72 height 23
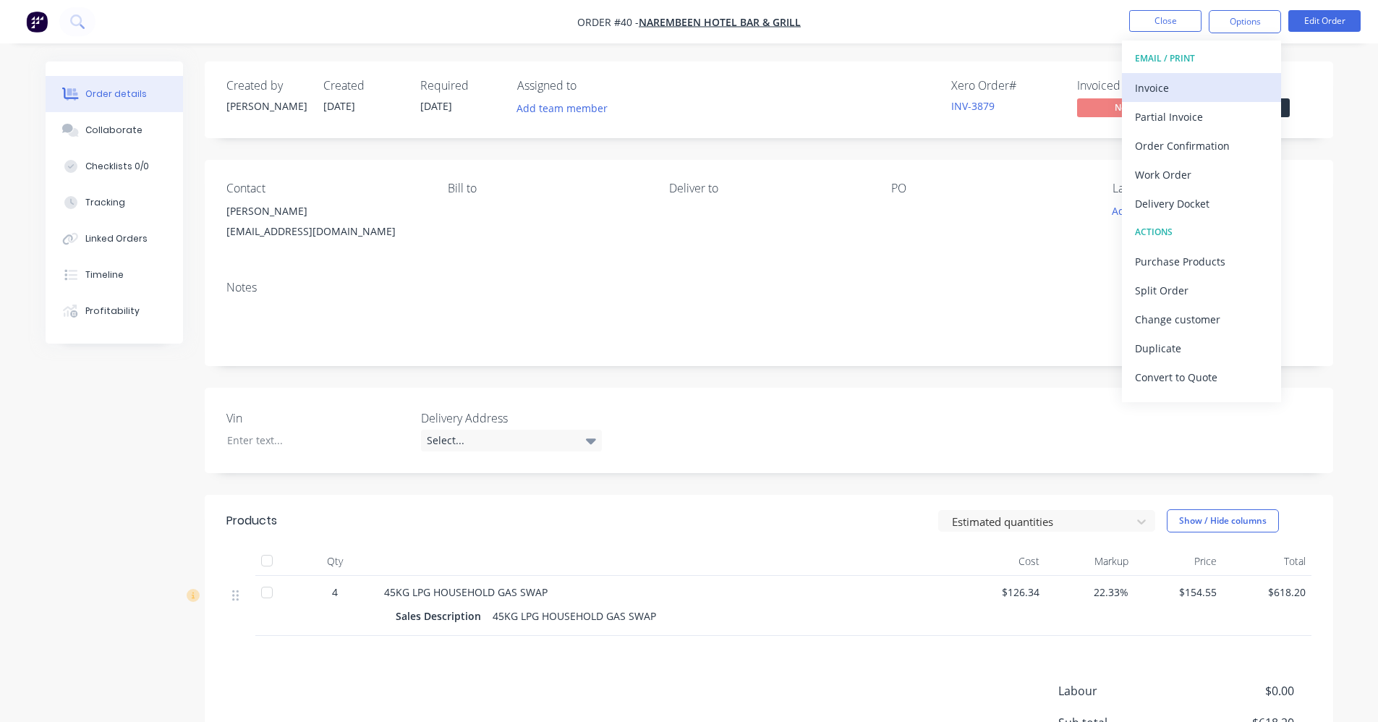
click at [1213, 91] on div "Invoice" at bounding box center [1201, 87] width 133 height 21
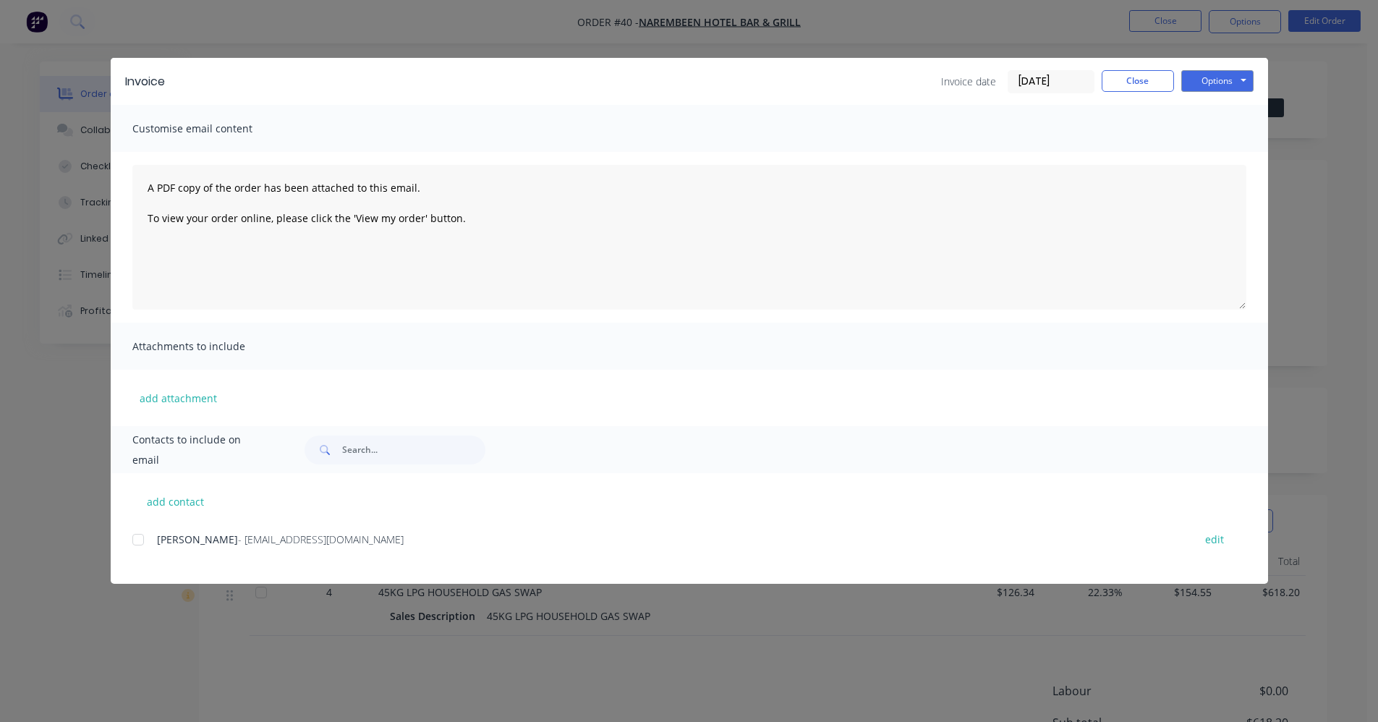
click at [135, 539] on div at bounding box center [138, 539] width 29 height 29
click at [1235, 78] on button "Options" at bounding box center [1217, 81] width 72 height 22
click at [1238, 153] on button "Email" at bounding box center [1227, 154] width 93 height 24
click at [1132, 80] on button "Close" at bounding box center [1137, 81] width 72 height 22
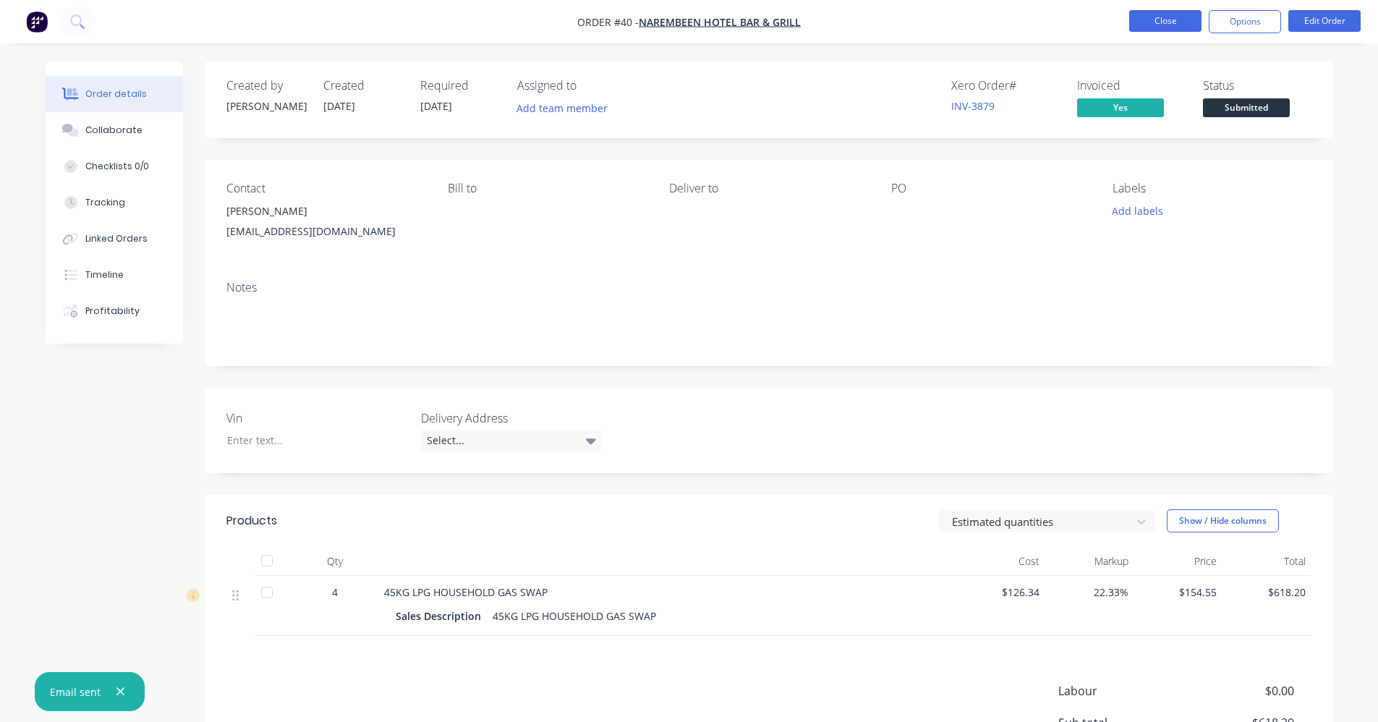
click at [1170, 20] on button "Close" at bounding box center [1165, 21] width 72 height 22
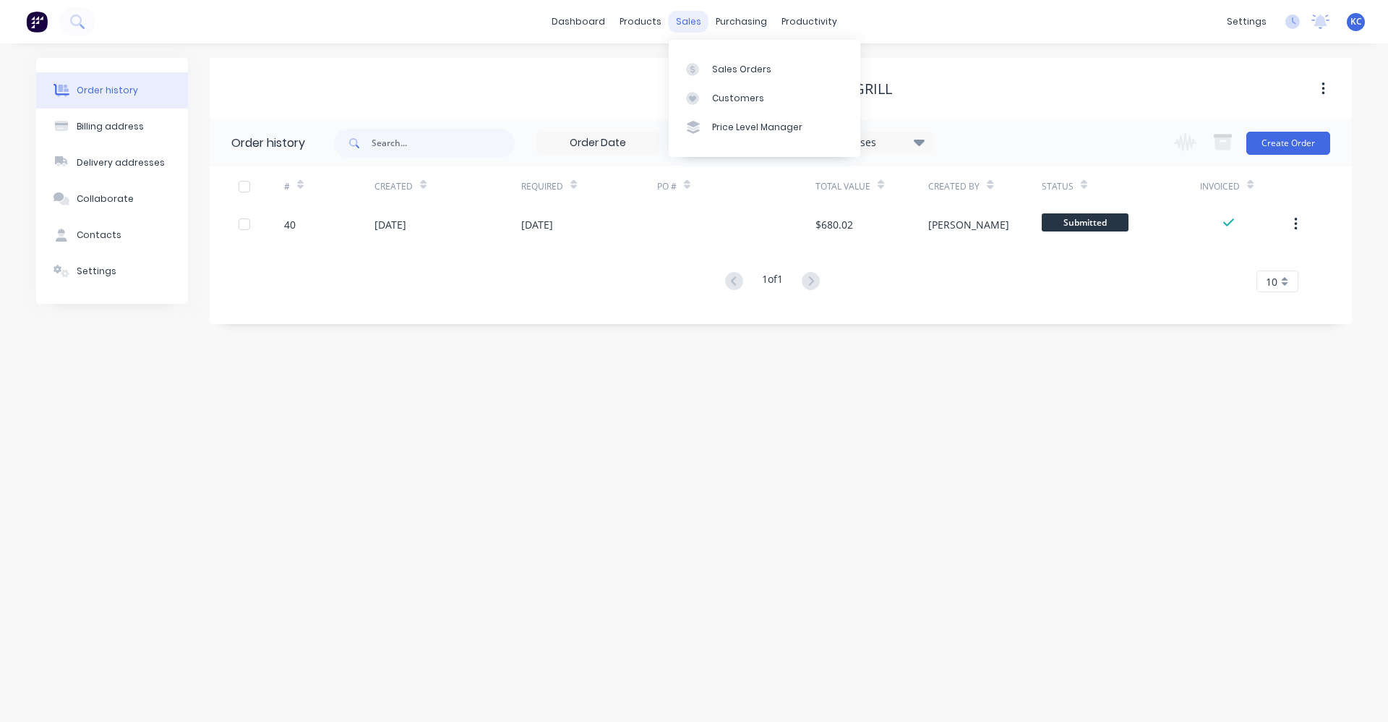
click at [699, 21] on div "sales" at bounding box center [689, 22] width 40 height 22
click at [721, 71] on div "Sales Orders" at bounding box center [741, 69] width 59 height 13
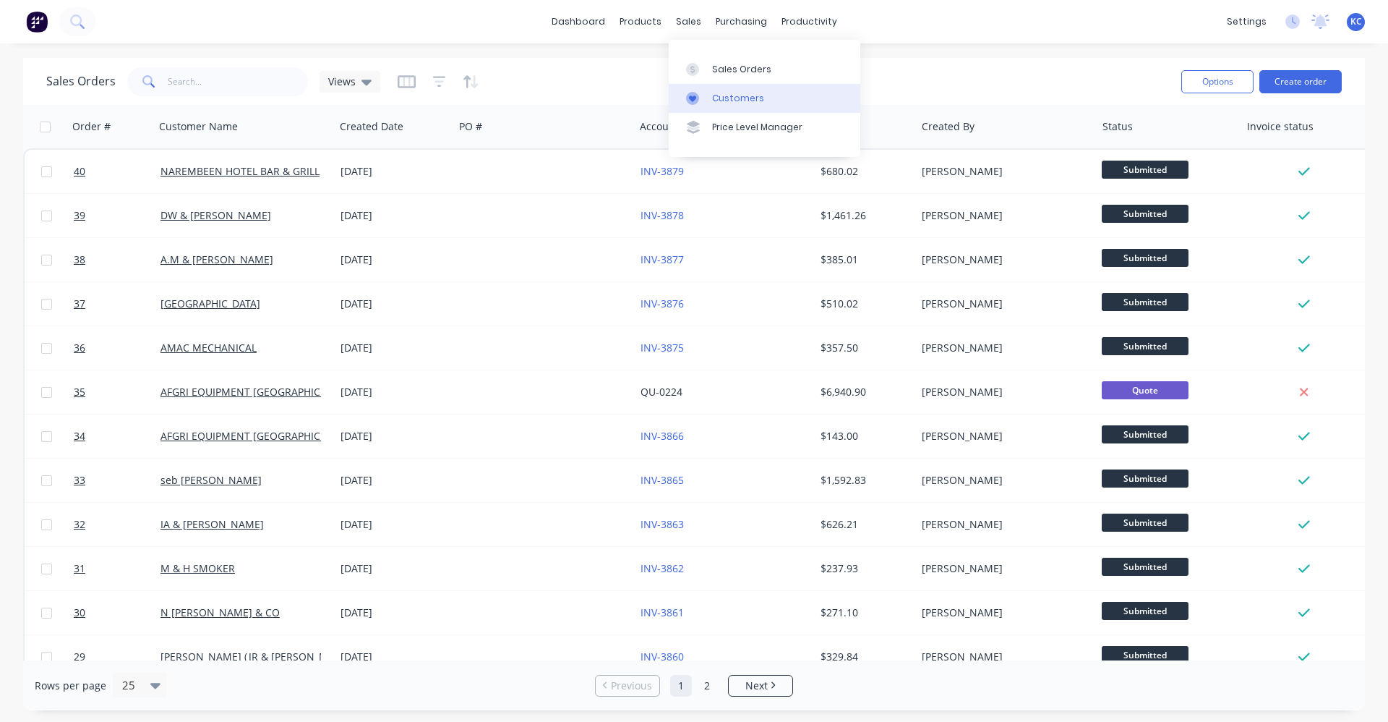
click at [711, 96] on link "Customers" at bounding box center [765, 98] width 192 height 29
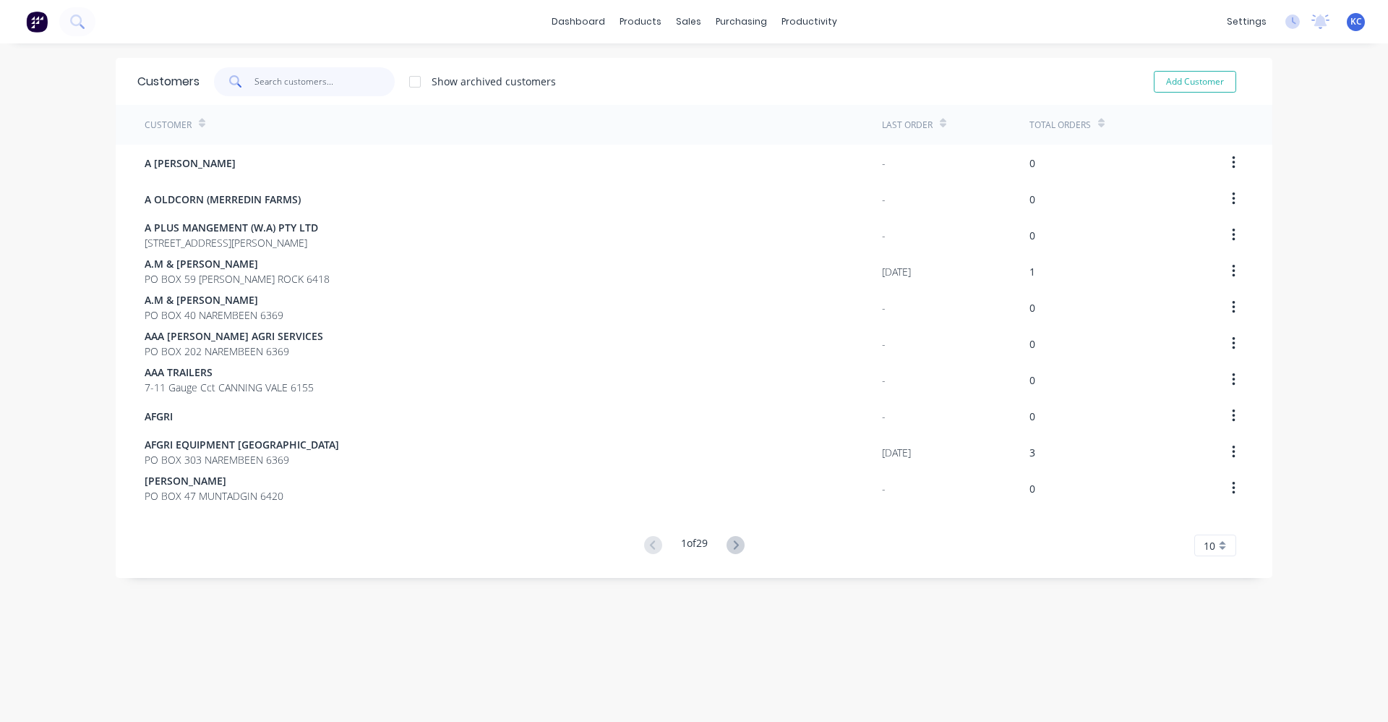
click at [330, 90] on input "text" at bounding box center [325, 81] width 141 height 29
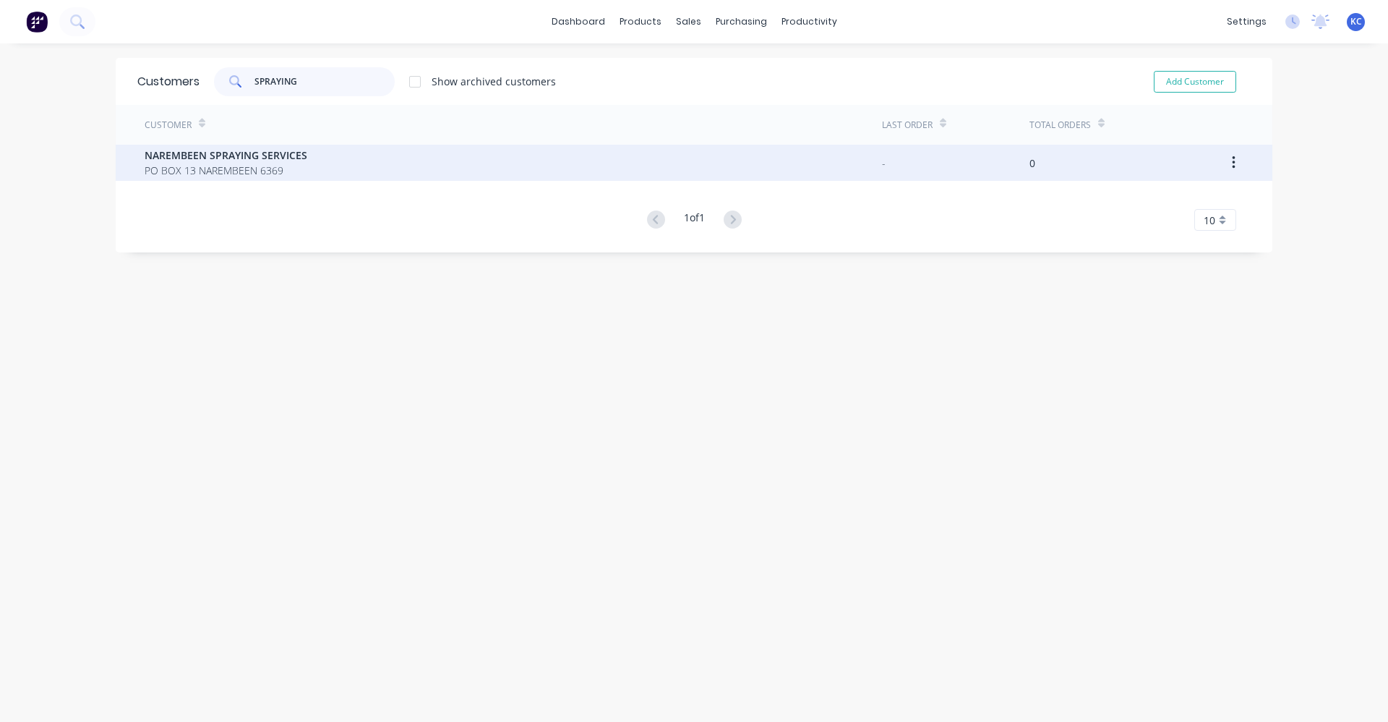
type input "SPRAYING"
click at [337, 161] on div "NAREMBEEN SPRAYING SERVICES PO BOX 13 NAREMBEEN 6369" at bounding box center [514, 163] width 738 height 36
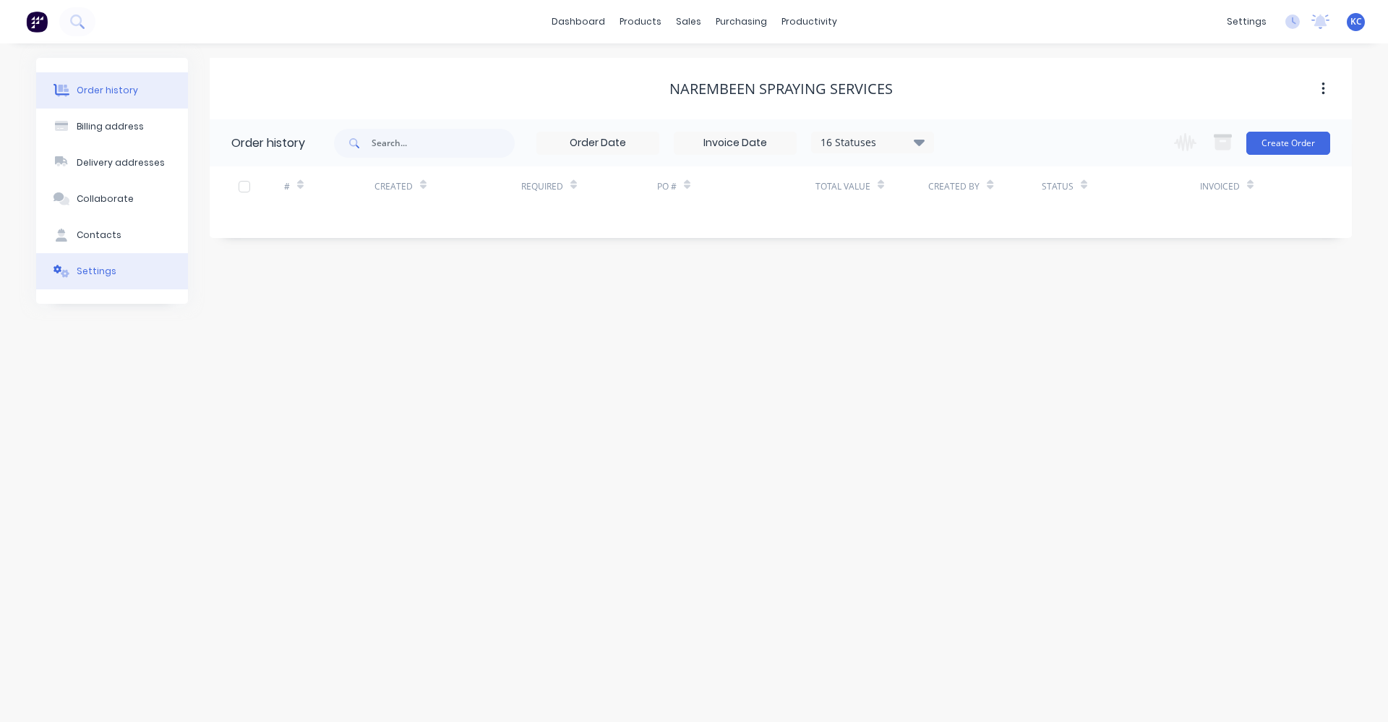
click at [116, 270] on button "Settings" at bounding box center [112, 271] width 152 height 36
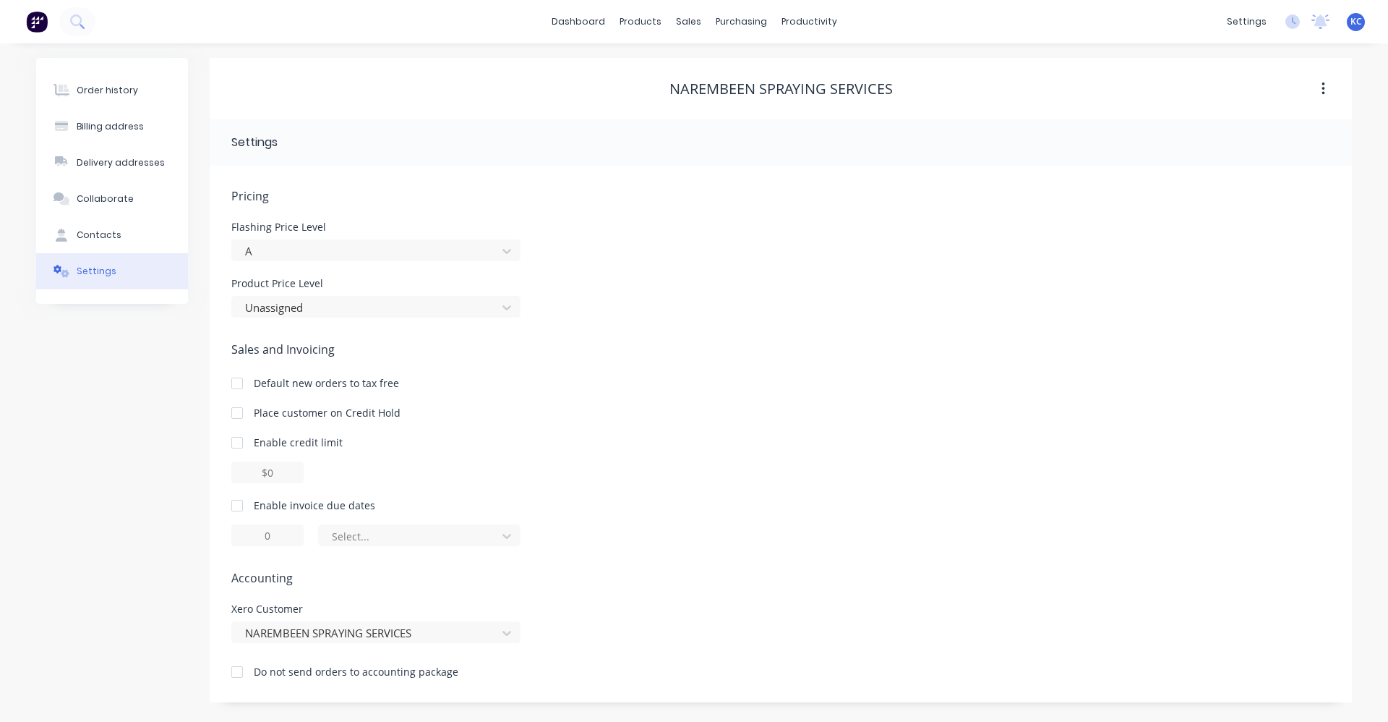
drag, startPoint x: 237, startPoint y: 505, endPoint x: 257, endPoint y: 523, distance: 26.6
click at [238, 505] on div at bounding box center [237, 505] width 29 height 29
click at [270, 535] on input "1" at bounding box center [267, 535] width 72 height 22
drag, startPoint x: 262, startPoint y: 543, endPoint x: 251, endPoint y: 543, distance: 10.8
click at [252, 544] on input "1" at bounding box center [267, 535] width 72 height 22
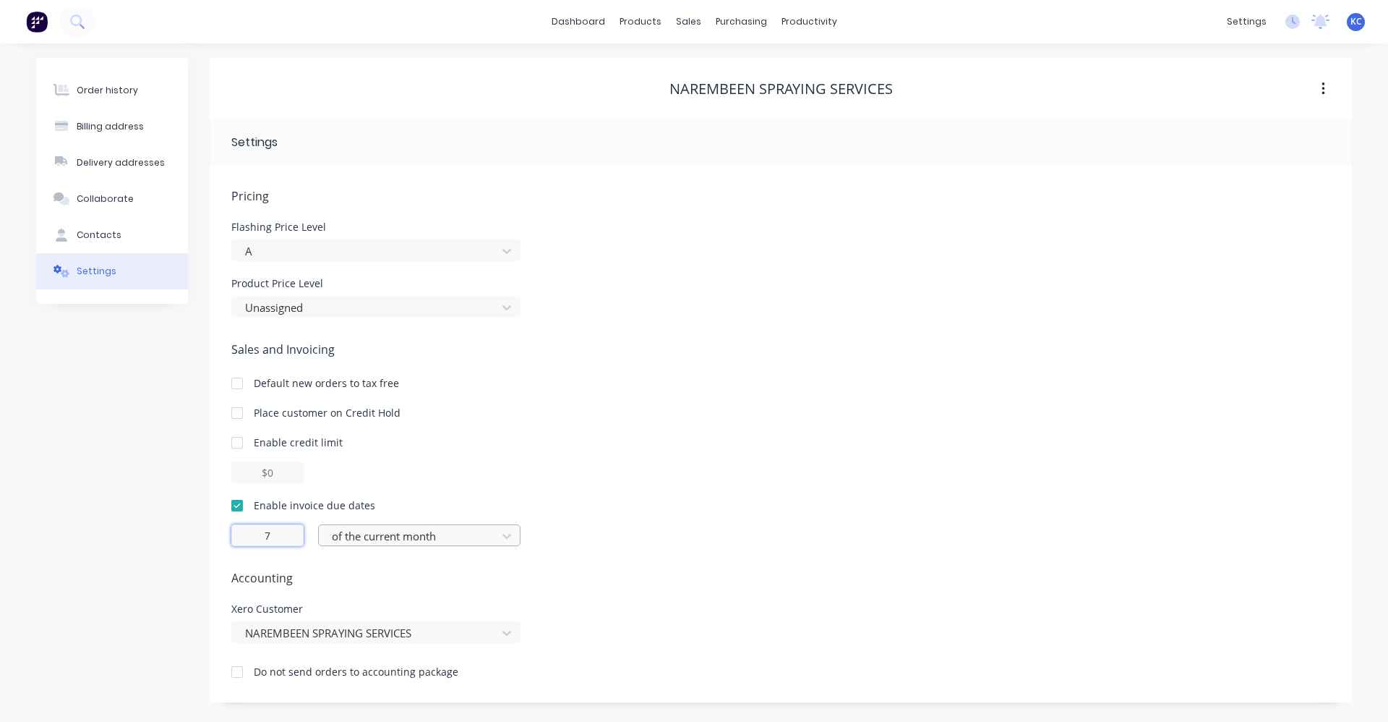
type input "7"
click at [433, 535] on div at bounding box center [409, 536] width 159 height 18
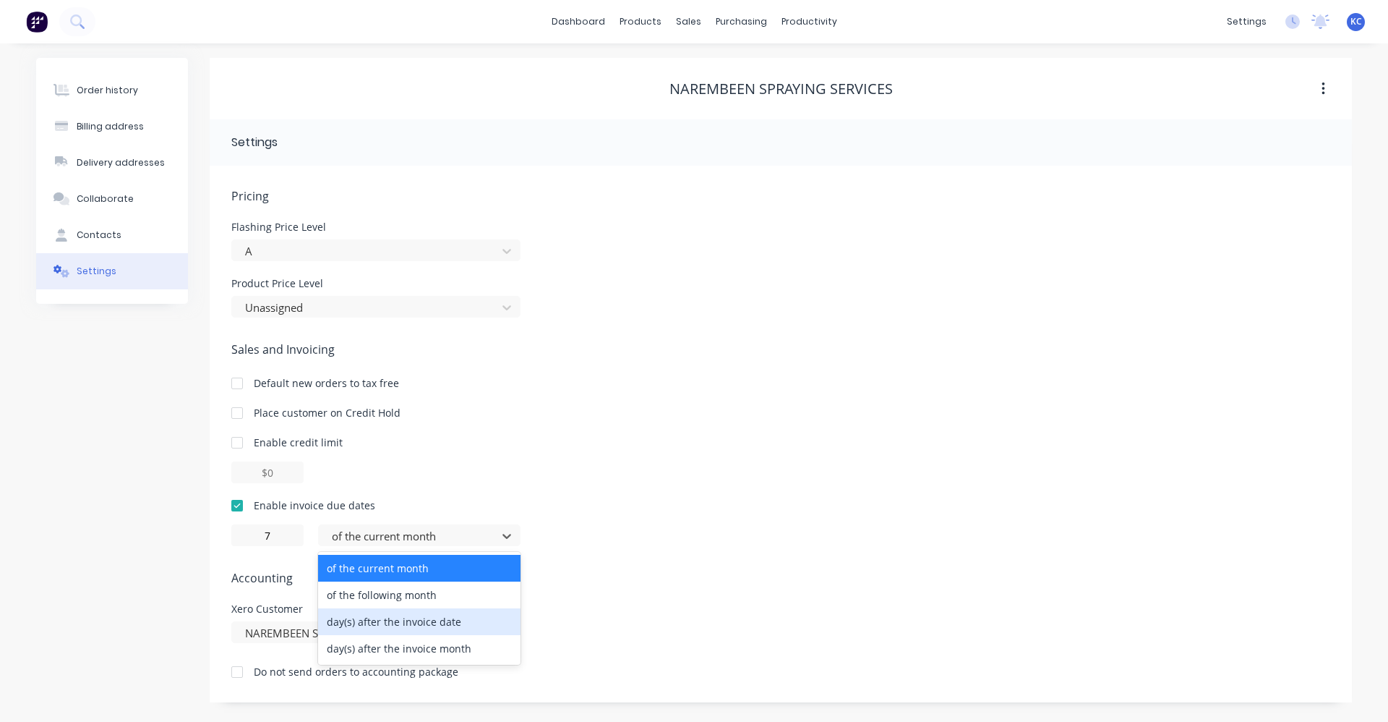
click at [425, 623] on div "day(s) after the invoice date" at bounding box center [419, 621] width 202 height 27
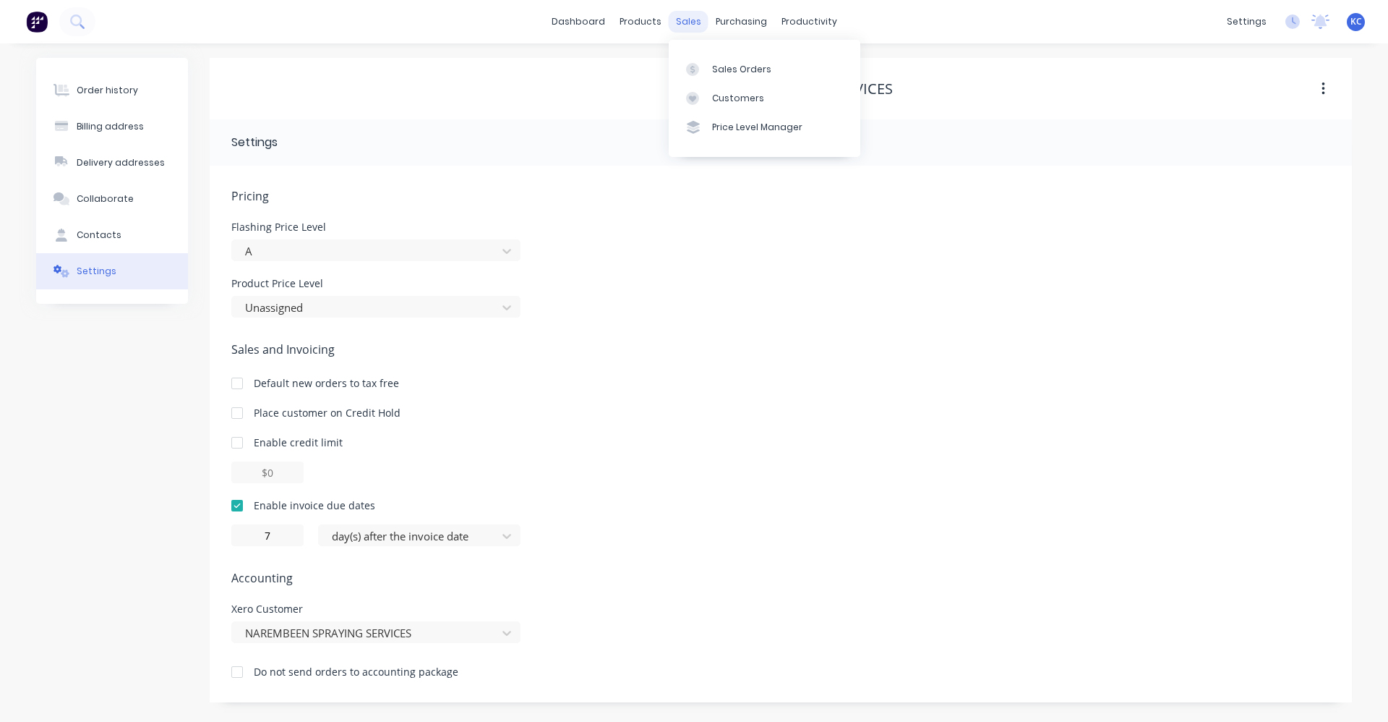
click at [687, 17] on div "sales" at bounding box center [689, 22] width 40 height 22
click at [731, 72] on div "Sales Orders" at bounding box center [741, 69] width 59 height 13
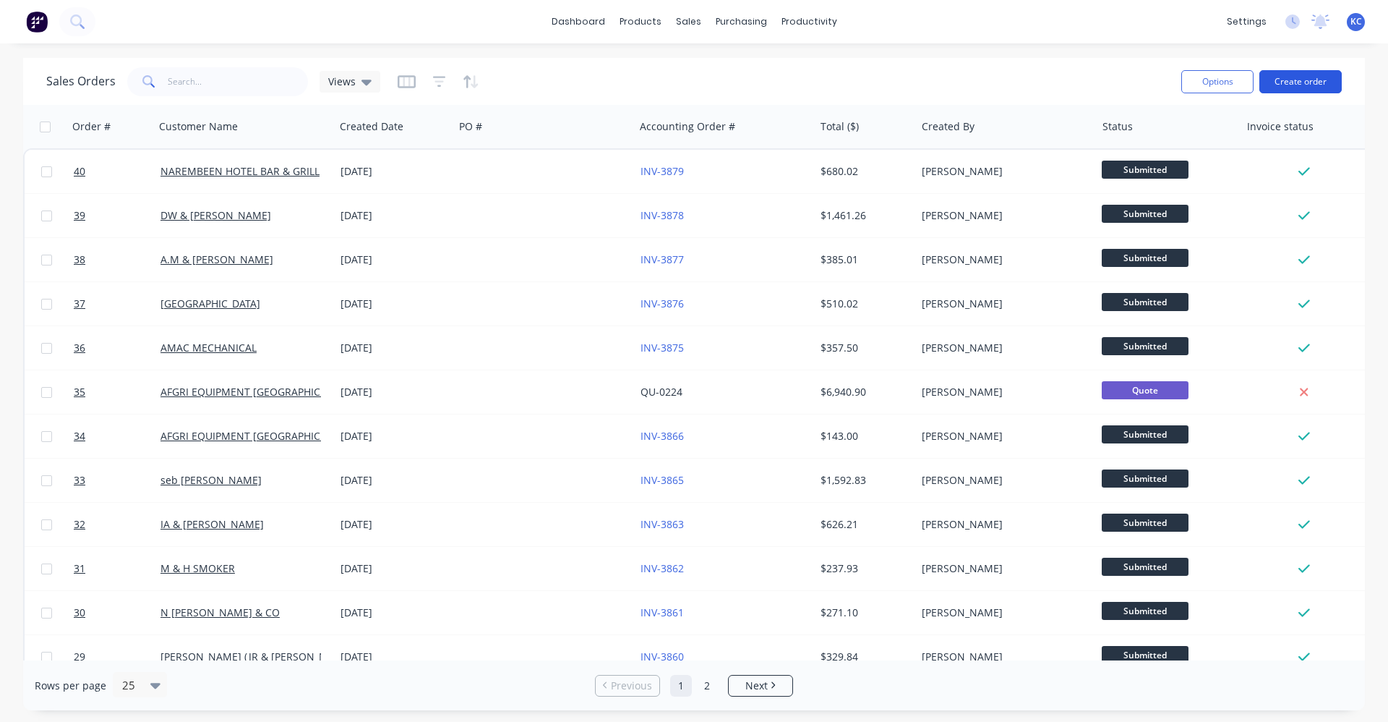
click at [1309, 82] on button "Create order" at bounding box center [1301, 81] width 82 height 23
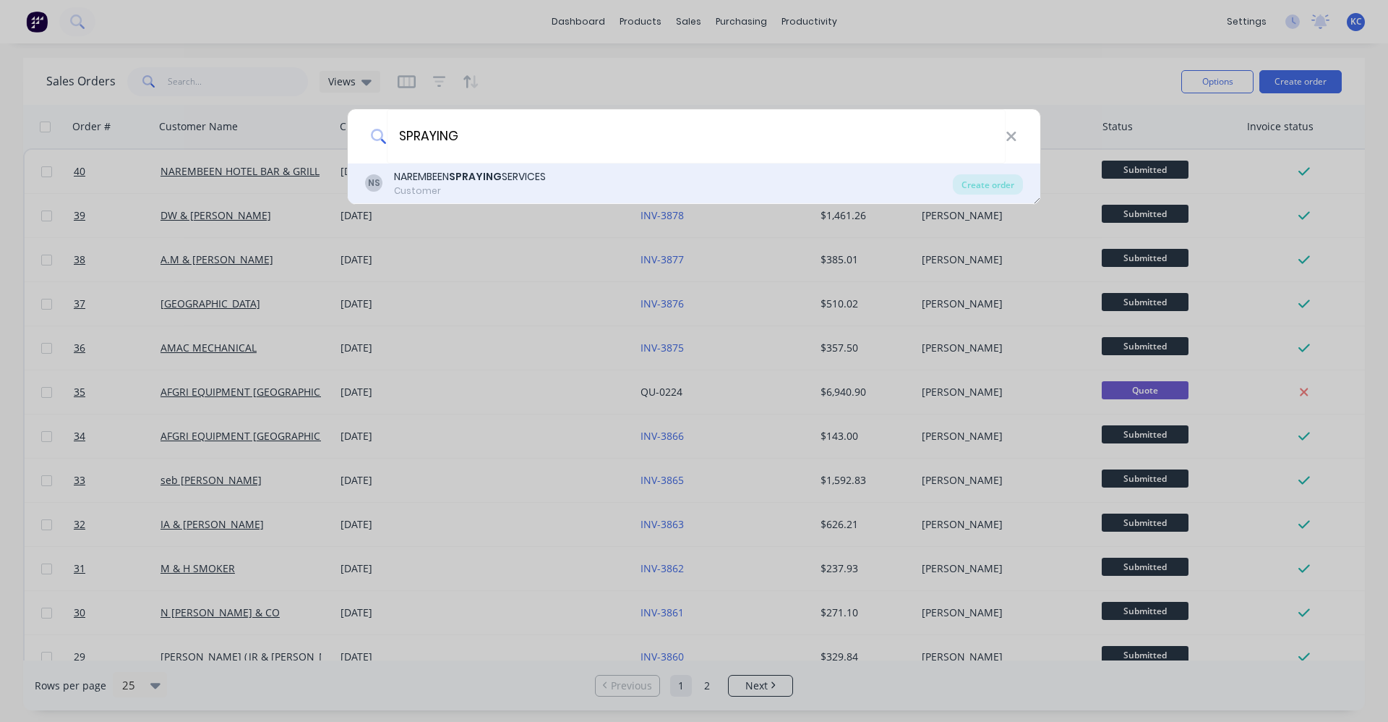
type input "SPRAYING"
click at [447, 179] on div "NAREMBEEN SPRAYING SERVICES" at bounding box center [470, 176] width 152 height 15
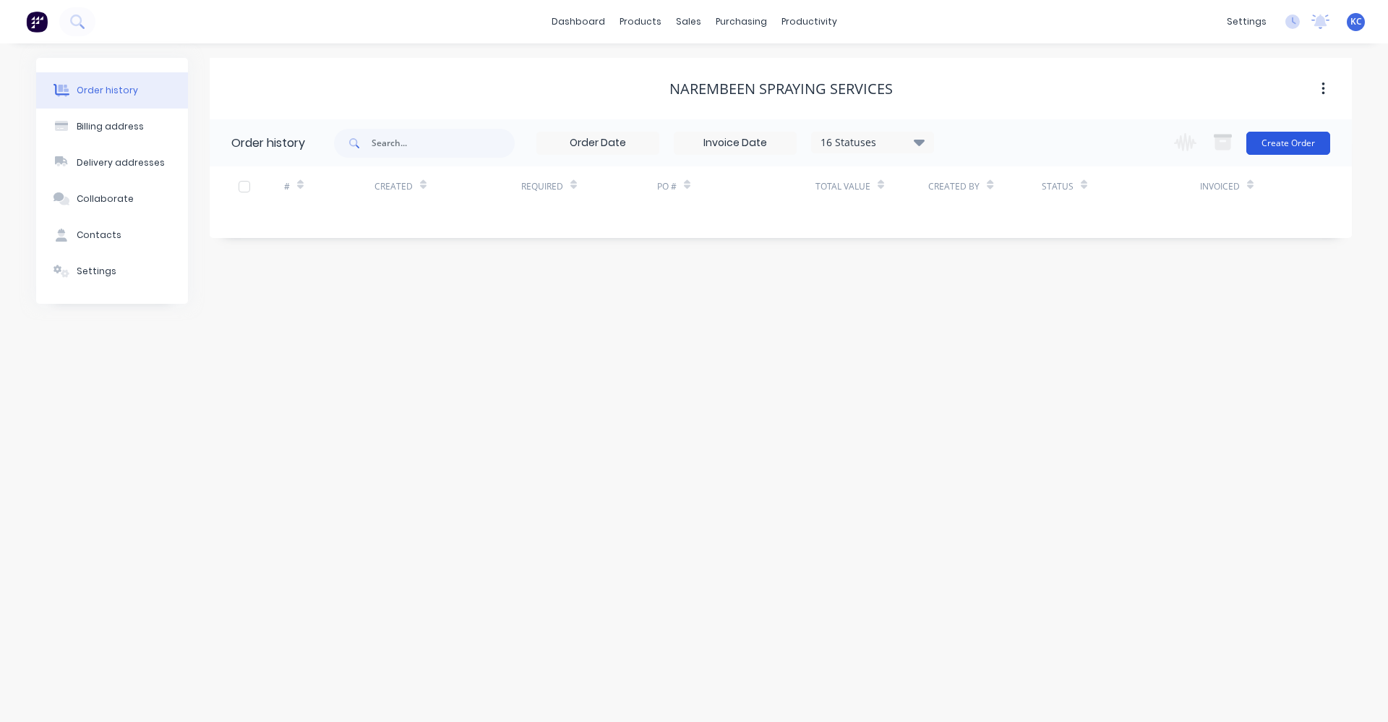
click at [1302, 144] on button "Create Order" at bounding box center [1289, 143] width 84 height 23
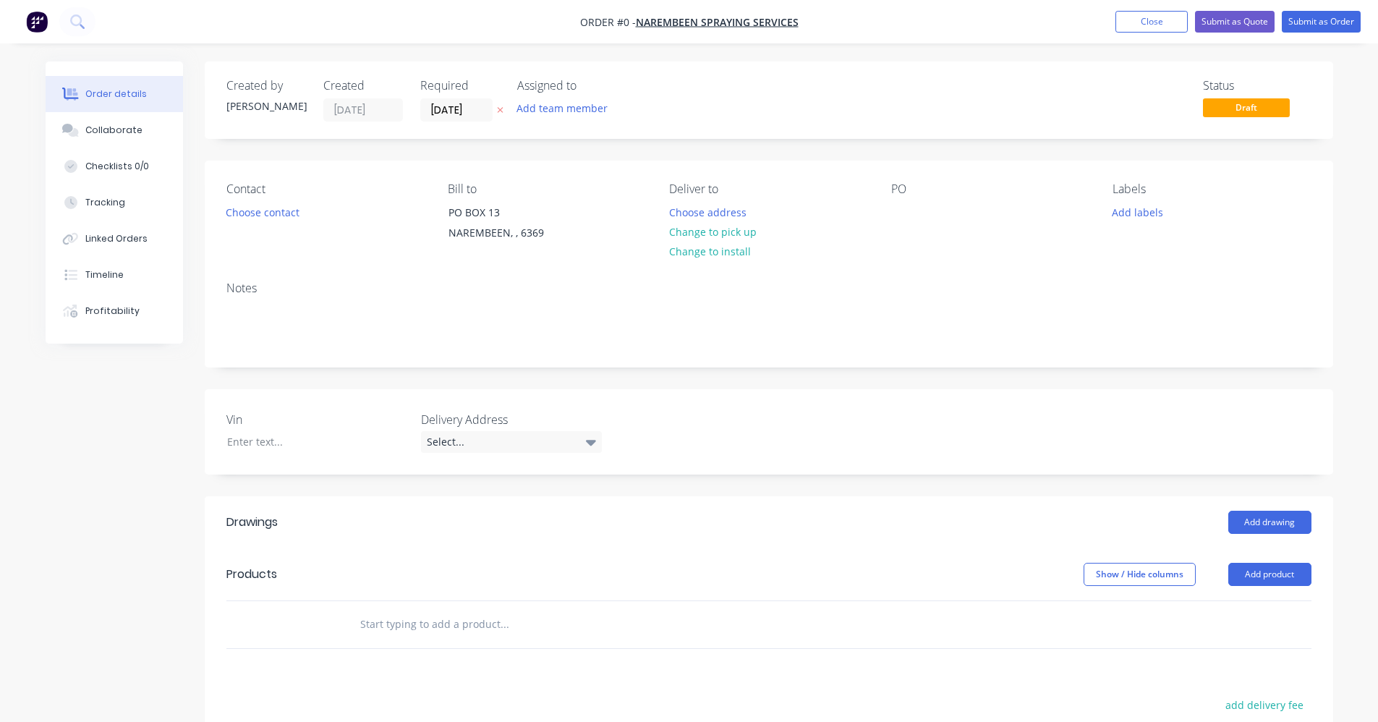
click at [372, 622] on input "text" at bounding box center [503, 624] width 289 height 29
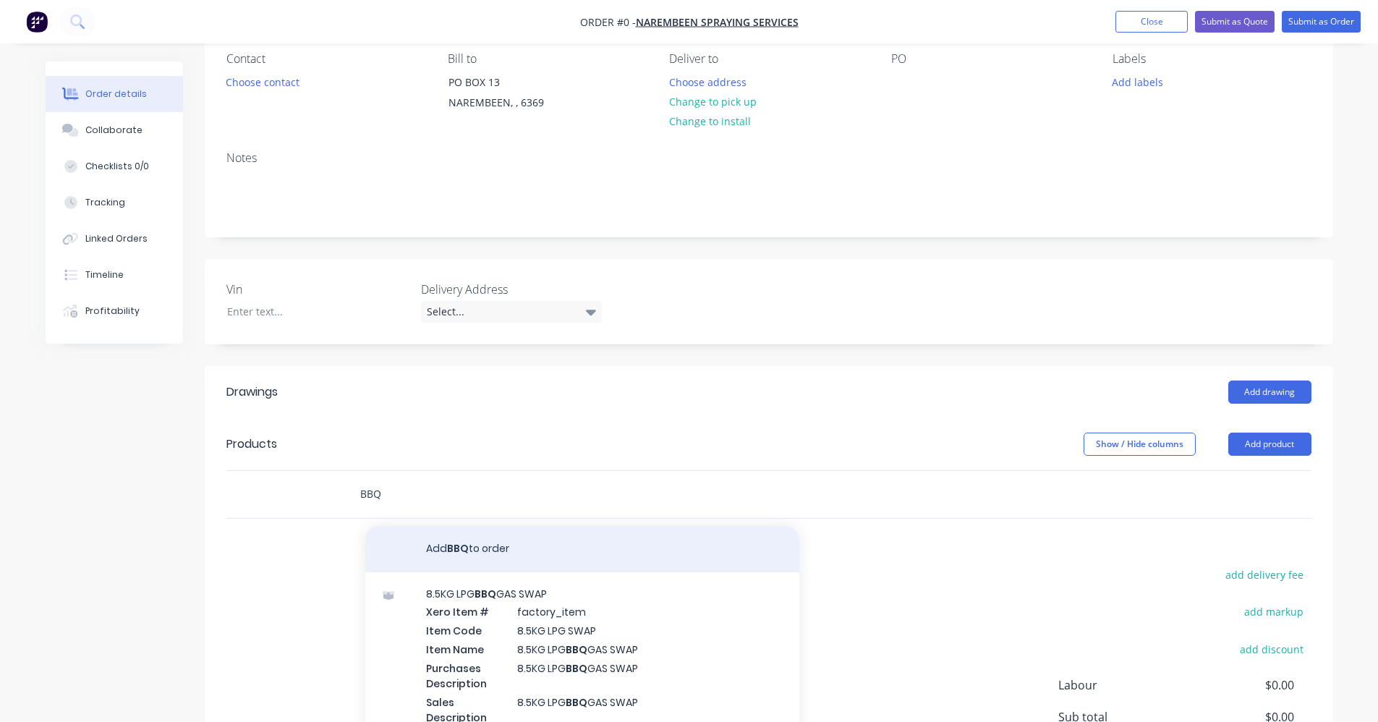
scroll to position [145, 0]
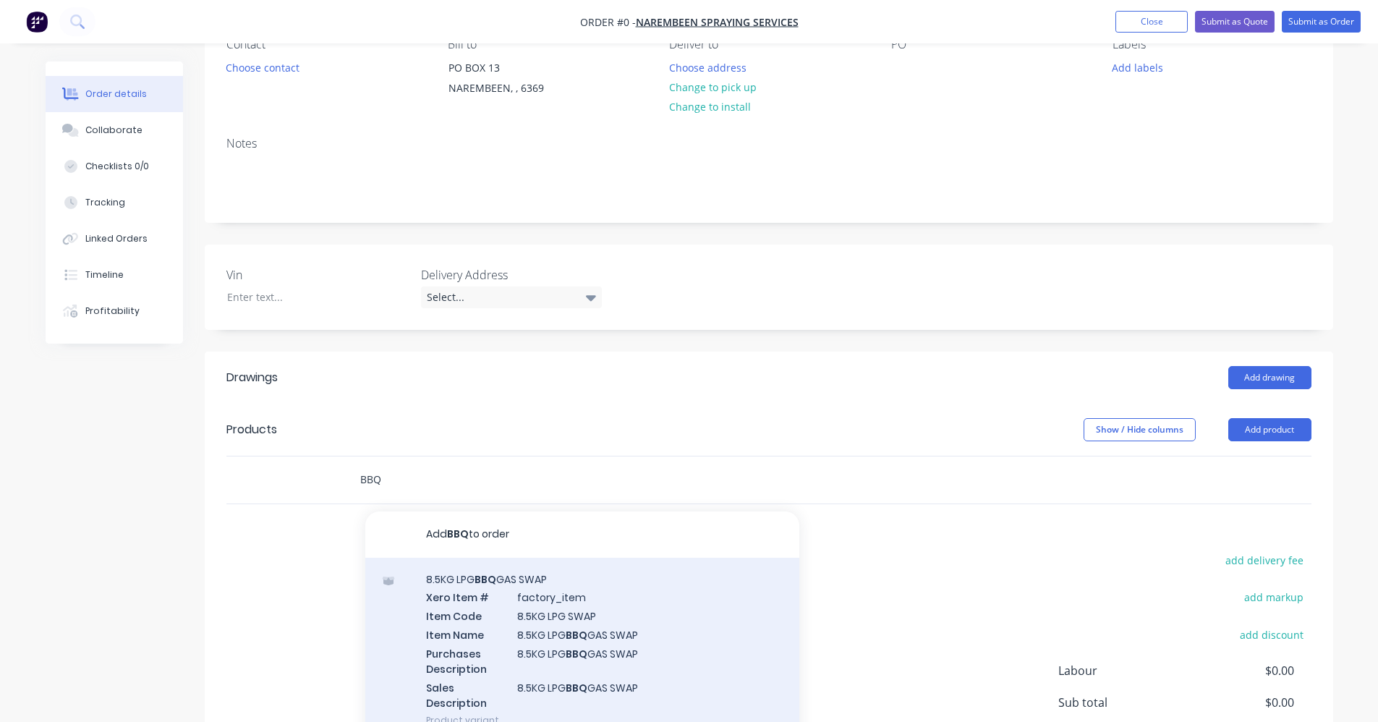
type input "BBQ"
click at [590, 607] on div "8.5KG LPG BBQ GAS SWAP Xero Item # factory_item Item Code 8.5KG LPG SWAP Item N…" at bounding box center [582, 650] width 434 height 184
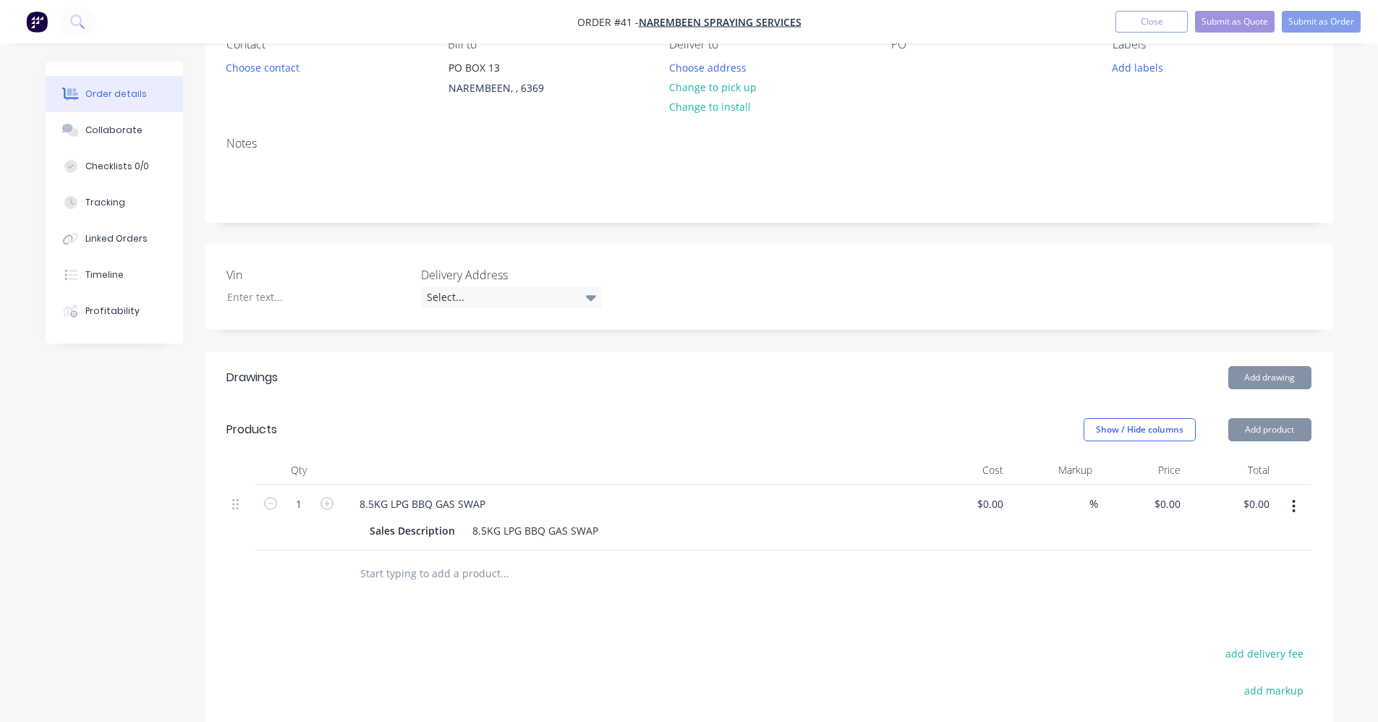
type input "$27.19"
type input "50.46"
type input "$40.91"
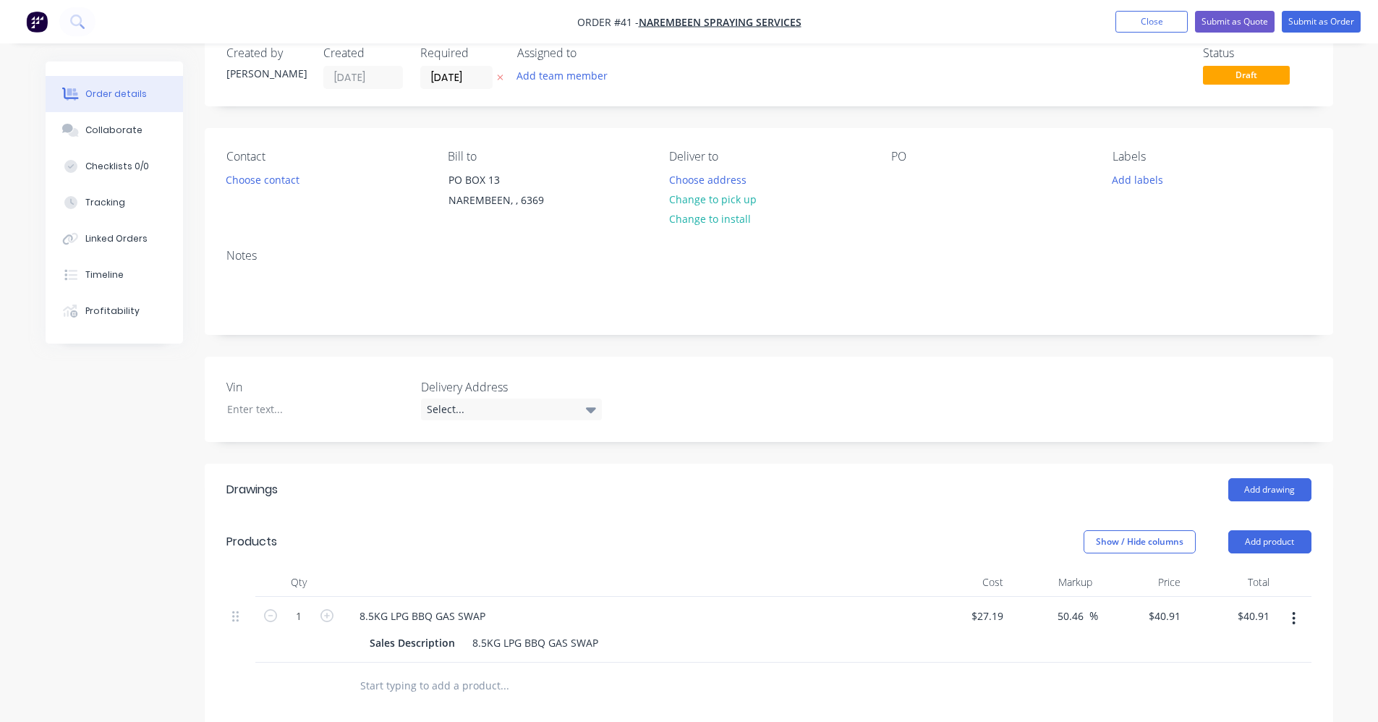
scroll to position [27, 0]
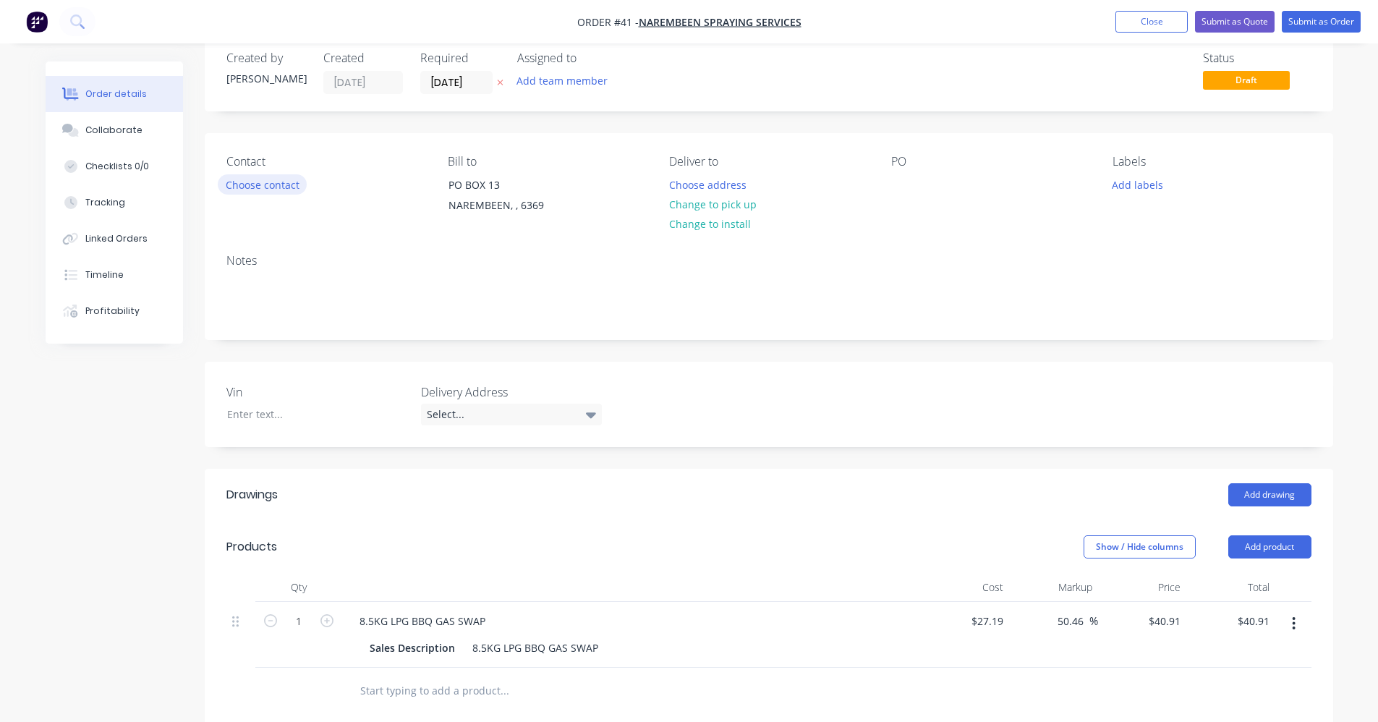
click at [286, 182] on button "Choose contact" at bounding box center [262, 184] width 89 height 20
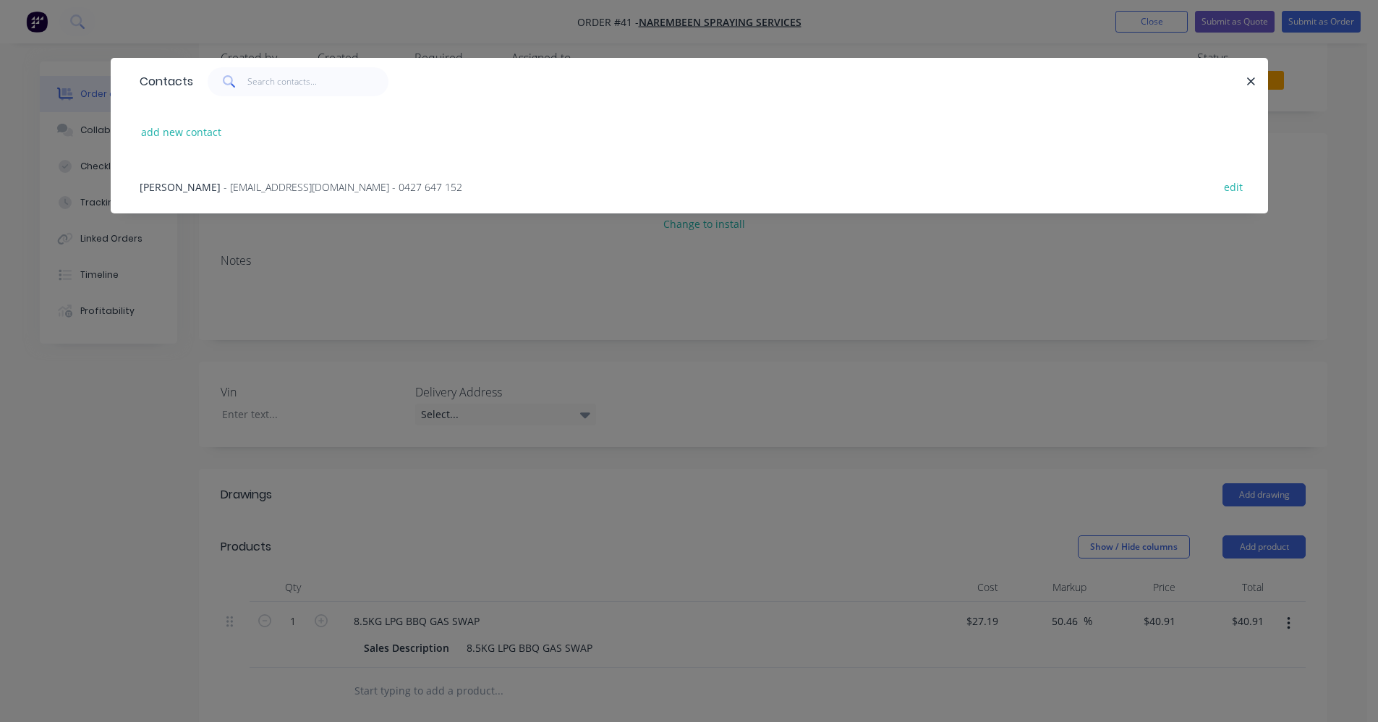
click at [252, 181] on span "- narembeenspraying@yahoo.com - 0427 647 152" at bounding box center [342, 187] width 239 height 14
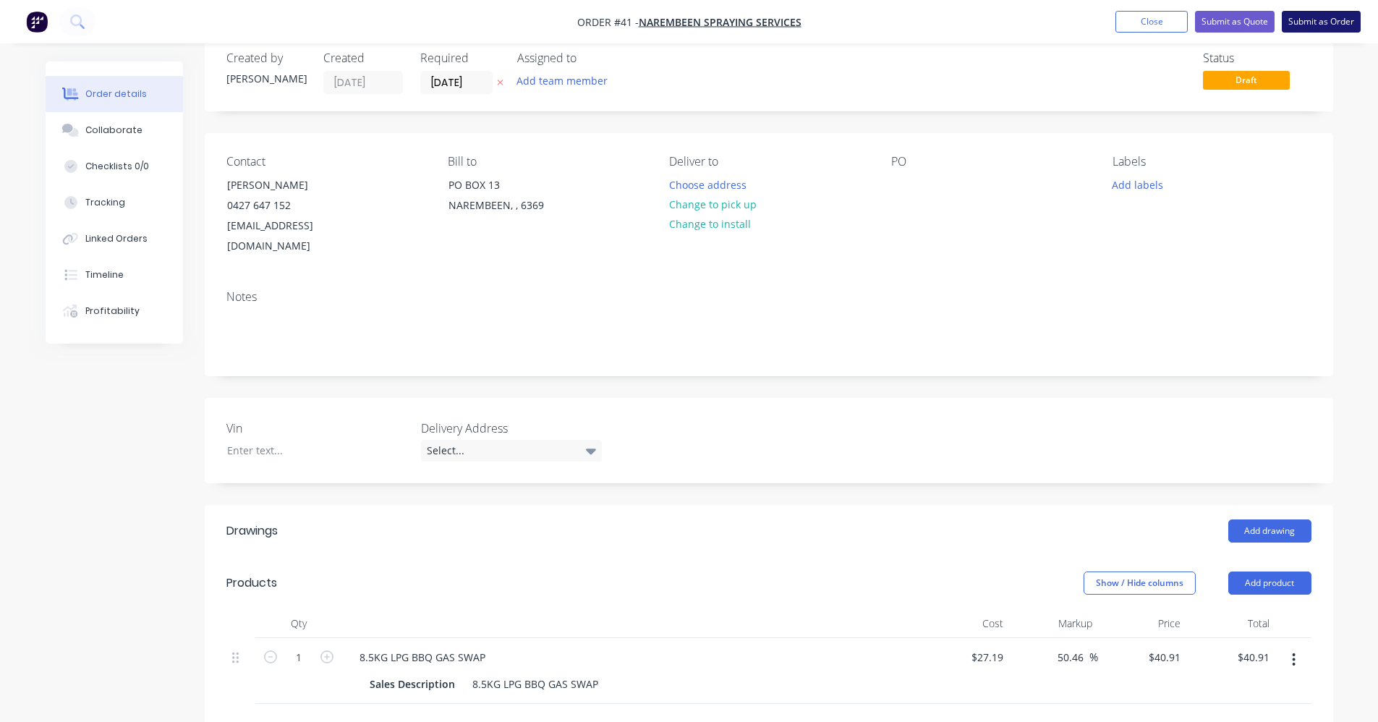
click at [1344, 13] on button "Submit as Order" at bounding box center [1320, 22] width 79 height 22
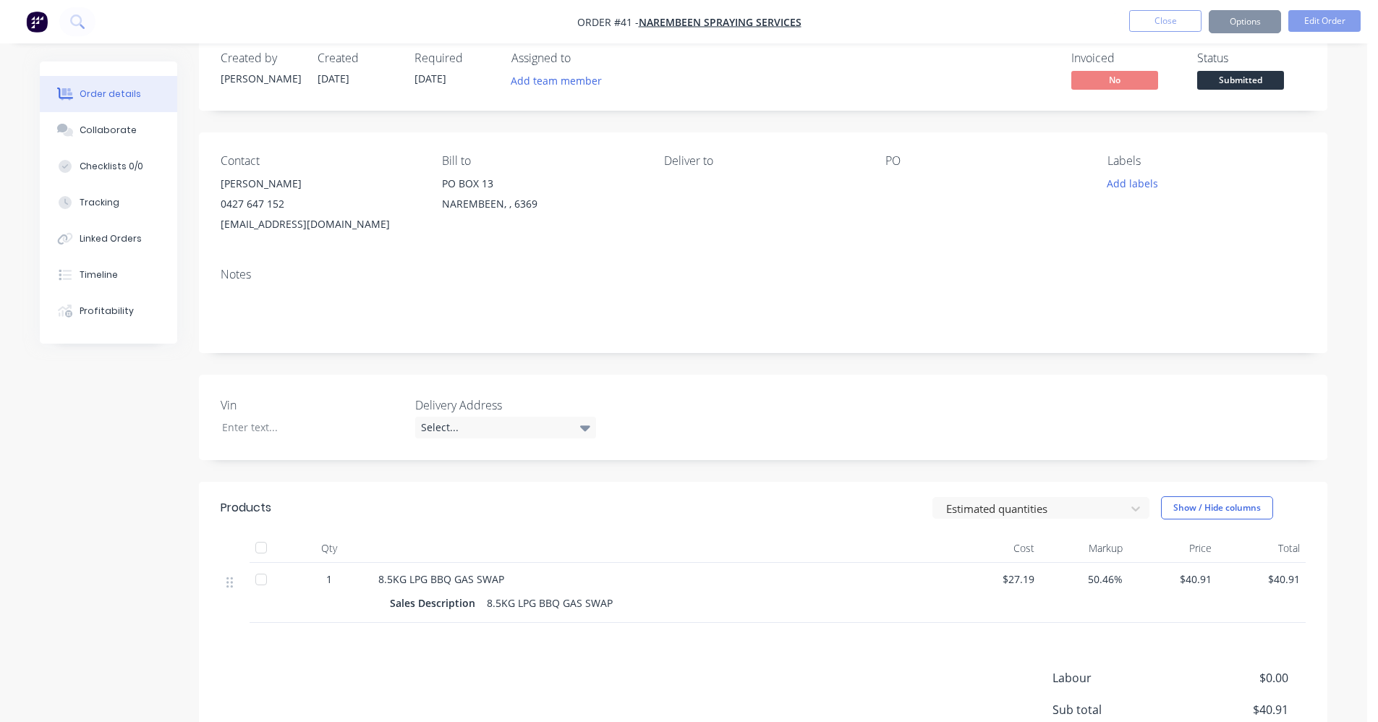
scroll to position [0, 0]
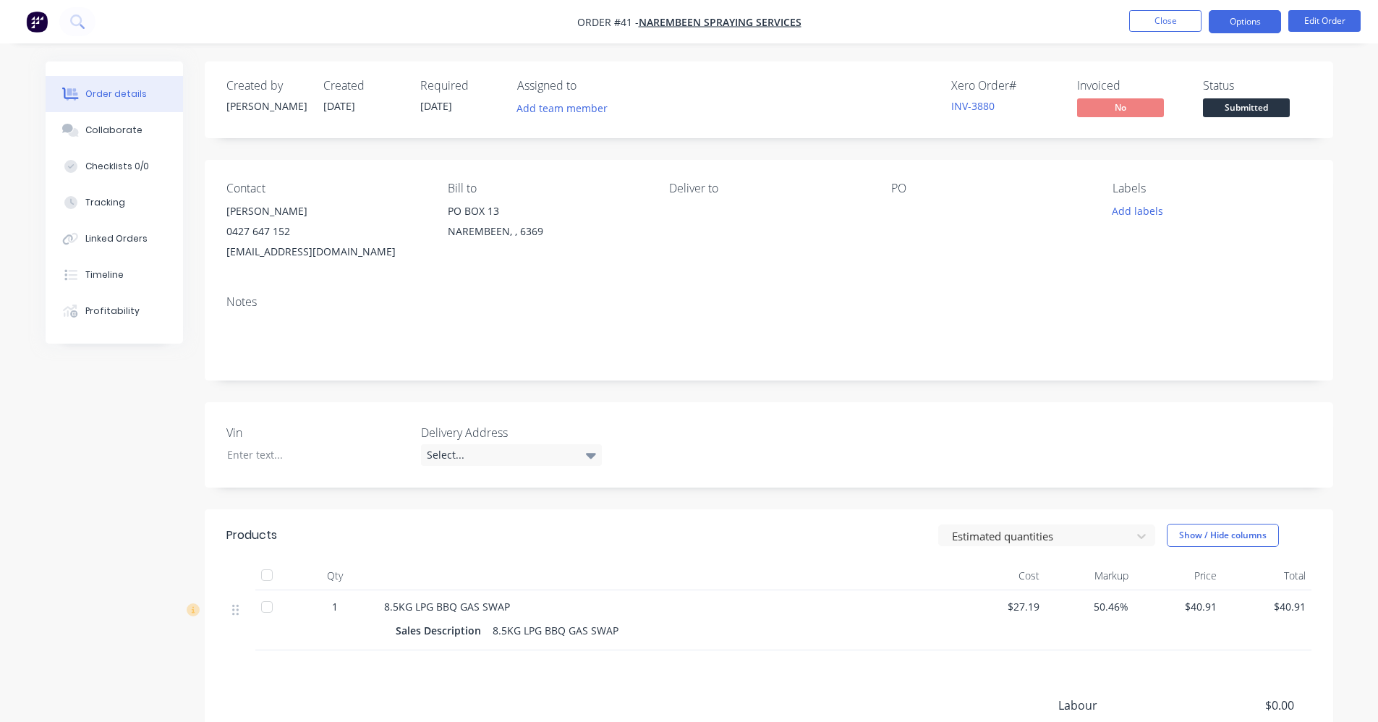
click at [1255, 22] on button "Options" at bounding box center [1244, 21] width 72 height 23
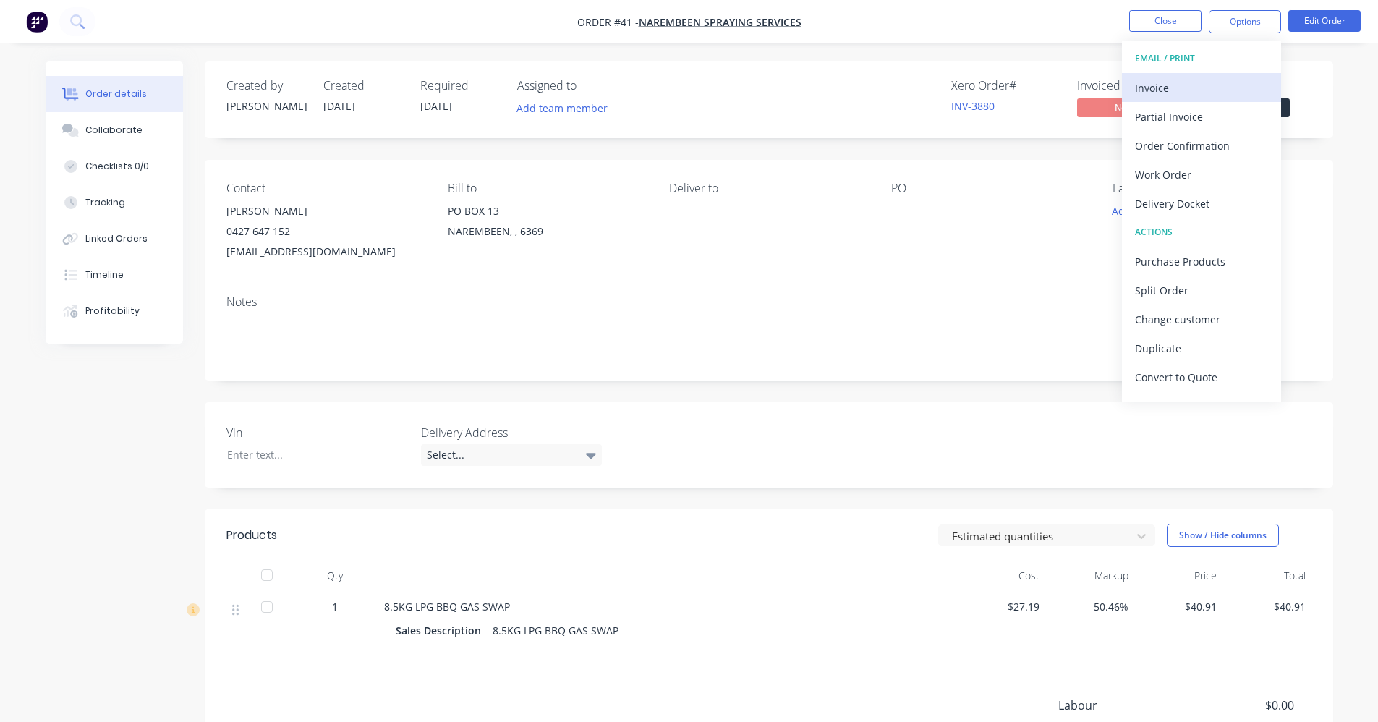
click at [1217, 87] on div "Invoice" at bounding box center [1201, 87] width 133 height 21
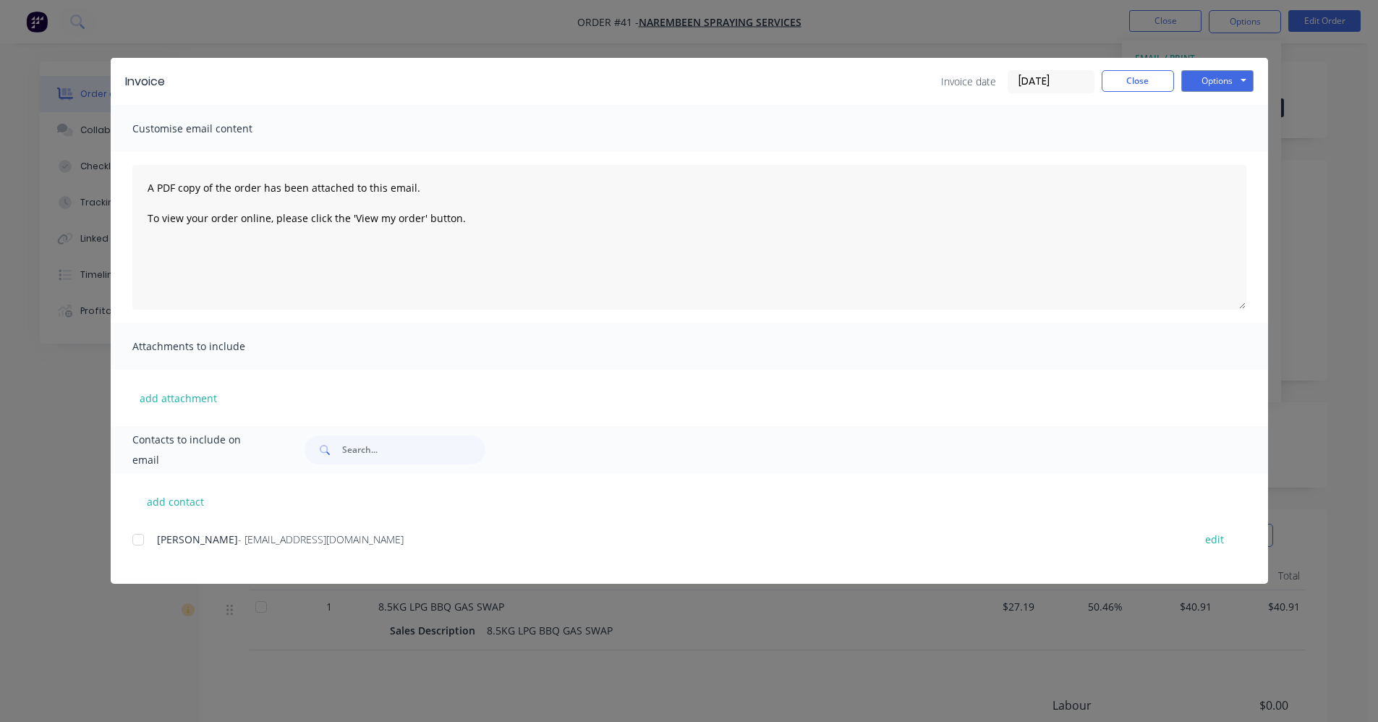
click at [137, 541] on div at bounding box center [138, 539] width 29 height 29
click at [1200, 81] on button "Options" at bounding box center [1217, 81] width 72 height 22
click at [1210, 153] on button "Email" at bounding box center [1227, 154] width 93 height 24
click at [1115, 82] on button "Close" at bounding box center [1137, 81] width 72 height 22
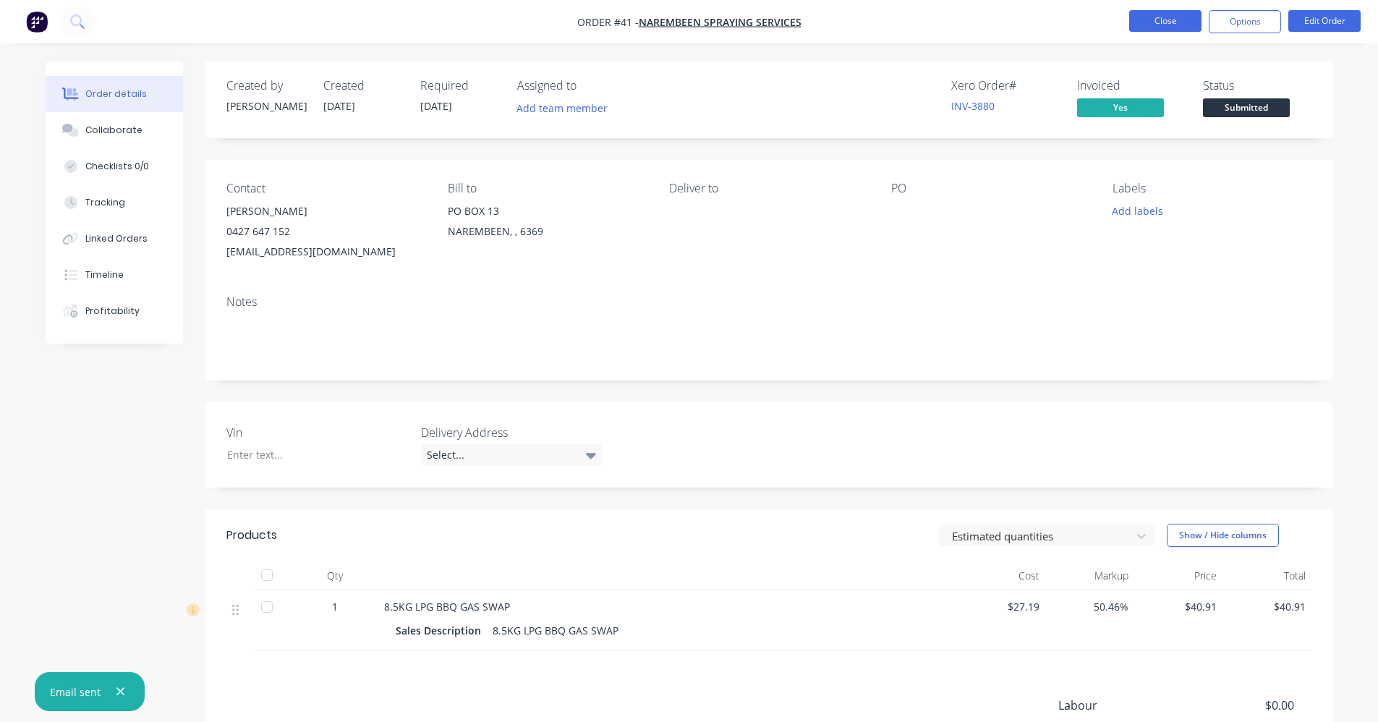
click at [1176, 18] on button "Close" at bounding box center [1165, 21] width 72 height 22
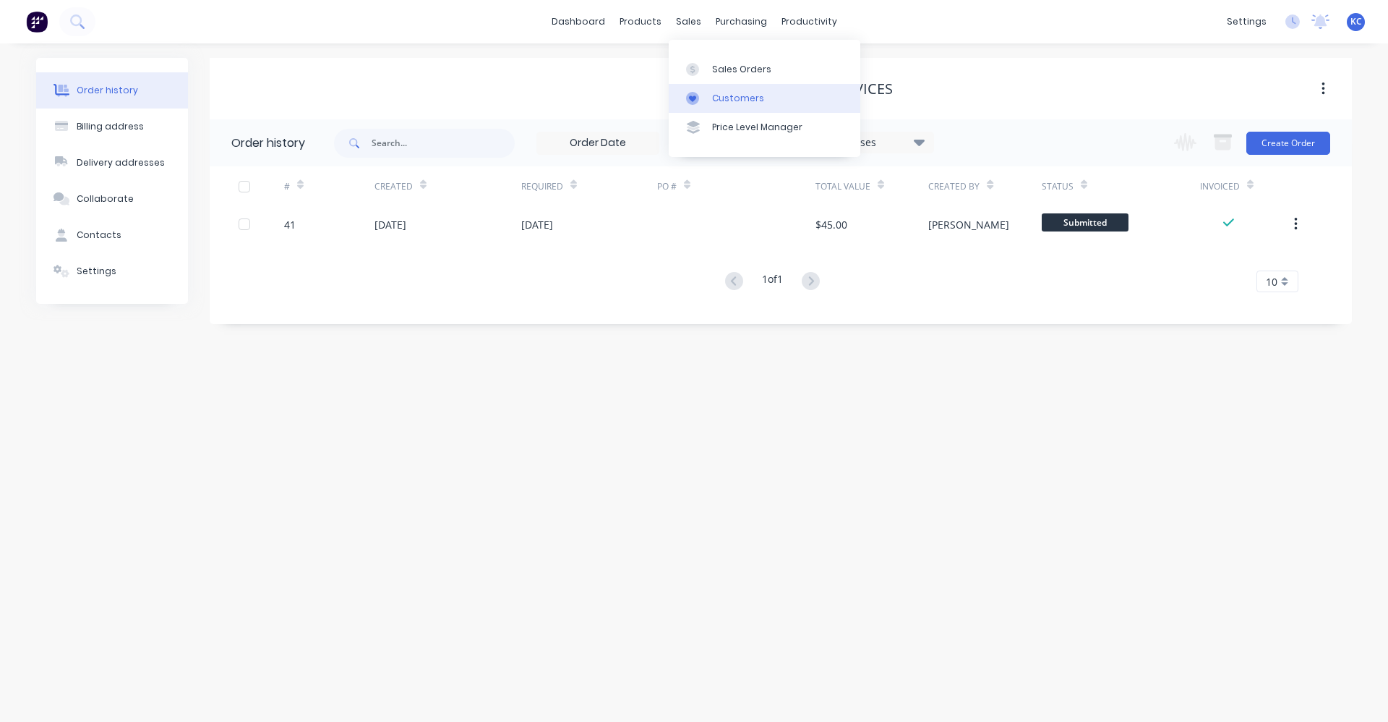
click at [717, 92] on div "Customers" at bounding box center [738, 98] width 52 height 13
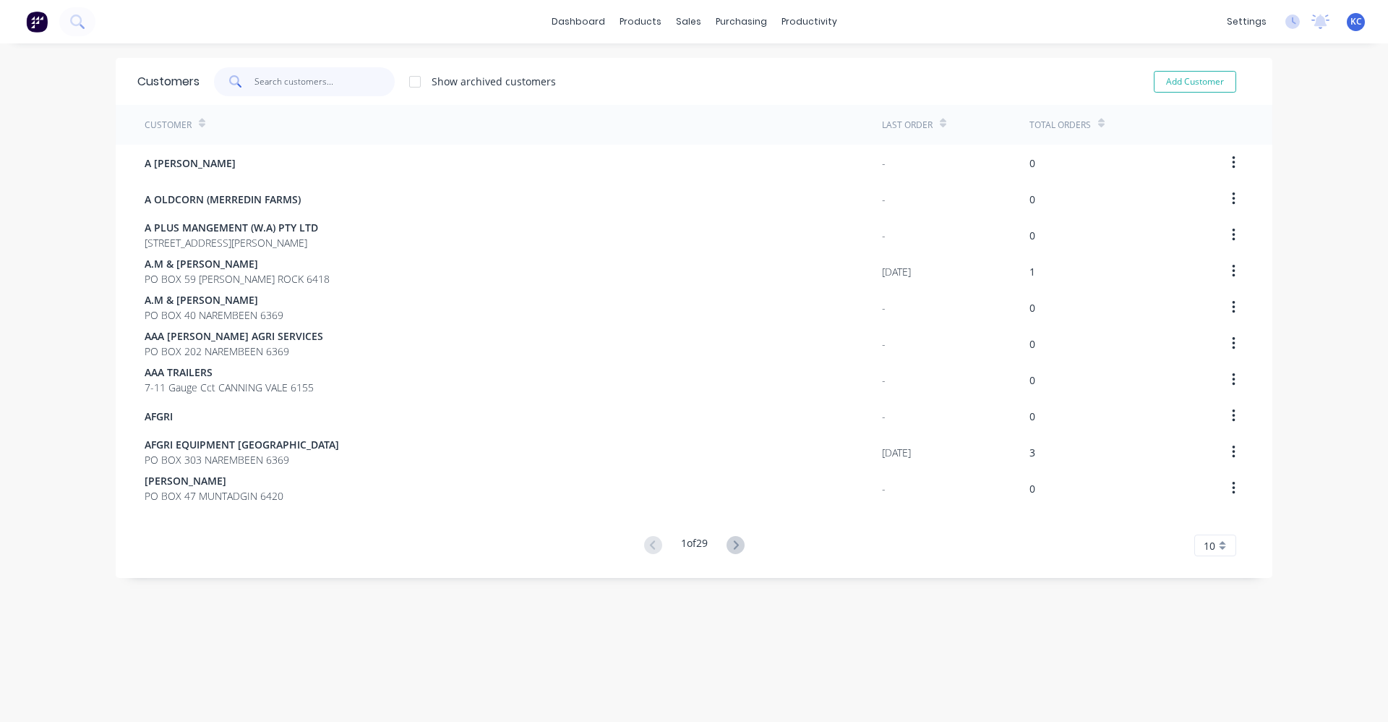
click at [339, 85] on input "text" at bounding box center [325, 81] width 141 height 29
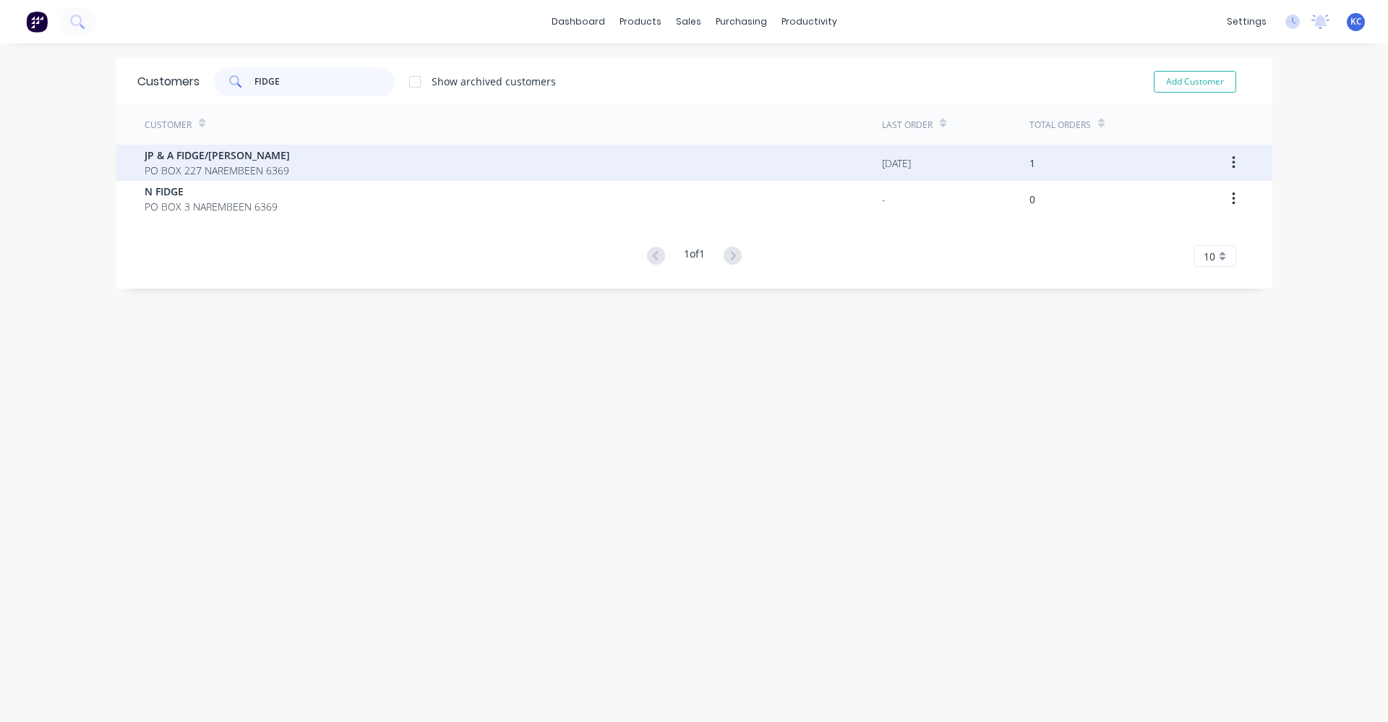
type input "FIDGE"
click at [320, 165] on div "JP & A FIDGE/HAPPEL PO BOX 227 NAREMBEEN 6369" at bounding box center [514, 163] width 738 height 36
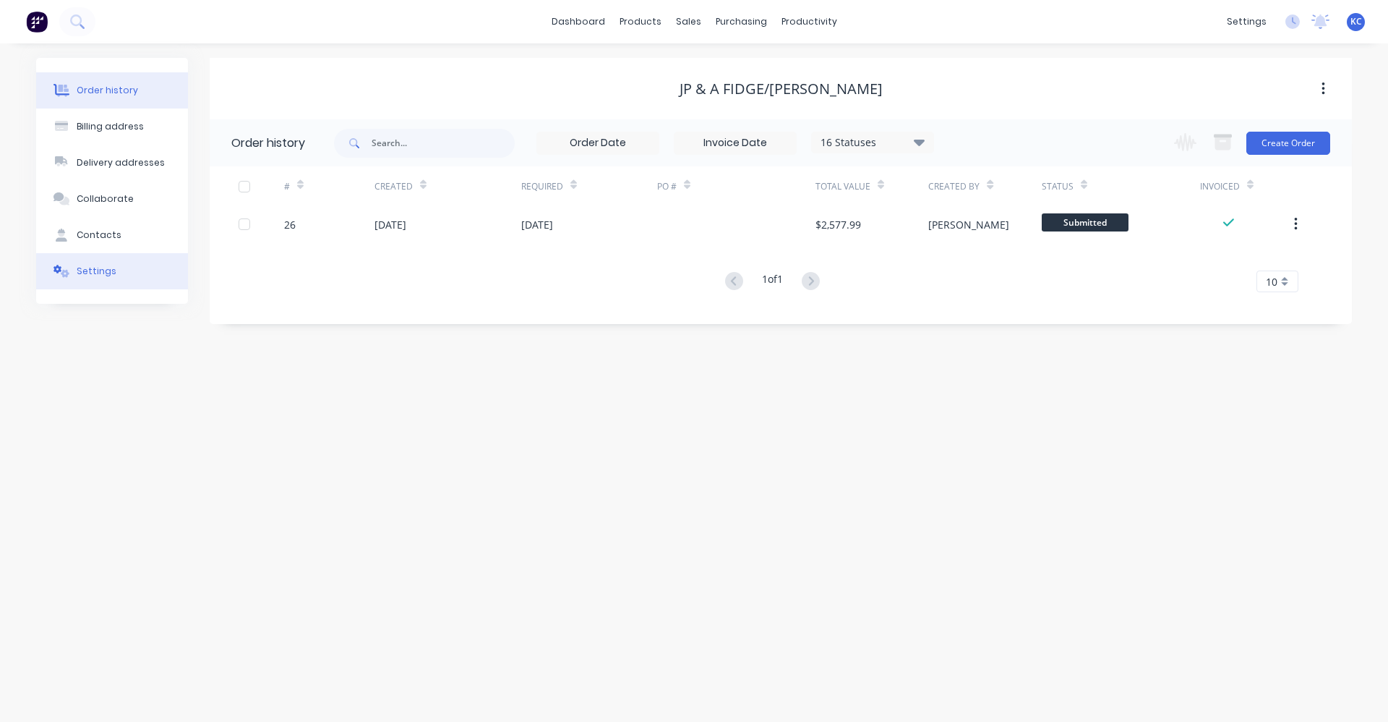
click at [90, 273] on div "Settings" at bounding box center [97, 271] width 40 height 13
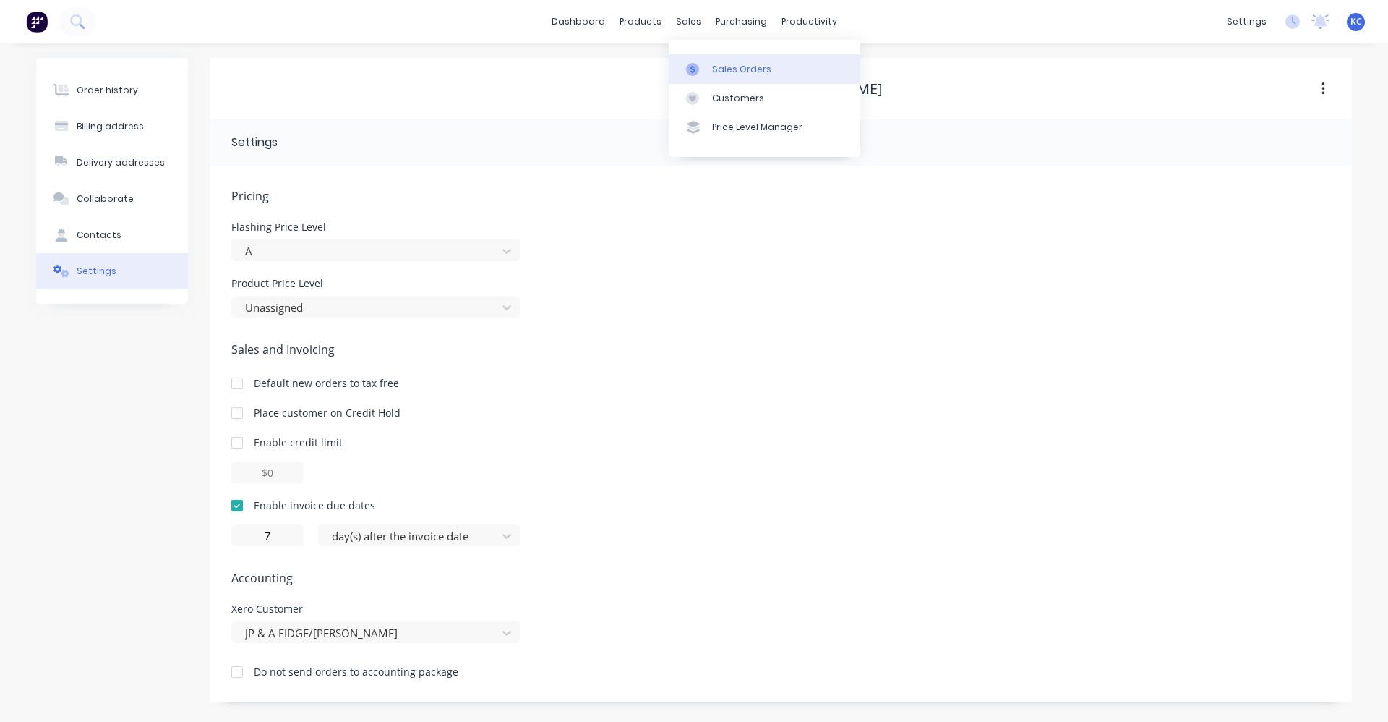
click at [703, 69] on div at bounding box center [697, 69] width 22 height 13
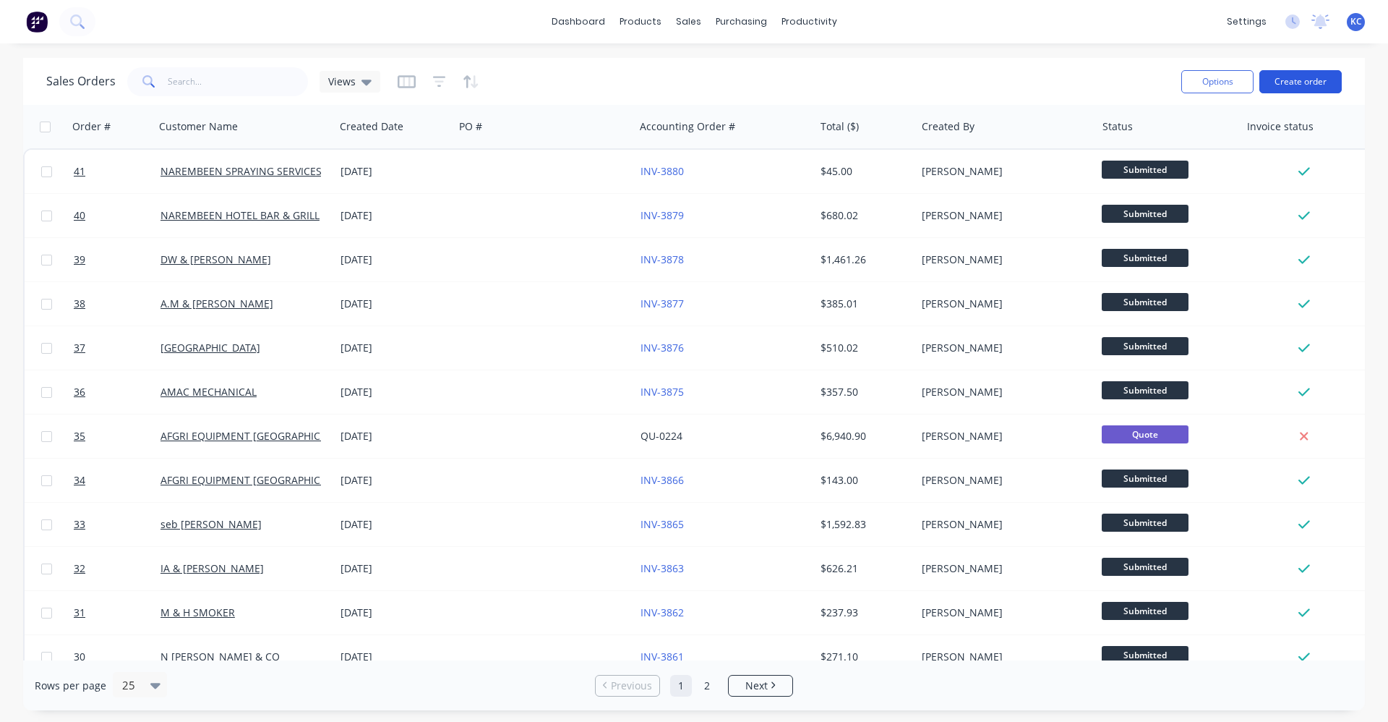
click at [1323, 78] on button "Create order" at bounding box center [1301, 81] width 82 height 23
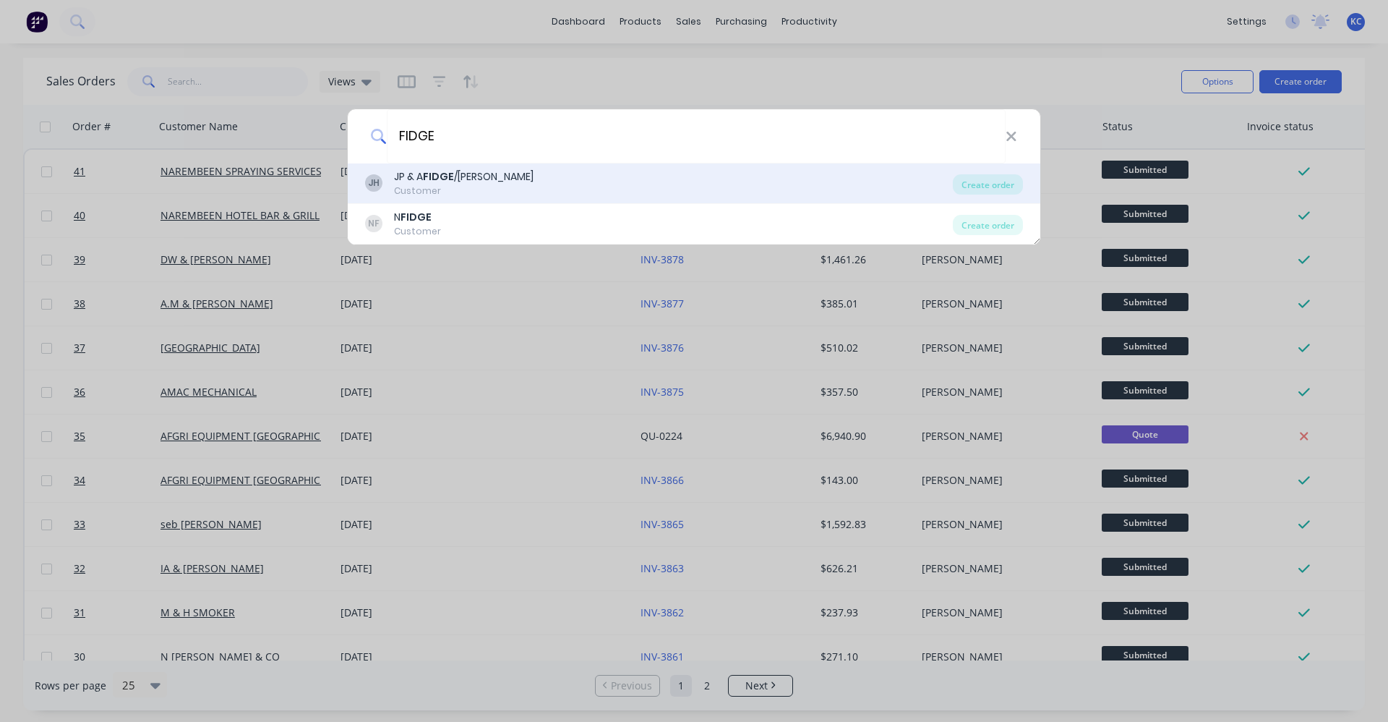
type input "FIDGE"
click at [487, 186] on div "Customer" at bounding box center [464, 190] width 140 height 13
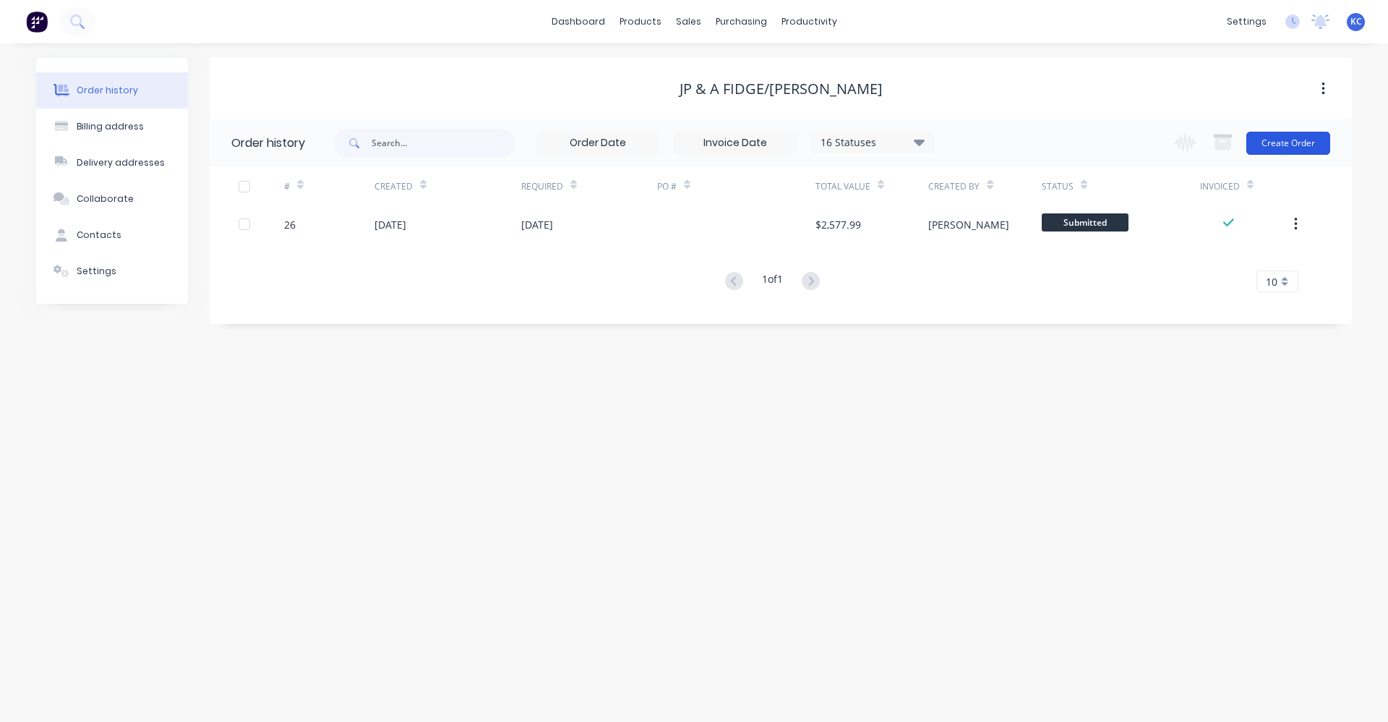
click at [1277, 141] on button "Create Order" at bounding box center [1289, 143] width 84 height 23
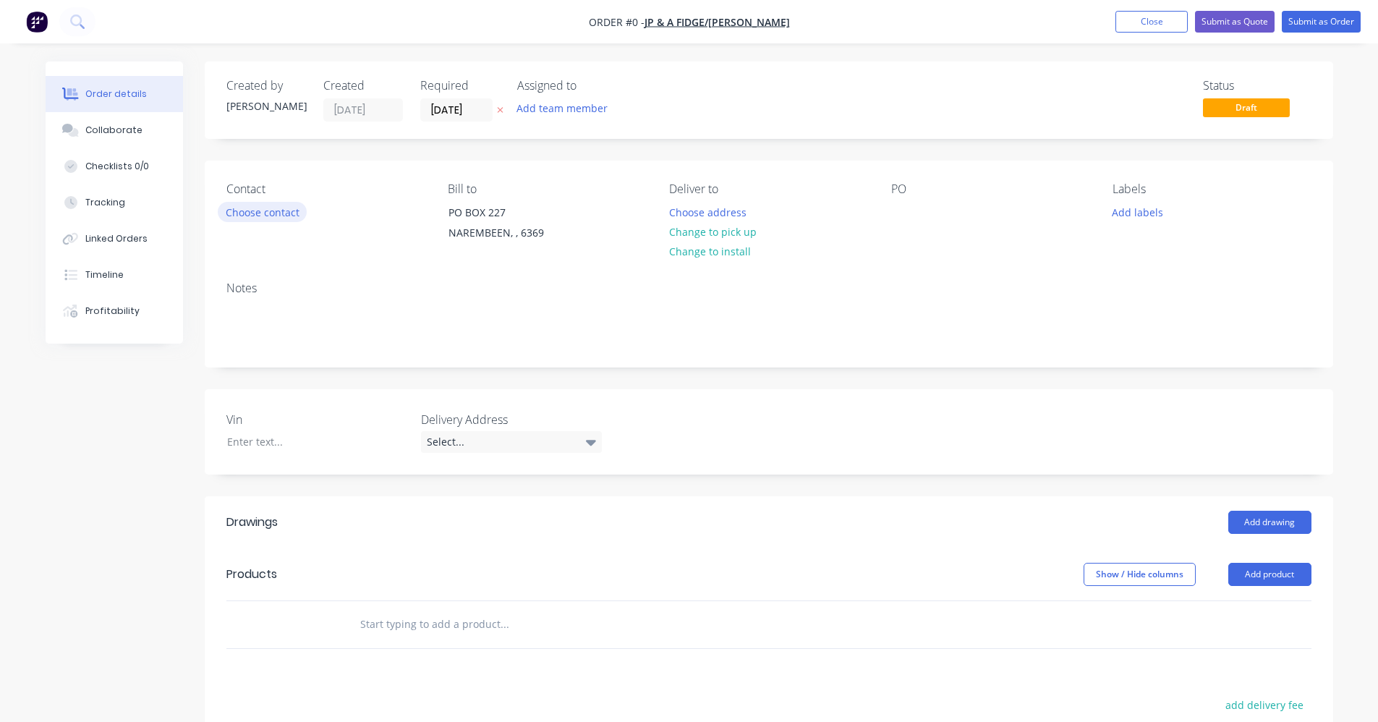
click at [282, 210] on button "Choose contact" at bounding box center [262, 212] width 89 height 20
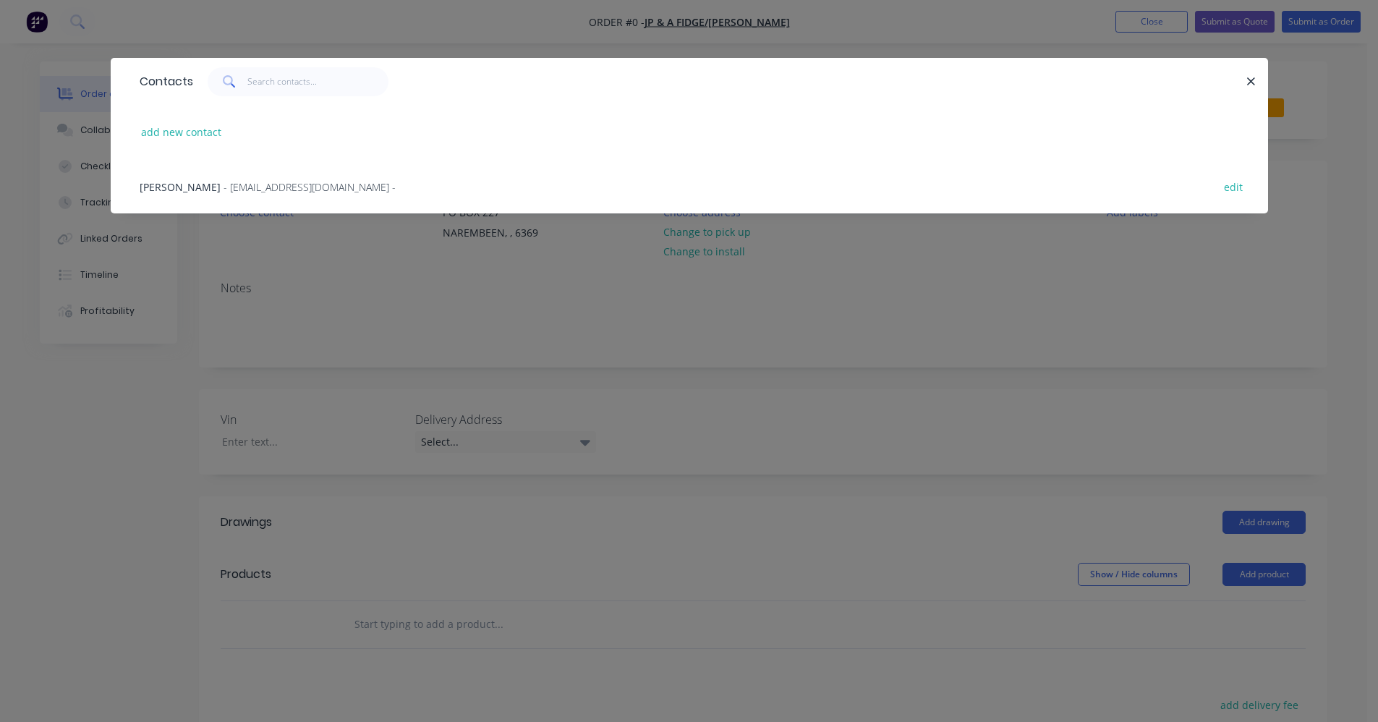
click at [281, 187] on span "- thefidges@bigpond.com -" at bounding box center [309, 187] width 172 height 14
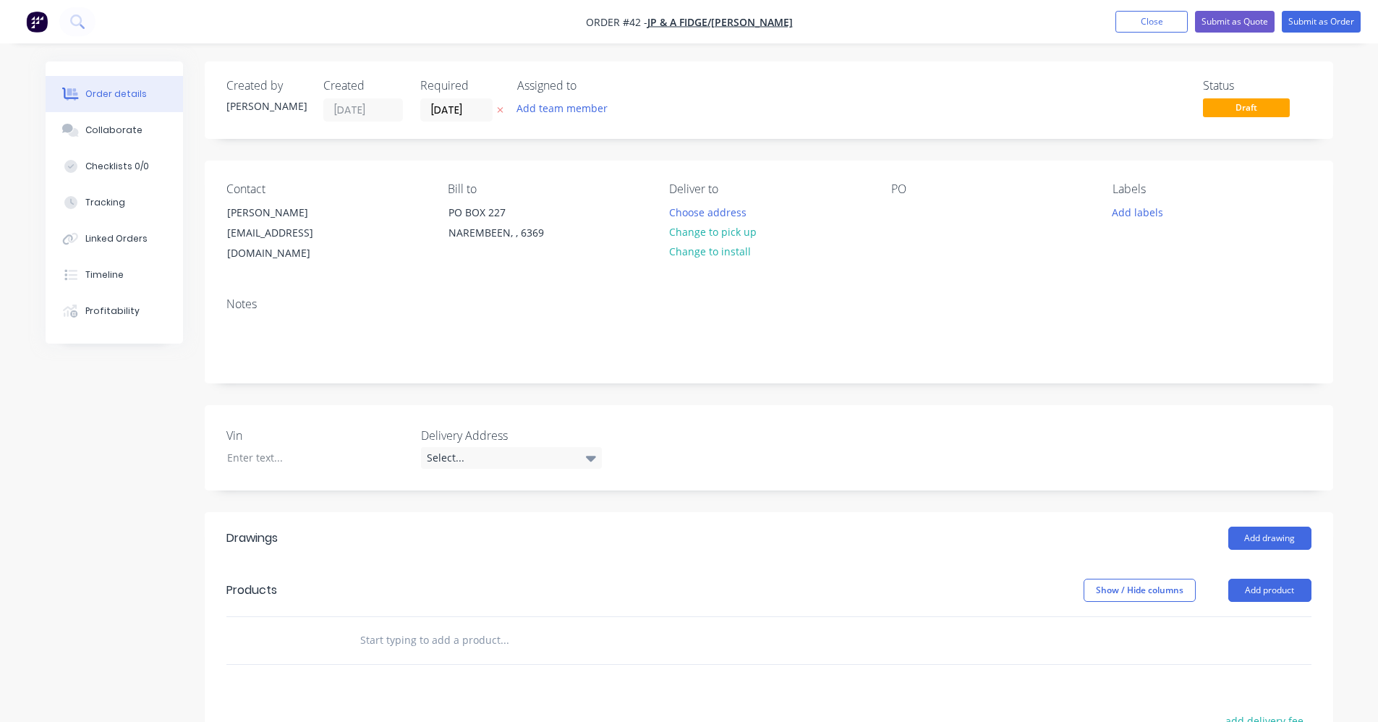
click at [394, 625] on input "text" at bounding box center [503, 639] width 289 height 29
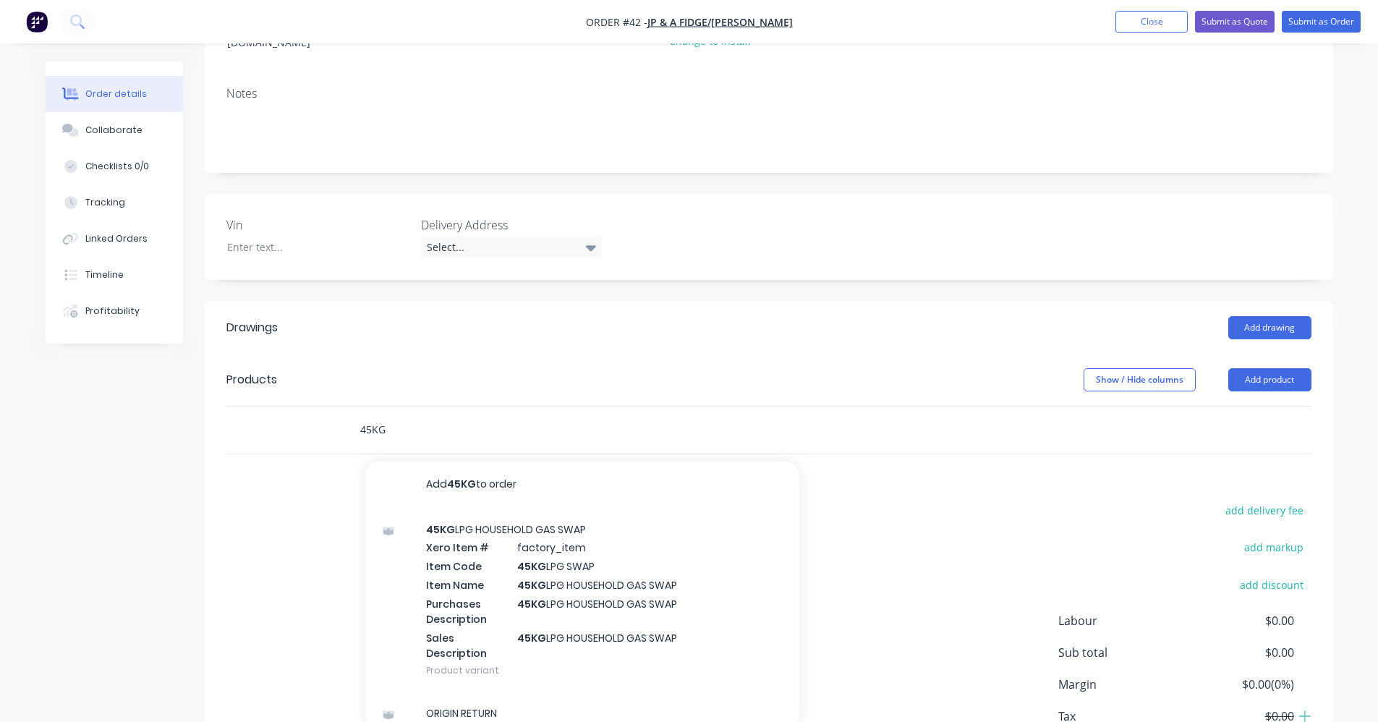
scroll to position [217, 0]
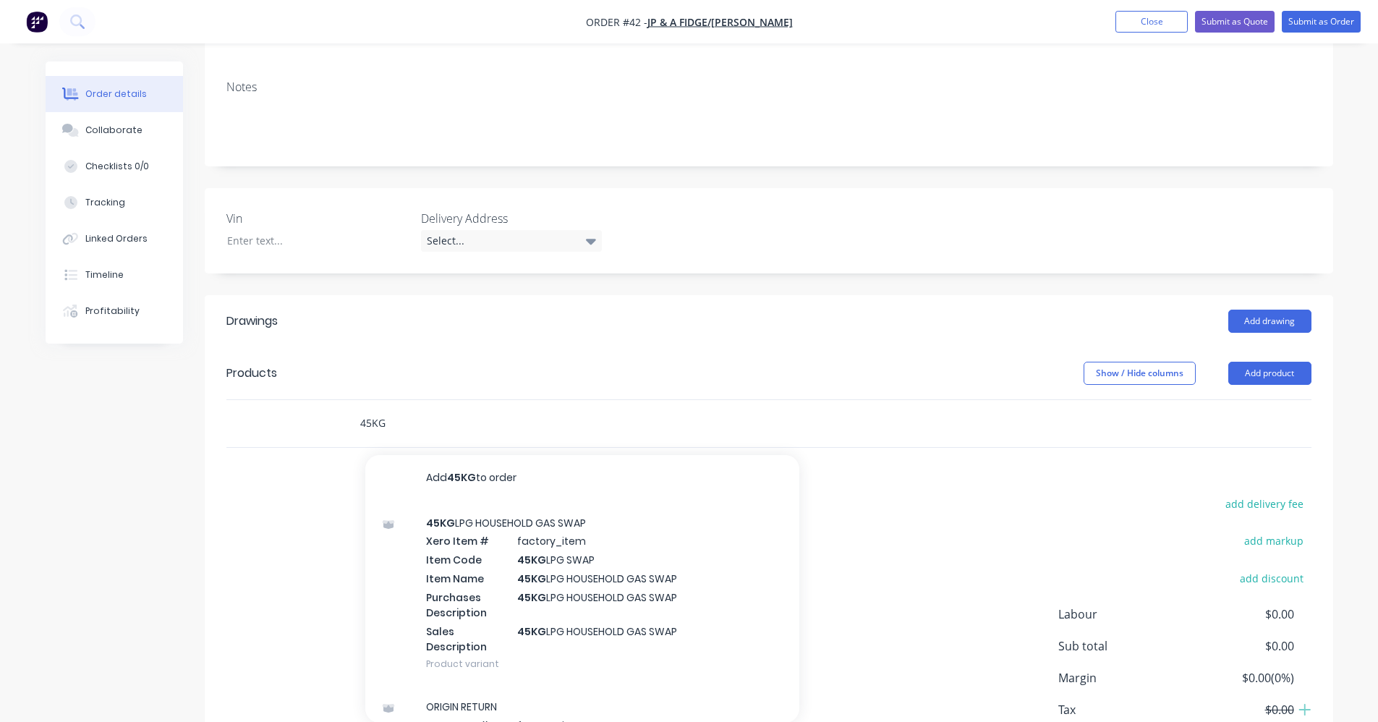
type input "45KG"
click at [594, 578] on div "45KG LPG HOUSEHOLD GAS SWAP Xero Item # factory_item Item Code 45KG LPG SWAP It…" at bounding box center [582, 593] width 434 height 184
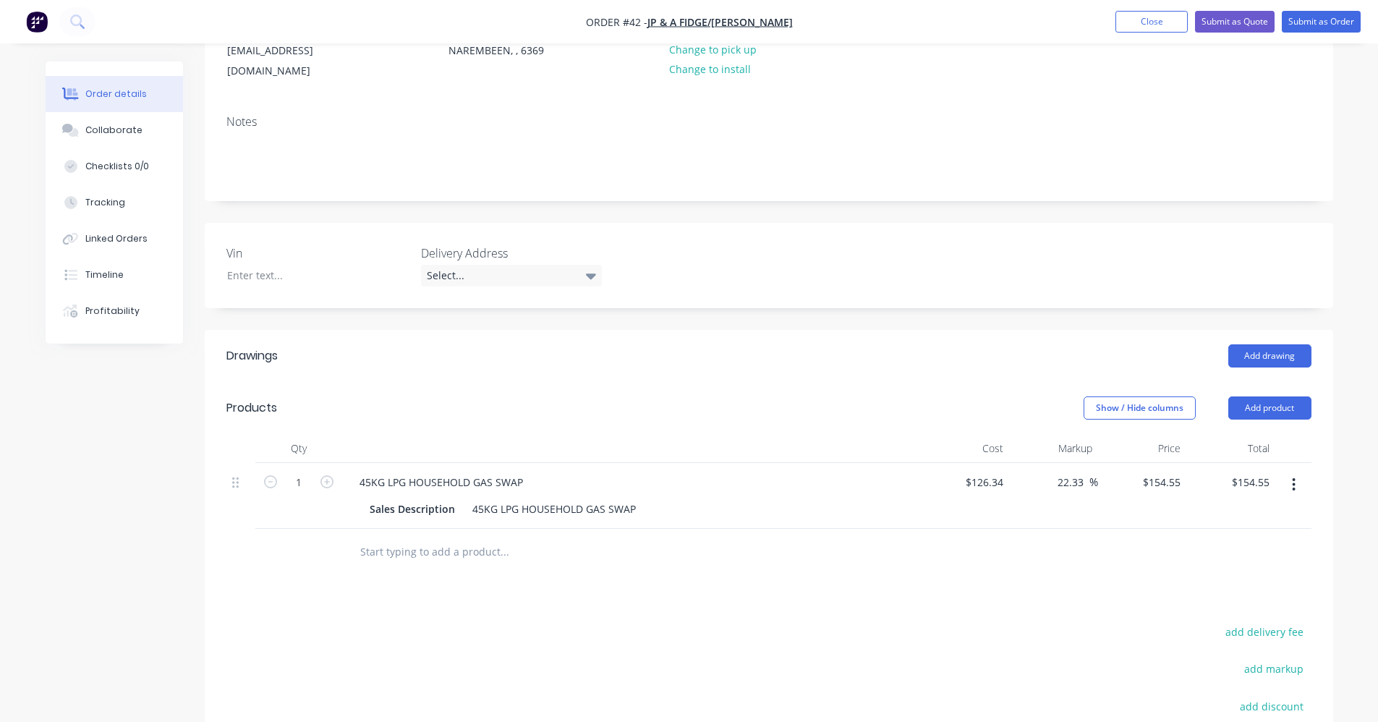
scroll to position [0, 0]
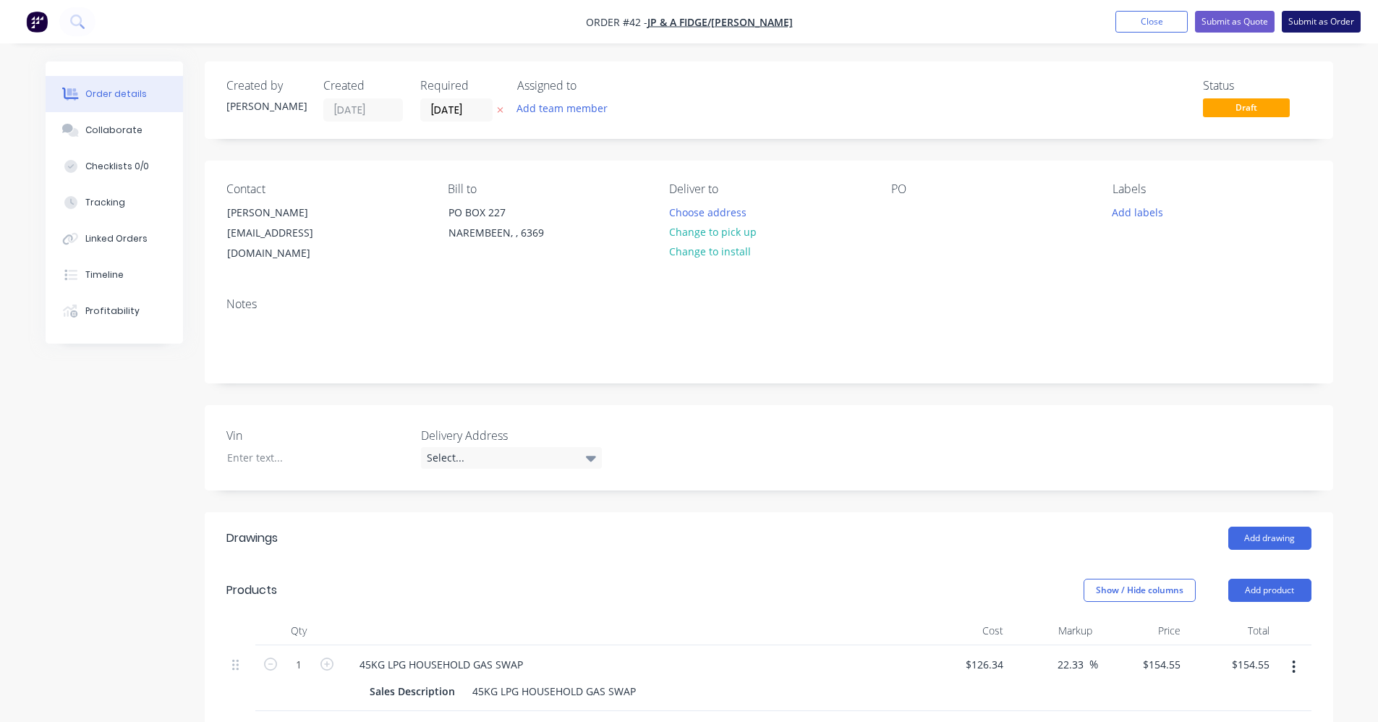
click at [1315, 21] on button "Submit as Order" at bounding box center [1320, 22] width 79 height 22
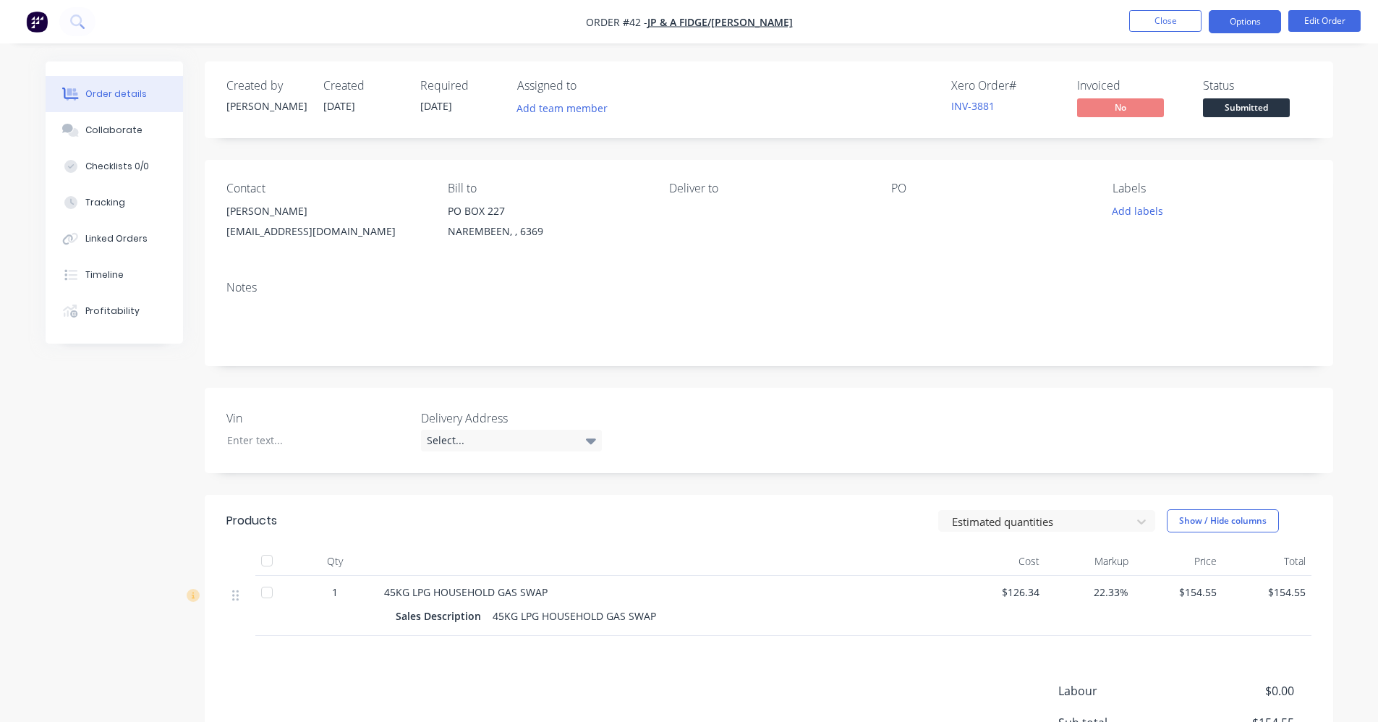
click at [1252, 23] on button "Options" at bounding box center [1244, 21] width 72 height 23
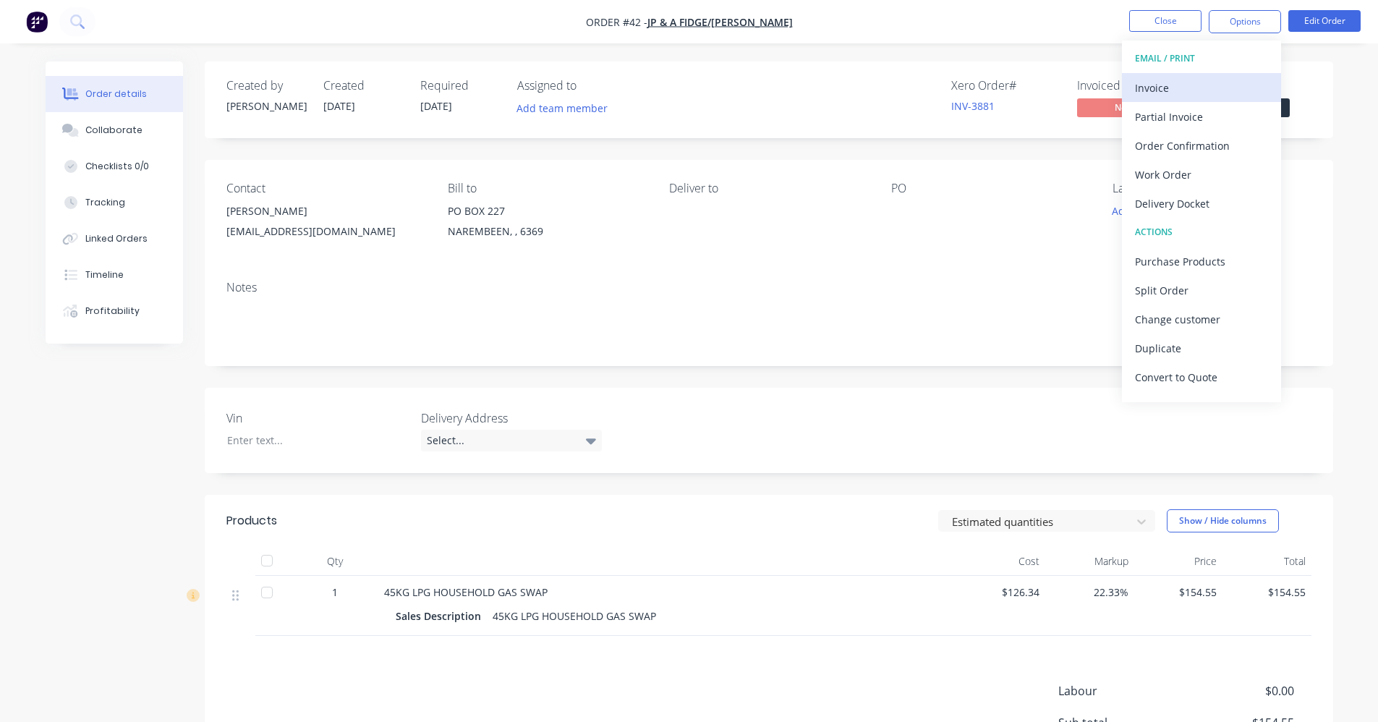
click at [1237, 97] on div "Invoice" at bounding box center [1201, 87] width 133 height 21
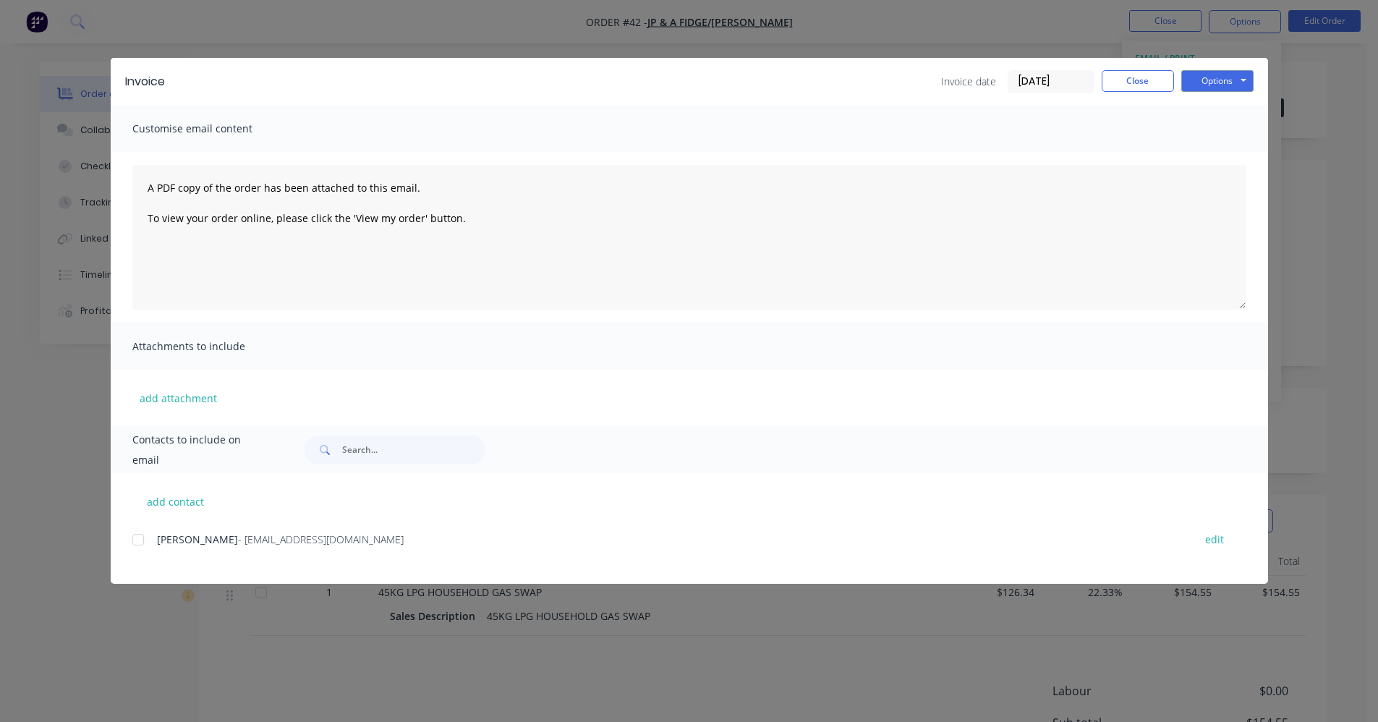
click at [140, 540] on div at bounding box center [138, 539] width 29 height 29
click at [1222, 82] on button "Options" at bounding box center [1217, 81] width 72 height 22
click at [1234, 155] on button "Email" at bounding box center [1227, 154] width 93 height 24
click at [1158, 86] on button "Close" at bounding box center [1137, 81] width 72 height 22
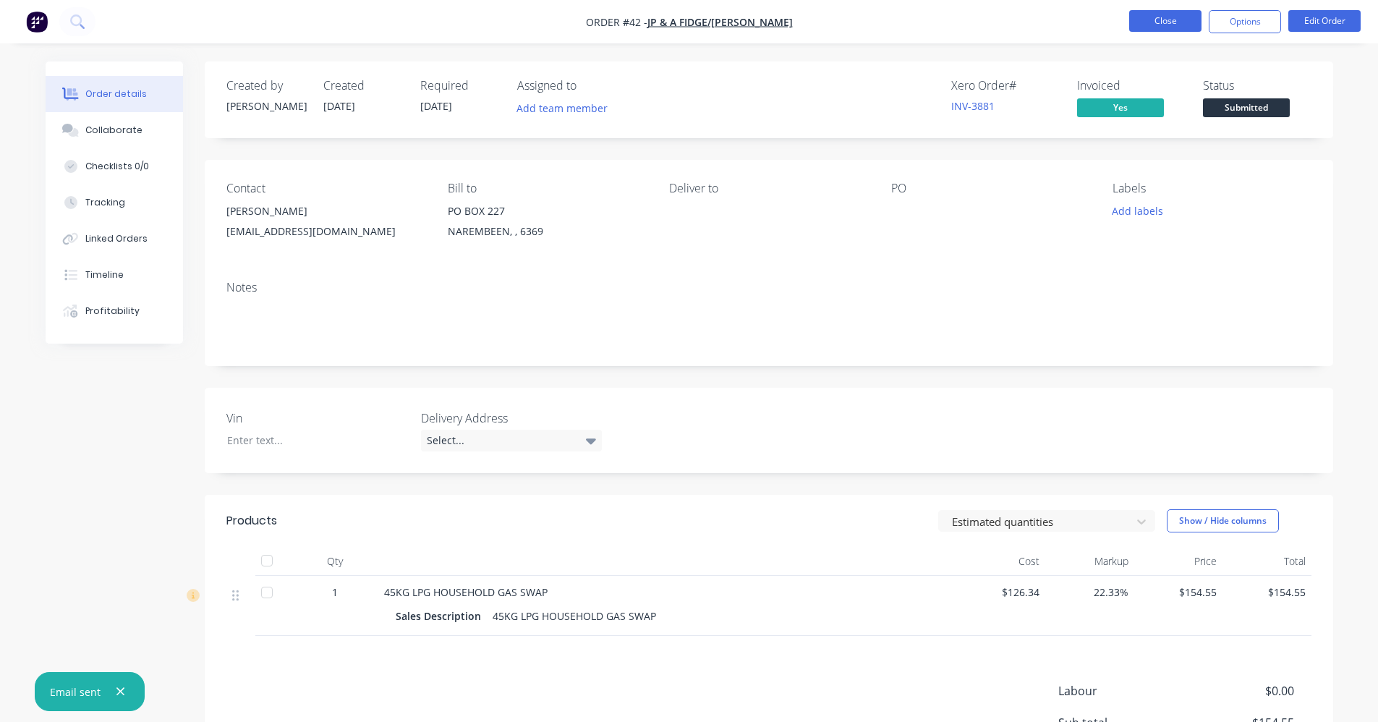
click at [1163, 14] on button "Close" at bounding box center [1165, 21] width 72 height 22
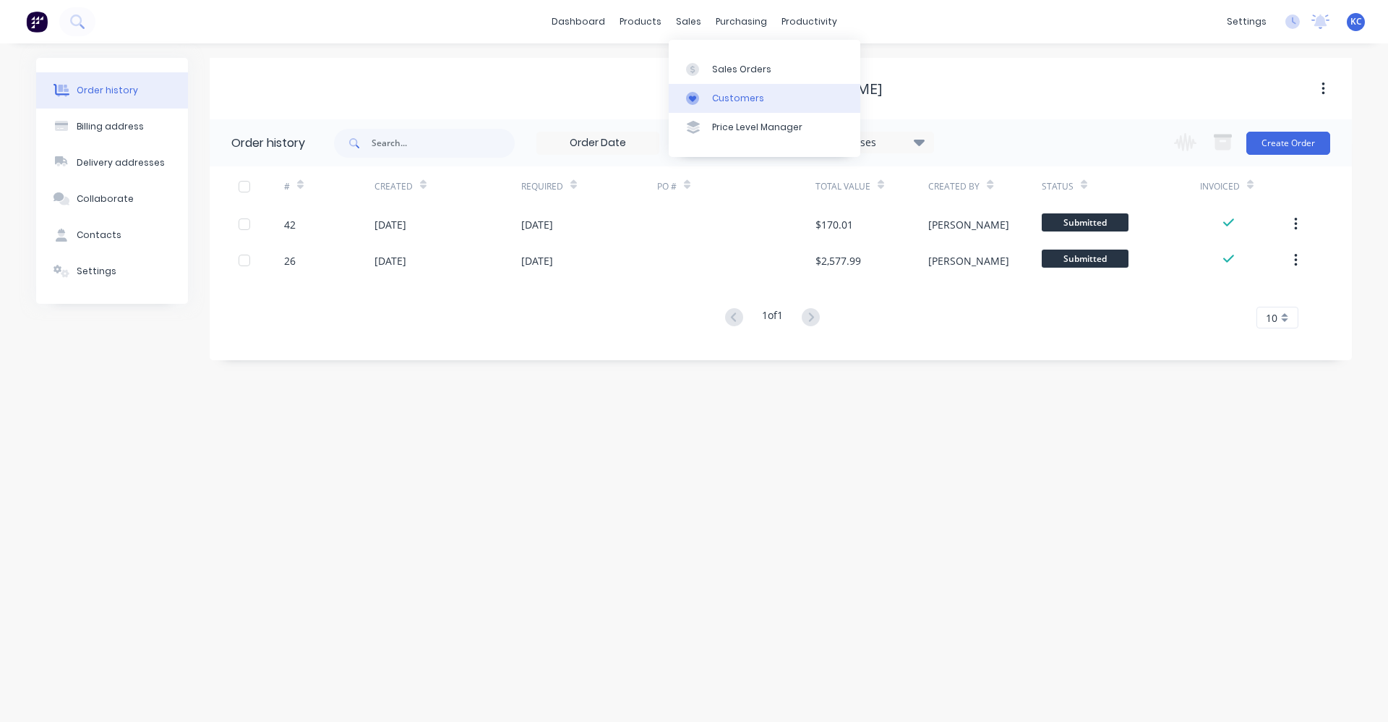
click at [741, 96] on div "Customers" at bounding box center [738, 98] width 52 height 13
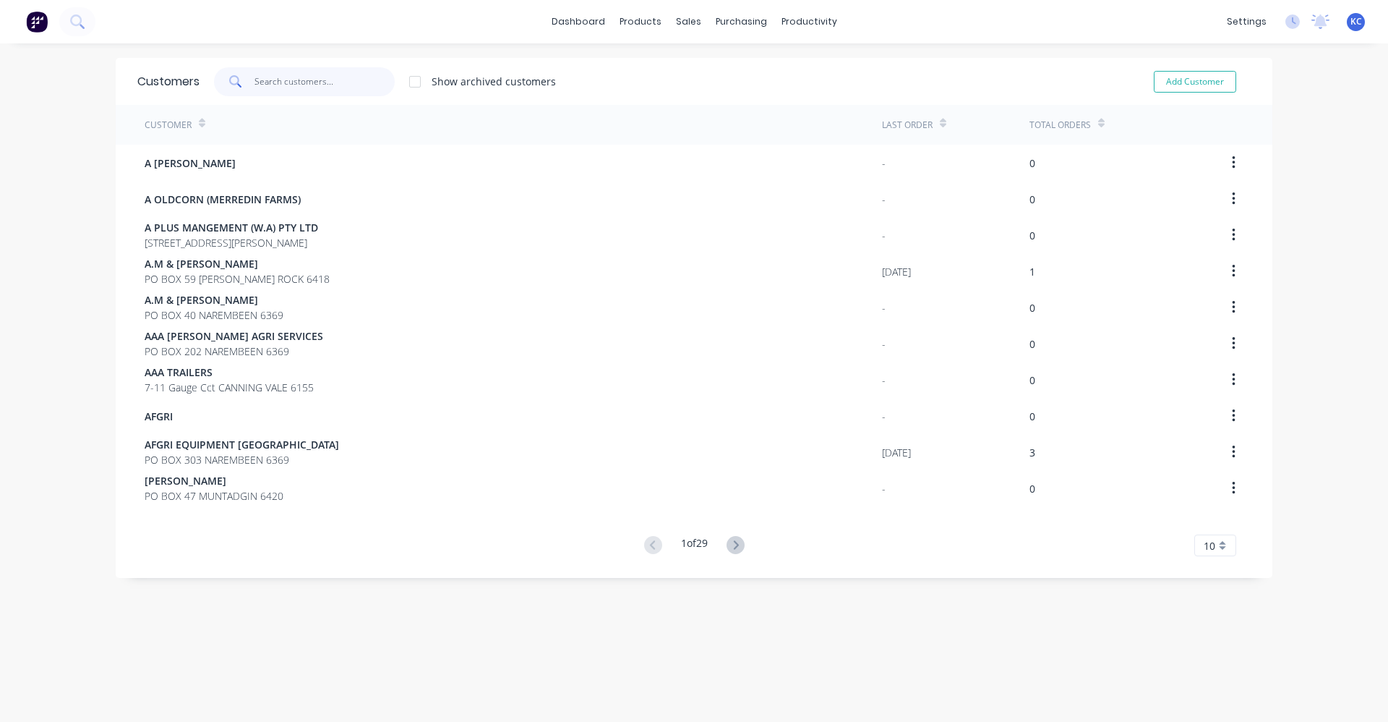
click at [330, 77] on input "text" at bounding box center [325, 81] width 141 height 29
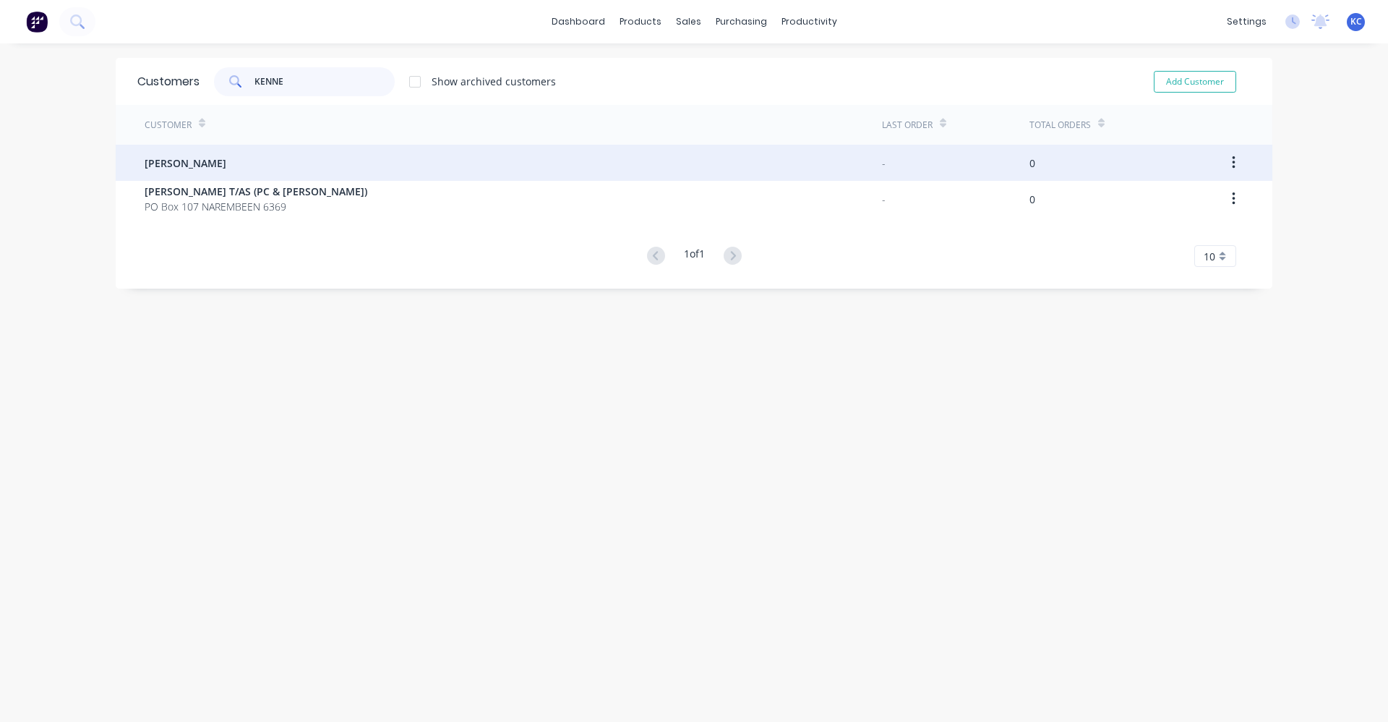
type input "KENNE"
click at [311, 158] on div "[PERSON_NAME]" at bounding box center [514, 163] width 738 height 36
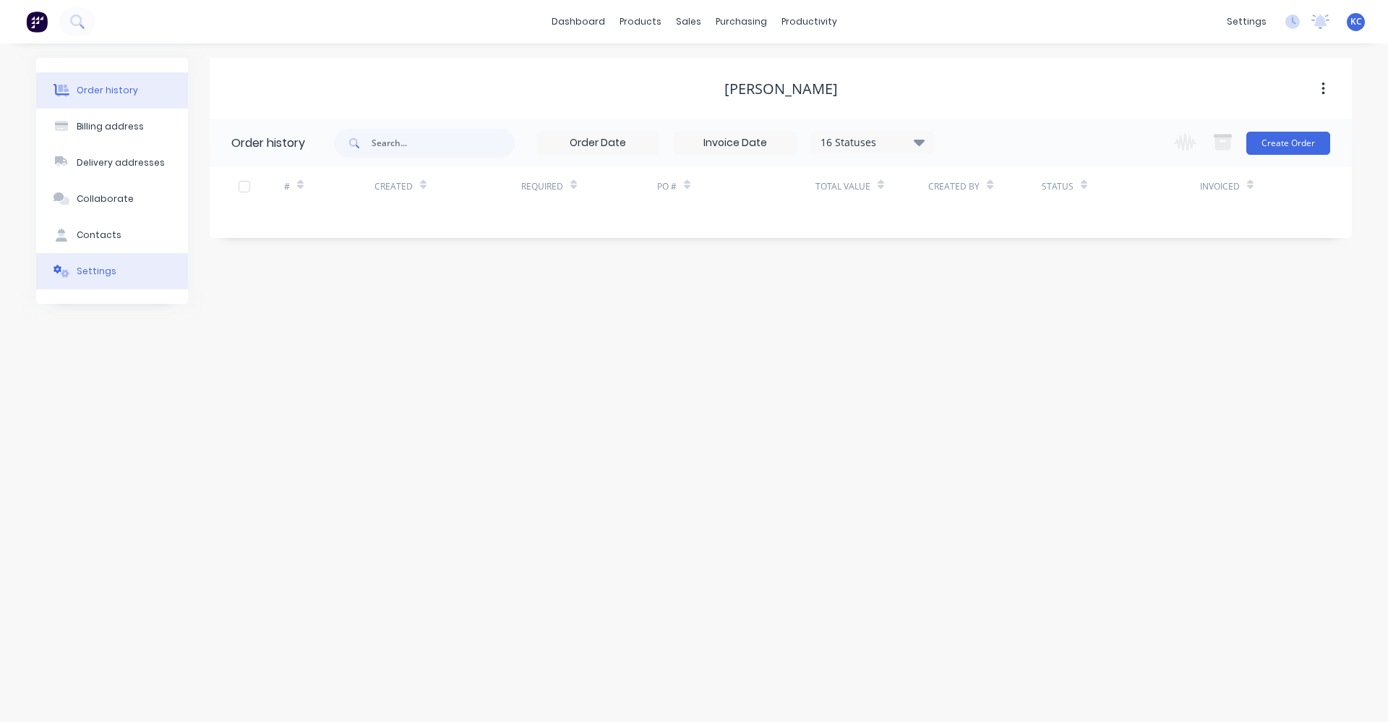
click at [104, 268] on div "Settings" at bounding box center [97, 271] width 40 height 13
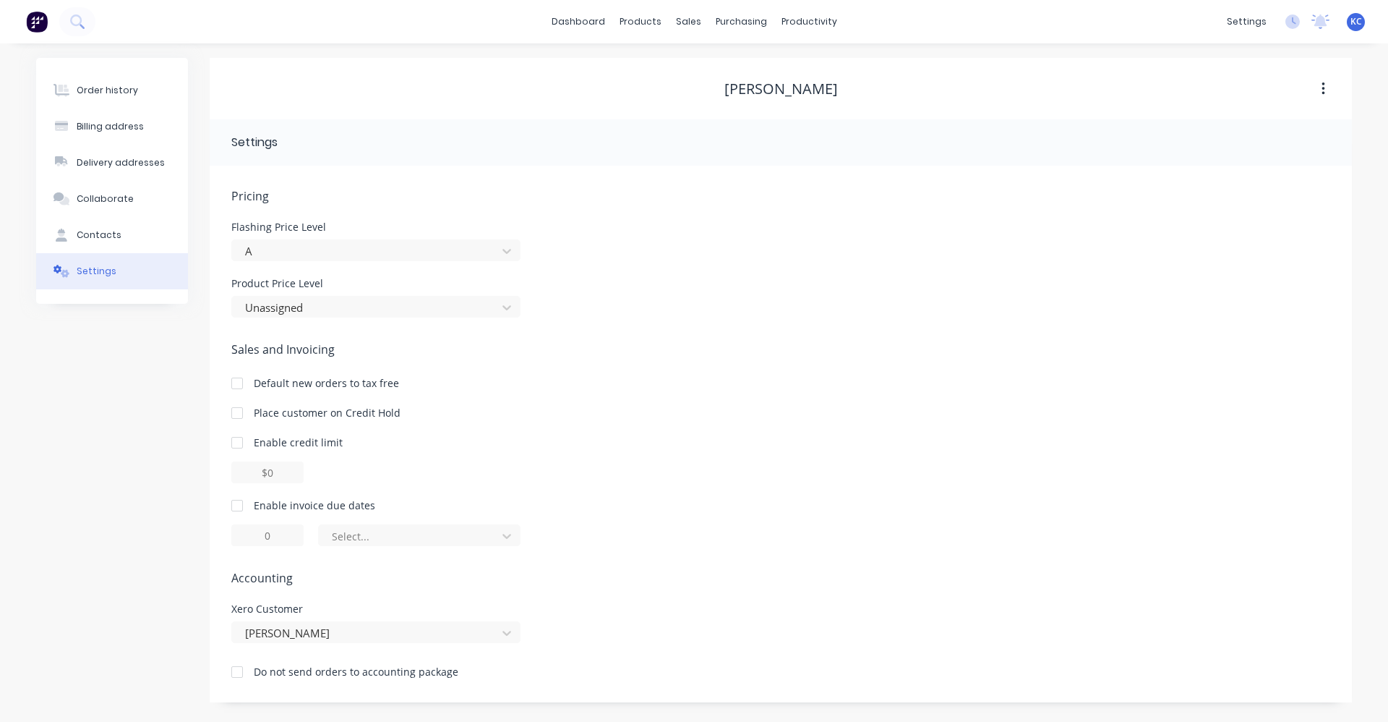
click at [239, 505] on div at bounding box center [237, 505] width 29 height 29
type input "1"
click at [283, 539] on input "1" at bounding box center [267, 535] width 72 height 22
type input "7"
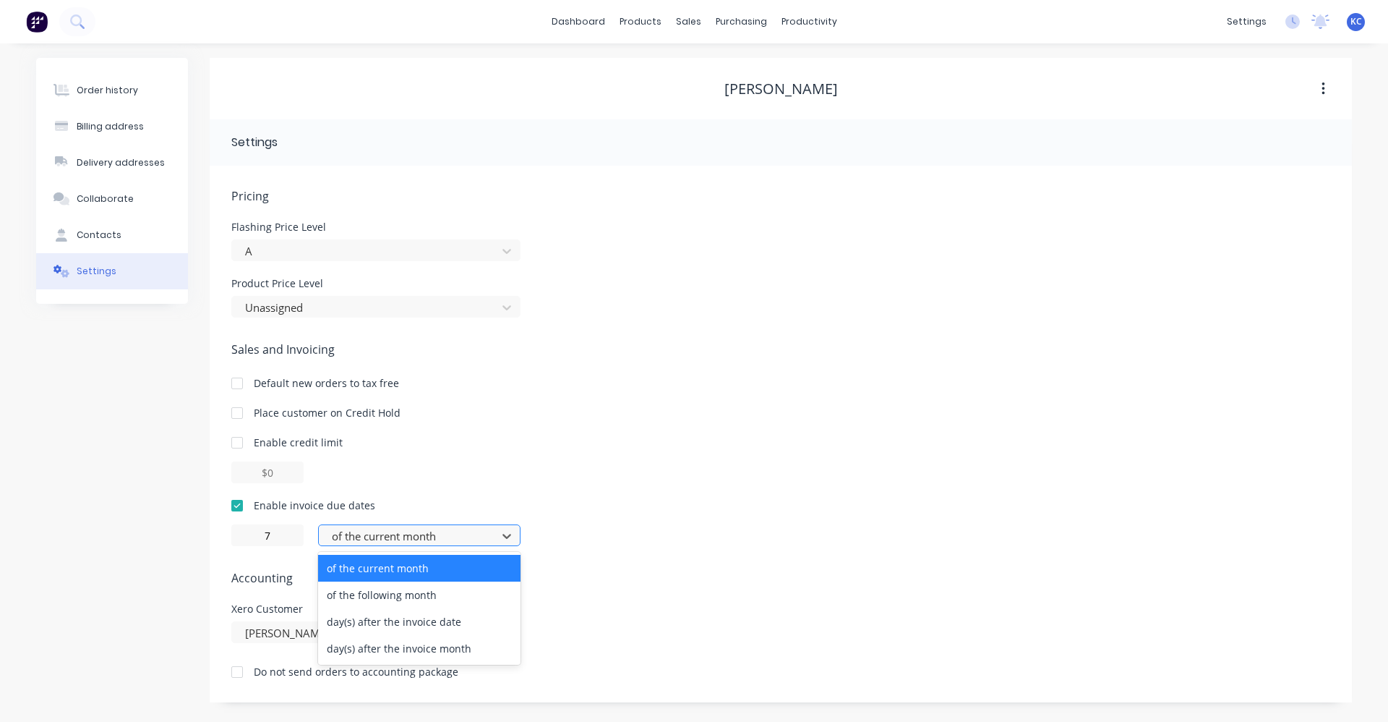
click at [377, 530] on div at bounding box center [409, 536] width 159 height 18
click at [411, 628] on div "day(s) after the invoice date" at bounding box center [419, 621] width 202 height 27
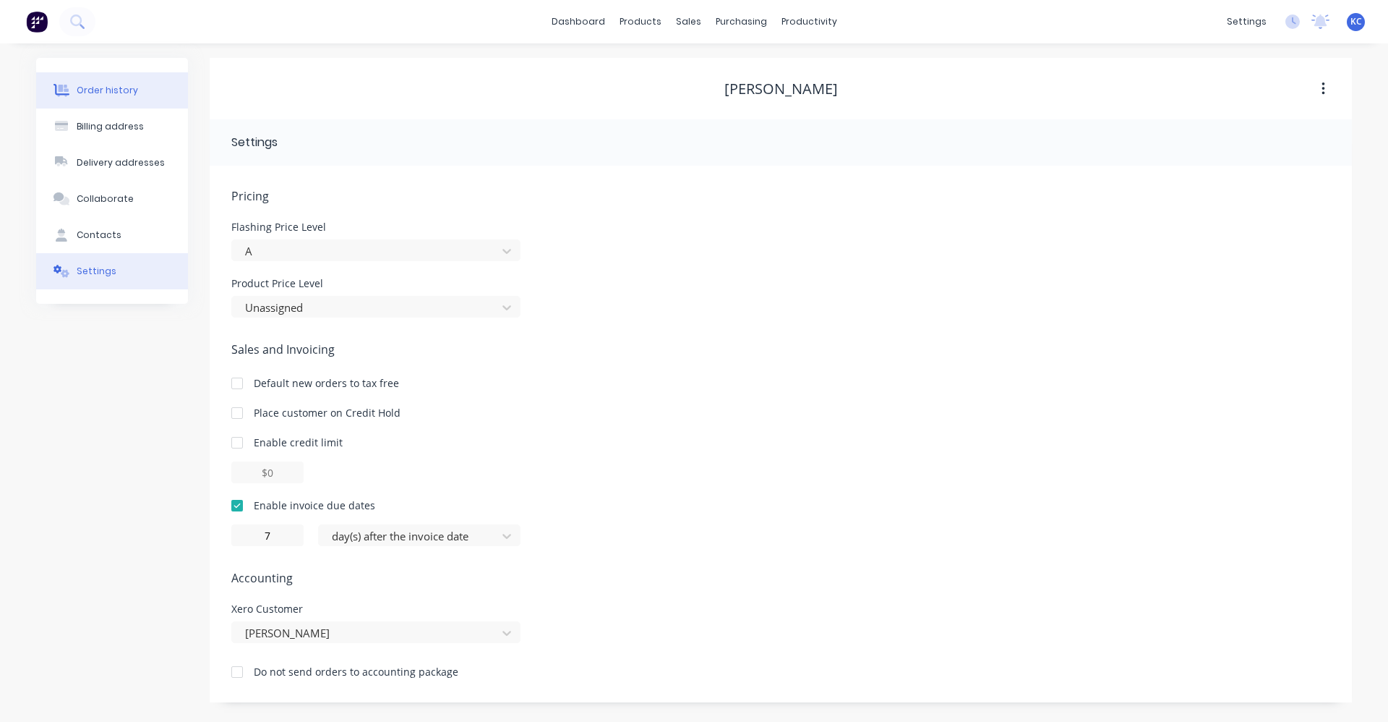
click at [101, 90] on div "Order history" at bounding box center [107, 90] width 61 height 13
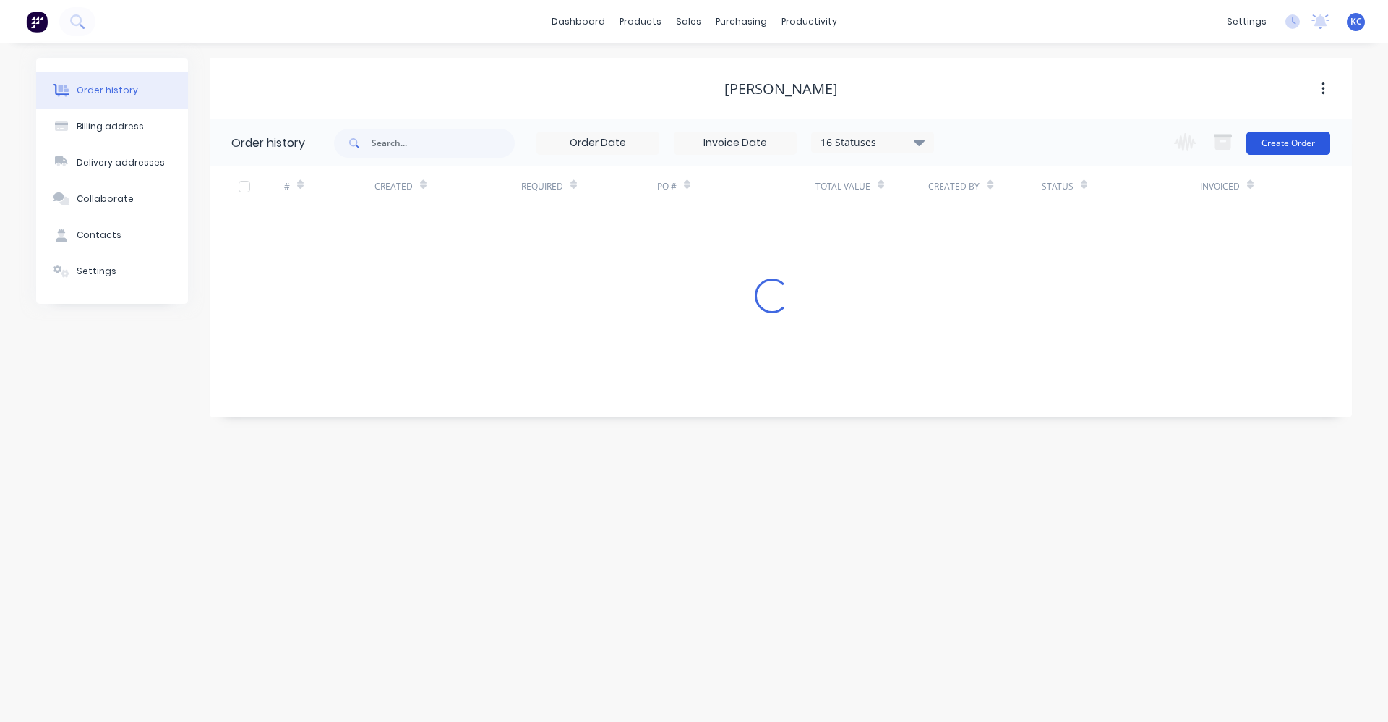
click at [1272, 141] on button "Create Order" at bounding box center [1289, 143] width 84 height 23
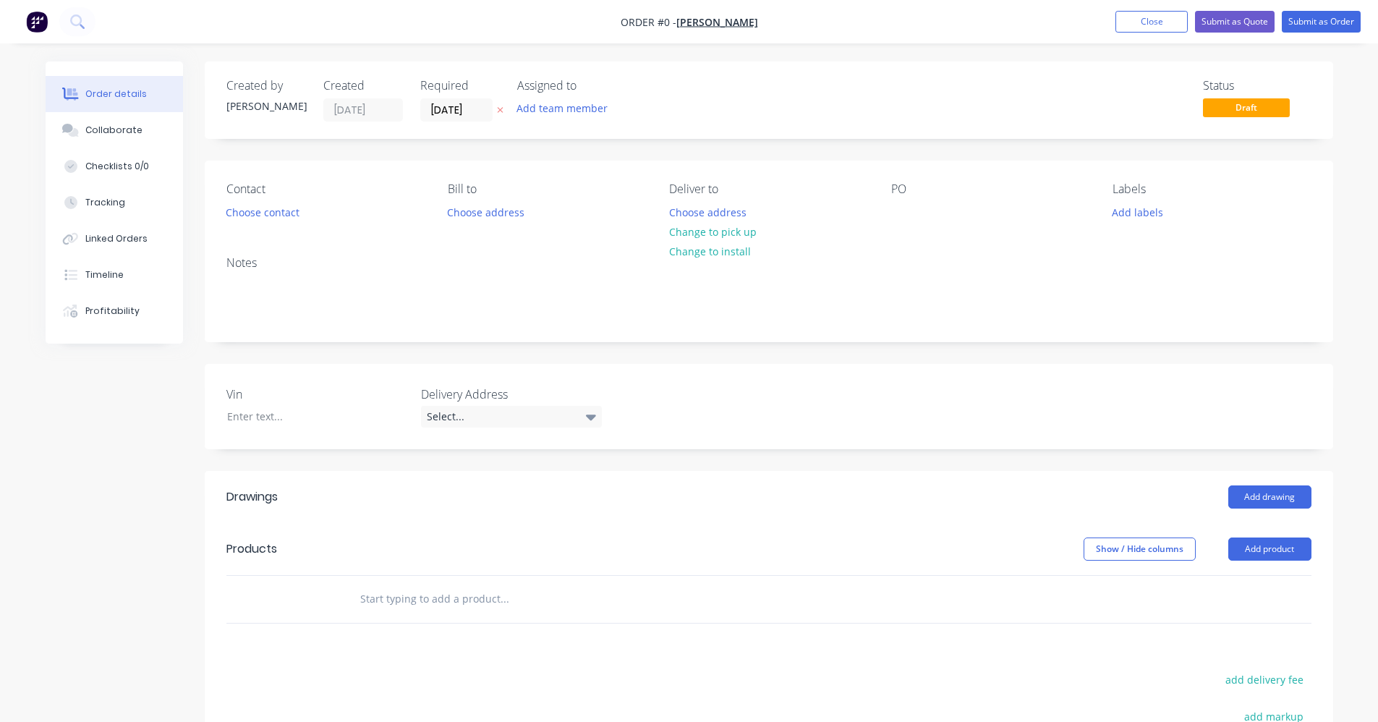
click at [401, 602] on input "text" at bounding box center [503, 598] width 289 height 29
type input "45KG"
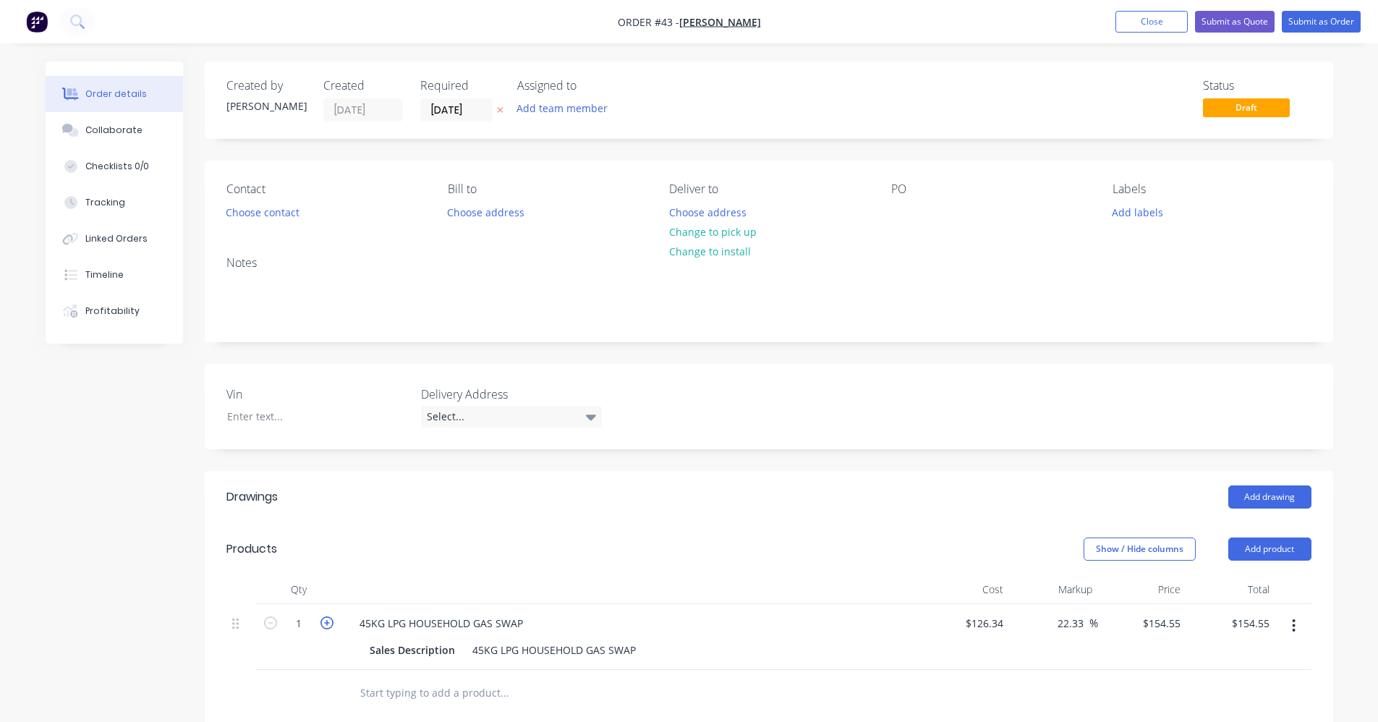
click at [325, 625] on icon "button" at bounding box center [326, 622] width 13 height 13
type input "2"
type input "$309.10"
click at [1310, 22] on button "Submit as Order" at bounding box center [1320, 22] width 79 height 22
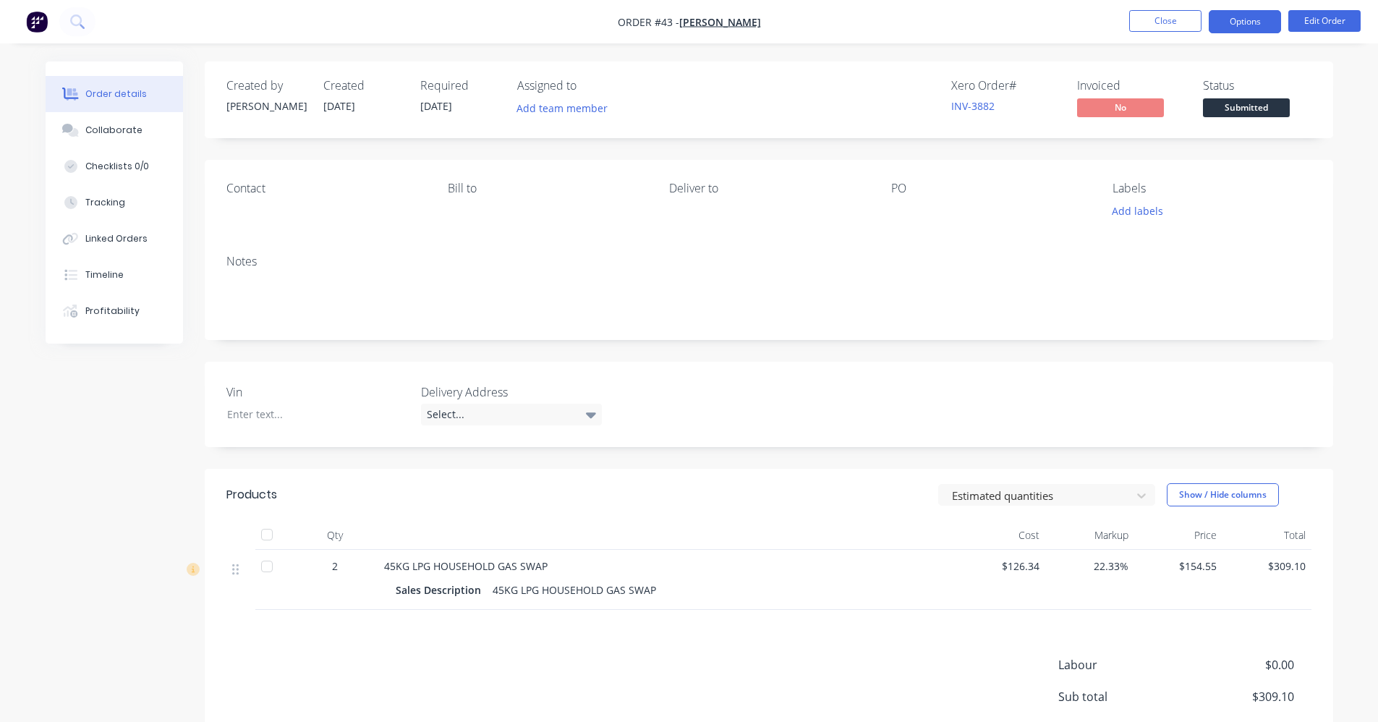
click at [1269, 20] on button "Options" at bounding box center [1244, 21] width 72 height 23
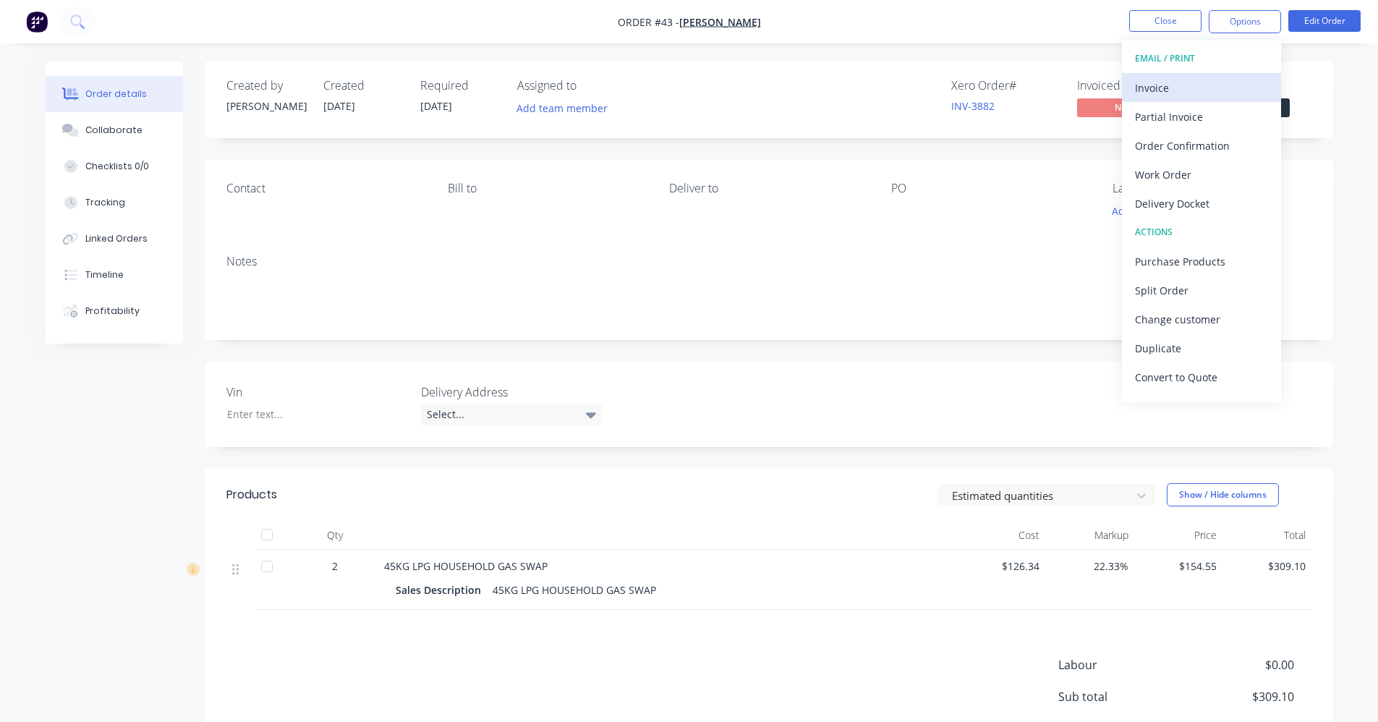
click at [1221, 90] on div "Invoice" at bounding box center [1201, 87] width 133 height 21
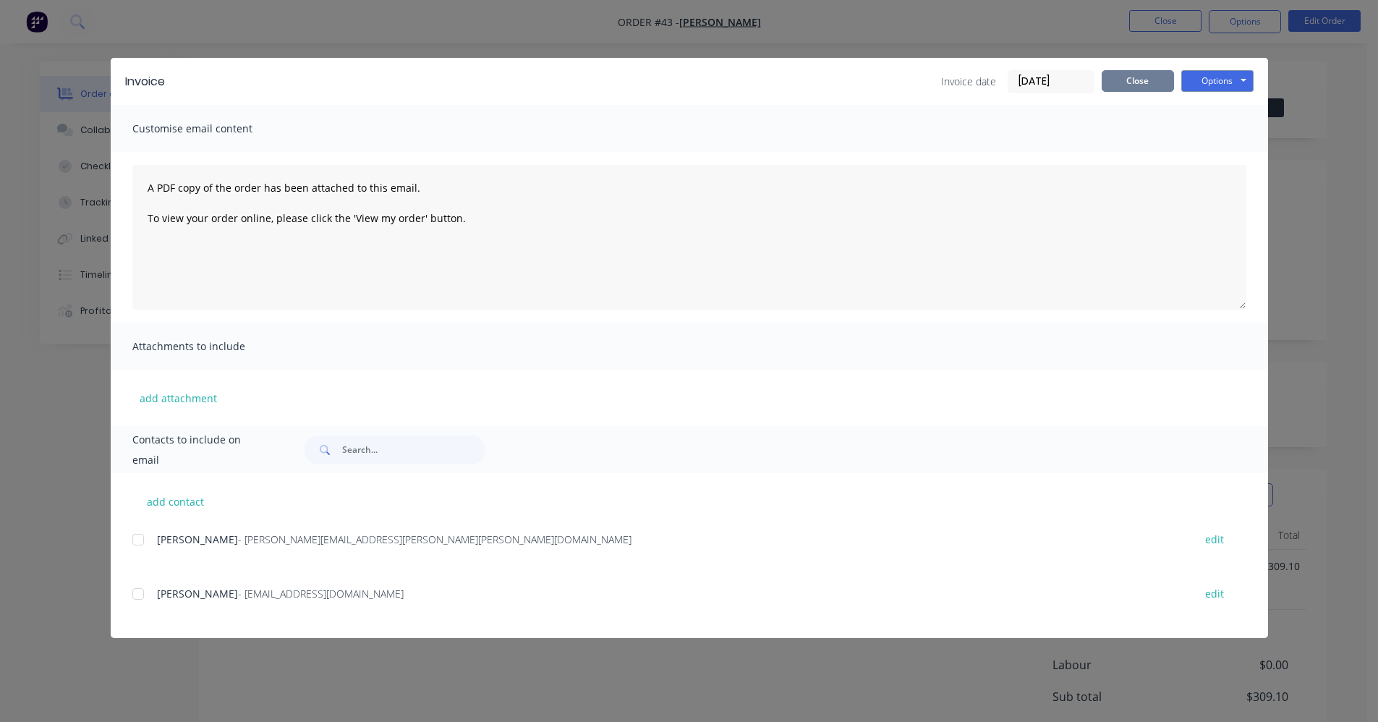
click at [1134, 81] on button "Close" at bounding box center [1137, 81] width 72 height 22
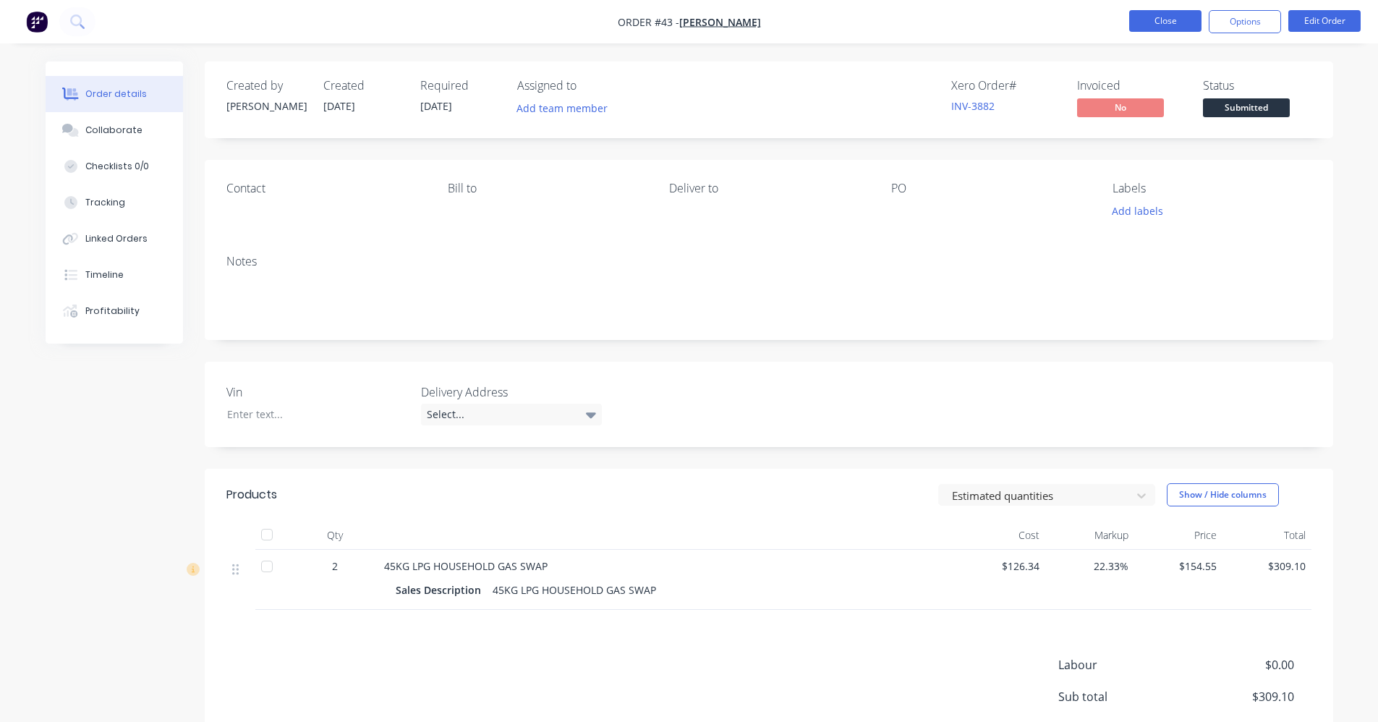
click at [1167, 25] on button "Close" at bounding box center [1165, 21] width 72 height 22
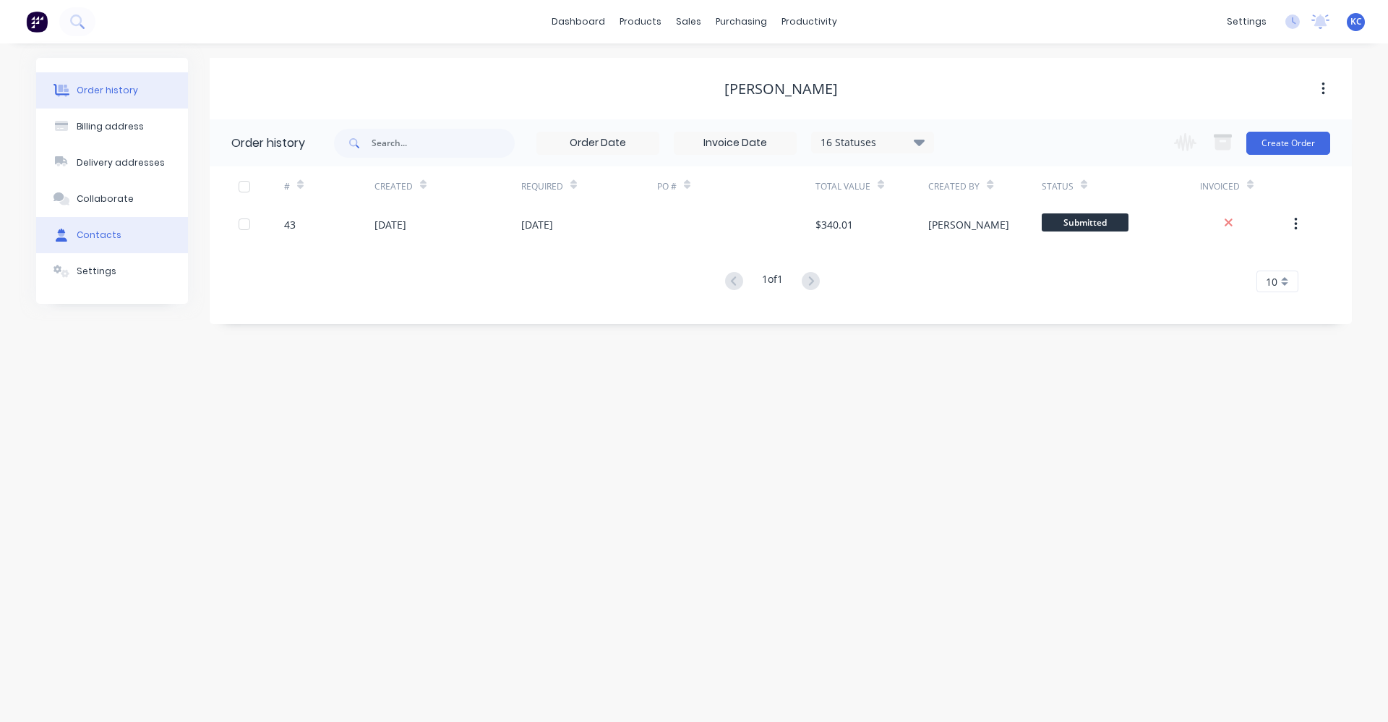
click at [137, 239] on button "Contacts" at bounding box center [112, 235] width 152 height 36
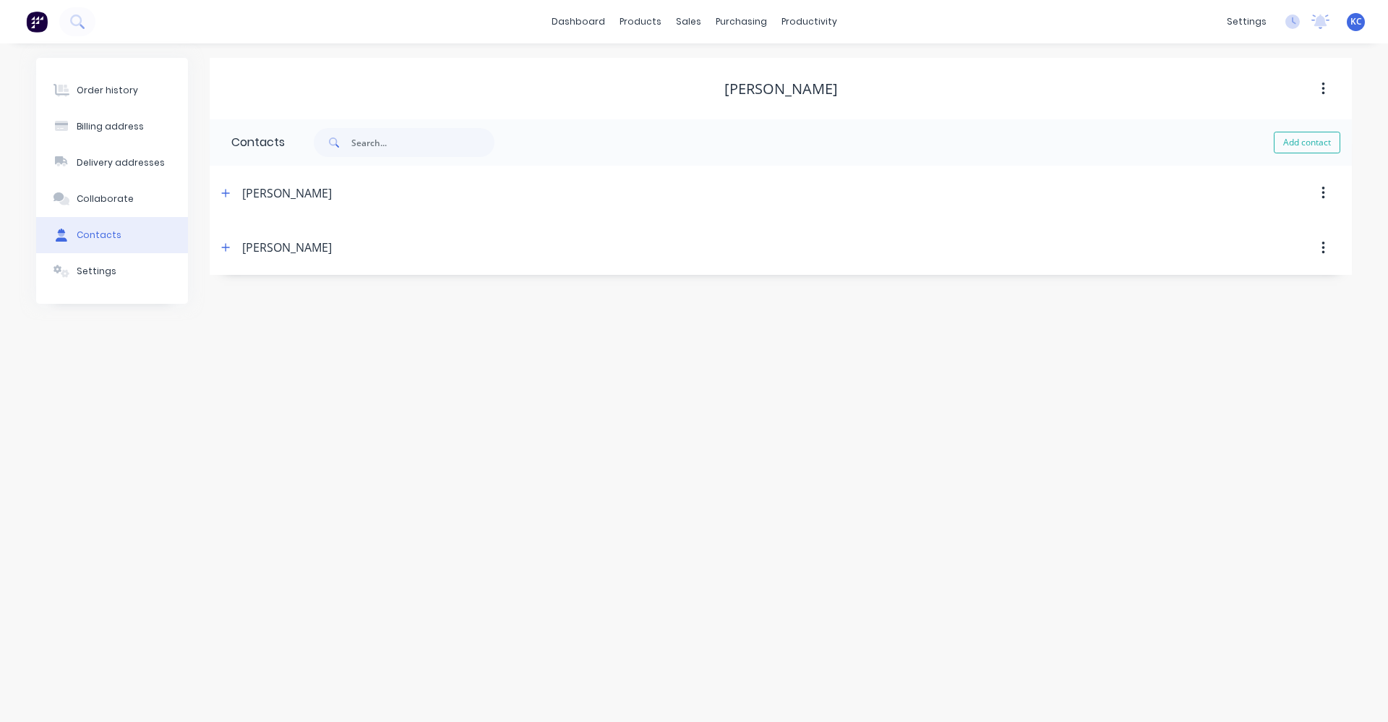
click at [1326, 193] on button "button" at bounding box center [1324, 193] width 34 height 26
click at [330, 187] on div "[PERSON_NAME]" at bounding box center [287, 192] width 90 height 17
click at [367, 140] on input "text" at bounding box center [422, 142] width 143 height 29
click at [1321, 247] on button "button" at bounding box center [1324, 248] width 34 height 26
click at [1264, 294] on div "Delete" at bounding box center [1271, 286] width 111 height 21
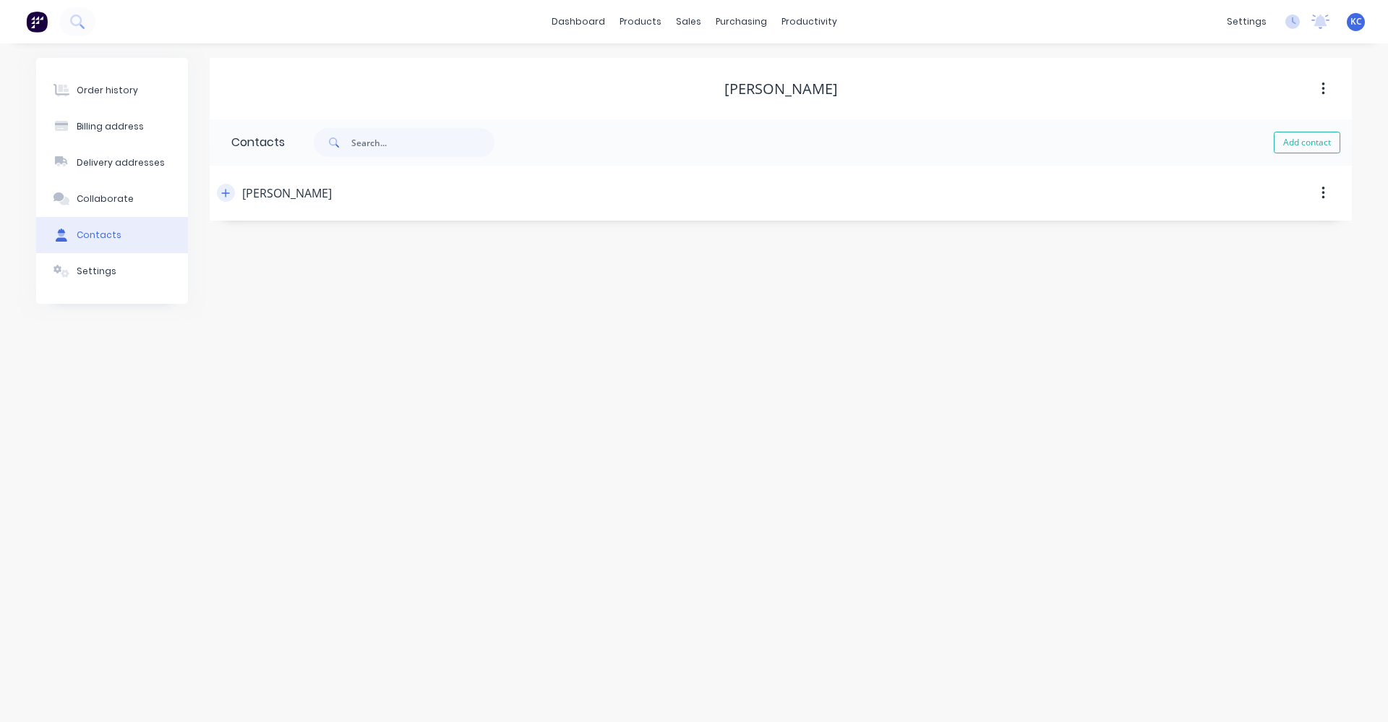
click at [223, 193] on icon "button" at bounding box center [226, 193] width 8 height 8
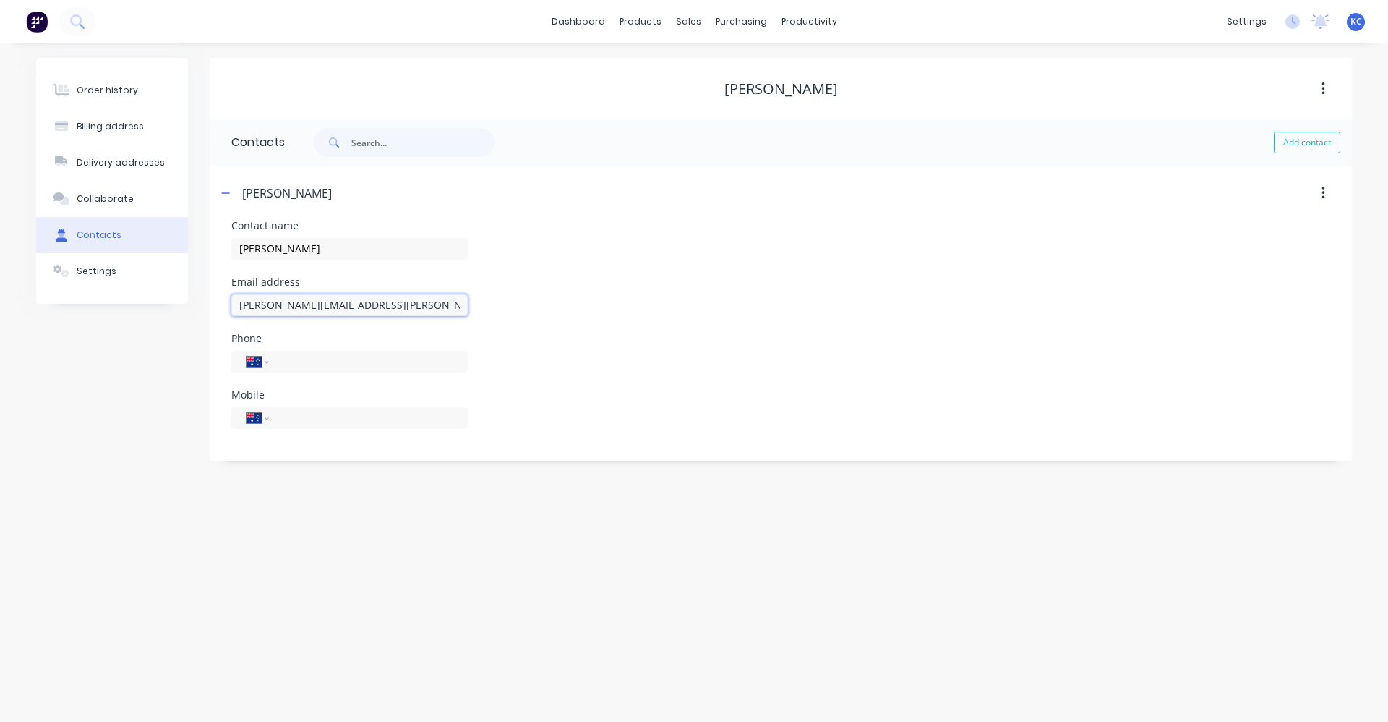
drag, startPoint x: 338, startPoint y: 307, endPoint x: 227, endPoint y: 313, distance: 111.5
click at [227, 313] on div "Contact name JAMES KENNEDY Email address james.peter.kennedy@gmail.com Phone In…" at bounding box center [781, 341] width 1143 height 240
type input "kennedycivil.wa@gmail.com"
click at [612, 296] on div "Email address kennedycivil.wa@gmail.com" at bounding box center [780, 305] width 1099 height 56
click at [82, 95] on div "Order history" at bounding box center [107, 90] width 61 height 13
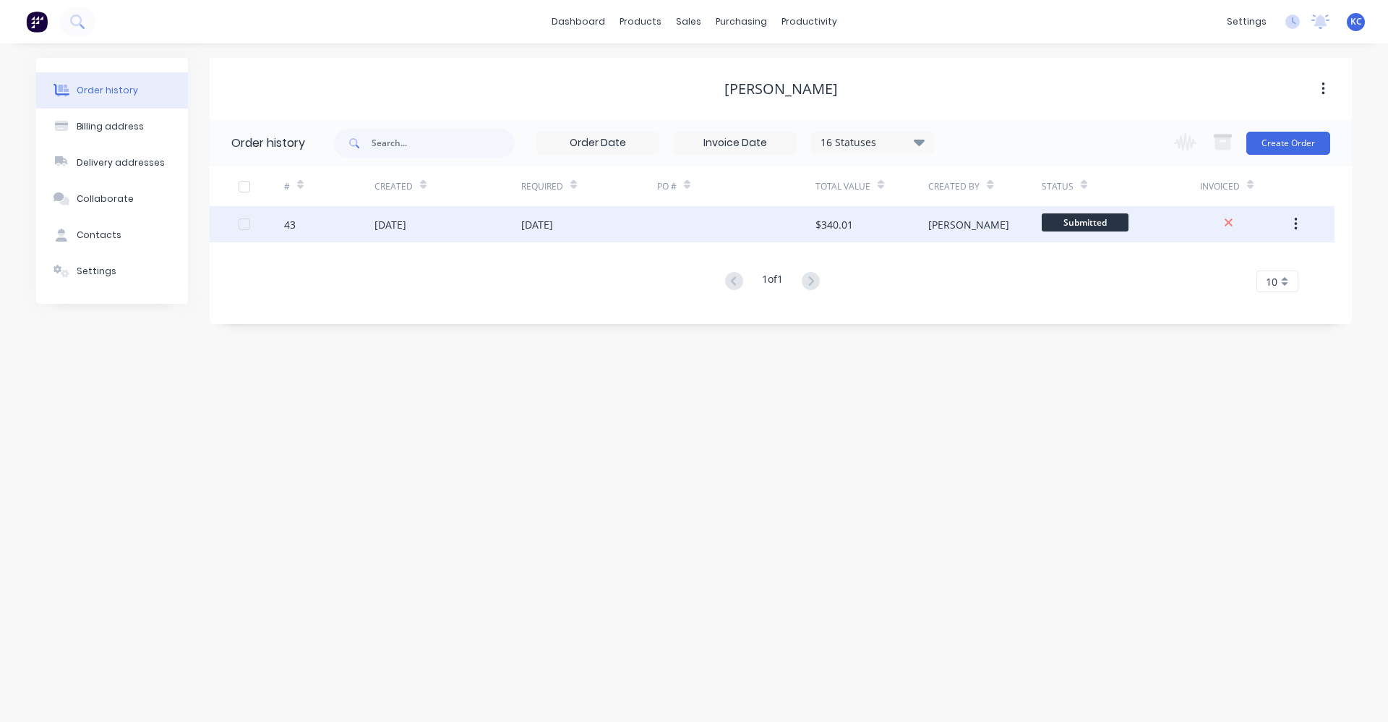
click at [853, 228] on div "$340.01" at bounding box center [835, 224] width 38 height 15
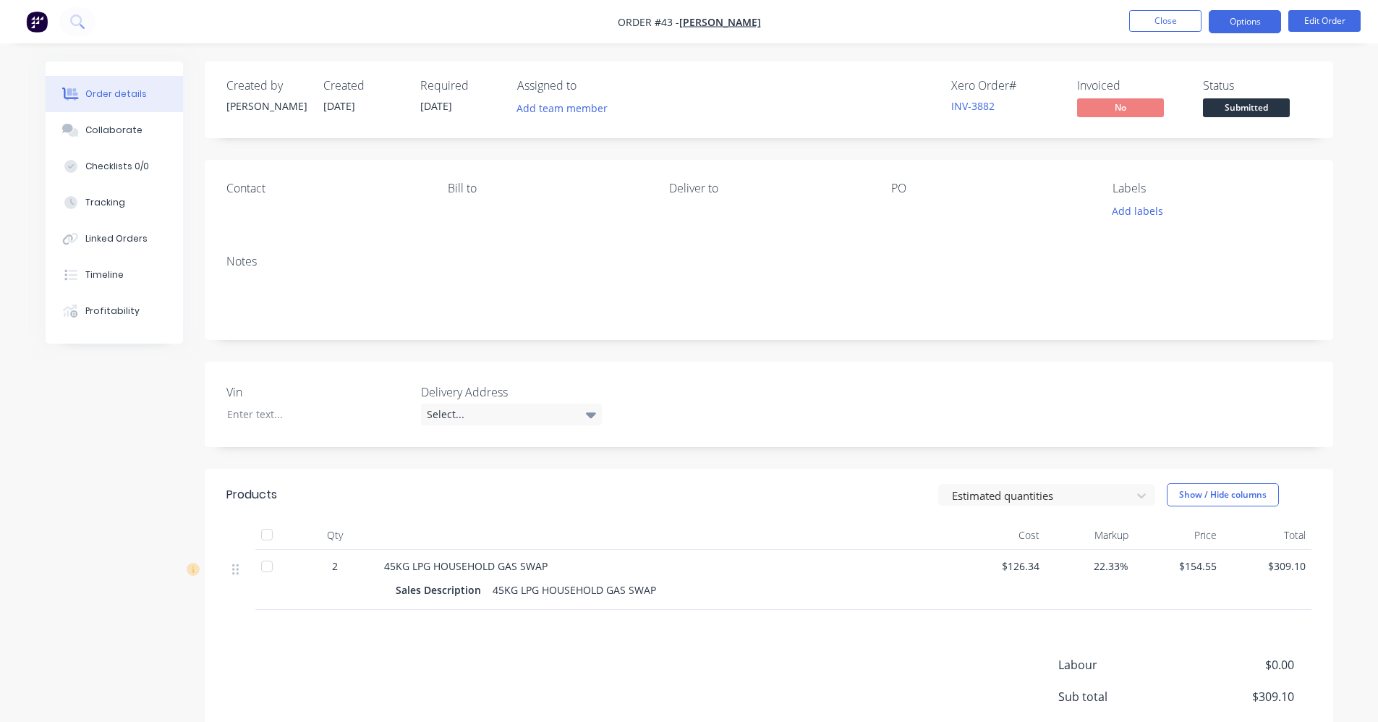
click at [1239, 29] on button "Options" at bounding box center [1244, 21] width 72 height 23
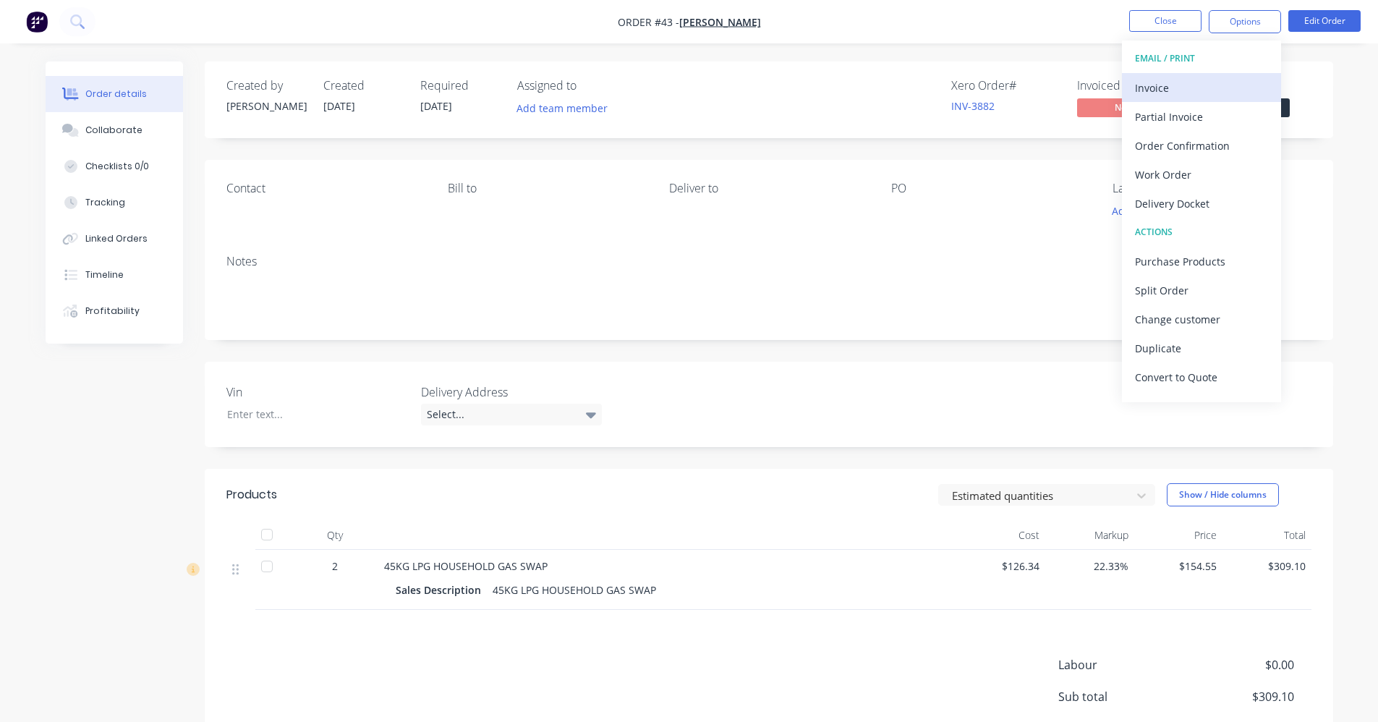
click at [1224, 87] on div "Invoice" at bounding box center [1201, 87] width 133 height 21
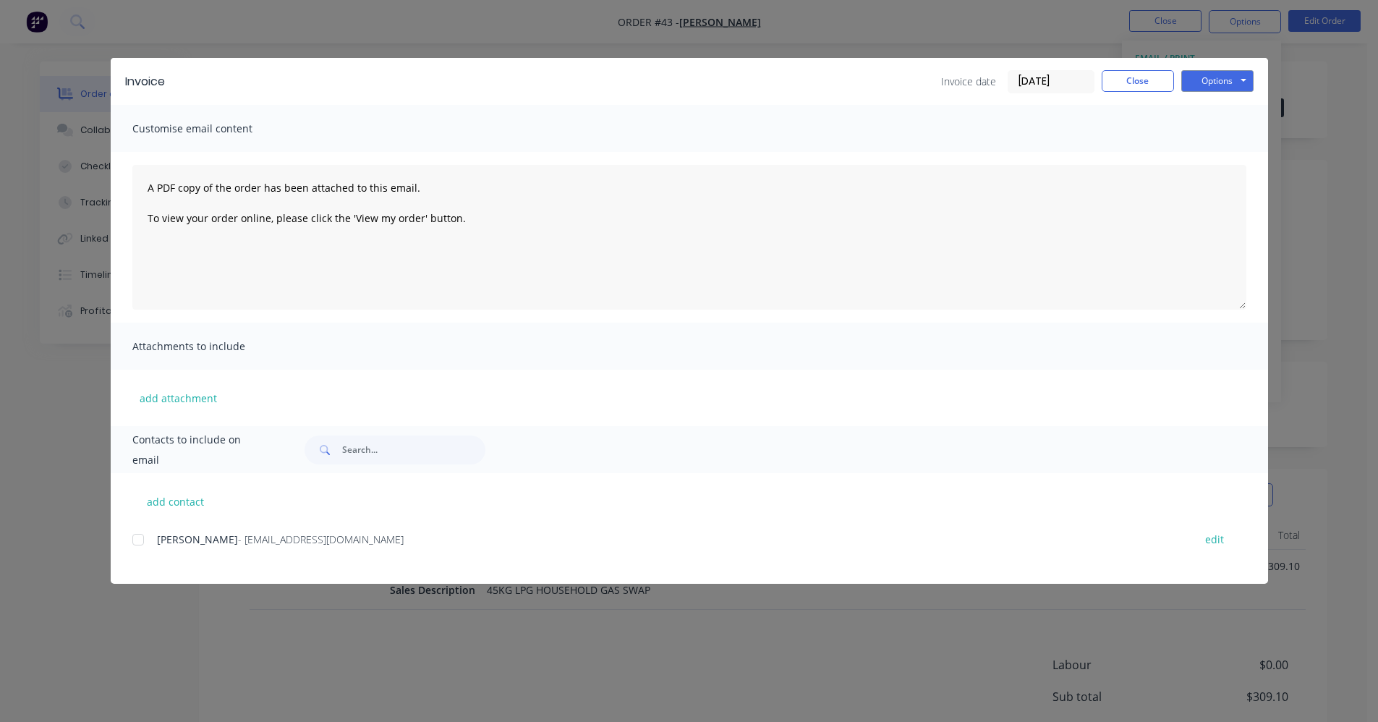
click at [139, 542] on div at bounding box center [138, 539] width 29 height 29
click at [1245, 78] on button "Options" at bounding box center [1217, 81] width 72 height 22
click at [1216, 148] on button "Email" at bounding box center [1227, 154] width 93 height 24
click at [1150, 74] on button "Close" at bounding box center [1137, 81] width 72 height 22
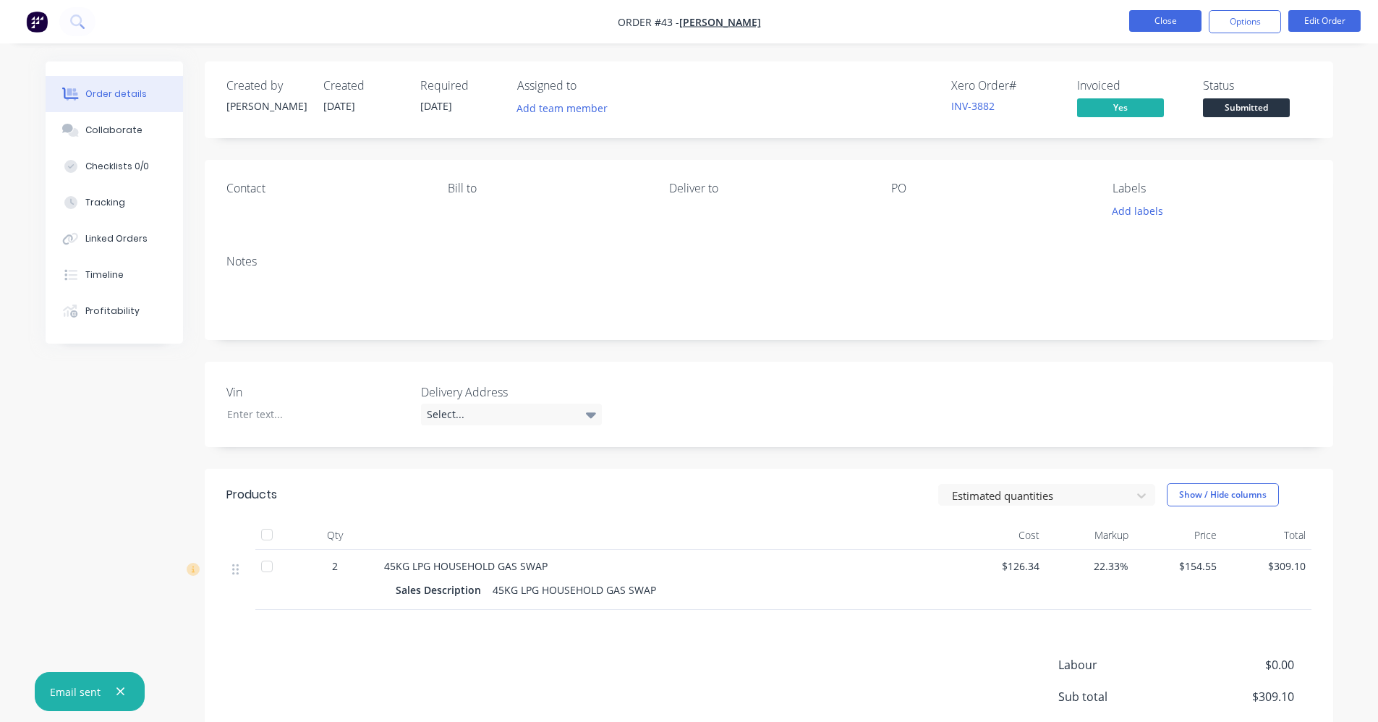
click at [1176, 14] on button "Close" at bounding box center [1165, 21] width 72 height 22
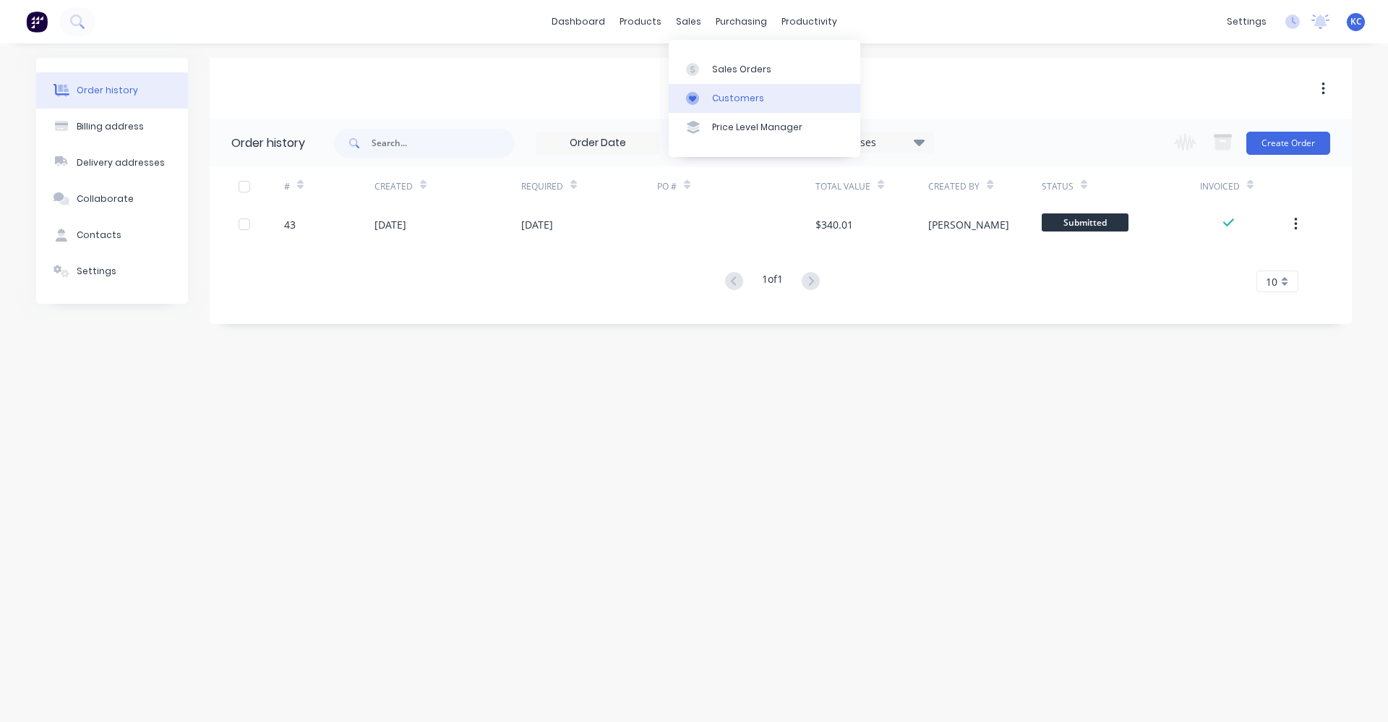
click at [738, 106] on link "Customers" at bounding box center [765, 98] width 192 height 29
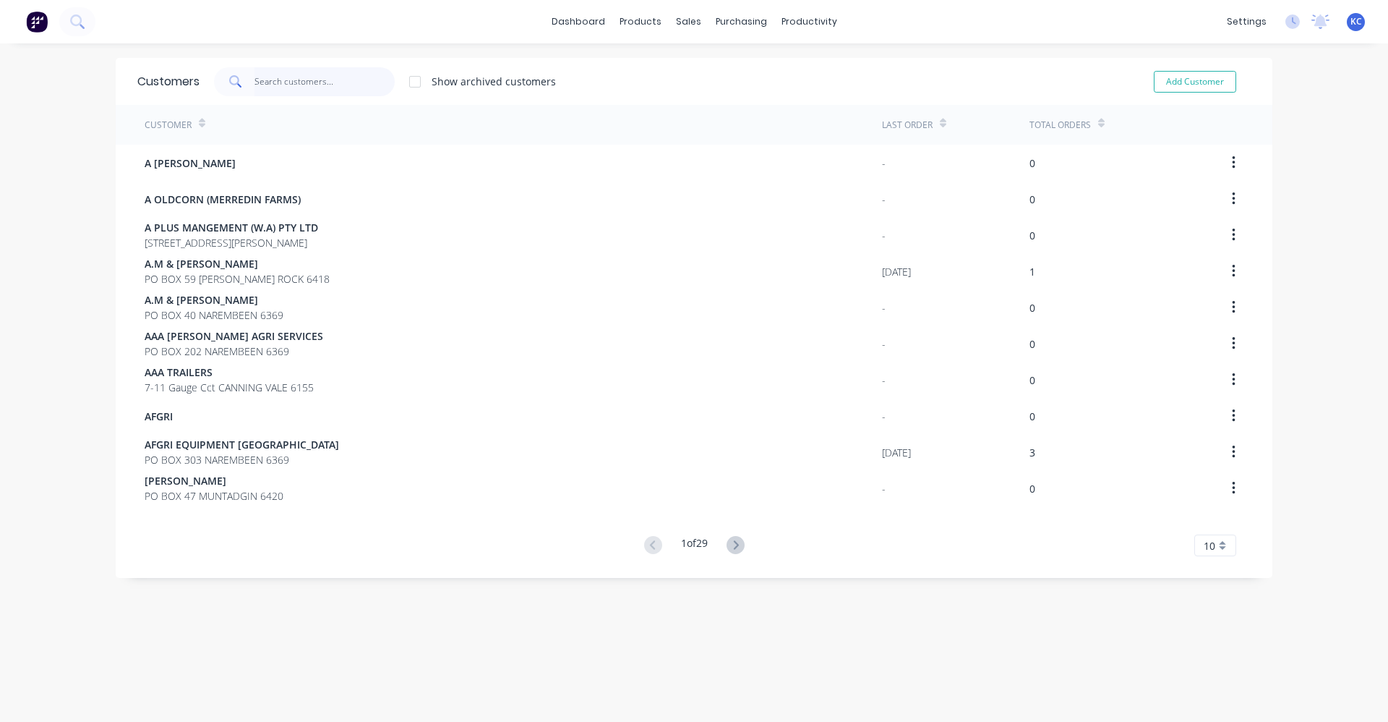
click at [334, 84] on input "text" at bounding box center [325, 81] width 141 height 29
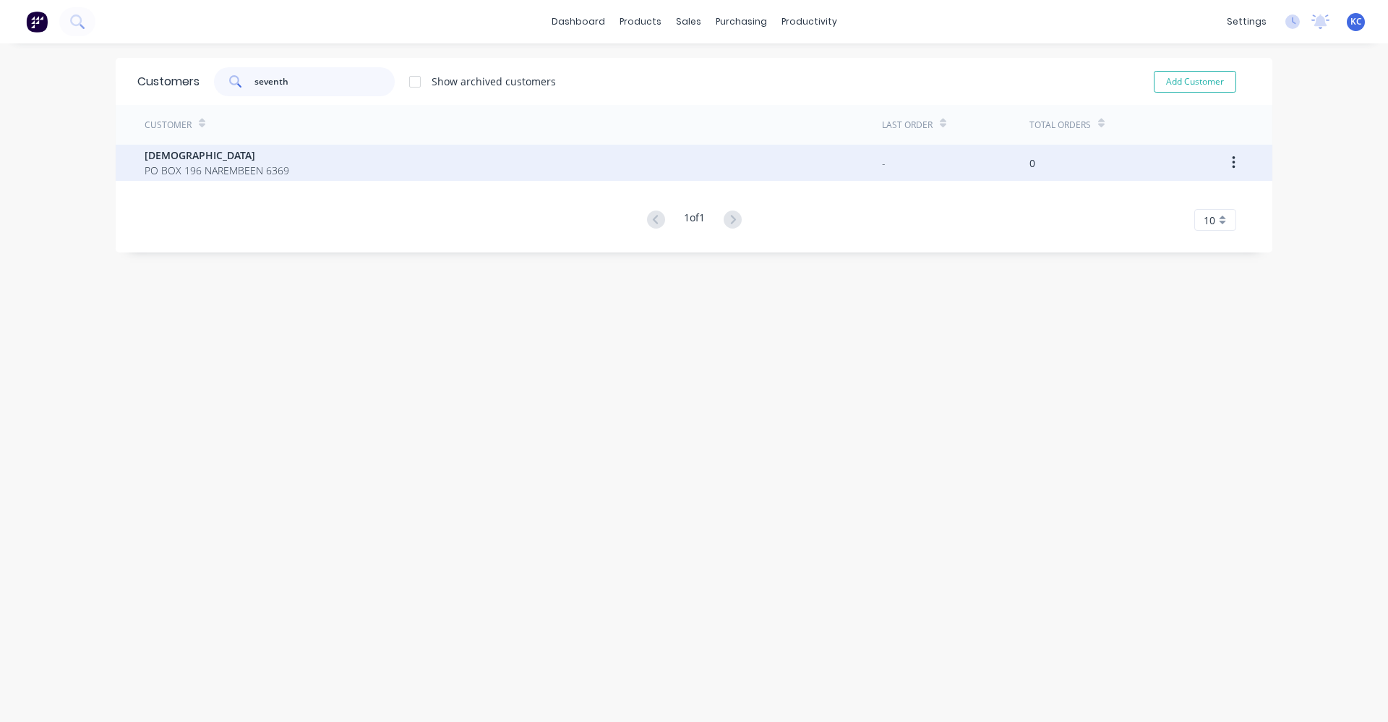
type input "seventh"
click at [328, 163] on div "SEVENTH-DAY ADVENTIST CHURCH PO BOX 196 NAREMBEEN 6369" at bounding box center [514, 163] width 738 height 36
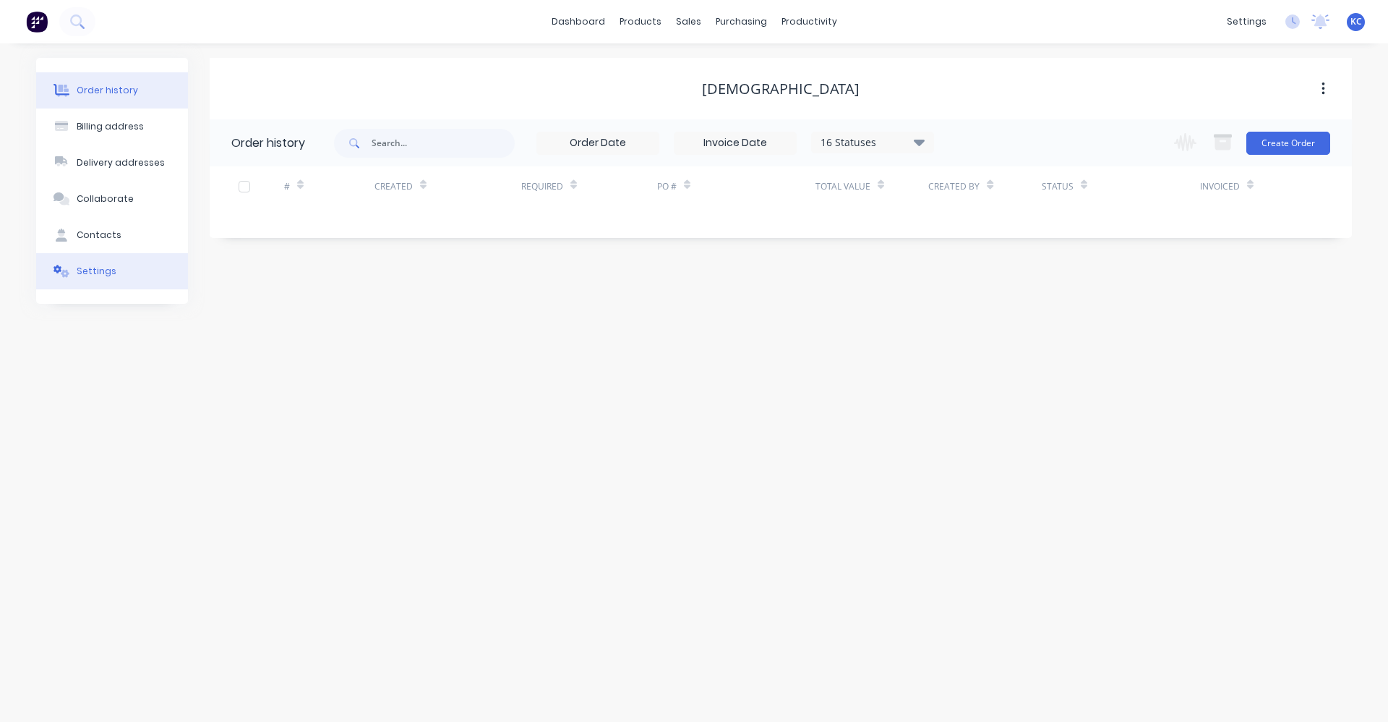
click at [102, 268] on div "Settings" at bounding box center [97, 271] width 40 height 13
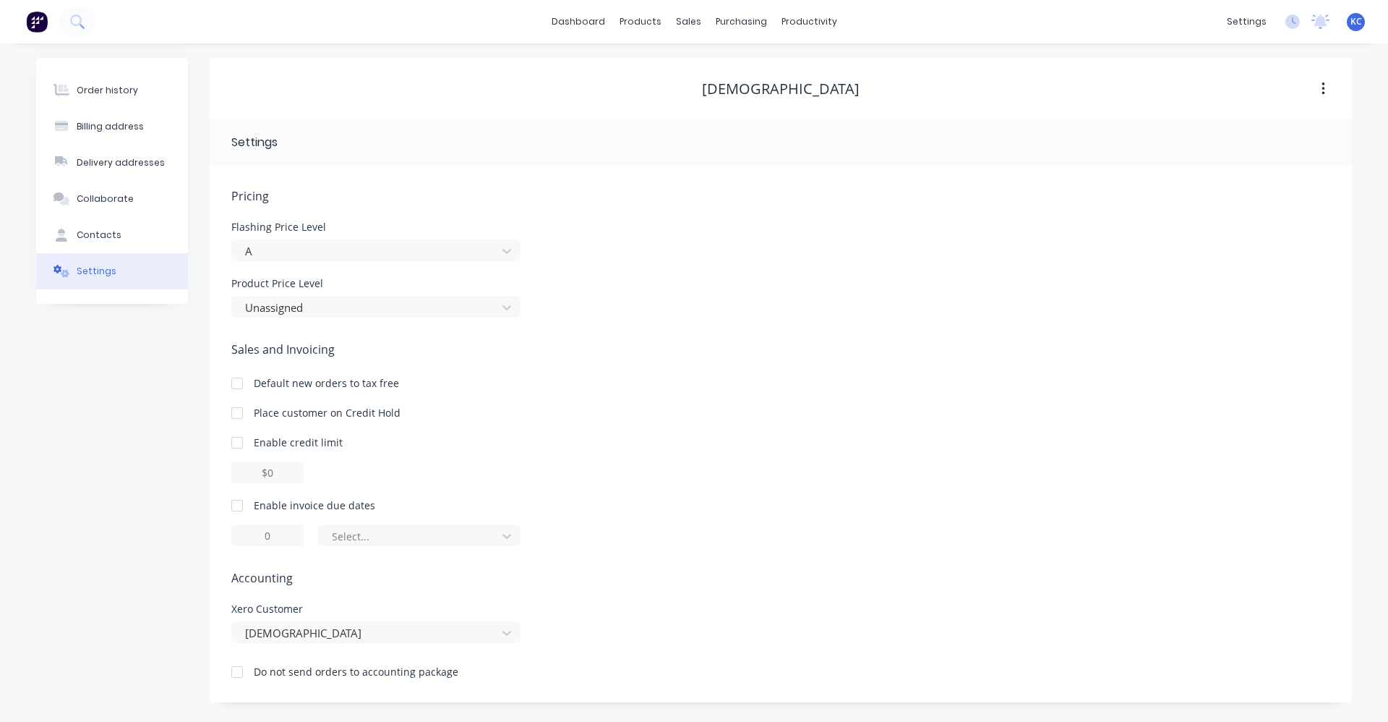
click at [239, 506] on div at bounding box center [237, 505] width 29 height 29
type input "1"
click at [262, 535] on input "1" at bounding box center [267, 535] width 72 height 22
drag, startPoint x: 281, startPoint y: 532, endPoint x: 249, endPoint y: 534, distance: 32.6
click at [250, 534] on input "1" at bounding box center [267, 535] width 72 height 22
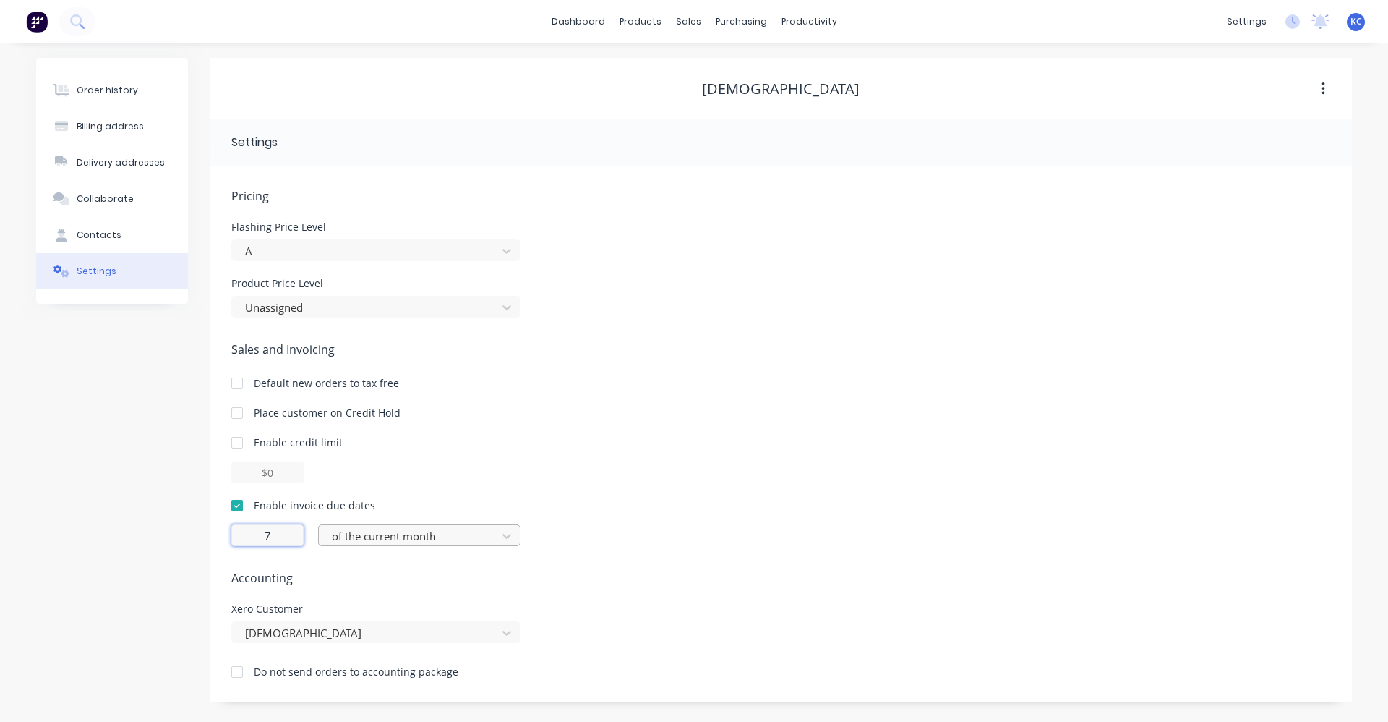
type input "7"
click at [443, 538] on div at bounding box center [409, 536] width 159 height 18
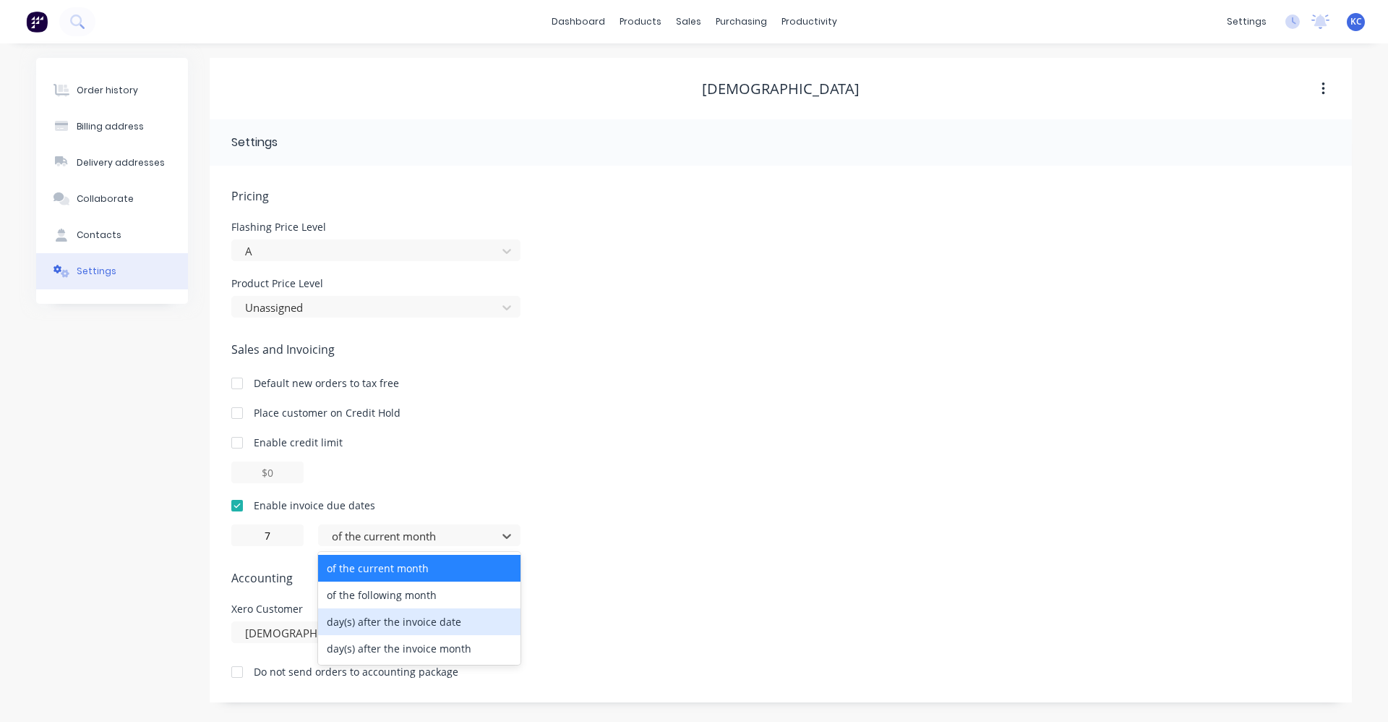
click at [430, 628] on div "day(s) after the invoice date" at bounding box center [419, 621] width 202 height 27
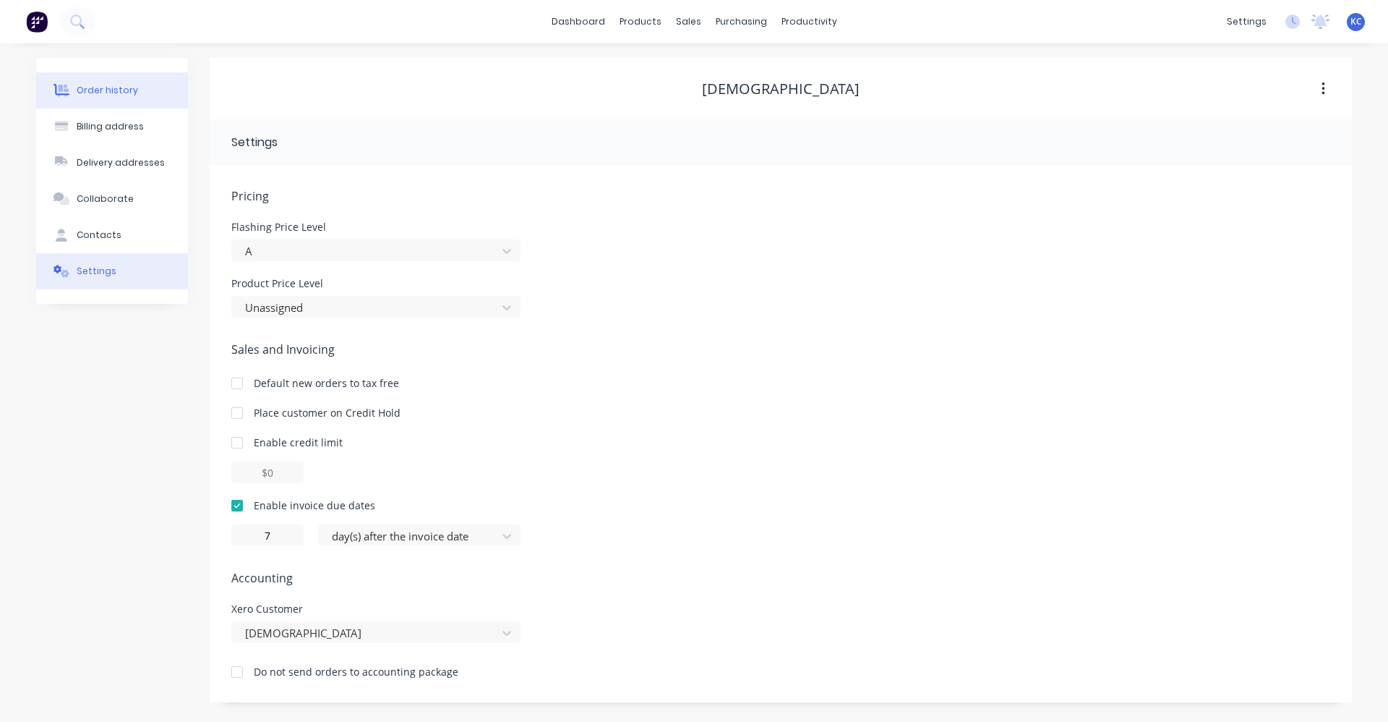
click at [155, 100] on button "Order history" at bounding box center [112, 90] width 152 height 36
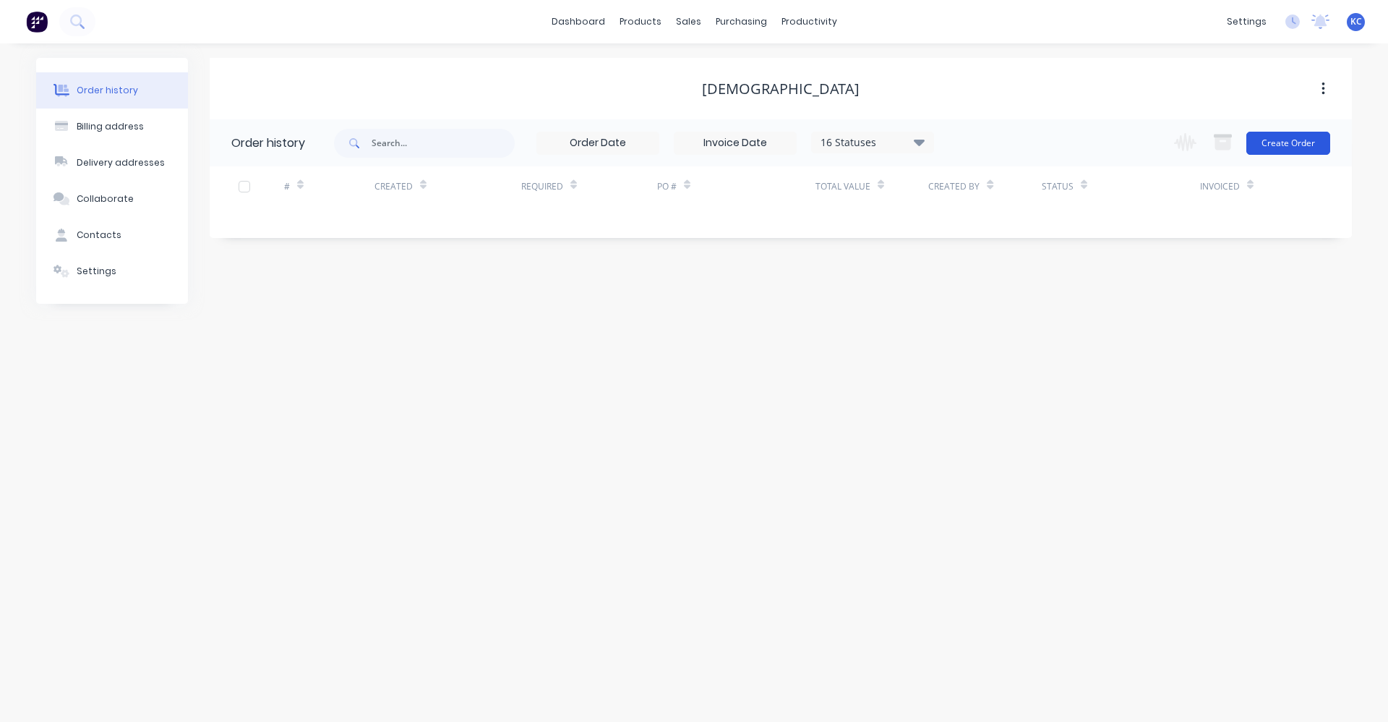
click at [1305, 146] on button "Create Order" at bounding box center [1289, 143] width 84 height 23
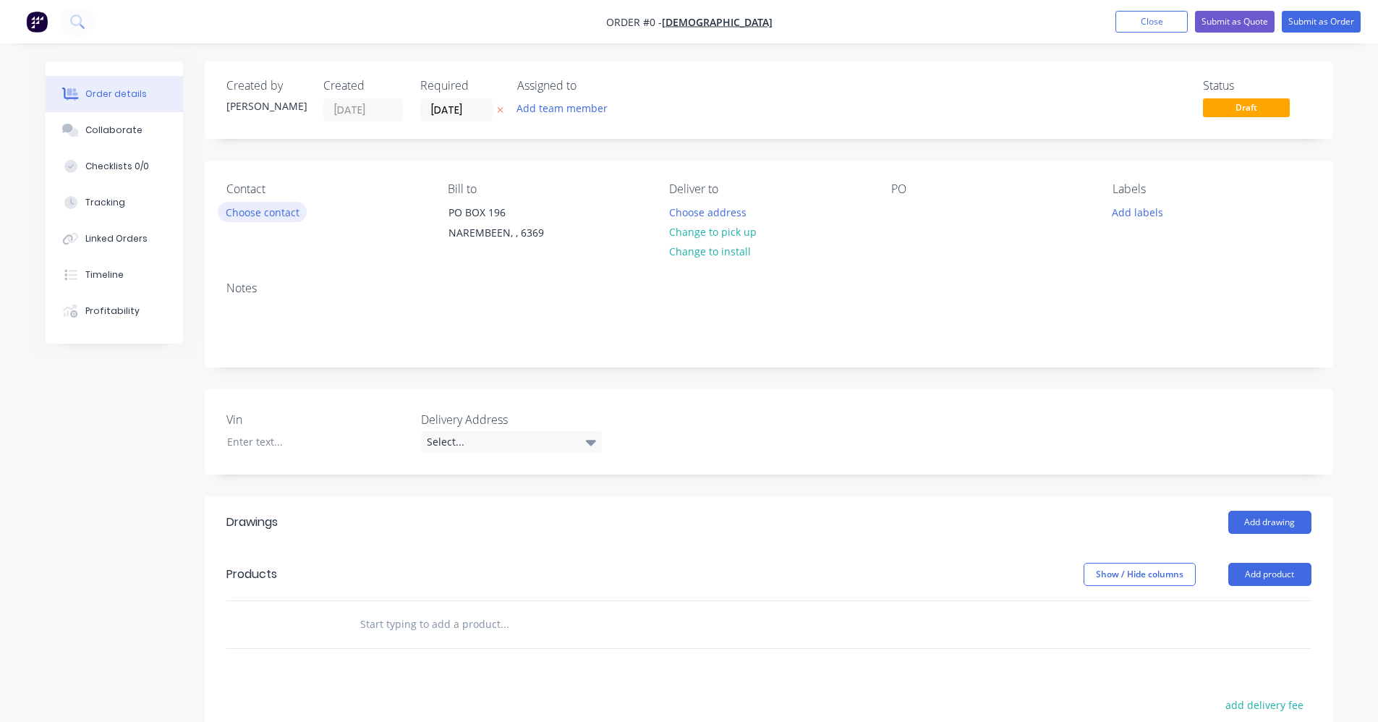
click at [286, 217] on button "Choose contact" at bounding box center [262, 212] width 89 height 20
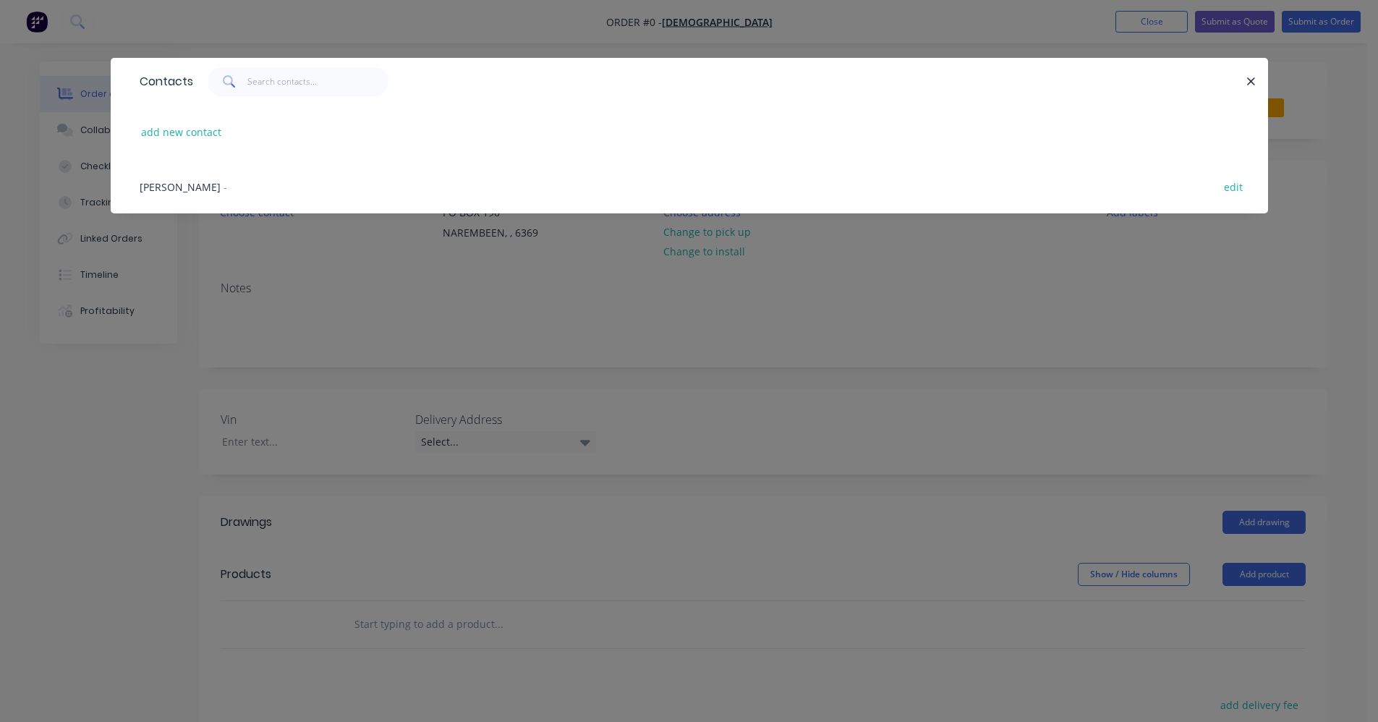
click at [247, 189] on div "DARREN PHILLIPS - edit" at bounding box center [689, 186] width 1114 height 54
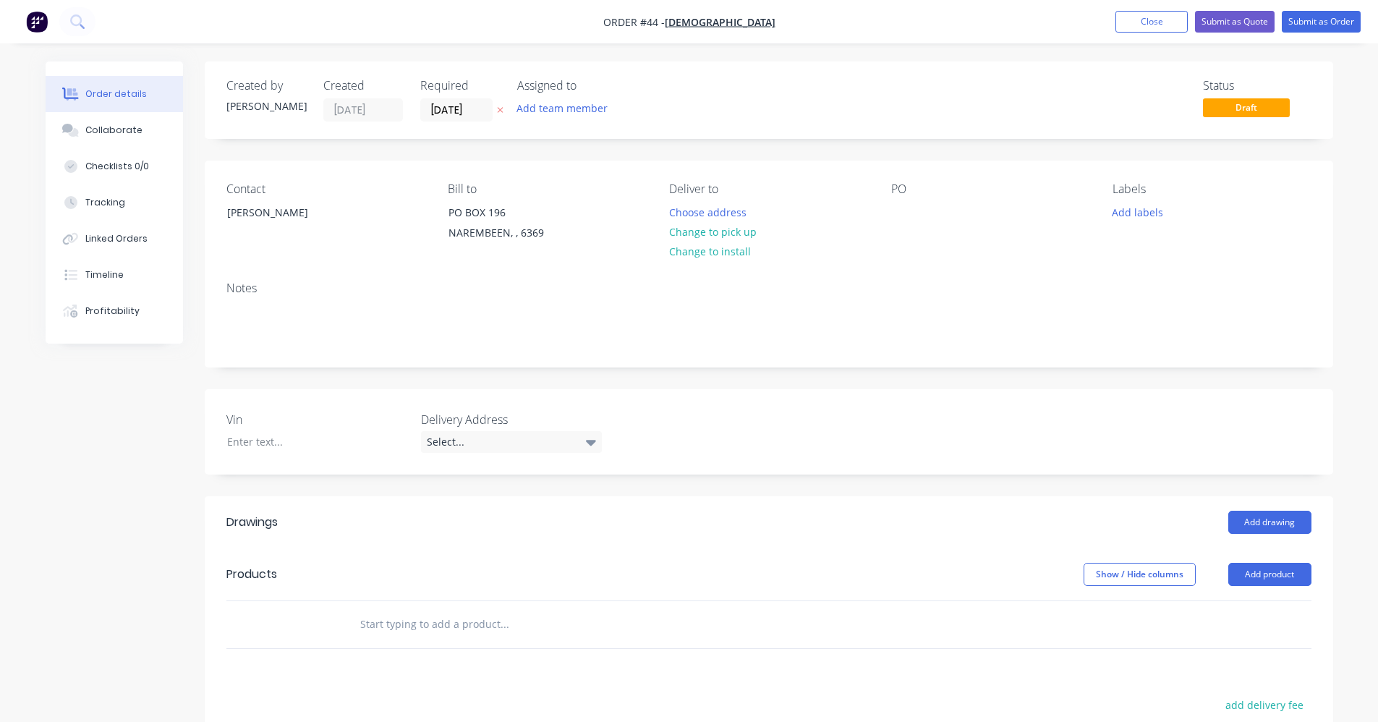
click at [401, 618] on input "text" at bounding box center [503, 624] width 289 height 29
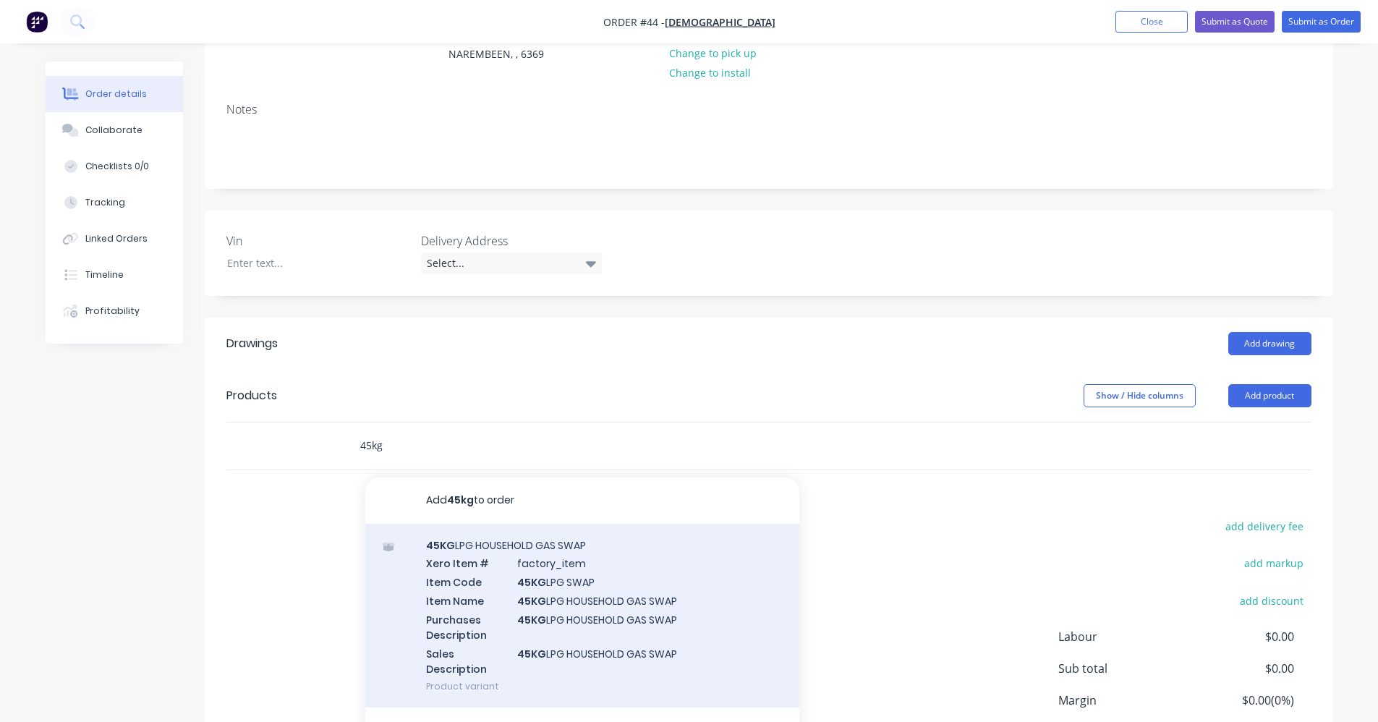
scroll to position [217, 0]
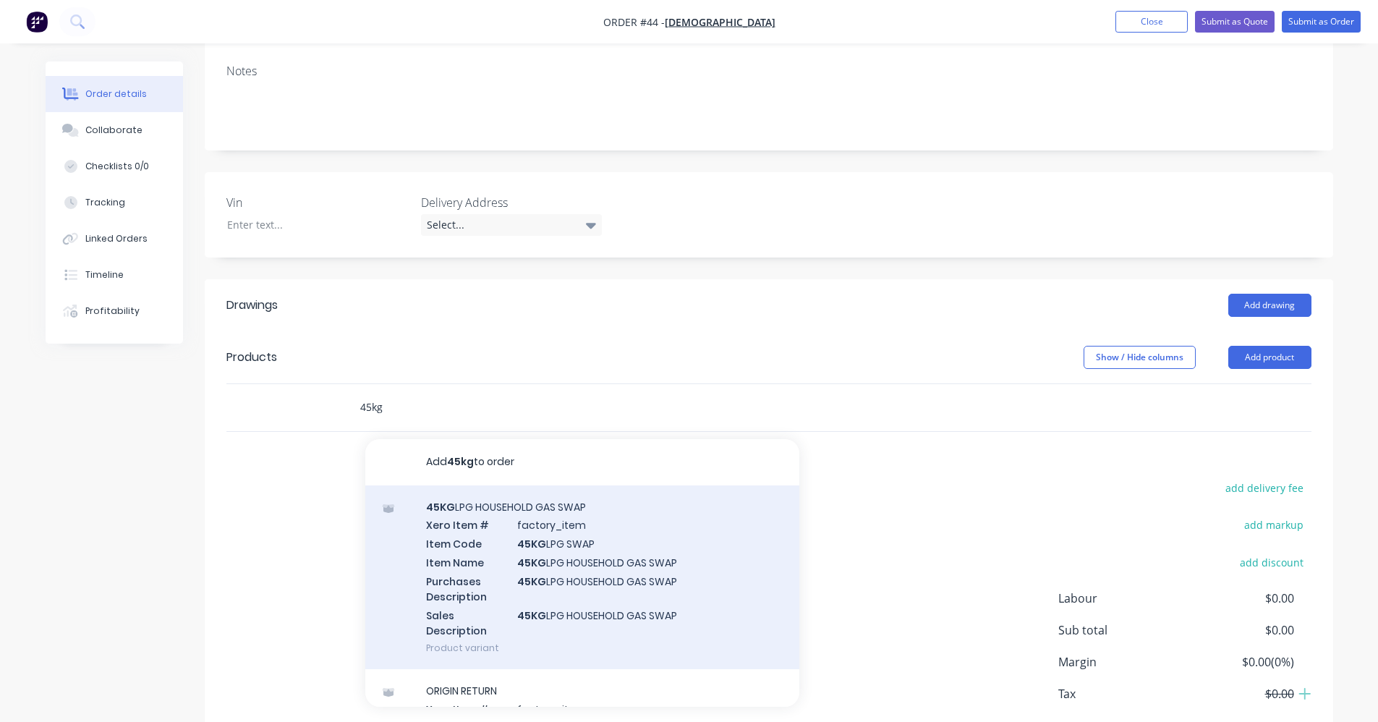
type input "45kg"
click at [552, 560] on div "45KG LPG HOUSEHOLD GAS SWAP Xero Item # factory_item Item Code 45KG LPG SWAP It…" at bounding box center [582, 577] width 434 height 184
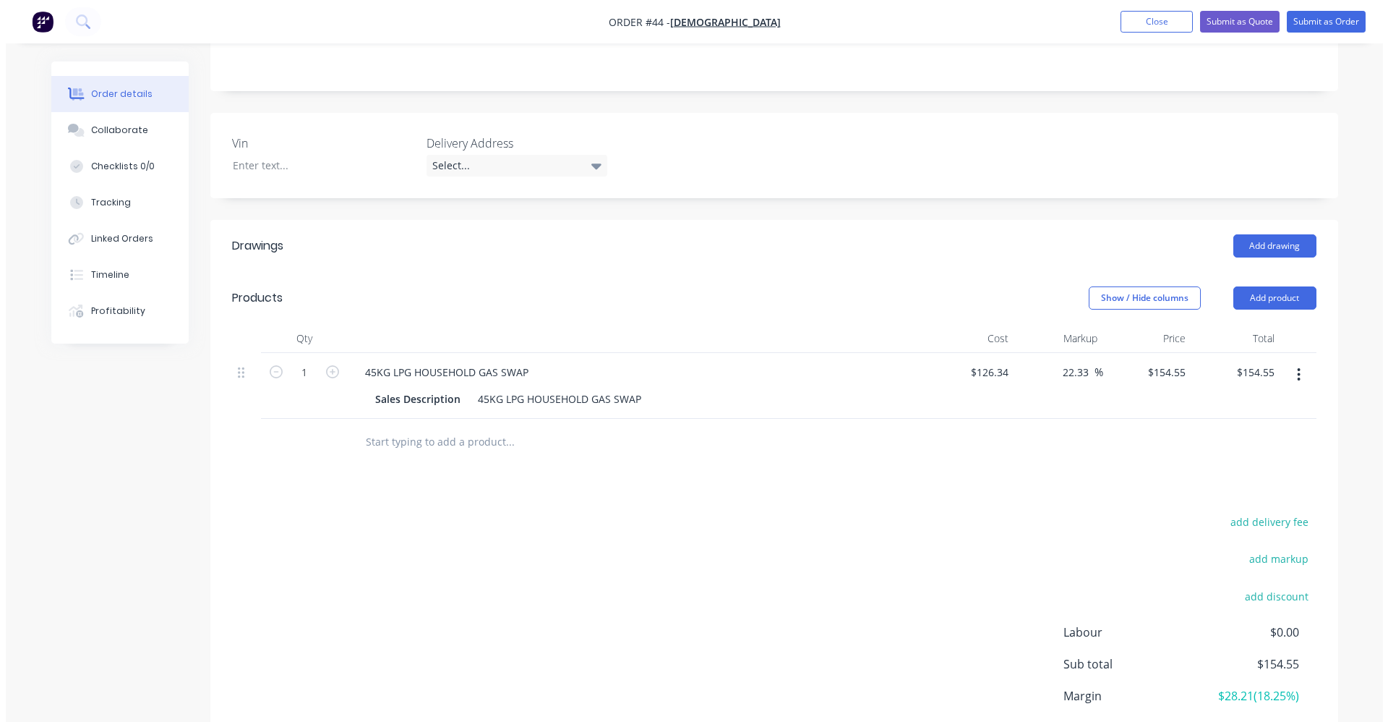
scroll to position [0, 0]
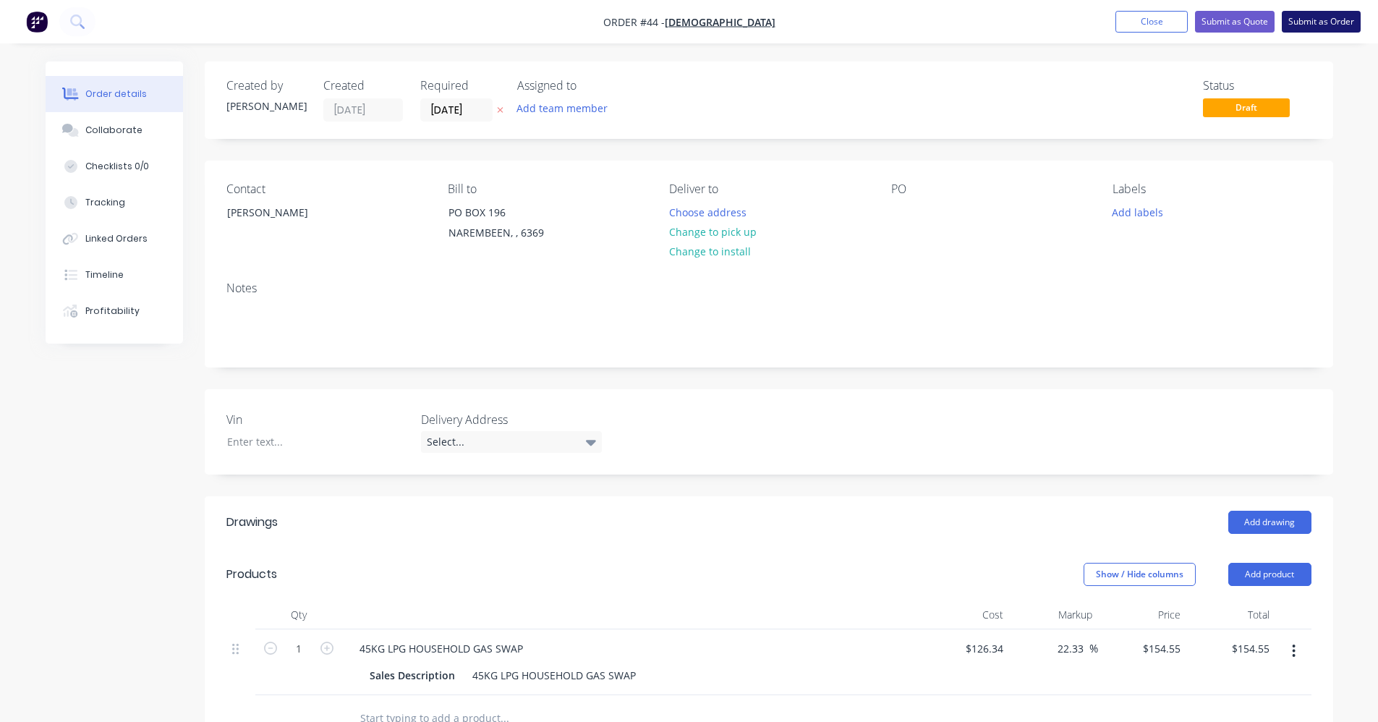
click at [1319, 25] on button "Submit as Order" at bounding box center [1320, 22] width 79 height 22
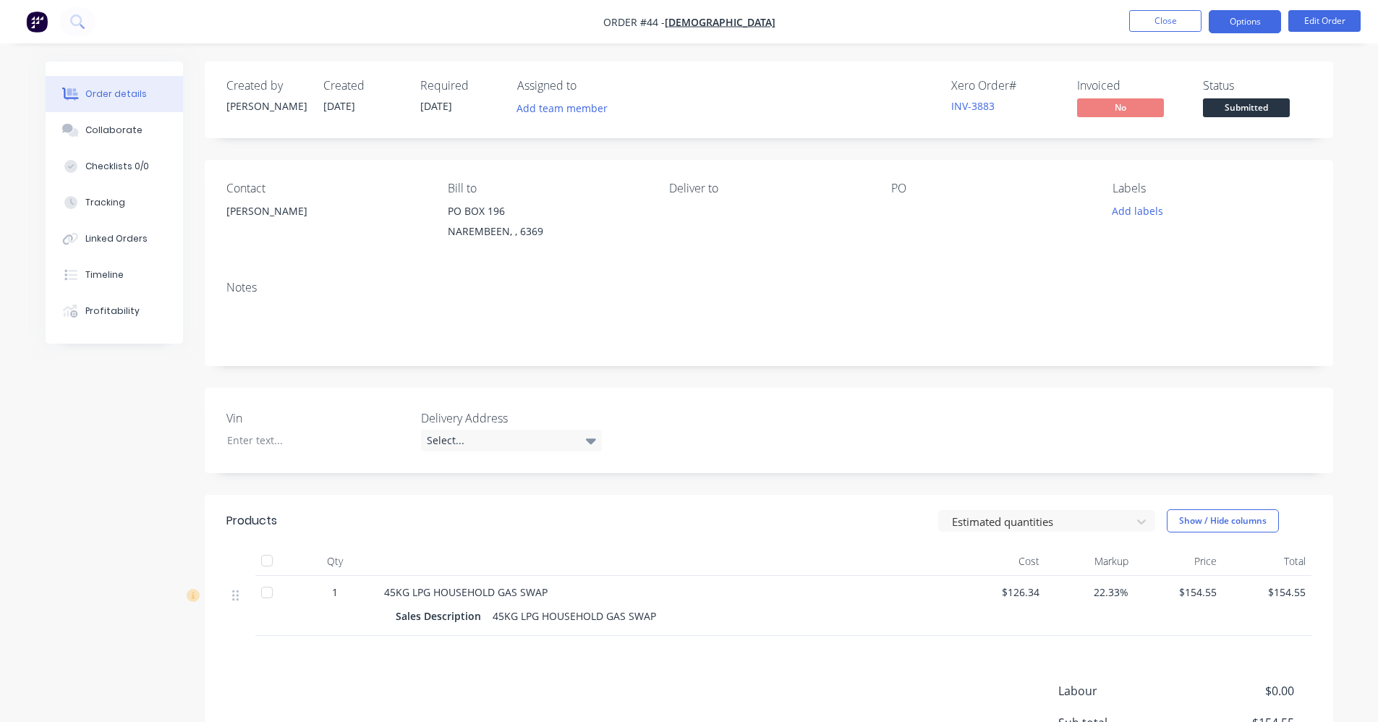
click at [1262, 17] on button "Options" at bounding box center [1244, 21] width 72 height 23
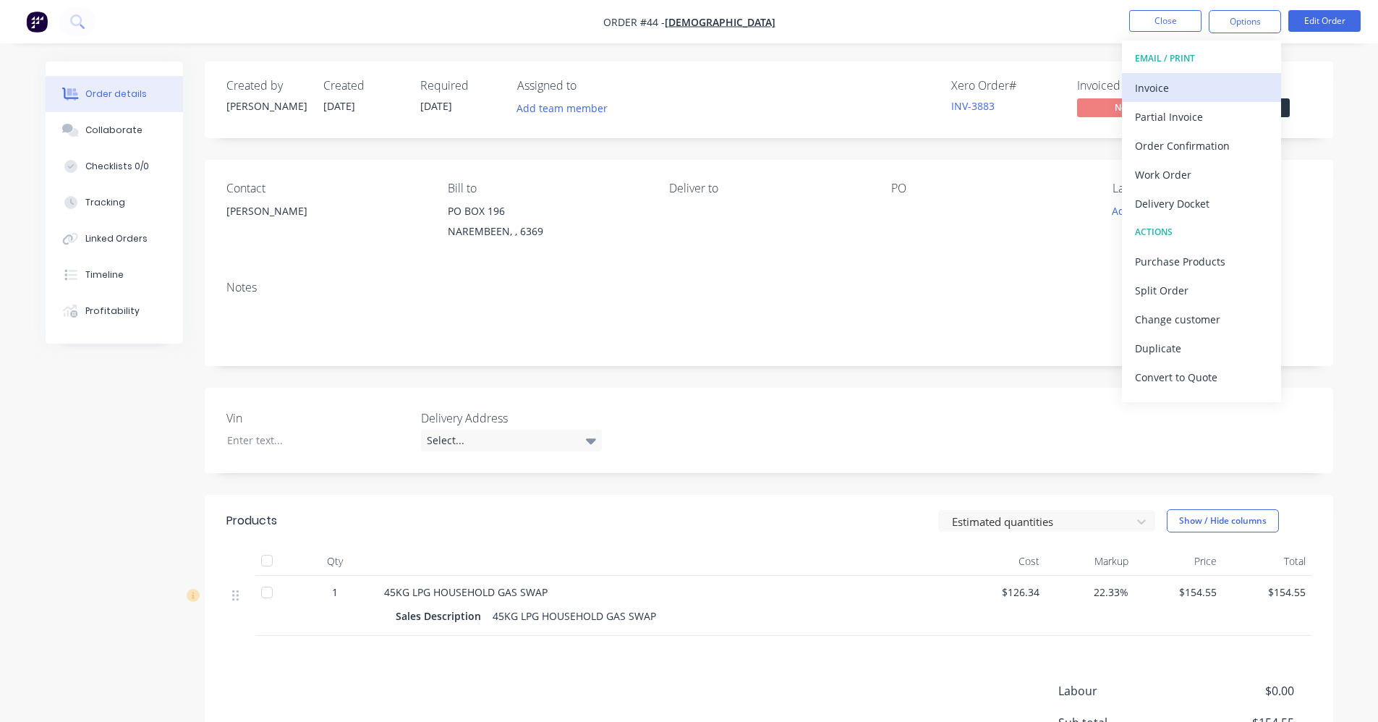
click at [1199, 85] on div "Invoice" at bounding box center [1201, 87] width 133 height 21
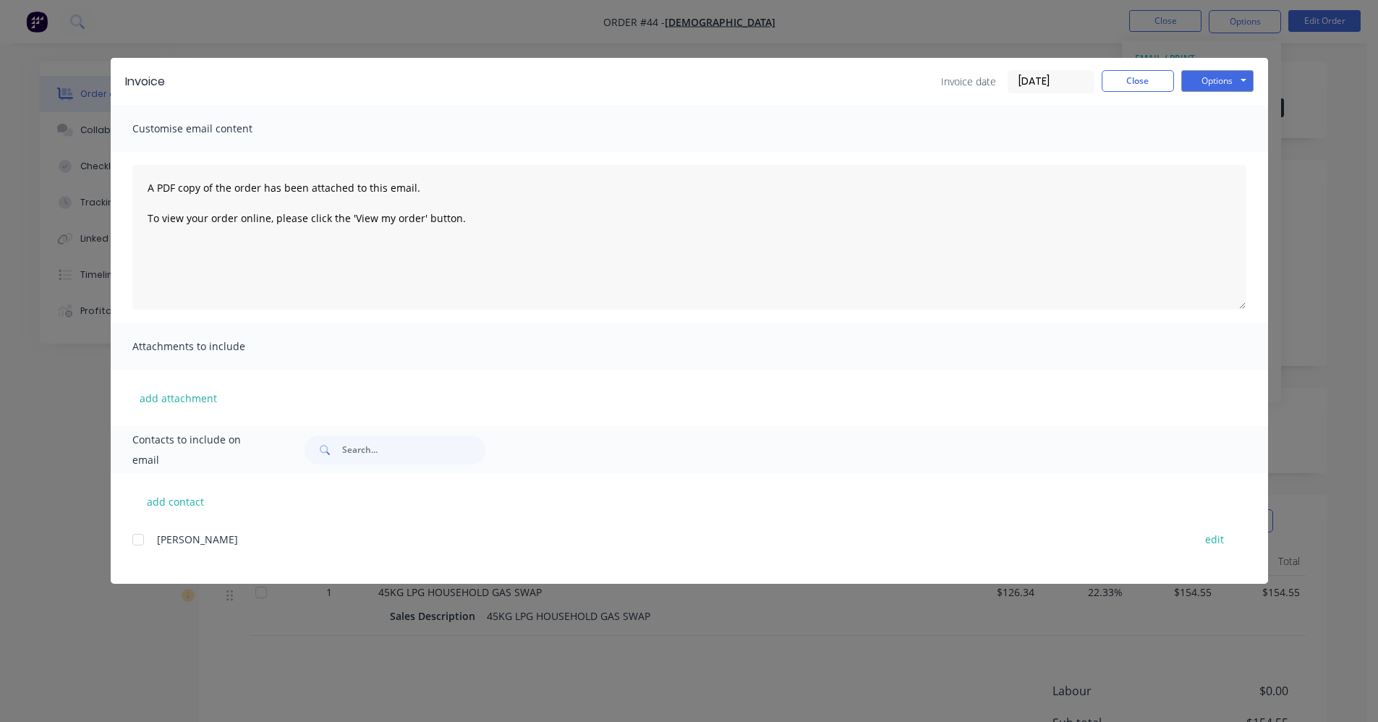
click at [137, 539] on div at bounding box center [138, 539] width 29 height 29
click at [1241, 77] on button "Options" at bounding box center [1217, 81] width 72 height 22
click at [1233, 157] on button "Email" at bounding box center [1227, 154] width 93 height 24
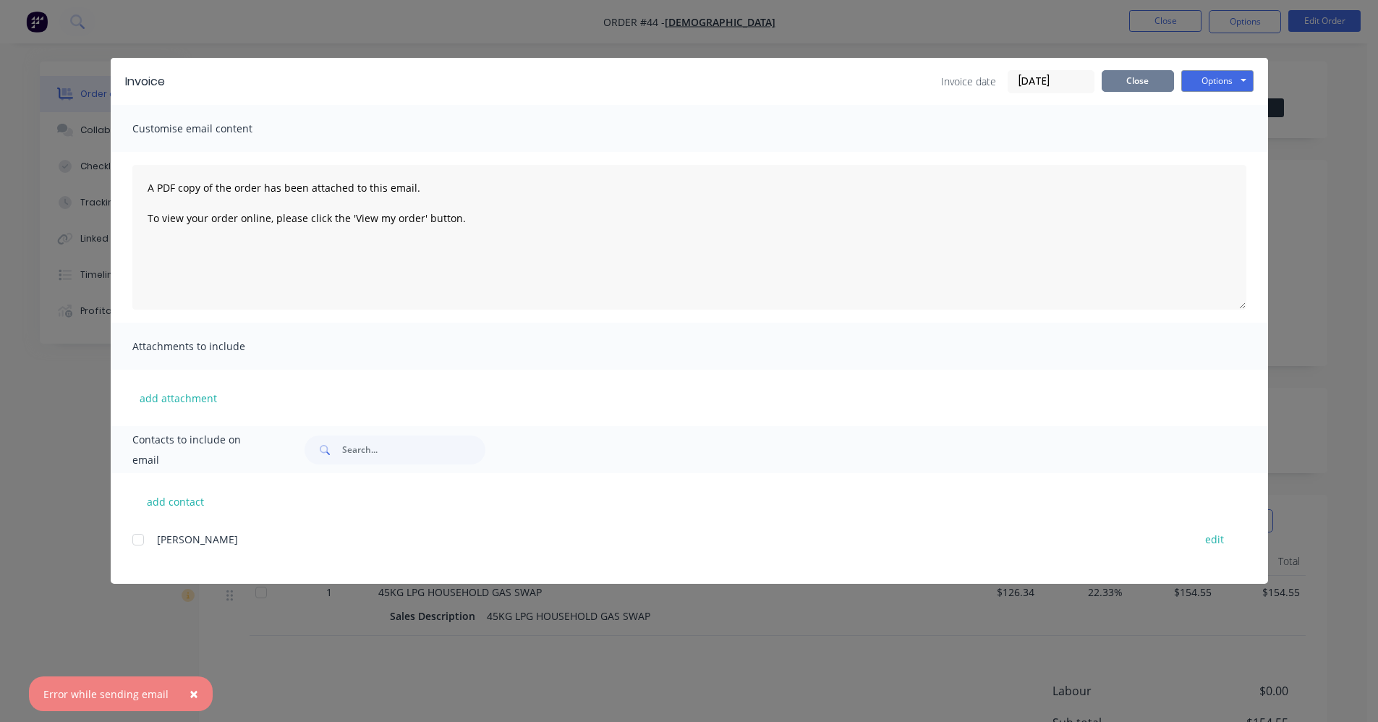
click at [1148, 80] on button "Close" at bounding box center [1137, 81] width 72 height 22
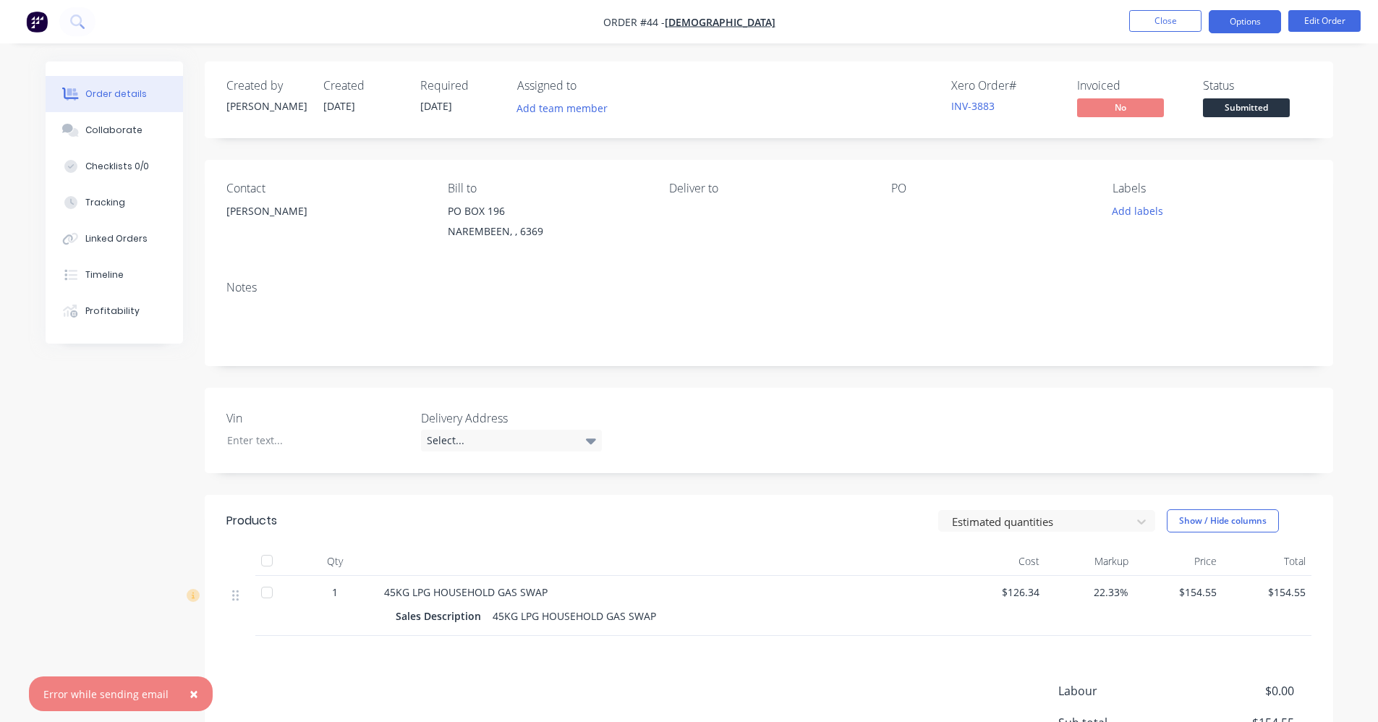
click at [1237, 24] on button "Options" at bounding box center [1244, 21] width 72 height 23
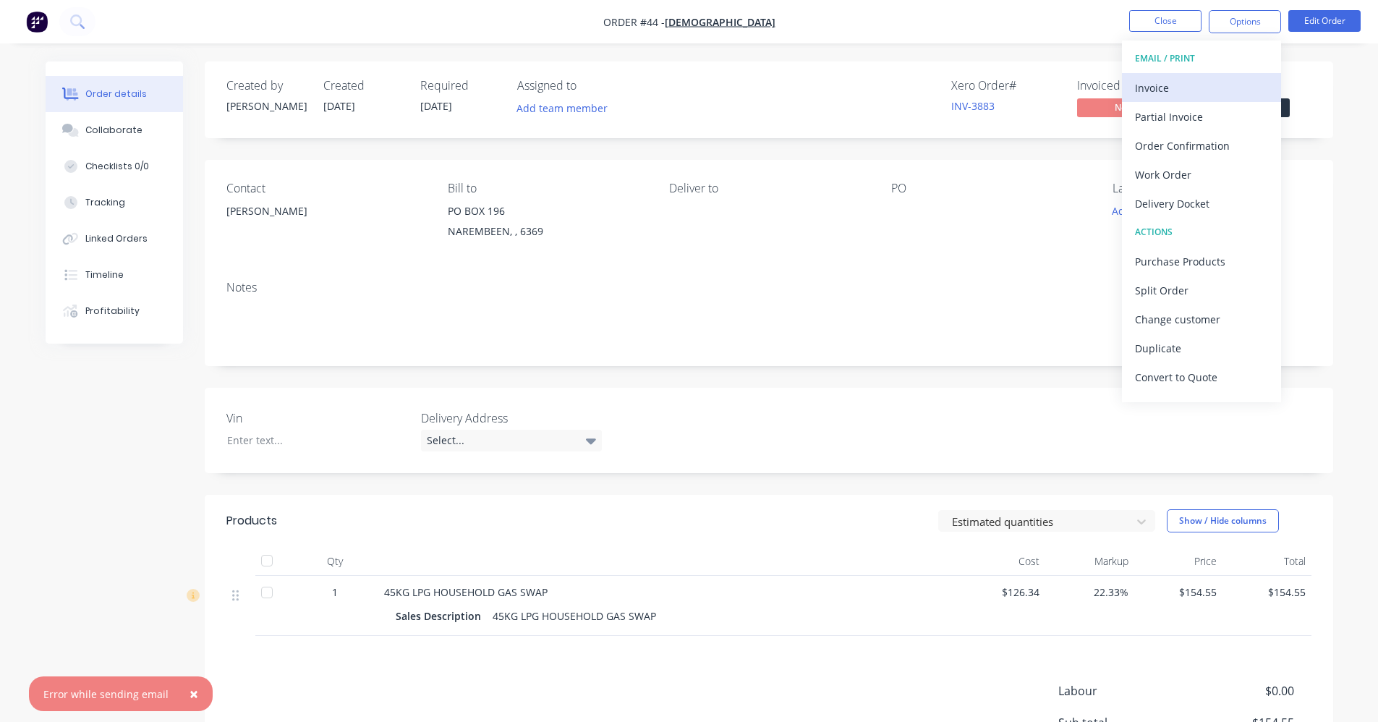
click at [1223, 98] on div "Invoice" at bounding box center [1201, 87] width 133 height 21
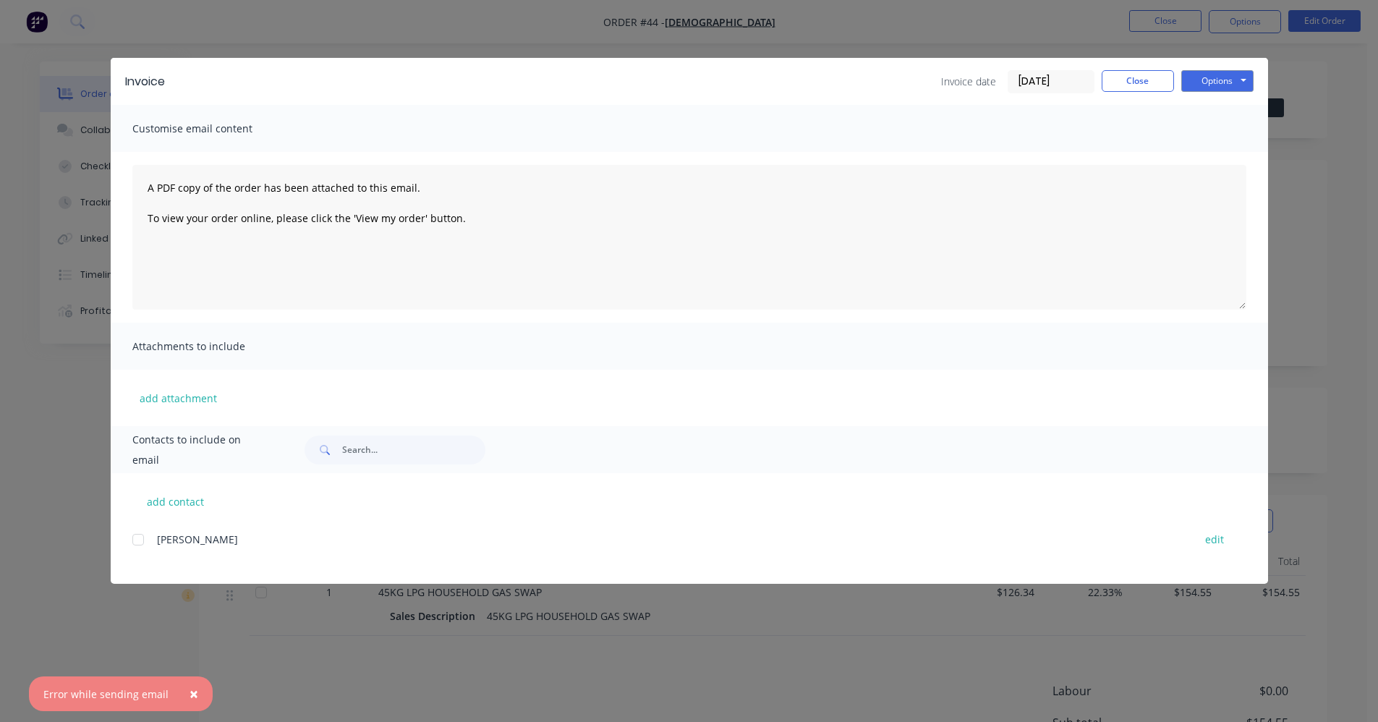
click at [136, 537] on div at bounding box center [138, 539] width 29 height 29
click at [1260, 77] on div "Invoice Invoice date 25/09/25 Close Options Preview Print Email" at bounding box center [689, 81] width 1157 height 47
click at [1240, 83] on button "Options" at bounding box center [1217, 81] width 72 height 22
click at [1222, 158] on button "Email" at bounding box center [1227, 154] width 93 height 24
click at [189, 695] on span "×" at bounding box center [193, 693] width 9 height 20
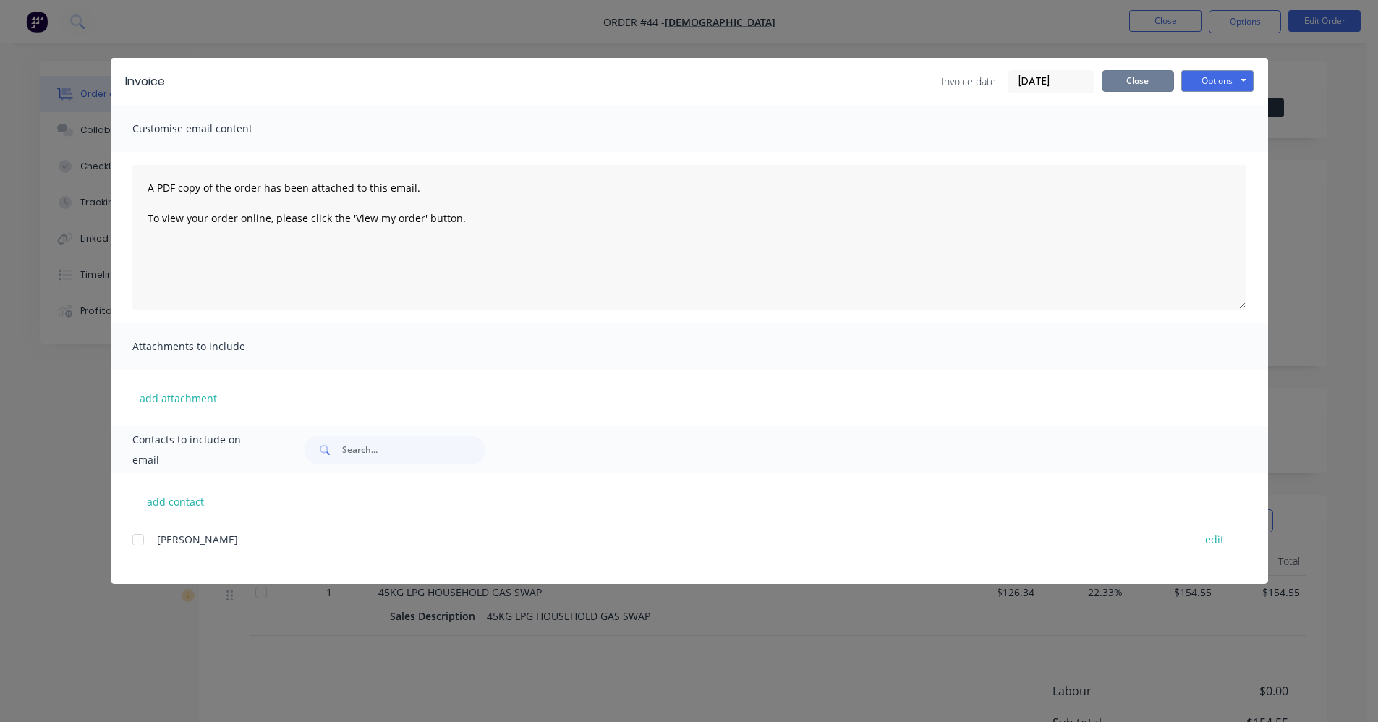
click at [1115, 83] on button "Close" at bounding box center [1137, 81] width 72 height 22
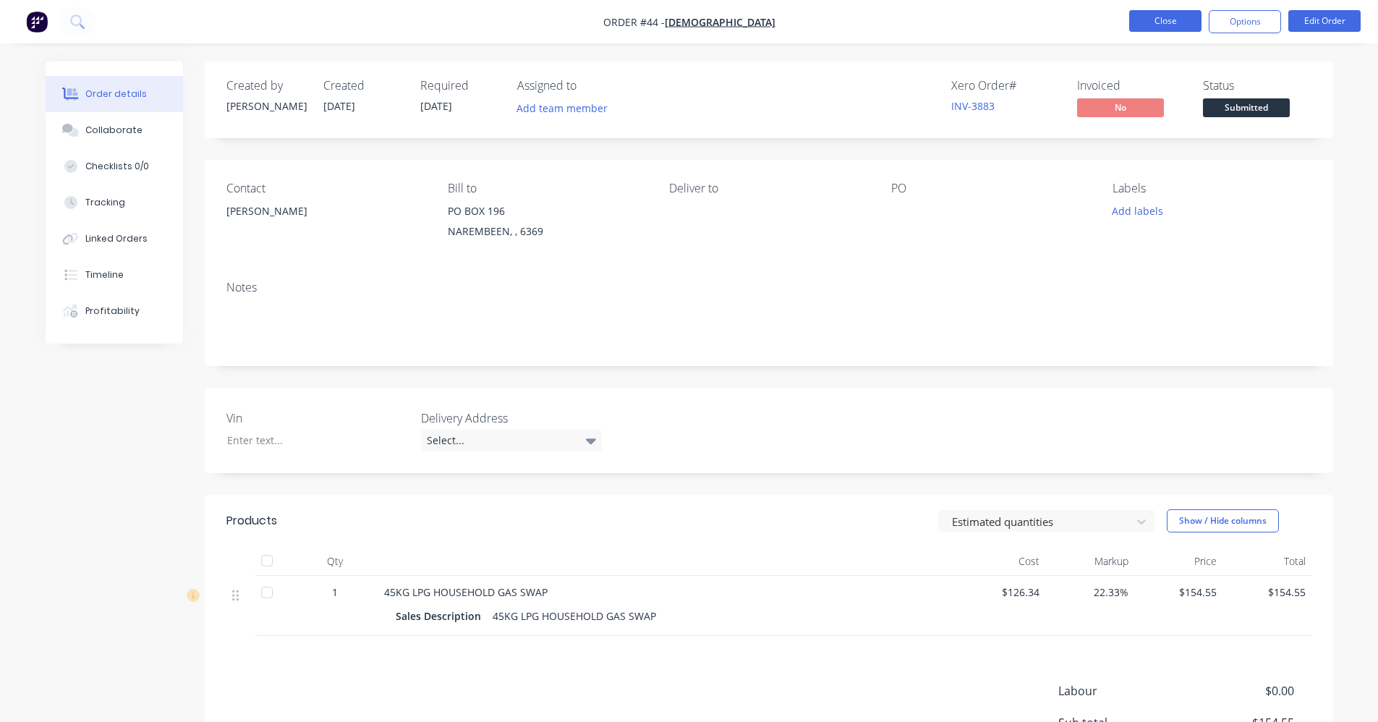
click at [1175, 23] on button "Close" at bounding box center [1165, 21] width 72 height 22
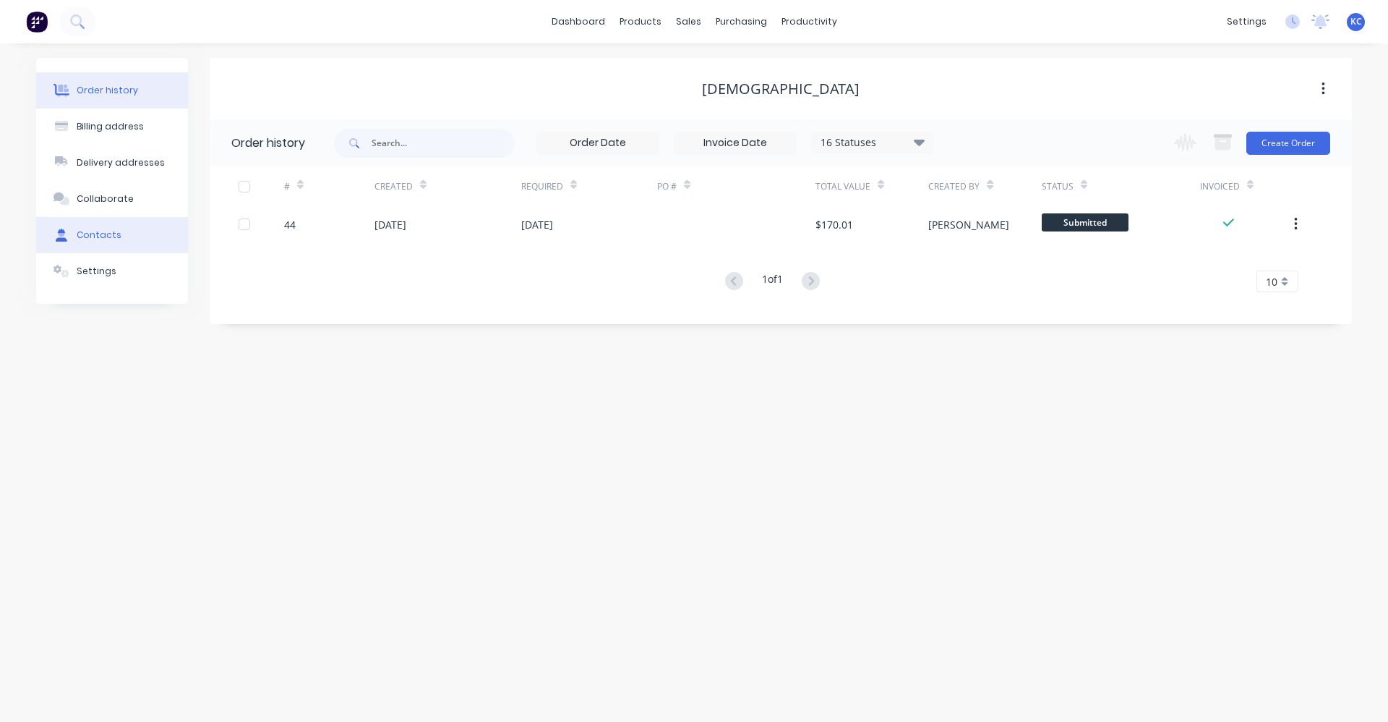
click at [137, 234] on button "Contacts" at bounding box center [112, 235] width 152 height 36
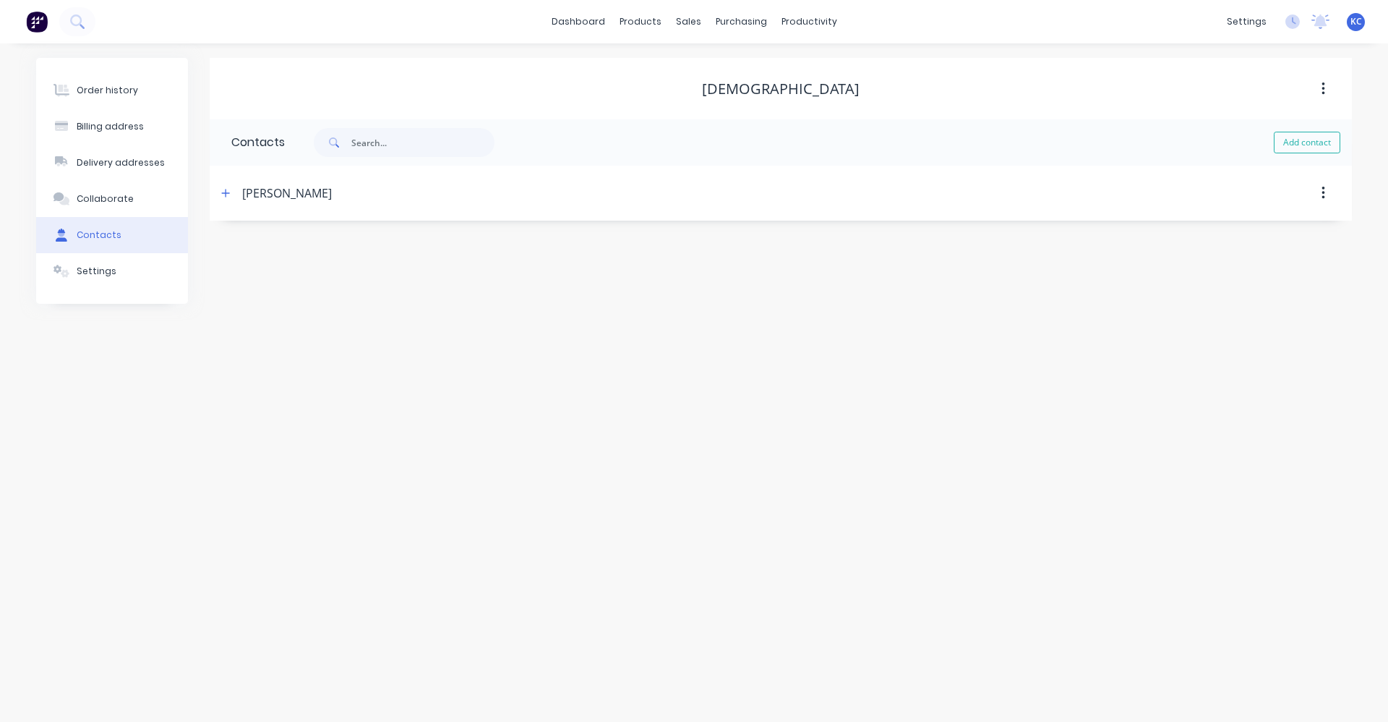
click at [284, 193] on div "DARREN PHILLIPS" at bounding box center [287, 192] width 90 height 17
click at [229, 195] on icon "button" at bounding box center [225, 193] width 9 height 10
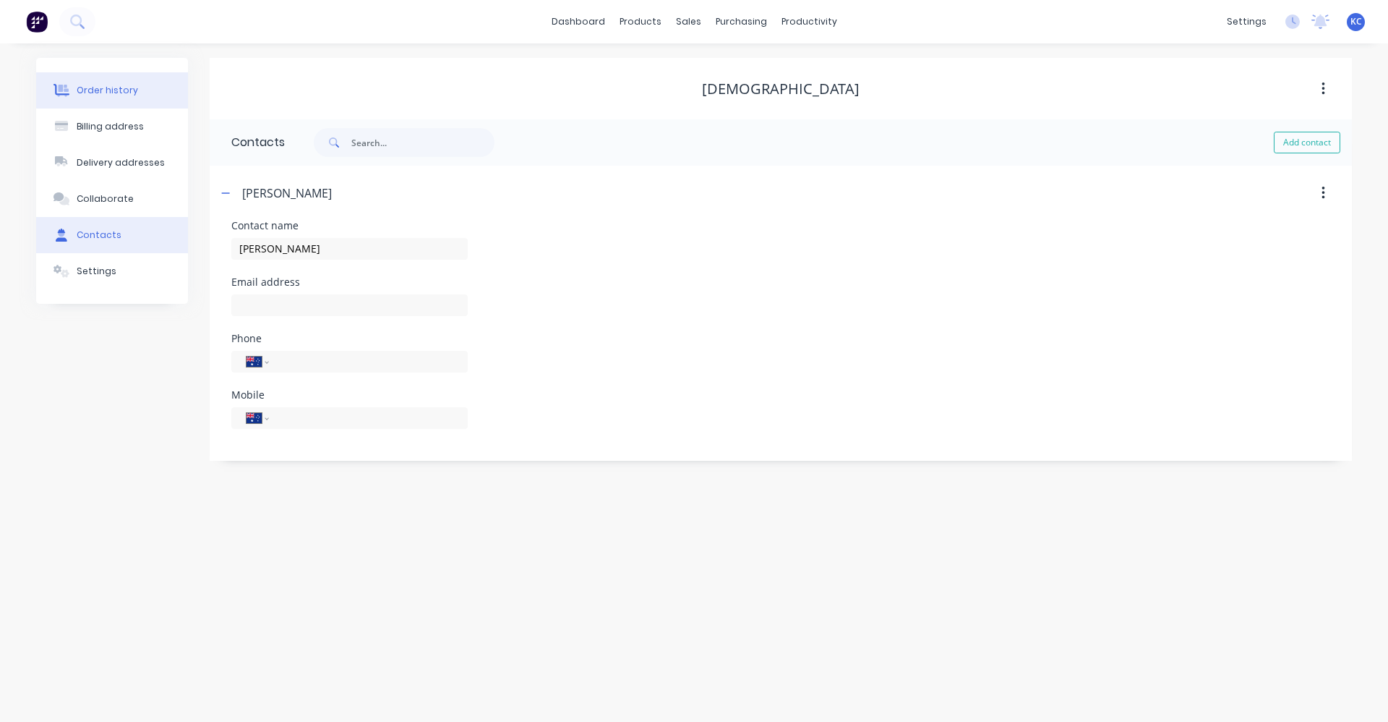
drag, startPoint x: 107, startPoint y: 94, endPoint x: 138, endPoint y: 92, distance: 31.2
click at [108, 93] on div "Order history" at bounding box center [107, 90] width 61 height 13
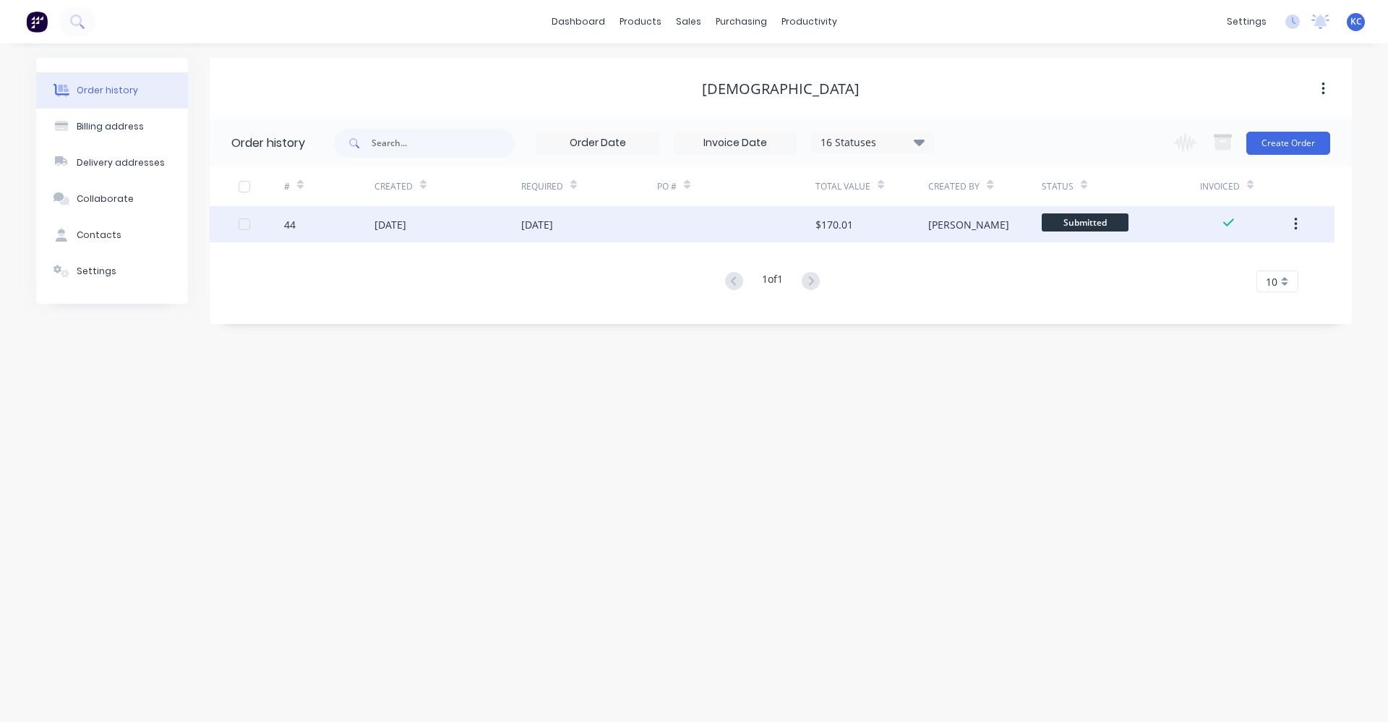
click at [854, 229] on div "$170.01" at bounding box center [872, 224] width 113 height 36
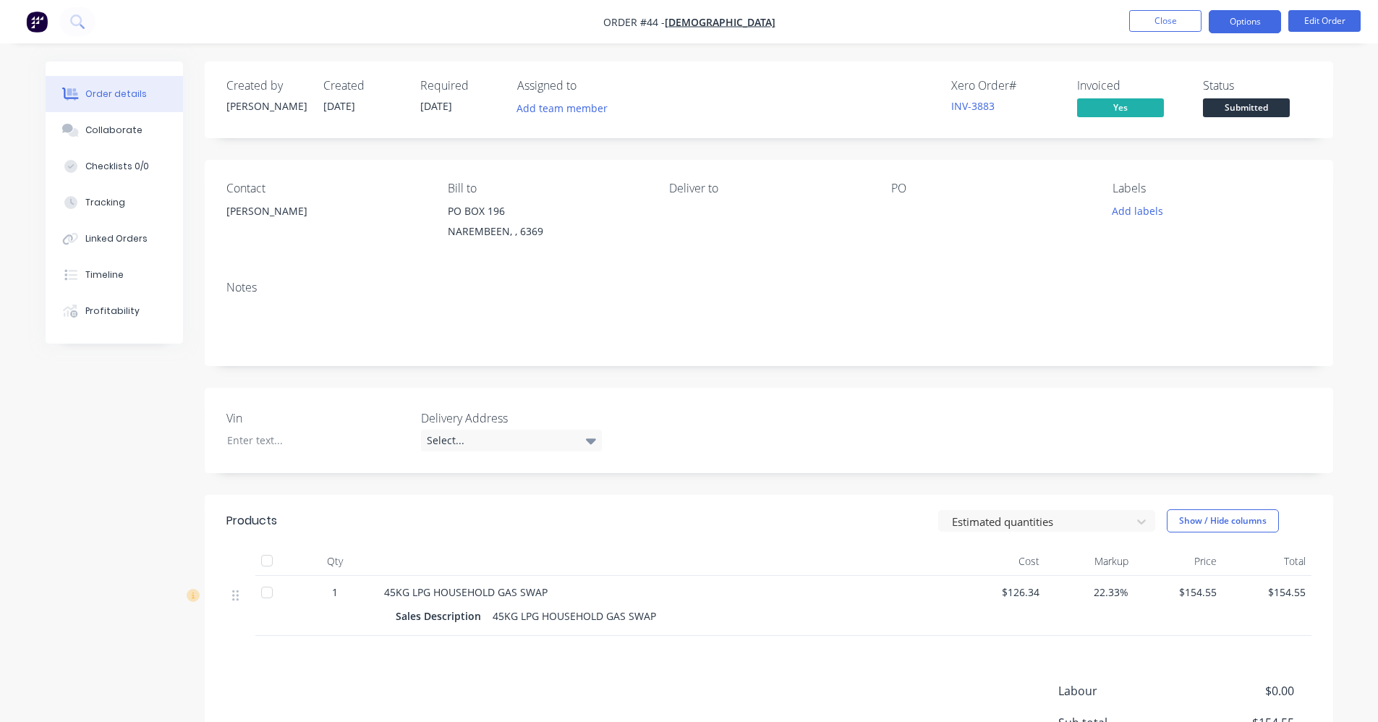
click at [1242, 27] on button "Options" at bounding box center [1244, 21] width 72 height 23
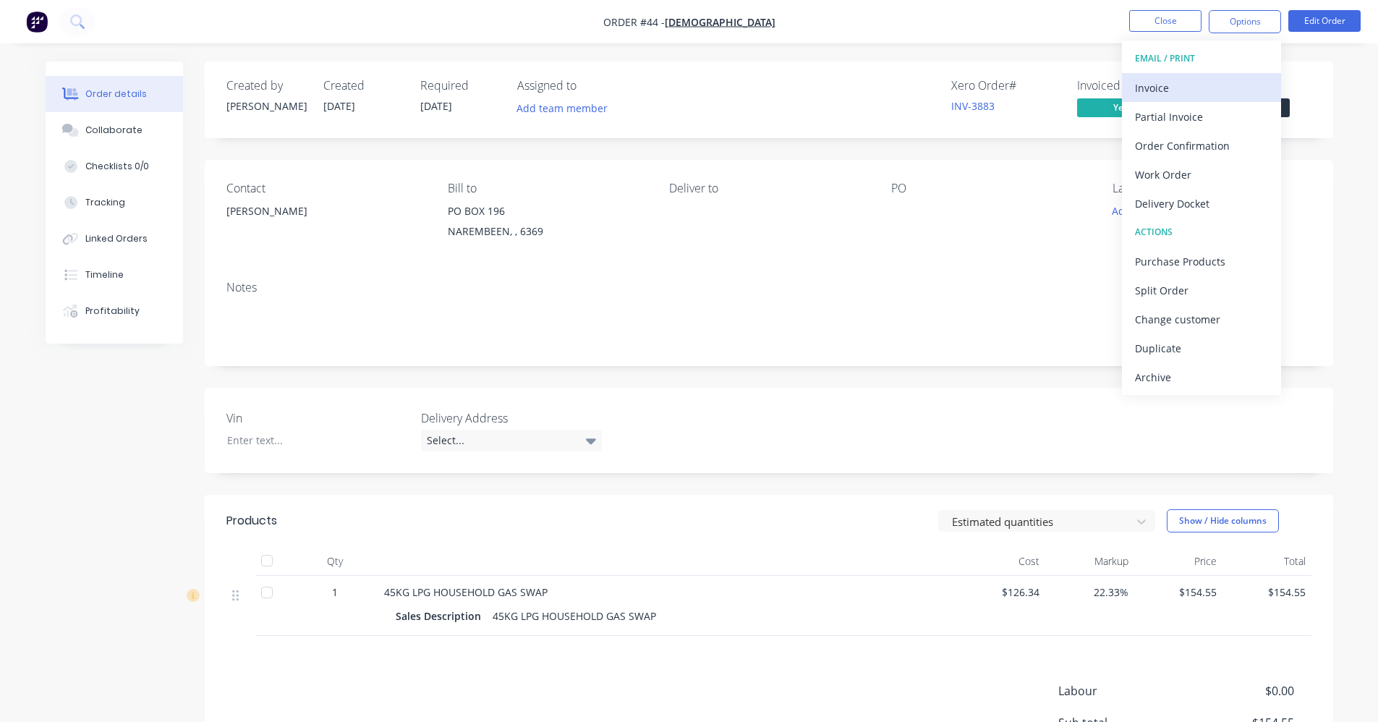
click at [1200, 89] on div "Invoice" at bounding box center [1201, 87] width 133 height 21
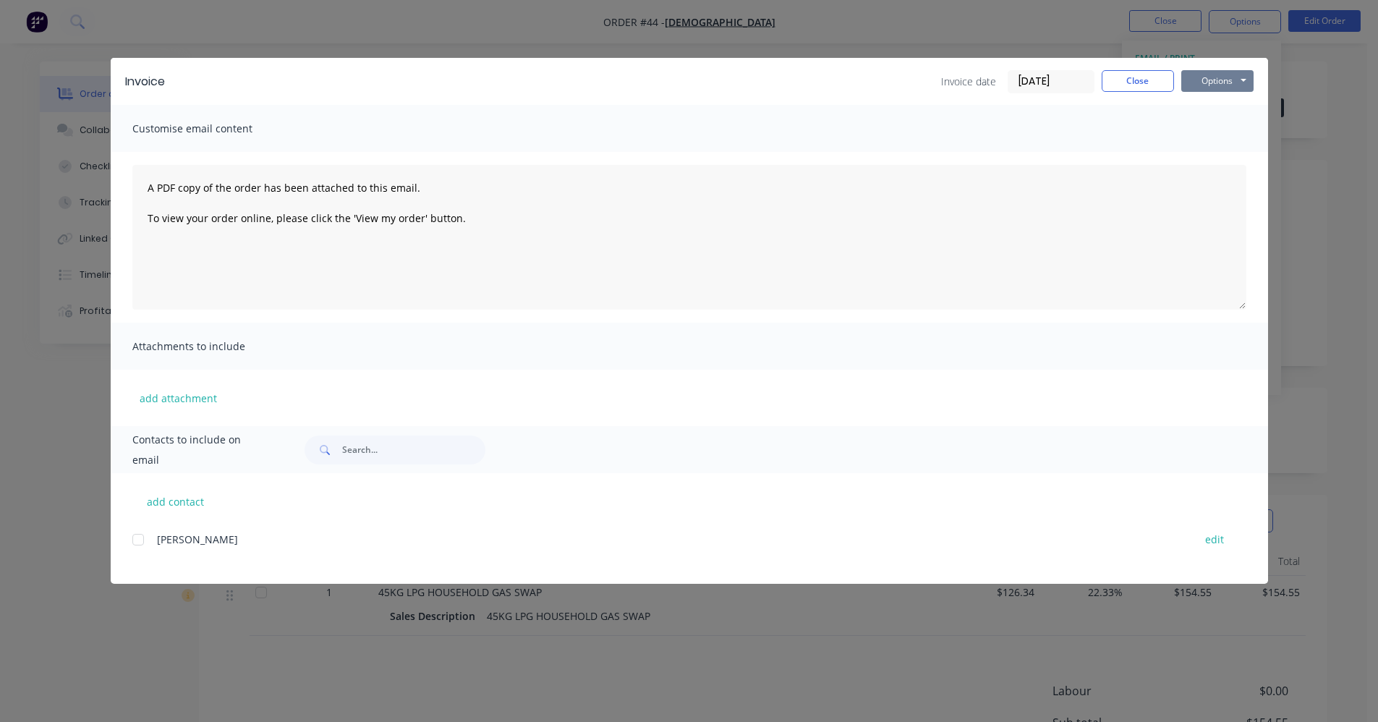
click at [1226, 76] on button "Options" at bounding box center [1217, 81] width 72 height 22
click at [1233, 132] on button "Print" at bounding box center [1227, 131] width 93 height 24
click at [1146, 84] on button "Close" at bounding box center [1137, 81] width 72 height 22
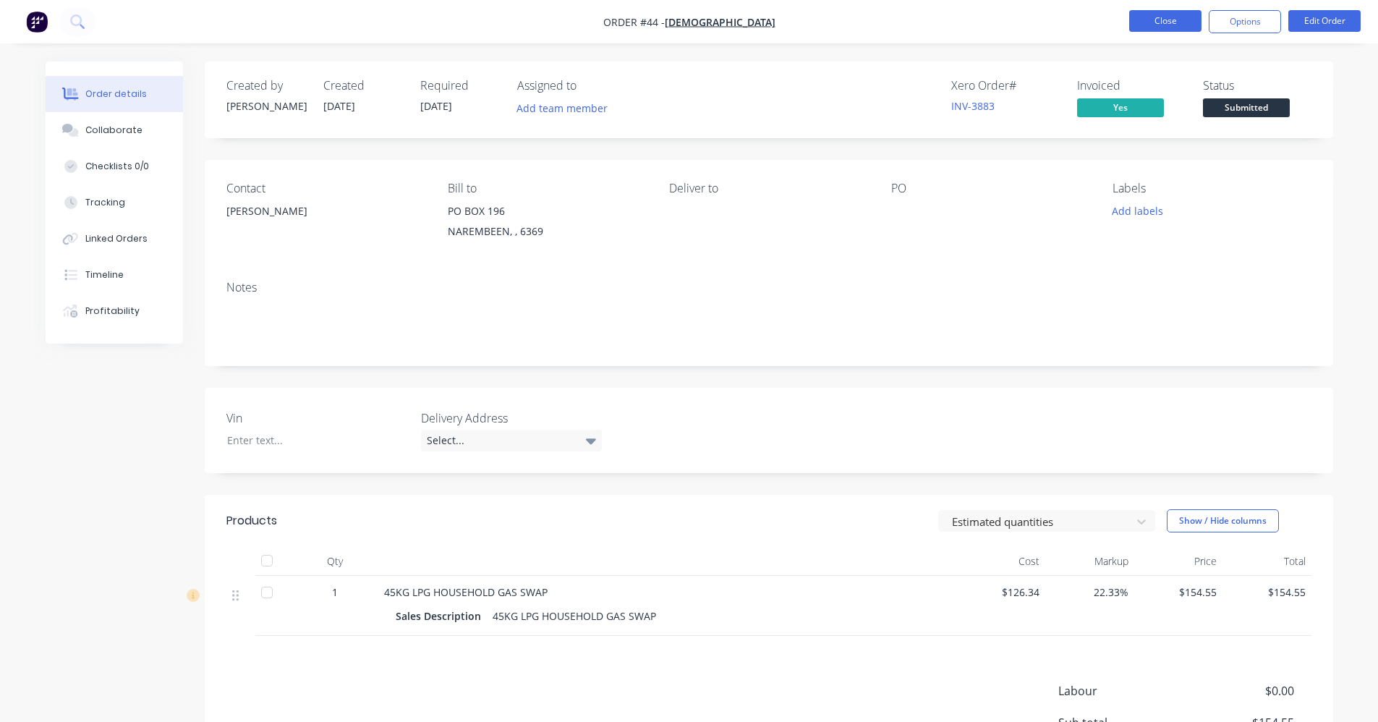
click at [1143, 17] on button "Close" at bounding box center [1165, 21] width 72 height 22
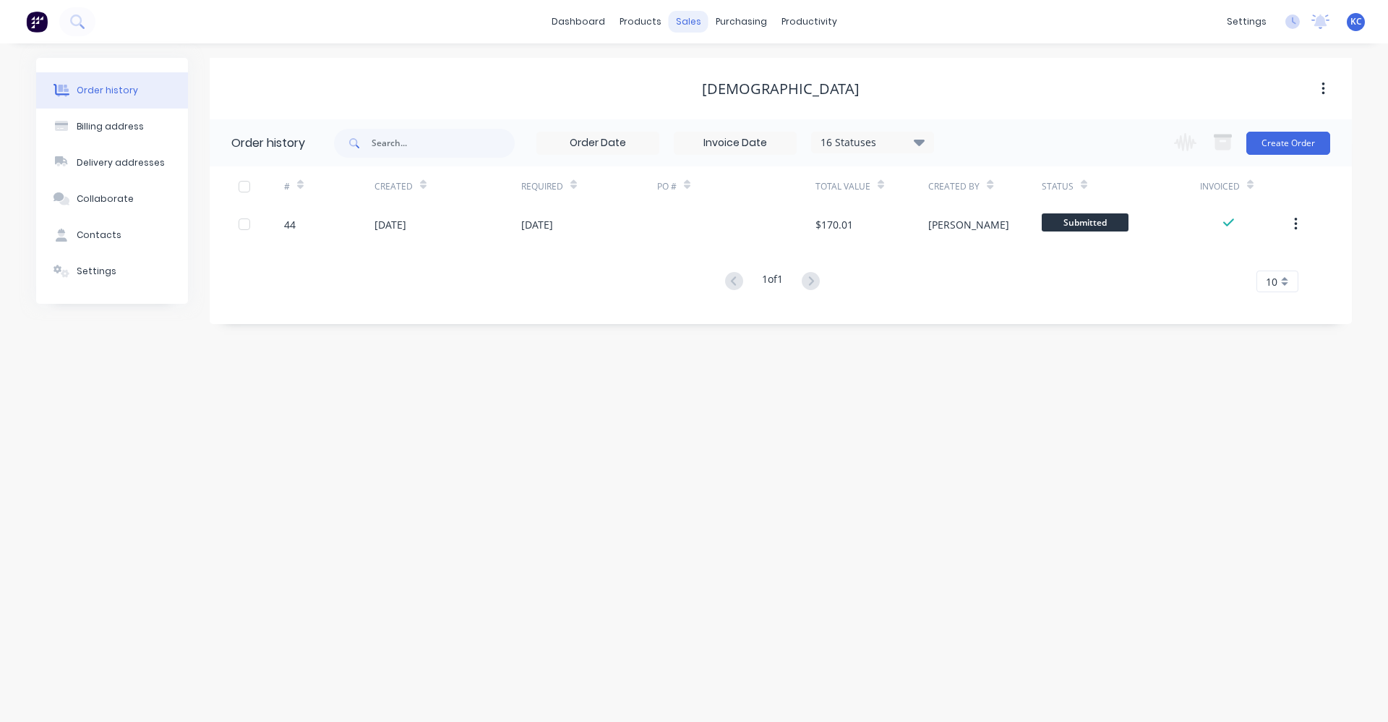
click at [690, 20] on div "sales" at bounding box center [689, 22] width 40 height 22
click at [724, 98] on div "Customers" at bounding box center [738, 98] width 52 height 13
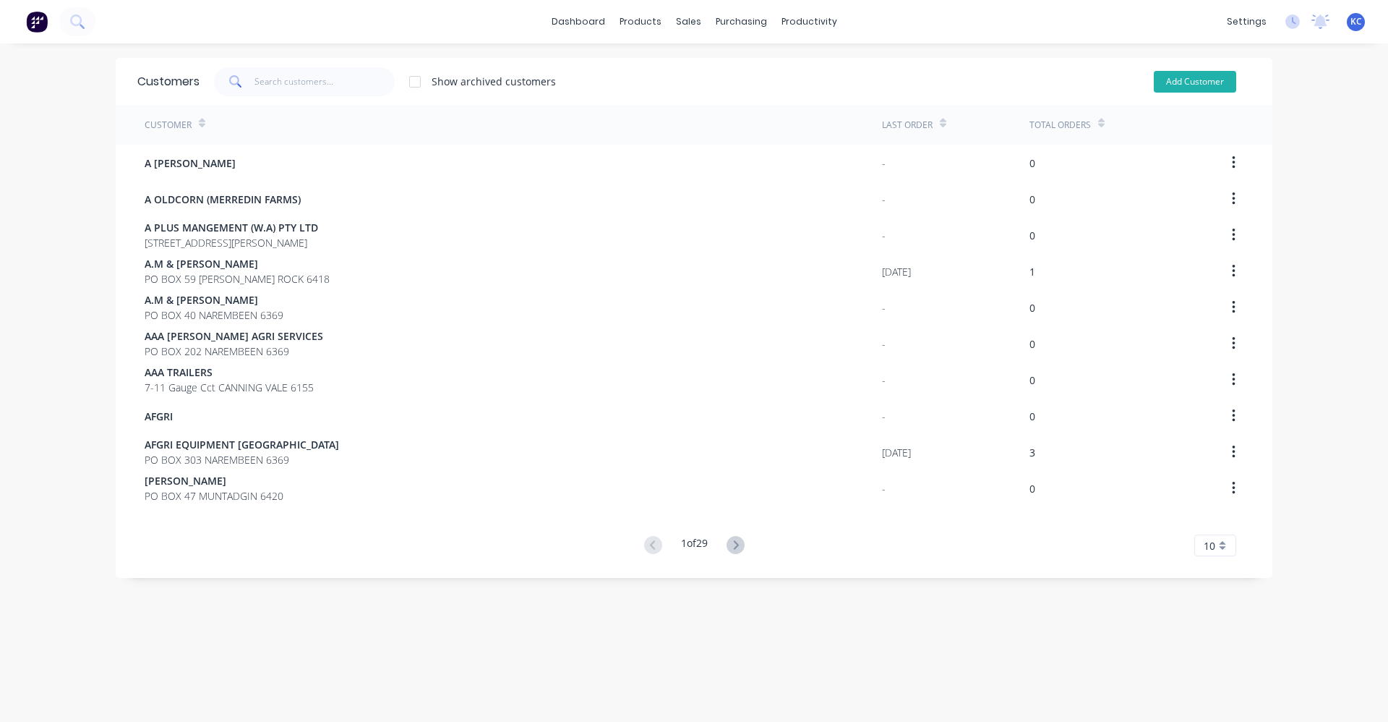
click at [1198, 85] on button "Add Customer" at bounding box center [1195, 82] width 82 height 22
select select "AU"
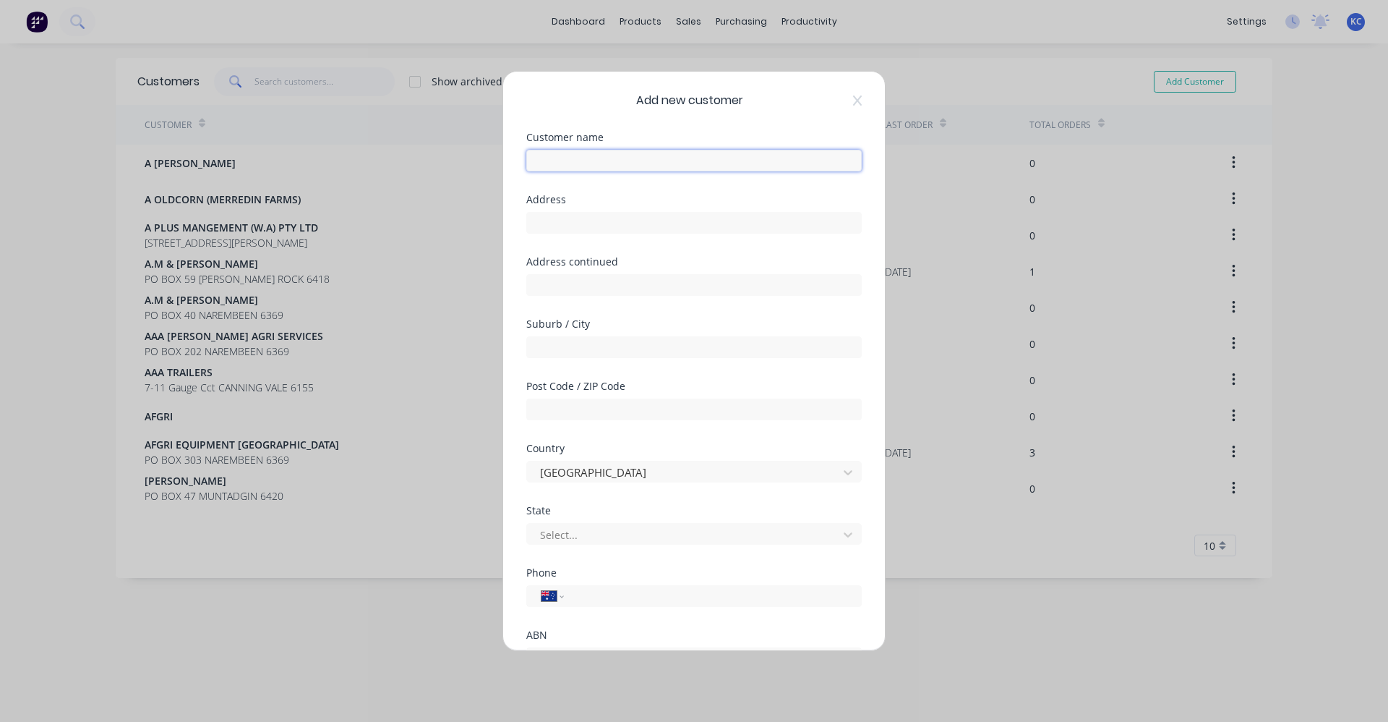
click at [619, 156] on input "text" at bounding box center [694, 161] width 336 height 22
type input "[PERSON_NAME]"
click at [580, 226] on input "text" at bounding box center [694, 223] width 336 height 22
type input "35 Currall St"
click at [717, 341] on input "text" at bounding box center [694, 347] width 336 height 22
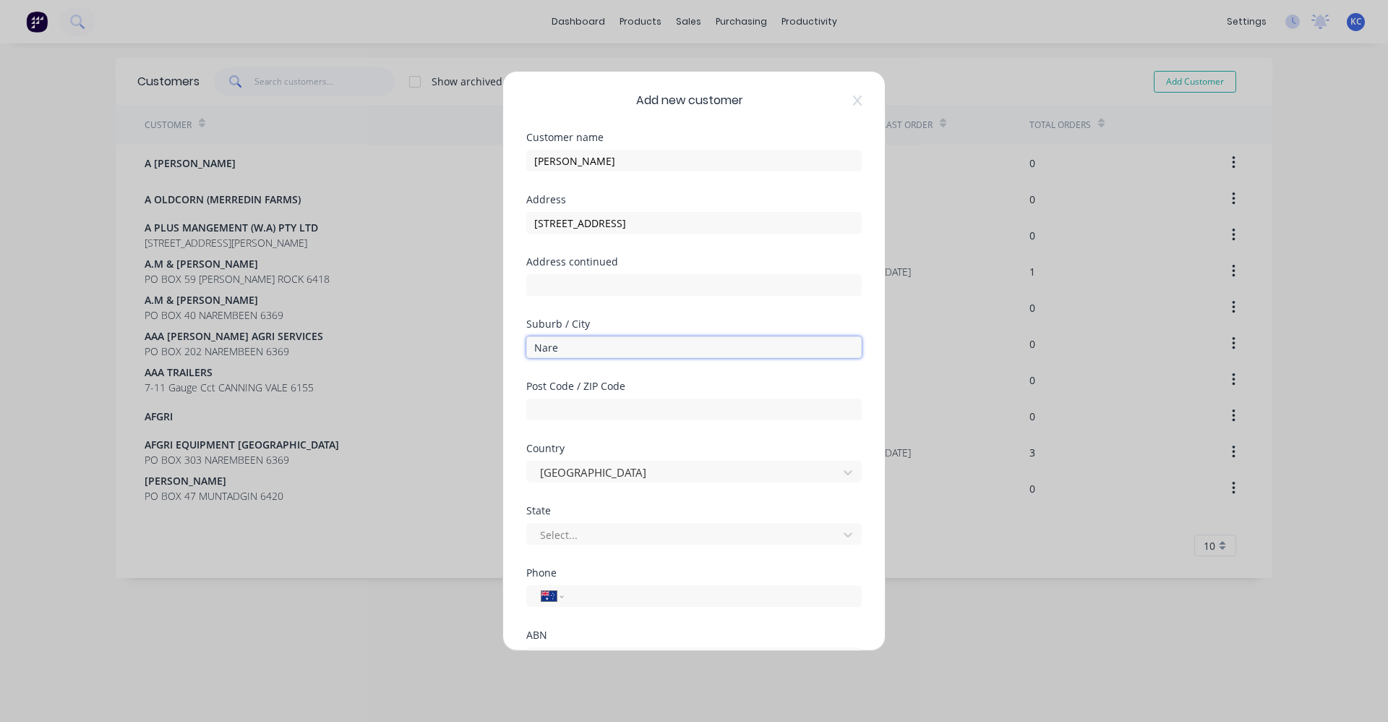
type input "Narembeen"
click at [609, 396] on div at bounding box center [694, 407] width 336 height 25
click at [611, 417] on input "text" at bounding box center [694, 409] width 336 height 22
type input "6369"
click at [364, 475] on div "Add new customer Customer name KYLEE SLADE Address 35 Currall St Address contin…" at bounding box center [694, 361] width 1388 height 722
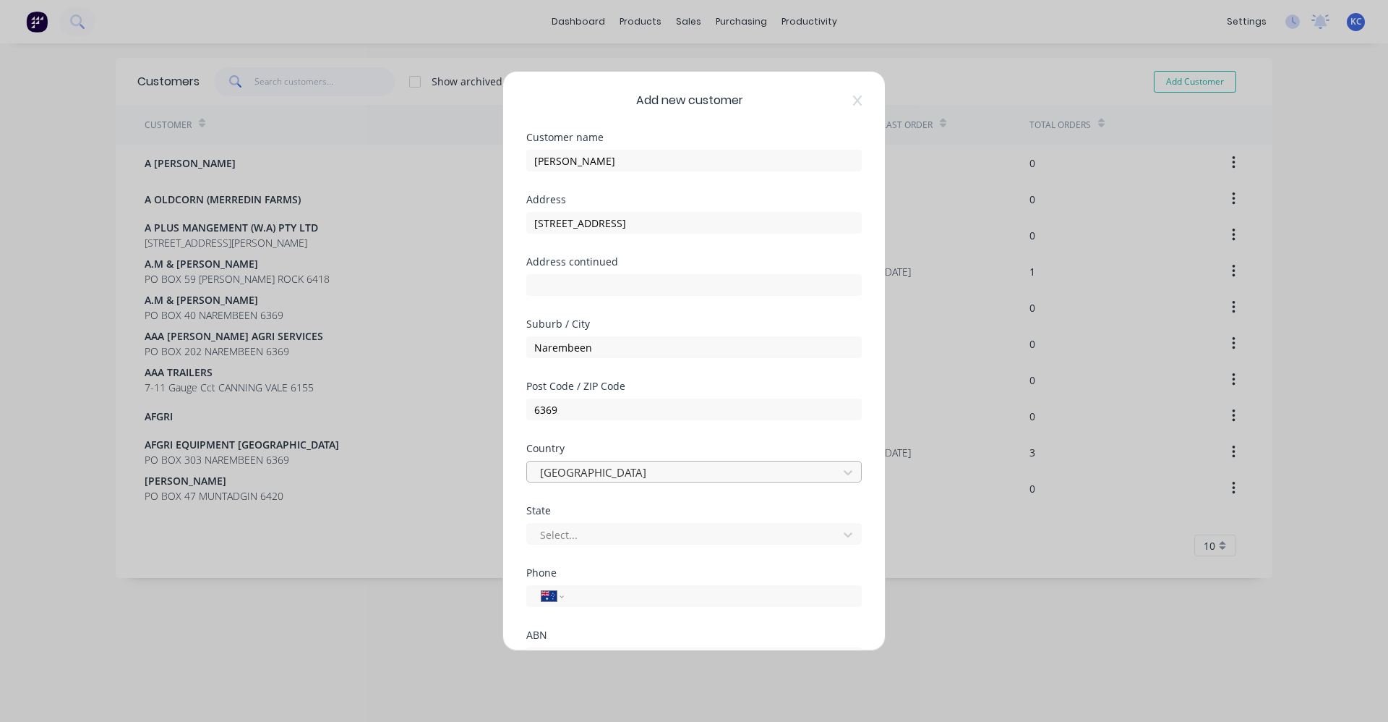
click at [613, 475] on div at bounding box center [685, 473] width 292 height 18
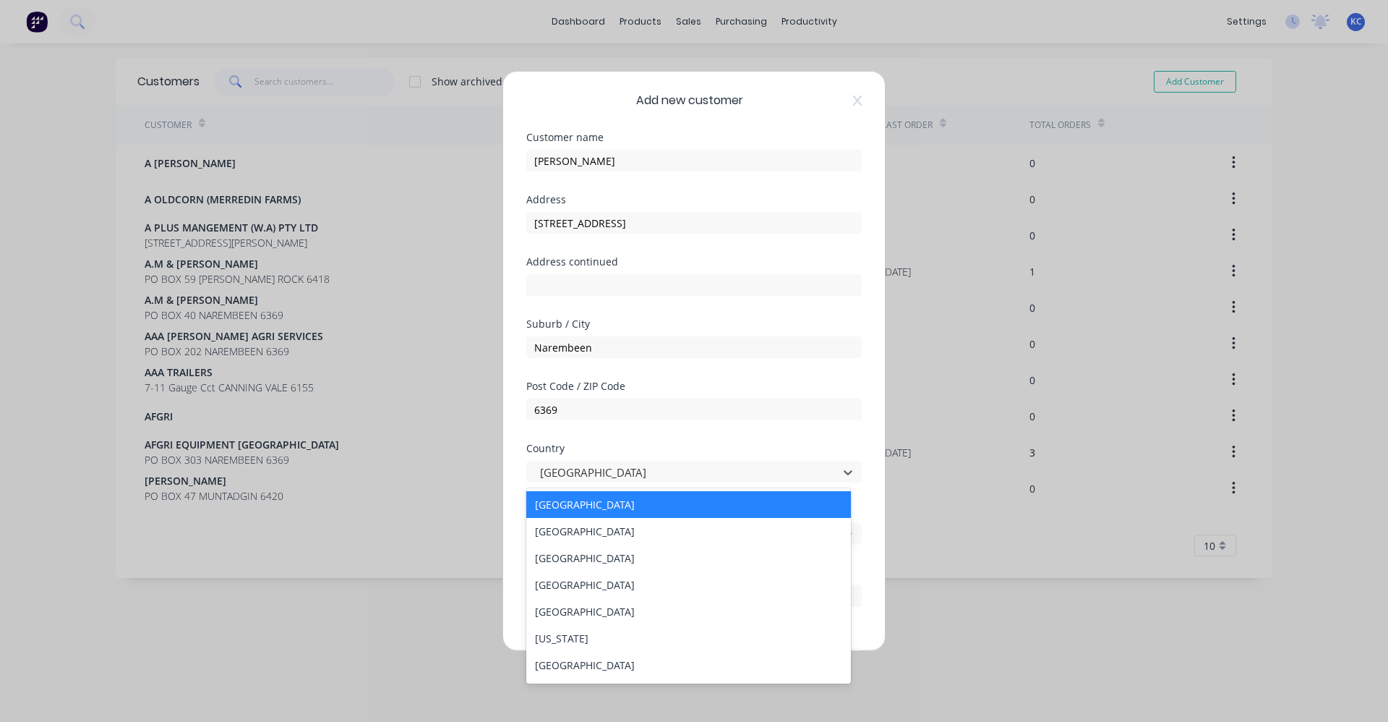
click at [411, 500] on div "Add new customer Customer name KYLEE SLADE Address 35 Currall St Address contin…" at bounding box center [694, 361] width 1388 height 722
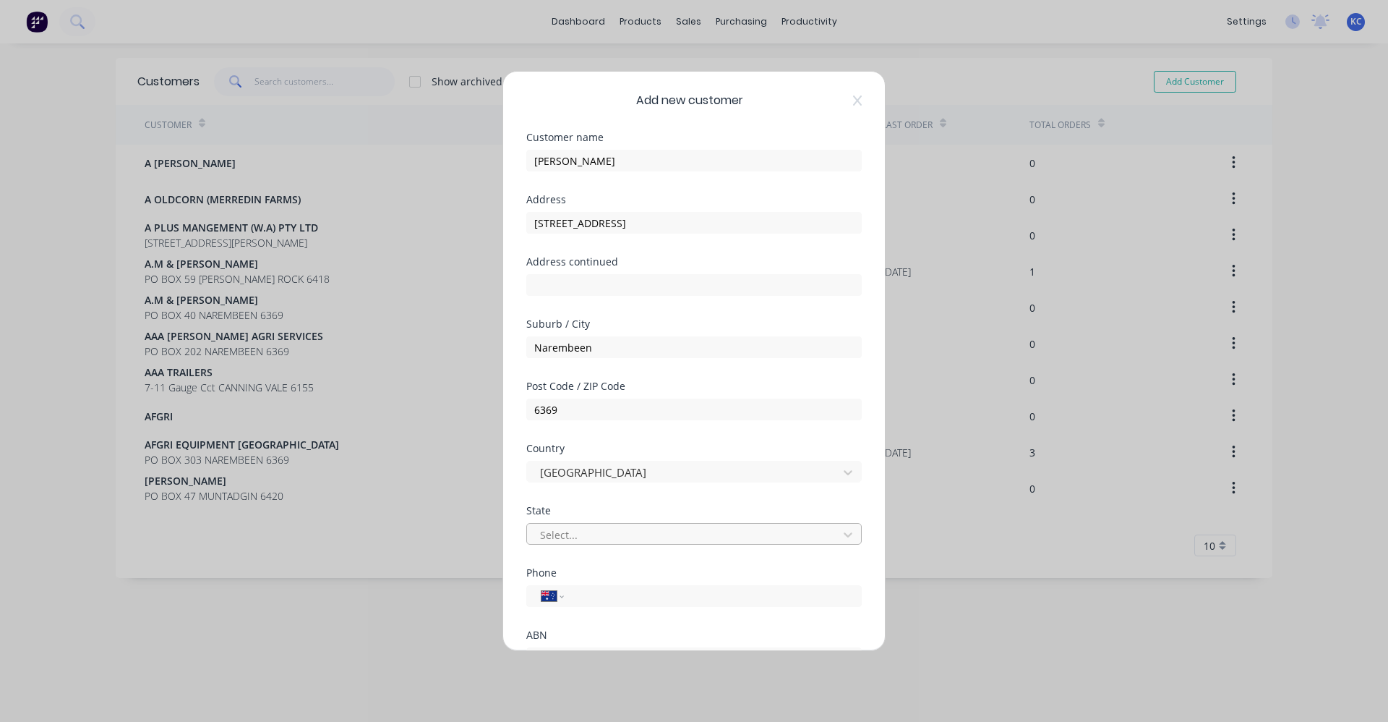
click at [605, 537] on div at bounding box center [685, 535] width 292 height 18
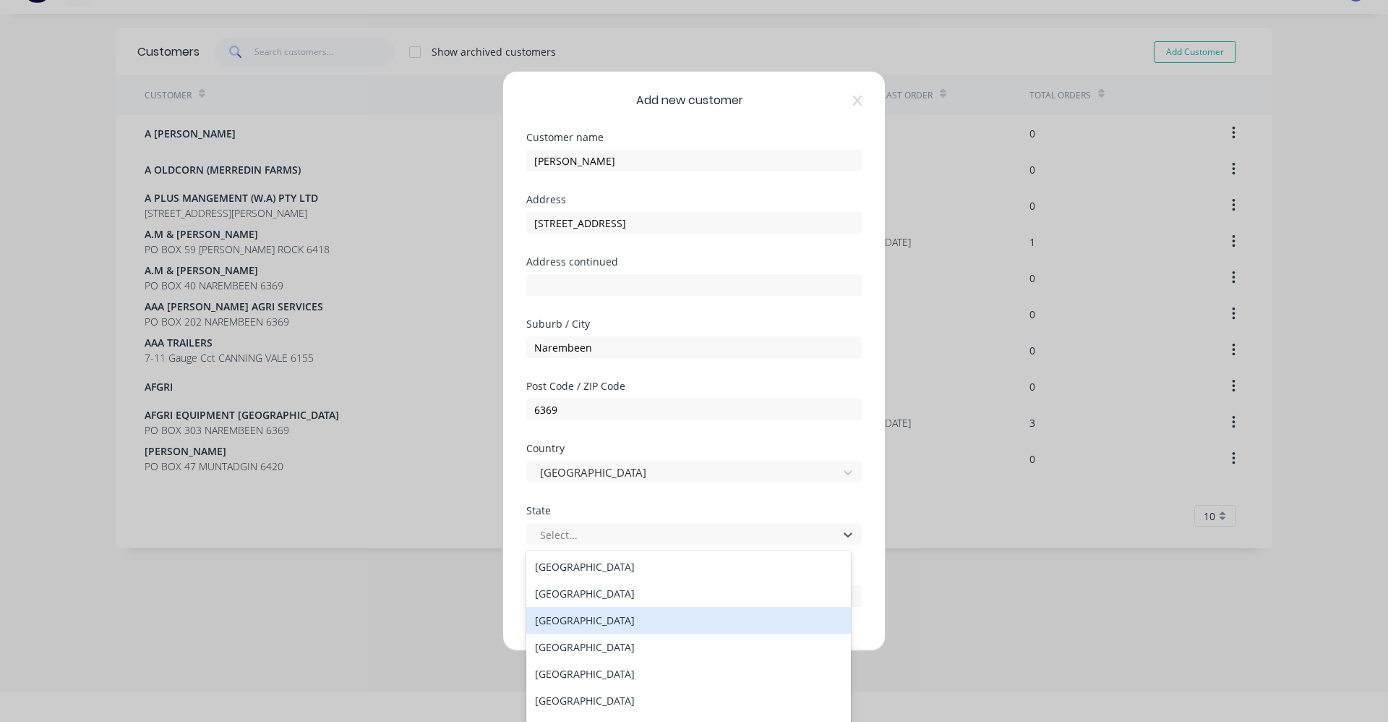
scroll to position [25, 0]
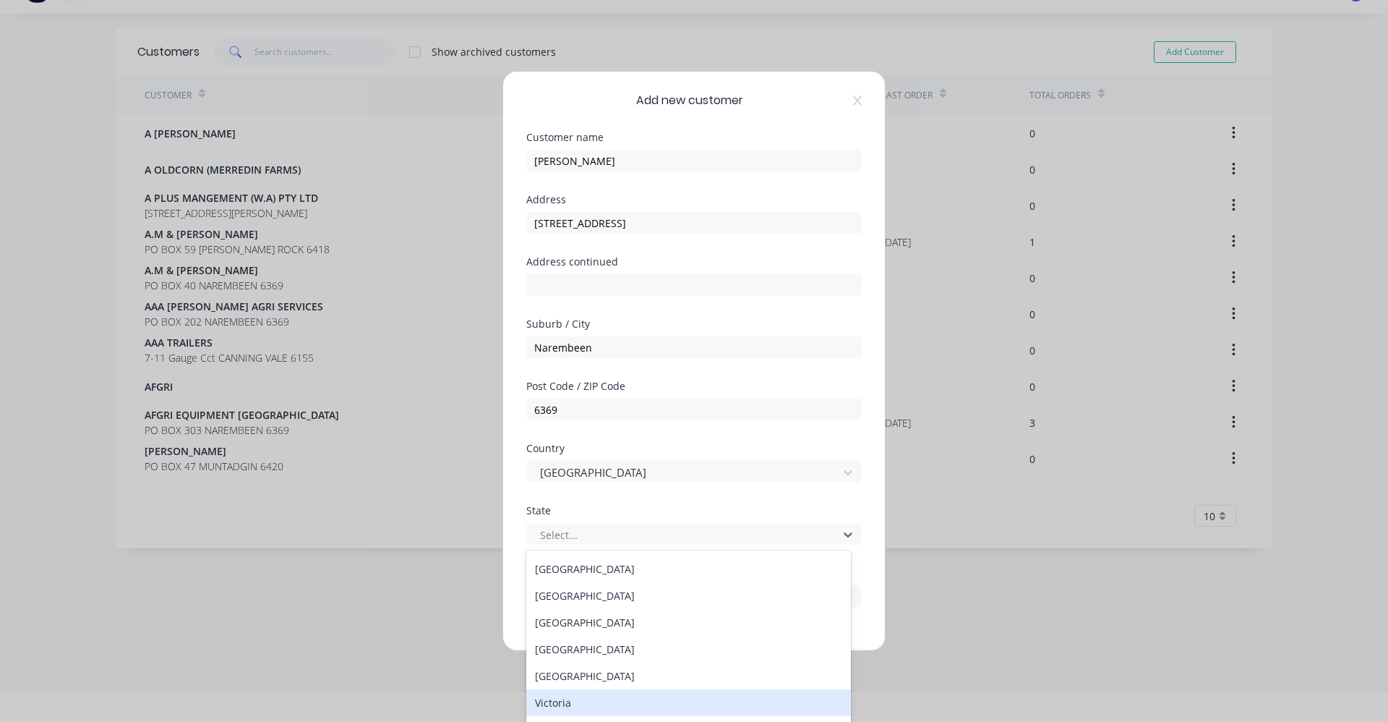
click at [1035, 644] on div "Add new customer Customer name KYLEE SLADE Address 35 Currall St Address contin…" at bounding box center [694, 361] width 1388 height 722
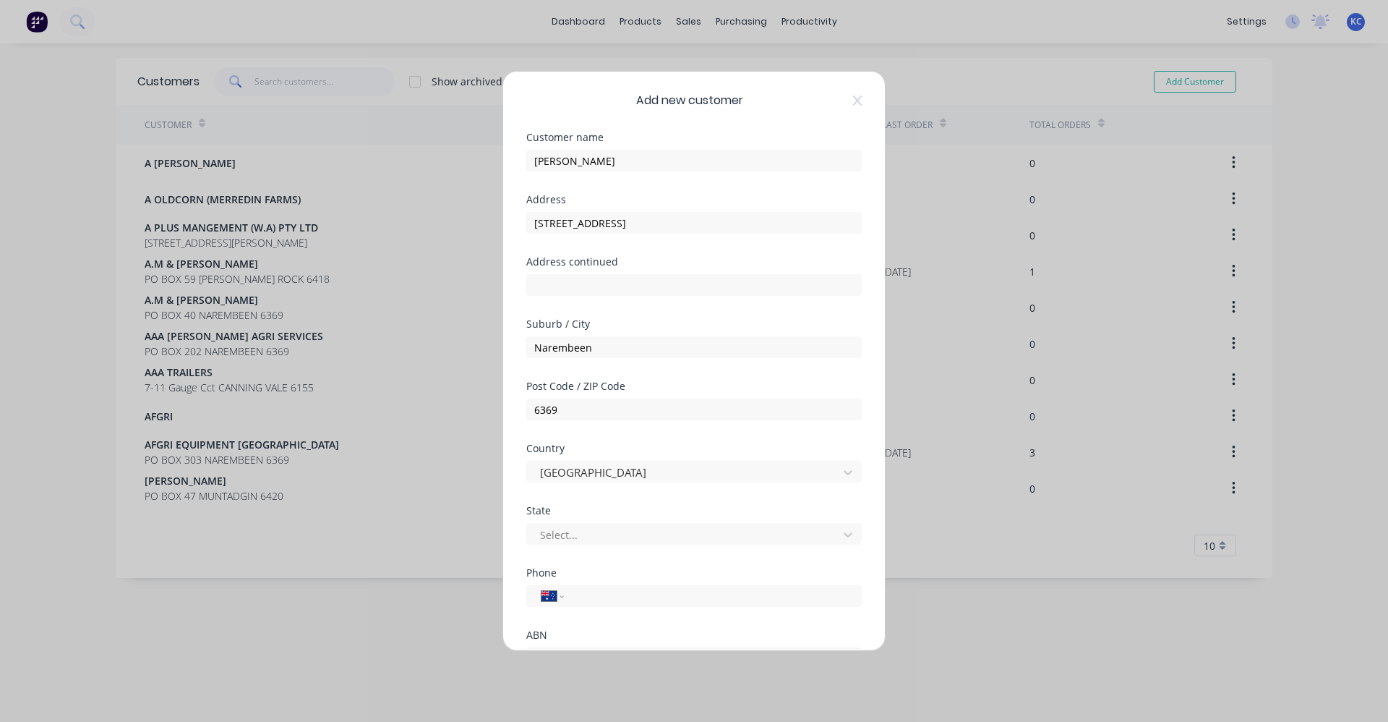
scroll to position [0, 0]
click at [841, 535] on icon at bounding box center [848, 534] width 14 height 14
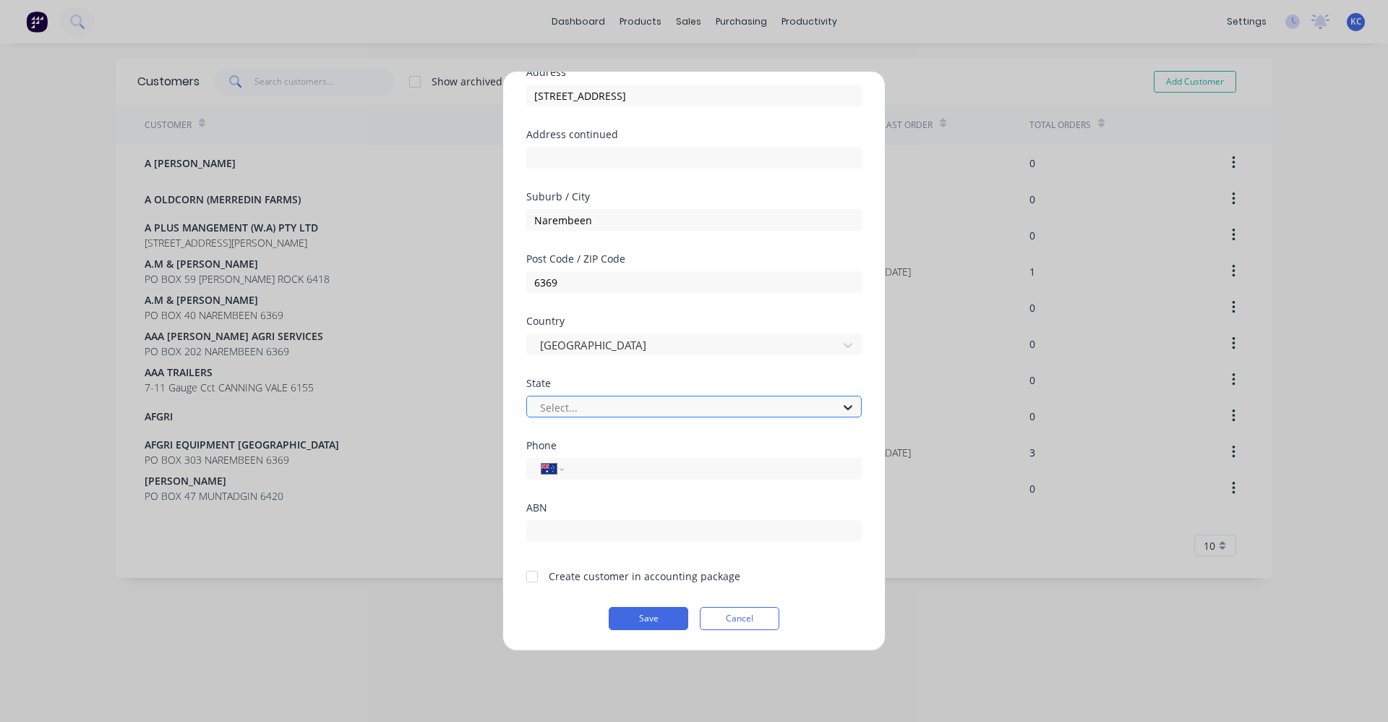
click at [846, 407] on div at bounding box center [848, 407] width 26 height 23
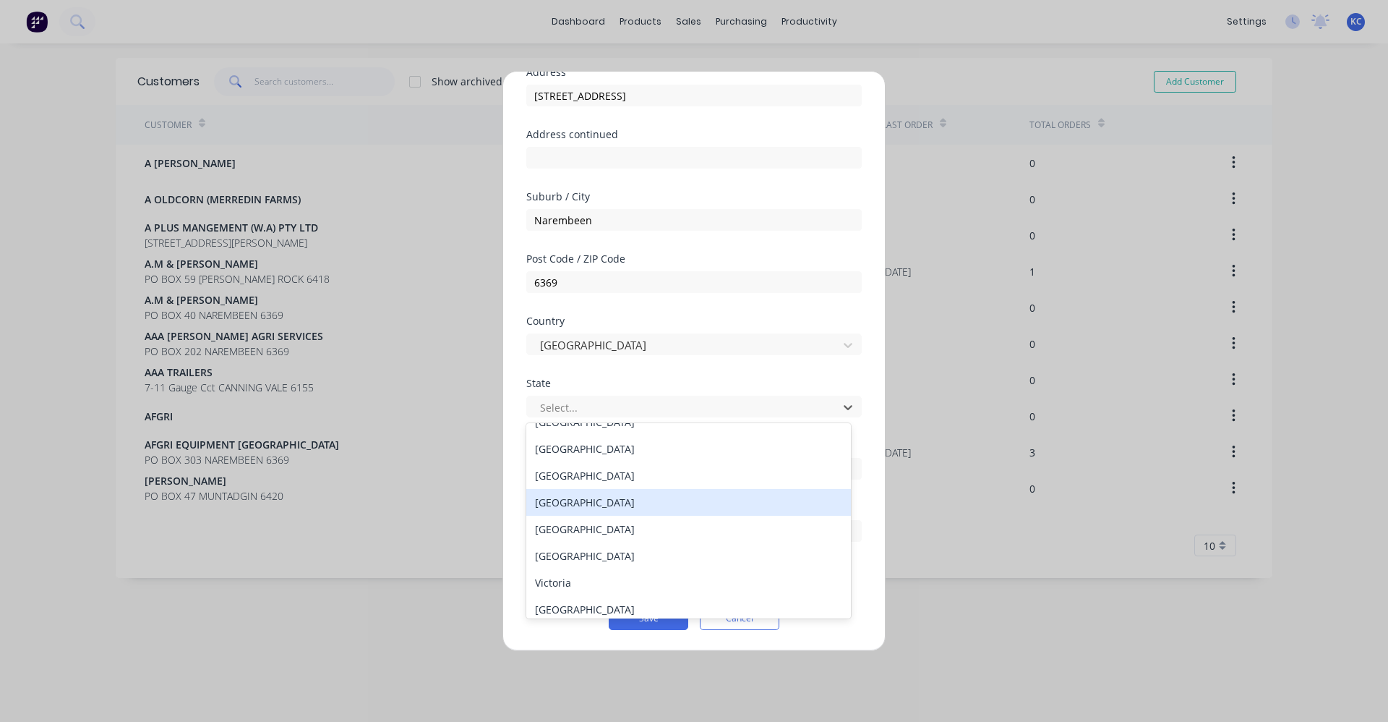
scroll to position [25, 0]
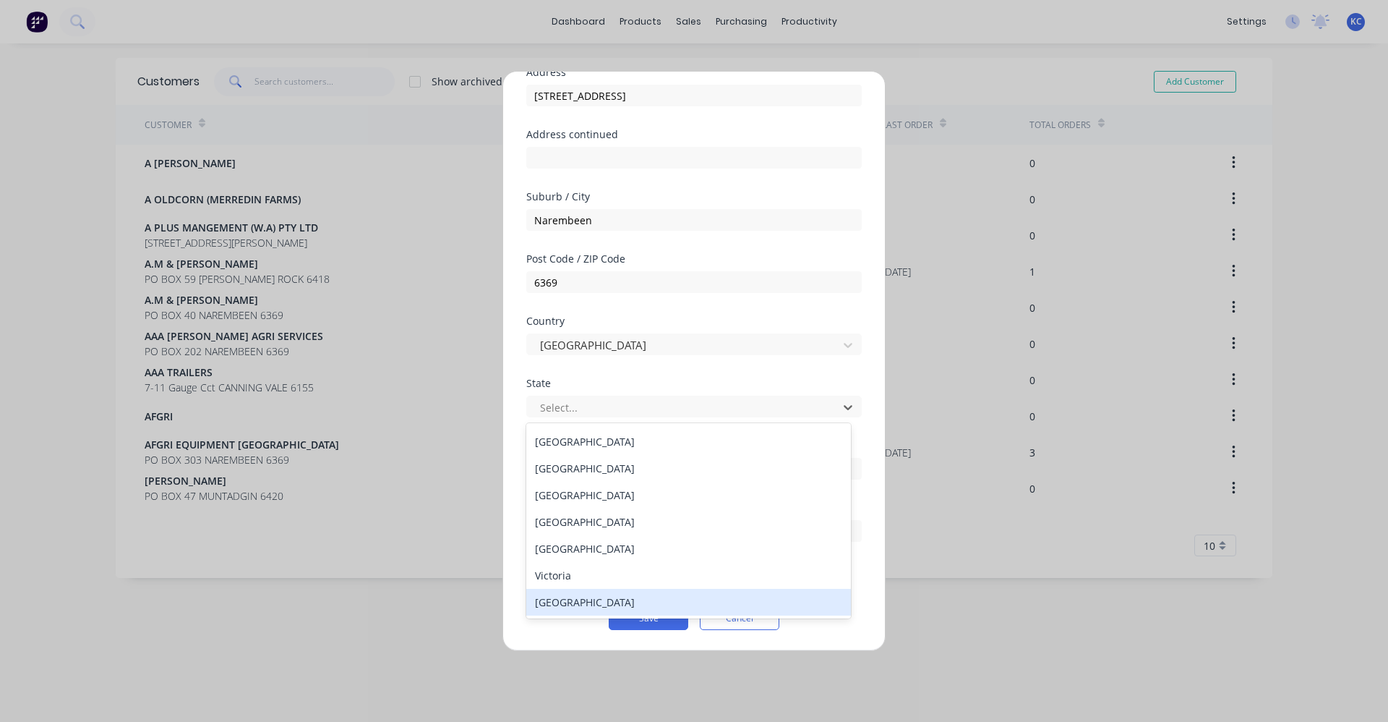
click at [609, 598] on div "Western Australia" at bounding box center [688, 602] width 325 height 27
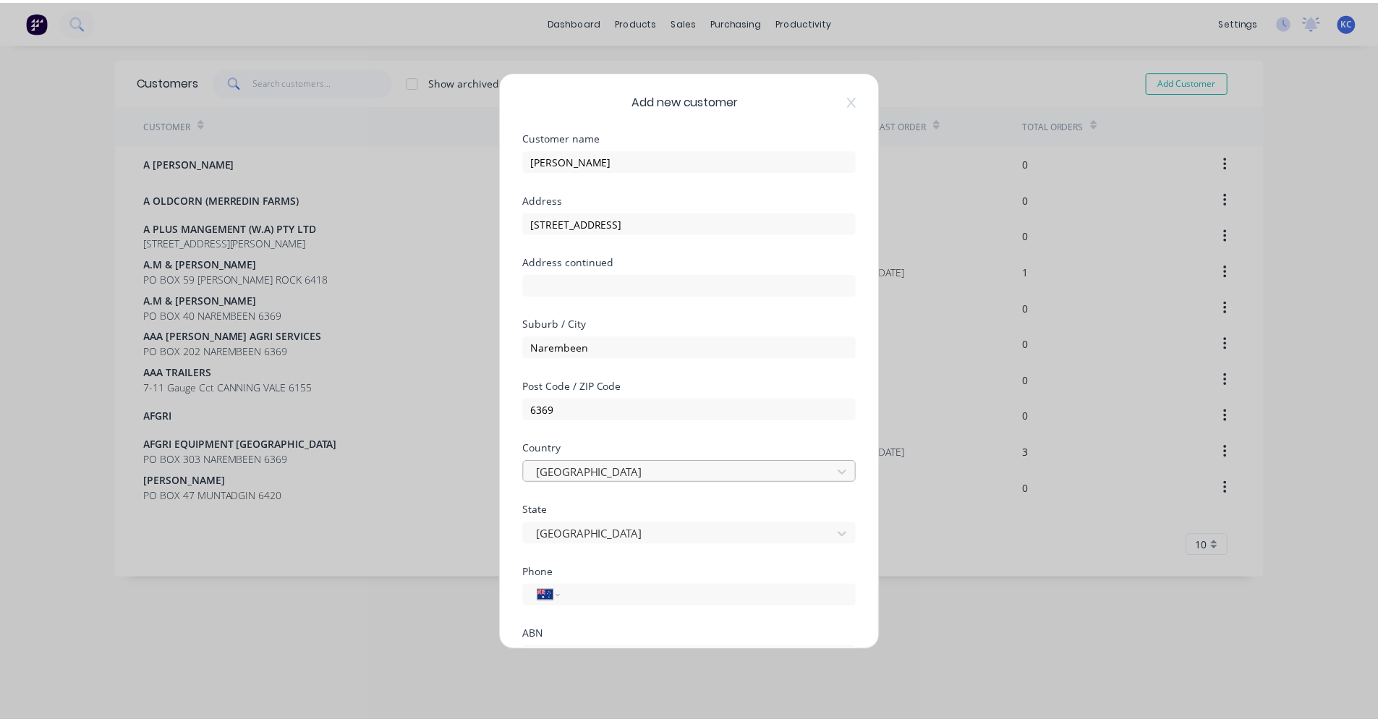
scroll to position [127, 0]
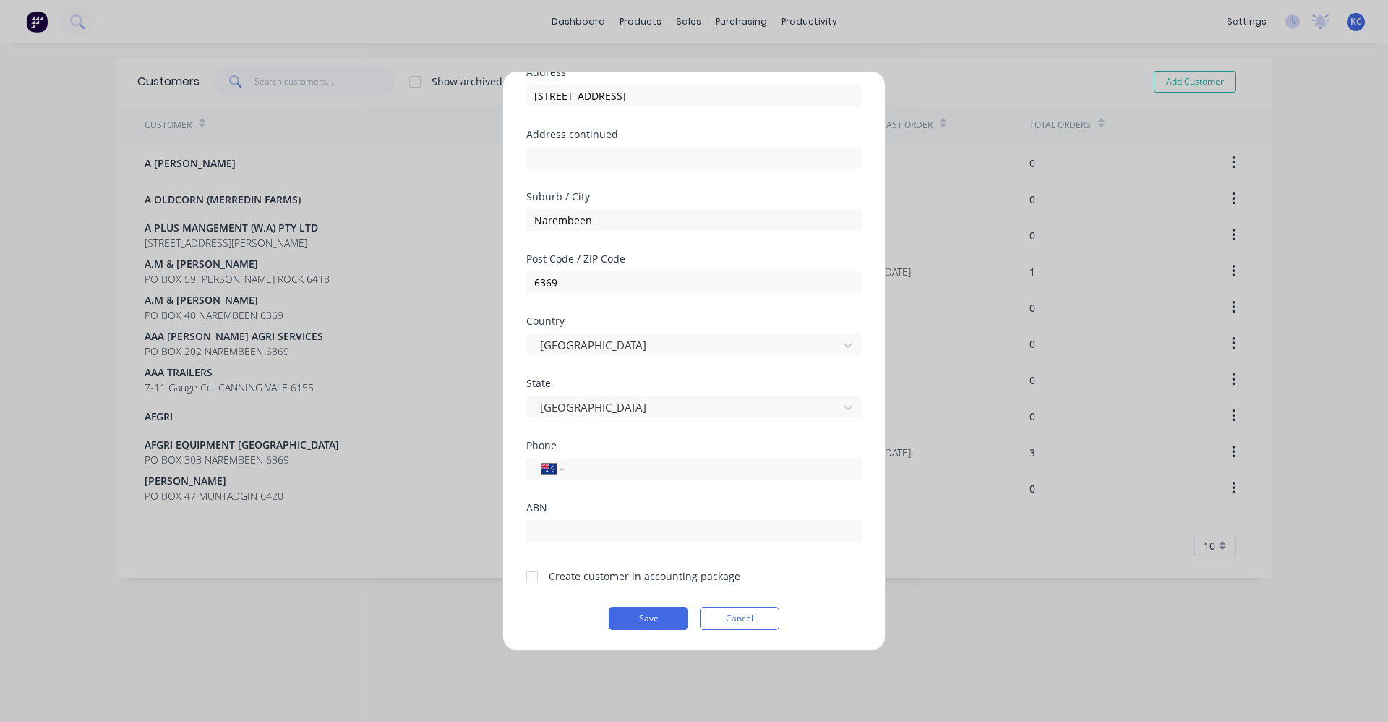
click at [531, 576] on div at bounding box center [532, 576] width 29 height 29
click at [623, 615] on button "Save" at bounding box center [649, 618] width 80 height 23
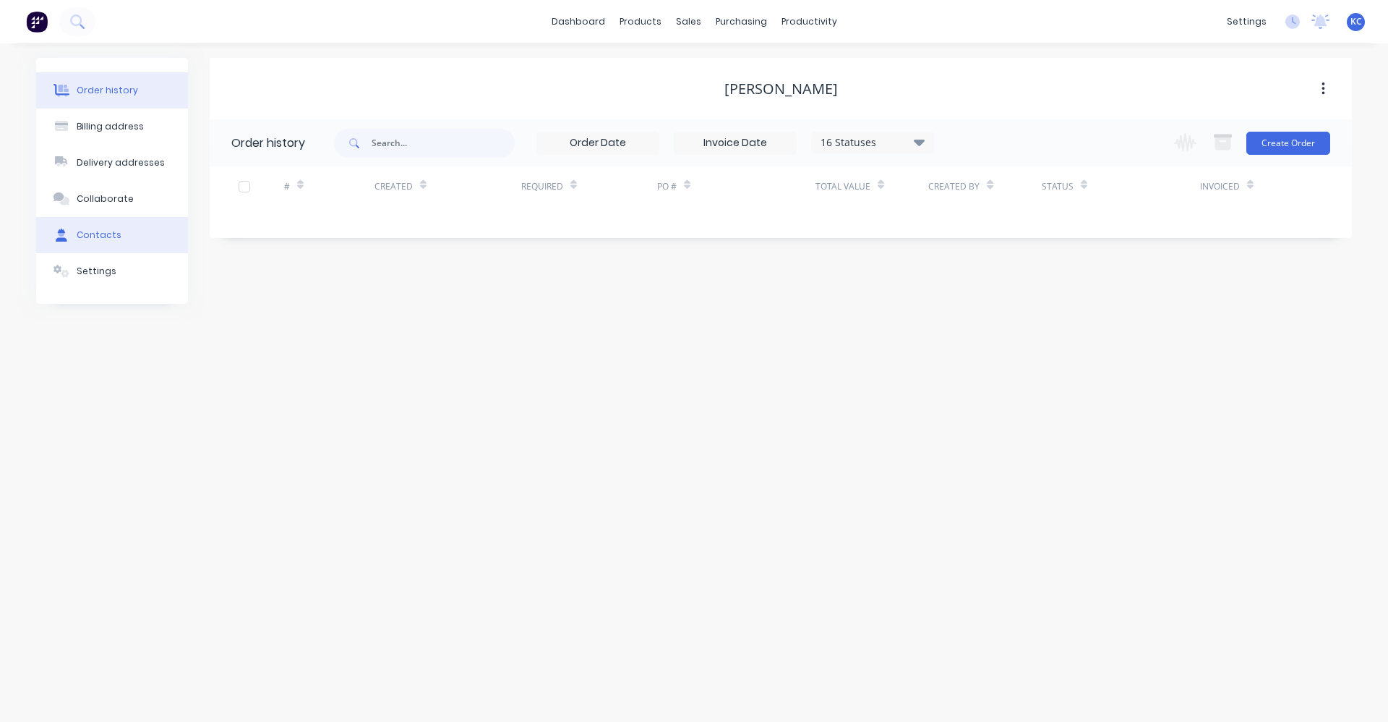
click at [94, 241] on div "Contacts" at bounding box center [99, 235] width 45 height 13
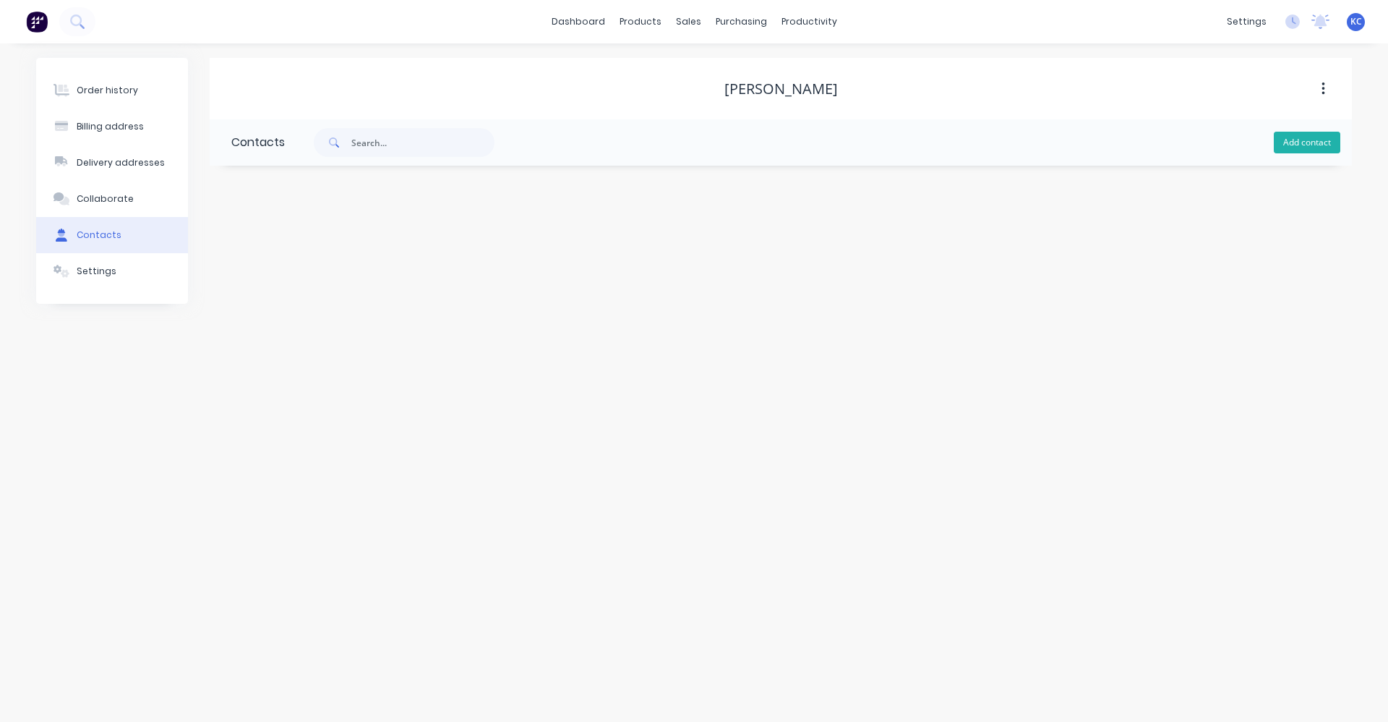
click at [1307, 138] on button "Add contact" at bounding box center [1307, 143] width 67 height 22
select select "AU"
click at [248, 252] on input "text" at bounding box center [349, 249] width 236 height 22
type input "Kylee Slade"
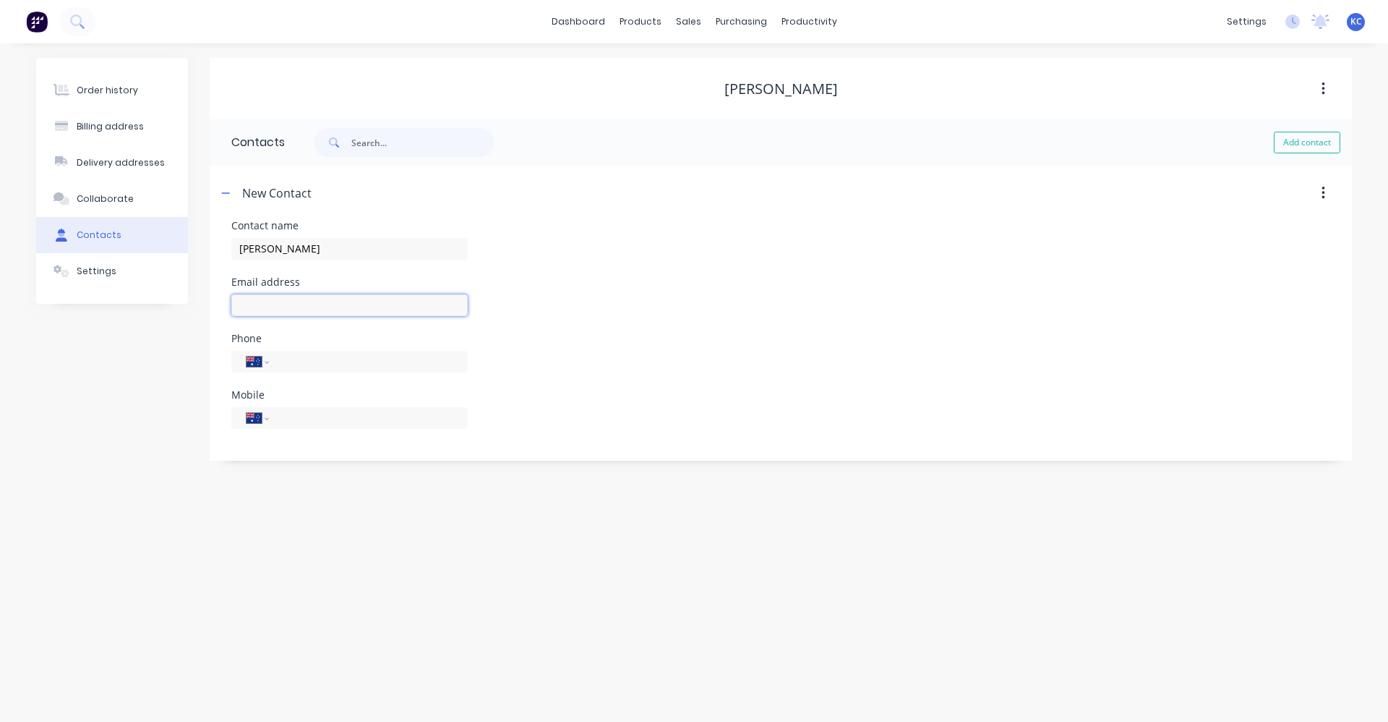
click at [254, 295] on input "text" at bounding box center [349, 305] width 236 height 22
select select "AU"
click at [285, 308] on input "text" at bounding box center [349, 305] width 236 height 22
type input "kyleecooper@hotmail.com"
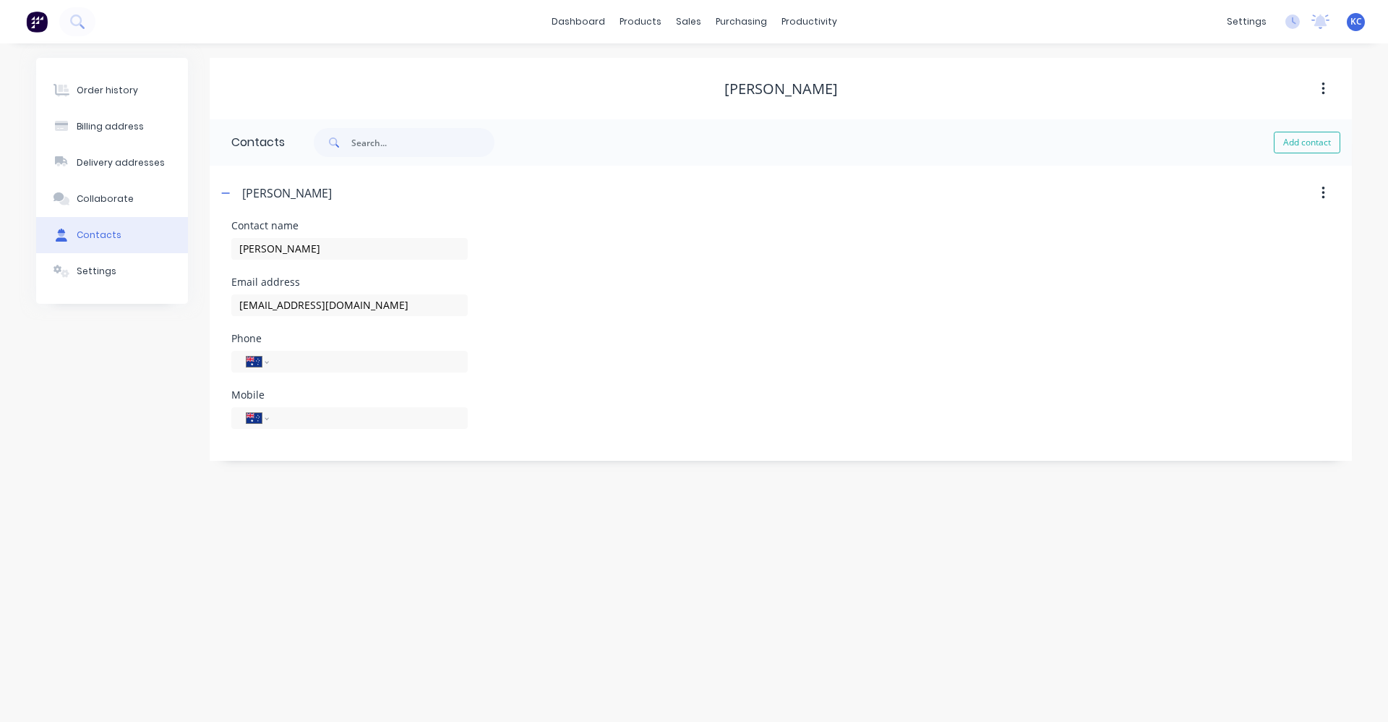
click at [83, 539] on div "Order history Billing address Delivery addresses Collaborate Contacts Settings …" at bounding box center [694, 382] width 1388 height 678
click at [91, 83] on button "Order history" at bounding box center [112, 90] width 152 height 36
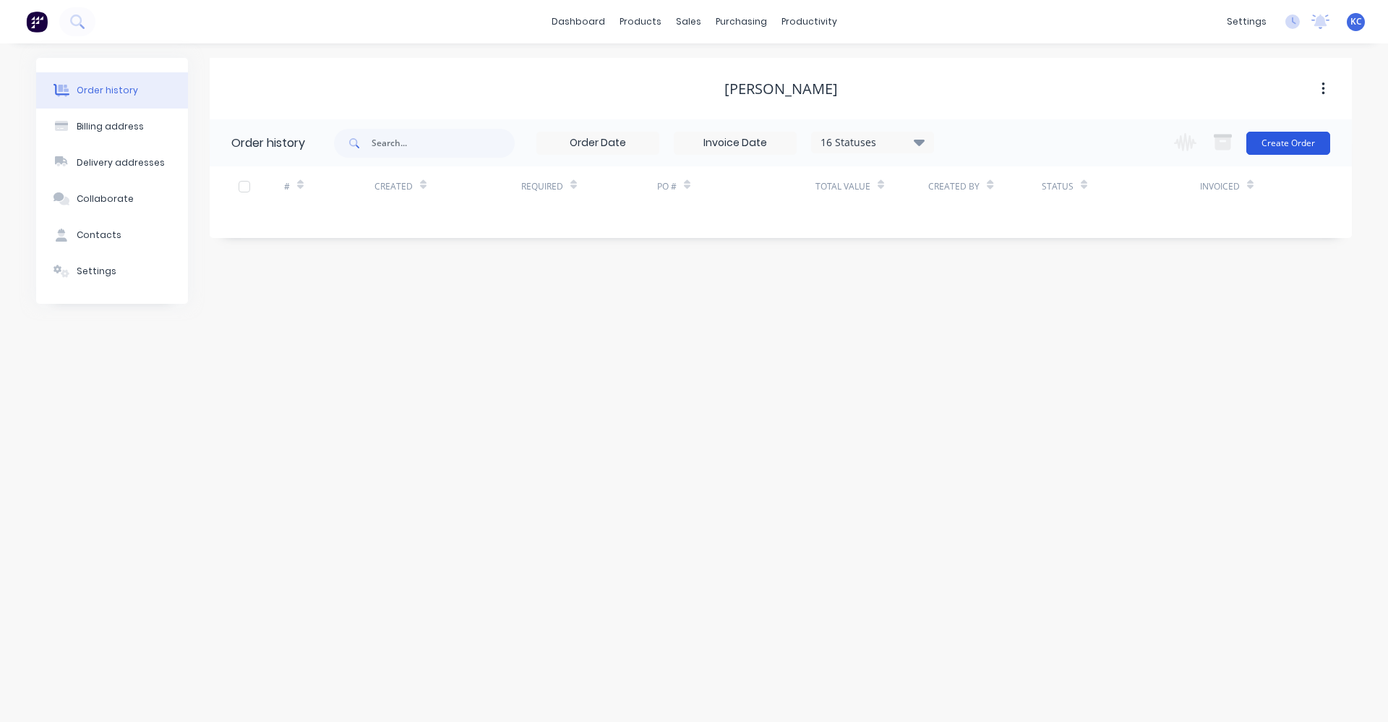
click at [1277, 148] on button "Create Order" at bounding box center [1289, 143] width 84 height 23
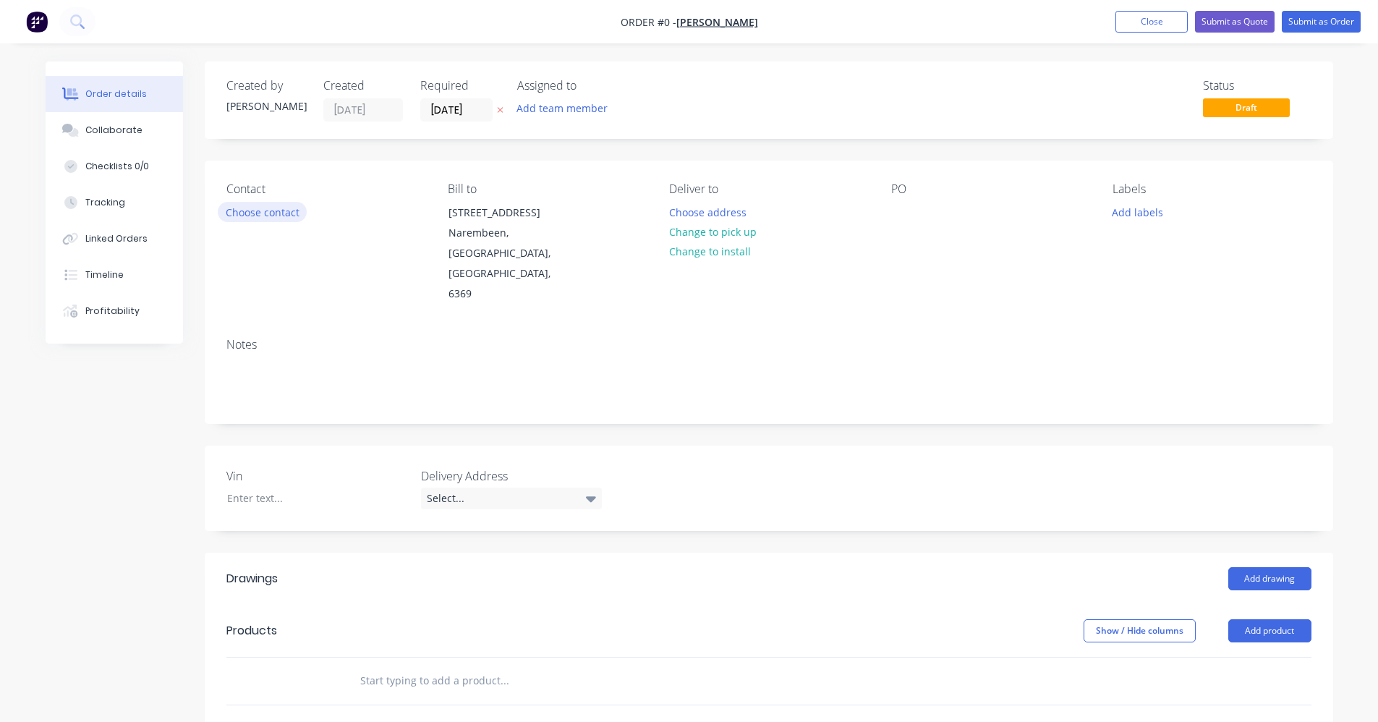
click at [288, 207] on button "Choose contact" at bounding box center [262, 212] width 89 height 20
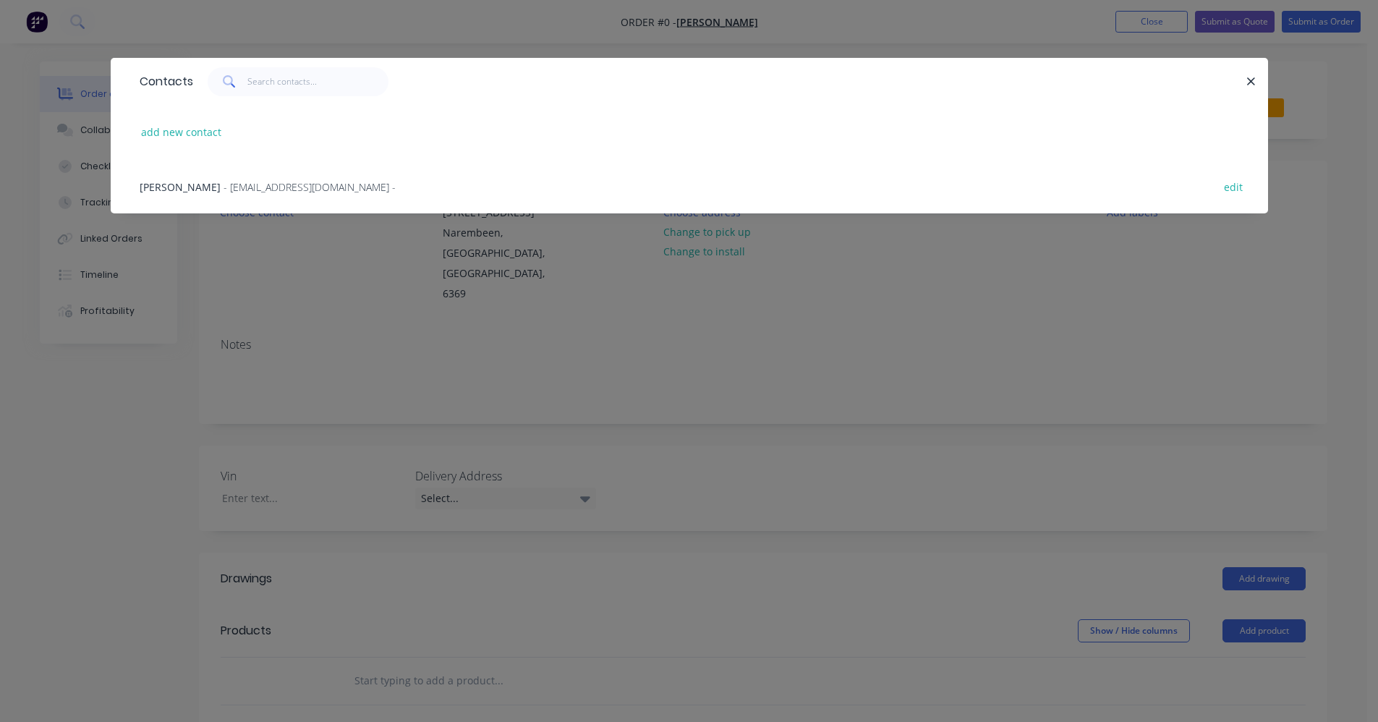
click at [270, 187] on span "- kyleecooper@hotmail.com -" at bounding box center [309, 187] width 172 height 14
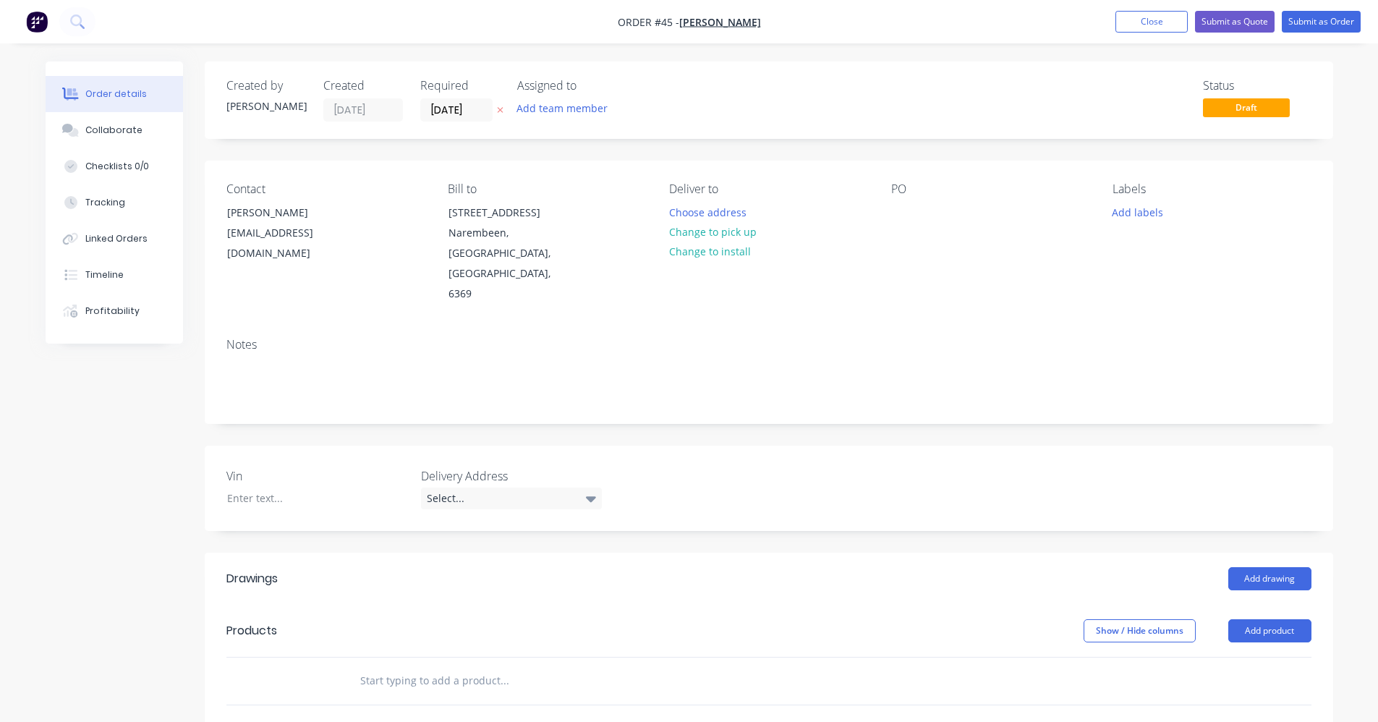
click at [444, 666] on input "text" at bounding box center [503, 680] width 289 height 29
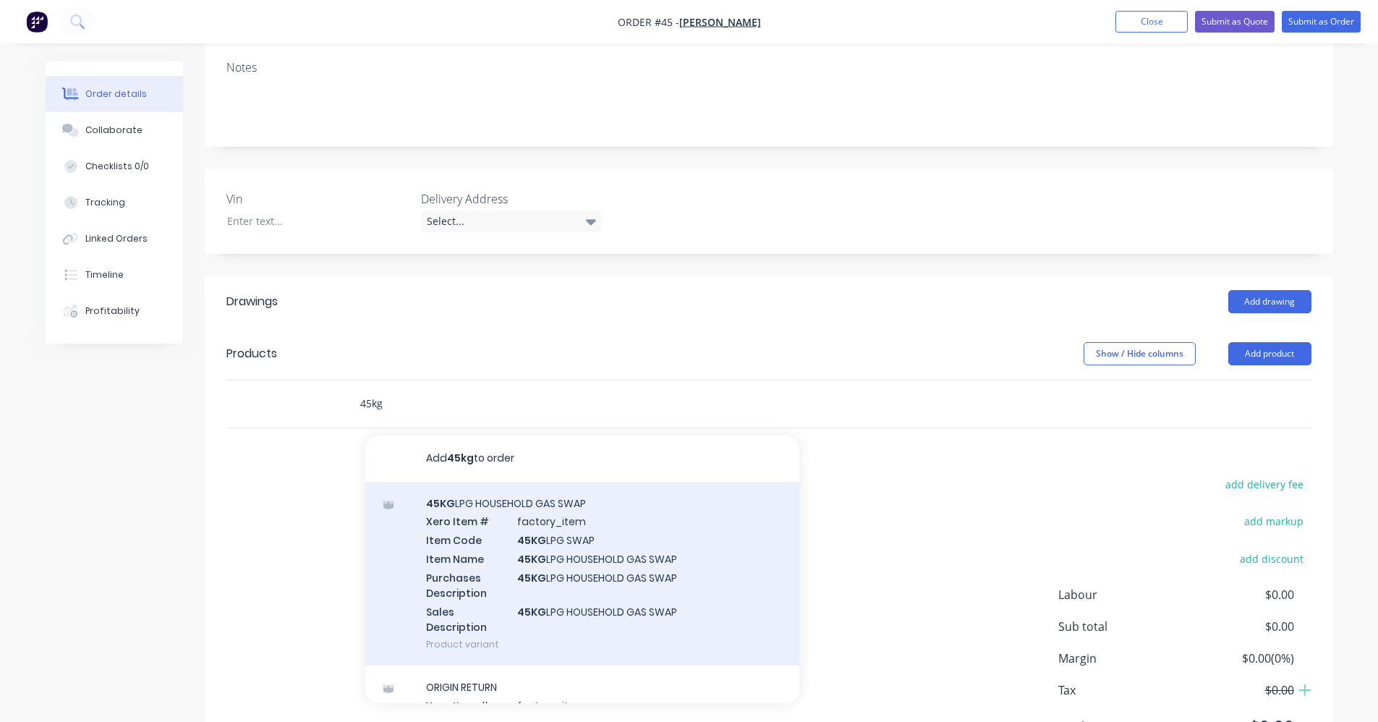
scroll to position [289, 0]
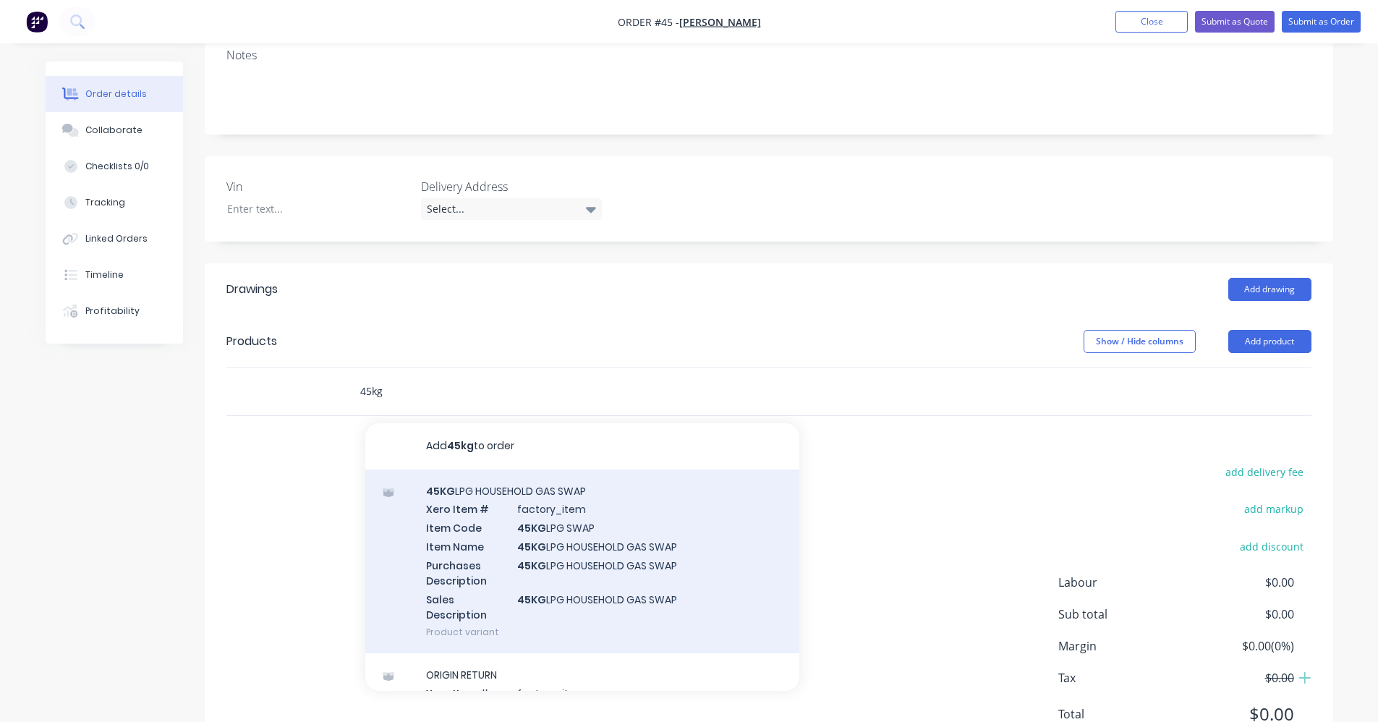
type input "45kg"
click at [673, 542] on div "45KG LPG HOUSEHOLD GAS SWAP Xero Item # factory_item Item Code 45KG LPG SWAP It…" at bounding box center [582, 561] width 434 height 184
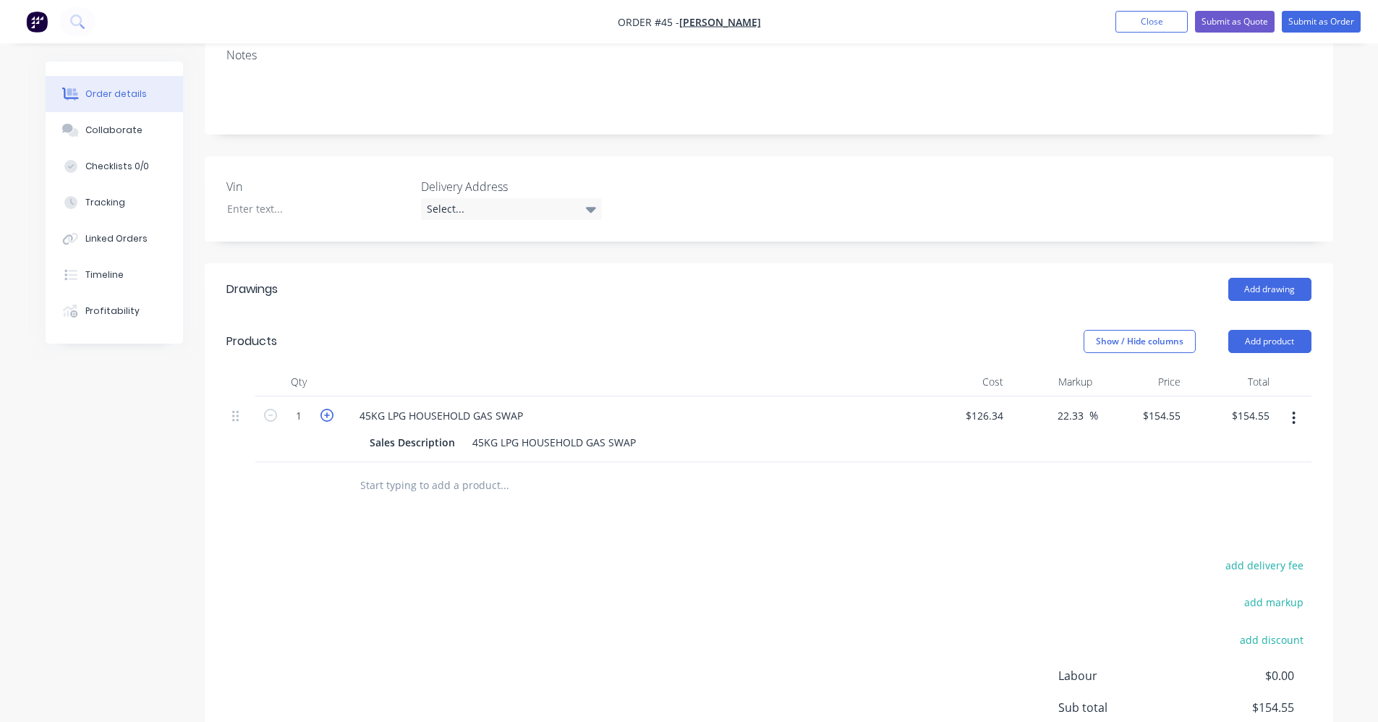
click at [329, 409] on icon "button" at bounding box center [326, 415] width 13 height 13
type input "2"
type input "$309.10"
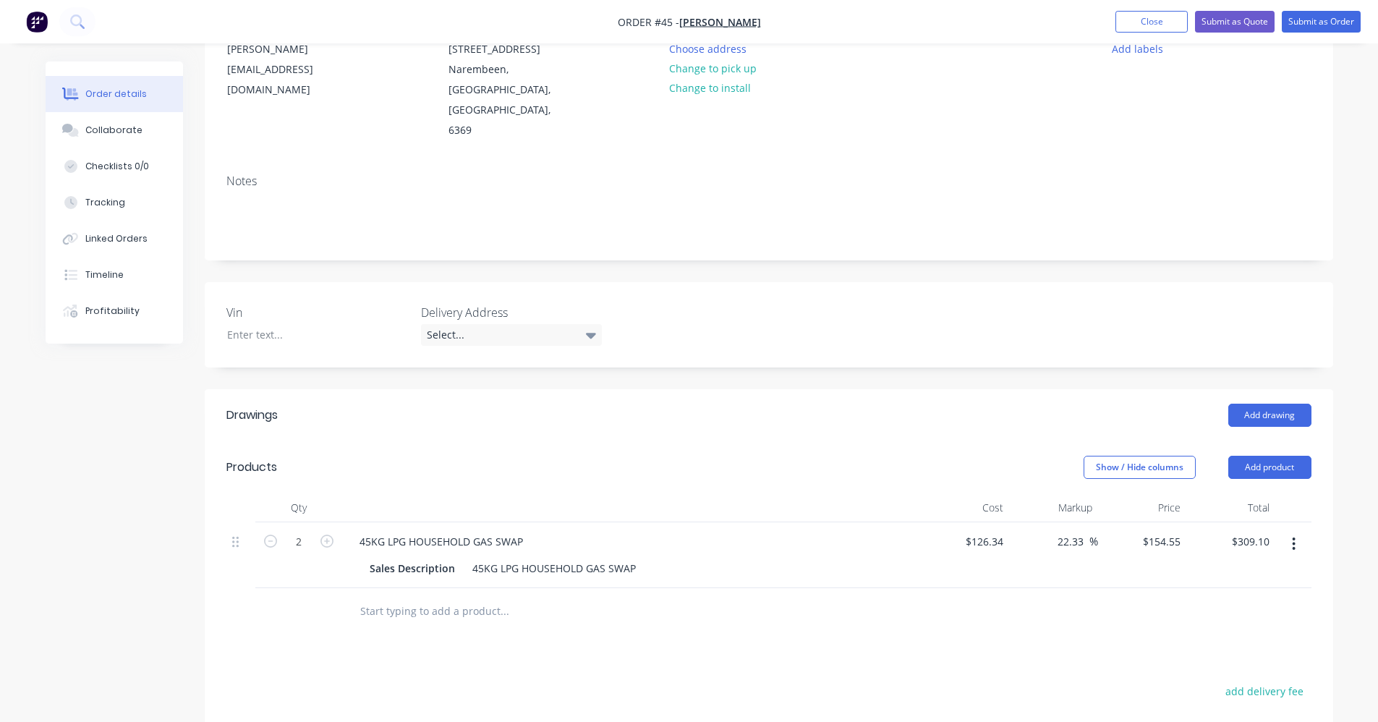
scroll to position [0, 0]
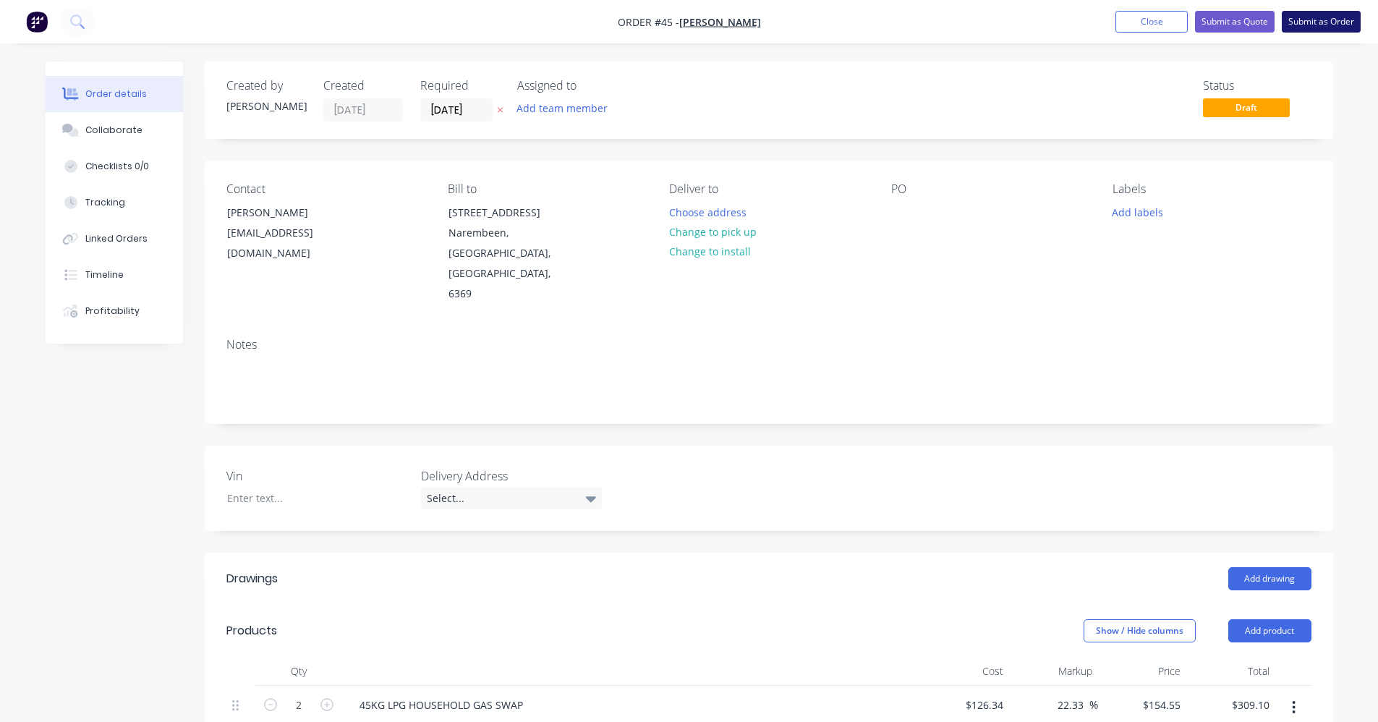
click at [1336, 21] on button "Submit as Order" at bounding box center [1320, 22] width 79 height 22
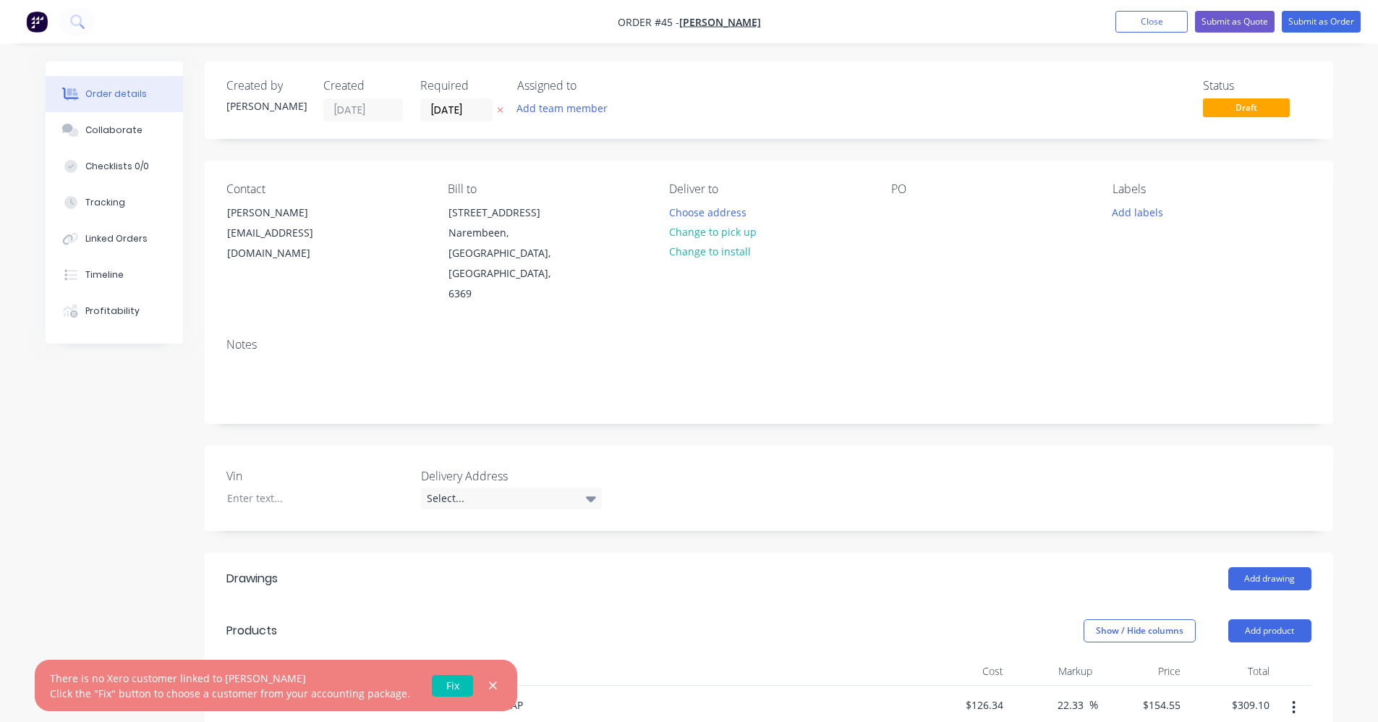
click at [444, 679] on link "Fix" at bounding box center [452, 686] width 41 height 22
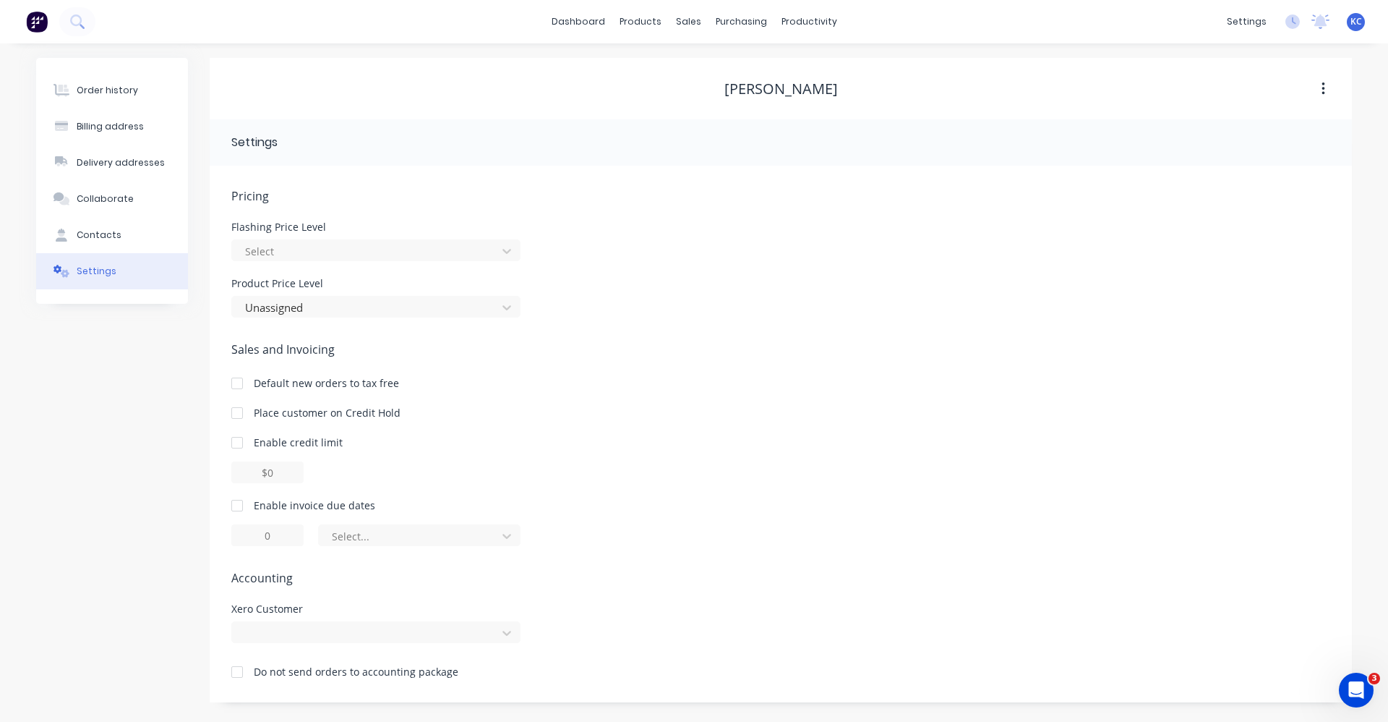
click at [242, 507] on div at bounding box center [237, 505] width 29 height 29
drag, startPoint x: 273, startPoint y: 533, endPoint x: 239, endPoint y: 511, distance: 40.7
click at [236, 534] on input "1" at bounding box center [267, 535] width 72 height 22
type input "7"
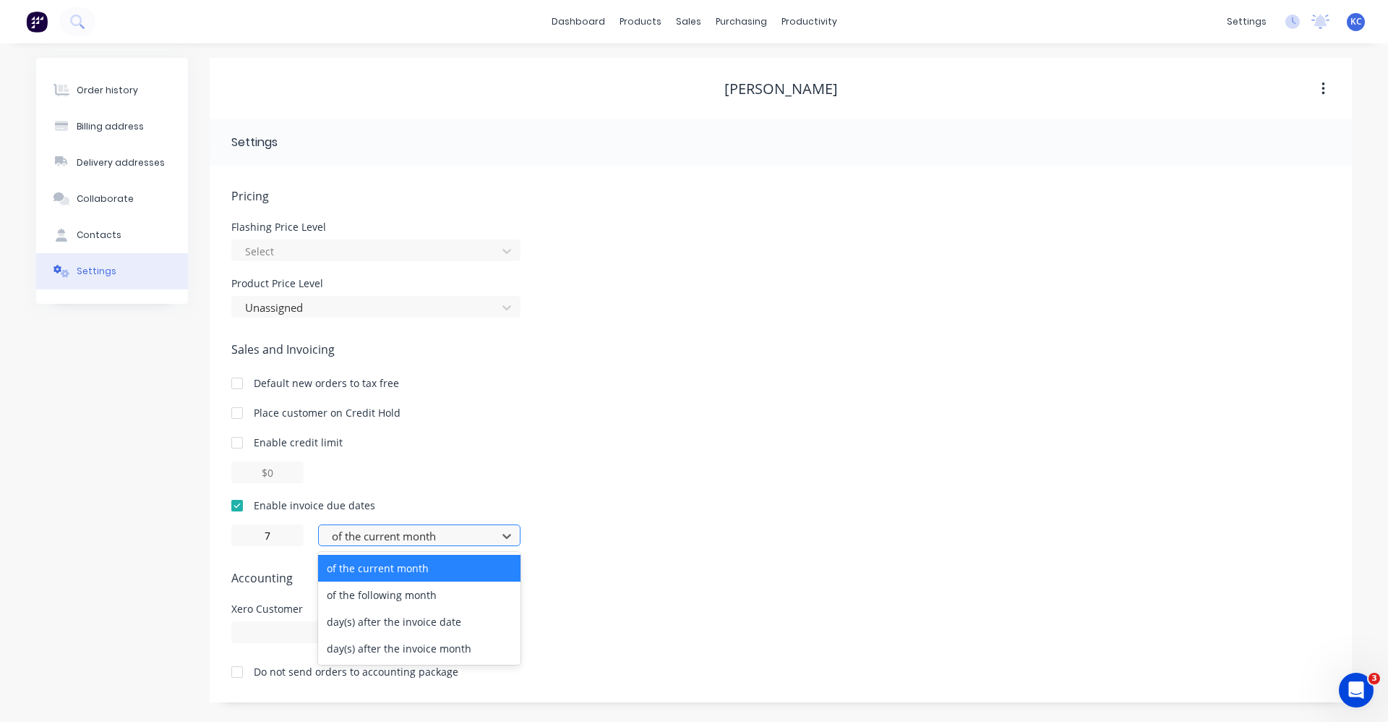
click at [419, 538] on div at bounding box center [409, 536] width 159 height 18
click at [415, 622] on div "day(s) after the invoice date" at bounding box center [419, 621] width 202 height 27
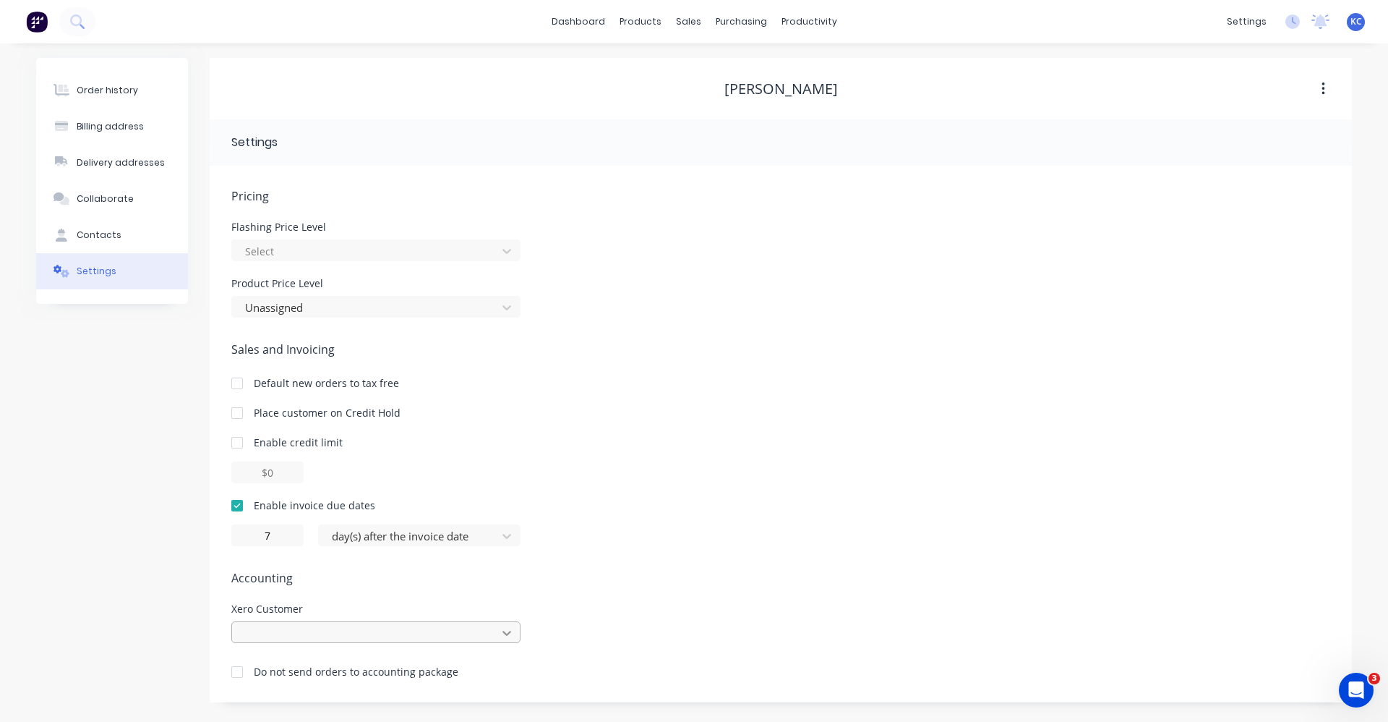
click at [513, 629] on div at bounding box center [375, 632] width 289 height 22
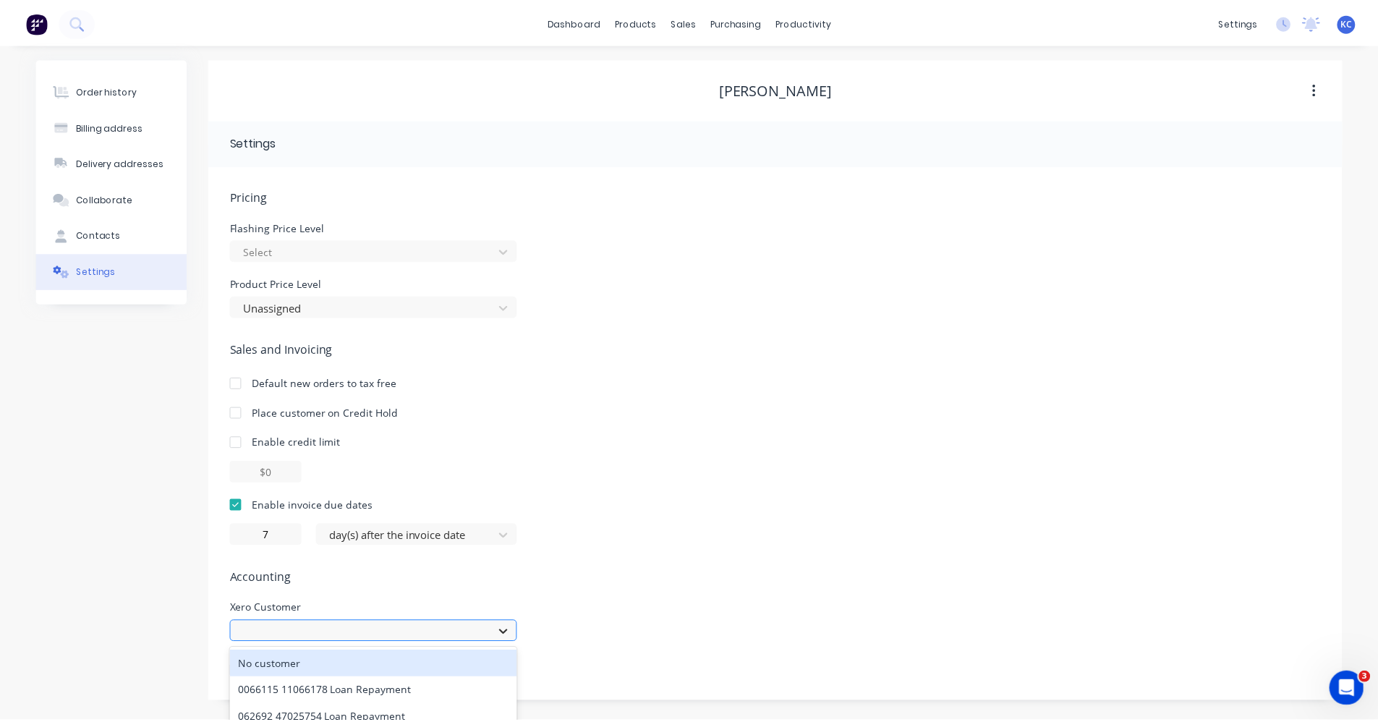
scroll to position [144, 0]
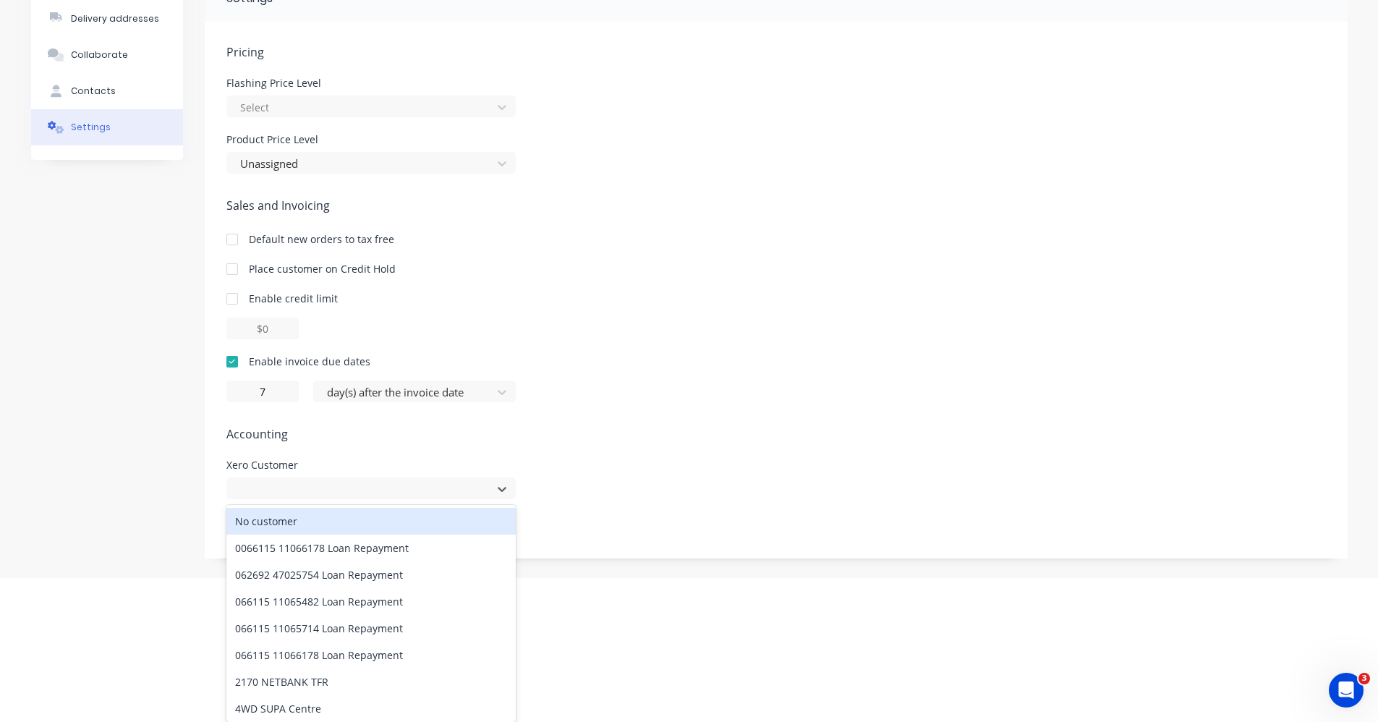
click at [637, 448] on div "Pricing Flashing Price Level Select Product Price Level Unassigned Sales and In…" at bounding box center [775, 300] width 1099 height 515
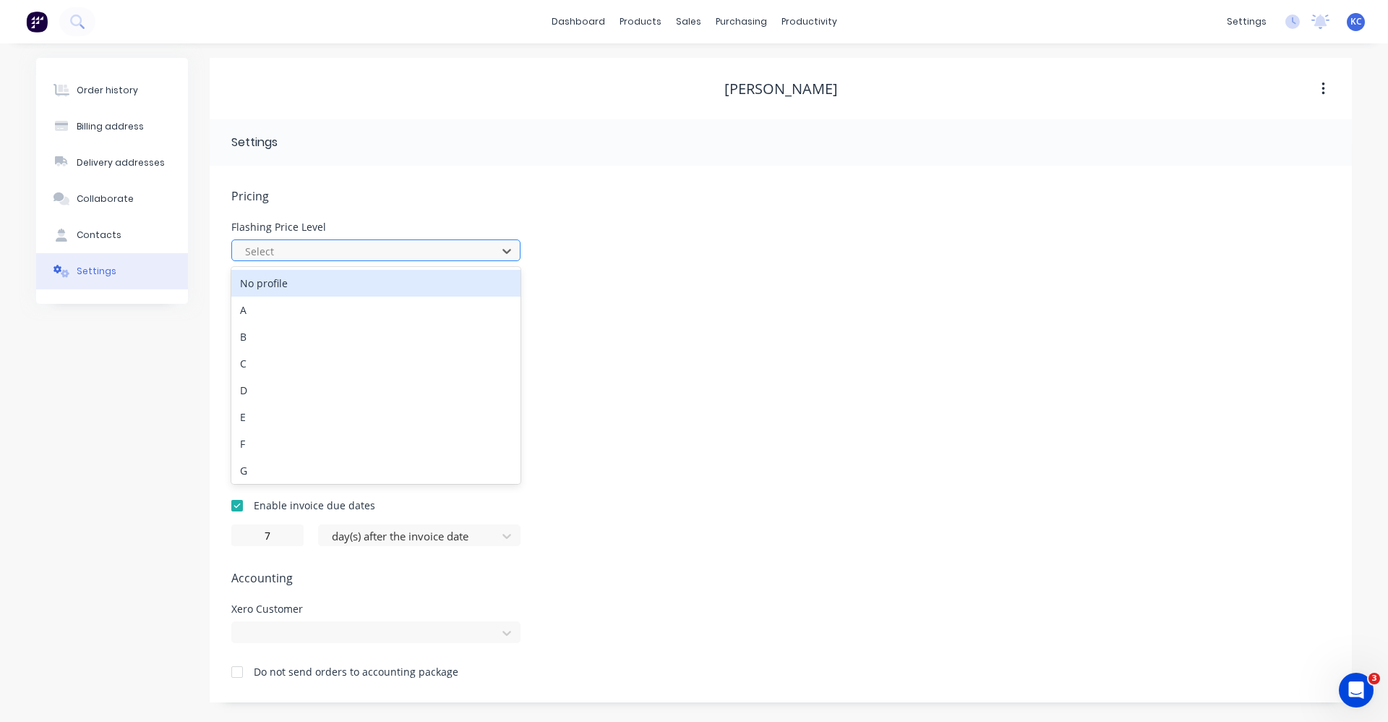
click at [348, 255] on div at bounding box center [367, 251] width 246 height 18
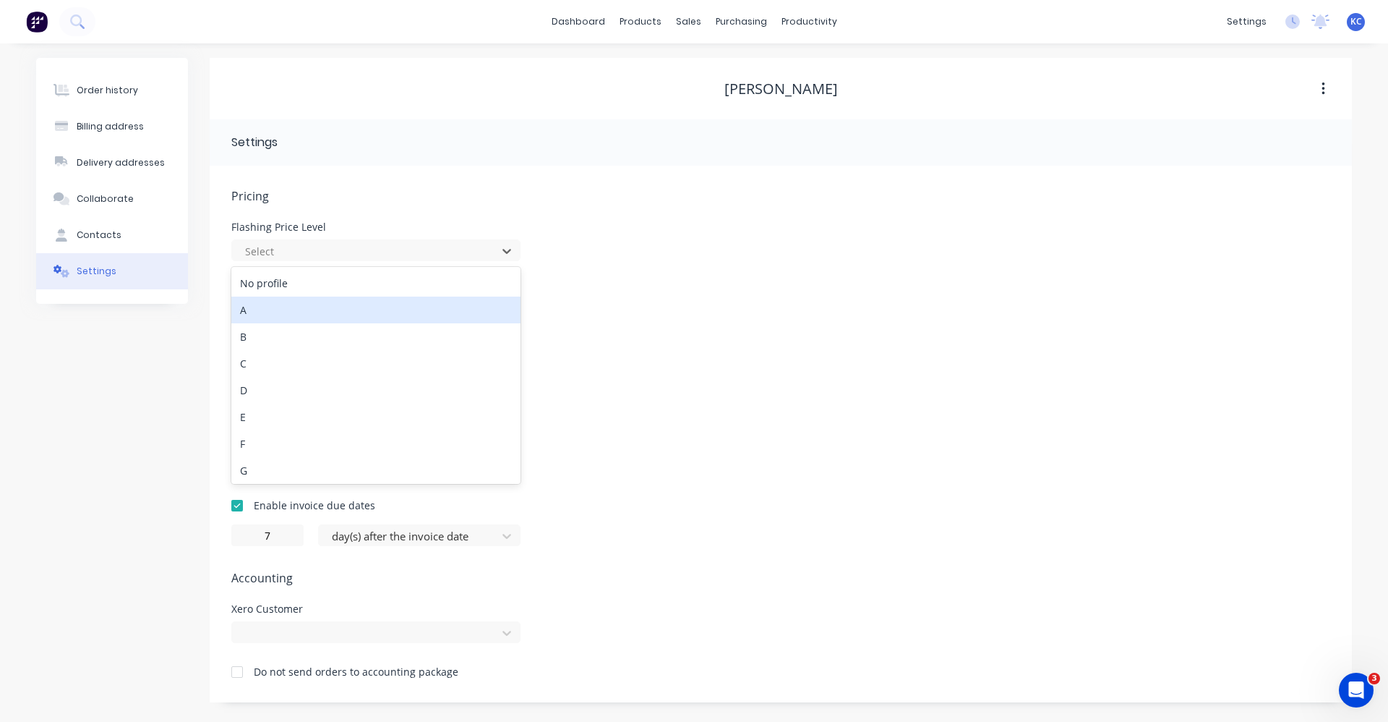
click at [338, 315] on div "A" at bounding box center [375, 309] width 289 height 27
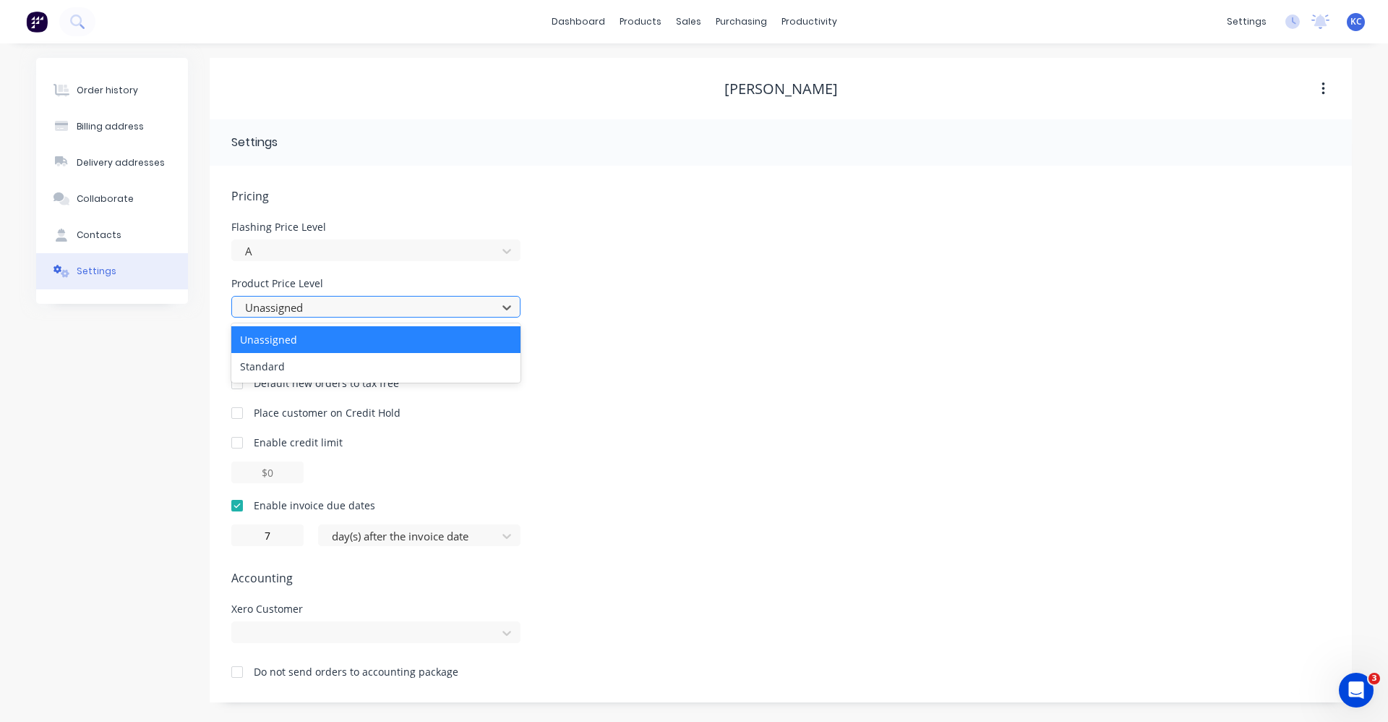
click at [336, 309] on div at bounding box center [367, 308] width 246 height 18
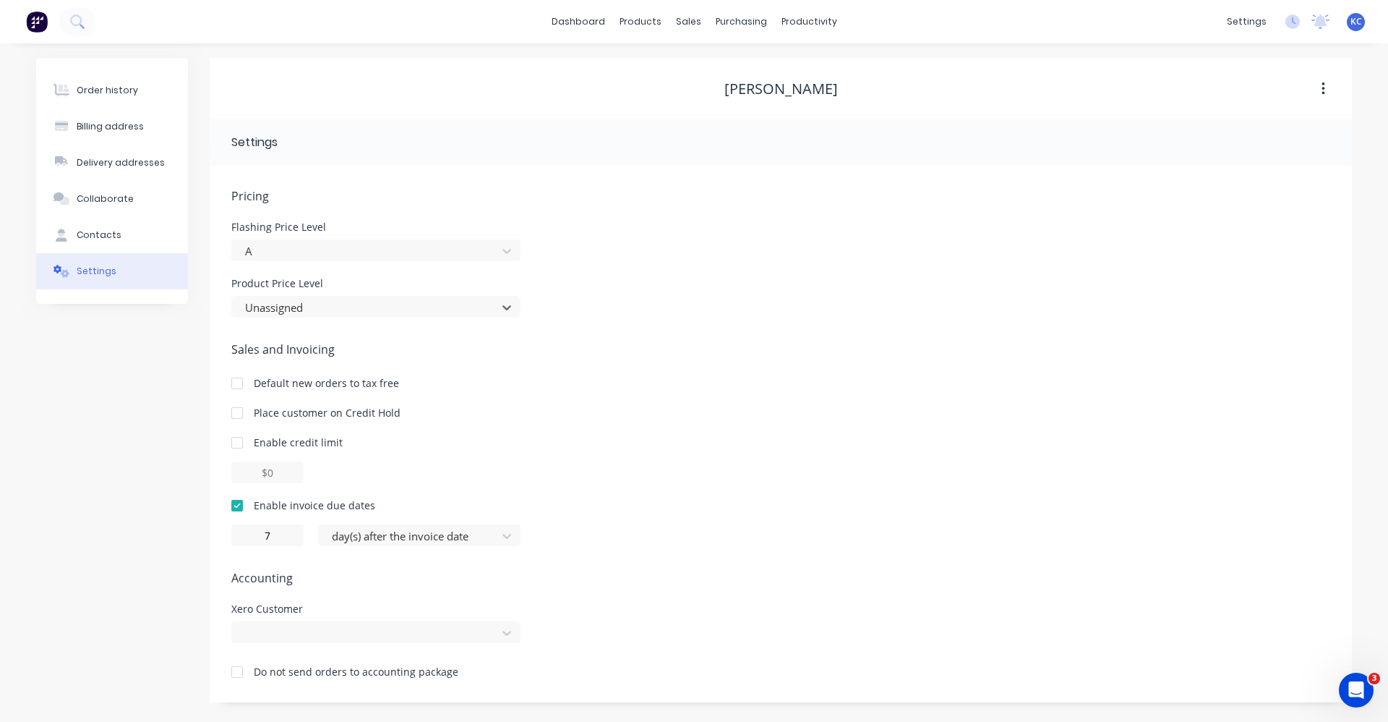
click at [60, 85] on icon at bounding box center [62, 90] width 17 height 13
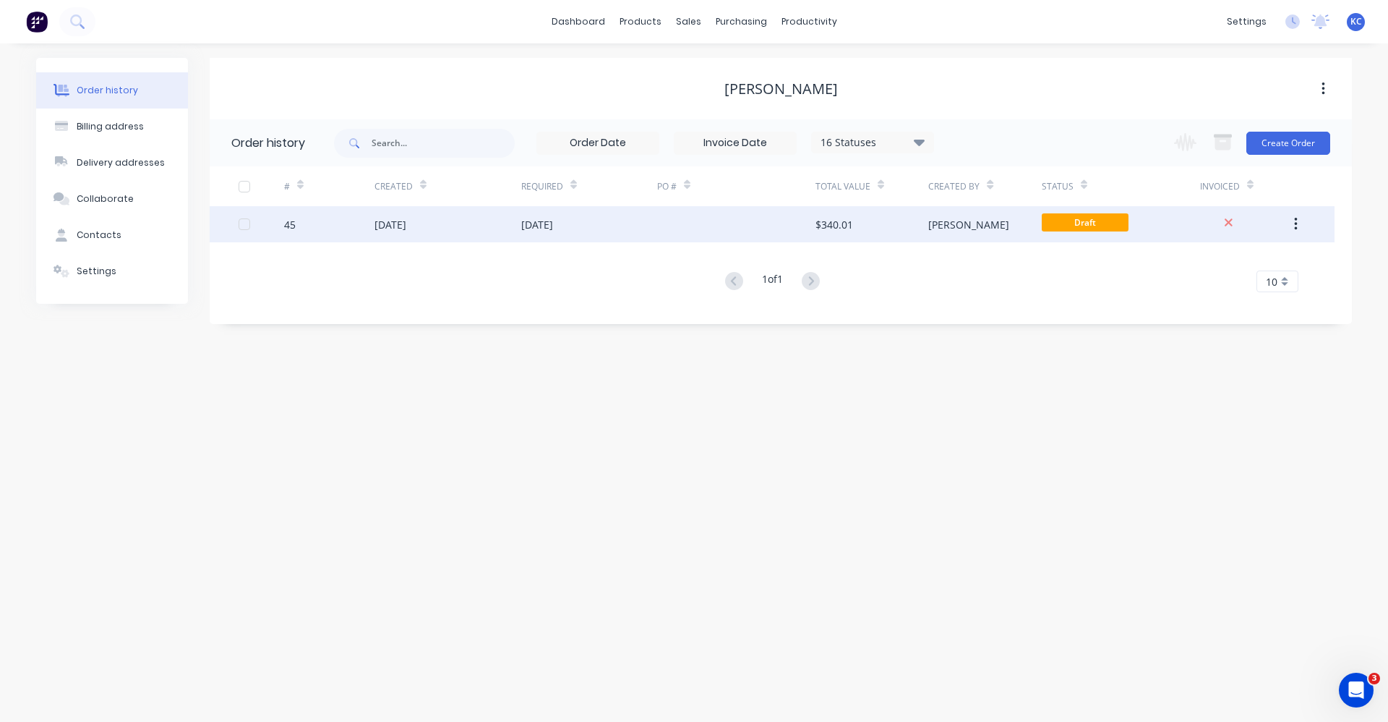
click at [974, 232] on div "[PERSON_NAME]" at bounding box center [984, 224] width 113 height 36
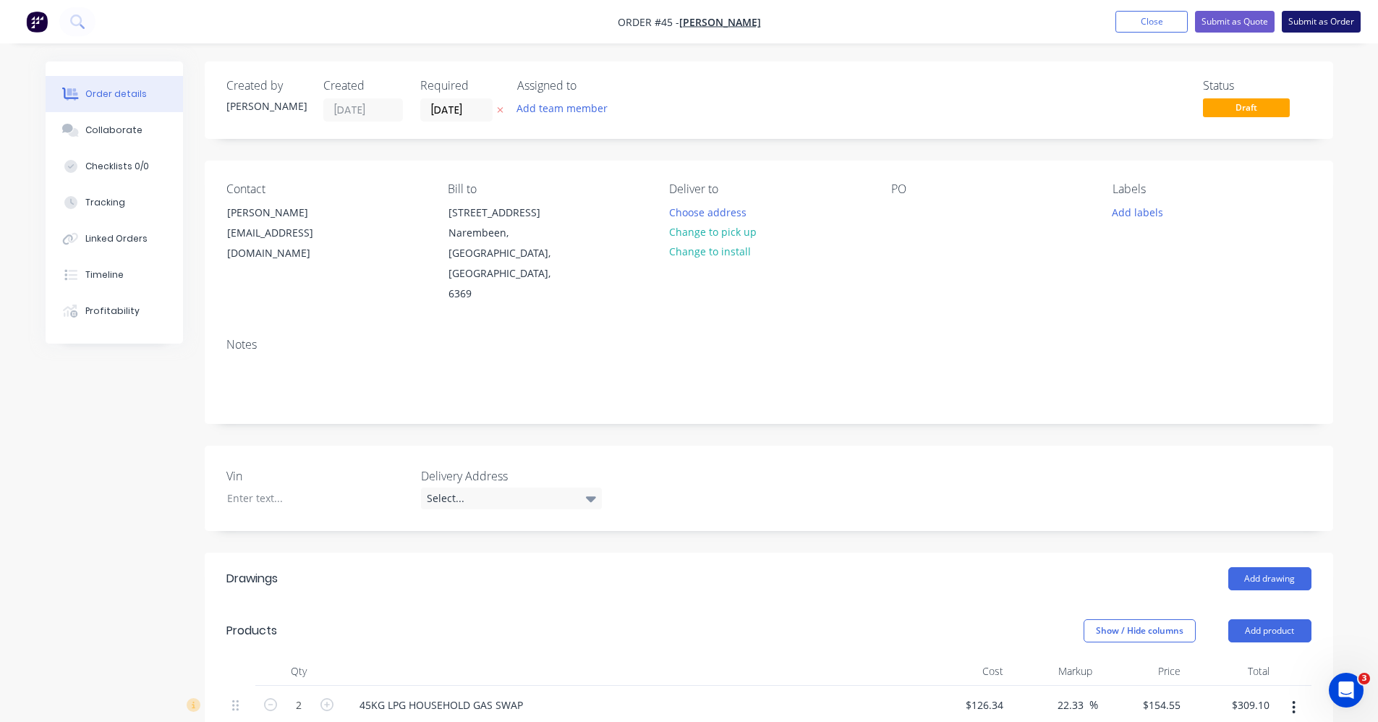
click at [1325, 24] on button "Submit as Order" at bounding box center [1320, 22] width 79 height 22
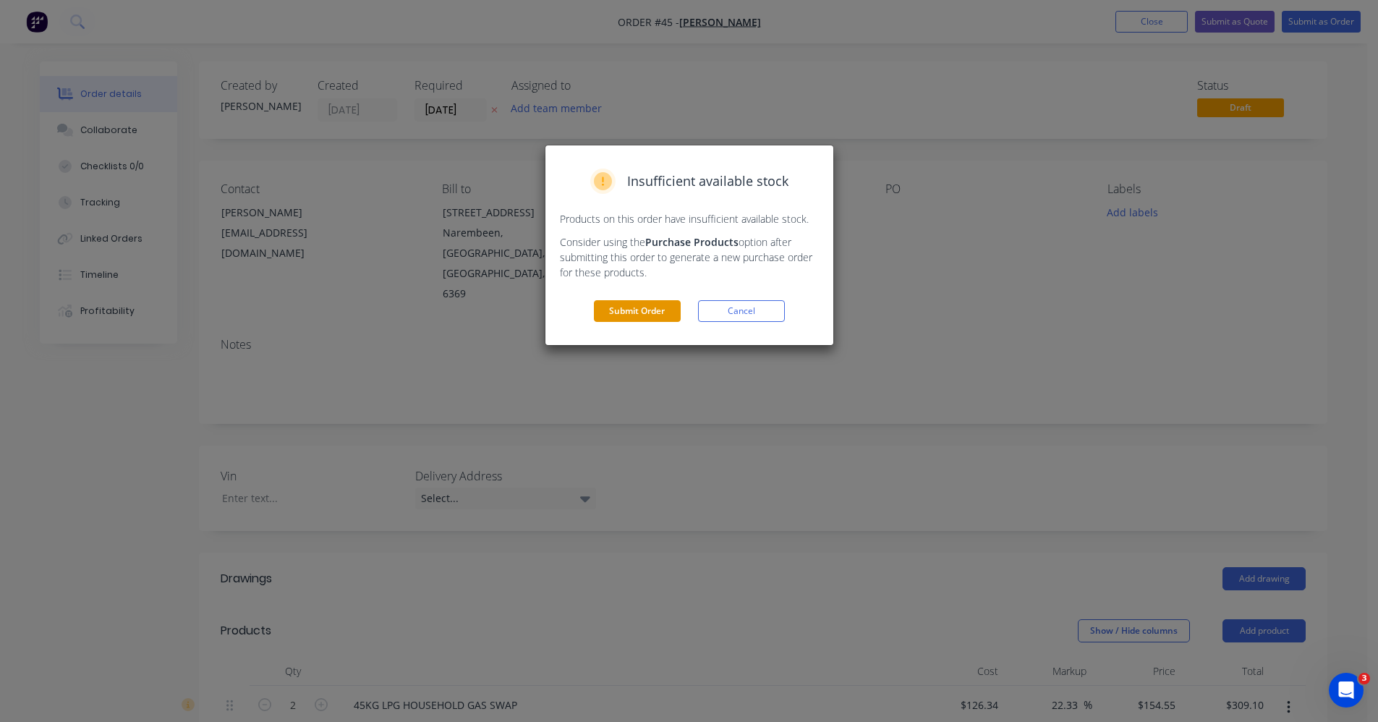
click at [612, 304] on button "Submit Order" at bounding box center [637, 311] width 87 height 22
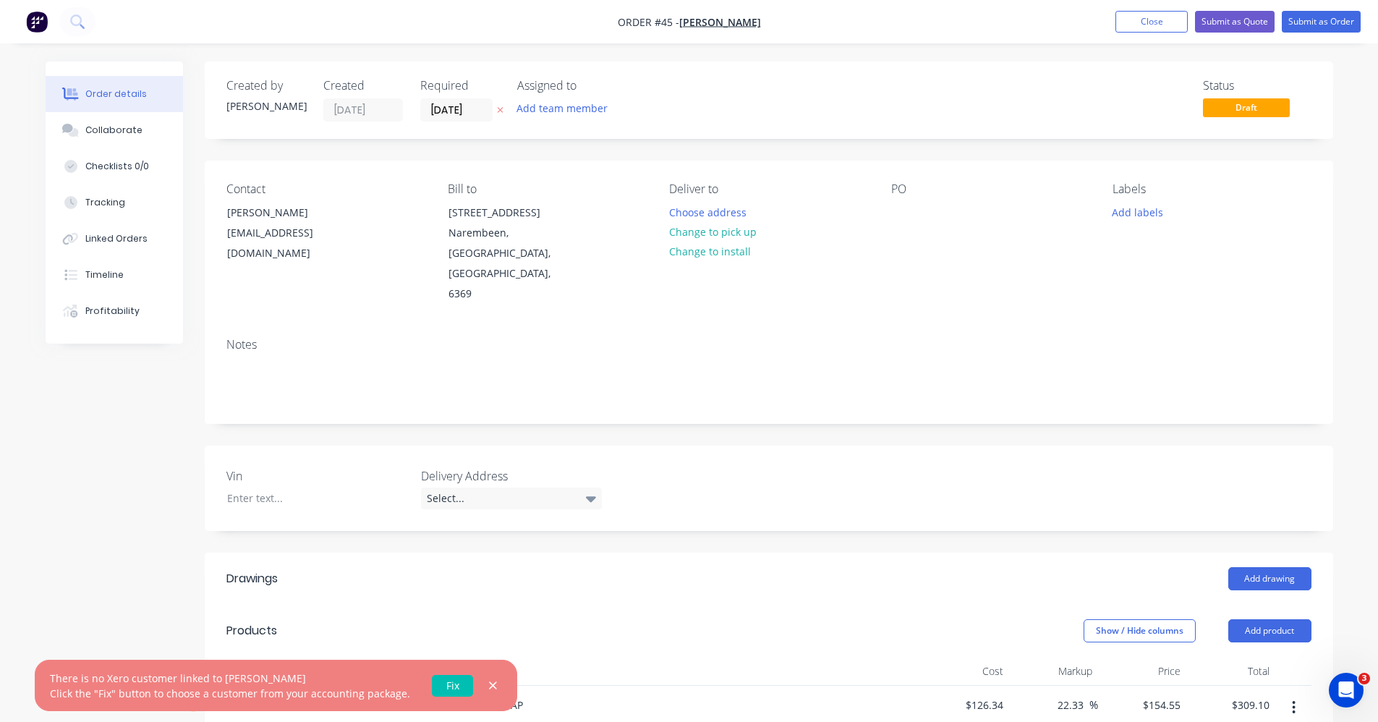
click at [440, 685] on link "Fix" at bounding box center [452, 686] width 41 height 22
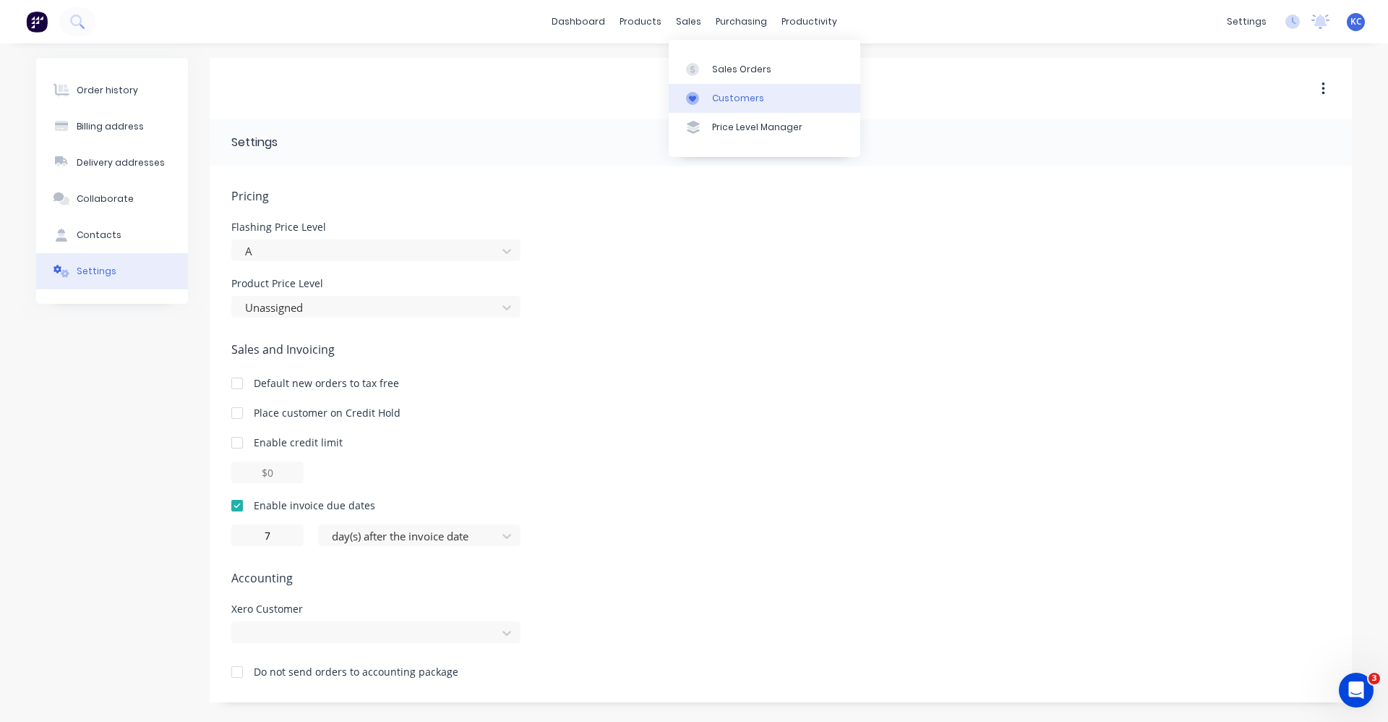
click at [723, 104] on div "Customers" at bounding box center [738, 98] width 52 height 13
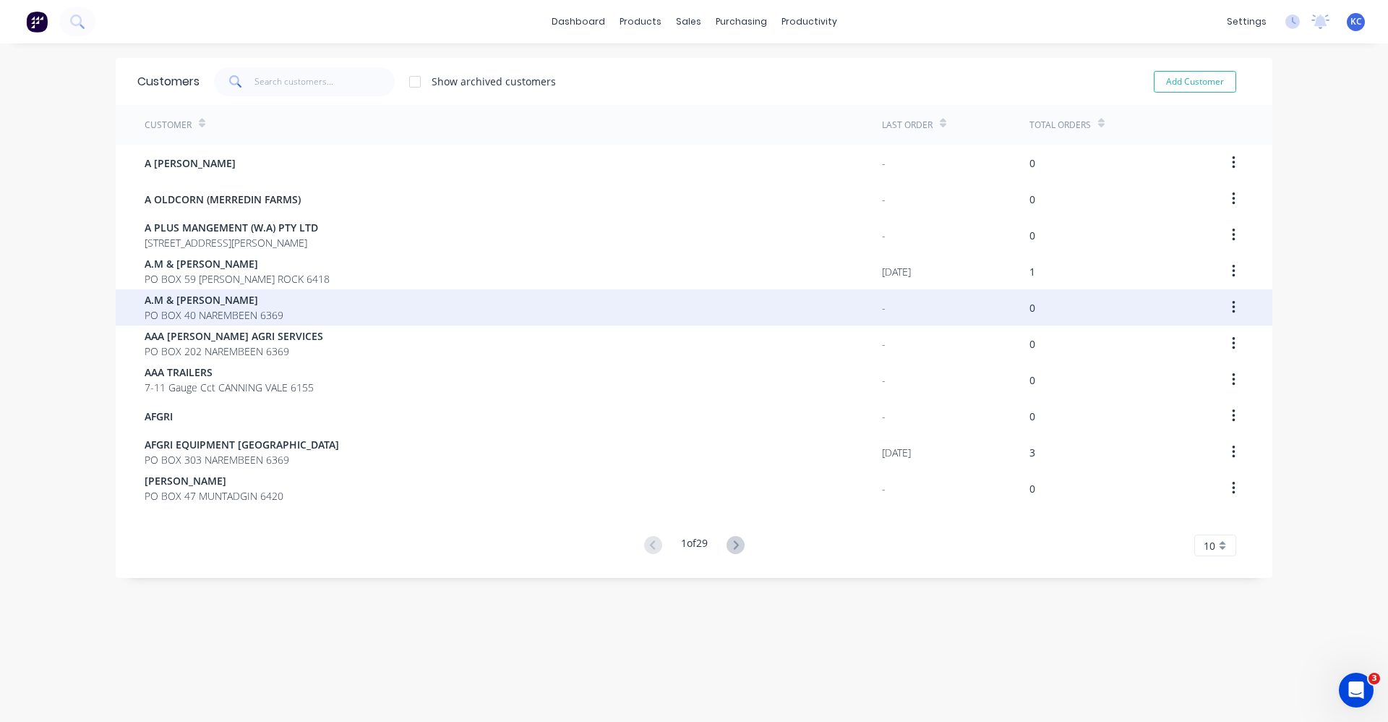
click at [276, 322] on div "A.M & [PERSON_NAME] PO BOX 40 NAREMBEEN 6369" at bounding box center [514, 307] width 738 height 36
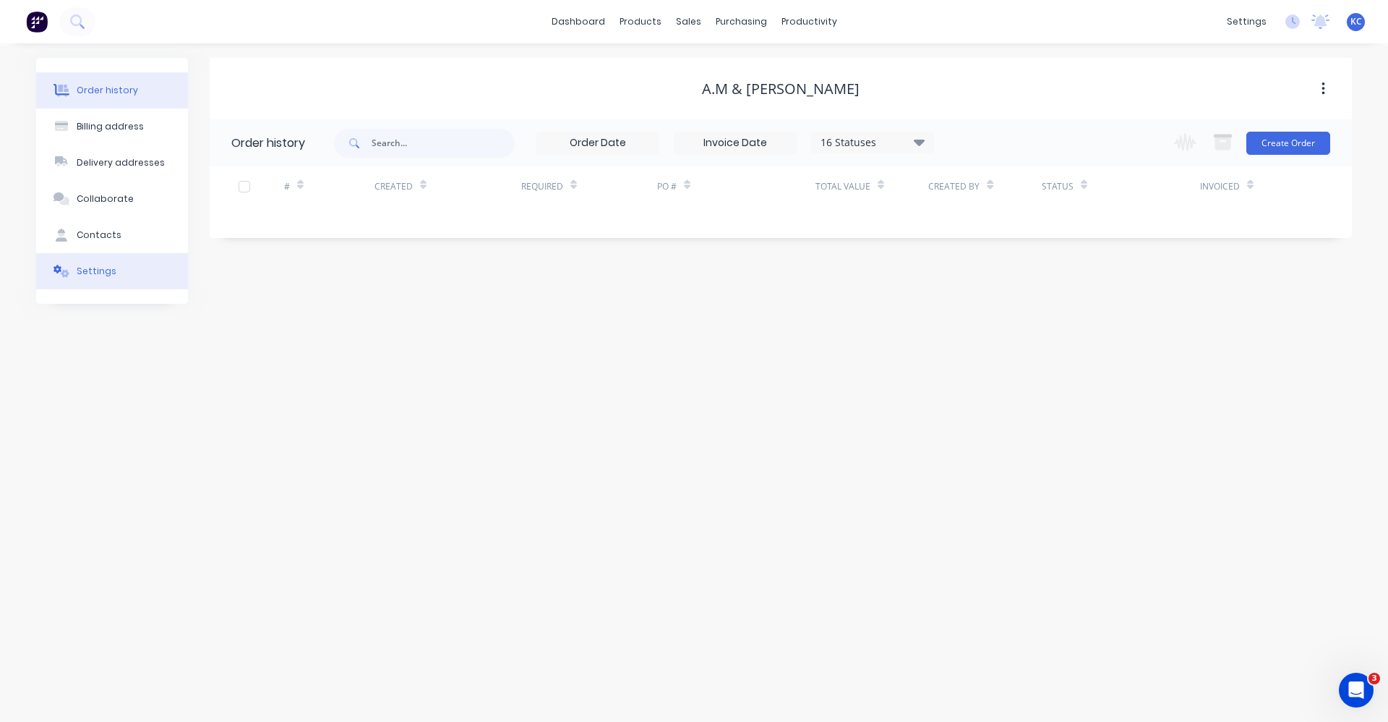
click at [112, 273] on button "Settings" at bounding box center [112, 271] width 152 height 36
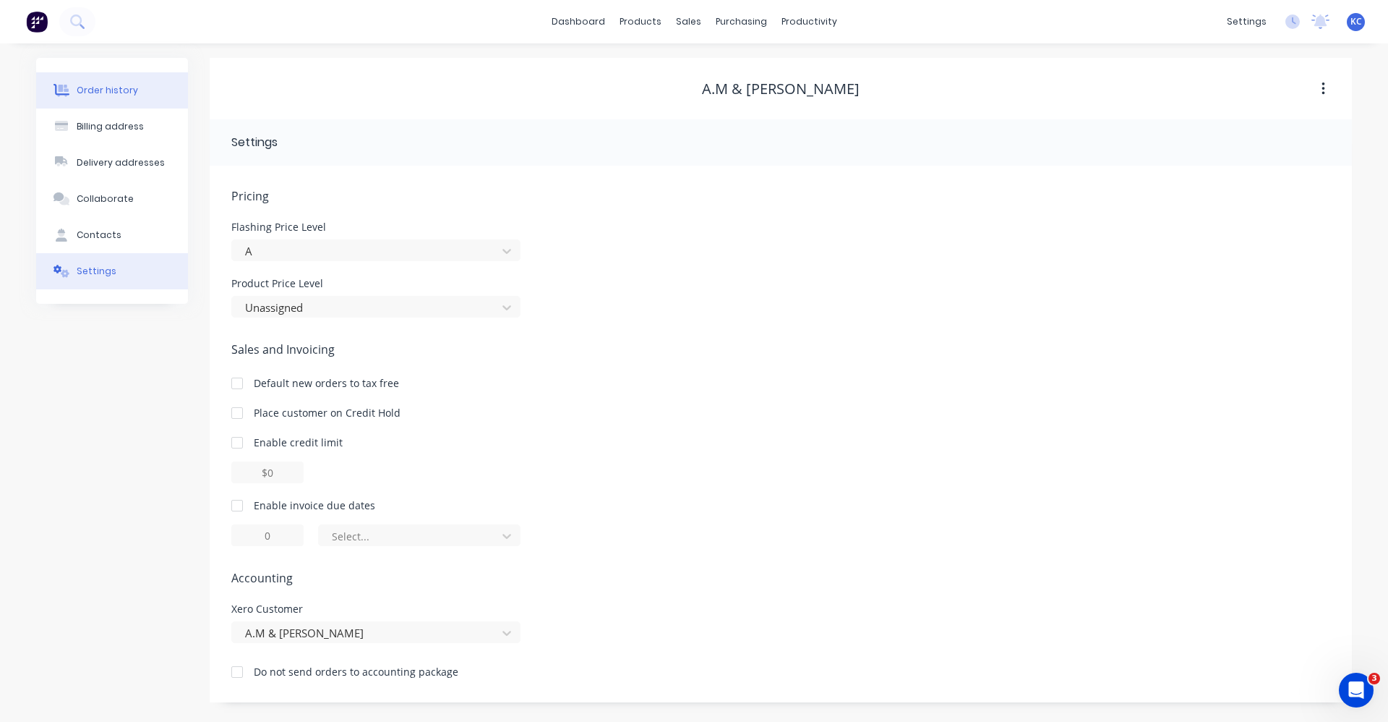
click at [105, 95] on div "Order history" at bounding box center [107, 90] width 61 height 13
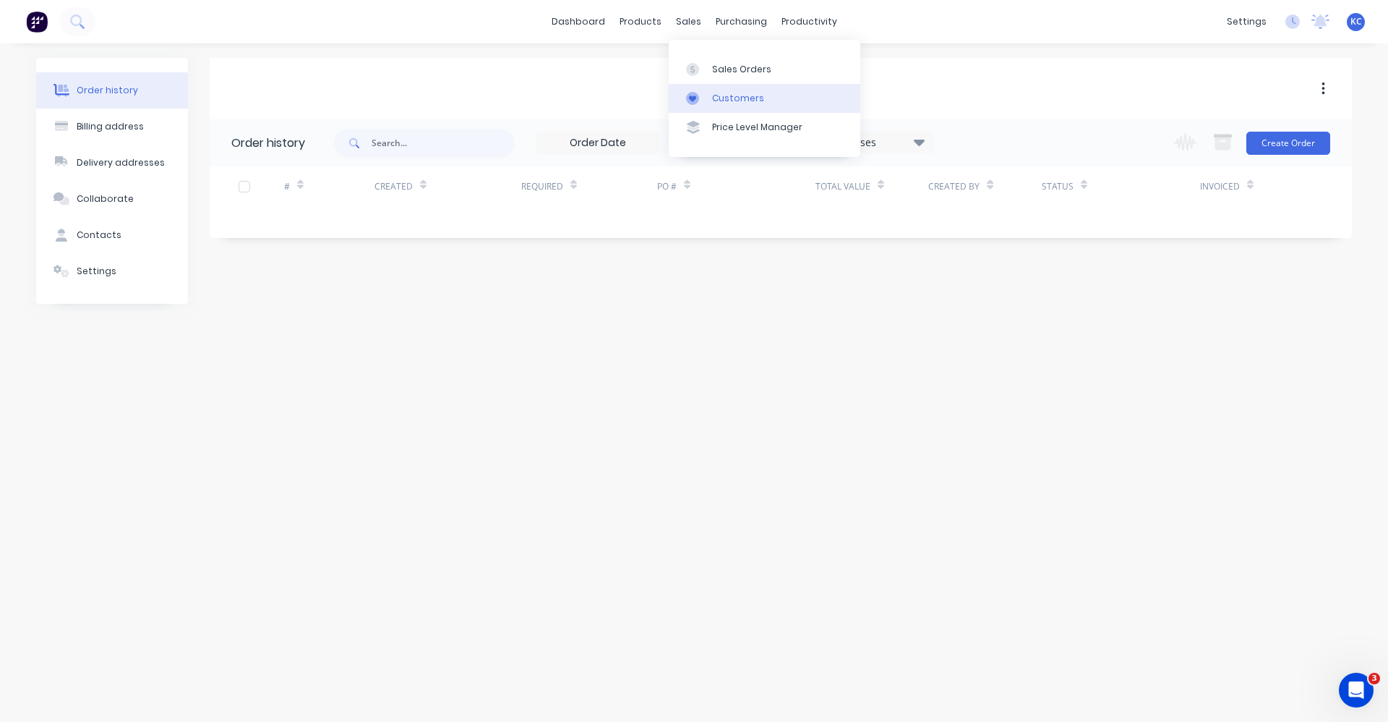
click at [726, 101] on div "Customers" at bounding box center [738, 98] width 52 height 13
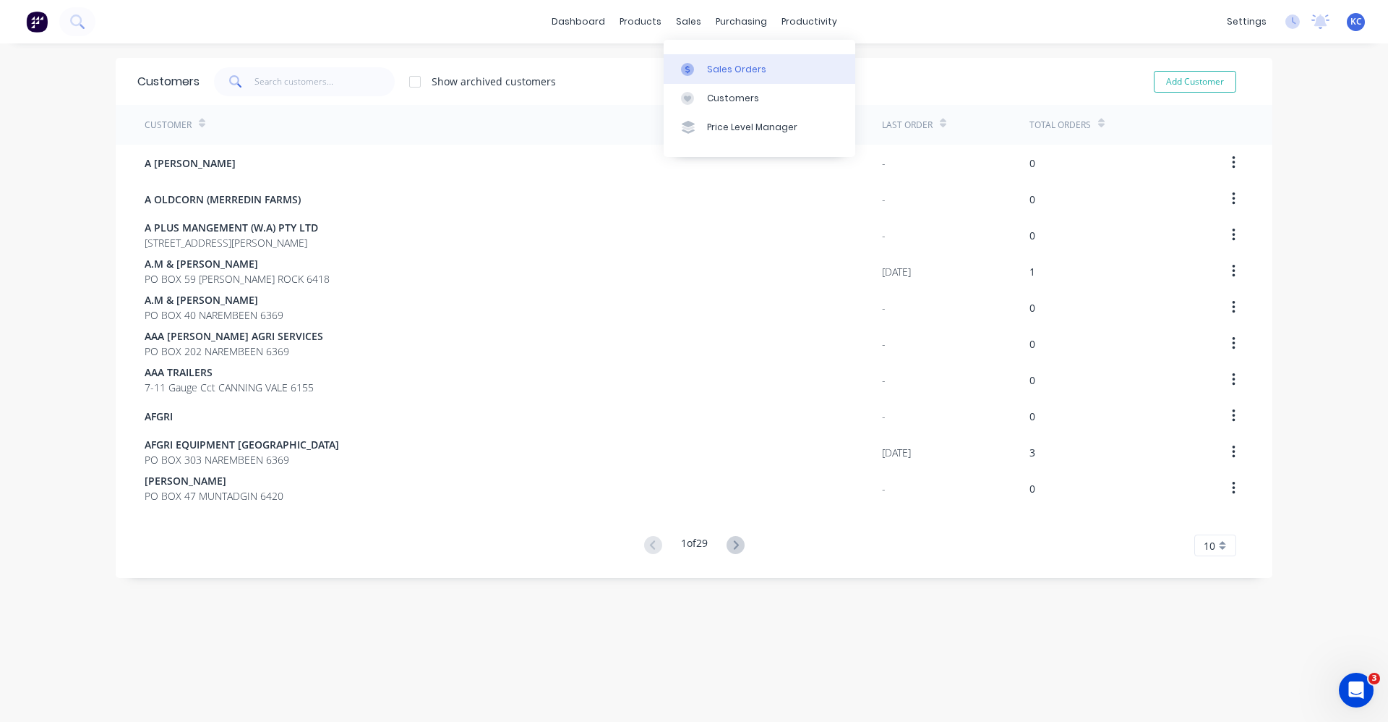
click at [708, 64] on div "Sales Orders" at bounding box center [736, 69] width 59 height 13
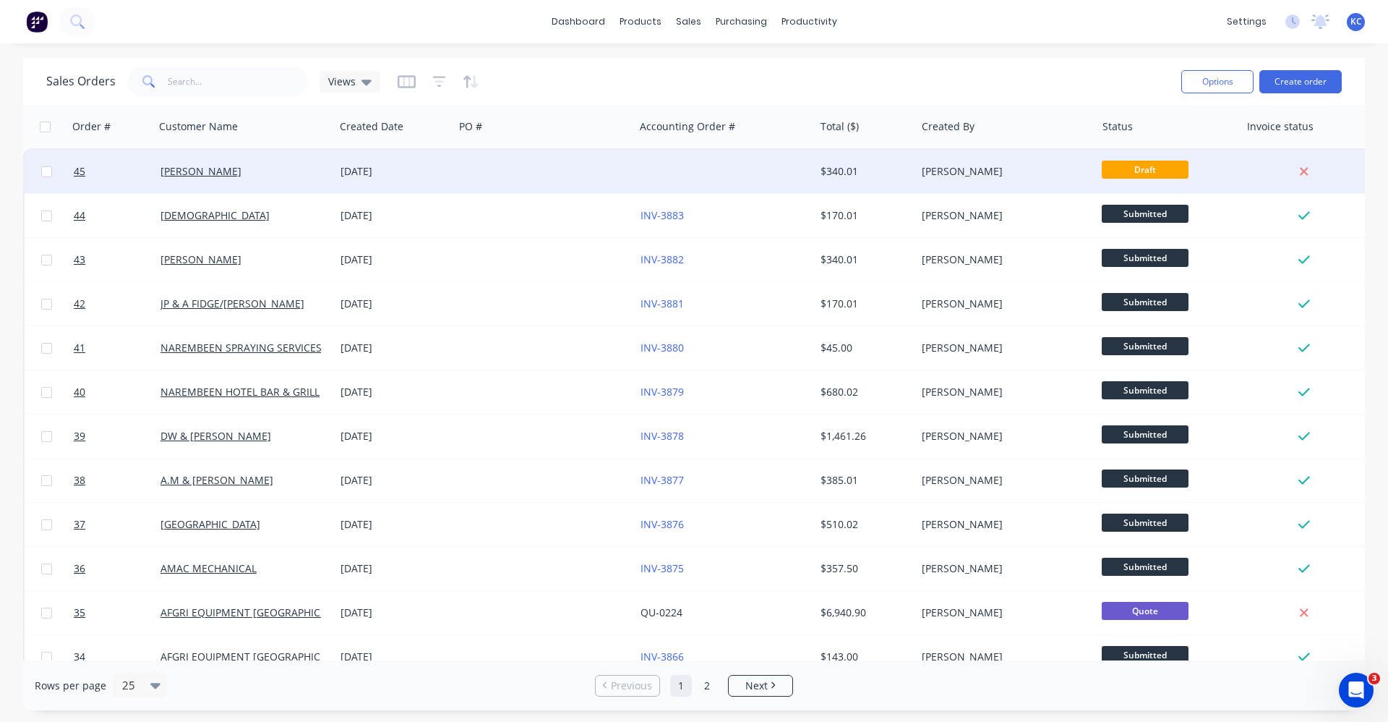
click at [351, 170] on div "[DATE]" at bounding box center [395, 171] width 108 height 14
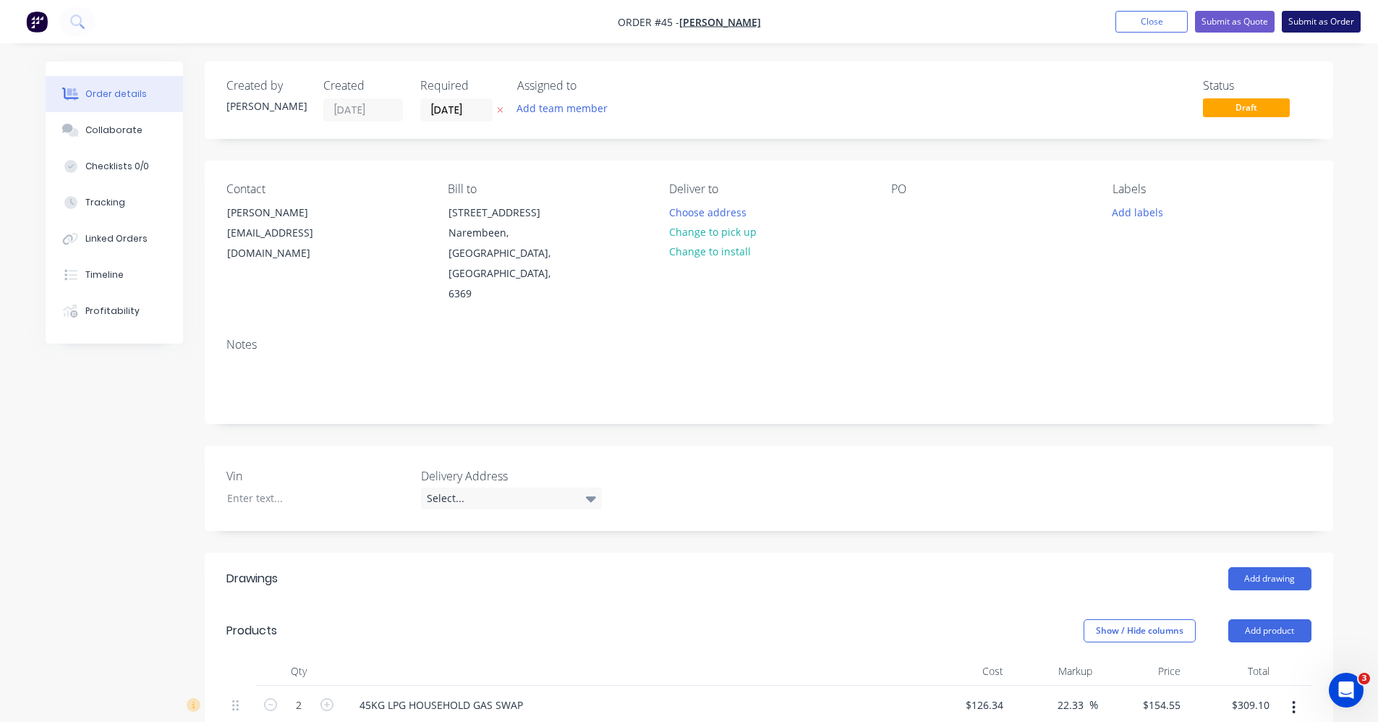
click at [1351, 21] on button "Submit as Order" at bounding box center [1320, 22] width 79 height 22
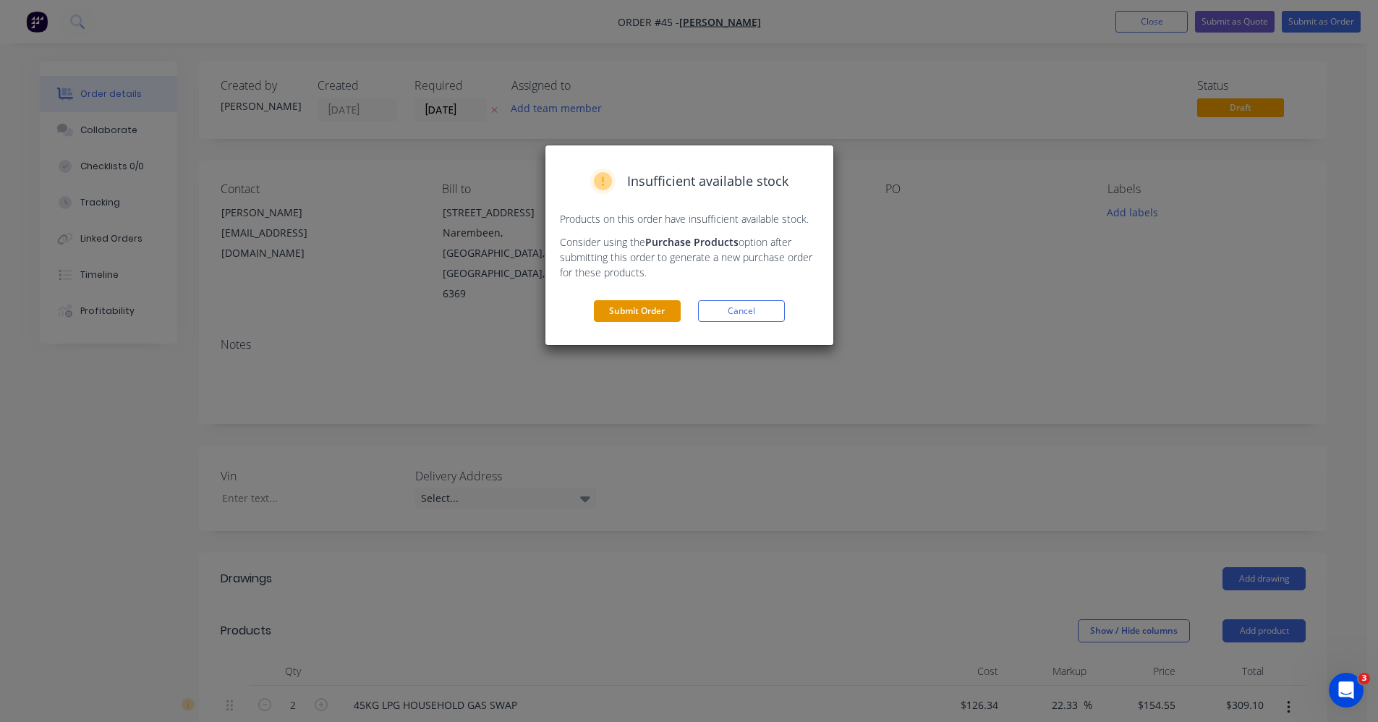
click at [662, 306] on button "Submit Order" at bounding box center [637, 311] width 87 height 22
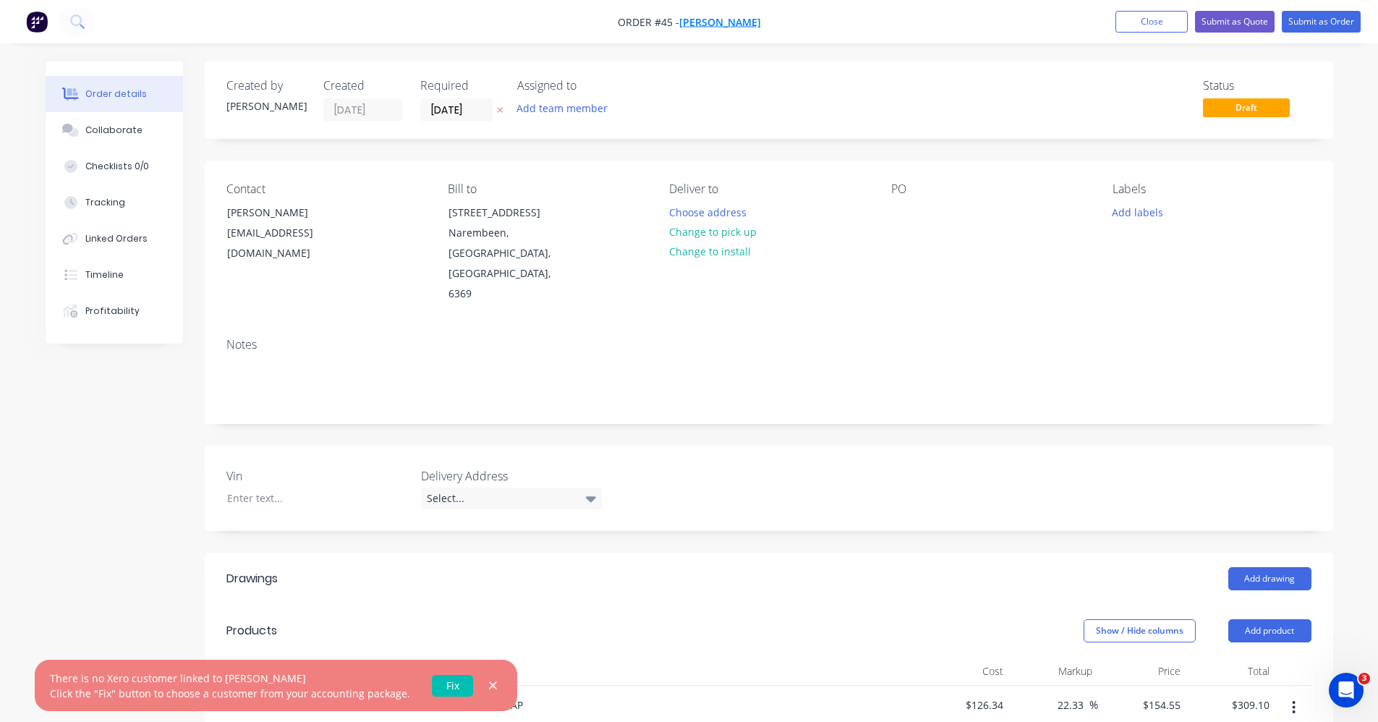
click at [730, 17] on span "[PERSON_NAME]" at bounding box center [720, 22] width 82 height 14
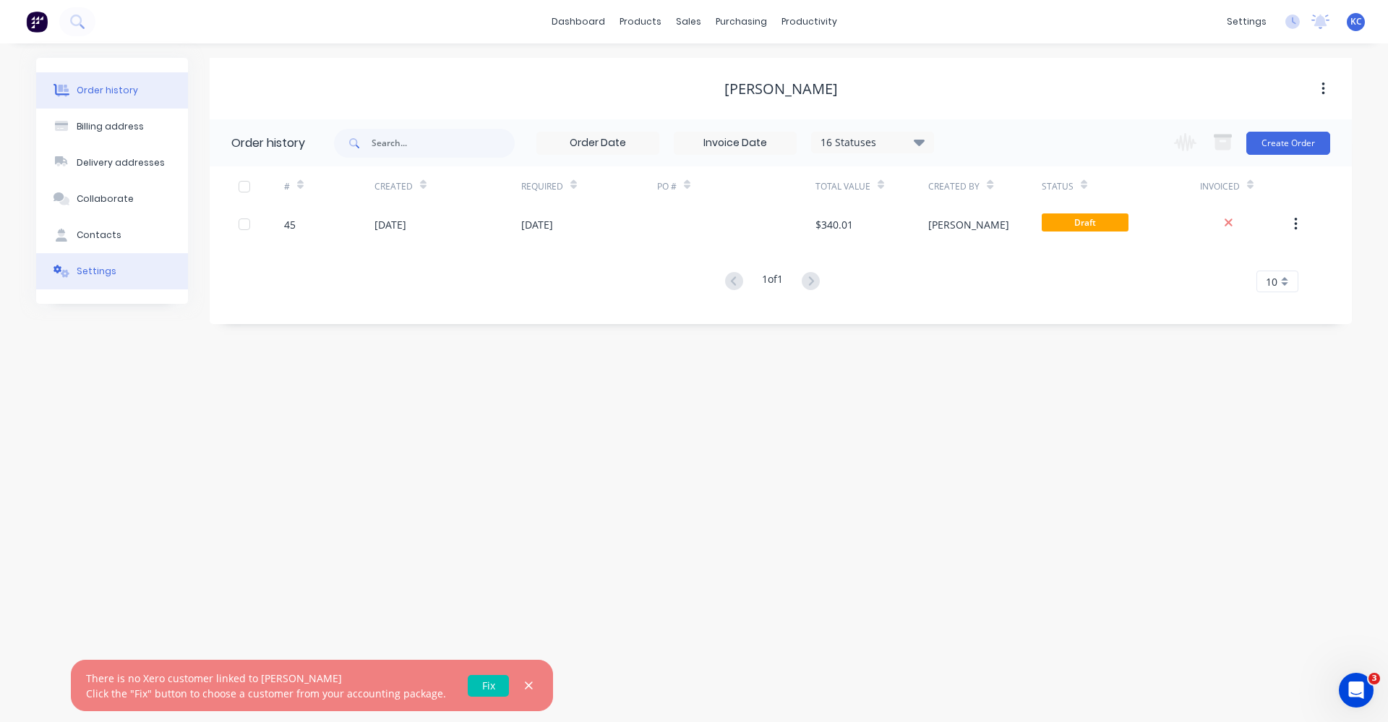
click at [127, 281] on button "Settings" at bounding box center [112, 271] width 152 height 36
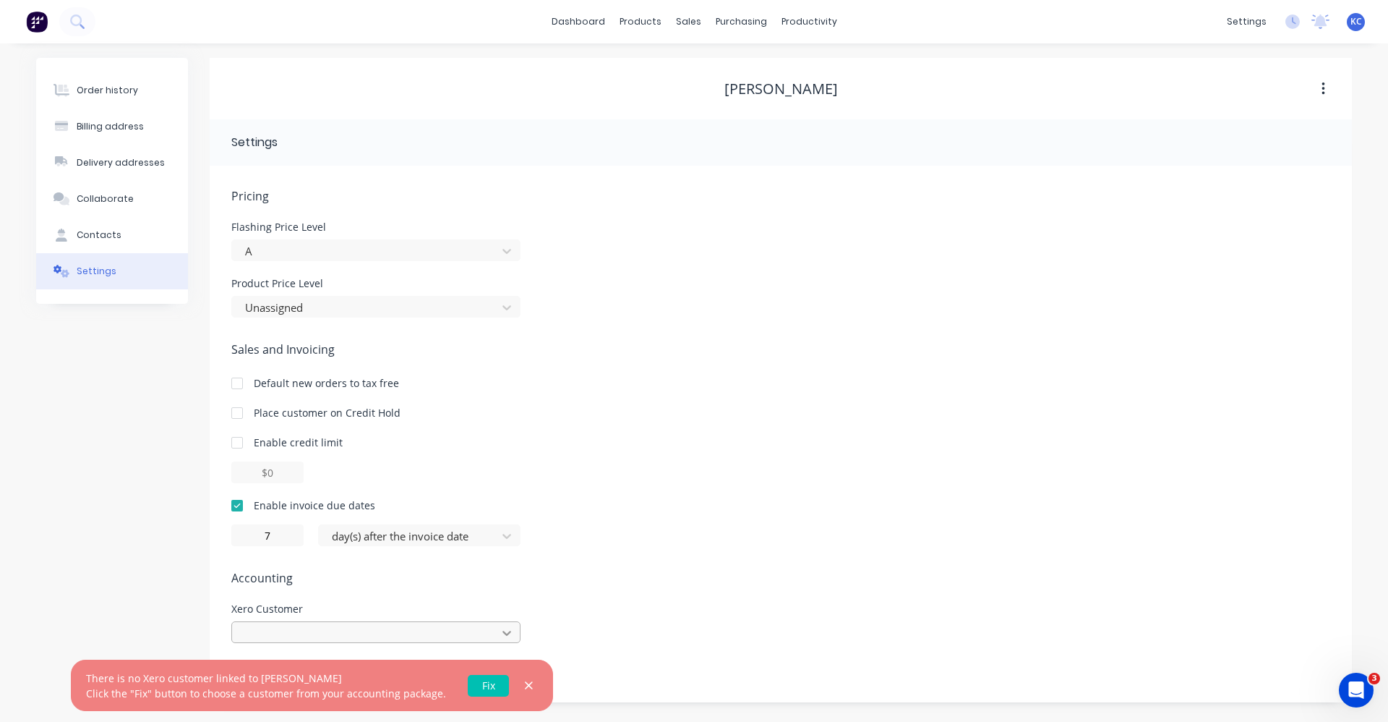
click at [513, 635] on div at bounding box center [375, 632] width 289 height 22
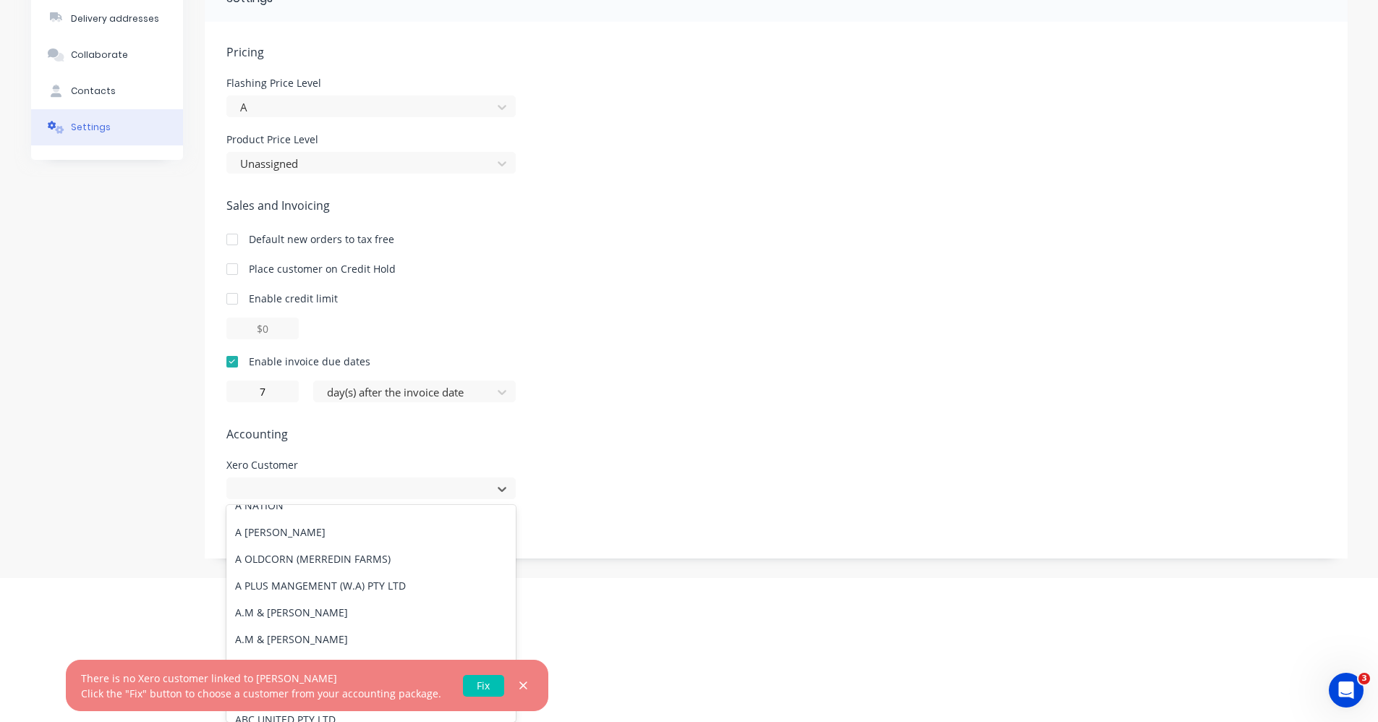
scroll to position [434, 0]
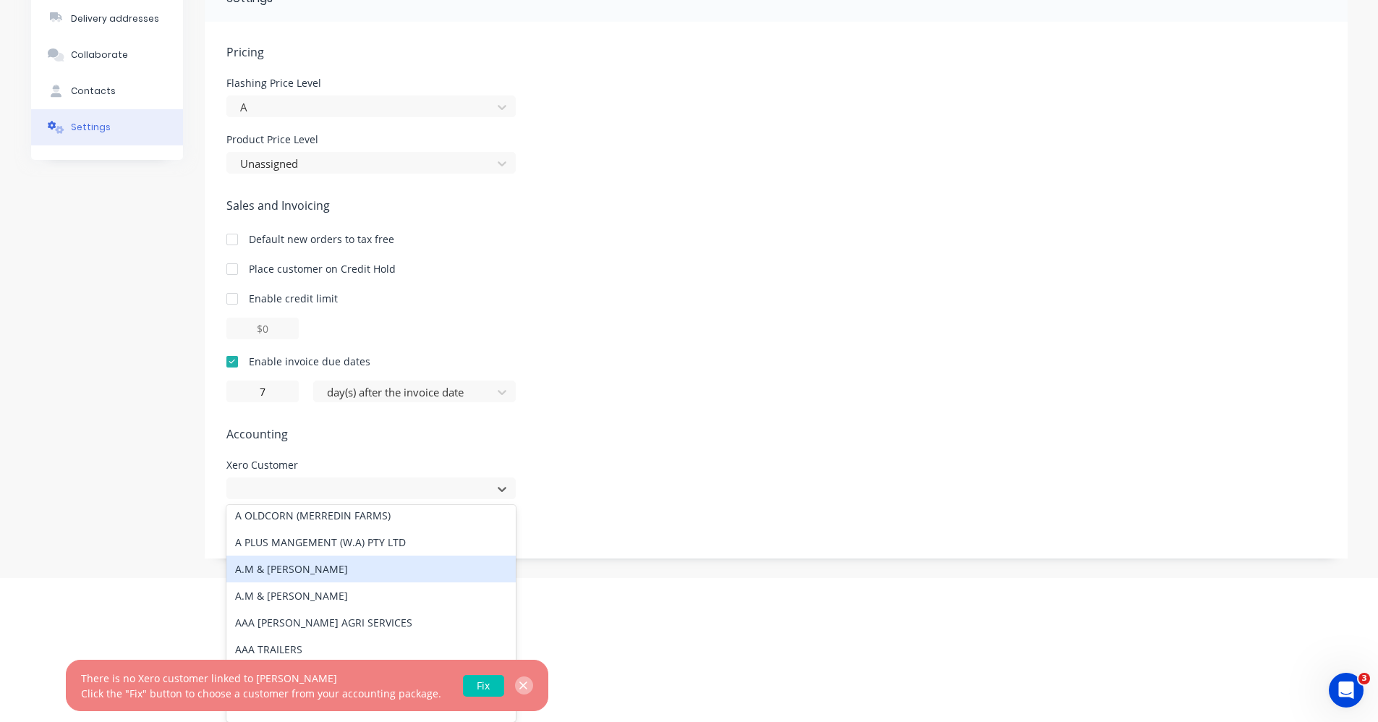
click at [515, 686] on button "button" at bounding box center [524, 685] width 18 height 18
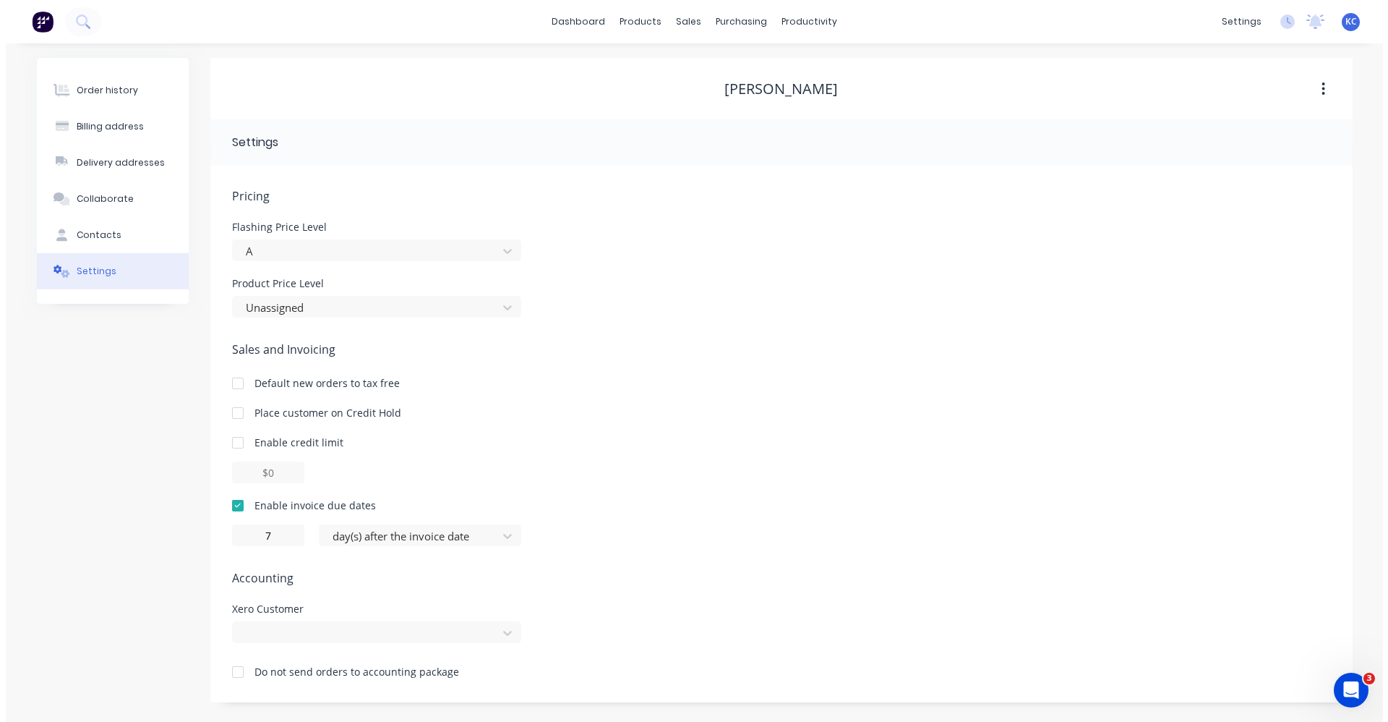
scroll to position [0, 0]
click at [509, 636] on div at bounding box center [375, 632] width 289 height 22
click at [742, 358] on div "Sales and Invoicing Default new orders to tax free Place customer on Credit Hol…" at bounding box center [780, 443] width 1099 height 205
click at [716, 98] on div "Customers" at bounding box center [738, 98] width 52 height 13
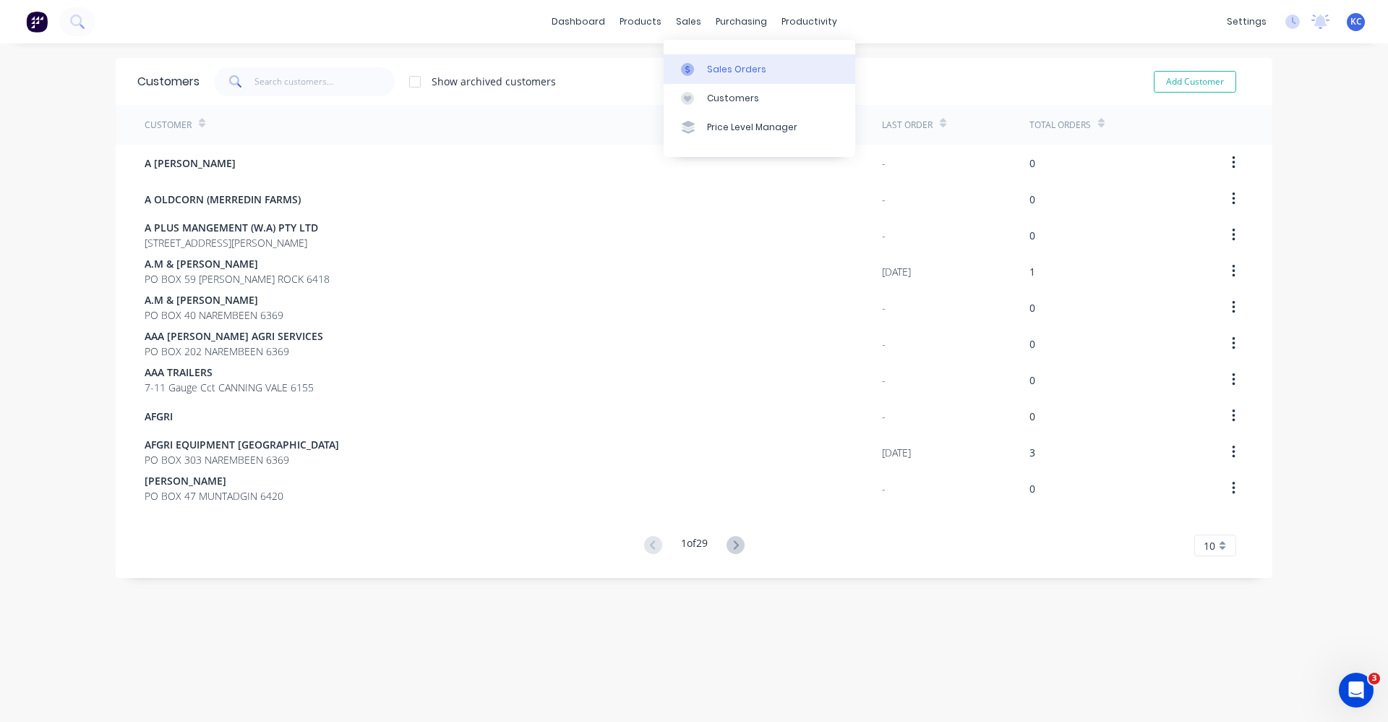
click at [704, 70] on link "Sales Orders" at bounding box center [760, 68] width 192 height 29
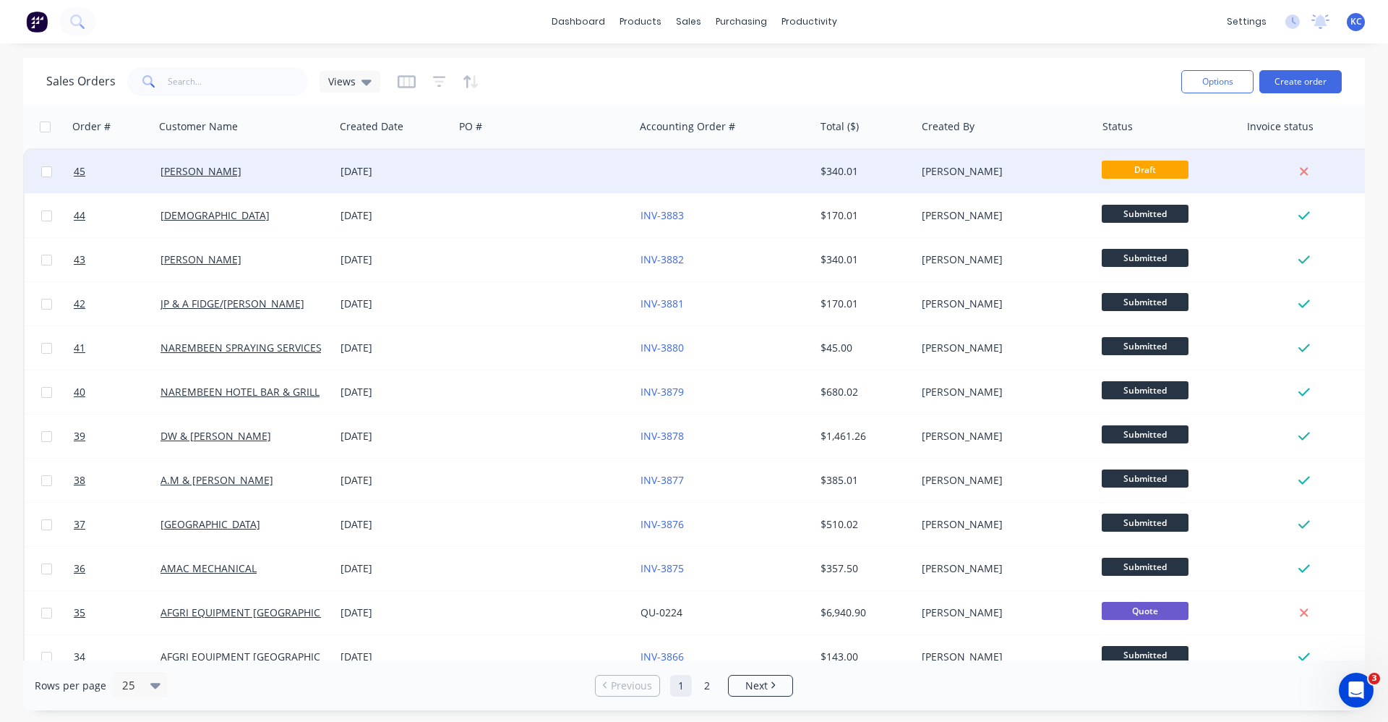
click at [428, 174] on div "[DATE]" at bounding box center [395, 171] width 108 height 14
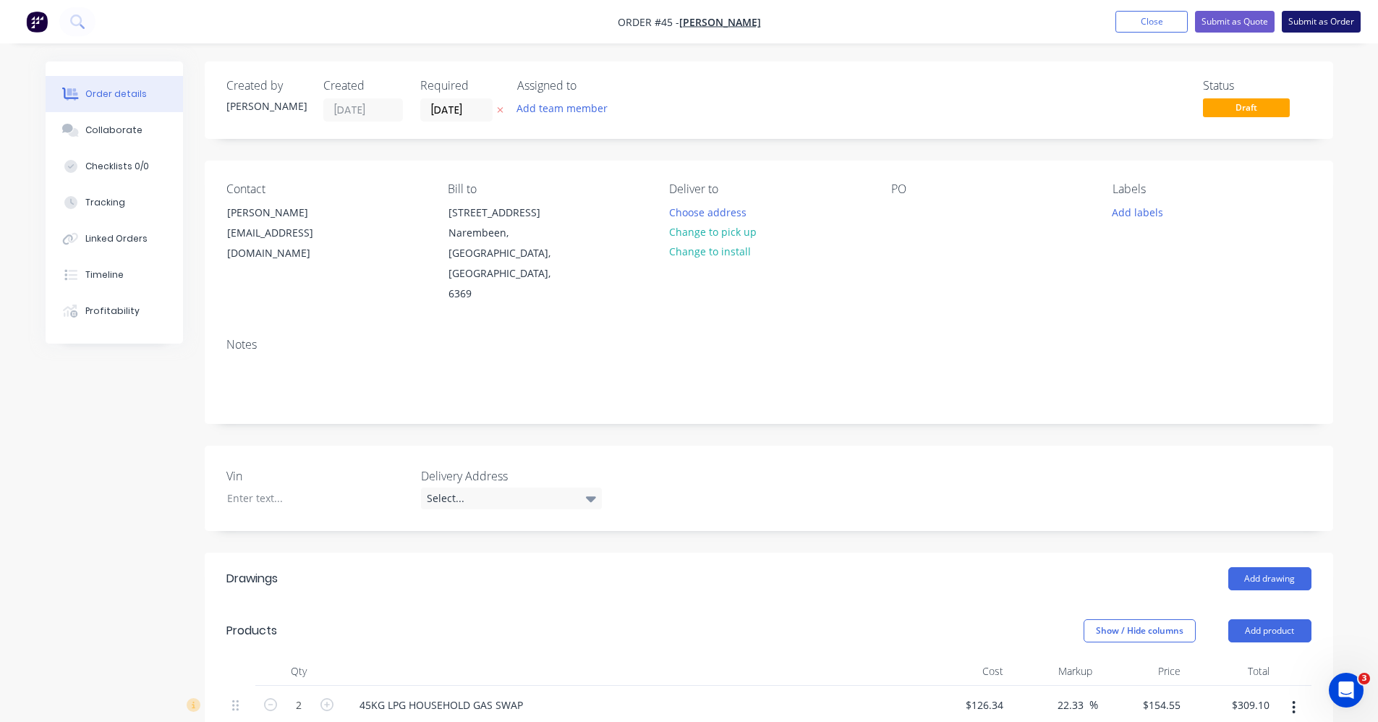
click at [1324, 25] on button "Submit as Order" at bounding box center [1320, 22] width 79 height 22
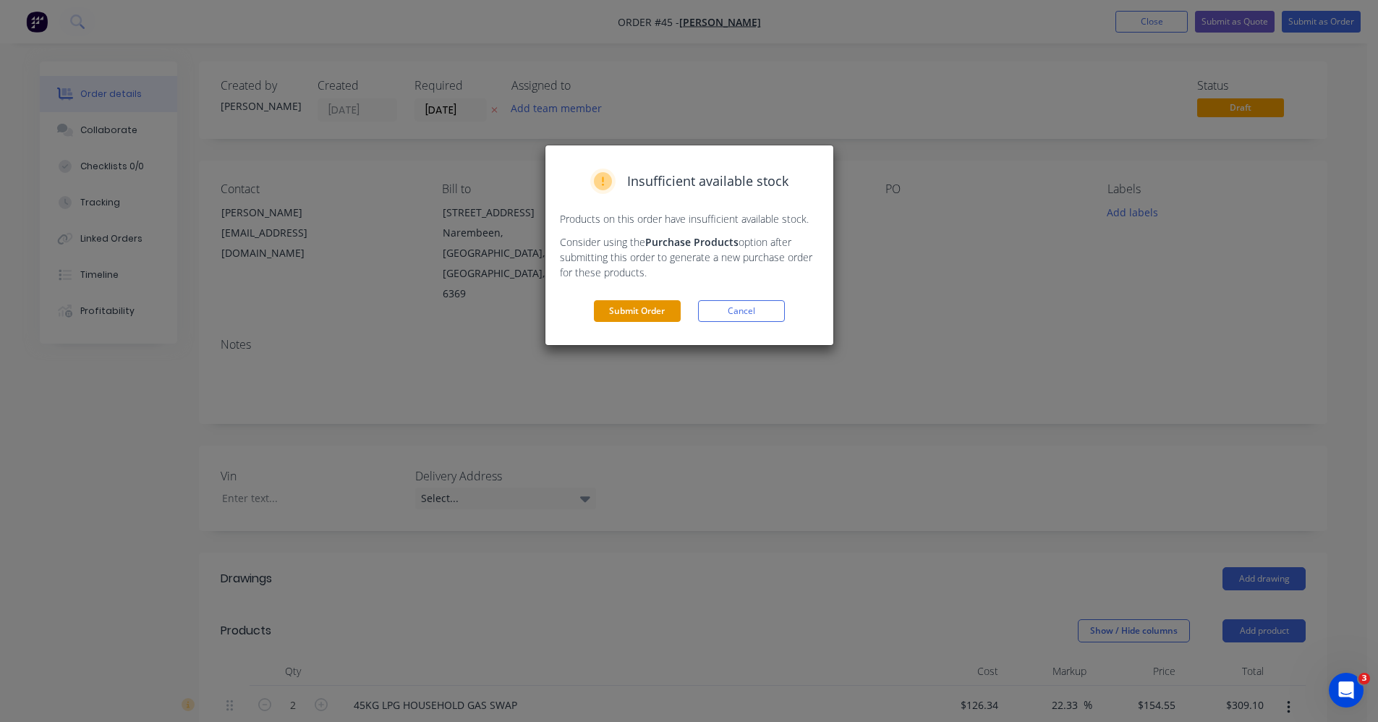
click at [621, 309] on button "Submit Order" at bounding box center [637, 311] width 87 height 22
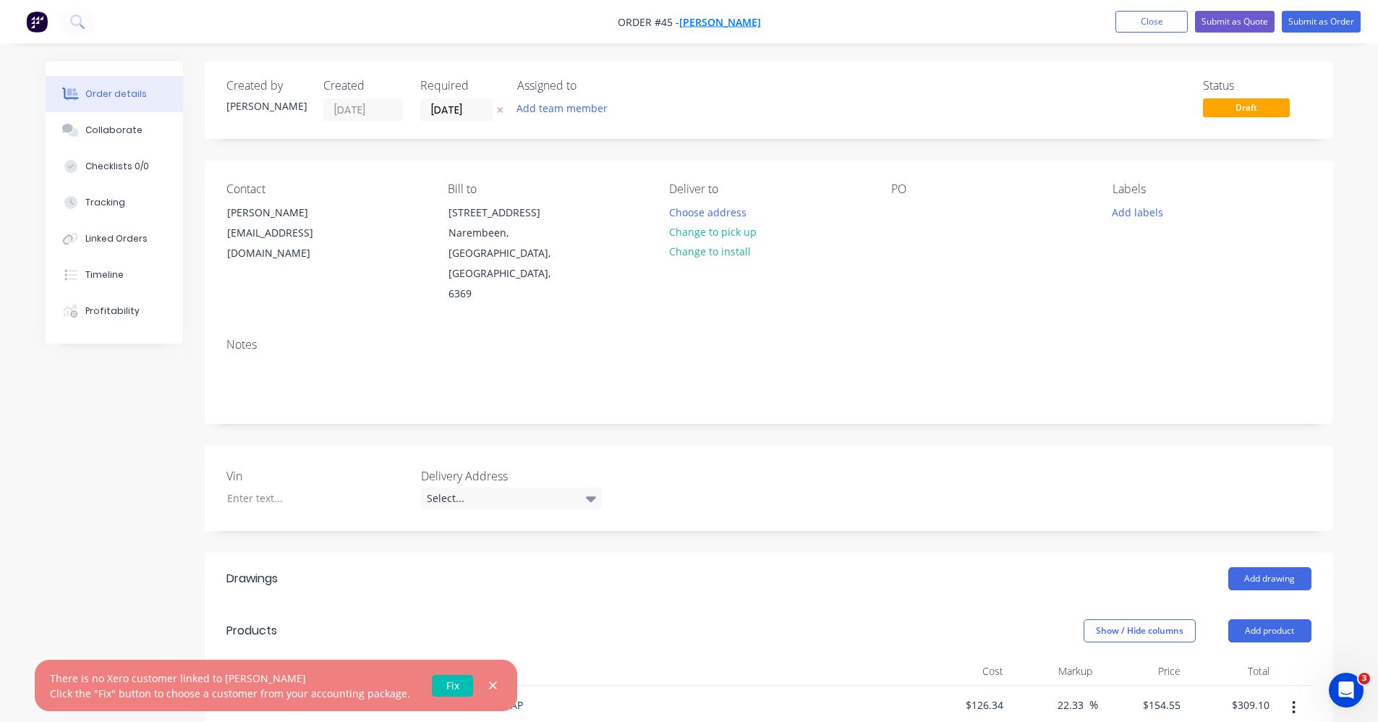
click at [710, 27] on span "[PERSON_NAME]" at bounding box center [720, 22] width 82 height 14
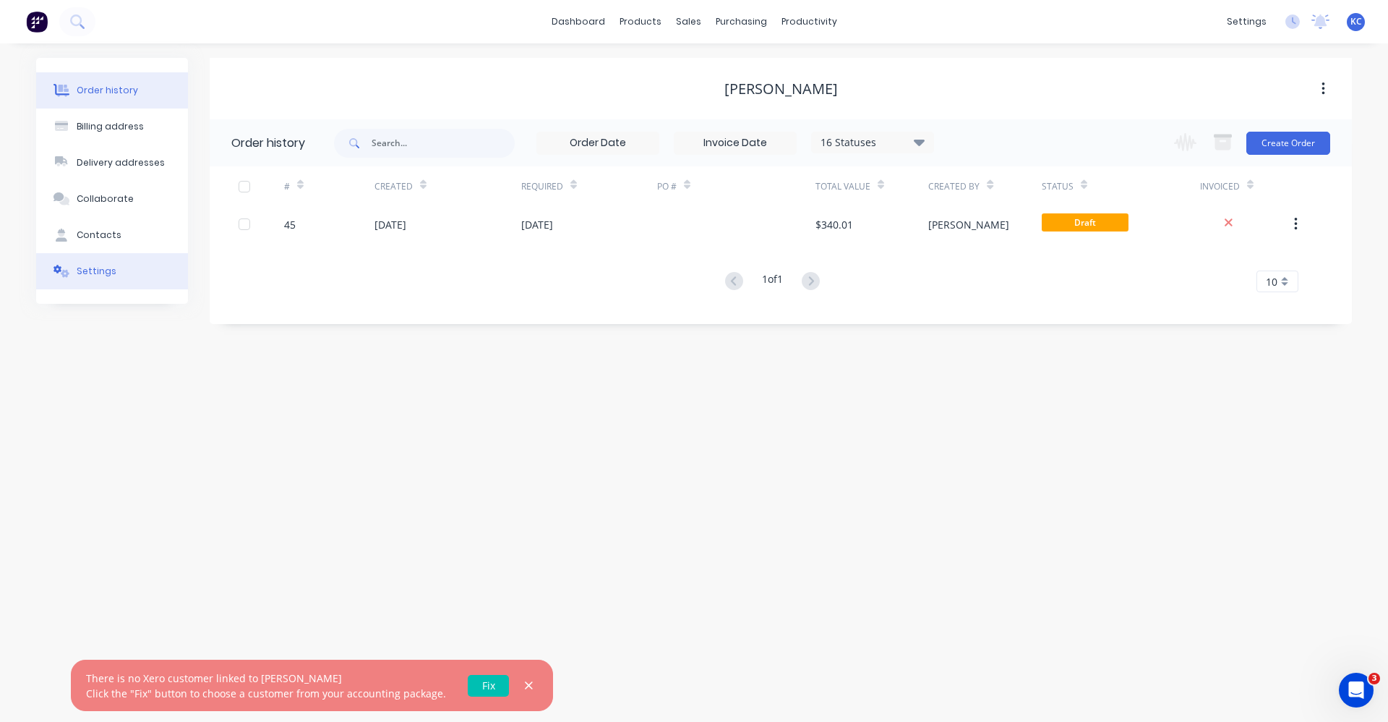
click at [95, 277] on div "Settings" at bounding box center [97, 271] width 40 height 13
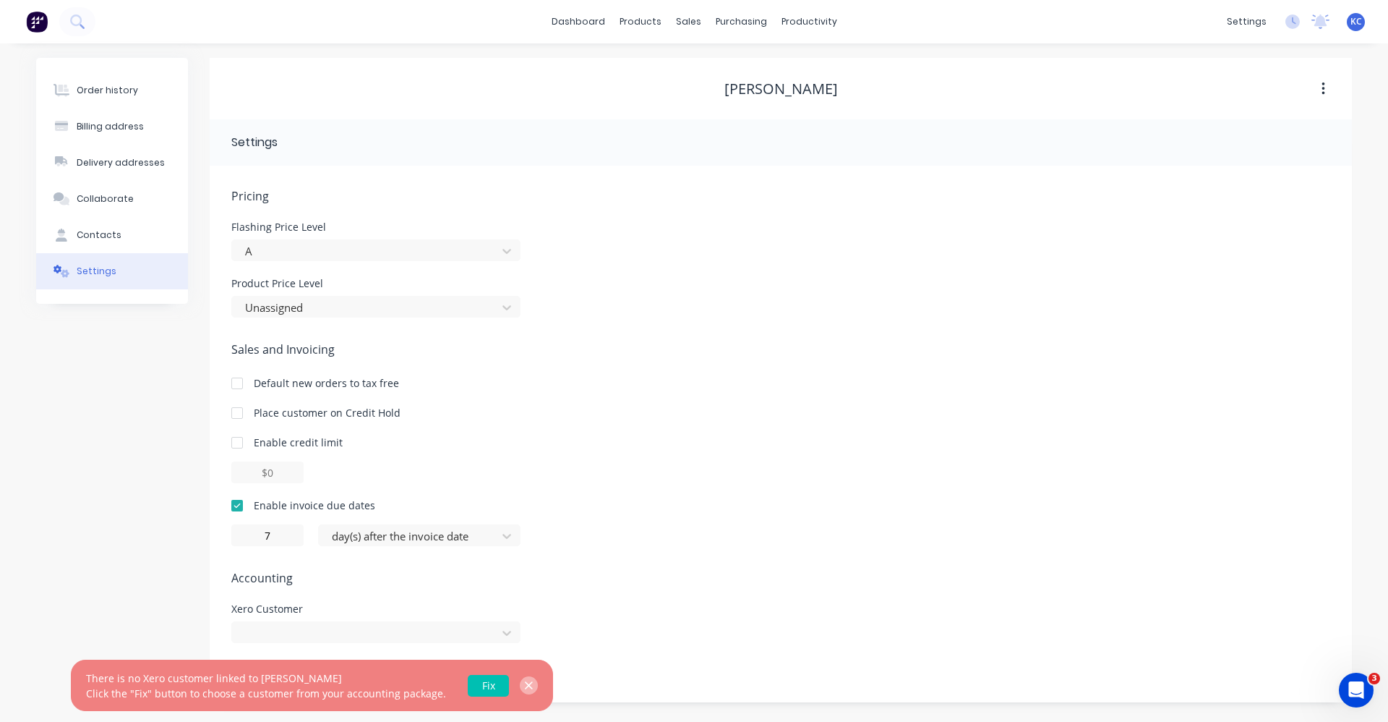
click at [526, 688] on button "button" at bounding box center [529, 685] width 18 height 18
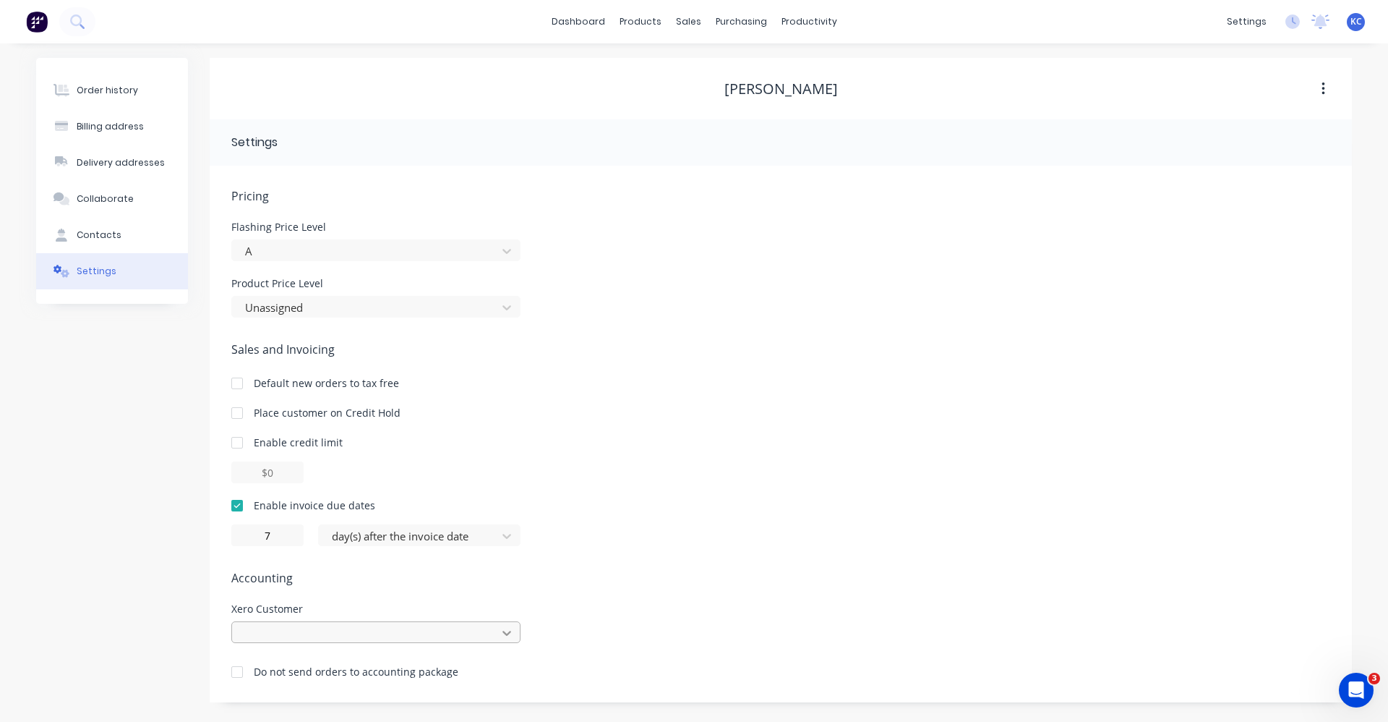
click at [503, 636] on div at bounding box center [375, 632] width 289 height 22
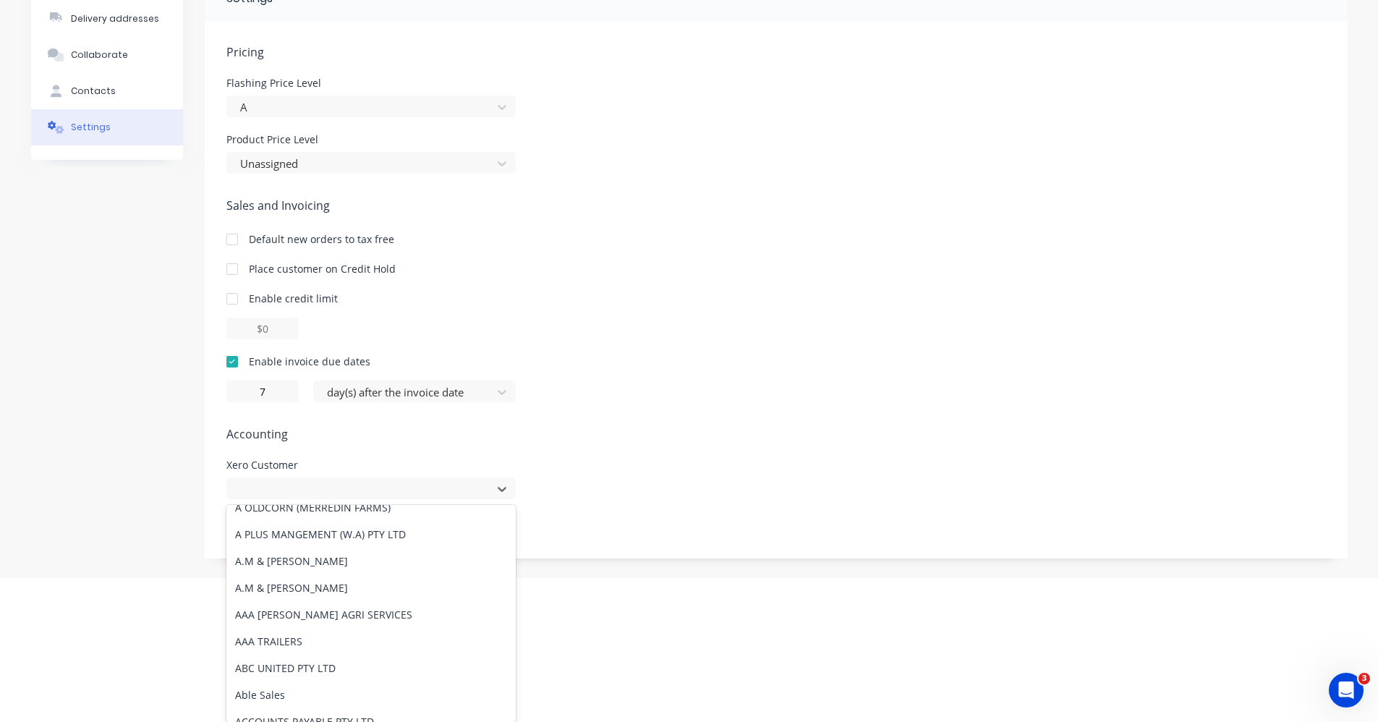
scroll to position [506, 0]
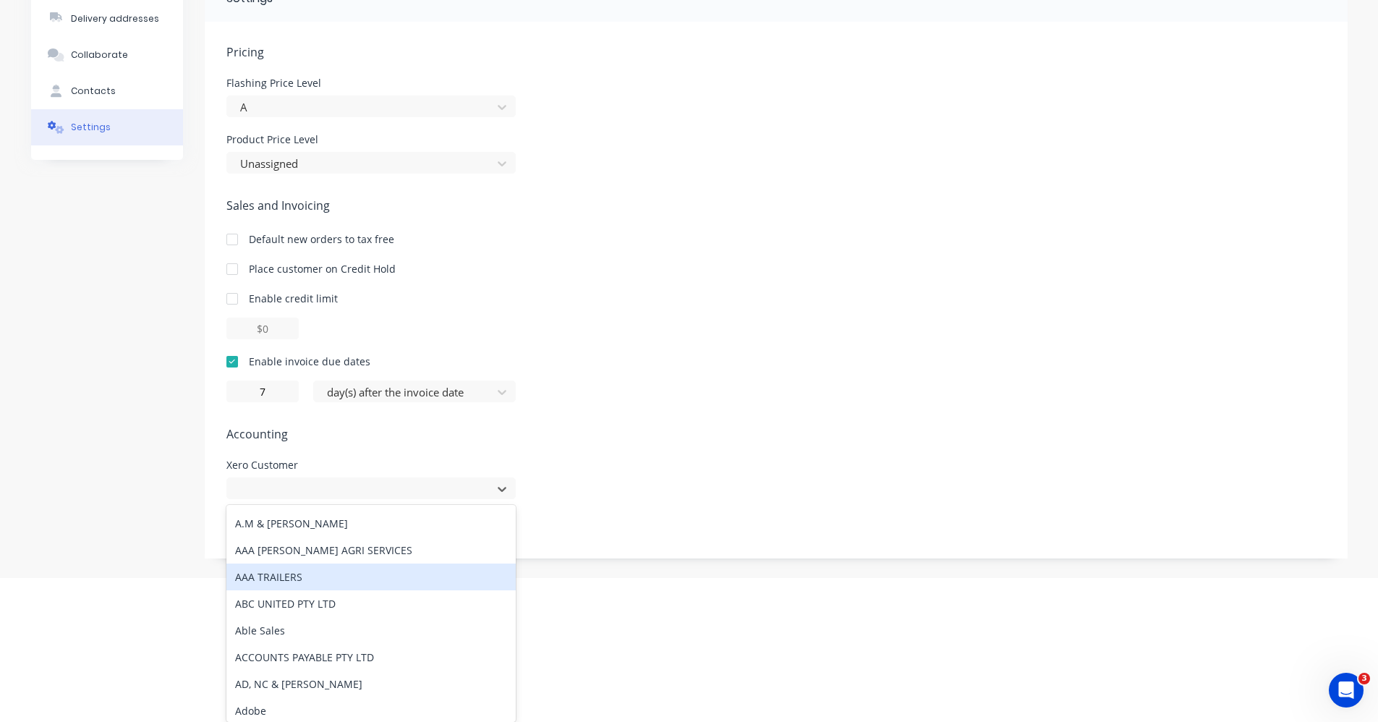
click at [660, 450] on div "Pricing Flashing Price Level A Product Price Level Unassigned Sales and Invoici…" at bounding box center [775, 300] width 1099 height 515
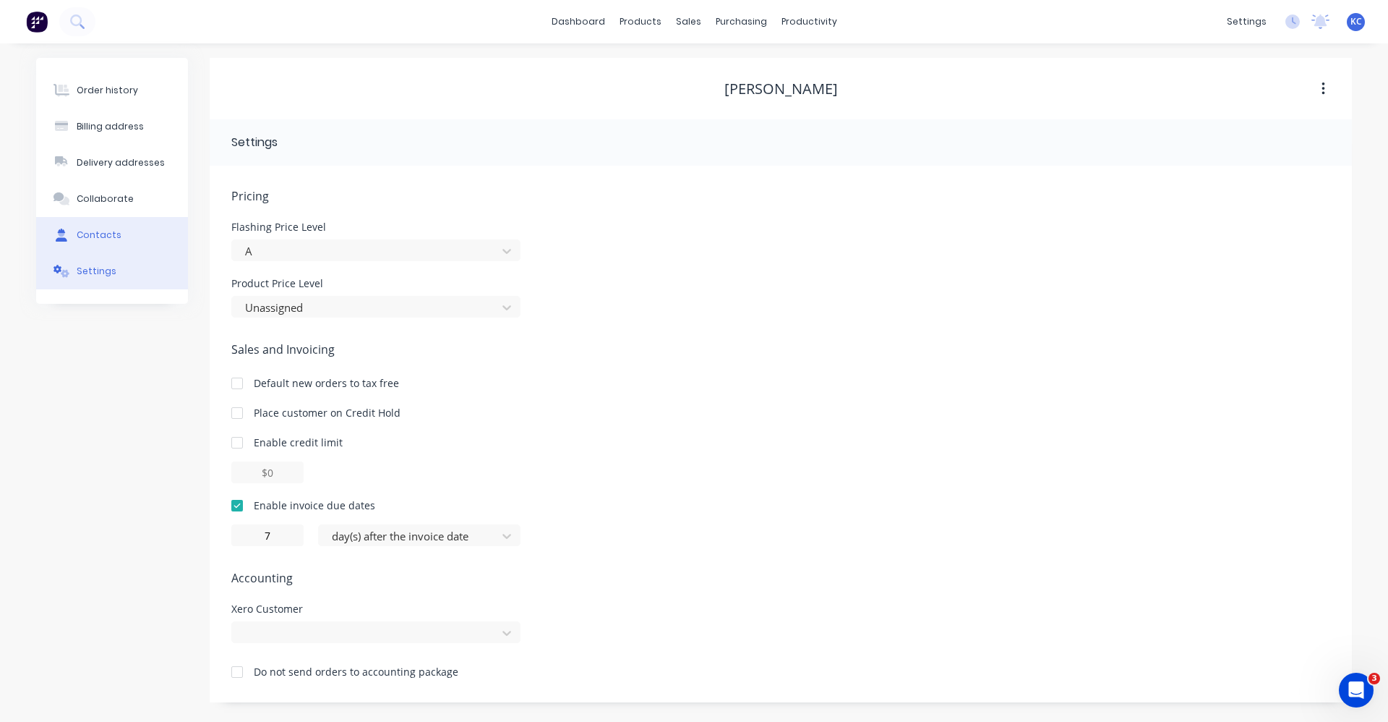
click at [78, 237] on div "Contacts" at bounding box center [99, 235] width 45 height 13
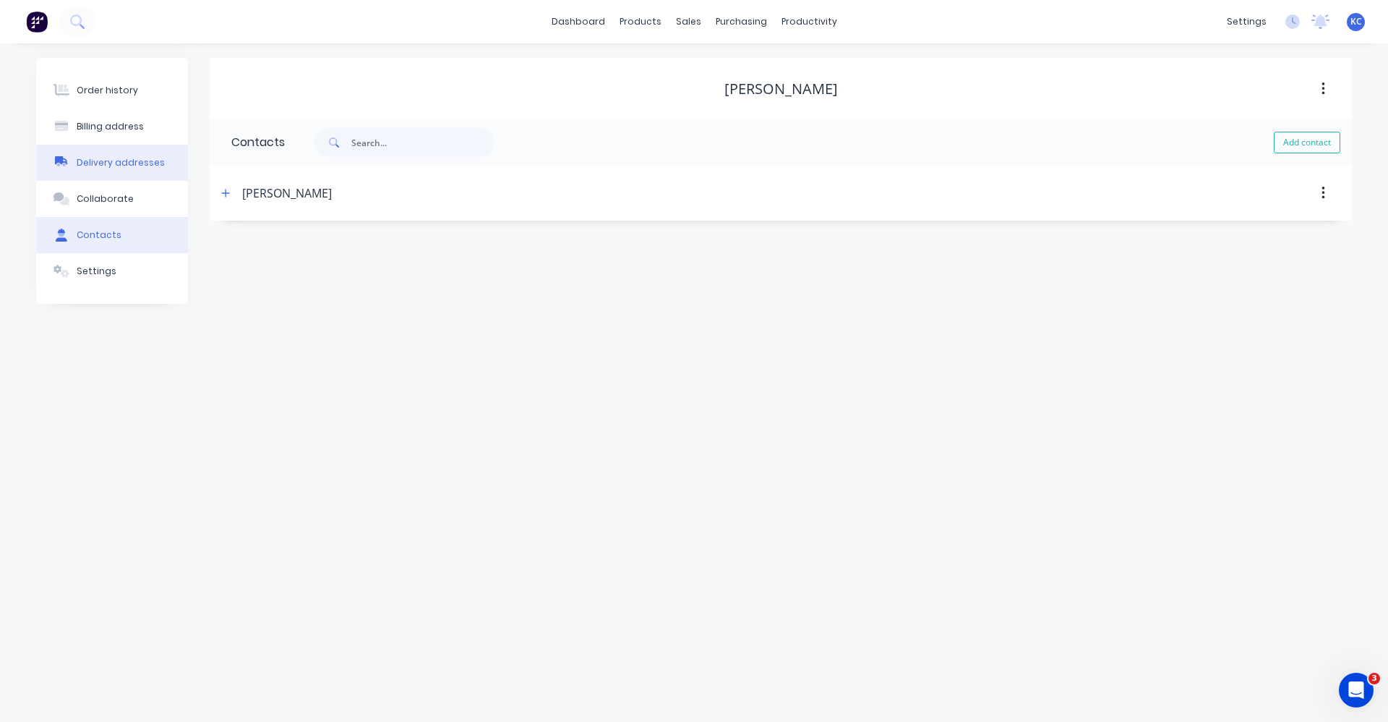
drag, startPoint x: 95, startPoint y: 206, endPoint x: 105, endPoint y: 172, distance: 35.5
click at [95, 205] on button "Collaborate" at bounding box center [112, 199] width 152 height 36
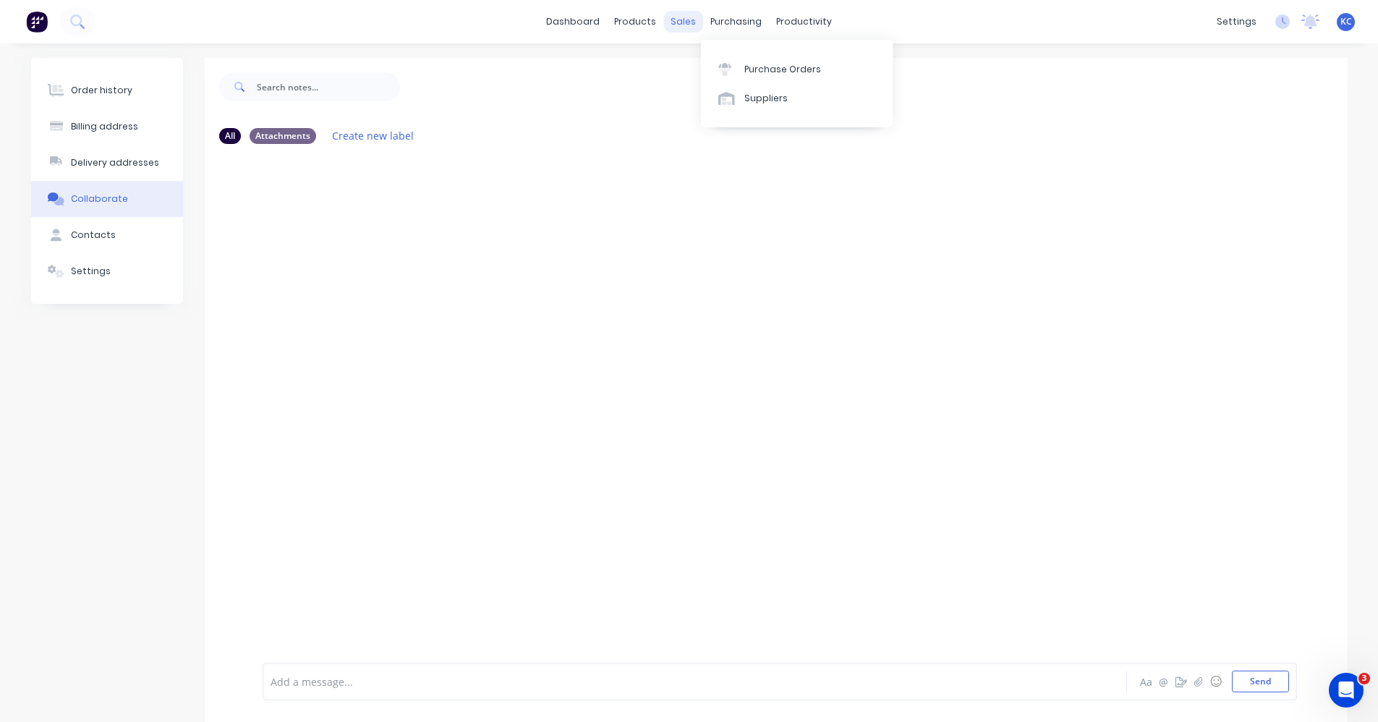
click at [688, 17] on div "sales" at bounding box center [683, 22] width 40 height 22
click at [727, 98] on div "Customers" at bounding box center [733, 98] width 52 height 13
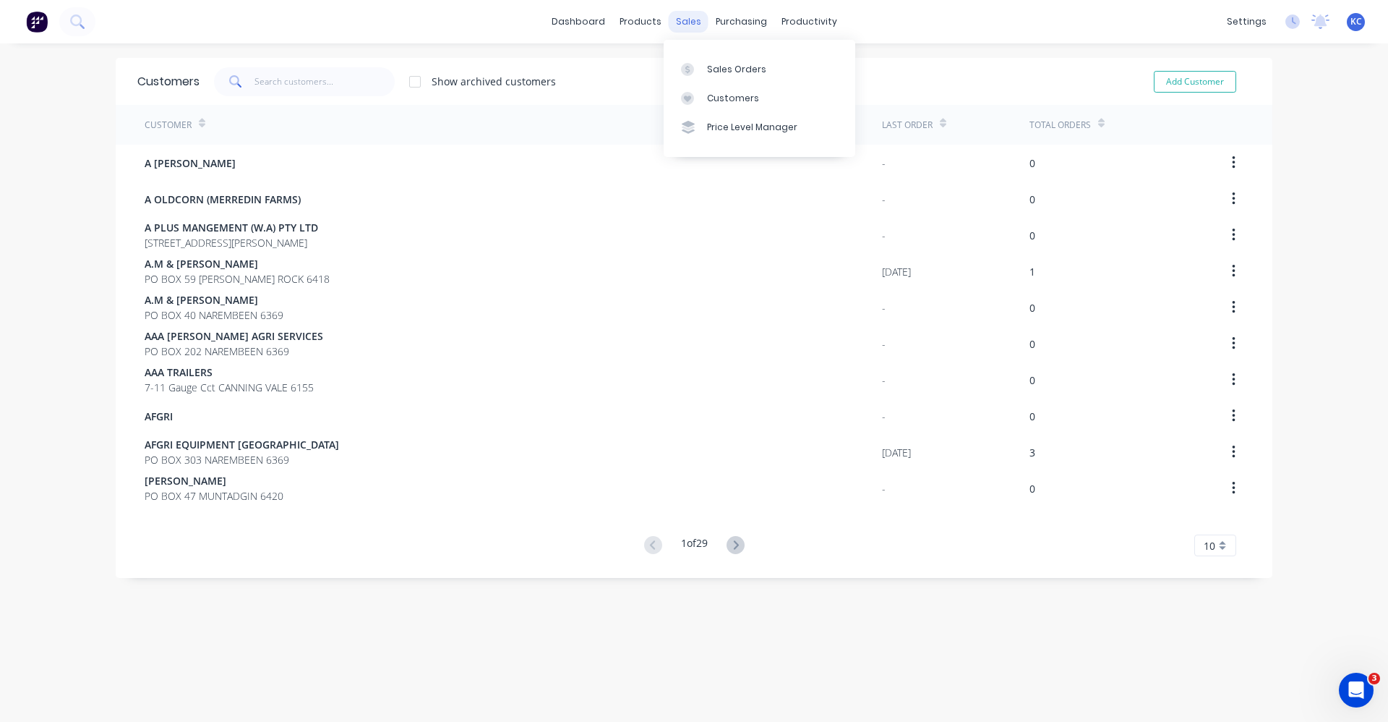
click at [684, 20] on div "sales" at bounding box center [689, 22] width 40 height 22
click at [703, 69] on link "Sales Orders" at bounding box center [760, 68] width 192 height 29
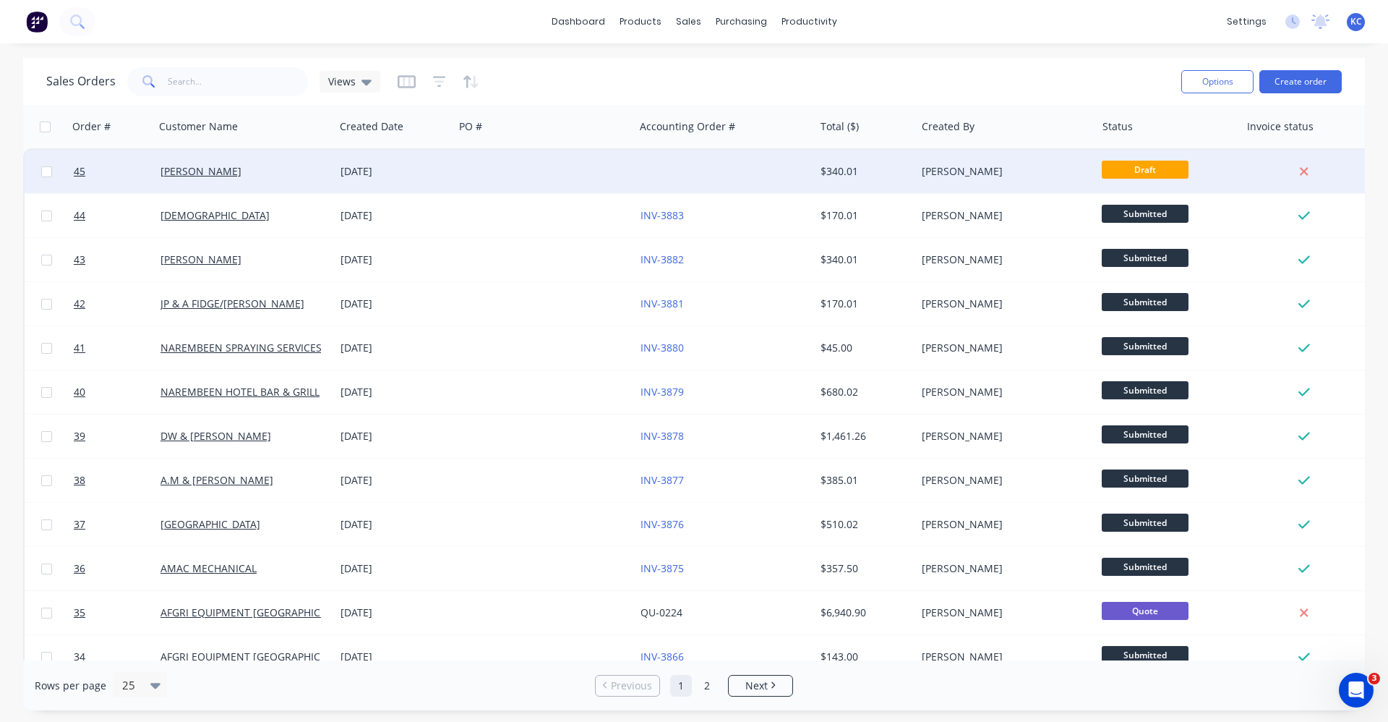
click at [442, 166] on div "[DATE]" at bounding box center [395, 171] width 108 height 14
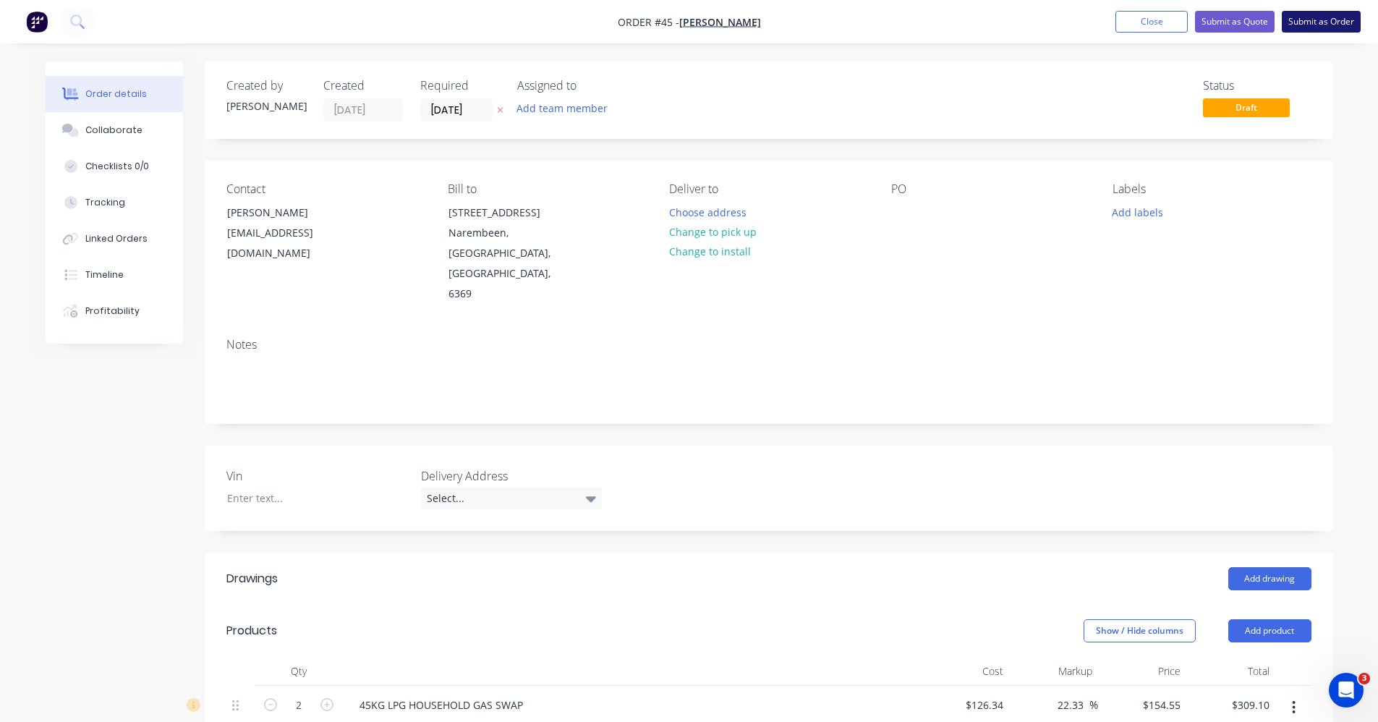
click at [1319, 23] on button "Submit as Order" at bounding box center [1320, 22] width 79 height 22
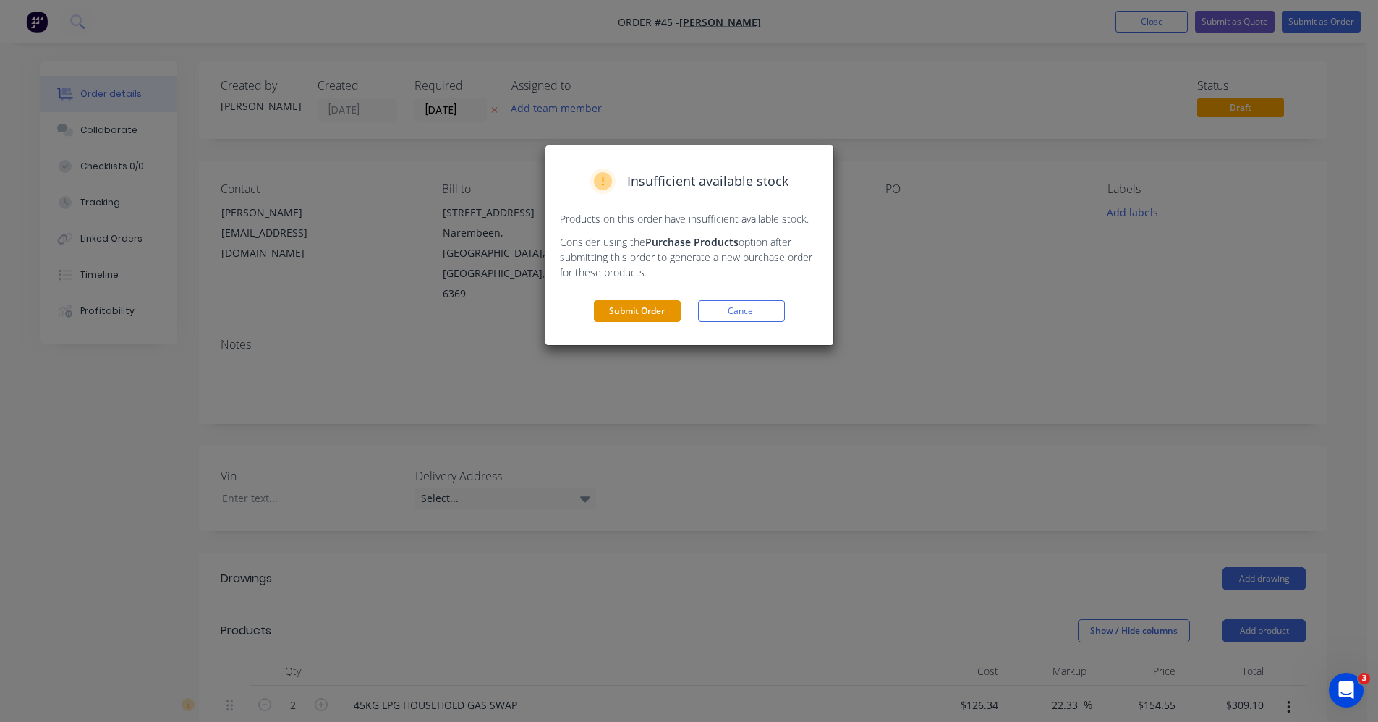
click at [618, 305] on button "Submit Order" at bounding box center [637, 311] width 87 height 22
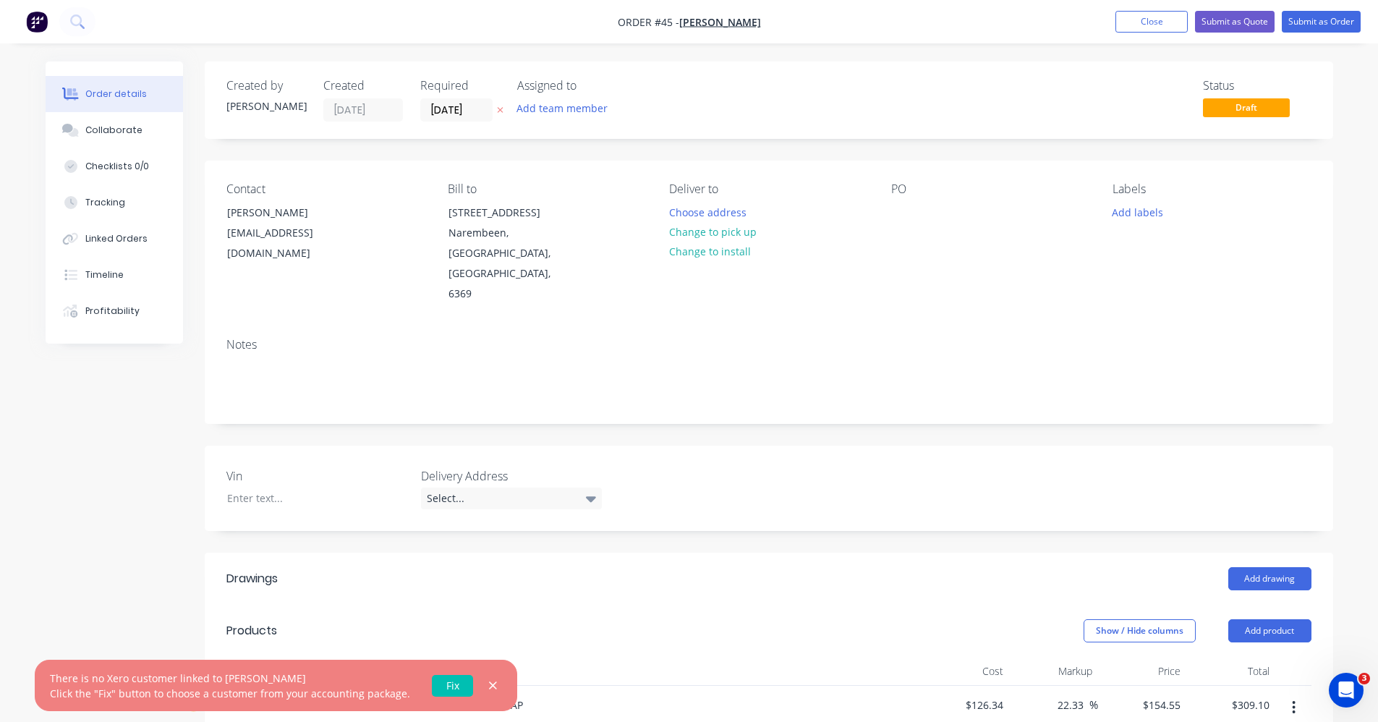
click at [452, 683] on link "Fix" at bounding box center [452, 686] width 41 height 22
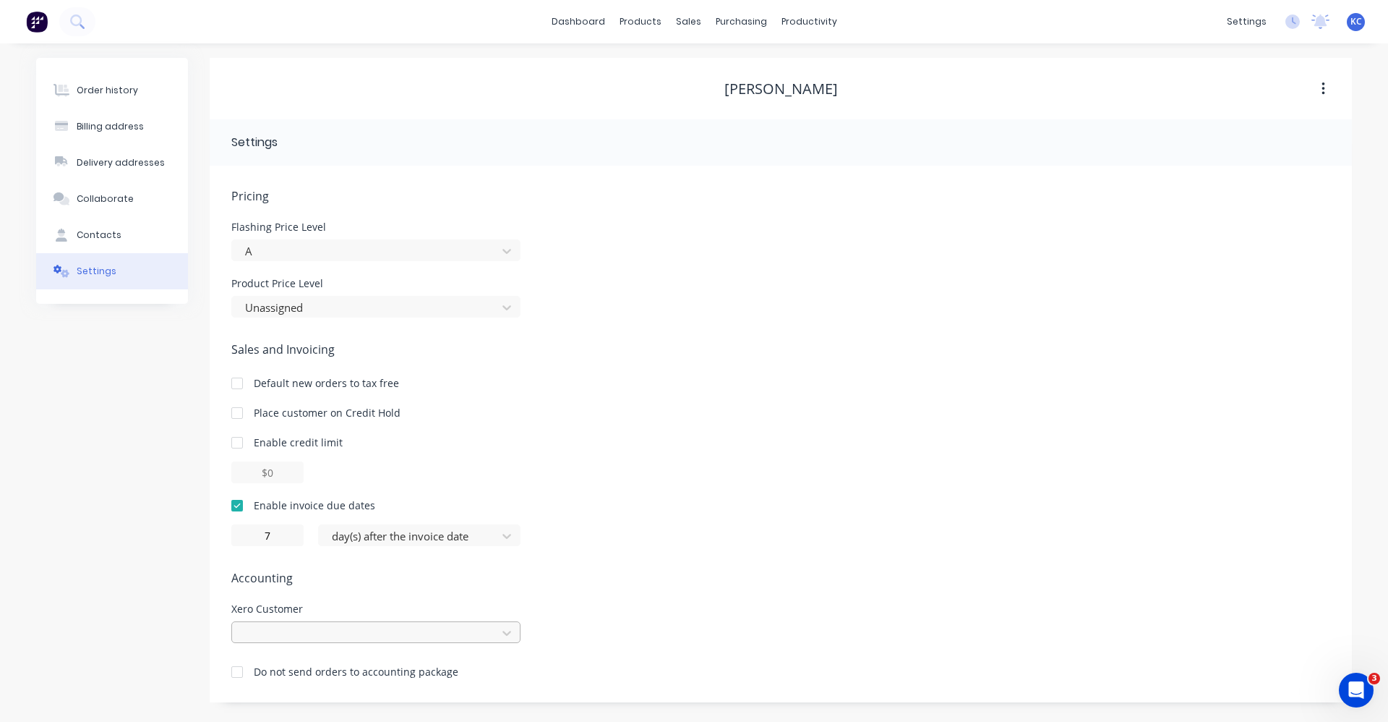
click at [279, 635] on div at bounding box center [375, 632] width 289 height 22
click at [833, 374] on div "Sales and Invoicing Default new orders to tax free Place customer on Credit Hol…" at bounding box center [775, 443] width 1099 height 205
click at [80, 95] on div "Order history" at bounding box center [107, 90] width 61 height 13
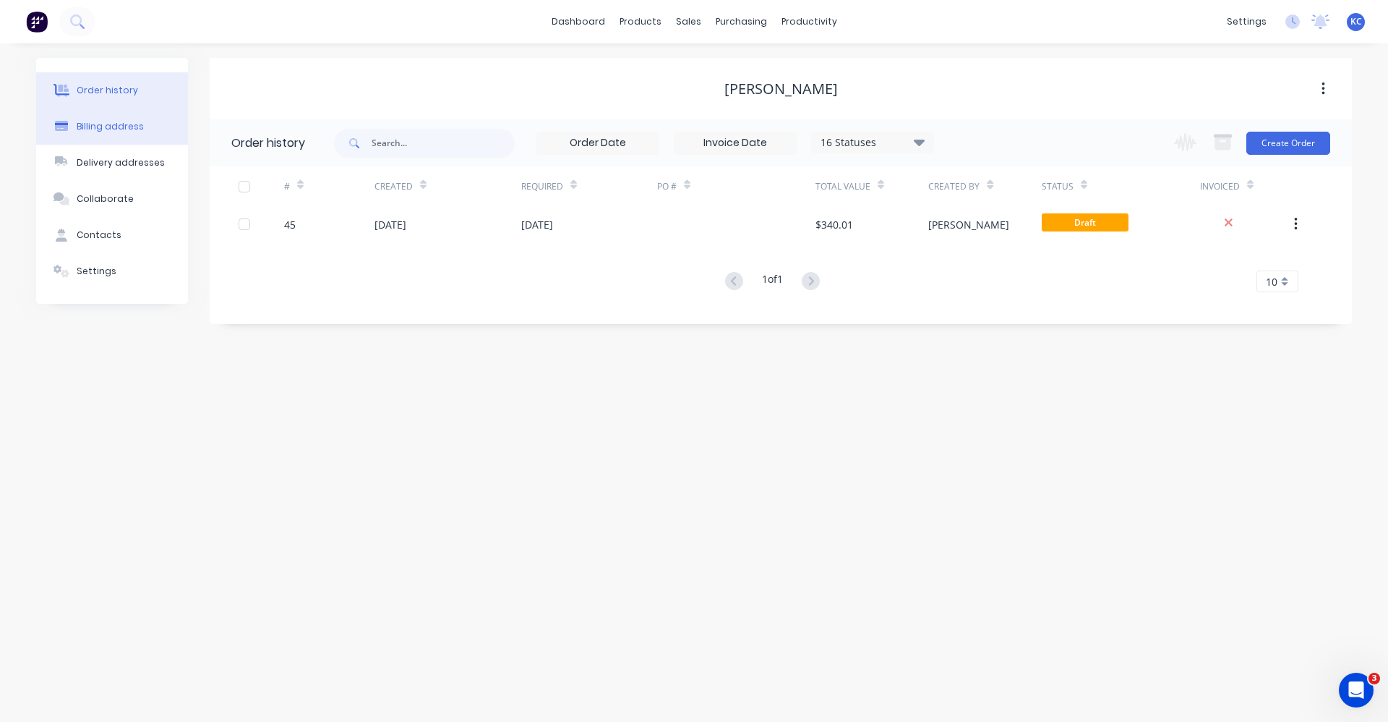
click at [92, 126] on div "Billing address" at bounding box center [110, 126] width 67 height 13
select select "AU"
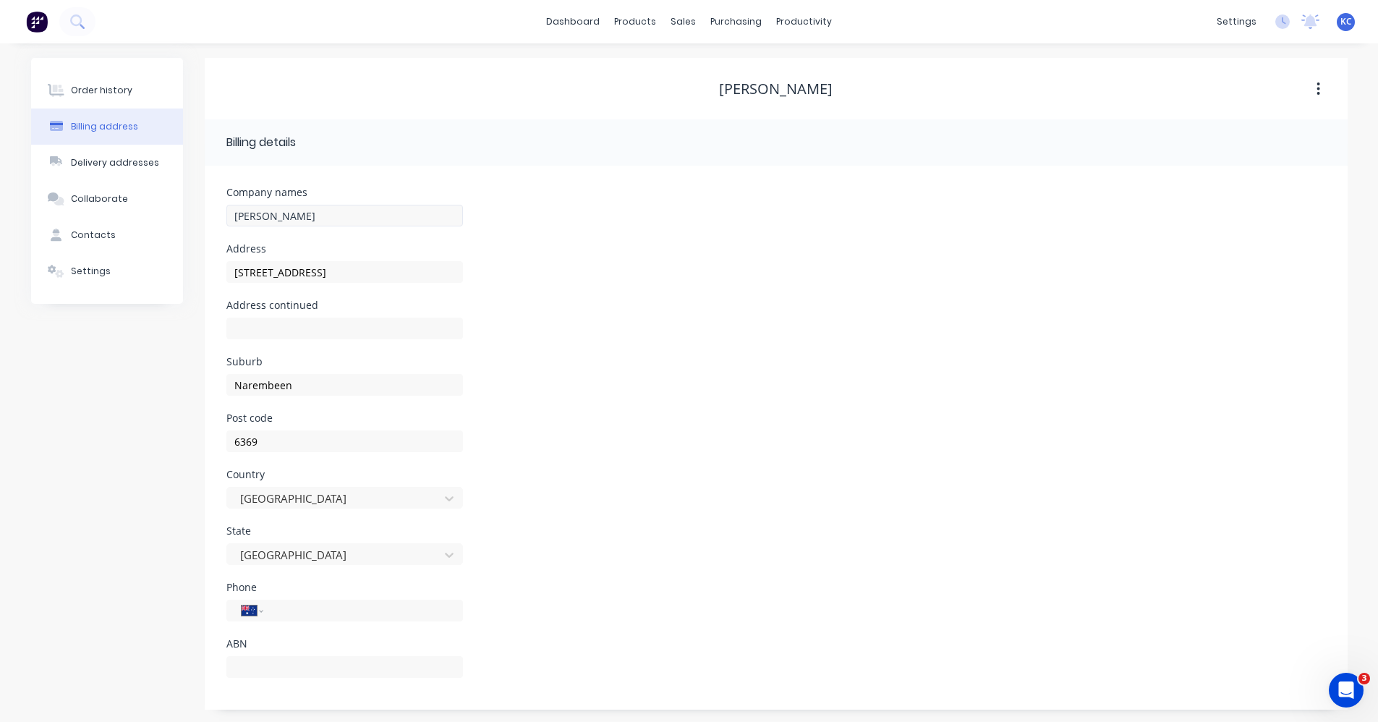
scroll to position [2, 0]
click at [120, 170] on button "Delivery addresses" at bounding box center [107, 160] width 152 height 36
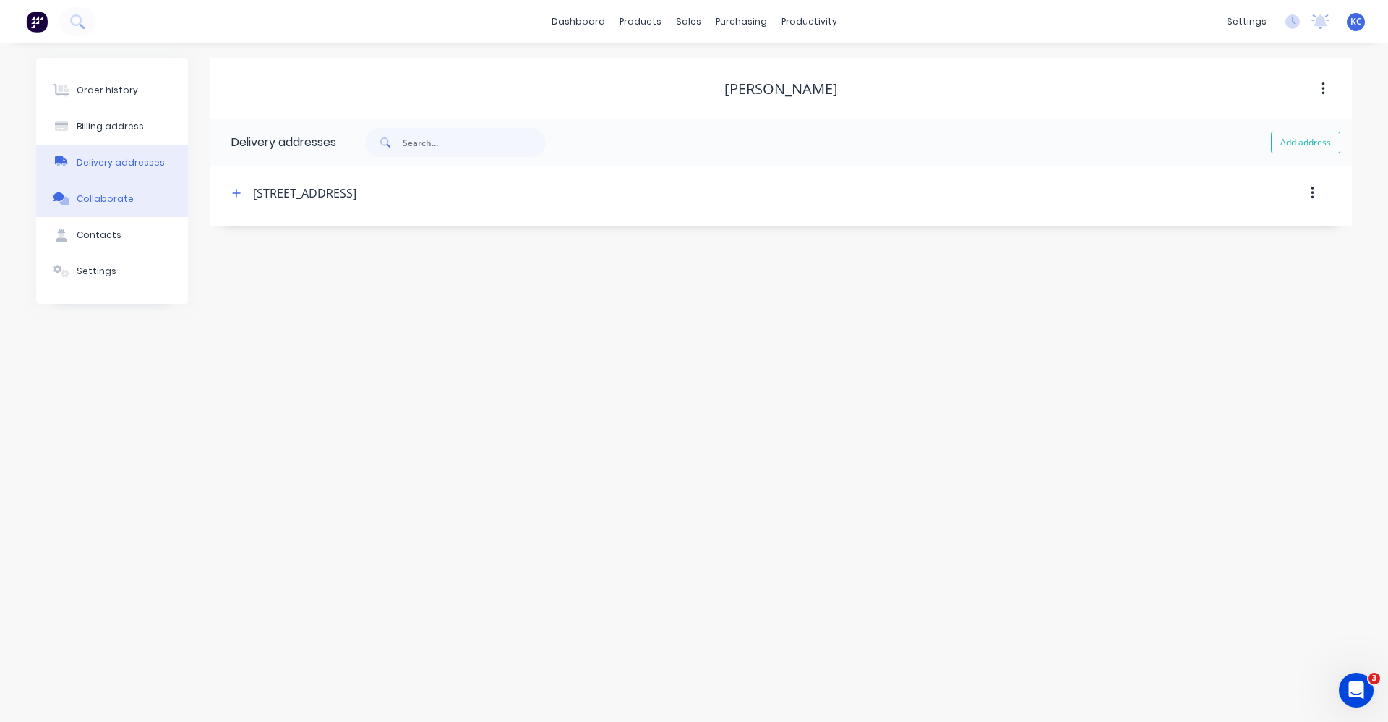
click at [123, 195] on div "Collaborate" at bounding box center [105, 198] width 57 height 13
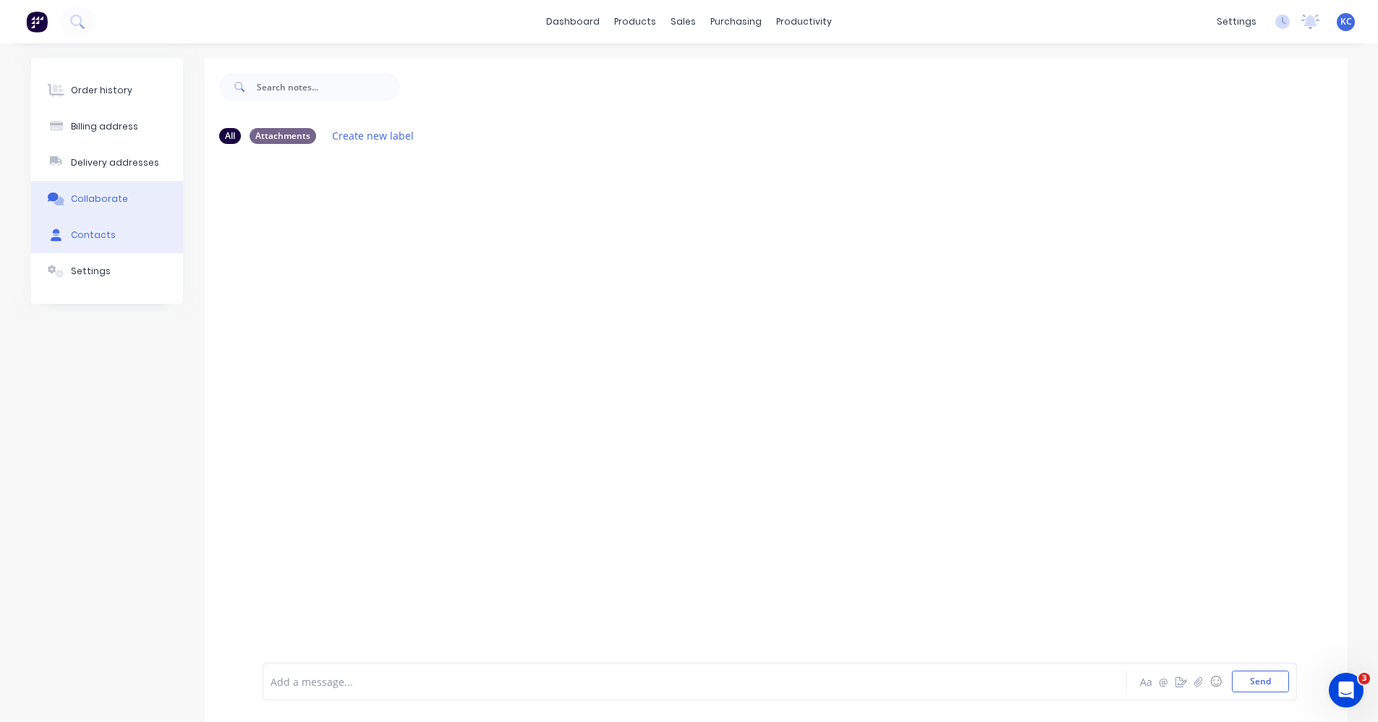
click at [122, 234] on button "Contacts" at bounding box center [107, 235] width 152 height 36
select select "AU"
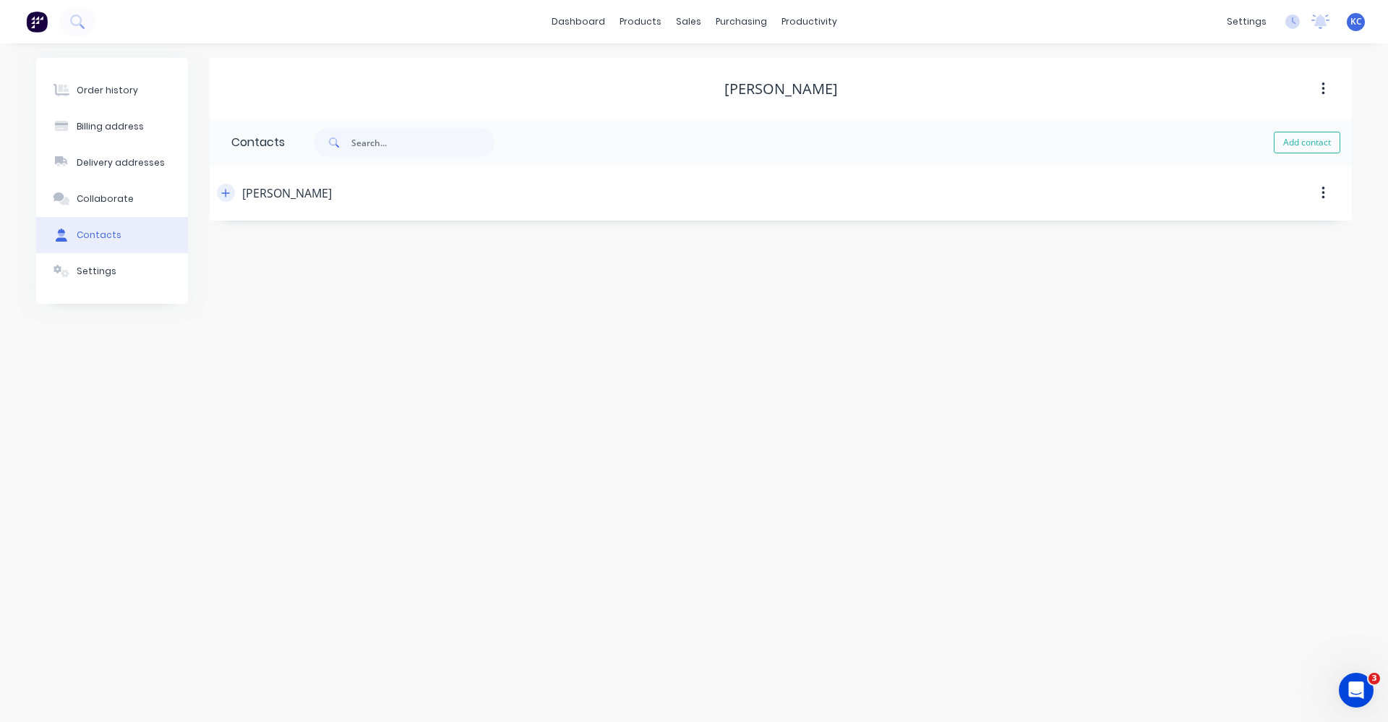
click at [229, 194] on icon "button" at bounding box center [225, 193] width 9 height 10
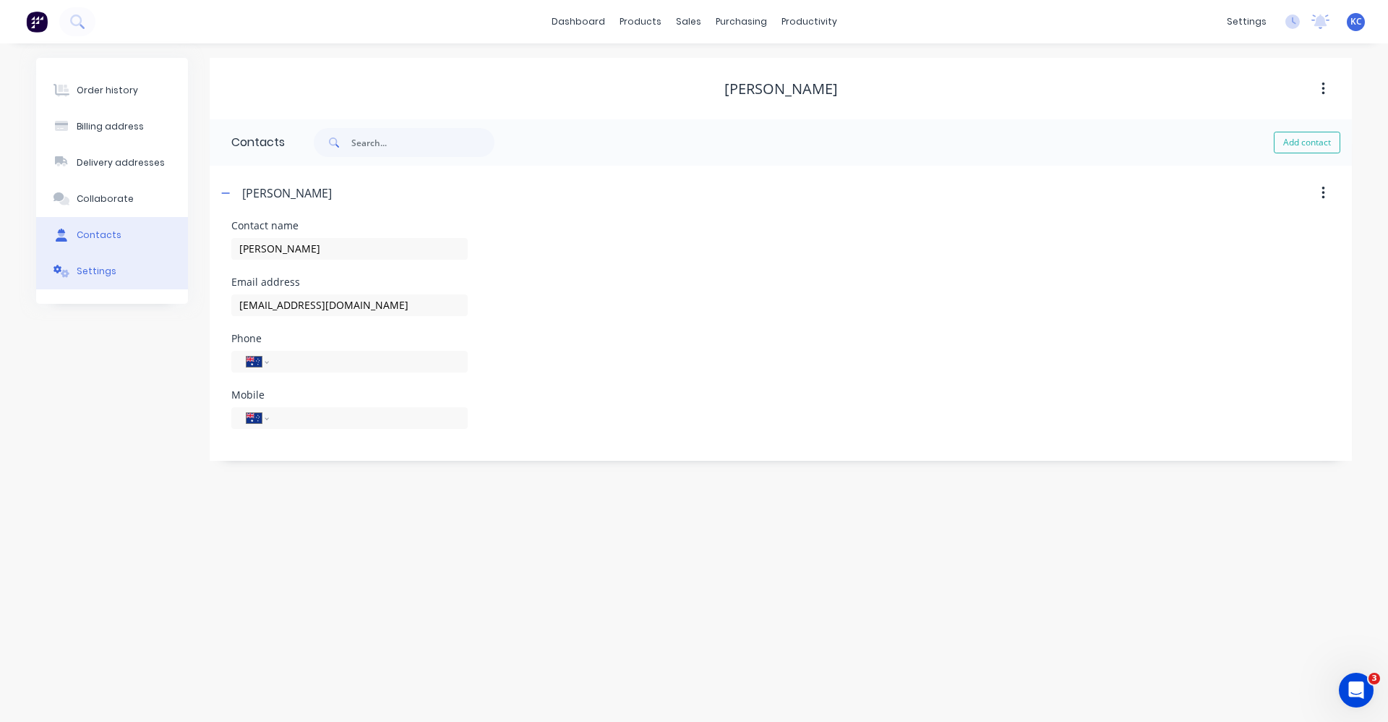
click at [101, 265] on div "Settings" at bounding box center [97, 271] width 40 height 13
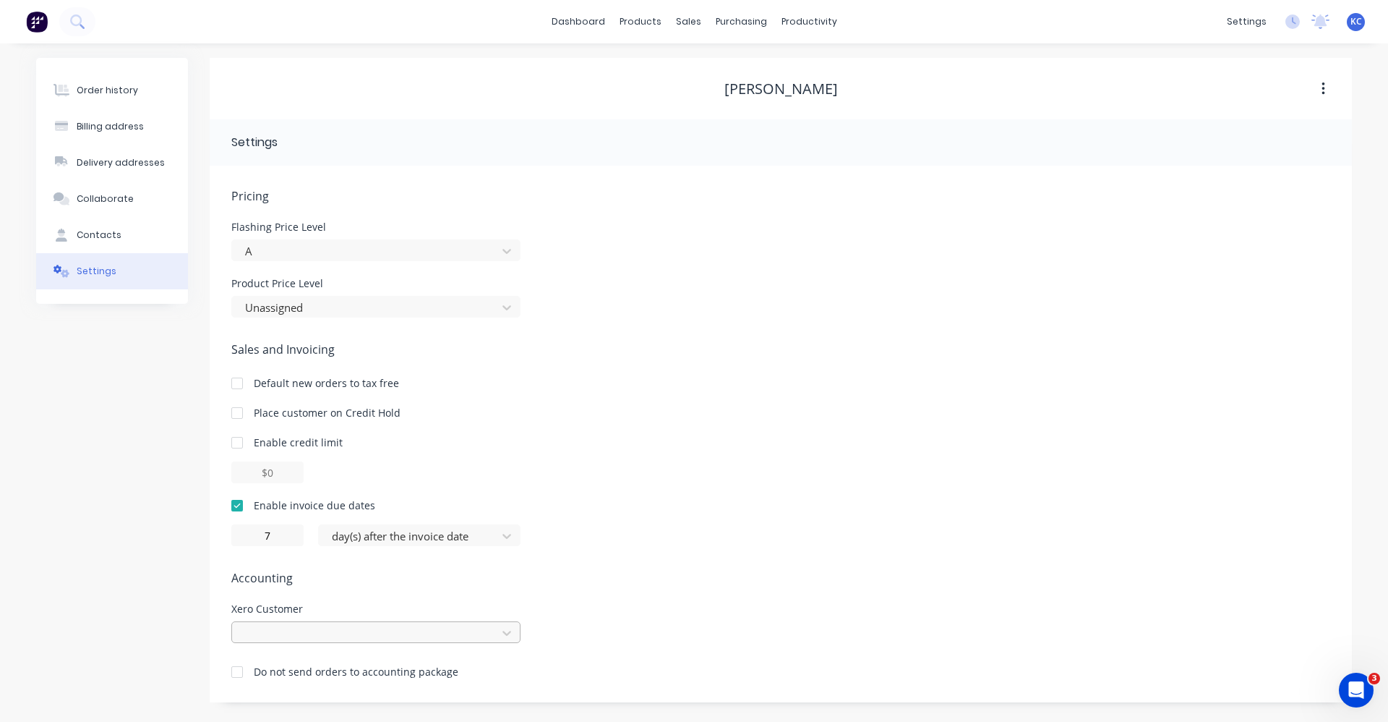
click at [471, 628] on div at bounding box center [375, 632] width 289 height 22
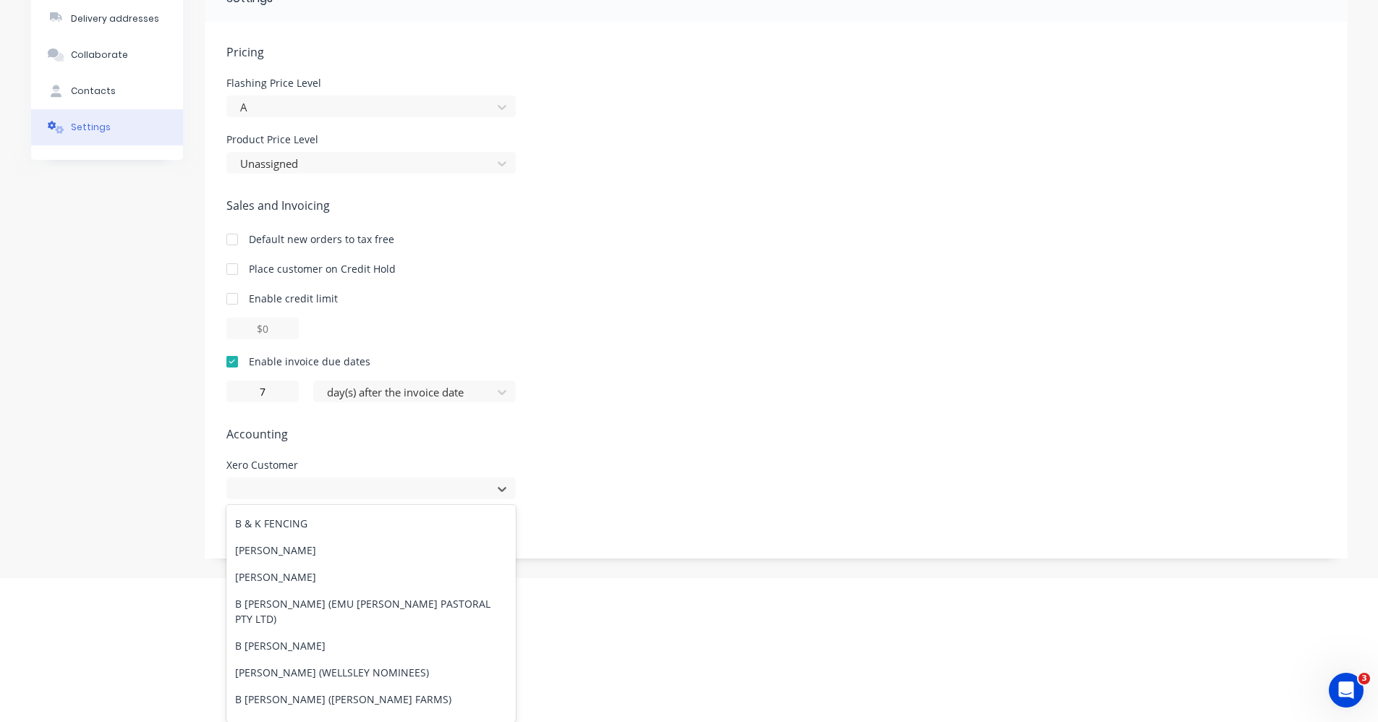
scroll to position [2097, 0]
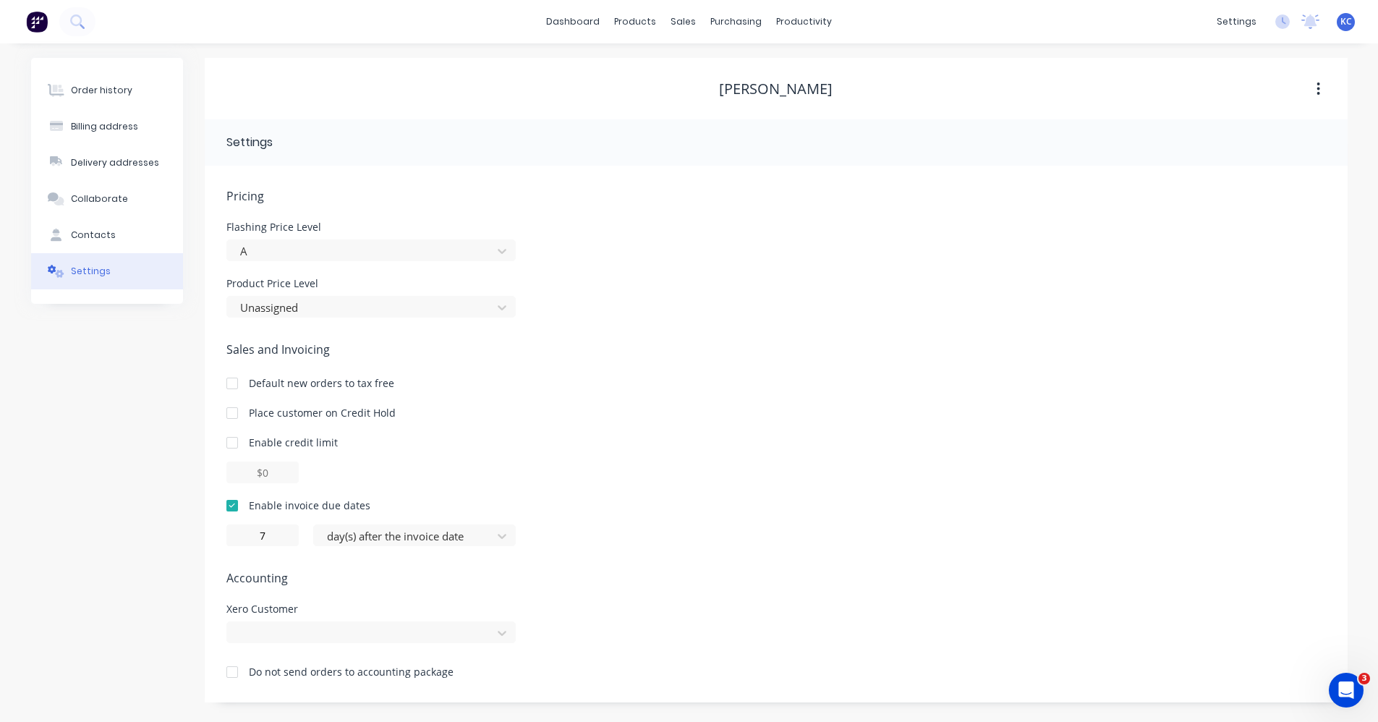
click at [871, 272] on div "Pricing Flashing Price Level A Product Price Level Unassigned Sales and Invoici…" at bounding box center [775, 444] width 1099 height 515
click at [1325, 91] on button "button" at bounding box center [1324, 89] width 34 height 26
click at [336, 635] on div at bounding box center [375, 632] width 289 height 22
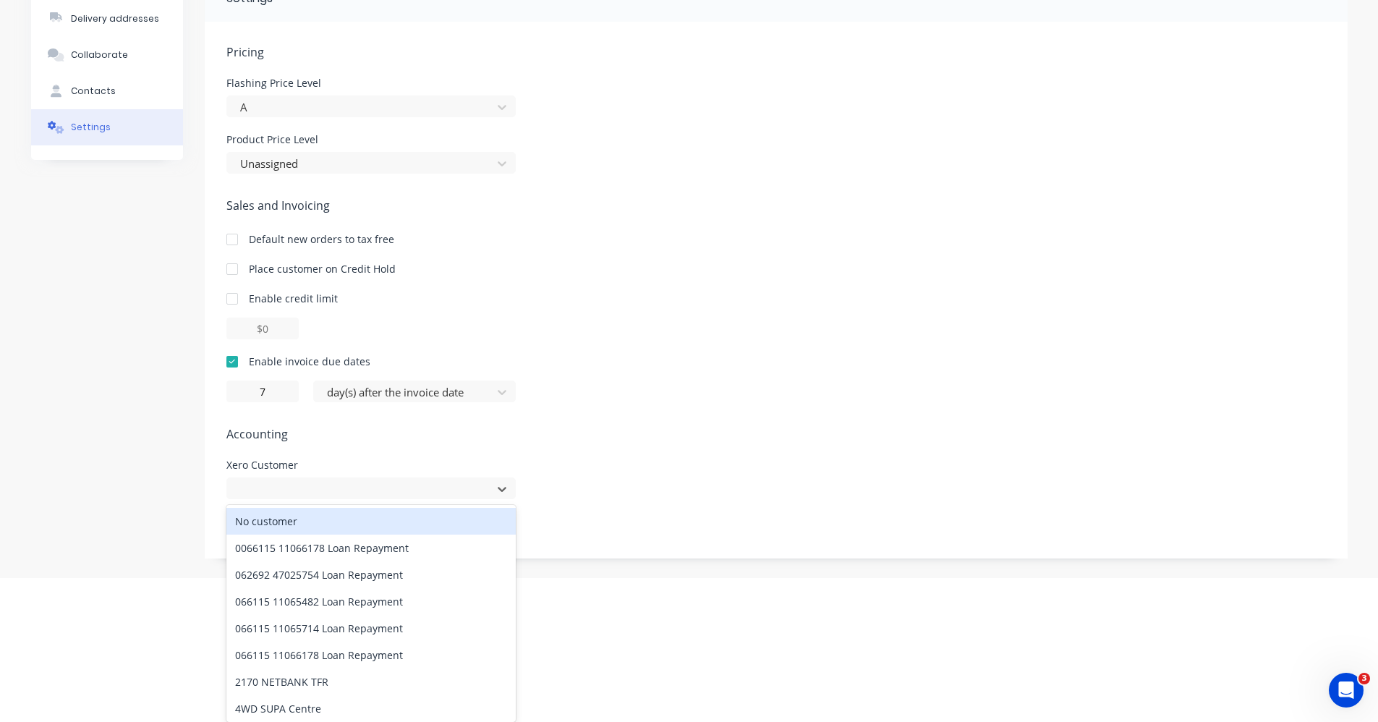
click at [301, 521] on div "No customer" at bounding box center [370, 521] width 289 height 27
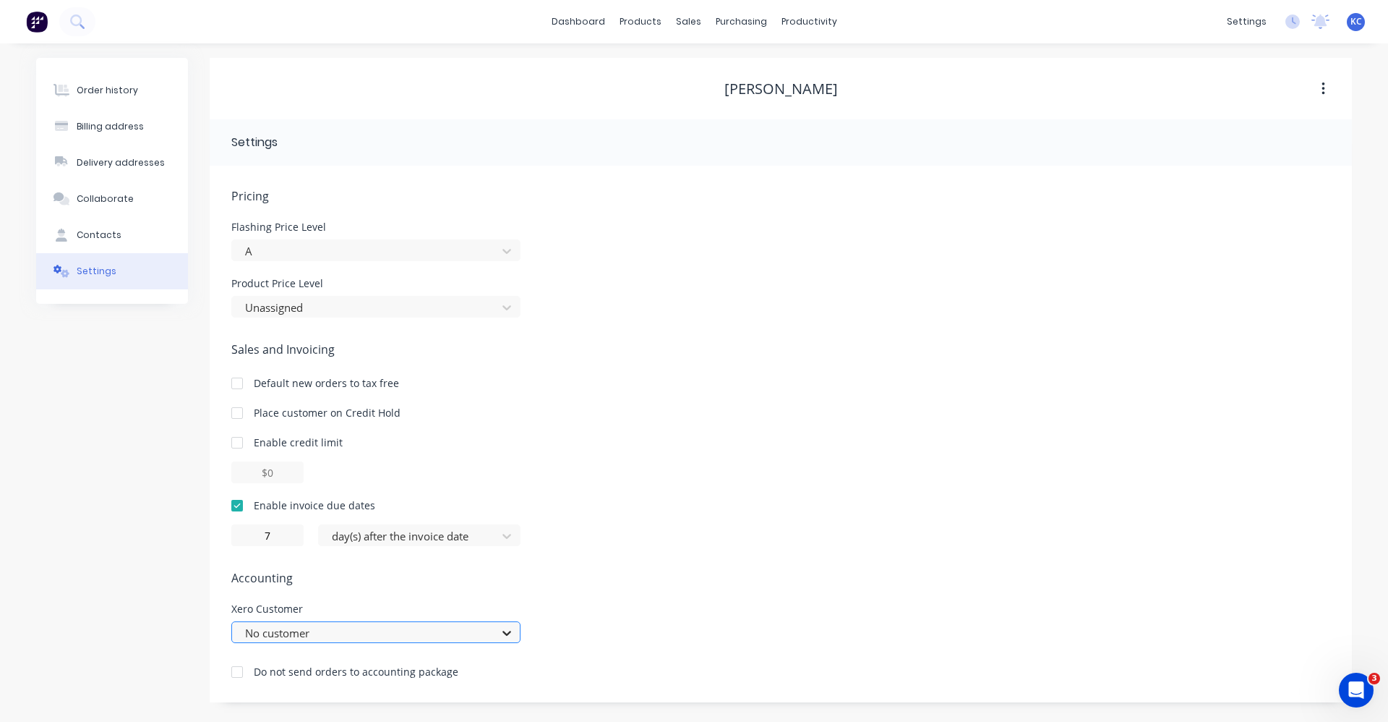
click at [500, 638] on div "option No customer, selected. No customer" at bounding box center [375, 632] width 289 height 22
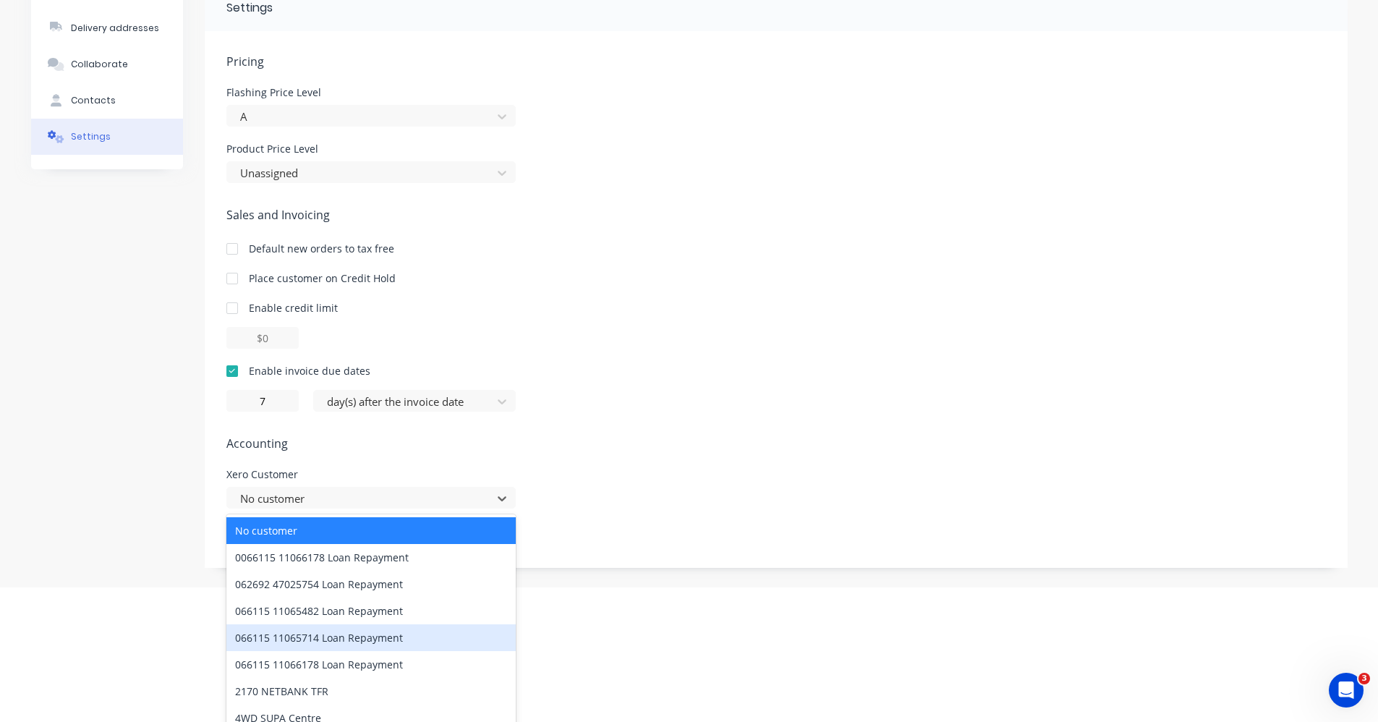
scroll to position [144, 0]
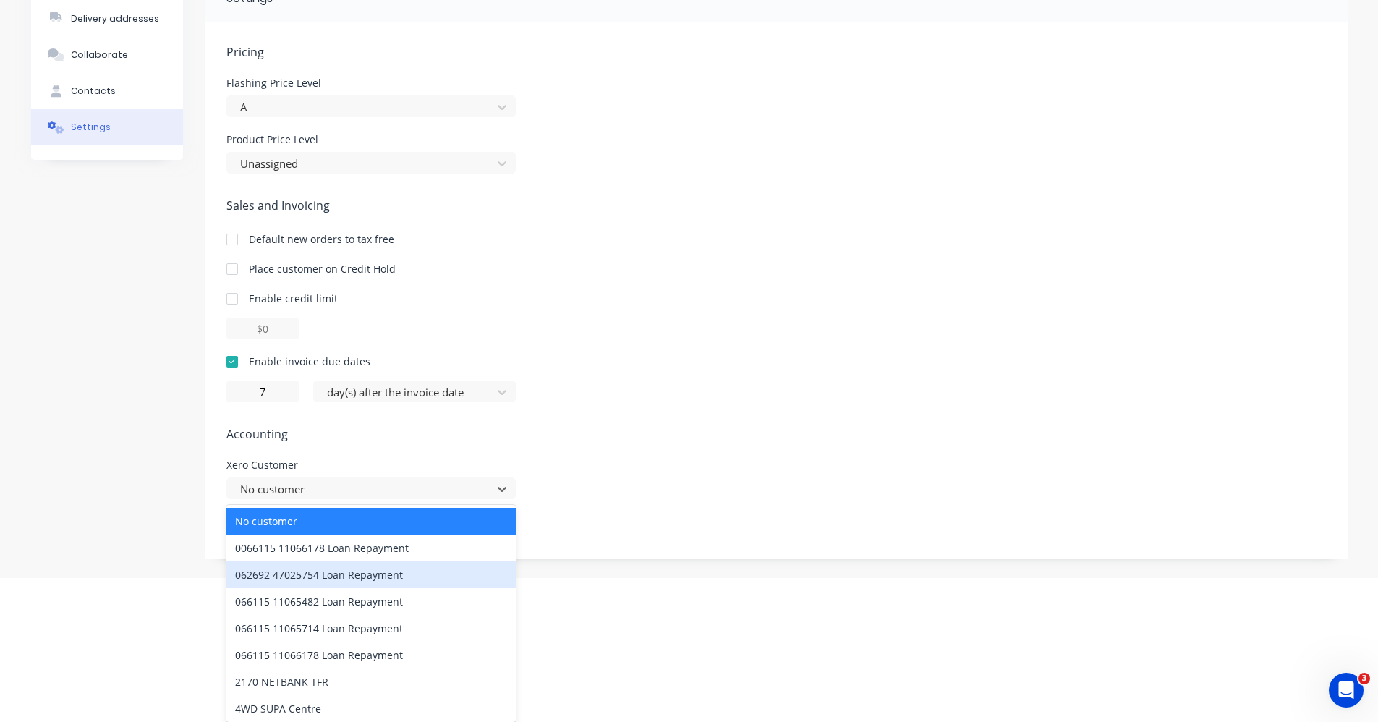
click at [774, 369] on div "Sales and Invoicing Default new orders to tax free Place customer on Credit Hol…" at bounding box center [775, 299] width 1099 height 205
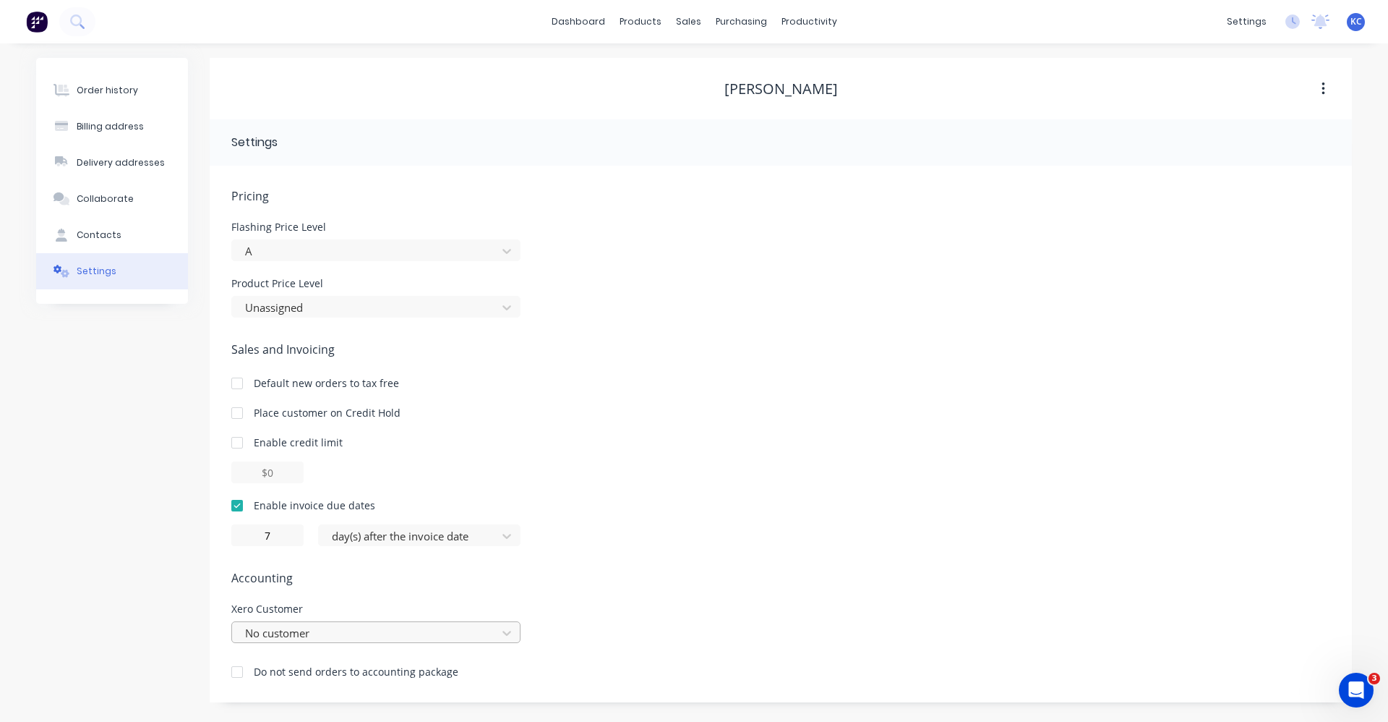
click at [334, 638] on div "No customer" at bounding box center [375, 632] width 289 height 22
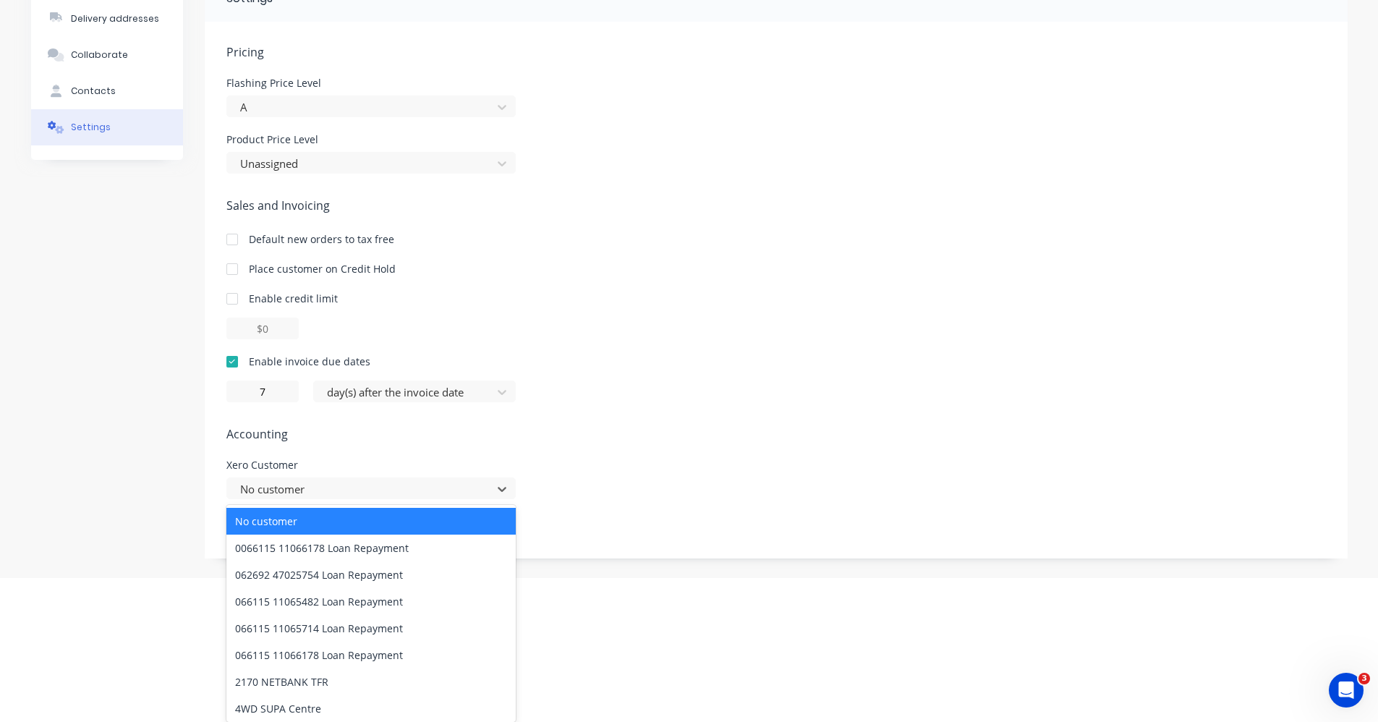
click at [371, 517] on div "No customer" at bounding box center [370, 521] width 289 height 27
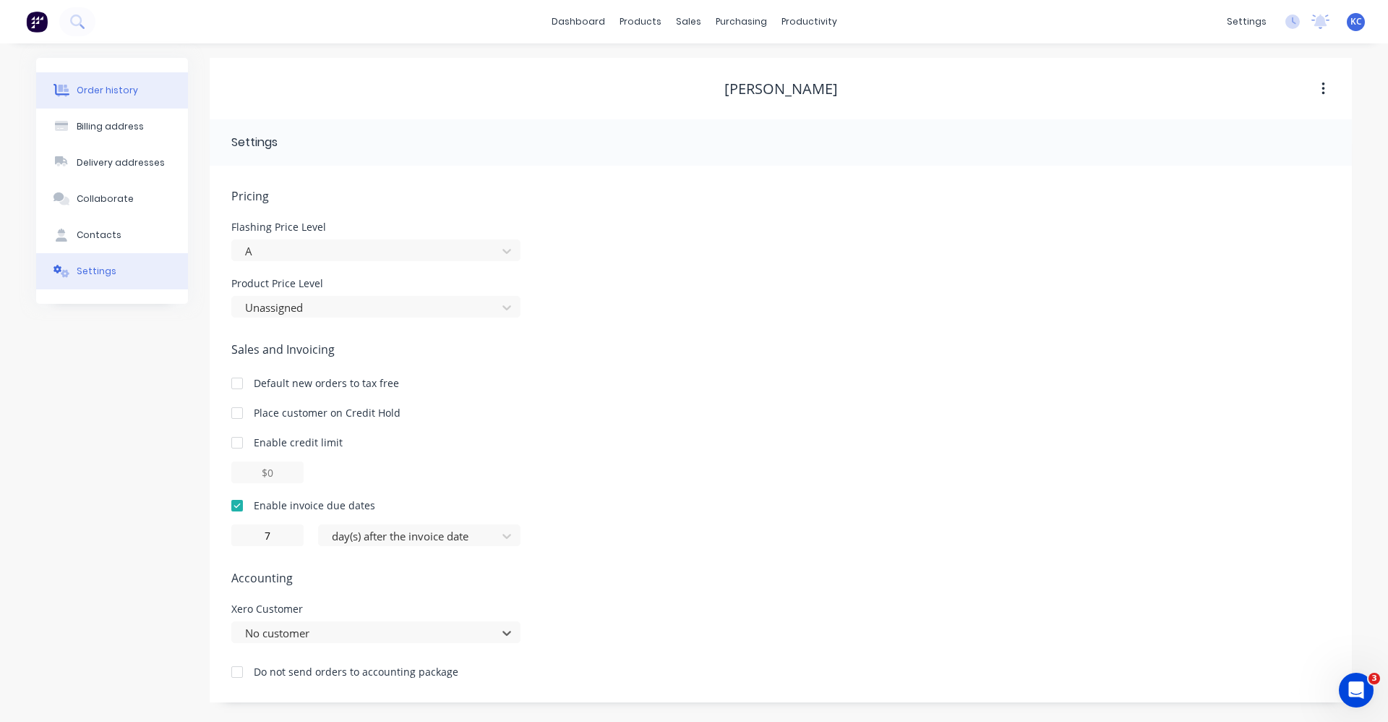
click at [116, 96] on div "Order history" at bounding box center [107, 90] width 61 height 13
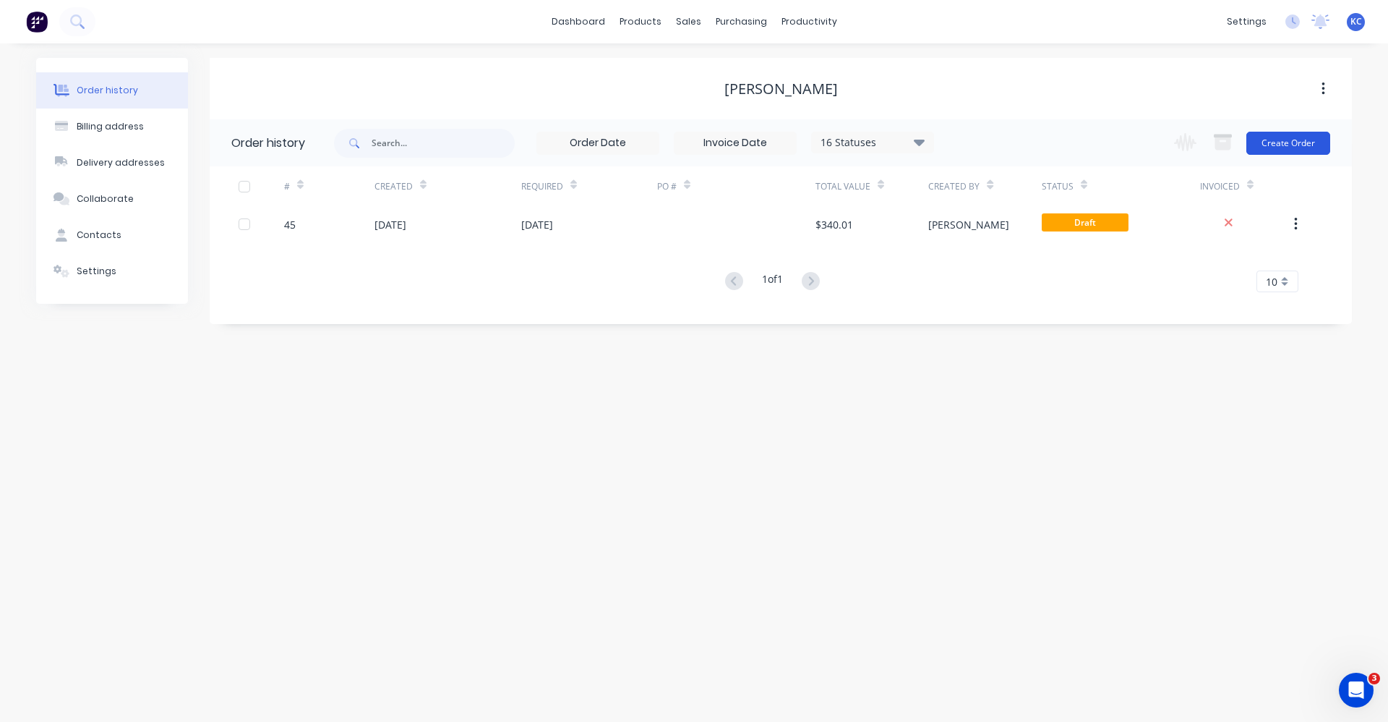
click at [1269, 141] on button "Create Order" at bounding box center [1289, 143] width 84 height 23
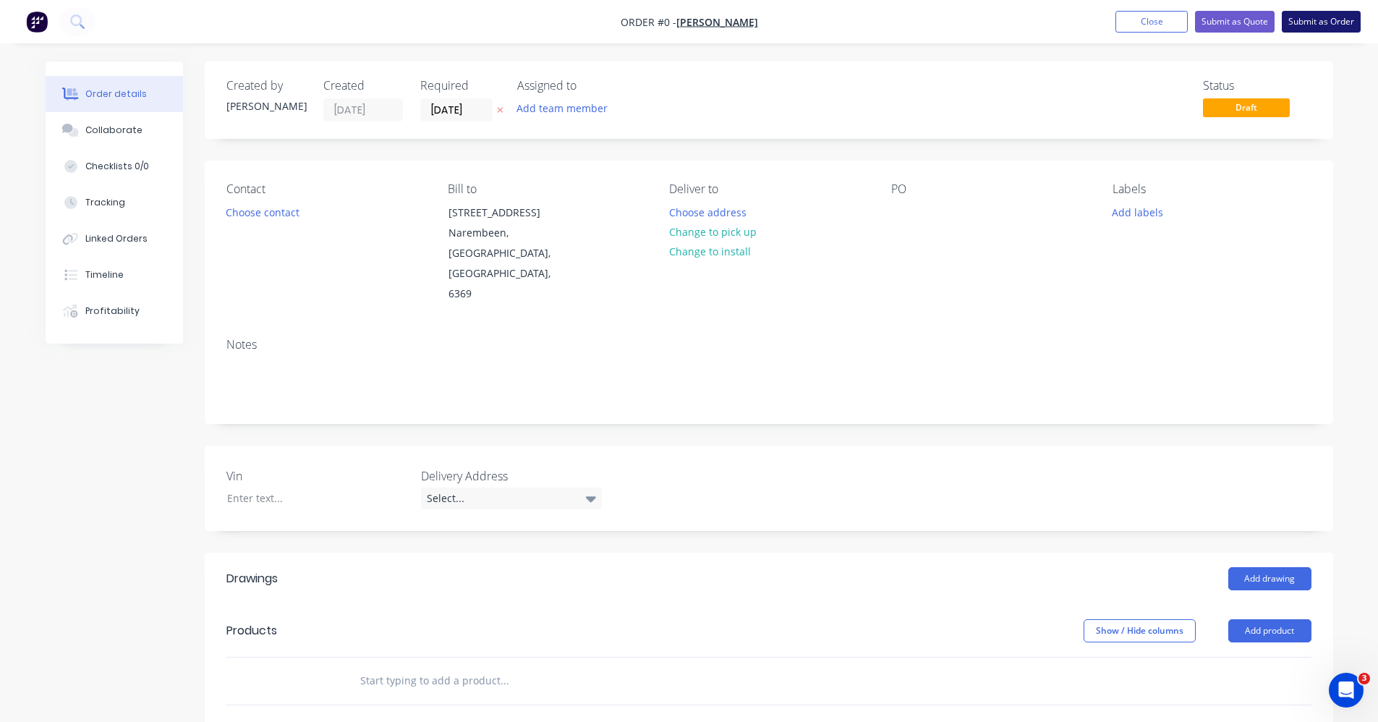
click at [1304, 20] on button "Submit as Order" at bounding box center [1320, 22] width 79 height 22
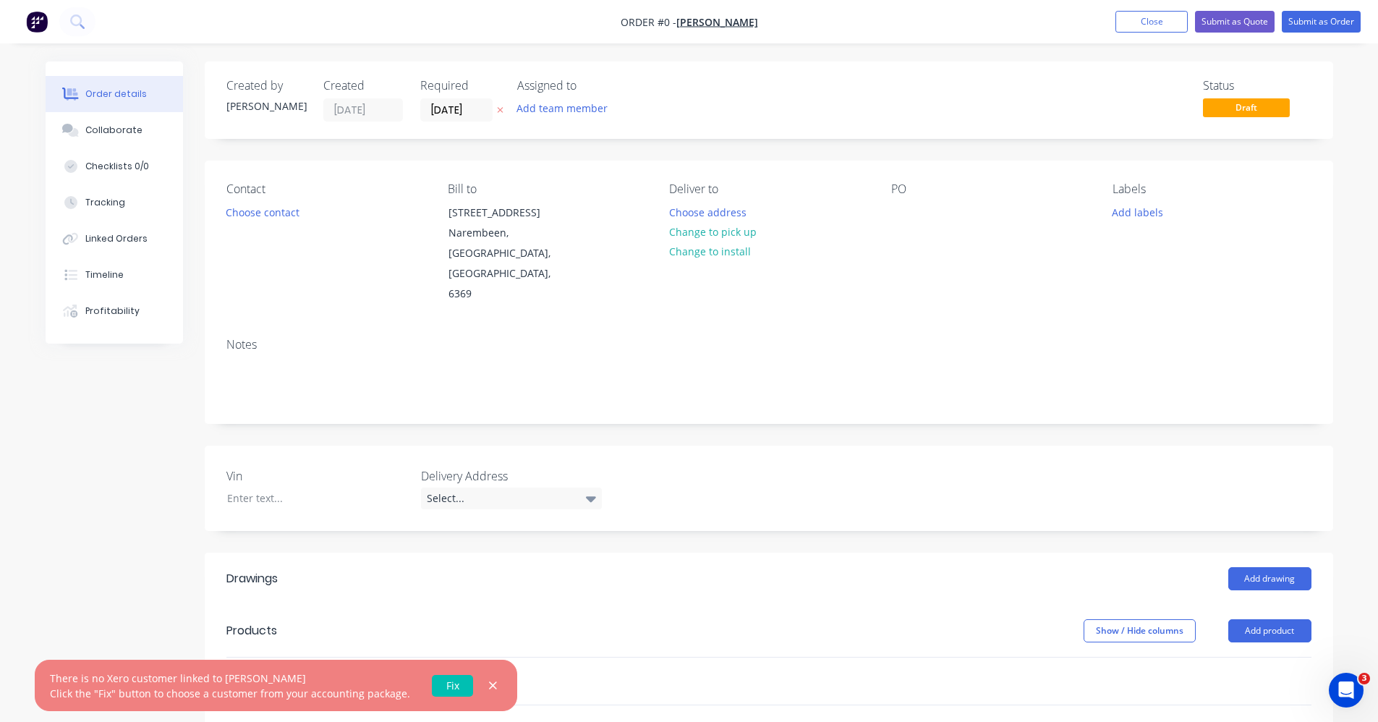
click at [450, 687] on link "Fix" at bounding box center [452, 686] width 41 height 22
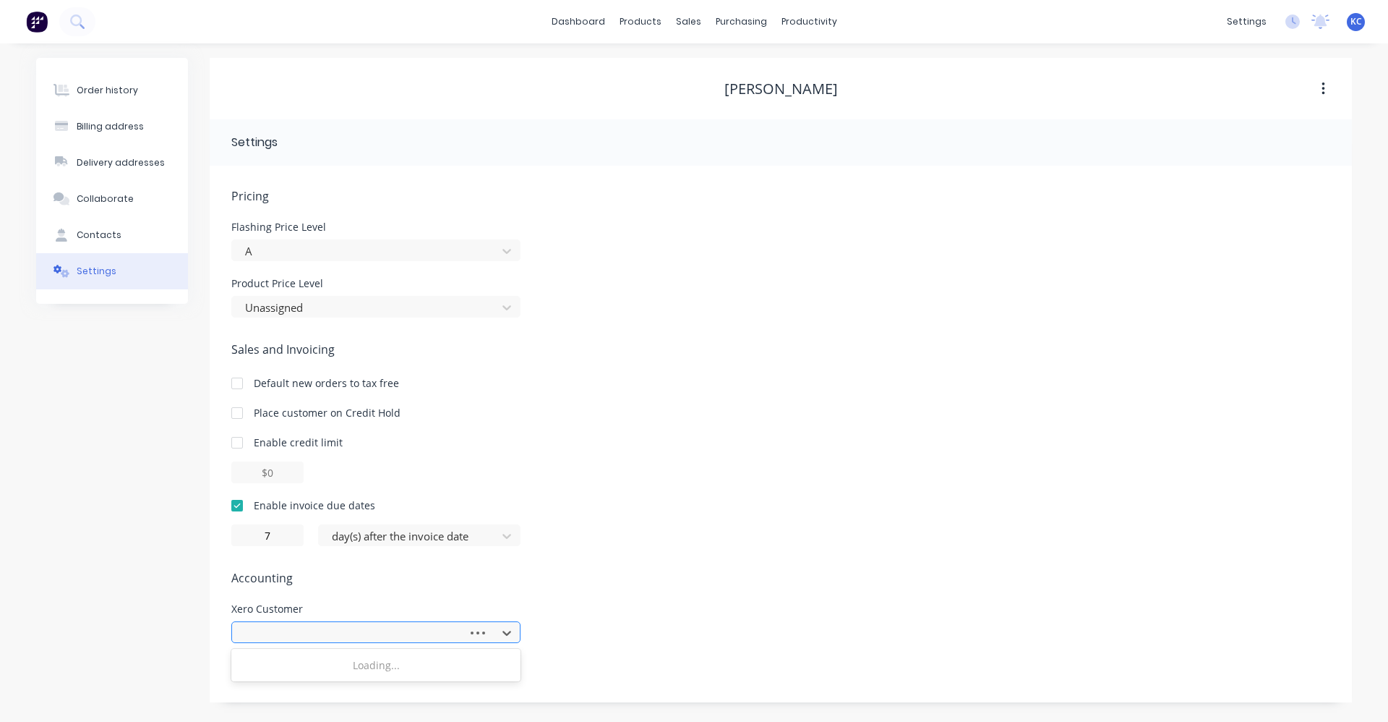
click at [421, 631] on div at bounding box center [352, 633] width 217 height 18
click at [419, 628] on div at bounding box center [375, 632] width 289 height 22
click at [424, 624] on div at bounding box center [375, 632] width 289 height 22
click at [510, 634] on div at bounding box center [375, 632] width 289 height 22
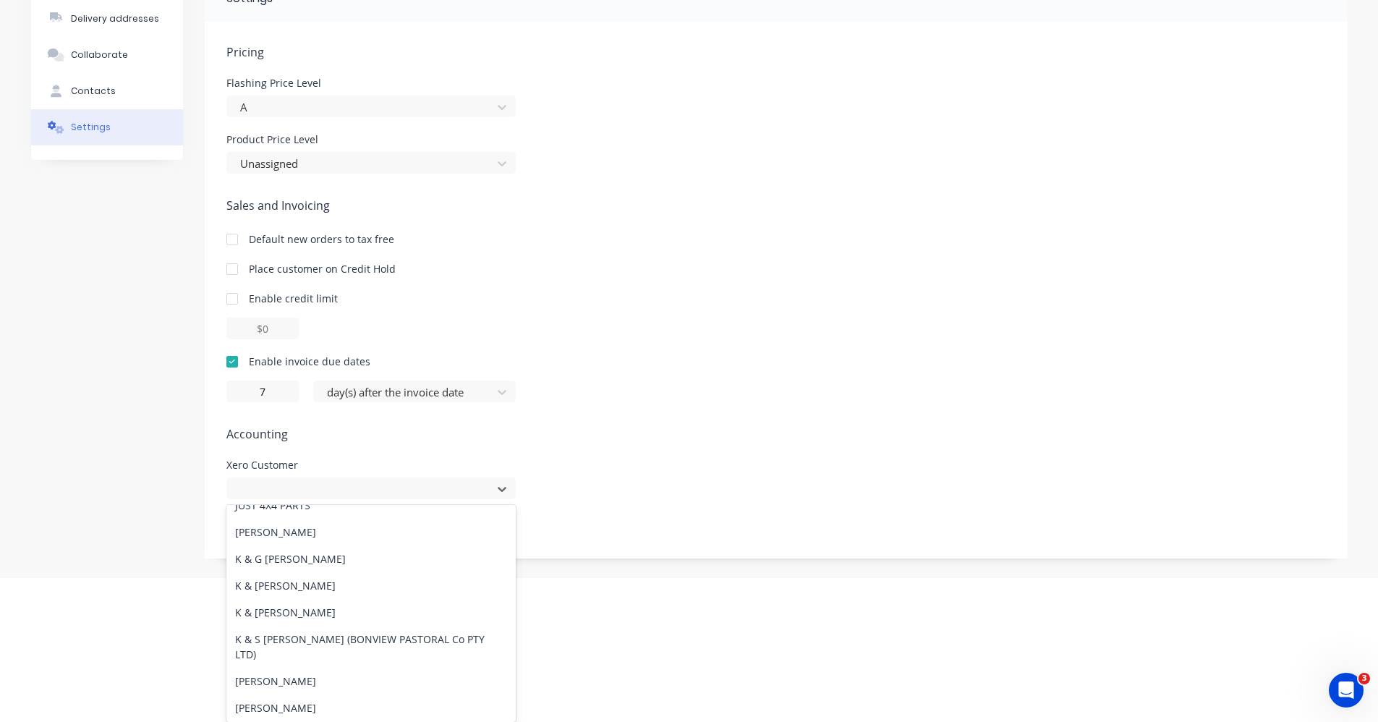
scroll to position [8894, 0]
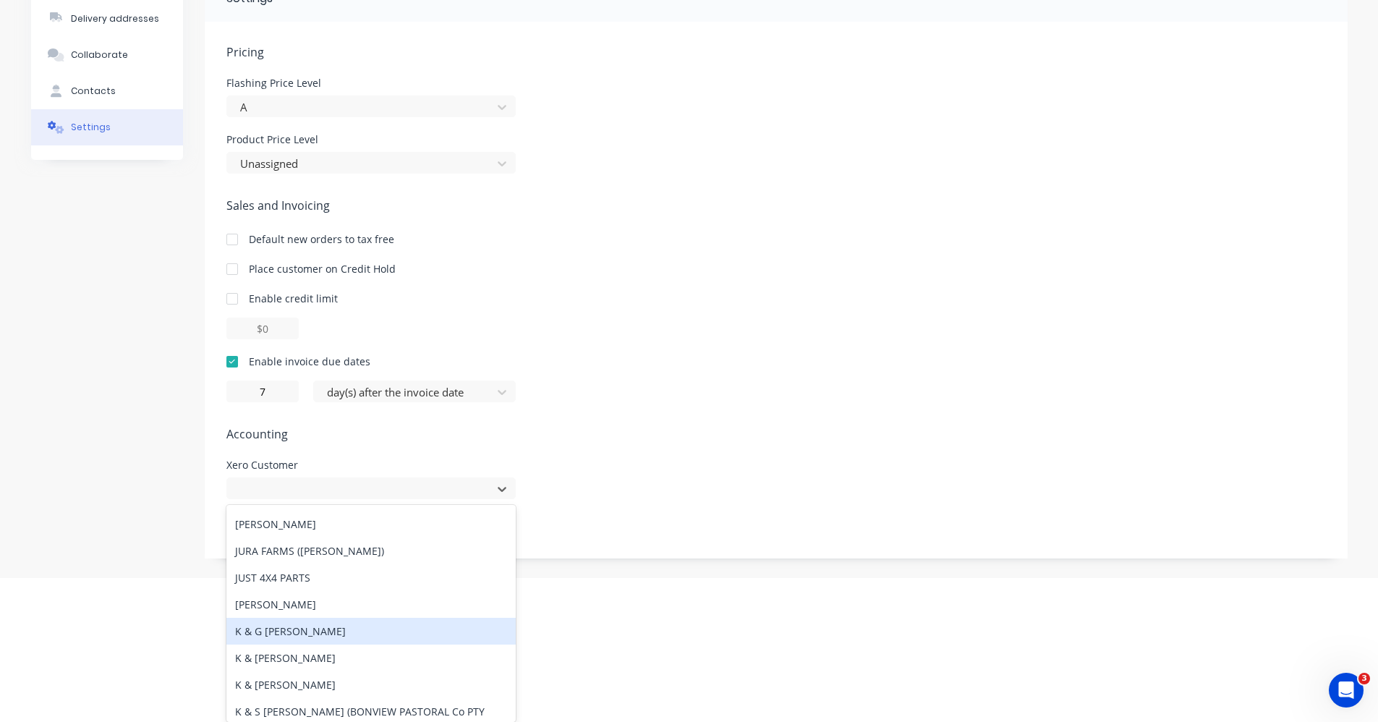
click at [721, 419] on div "Pricing [MEDICAL_DATA] Price Level A Product Price Level Unassigned Sales and I…" at bounding box center [775, 300] width 1099 height 515
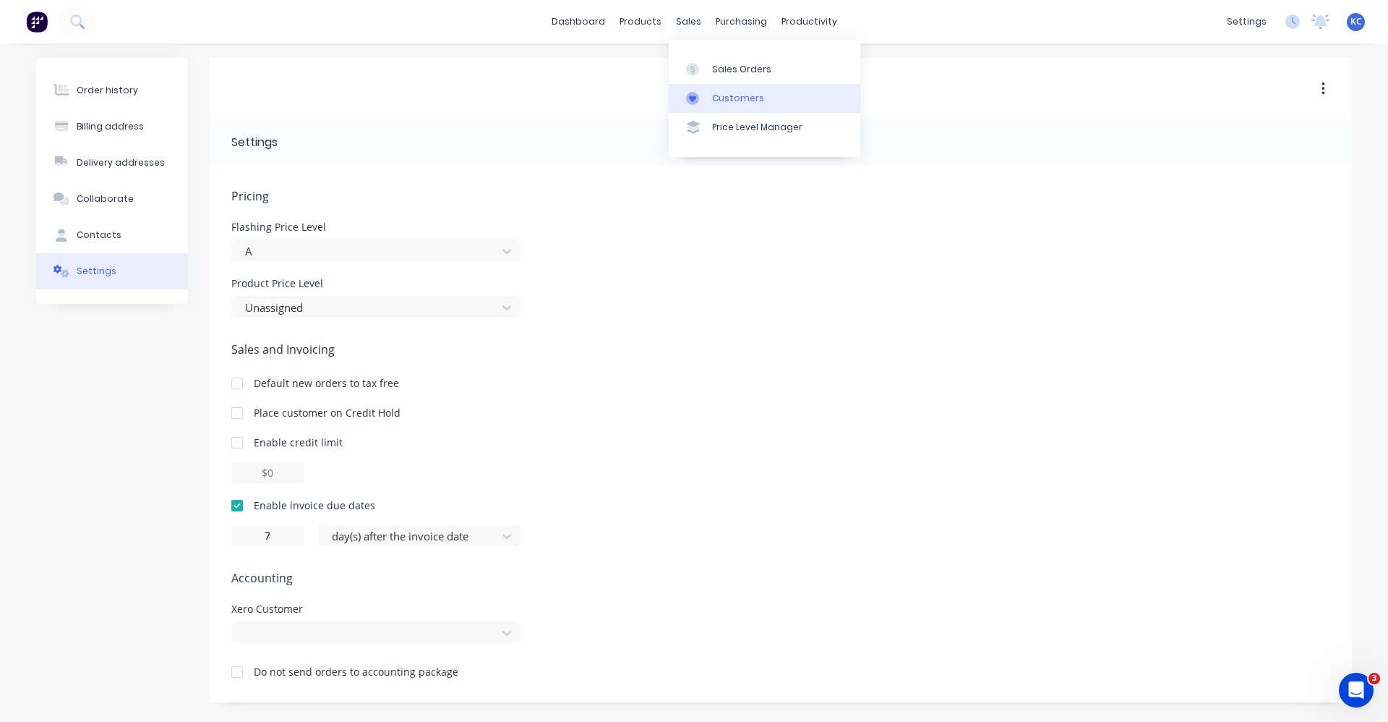
click at [704, 104] on div at bounding box center [697, 98] width 22 height 13
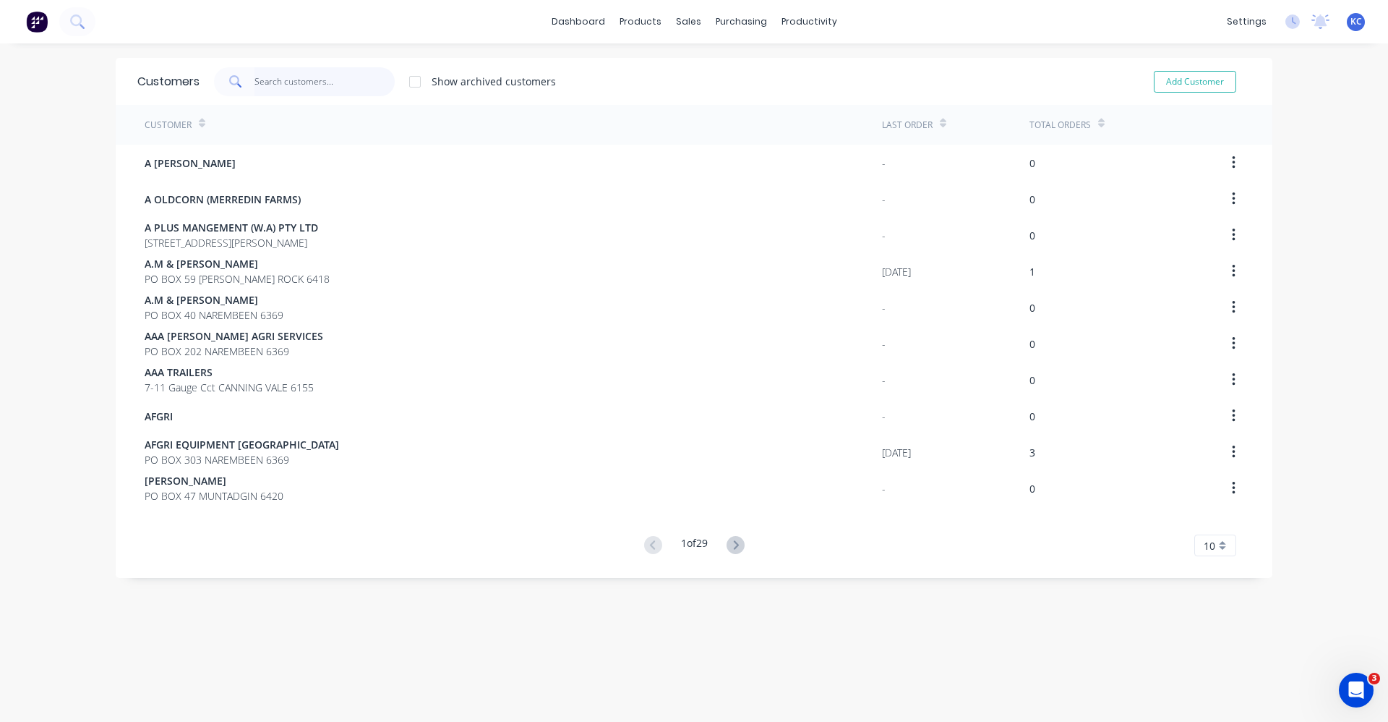
drag, startPoint x: 292, startPoint y: 75, endPoint x: 296, endPoint y: 69, distance: 7.8
click at [293, 76] on input "text" at bounding box center [325, 81] width 141 height 29
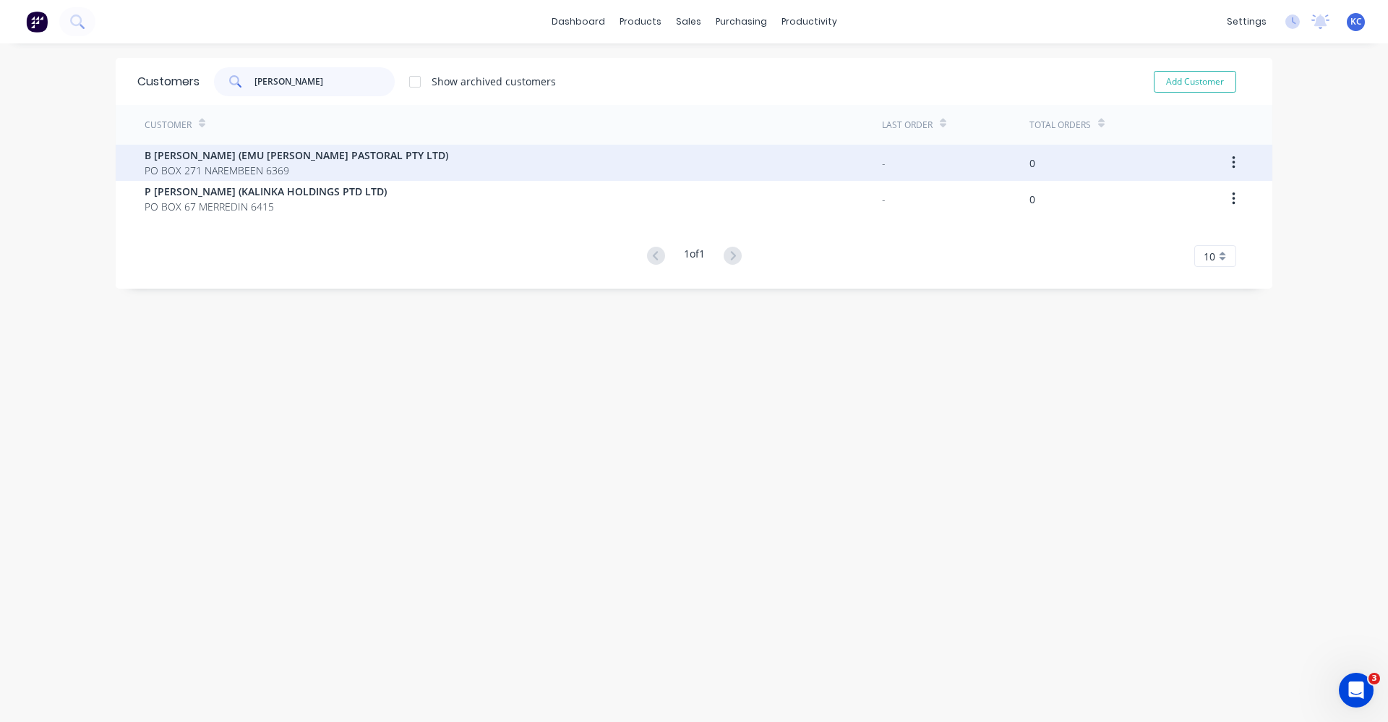
type input "[PERSON_NAME]"
click at [304, 162] on span "B [PERSON_NAME] (EMU [PERSON_NAME] PASTORAL PTY LTD)" at bounding box center [297, 155] width 304 height 15
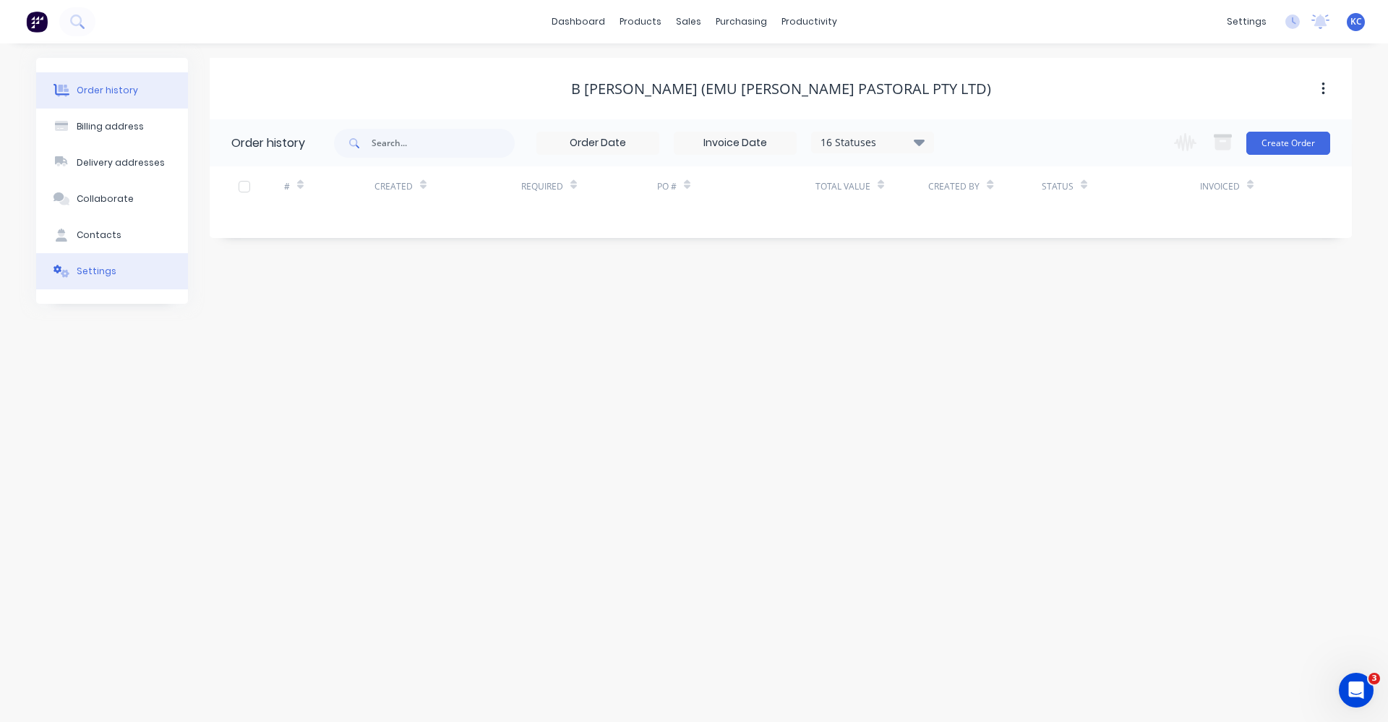
click at [108, 264] on button "Settings" at bounding box center [112, 271] width 152 height 36
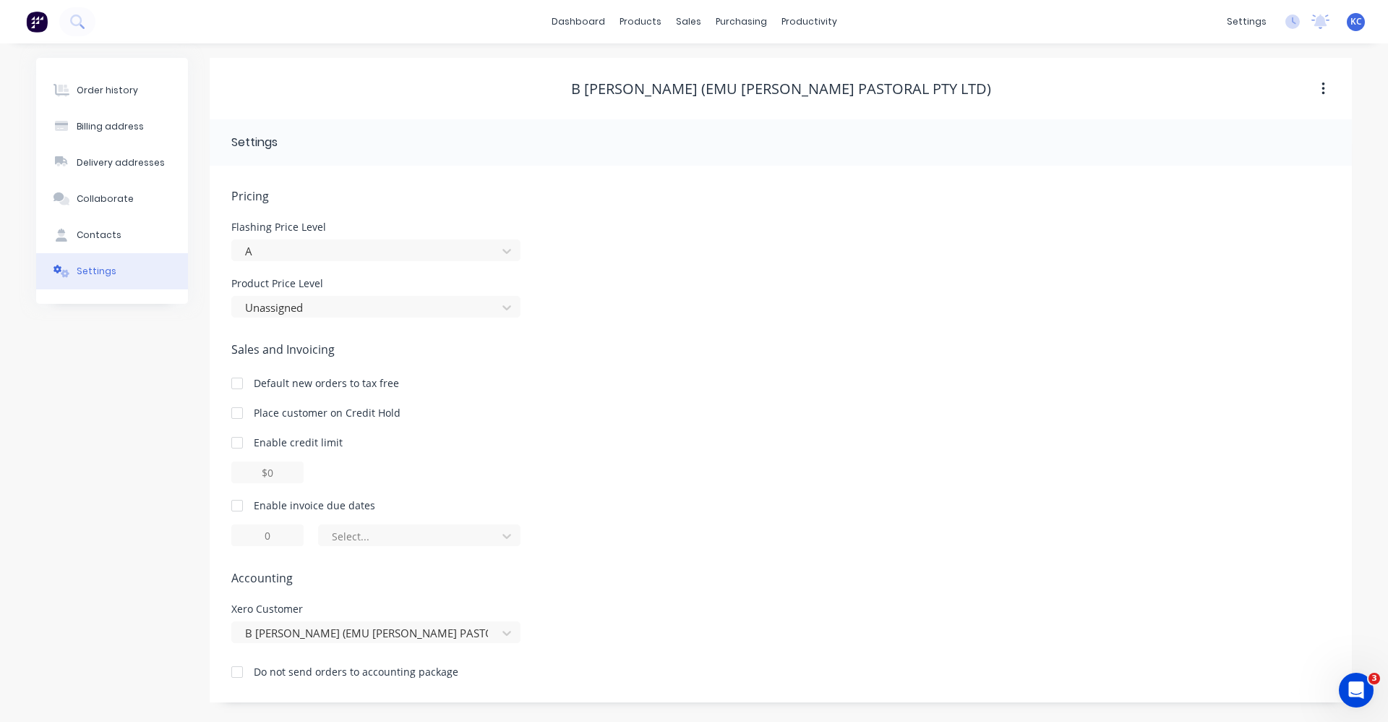
click at [244, 511] on div at bounding box center [237, 505] width 29 height 29
drag, startPoint x: 259, startPoint y: 534, endPoint x: 295, endPoint y: 537, distance: 36.3
click at [295, 537] on input "1" at bounding box center [267, 535] width 72 height 22
type input "7"
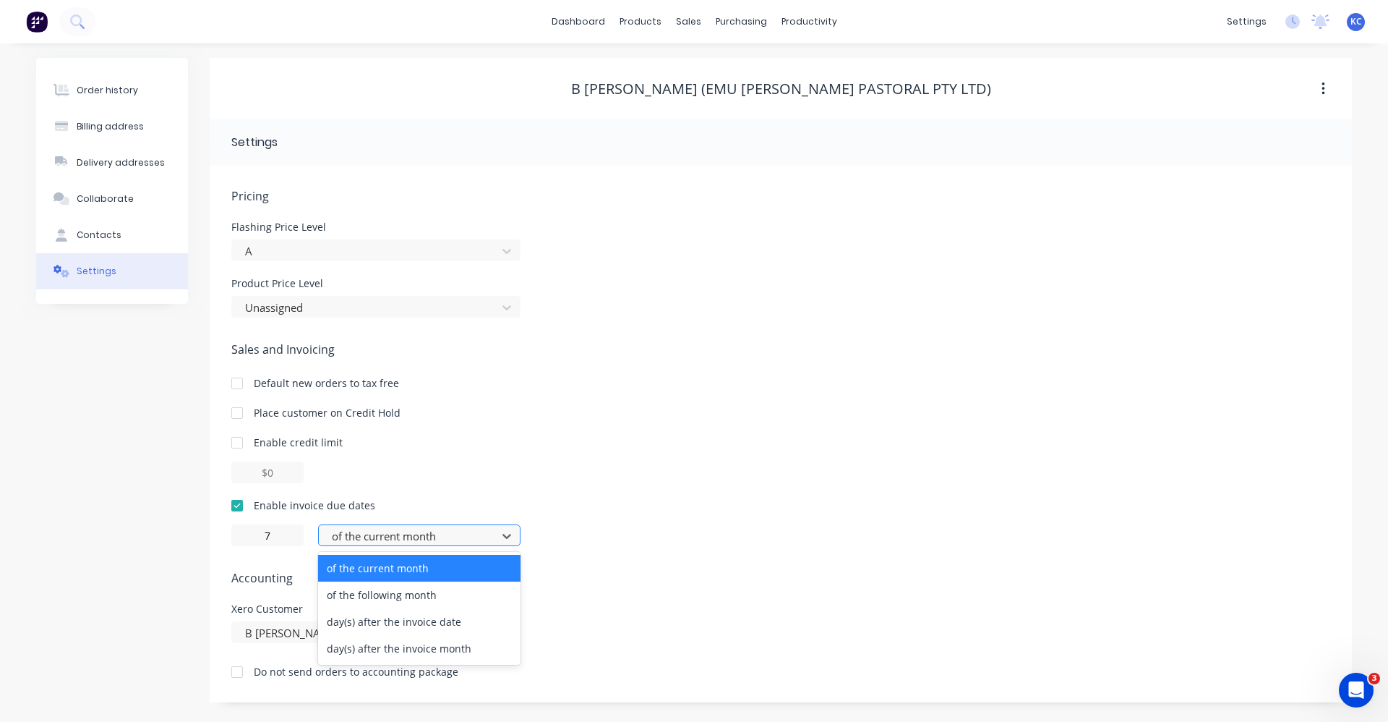
click at [485, 542] on div at bounding box center [409, 536] width 159 height 18
click at [461, 623] on div "day(s) after the invoice date" at bounding box center [419, 621] width 202 height 27
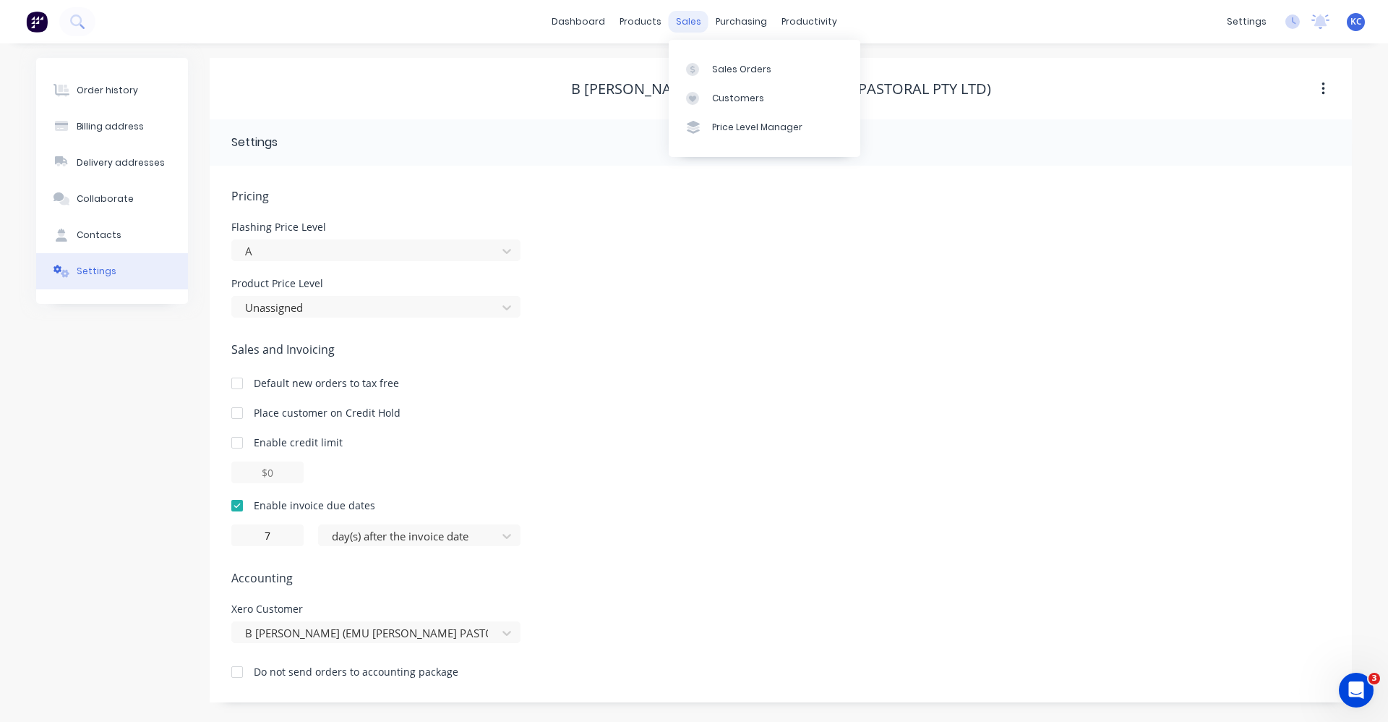
click at [694, 26] on div "sales" at bounding box center [689, 22] width 40 height 22
click at [87, 93] on div "Order history" at bounding box center [107, 90] width 61 height 13
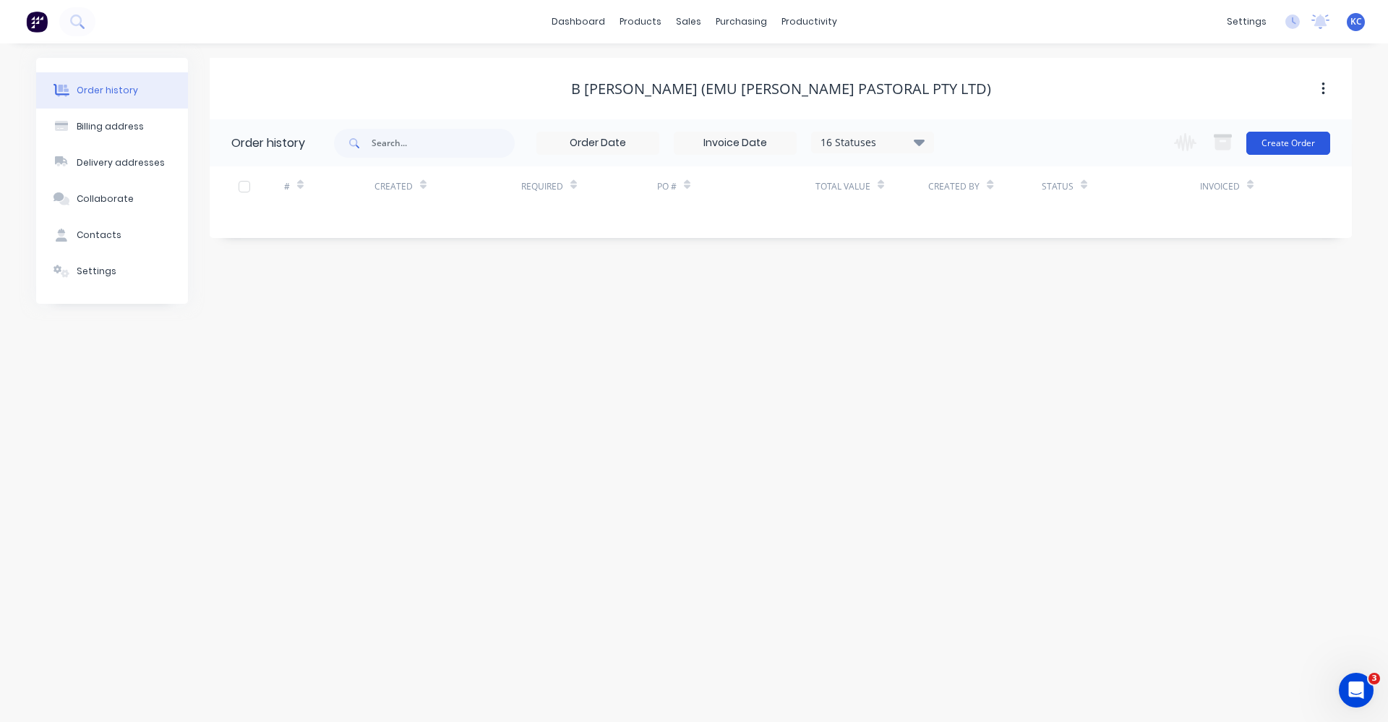
click at [1275, 148] on button "Create Order" at bounding box center [1289, 143] width 84 height 23
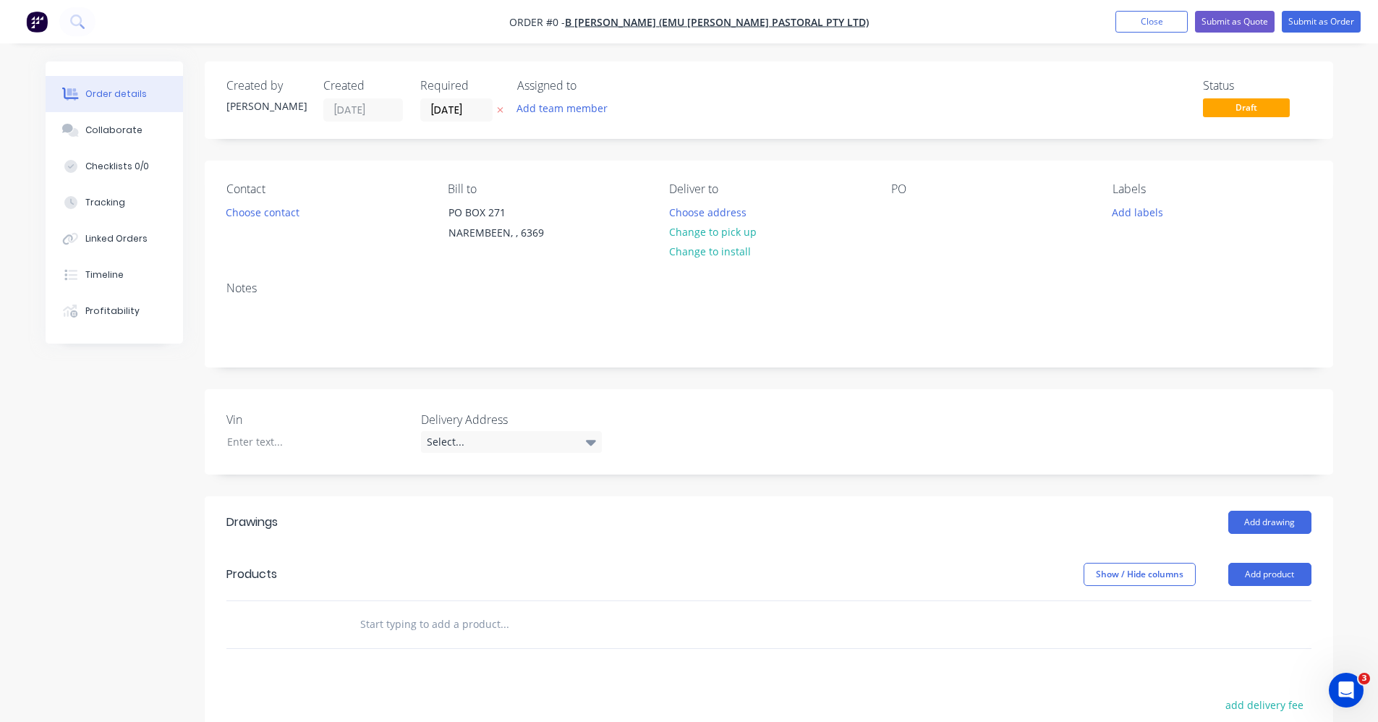
click at [440, 629] on input "text" at bounding box center [503, 624] width 289 height 29
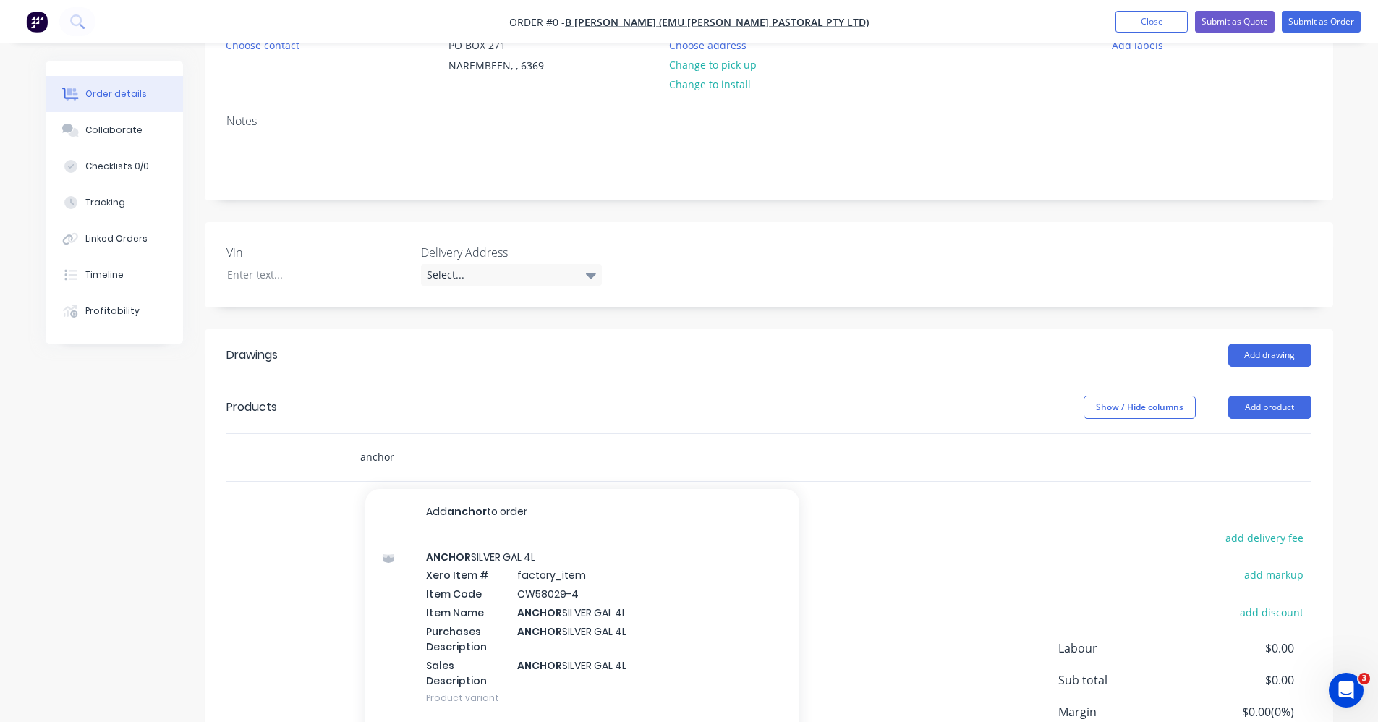
scroll to position [217, 0]
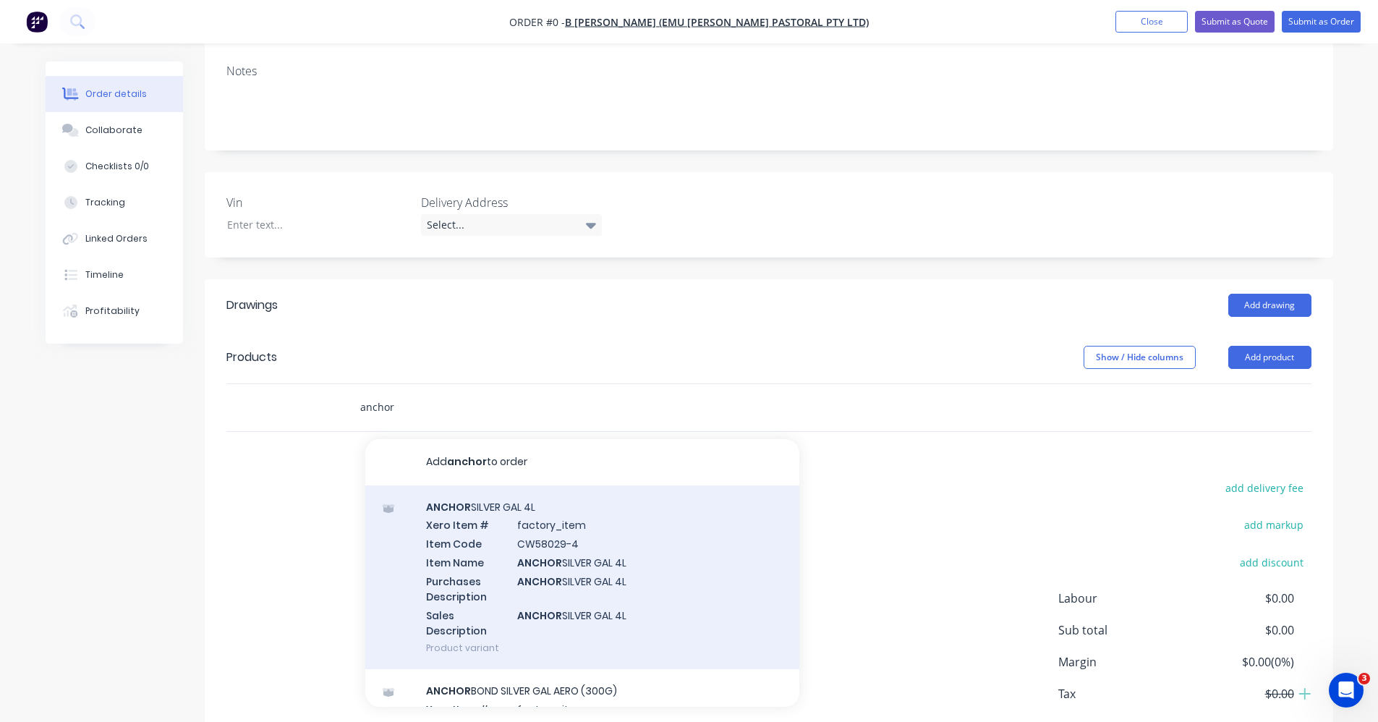
type input "anchor"
click at [555, 585] on div "ANCHOR SILVER GAL 4L Xero Item # factory_item Item Code CW58029-4 Item Name ANC…" at bounding box center [582, 577] width 434 height 184
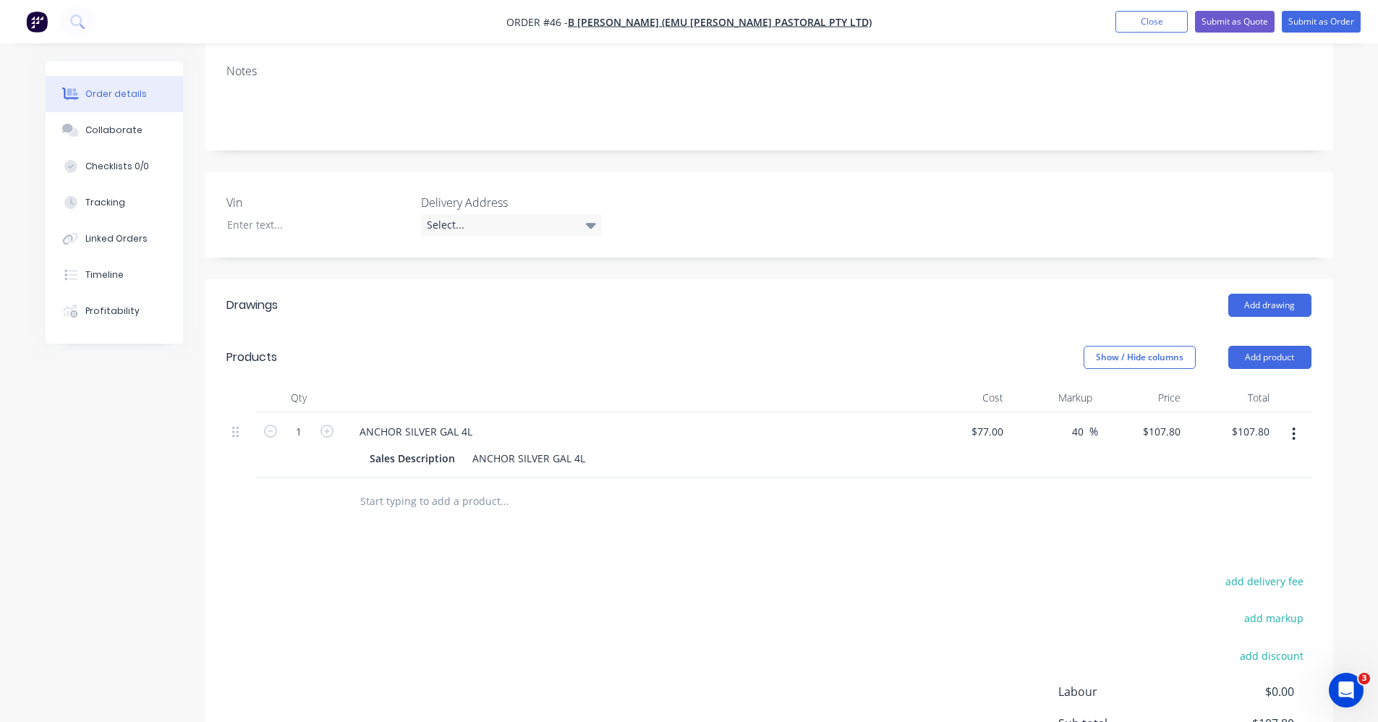
click at [461, 493] on input "text" at bounding box center [503, 501] width 289 height 29
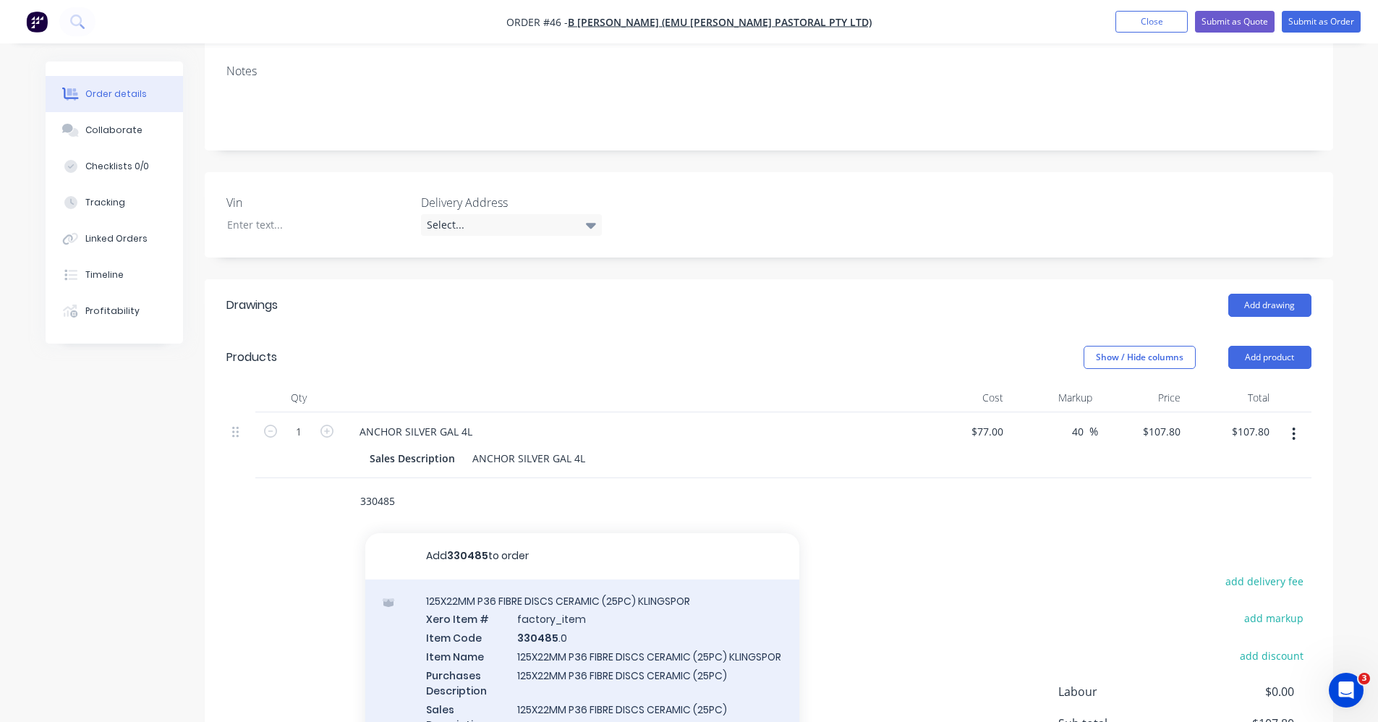
type input "330485"
click at [529, 628] on div "125X22MM P36 FIBRE DISCS CERAMIC (25PC) KLINGSPOR Xero Item # factory_item Item…" at bounding box center [582, 671] width 434 height 184
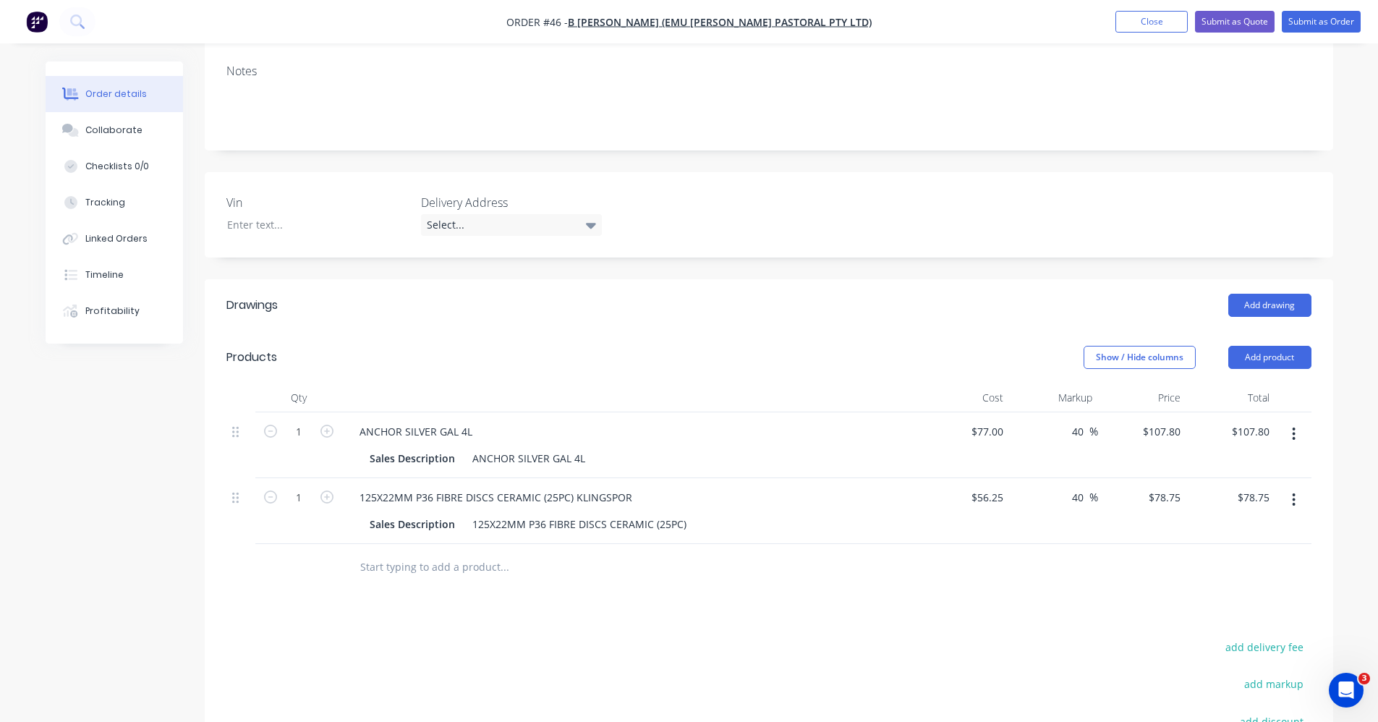
click at [445, 571] on input "text" at bounding box center [503, 566] width 289 height 29
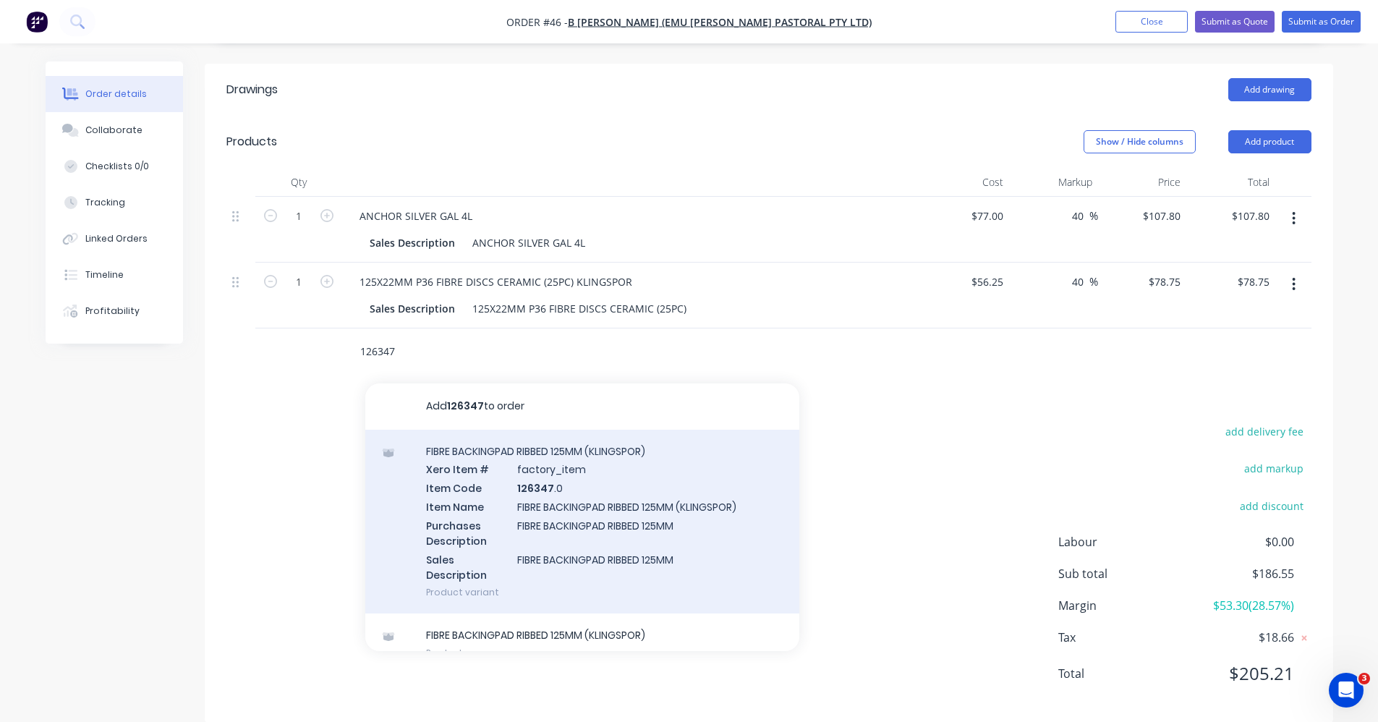
scroll to position [434, 0]
type input "126347"
click at [635, 525] on div "FIBRE BACKINGPAD RIBBED 125MM (KLINGSPOR) Xero Item # factory_item Item Code 12…" at bounding box center [582, 520] width 434 height 184
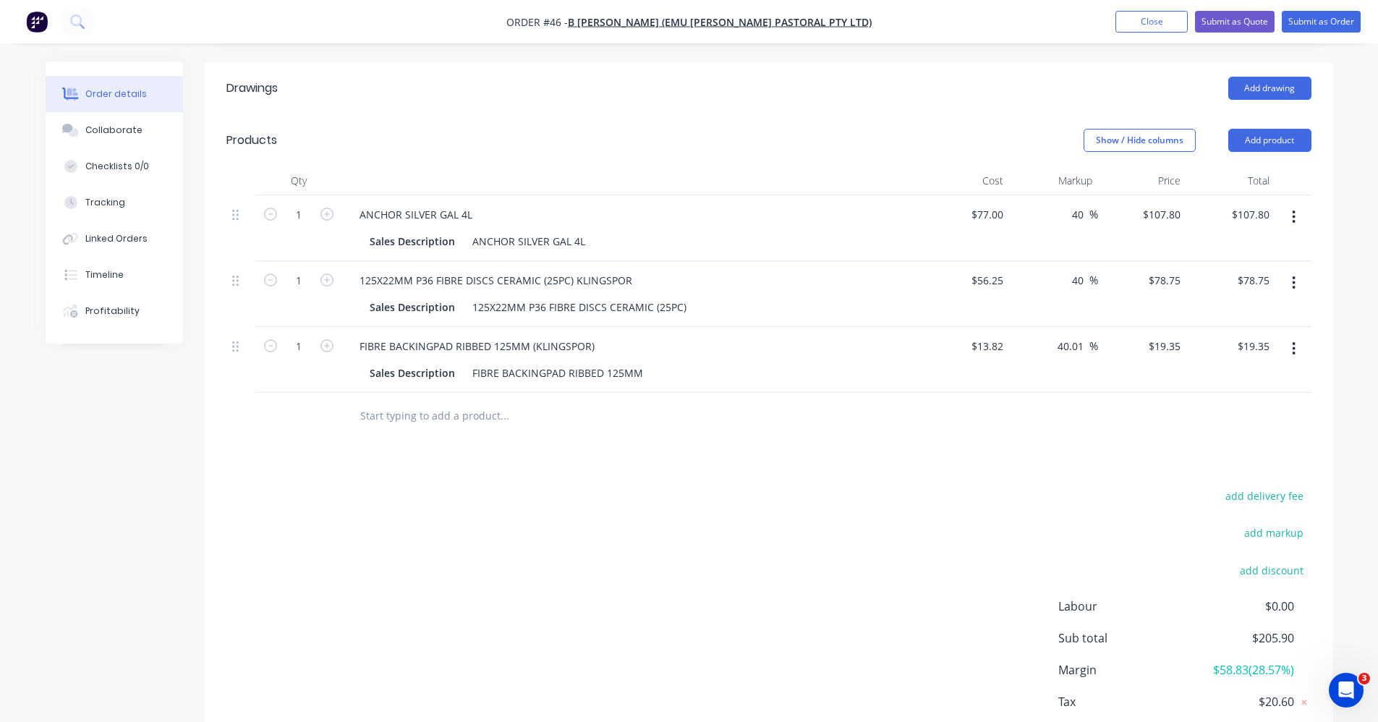
click at [453, 420] on input "text" at bounding box center [503, 415] width 289 height 29
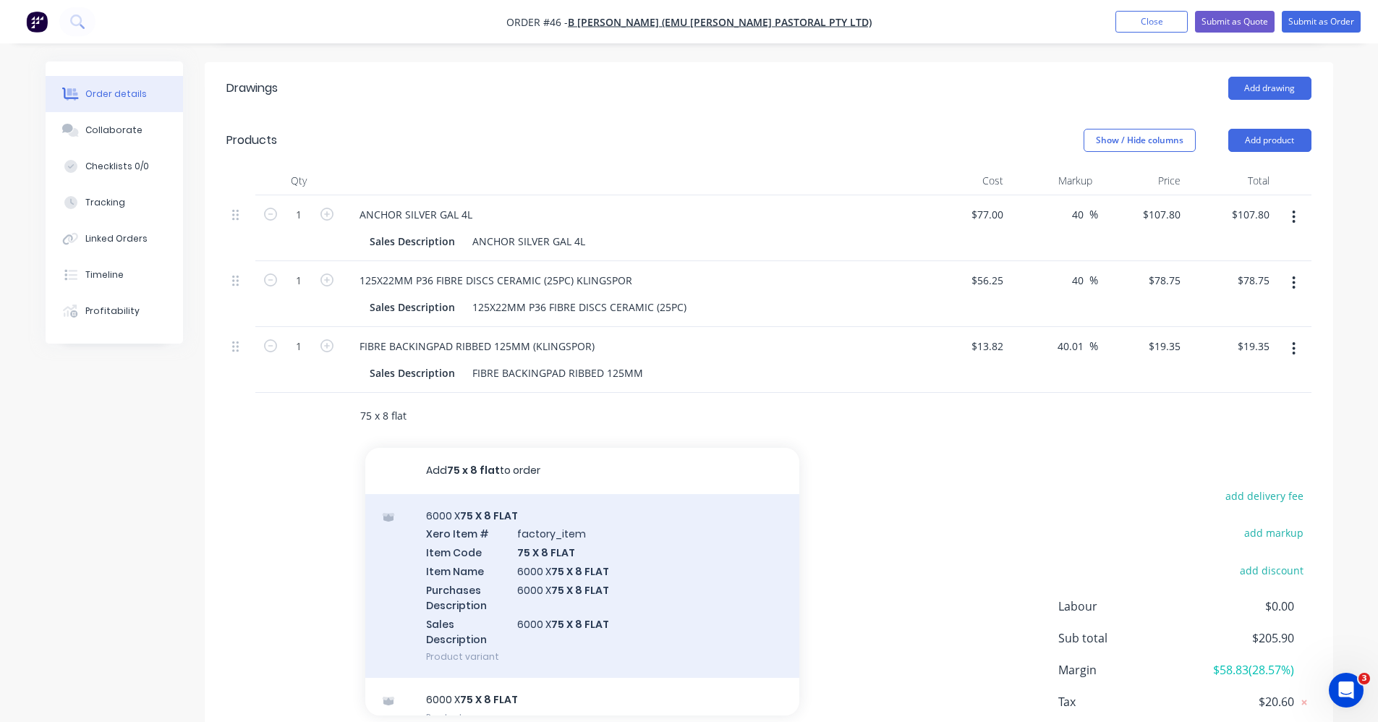
type input "75 x 8 flat"
click at [501, 561] on div "6000 X 75 X 8 FLAT Xero Item # factory_item Item Code 75 X 8 FLAT Item Name 600…" at bounding box center [582, 586] width 434 height 184
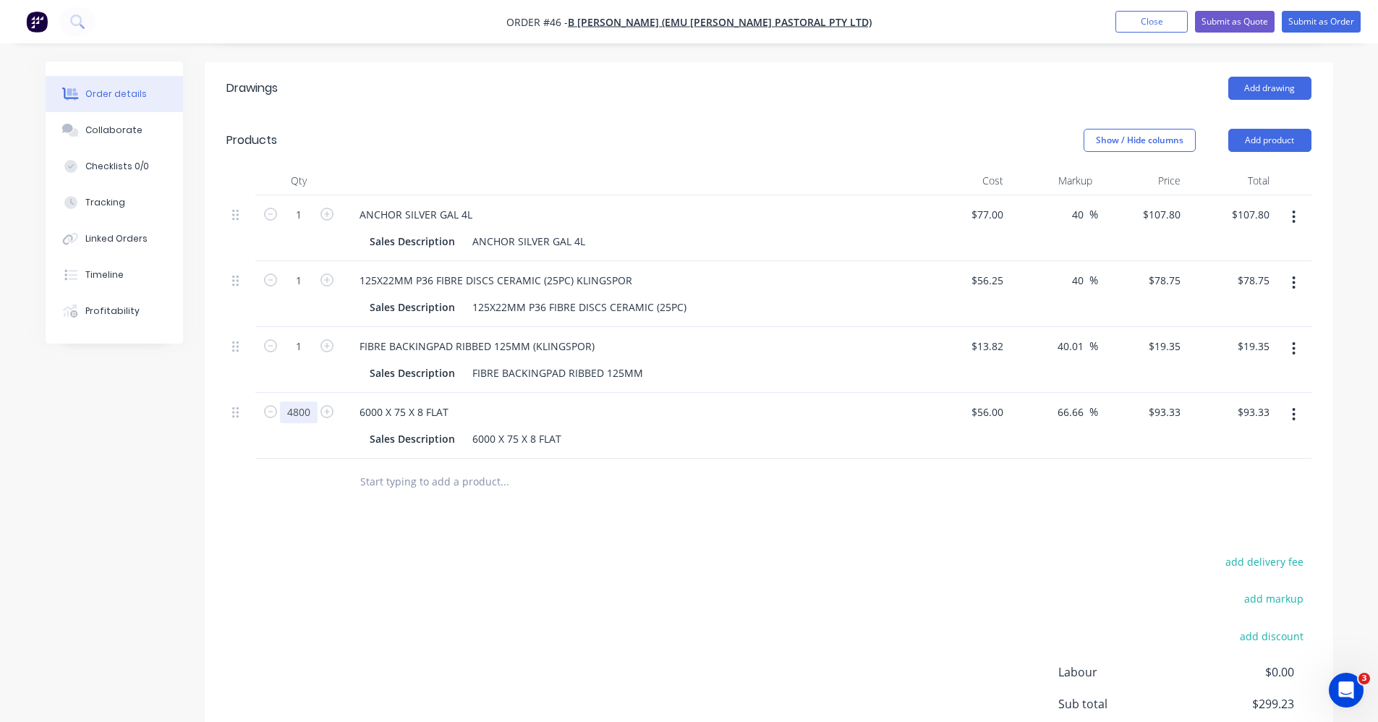
type input "4800"
type input "$447,984.00"
click at [589, 412] on div "6000 X 75 X 8 FLAT" at bounding box center [631, 411] width 567 height 21
type input "0.48"
type input "$44.80"
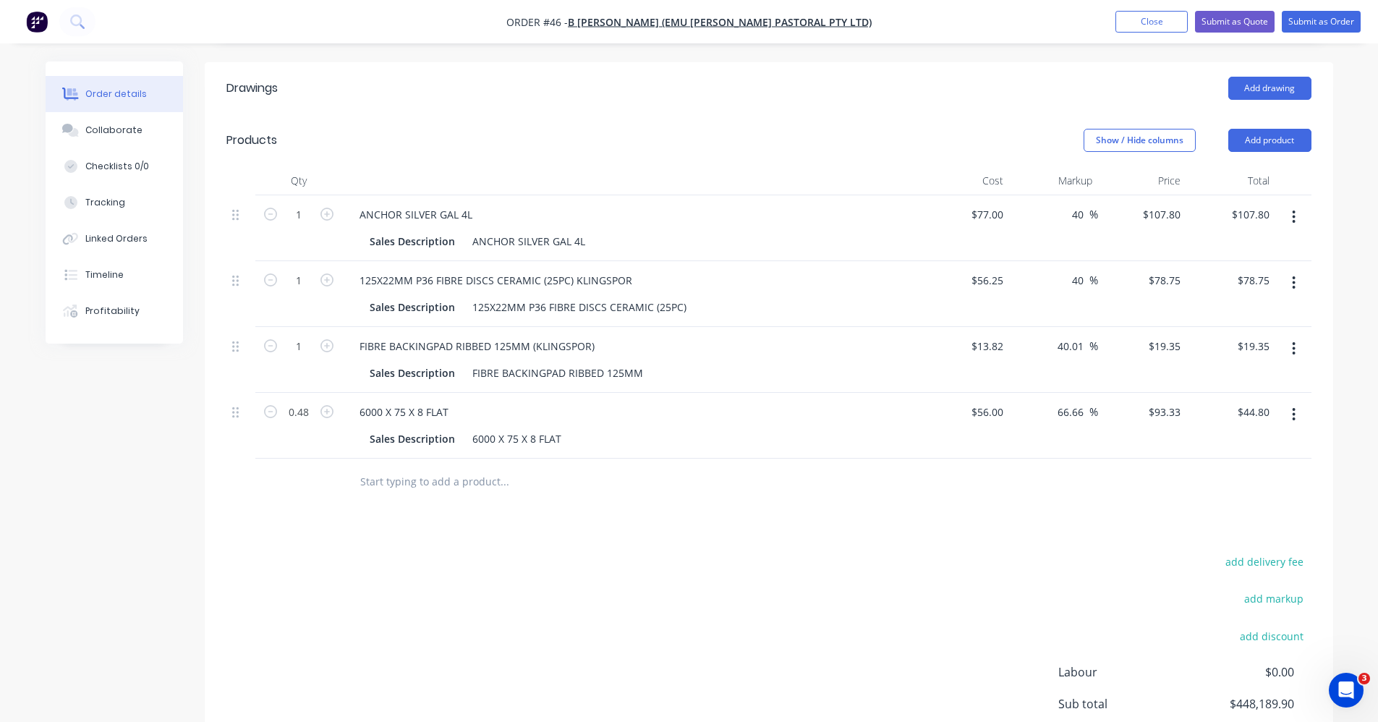
click at [294, 506] on div "Drawings Add drawing Products Show / Hide columns Add product Qty Cost Markup P…" at bounding box center [769, 457] width 1128 height 790
click at [411, 492] on input "text" at bounding box center [503, 481] width 289 height 29
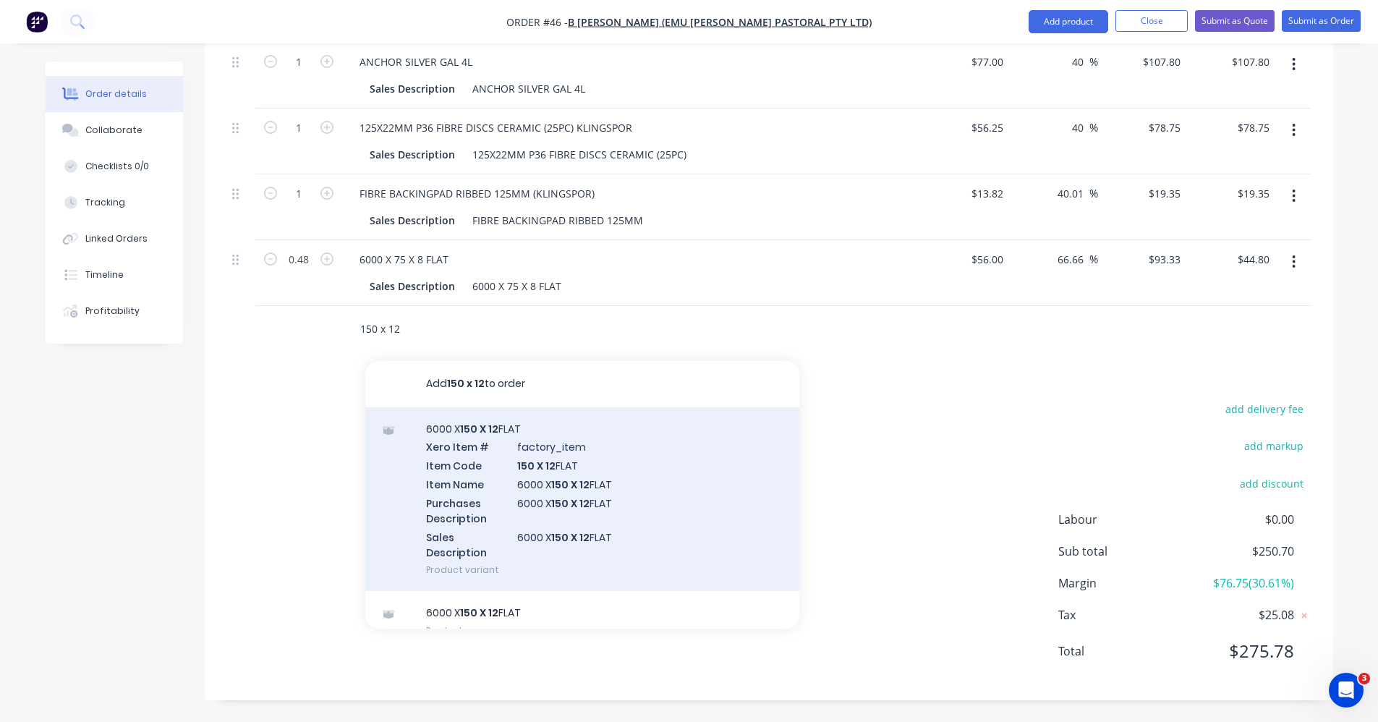
scroll to position [23, 0]
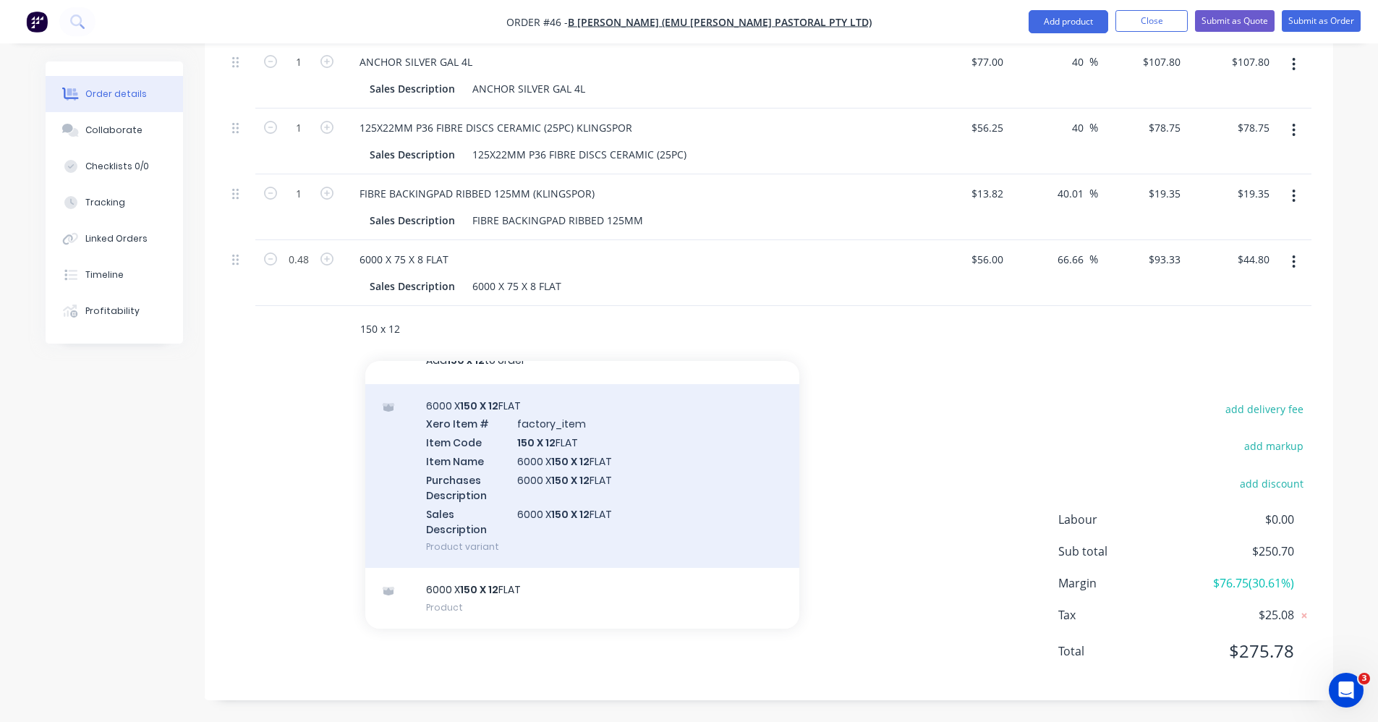
type input "150 x 12"
click at [605, 505] on div "6000 X 150 X 12 FLAT Xero Item # factory_item Item Code 150 X 12 FLAT Item Name…" at bounding box center [582, 476] width 434 height 184
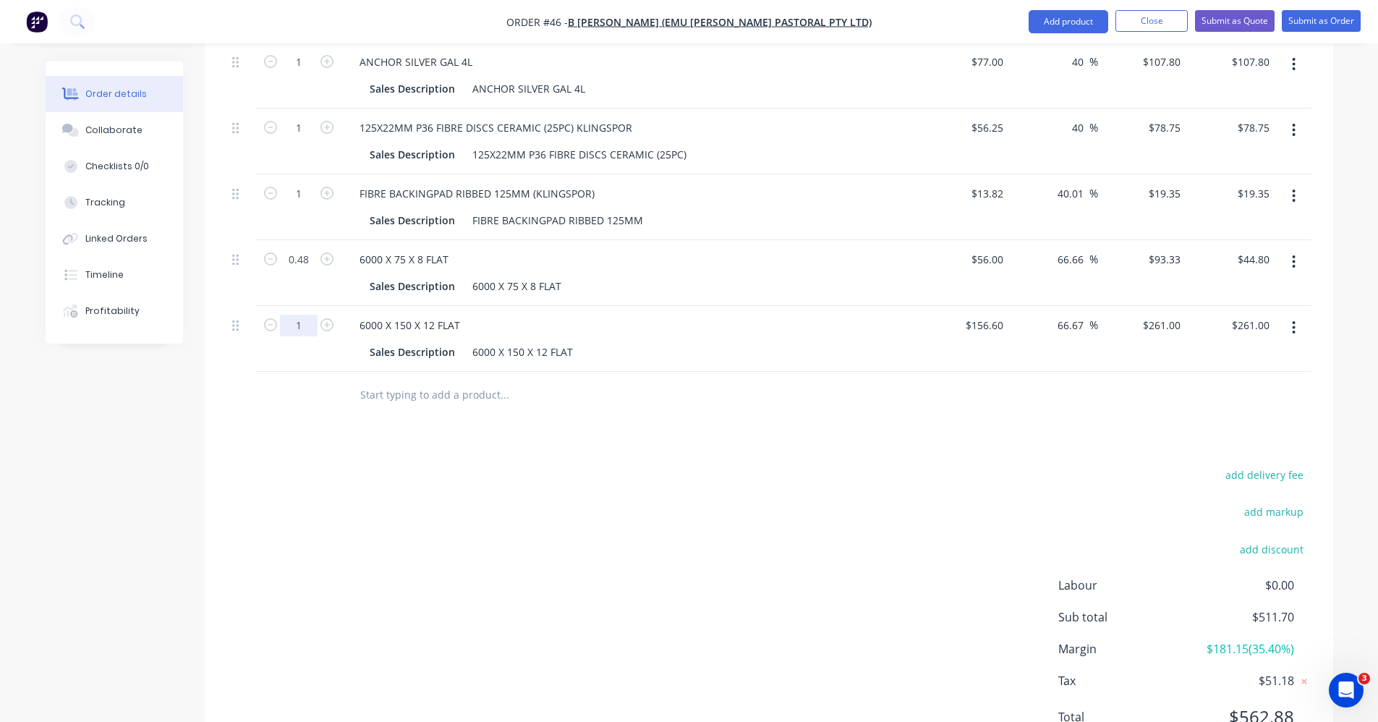
click at [302, 325] on input "1" at bounding box center [299, 326] width 38 height 22
click at [312, 331] on input "1" at bounding box center [299, 326] width 38 height 22
type input "1.15"
type input "$300.15"
click at [306, 425] on div "Drawings Add drawing Products Show / Hide columns Add product Qty Cost Markup P…" at bounding box center [769, 338] width 1128 height 856
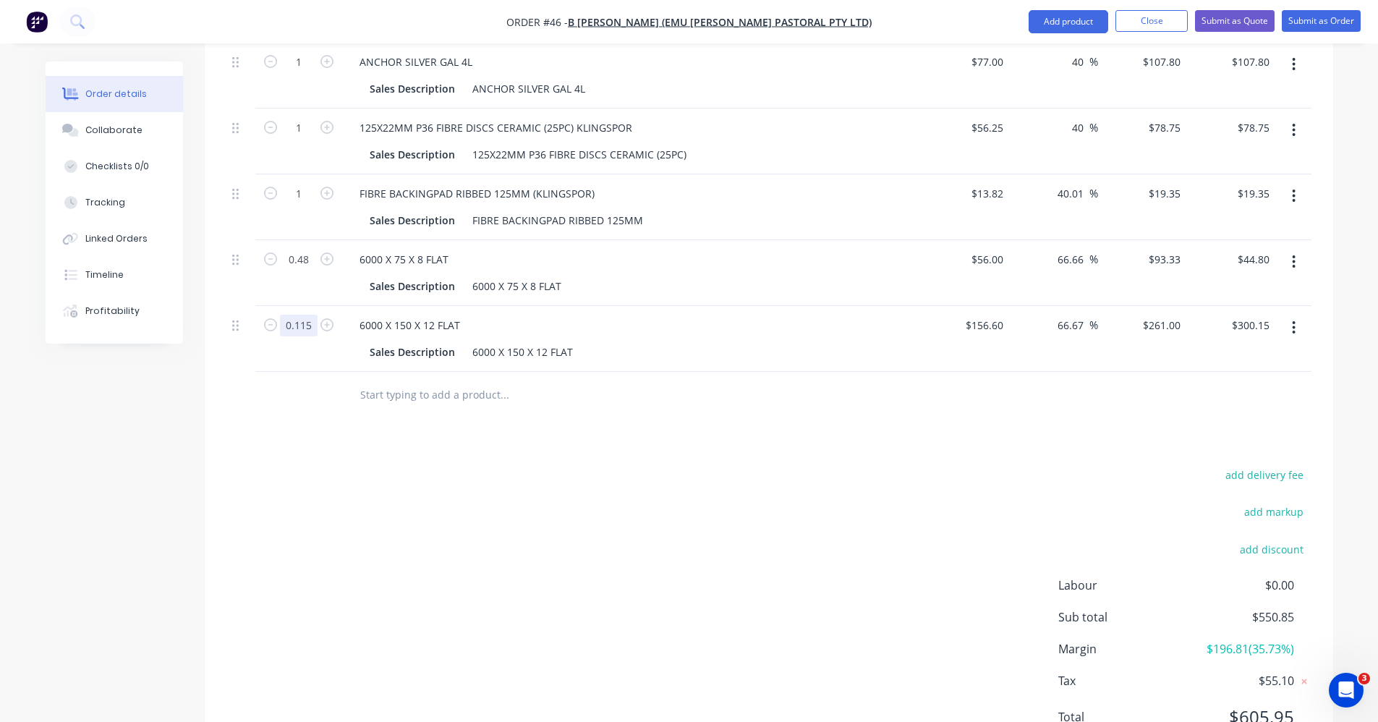
type input "0.115"
click at [291, 427] on div "Drawings Add drawing Products Show / Hide columns Add product Qty Cost Markup P…" at bounding box center [769, 338] width 1128 height 856
type input "$30.02"
click at [312, 323] on input "0.115" at bounding box center [299, 326] width 38 height 22
type input "1"
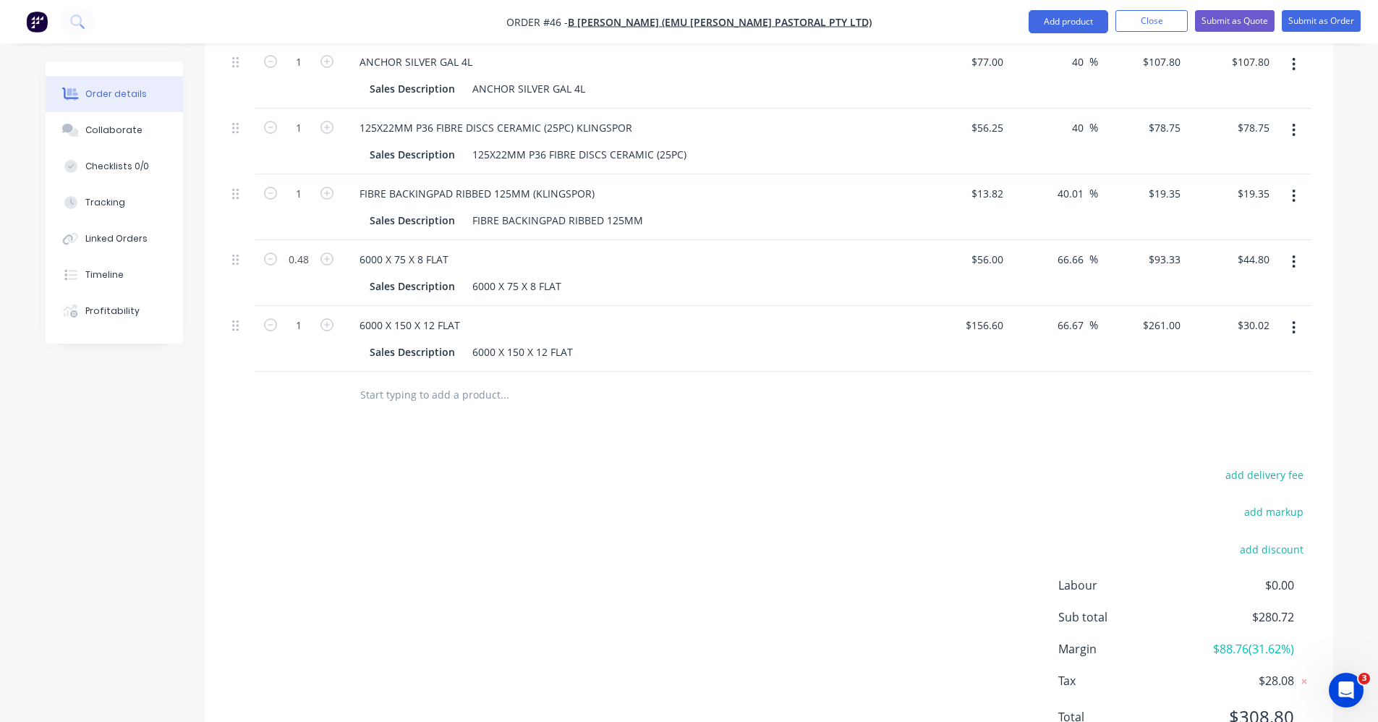
type input "$261.00"
click at [299, 453] on div "Drawings Add drawing Products Show / Hide columns Add product Qty Cost Markup P…" at bounding box center [769, 338] width 1128 height 856
click at [295, 492] on div "add delivery fee add markup add discount Labour $0.00 Sub total $511.70 Margin …" at bounding box center [768, 604] width 1085 height 279
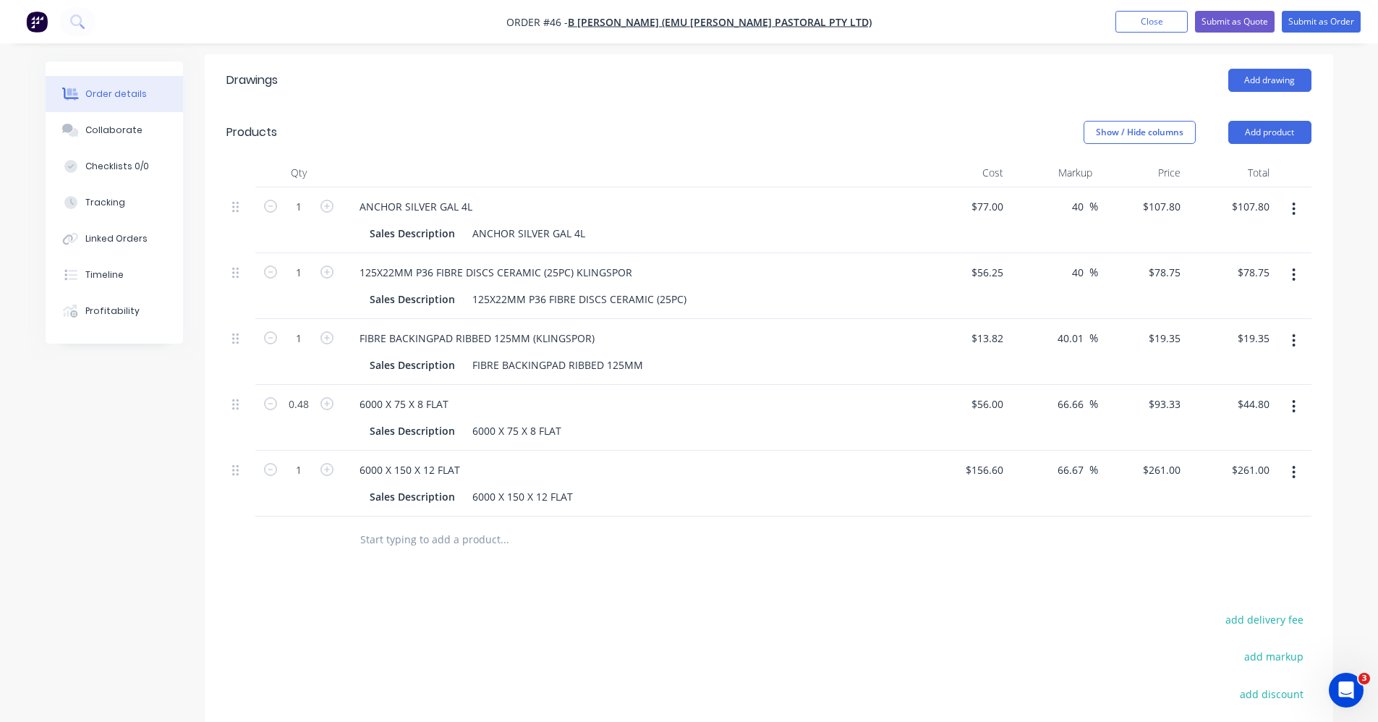
scroll to position [435, 0]
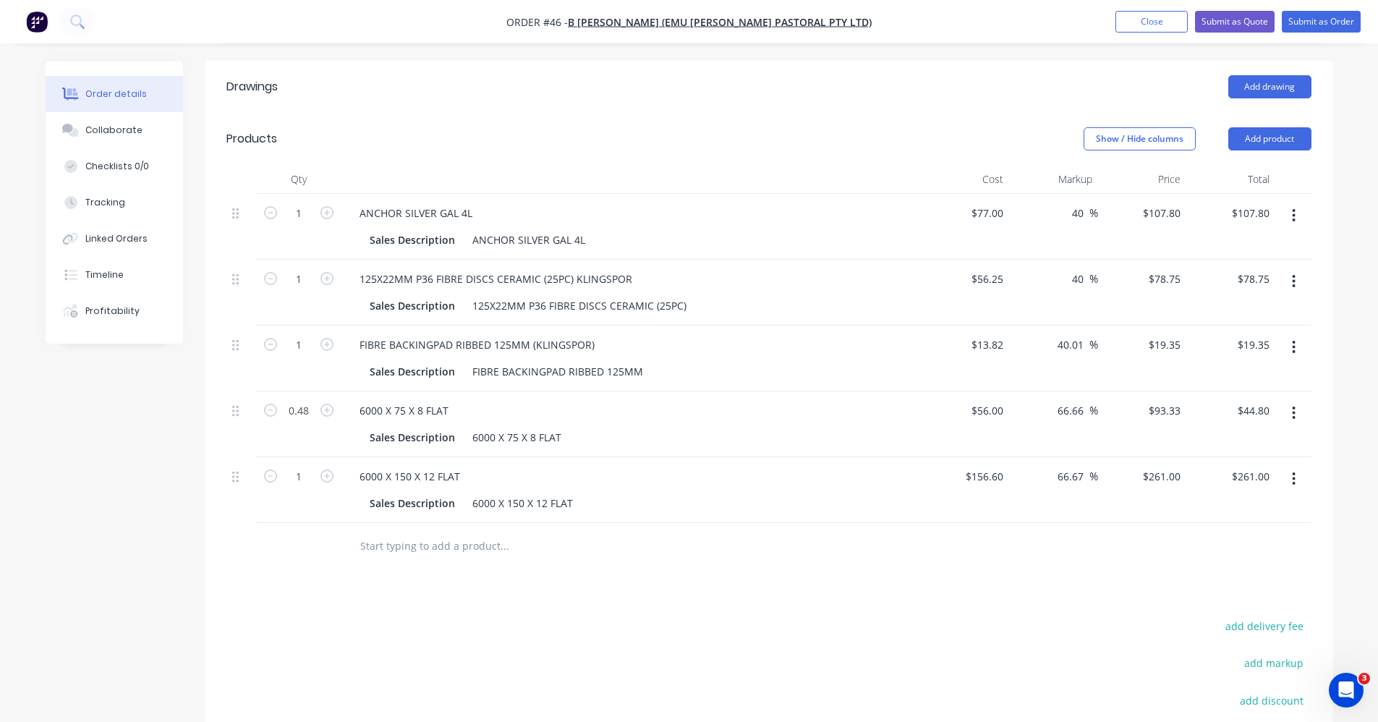
click at [1150, 563] on div at bounding box center [768, 546] width 1085 height 47
click at [307, 478] on input "1" at bounding box center [299, 477] width 38 height 22
type input "1.15"
click at [605, 610] on div "Drawings Add drawing Products Show / Hide columns Add product Qty Cost Markup P…" at bounding box center [769, 489] width 1128 height 856
type input "$300.15"
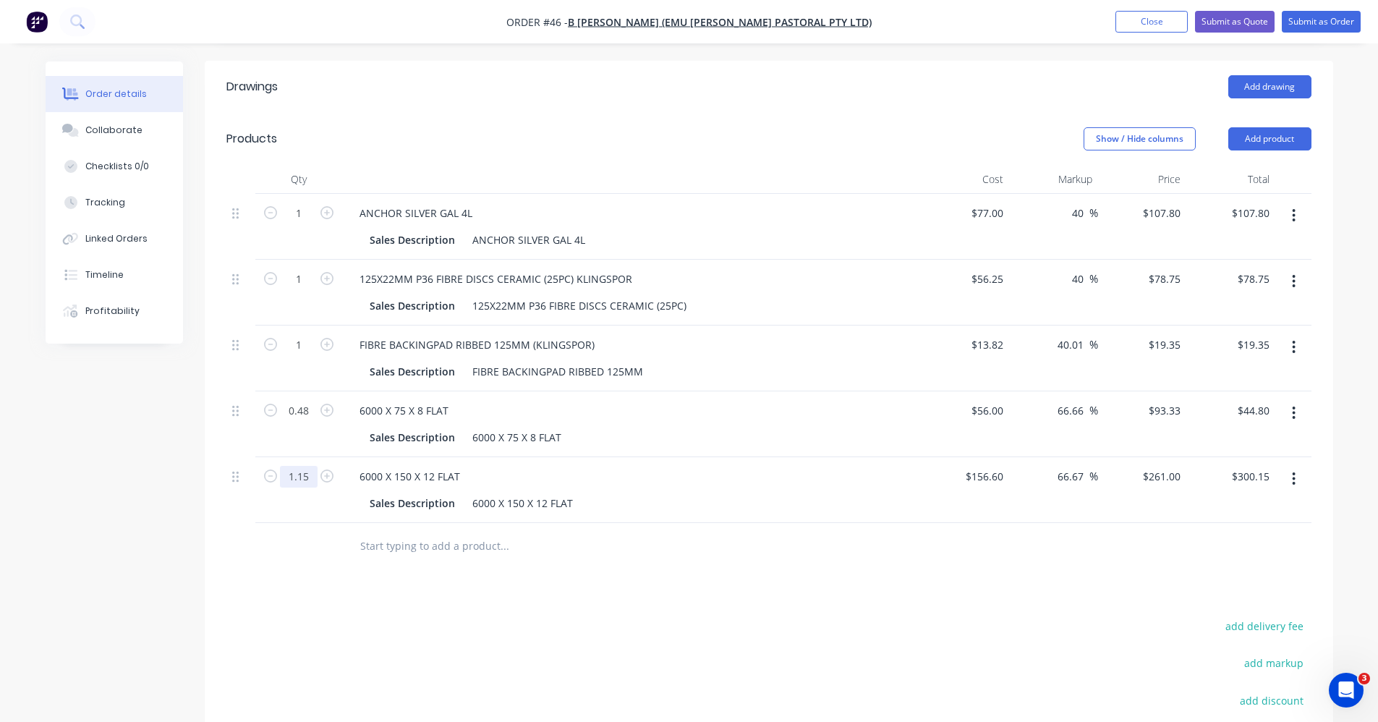
click at [312, 479] on input "1.15" at bounding box center [299, 477] width 38 height 22
drag, startPoint x: 312, startPoint y: 479, endPoint x: 288, endPoint y: 488, distance: 25.6
click at [288, 488] on div "1.15" at bounding box center [298, 490] width 87 height 66
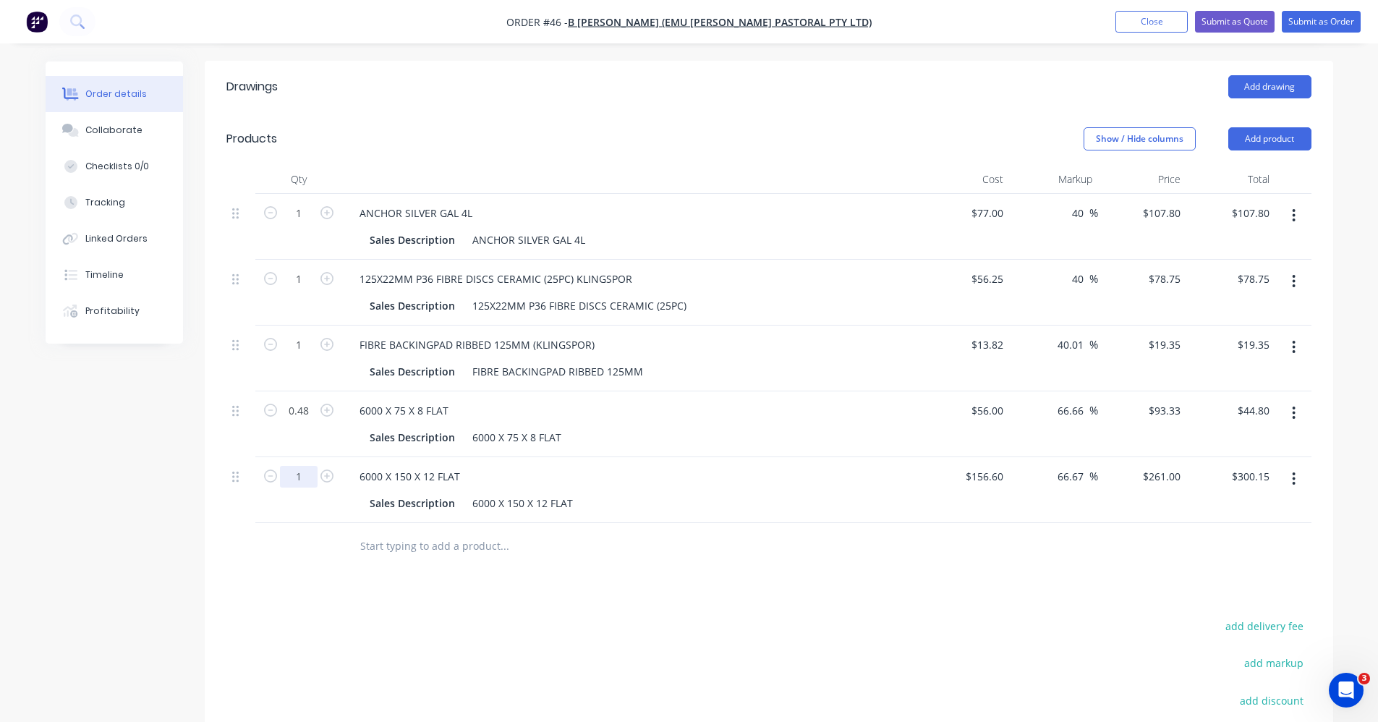
type input "1"
type input "$261.00"
click at [301, 474] on input "1" at bounding box center [299, 477] width 38 height 22
click at [309, 470] on input "1" at bounding box center [299, 477] width 38 height 22
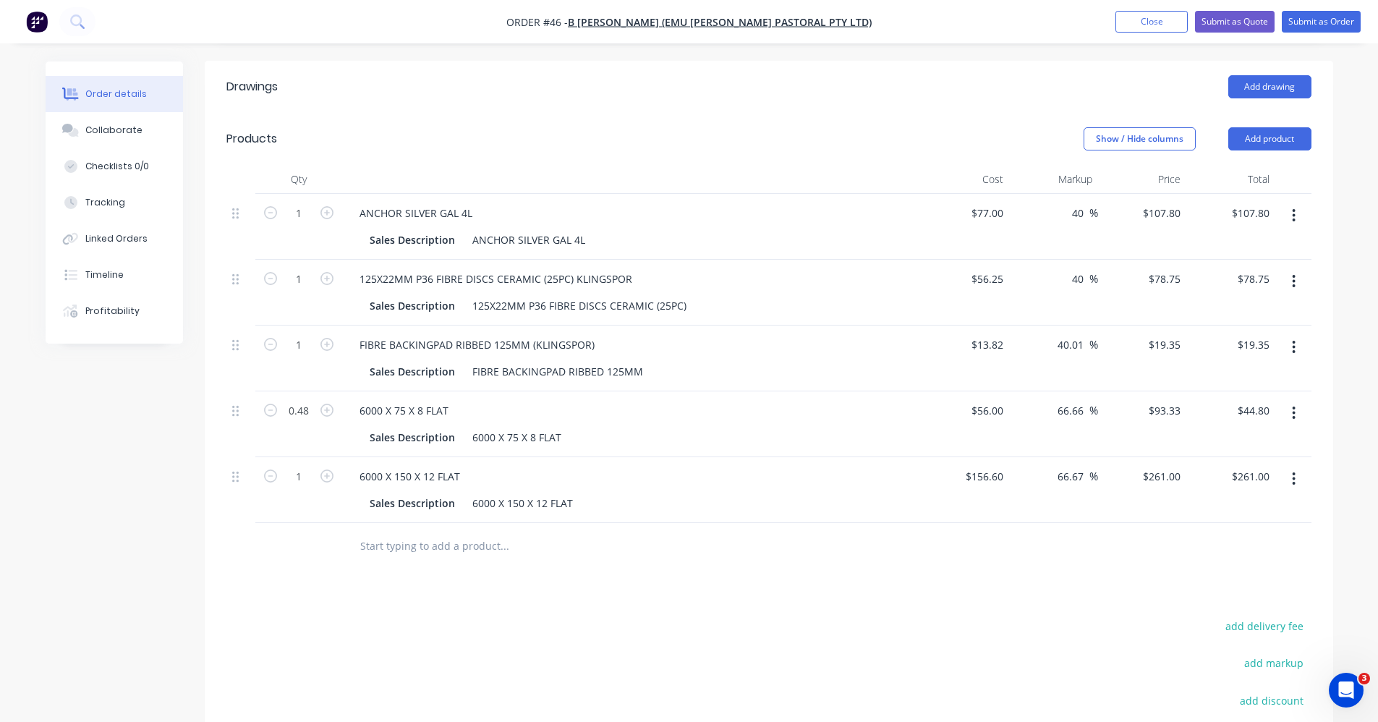
click at [280, 586] on div "Drawings Add drawing Products Show / Hide columns Add product Qty Cost Markup P…" at bounding box center [769, 489] width 1128 height 856
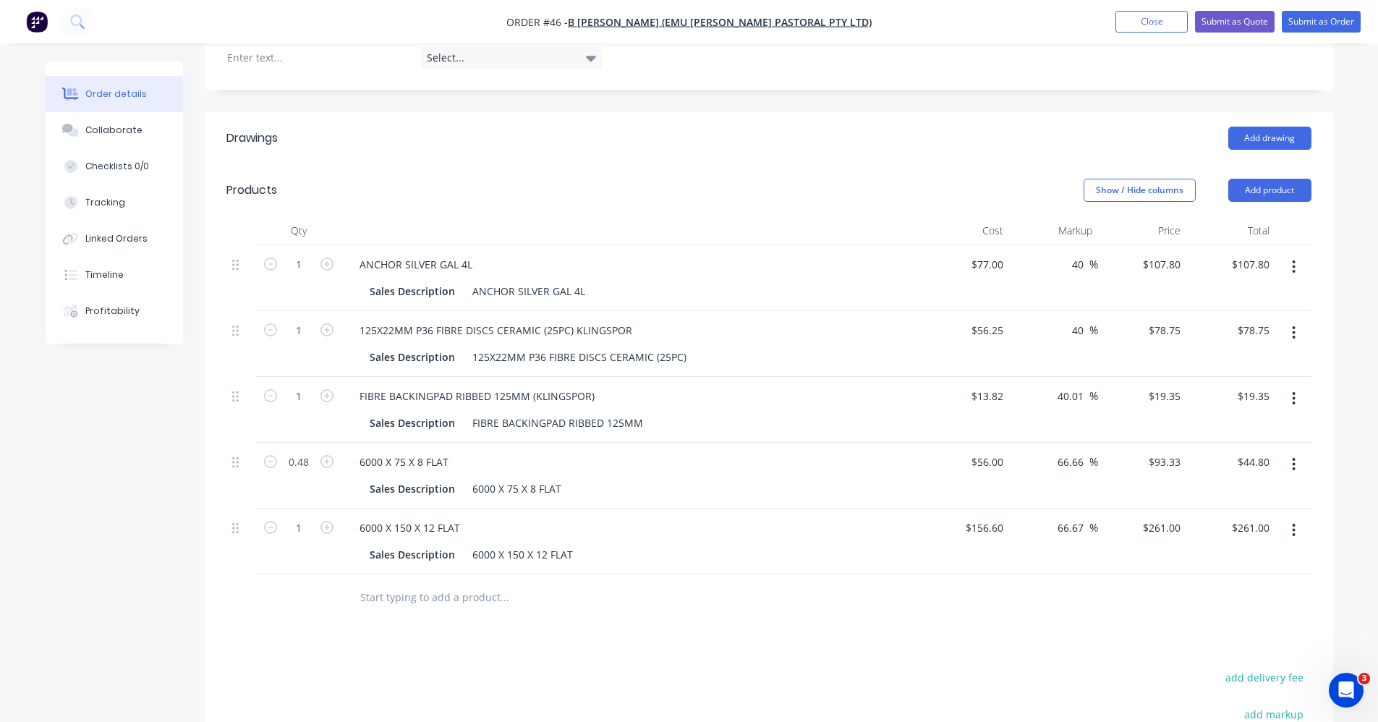
scroll to position [363, 0]
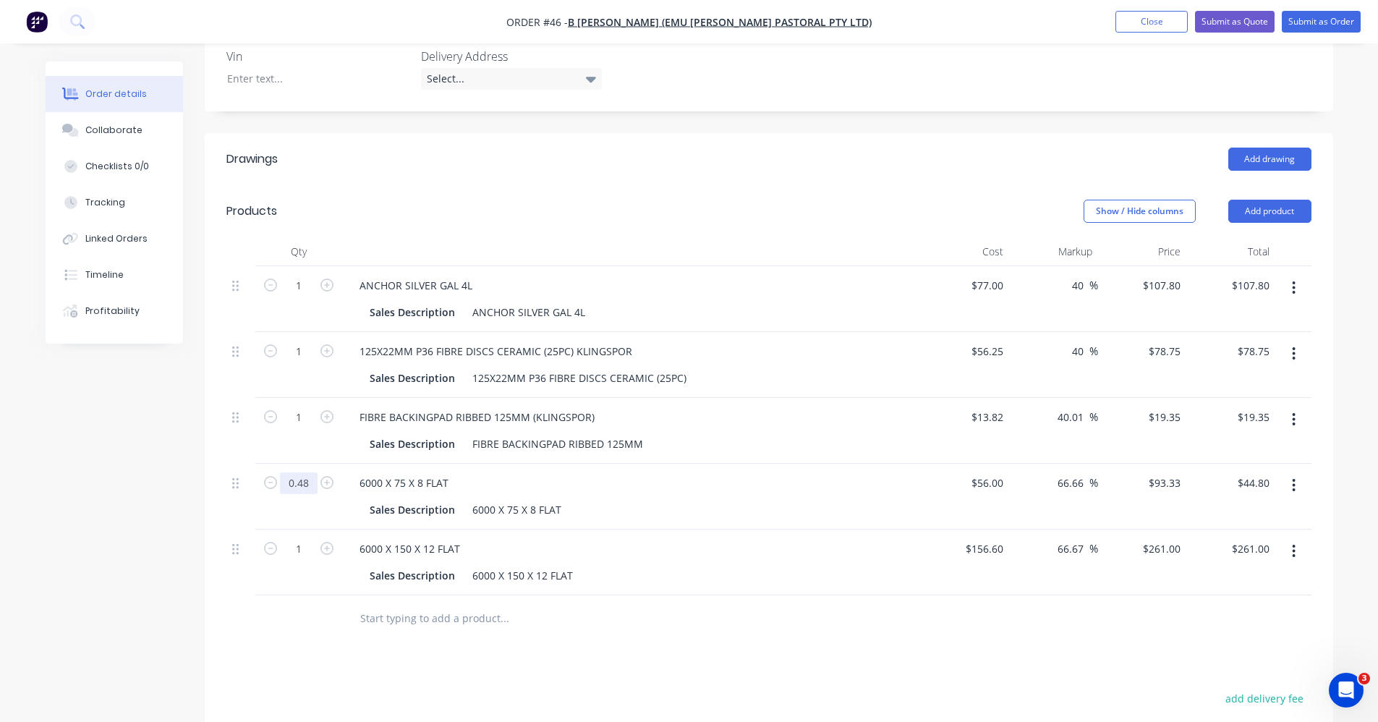
click at [307, 484] on input "0.48" at bounding box center [299, 483] width 38 height 22
type input "1"
type input "$93.33"
click at [111, 519] on div "Created by [PERSON_NAME] Created [DATE] Required [DATE] Assigned to Add team me…" at bounding box center [689, 354] width 1287 height 1312
click at [299, 477] on input "1" at bounding box center [299, 483] width 38 height 22
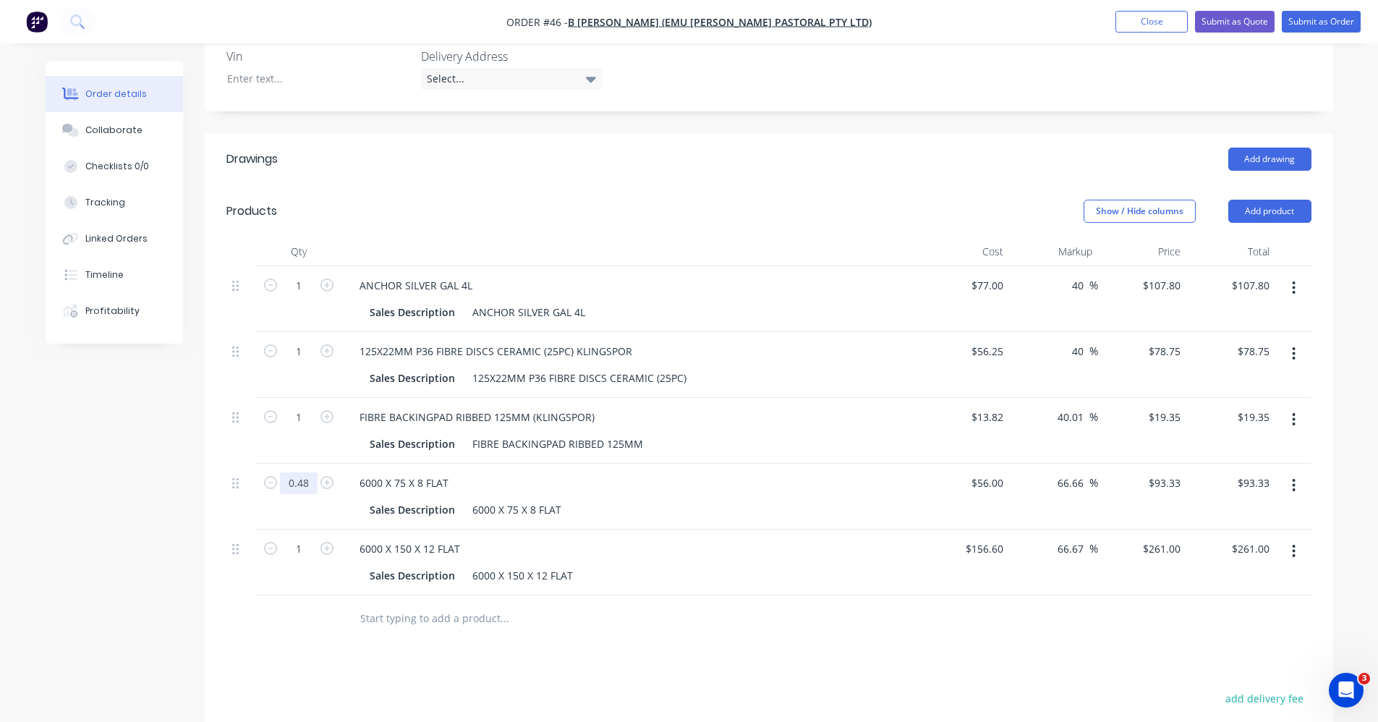
type input "0.48"
click at [696, 499] on div "Sales Description 6000 X 75 X 8 FLAT" at bounding box center [628, 509] width 529 height 21
type input "$44.80"
click at [313, 485] on input "0.48" at bounding box center [299, 483] width 38 height 22
type input "1"
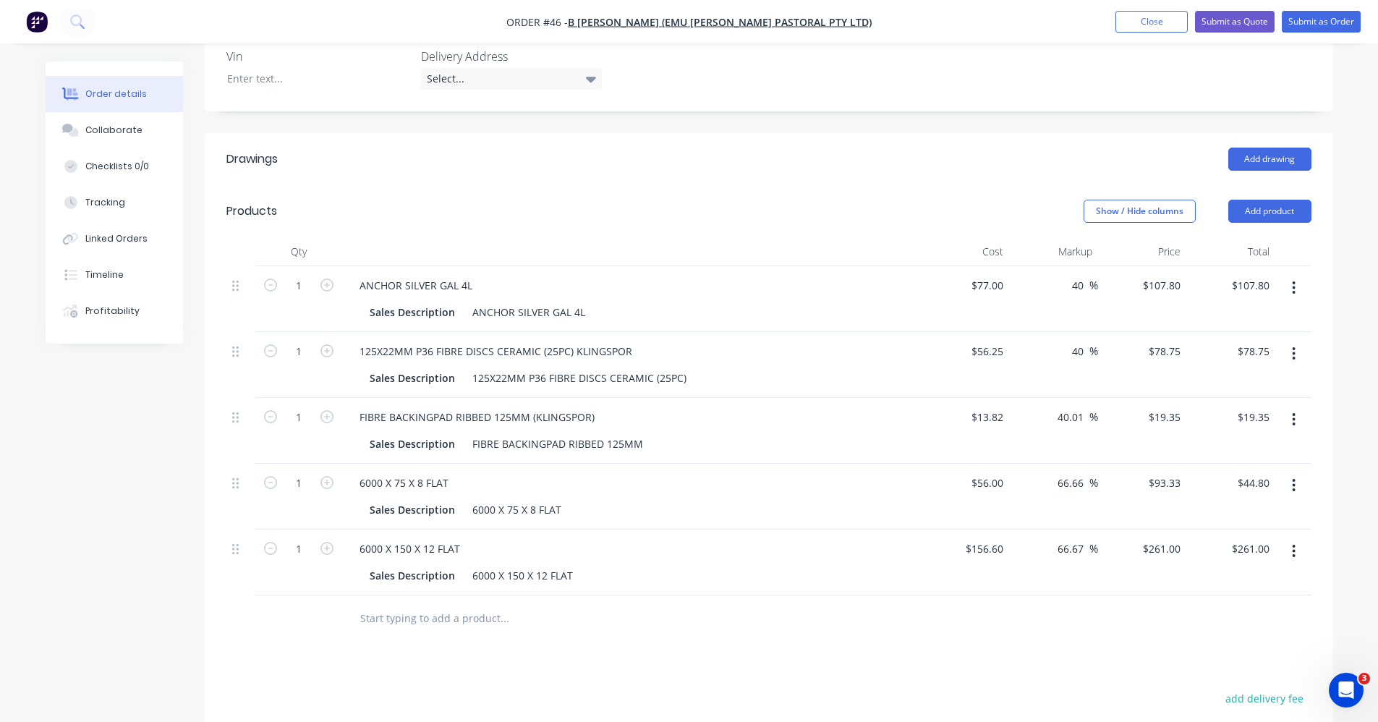
type input "$93.33"
click at [84, 526] on div "Created by [PERSON_NAME] Created [DATE] Required [DATE] Assigned to Add team me…" at bounding box center [689, 354] width 1287 height 1312
click at [1175, 24] on button "Close" at bounding box center [1151, 22] width 72 height 22
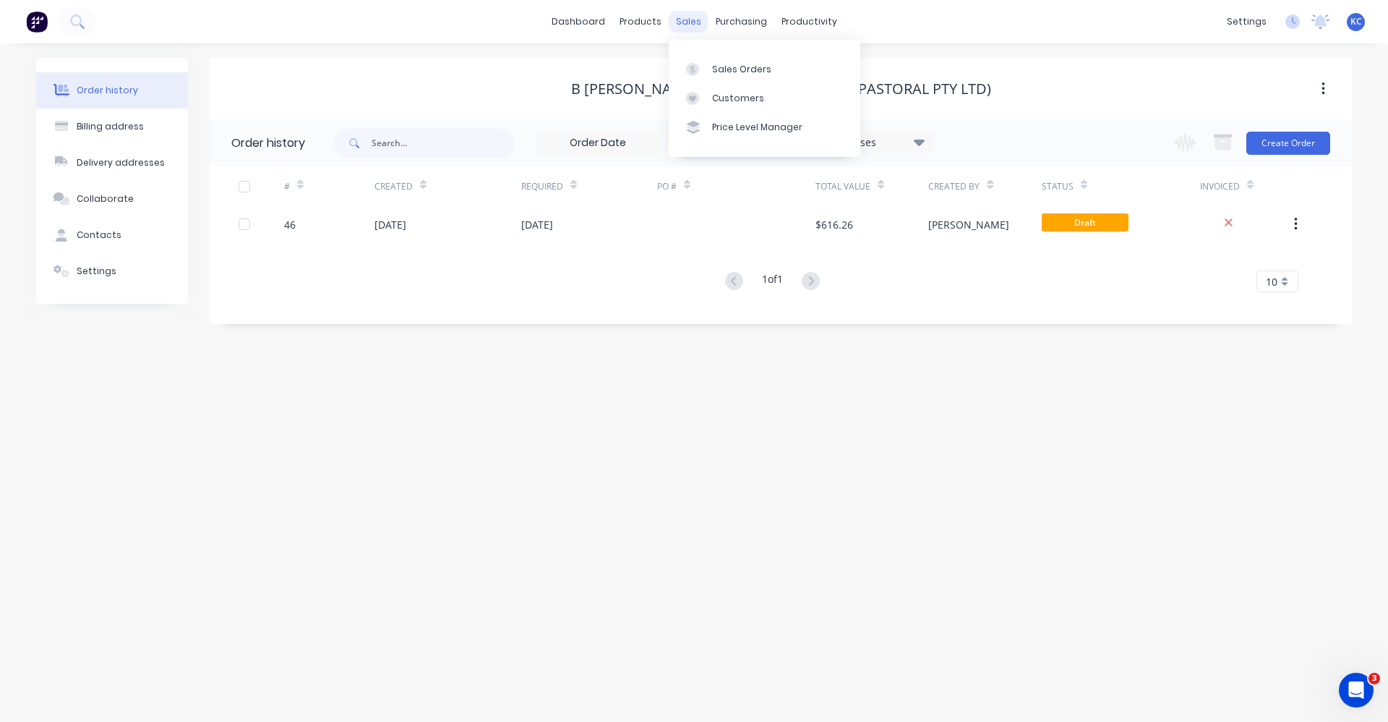
click at [690, 19] on div "sales" at bounding box center [689, 22] width 40 height 22
click at [734, 93] on div "Customers" at bounding box center [738, 98] width 52 height 13
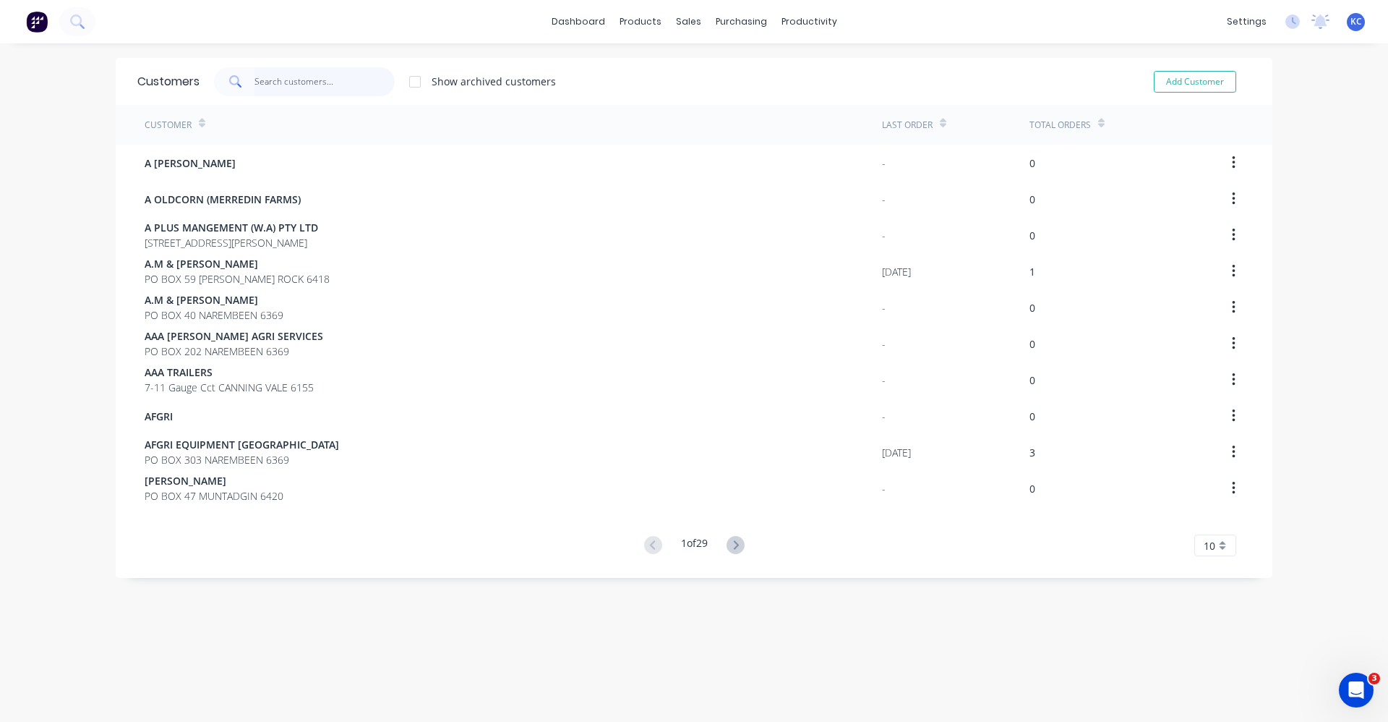
click at [289, 70] on input "text" at bounding box center [325, 81] width 141 height 29
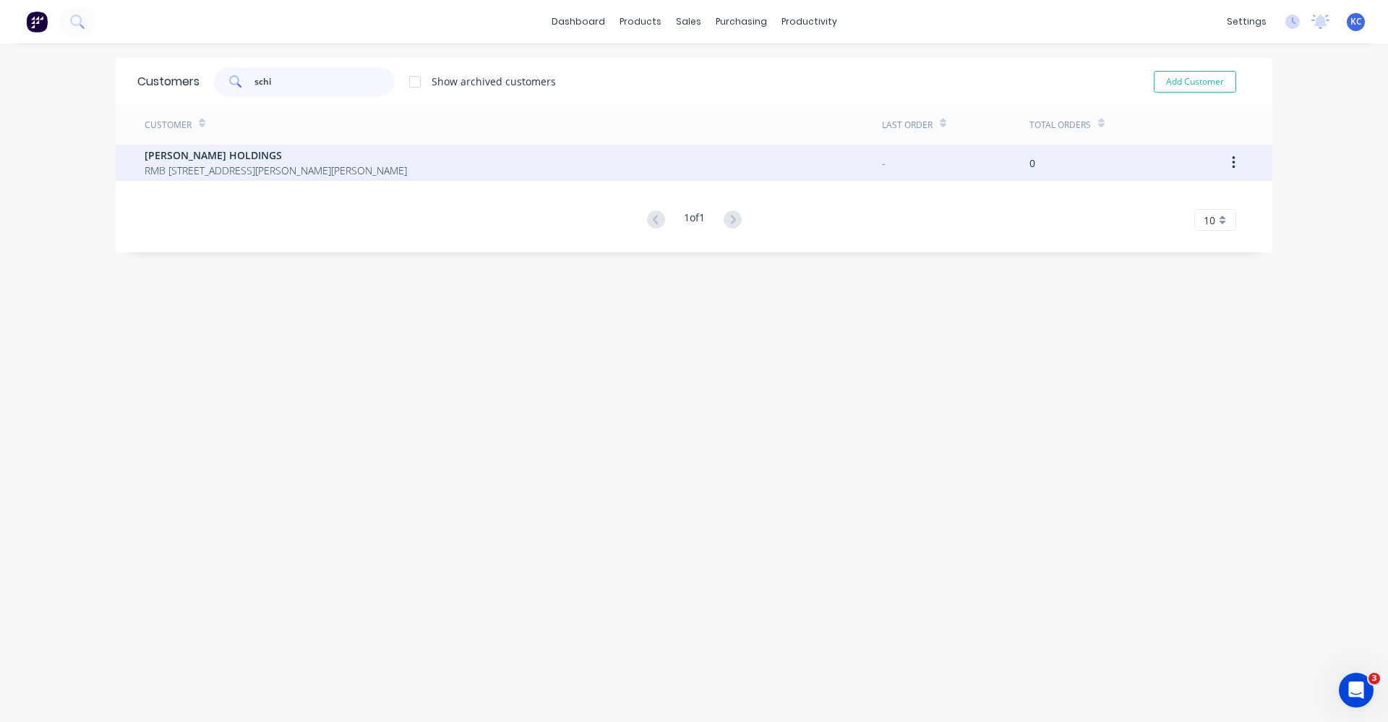
type input "schi"
click at [355, 167] on span "RMB [STREET_ADDRESS][PERSON_NAME][PERSON_NAME]" at bounding box center [276, 170] width 262 height 15
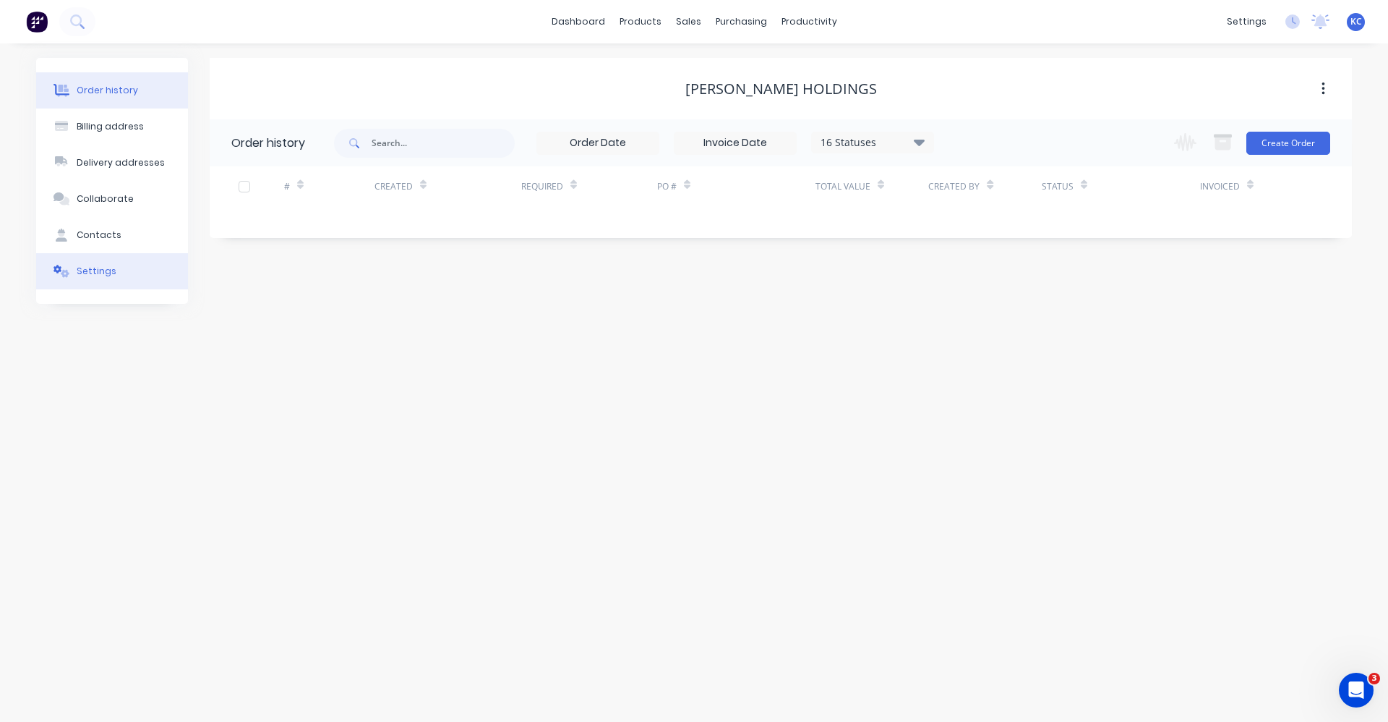
click at [97, 265] on div "Settings" at bounding box center [97, 271] width 40 height 13
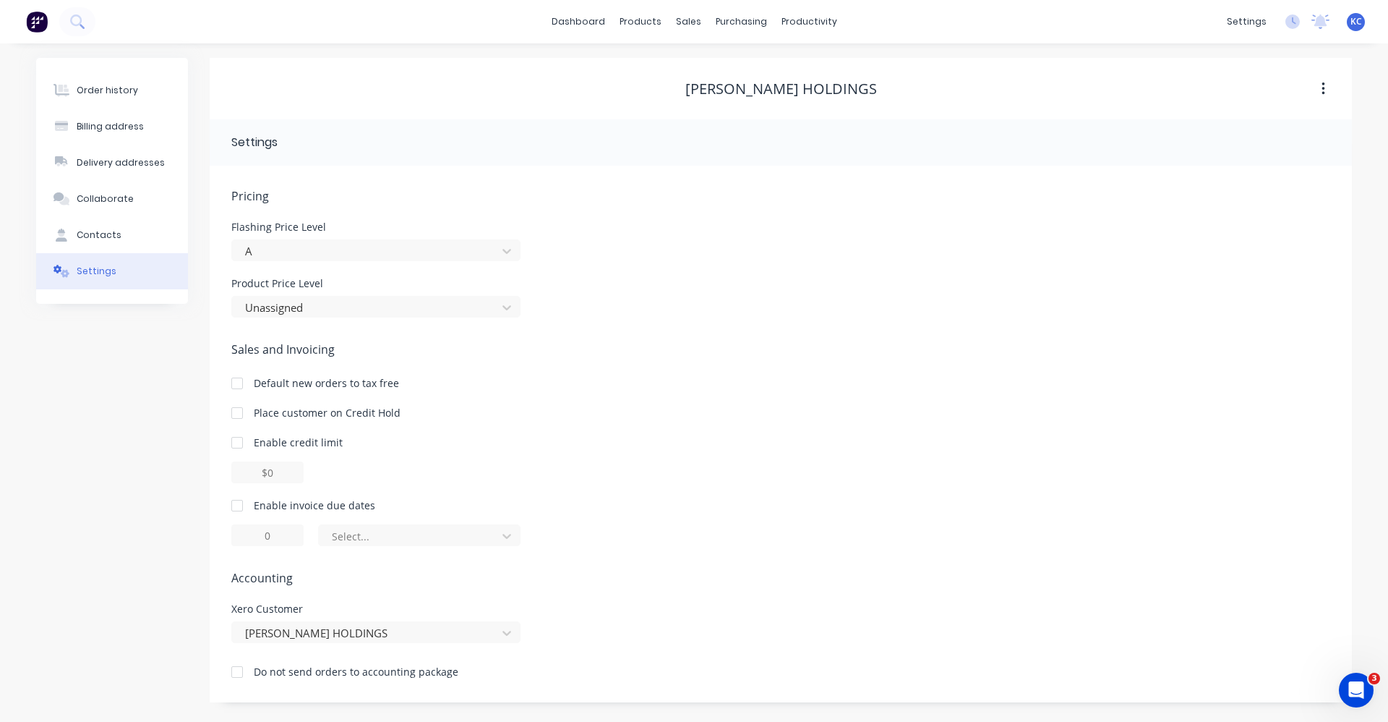
click at [239, 508] on div at bounding box center [237, 505] width 29 height 29
click at [275, 536] on input "1" at bounding box center [267, 535] width 72 height 22
click at [239, 537] on input "1" at bounding box center [267, 535] width 72 height 22
type input "7"
click at [388, 534] on div at bounding box center [409, 536] width 159 height 18
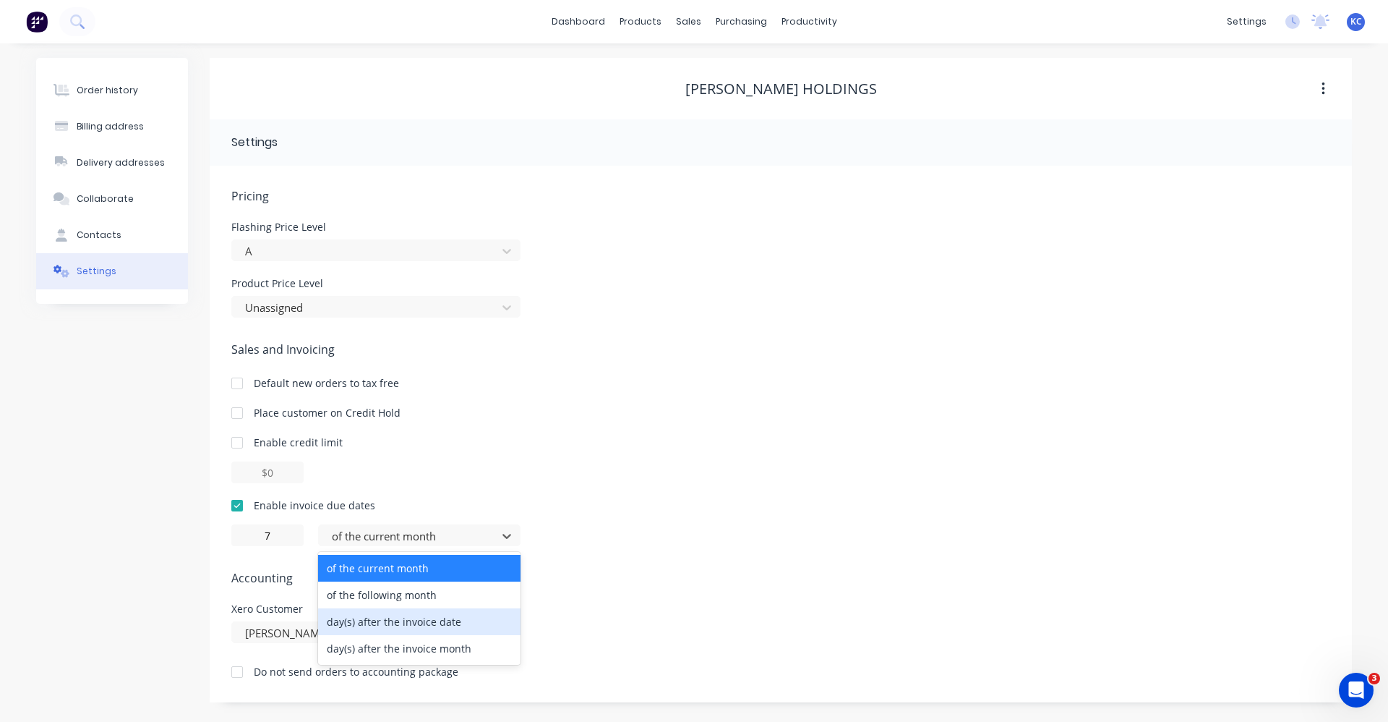
click at [396, 621] on div "day(s) after the invoice date" at bounding box center [419, 621] width 202 height 27
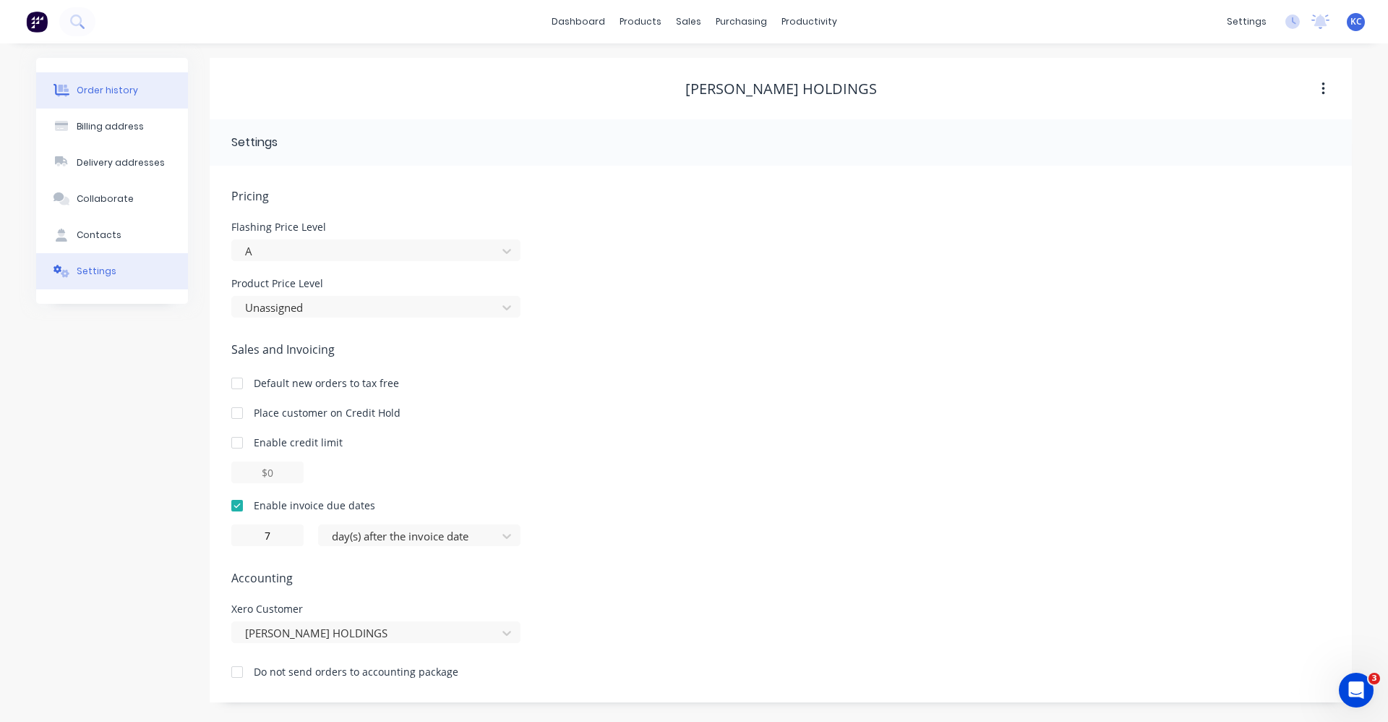
click at [129, 86] on div "Order history" at bounding box center [107, 90] width 61 height 13
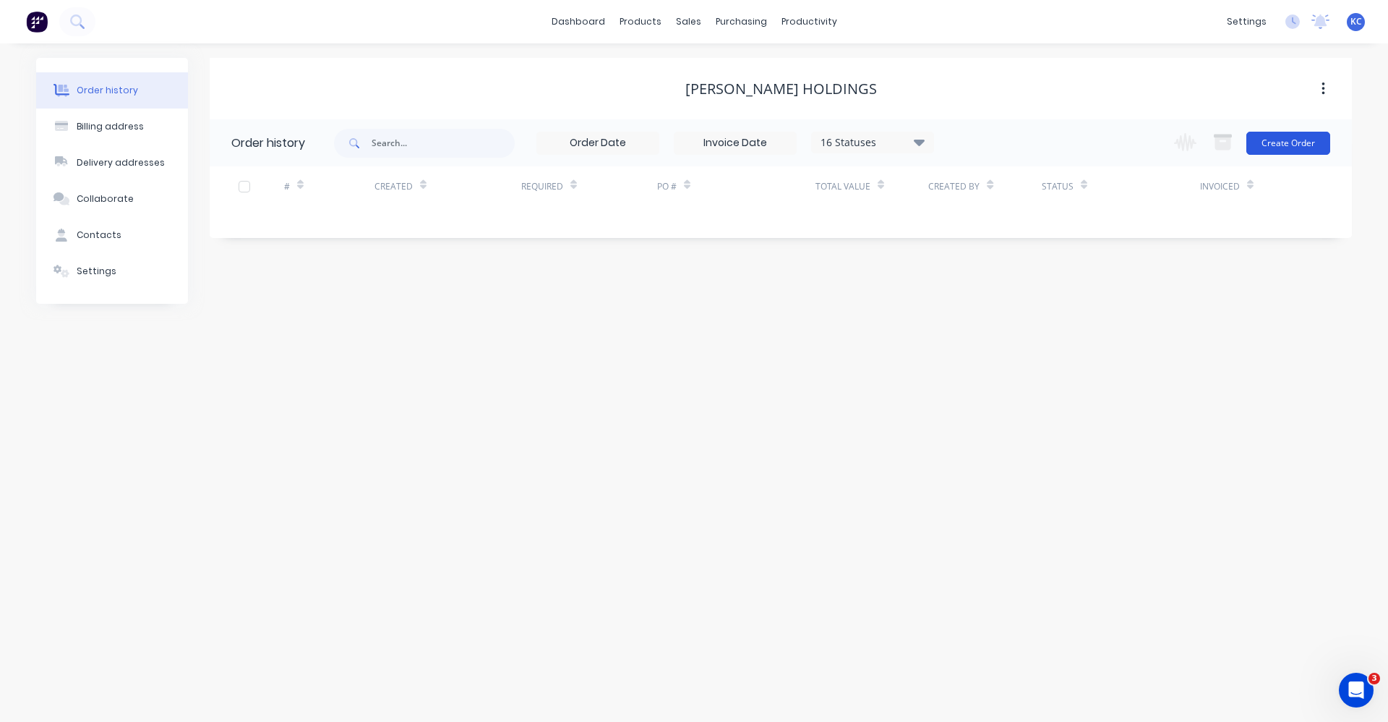
click at [1300, 148] on button "Create Order" at bounding box center [1289, 143] width 84 height 23
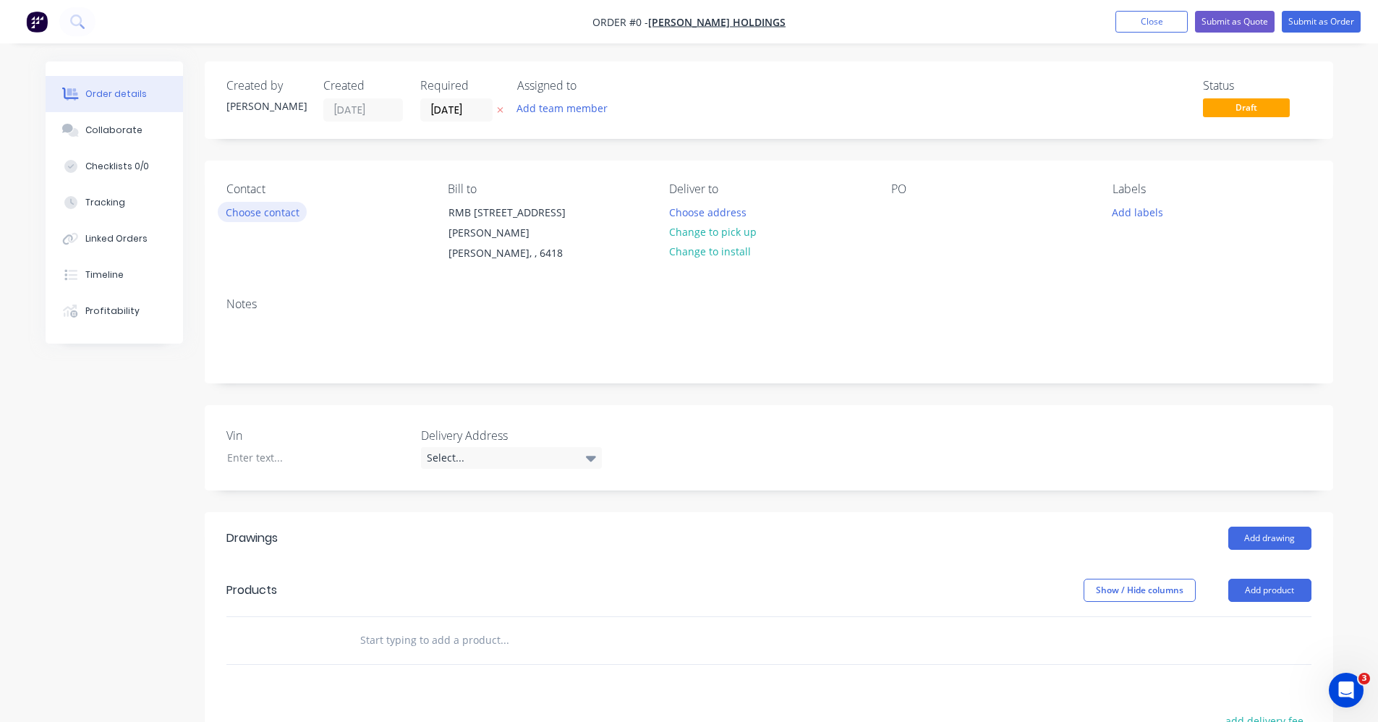
click at [244, 214] on button "Choose contact" at bounding box center [262, 212] width 89 height 20
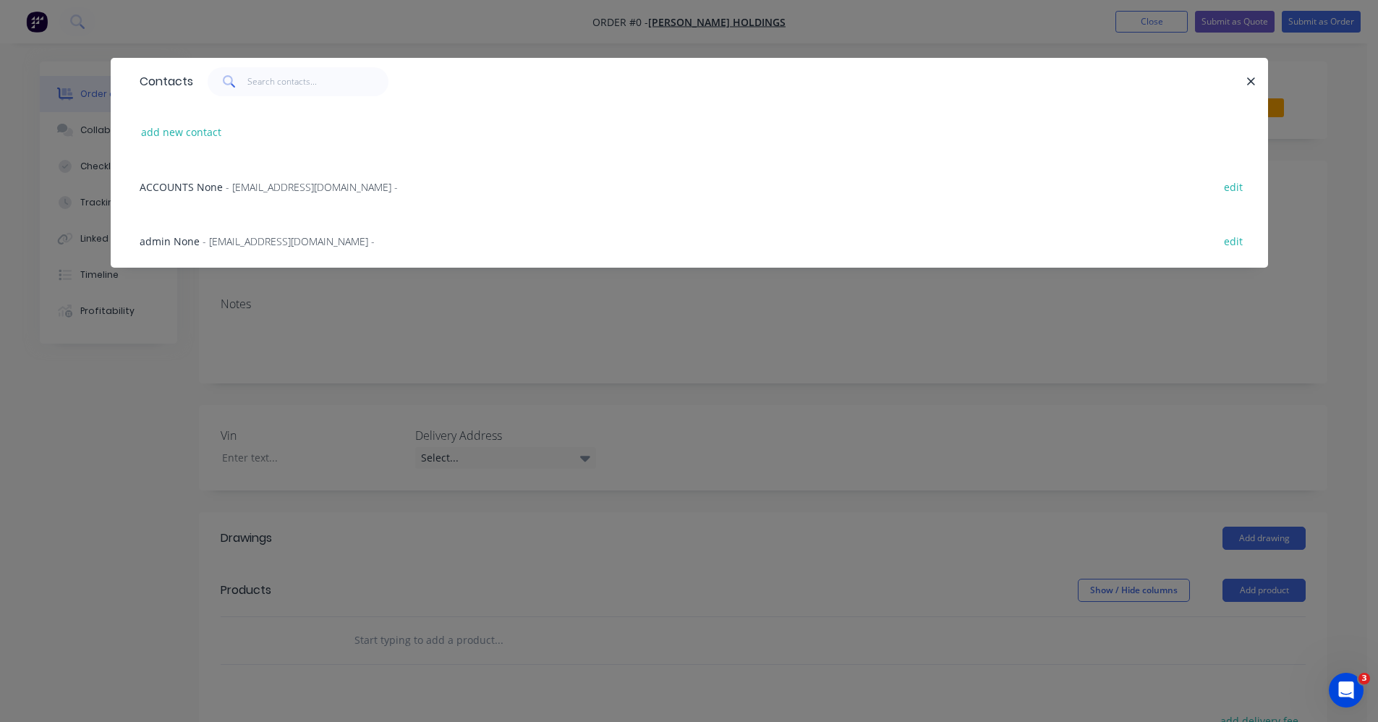
click at [326, 244] on span "- [EMAIL_ADDRESS][DOMAIN_NAME] -" at bounding box center [288, 241] width 172 height 14
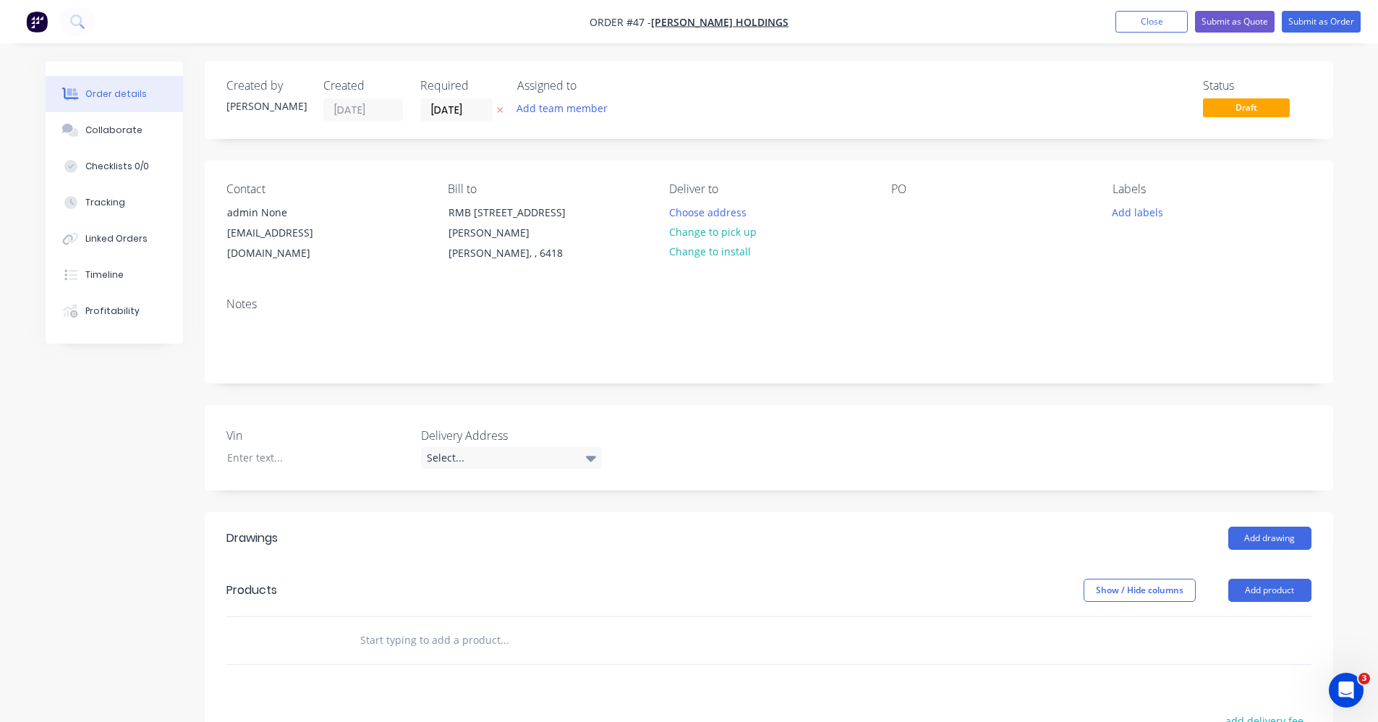
click at [392, 634] on input "text" at bounding box center [503, 639] width 289 height 29
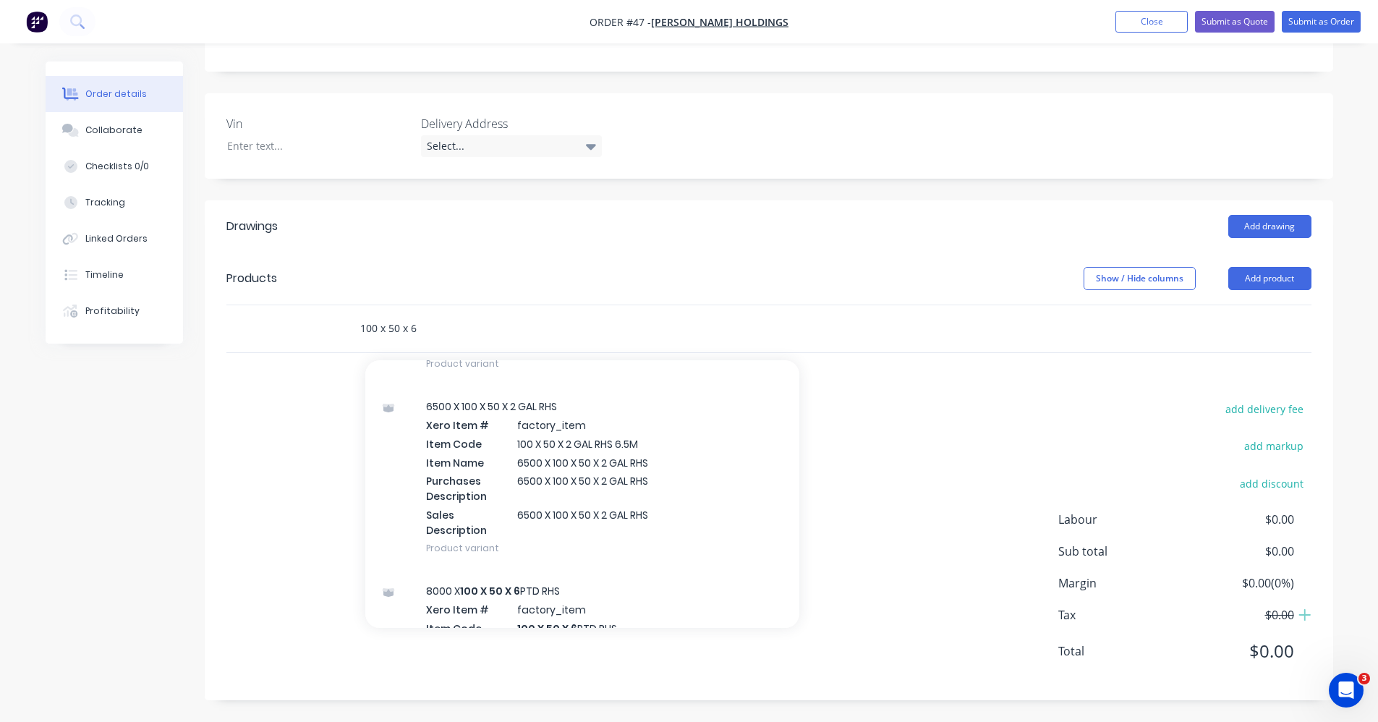
scroll to position [506, 0]
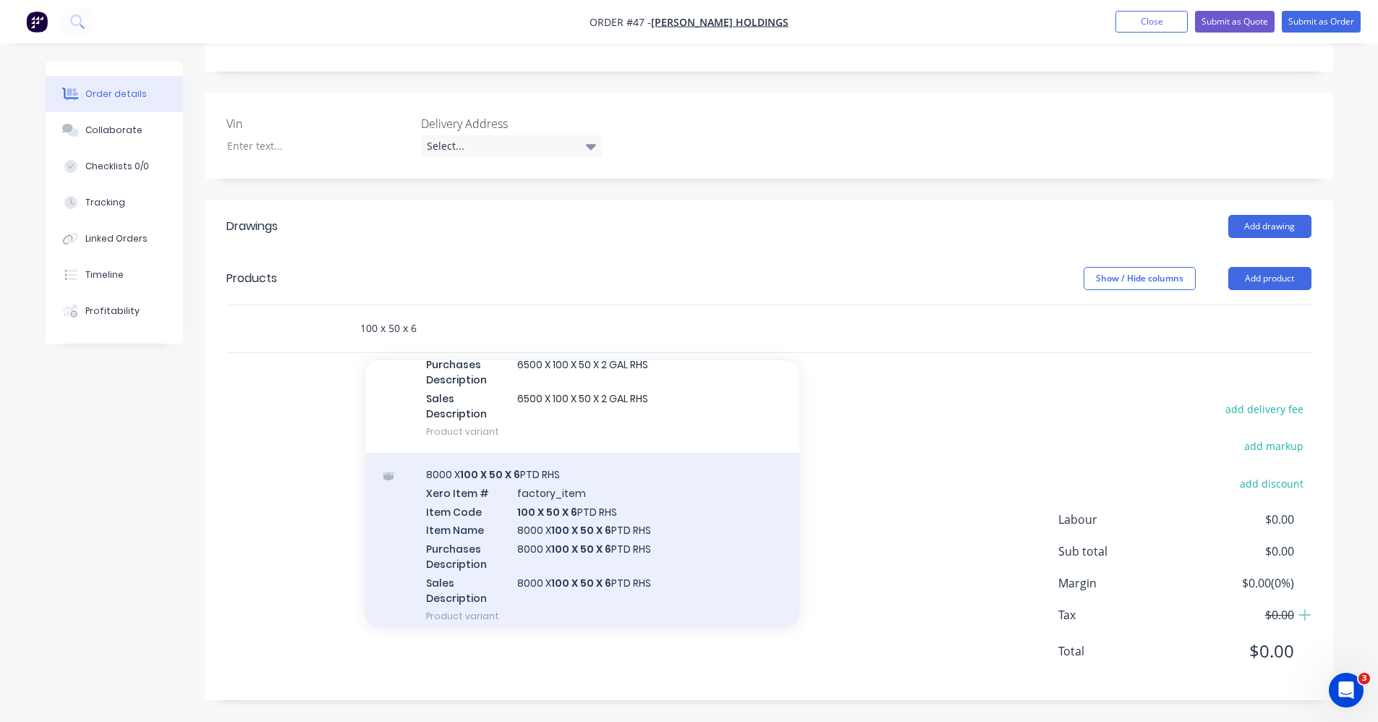
type input "100 x 50 x 6"
click at [592, 527] on div "8000 X 100 X 50 X 6 PTD RHS Xero Item # factory_item Item Code 100 X 50 X 6 PTD…" at bounding box center [582, 545] width 434 height 184
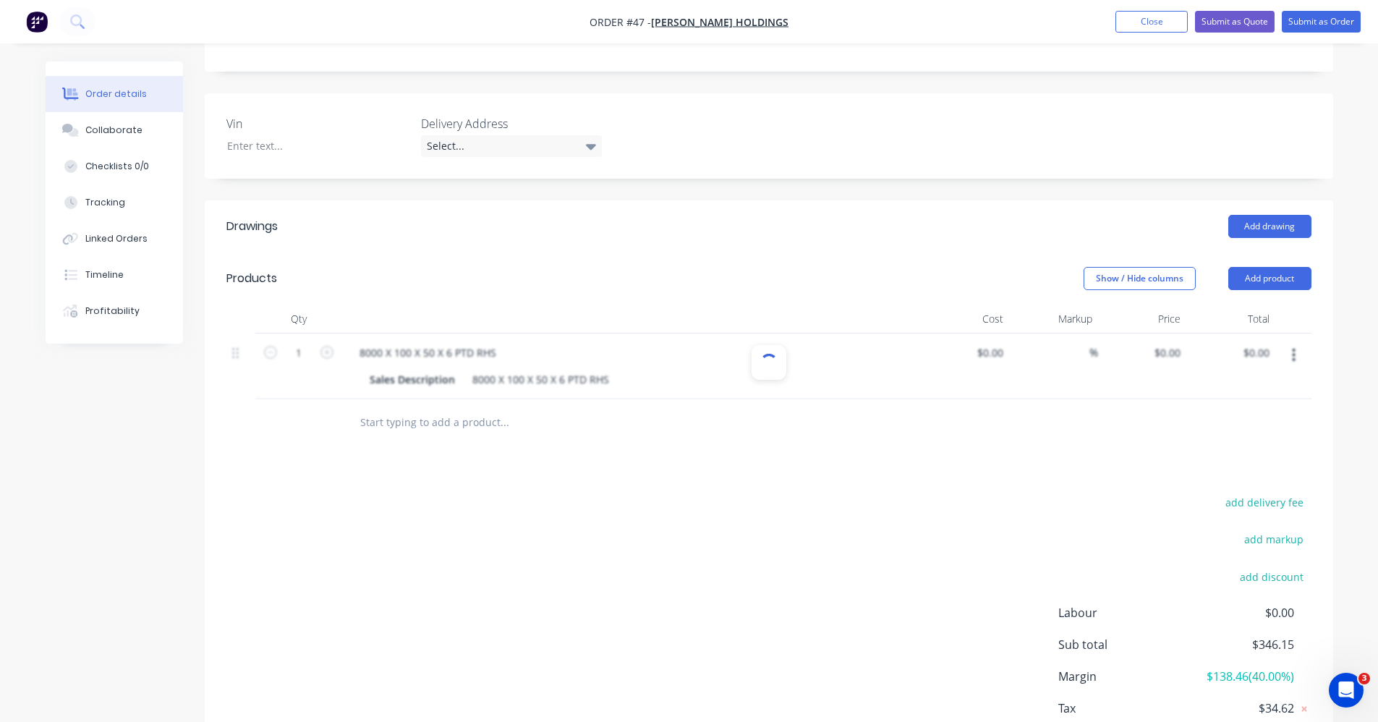
type input "$207.69"
type input "66.67"
type input "$346.15"
click at [381, 422] on input "text" at bounding box center [503, 422] width 289 height 29
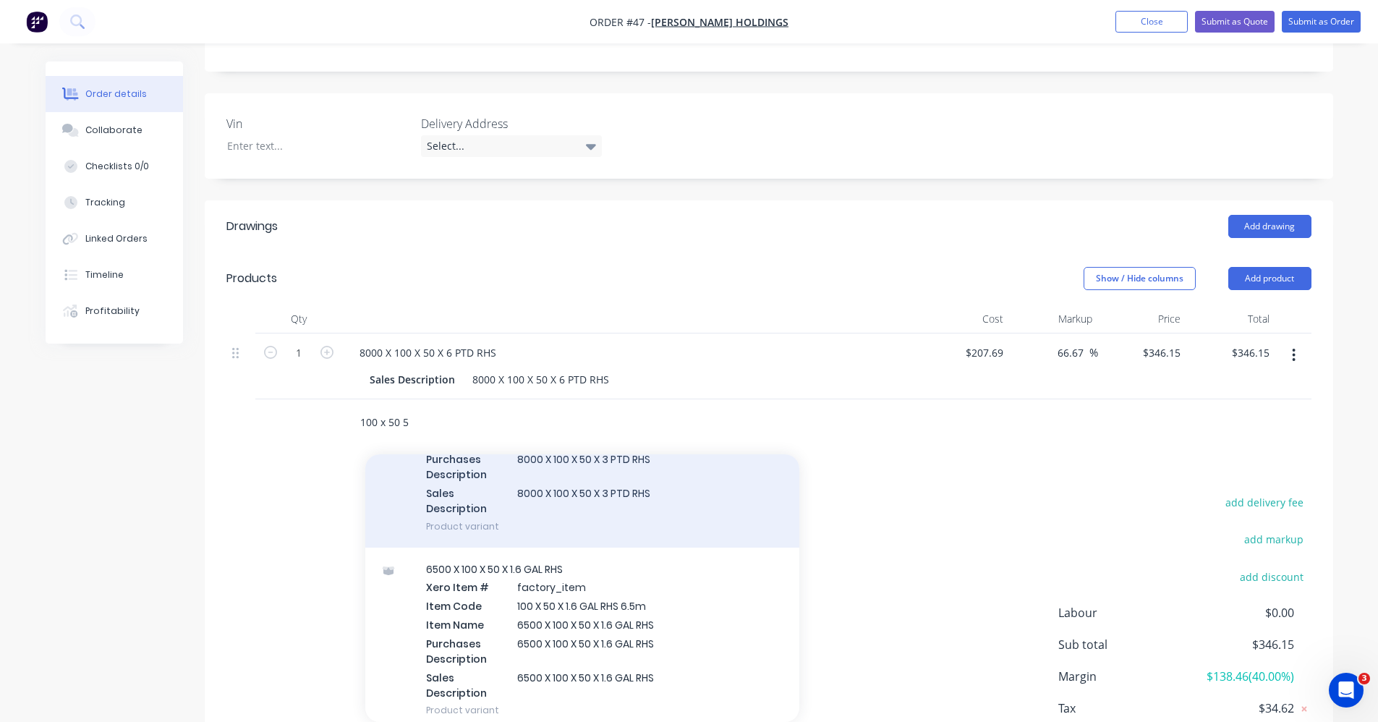
scroll to position [795, 0]
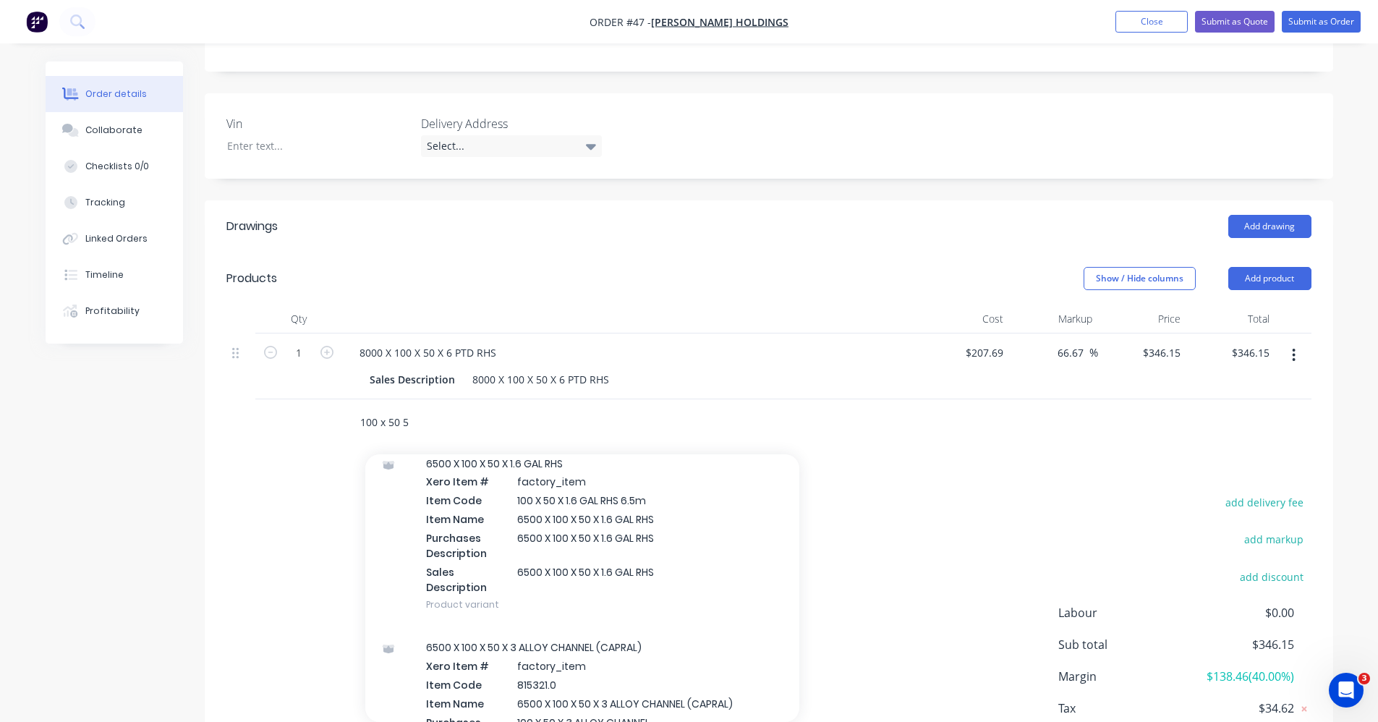
click at [398, 422] on input "100 x 50 5" at bounding box center [503, 422] width 289 height 29
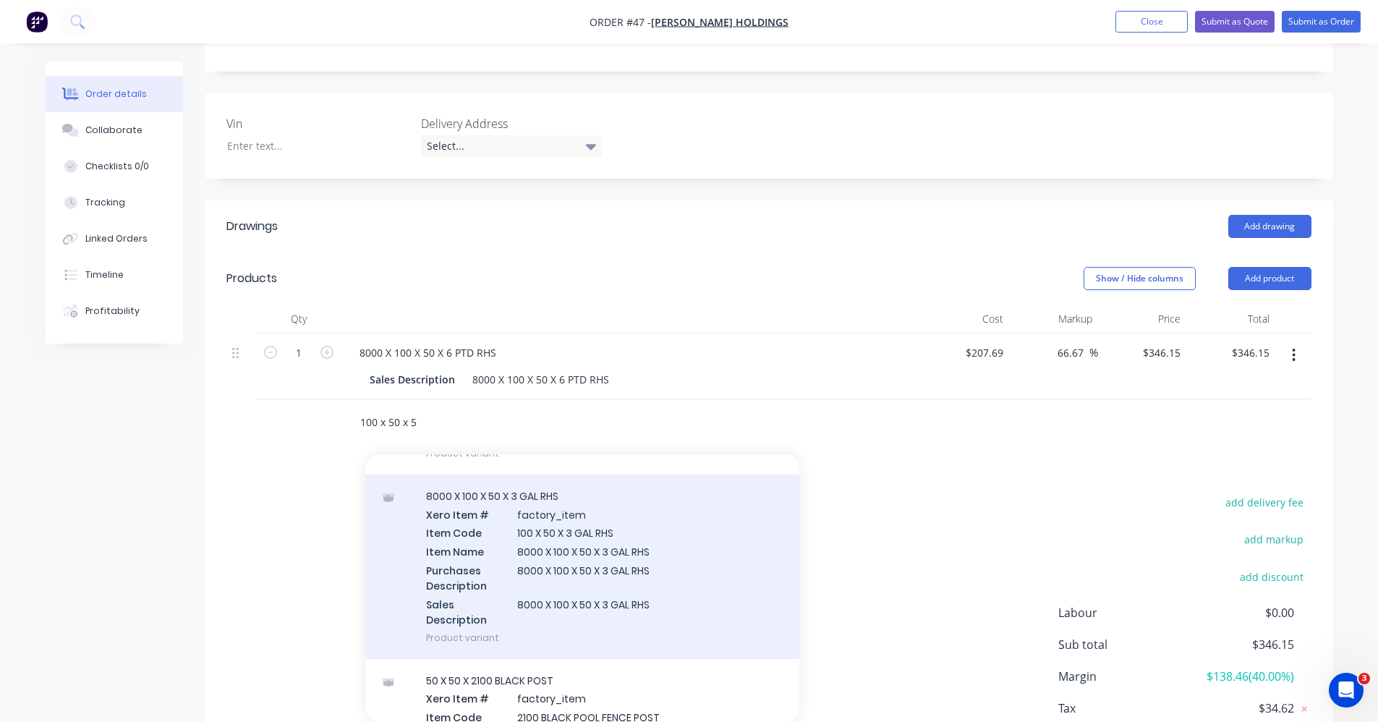
scroll to position [1519, 0]
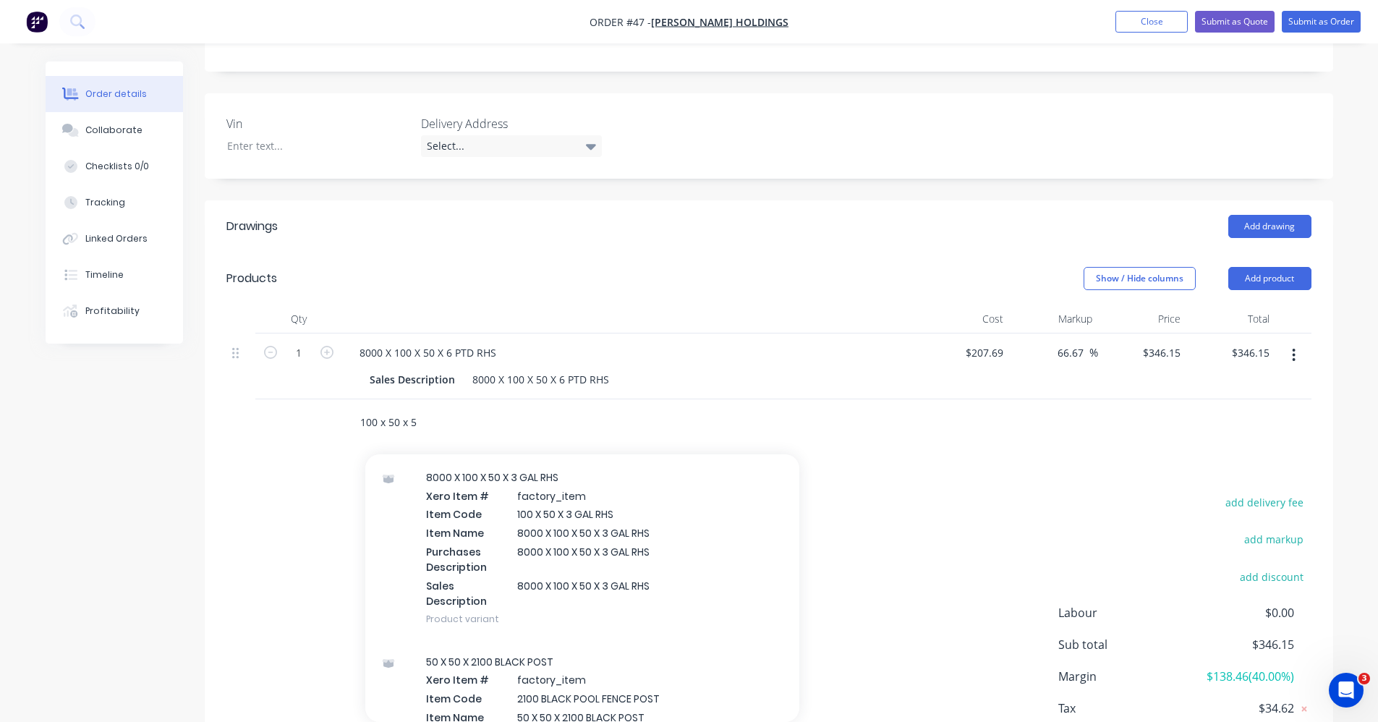
click at [443, 428] on input "100 x 50 x 5" at bounding box center [503, 422] width 289 height 29
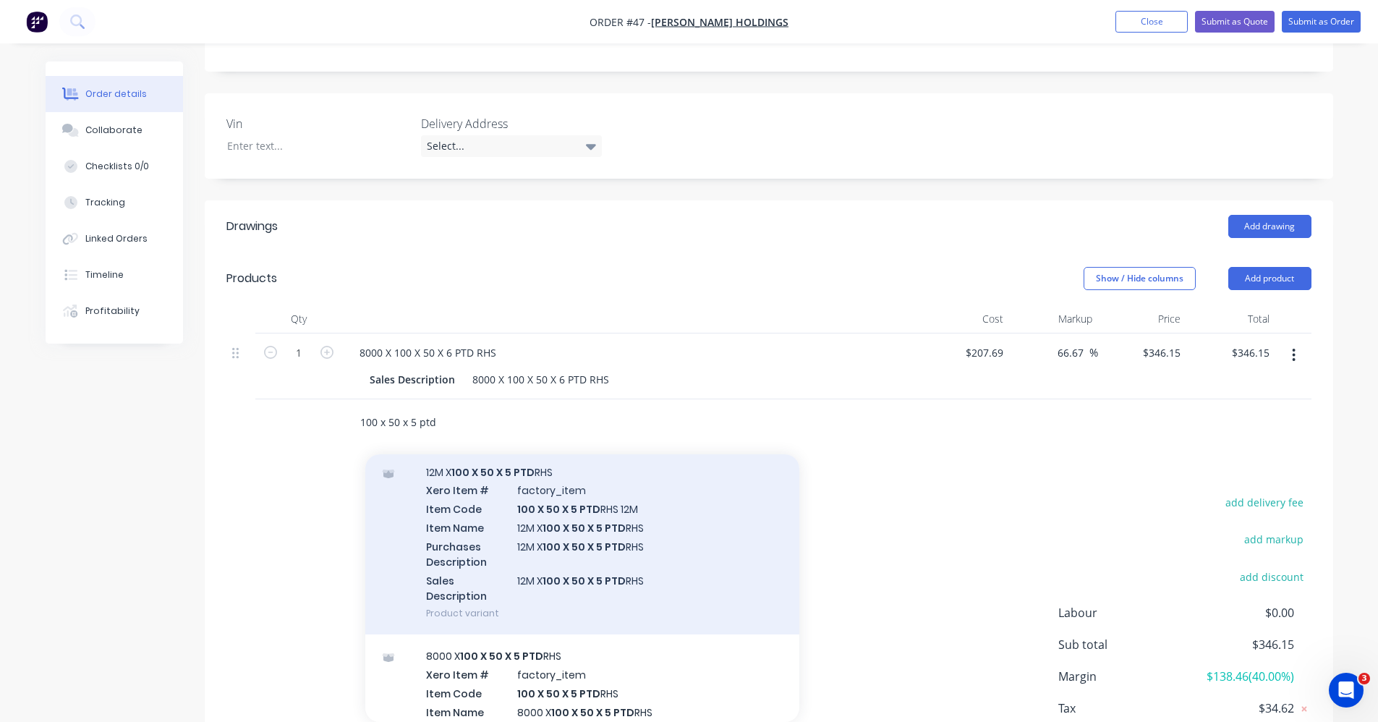
scroll to position [72, 0]
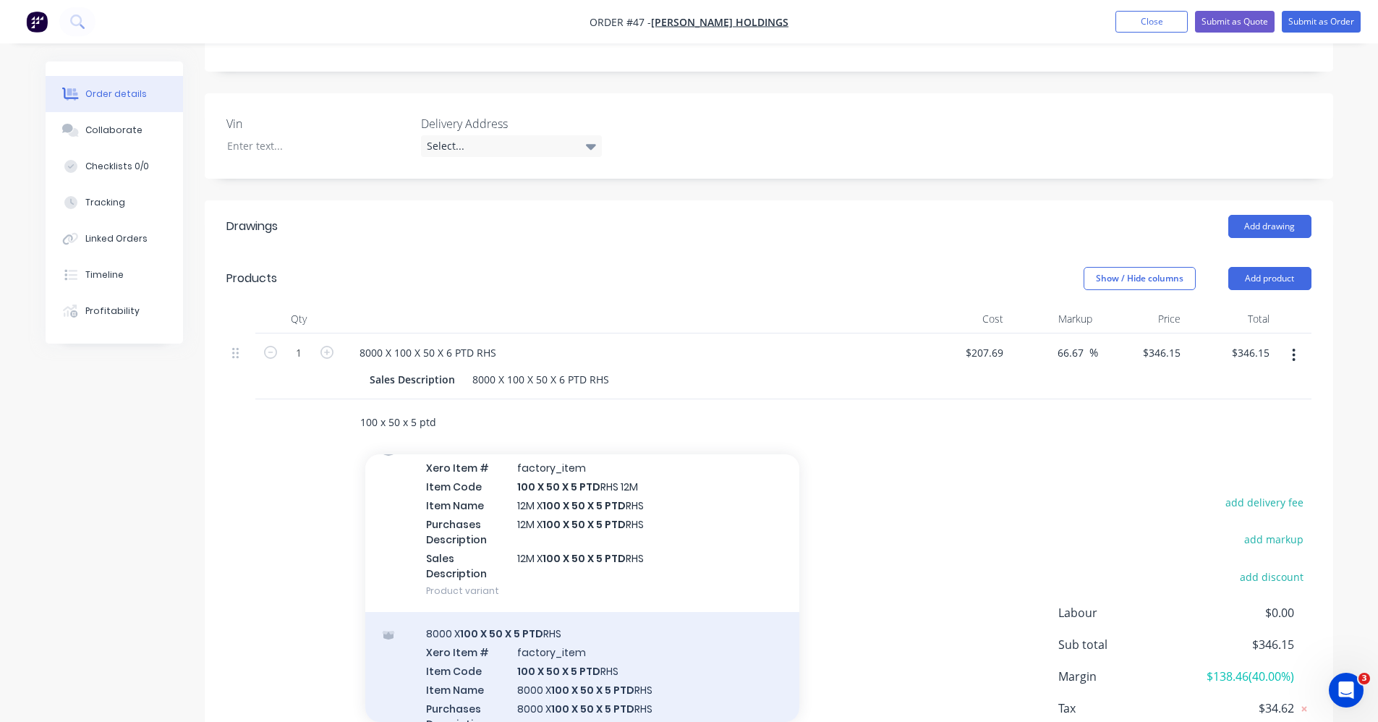
type input "100 x 50 x 5 ptd"
click at [572, 649] on div "8000 X 100 X 50 X 5 PTD RHS Xero Item # factory_item Item Code 100 X 50 X 5 PTD…" at bounding box center [582, 704] width 434 height 184
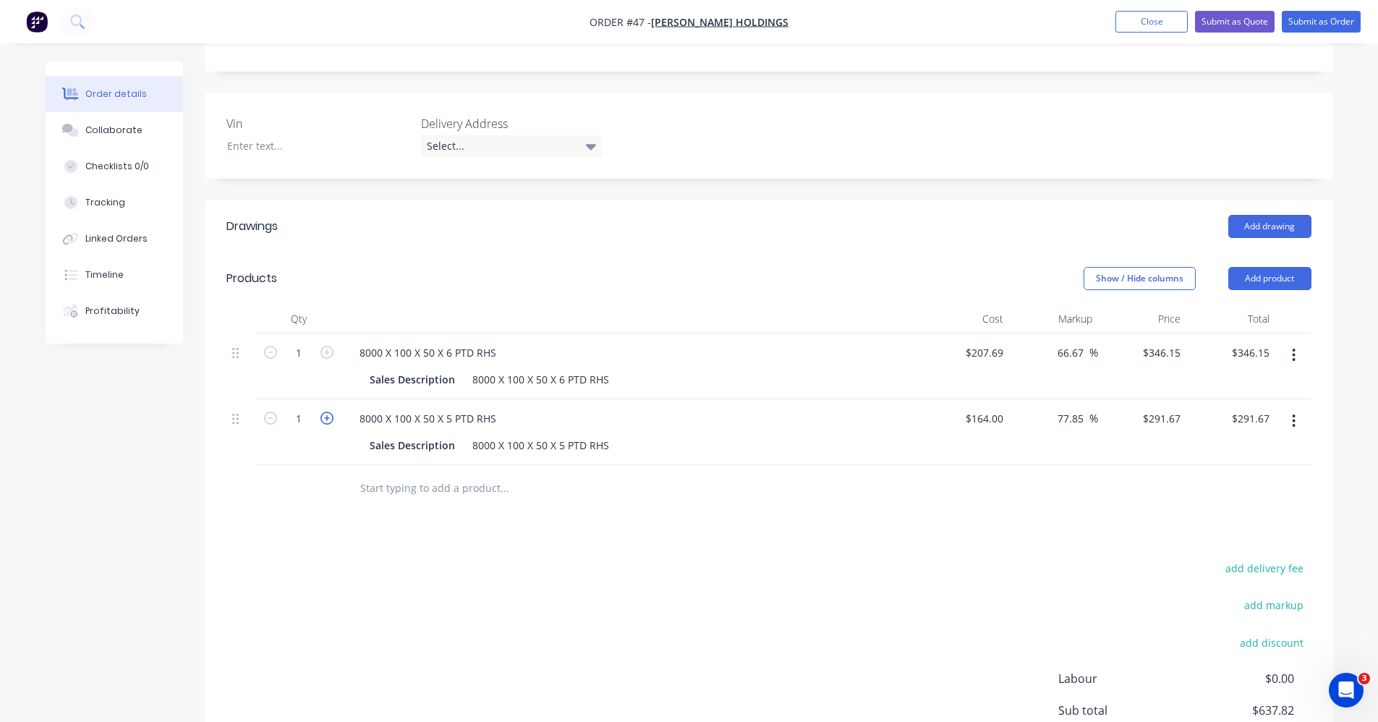
click at [328, 421] on icon "button" at bounding box center [326, 417] width 13 height 13
type input "2"
type input "$583.34"
drag, startPoint x: 1058, startPoint y: 422, endPoint x: 1088, endPoint y: 412, distance: 32.0
click at [1088, 412] on div "77.85 77.85 %" at bounding box center [1074, 418] width 48 height 21
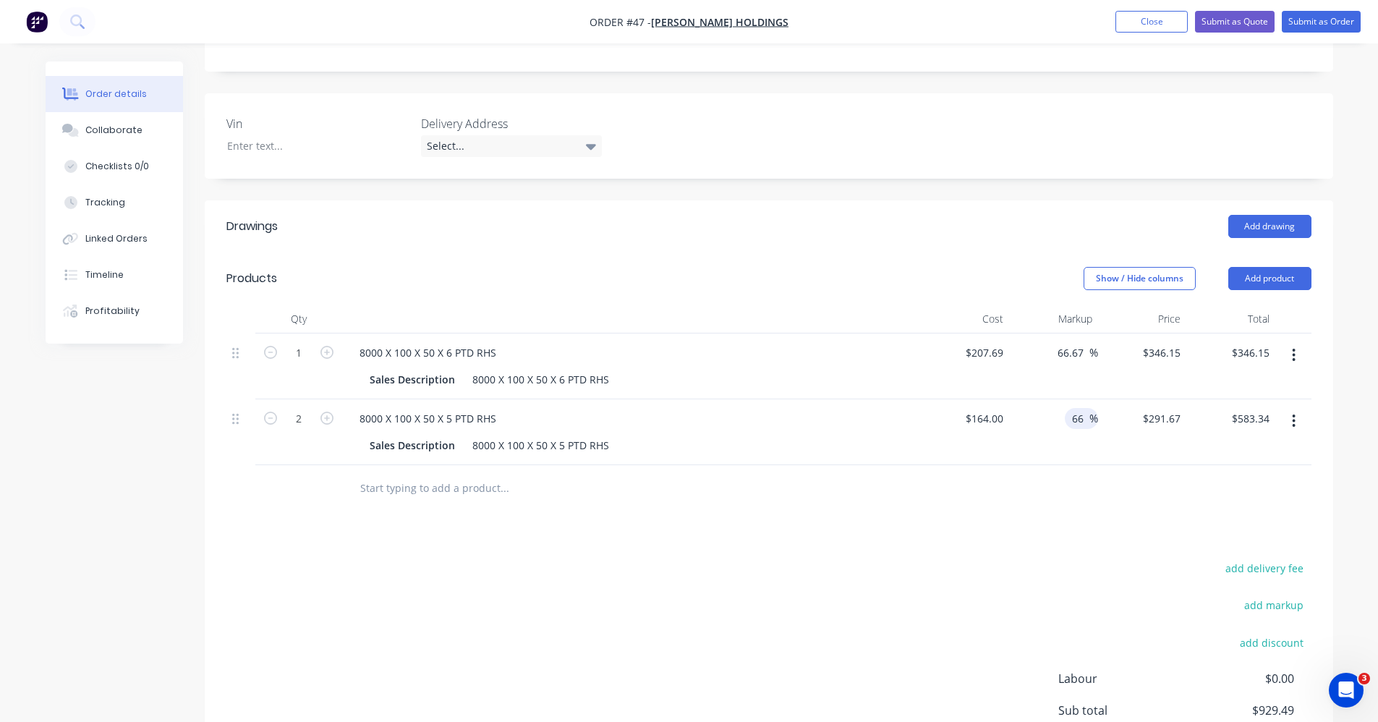
type input "6"
type input "77.85"
type input "$291.674"
type input "$583.35"
click at [1009, 569] on div "add delivery fee add markup add discount Labour $0.00 Sub total $929.49 Margin …" at bounding box center [768, 697] width 1085 height 279
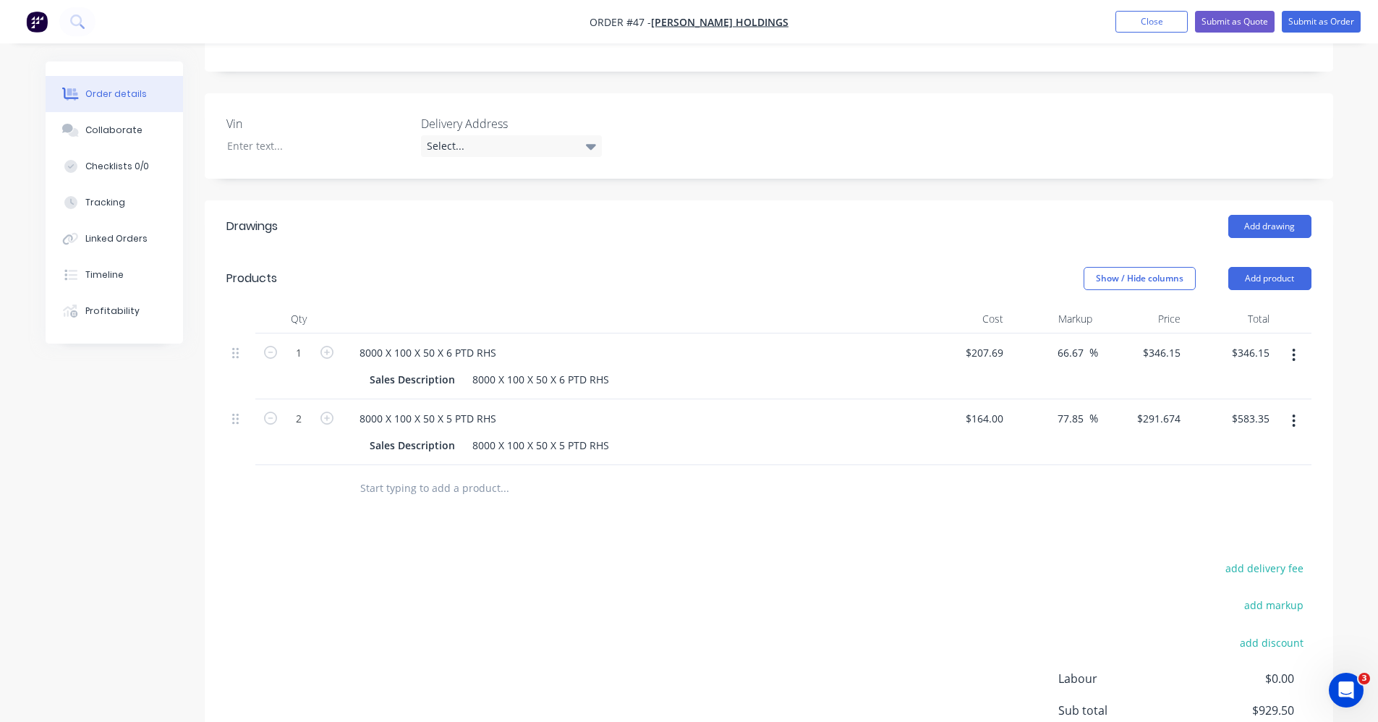
drag, startPoint x: 1060, startPoint y: 417, endPoint x: 1101, endPoint y: 414, distance: 40.7
click at [1099, 415] on div "2 8000 X 100 X 50 X 5 PTD RHS Sales Description 8000 X 100 X 50 X 5 PTD RHS $16…" at bounding box center [768, 432] width 1085 height 66
type input "66.67"
type input "$273.3388"
type input "$546.68"
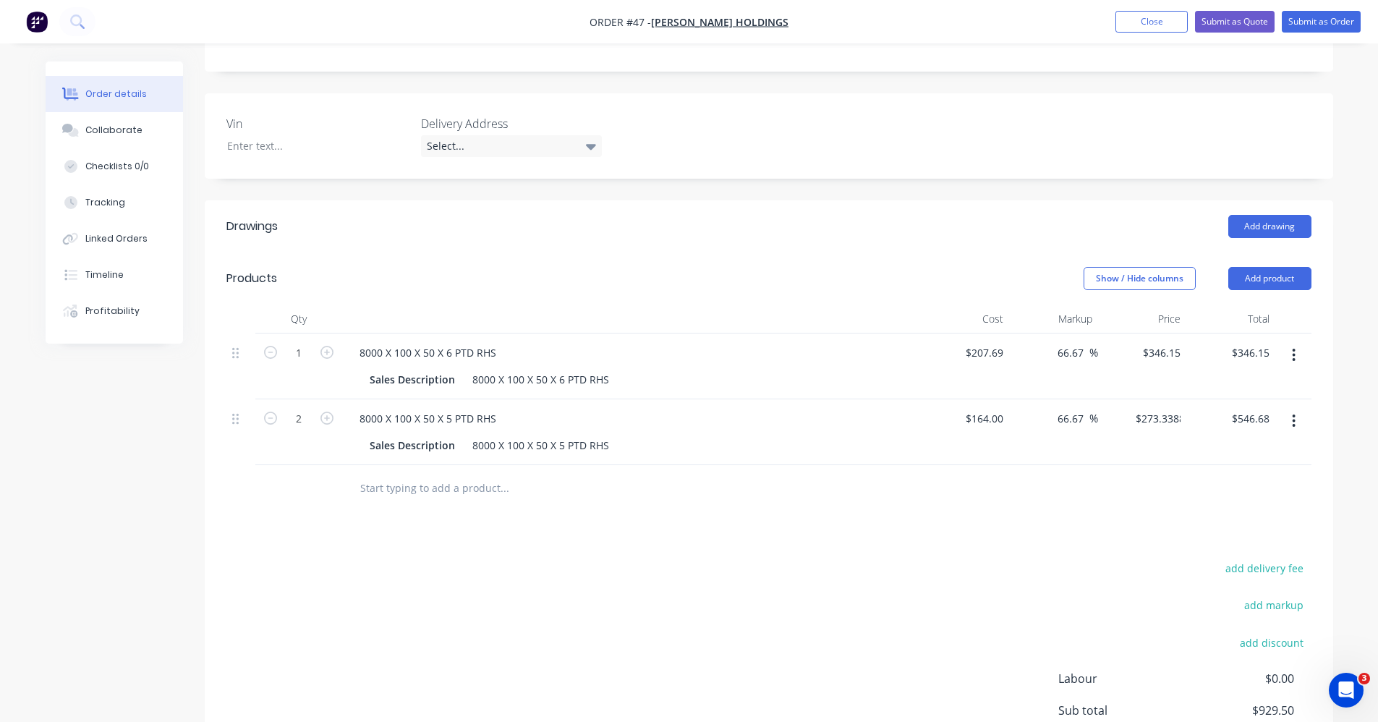
click at [1028, 538] on div "Drawings Add drawing Products Show / Hide columns Add product Qty Cost Markup P…" at bounding box center [769, 529] width 1128 height 659
drag, startPoint x: 1088, startPoint y: 414, endPoint x: 1040, endPoint y: 424, distance: 49.5
click at [1040, 424] on div "66.67 66.67 %" at bounding box center [1053, 432] width 89 height 66
drag, startPoint x: 1040, startPoint y: 424, endPoint x: 1080, endPoint y: 416, distance: 40.6
click at [1080, 416] on input "66.67" at bounding box center [1072, 418] width 33 height 21
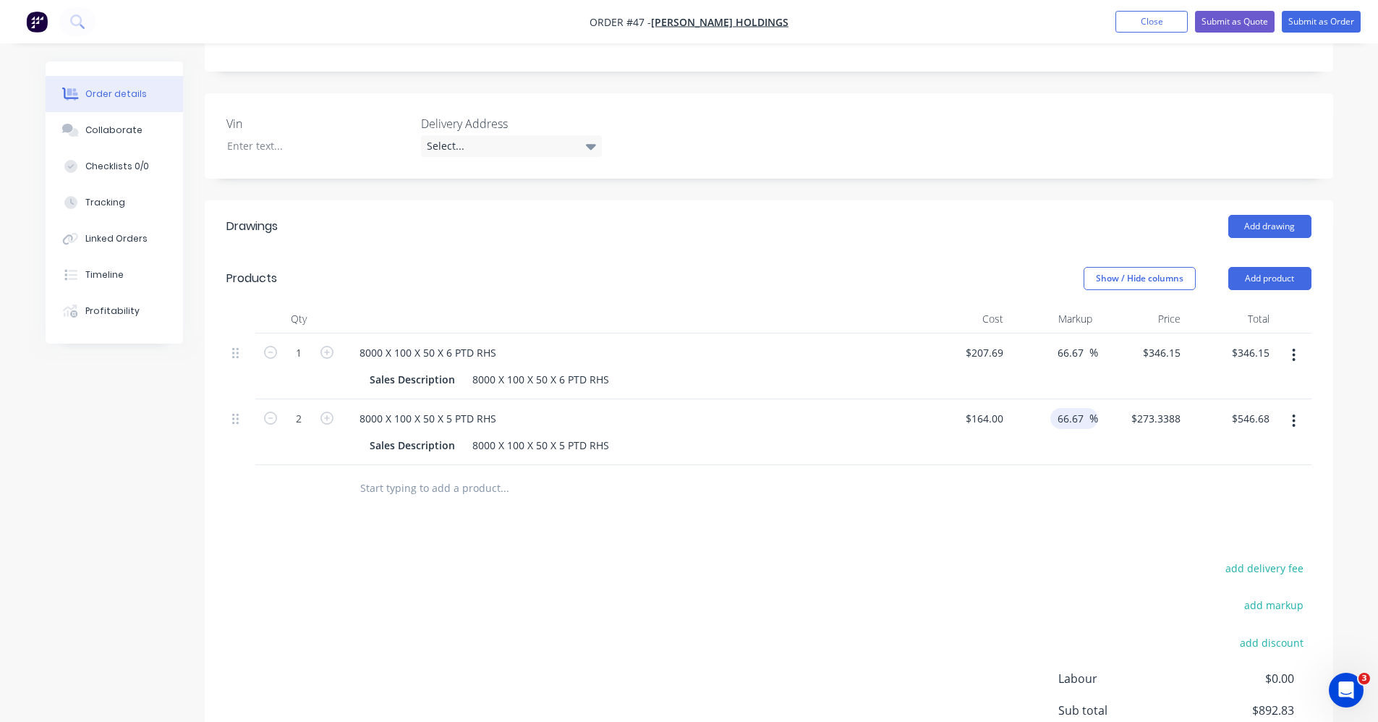
drag, startPoint x: 1085, startPoint y: 417, endPoint x: 1035, endPoint y: 421, distance: 49.4
click at [1035, 421] on div "66.67 66.67 %" at bounding box center [1053, 432] width 89 height 66
type input "77.85"
type input "$291.674"
type input "$583.35"
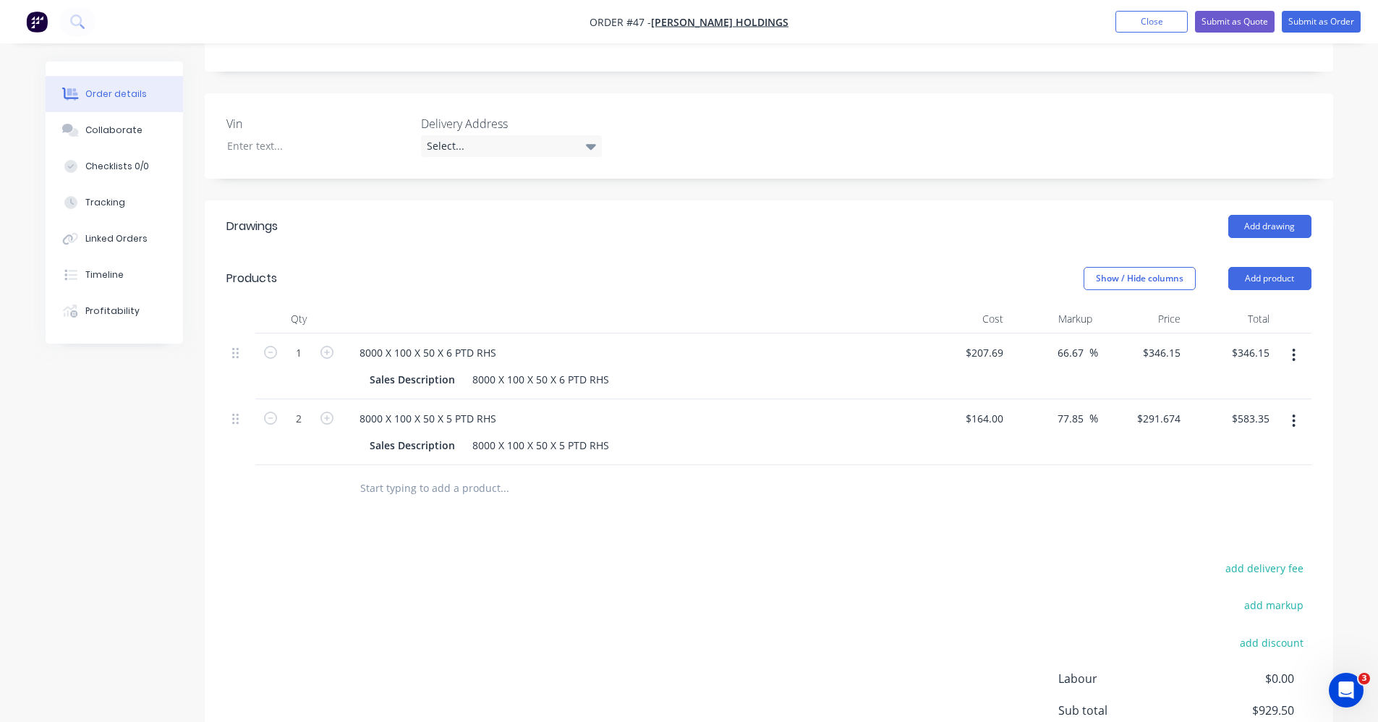
click at [901, 526] on div "Drawings Add drawing Products Show / Hide columns Add product Qty Cost Markup P…" at bounding box center [769, 529] width 1128 height 659
click at [484, 485] on input "text" at bounding box center [503, 488] width 289 height 29
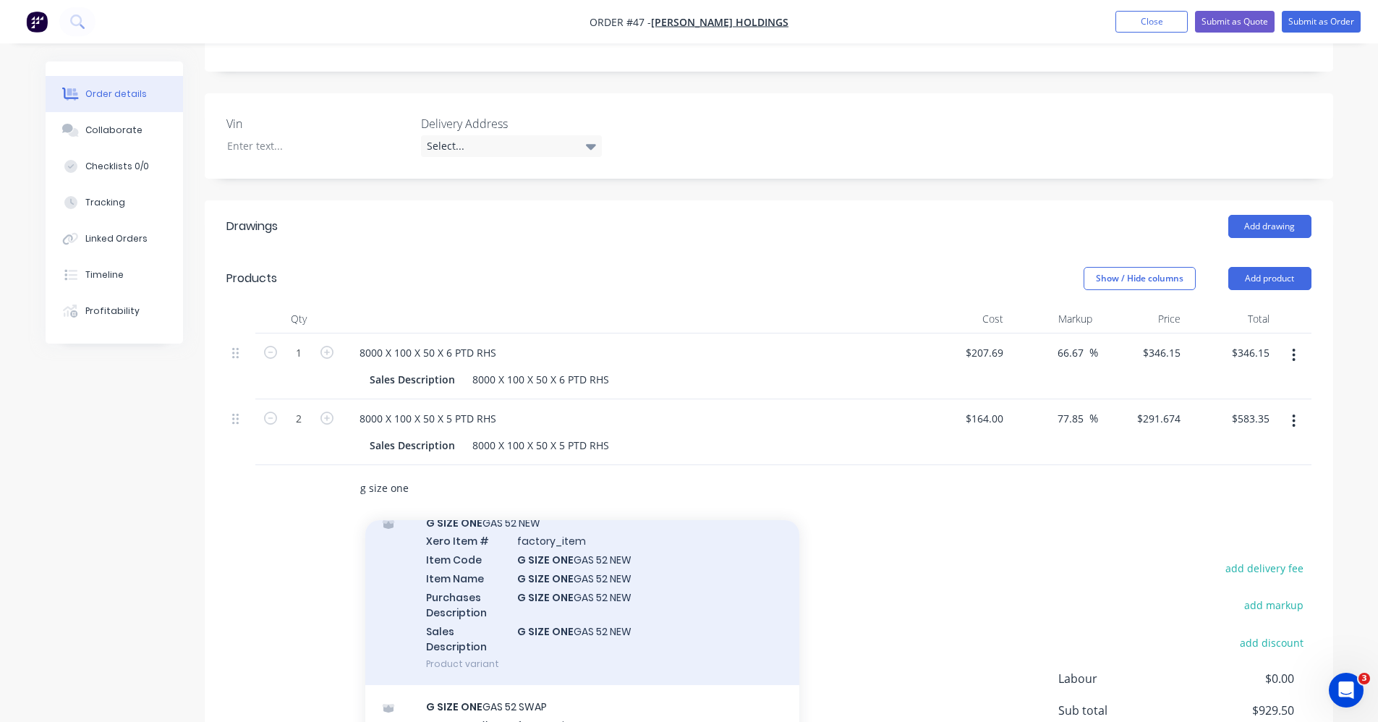
scroll to position [145, 0]
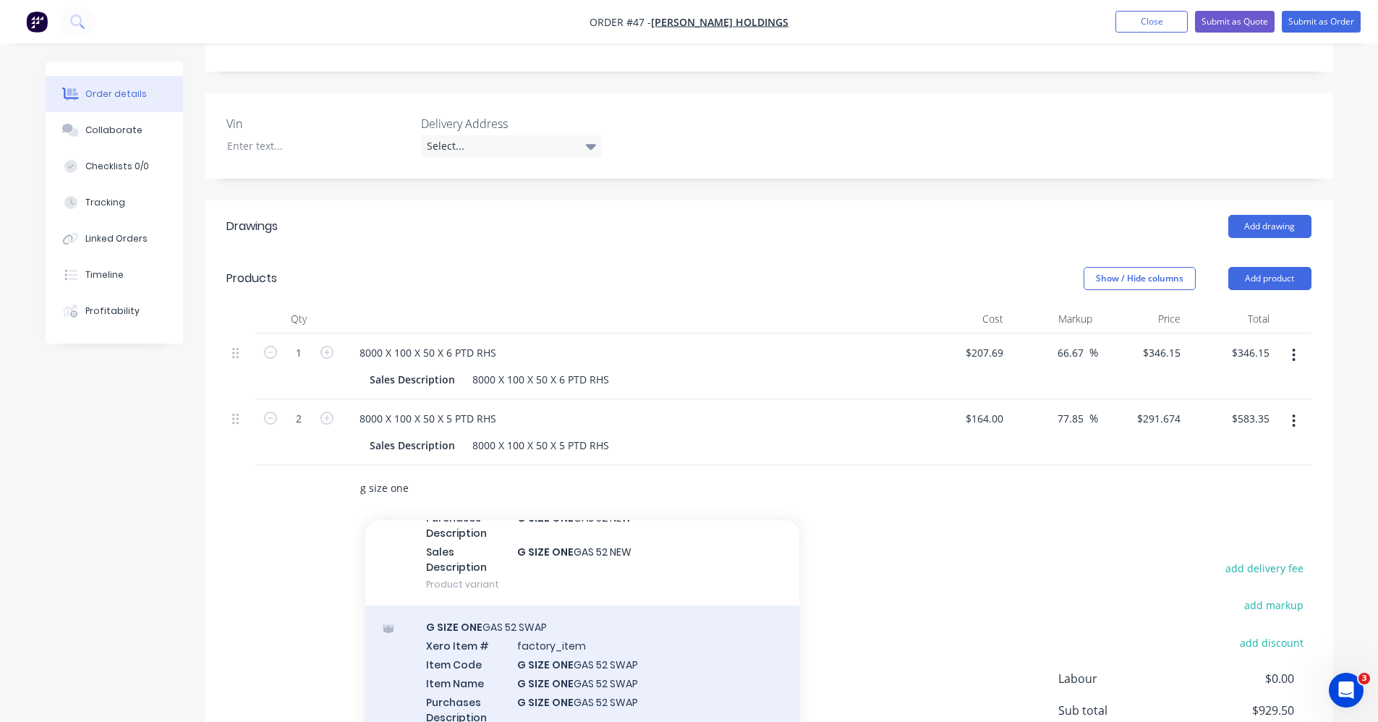
type input "g size one"
click at [565, 680] on div "G SIZE ONE GAS 52 SWAP Xero Item # factory_item Item Code G SIZE ONE GAS 52 SWA…" at bounding box center [582, 697] width 434 height 184
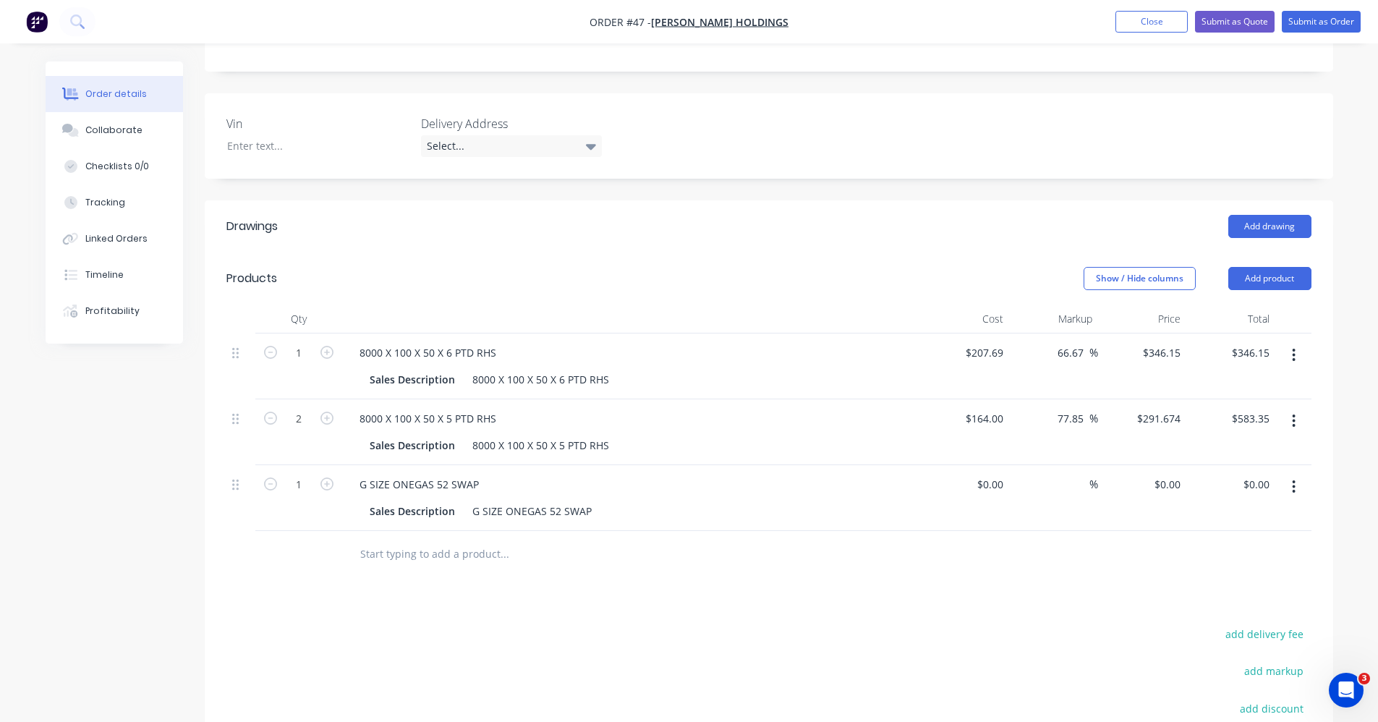
click at [393, 554] on input "text" at bounding box center [503, 553] width 289 height 29
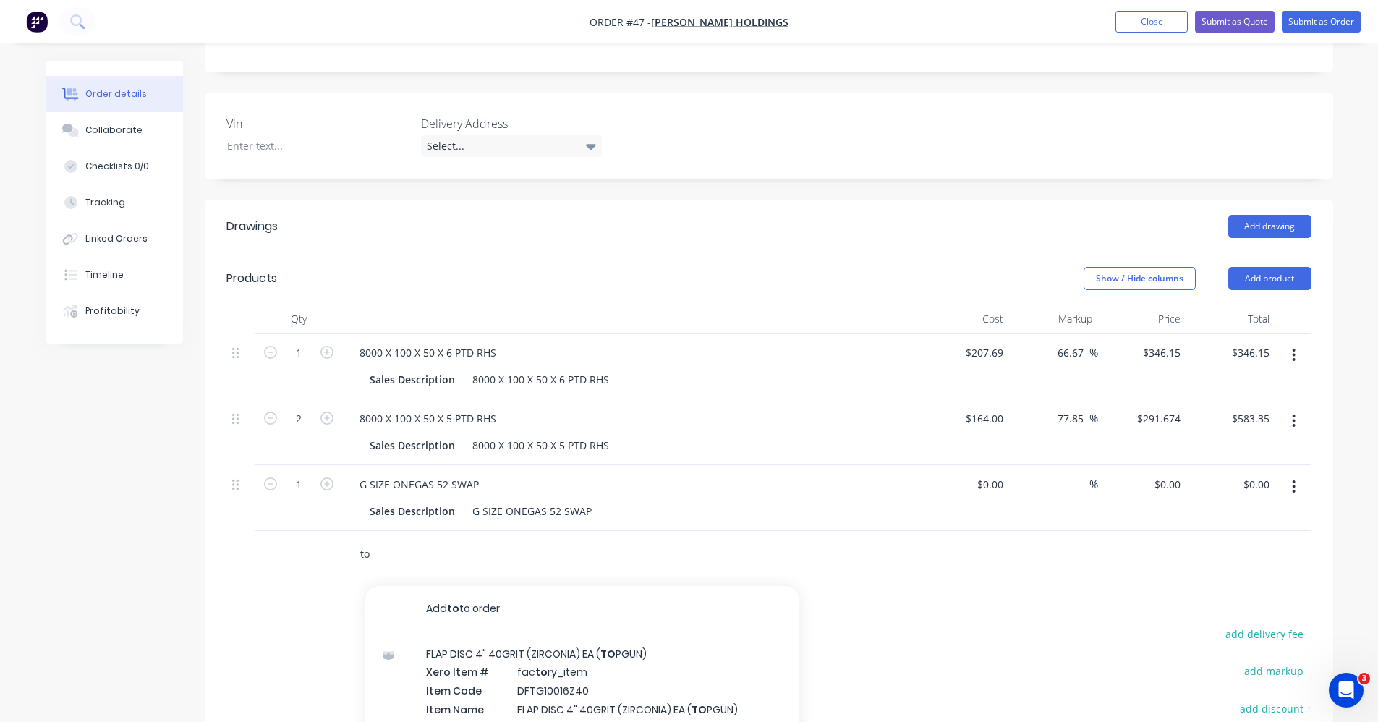
type input "t"
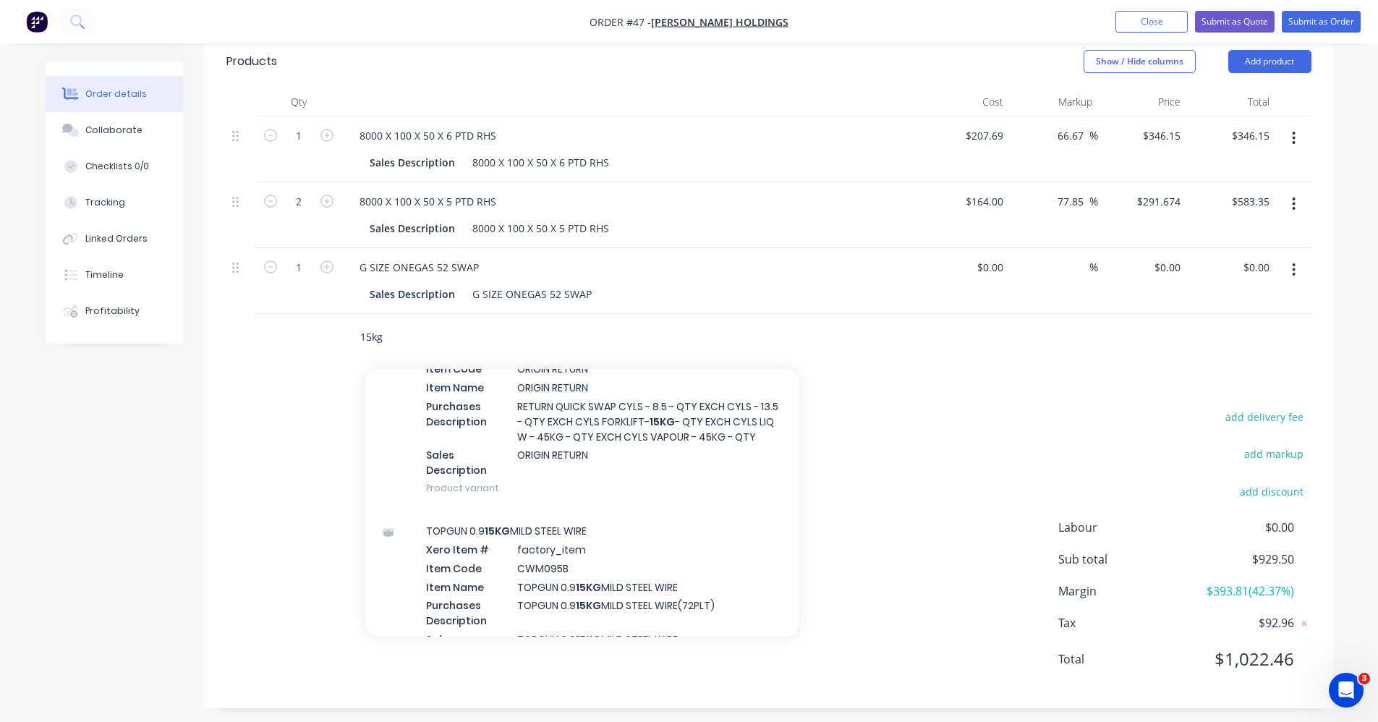
scroll to position [362, 0]
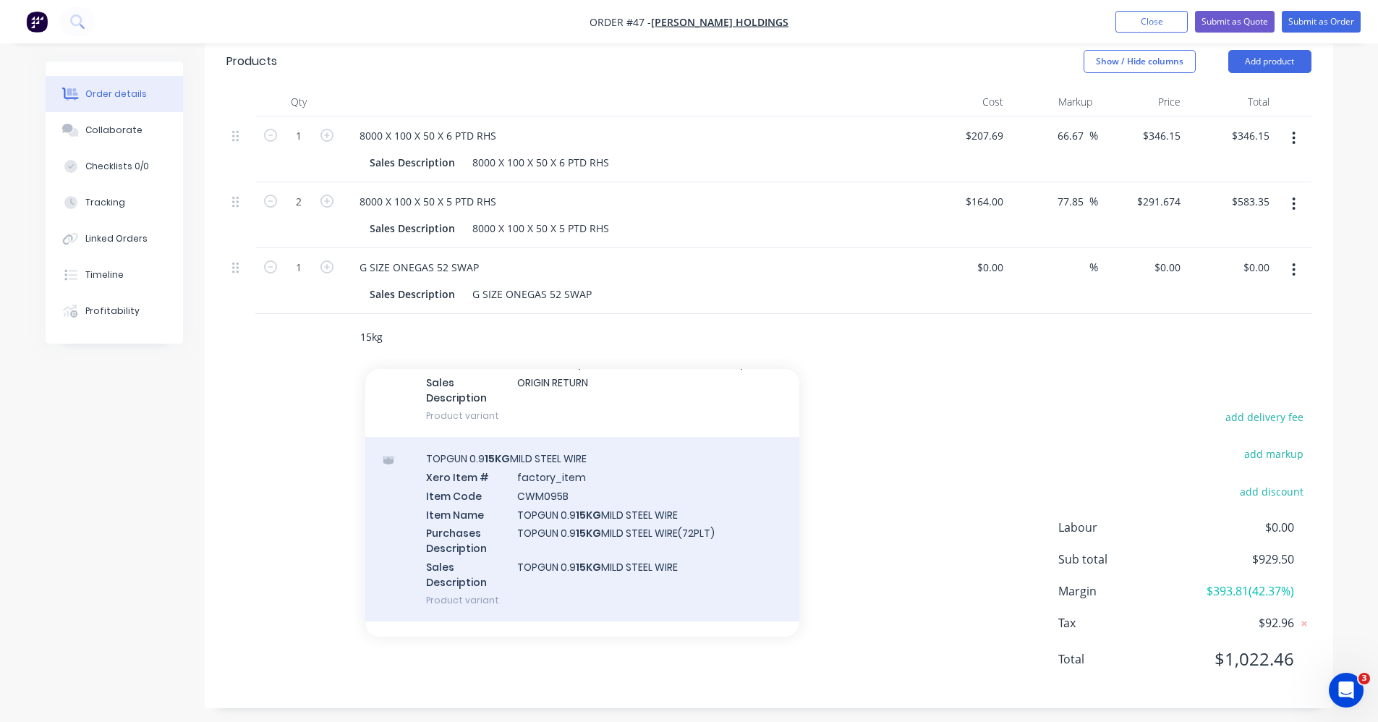
type input "15kg"
click at [568, 554] on div "TOPGUN 0.9 15KG MILD STEEL WIRE Xero Item # factory_item Item Code CWM095B Item…" at bounding box center [582, 529] width 434 height 184
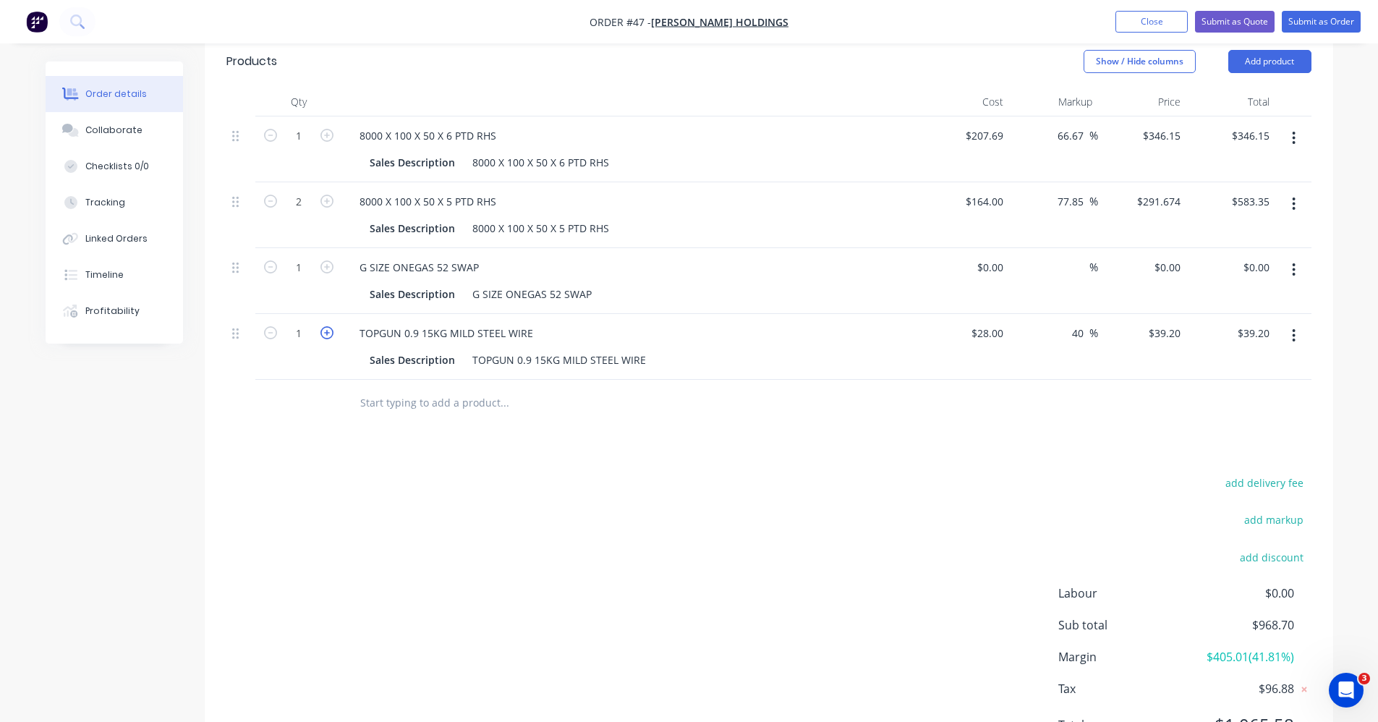
click at [330, 330] on icon "button" at bounding box center [326, 332] width 13 height 13
type input "2"
type input "$78.40"
click at [1295, 268] on icon "button" at bounding box center [1293, 270] width 4 height 16
click at [1233, 304] on div "Edit" at bounding box center [1242, 307] width 111 height 21
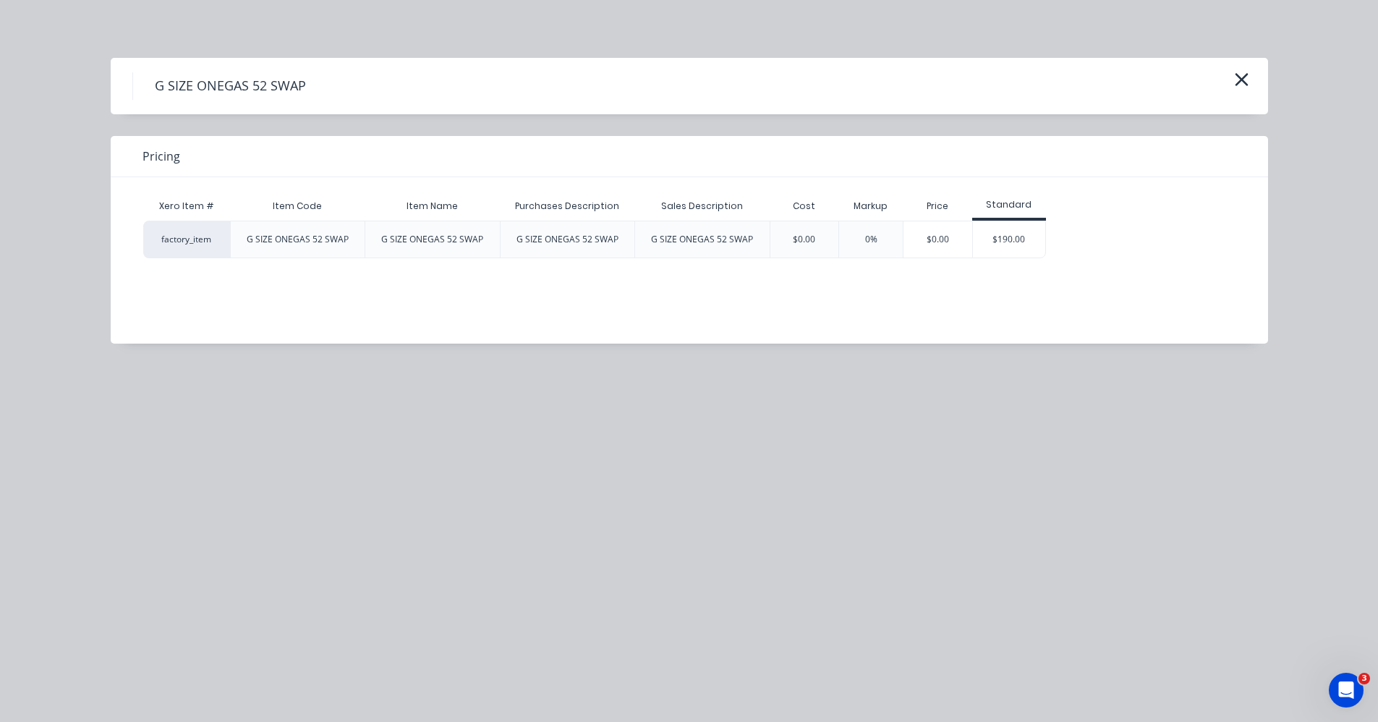
click at [1229, 84] on div "G SIZE ONEGAS 52 SWAP" at bounding box center [689, 85] width 1114 height 27
click at [1249, 85] on button "button" at bounding box center [1241, 80] width 24 height 23
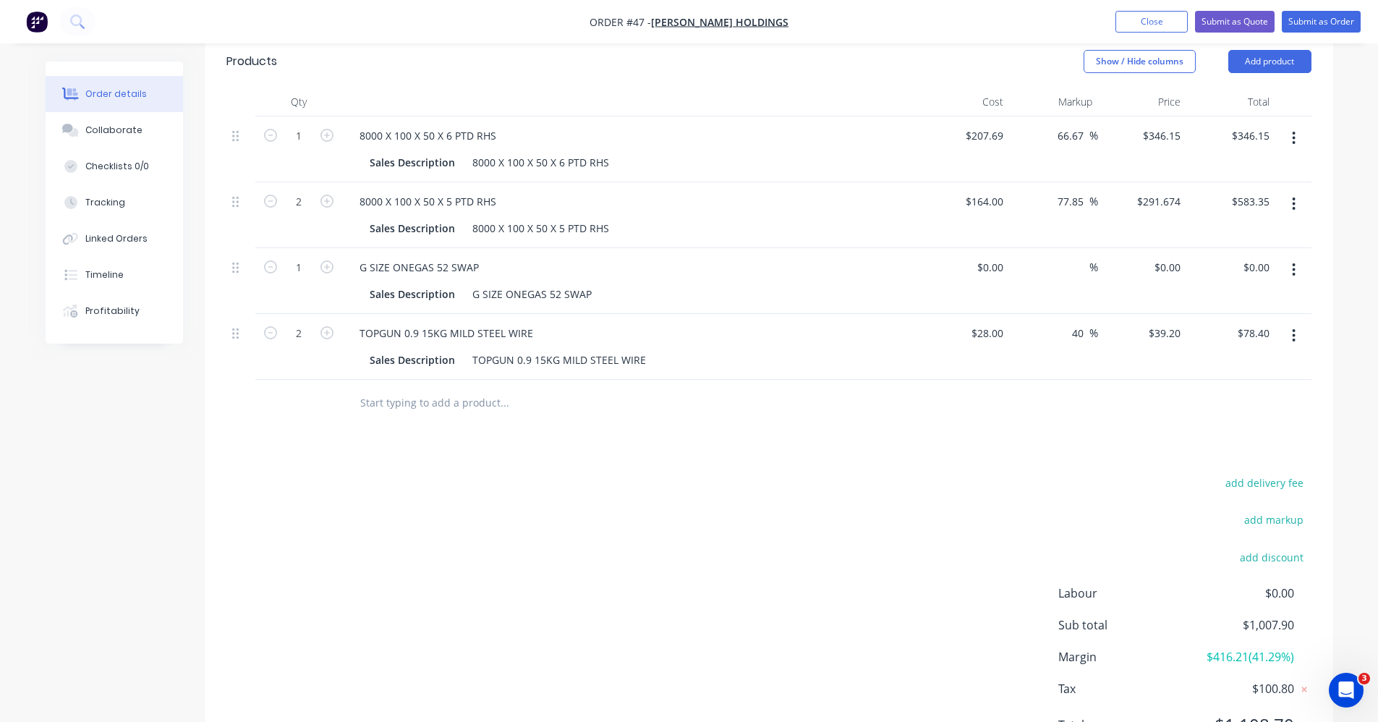
click at [1299, 268] on button "button" at bounding box center [1293, 270] width 34 height 26
click at [1247, 388] on div "Delete" at bounding box center [1242, 394] width 111 height 21
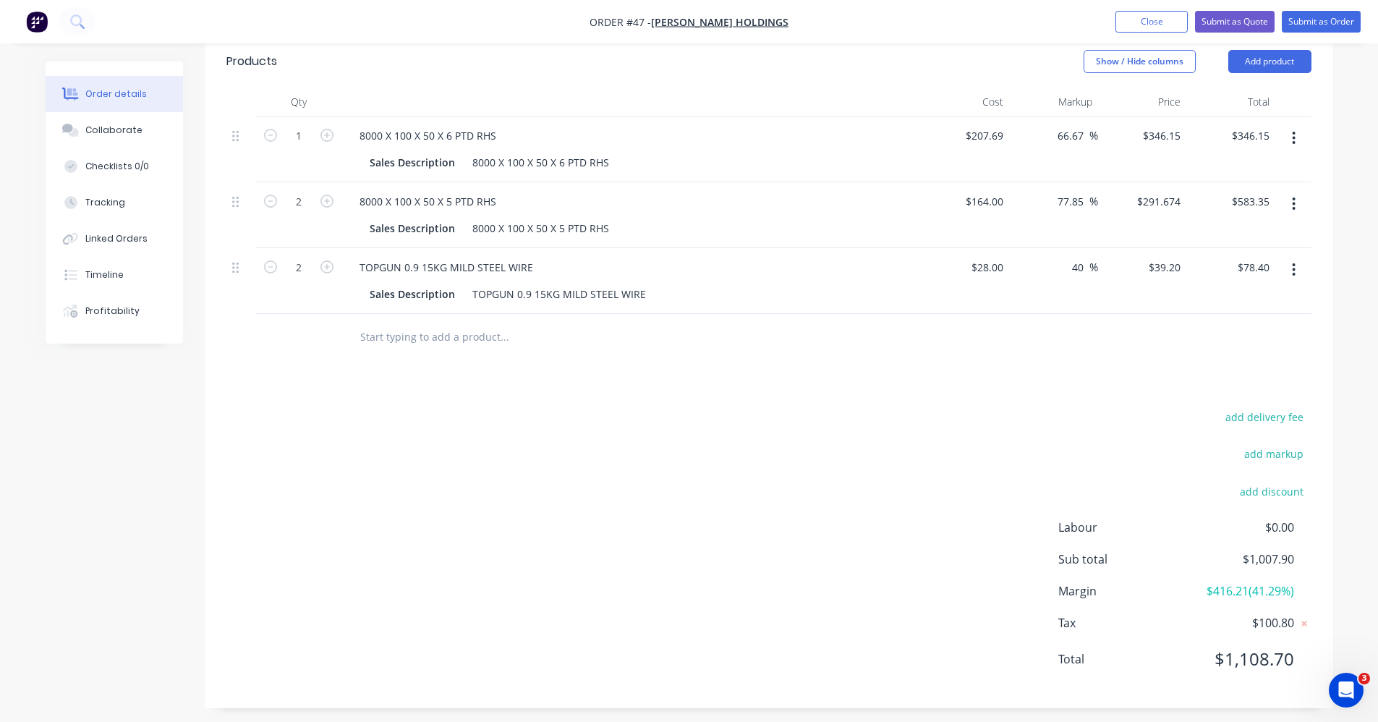
click at [415, 339] on input "text" at bounding box center [503, 337] width 289 height 29
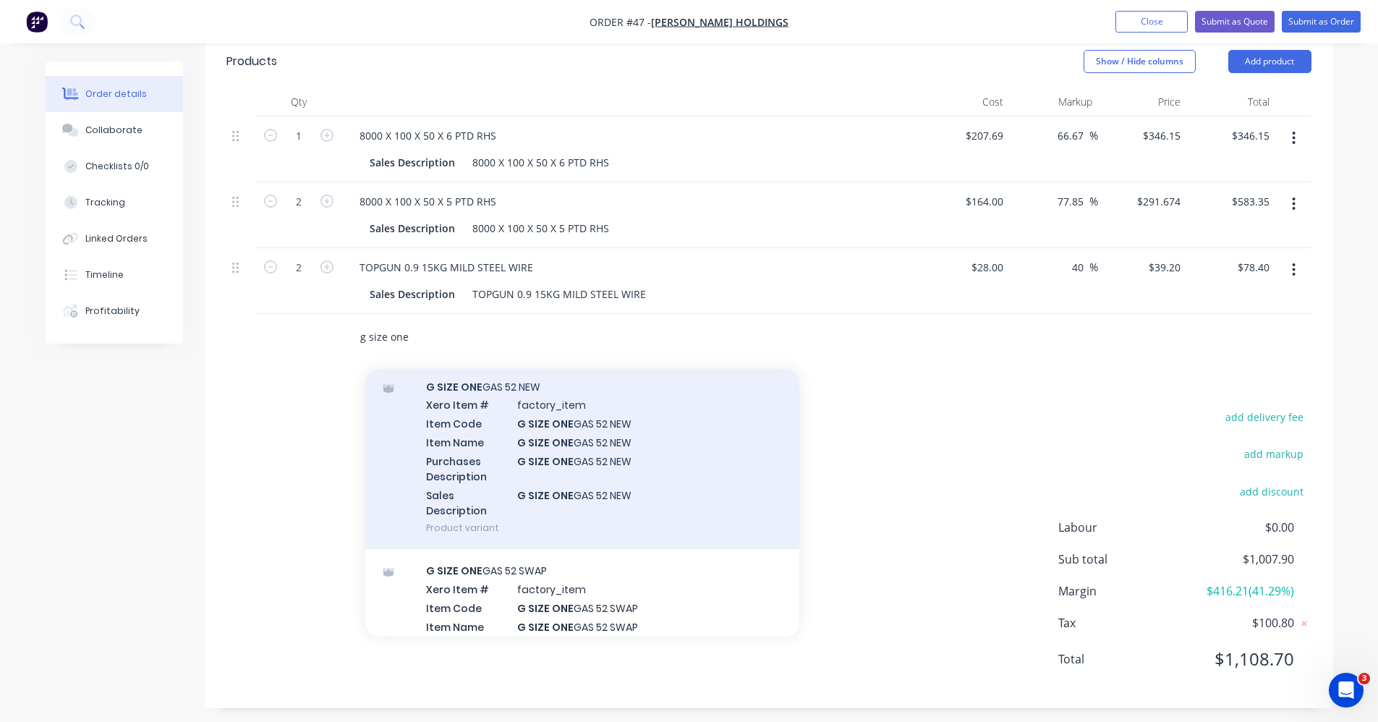
scroll to position [268, 0]
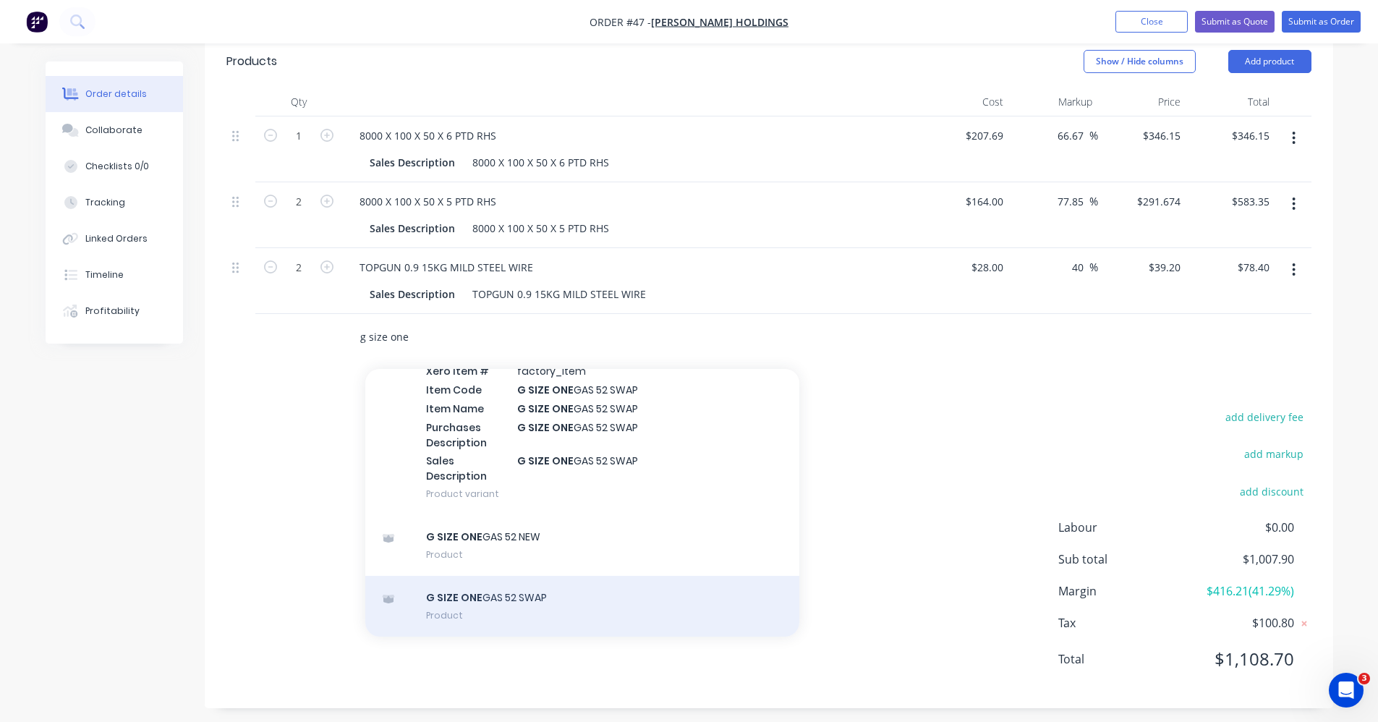
type input "g size one"
click at [612, 602] on div "G SIZE ONE GAS 52 SWAP Product" at bounding box center [582, 606] width 434 height 61
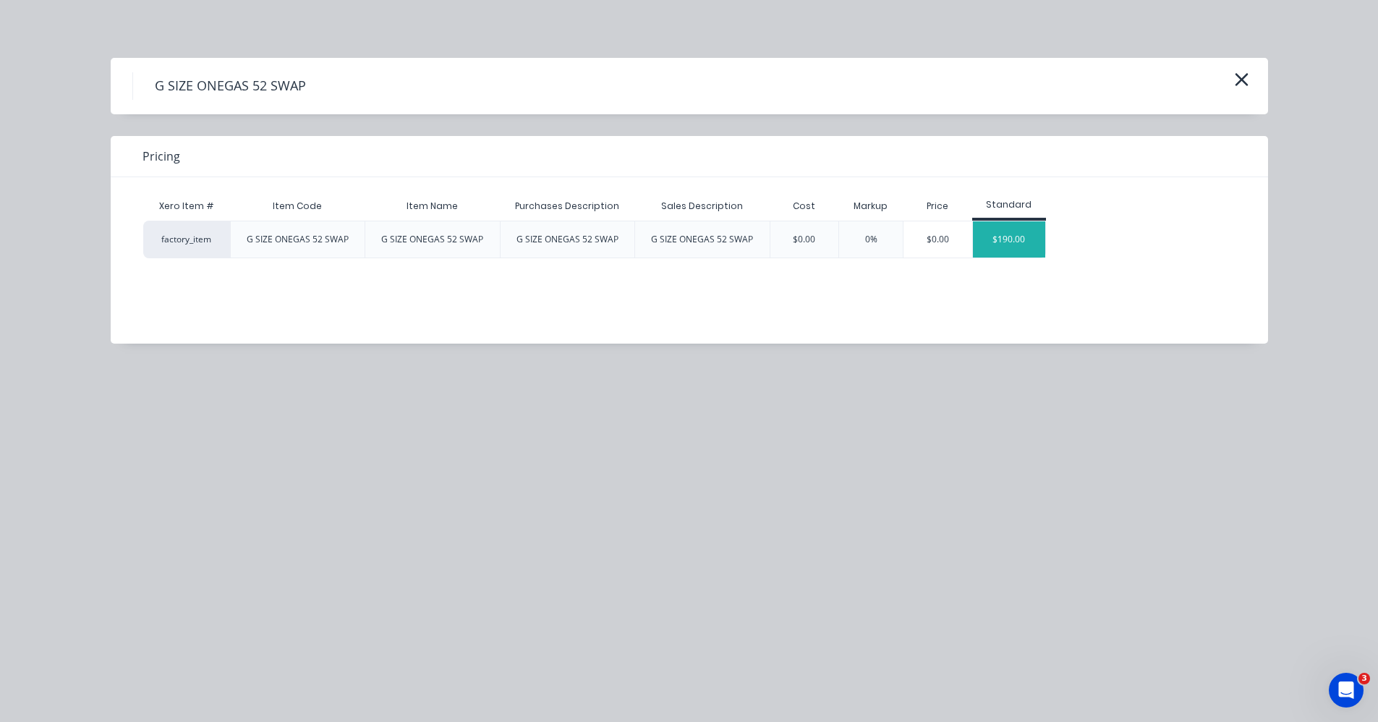
click at [1016, 244] on div "$190.00" at bounding box center [1009, 239] width 72 height 36
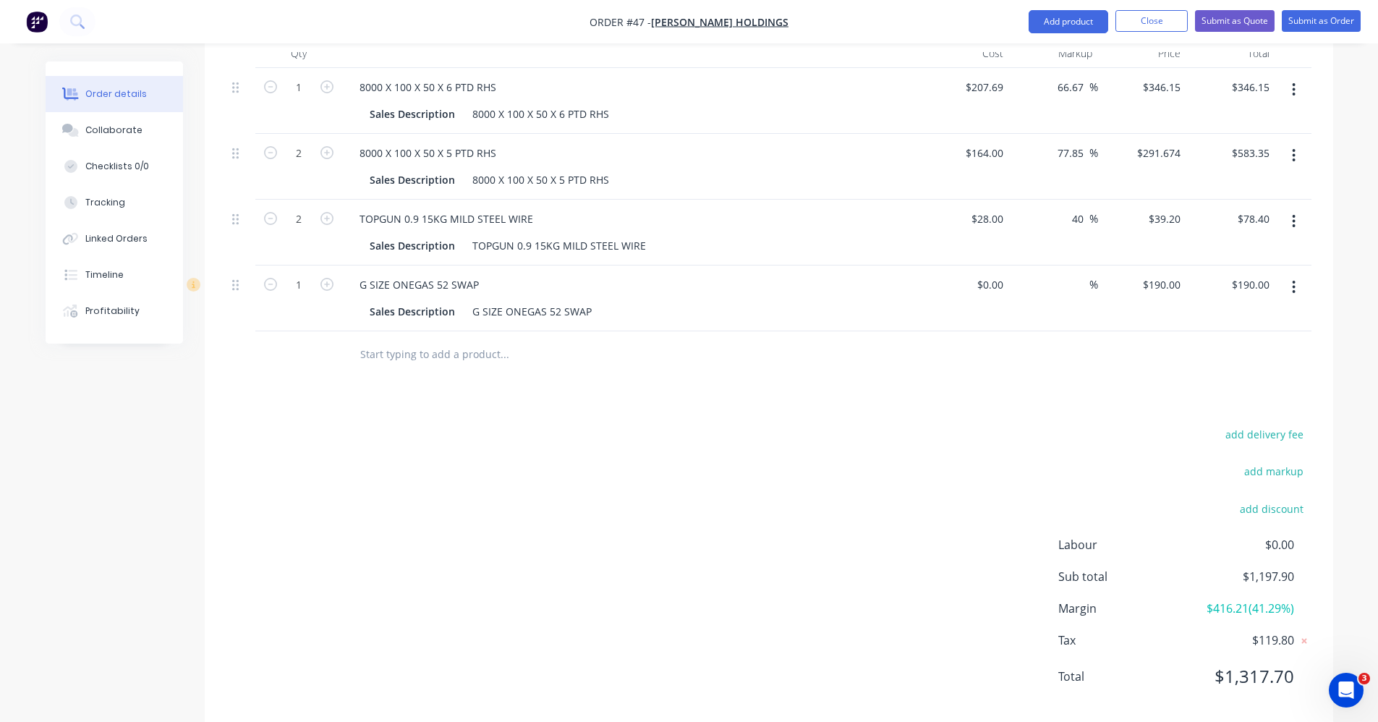
scroll to position [602, 0]
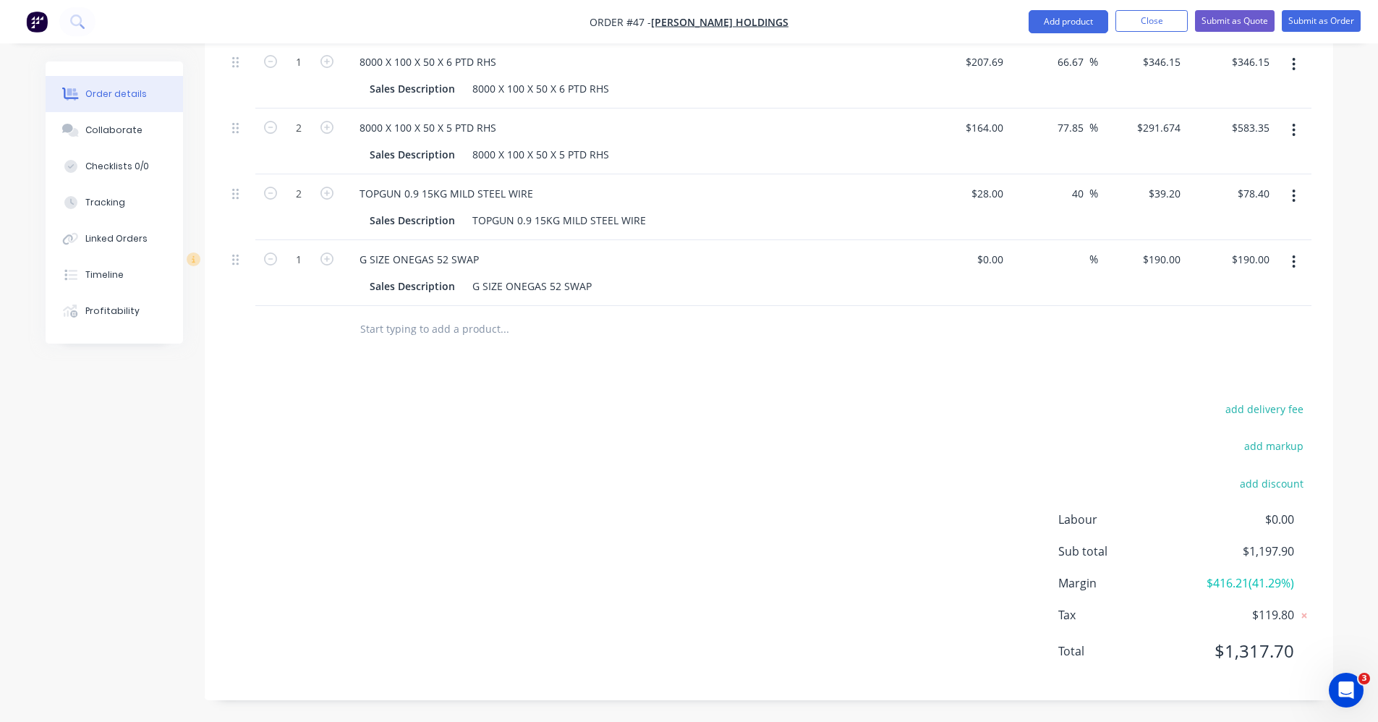
click at [1287, 255] on button "button" at bounding box center [1293, 262] width 34 height 26
click at [1242, 394] on div "Delete" at bounding box center [1242, 386] width 111 height 21
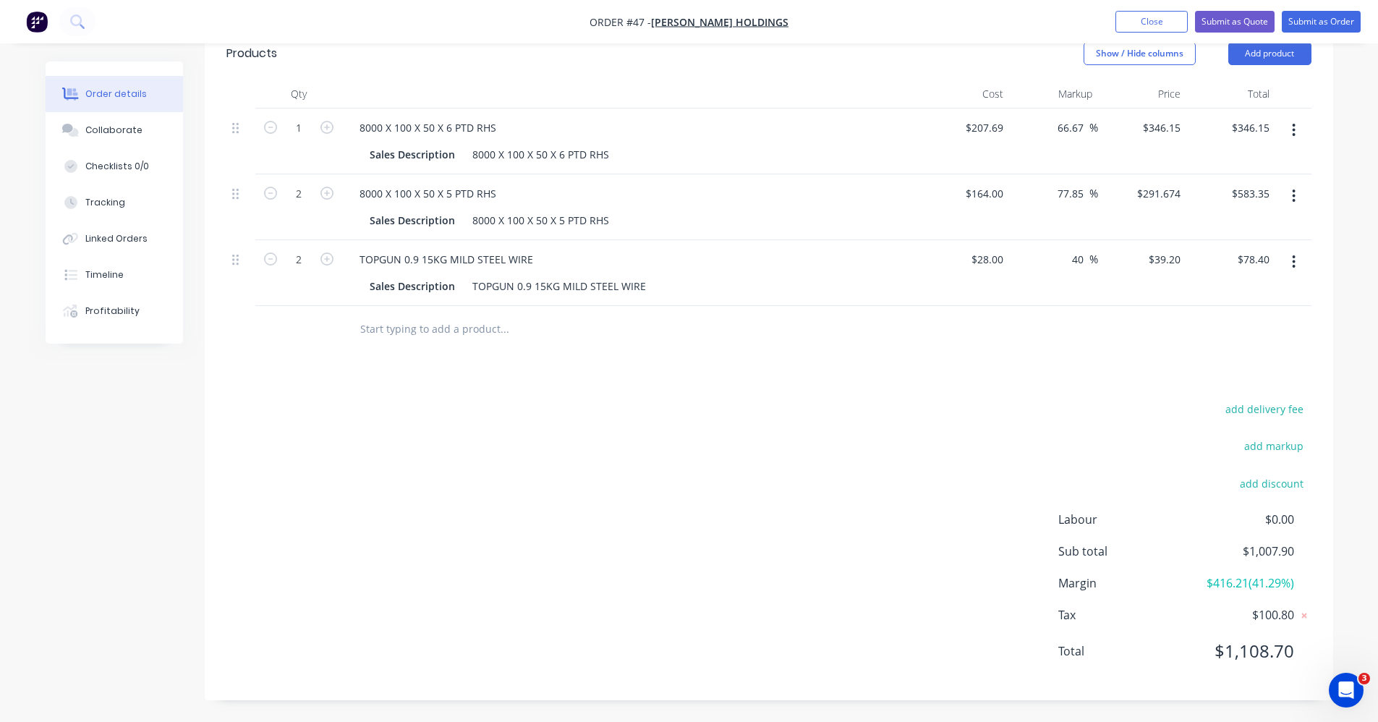
scroll to position [537, 0]
click at [441, 334] on input "text" at bounding box center [503, 329] width 289 height 29
click at [1171, 17] on button "Close" at bounding box center [1151, 22] width 72 height 22
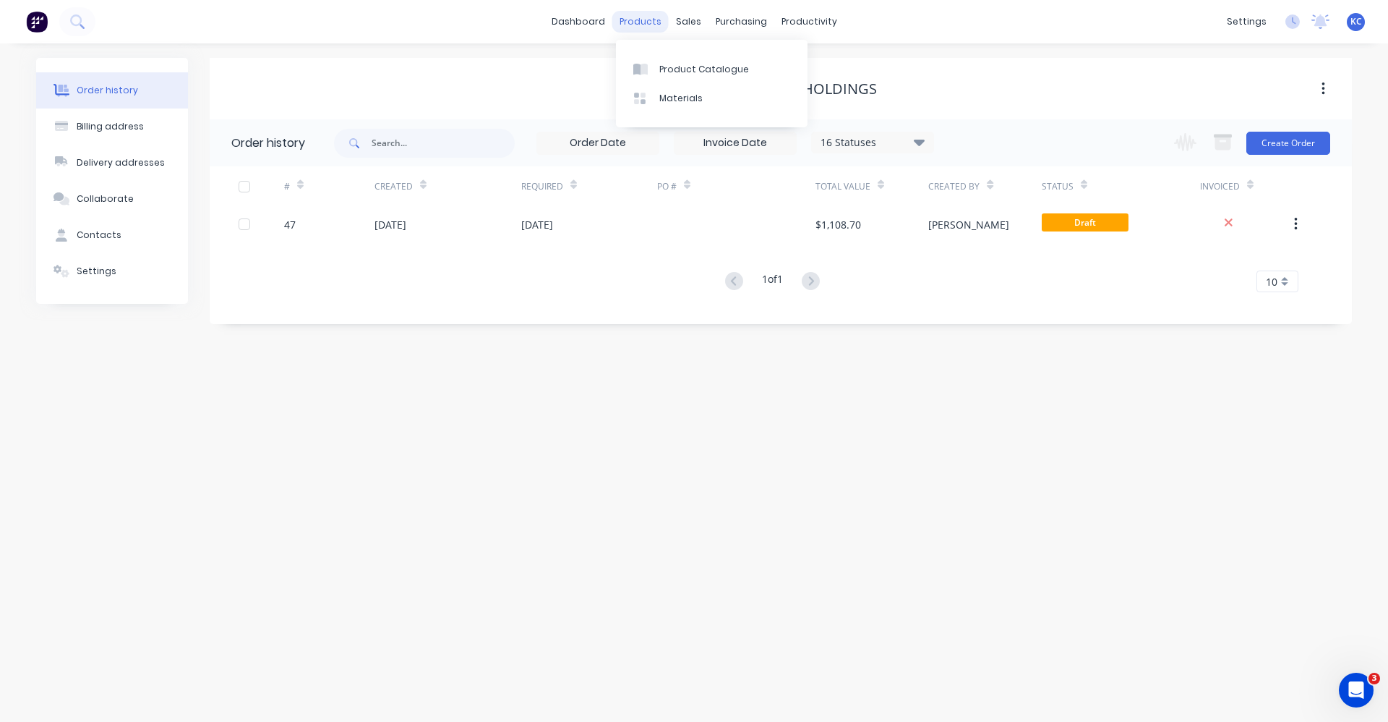
click at [646, 20] on div "products" at bounding box center [640, 22] width 56 height 22
click at [674, 72] on div "Product Catalogue" at bounding box center [704, 69] width 90 height 13
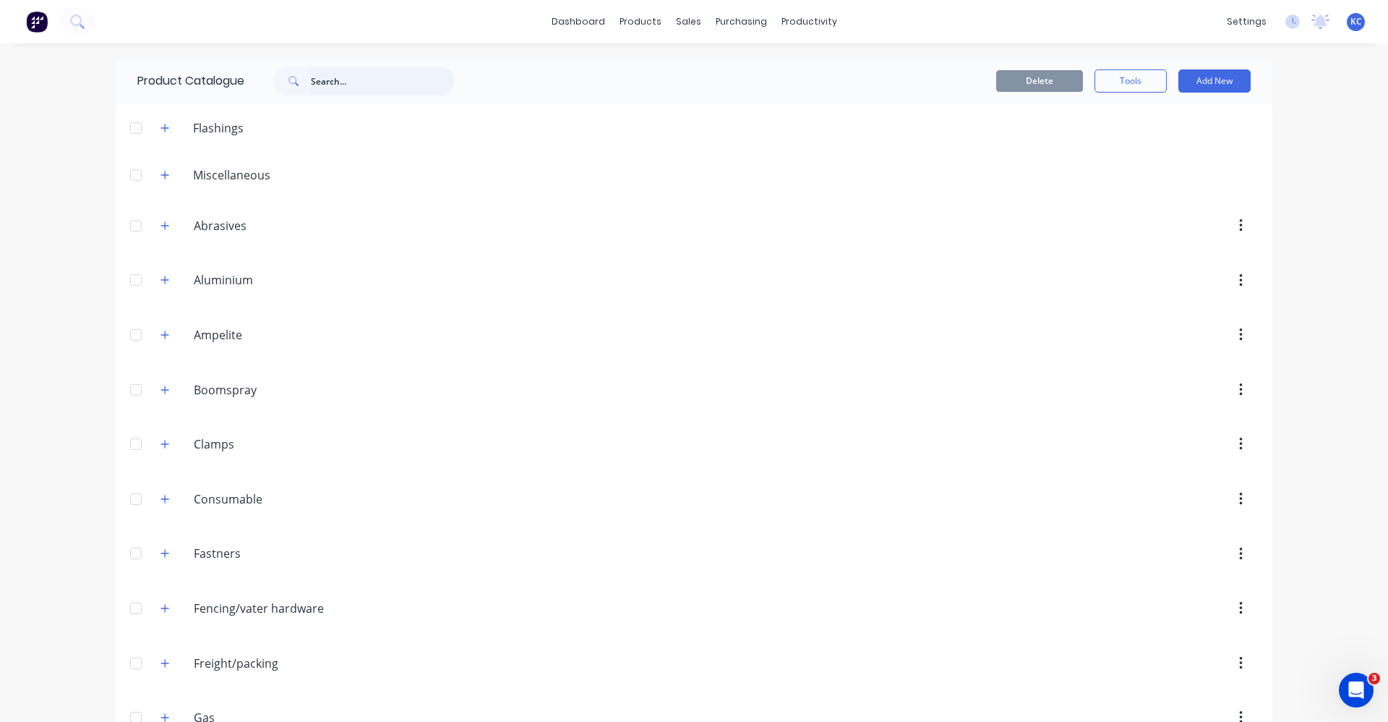
click at [395, 83] on input "text" at bounding box center [382, 81] width 143 height 29
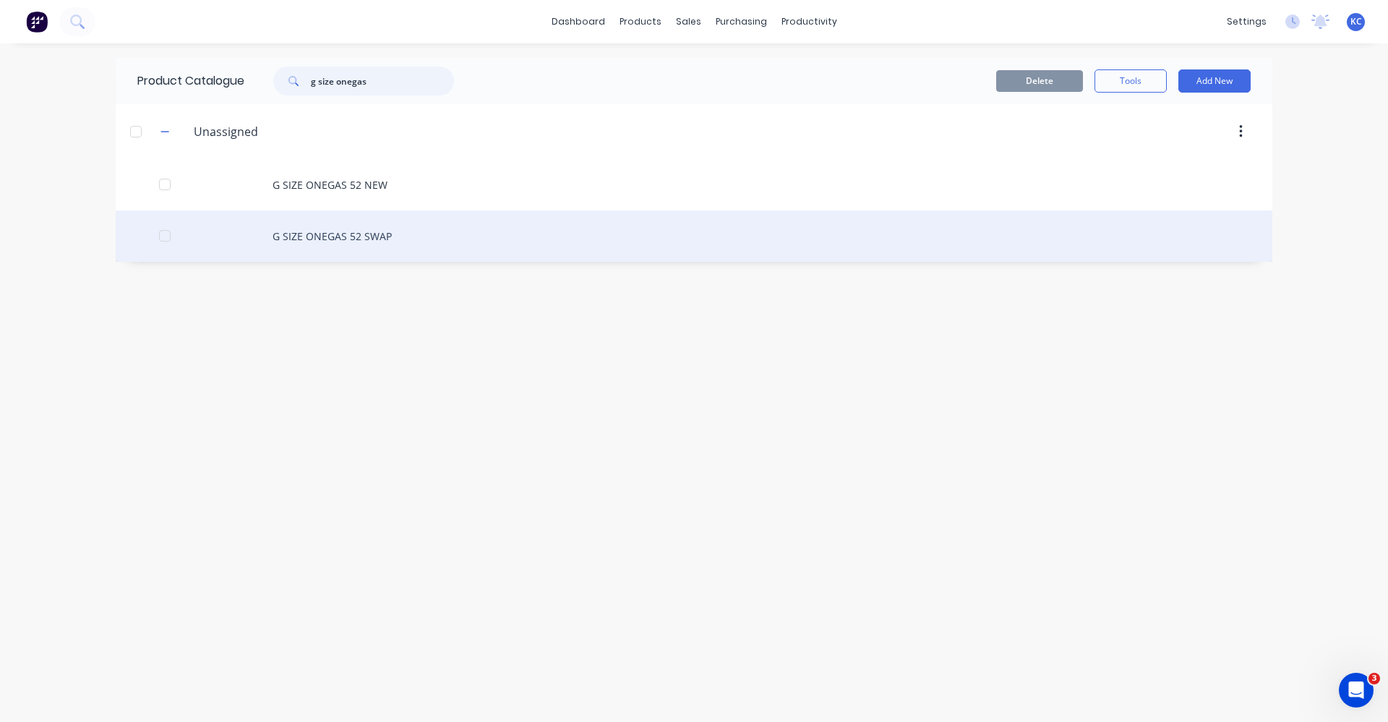
type input "g size onegas"
click at [379, 242] on div "G SIZE ONEGAS 52 SWAP" at bounding box center [694, 235] width 1157 height 51
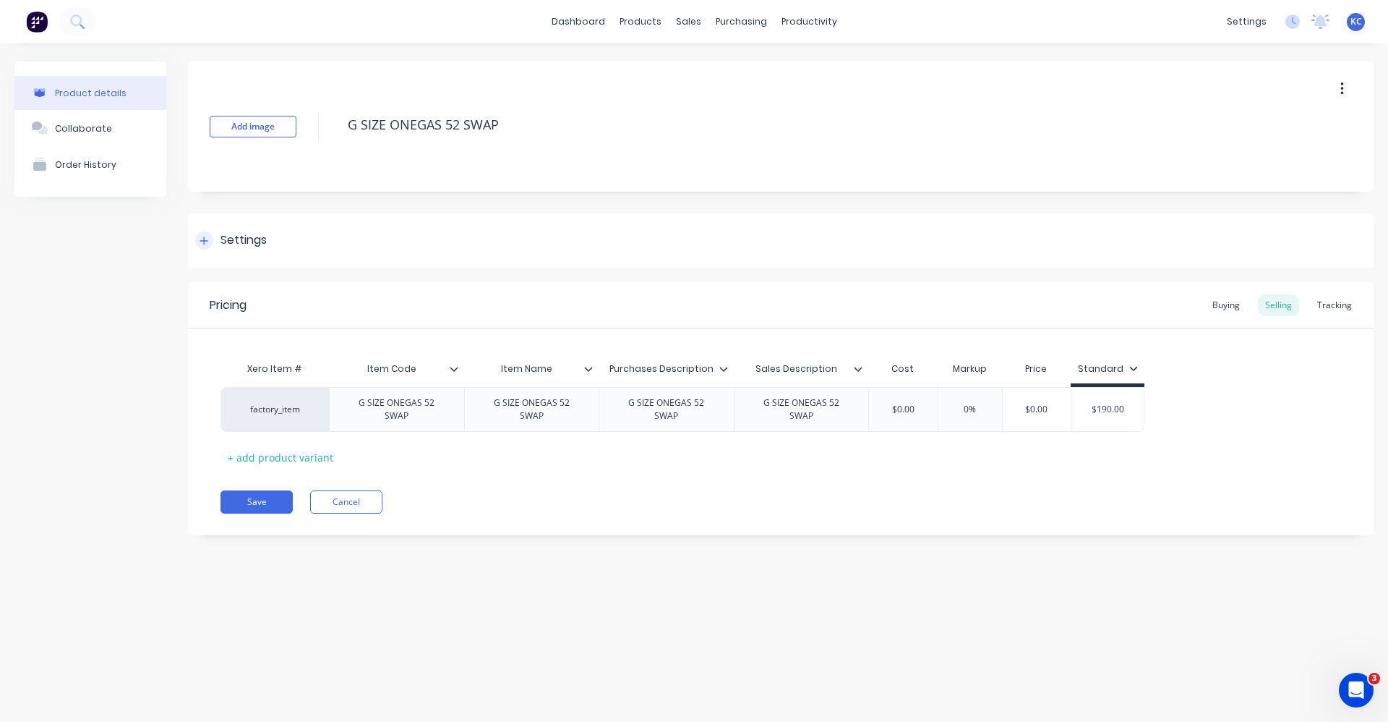
click at [258, 245] on div "Settings" at bounding box center [244, 240] width 46 height 18
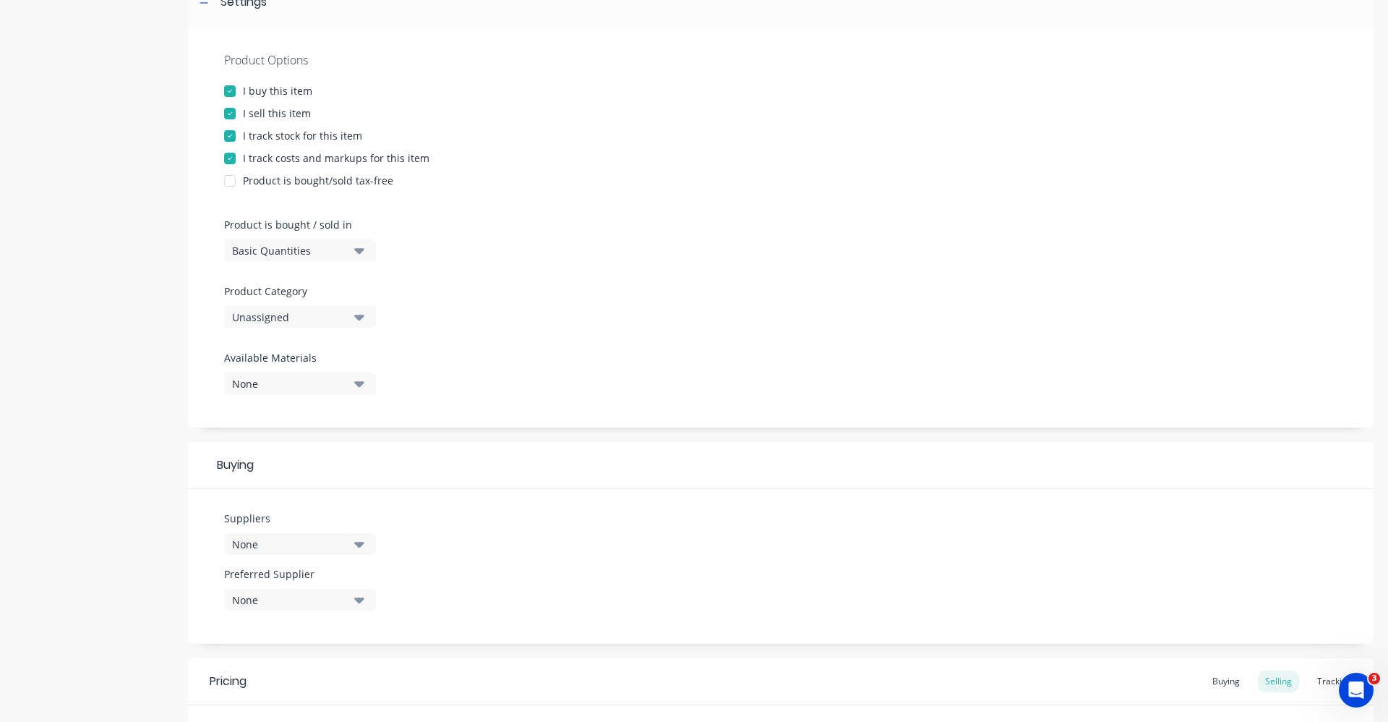
scroll to position [289, 0]
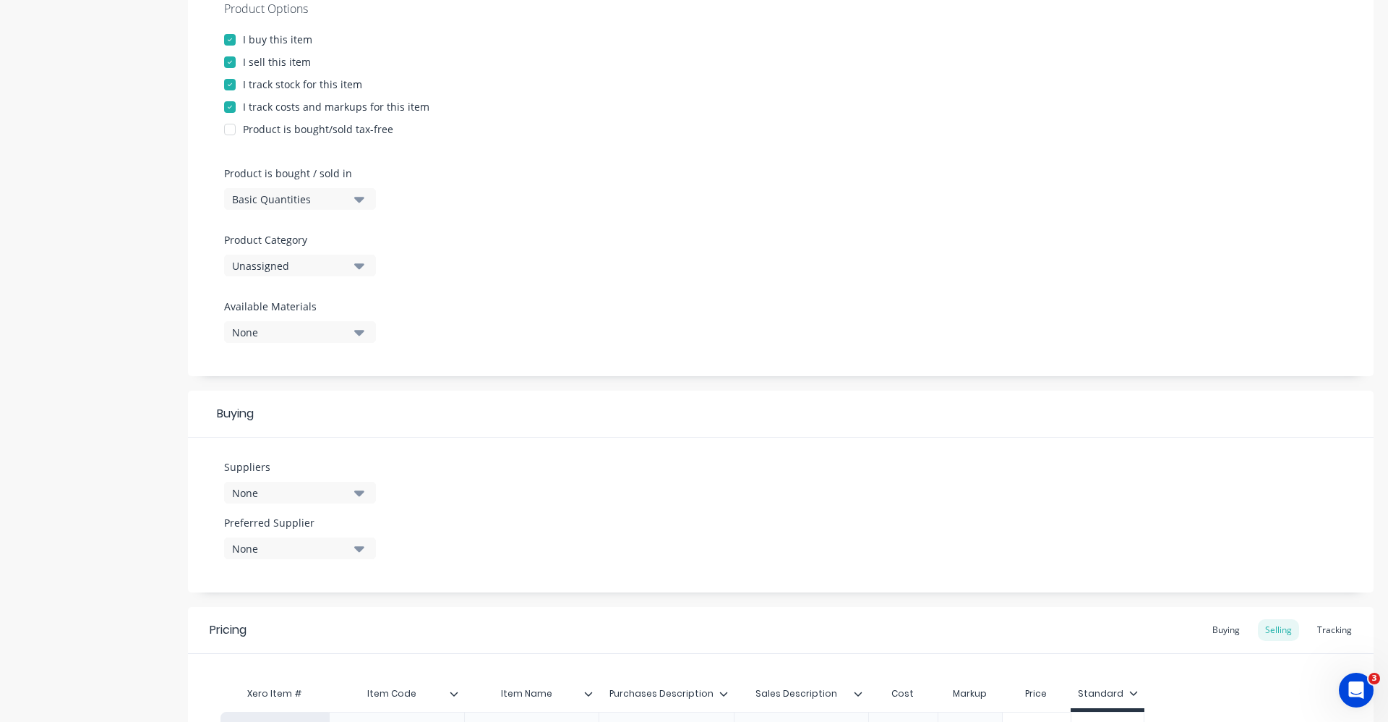
click at [359, 273] on icon "button" at bounding box center [359, 265] width 10 height 16
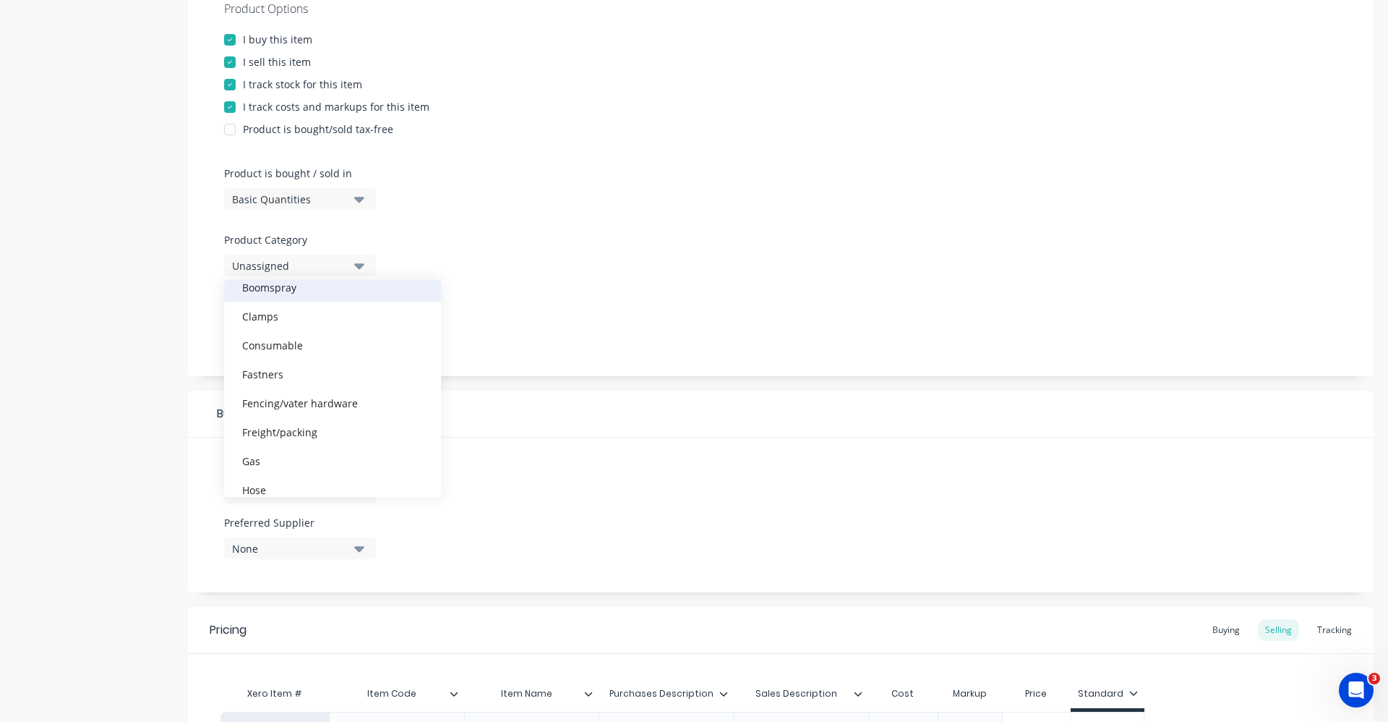
scroll to position [217, 0]
click at [307, 393] on div "Gas" at bounding box center [332, 388] width 217 height 29
type textarea "x"
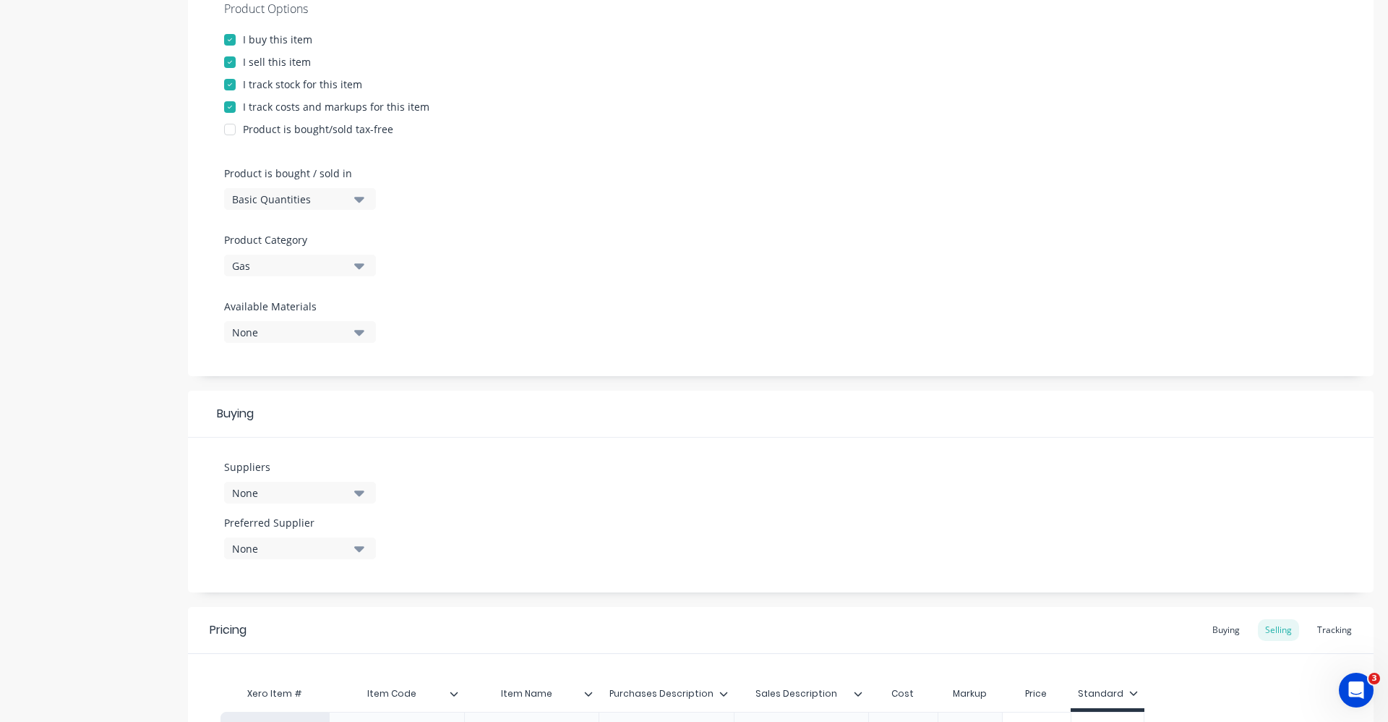
click at [355, 492] on icon "button" at bounding box center [359, 492] width 10 height 16
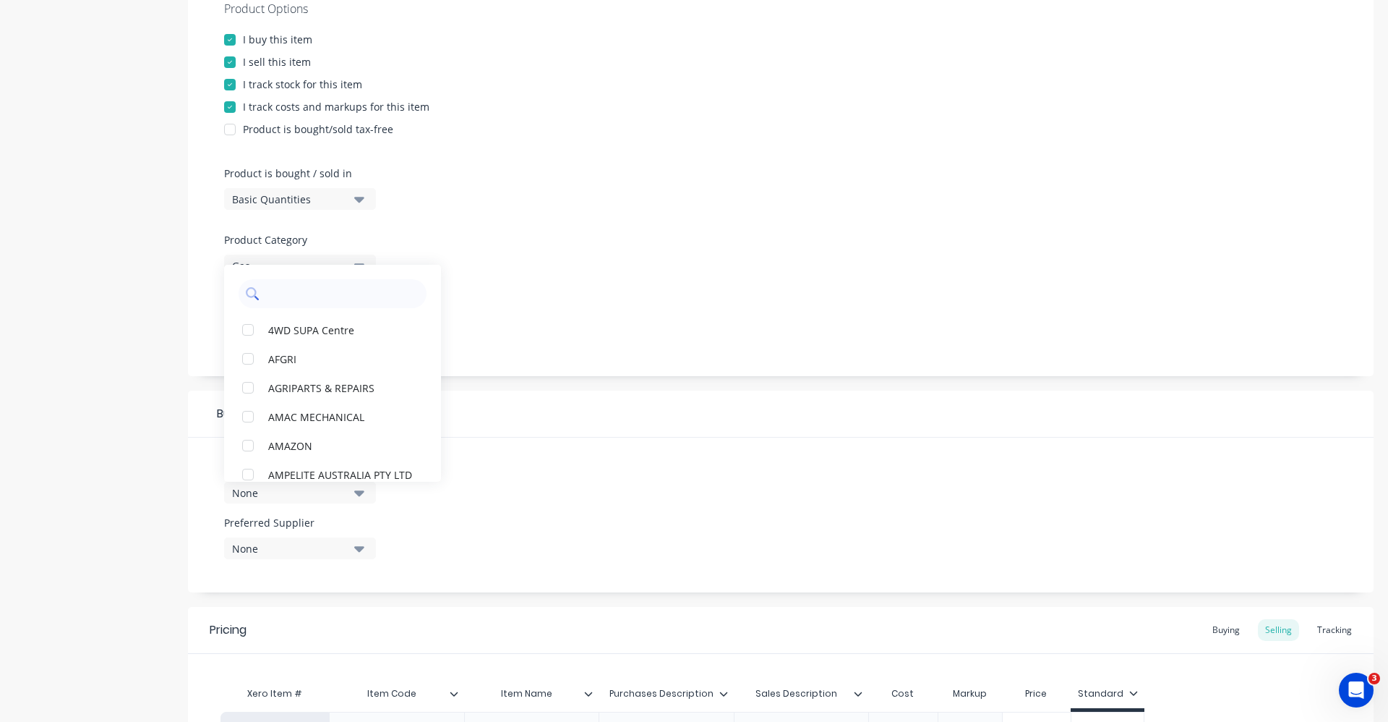
click at [390, 303] on input "text" at bounding box center [342, 293] width 153 height 29
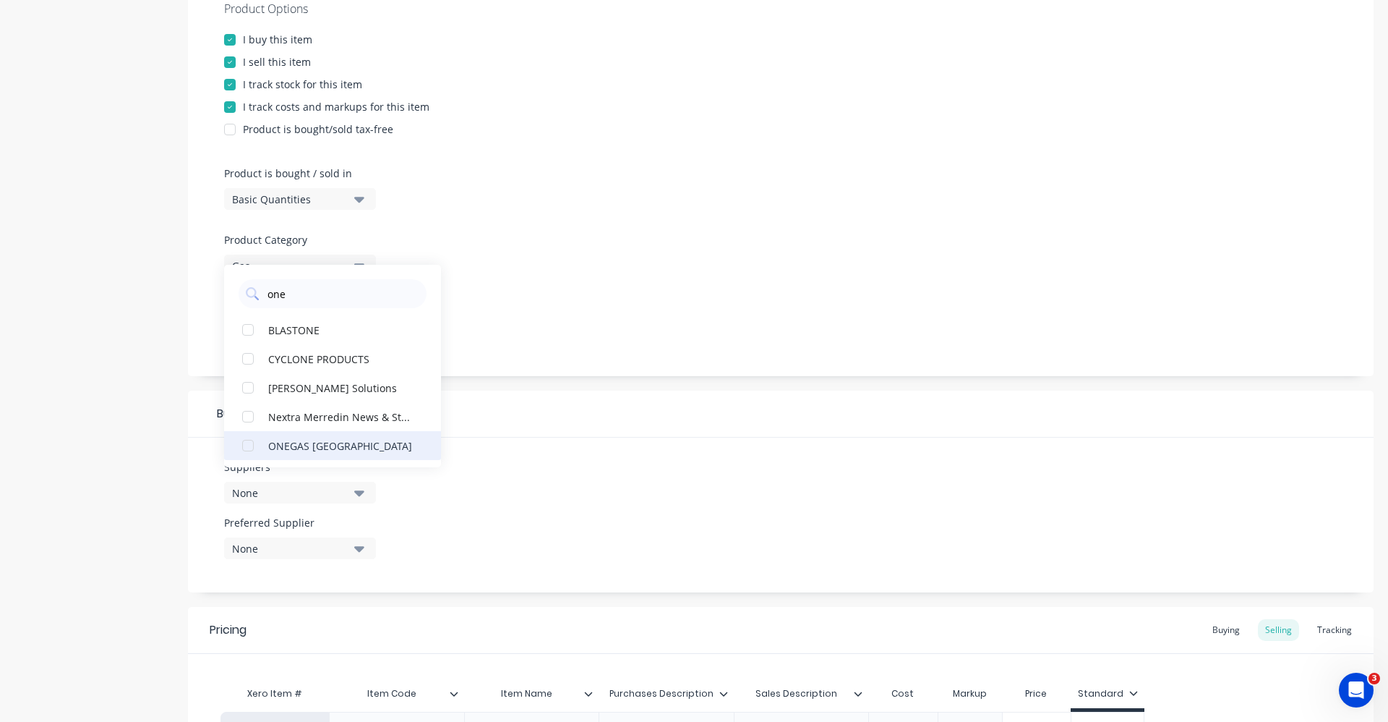
type input "one"
click at [341, 445] on div "ONEGAS [GEOGRAPHIC_DATA]" at bounding box center [340, 444] width 145 height 15
click at [528, 337] on div "Product Options I buy this item I sell this item I track stock for this item I …" at bounding box center [781, 177] width 1186 height 398
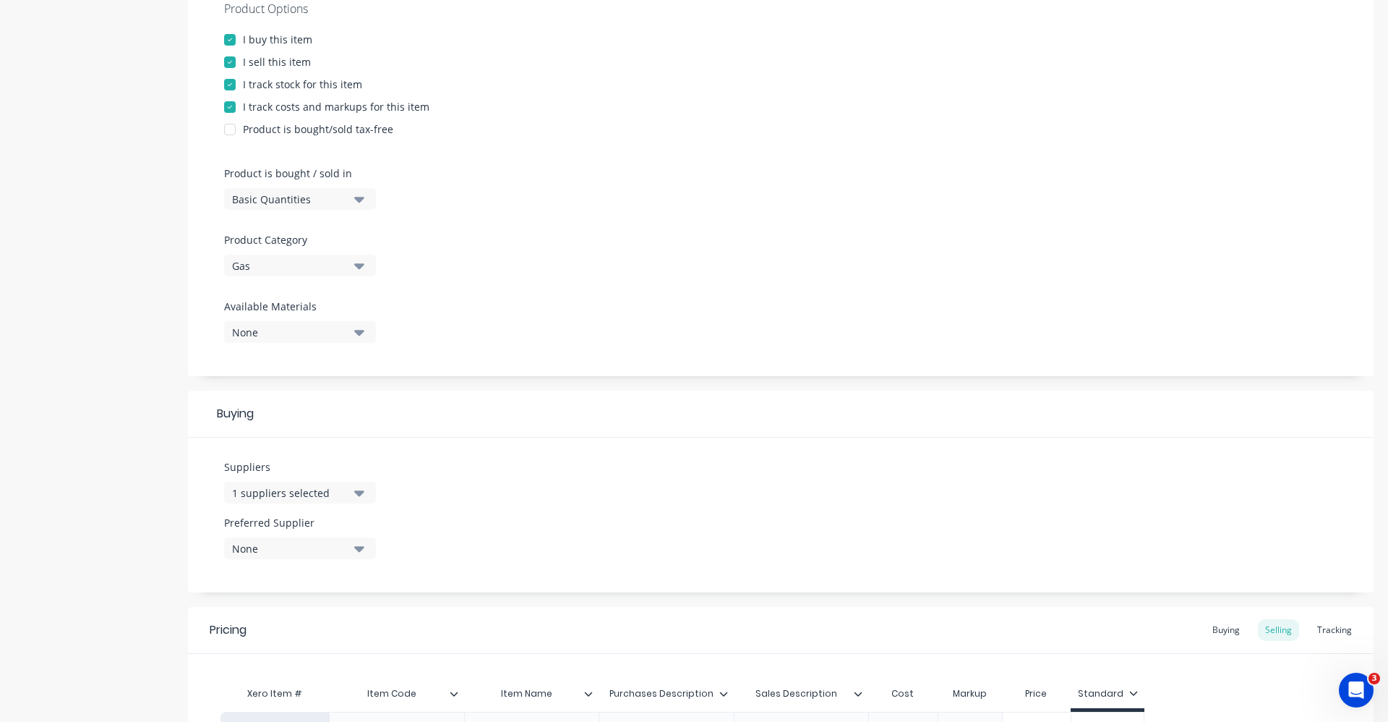
click at [358, 544] on icon "button" at bounding box center [359, 548] width 10 height 16
click at [341, 631] on div "ONEGAS [GEOGRAPHIC_DATA]" at bounding box center [340, 627] width 145 height 15
type textarea "x"
click at [508, 482] on div "Suppliers 1 suppliers selected one Preferred Supplier [GEOGRAPHIC_DATA]" at bounding box center [781, 514] width 1186 height 155
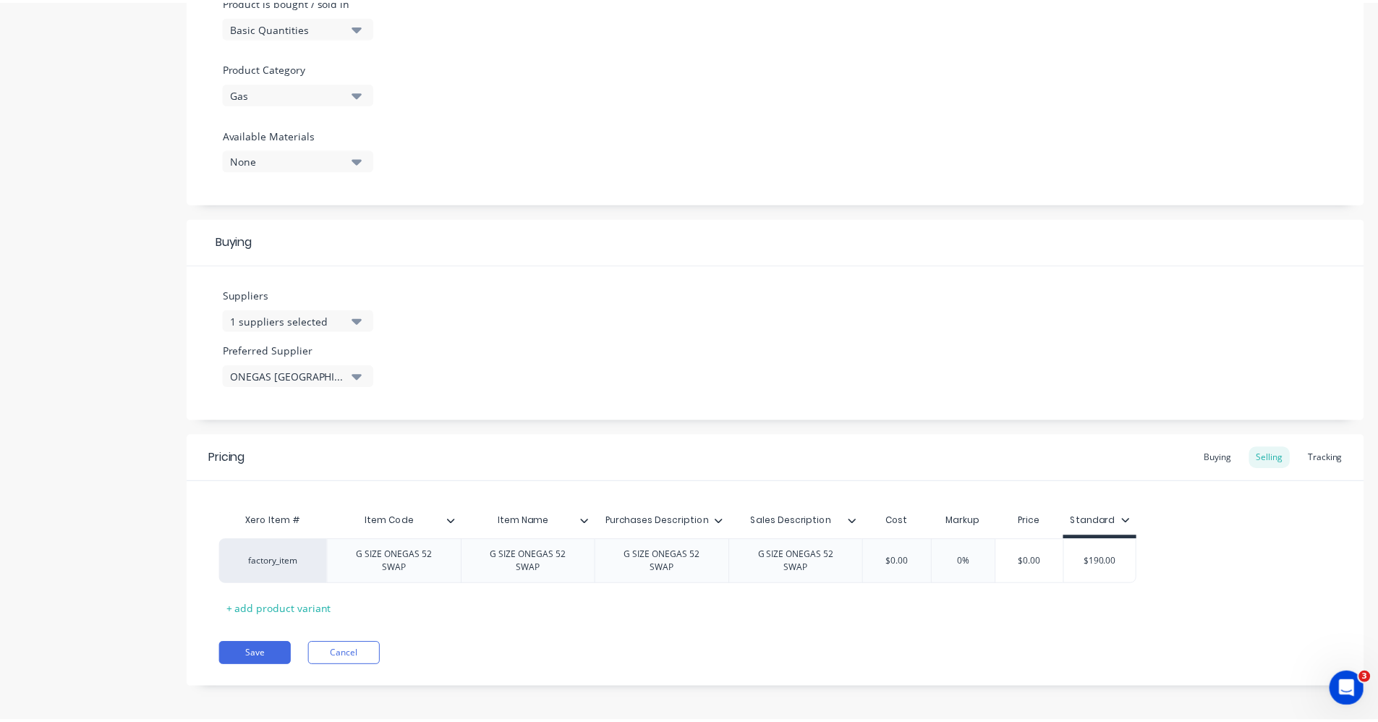
scroll to position [467, 0]
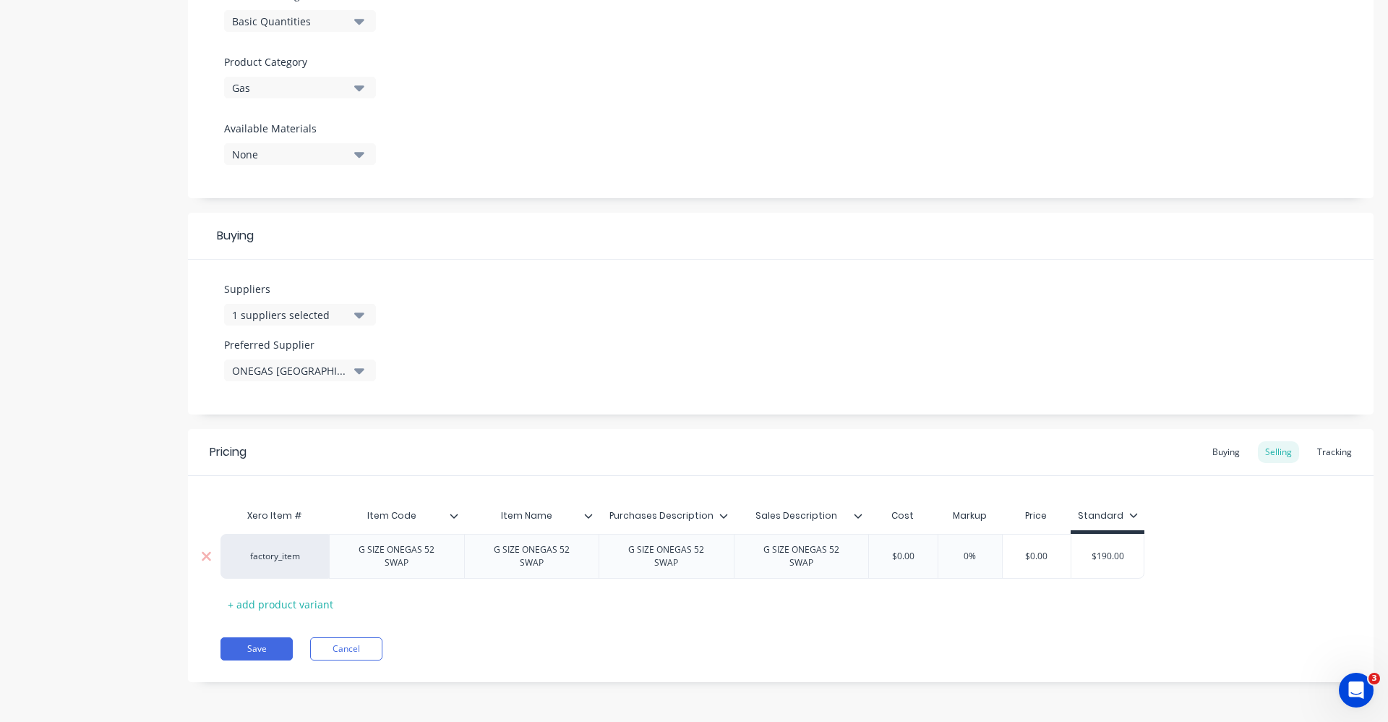
type input "$0.00"
drag, startPoint x: 910, startPoint y: 557, endPoint x: 834, endPoint y: 552, distance: 75.4
click at [834, 552] on div "factory_item G SIZE ONEGAS 52 SWAP G SIZE ONEGAS 52 SWAP G SIZE ONEGAS 52 SWAP …" at bounding box center [683, 556] width 924 height 45
type textarea "x"
type input "190"
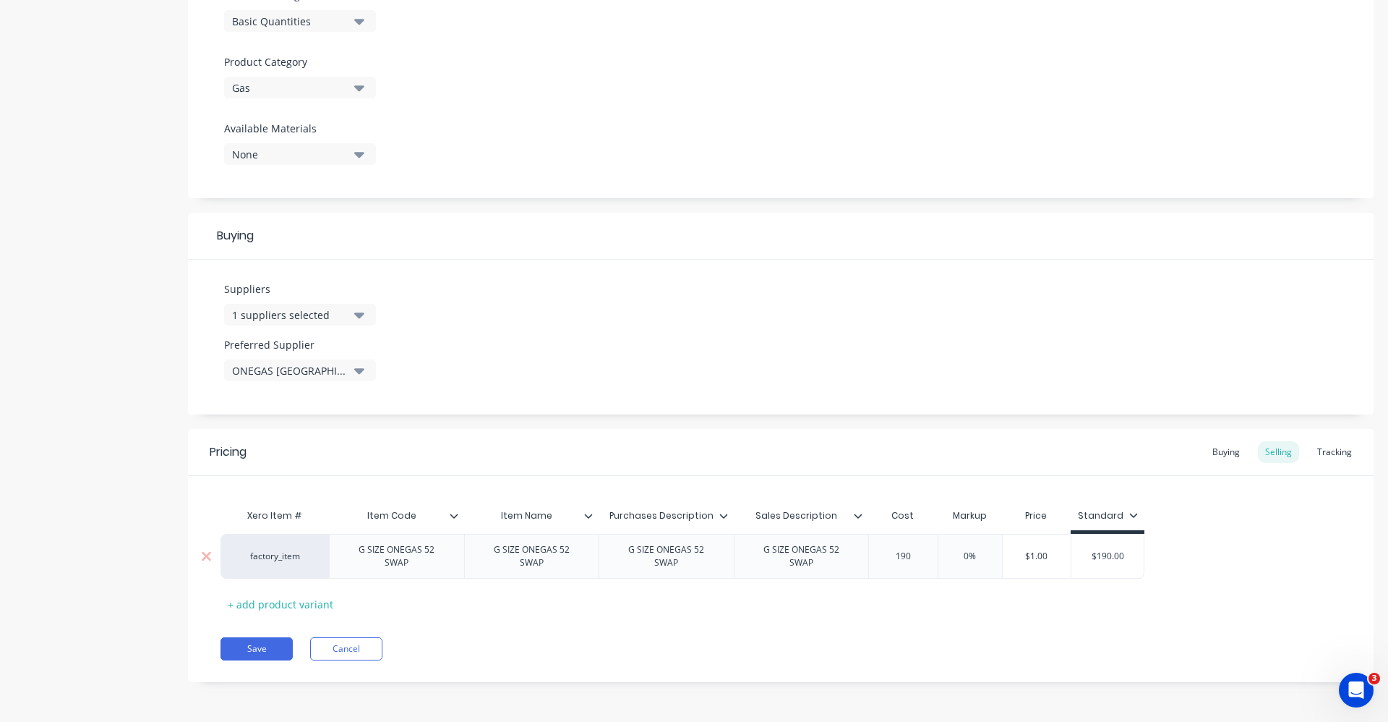
type textarea "x"
drag, startPoint x: 936, startPoint y: 558, endPoint x: 866, endPoint y: 553, distance: 70.3
click at [866, 553] on div "factory_item G SIZE ONEGAS 52 SWAP G SIZE ONEGAS 52 SWAP G SIZE ONEGAS 52 SWAP …" at bounding box center [692, 556] width 943 height 45
type input "1"
type textarea "x"
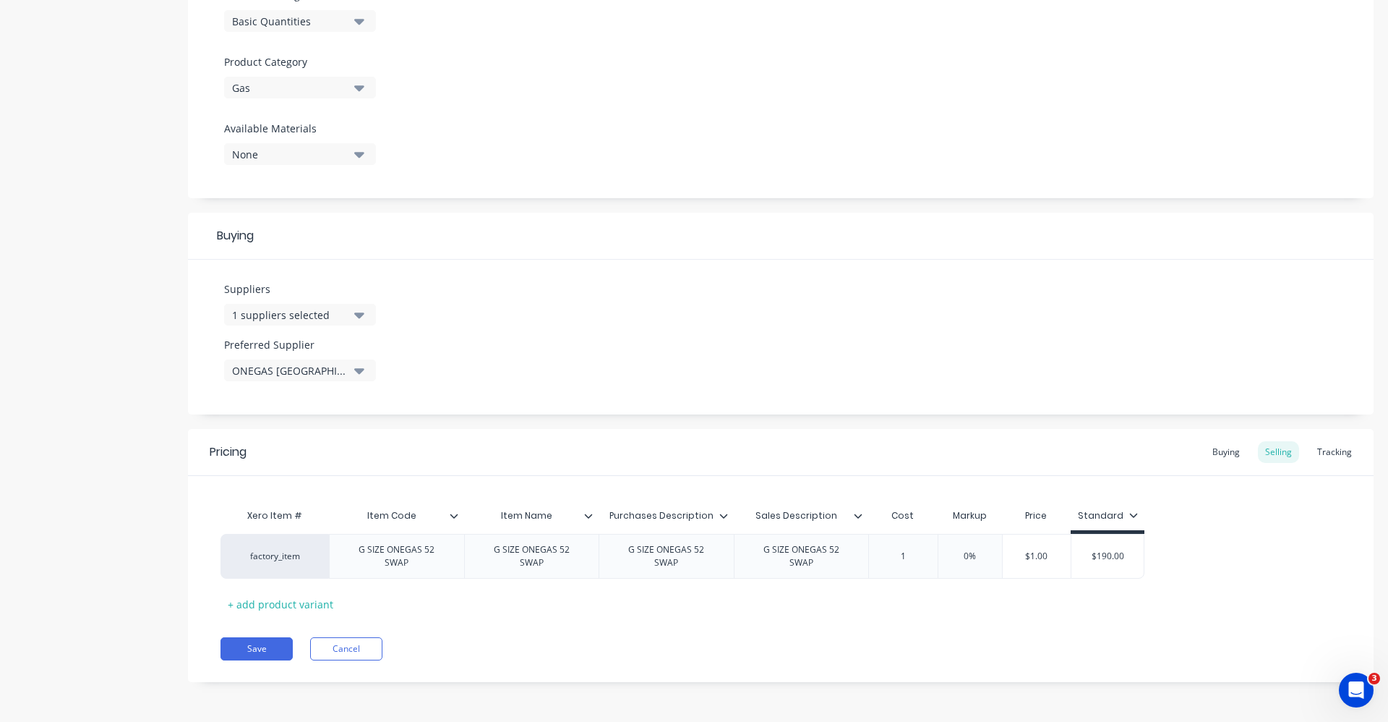
type input "17"
type textarea "x"
type input "172"
type textarea "x"
type input "172.7"
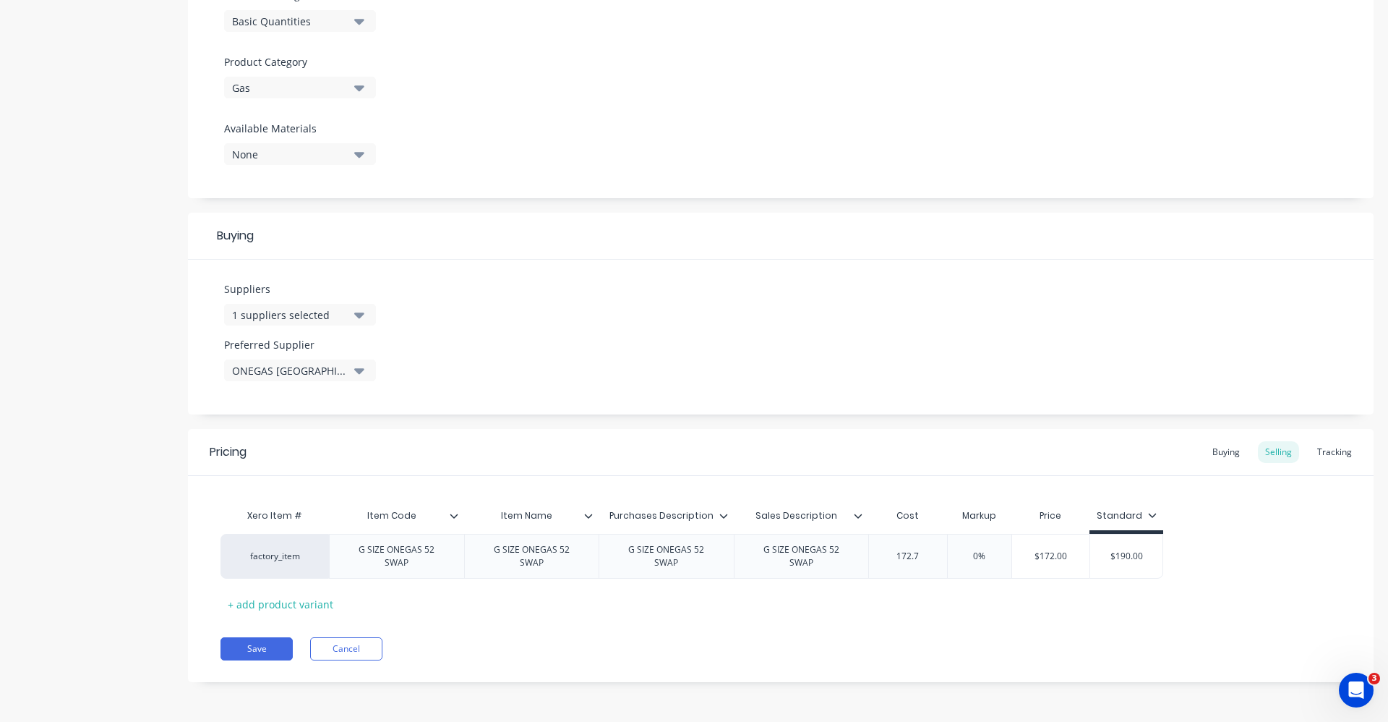
type textarea "x"
type input "172.73"
type textarea "x"
type input "172.73"
type input "$190.00"
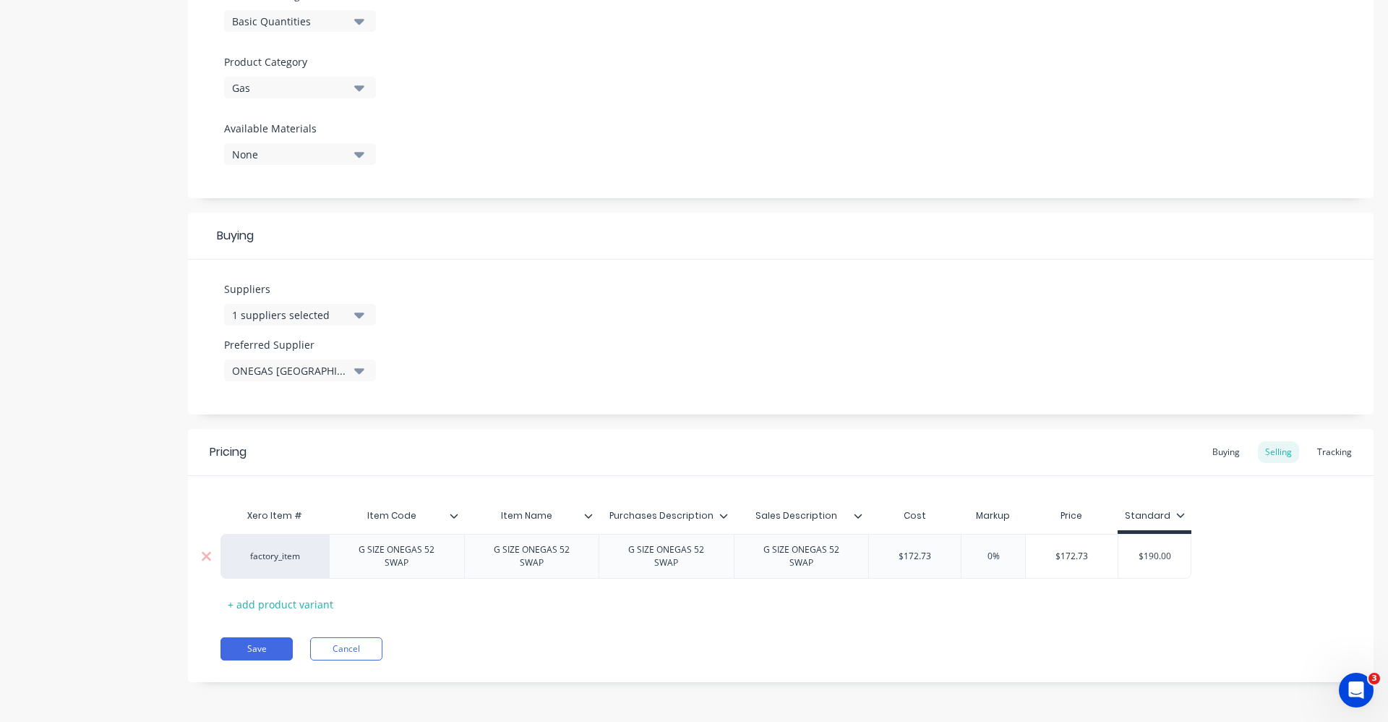
drag, startPoint x: 1150, startPoint y: 558, endPoint x: 1141, endPoint y: 558, distance: 8.7
click at [1141, 558] on input "$190.00" at bounding box center [1155, 556] width 72 height 13
type textarea "x"
type input "0"
click at [260, 653] on button "Save" at bounding box center [257, 648] width 72 height 23
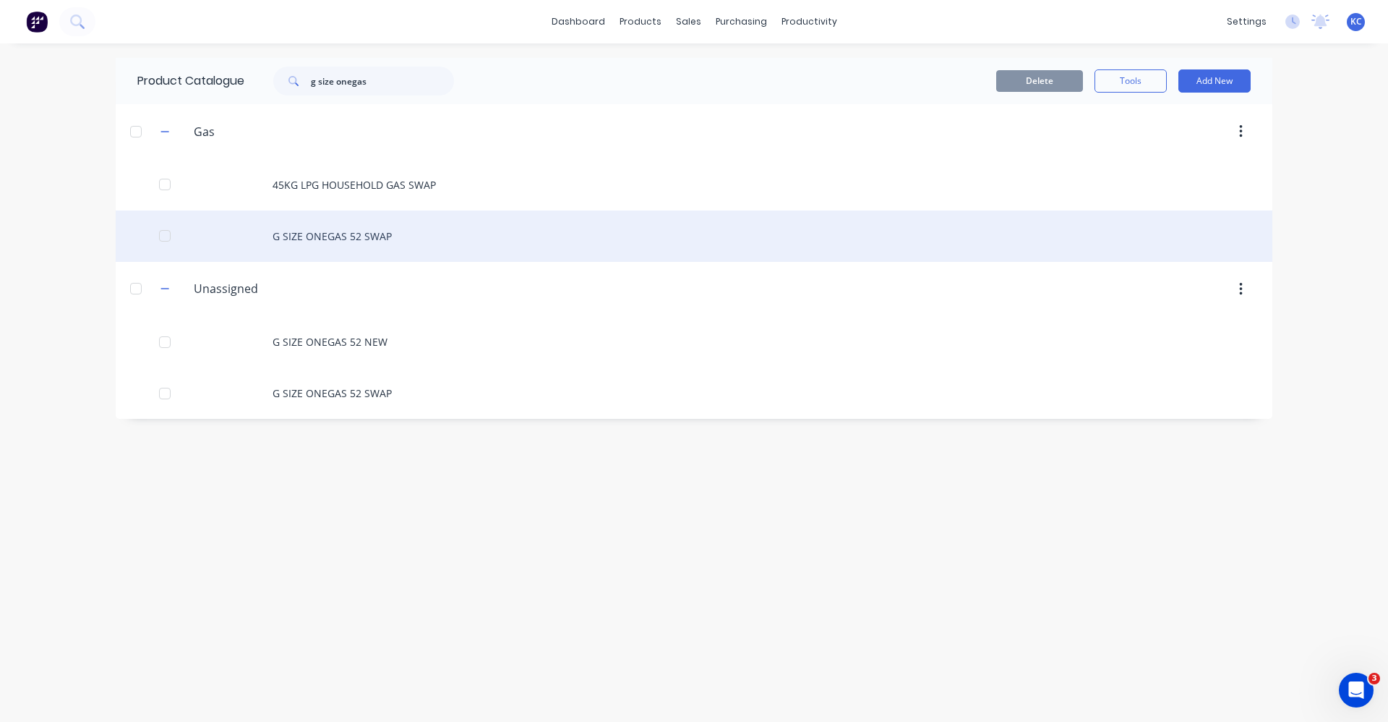
click at [477, 239] on div "G SIZE ONEGAS 52 SWAP" at bounding box center [694, 235] width 1157 height 51
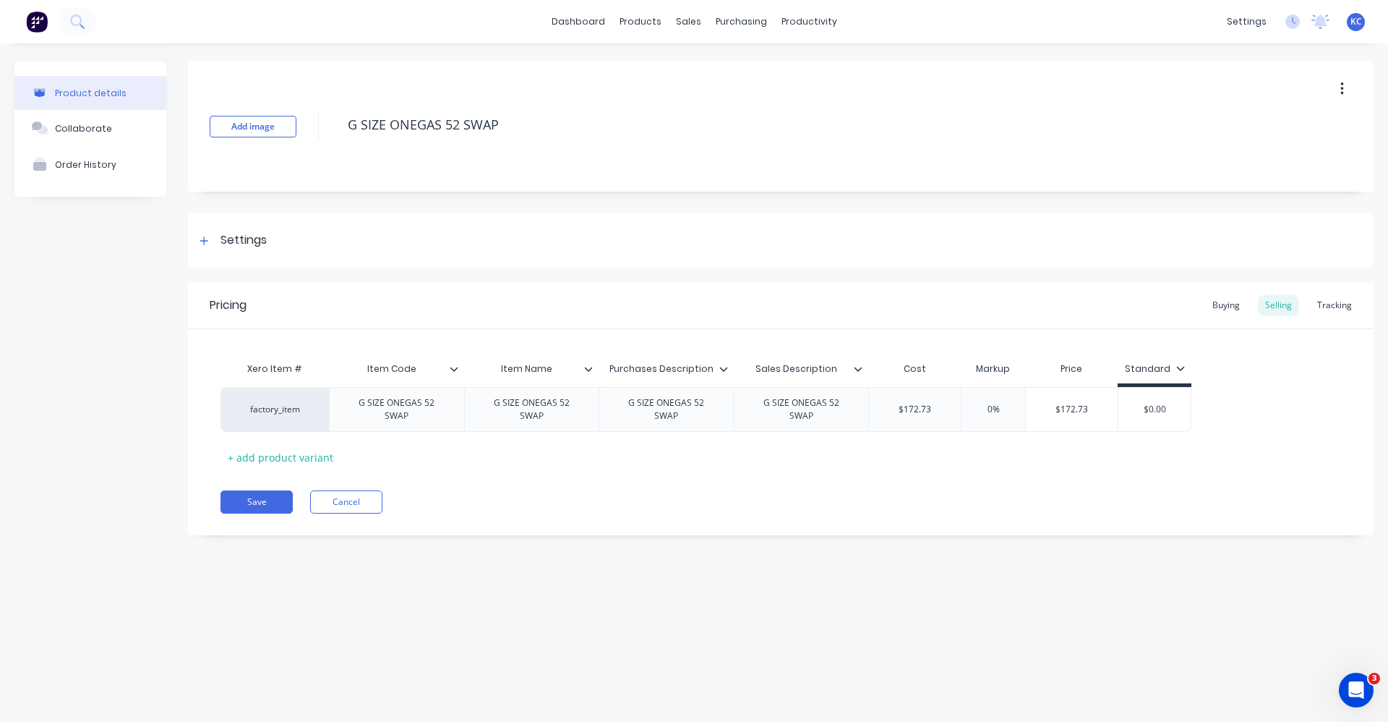
type textarea "x"
click at [1235, 305] on div "Buying" at bounding box center [1226, 305] width 42 height 22
type input "$0.00"
drag, startPoint x: 953, startPoint y: 411, endPoint x: 890, endPoint y: 414, distance: 62.9
click at [890, 414] on div "$0.00 $0.00" at bounding box center [924, 406] width 110 height 36
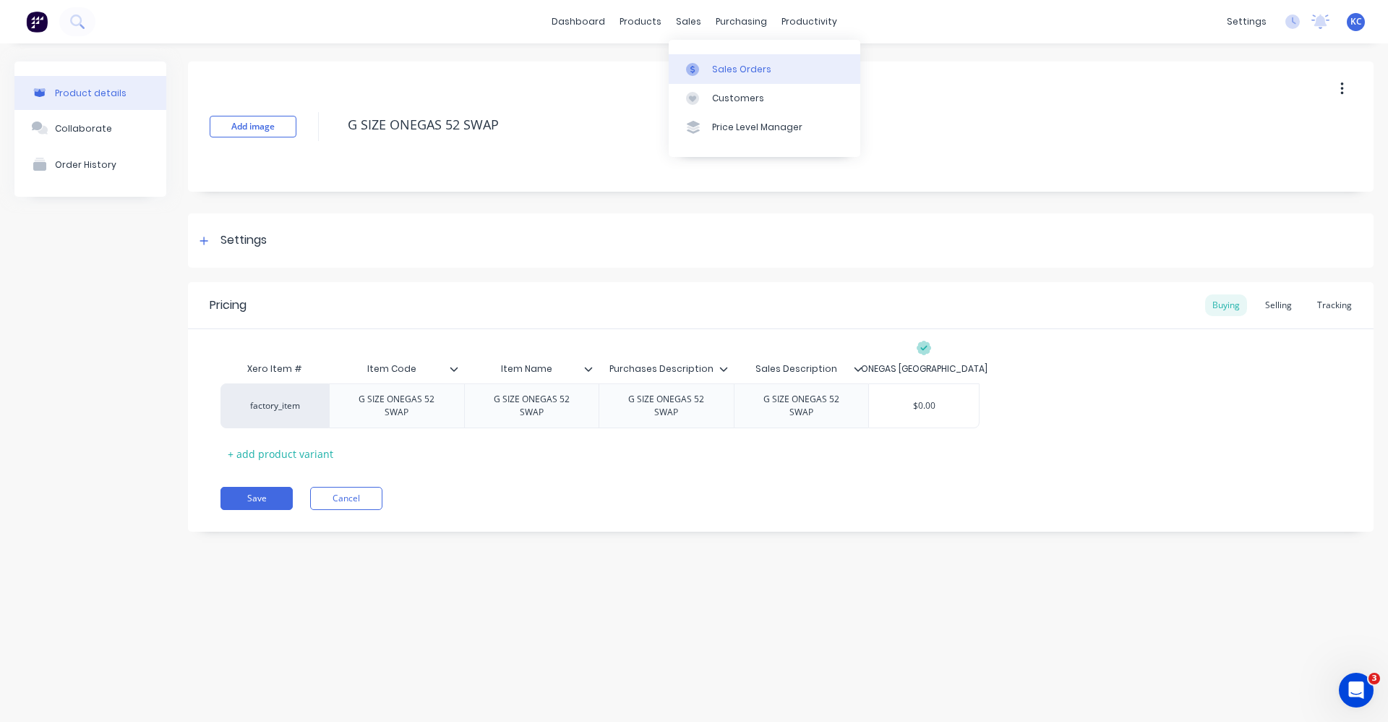
click at [711, 68] on link "Sales Orders" at bounding box center [765, 68] width 192 height 29
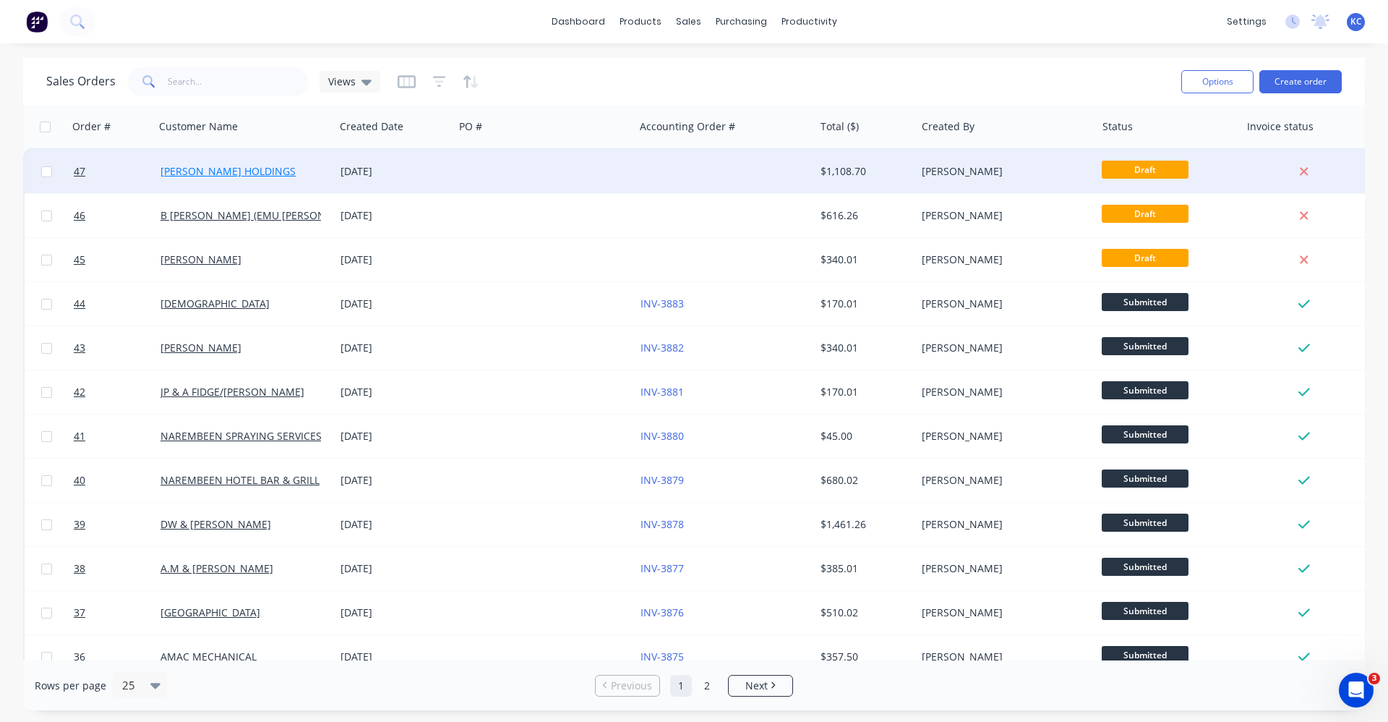
click at [257, 169] on link "[PERSON_NAME] HOLDINGS" at bounding box center [228, 171] width 135 height 14
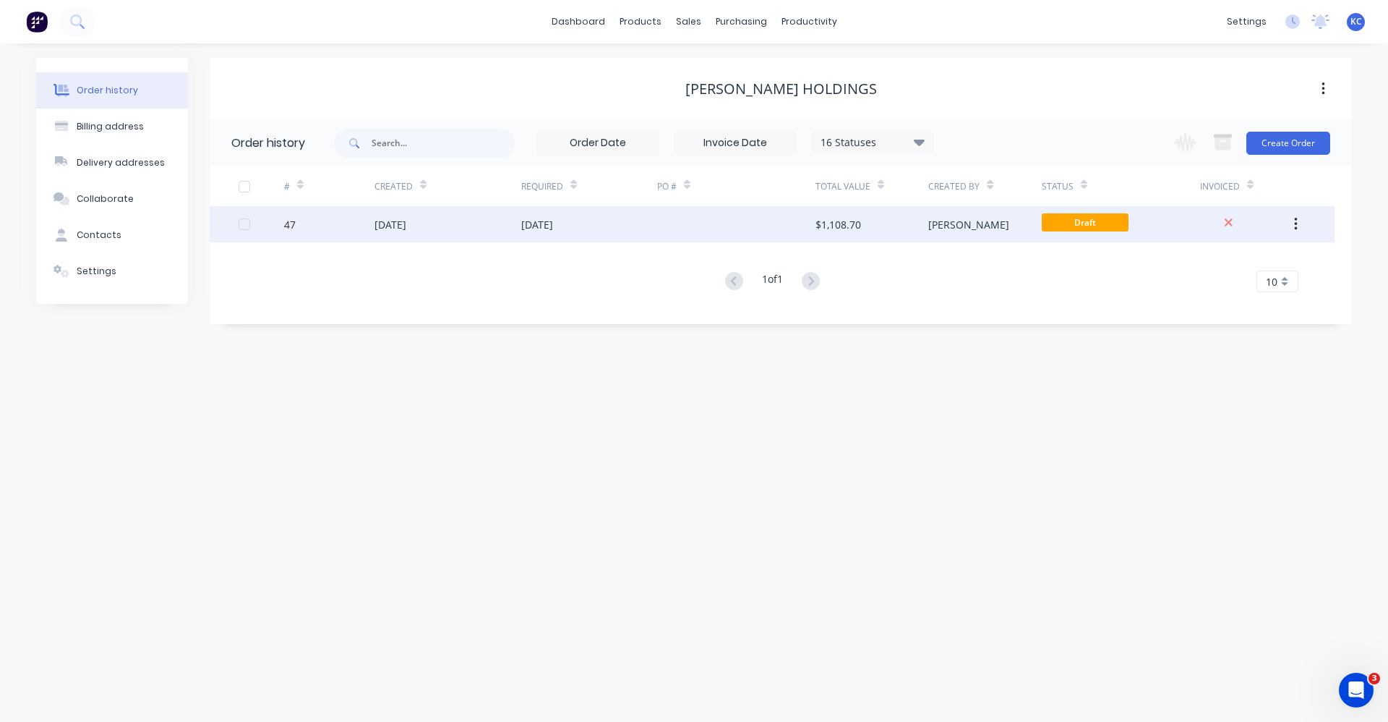
click at [601, 227] on div "[DATE]" at bounding box center [589, 224] width 136 height 36
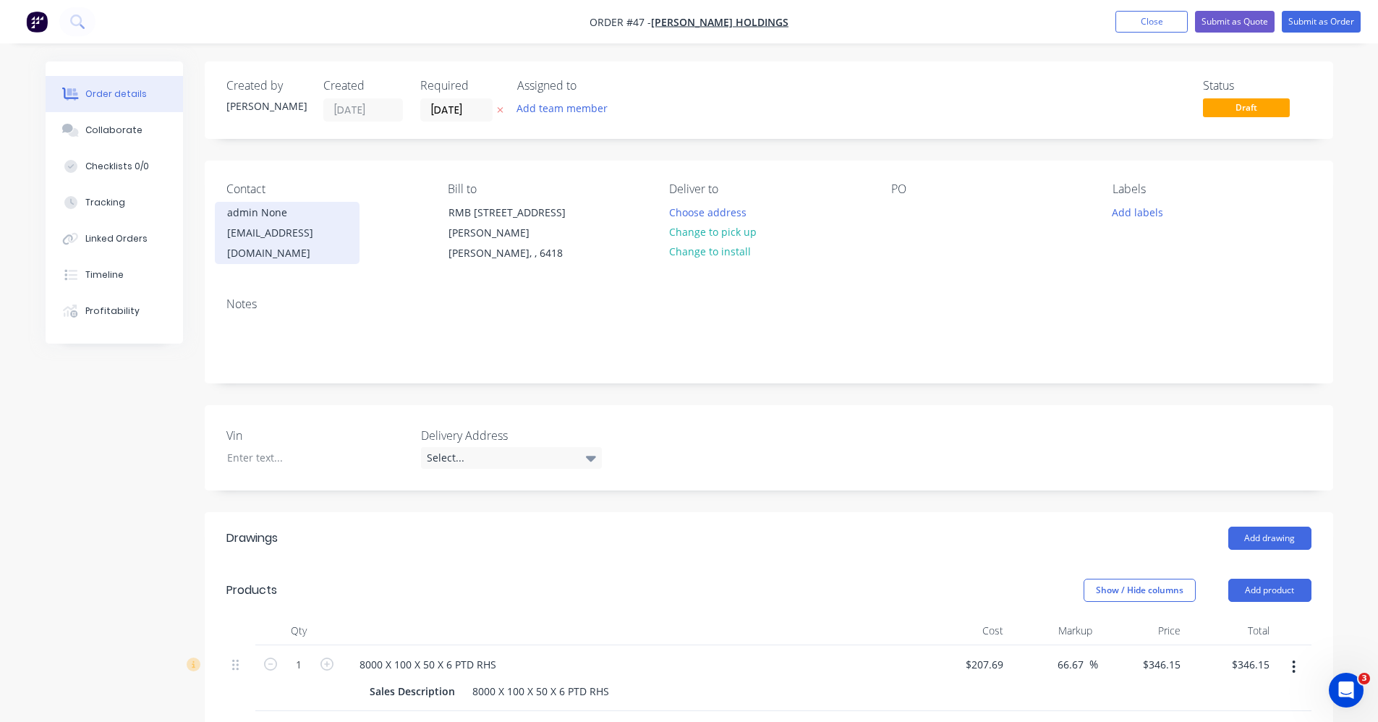
click at [309, 241] on div "[EMAIL_ADDRESS][DOMAIN_NAME]" at bounding box center [287, 243] width 120 height 40
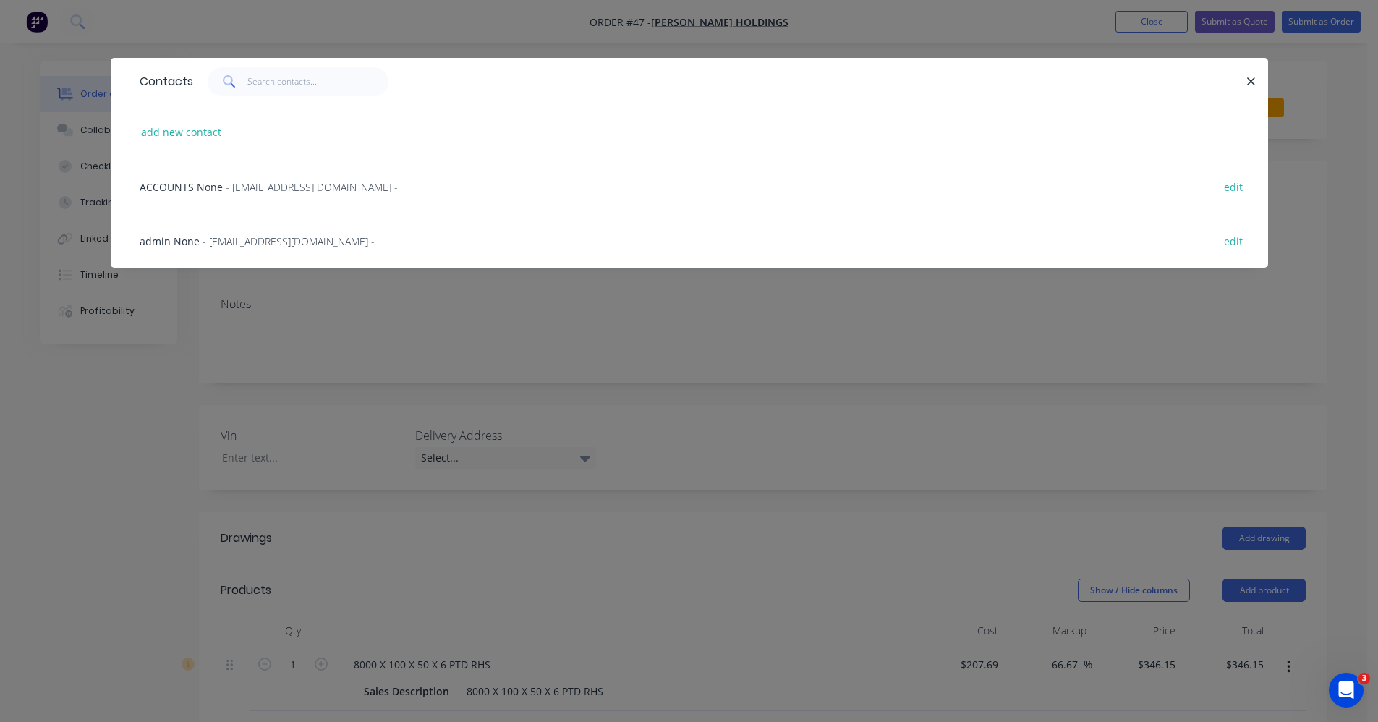
click at [215, 184] on span "ACCOUNTS None" at bounding box center [181, 187] width 83 height 14
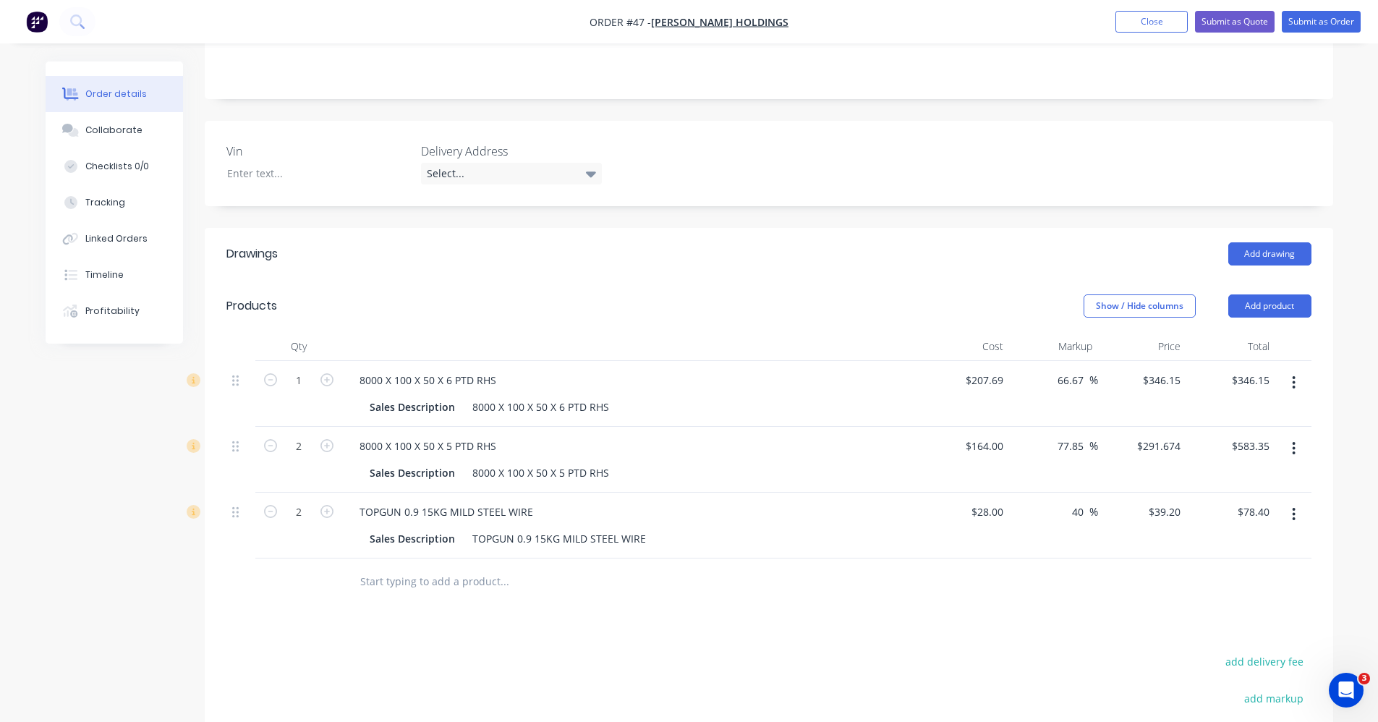
scroll to position [289, 0]
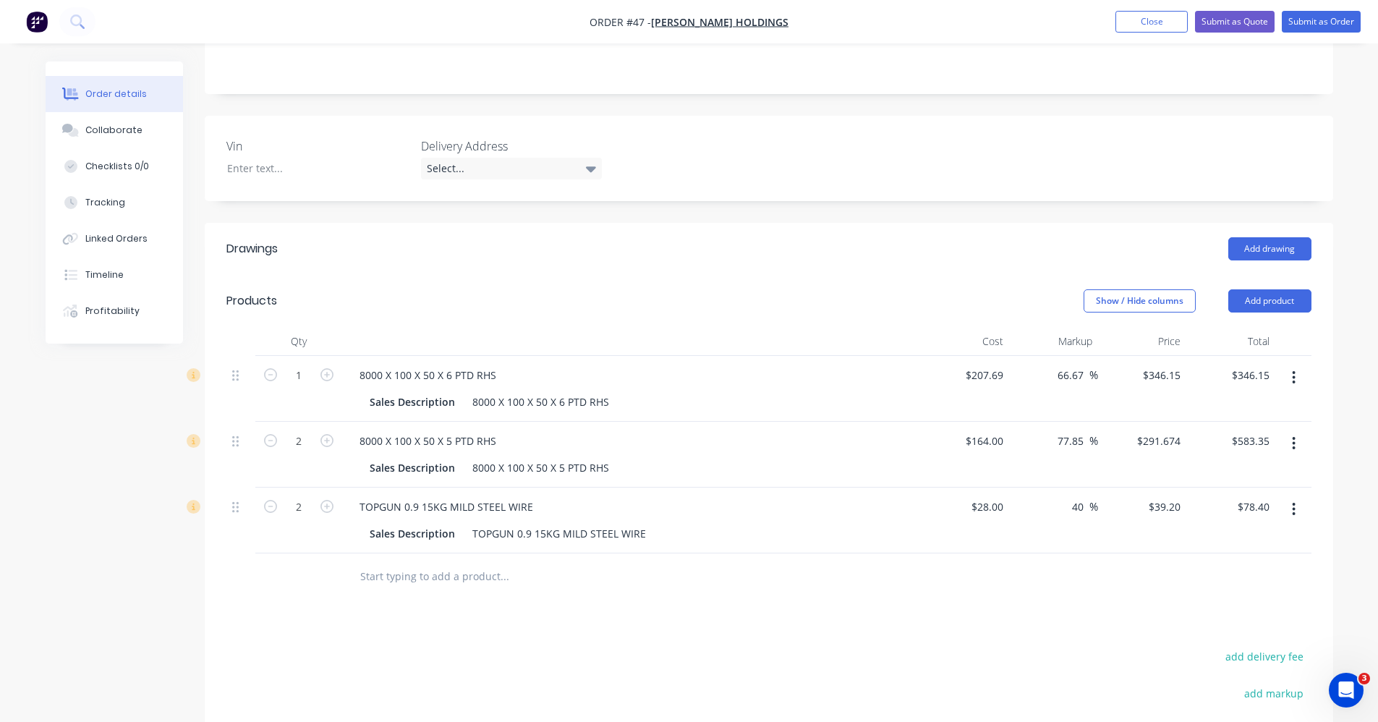
click at [367, 567] on input "text" at bounding box center [503, 576] width 289 height 29
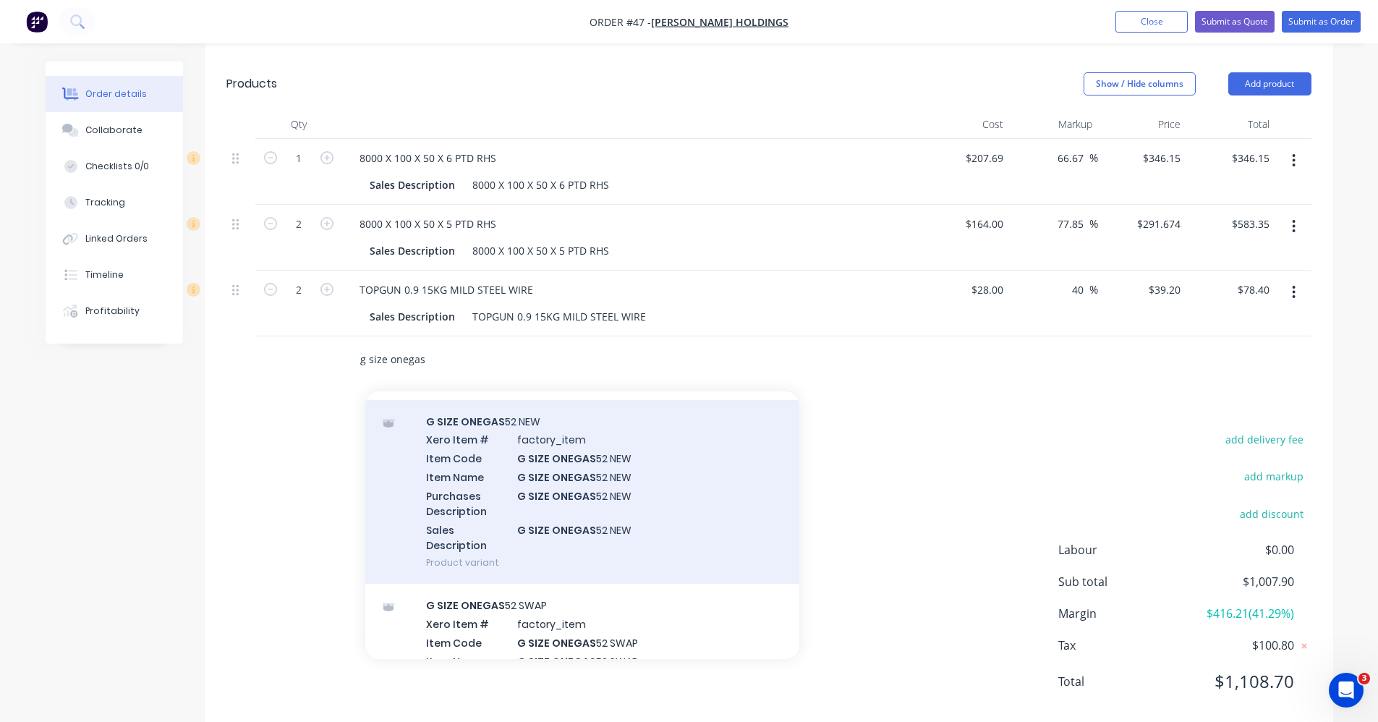
scroll to position [72, 0]
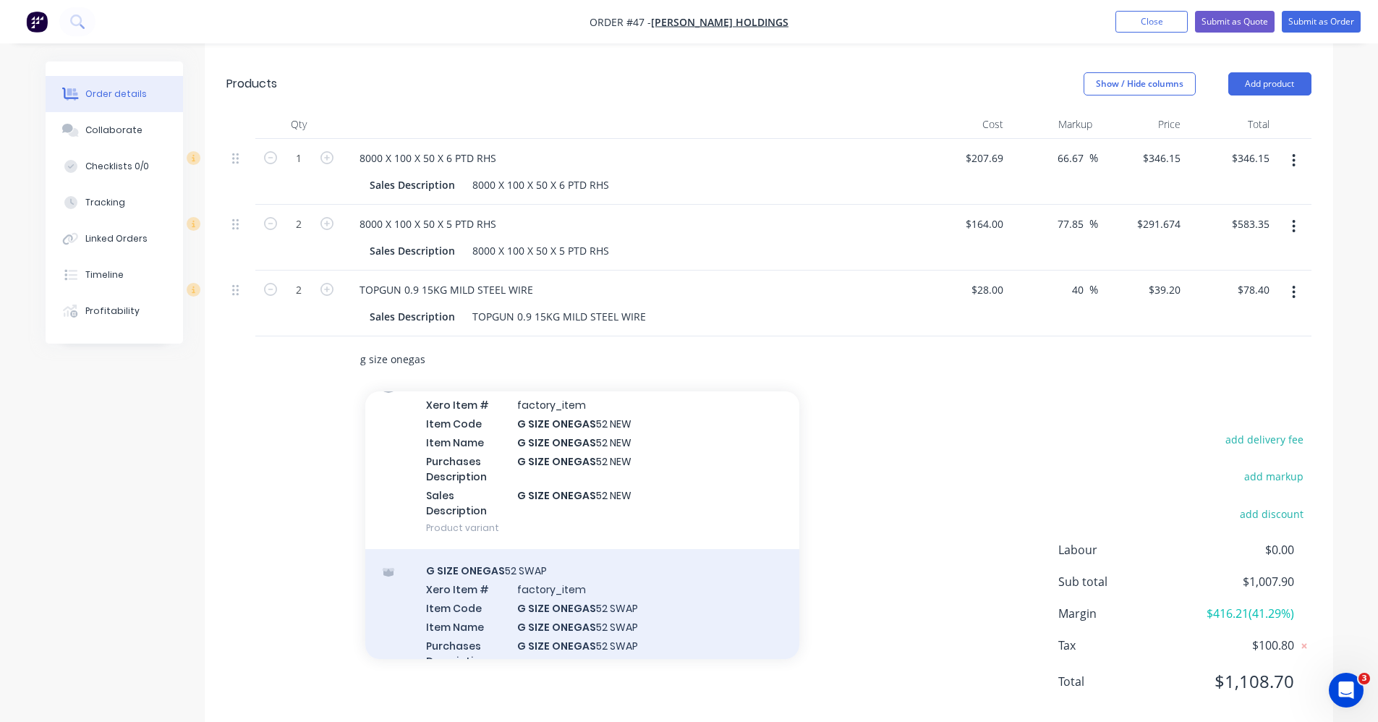
type input "g size onegas"
click at [612, 613] on div "G SIZE ONEGAS 52 SWAP Xero Item # factory_item Item Code G SIZE ONEGAS 52 SWAP …" at bounding box center [582, 641] width 434 height 184
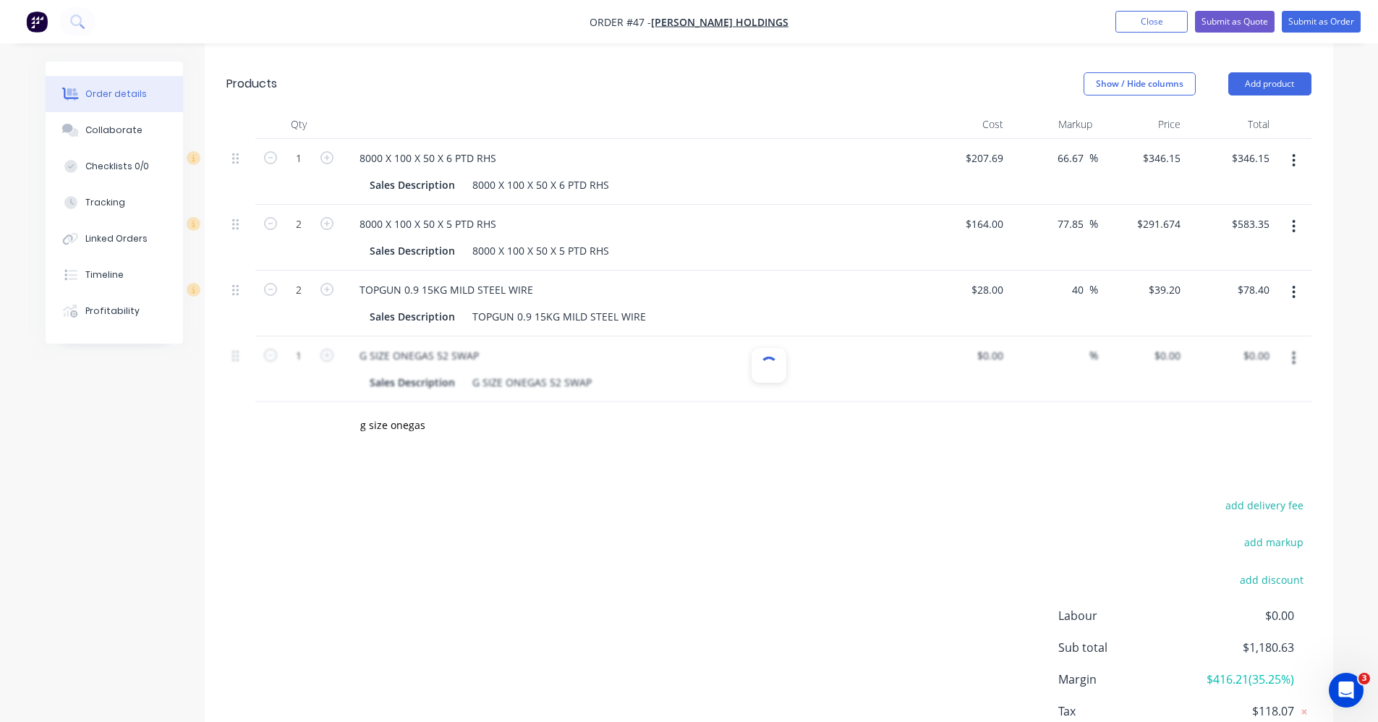
type input "$172.73"
click at [659, 546] on div "add delivery fee add markup add discount Labour $0.00 Sub total $1,180.63 Margi…" at bounding box center [768, 634] width 1085 height 279
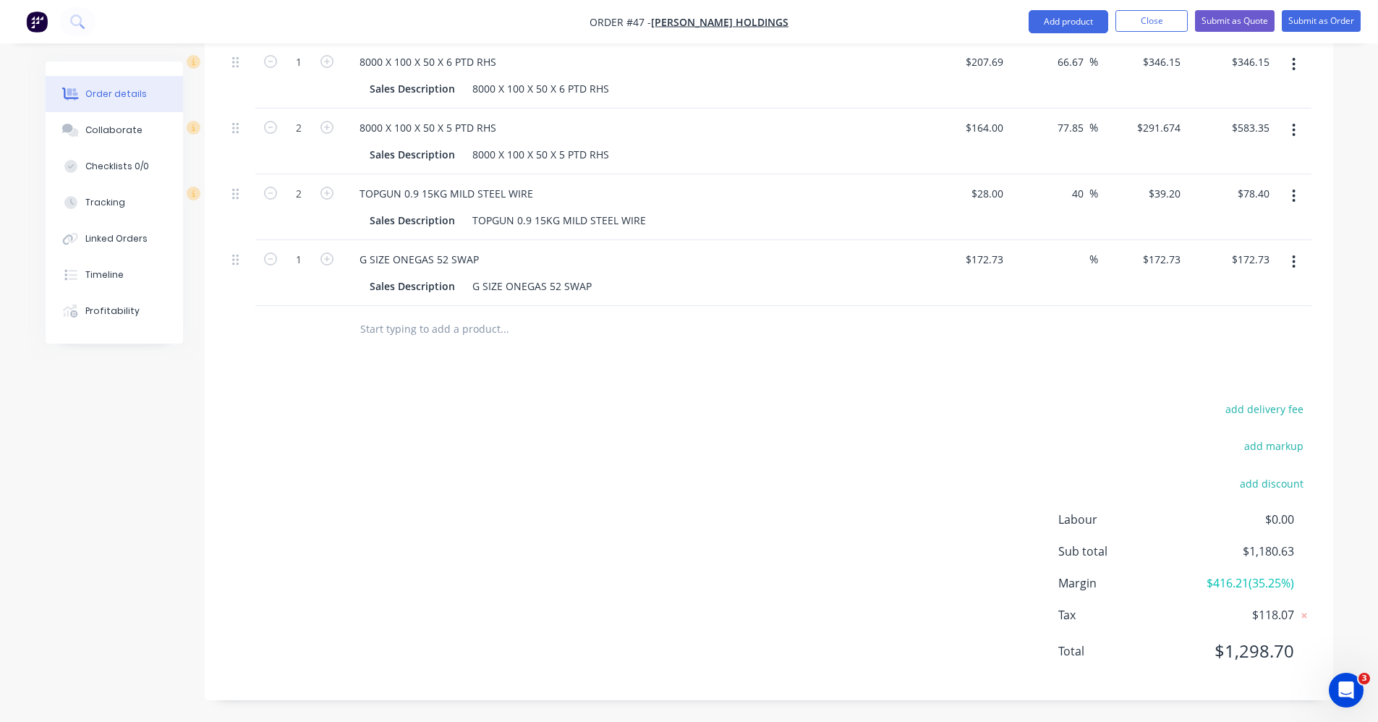
scroll to position [24, 0]
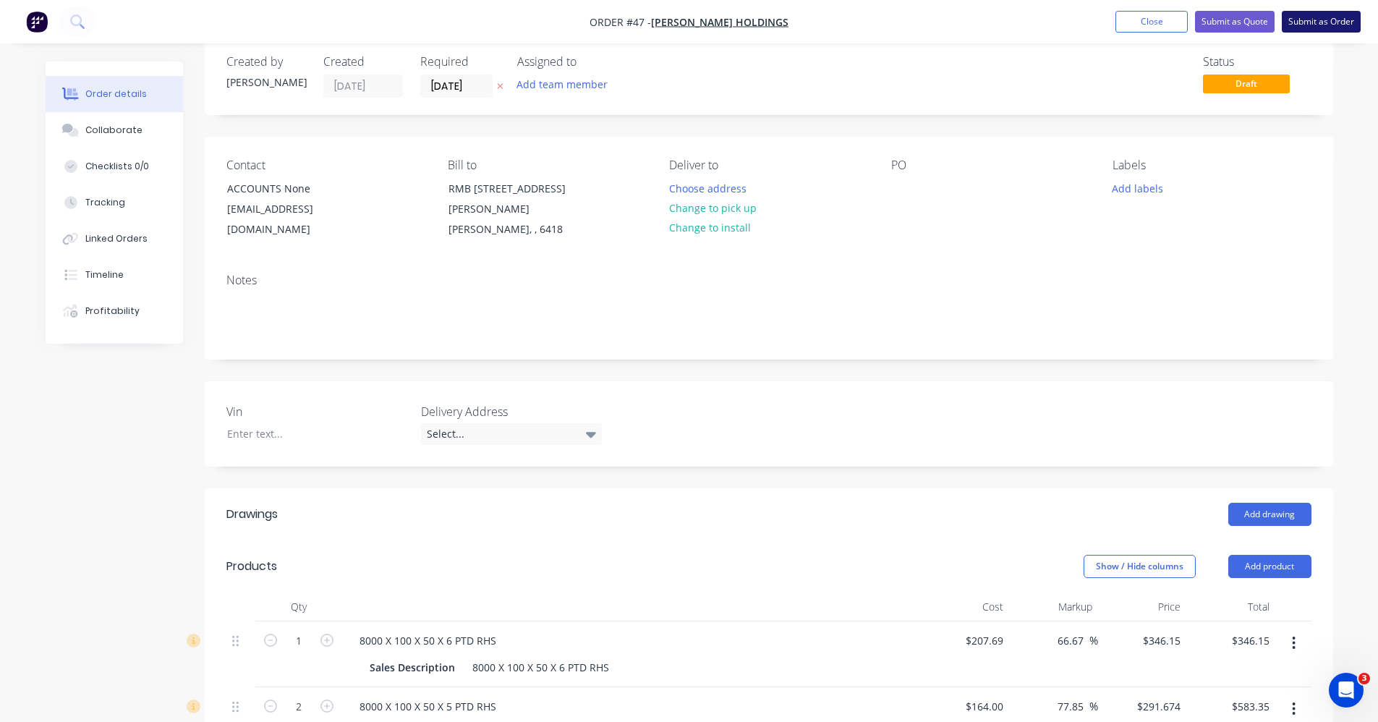
click at [1341, 23] on button "Submit as Order" at bounding box center [1320, 22] width 79 height 22
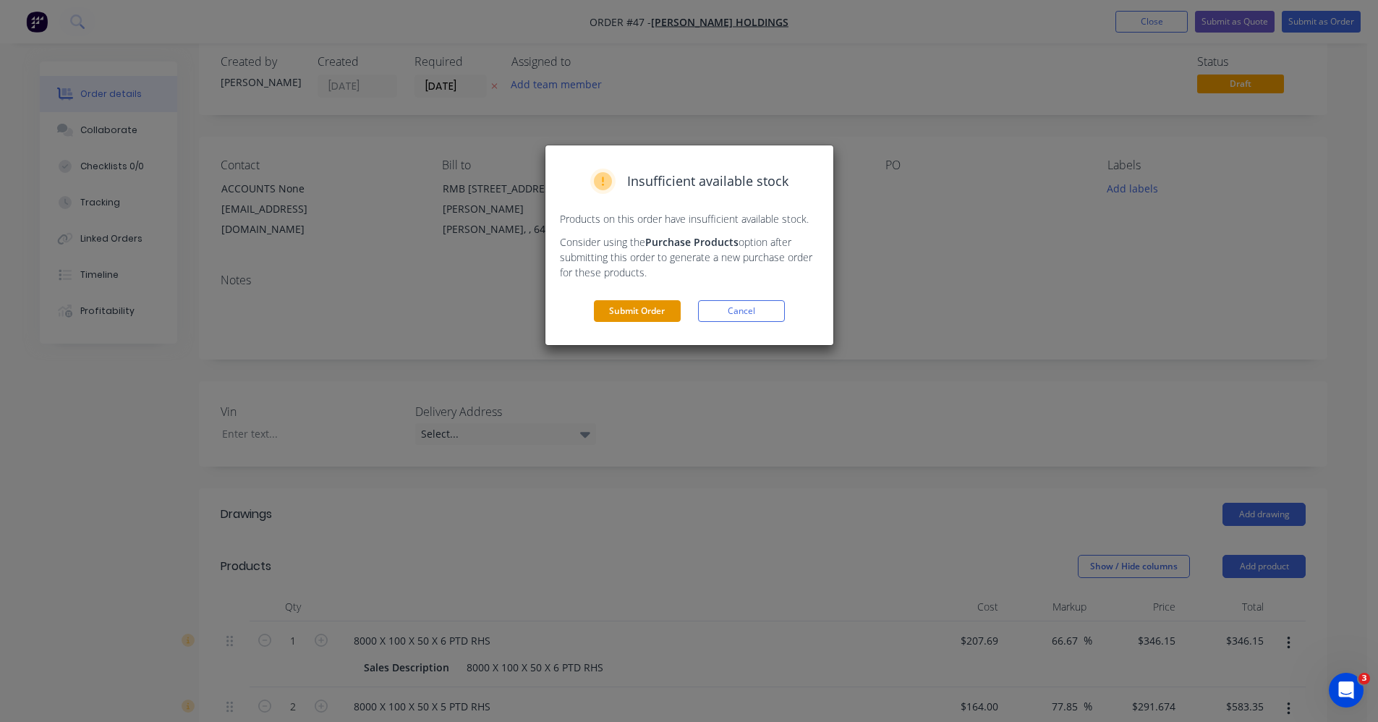
click at [665, 310] on button "Submit Order" at bounding box center [637, 311] width 87 height 22
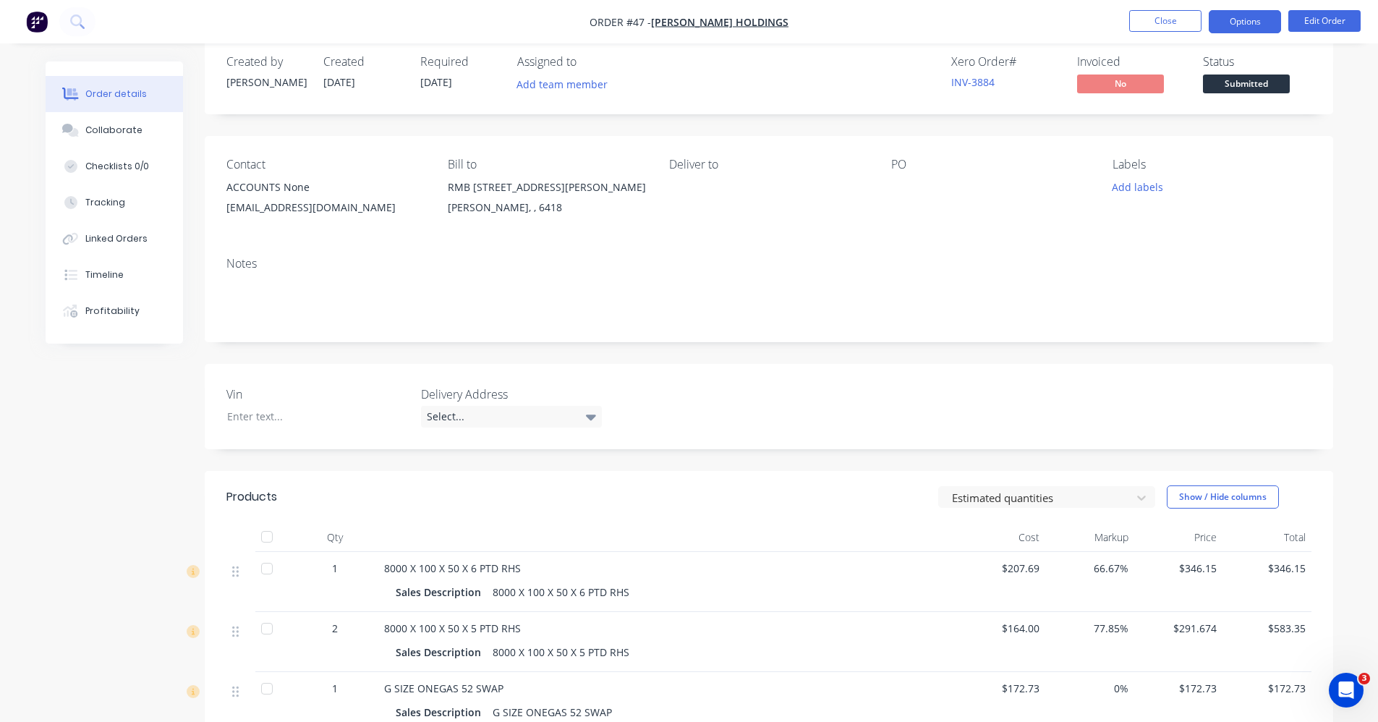
click at [1232, 22] on button "Options" at bounding box center [1244, 21] width 72 height 23
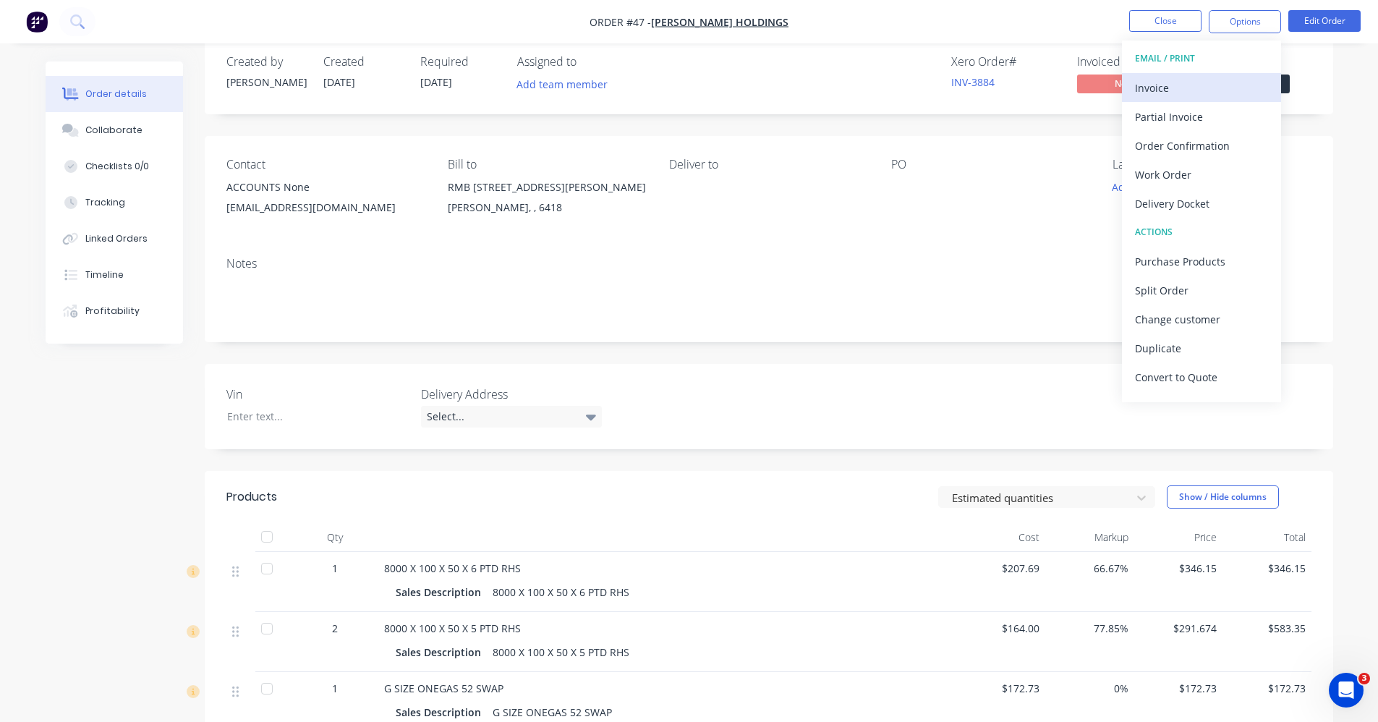
click at [1199, 92] on div "Invoice" at bounding box center [1201, 87] width 133 height 21
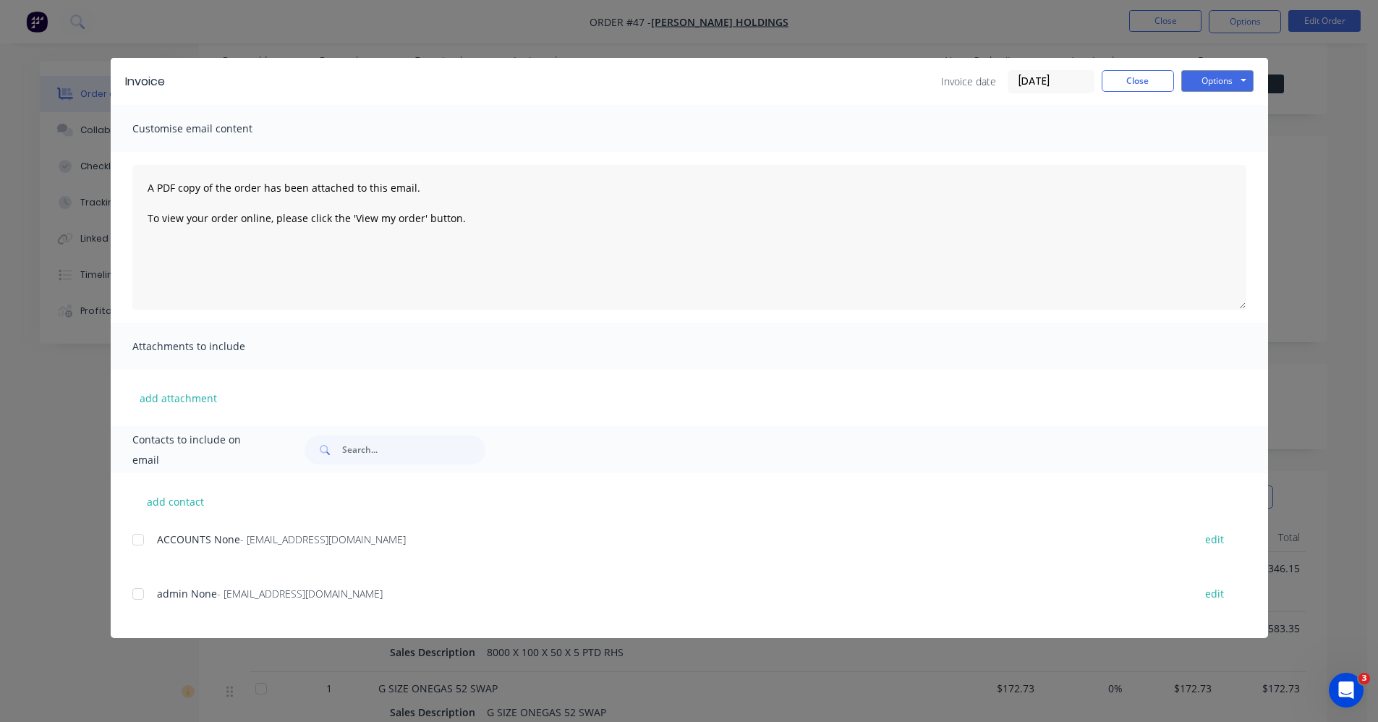
click at [139, 540] on div at bounding box center [138, 539] width 29 height 29
click at [1225, 83] on button "Options" at bounding box center [1217, 81] width 72 height 22
click at [1216, 149] on button "Email" at bounding box center [1227, 154] width 93 height 24
click at [1148, 72] on button "Close" at bounding box center [1137, 81] width 72 height 22
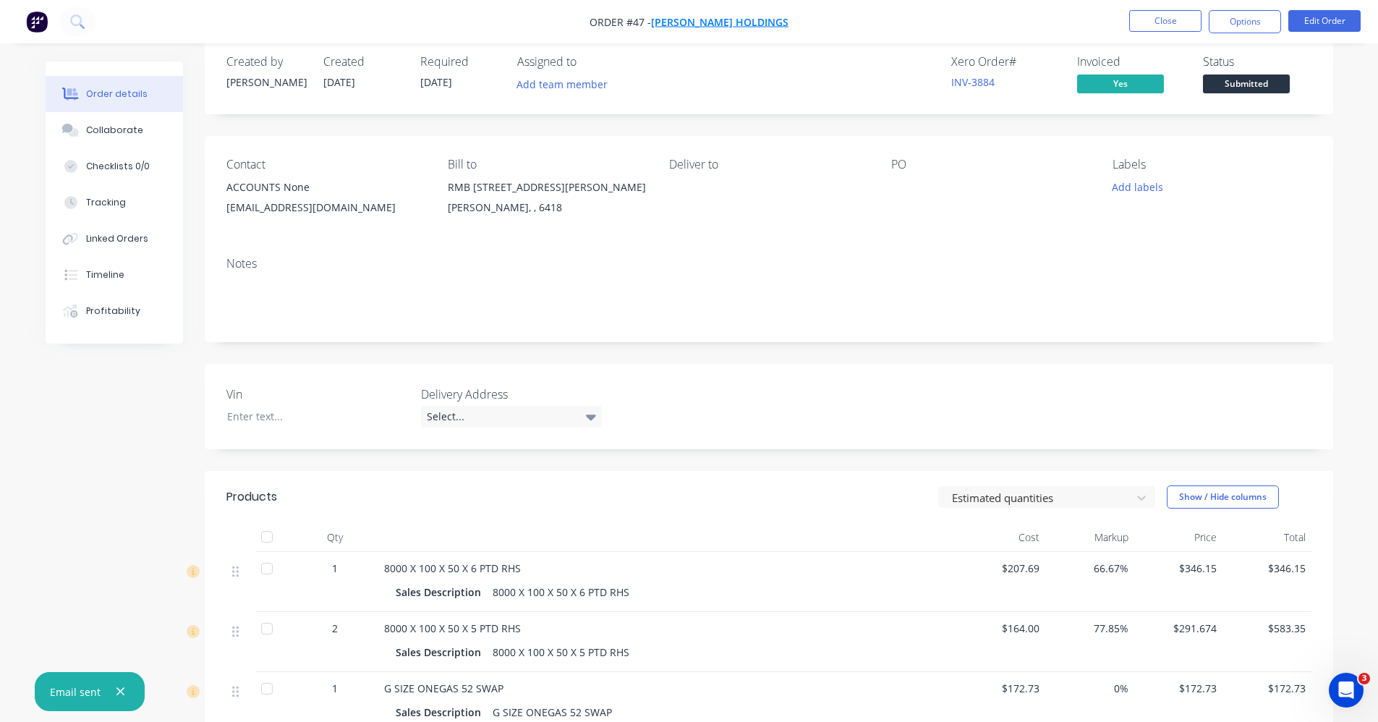
click at [766, 20] on span "[PERSON_NAME] HOLDINGS" at bounding box center [719, 22] width 137 height 14
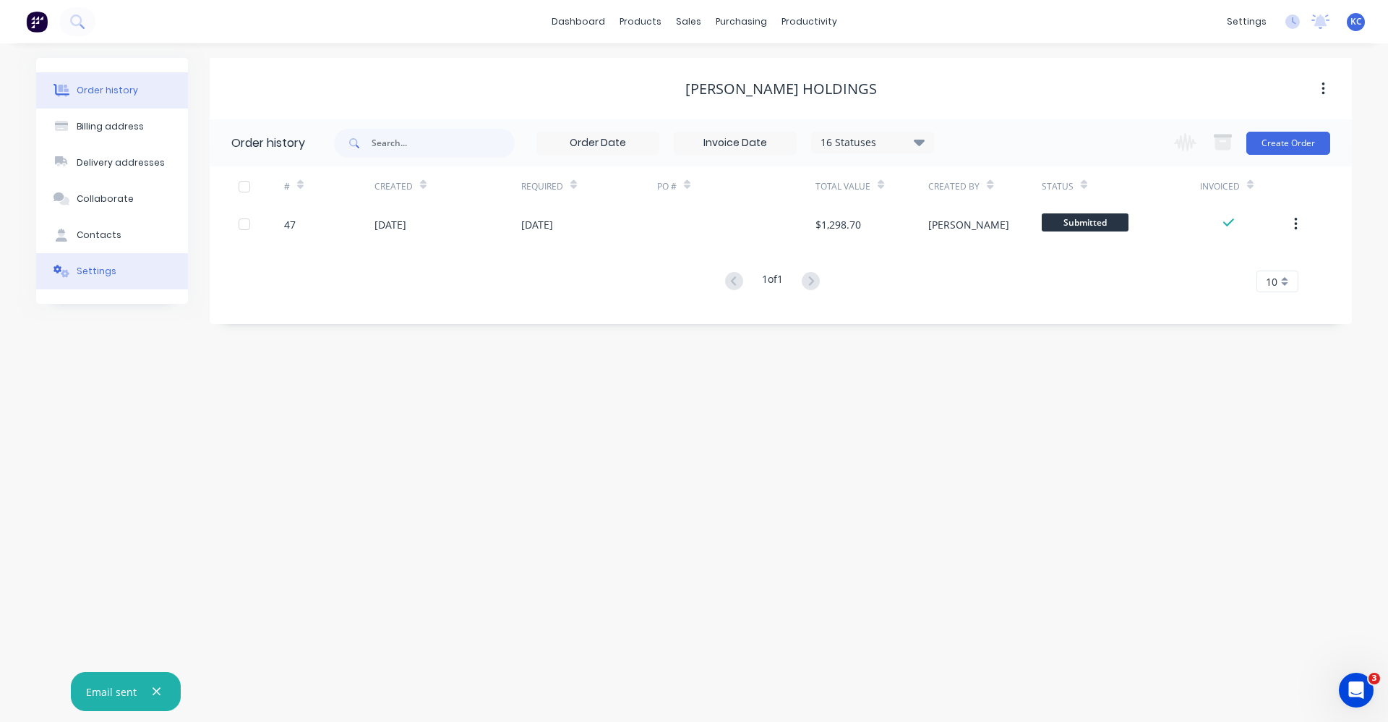
click at [80, 266] on div "Settings" at bounding box center [97, 271] width 40 height 13
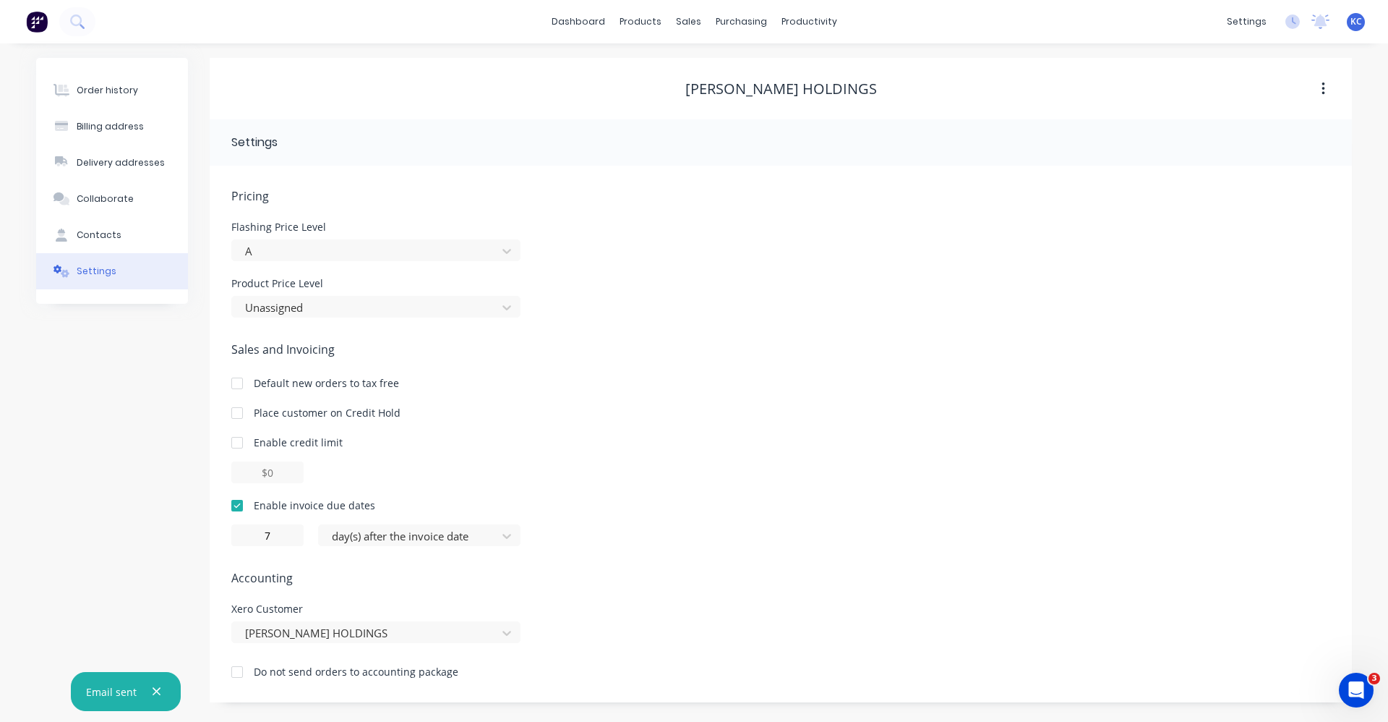
click at [142, 83] on button "Order history" at bounding box center [112, 90] width 152 height 36
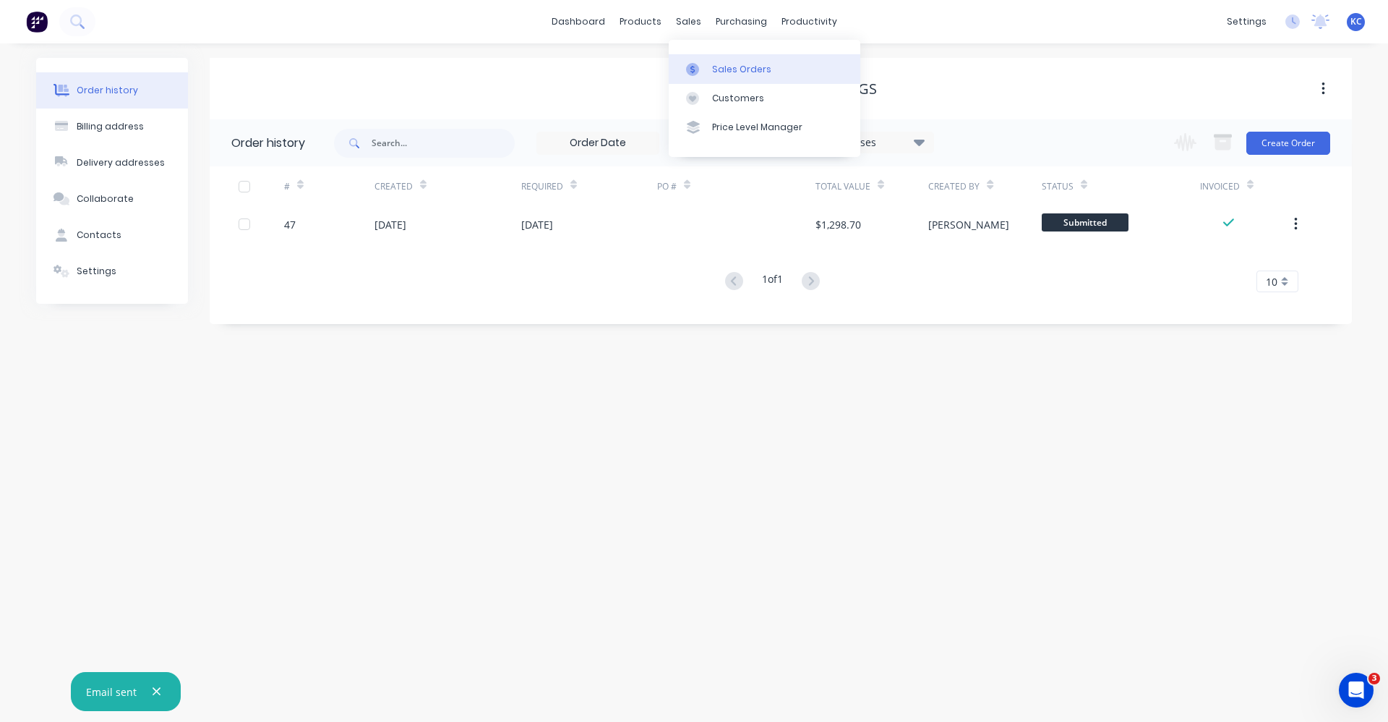
click at [717, 68] on div "Sales Orders" at bounding box center [741, 69] width 59 height 13
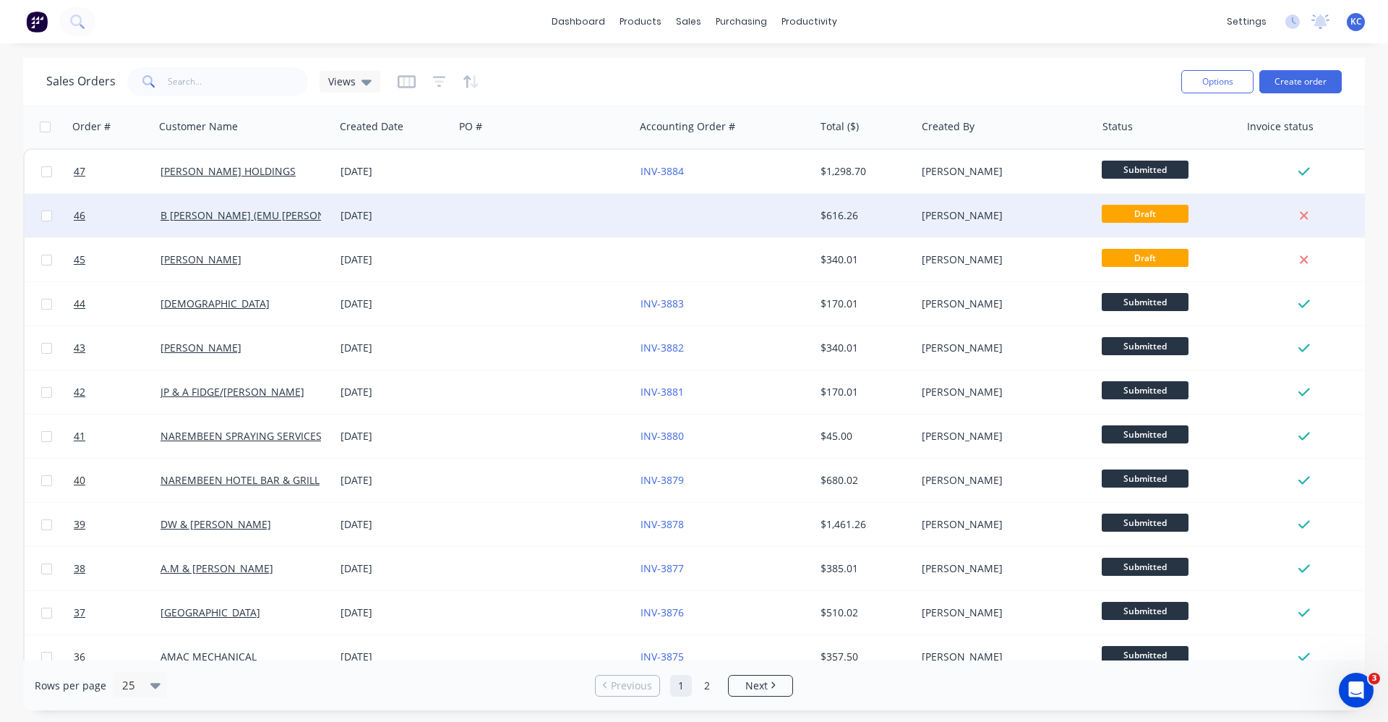
click at [547, 218] on div at bounding box center [544, 215] width 180 height 43
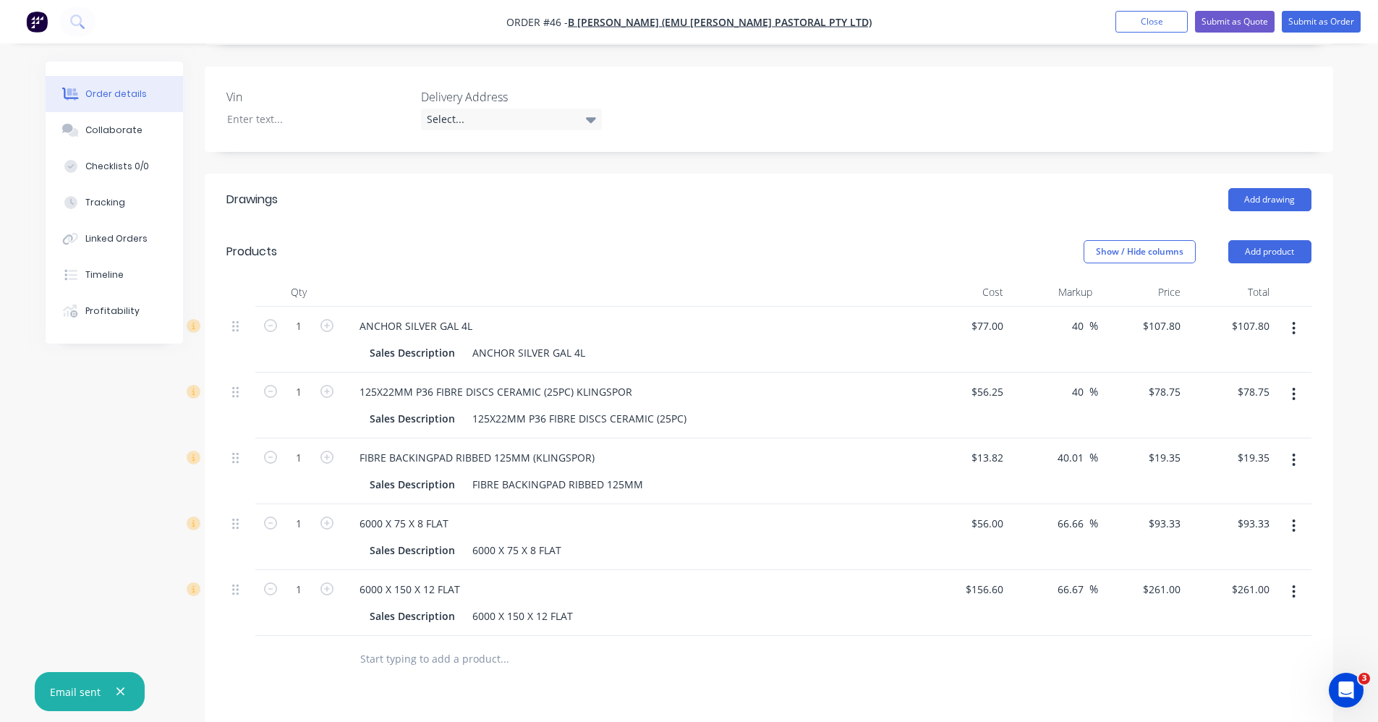
scroll to position [362, 0]
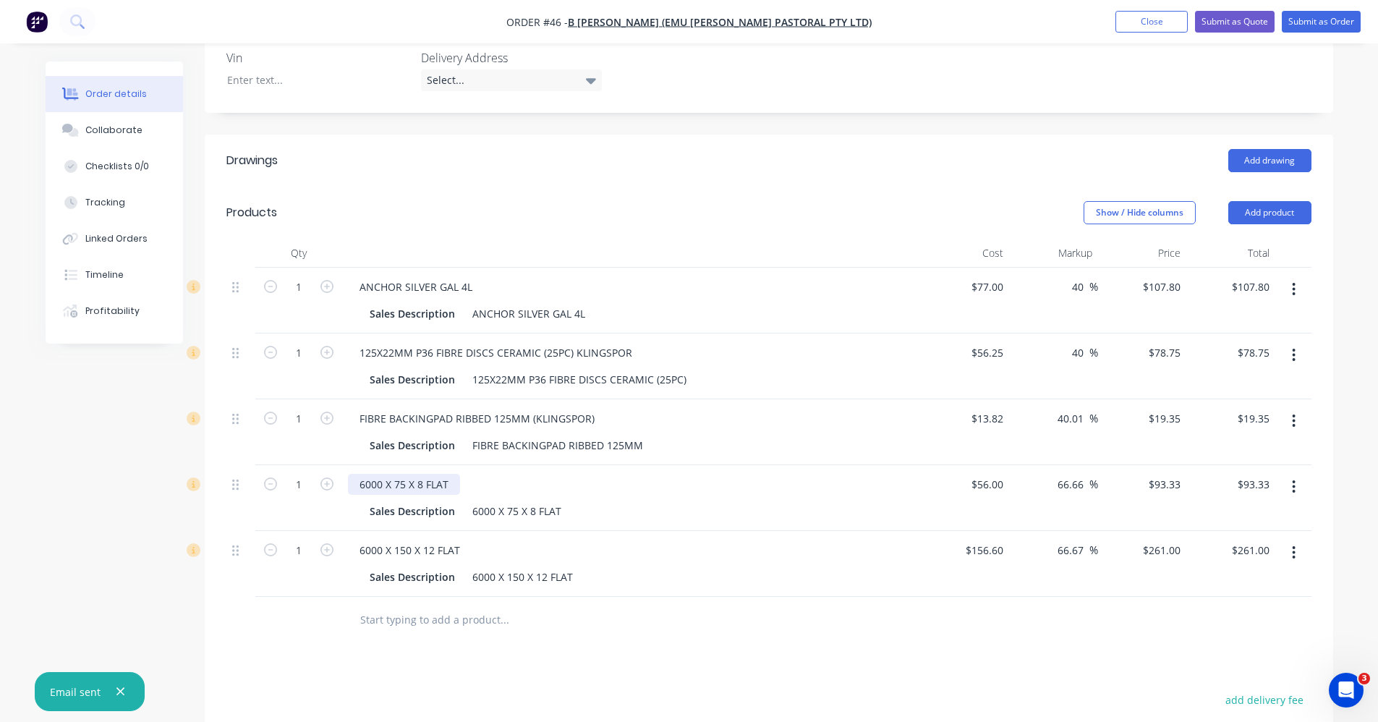
click at [366, 482] on div "6000 X 75 X 8 FLAT" at bounding box center [404, 484] width 112 height 21
click at [477, 508] on div "6000 X 75 X 8 FLAT" at bounding box center [516, 510] width 101 height 21
click at [480, 516] on div "6000 X 75 X 8 FLAT" at bounding box center [516, 510] width 101 height 21
click at [474, 577] on div "6000 X 150 X 12 FLAT" at bounding box center [522, 576] width 112 height 21
click at [363, 552] on div "6000 X 150 X 12 FLAT" at bounding box center [410, 549] width 124 height 21
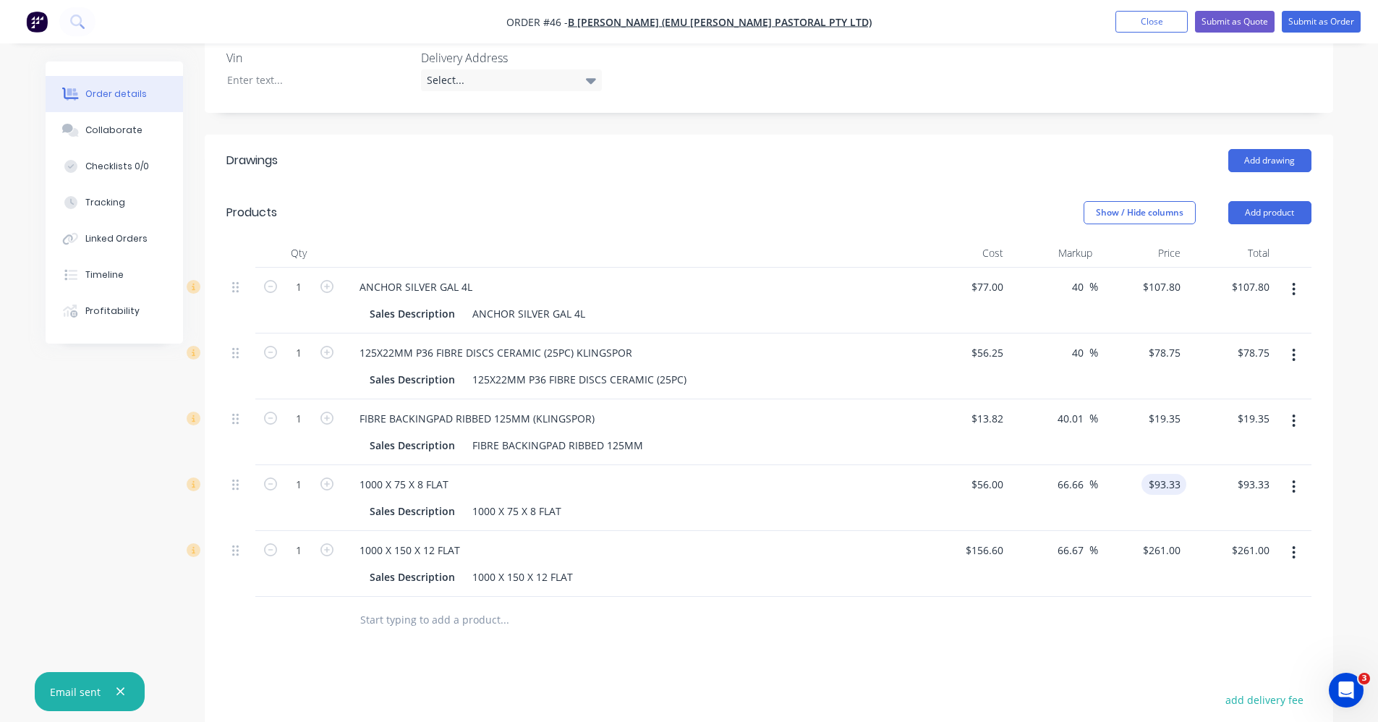
click at [1154, 482] on input "$93.33" at bounding box center [1166, 484] width 39 height 21
type input "74.67"
click at [639, 638] on div at bounding box center [602, 620] width 521 height 47
type input "33.34"
type input "$74.67"
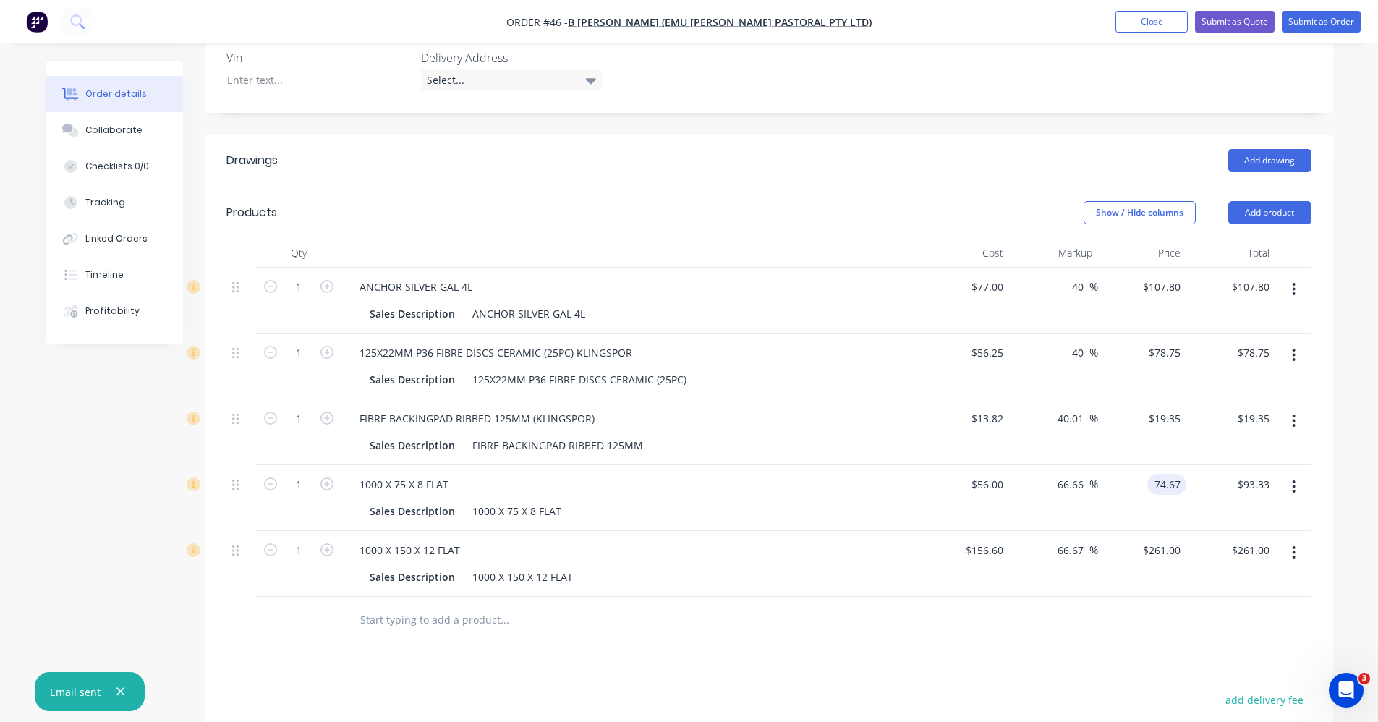
type input "$74.67"
drag, startPoint x: 1146, startPoint y: 548, endPoint x: 1183, endPoint y: 544, distance: 37.1
click at [1183, 544] on input "261" at bounding box center [1173, 549] width 25 height 21
type input "326.25"
click at [930, 627] on div at bounding box center [768, 620] width 1085 height 47
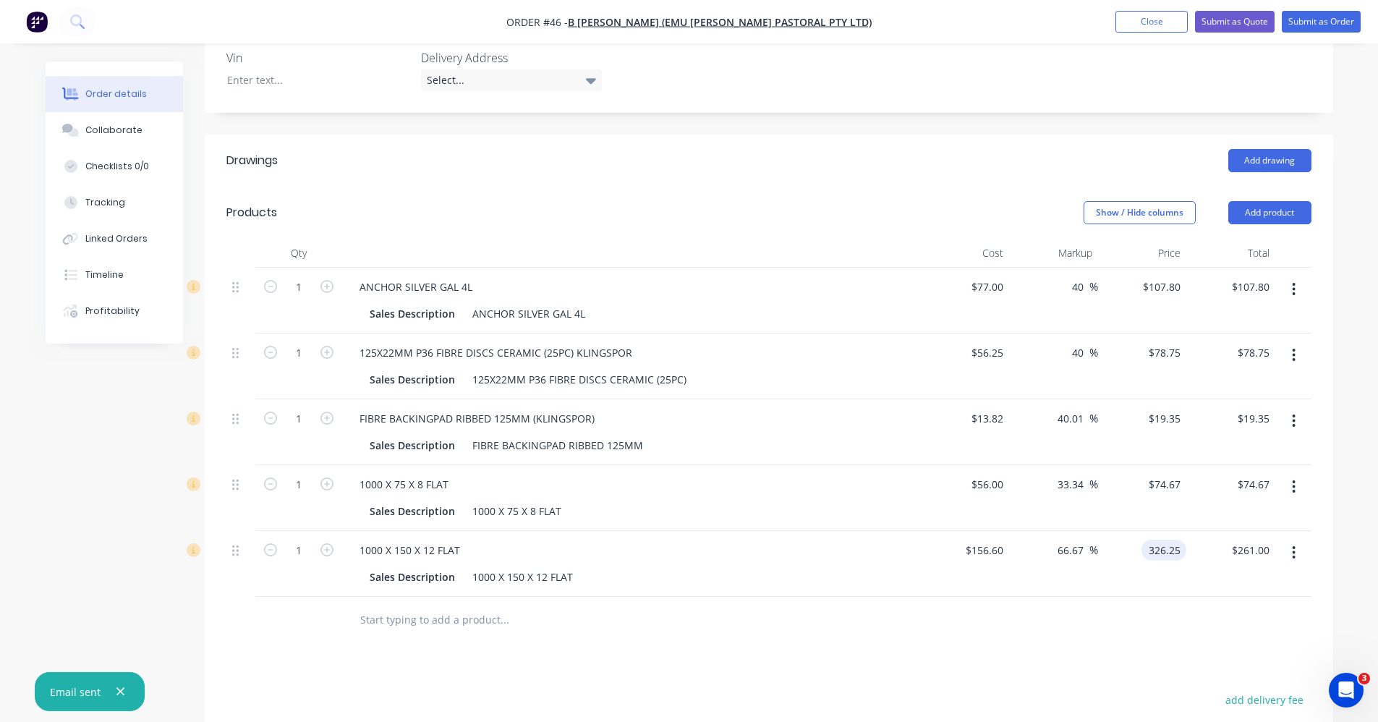
type input "108.33"
type input "$326.25"
click at [1289, 484] on button "button" at bounding box center [1293, 487] width 34 height 26
click at [1243, 607] on div "Delete" at bounding box center [1242, 611] width 111 height 21
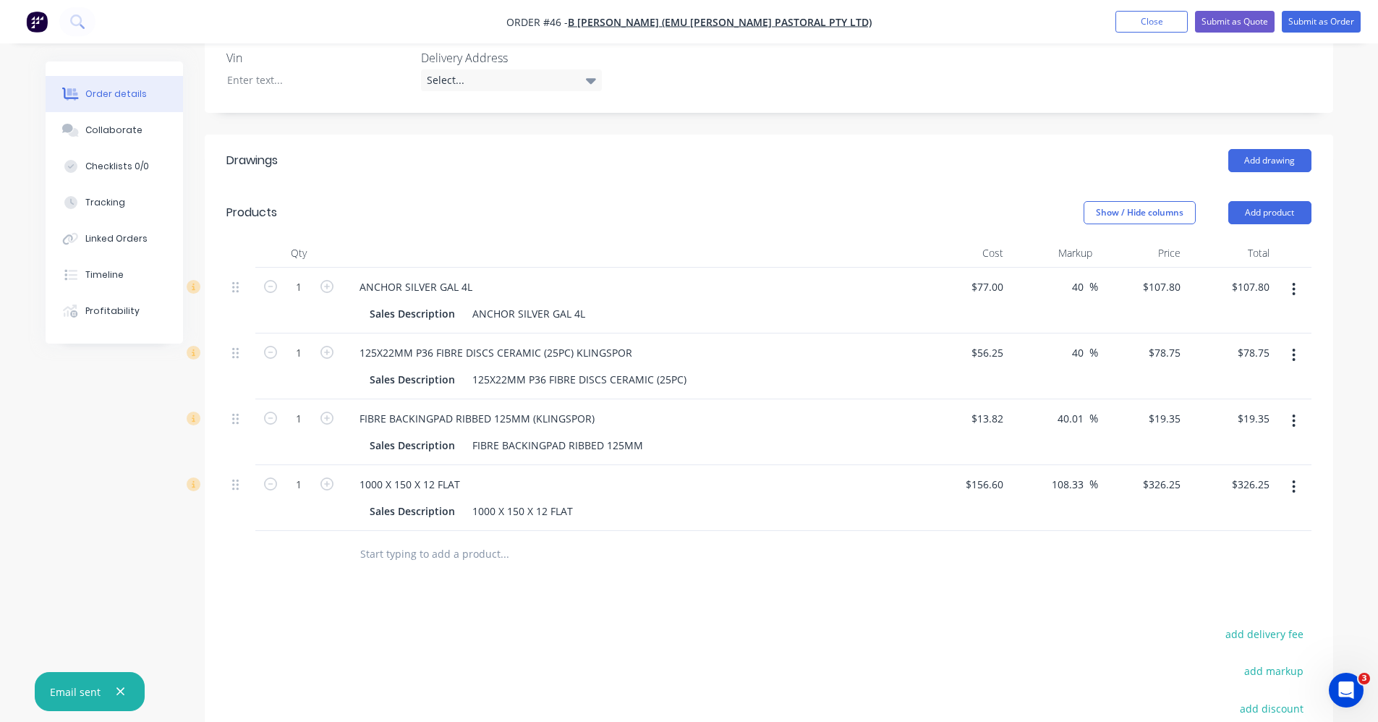
click at [1297, 482] on button "button" at bounding box center [1293, 487] width 34 height 26
drag, startPoint x: 1250, startPoint y: 612, endPoint x: 1249, endPoint y: 599, distance: 13.8
click at [1250, 613] on div "Delete" at bounding box center [1242, 611] width 111 height 21
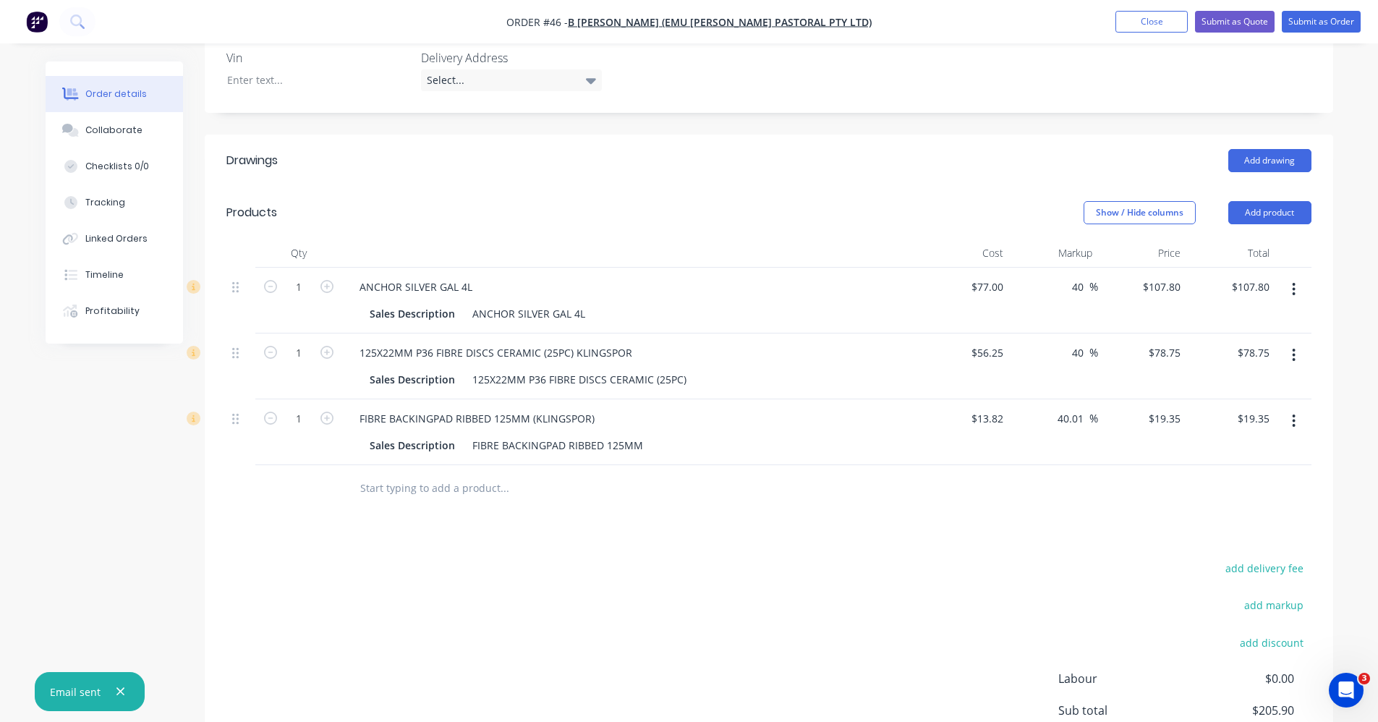
click at [459, 491] on input "text" at bounding box center [503, 488] width 289 height 29
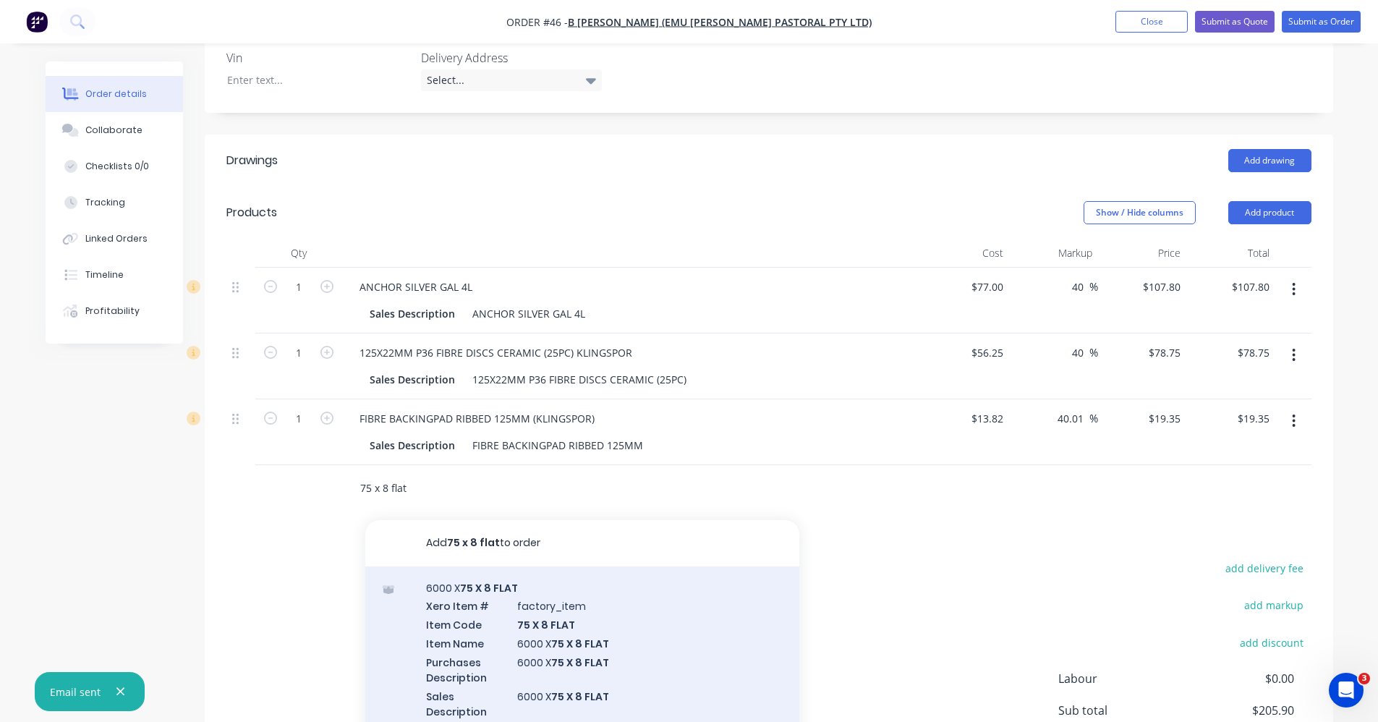
type input "75 x 8 flat"
click at [668, 634] on div "6000 X 75 X 8 FLAT Xero Item # factory_item Item Code 75 X 8 FLAT Item Name 600…" at bounding box center [582, 658] width 434 height 184
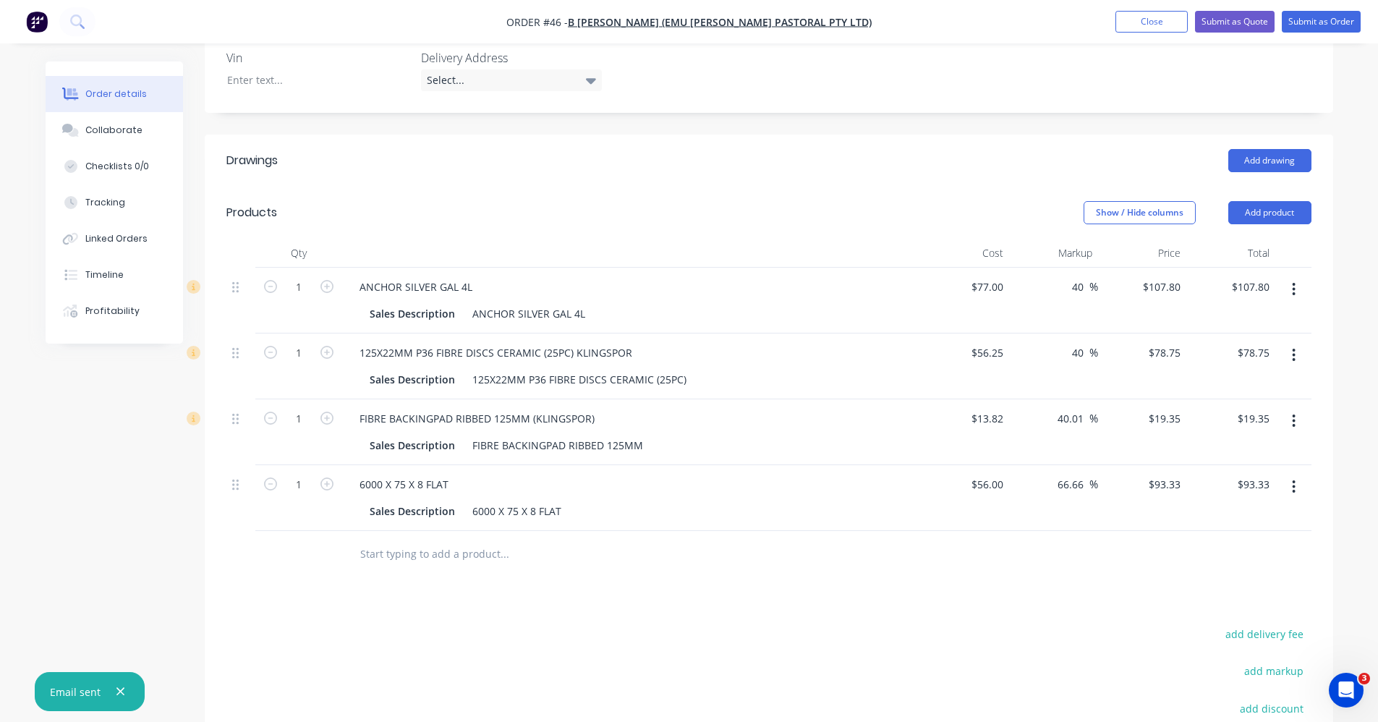
click at [403, 560] on input "text" at bounding box center [503, 553] width 289 height 29
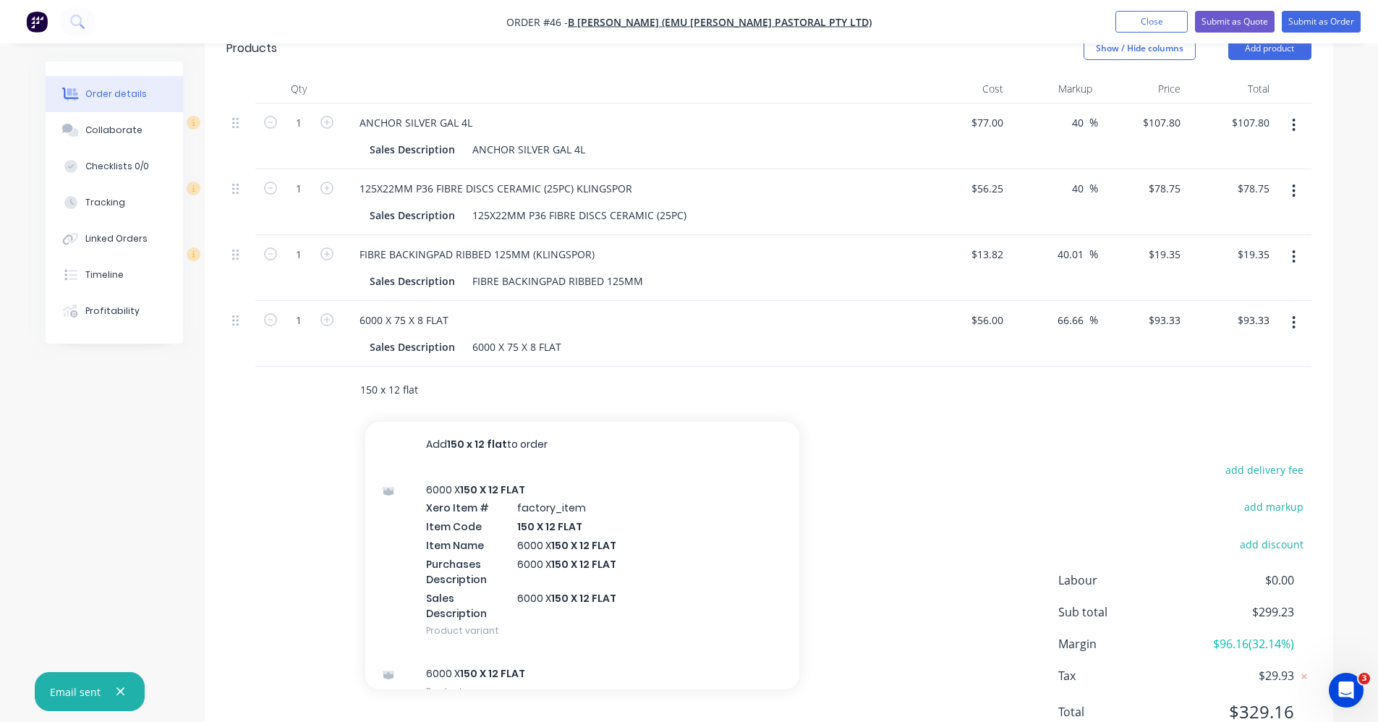
scroll to position [578, 0]
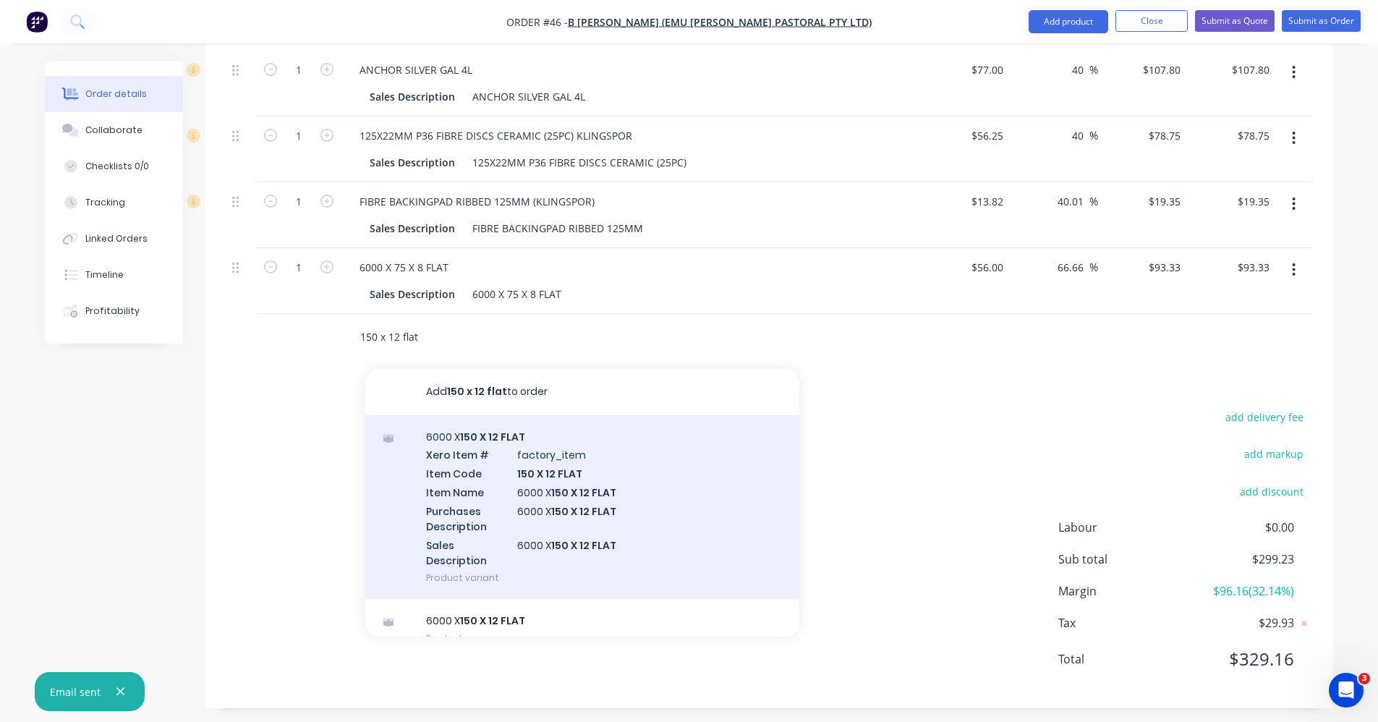
type input "150 x 12 flat"
click at [572, 530] on div "6000 X 150 X 12 FLAT Xero Item # factory_item Item Code 150 X 12 FLAT Item Name…" at bounding box center [582, 507] width 434 height 184
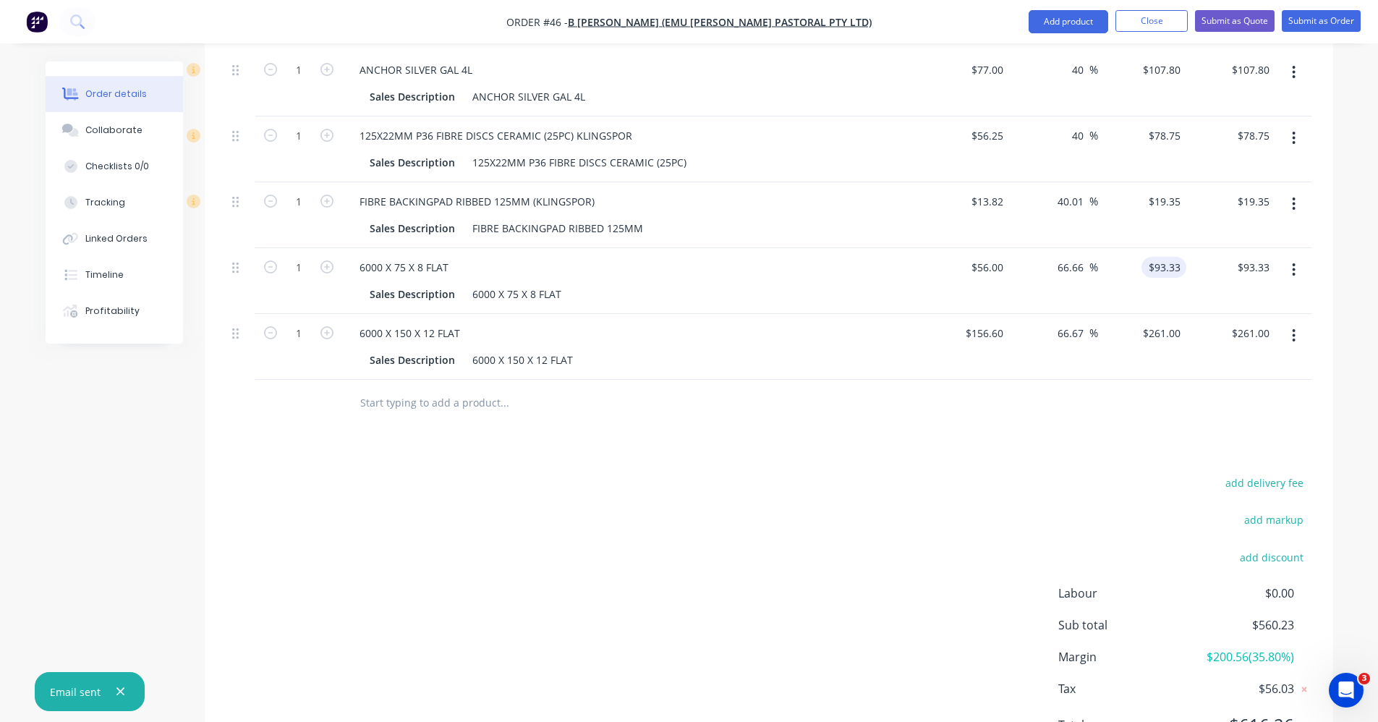
type input "93.33"
type input "15.56"
click at [1156, 330] on div "$261.00 $261.00" at bounding box center [1160, 333] width 51 height 21
type input "-72.21"
type input "$15.56"
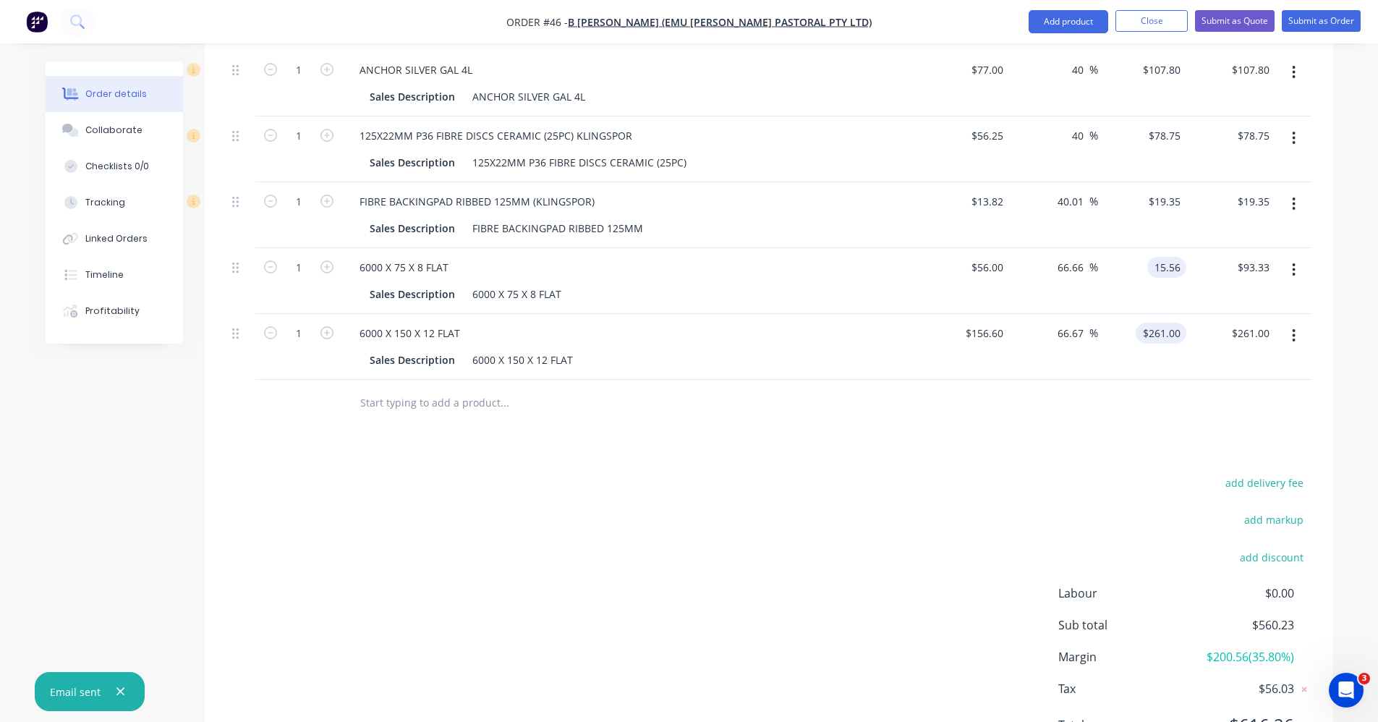
type input "$15.56"
type input "43.50"
type input "-72.22"
type input "$43.50"
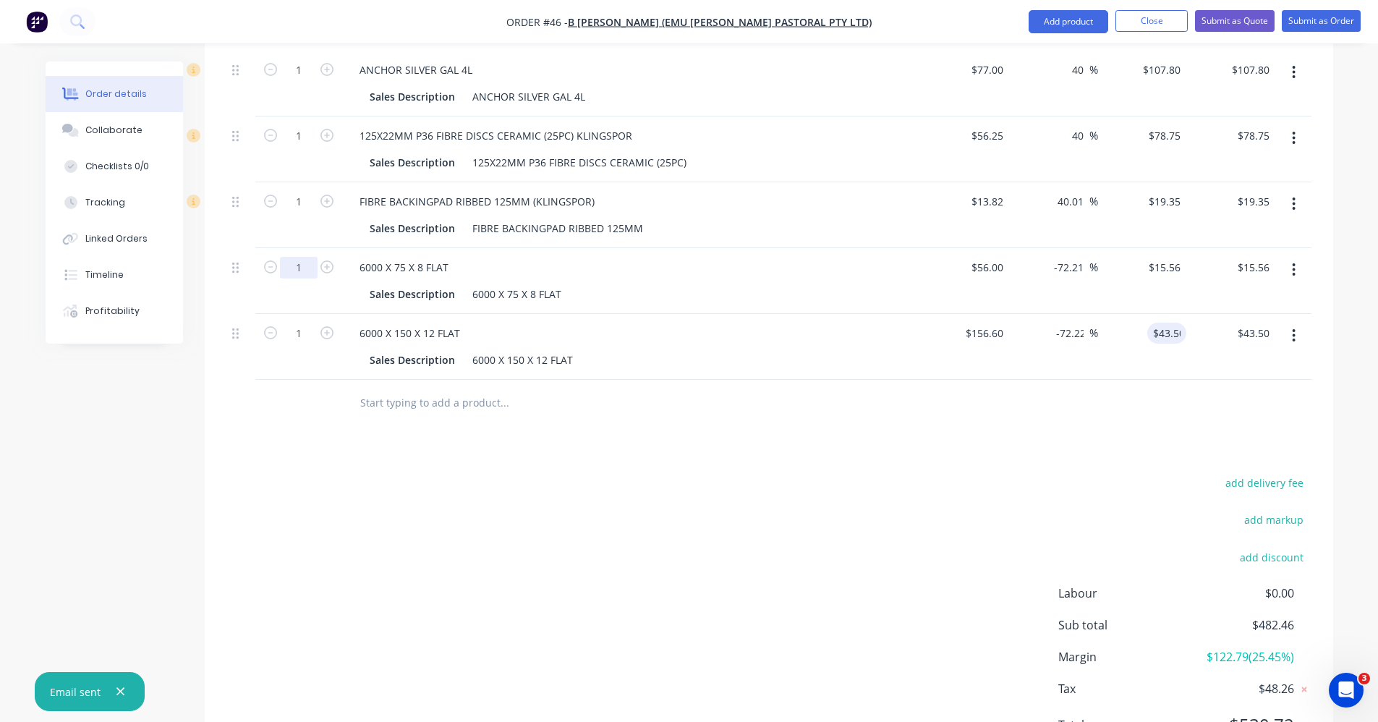
click at [295, 265] on input "1" at bounding box center [299, 268] width 38 height 22
type input "4.8"
type input "$74.69"
click at [302, 329] on input "1" at bounding box center [299, 334] width 38 height 22
type input "7.5"
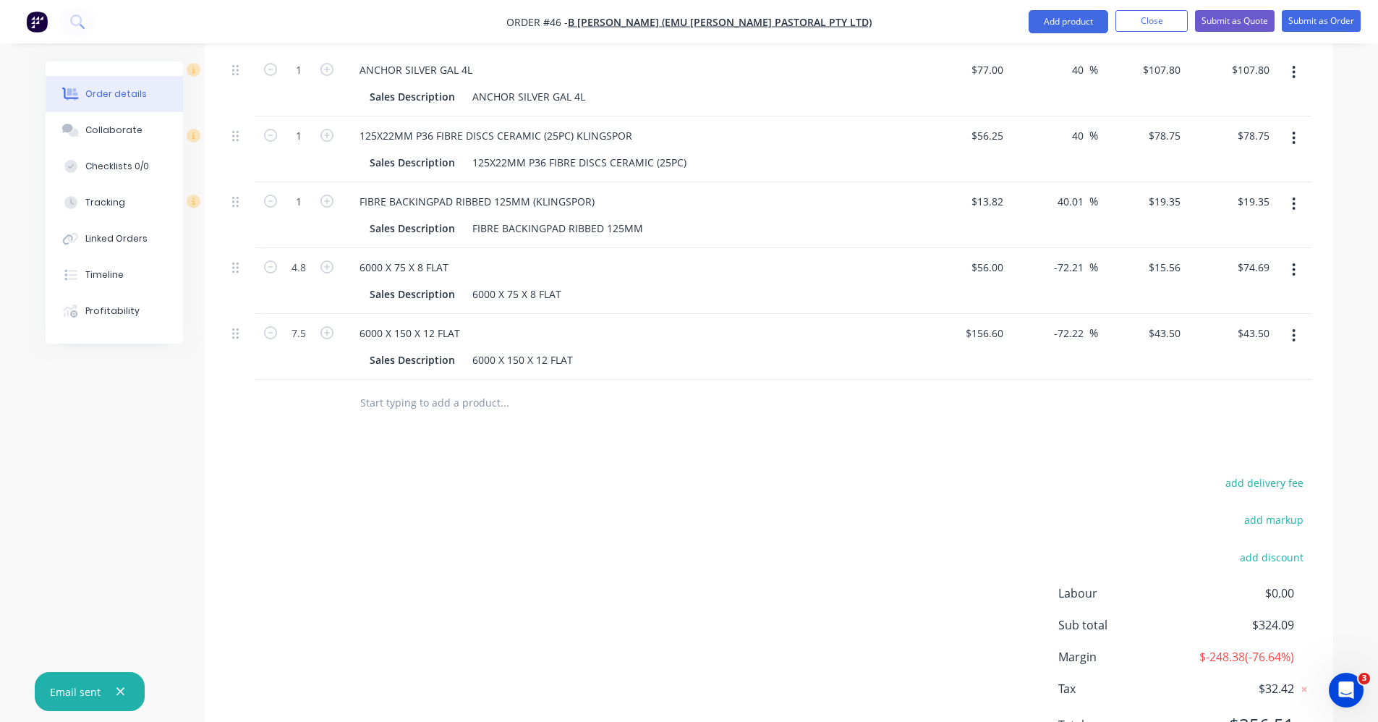
type input "$326.25"
click at [544, 516] on div "add delivery fee add markup add discount Labour $0.00 Sub total $606.84 Margin …" at bounding box center [768, 612] width 1085 height 279
click at [356, 265] on div "6000 X 75 X 8 FLAT" at bounding box center [404, 267] width 112 height 21
click at [471, 296] on div "6000 X 75 X 8 FLAT" at bounding box center [516, 293] width 101 height 21
click at [477, 290] on div "6000 X 75 X 8 FLAT" at bounding box center [516, 293] width 101 height 21
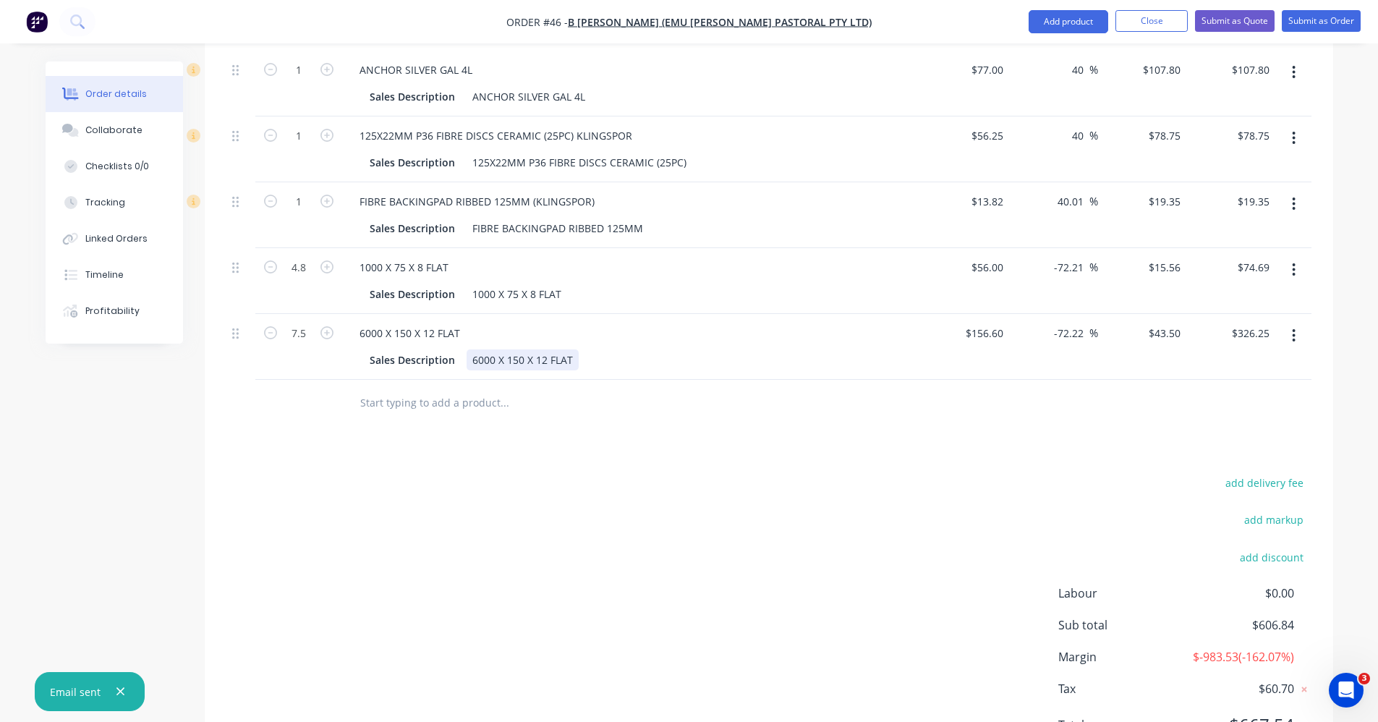
click at [477, 362] on div "6000 X 150 X 12 FLAT" at bounding box center [522, 359] width 112 height 21
click at [369, 338] on div "6000 X 150 X 12 FLAT" at bounding box center [410, 333] width 124 height 21
click at [596, 466] on div "Drawings Add drawing Products Show / Hide columns Add product Qty Cost Markup P…" at bounding box center [769, 346] width 1128 height 856
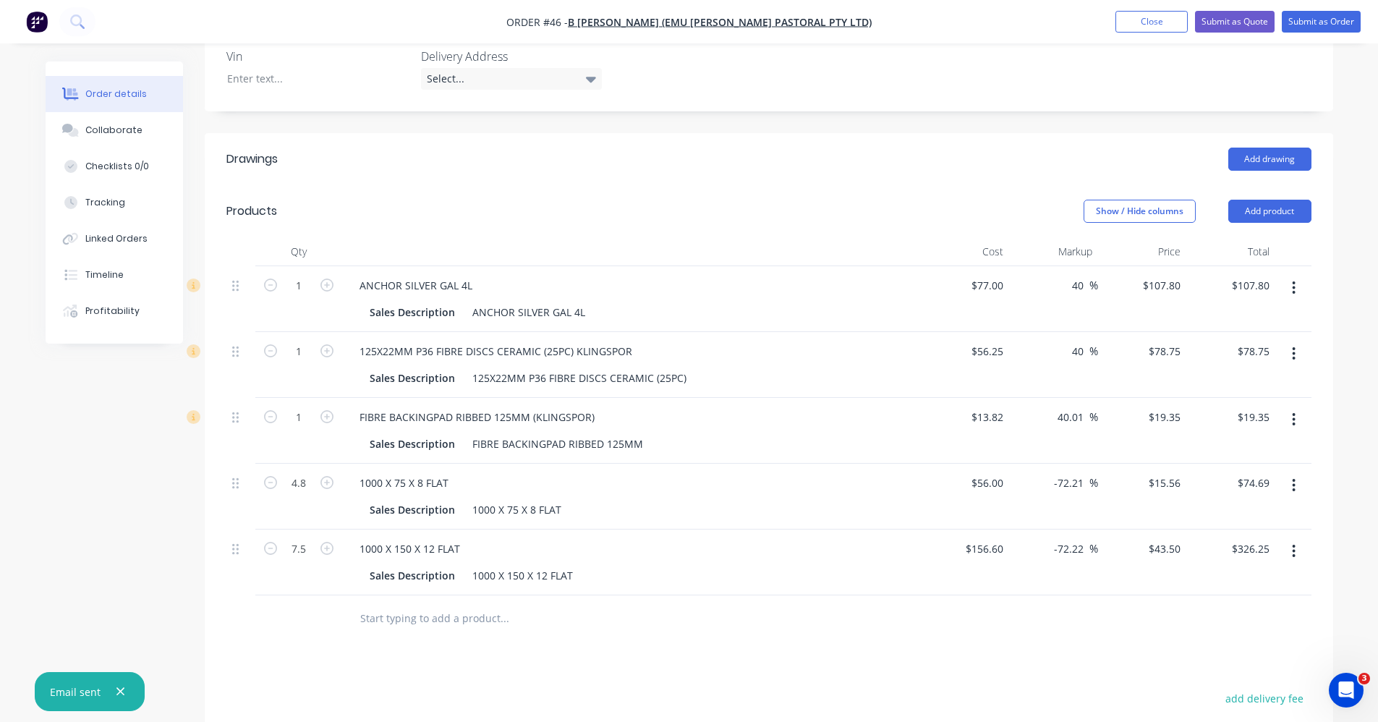
scroll to position [291, 0]
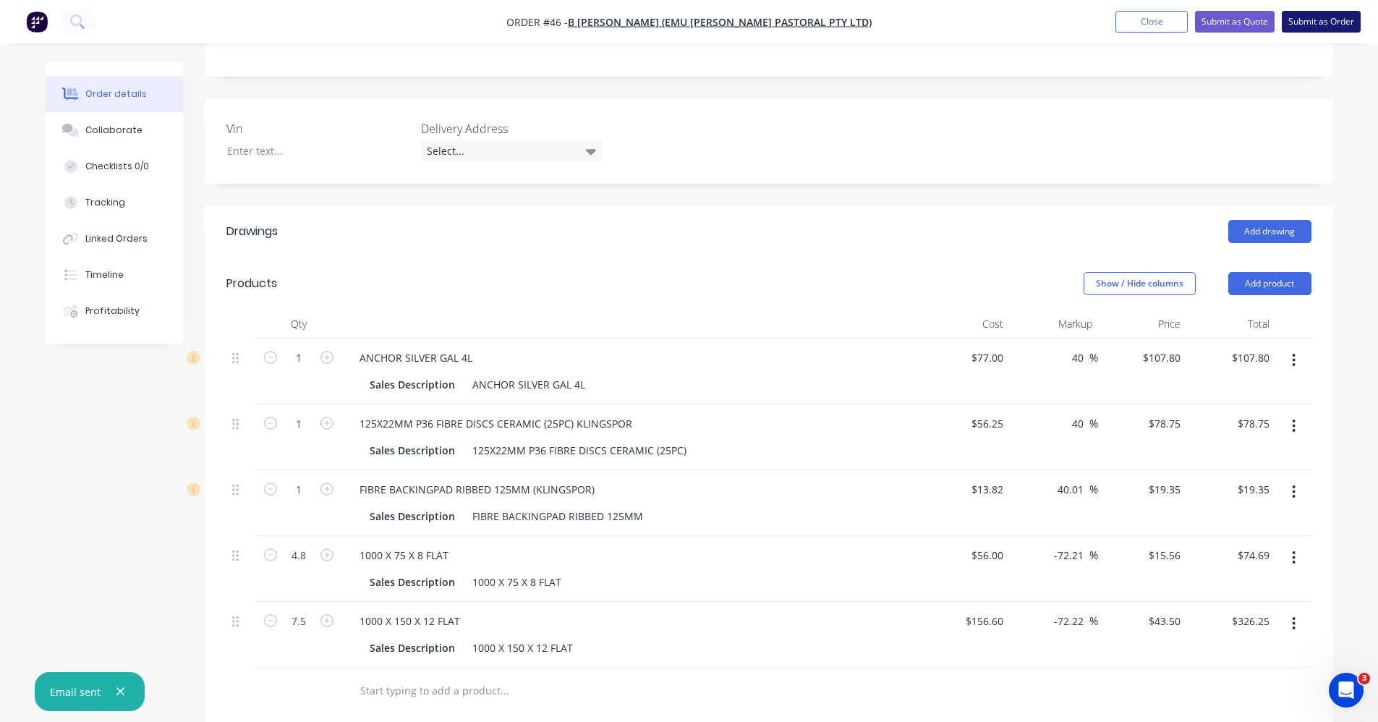
click at [1326, 12] on button "Submit as Order" at bounding box center [1320, 22] width 79 height 22
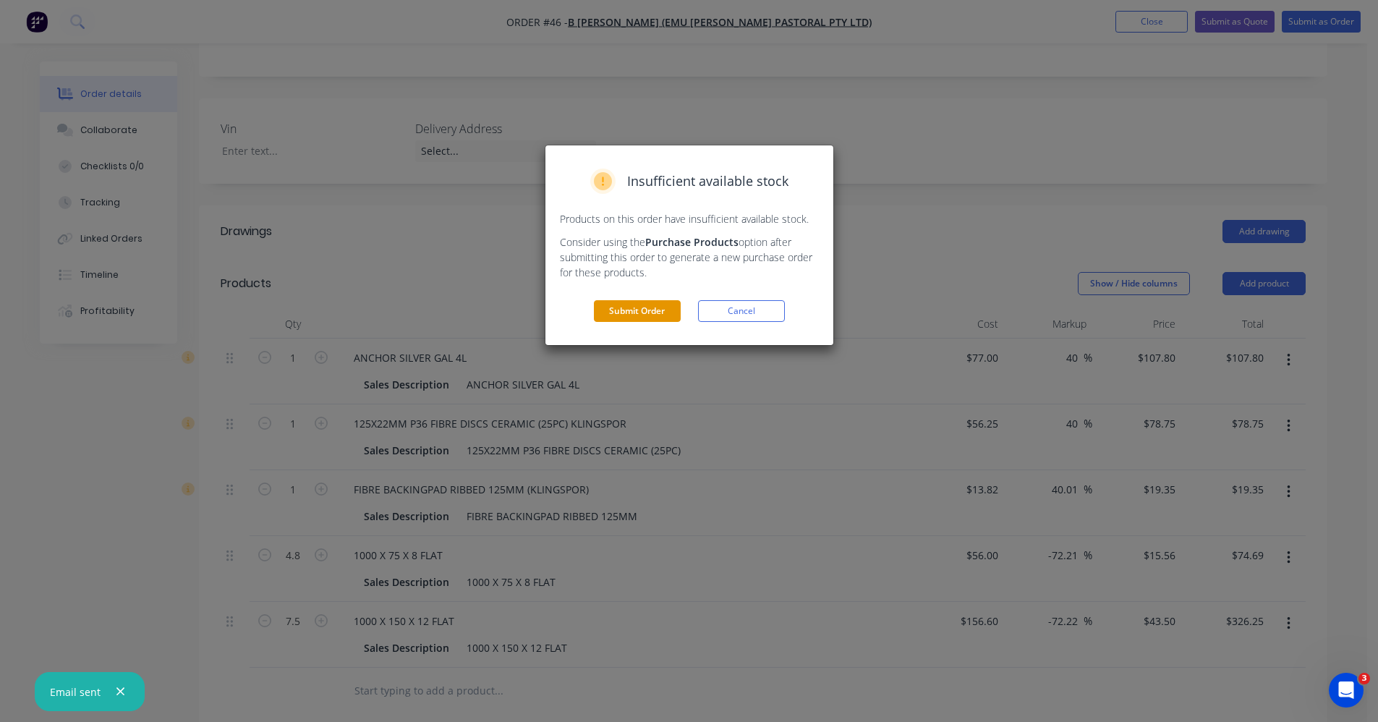
click at [646, 311] on button "Submit Order" at bounding box center [637, 311] width 87 height 22
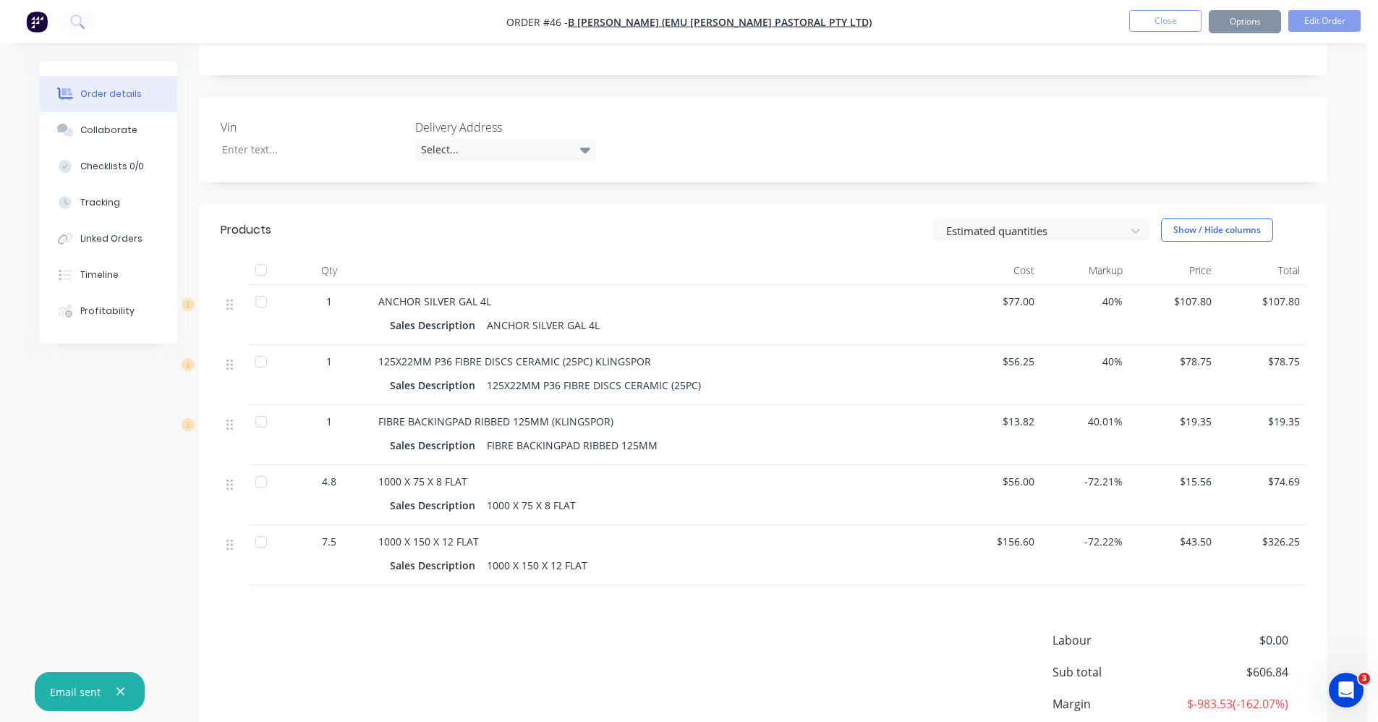
scroll to position [290, 0]
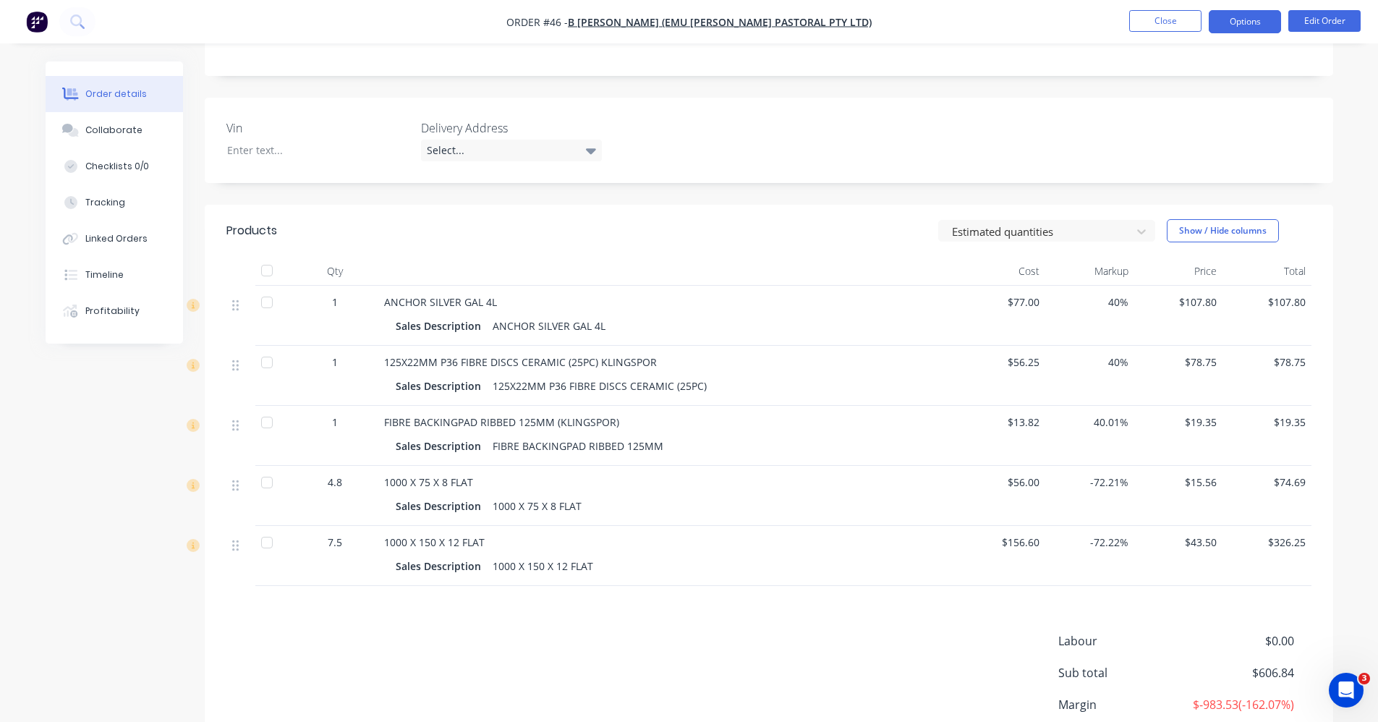
click at [1230, 24] on button "Options" at bounding box center [1244, 21] width 72 height 23
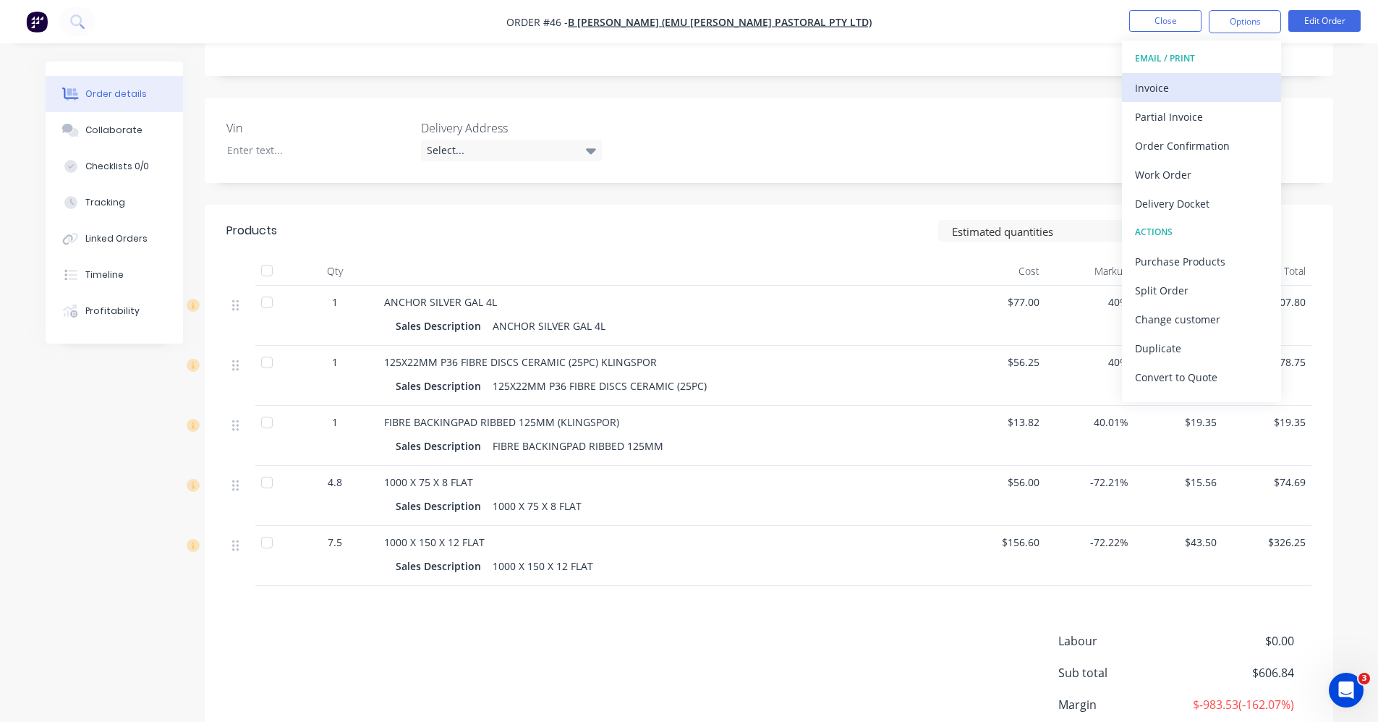
click at [1216, 84] on div "Invoice" at bounding box center [1201, 87] width 133 height 21
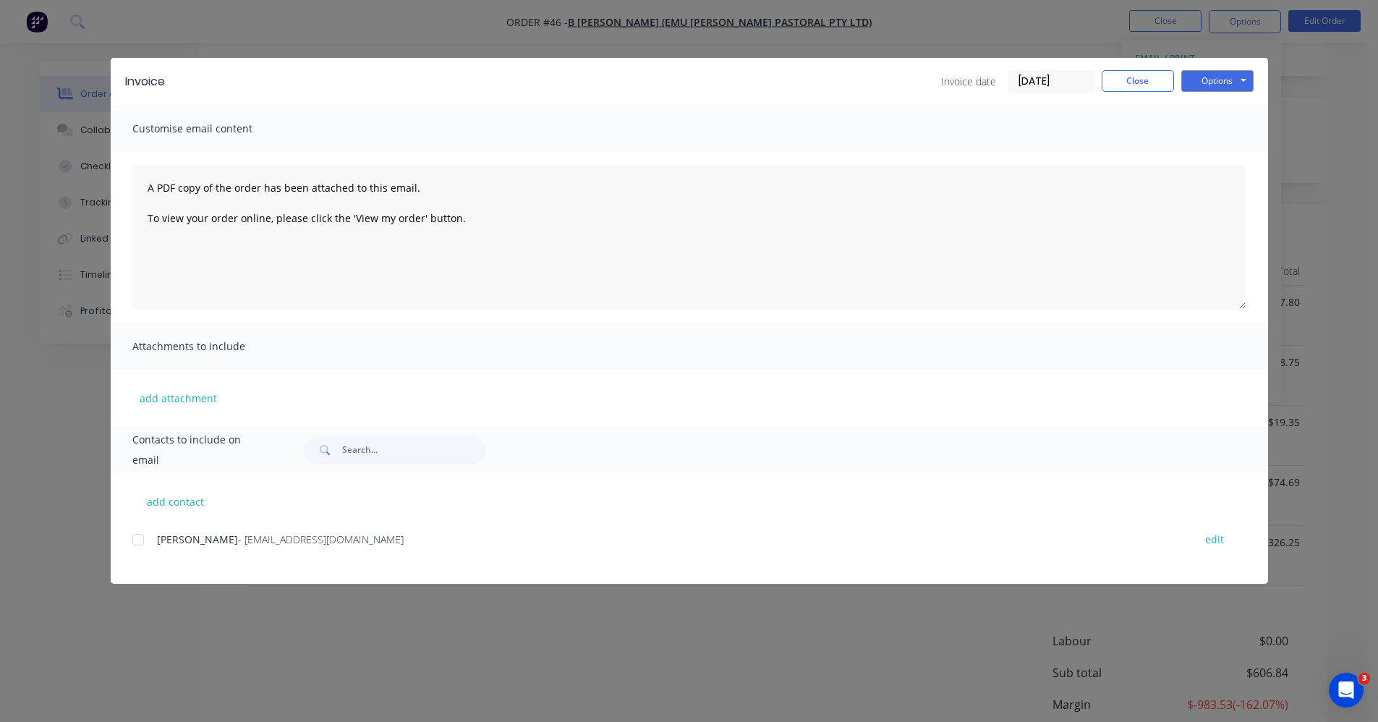
click at [143, 539] on div at bounding box center [138, 539] width 29 height 29
click at [1244, 85] on button "Options" at bounding box center [1217, 81] width 72 height 22
click at [1231, 111] on button "Preview" at bounding box center [1227, 107] width 93 height 24
click at [134, 537] on div at bounding box center [138, 539] width 29 height 29
click at [1232, 83] on button "Options" at bounding box center [1217, 81] width 72 height 22
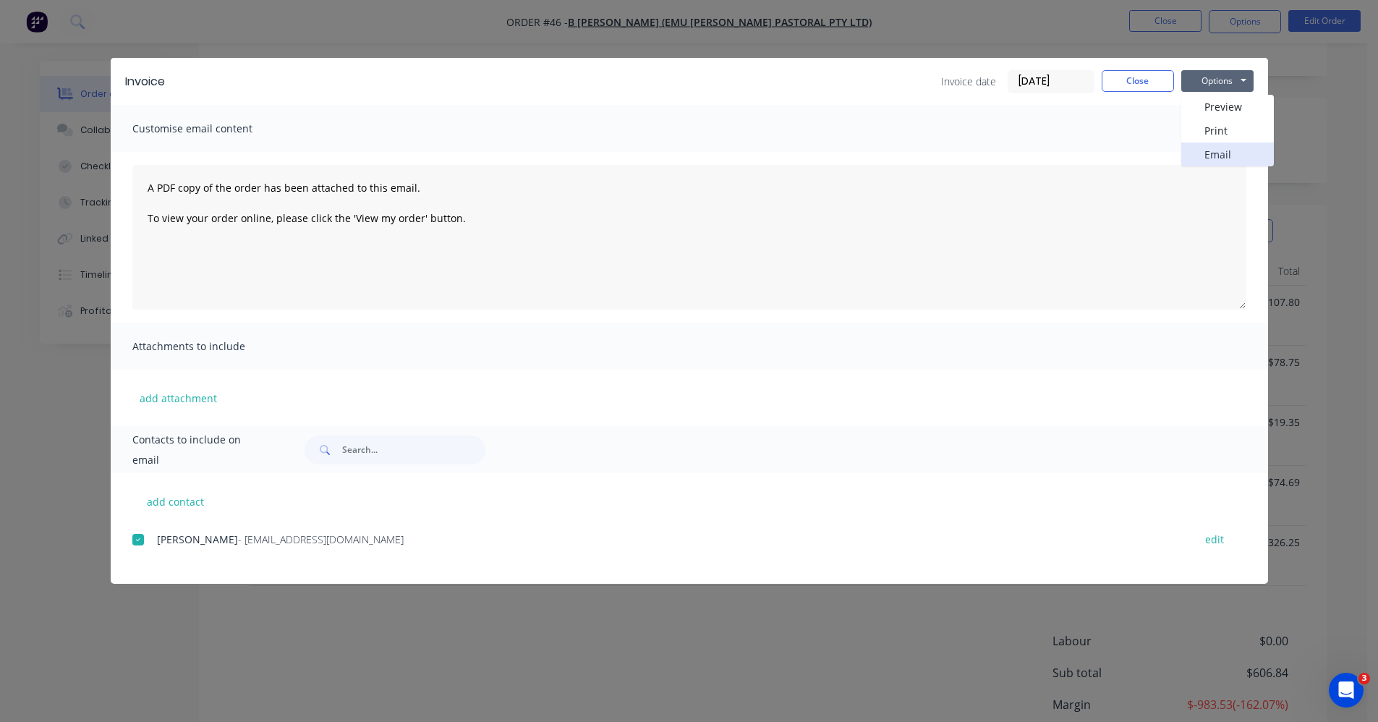
click at [1230, 153] on button "Email" at bounding box center [1227, 154] width 93 height 24
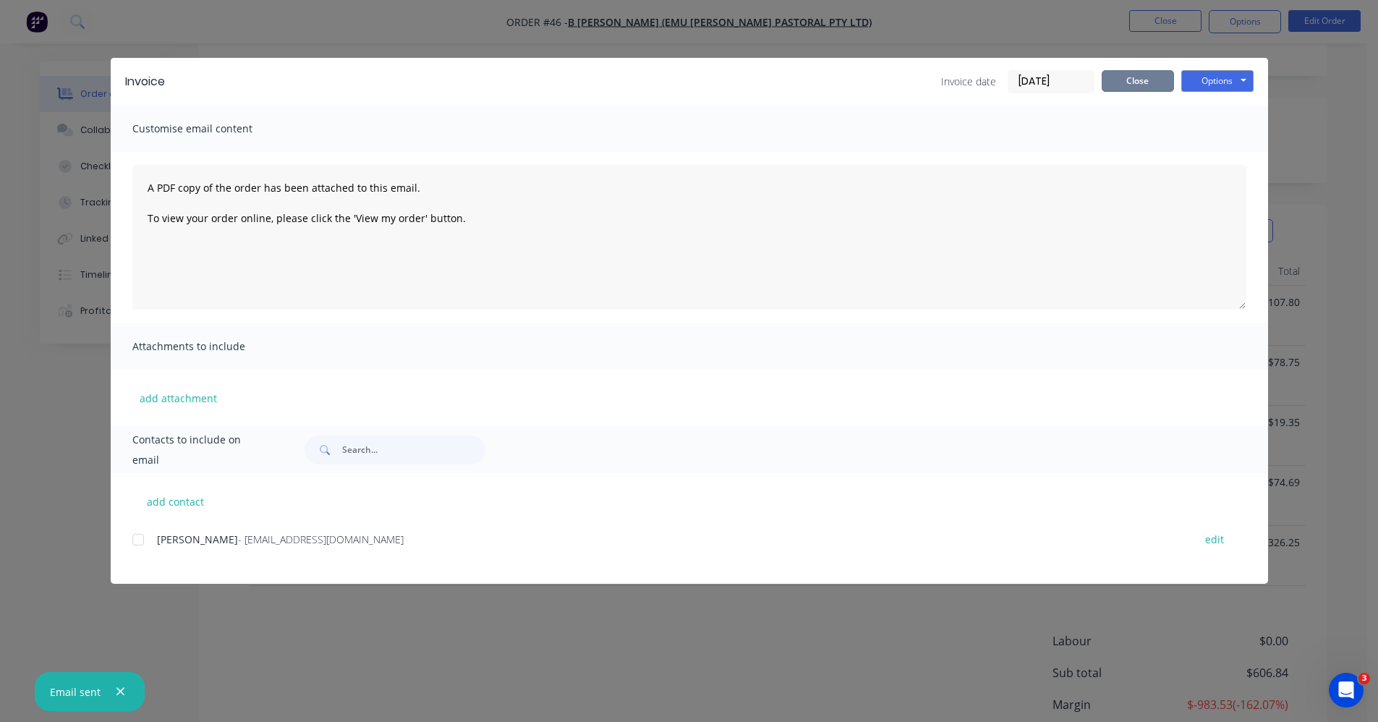
click at [1127, 72] on button "Close" at bounding box center [1137, 81] width 72 height 22
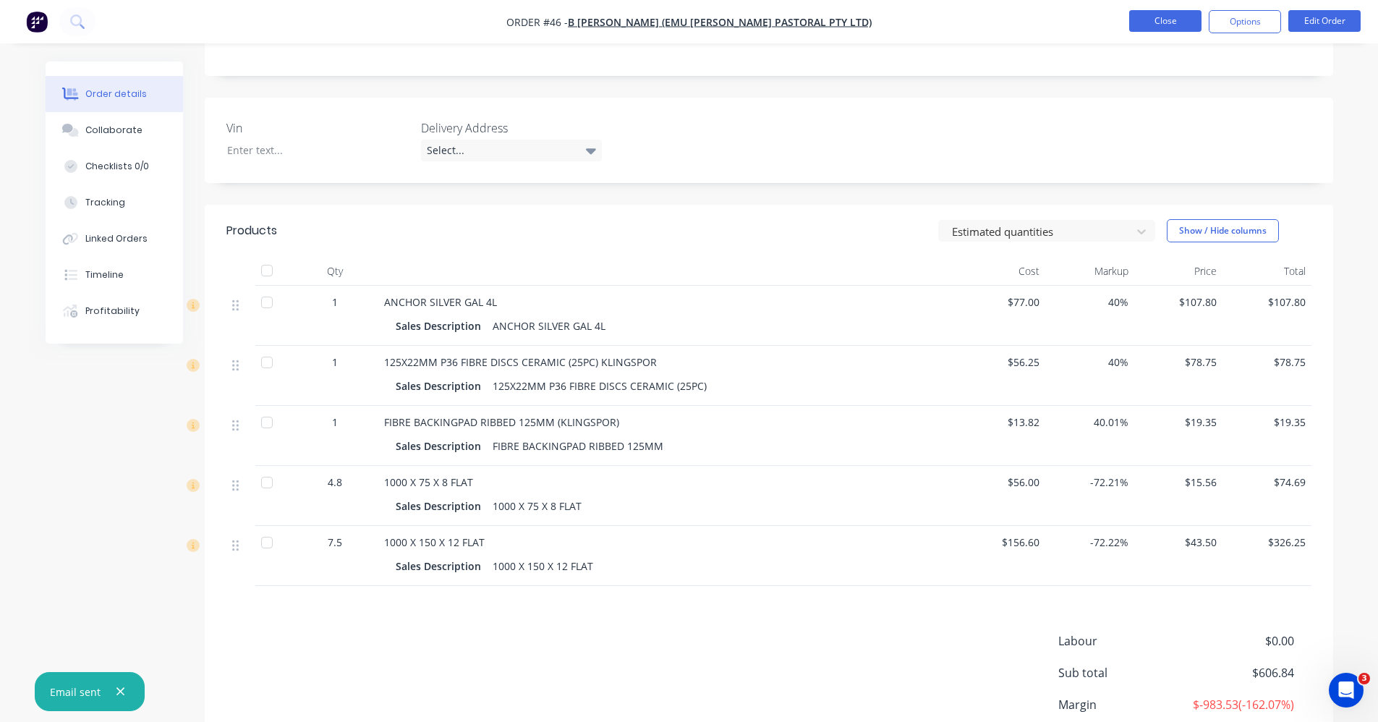
click at [1144, 25] on button "Close" at bounding box center [1165, 21] width 72 height 22
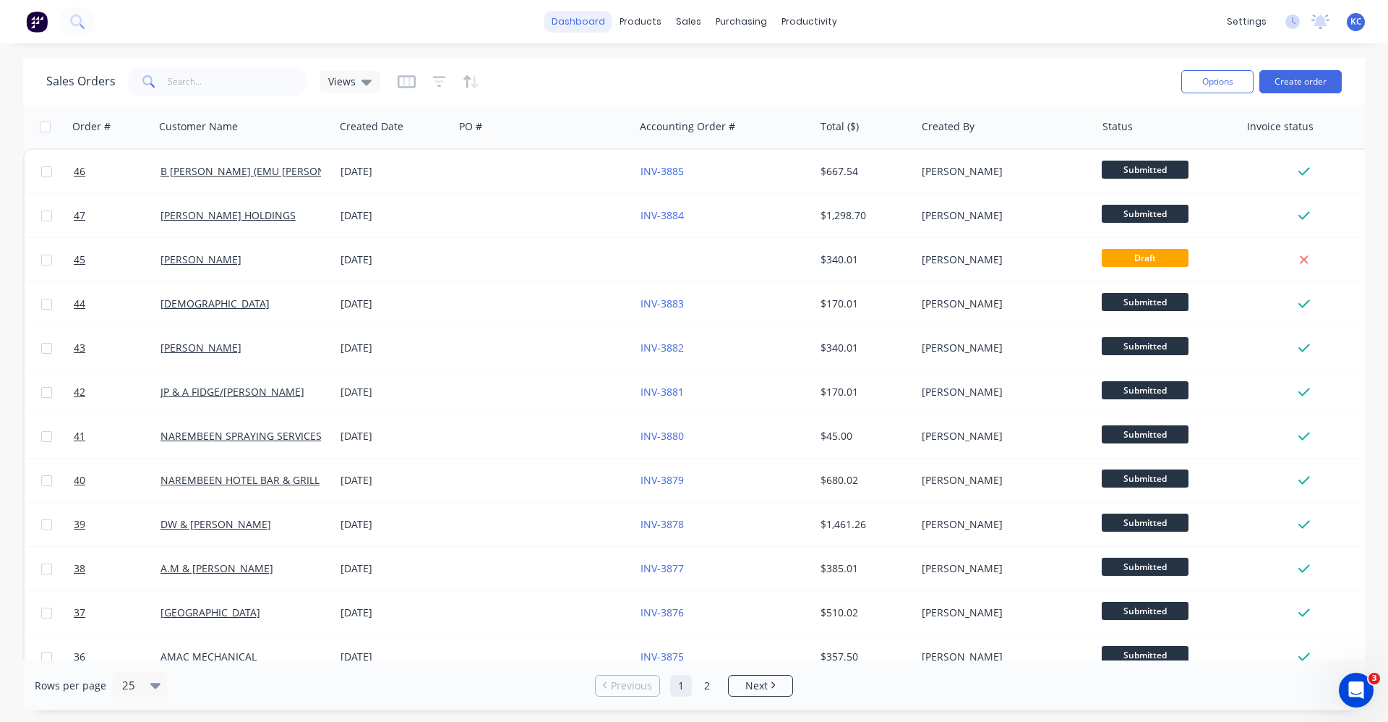
click at [584, 27] on link "dashboard" at bounding box center [578, 22] width 68 height 22
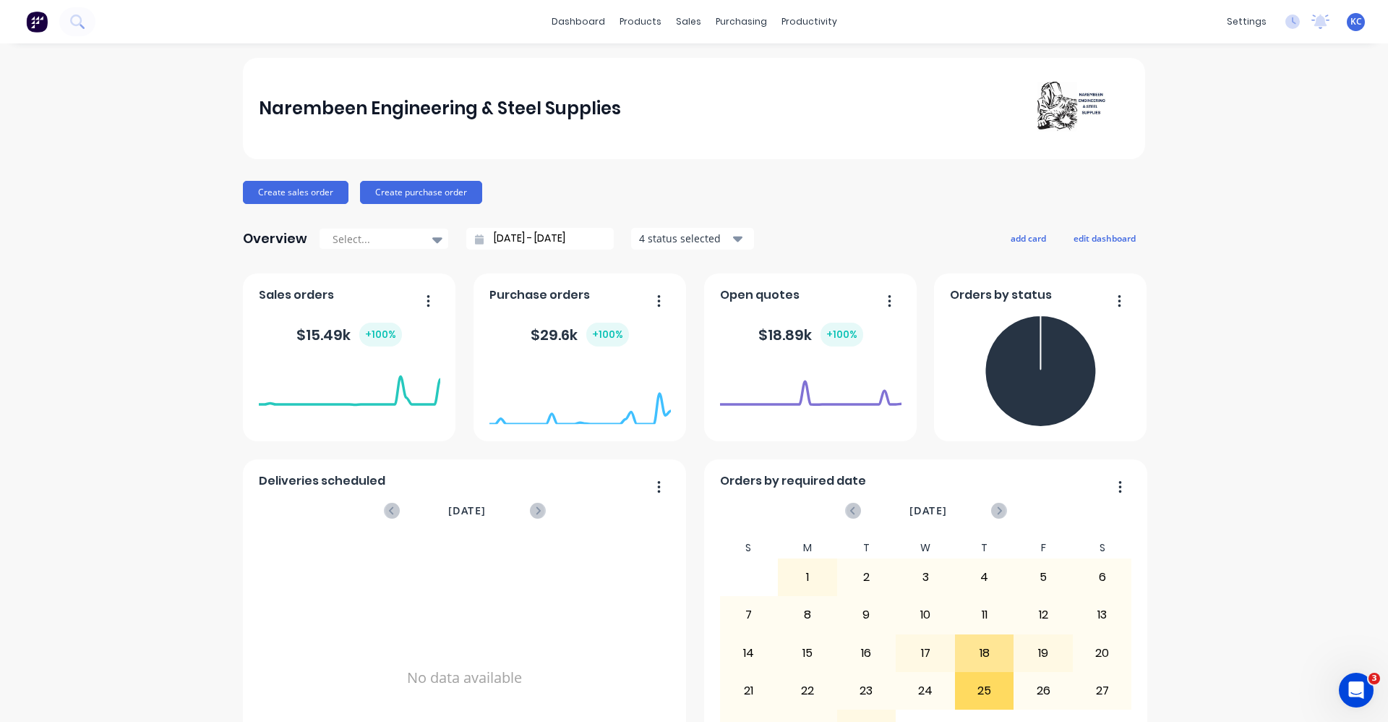
click at [427, 301] on icon "button" at bounding box center [428, 300] width 3 height 12
click at [385, 293] on div "Sales orders" at bounding box center [349, 299] width 181 height 21
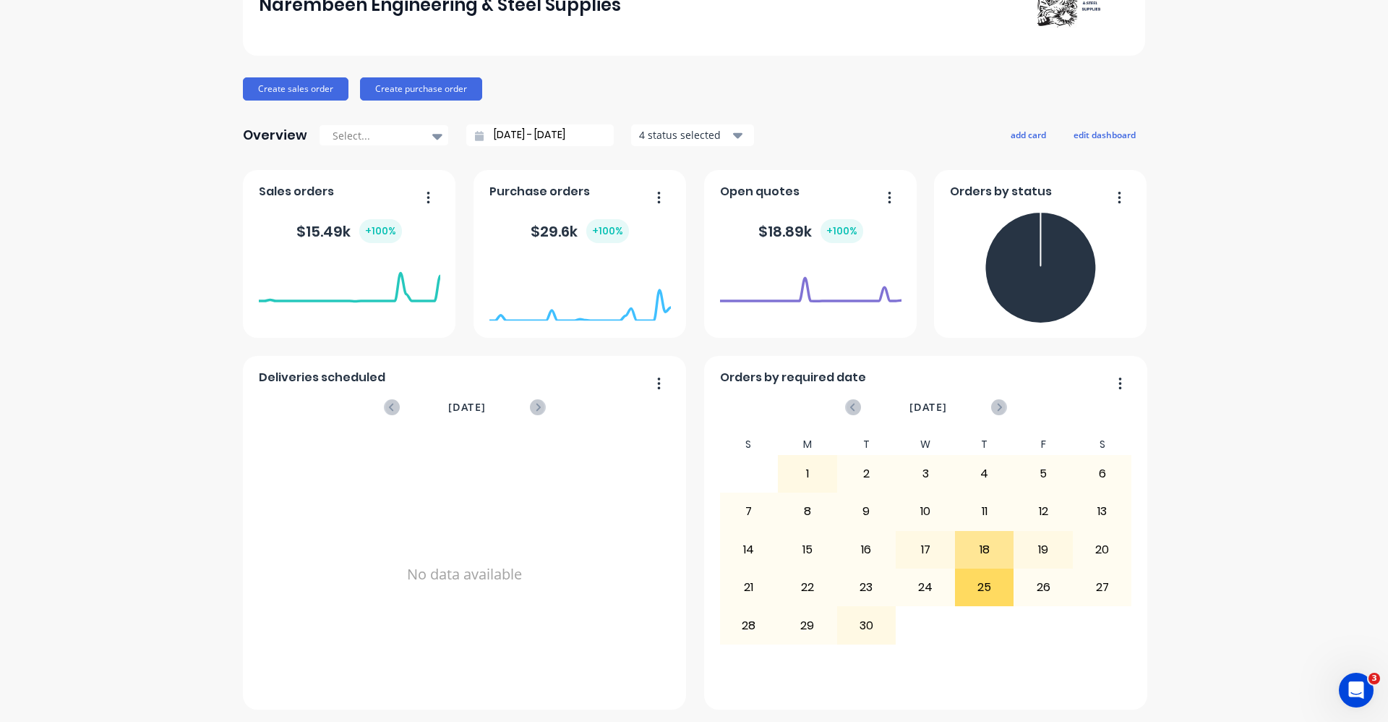
scroll to position [106, 0]
